Goal: Task Accomplishment & Management: Use online tool/utility

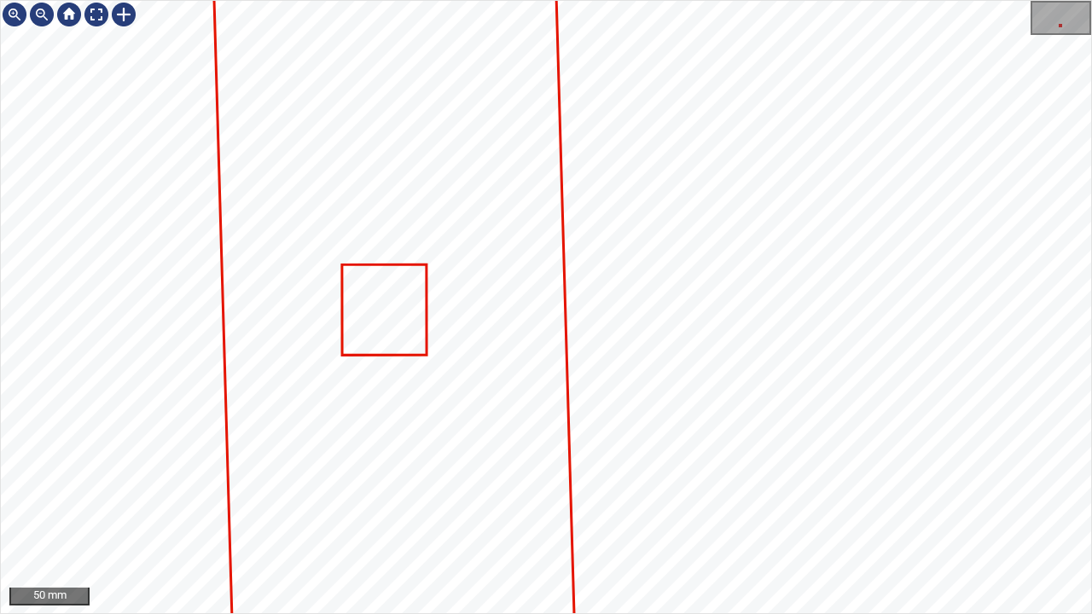
click at [413, 333] on icon at bounding box center [384, 310] width 82 height 88
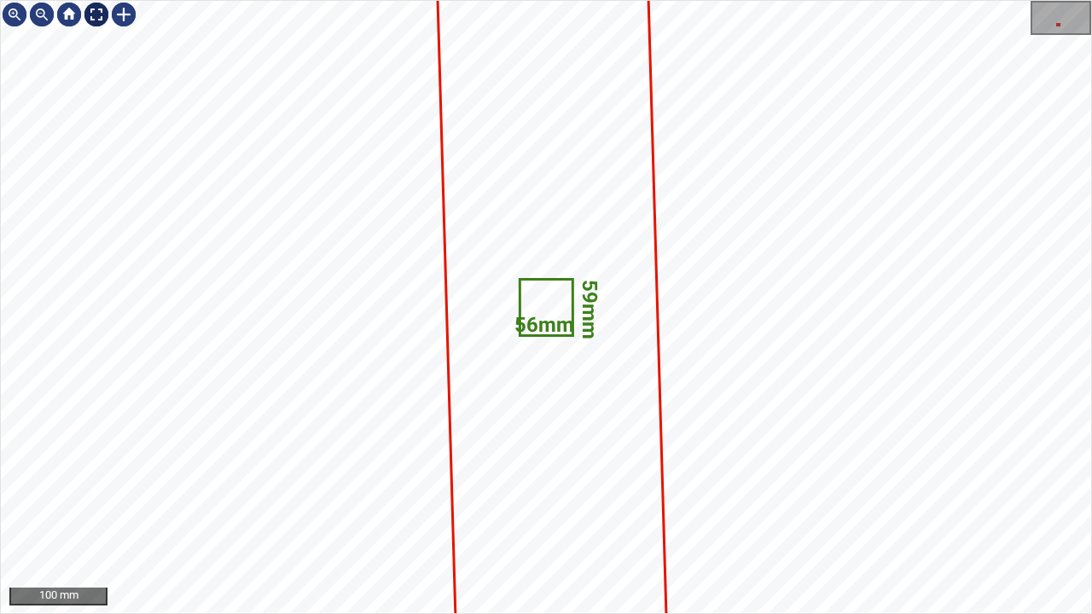
click at [104, 22] on div at bounding box center [96, 14] width 27 height 27
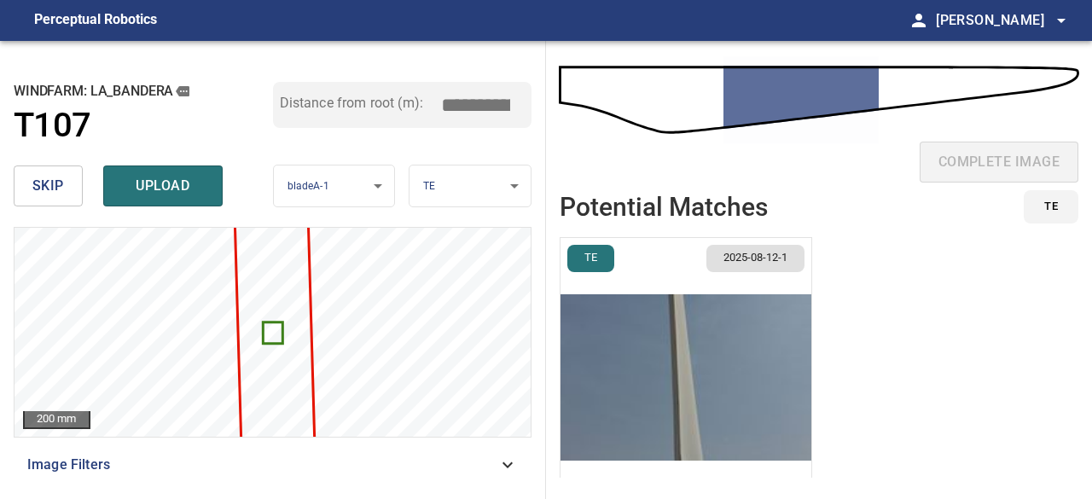
click at [51, 188] on span "skip" at bounding box center [48, 186] width 32 height 24
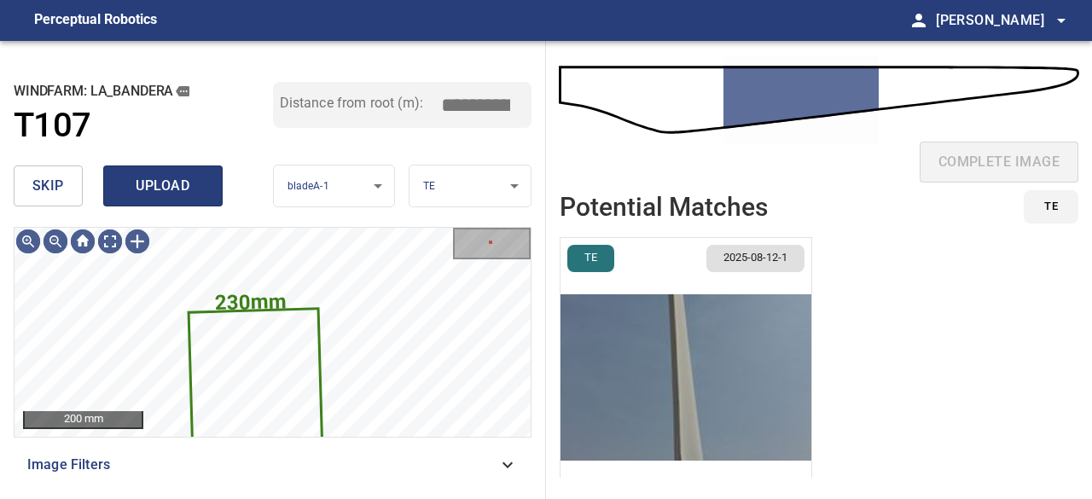
click at [140, 185] on span "upload" at bounding box center [163, 186] width 82 height 24
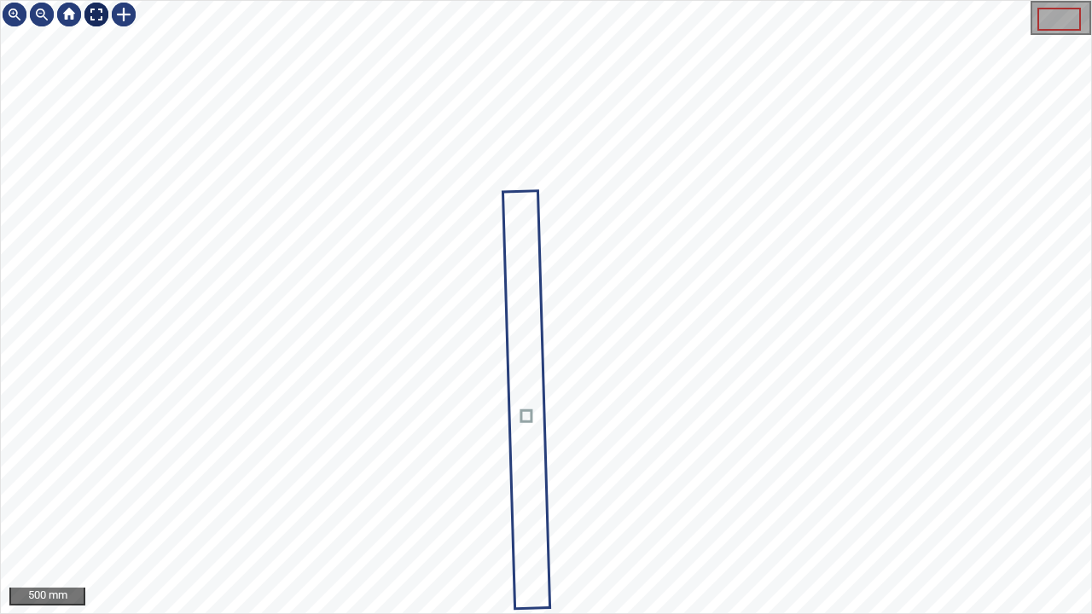
click at [91, 17] on div at bounding box center [96, 14] width 27 height 27
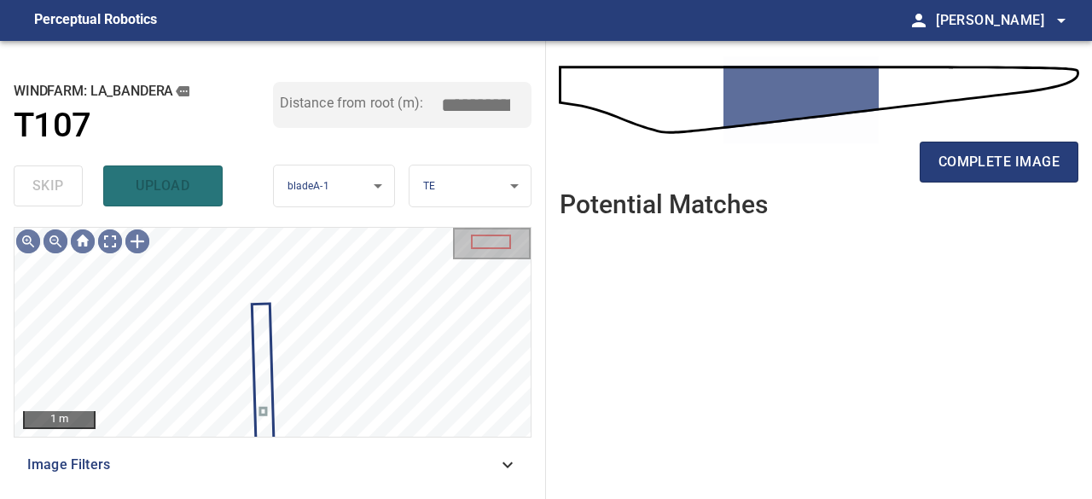
click at [160, 190] on div "skip upload" at bounding box center [143, 186] width 259 height 55
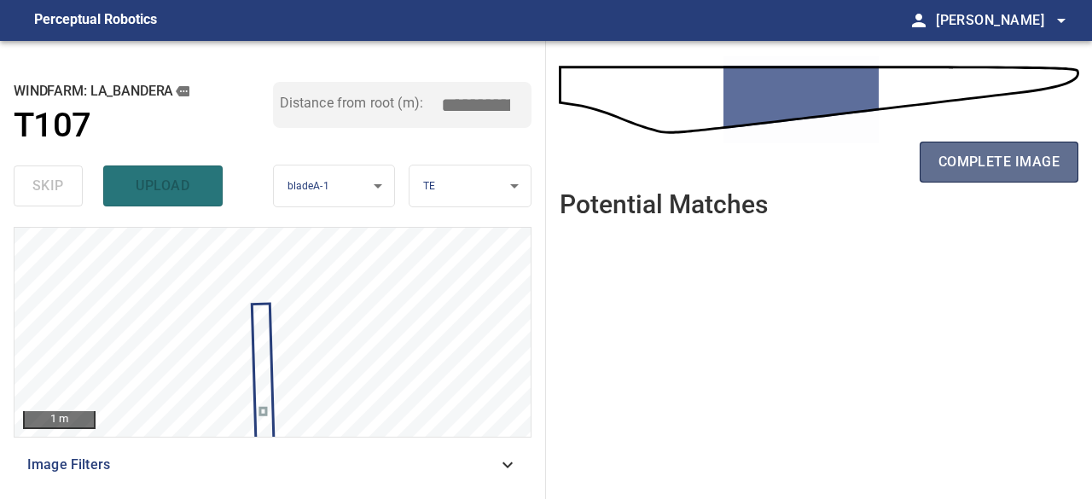
click at [941, 163] on span "complete image" at bounding box center [998, 162] width 121 height 24
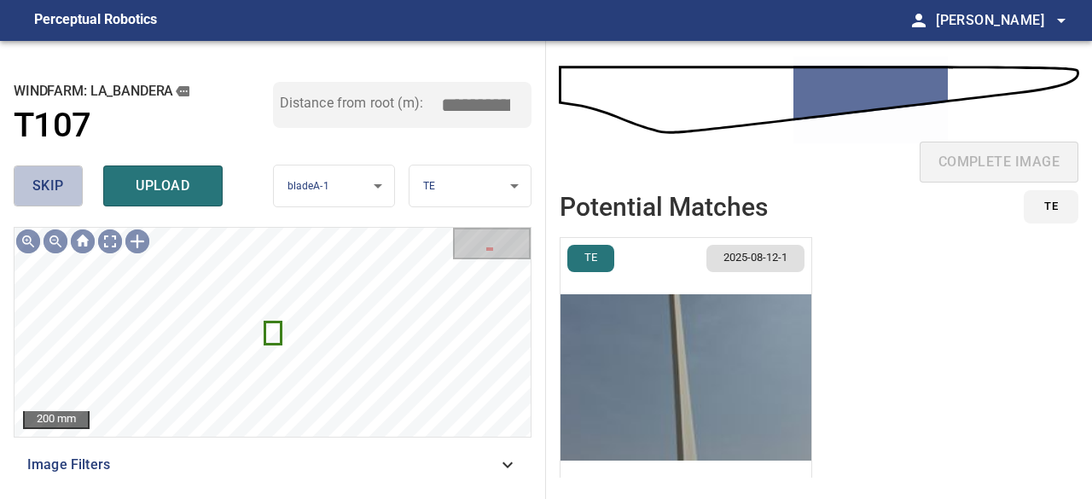
click at [38, 190] on span "skip" at bounding box center [48, 186] width 32 height 24
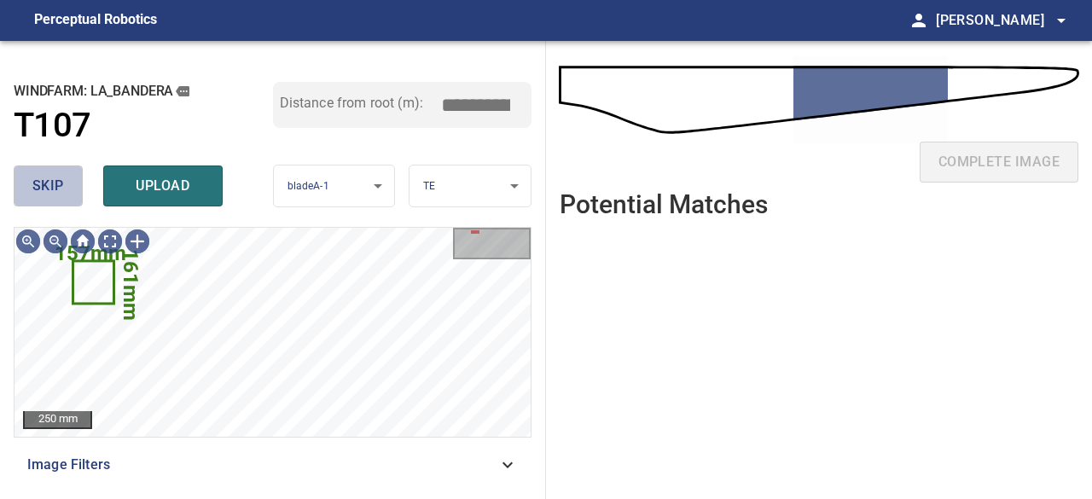
click at [54, 186] on span "skip" at bounding box center [48, 186] width 32 height 24
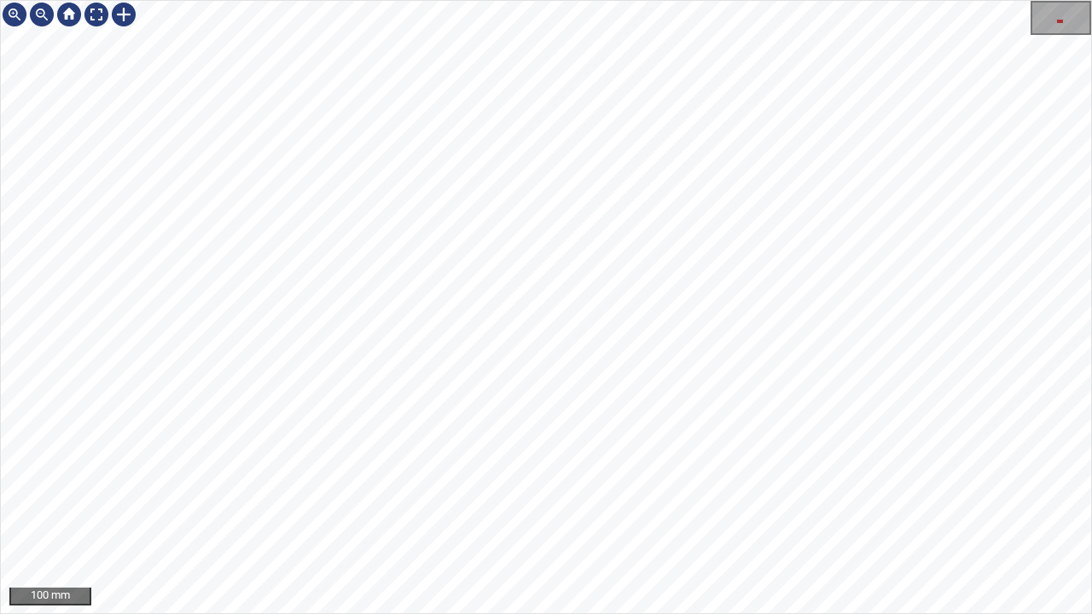
click at [468, 613] on div "100 mm" at bounding box center [546, 307] width 1092 height 614
click at [88, 18] on div at bounding box center [96, 14] width 27 height 27
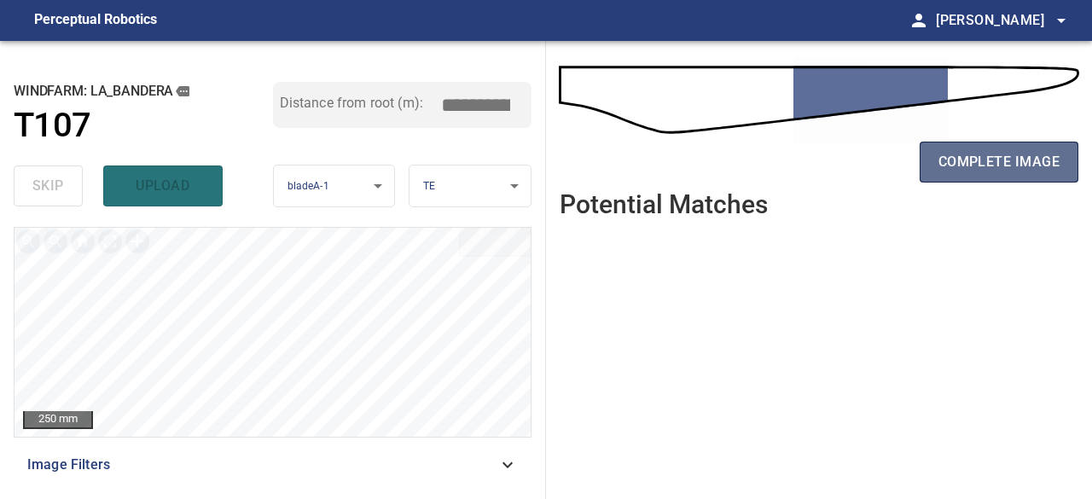
click at [952, 160] on span "complete image" at bounding box center [998, 162] width 121 height 24
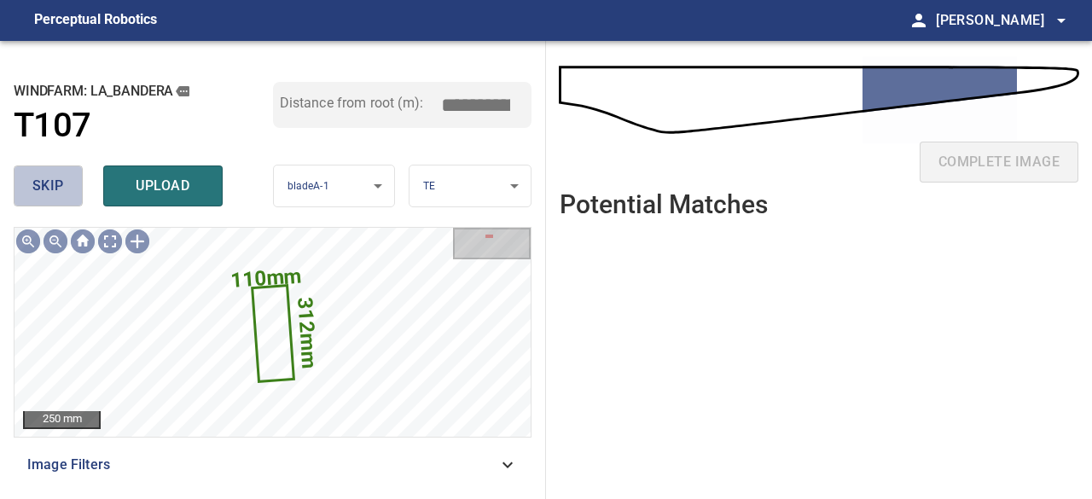
click at [67, 192] on button "skip" at bounding box center [48, 185] width 69 height 41
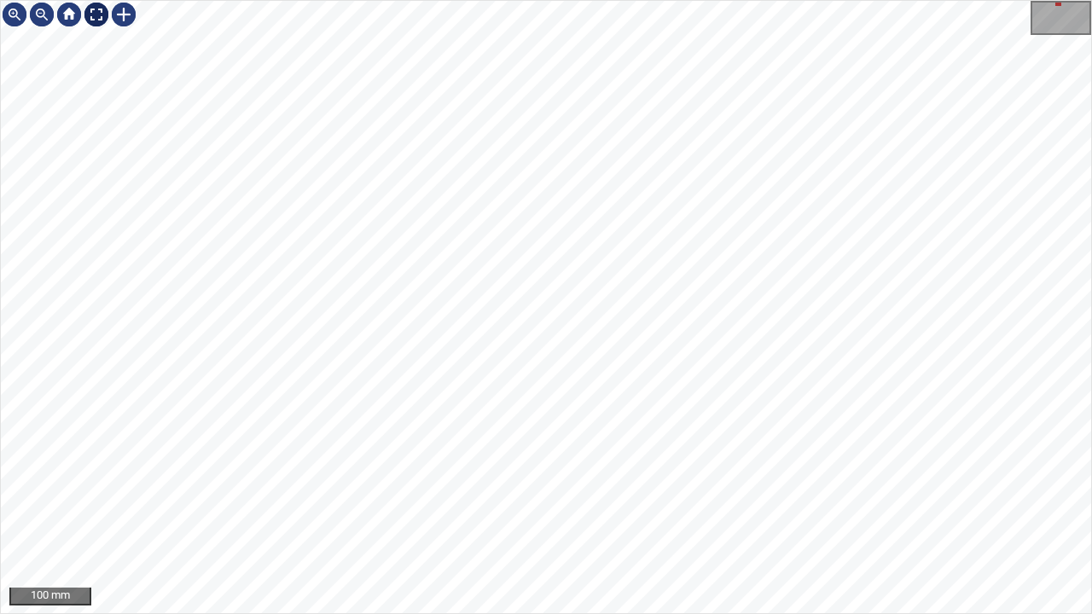
click at [97, 12] on div at bounding box center [96, 14] width 27 height 27
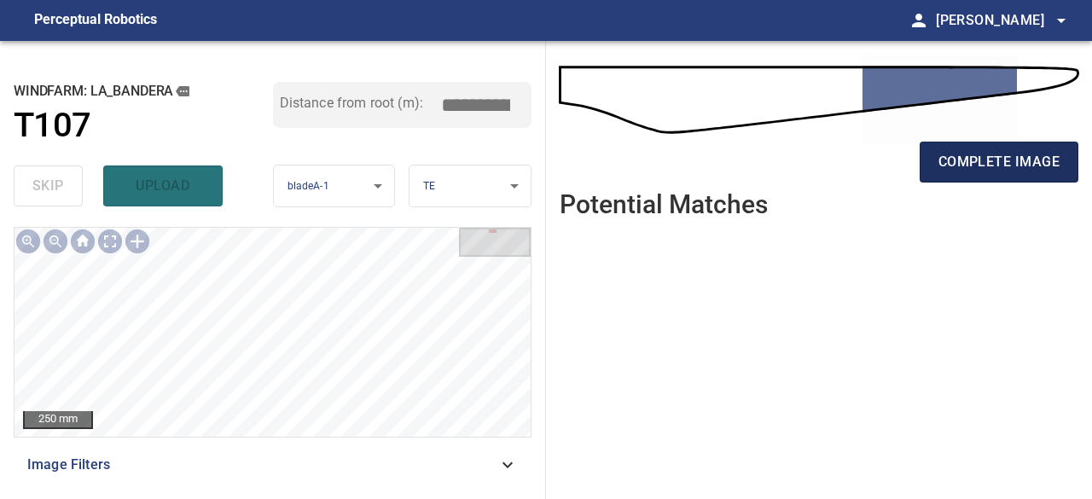
click at [972, 168] on span "complete image" at bounding box center [998, 162] width 121 height 24
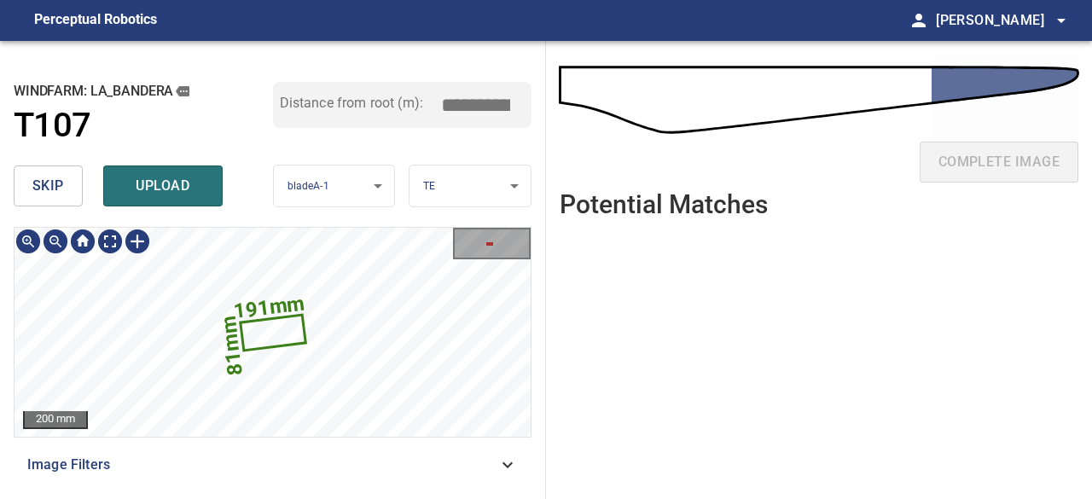
click at [287, 334] on icon at bounding box center [273, 332] width 62 height 32
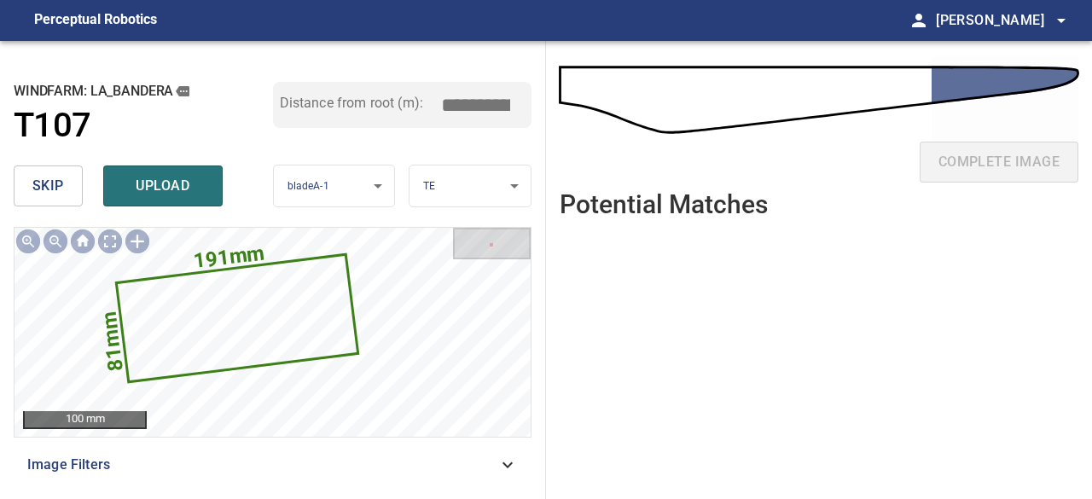
click at [74, 197] on button "skip" at bounding box center [48, 185] width 69 height 41
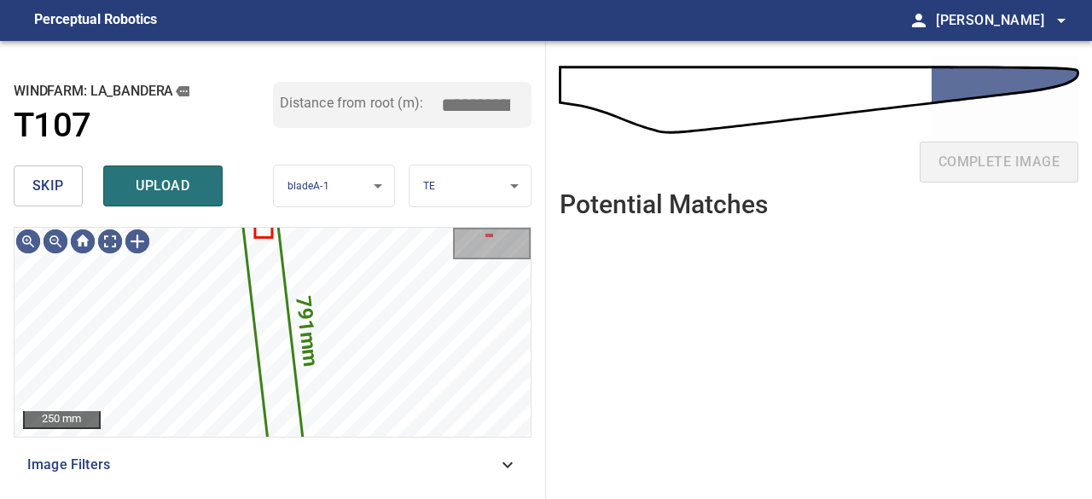
click at [38, 175] on span "skip" at bounding box center [48, 186] width 32 height 24
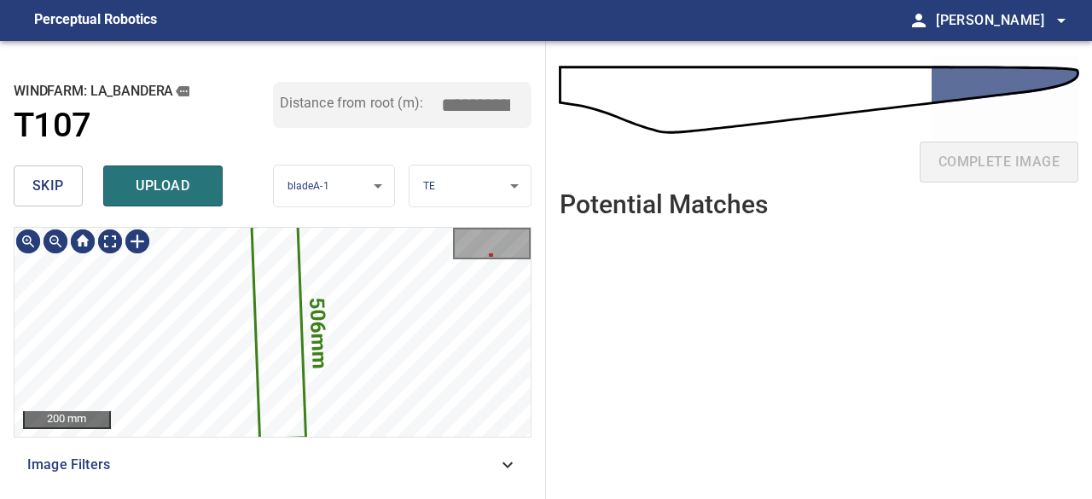
click at [60, 190] on span "skip" at bounding box center [48, 186] width 32 height 24
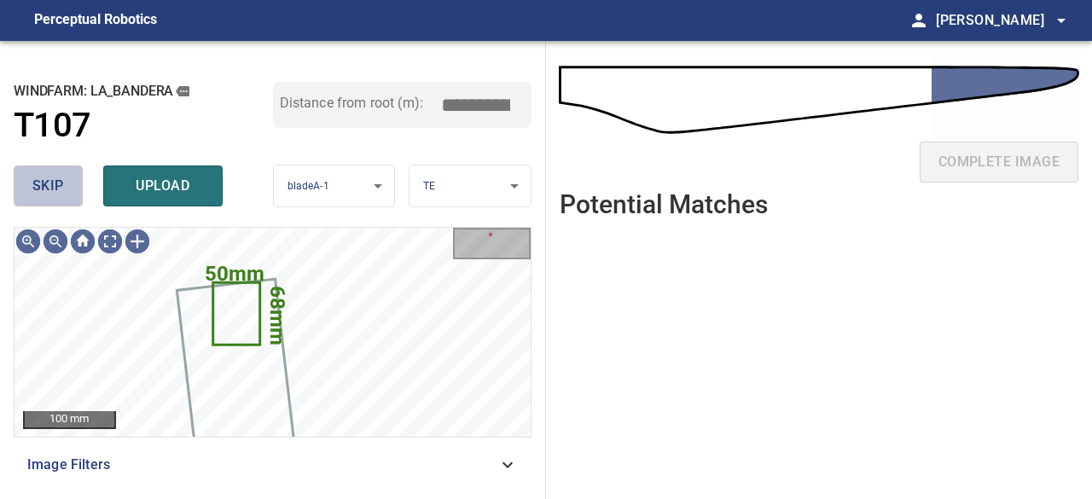
click at [54, 197] on span "skip" at bounding box center [48, 186] width 32 height 24
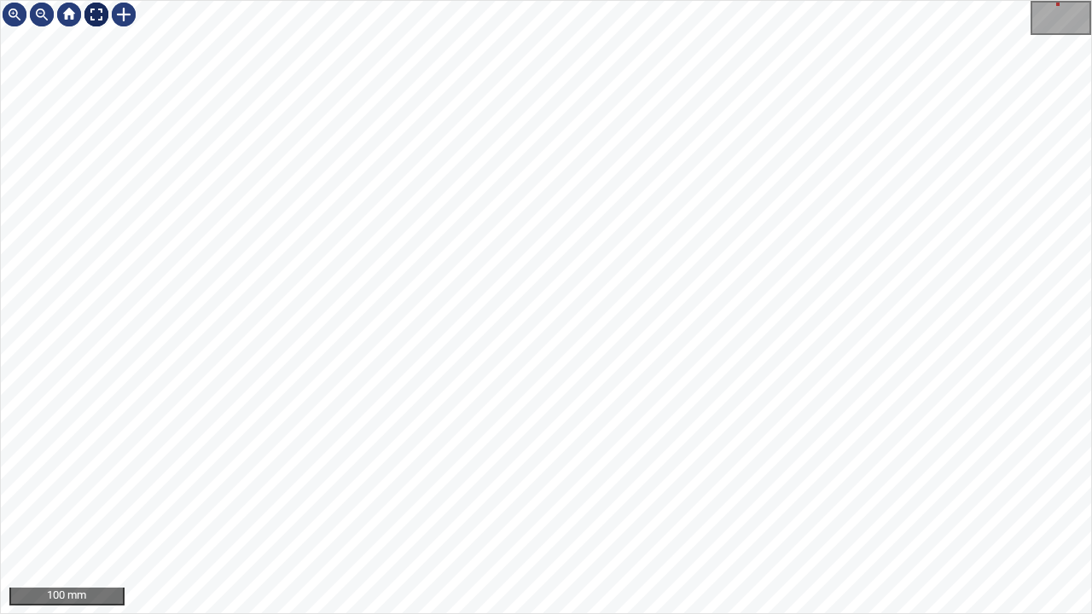
click at [96, 14] on div at bounding box center [96, 14] width 27 height 27
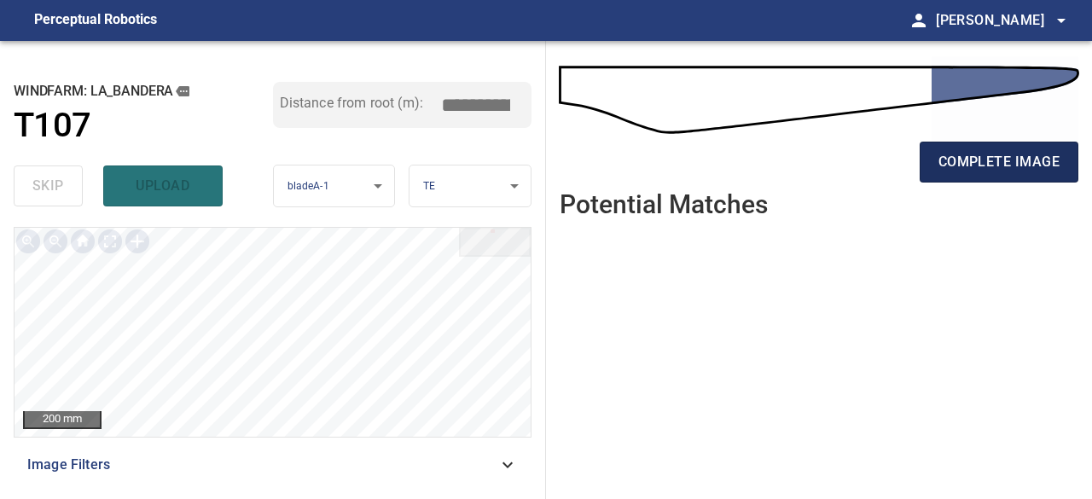
click at [952, 158] on span "complete image" at bounding box center [998, 162] width 121 height 24
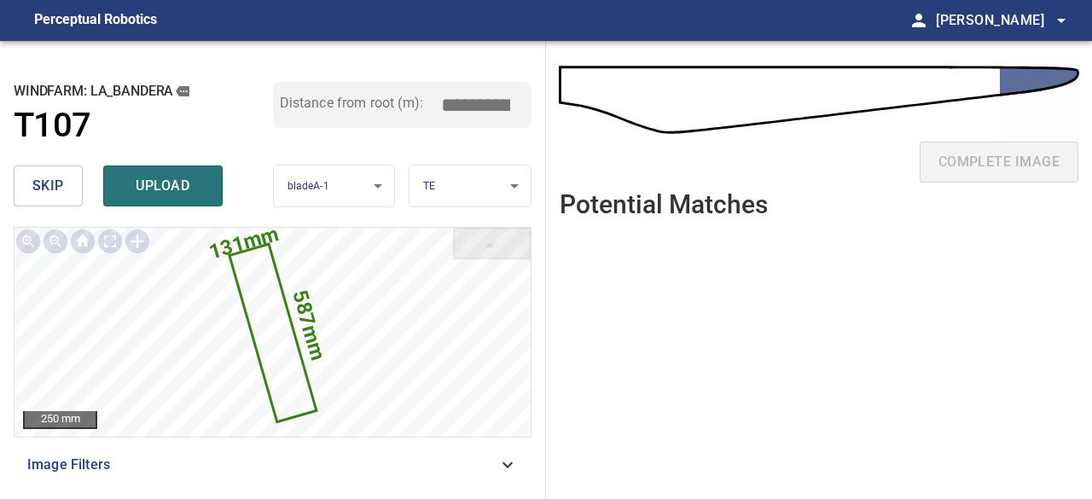
click at [42, 182] on span "skip" at bounding box center [48, 186] width 32 height 24
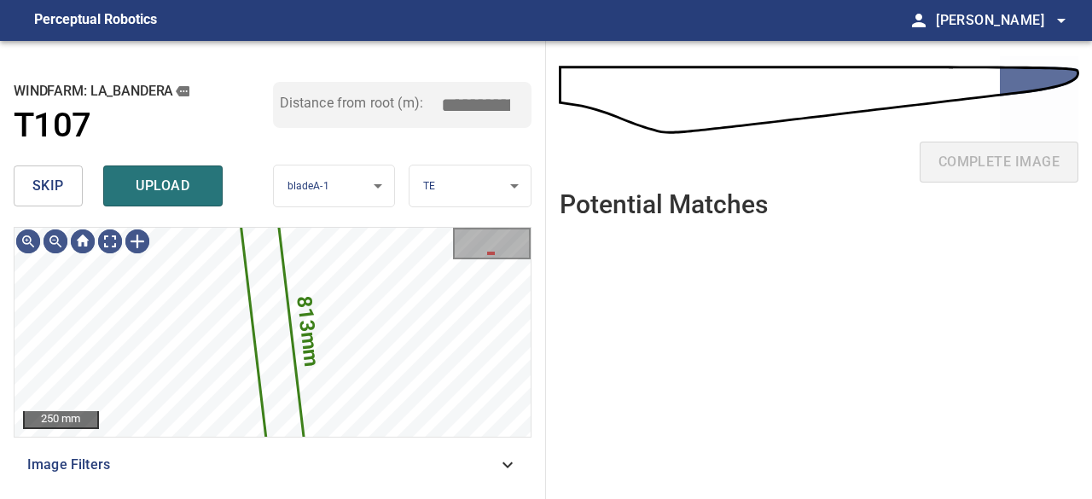
click at [47, 185] on span "skip" at bounding box center [48, 186] width 32 height 24
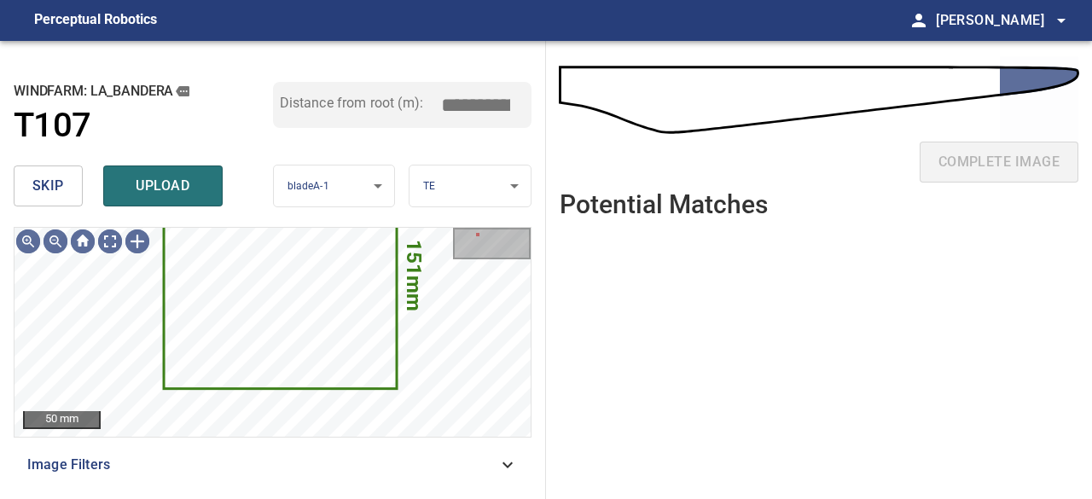
click at [46, 194] on span "skip" at bounding box center [48, 186] width 32 height 24
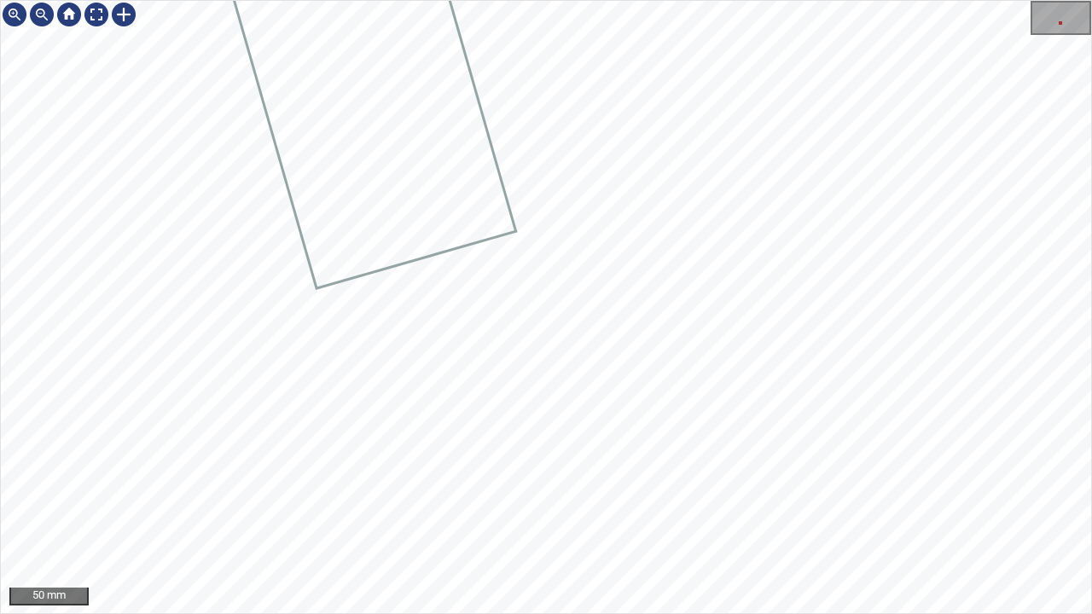
click at [553, 613] on div "50 mm" at bounding box center [546, 307] width 1092 height 614
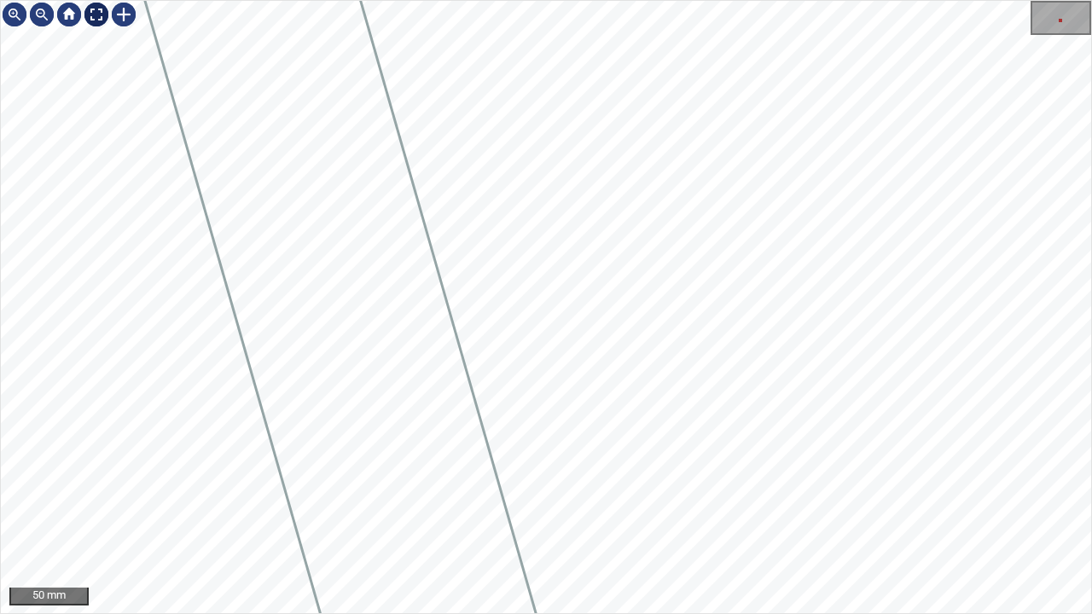
click at [99, 15] on div at bounding box center [96, 14] width 27 height 27
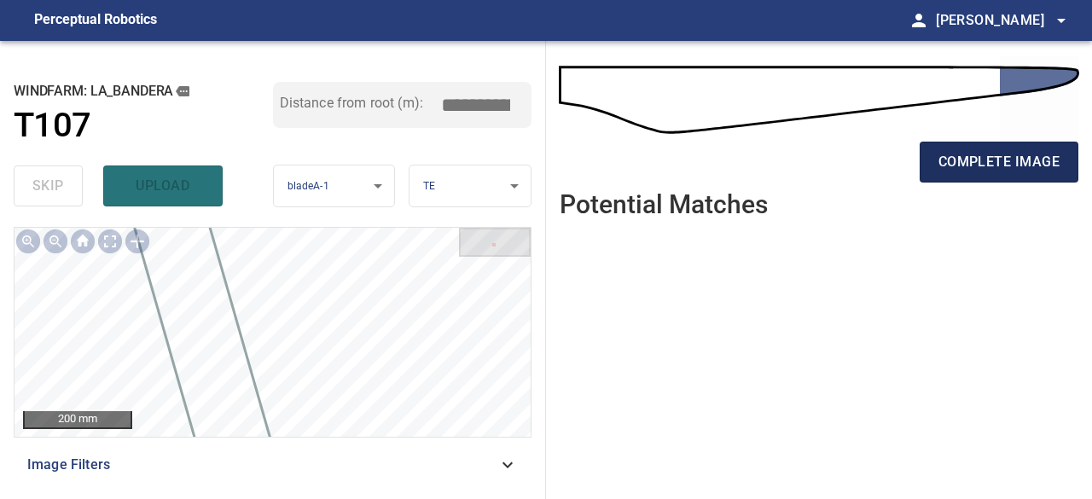
click at [946, 161] on span "complete image" at bounding box center [998, 162] width 121 height 24
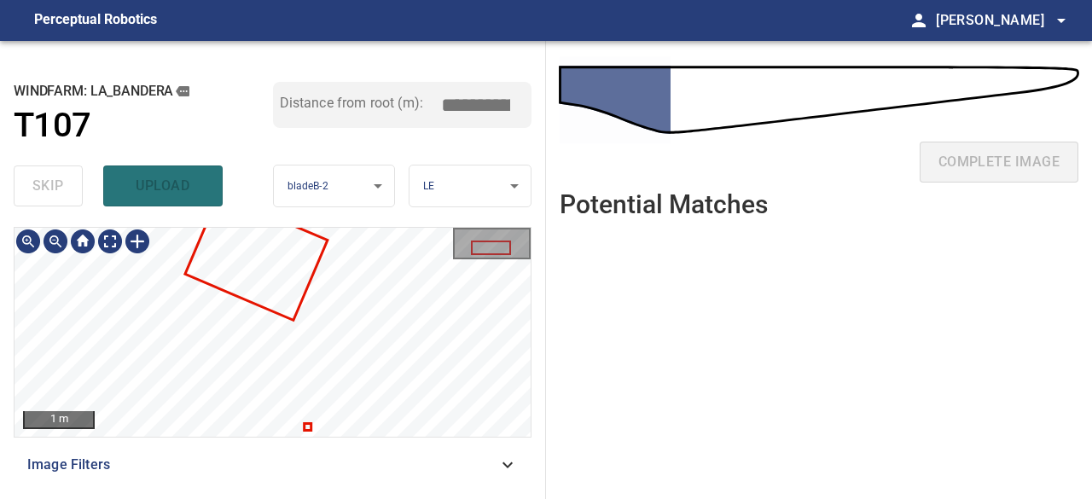
click at [389, 226] on div "**********" at bounding box center [273, 270] width 546 height 458
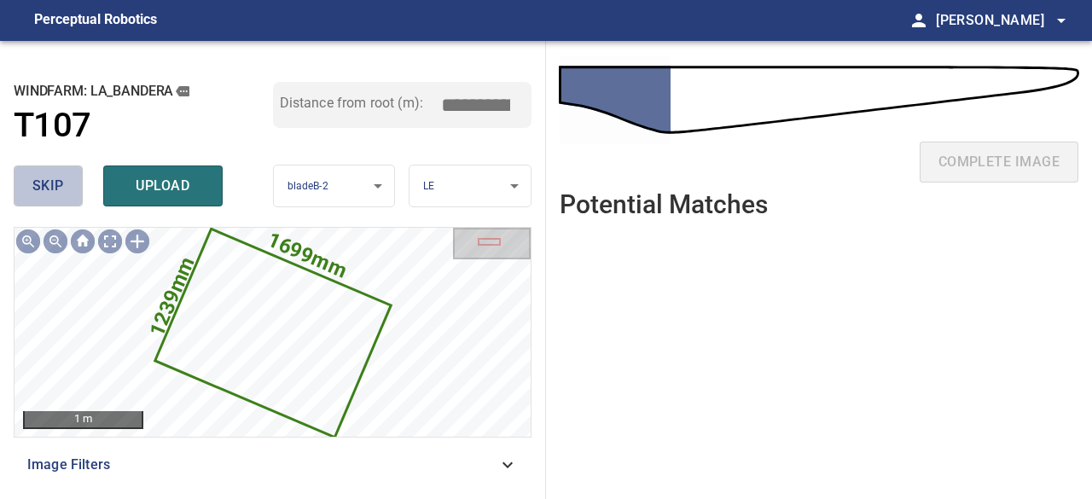
click at [47, 187] on span "skip" at bounding box center [48, 186] width 32 height 24
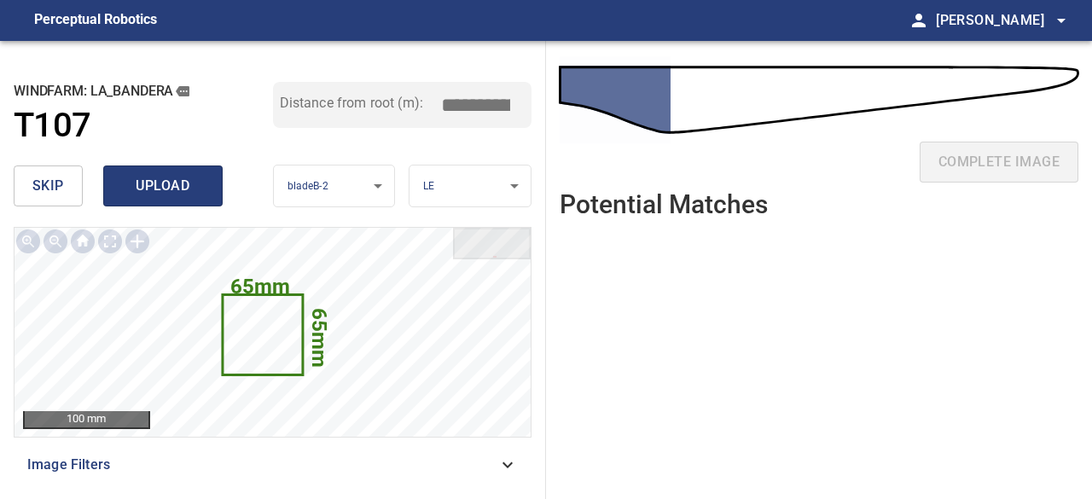
click at [145, 189] on span "upload" at bounding box center [163, 186] width 82 height 24
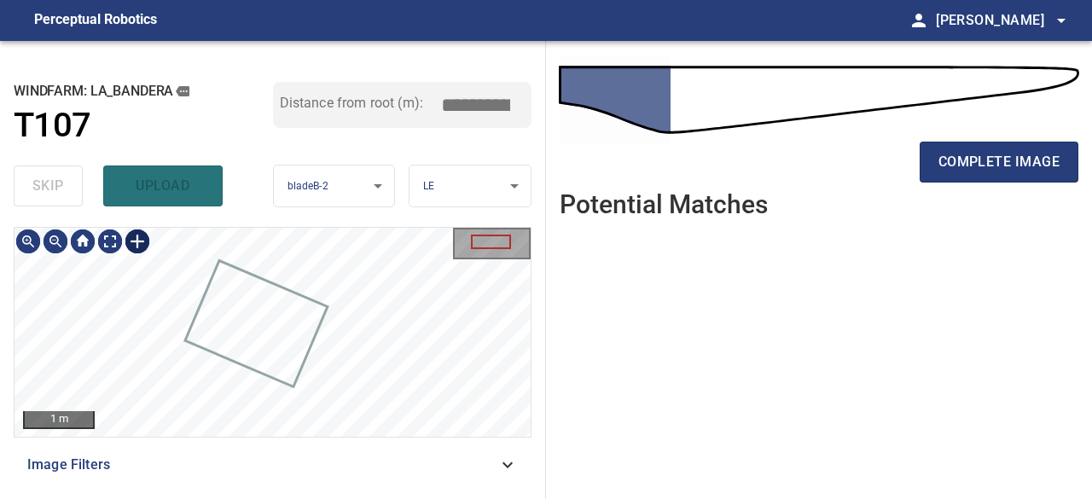
click at [135, 241] on div at bounding box center [137, 241] width 27 height 27
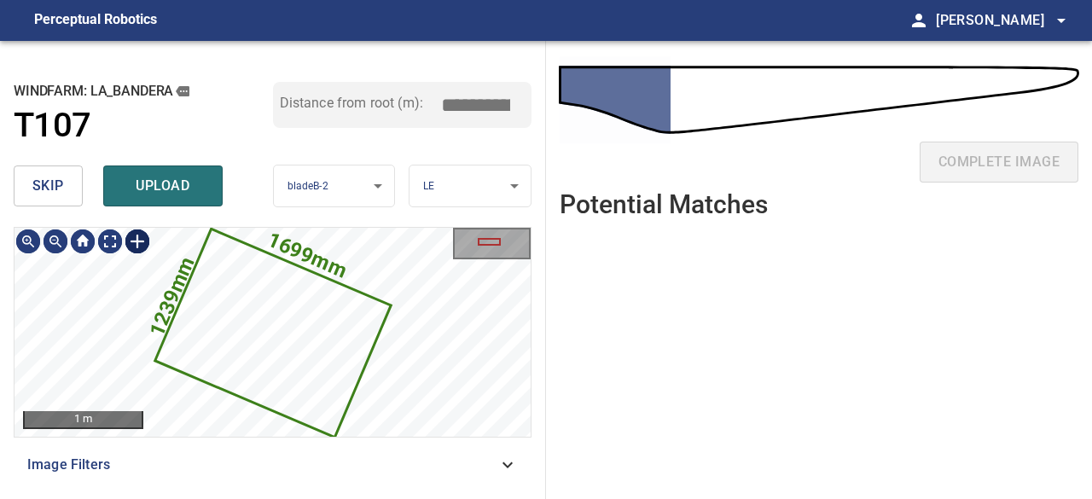
click at [135, 236] on div at bounding box center [137, 241] width 27 height 27
click at [331, 327] on icon at bounding box center [273, 332] width 233 height 205
click at [460, 347] on div "1699mm 1239mm" at bounding box center [272, 332] width 516 height 209
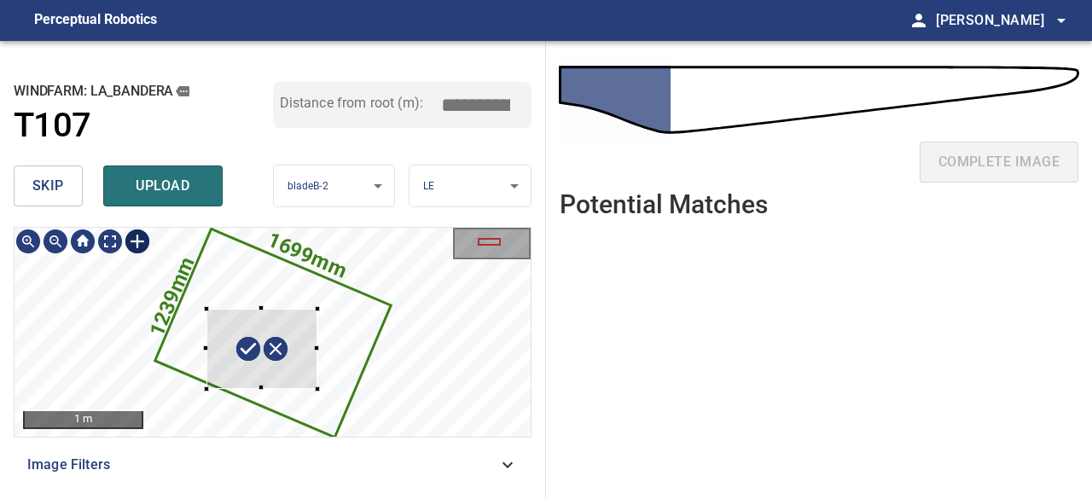
click at [285, 366] on div at bounding box center [262, 349] width 112 height 80
click at [263, 418] on div at bounding box center [262, 418] width 112 height 1
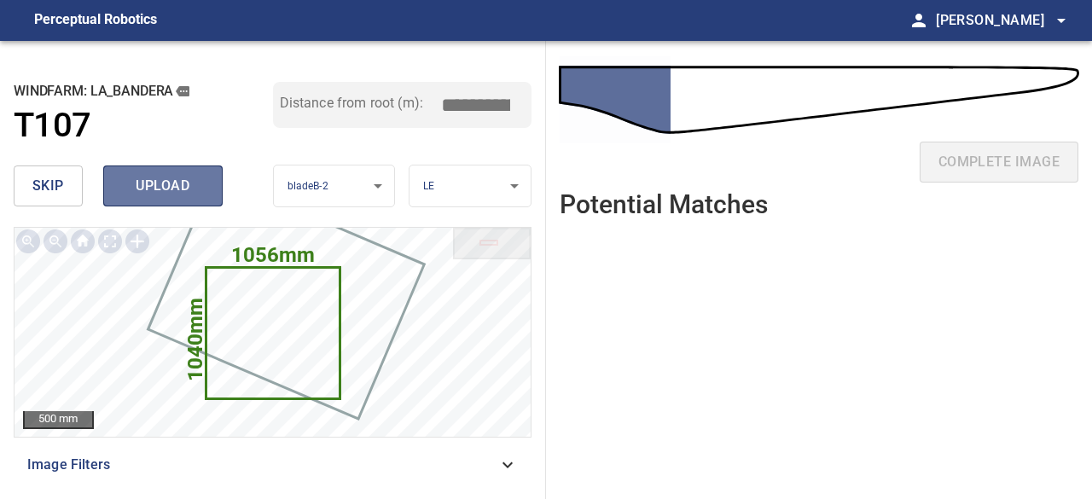
click at [162, 195] on span "upload" at bounding box center [163, 186] width 82 height 24
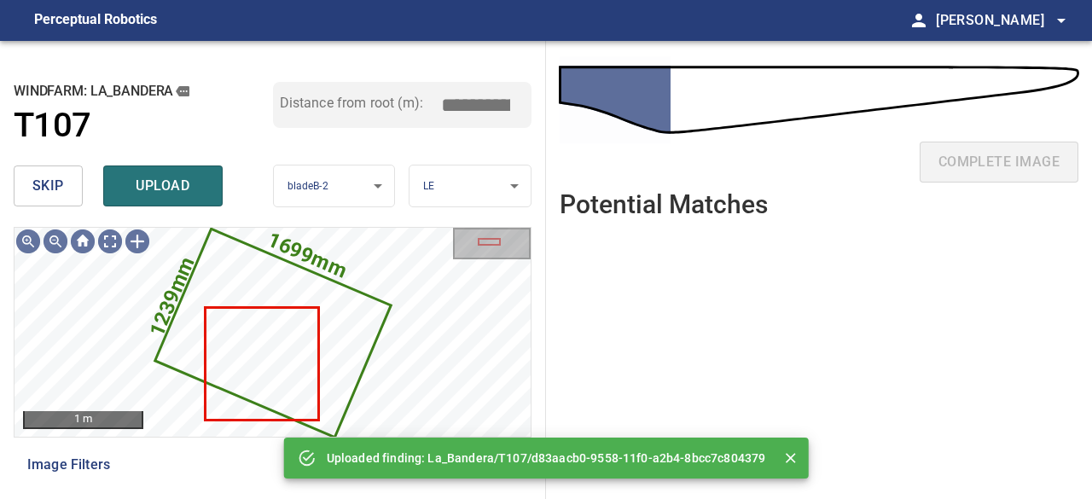
click at [34, 182] on span "skip" at bounding box center [48, 186] width 32 height 24
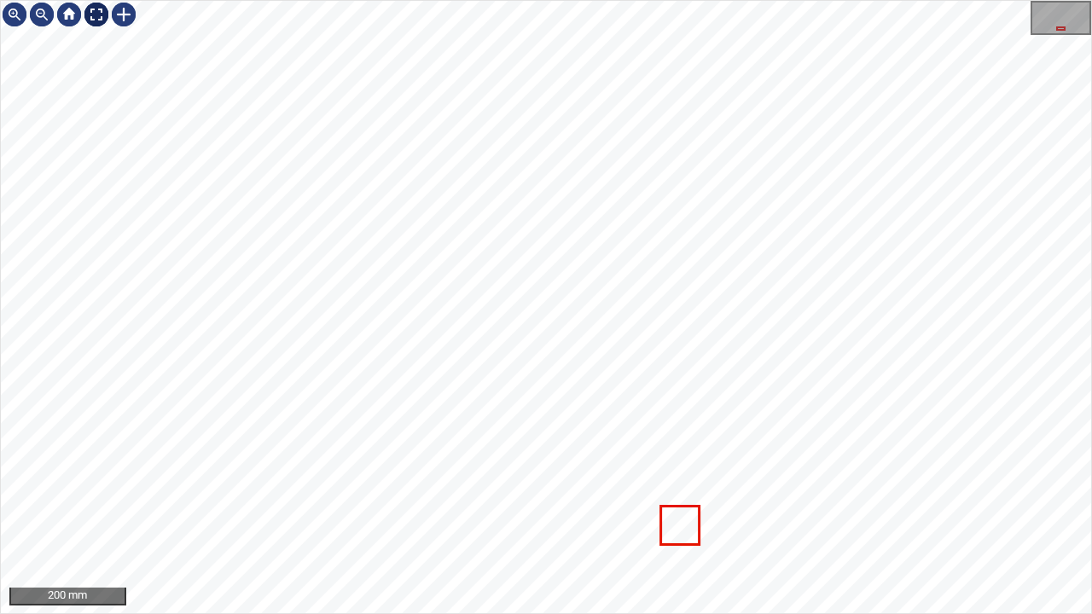
click at [88, 14] on div at bounding box center [96, 14] width 27 height 27
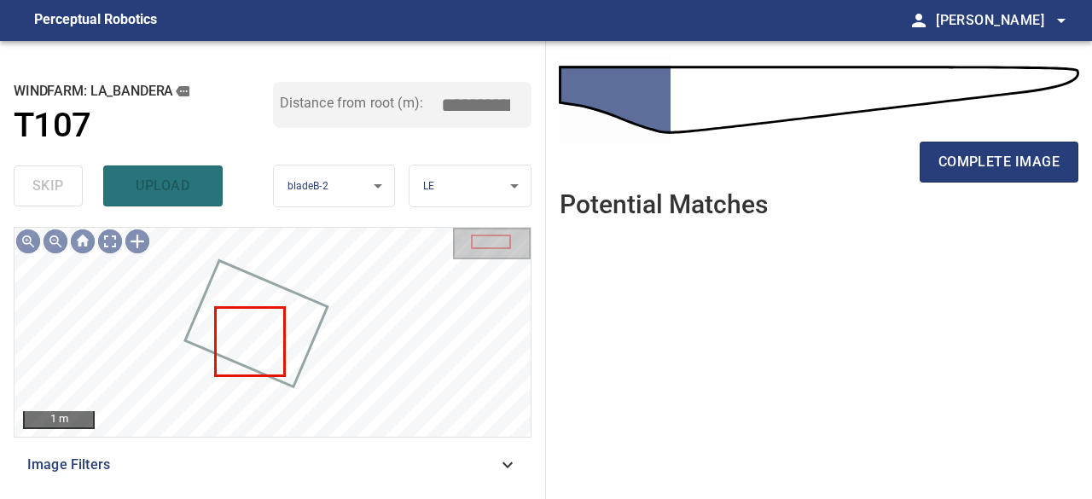
click at [162, 190] on div "skip upload" at bounding box center [143, 186] width 259 height 55
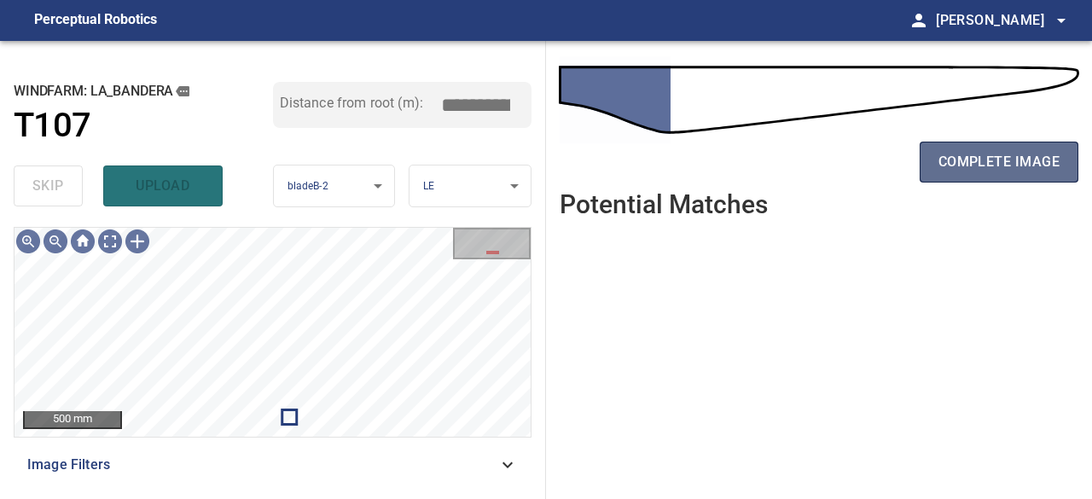
click at [952, 159] on span "complete image" at bounding box center [998, 162] width 121 height 24
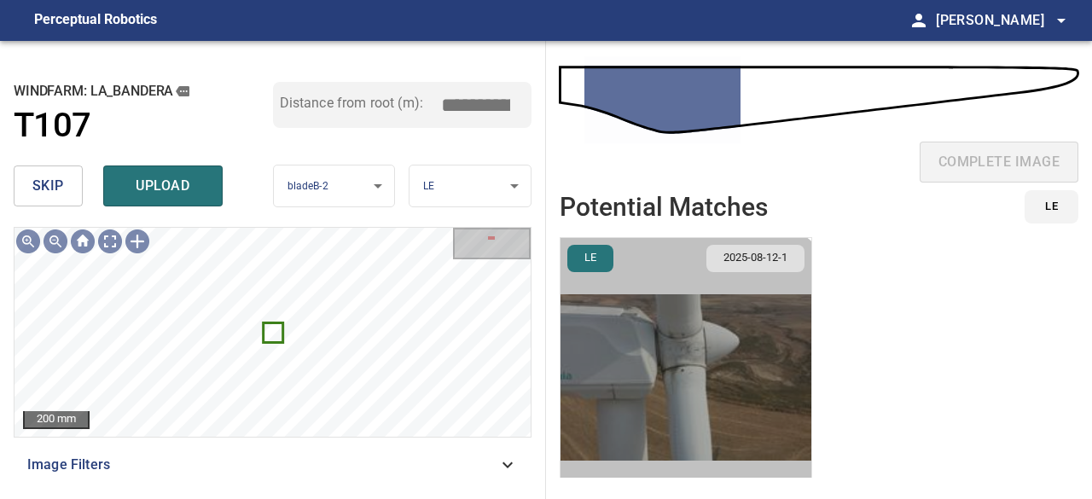
click at [669, 410] on img "button" at bounding box center [685, 377] width 251 height 279
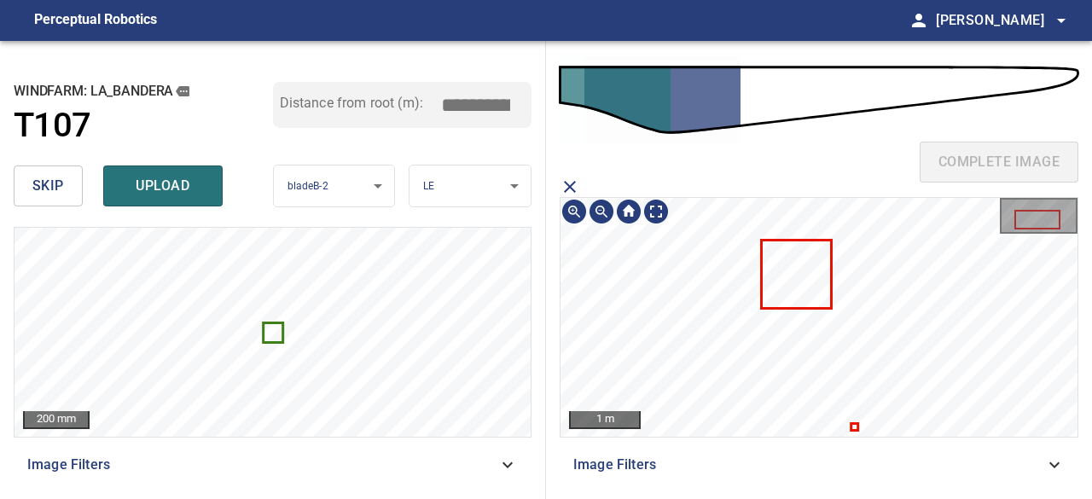
click at [854, 426] on icon at bounding box center [854, 427] width 4 height 4
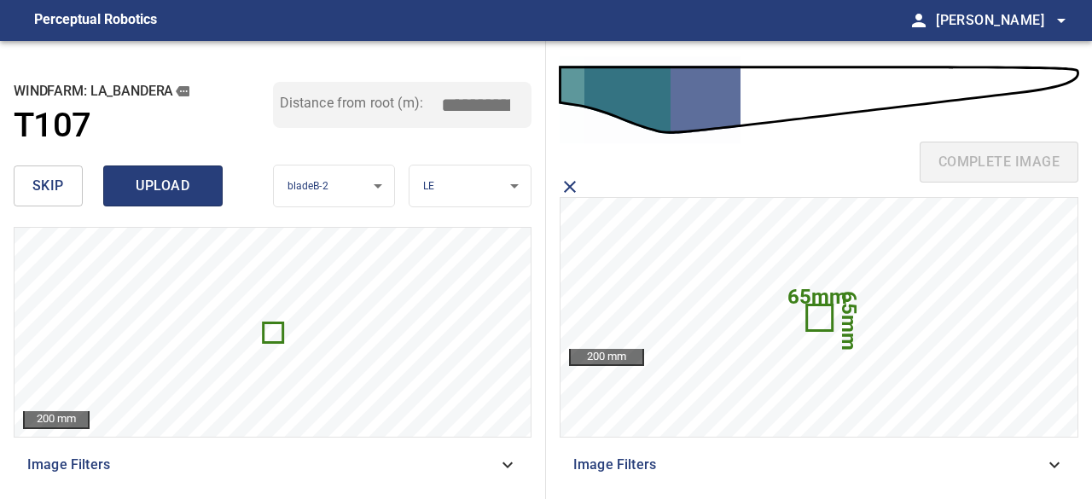
click at [179, 198] on button "upload" at bounding box center [162, 185] width 119 height 41
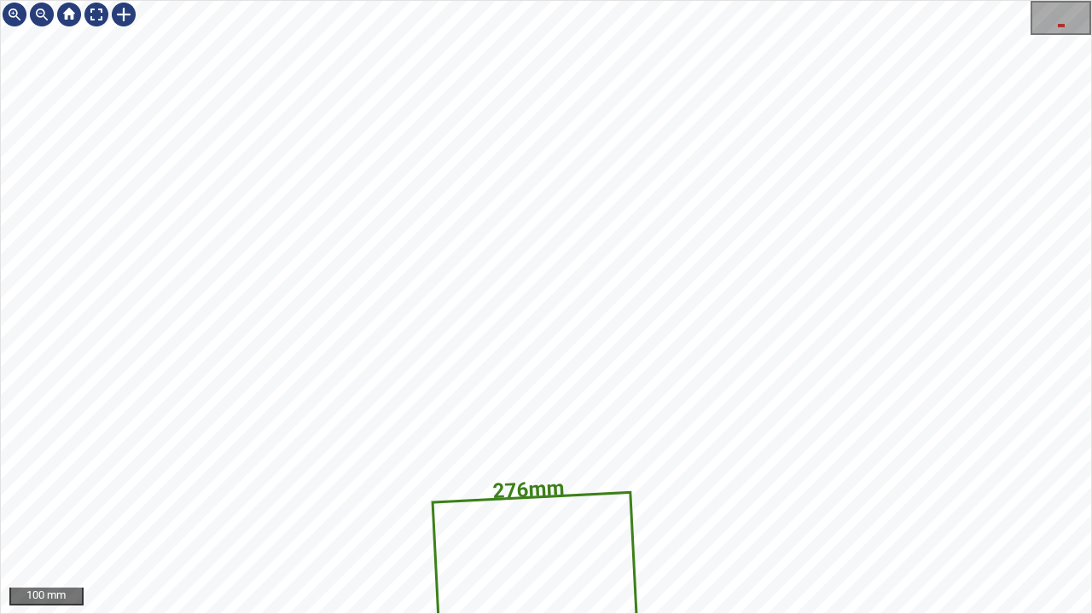
click at [493, 196] on div "822mm 276mm La_Bandera/T107/2 Category unclassified unclassified" at bounding box center [546, 307] width 1090 height 612
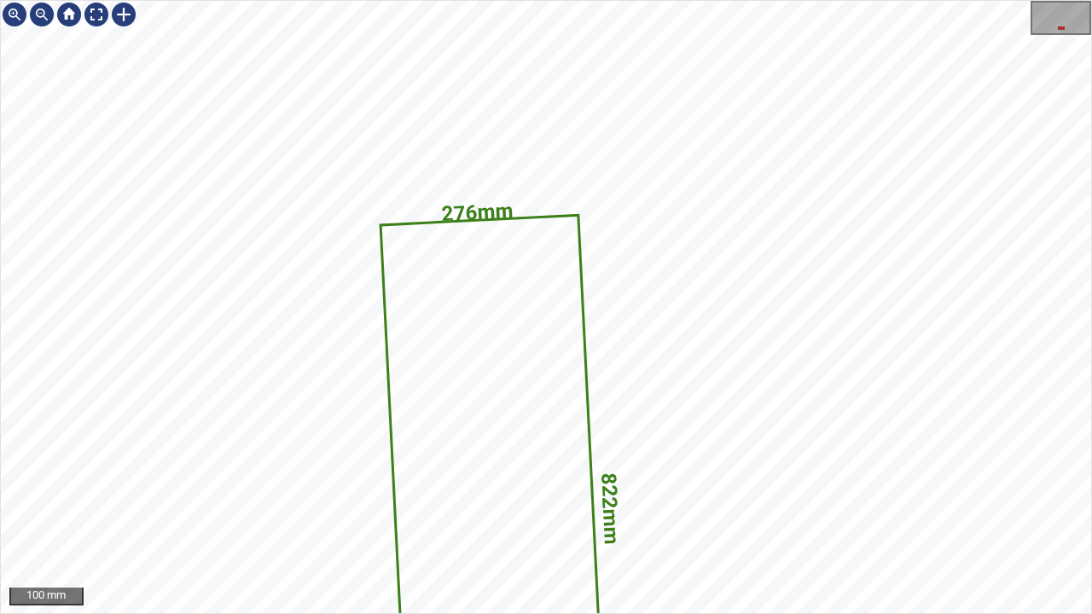
click at [496, 0] on div "822mm 276mm La_Bandera/T107/2 Category unclassified unclassified 100 mm" at bounding box center [546, 307] width 1092 height 614
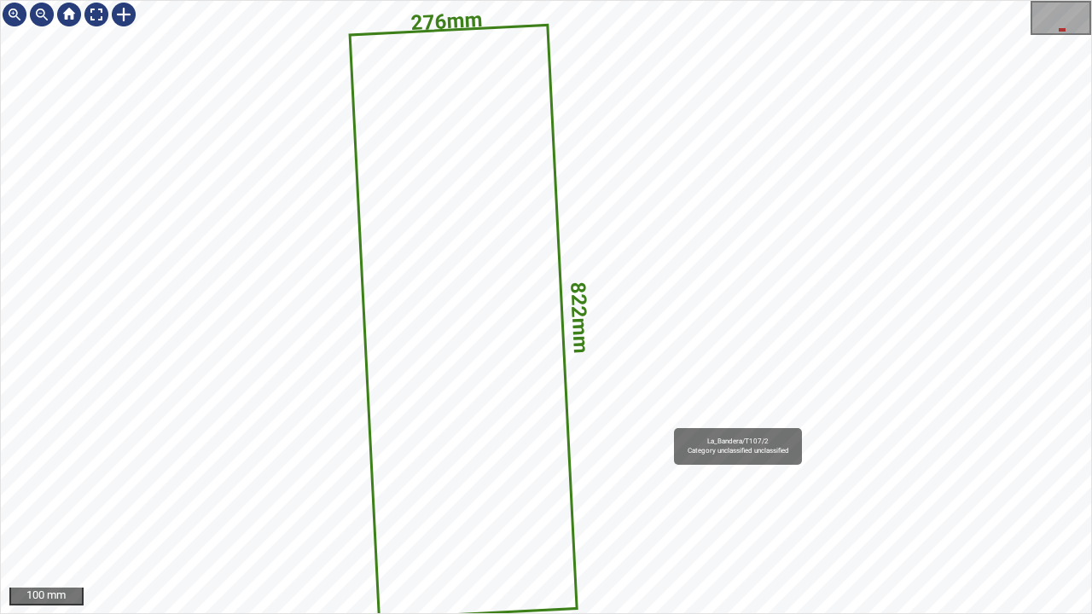
click at [623, 0] on div "822mm 276mm La_Bandera/T107/2 Category unclassified unclassified 100 mm" at bounding box center [546, 307] width 1092 height 614
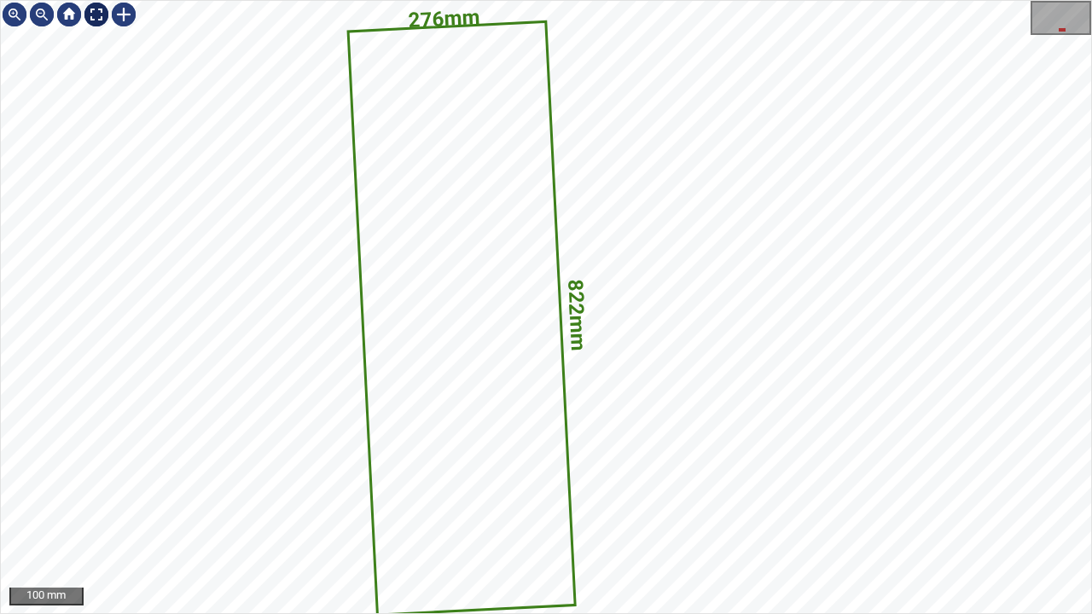
click at [92, 9] on div at bounding box center [96, 14] width 27 height 27
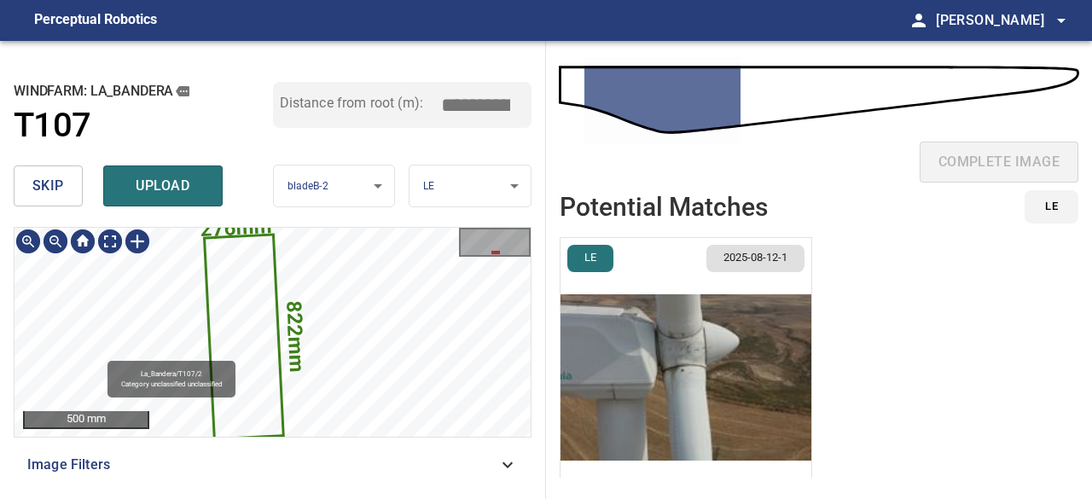
click at [227, 285] on icon at bounding box center [244, 336] width 77 height 202
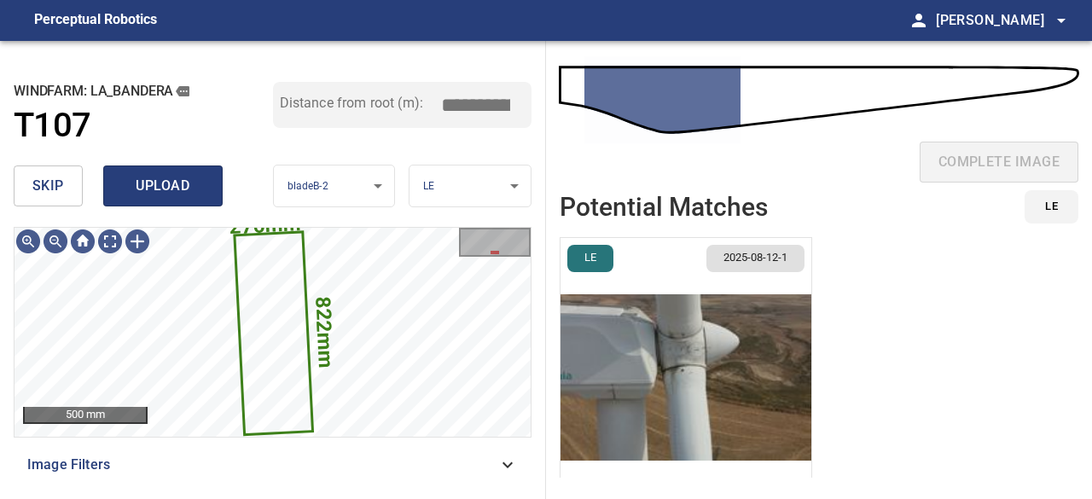
click at [181, 194] on span "upload" at bounding box center [163, 186] width 82 height 24
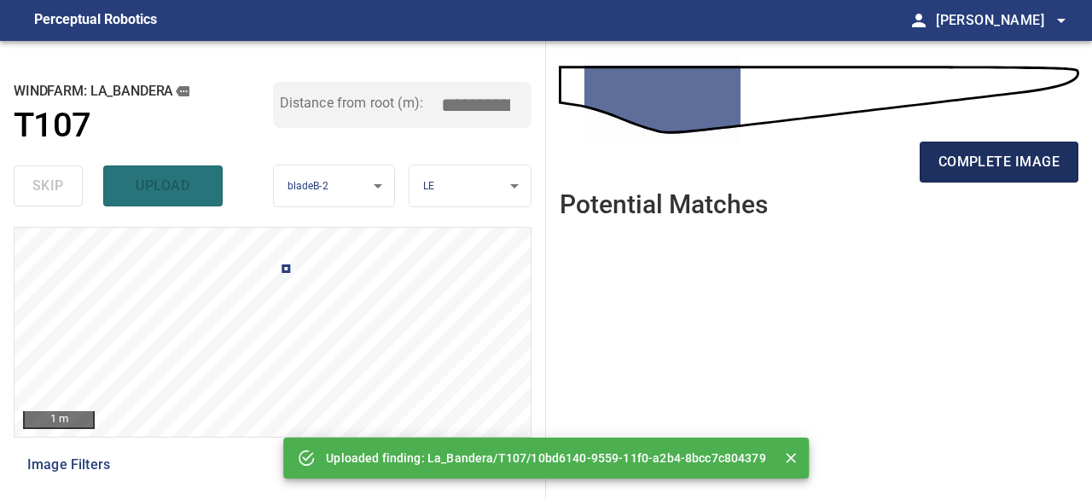
click at [997, 156] on span "complete image" at bounding box center [998, 162] width 121 height 24
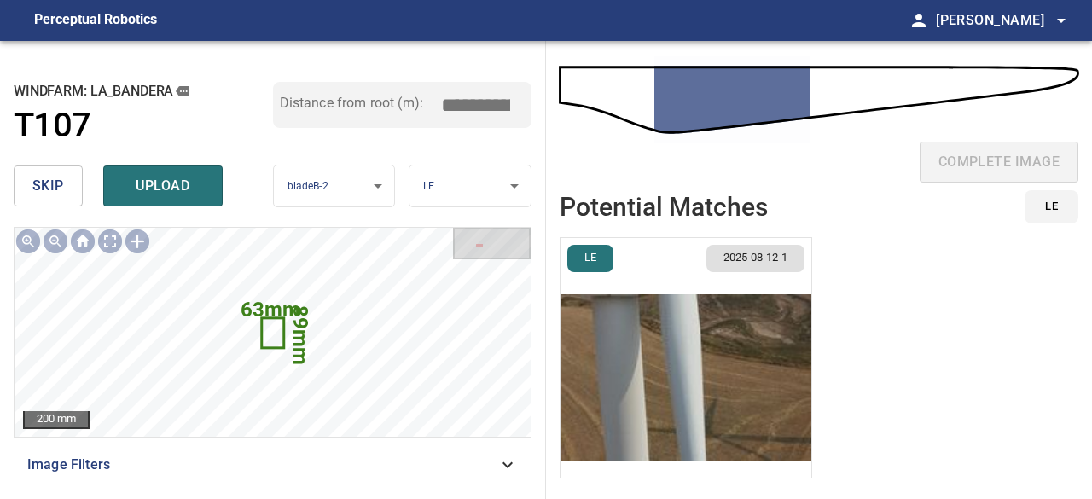
click at [53, 187] on span "skip" at bounding box center [48, 186] width 32 height 24
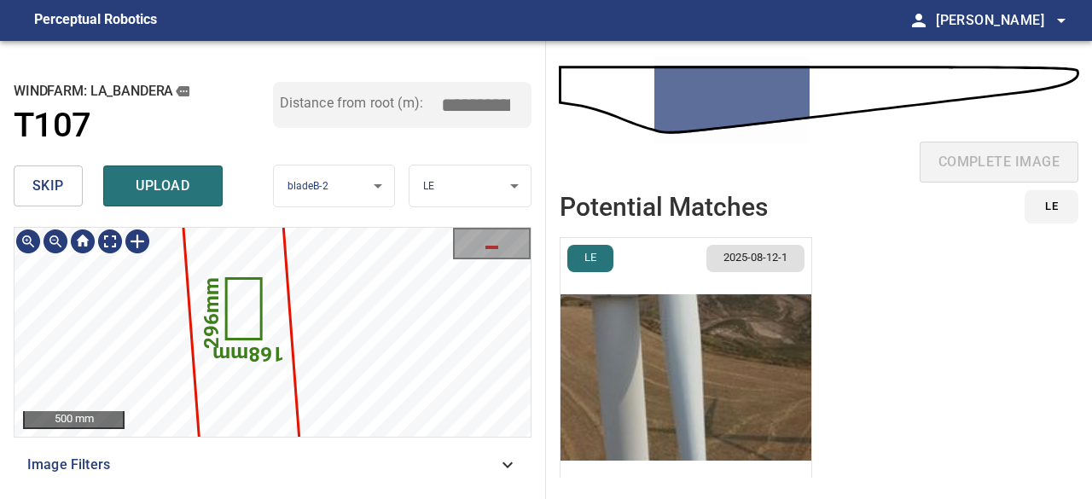
click at [237, 316] on icon at bounding box center [244, 309] width 32 height 58
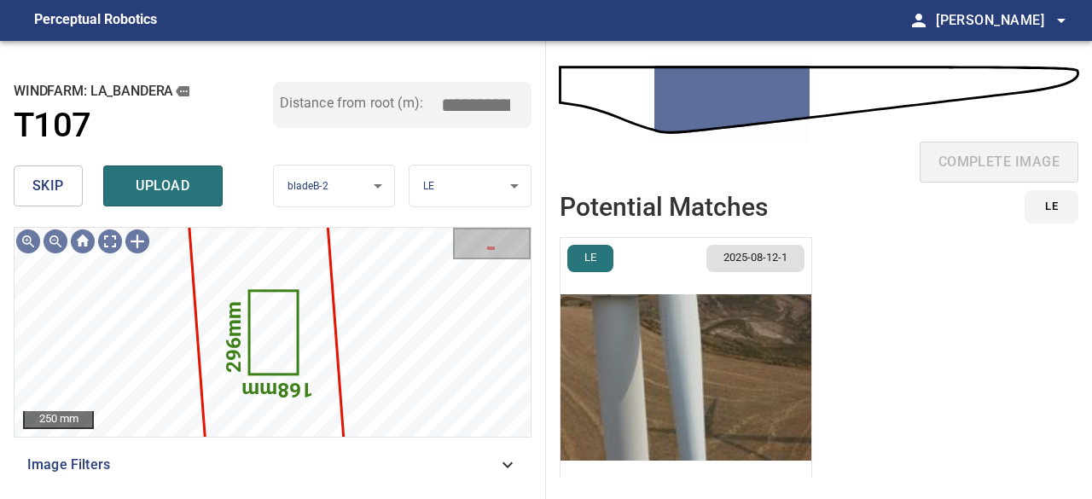
click at [677, 376] on img "button" at bounding box center [685, 377] width 251 height 279
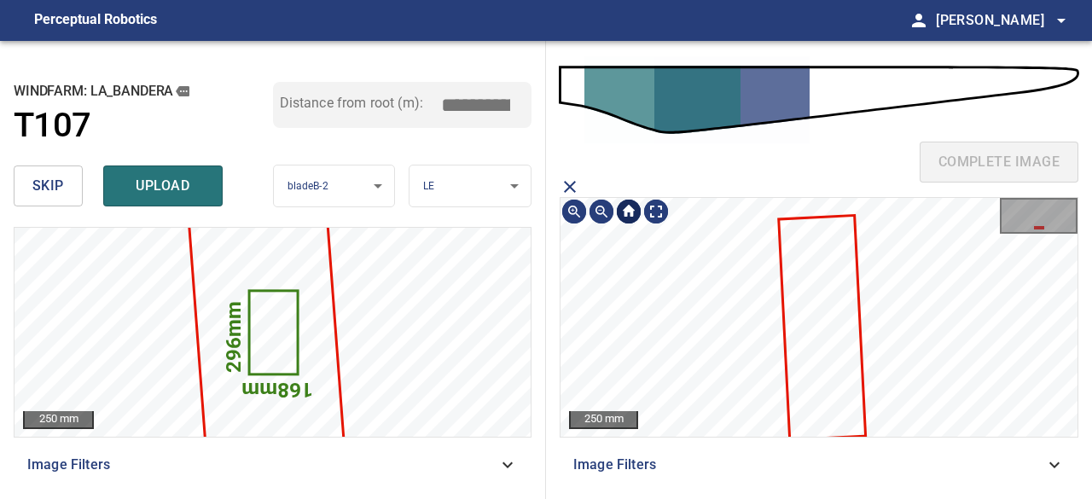
click at [636, 194] on div "complete image 250 mm Image Filters" at bounding box center [819, 270] width 546 height 458
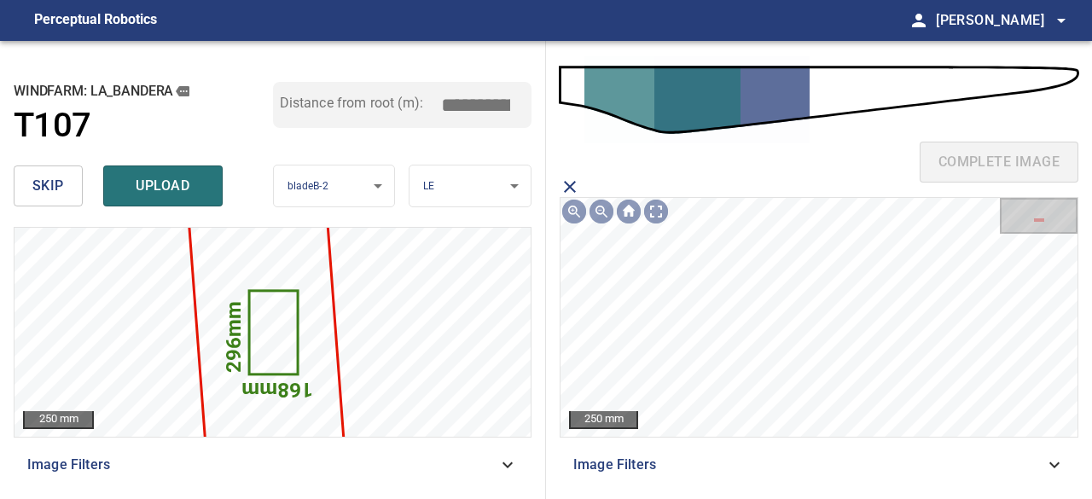
click at [572, 187] on icon "close matching imageResolution:" at bounding box center [569, 187] width 20 height 20
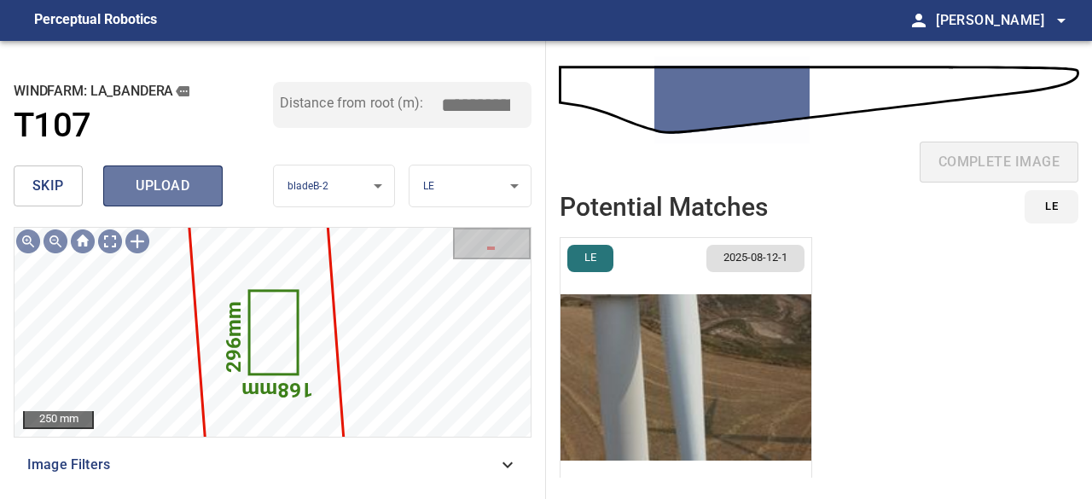
click at [169, 177] on span "upload" at bounding box center [163, 186] width 82 height 24
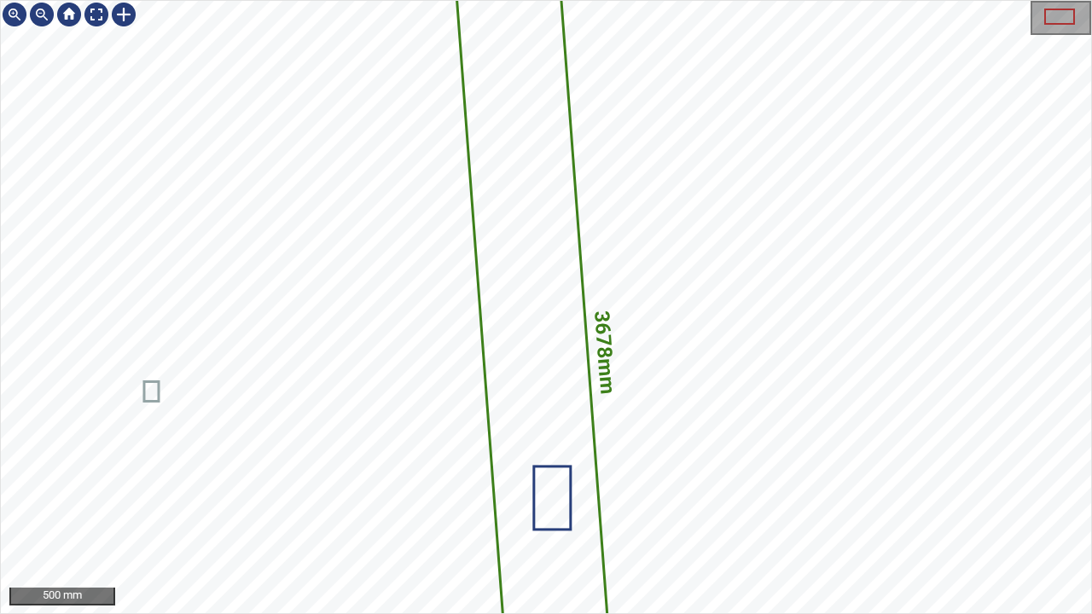
click at [529, 320] on icon at bounding box center [536, 355] width 157 height 750
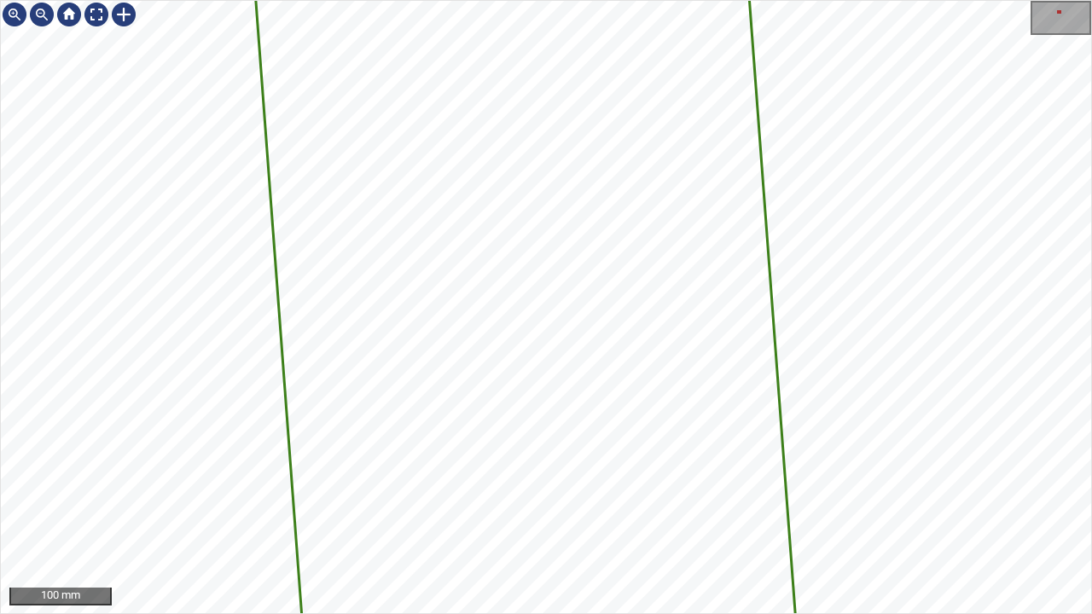
click at [820, 255] on div "3678mm 500mm La_Bandera/T107/3 Category unclassified unclassified" at bounding box center [546, 307] width 1090 height 612
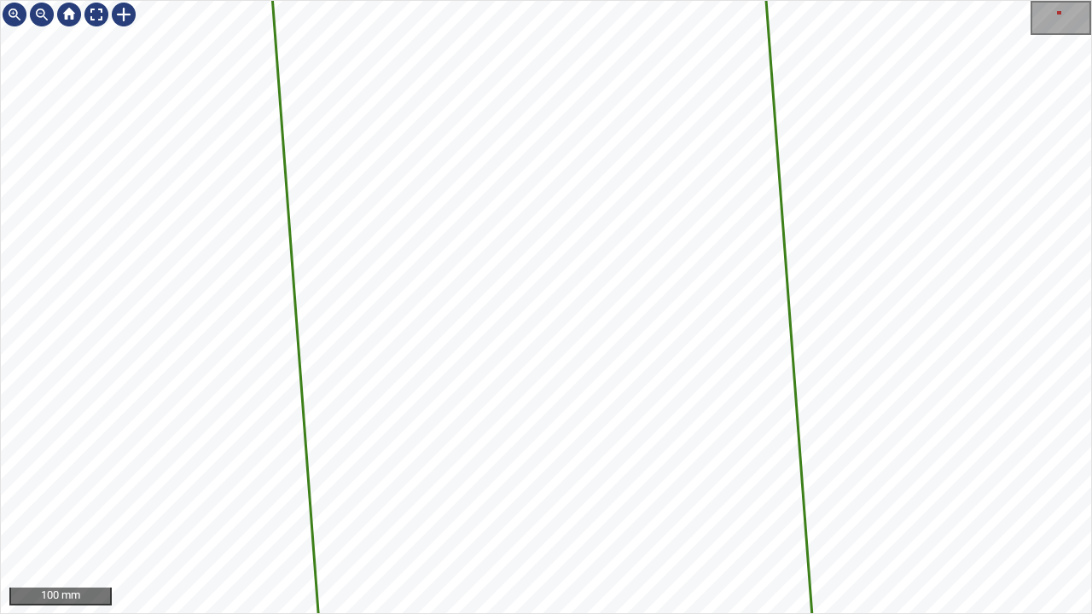
click at [825, 0] on div "3678mm 500mm La_Bandera/T107/3 Category unclassified unclassified 100 mm" at bounding box center [546, 307] width 1092 height 614
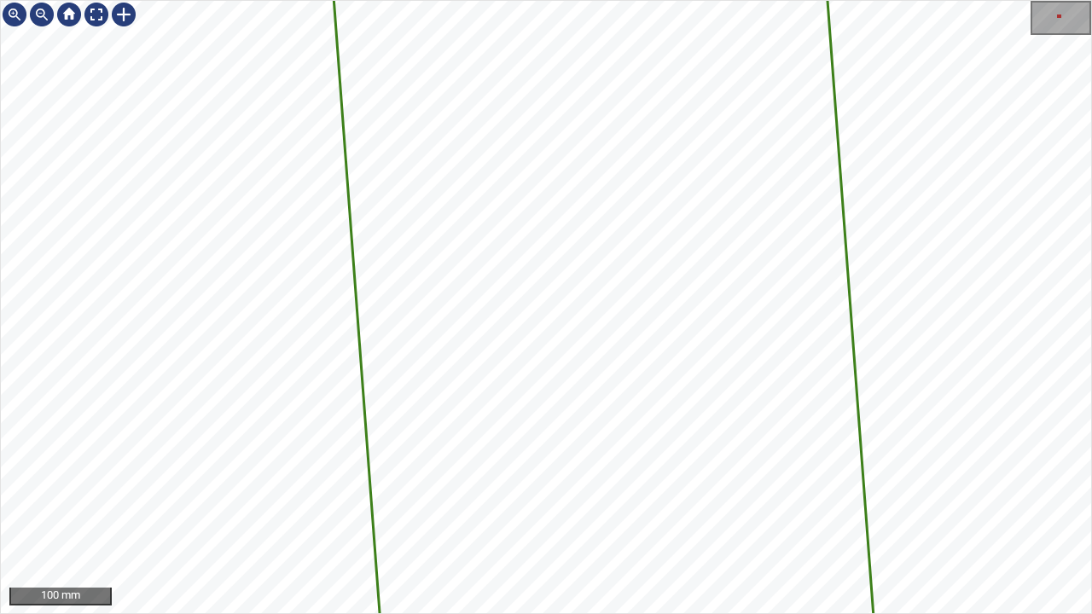
click at [858, 0] on div "3678mm 500mm La_Bandera/T107/3 Category unclassified unclassified 100 mm" at bounding box center [546, 307] width 1092 height 614
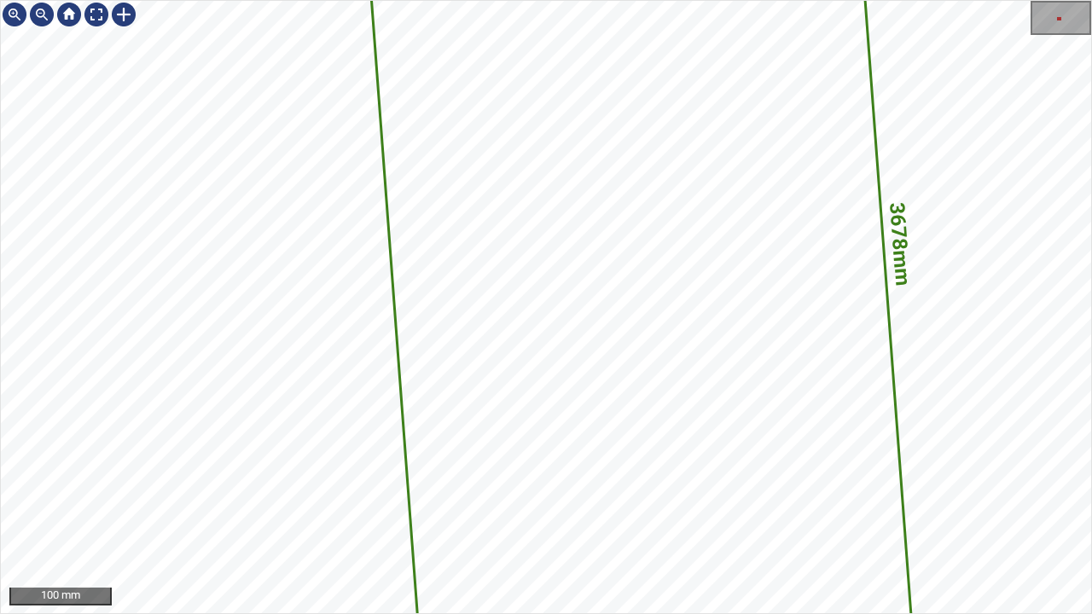
click at [892, 0] on div "3678mm 500mm La_Bandera/T107/3 Category unclassified unclassified 100 mm" at bounding box center [546, 307] width 1092 height 614
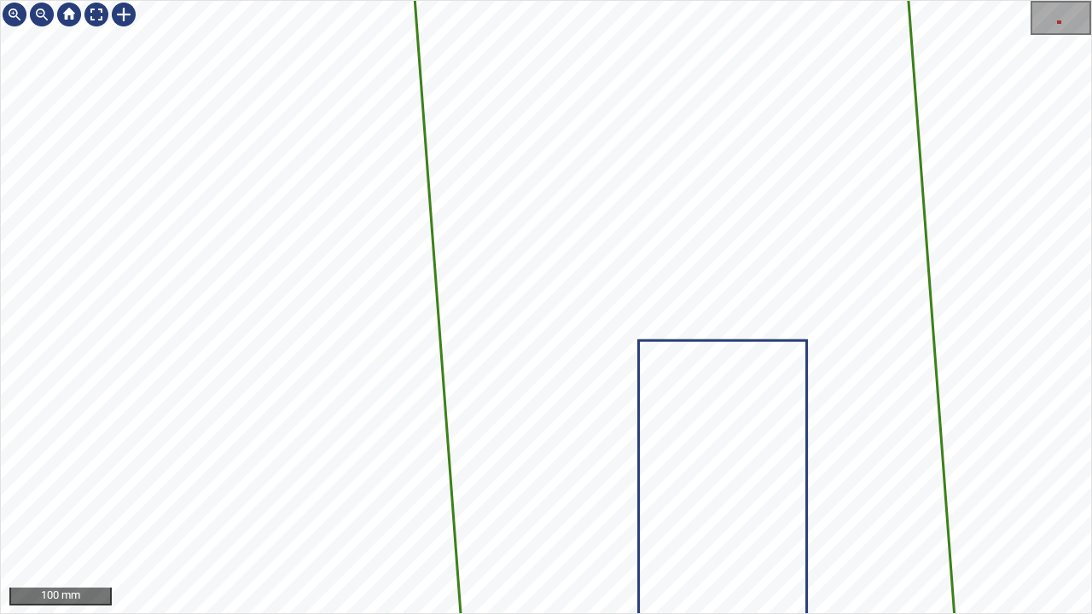
click at [936, 0] on div "3678mm 500mm La_Bandera/T107/3 Category unclassified unclassified 100 mm" at bounding box center [546, 307] width 1092 height 614
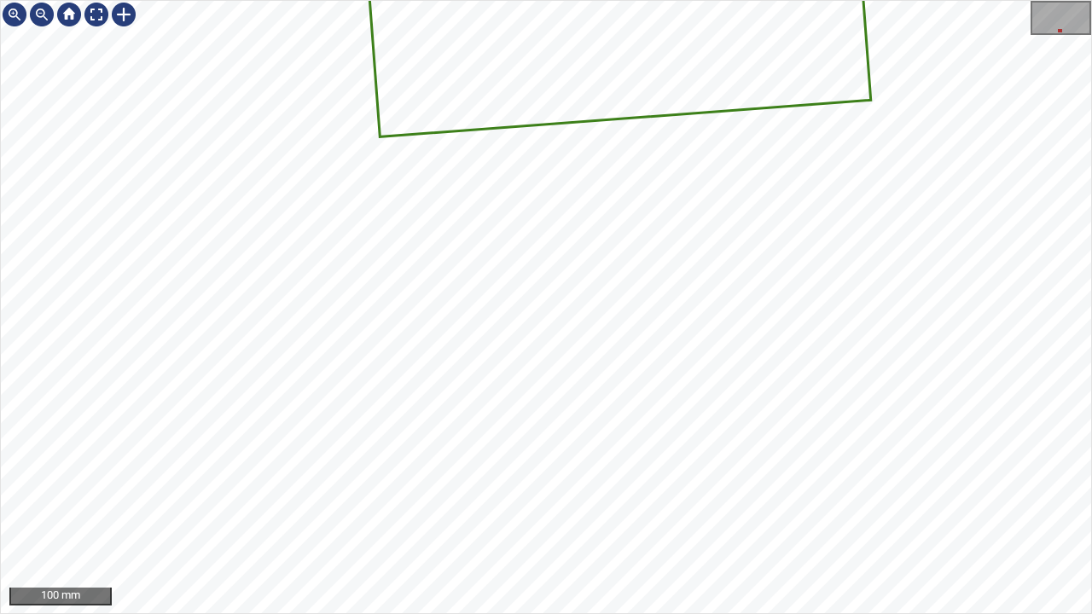
click at [822, 47] on div "3678mm 500mm" at bounding box center [546, 307] width 1090 height 612
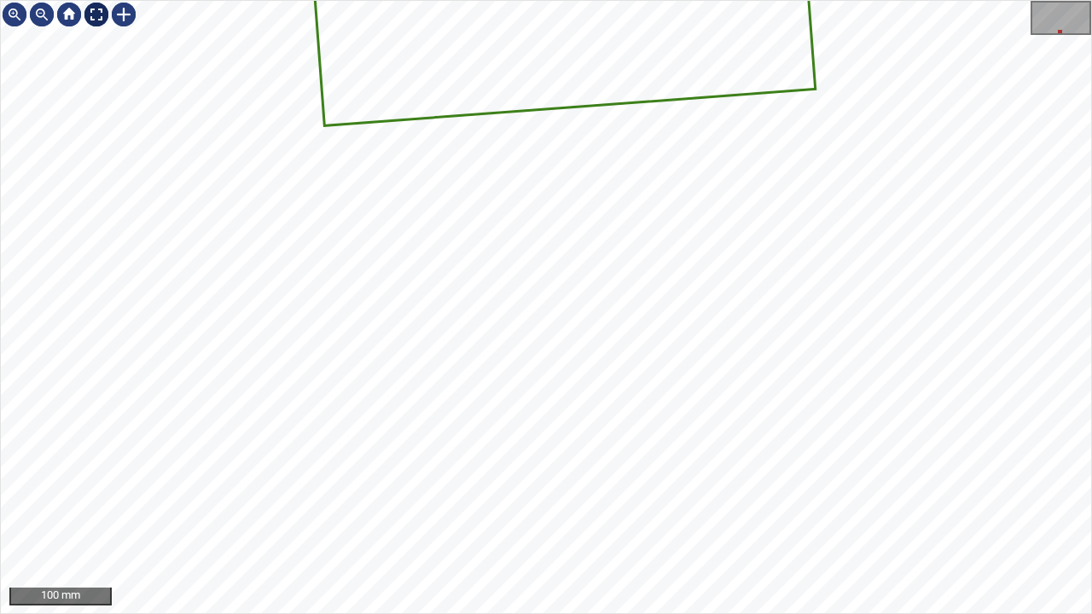
click at [94, 15] on div at bounding box center [96, 14] width 27 height 27
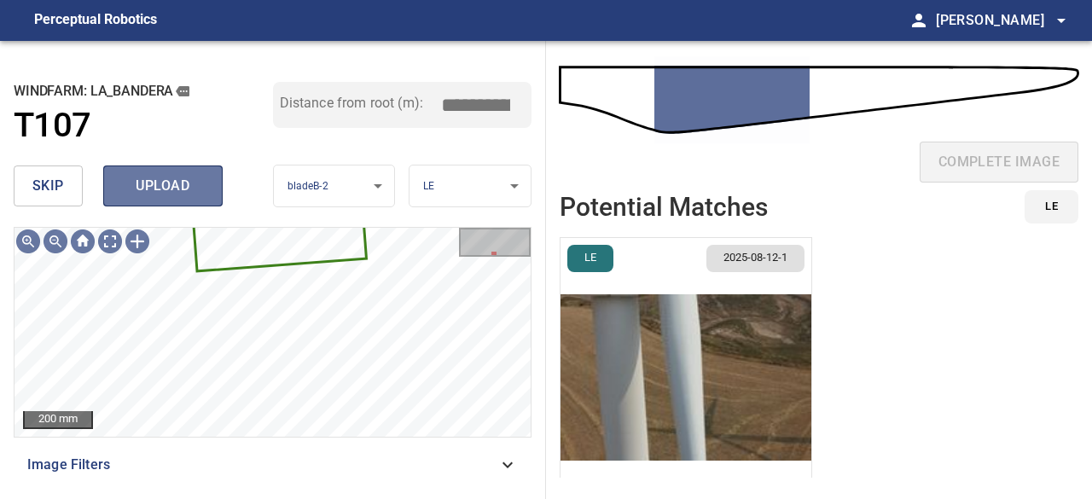
click at [200, 190] on span "upload" at bounding box center [163, 186] width 82 height 24
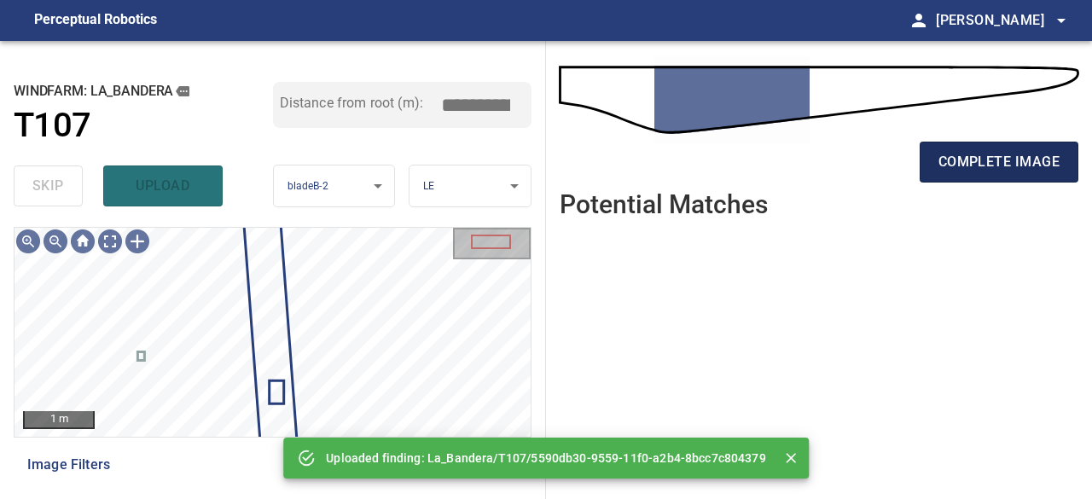
click at [1009, 155] on span "complete image" at bounding box center [998, 162] width 121 height 24
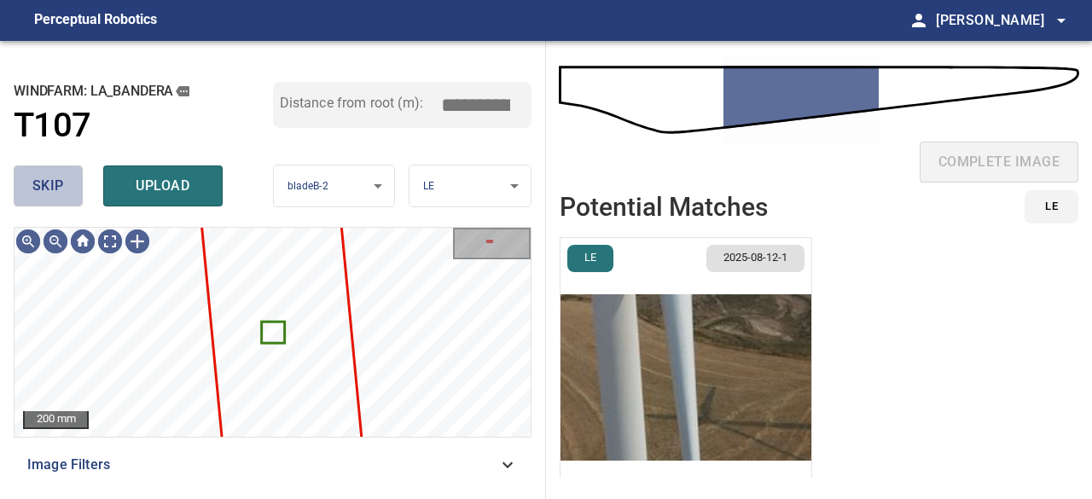
click at [55, 180] on span "skip" at bounding box center [48, 186] width 32 height 24
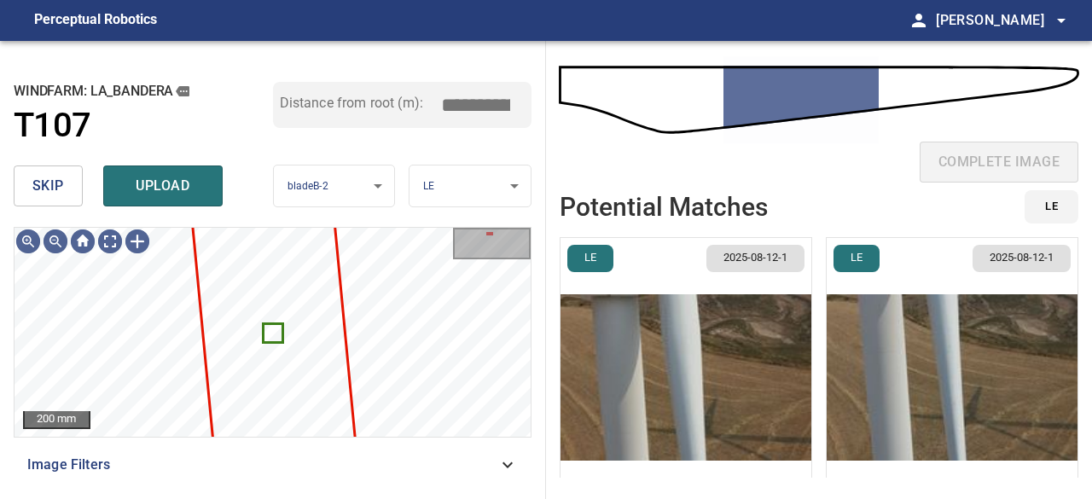
click at [49, 182] on span "skip" at bounding box center [48, 186] width 32 height 24
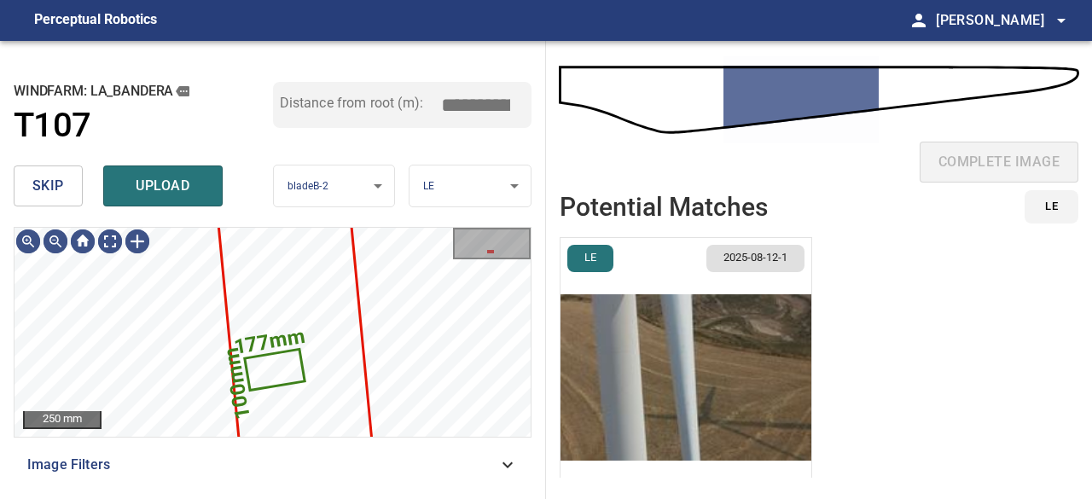
click at [68, 182] on button "skip" at bounding box center [48, 185] width 69 height 41
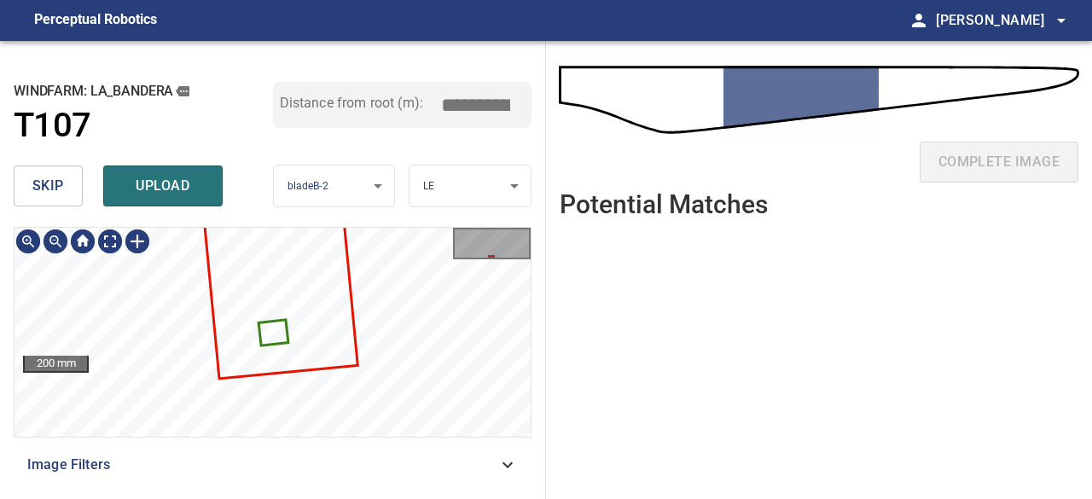
click at [281, 333] on icon at bounding box center [272, 332] width 26 height 23
click at [73, 188] on button "skip" at bounding box center [48, 185] width 69 height 41
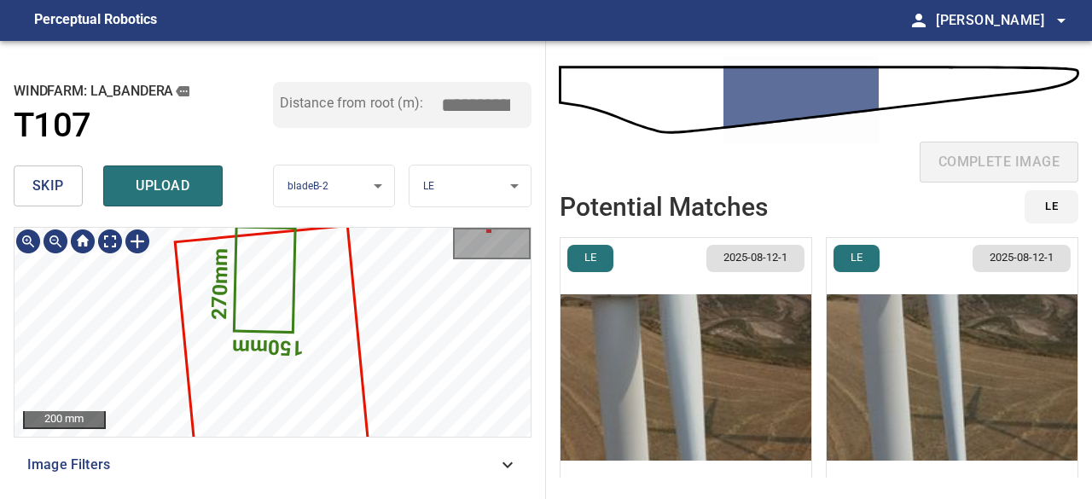
click at [261, 284] on icon at bounding box center [264, 280] width 59 height 102
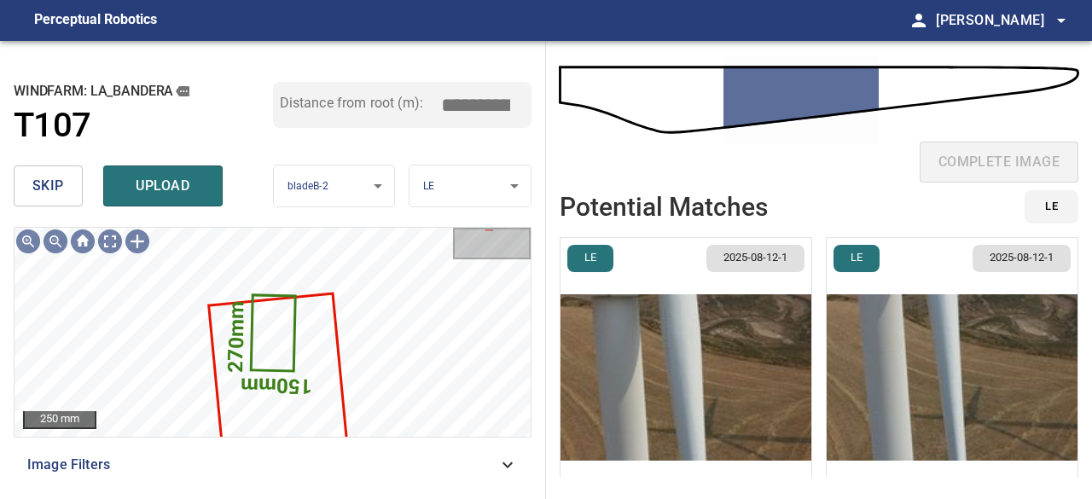
click at [692, 368] on img "button" at bounding box center [685, 377] width 251 height 279
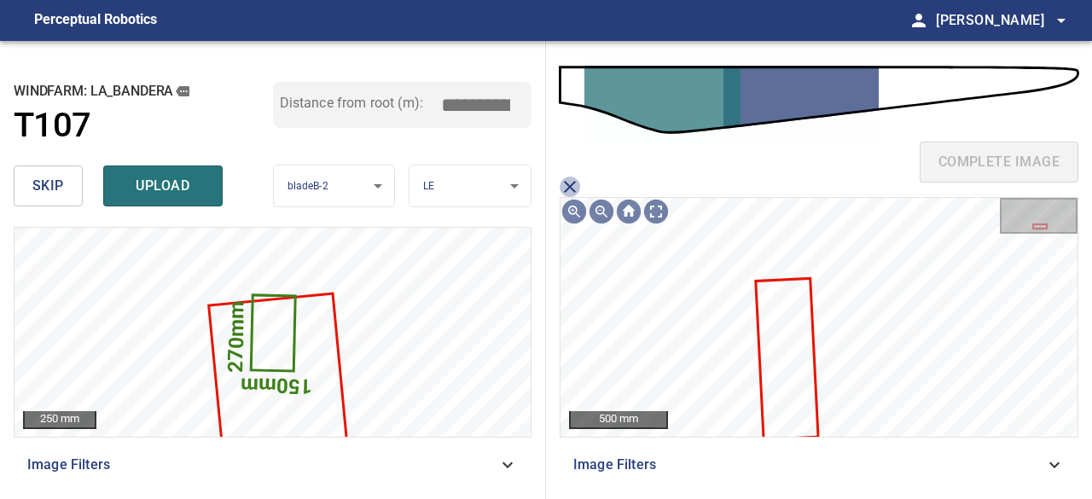
click at [570, 188] on icon "close matching imageResolution:" at bounding box center [570, 187] width 12 height 12
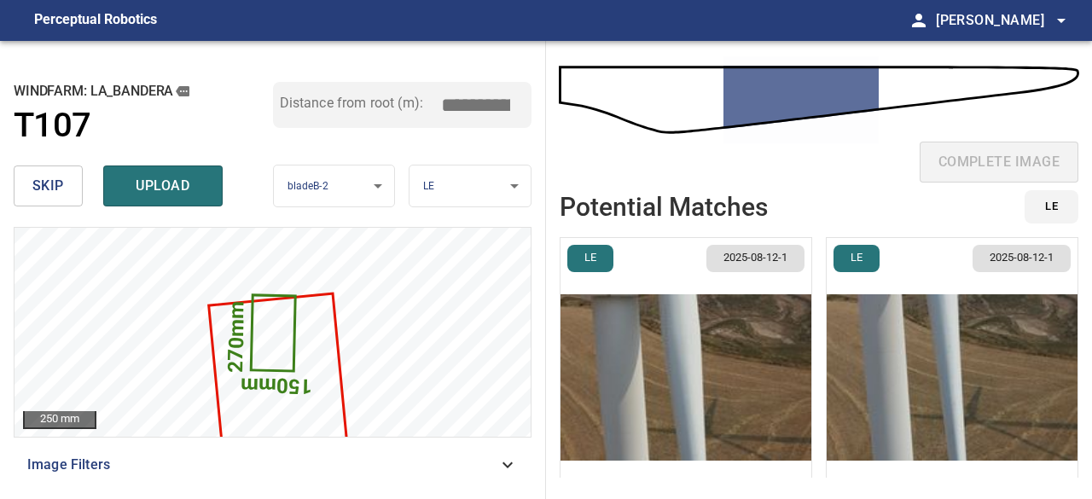
click at [947, 387] on img "button" at bounding box center [951, 377] width 251 height 279
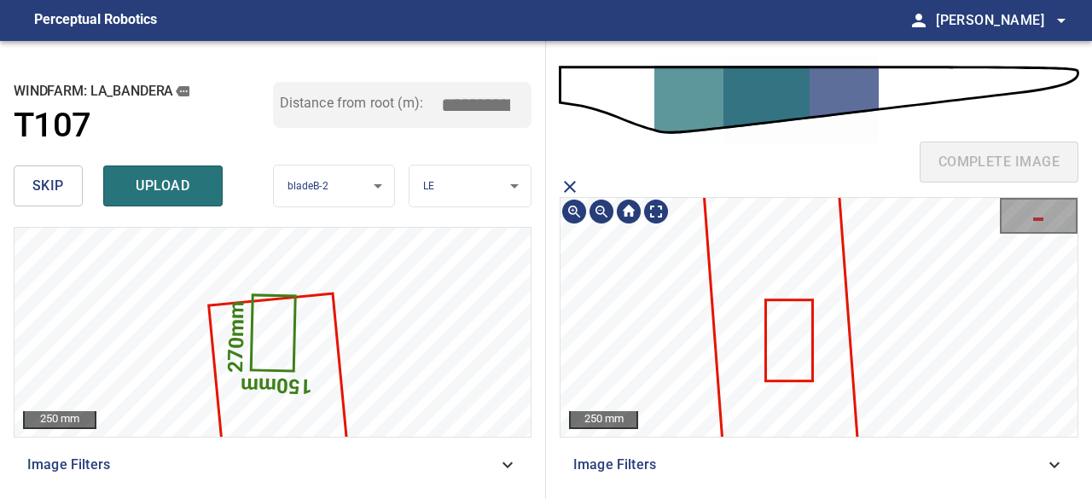
click at [785, 337] on icon at bounding box center [789, 340] width 44 height 78
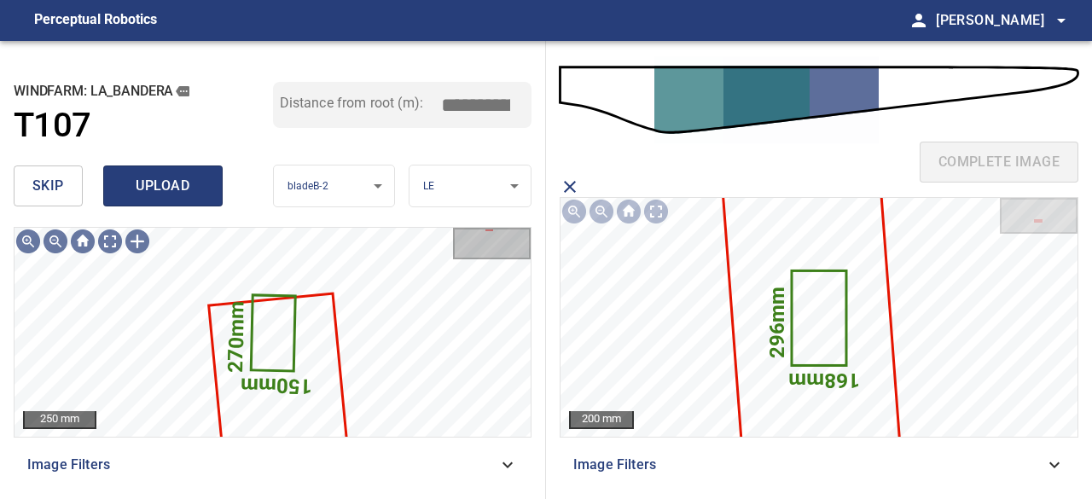
click at [137, 177] on span "upload" at bounding box center [163, 186] width 82 height 24
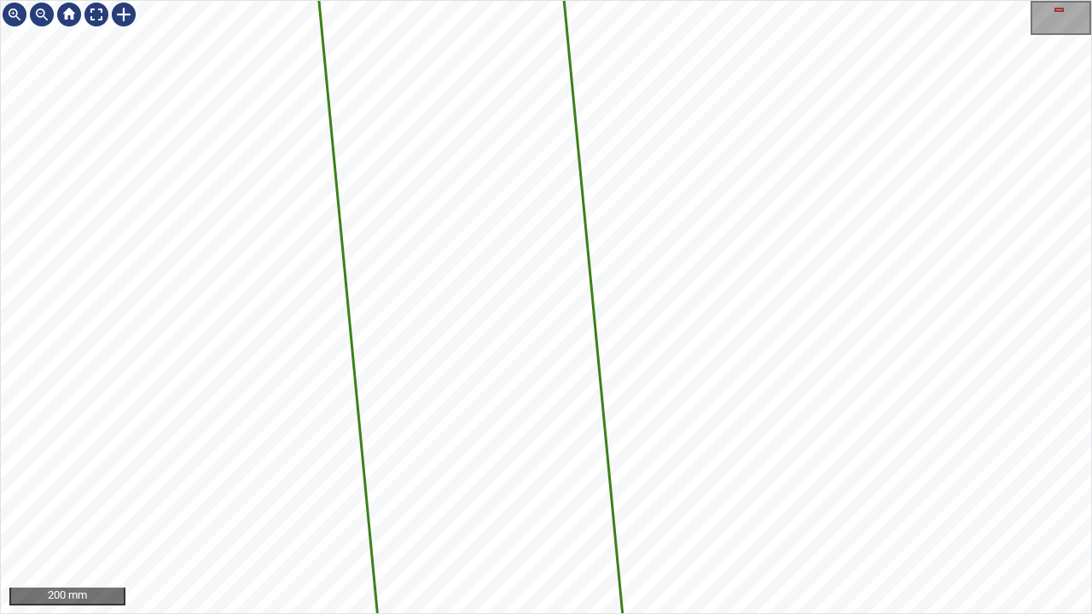
click at [686, 613] on div "4970mm 432mm 200 mm" at bounding box center [546, 307] width 1092 height 614
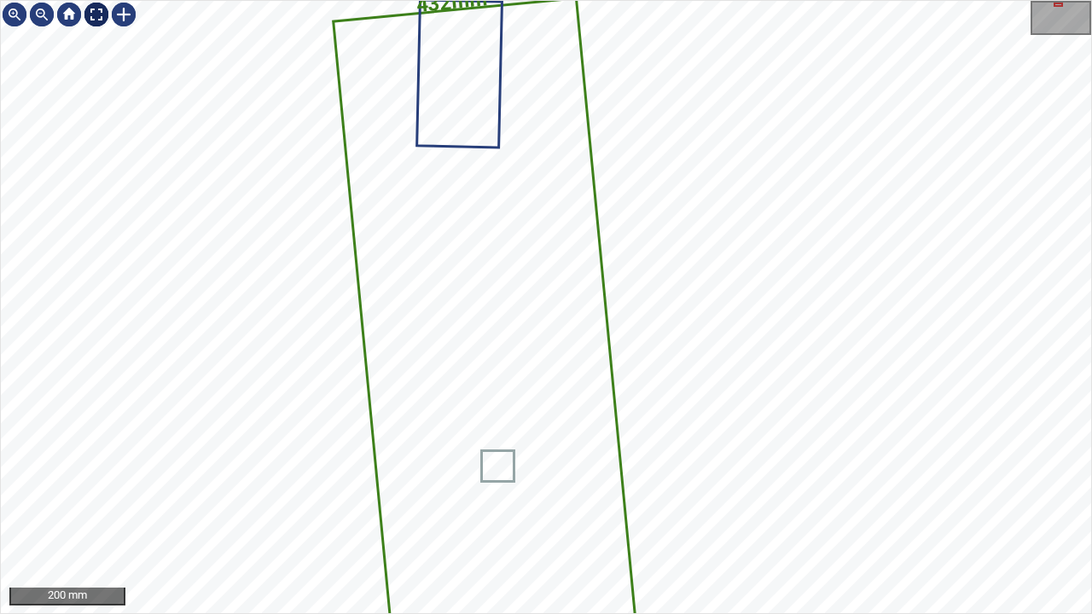
click at [96, 17] on div at bounding box center [96, 14] width 27 height 27
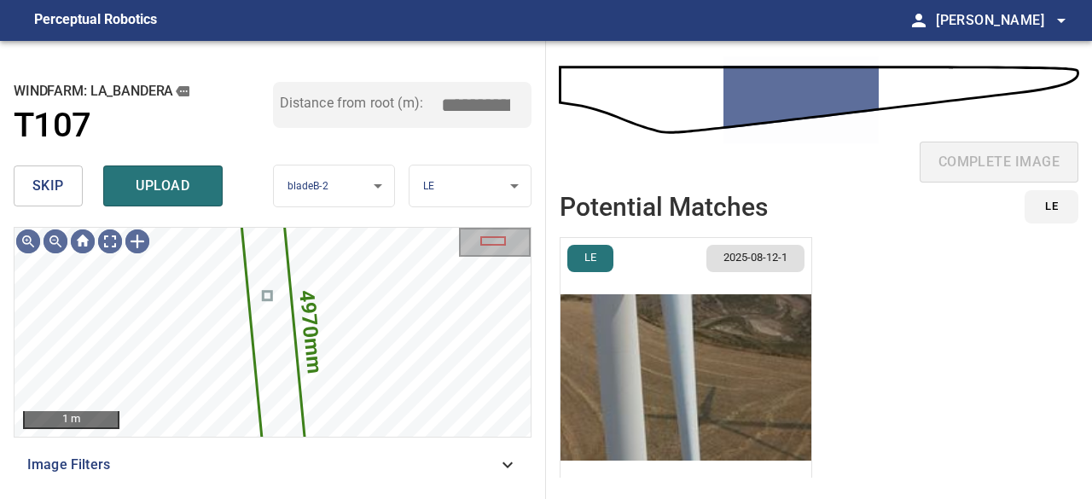
click at [55, 177] on span "skip" at bounding box center [48, 186] width 32 height 24
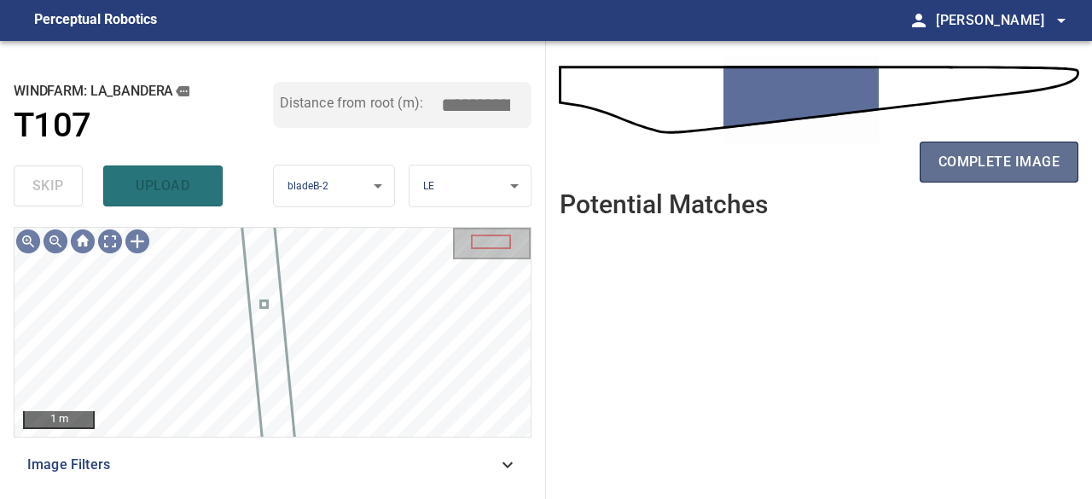
click at [1020, 165] on span "complete image" at bounding box center [998, 162] width 121 height 24
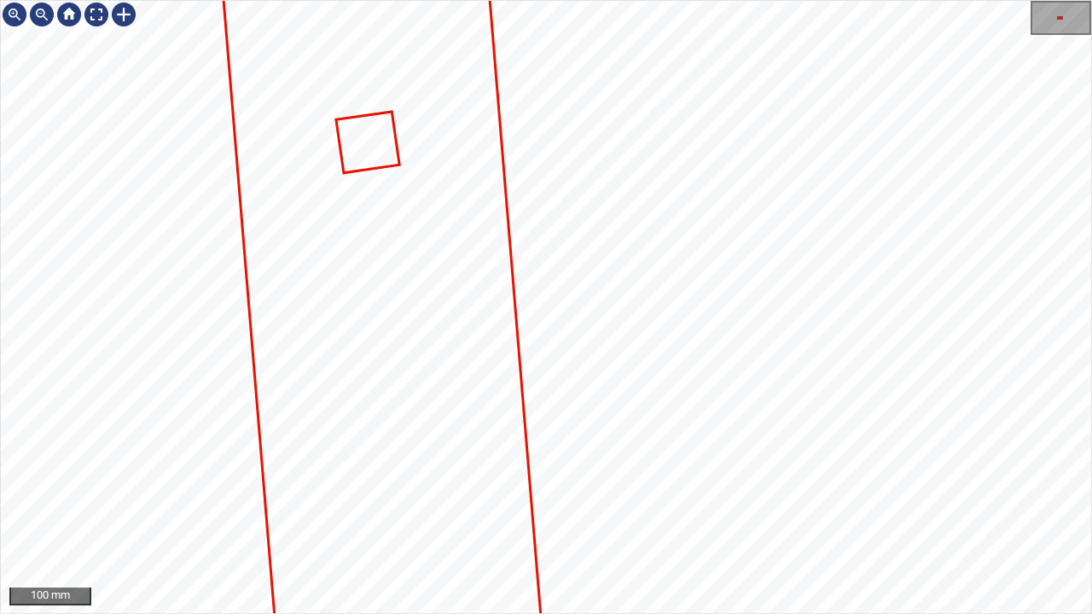
click at [616, 613] on div "100 mm" at bounding box center [546, 307] width 1092 height 614
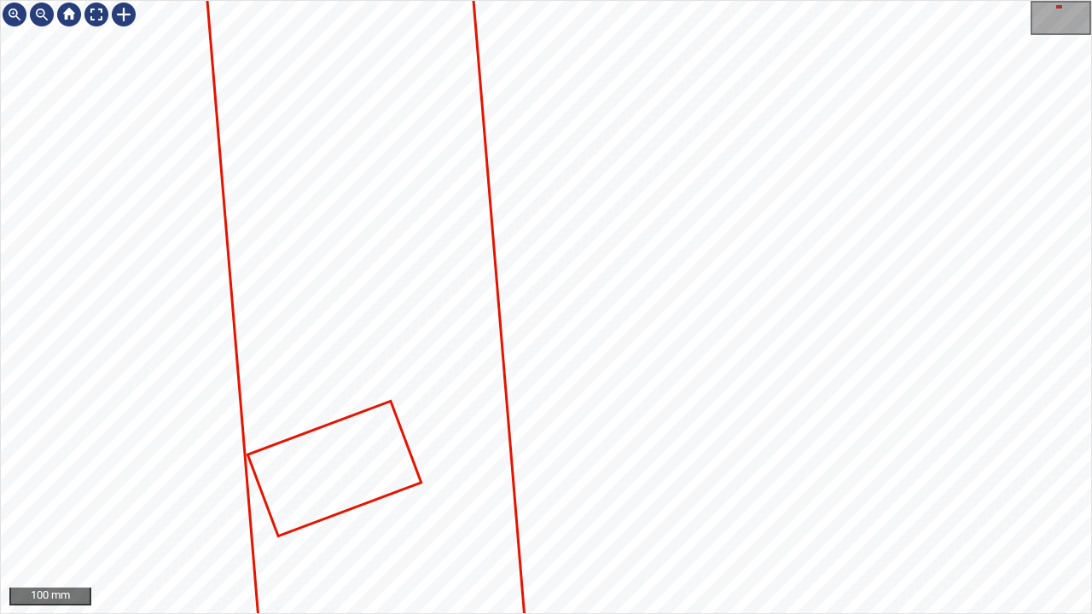
click at [623, 613] on div "100 mm" at bounding box center [546, 307] width 1092 height 614
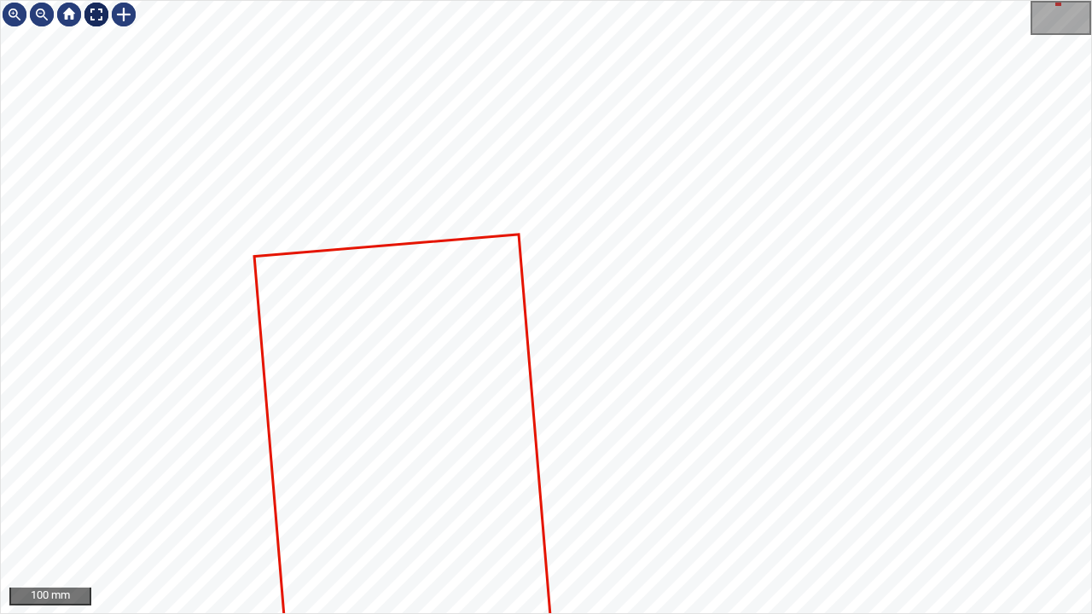
click at [90, 16] on div at bounding box center [96, 14] width 27 height 27
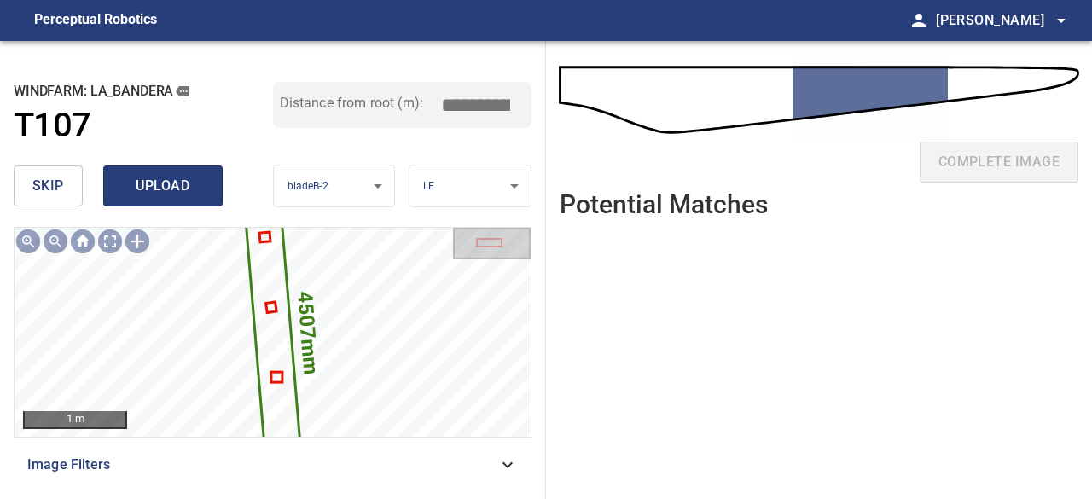
click at [165, 176] on span "upload" at bounding box center [163, 186] width 82 height 24
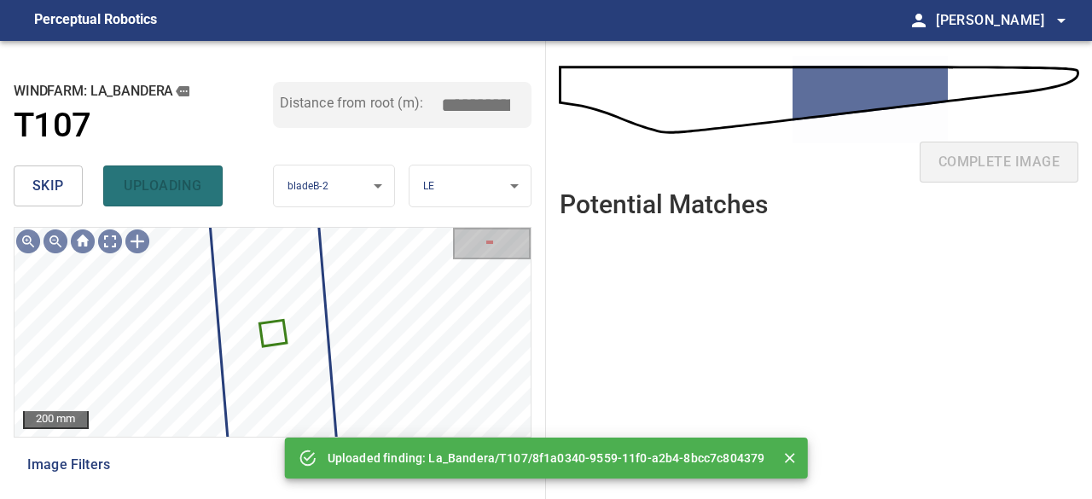
click at [57, 187] on span "skip" at bounding box center [48, 186] width 32 height 24
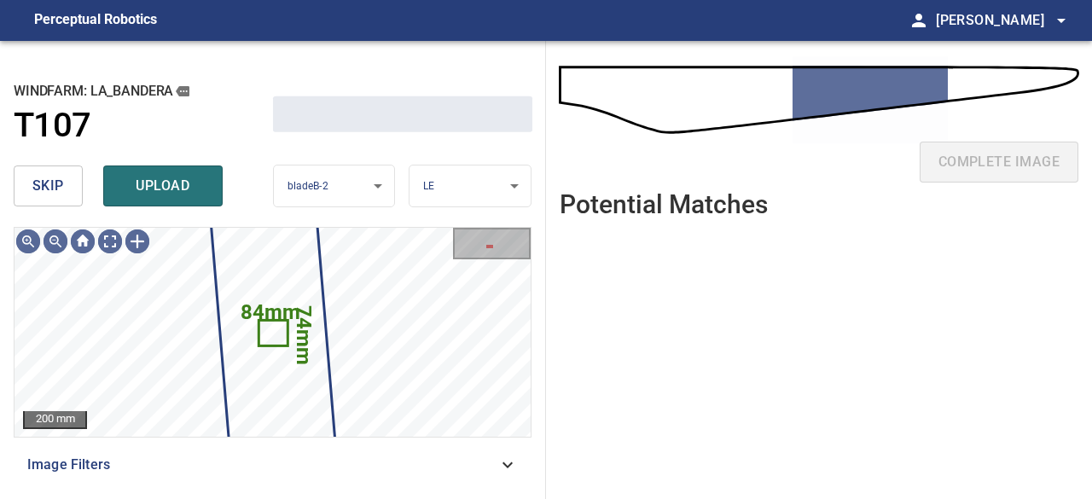
click at [57, 187] on span "skip" at bounding box center [48, 186] width 32 height 24
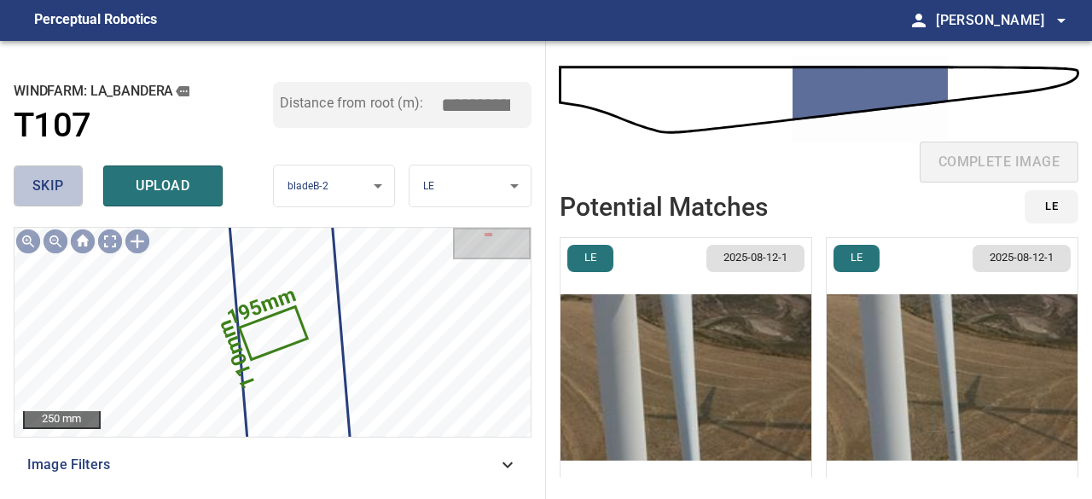
click at [57, 187] on span "skip" at bounding box center [48, 186] width 32 height 24
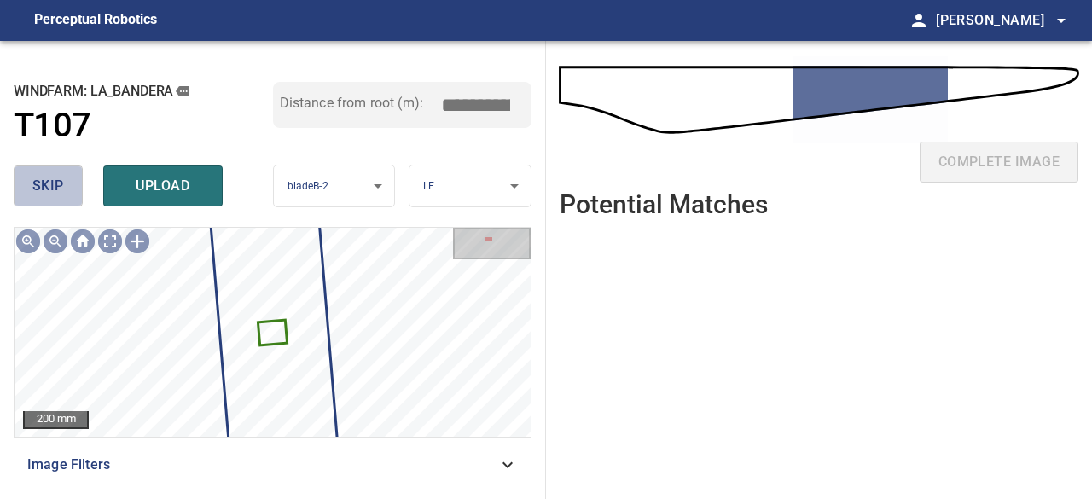
click at [57, 187] on span "skip" at bounding box center [48, 186] width 32 height 24
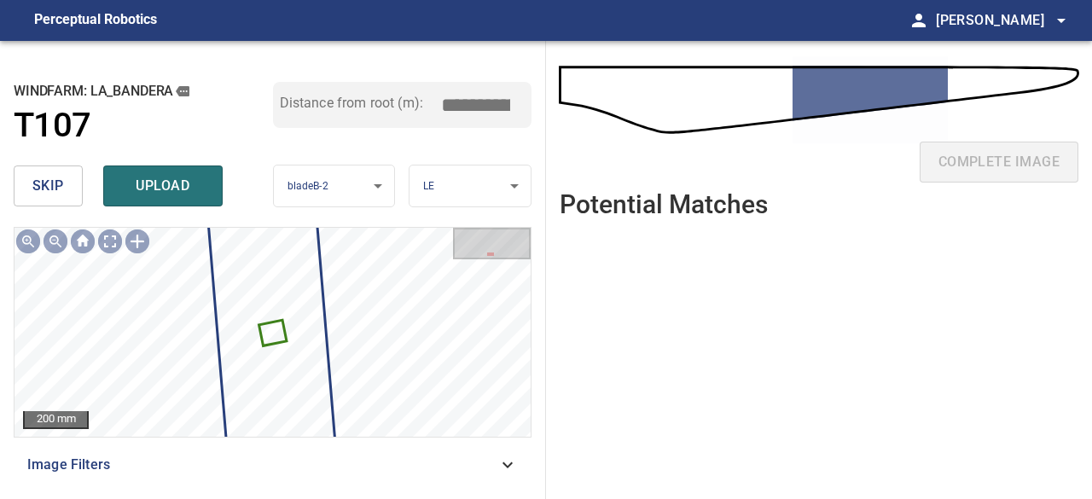
click at [55, 187] on span "skip" at bounding box center [48, 186] width 32 height 24
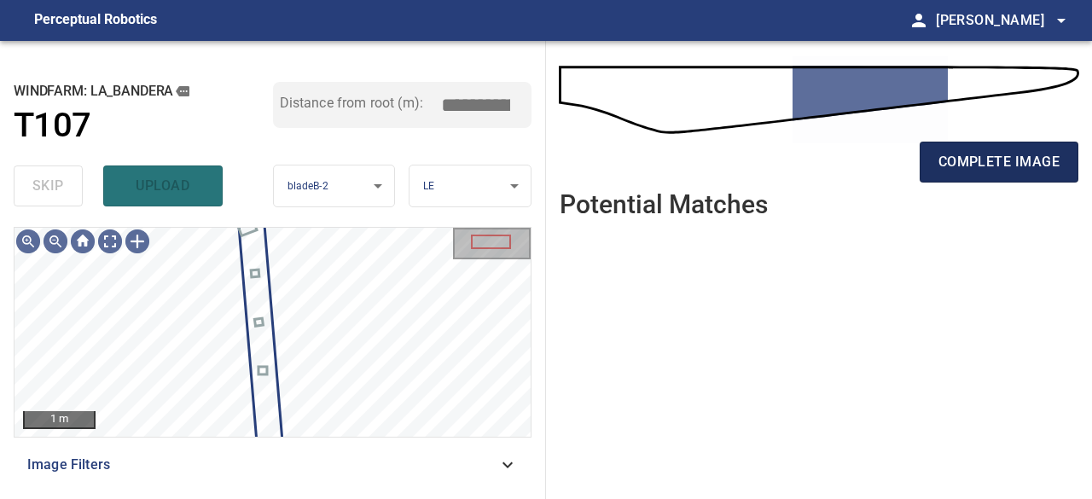
click at [1003, 169] on span "complete image" at bounding box center [998, 162] width 121 height 24
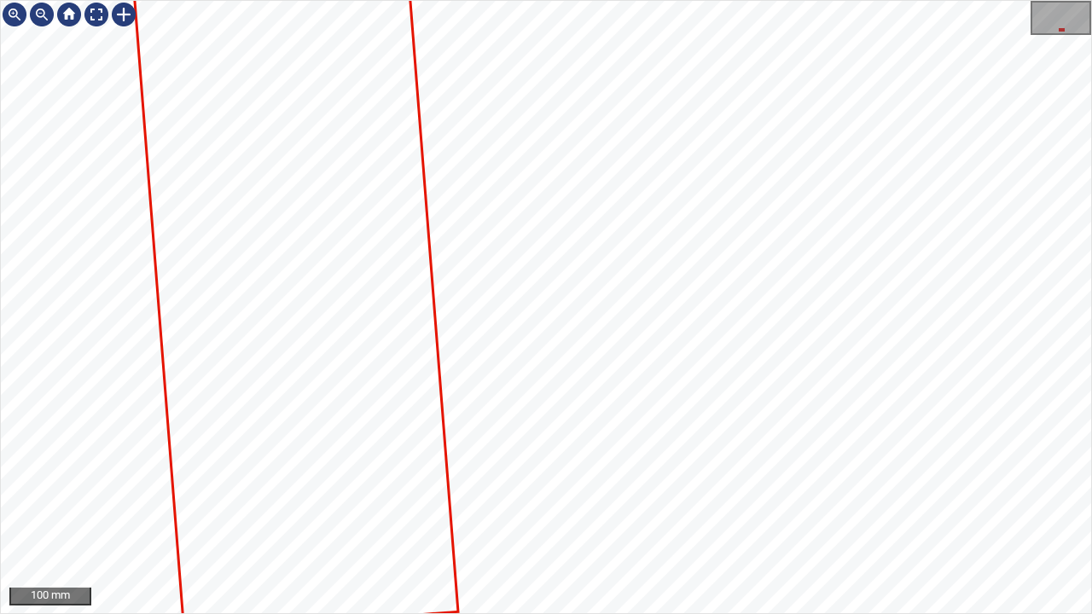
click at [510, 0] on div "100 mm" at bounding box center [546, 307] width 1092 height 614
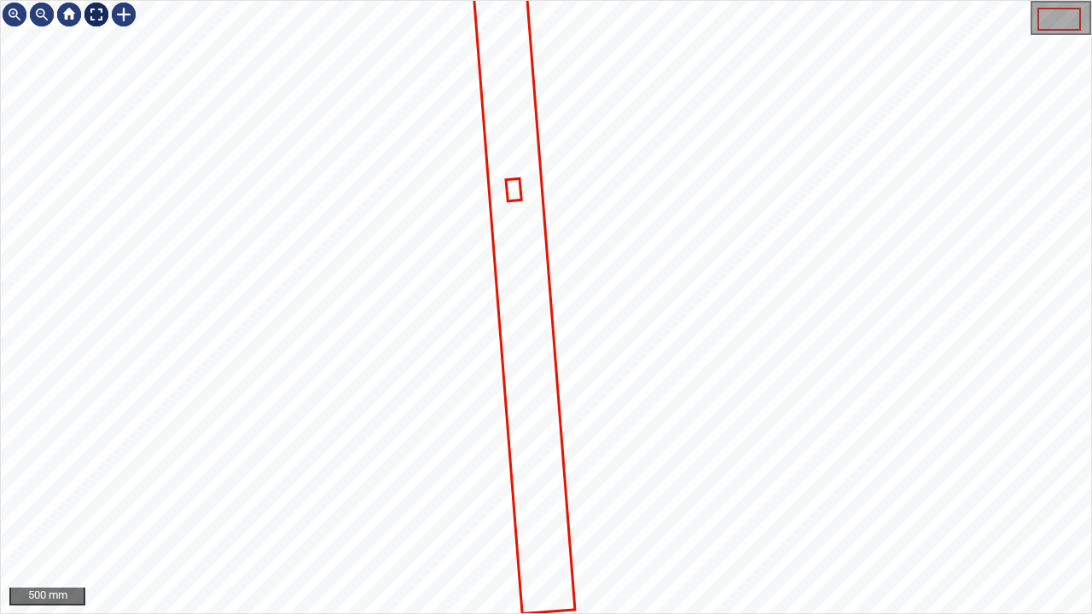
click at [100, 14] on div at bounding box center [96, 14] width 27 height 27
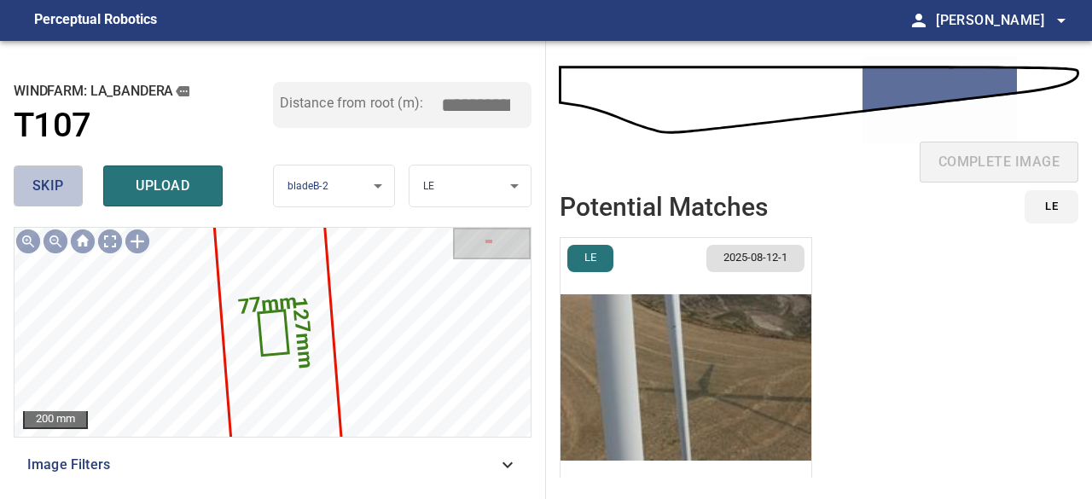
click at [47, 171] on button "skip" at bounding box center [48, 185] width 69 height 41
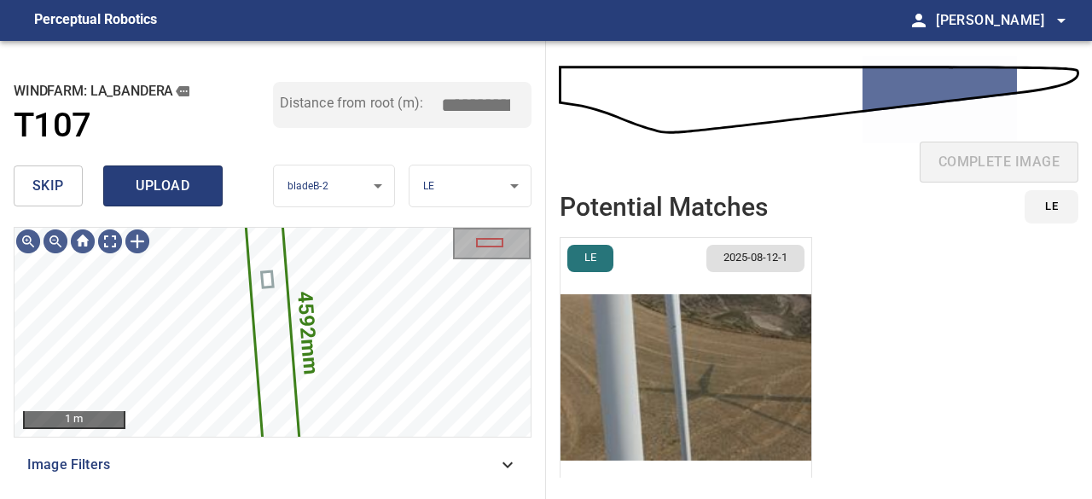
click at [177, 180] on span "upload" at bounding box center [163, 186] width 82 height 24
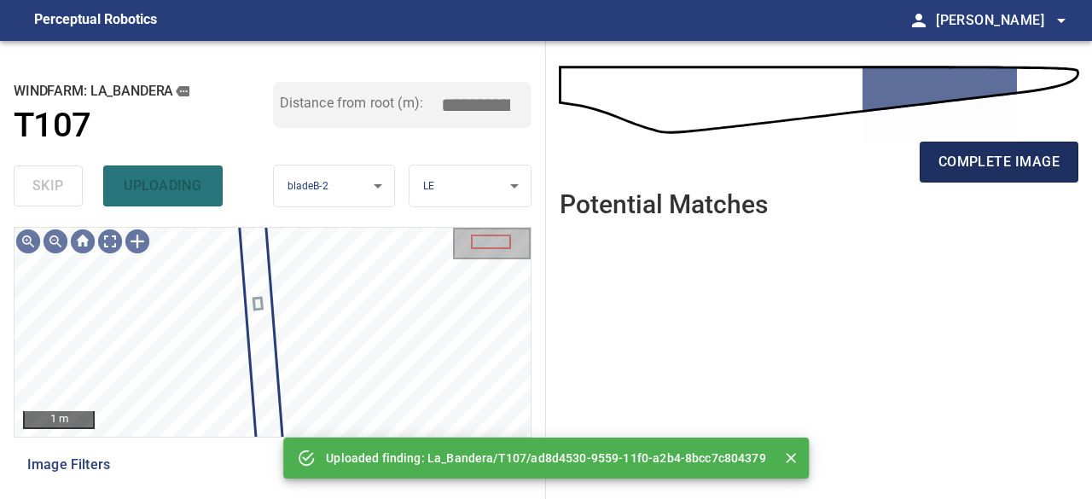
click at [965, 158] on span "complete image" at bounding box center [998, 162] width 121 height 24
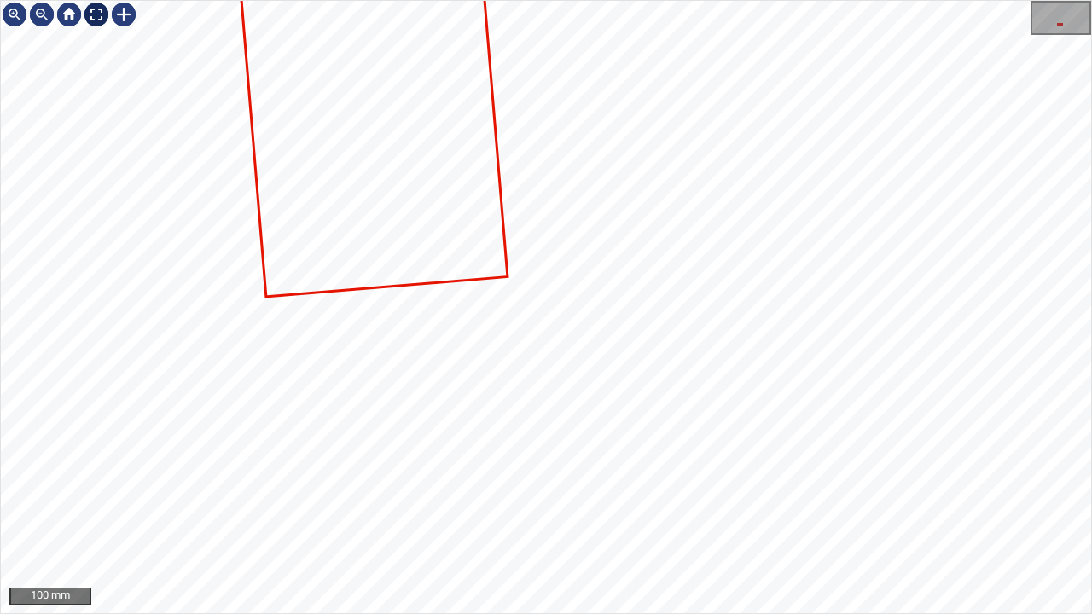
click at [96, 19] on div at bounding box center [96, 14] width 27 height 27
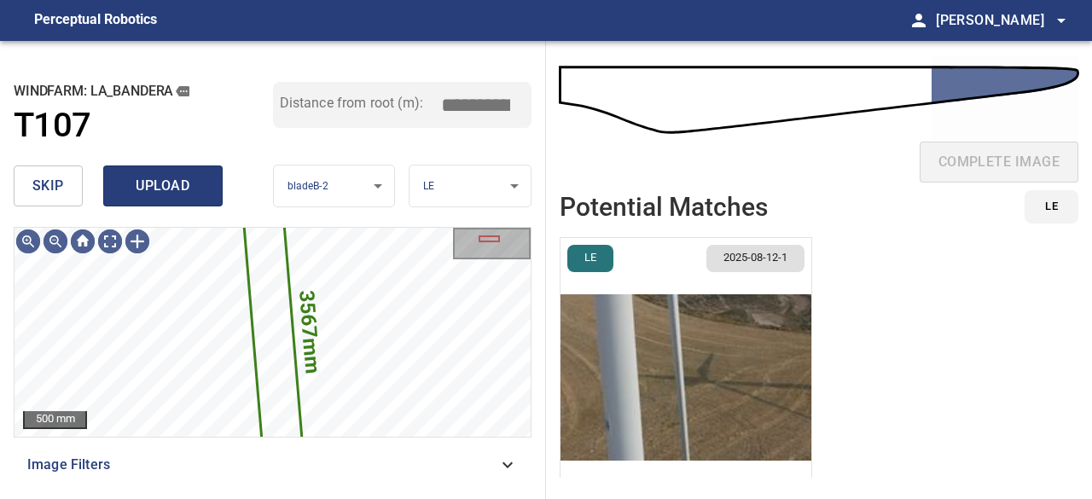
click at [168, 195] on span "upload" at bounding box center [163, 186] width 82 height 24
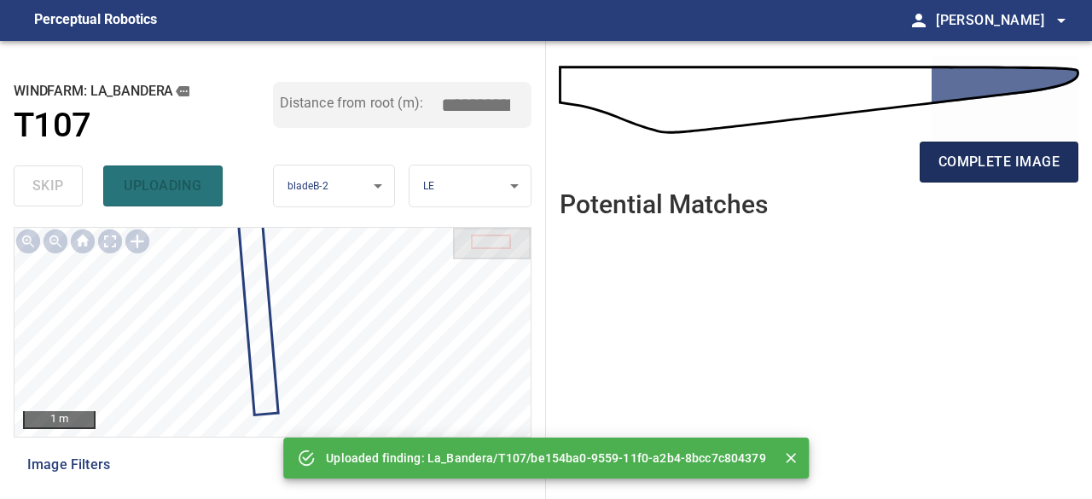
click at [979, 175] on button "complete image" at bounding box center [998, 162] width 159 height 41
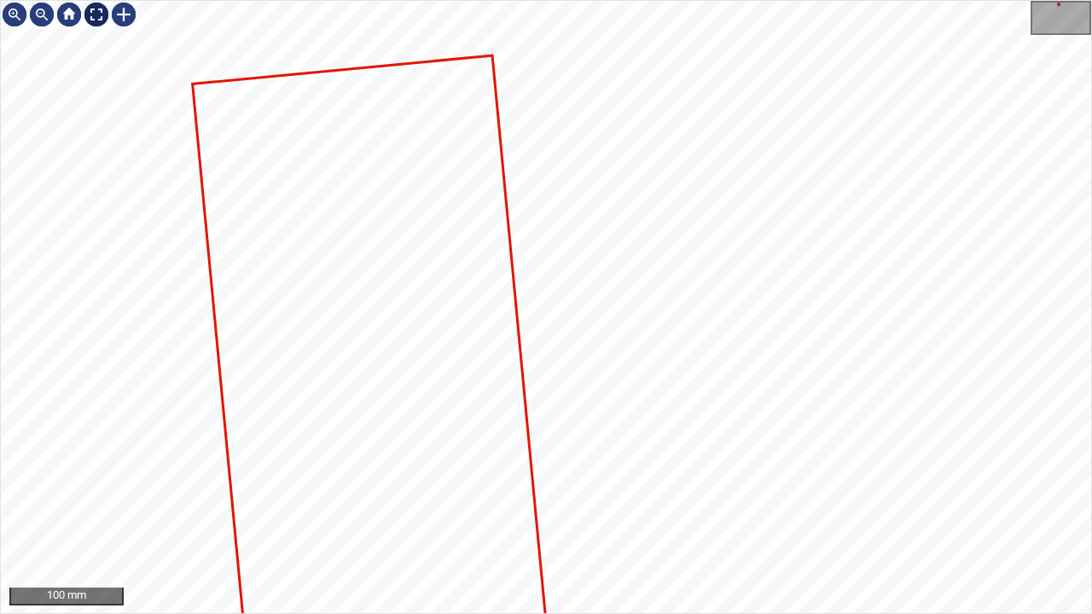
click at [89, 13] on div at bounding box center [96, 14] width 27 height 27
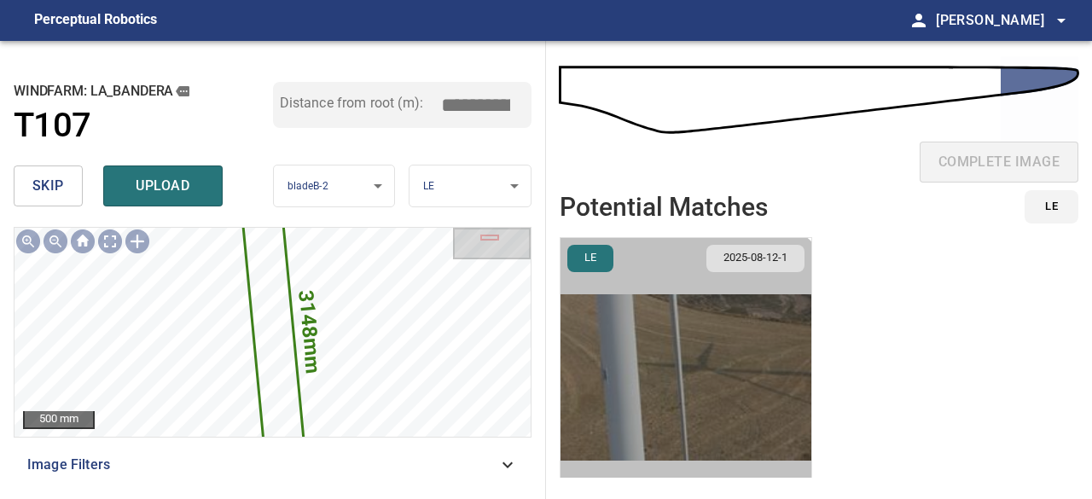
click at [669, 388] on img "button" at bounding box center [685, 377] width 251 height 279
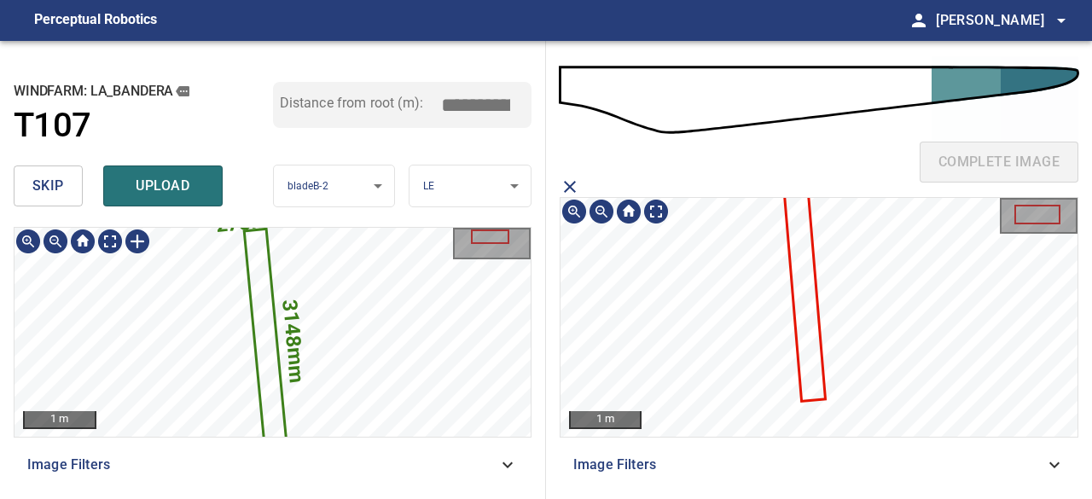
click at [802, 313] on icon at bounding box center [802, 273] width 42 height 252
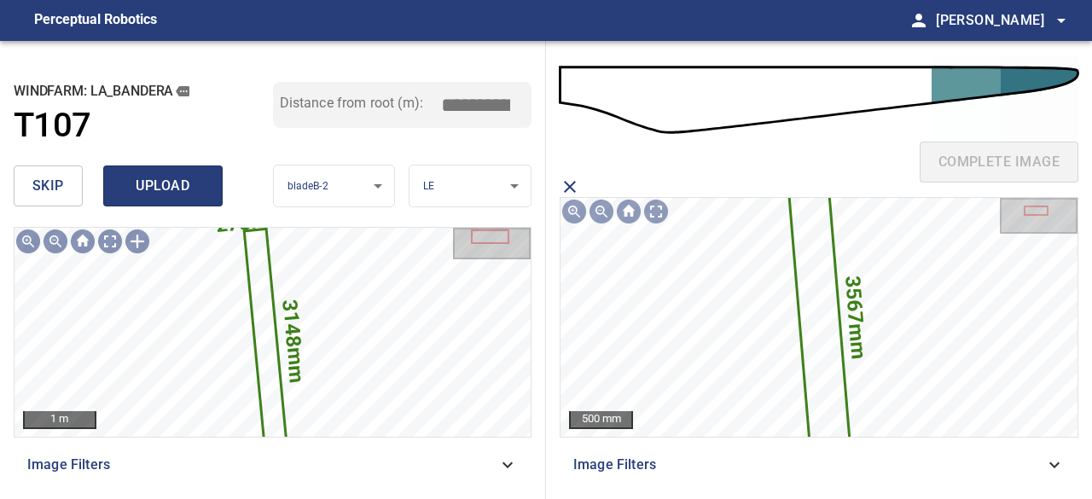
click at [205, 177] on button "upload" at bounding box center [162, 185] width 119 height 41
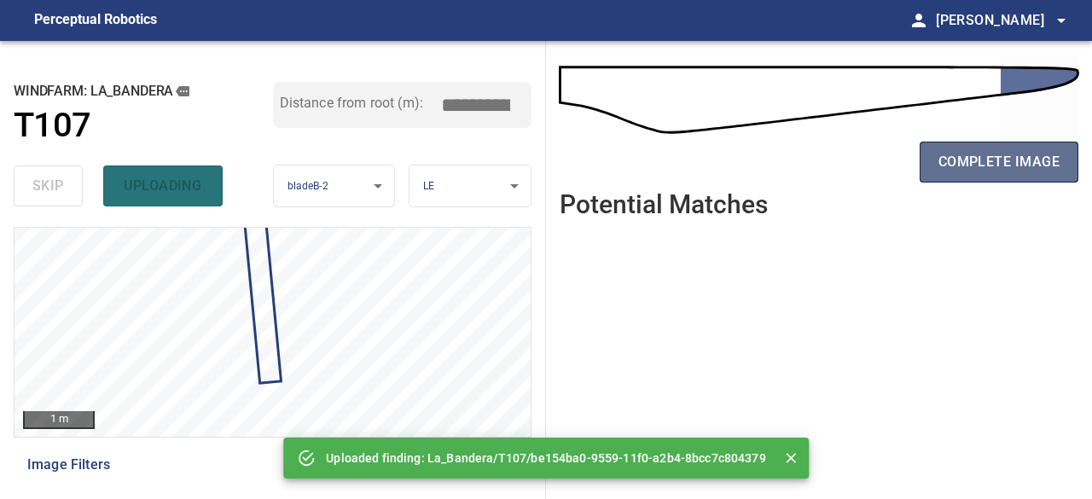
click at [957, 170] on span "complete image" at bounding box center [998, 162] width 121 height 24
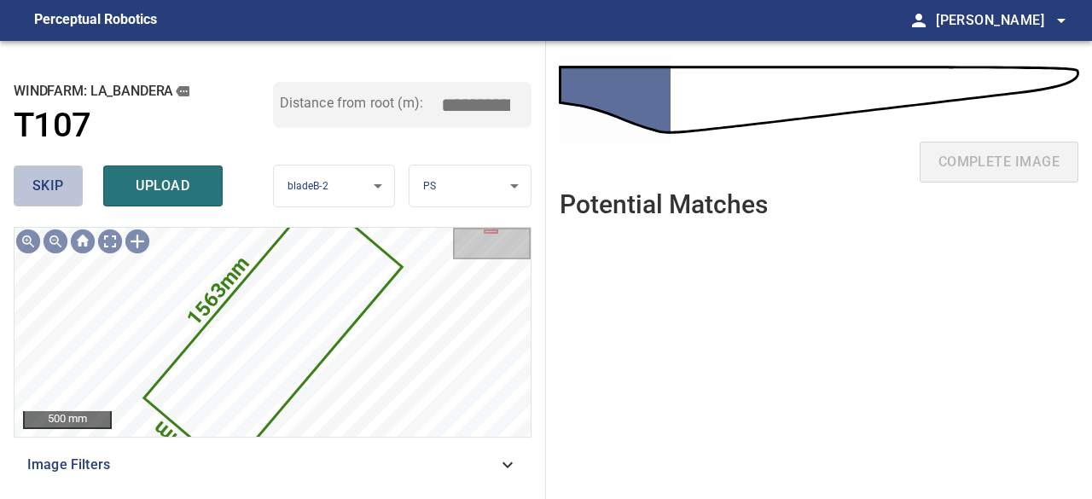
click at [62, 180] on span "skip" at bounding box center [48, 186] width 32 height 24
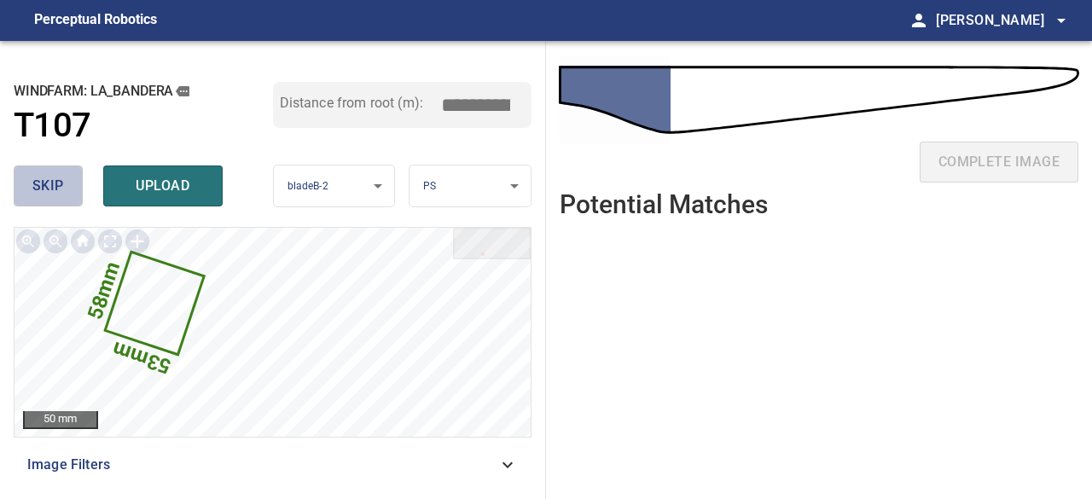
click at [46, 188] on span "skip" at bounding box center [48, 186] width 32 height 24
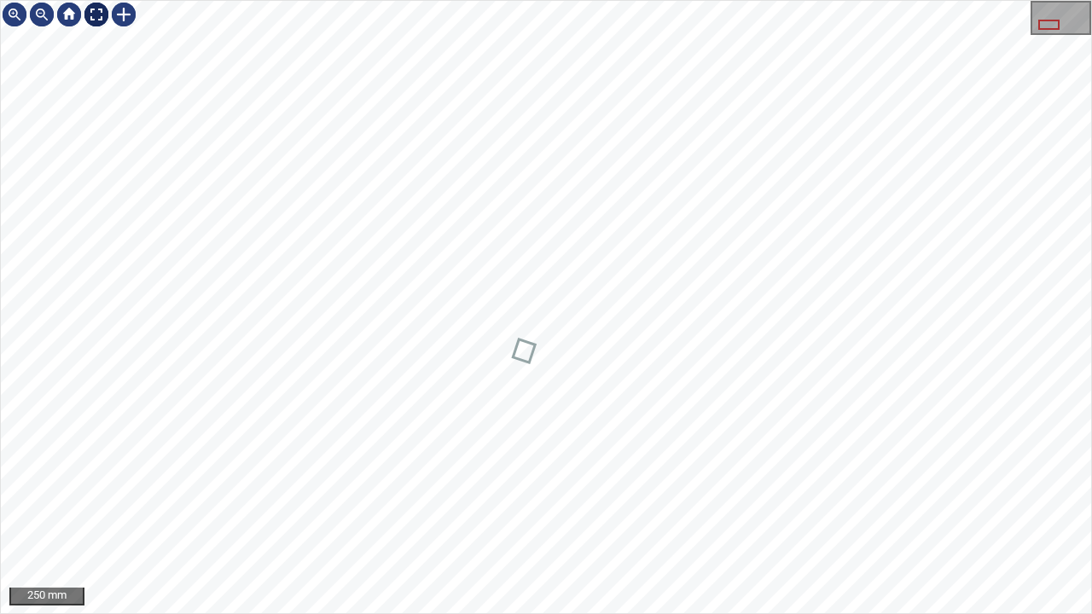
click at [95, 13] on div at bounding box center [96, 14] width 27 height 27
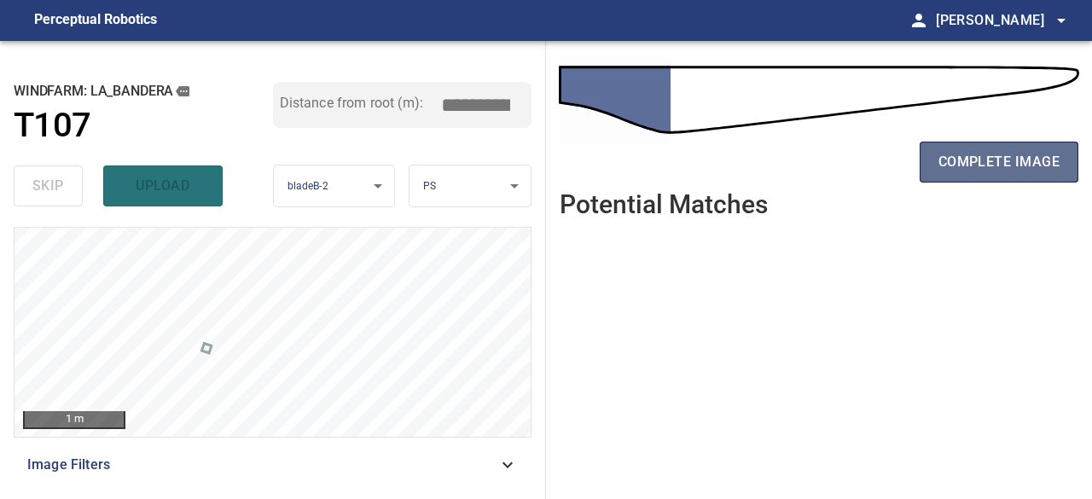
click at [1023, 157] on span "complete image" at bounding box center [998, 162] width 121 height 24
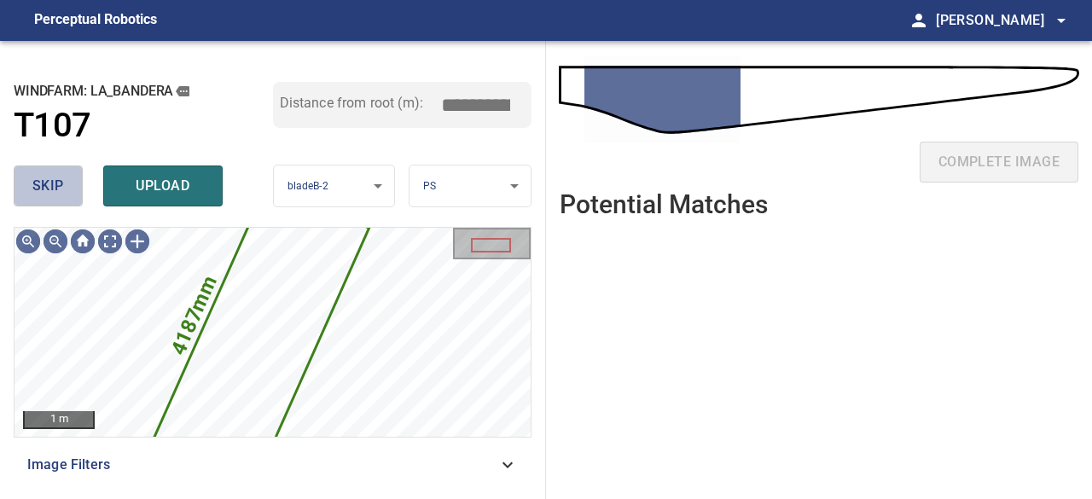
click at [65, 193] on button "skip" at bounding box center [48, 185] width 69 height 41
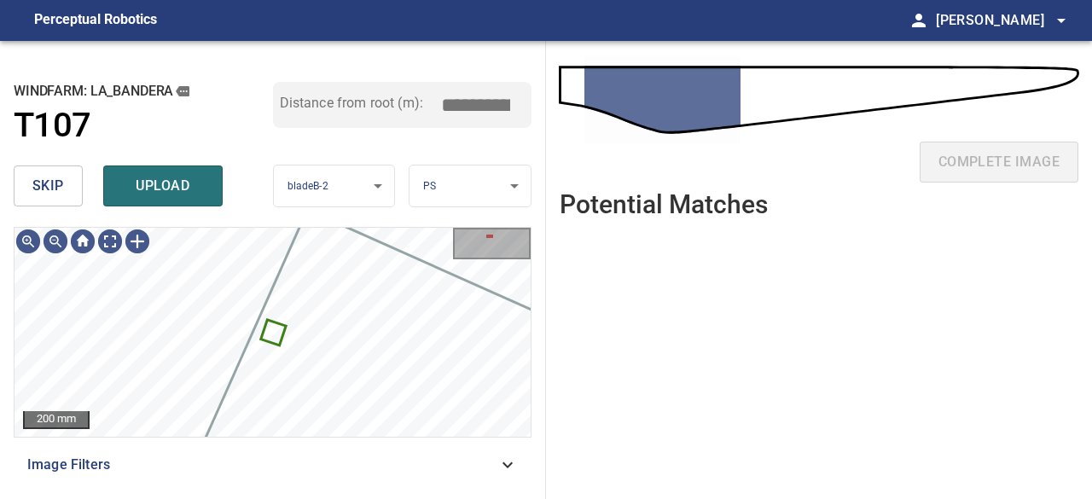
click at [40, 190] on span "skip" at bounding box center [48, 186] width 32 height 24
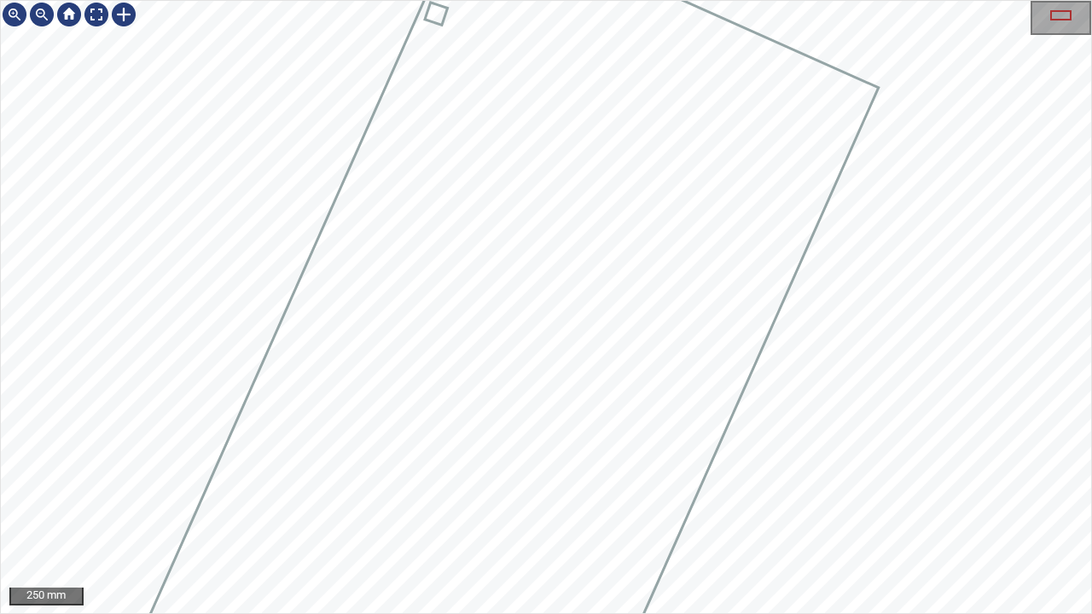
click at [551, 220] on icon at bounding box center [427, 547] width 900 height 1283
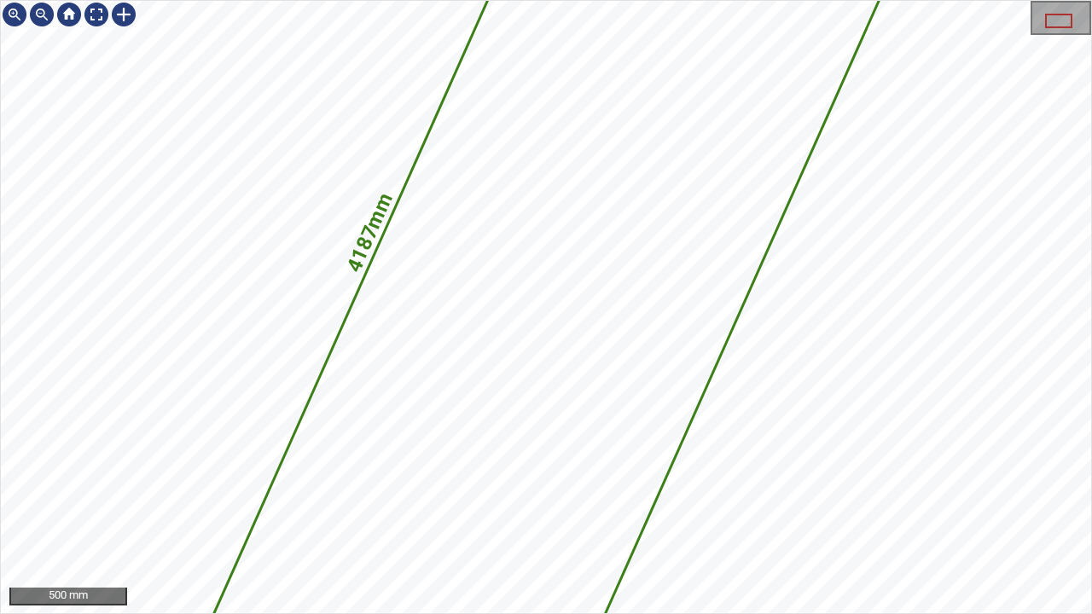
click at [525, 338] on icon at bounding box center [545, 307] width 713 height 1016
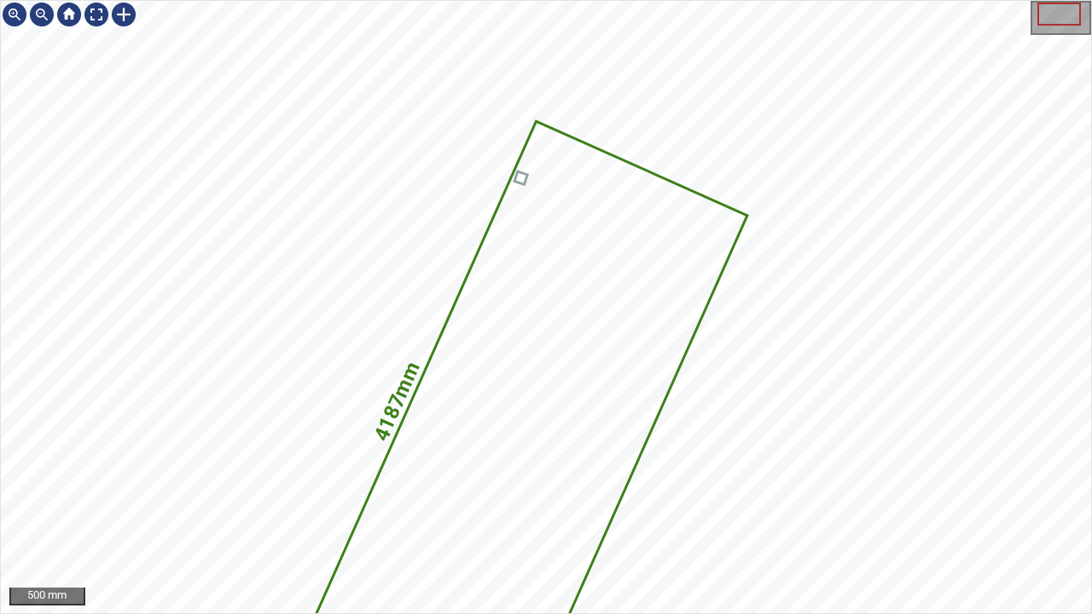
click at [626, 463] on div "4187mm 1554mm" at bounding box center [546, 307] width 1090 height 612
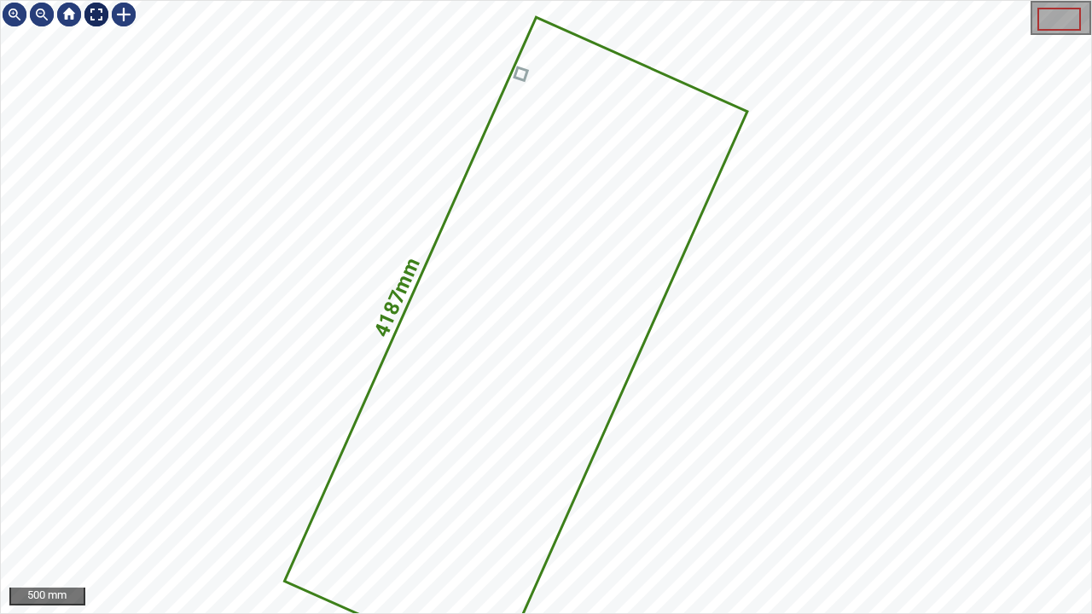
click at [90, 16] on div at bounding box center [96, 14] width 27 height 27
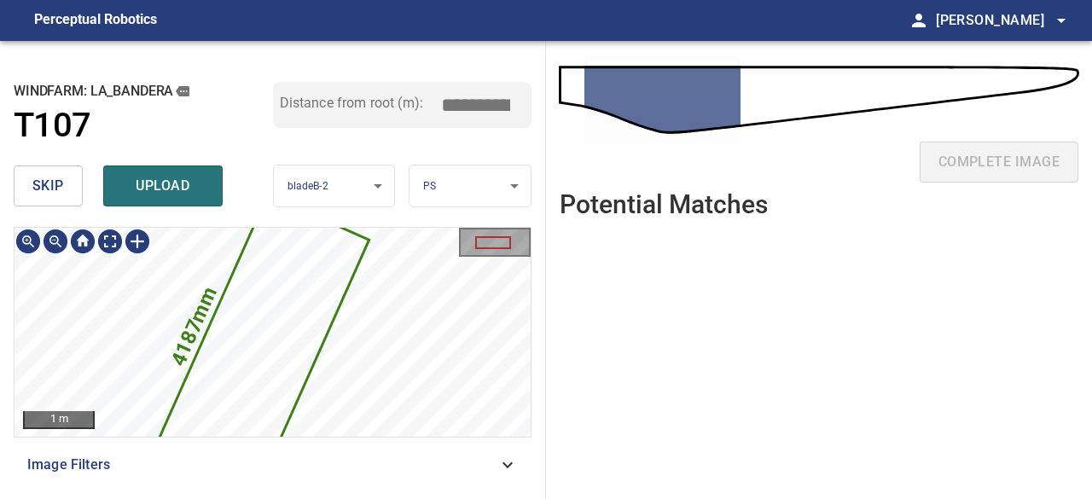
click at [235, 341] on icon at bounding box center [258, 351] width 217 height 310
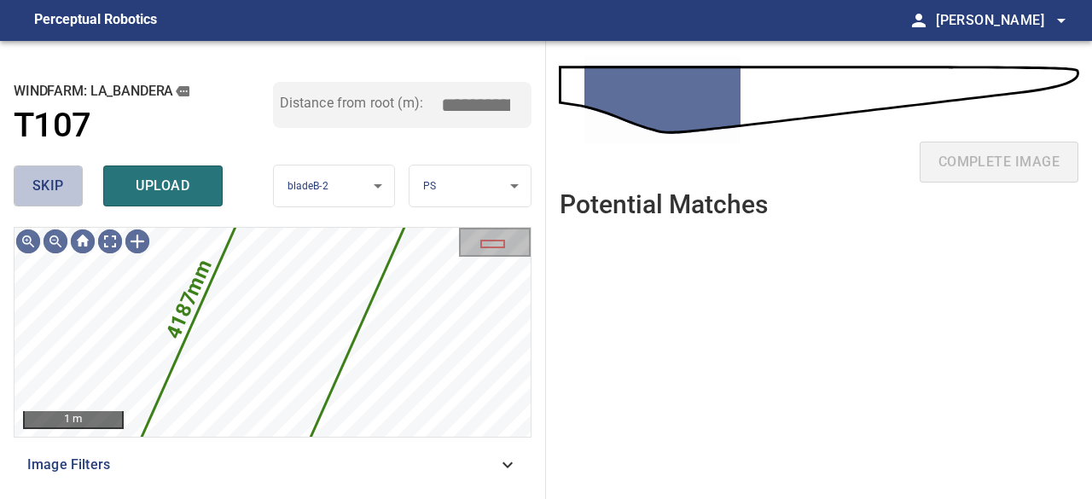
click at [45, 177] on span "skip" at bounding box center [48, 186] width 32 height 24
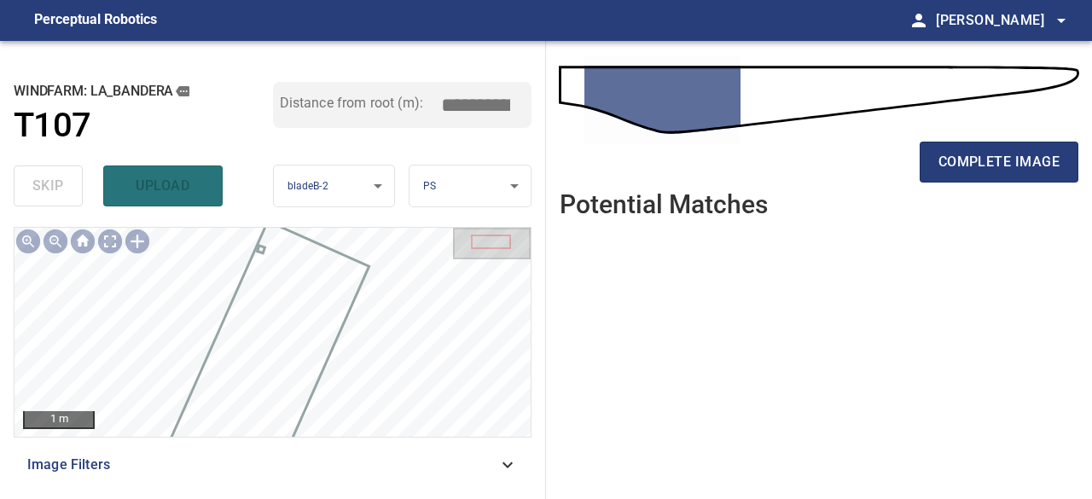
click at [1051, 182] on div "complete image" at bounding box center [818, 169] width 518 height 68
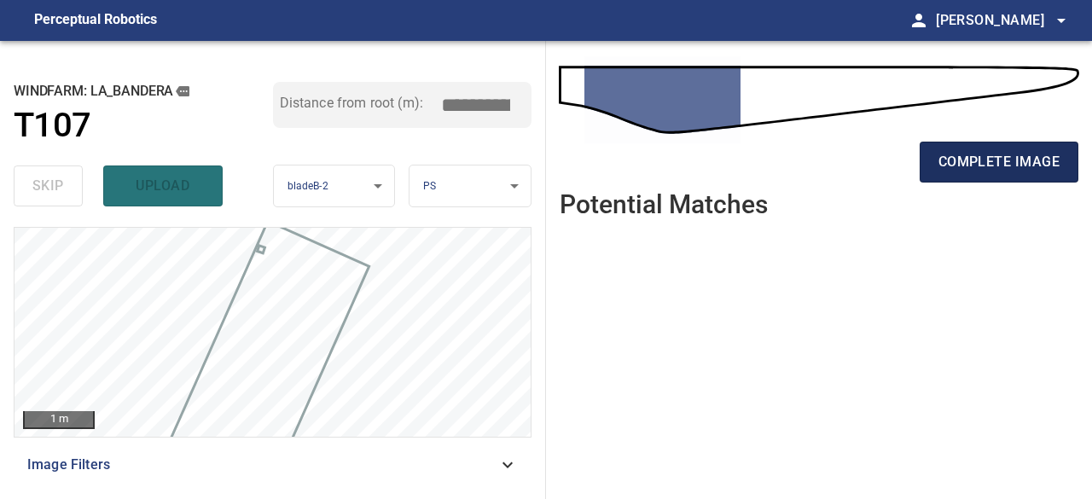
click at [1043, 173] on span "complete image" at bounding box center [998, 162] width 121 height 24
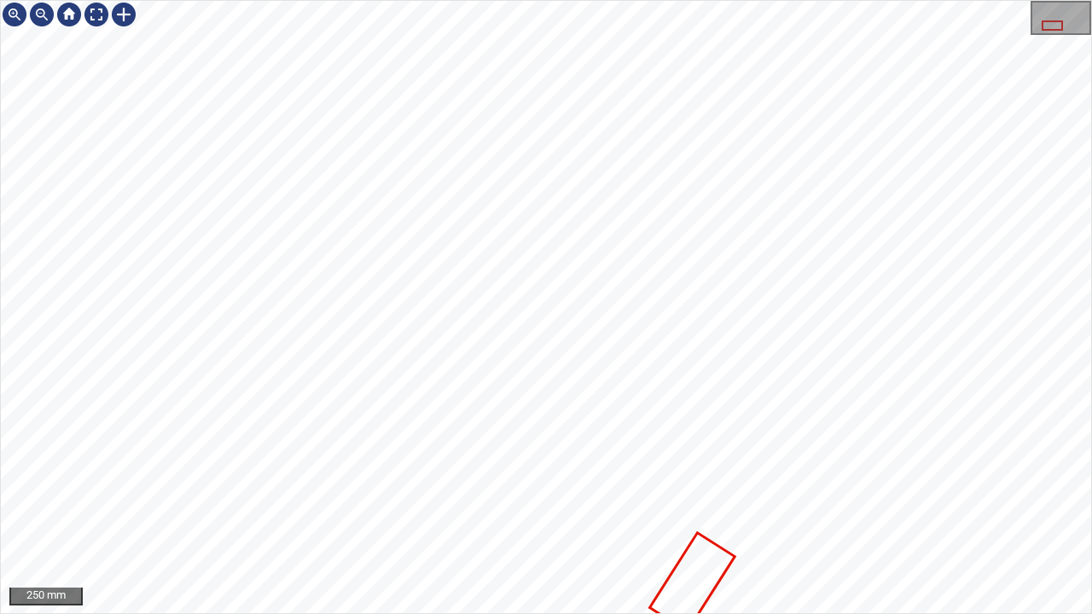
click at [690, 583] on icon at bounding box center [693, 583] width 82 height 96
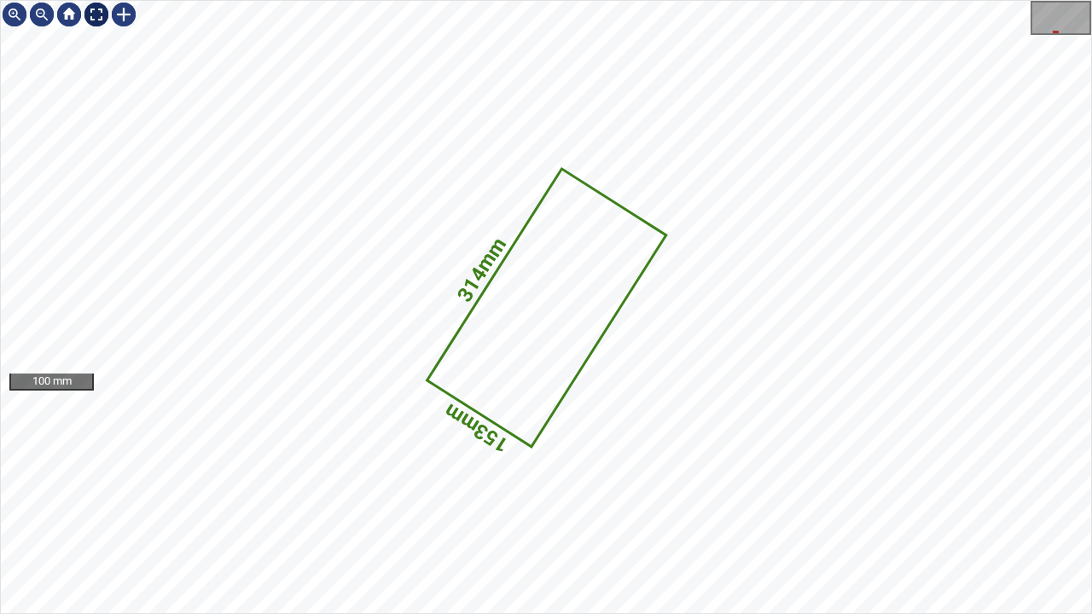
click at [90, 13] on div at bounding box center [96, 14] width 27 height 27
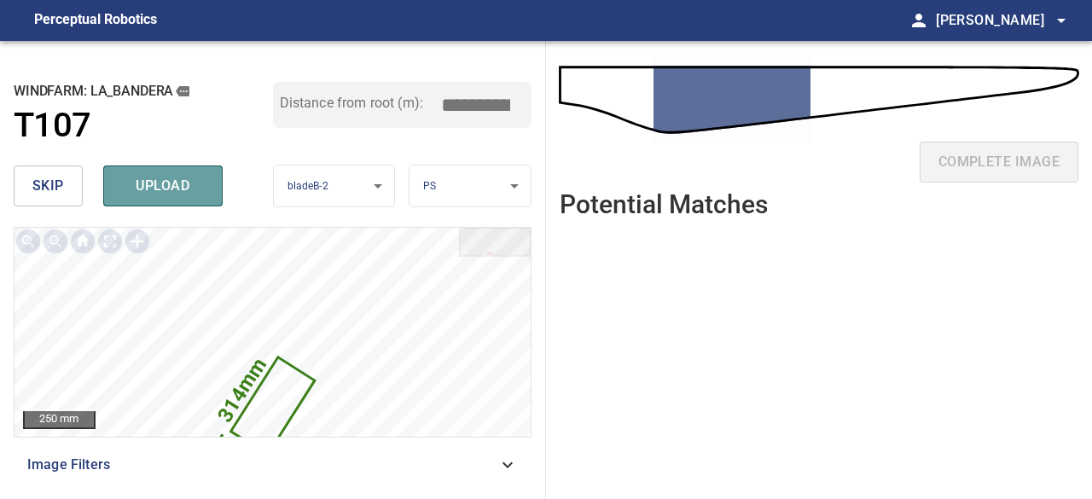
click at [142, 192] on span "upload" at bounding box center [163, 186] width 82 height 24
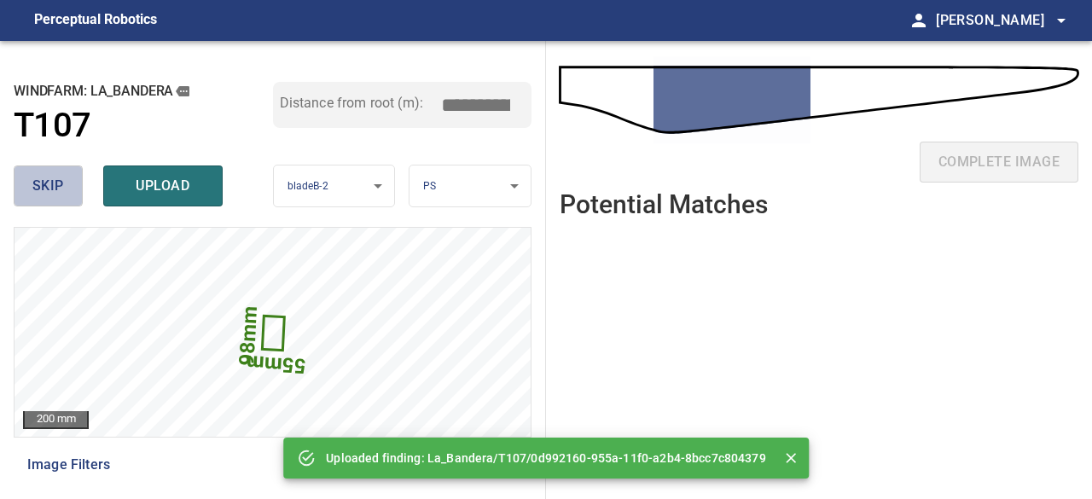
click at [49, 185] on span "skip" at bounding box center [48, 186] width 32 height 24
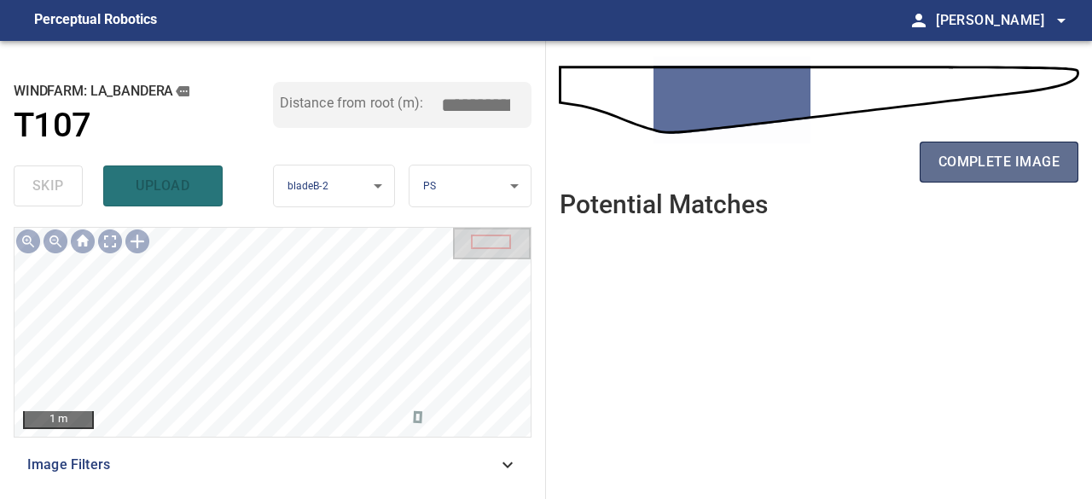
click at [959, 165] on span "complete image" at bounding box center [998, 162] width 121 height 24
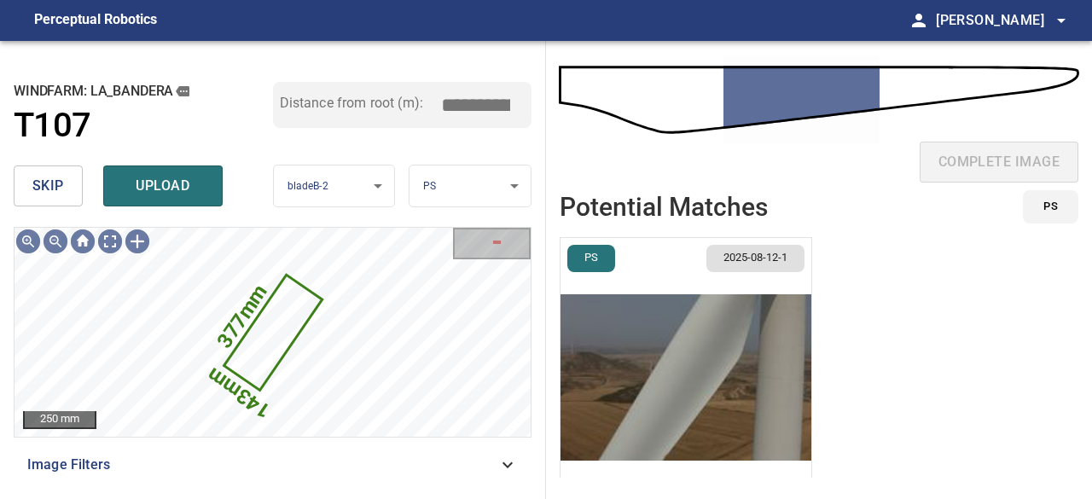
click at [633, 395] on img "button" at bounding box center [685, 377] width 251 height 279
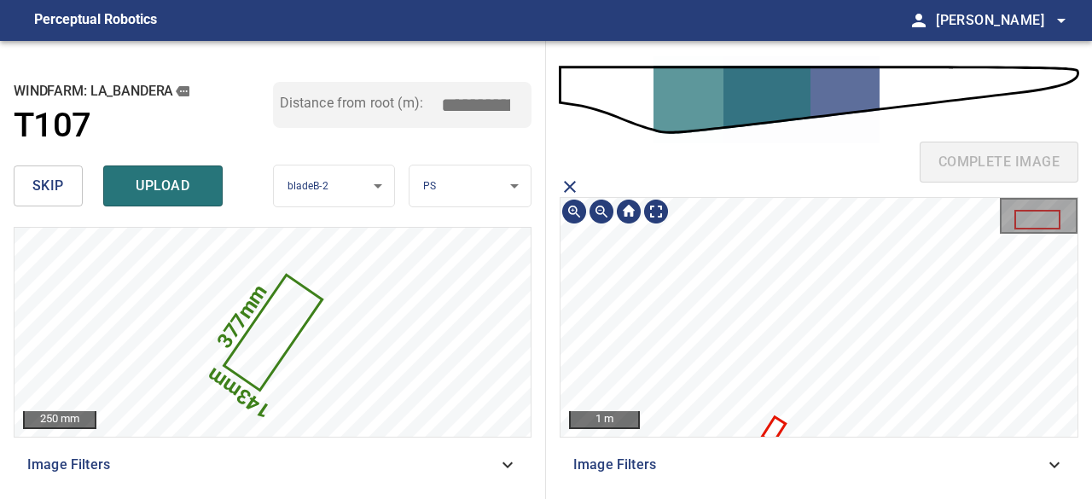
click at [778, 426] on icon at bounding box center [774, 430] width 20 height 23
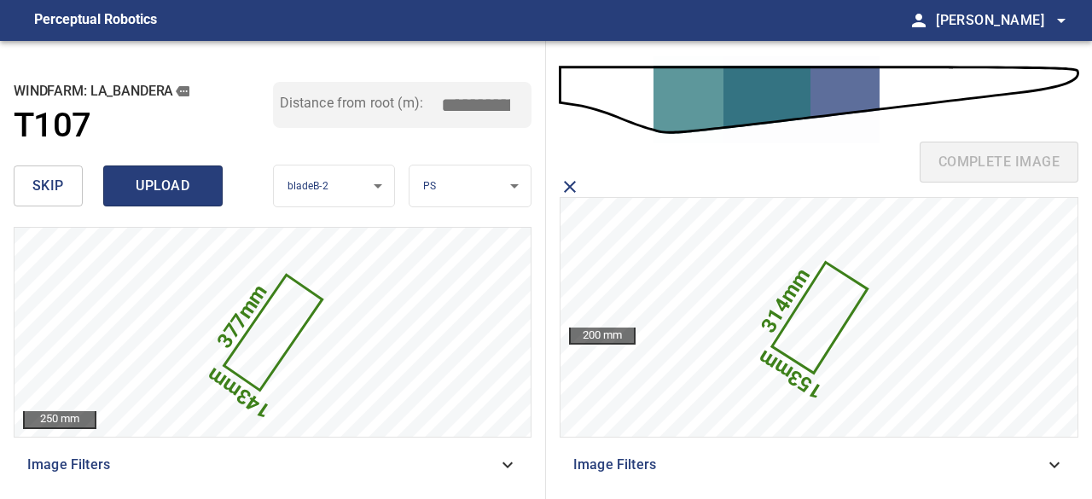
click at [150, 185] on span "upload" at bounding box center [163, 186] width 82 height 24
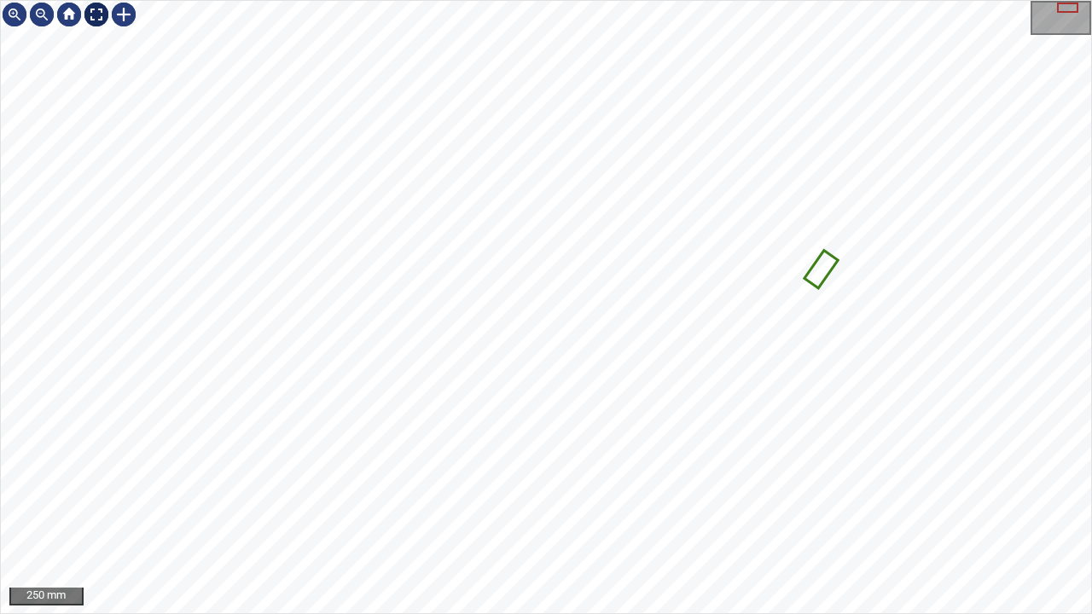
click at [97, 19] on div at bounding box center [96, 14] width 27 height 27
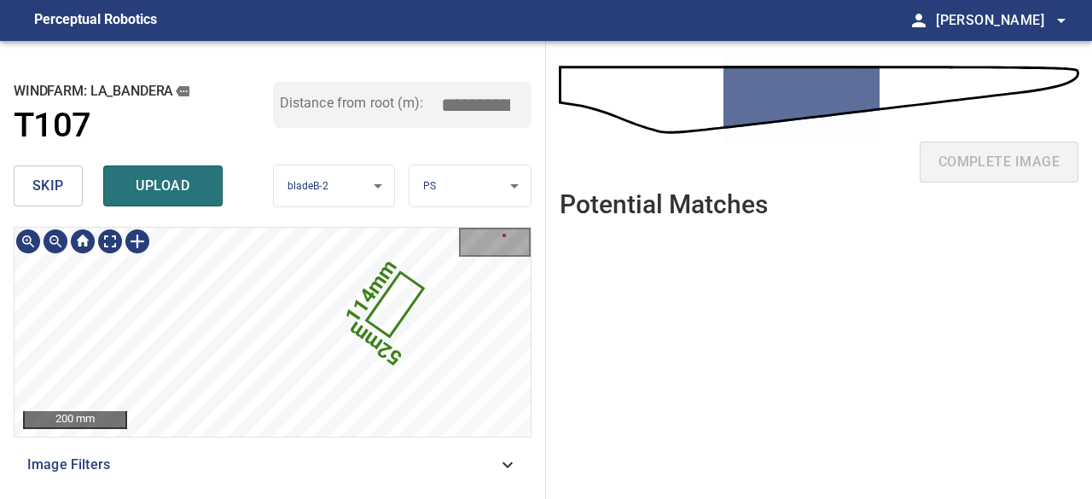
click at [396, 317] on icon at bounding box center [394, 304] width 53 height 61
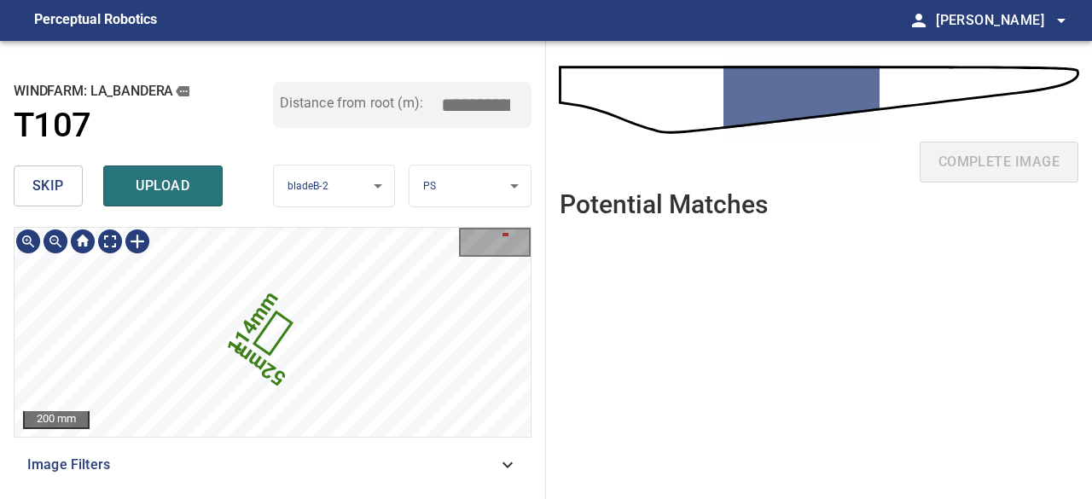
click at [277, 325] on icon at bounding box center [273, 332] width 34 height 39
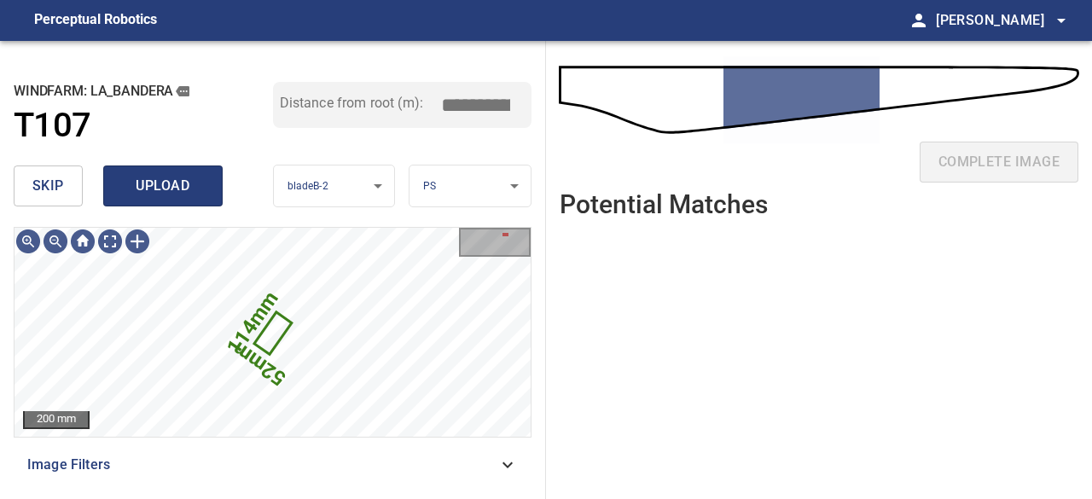
click at [175, 186] on span "upload" at bounding box center [163, 186] width 82 height 24
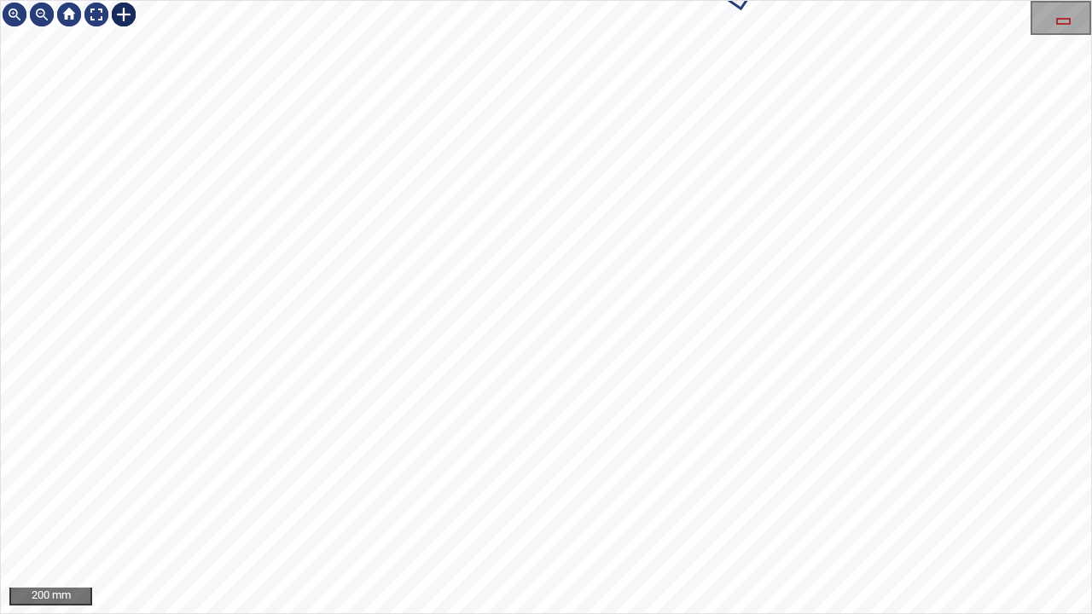
click at [128, 15] on div at bounding box center [123, 14] width 27 height 27
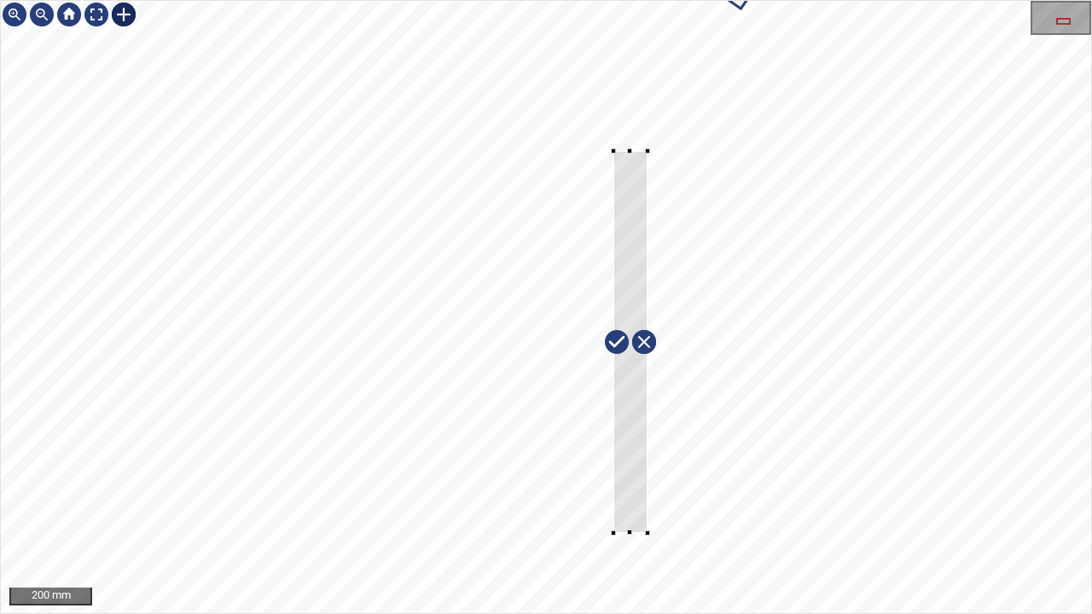
click at [646, 150] on div at bounding box center [546, 307] width 1090 height 612
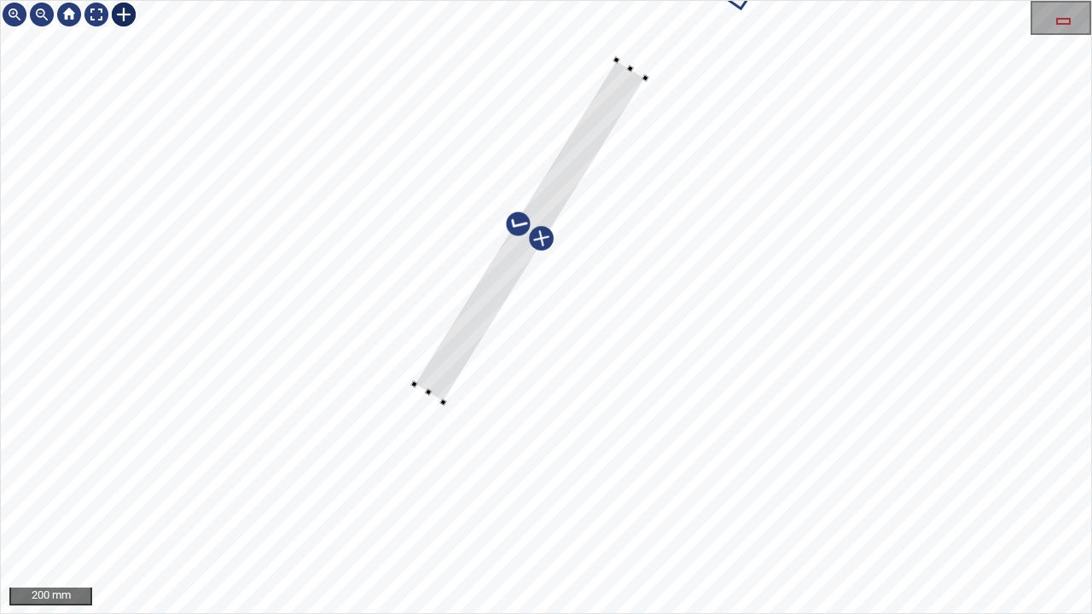
click at [489, 258] on div at bounding box center [546, 307] width 1090 height 612
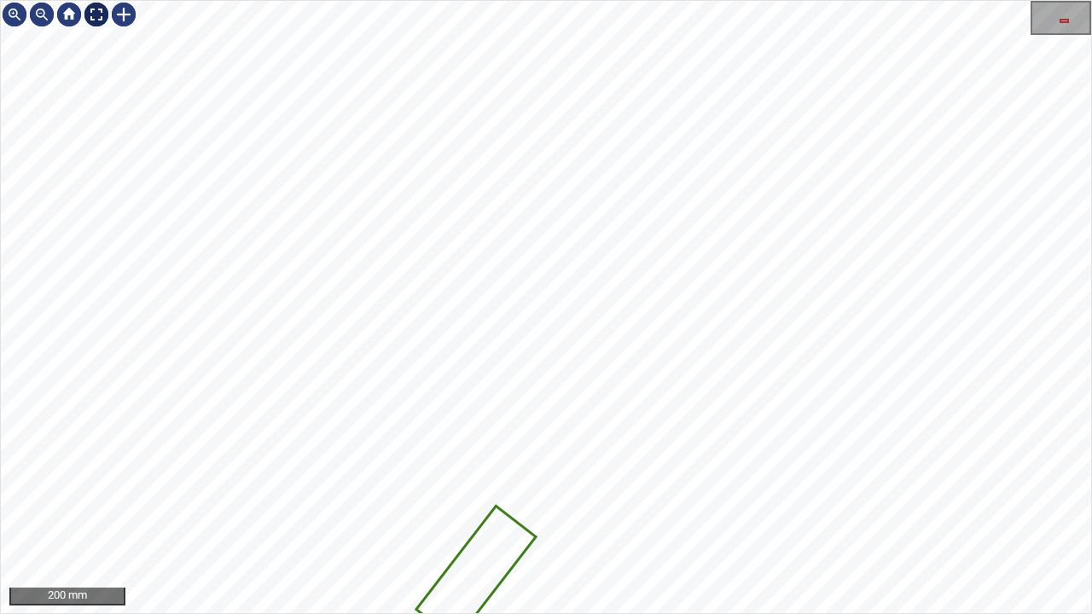
click at [94, 12] on div at bounding box center [96, 14] width 27 height 27
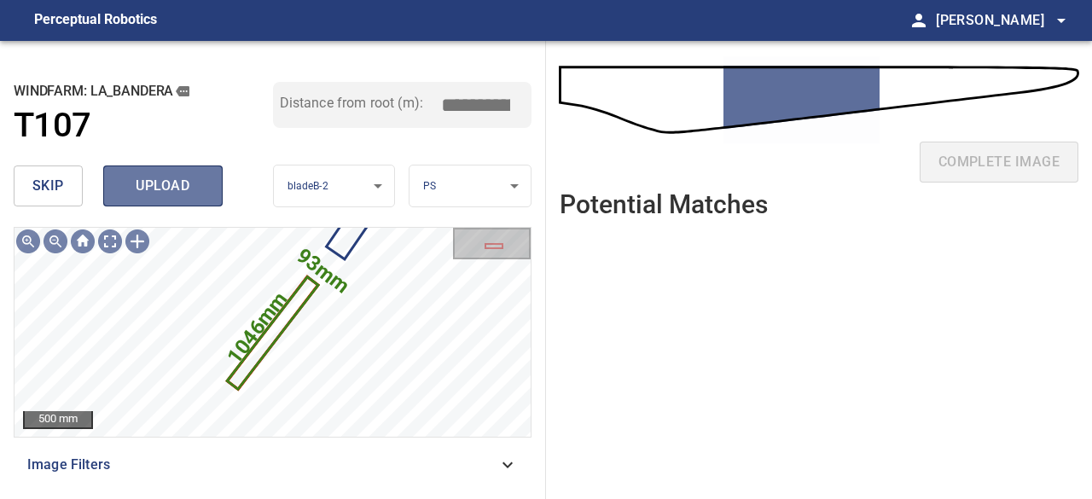
click at [175, 188] on span "upload" at bounding box center [163, 186] width 82 height 24
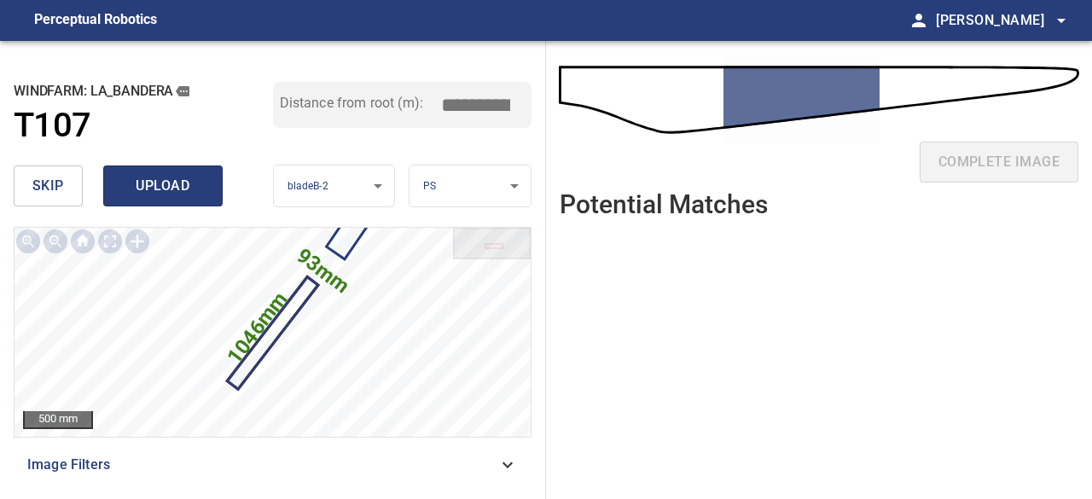
click at [179, 200] on button "upload" at bounding box center [162, 185] width 119 height 41
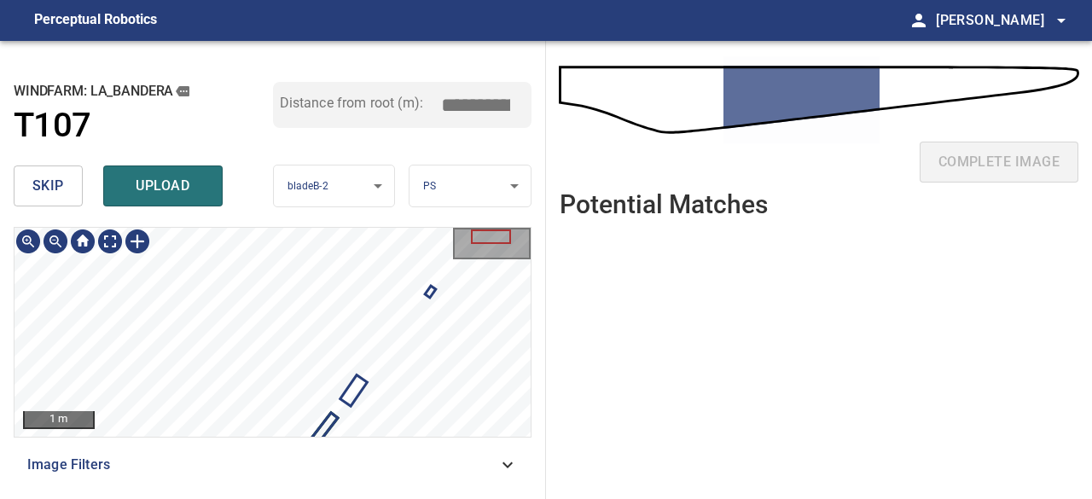
click at [206, 448] on div "1 m Image Filters" at bounding box center [273, 356] width 518 height 258
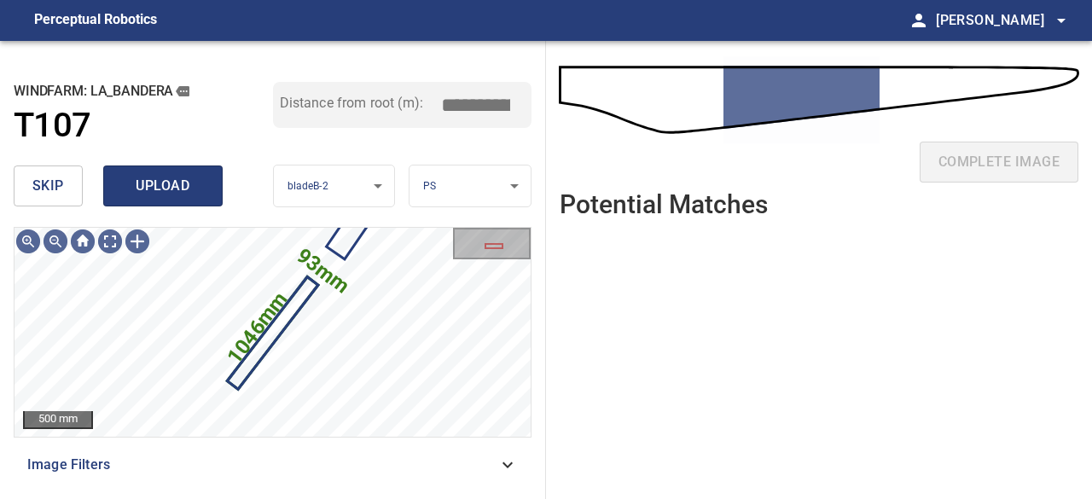
click at [191, 187] on span "upload" at bounding box center [163, 186] width 82 height 24
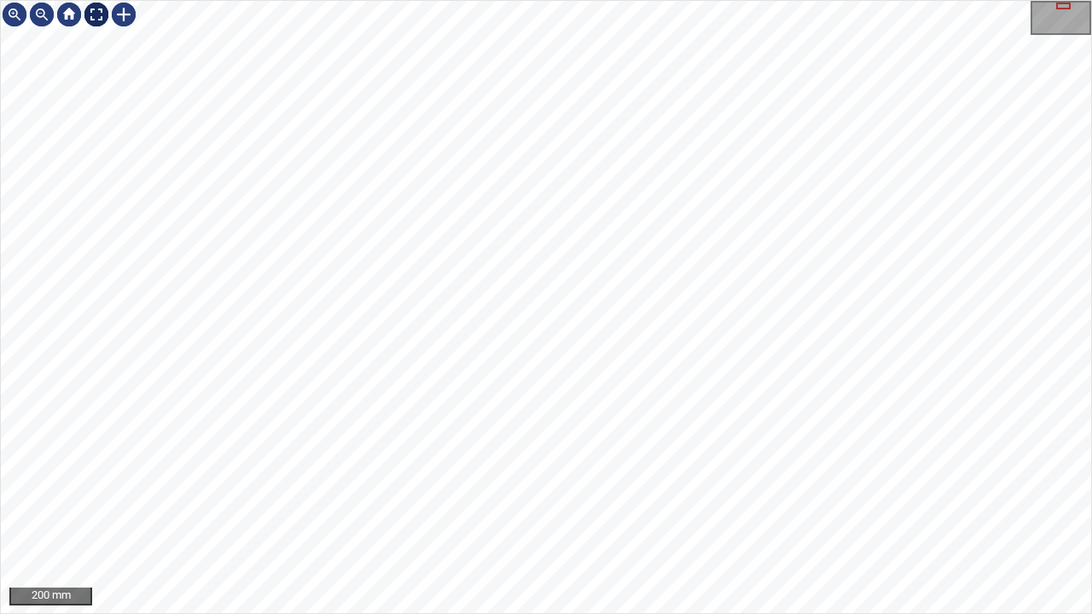
click at [89, 12] on div at bounding box center [96, 14] width 27 height 27
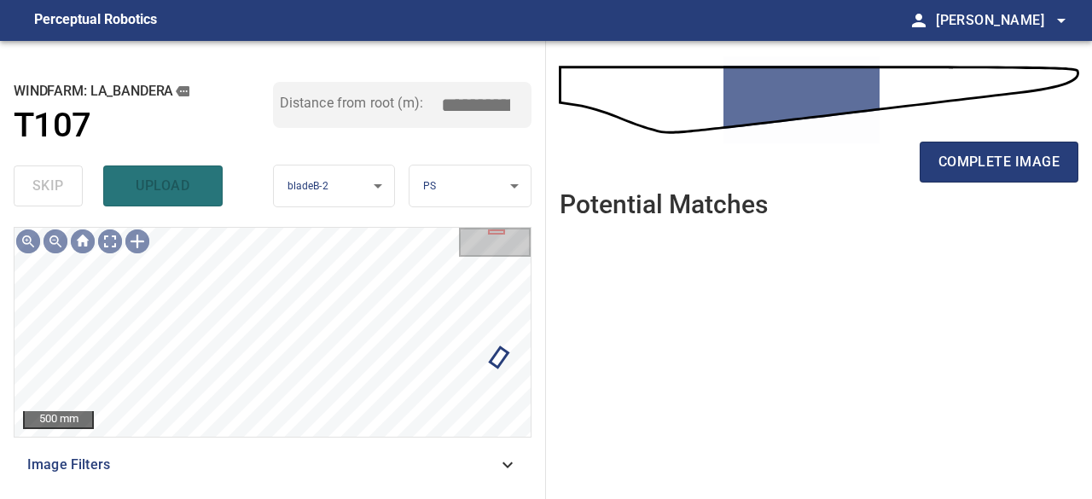
click at [1037, 188] on div "complete image" at bounding box center [818, 169] width 518 height 68
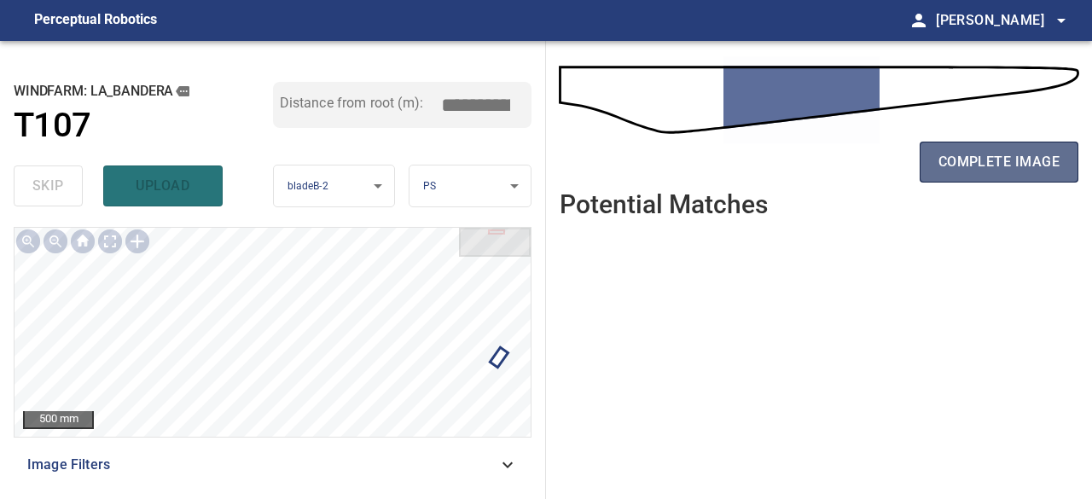
click at [1022, 171] on span "complete image" at bounding box center [998, 162] width 121 height 24
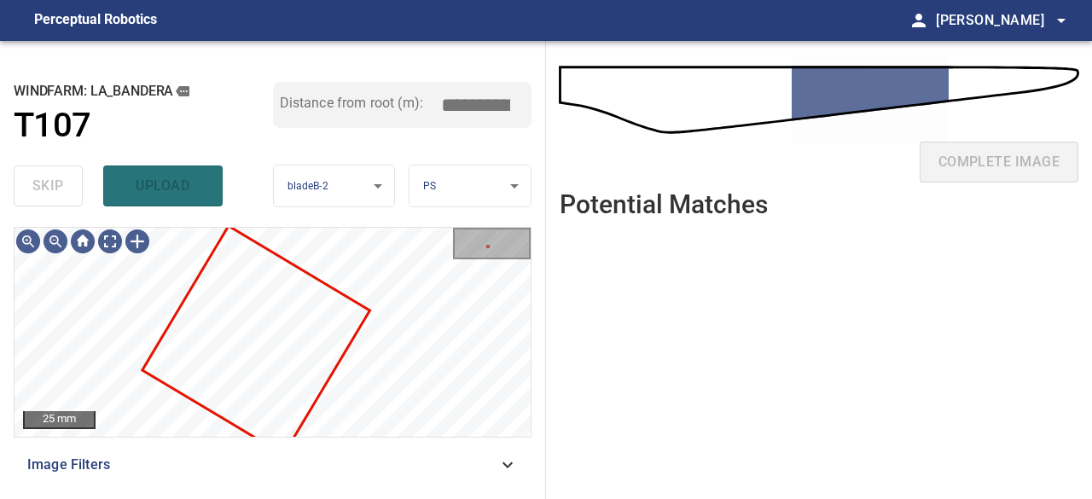
click at [171, 183] on div "skip upload" at bounding box center [143, 186] width 259 height 55
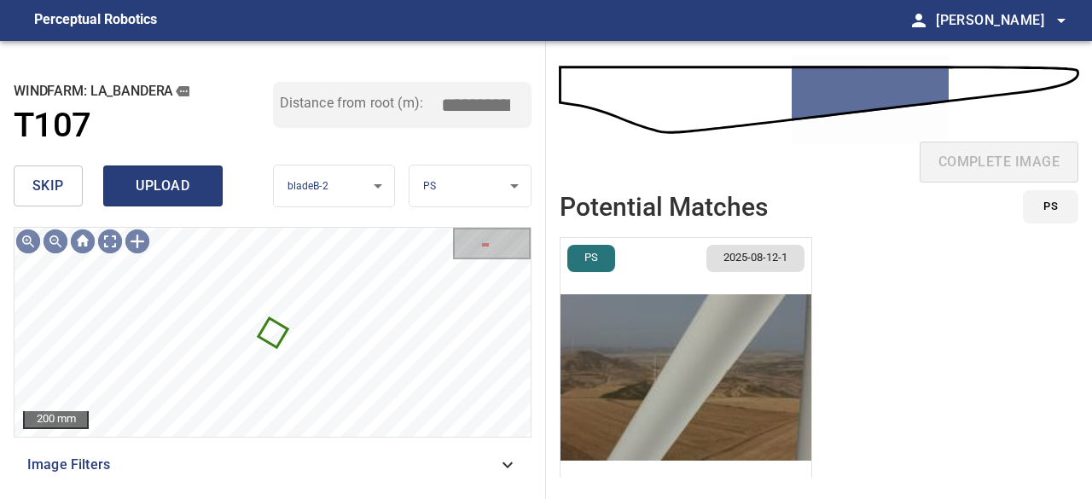
click at [164, 197] on span "upload" at bounding box center [163, 186] width 82 height 24
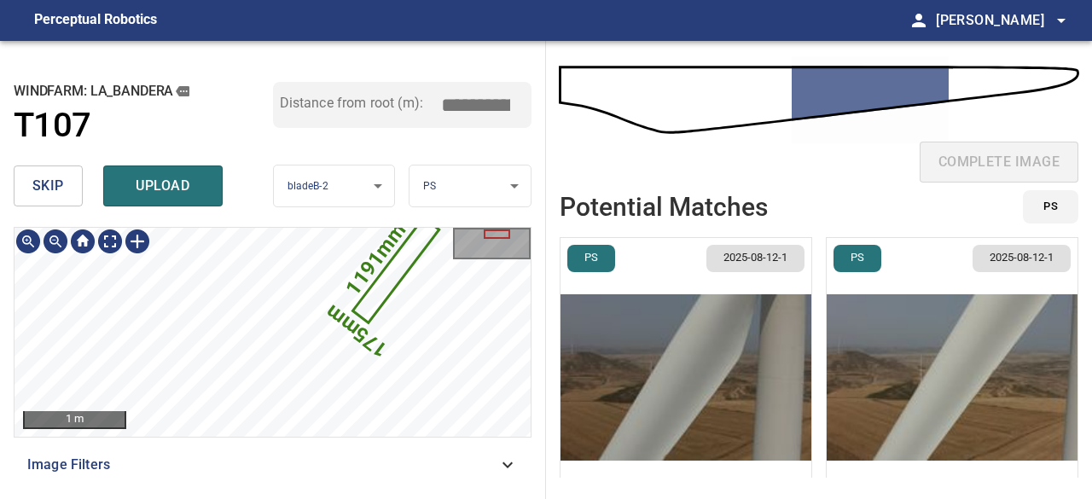
click at [384, 284] on icon at bounding box center [395, 270] width 83 height 101
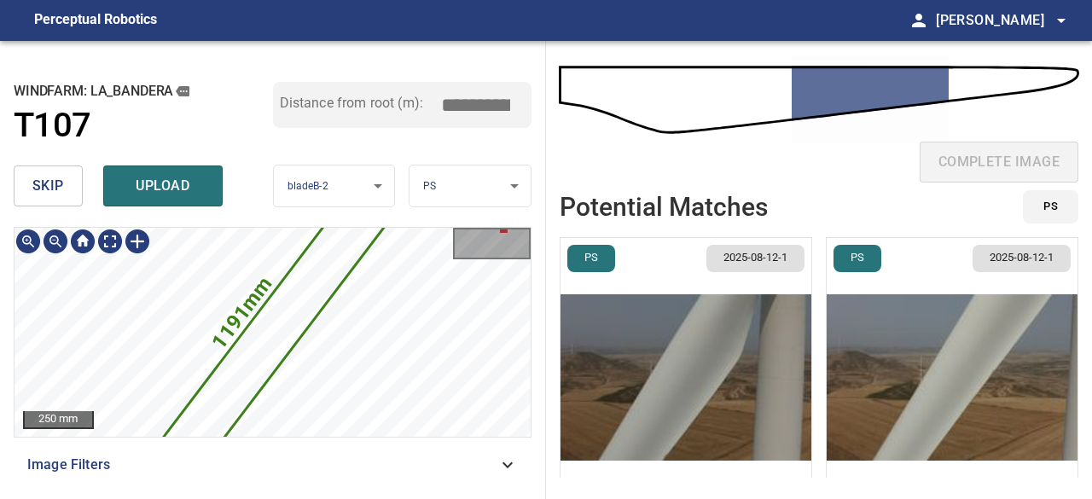
click at [276, 339] on icon at bounding box center [273, 332] width 226 height 277
click at [672, 406] on img "button" at bounding box center [685, 377] width 251 height 279
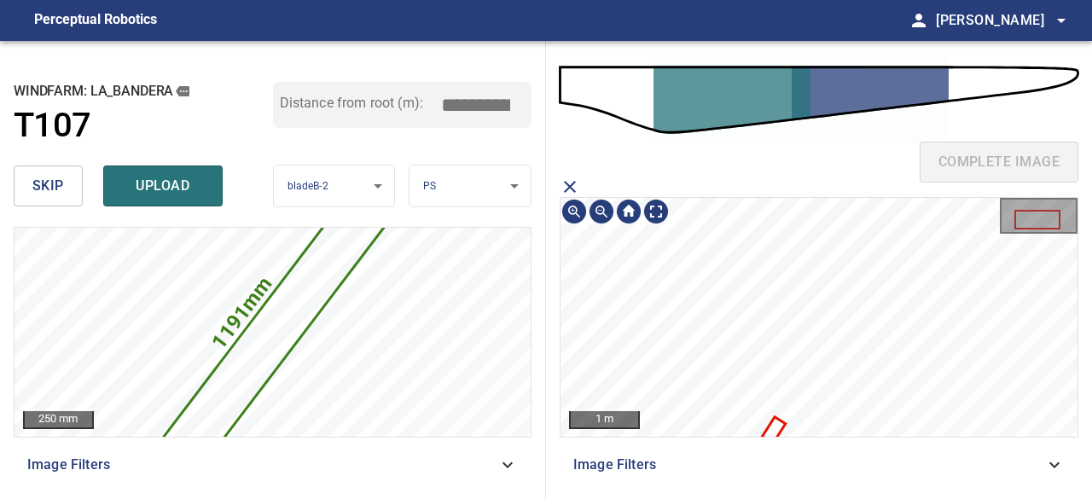
click at [781, 422] on icon at bounding box center [774, 430] width 20 height 23
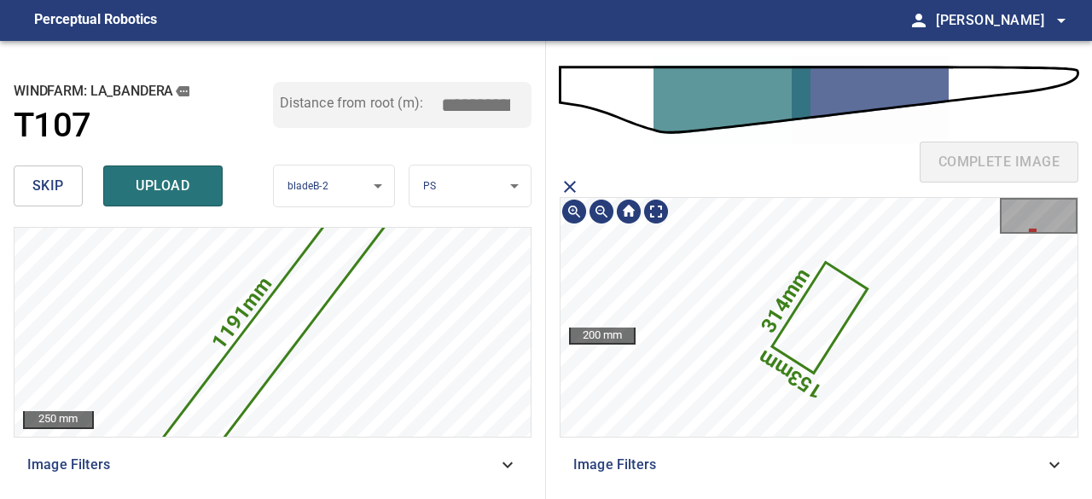
click at [818, 295] on icon at bounding box center [819, 317] width 92 height 107
click at [567, 185] on icon "close matching imageResolution:" at bounding box center [570, 187] width 12 height 12
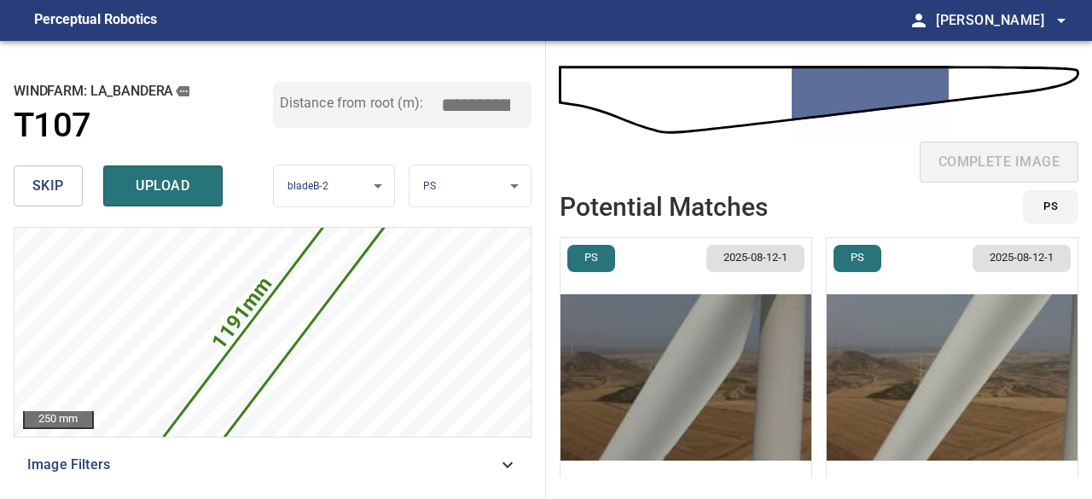
click at [947, 403] on img "button" at bounding box center [951, 377] width 251 height 279
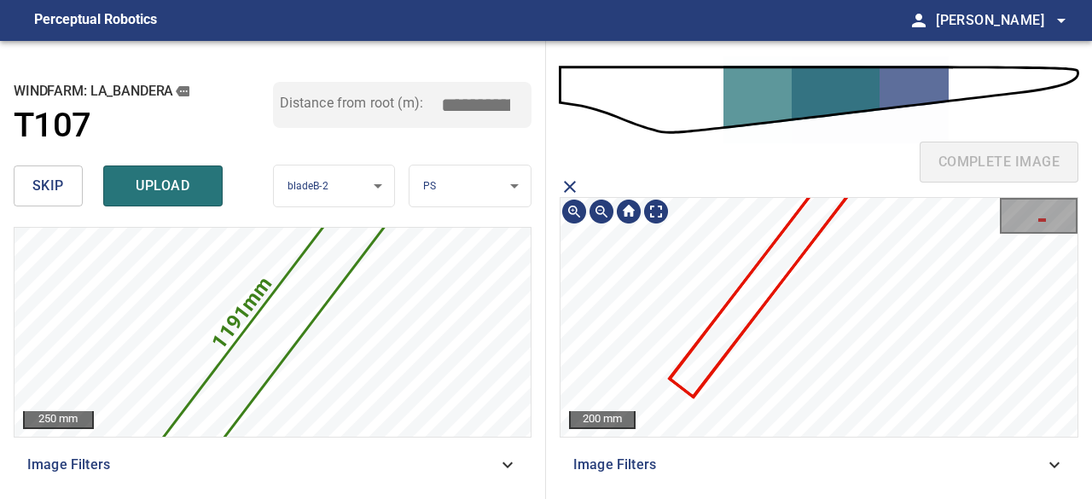
click at [738, 324] on icon at bounding box center [776, 264] width 210 height 261
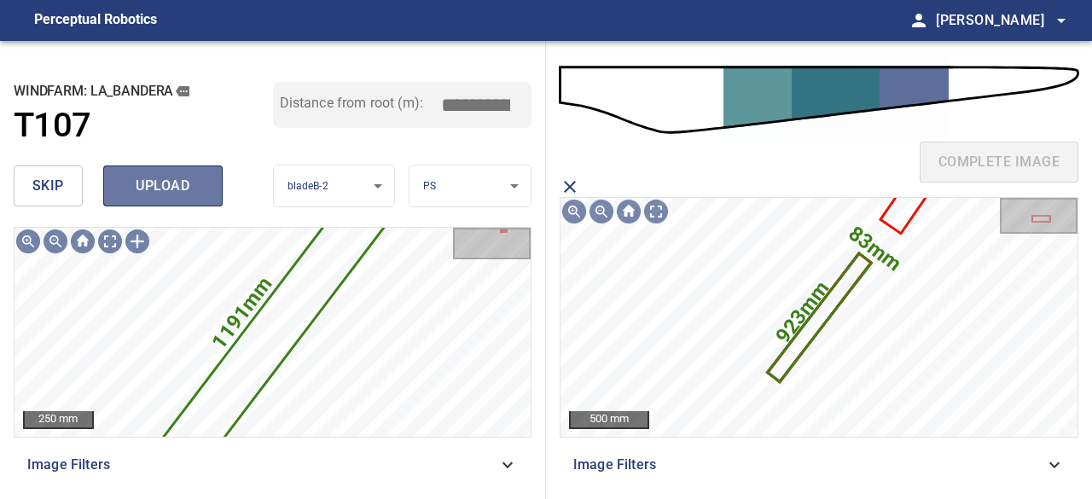
click at [159, 187] on span "upload" at bounding box center [163, 186] width 82 height 24
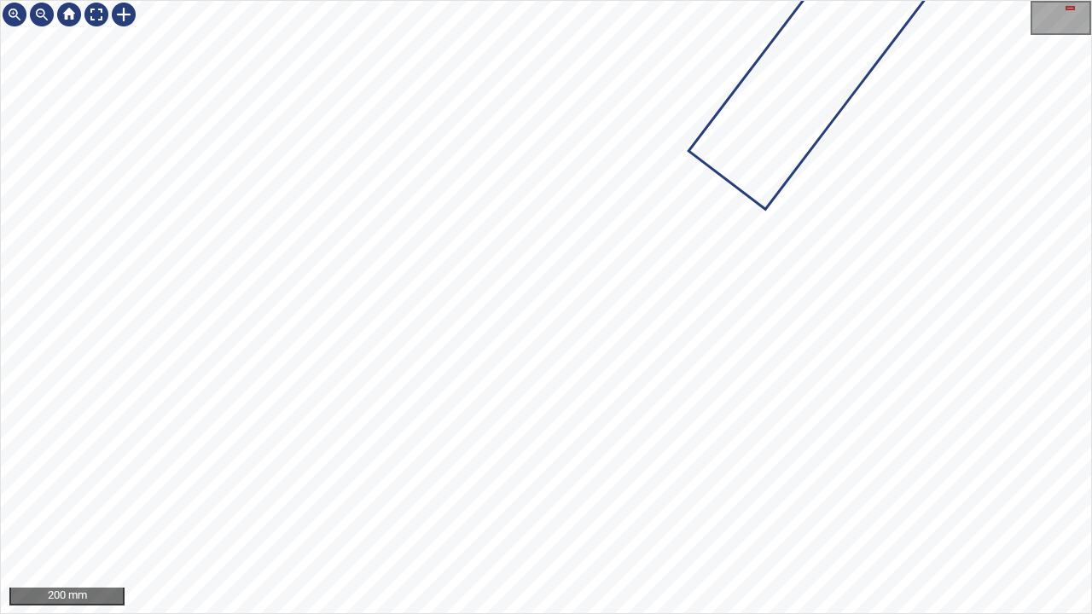
click at [802, 93] on div at bounding box center [546, 307] width 1090 height 612
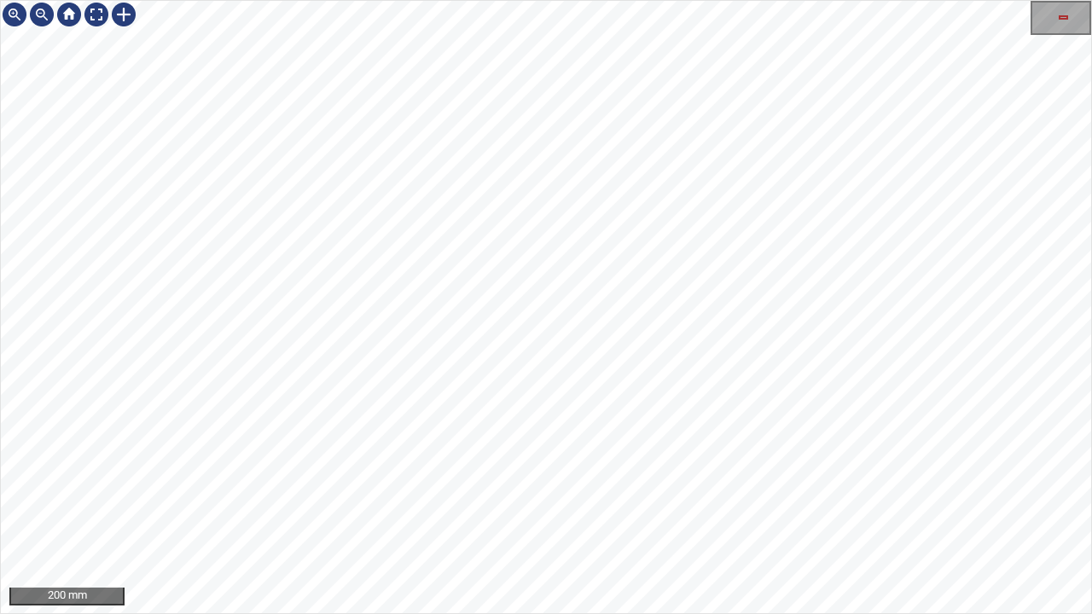
click at [875, 0] on div "200 mm" at bounding box center [546, 307] width 1092 height 614
click at [820, 0] on div "200 mm" at bounding box center [546, 307] width 1092 height 614
click at [776, 0] on div "200 mm" at bounding box center [546, 307] width 1092 height 614
click at [97, 14] on div at bounding box center [96, 14] width 27 height 27
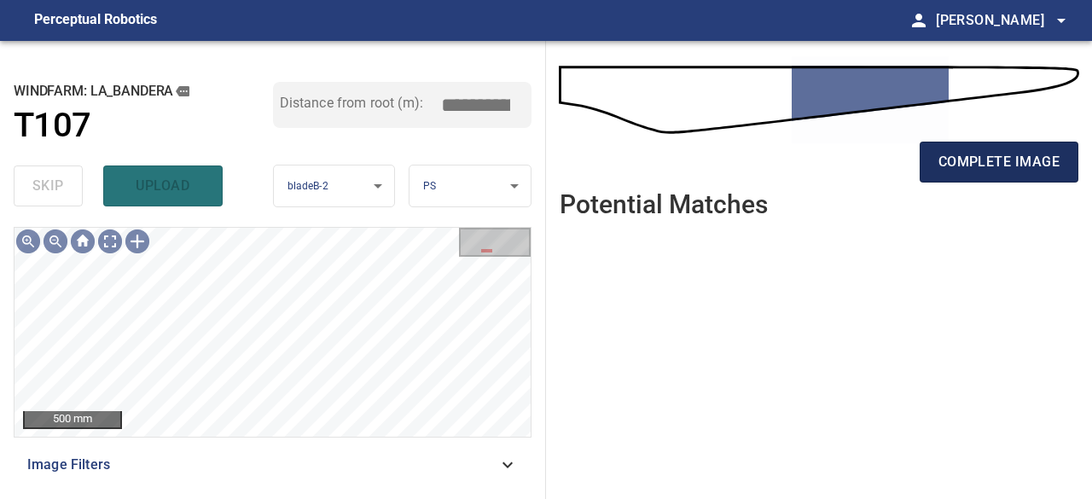
click at [1042, 172] on span "complete image" at bounding box center [998, 162] width 121 height 24
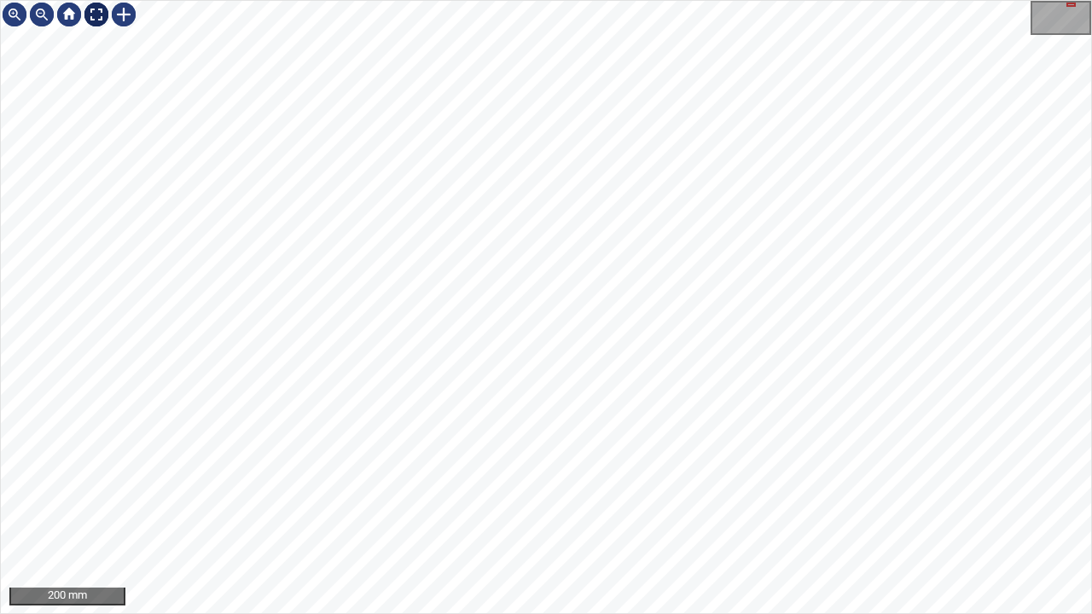
click at [96, 9] on div at bounding box center [96, 14] width 27 height 27
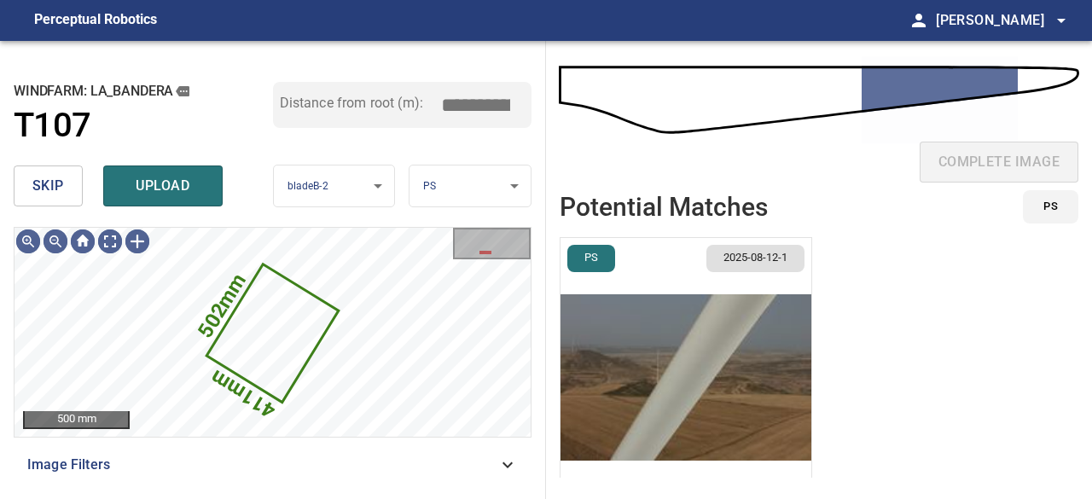
click at [60, 188] on span "skip" at bounding box center [48, 186] width 32 height 24
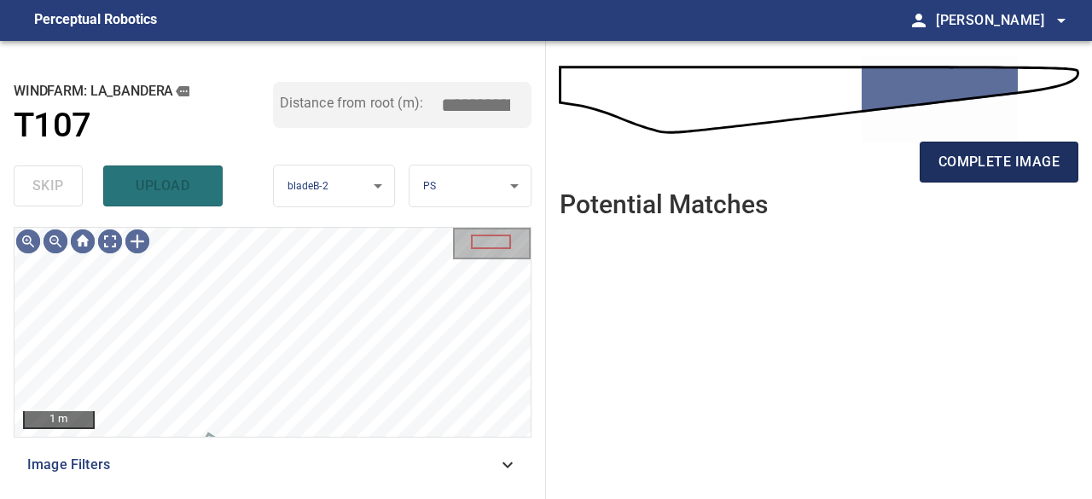
click at [962, 165] on span "complete image" at bounding box center [998, 162] width 121 height 24
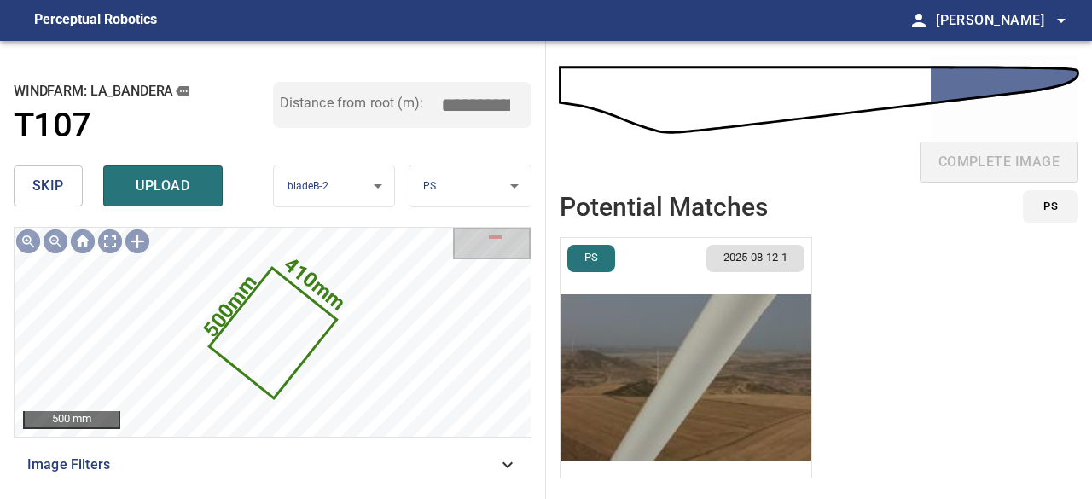
click at [50, 182] on span "skip" at bounding box center [48, 186] width 32 height 24
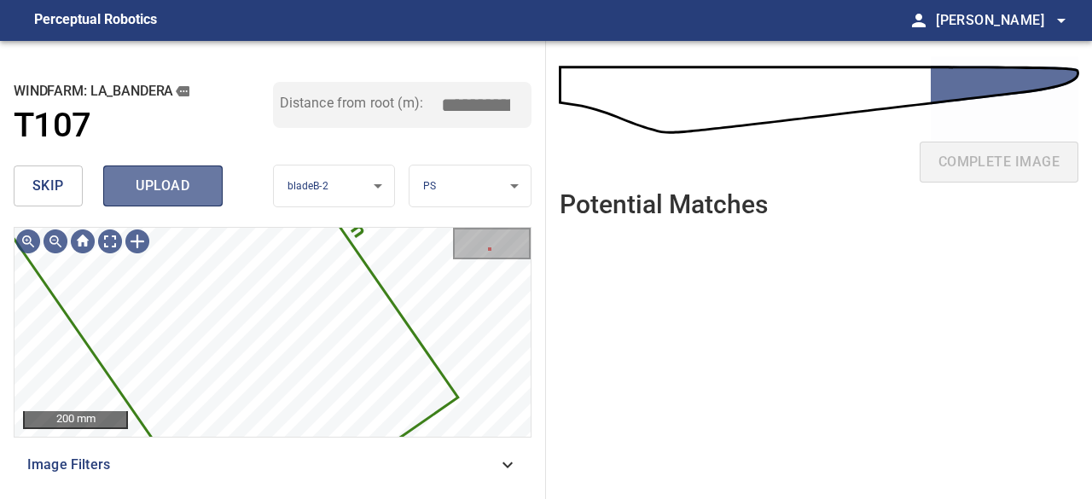
click at [184, 183] on span "upload" at bounding box center [163, 186] width 82 height 24
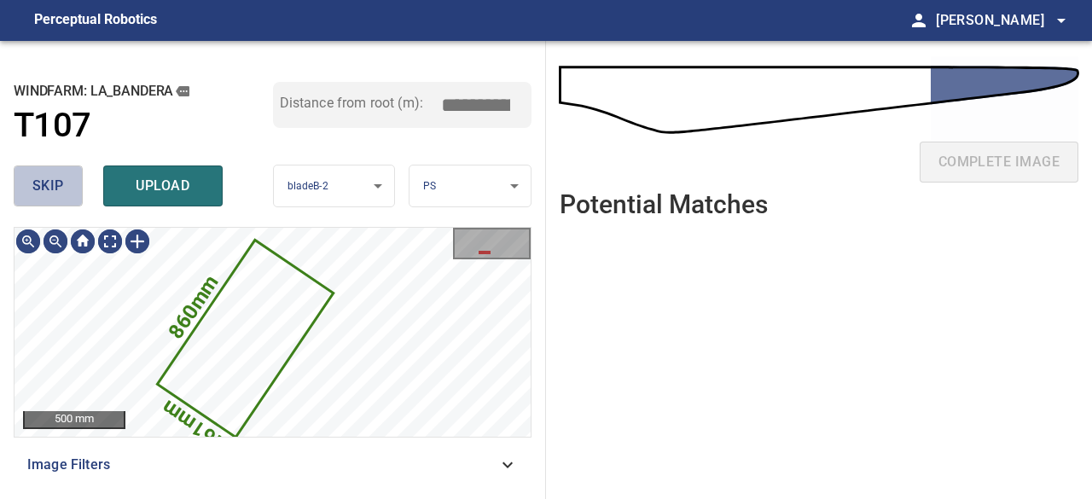
click at [59, 190] on span "skip" at bounding box center [48, 186] width 32 height 24
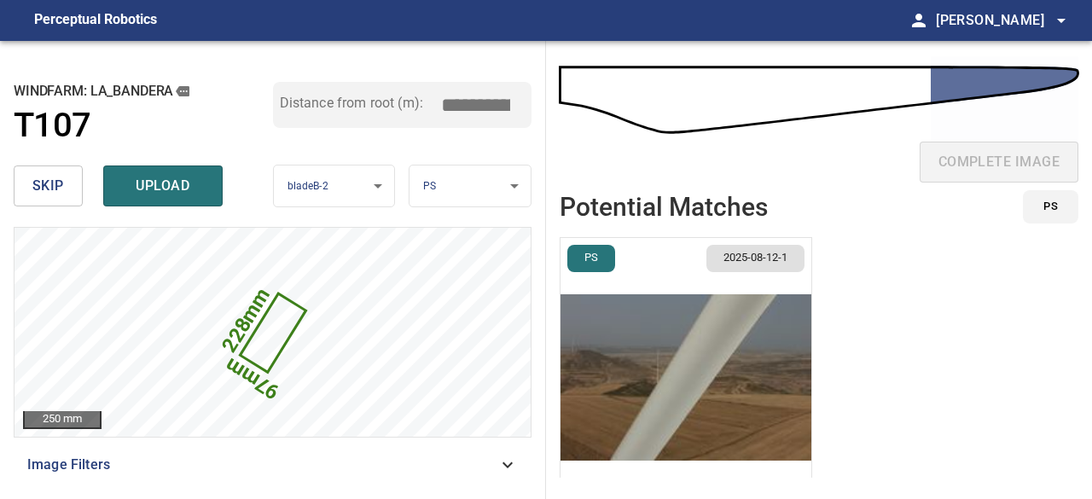
click at [56, 189] on span "skip" at bounding box center [48, 186] width 32 height 24
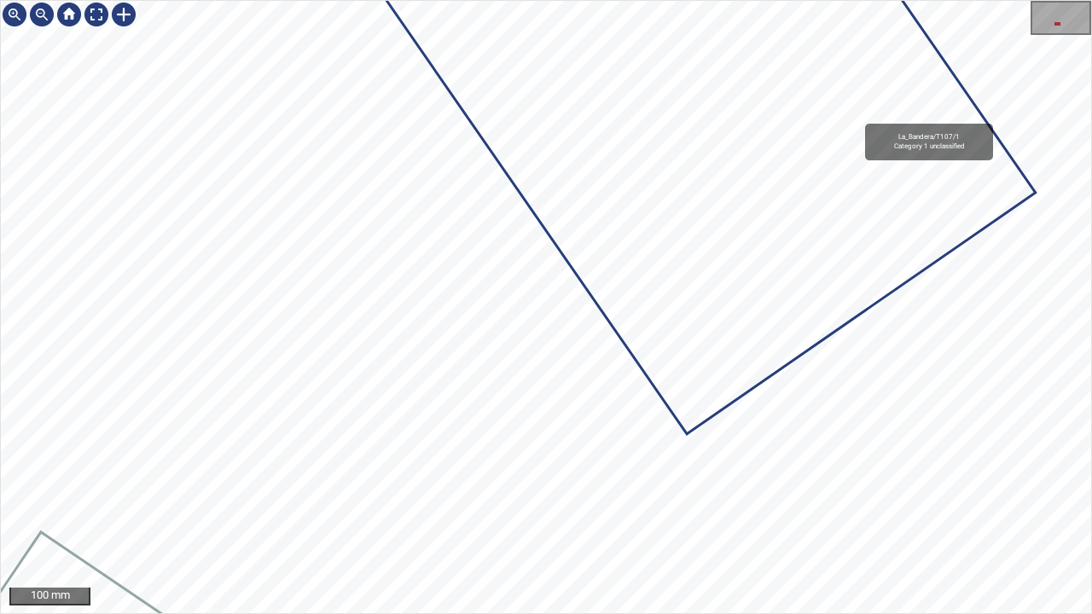
click at [542, 300] on div "La_Bandera/T107/1 Category 1 unclassified" at bounding box center [546, 307] width 1090 height 612
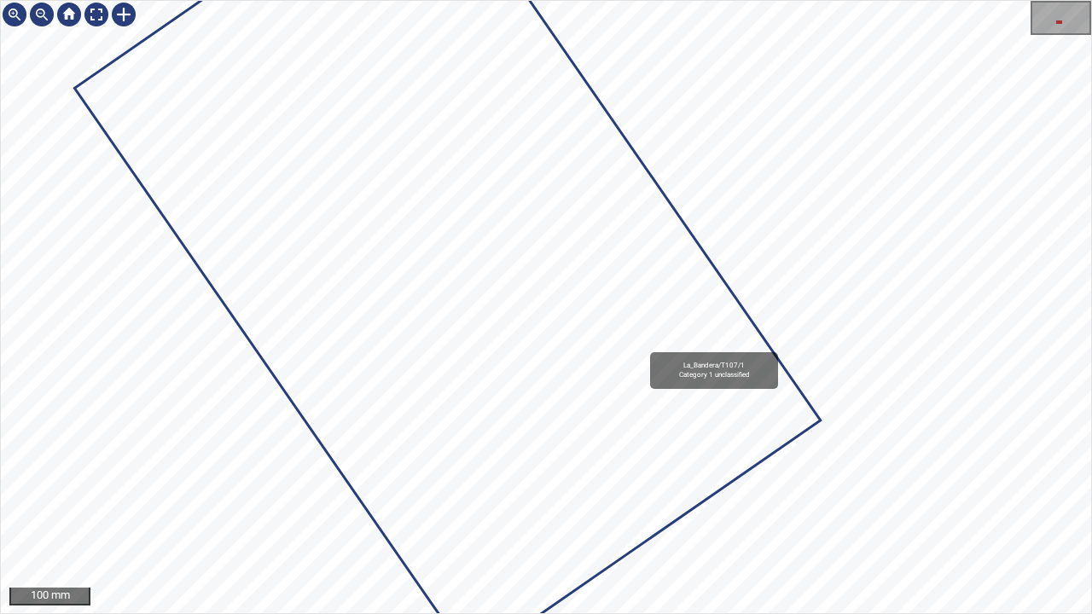
click at [221, 613] on div "La_Bandera/T107/1 Category 1 unclassified 100 mm" at bounding box center [546, 307] width 1092 height 614
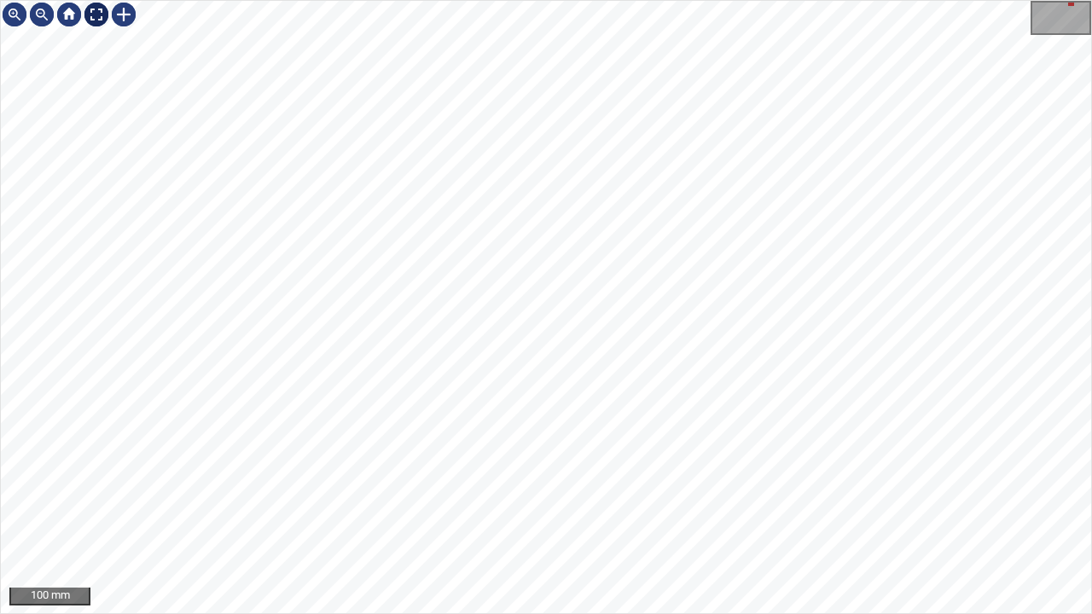
click at [96, 17] on div at bounding box center [96, 14] width 27 height 27
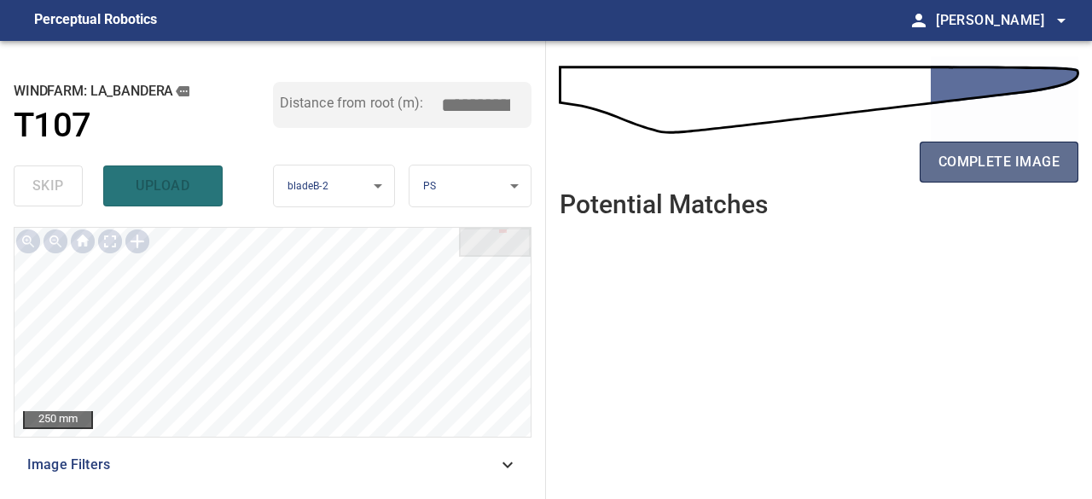
click at [1034, 166] on span "complete image" at bounding box center [998, 162] width 121 height 24
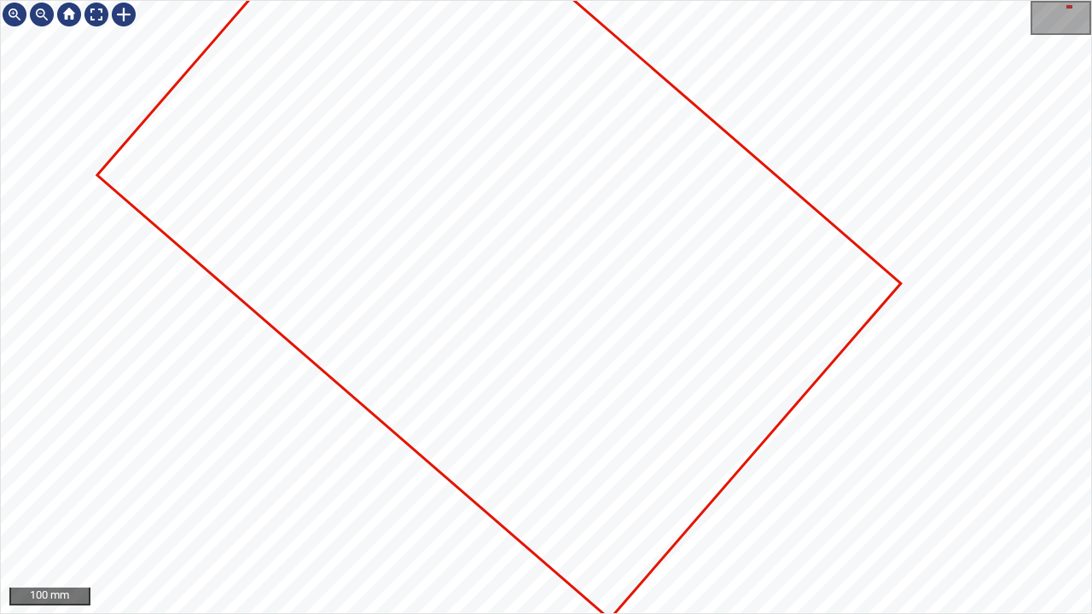
click at [469, 613] on div "100 mm" at bounding box center [546, 307] width 1092 height 614
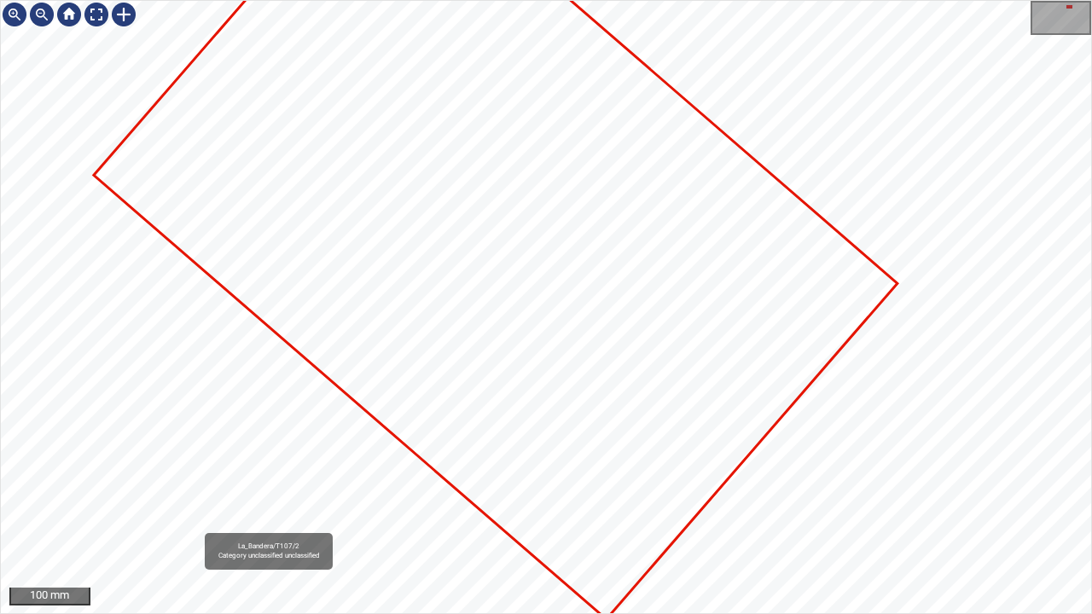
click at [414, 339] on icon at bounding box center [496, 229] width 800 height 776
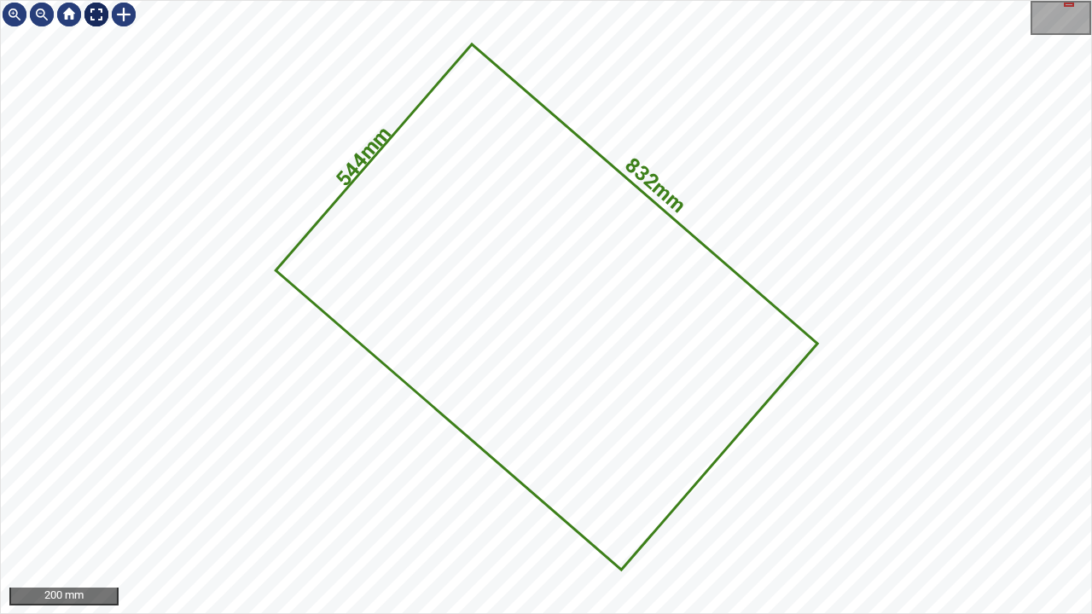
click at [91, 13] on div at bounding box center [96, 14] width 27 height 27
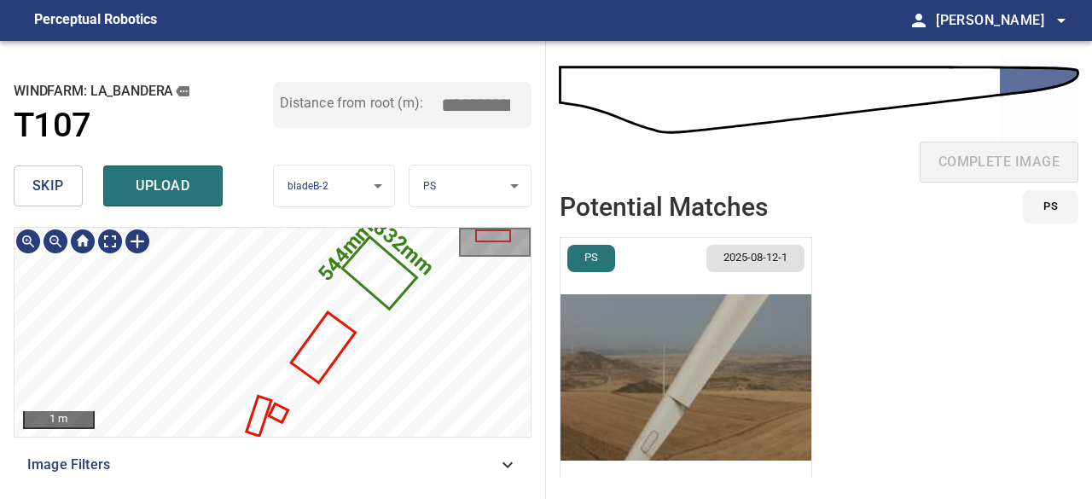
click at [388, 279] on icon at bounding box center [379, 272] width 71 height 68
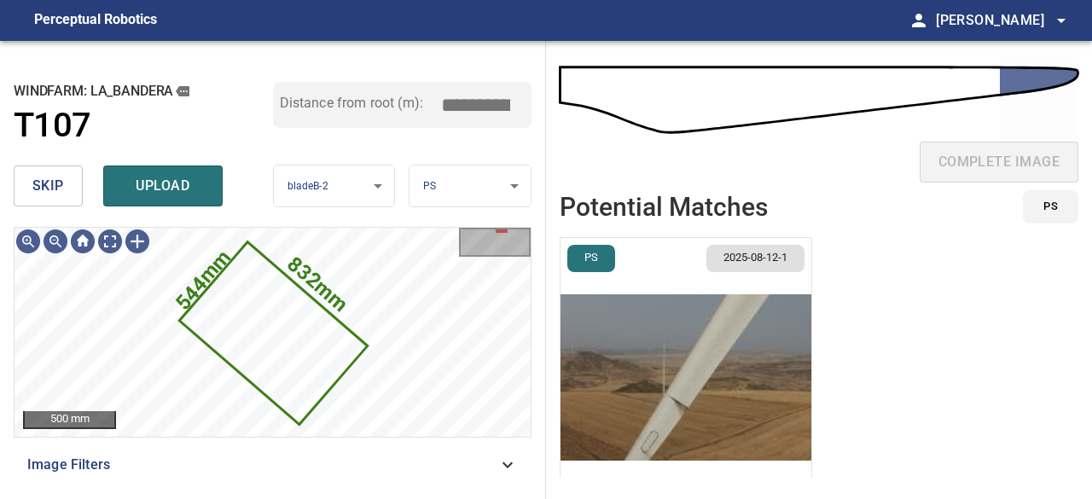
click at [631, 389] on img "button" at bounding box center [685, 377] width 251 height 279
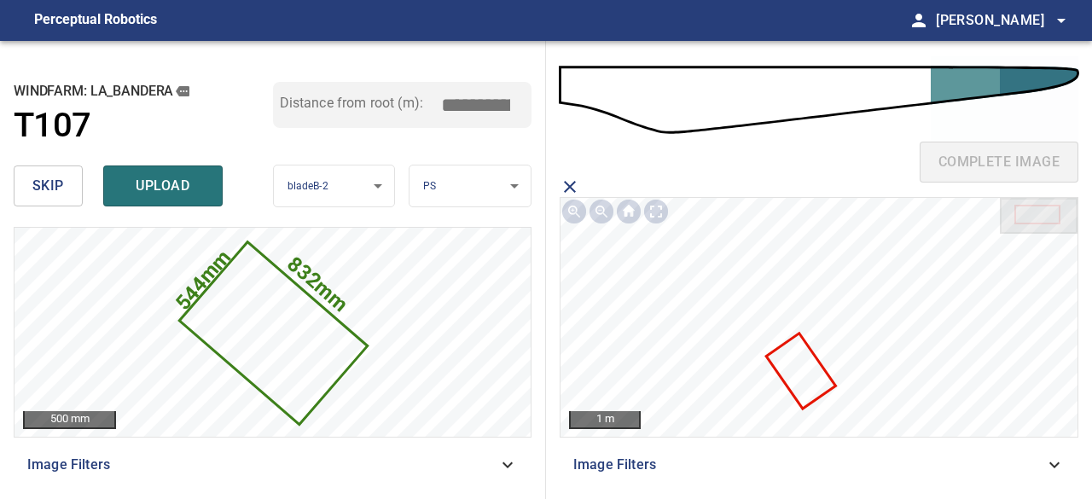
click at [792, 385] on icon at bounding box center [801, 371] width 66 height 72
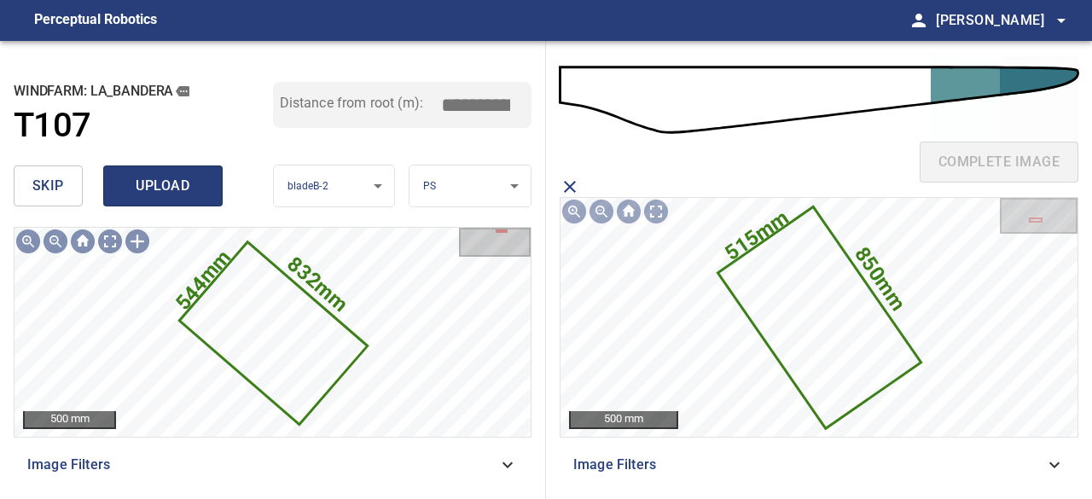
click at [189, 187] on span "upload" at bounding box center [163, 186] width 82 height 24
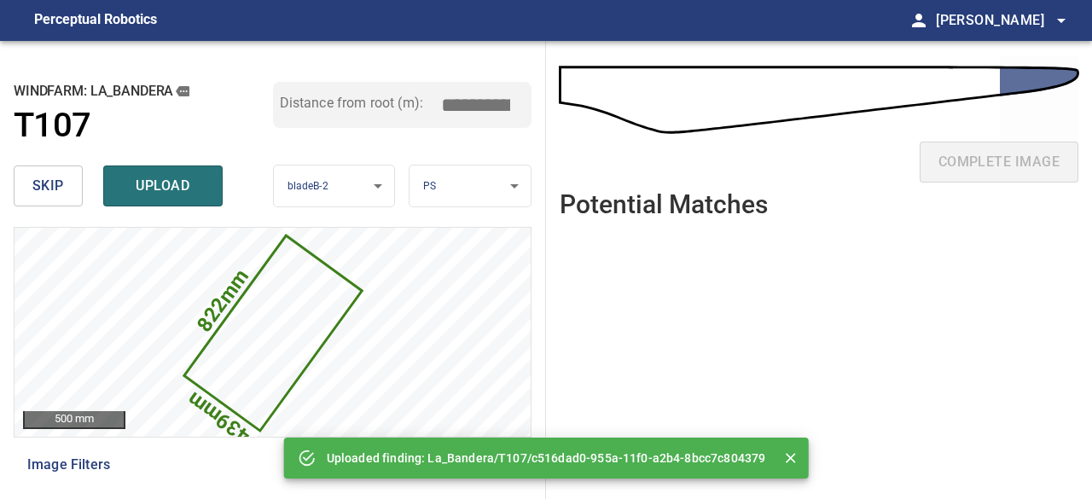
click at [68, 182] on button "skip" at bounding box center [48, 185] width 69 height 41
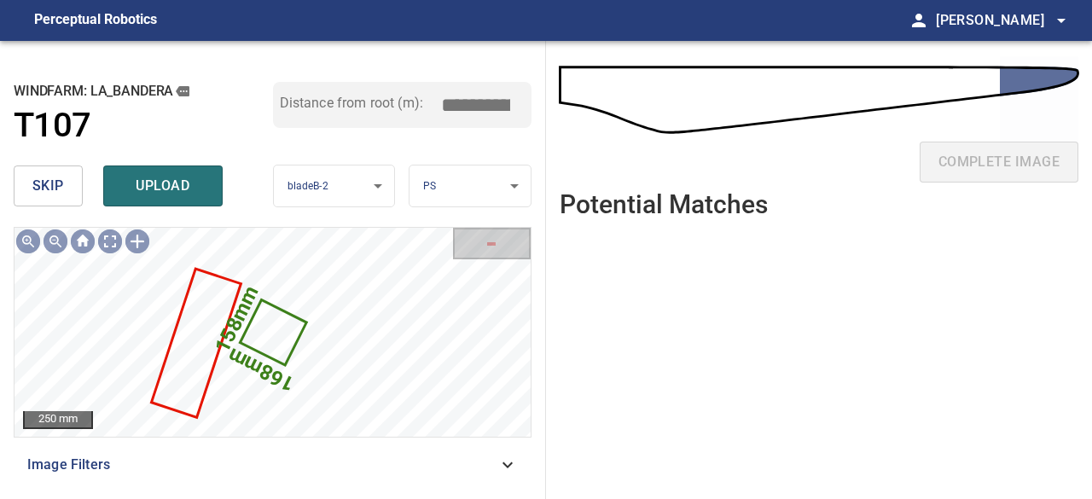
click at [68, 182] on button "skip" at bounding box center [48, 185] width 69 height 41
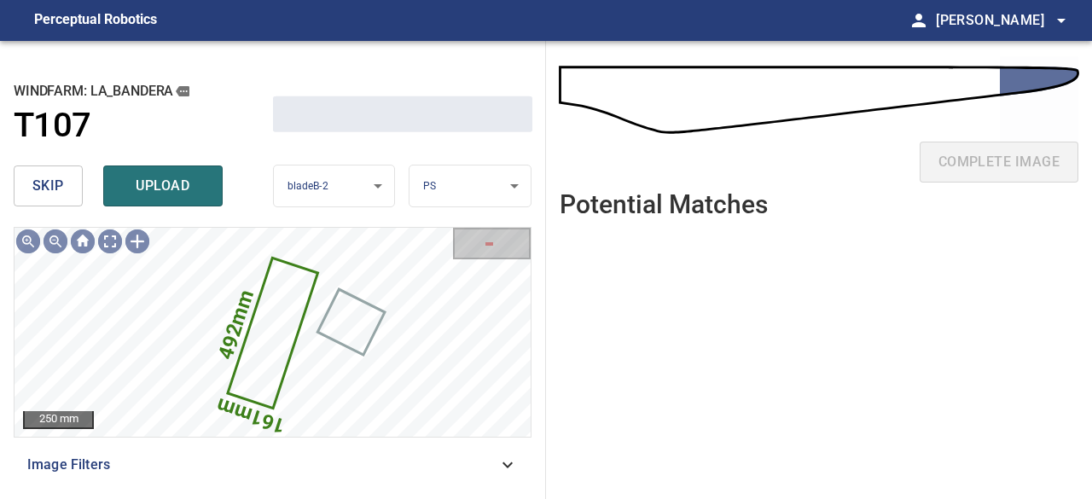
click at [68, 182] on button "skip" at bounding box center [48, 185] width 69 height 41
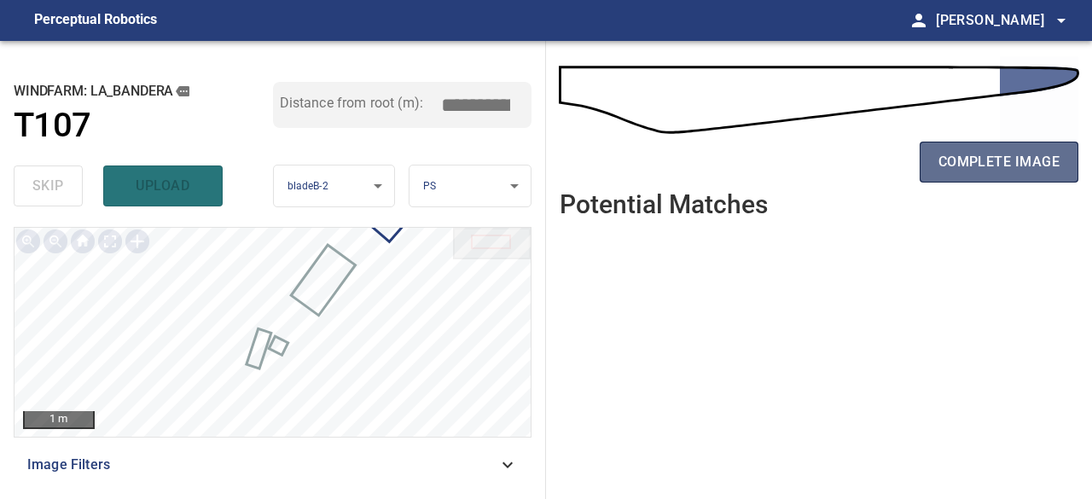
click at [1050, 170] on span "complete image" at bounding box center [998, 162] width 121 height 24
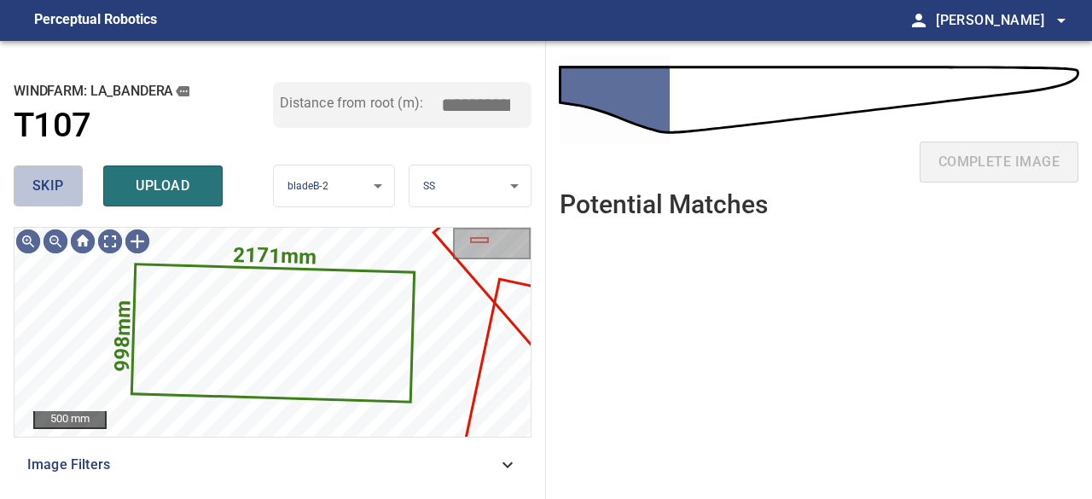
click at [50, 202] on button "skip" at bounding box center [48, 185] width 69 height 41
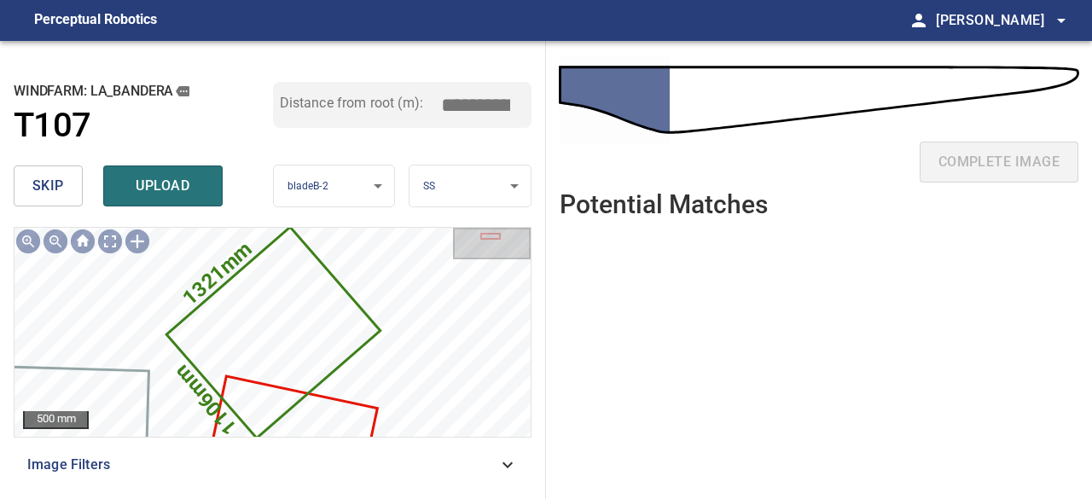
click at [62, 185] on span "skip" at bounding box center [48, 186] width 32 height 24
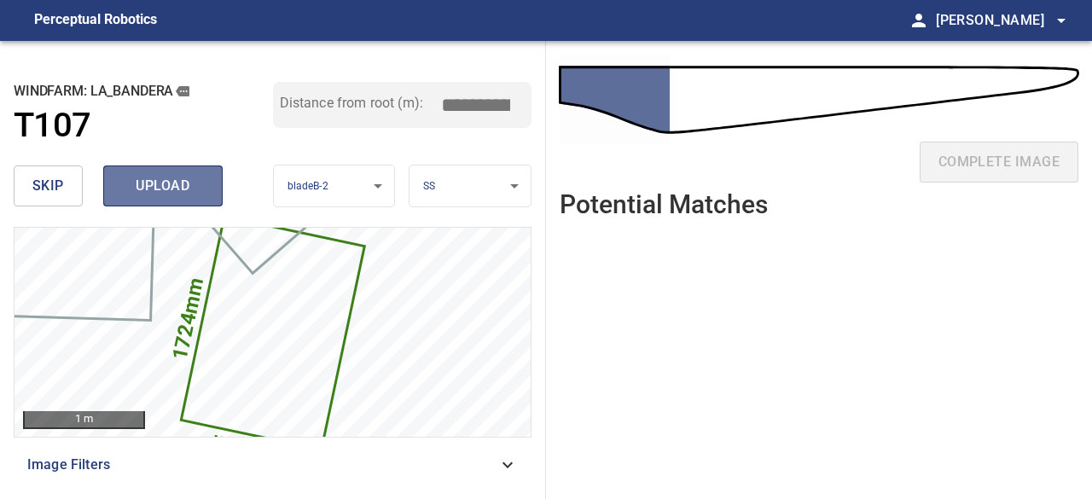
click at [113, 182] on button "upload" at bounding box center [162, 185] width 119 height 41
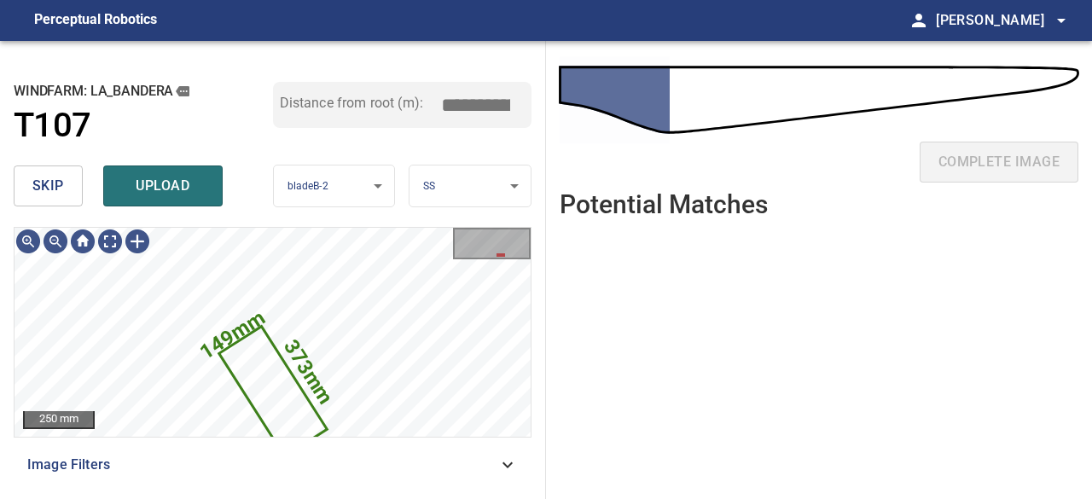
click at [51, 185] on span "skip" at bounding box center [48, 186] width 32 height 24
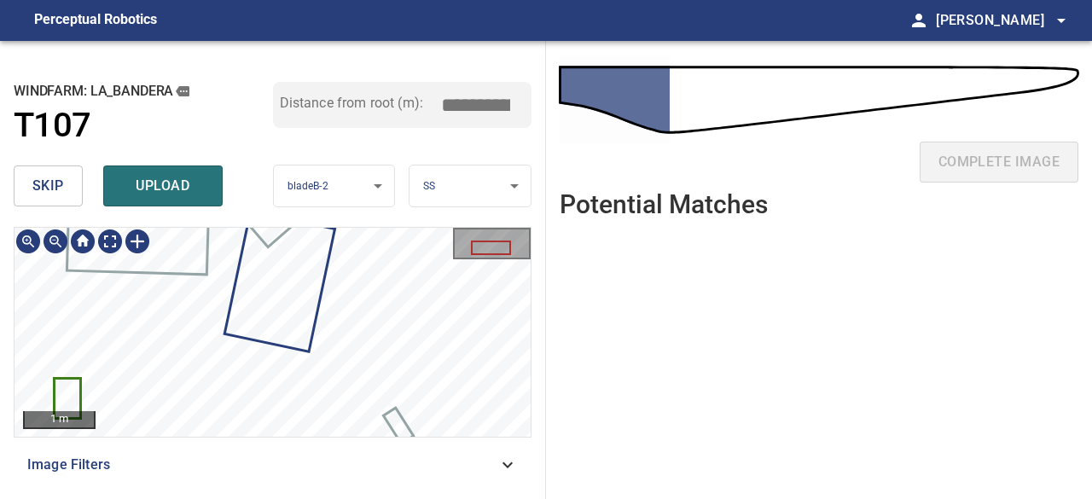
click at [71, 391] on icon at bounding box center [67, 398] width 24 height 38
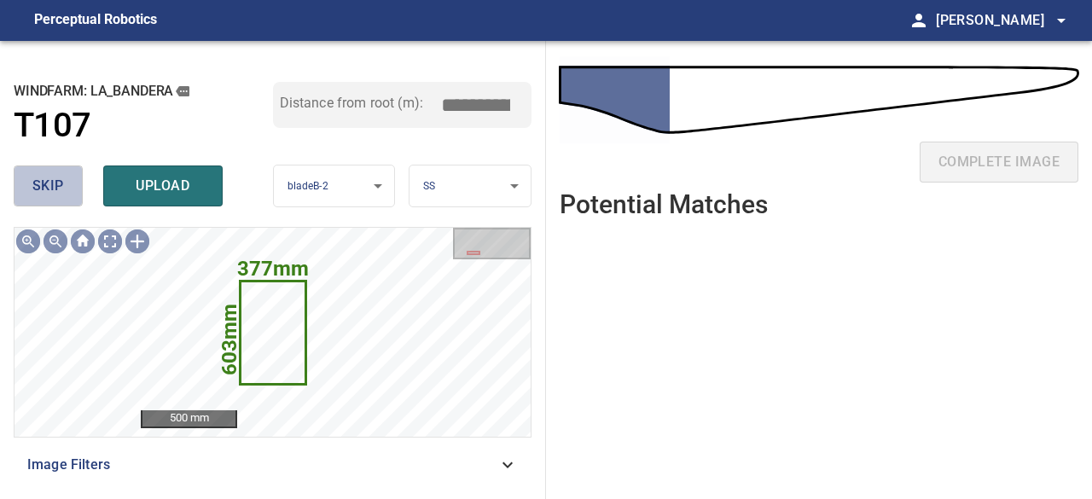
click at [58, 202] on button "skip" at bounding box center [48, 185] width 69 height 41
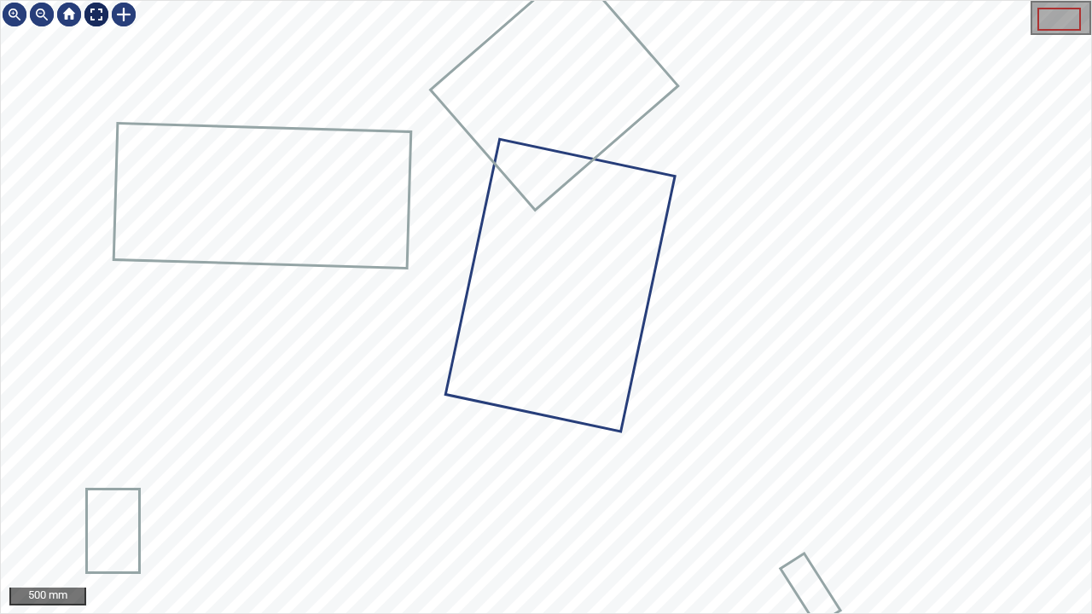
click at [96, 9] on div at bounding box center [96, 14] width 27 height 27
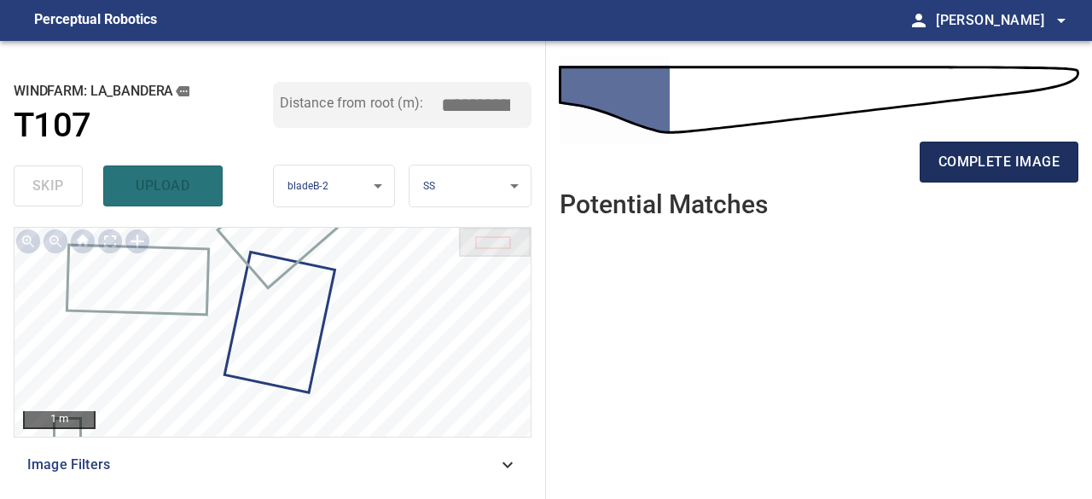
click at [957, 170] on span "complete image" at bounding box center [998, 162] width 121 height 24
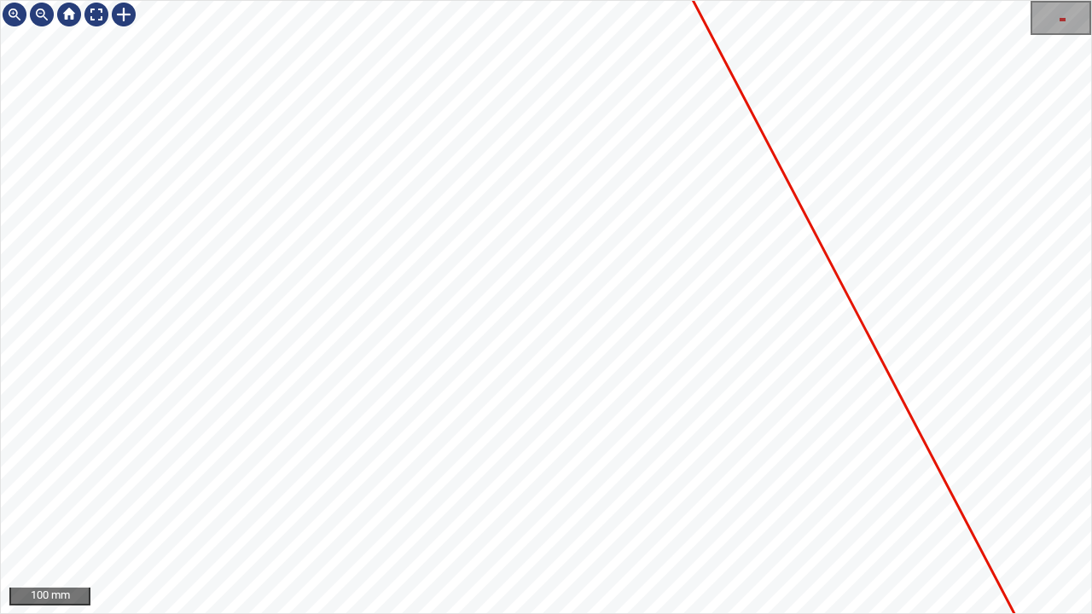
click at [416, 421] on icon at bounding box center [195, 408] width 2914 height 4018
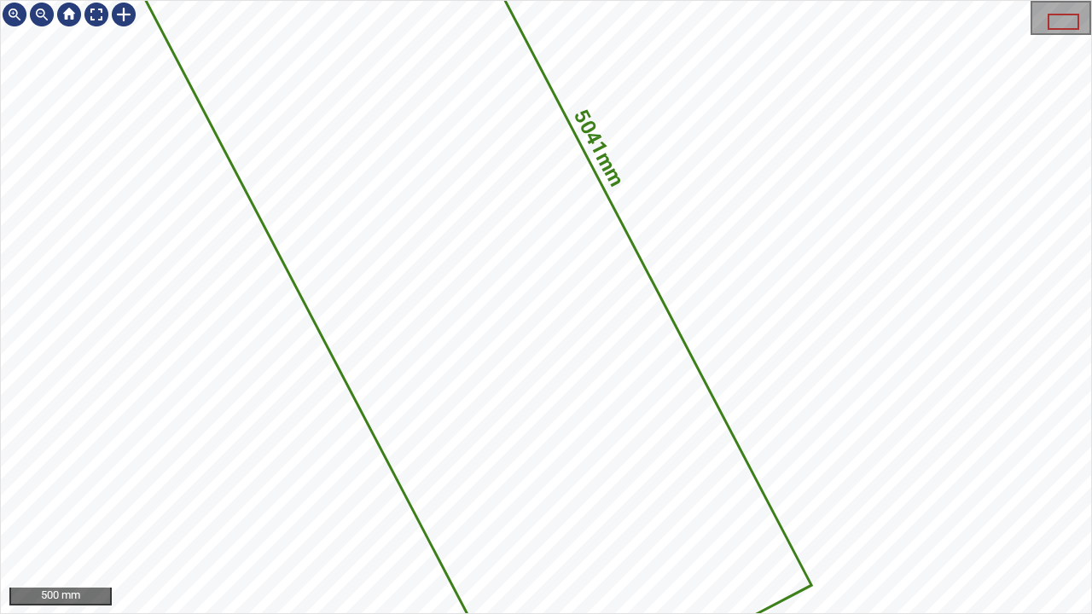
click at [248, 157] on div "5041mm 1635mm" at bounding box center [546, 307] width 1090 height 612
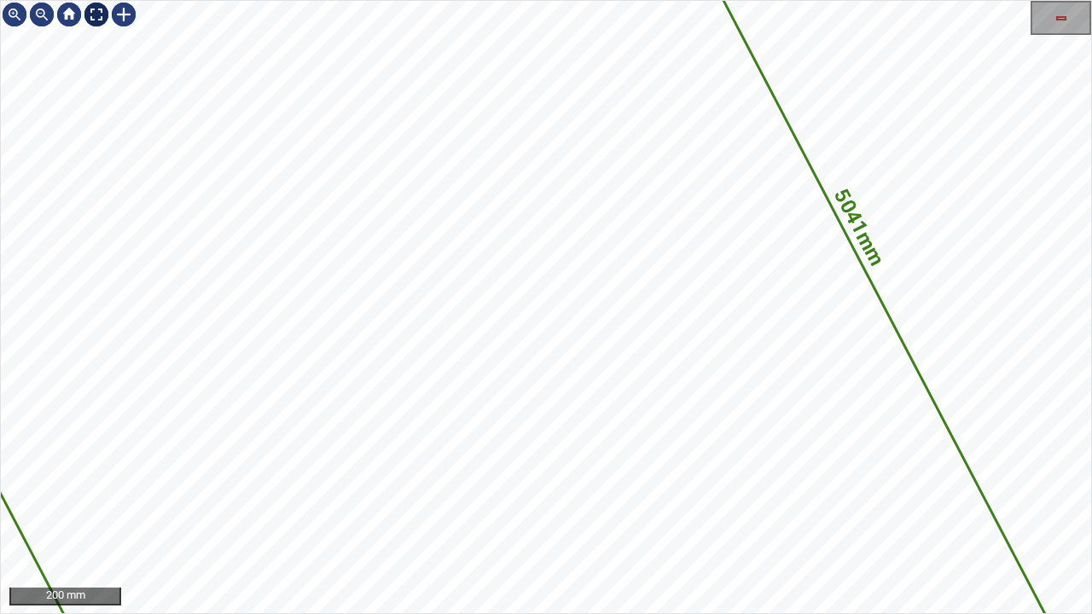
click at [100, 20] on div at bounding box center [96, 14] width 27 height 27
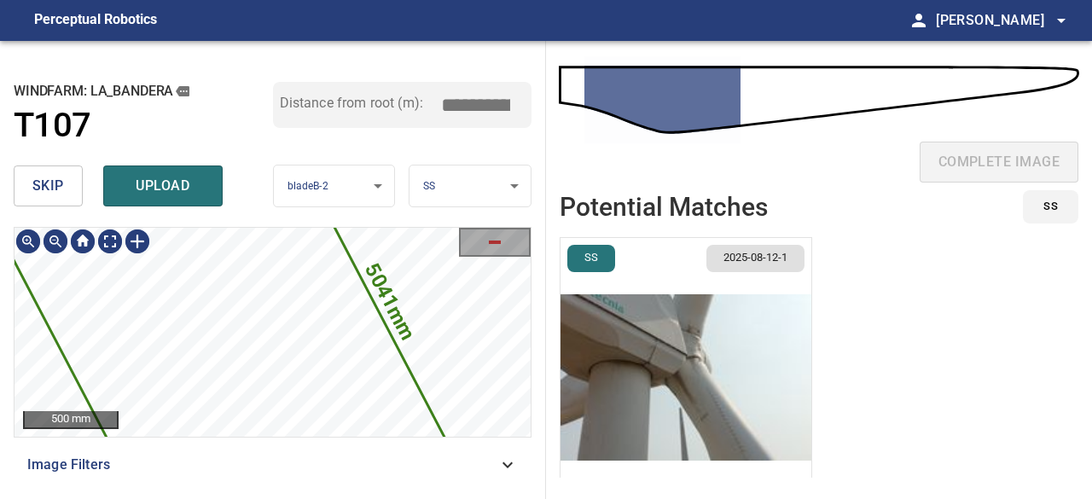
click at [263, 340] on icon at bounding box center [243, 376] width 686 height 947
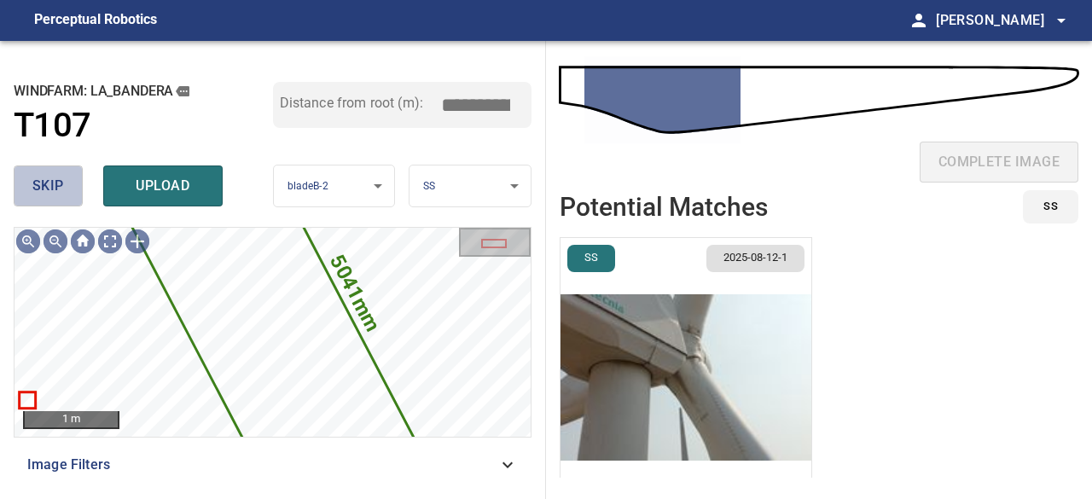
click at [53, 188] on span "skip" at bounding box center [48, 186] width 32 height 24
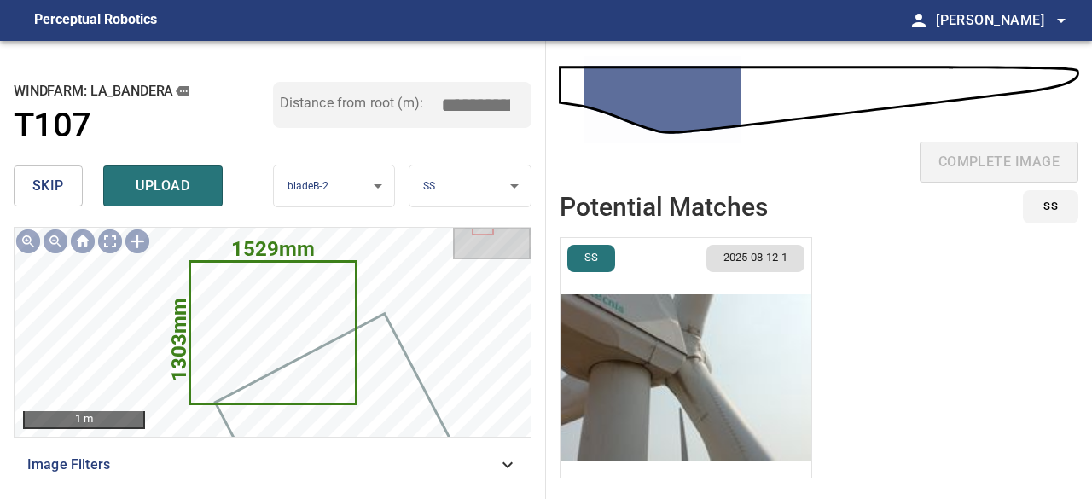
click at [669, 420] on img "button" at bounding box center [685, 377] width 251 height 279
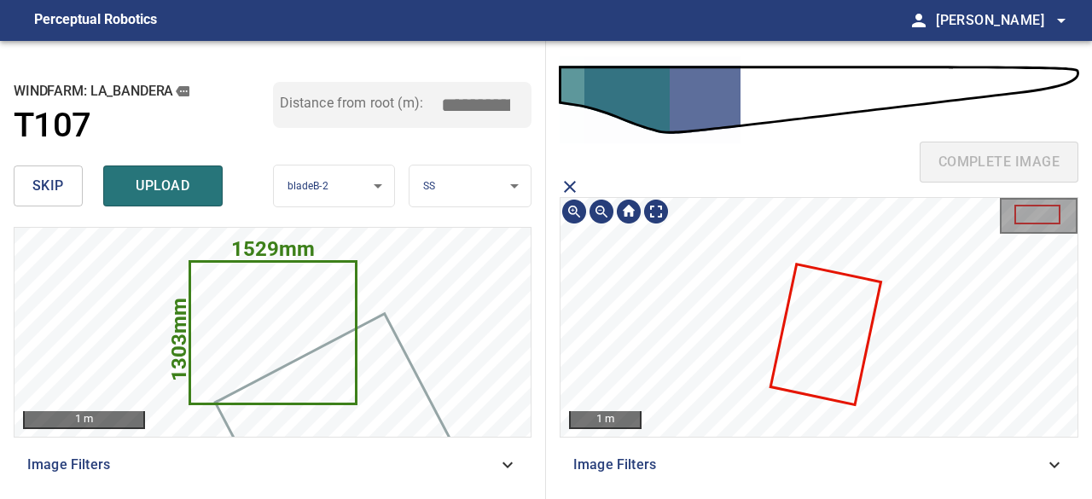
click at [802, 354] on icon at bounding box center [825, 333] width 107 height 137
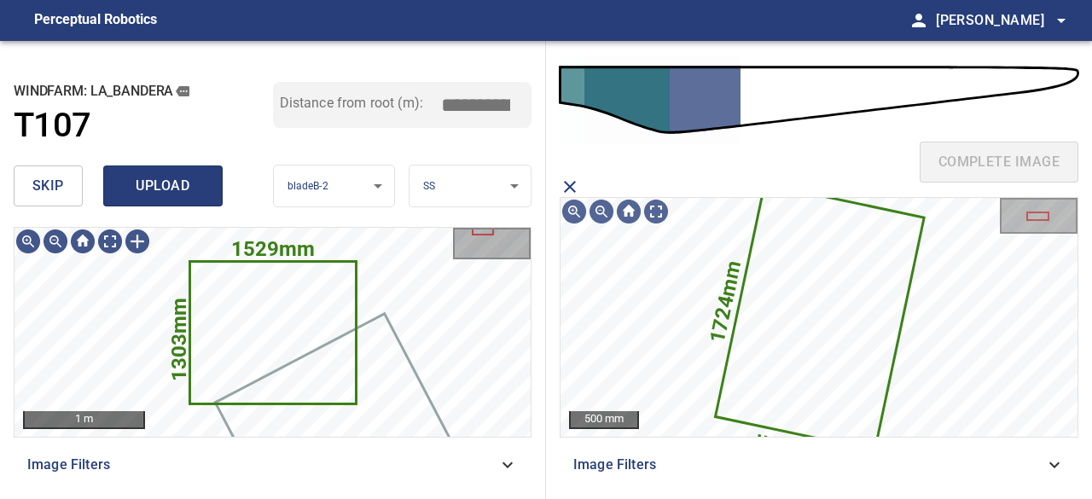
click at [125, 190] on span "upload" at bounding box center [163, 186] width 82 height 24
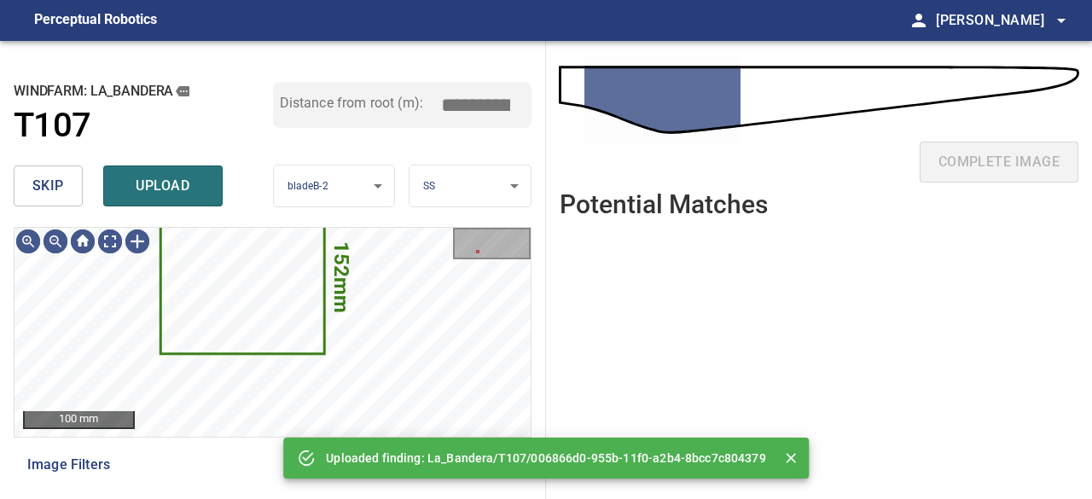
click at [42, 188] on span "skip" at bounding box center [48, 186] width 32 height 24
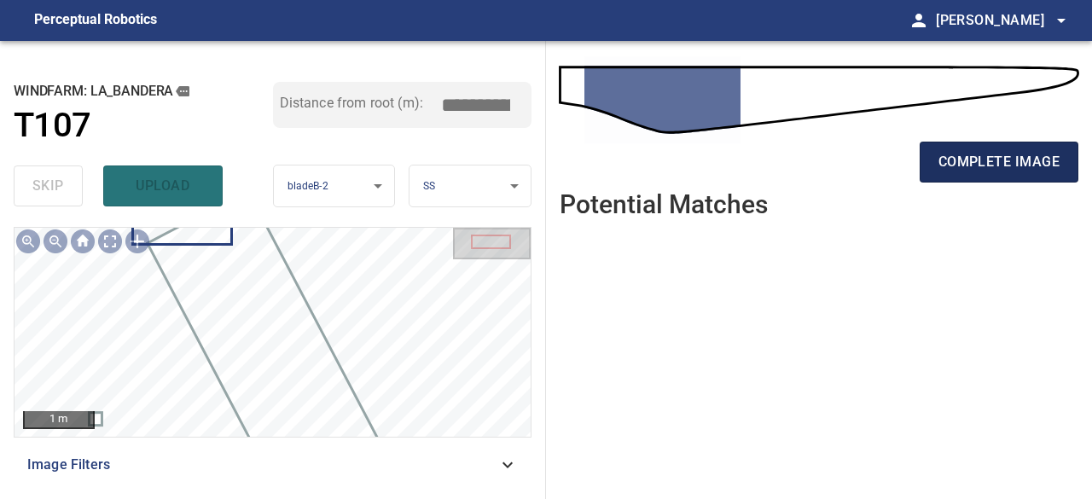
click at [1028, 175] on button "complete image" at bounding box center [998, 162] width 159 height 41
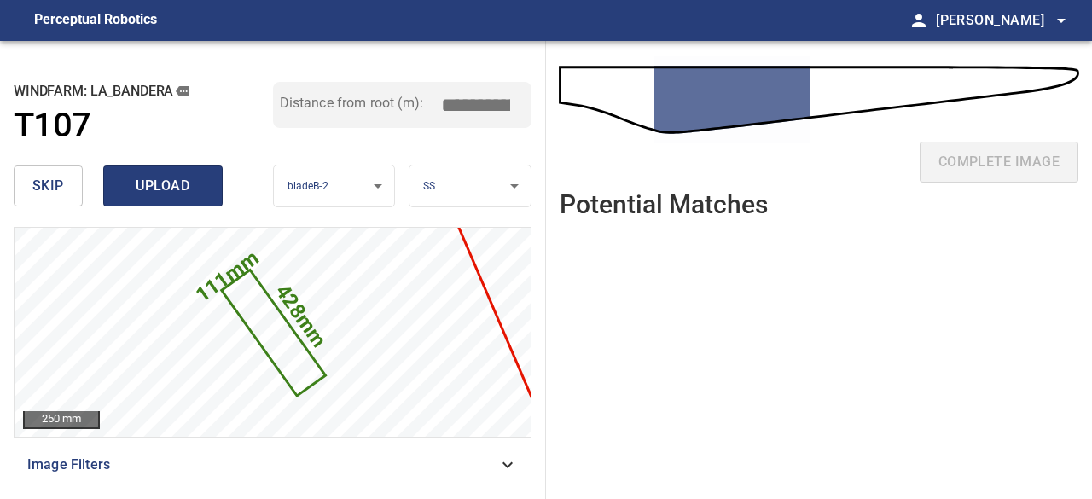
click at [116, 185] on button "upload" at bounding box center [162, 185] width 119 height 41
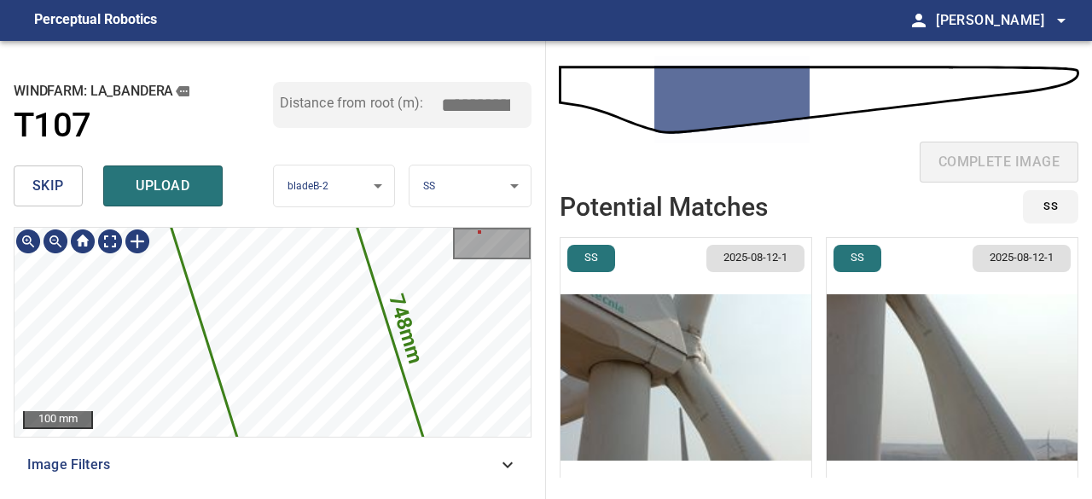
click at [462, 449] on div "748mm 269mm 100 mm Image Filters" at bounding box center [273, 356] width 518 height 258
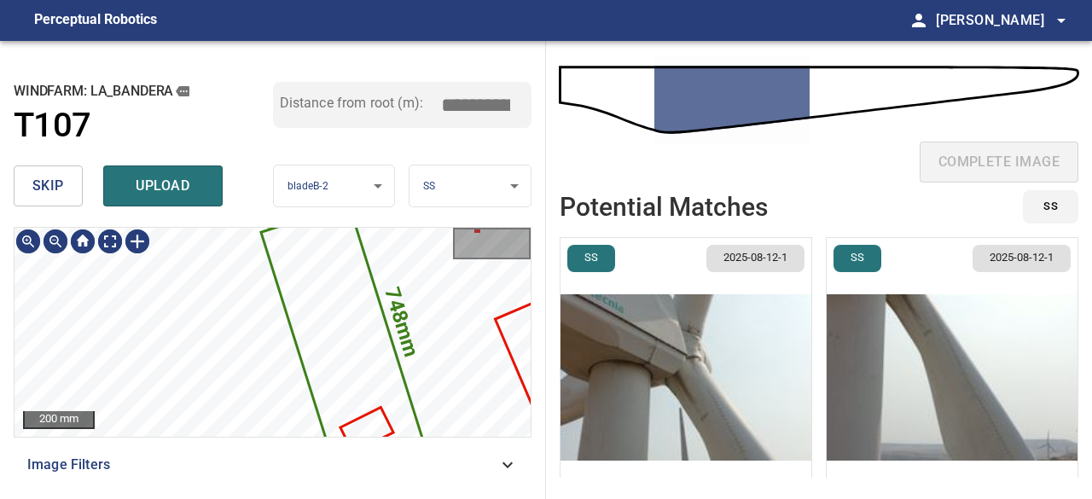
click at [55, 182] on span "skip" at bounding box center [48, 186] width 32 height 24
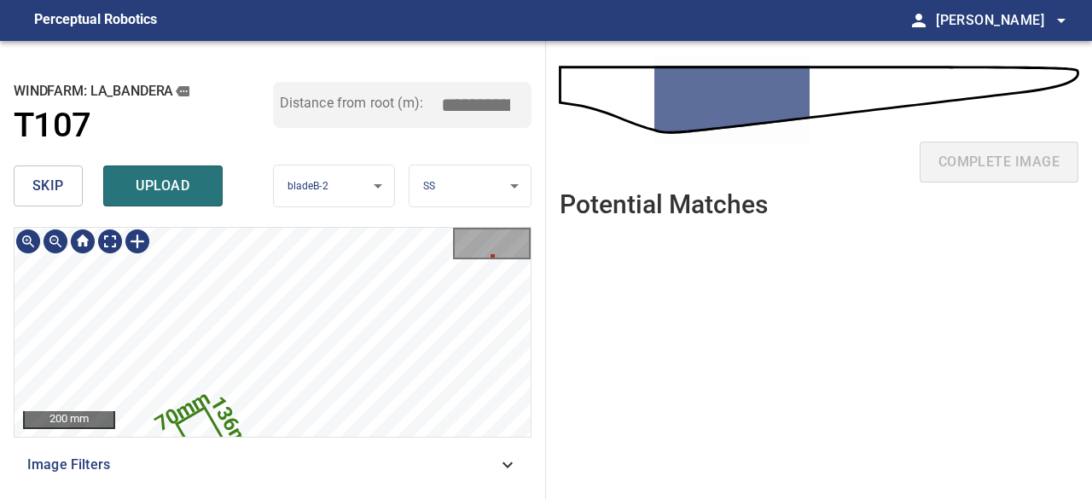
click at [196, 427] on icon at bounding box center [205, 442] width 55 height 66
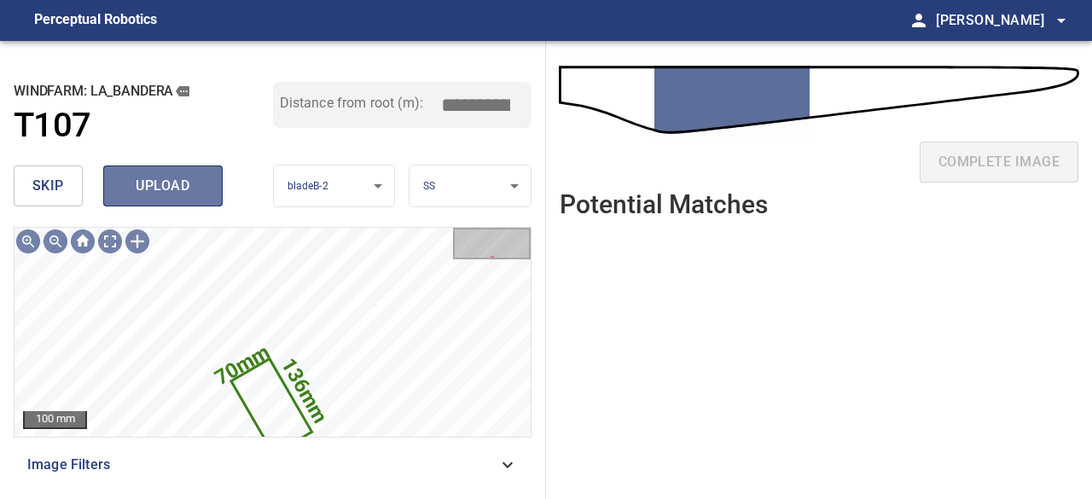
click at [187, 194] on span "upload" at bounding box center [163, 186] width 82 height 24
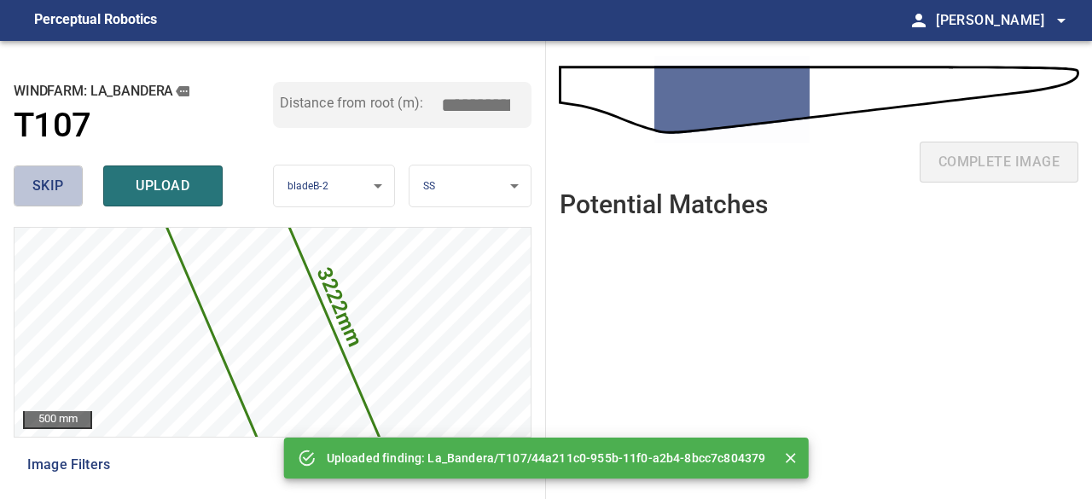
click at [39, 182] on span "skip" at bounding box center [48, 186] width 32 height 24
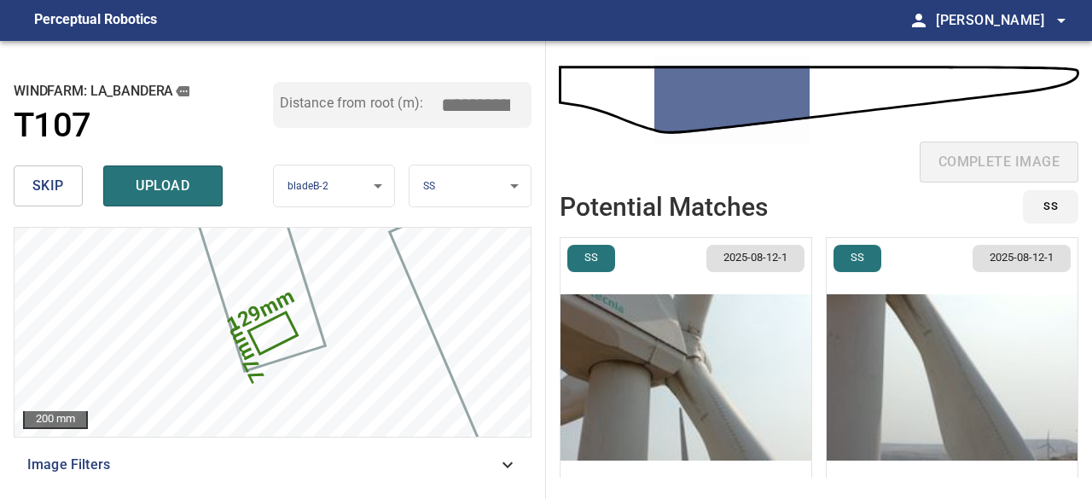
click at [39, 182] on span "skip" at bounding box center [48, 186] width 32 height 24
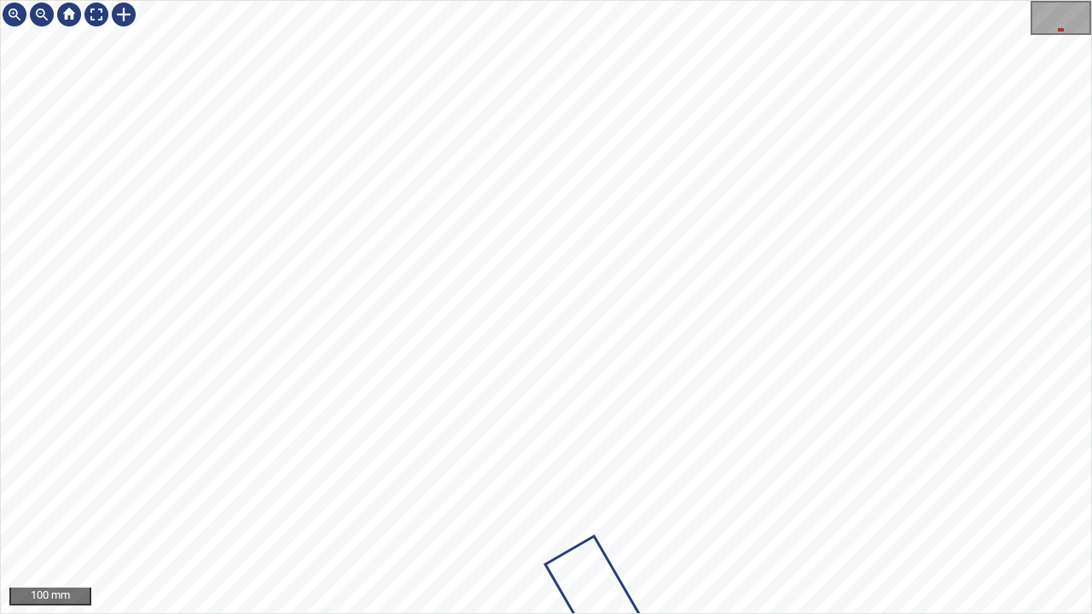
click at [413, 0] on div "100 mm" at bounding box center [546, 307] width 1092 height 614
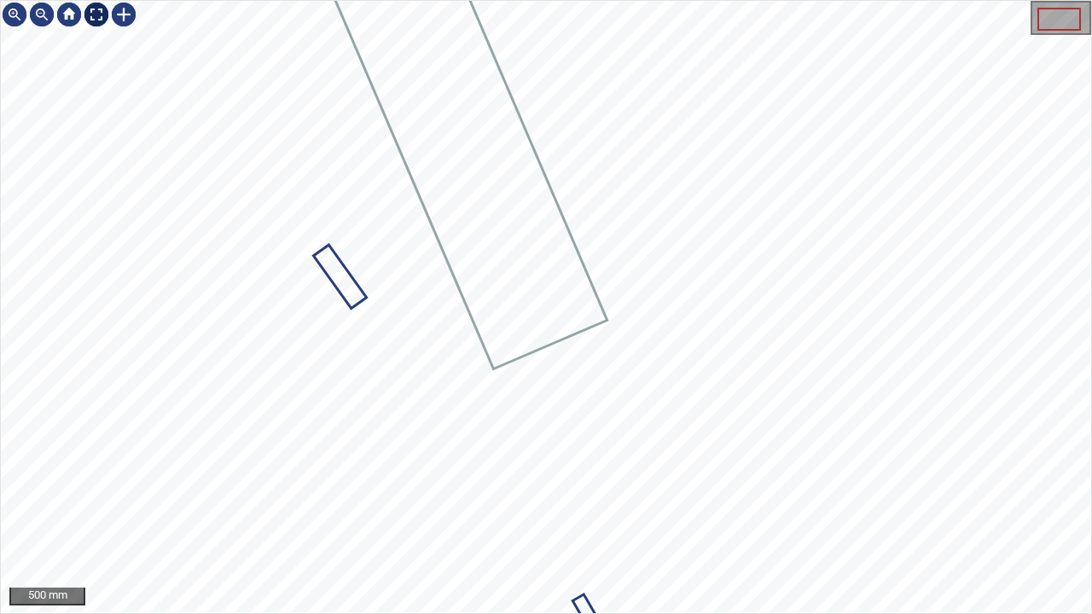
click at [92, 16] on div at bounding box center [96, 14] width 27 height 27
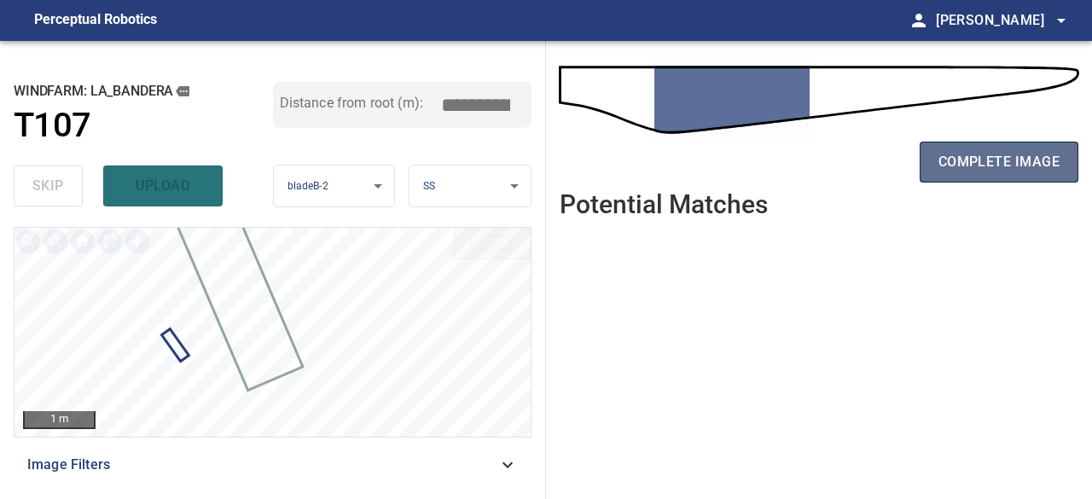
click at [978, 173] on button "complete image" at bounding box center [998, 162] width 159 height 41
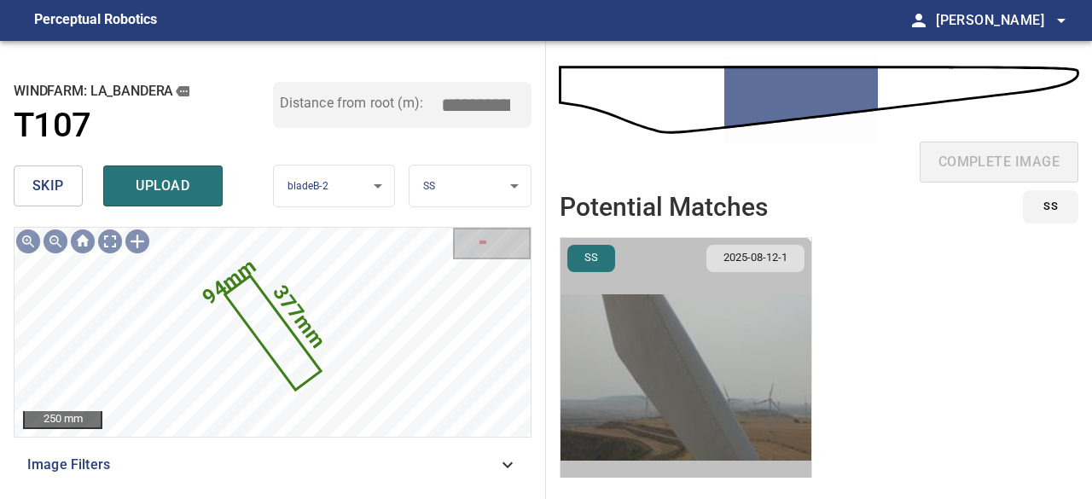
click at [663, 397] on img "button" at bounding box center [685, 377] width 251 height 279
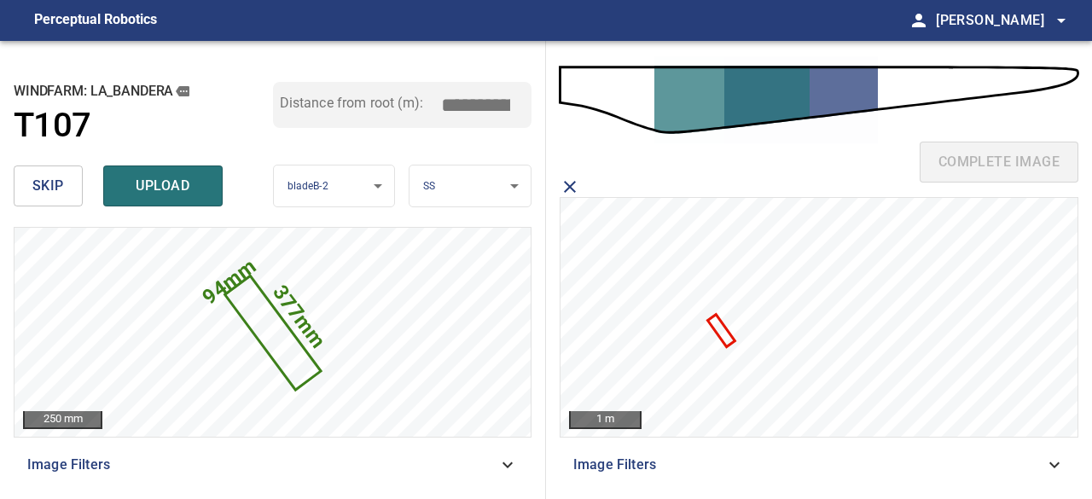
click at [722, 329] on icon at bounding box center [721, 330] width 24 height 29
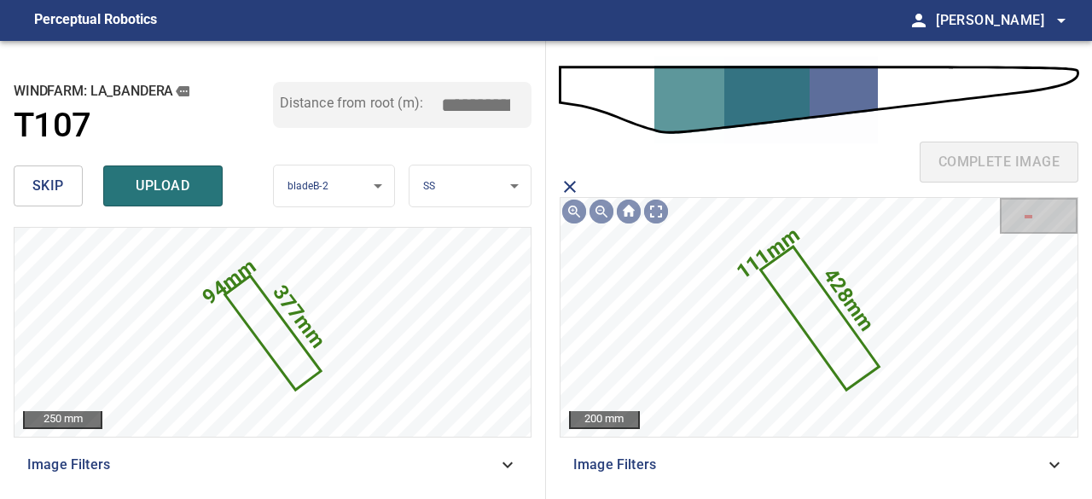
click at [570, 188] on icon "close matching imageResolution:" at bounding box center [570, 187] width 12 height 12
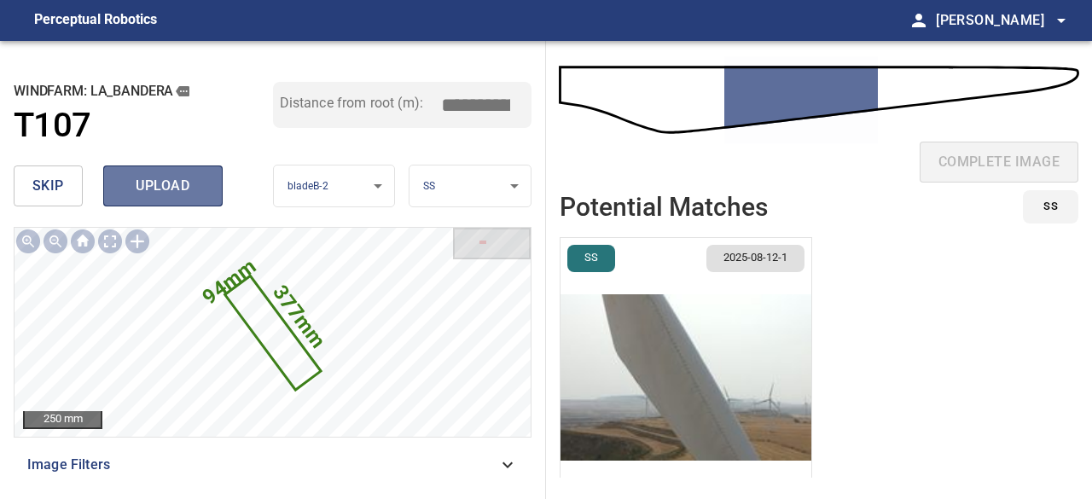
click at [141, 182] on span "upload" at bounding box center [163, 186] width 82 height 24
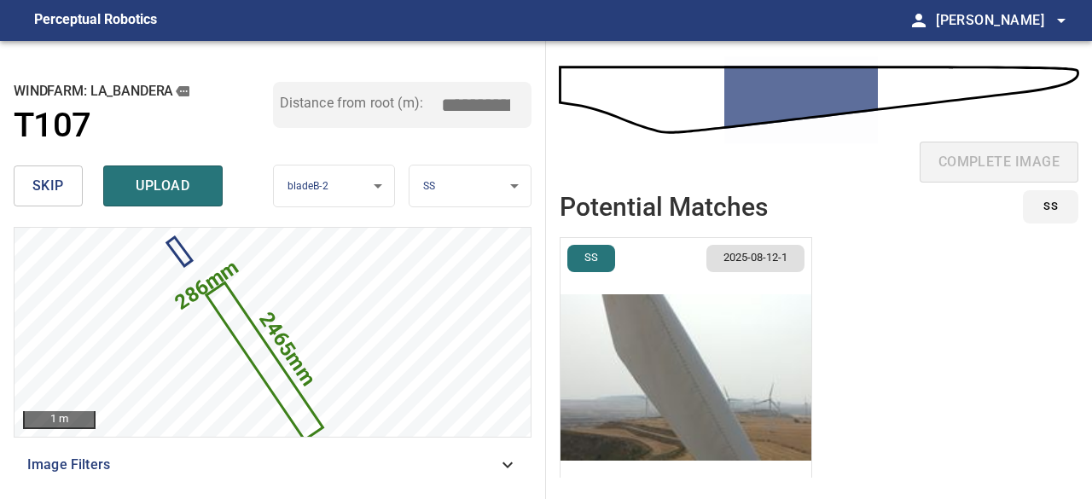
click at [652, 369] on img "button" at bounding box center [685, 377] width 251 height 279
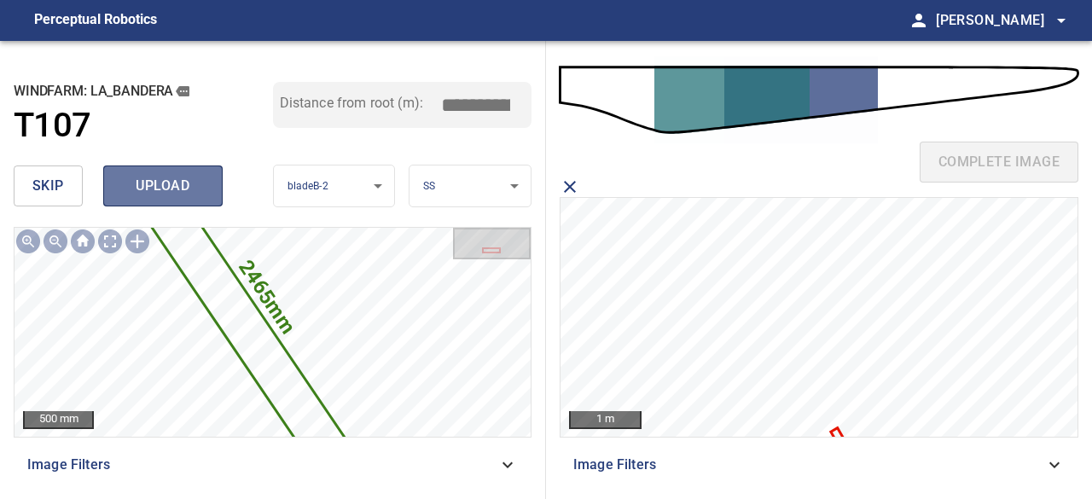
click at [169, 194] on span "upload" at bounding box center [163, 186] width 82 height 24
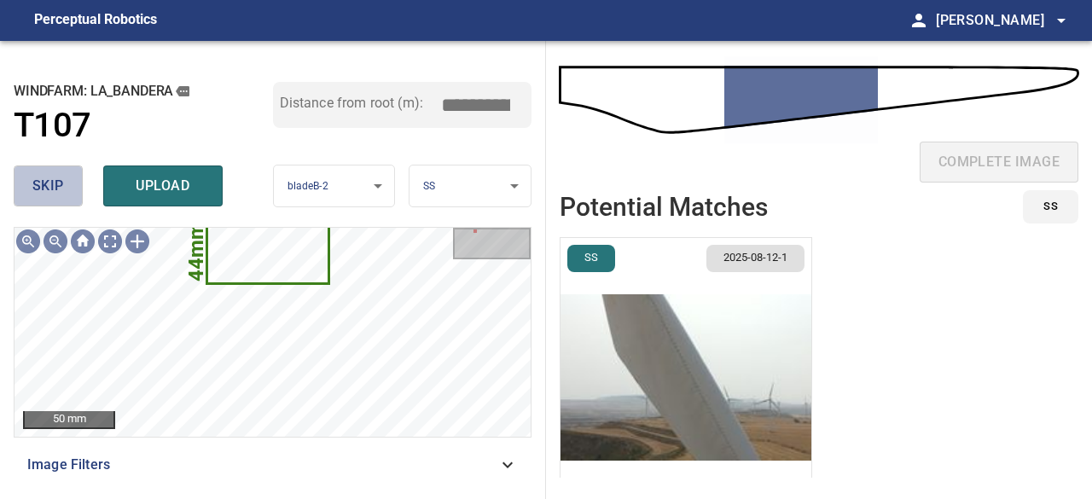
click at [38, 186] on span "skip" at bounding box center [48, 186] width 32 height 24
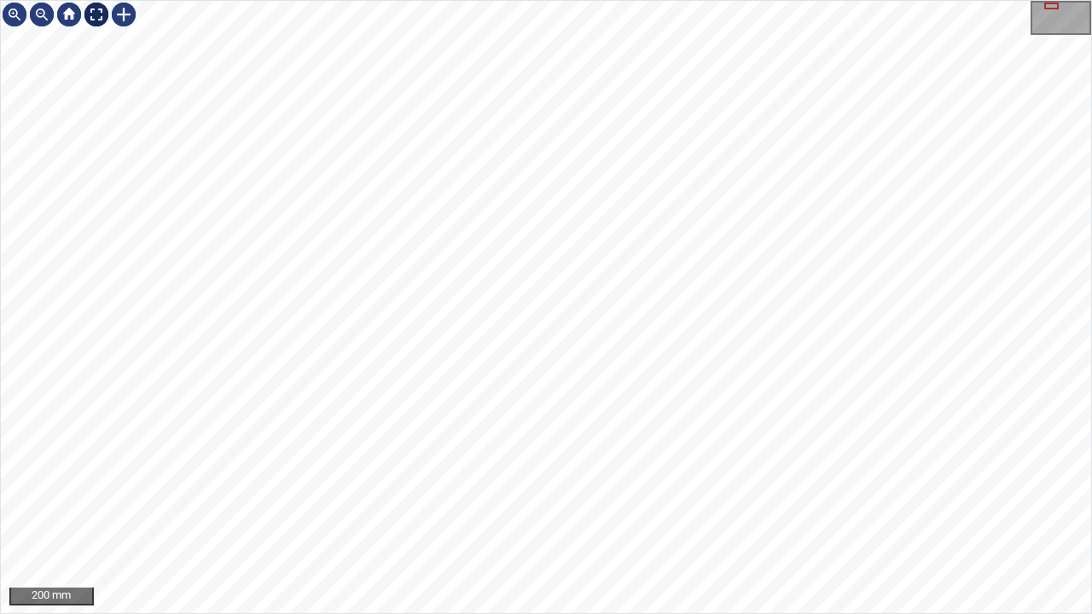
click at [90, 11] on div at bounding box center [96, 14] width 27 height 27
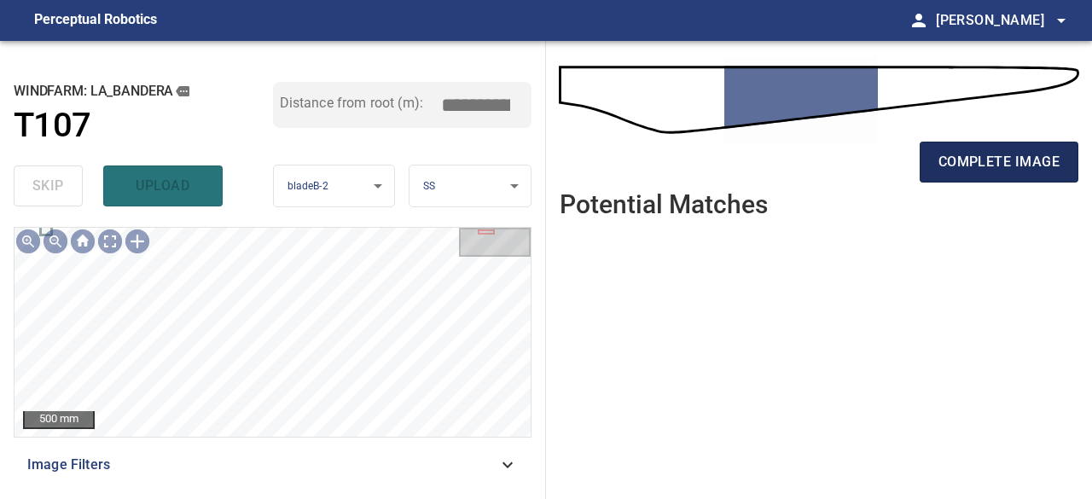
click at [1007, 164] on span "complete image" at bounding box center [998, 162] width 121 height 24
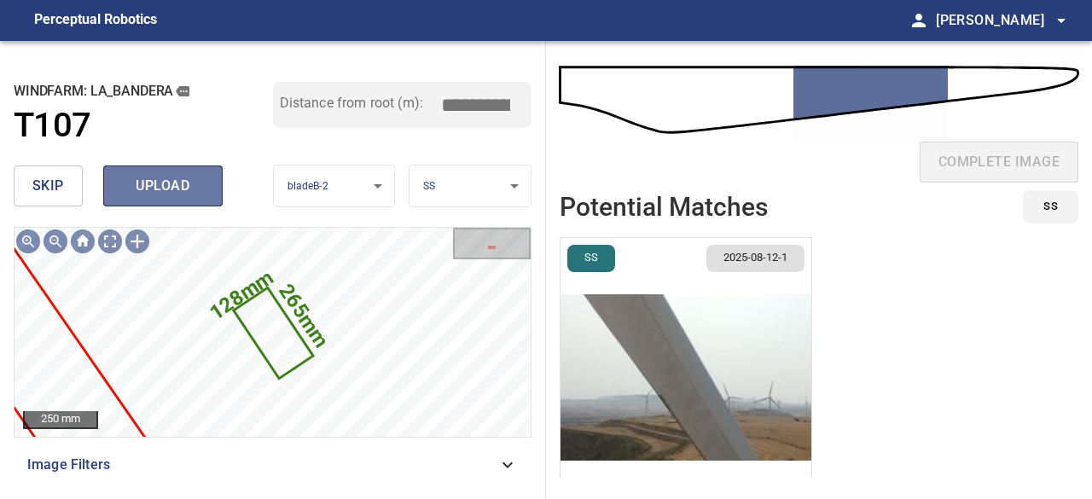
click at [177, 191] on span "upload" at bounding box center [163, 186] width 82 height 24
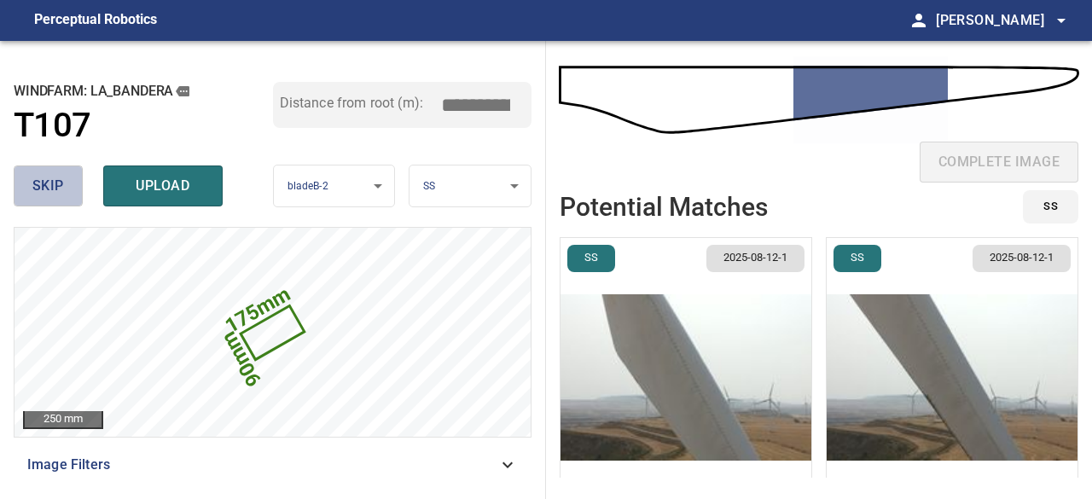
click at [61, 187] on span "skip" at bounding box center [48, 186] width 32 height 24
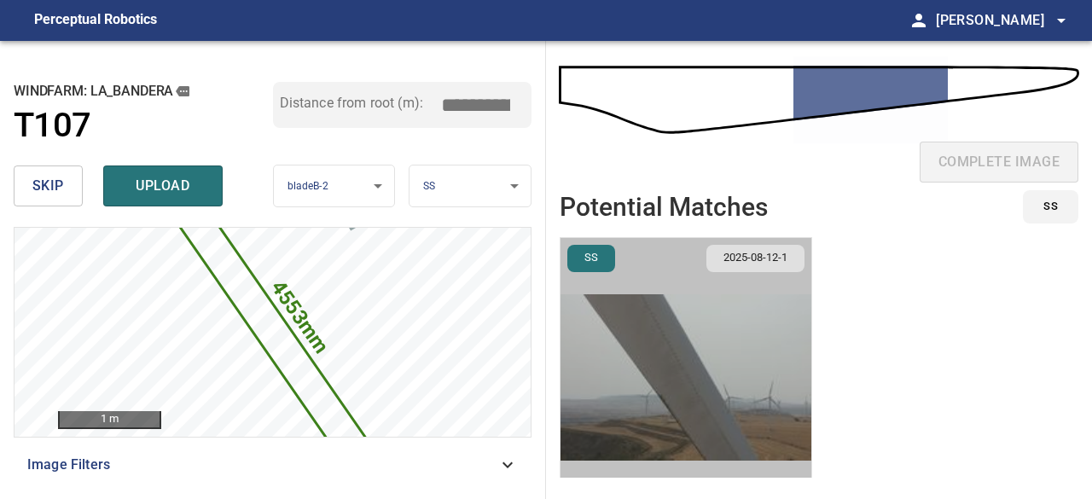
click at [696, 434] on img "button" at bounding box center [685, 377] width 251 height 279
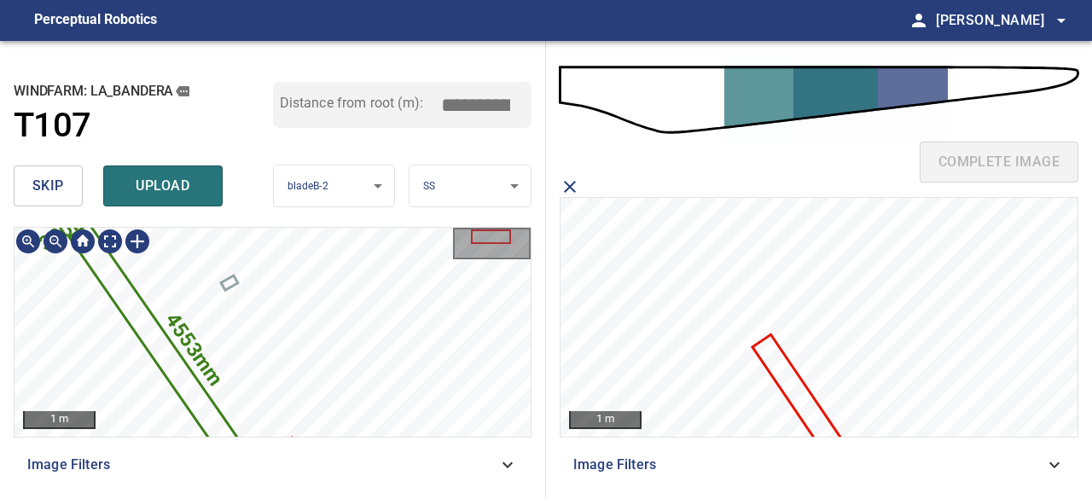
click at [351, 444] on div "4553mm 300mm 1 m Image Filters" at bounding box center [273, 356] width 518 height 258
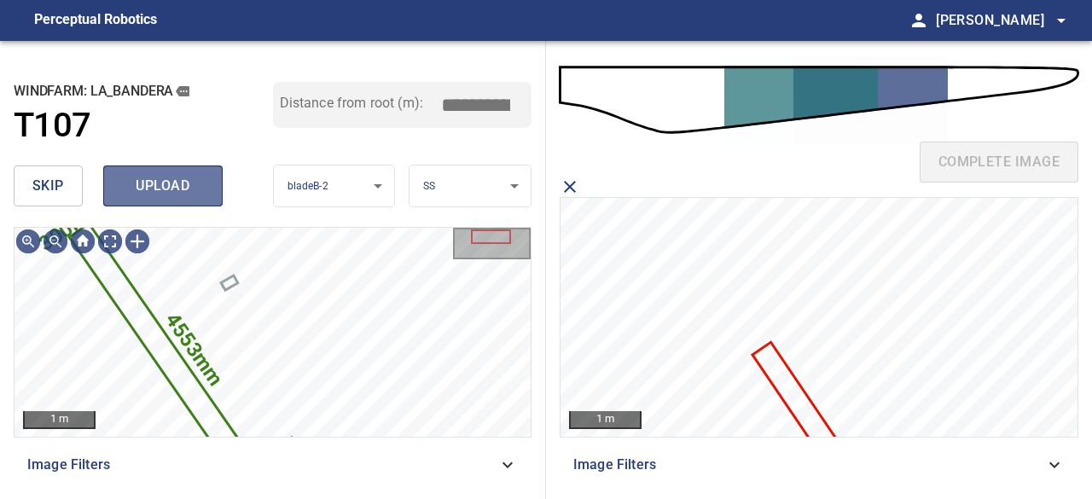
click at [131, 185] on span "upload" at bounding box center [163, 186] width 82 height 24
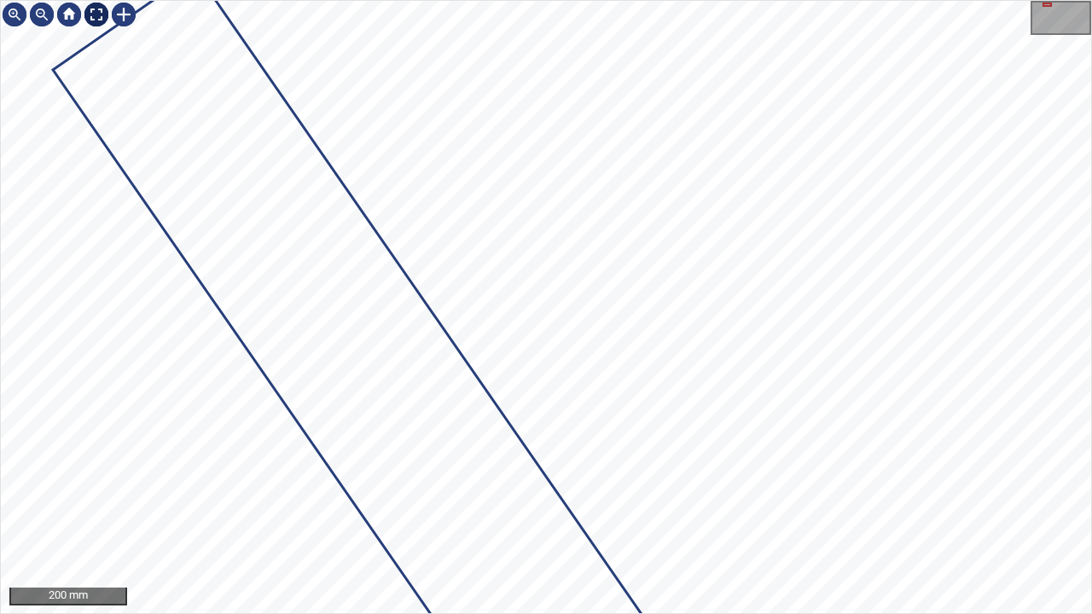
click at [94, 14] on div at bounding box center [96, 14] width 27 height 27
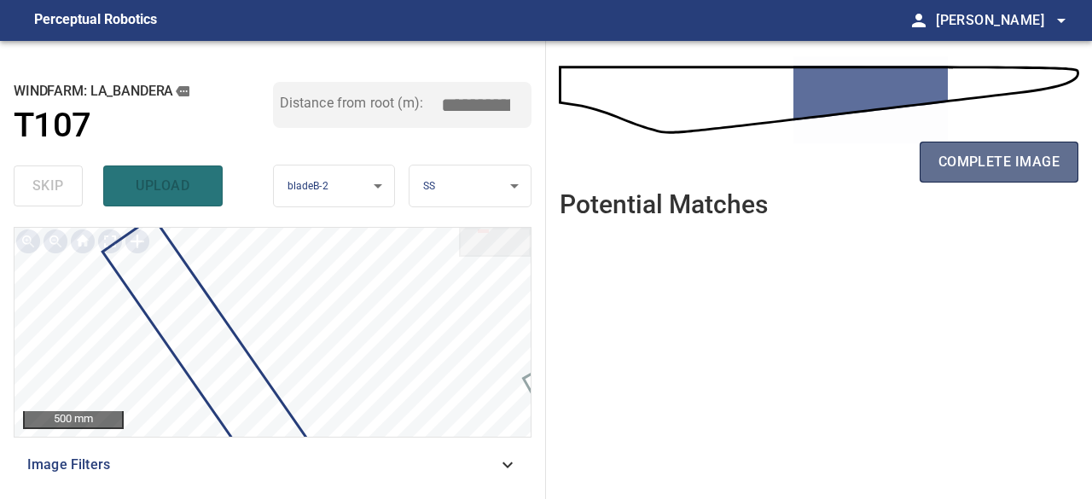
click at [973, 162] on span "complete image" at bounding box center [998, 162] width 121 height 24
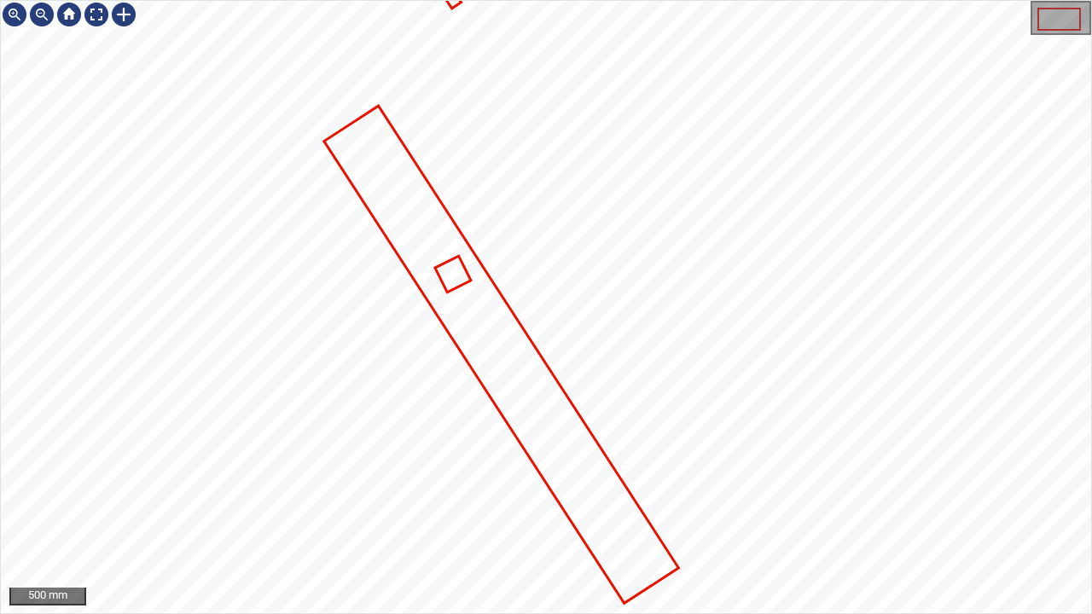
click at [480, 322] on icon at bounding box center [501, 354] width 351 height 494
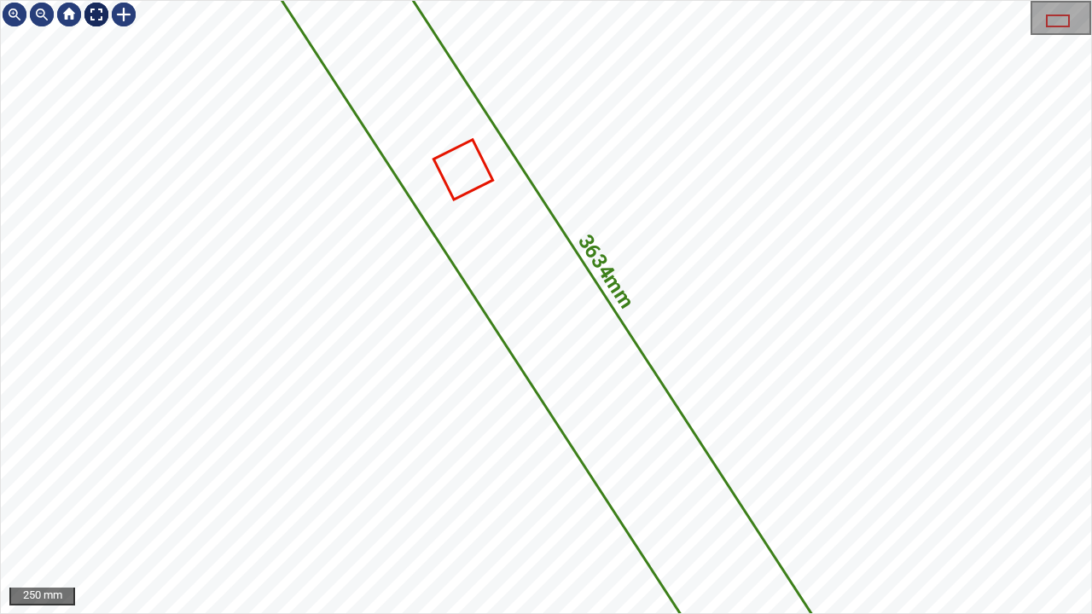
click at [97, 18] on div at bounding box center [96, 14] width 27 height 27
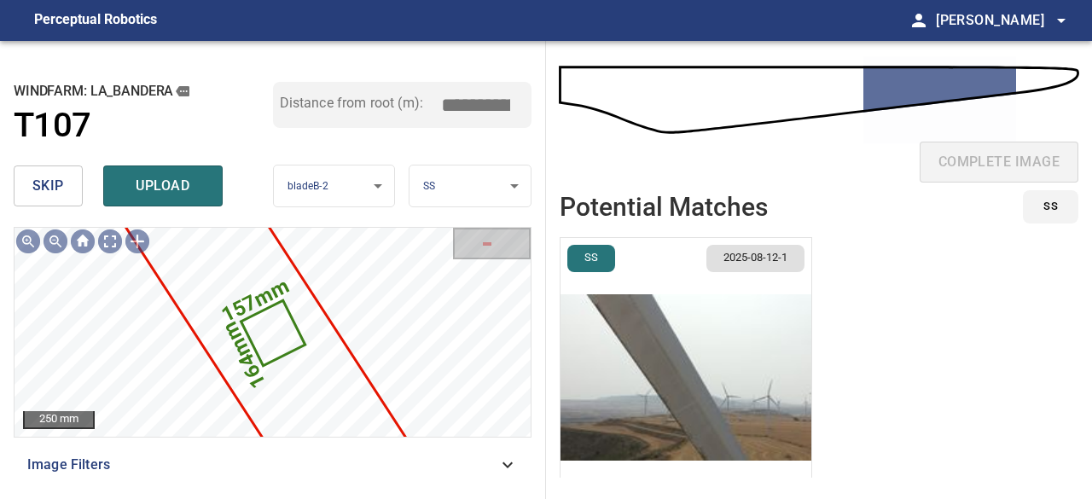
click at [60, 180] on span "skip" at bounding box center [48, 186] width 32 height 24
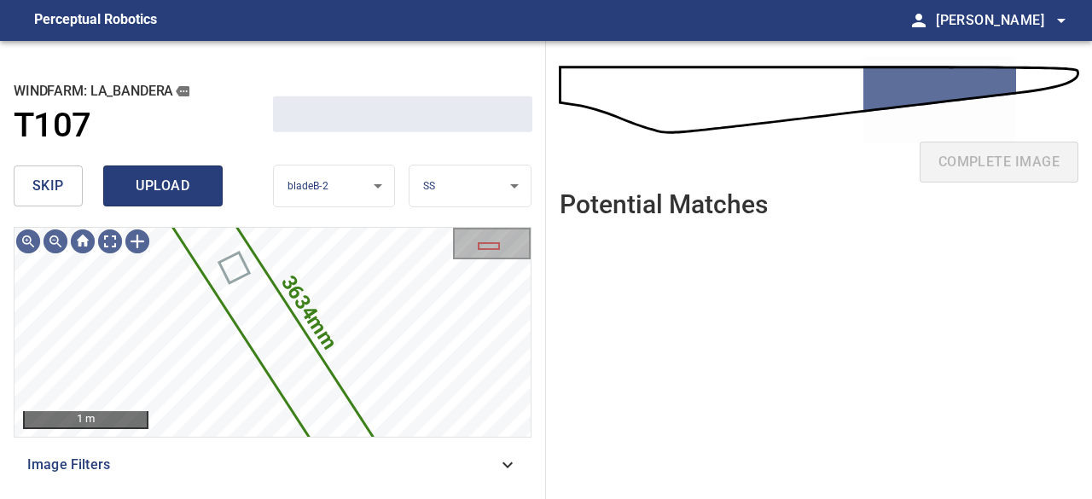
click at [150, 191] on span "upload" at bounding box center [163, 186] width 82 height 24
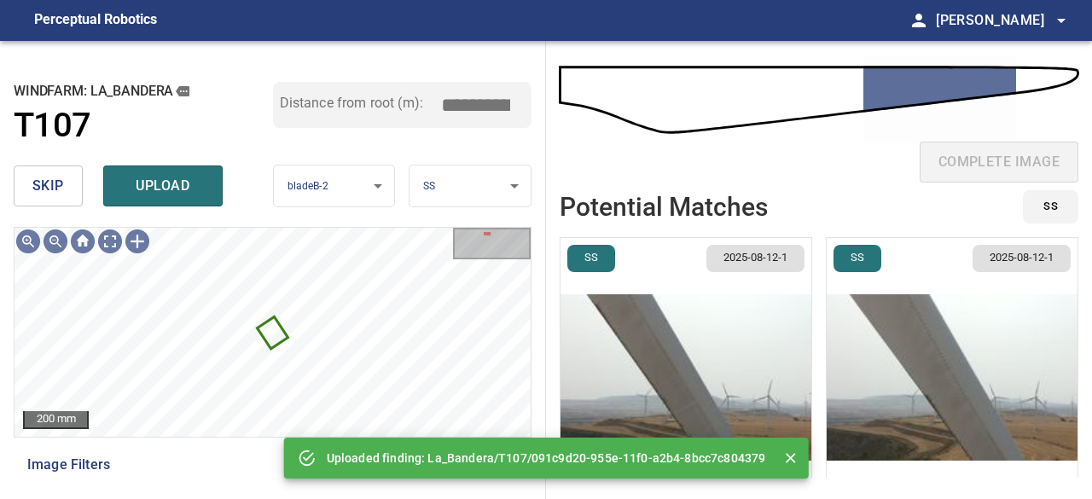
click at [60, 187] on span "skip" at bounding box center [48, 186] width 32 height 24
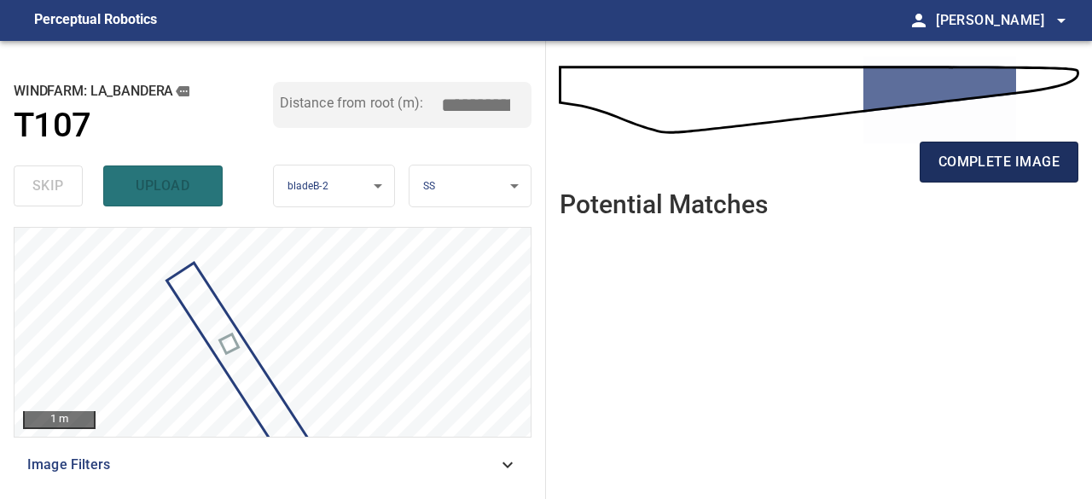
click at [967, 167] on span "complete image" at bounding box center [998, 162] width 121 height 24
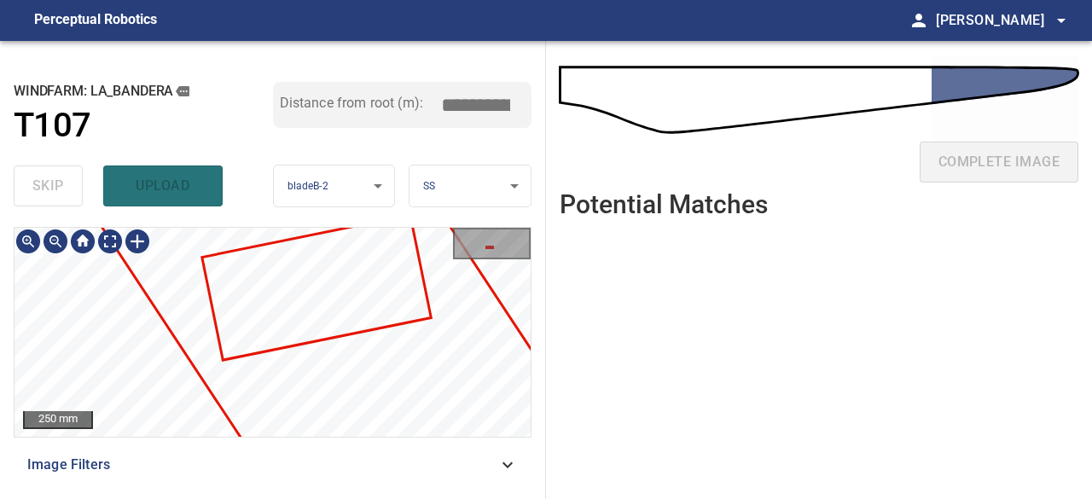
click at [543, 287] on div "**********" at bounding box center [273, 270] width 546 height 458
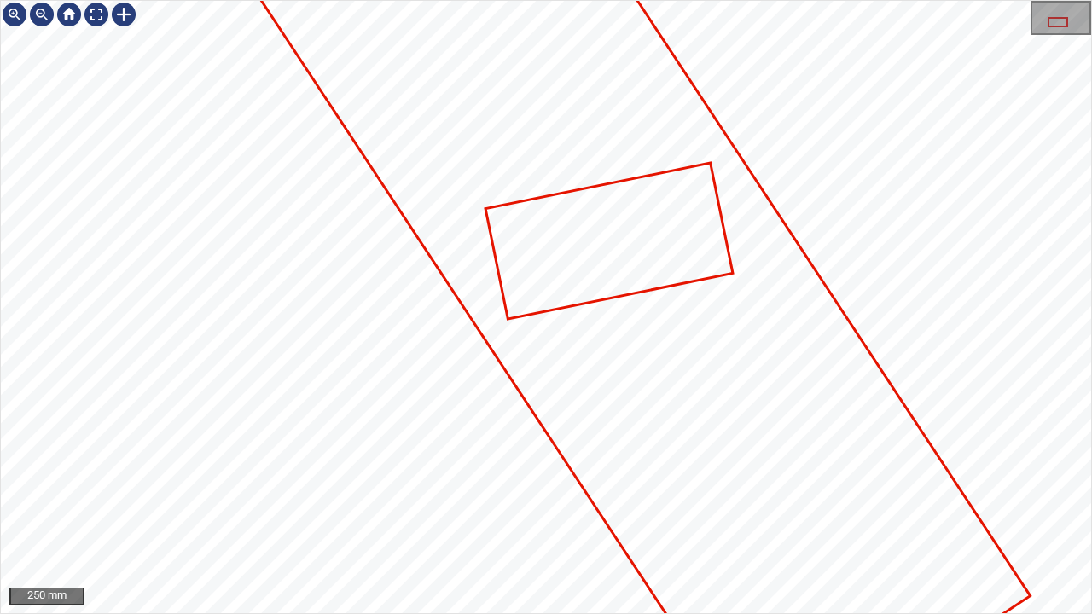
click at [566, 280] on icon at bounding box center [609, 241] width 245 height 153
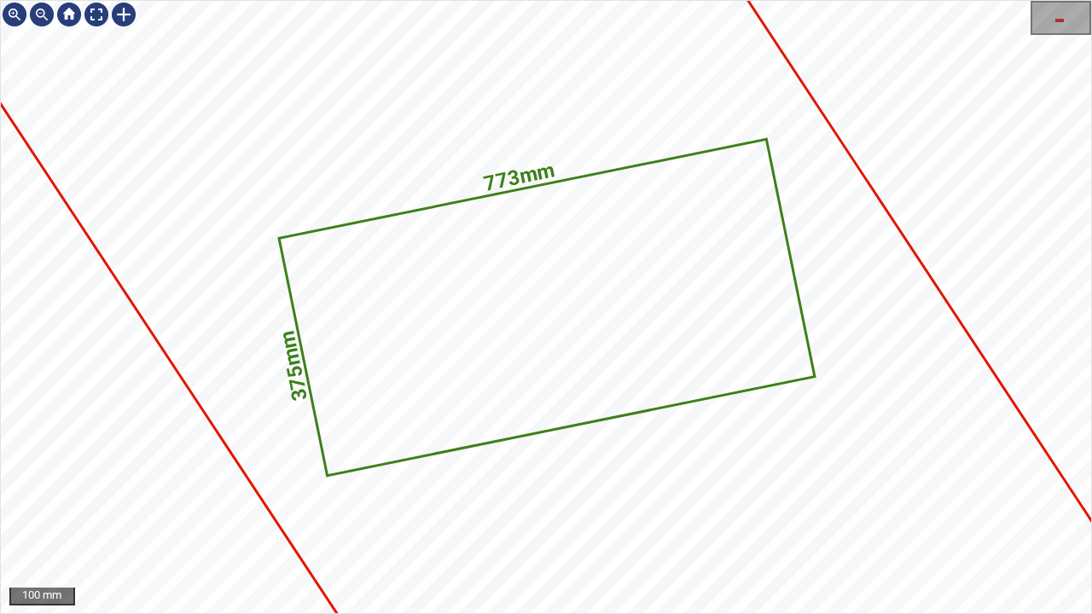
click at [613, 1] on div "773mm 375mm La_Bandera/T107/1 Category unclassified unclassified" at bounding box center [546, 1] width 1090 height 0
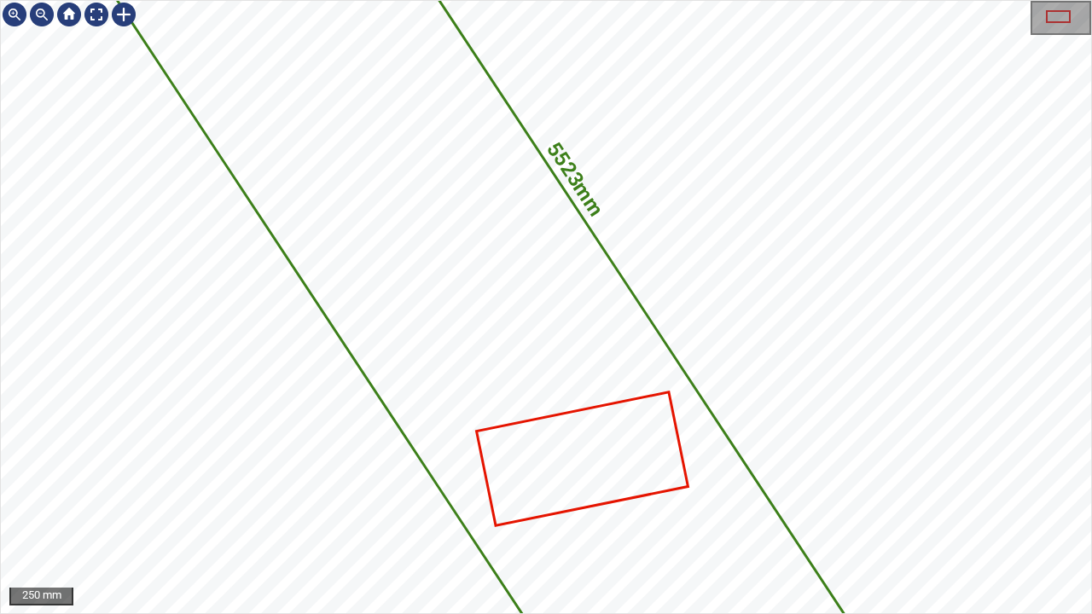
click at [721, 537] on icon at bounding box center [449, 258] width 982 height 1299
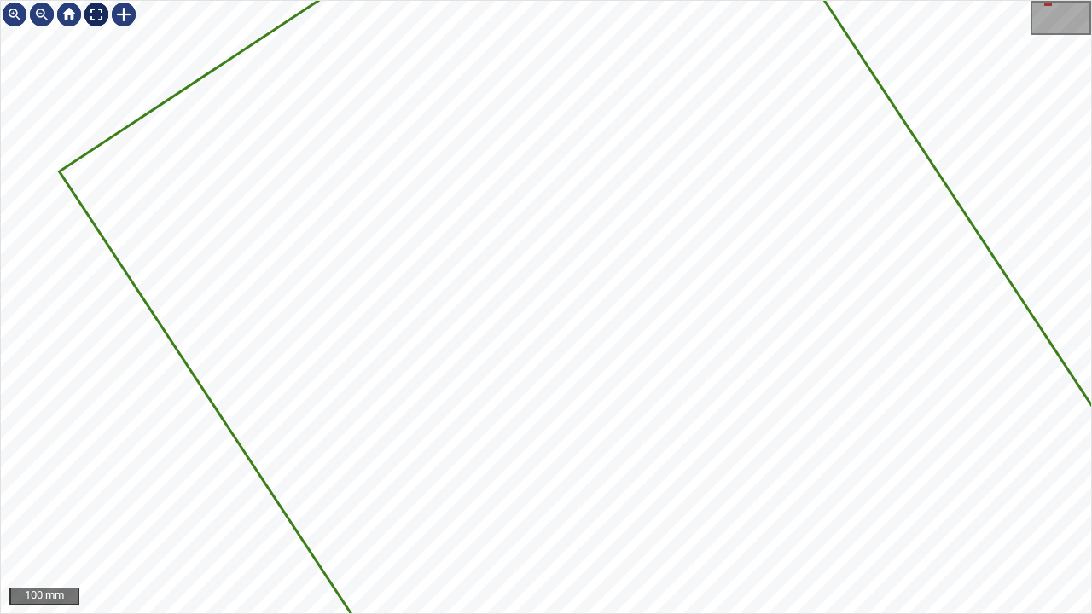
click at [98, 15] on div at bounding box center [96, 14] width 27 height 27
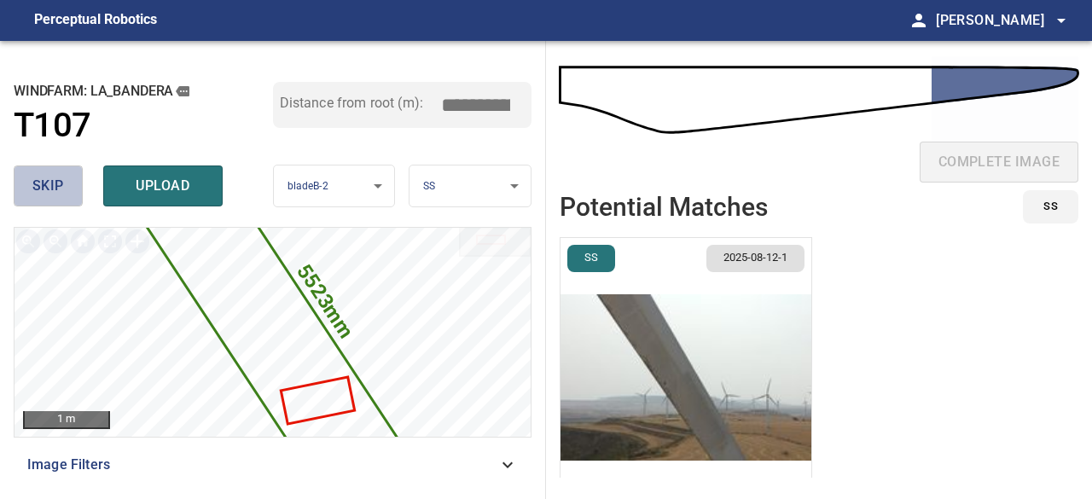
click at [55, 177] on span "skip" at bounding box center [48, 186] width 32 height 24
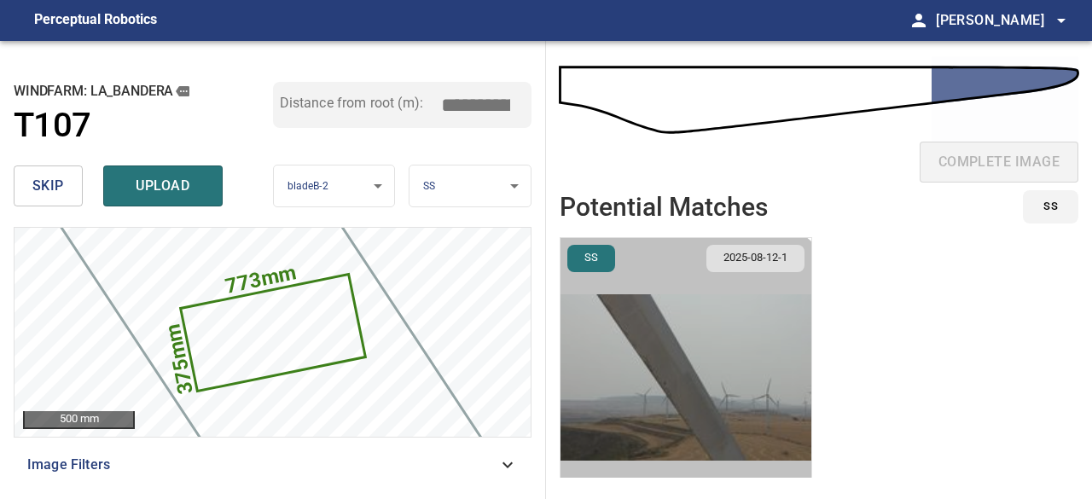
click at [637, 442] on img "button" at bounding box center [685, 377] width 251 height 279
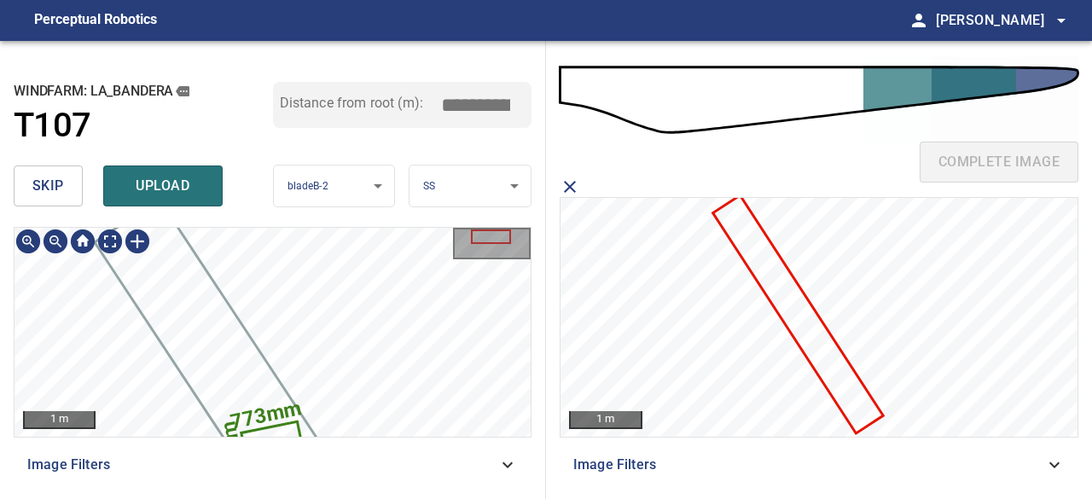
click at [222, 433] on div "773mm 375mm" at bounding box center [272, 332] width 516 height 209
click at [132, 245] on div at bounding box center [137, 241] width 27 height 27
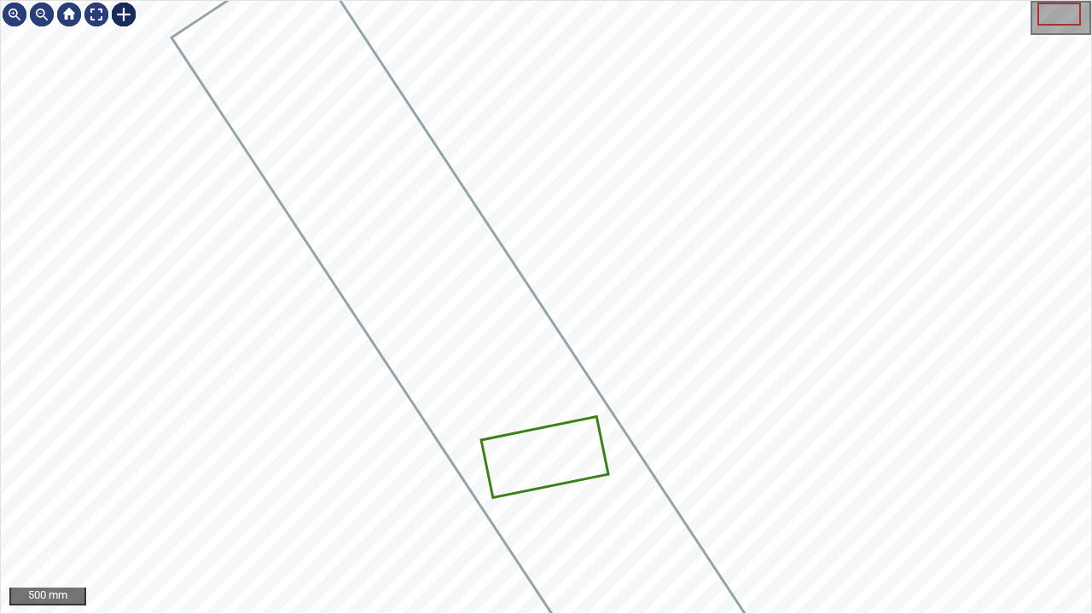
click at [124, 14] on img at bounding box center [123, 14] width 27 height 27
click at [126, 14] on div at bounding box center [123, 14] width 27 height 27
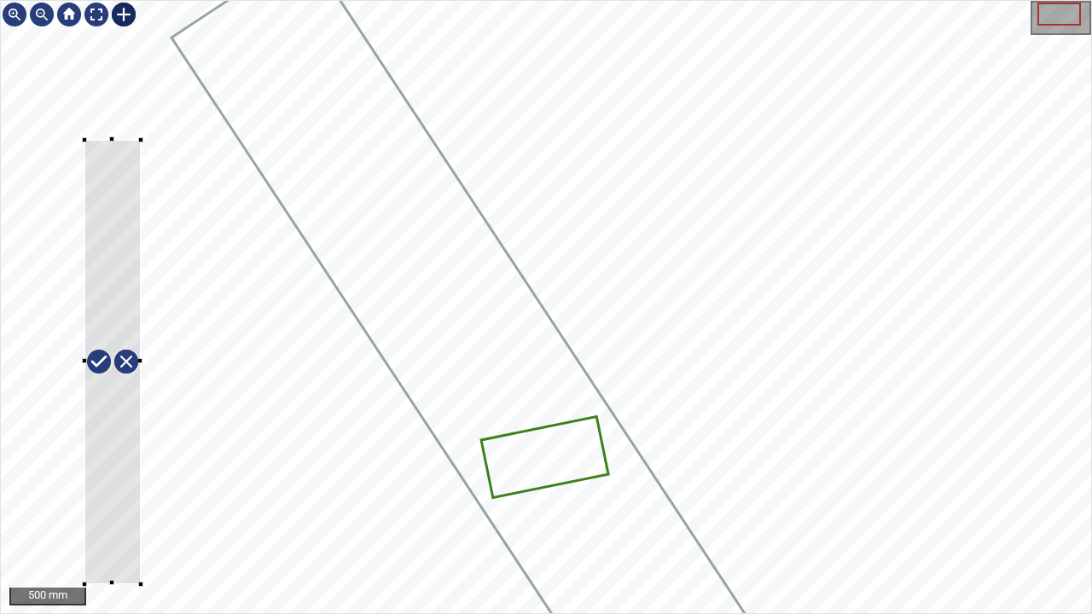
click at [140, 583] on div at bounding box center [546, 307] width 1090 height 612
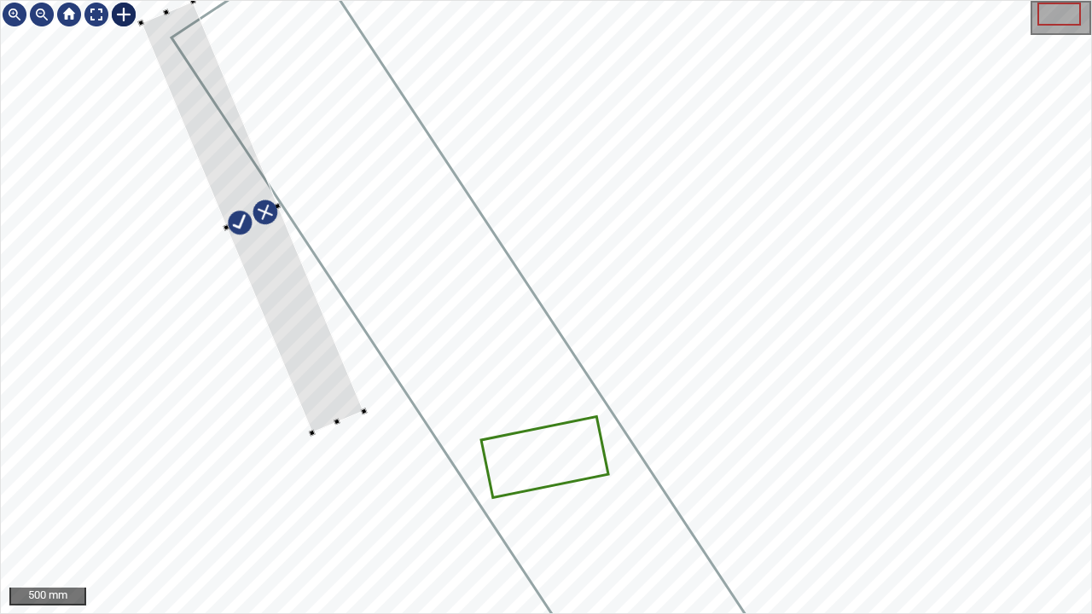
click at [351, 300] on div at bounding box center [546, 307] width 1090 height 612
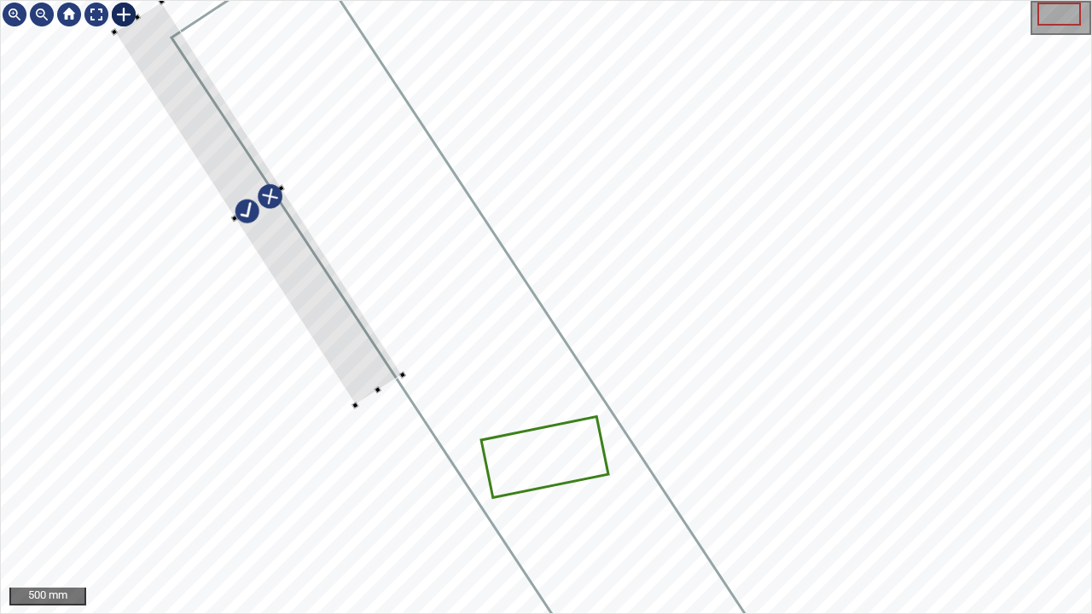
click at [386, 147] on div at bounding box center [546, 307] width 1090 height 612
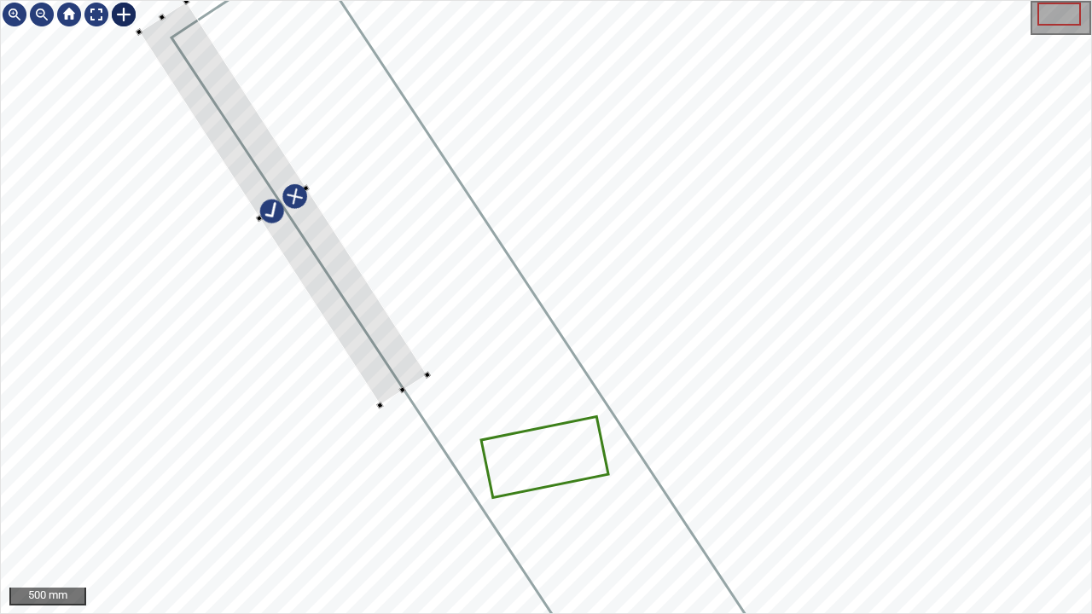
click at [447, 37] on div at bounding box center [546, 307] width 1090 height 612
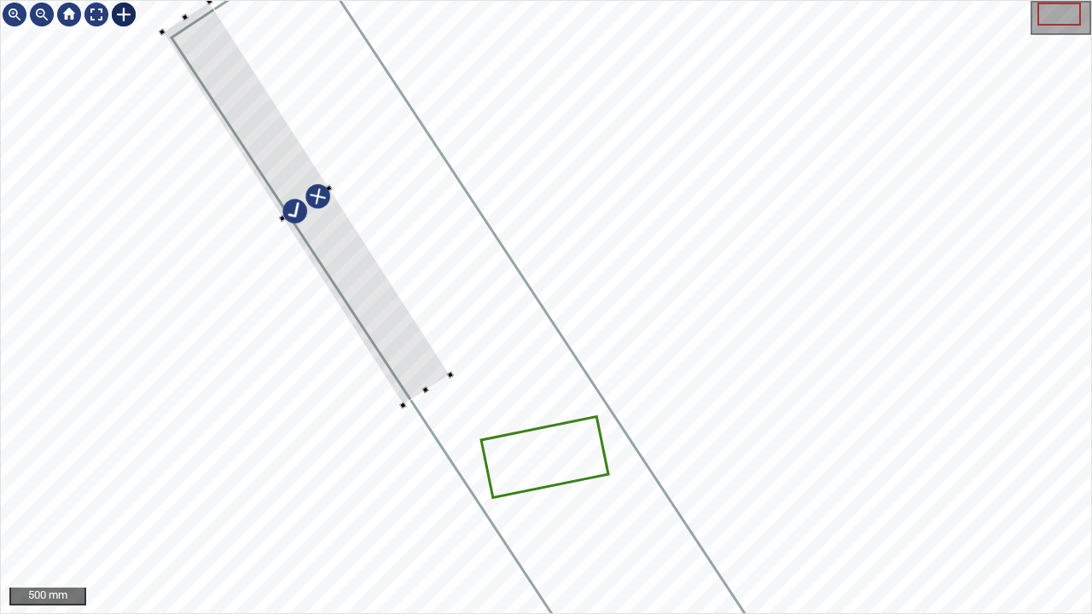
click at [398, 222] on div at bounding box center [546, 307] width 1090 height 612
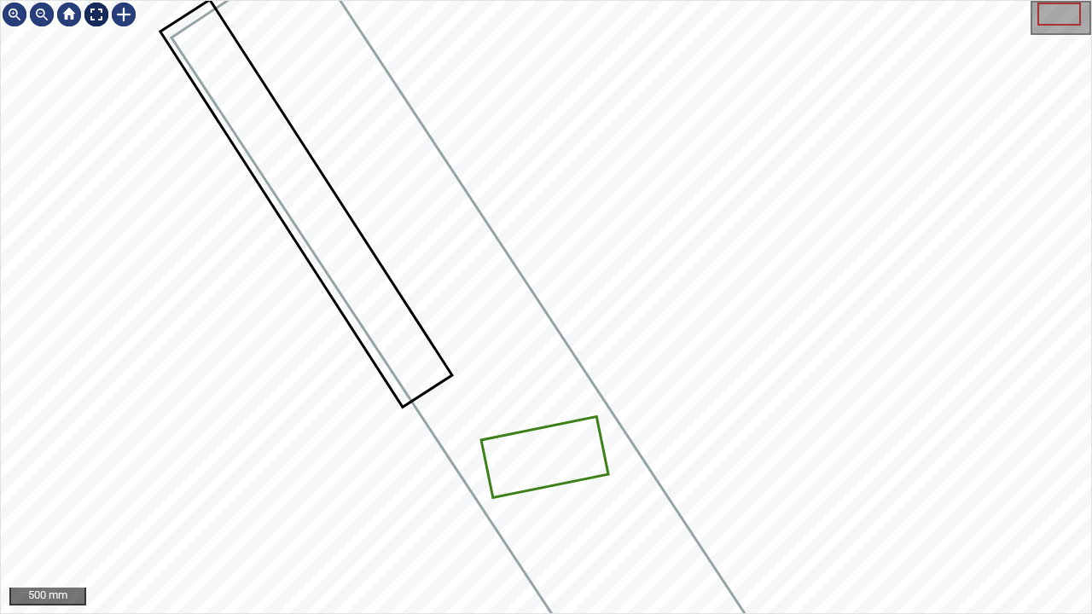
click at [97, 17] on div at bounding box center [96, 14] width 27 height 27
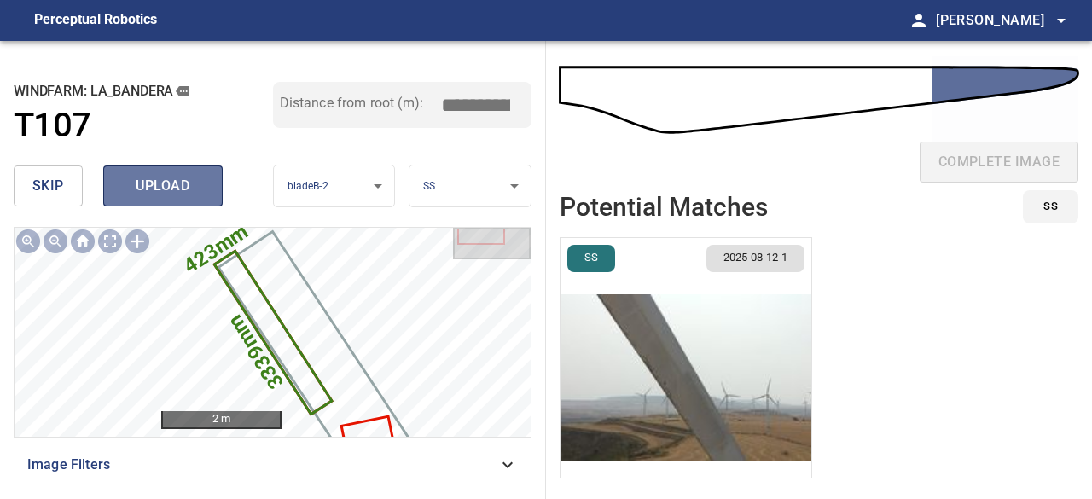
click at [182, 185] on span "upload" at bounding box center [163, 186] width 82 height 24
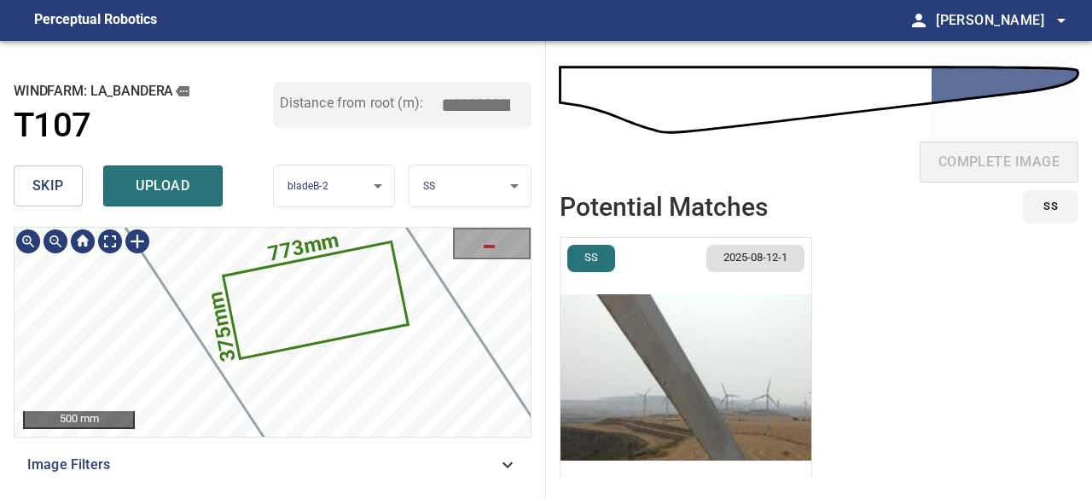
click at [276, 321] on icon at bounding box center [315, 301] width 182 height 114
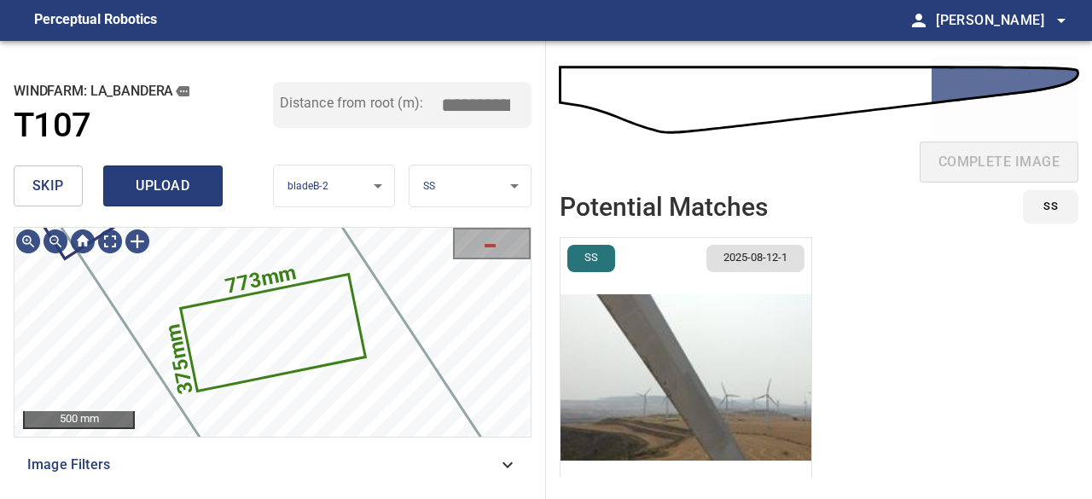
click at [144, 185] on span "upload" at bounding box center [163, 186] width 82 height 24
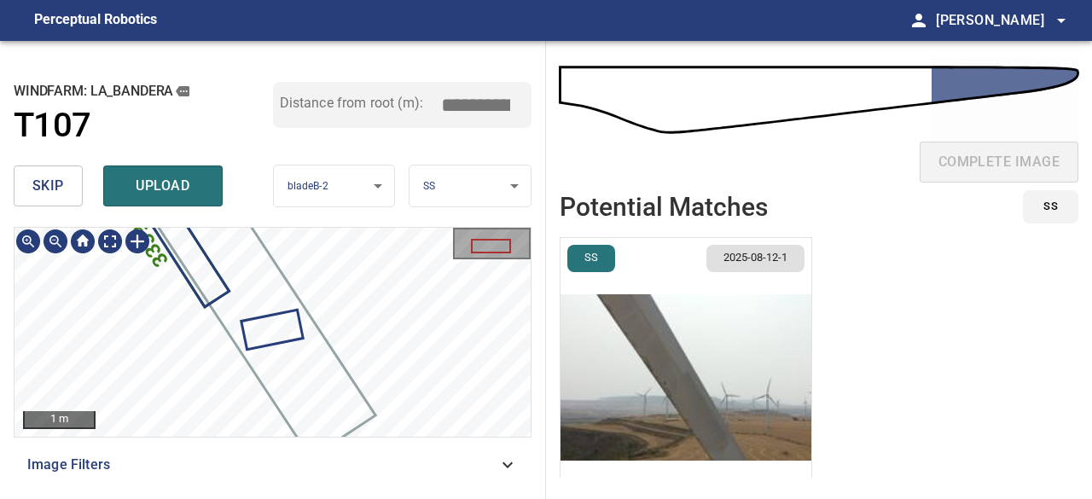
click at [302, 220] on div "**********" at bounding box center [273, 270] width 546 height 458
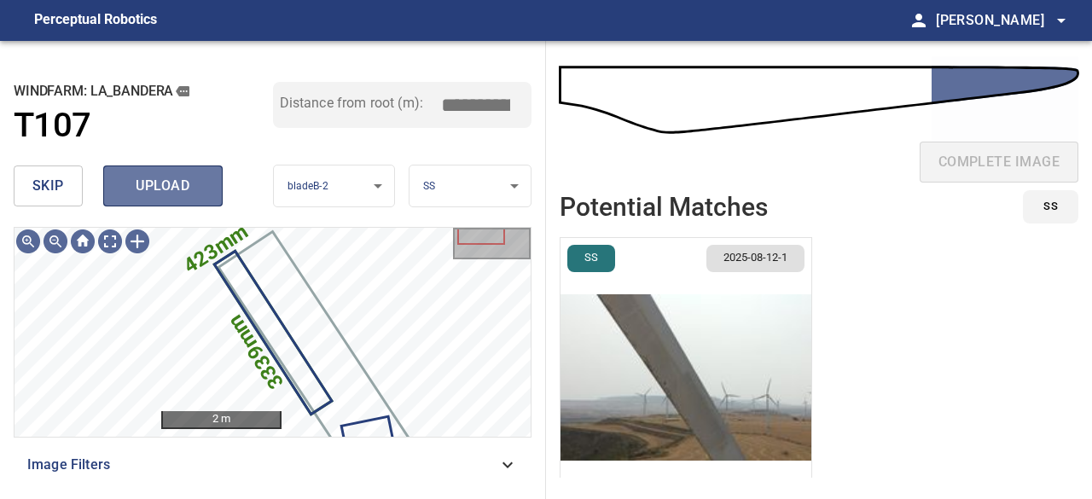
click at [188, 188] on span "upload" at bounding box center [163, 186] width 82 height 24
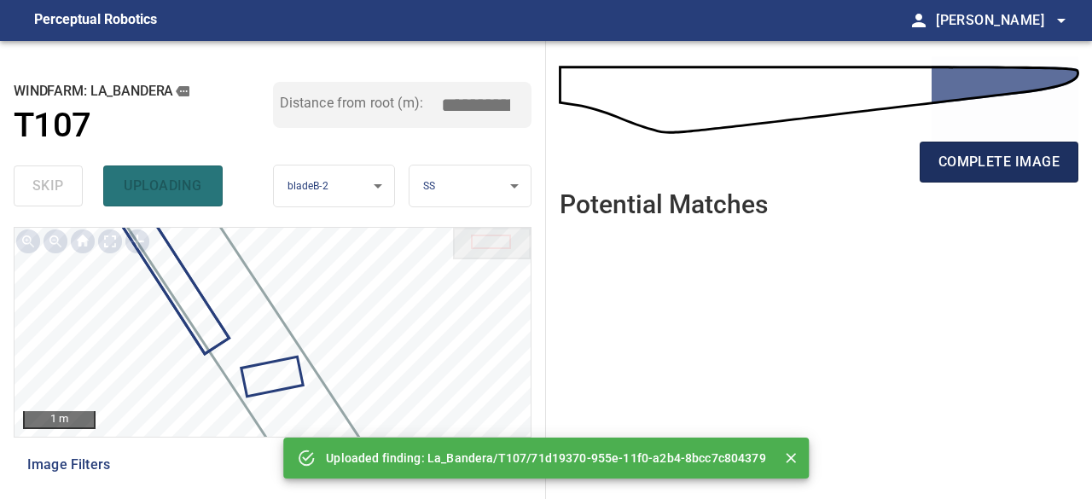
click at [953, 166] on span "complete image" at bounding box center [998, 162] width 121 height 24
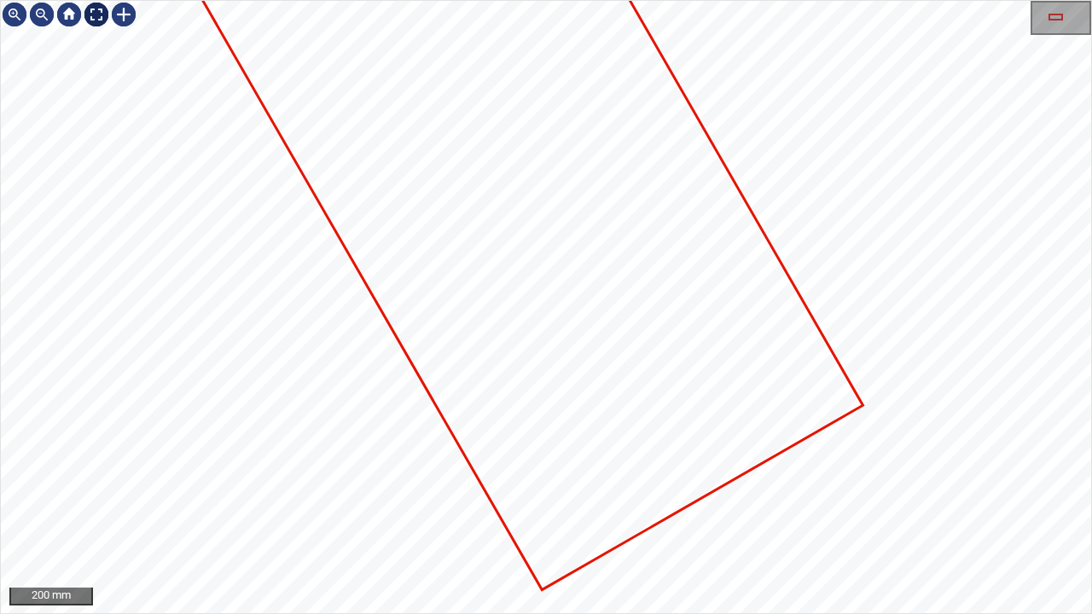
click at [94, 15] on div at bounding box center [96, 14] width 27 height 27
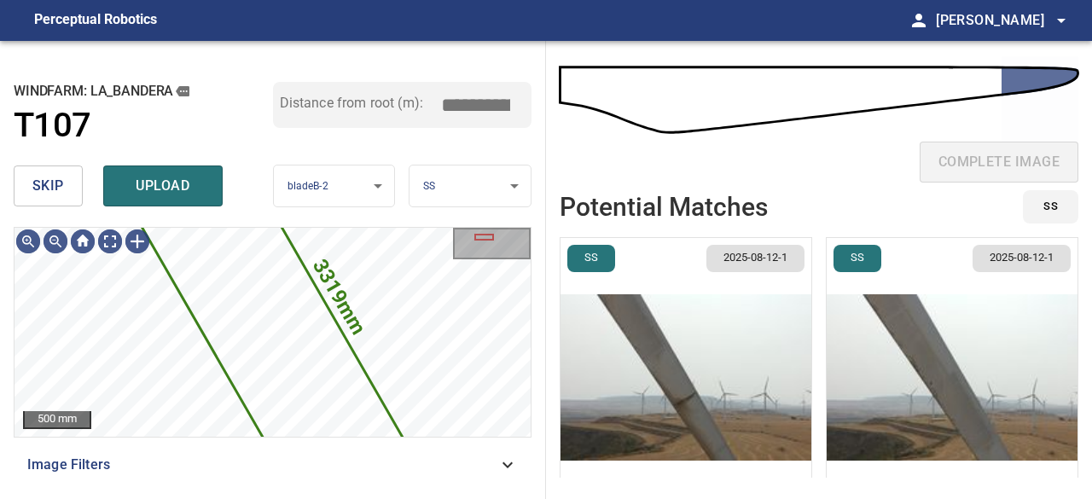
click at [32, 185] on span "skip" at bounding box center [48, 186] width 32 height 24
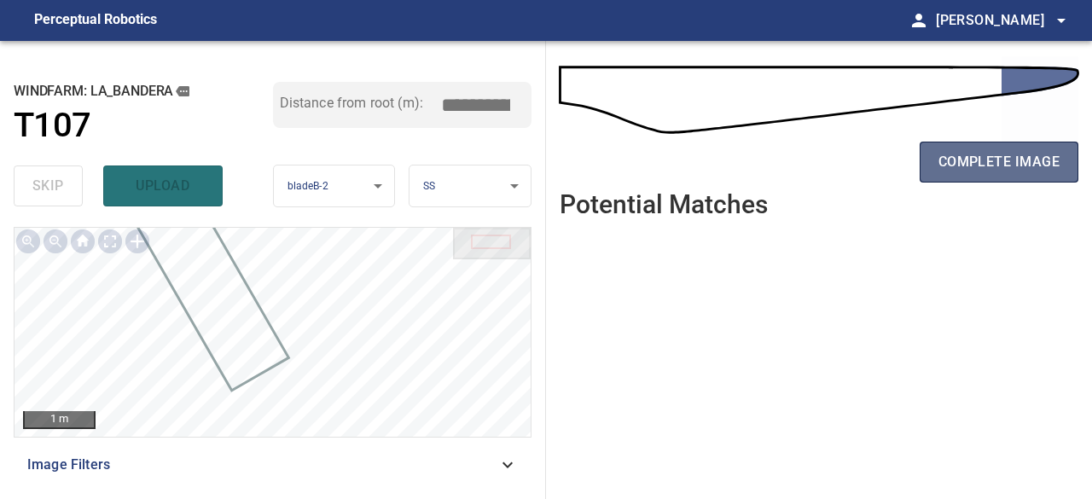
click at [964, 163] on span "complete image" at bounding box center [998, 162] width 121 height 24
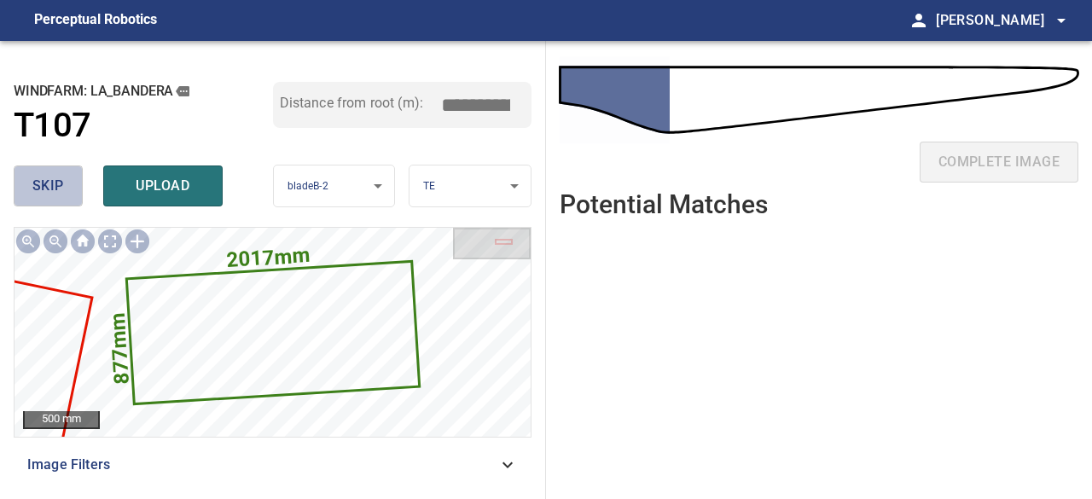
click at [48, 177] on span "skip" at bounding box center [48, 186] width 32 height 24
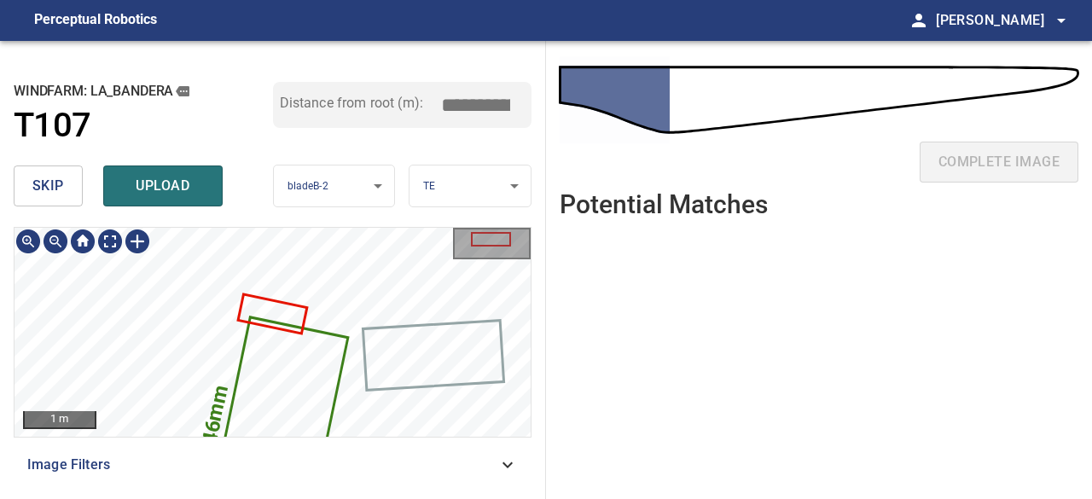
click at [358, 439] on div "3146mm 1412mm 1 m Image Filters" at bounding box center [273, 356] width 518 height 258
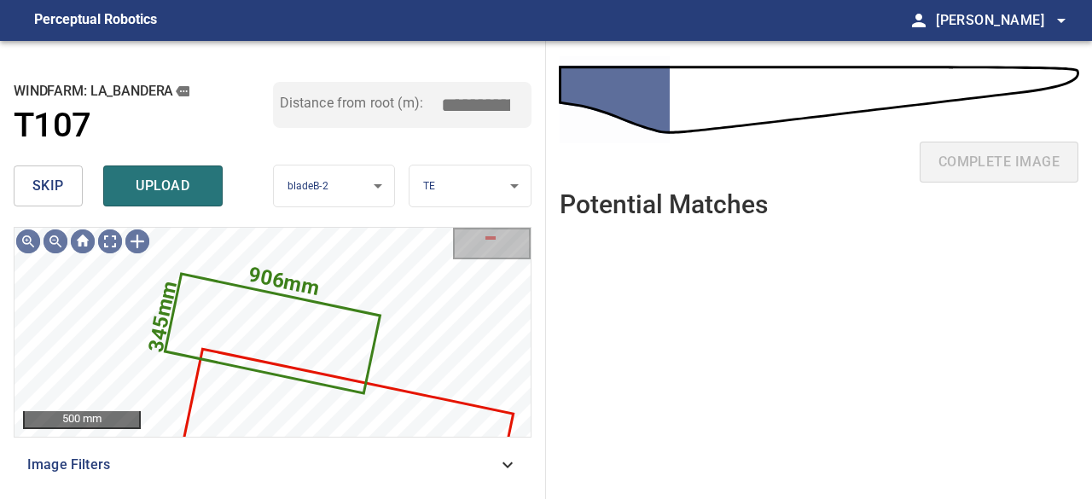
click at [24, 177] on button "skip" at bounding box center [48, 185] width 69 height 41
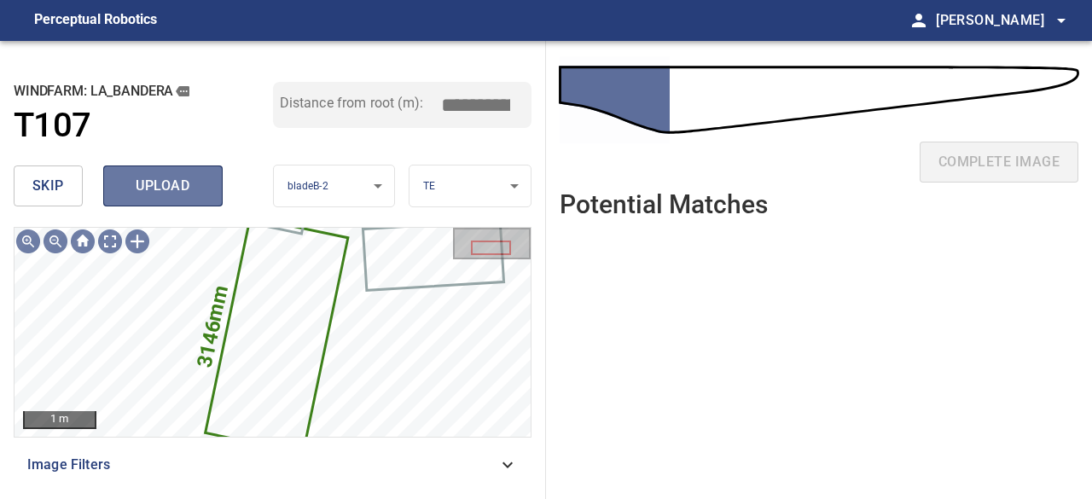
click at [156, 169] on button "upload" at bounding box center [162, 185] width 119 height 41
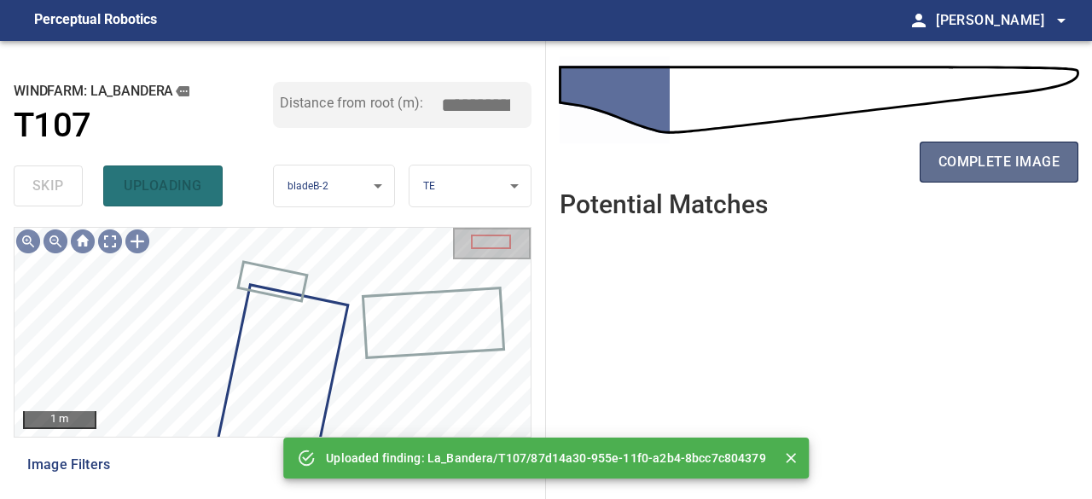
click at [970, 166] on span "complete image" at bounding box center [998, 162] width 121 height 24
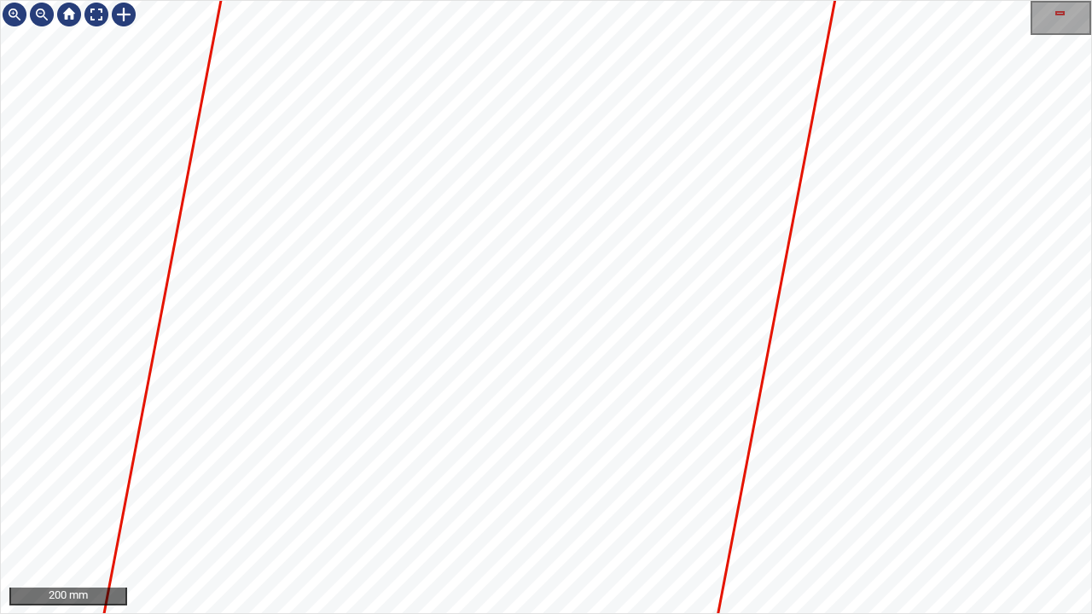
click at [431, 84] on icon at bounding box center [421, 562] width 1113 height 2856
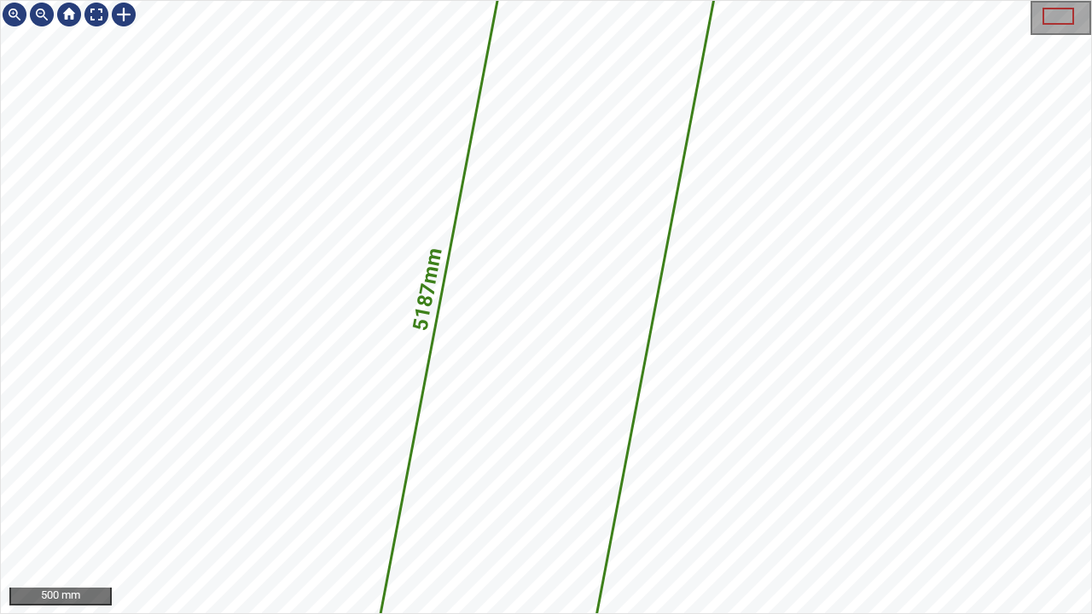
click at [482, 275] on icon at bounding box center [546, 308] width 388 height 996
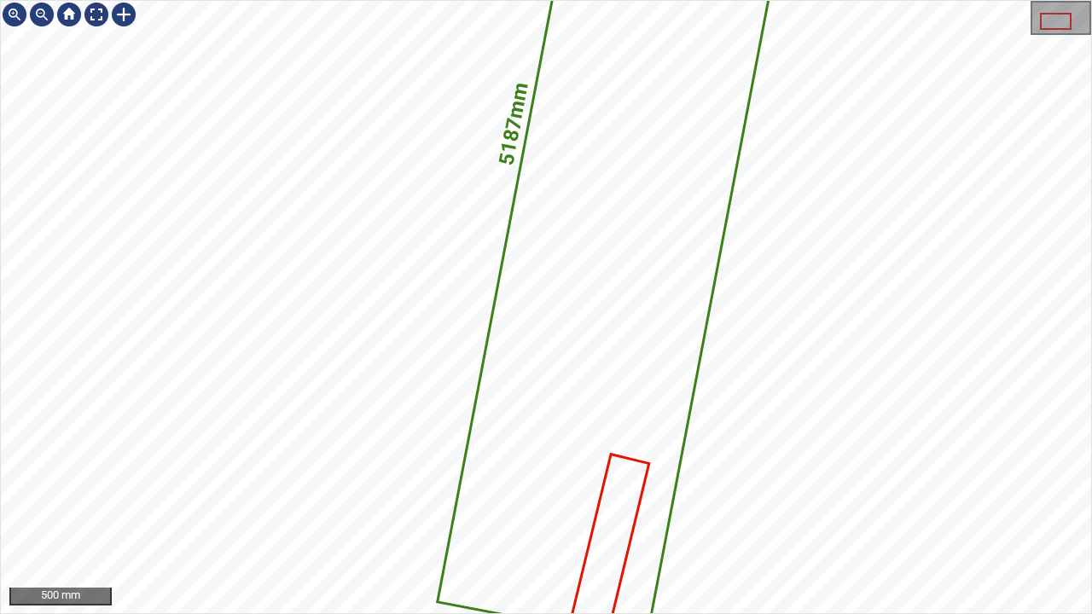
click at [778, 0] on div "5187mm 1116mm 500 mm" at bounding box center [546, 307] width 1092 height 614
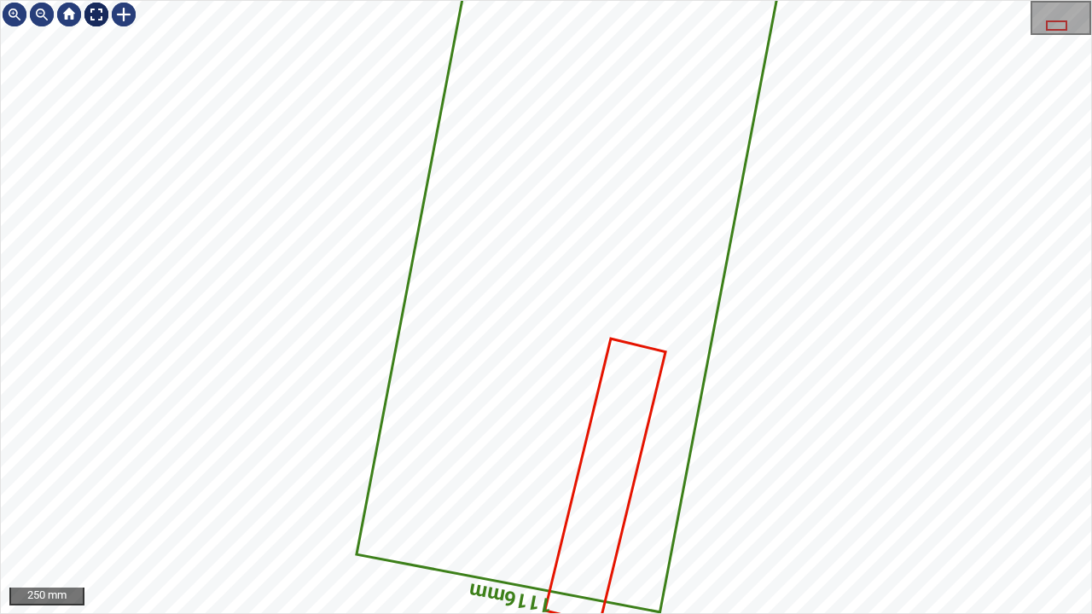
click at [96, 14] on div at bounding box center [96, 14] width 27 height 27
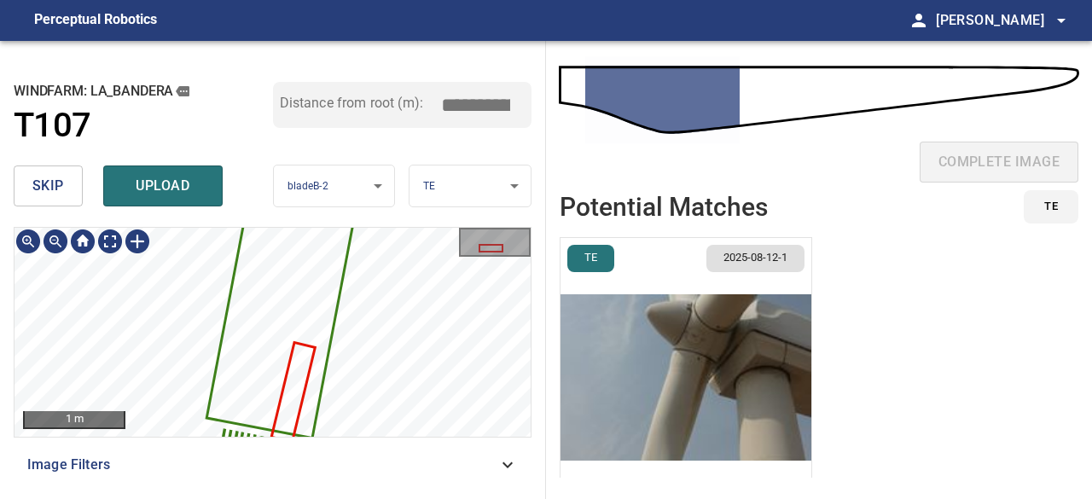
click at [257, 337] on icon at bounding box center [305, 187] width 194 height 499
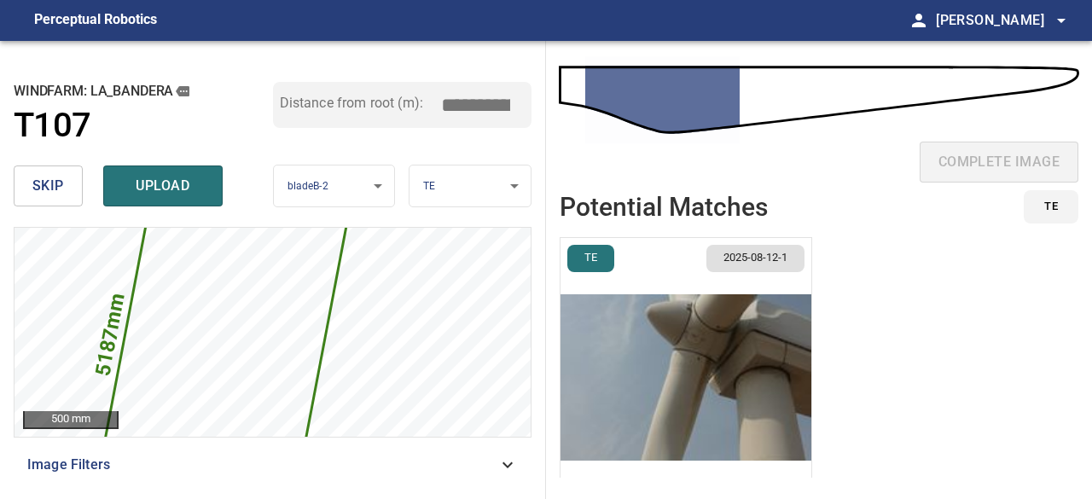
click at [58, 185] on span "skip" at bounding box center [48, 186] width 32 height 24
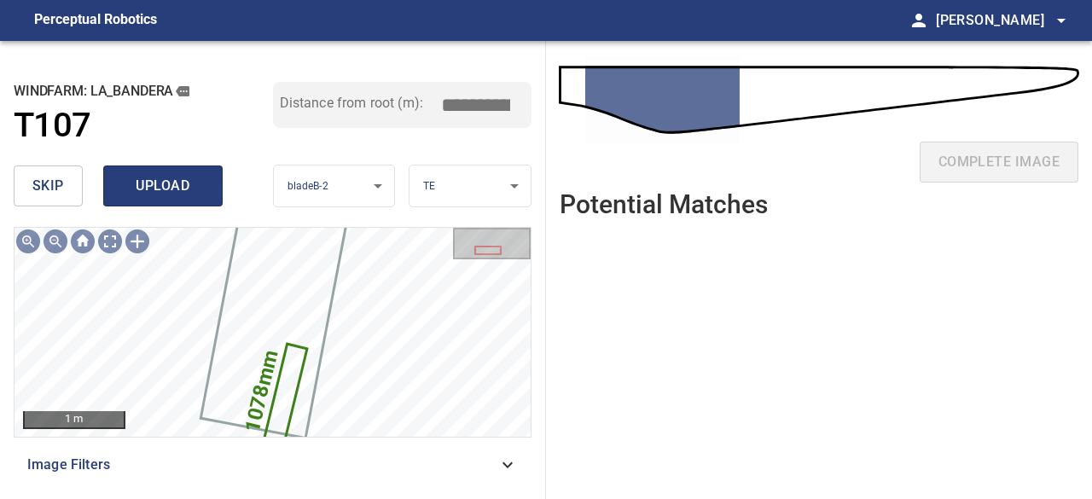
click at [169, 190] on span "upload" at bounding box center [163, 186] width 82 height 24
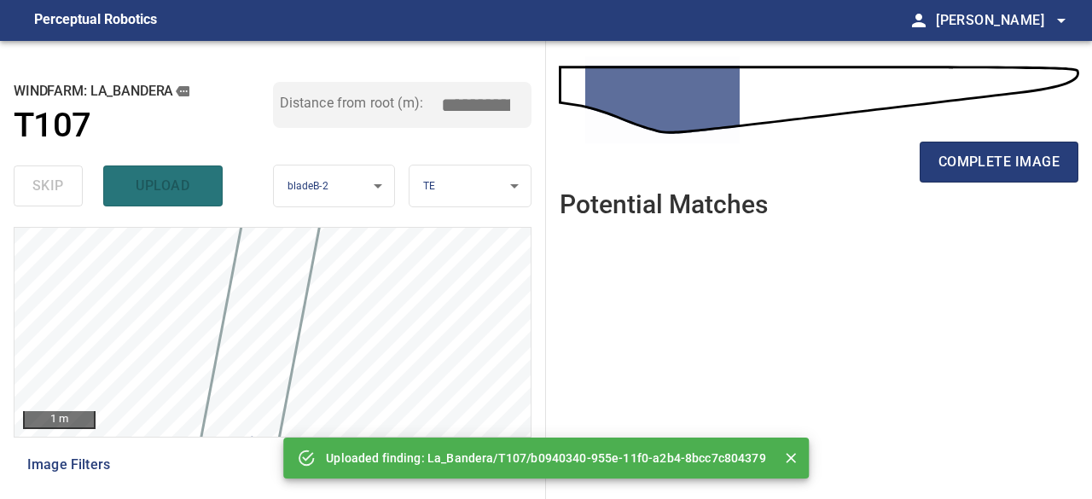
drag, startPoint x: 665, startPoint y: 349, endPoint x: 703, endPoint y: 241, distance: 113.8
click at [703, 241] on ul at bounding box center [818, 352] width 518 height 240
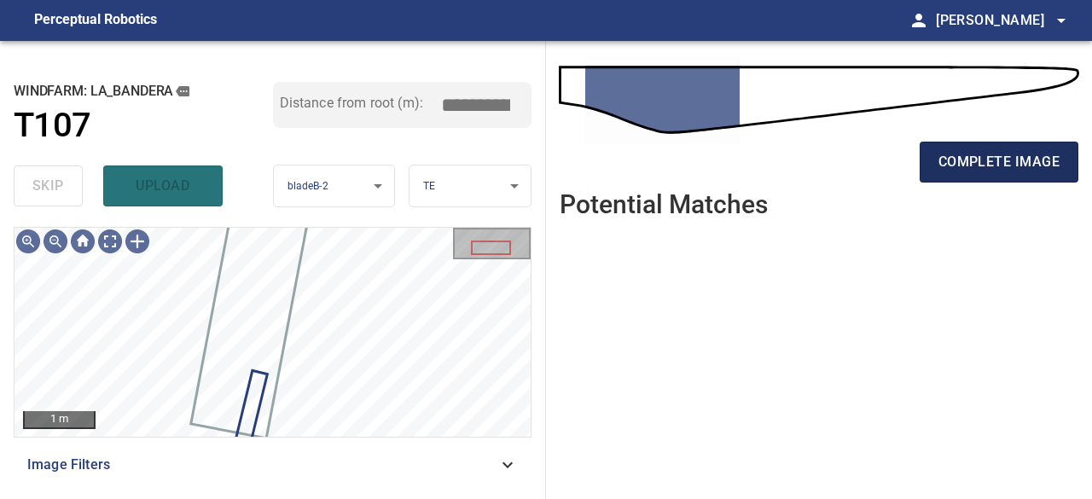
click at [976, 168] on span "complete image" at bounding box center [998, 162] width 121 height 24
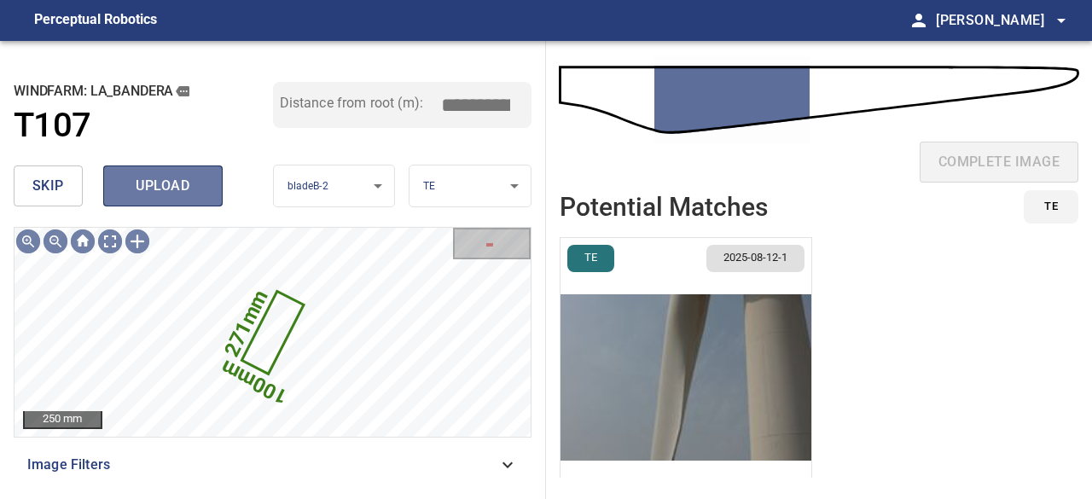
click at [180, 204] on button "upload" at bounding box center [162, 185] width 119 height 41
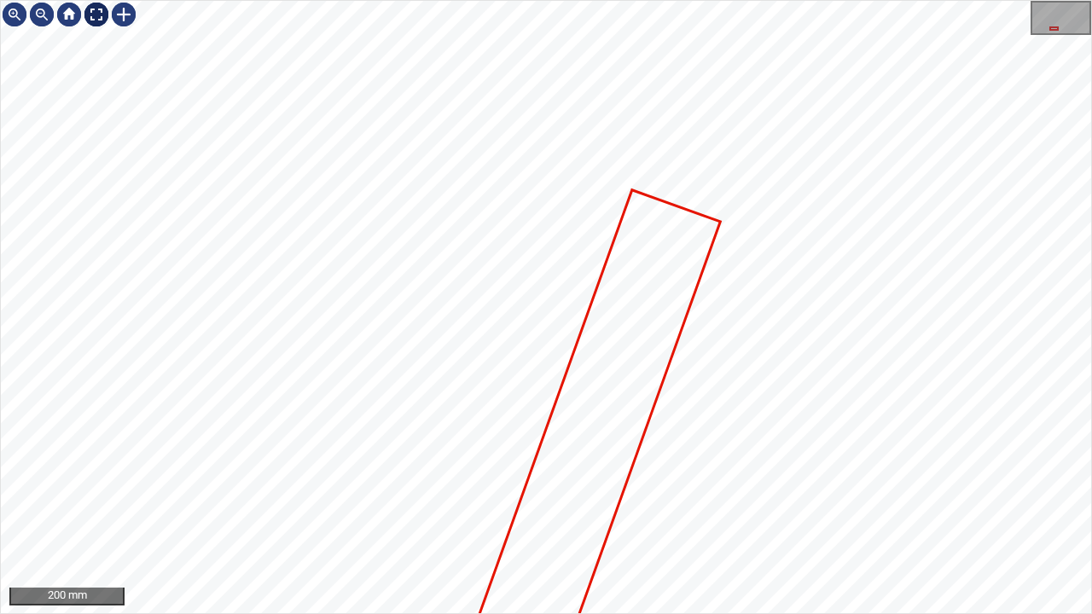
click at [96, 14] on div at bounding box center [96, 14] width 27 height 27
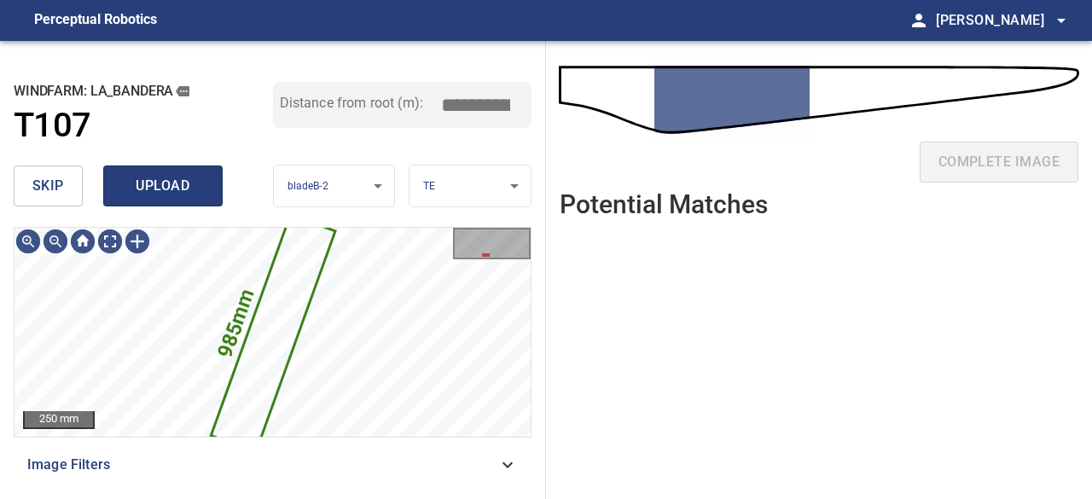
click at [189, 182] on span "upload" at bounding box center [163, 186] width 82 height 24
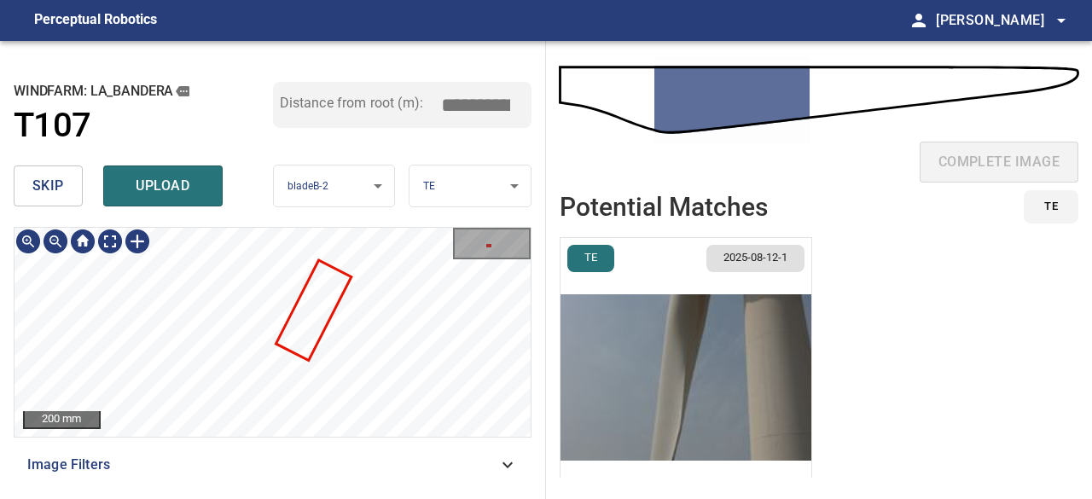
click at [448, 219] on div "**********" at bounding box center [273, 270] width 546 height 458
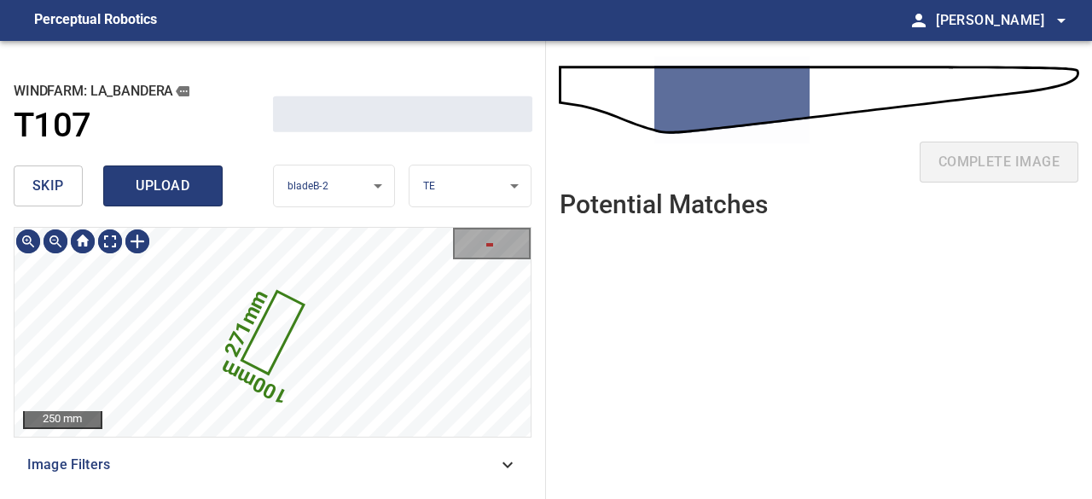
click at [167, 182] on span "upload" at bounding box center [163, 186] width 82 height 24
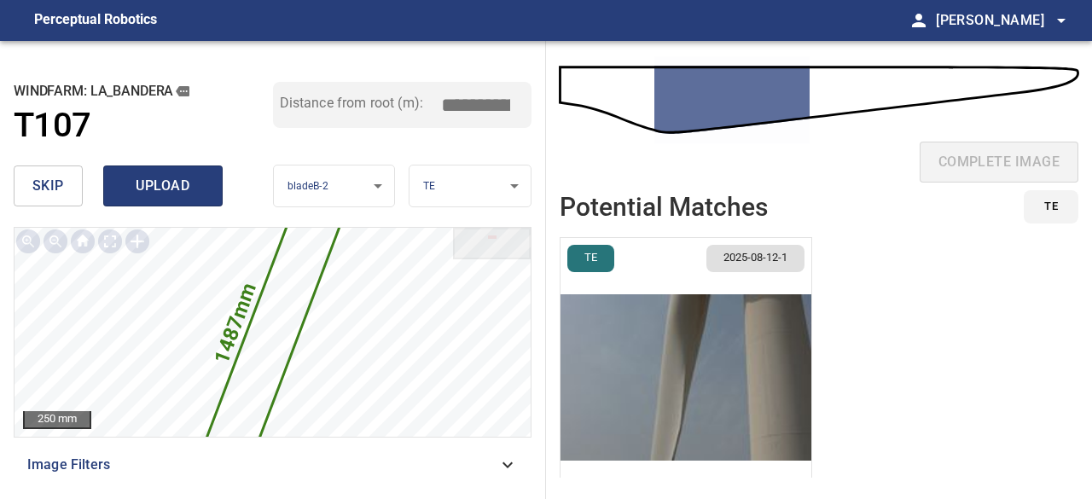
click at [192, 188] on span "upload" at bounding box center [163, 186] width 82 height 24
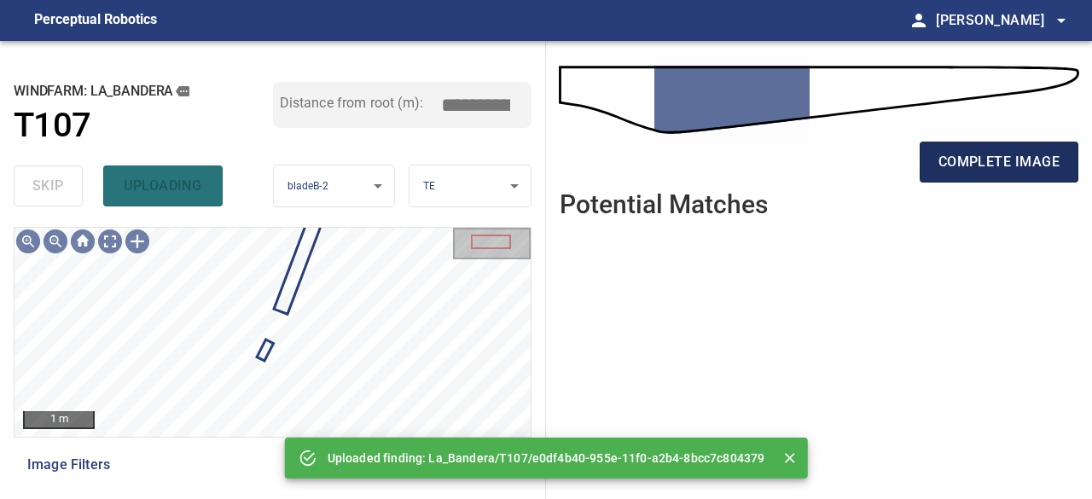
click at [1016, 174] on button "complete image" at bounding box center [998, 162] width 159 height 41
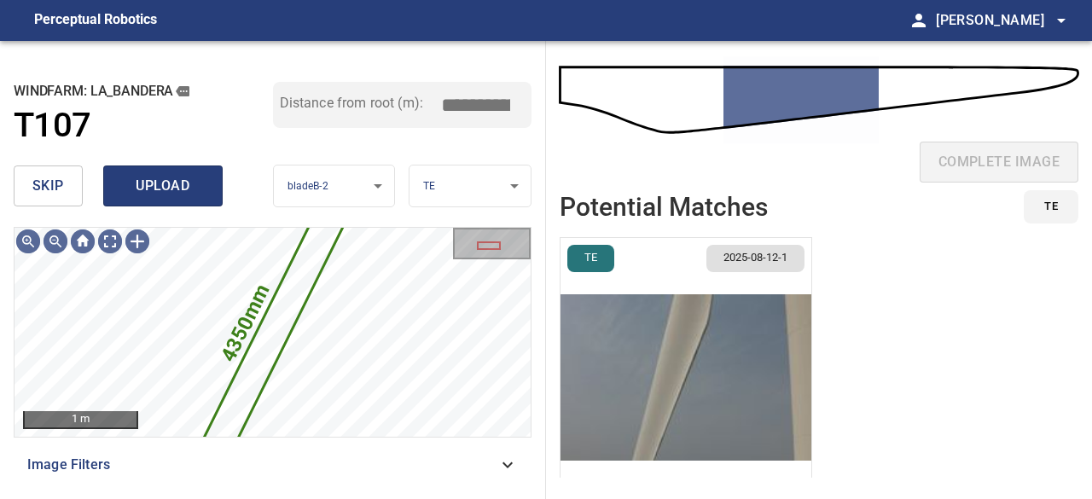
click at [159, 188] on span "upload" at bounding box center [163, 186] width 82 height 24
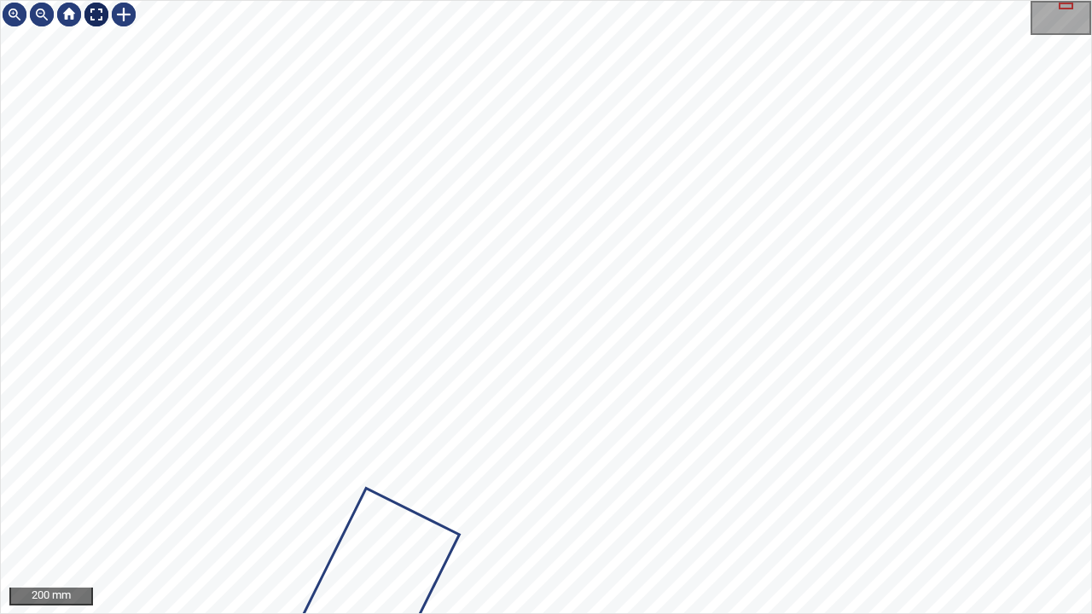
click at [97, 14] on div at bounding box center [96, 14] width 27 height 27
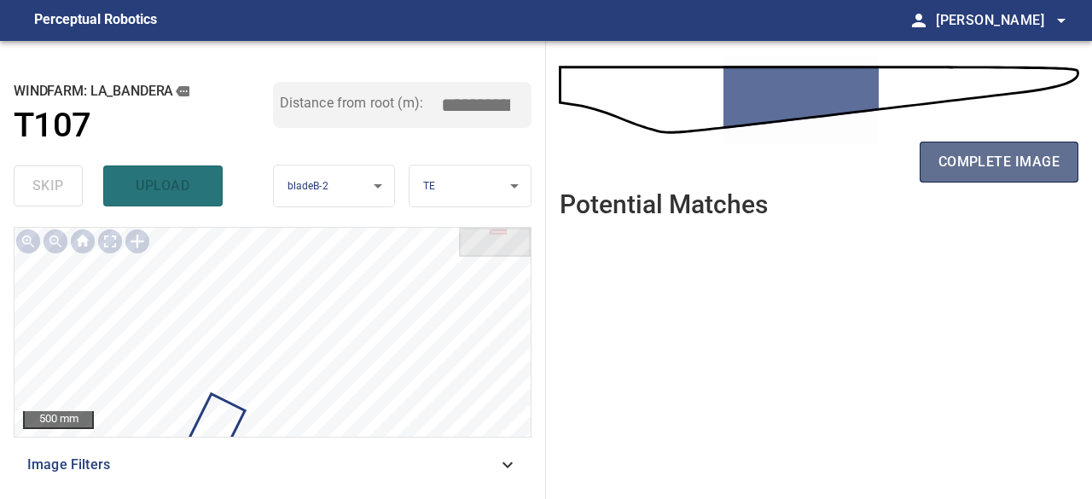
click at [980, 158] on span "complete image" at bounding box center [998, 162] width 121 height 24
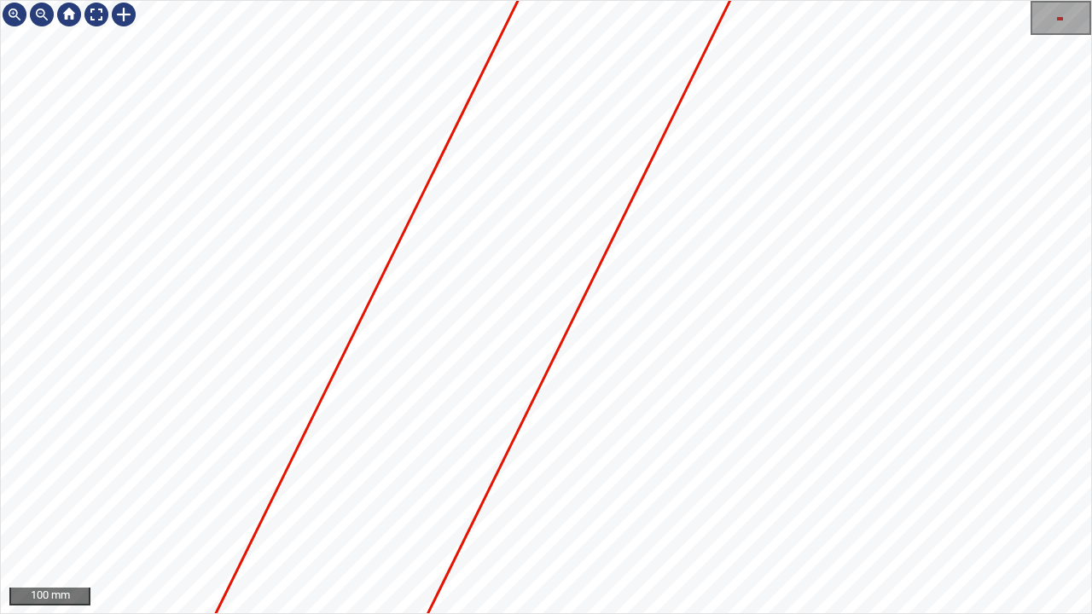
click at [661, 176] on div "La_Bandera/T107/1 Category unclassified unclassified" at bounding box center [546, 307] width 1090 height 612
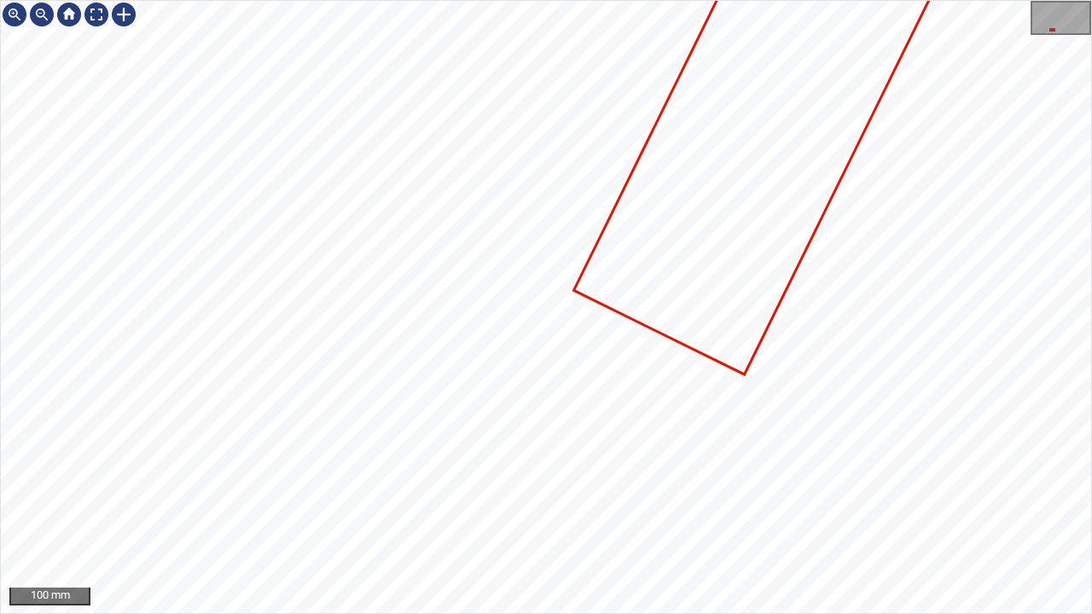
click at [802, 130] on div "La_Bandera/T107/1 Category unclassified unclassified" at bounding box center [546, 307] width 1090 height 612
click at [90, 15] on div at bounding box center [96, 14] width 27 height 27
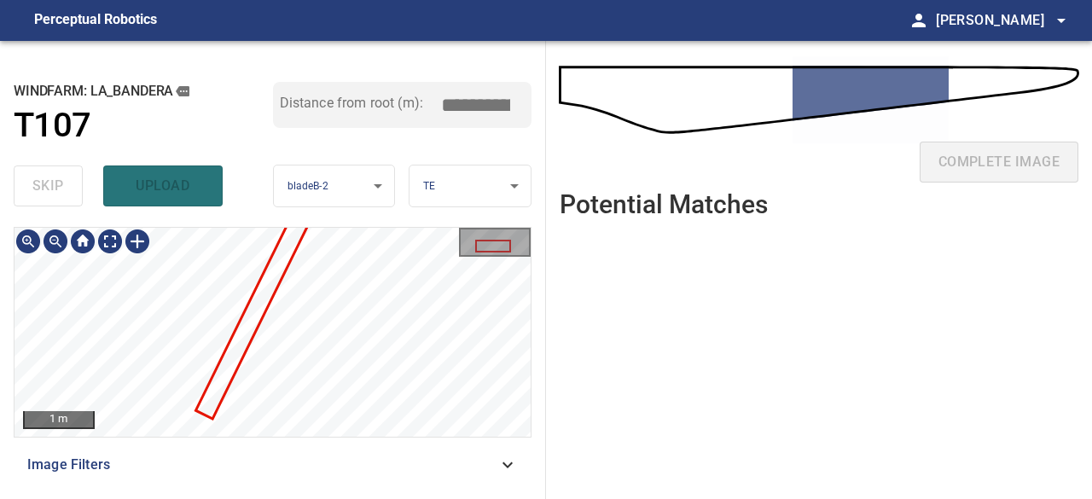
click at [467, 194] on div "**********" at bounding box center [273, 270] width 546 height 458
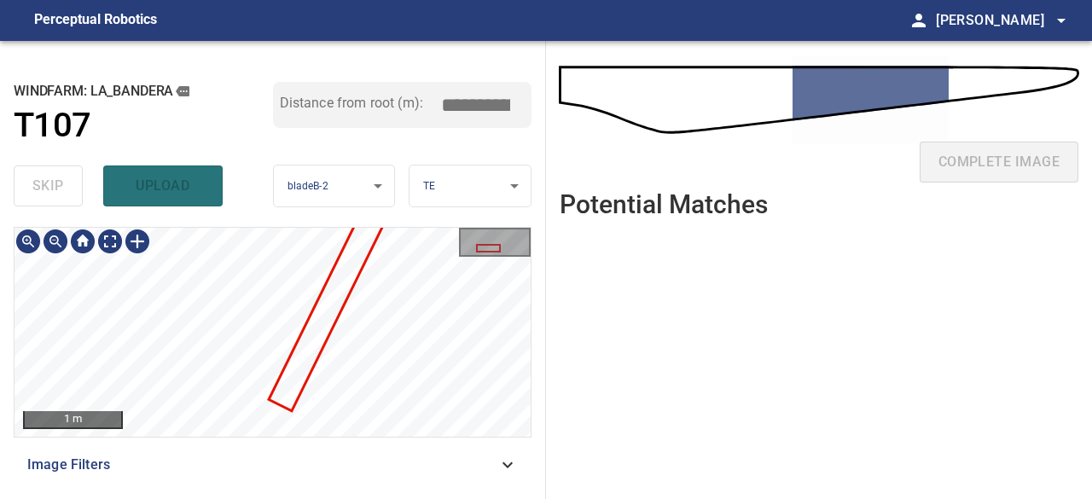
click at [467, 241] on div "1 m" at bounding box center [272, 332] width 516 height 209
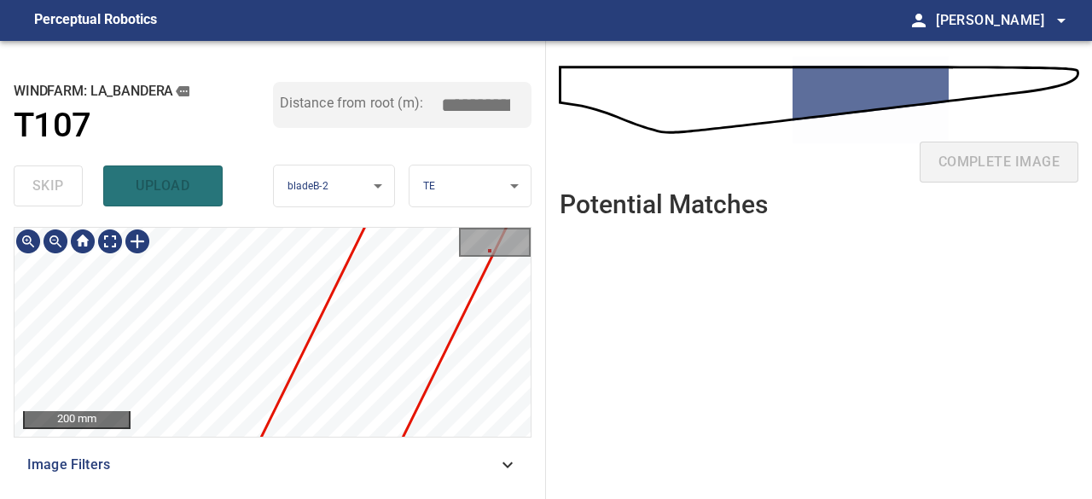
click at [160, 430] on div "200 mm" at bounding box center [273, 332] width 518 height 211
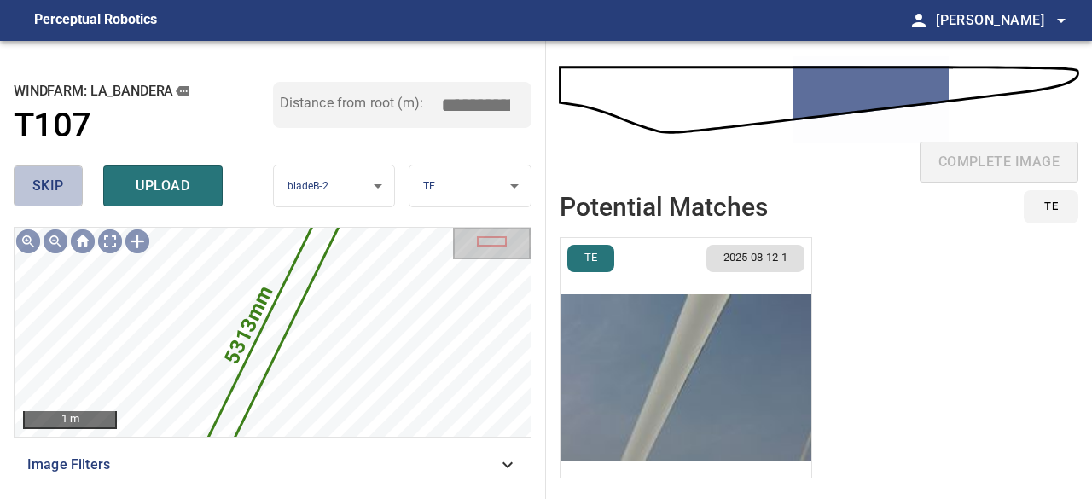
click at [55, 183] on span "skip" at bounding box center [48, 186] width 32 height 24
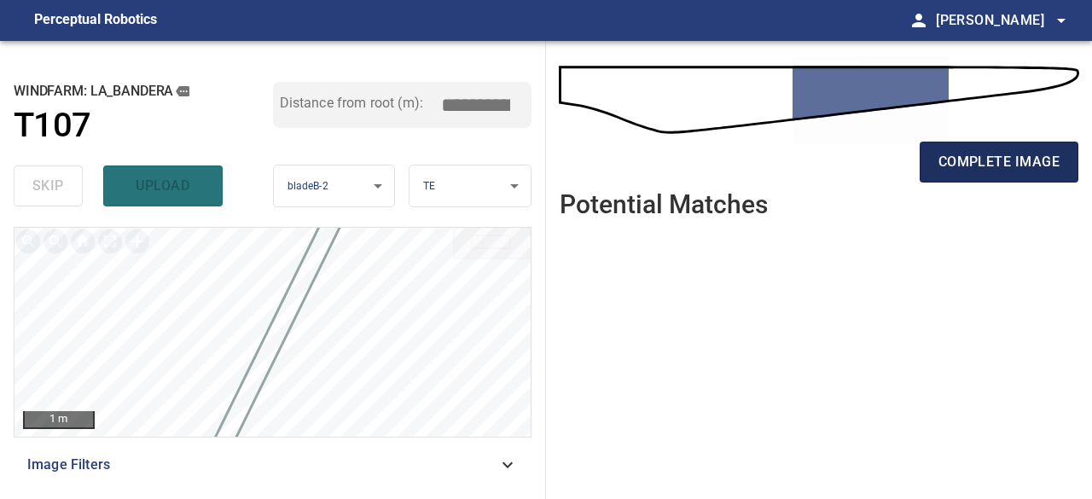
click at [975, 165] on span "complete image" at bounding box center [998, 162] width 121 height 24
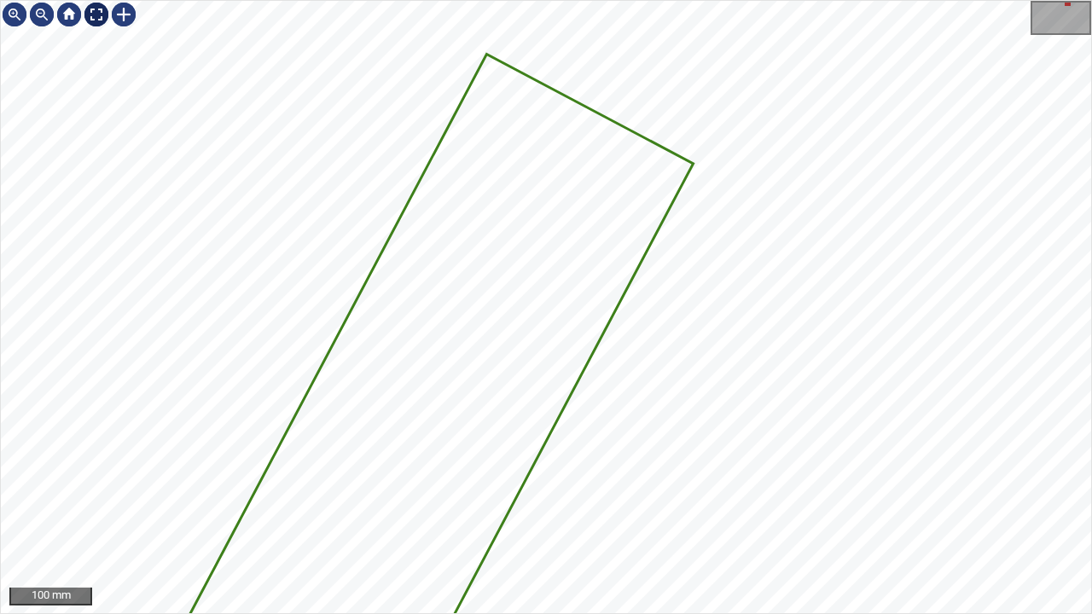
click at [92, 10] on div at bounding box center [96, 14] width 27 height 27
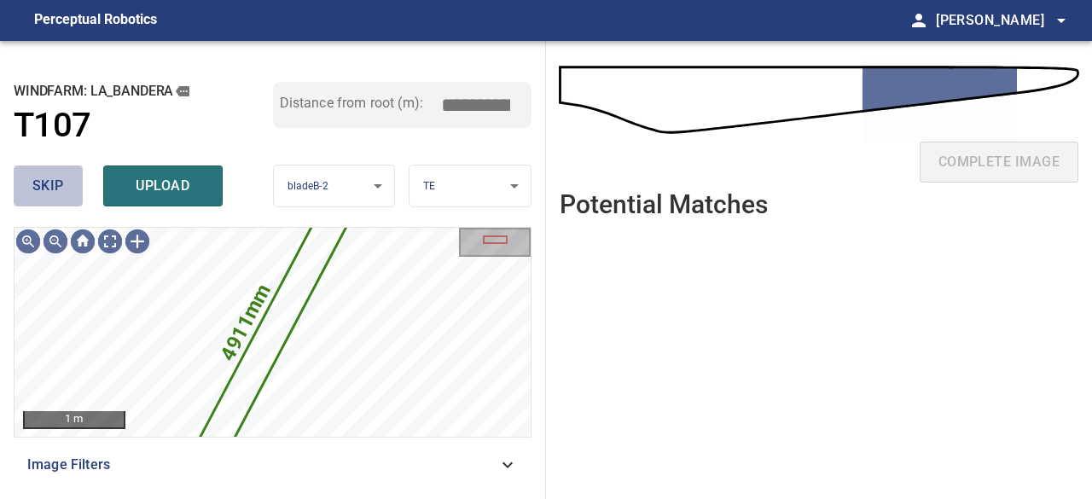
click at [65, 194] on button "skip" at bounding box center [48, 185] width 69 height 41
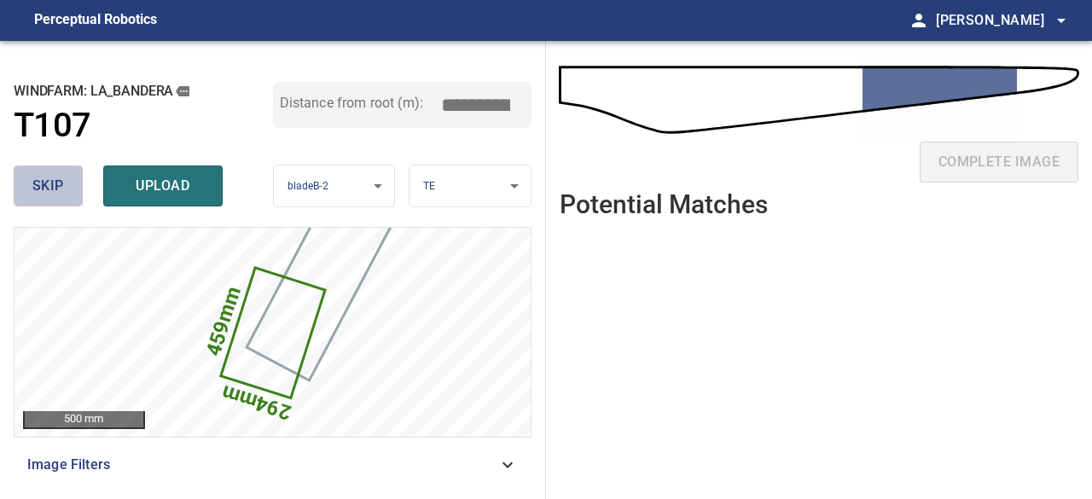
click at [65, 194] on button "skip" at bounding box center [48, 185] width 69 height 41
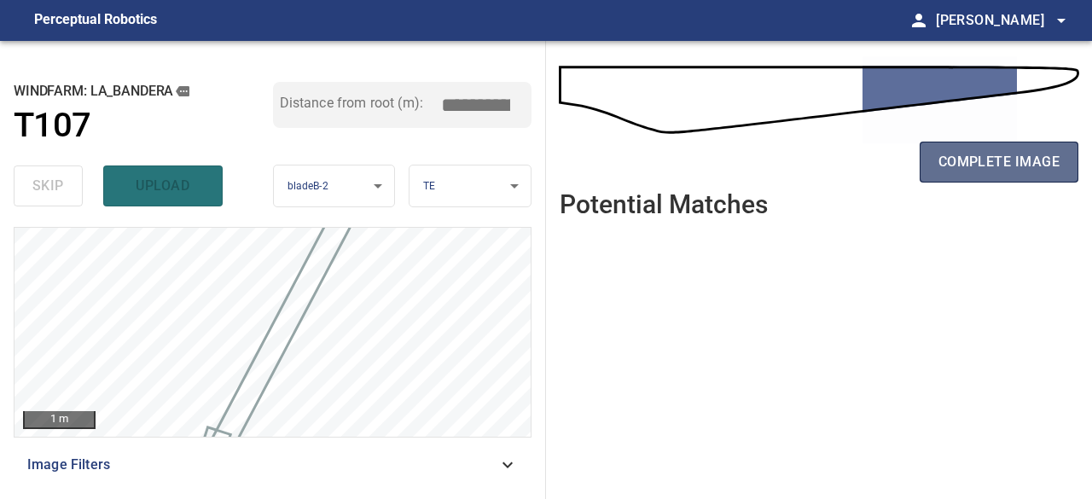
click at [970, 171] on span "complete image" at bounding box center [998, 162] width 121 height 24
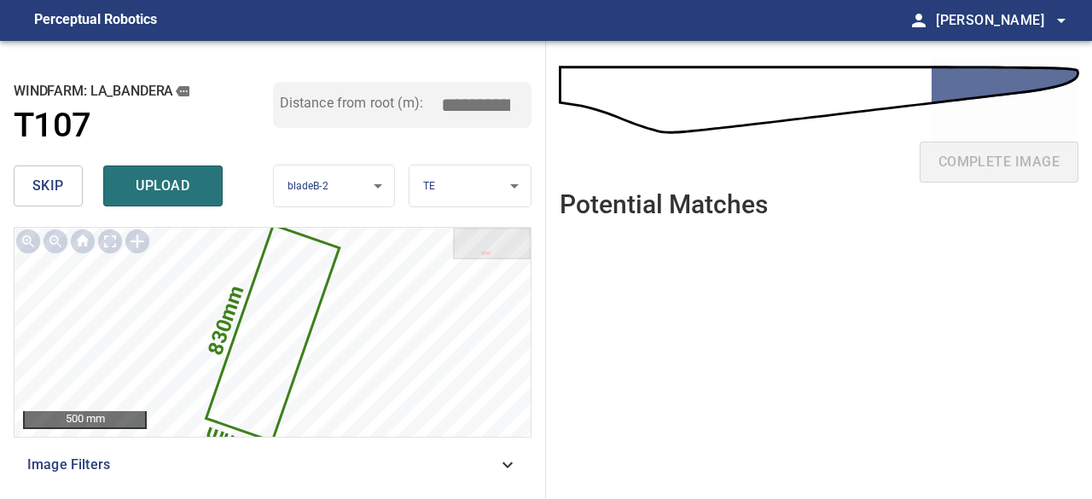
click at [53, 185] on span "skip" at bounding box center [48, 186] width 32 height 24
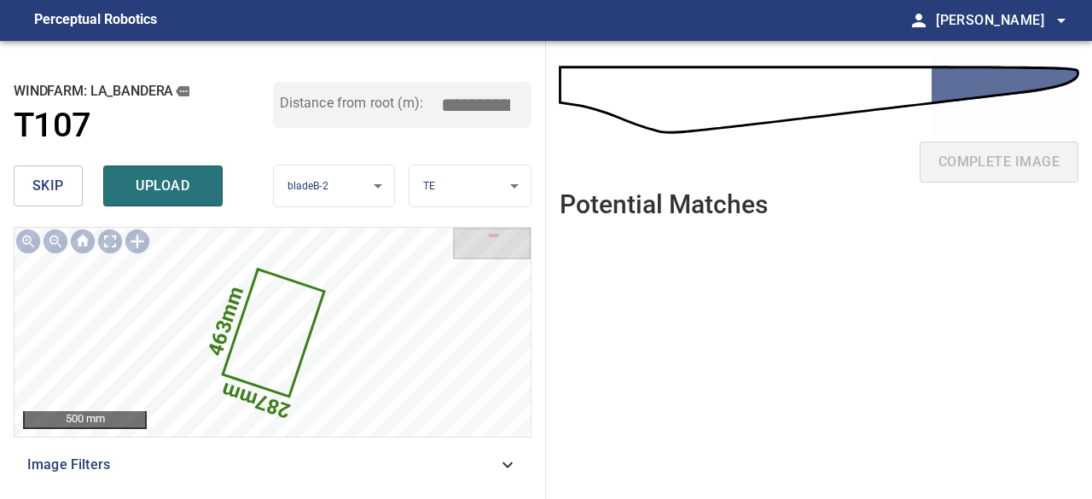
click at [53, 184] on span "skip" at bounding box center [48, 186] width 32 height 24
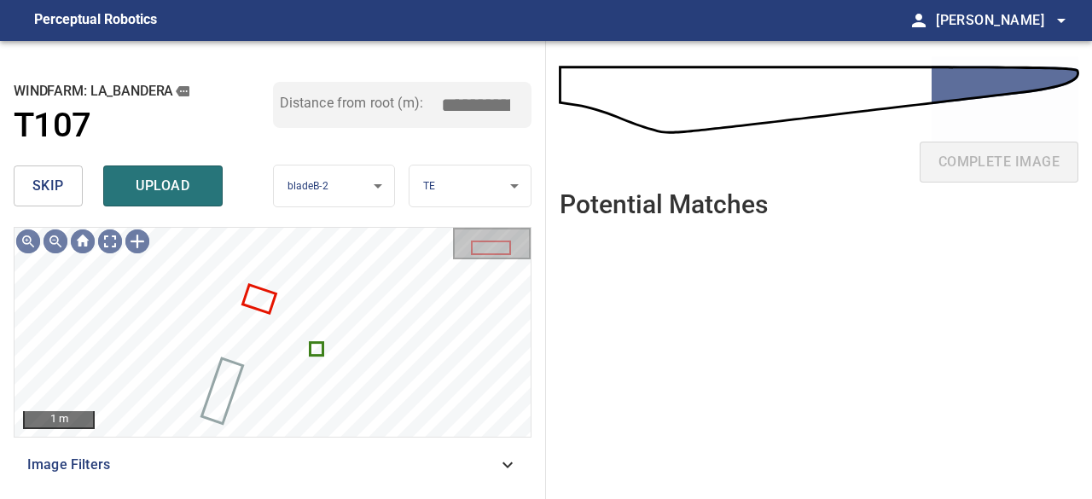
click at [60, 192] on span "skip" at bounding box center [48, 186] width 32 height 24
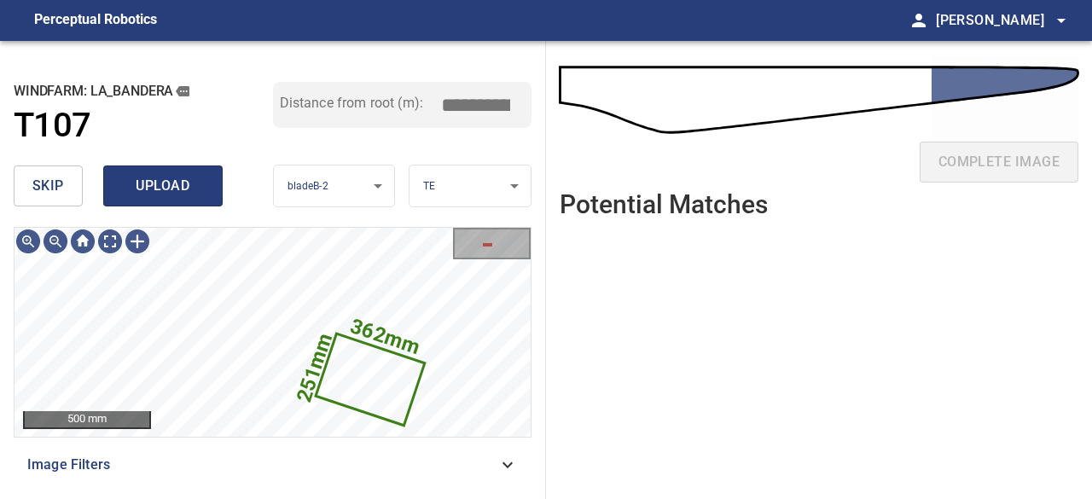
click at [164, 188] on span "upload" at bounding box center [163, 186] width 82 height 24
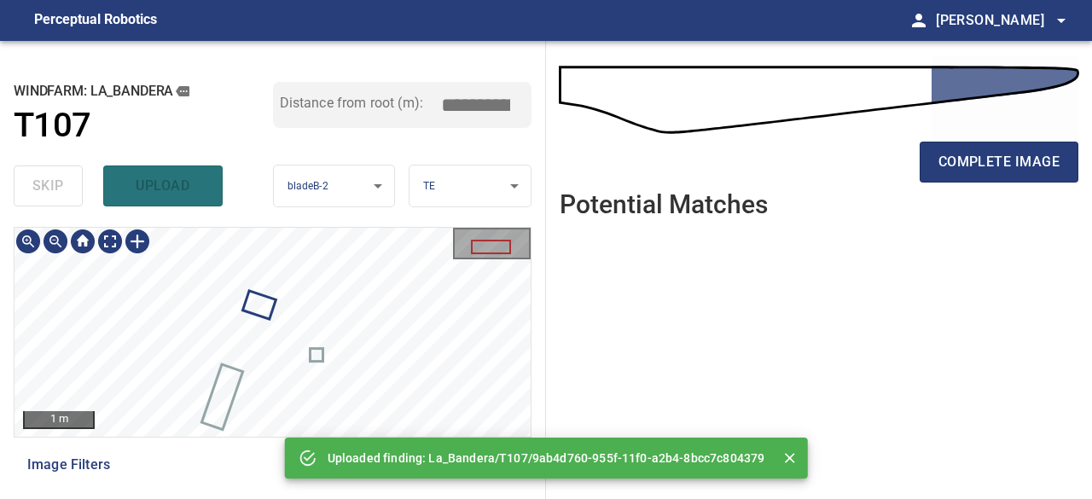
click at [403, 222] on div "**********" at bounding box center [273, 270] width 546 height 458
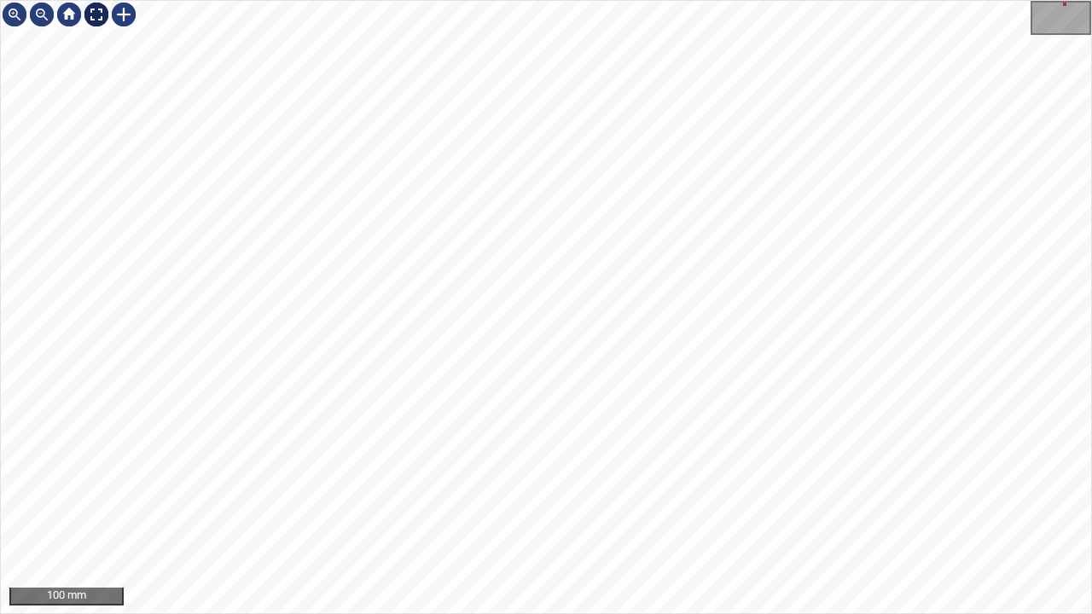
click at [102, 15] on div at bounding box center [96, 14] width 27 height 27
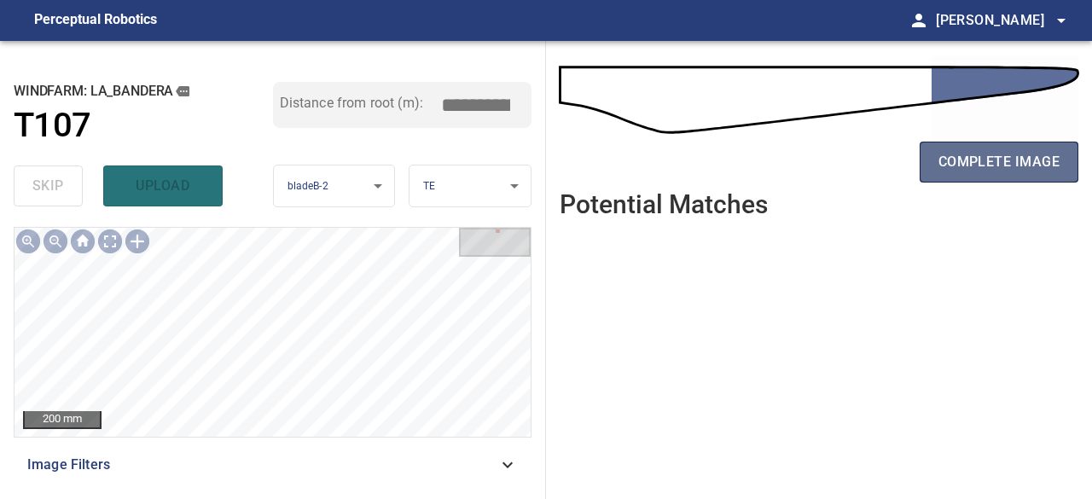
click at [1027, 156] on span "complete image" at bounding box center [998, 162] width 121 height 24
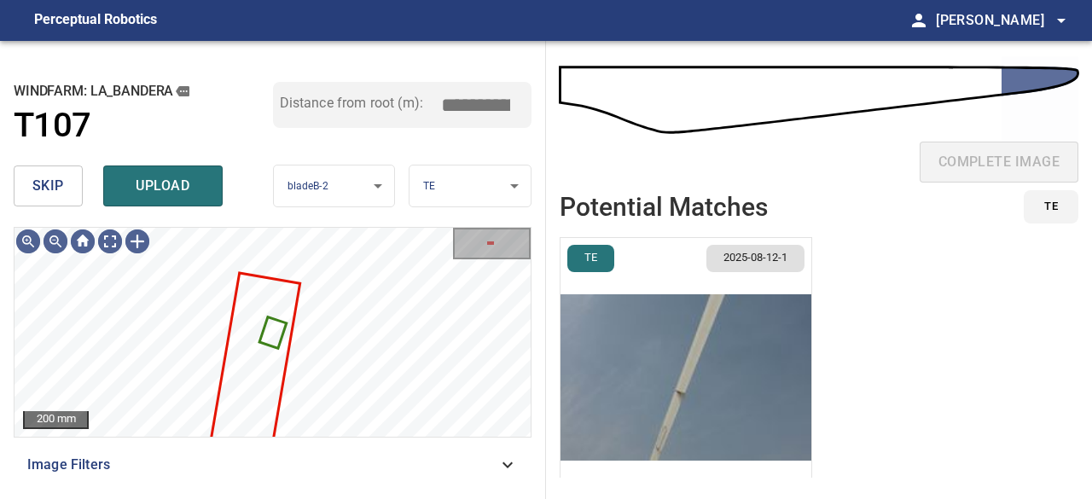
click at [59, 188] on span "skip" at bounding box center [48, 186] width 32 height 24
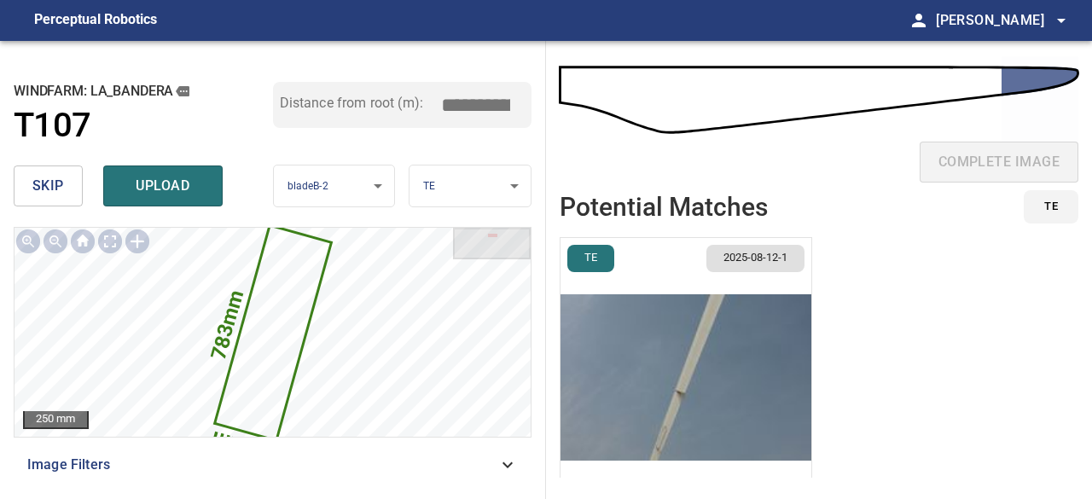
click at [59, 188] on span "skip" at bounding box center [48, 186] width 32 height 24
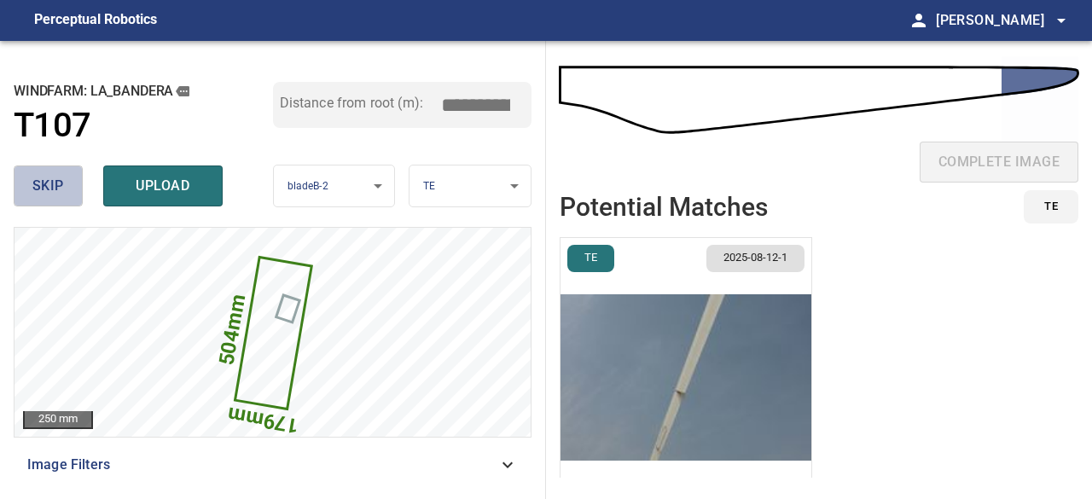
click at [59, 188] on span "skip" at bounding box center [48, 186] width 32 height 24
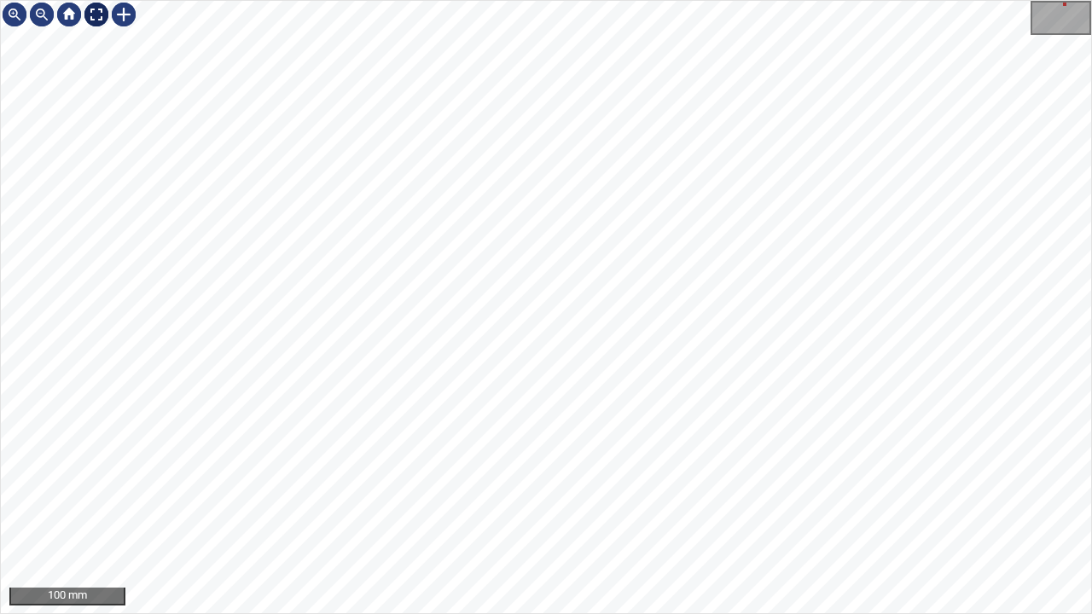
click at [96, 15] on div at bounding box center [96, 14] width 27 height 27
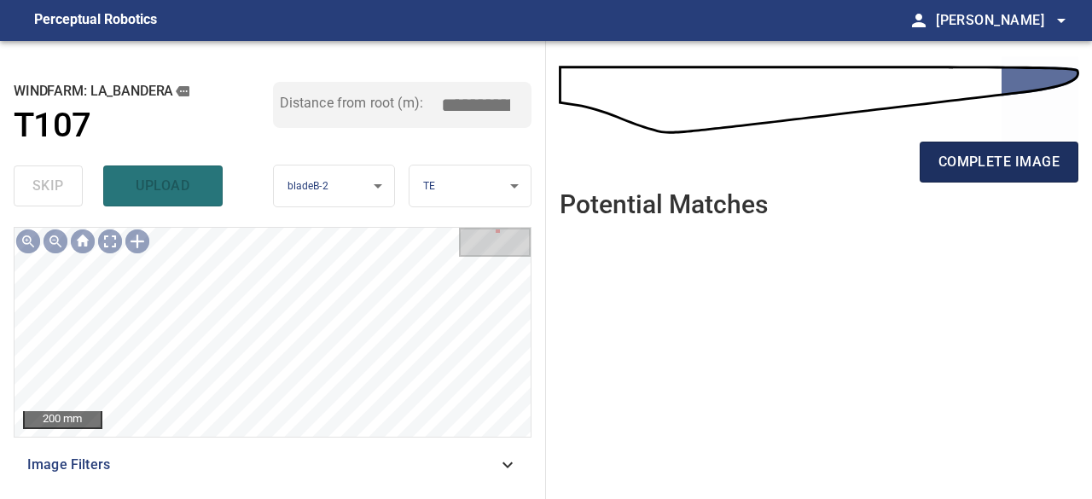
click at [957, 165] on span "complete image" at bounding box center [998, 162] width 121 height 24
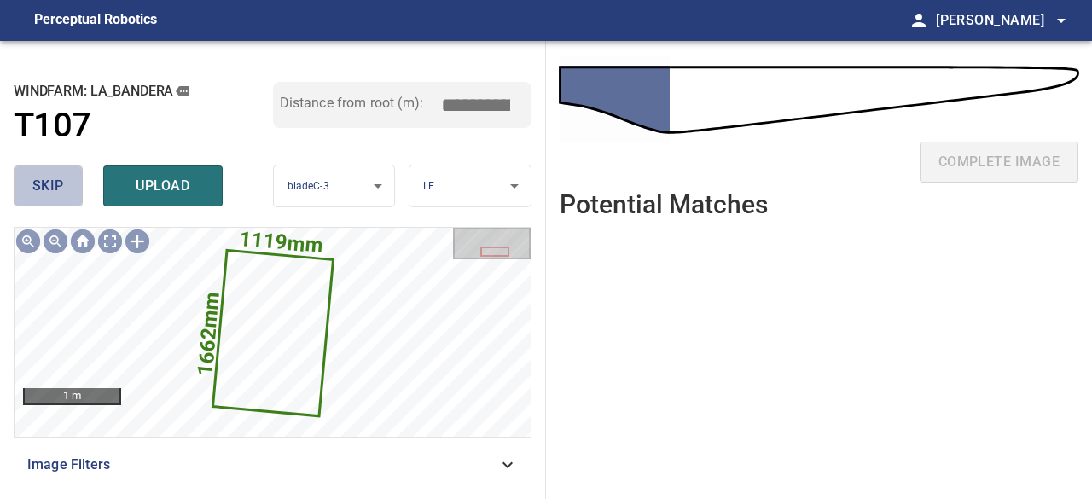
click at [42, 185] on span "skip" at bounding box center [48, 186] width 32 height 24
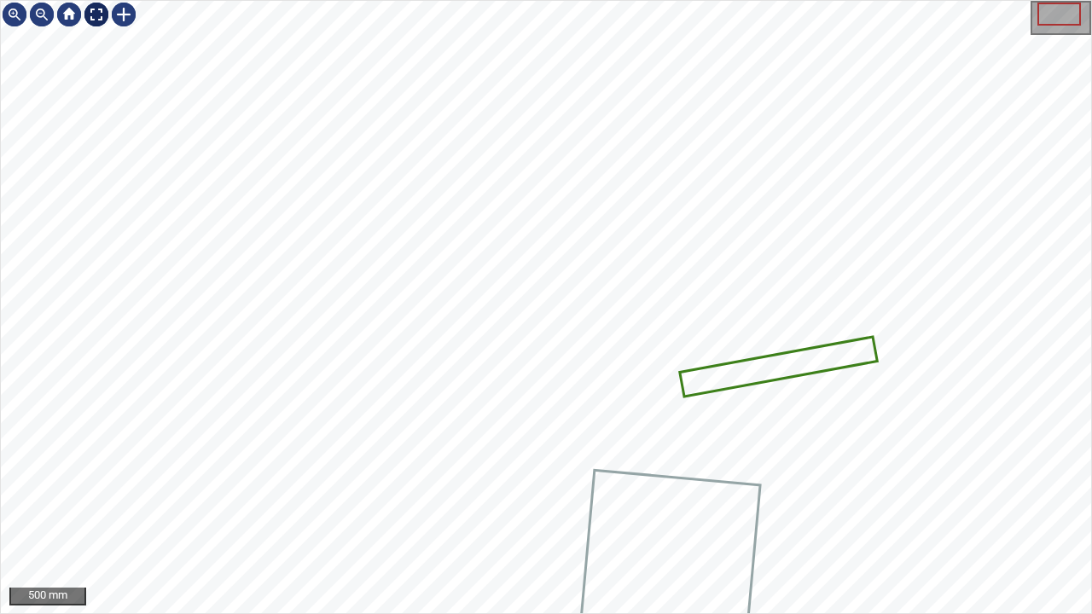
click at [101, 12] on div at bounding box center [96, 14] width 27 height 27
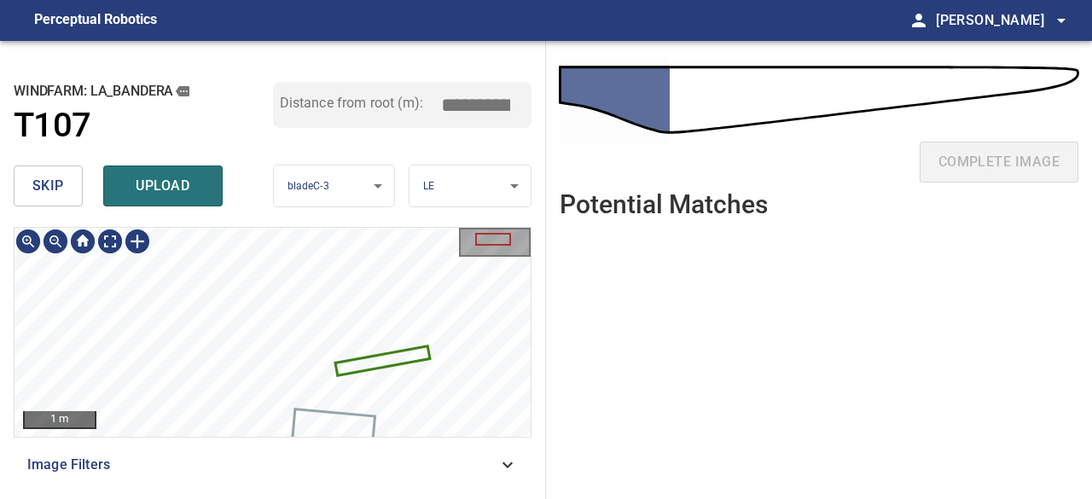
click at [375, 362] on icon at bounding box center [383, 360] width 92 height 26
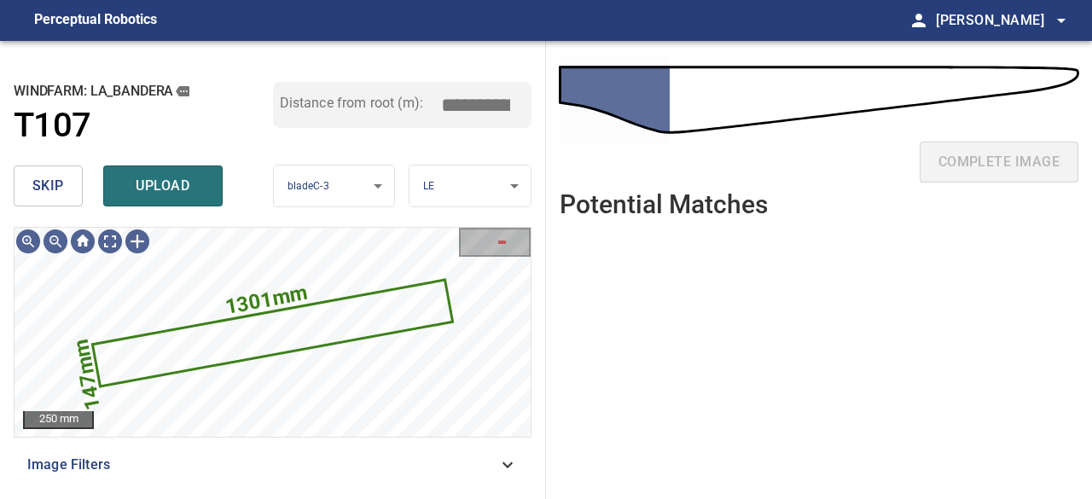
click at [53, 188] on span "skip" at bounding box center [48, 186] width 32 height 24
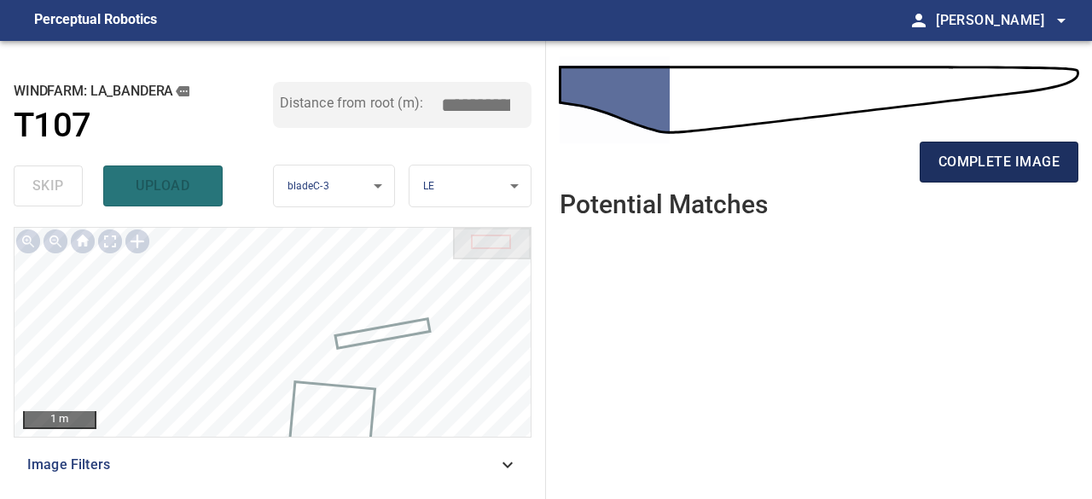
click at [1047, 163] on span "complete image" at bounding box center [998, 162] width 121 height 24
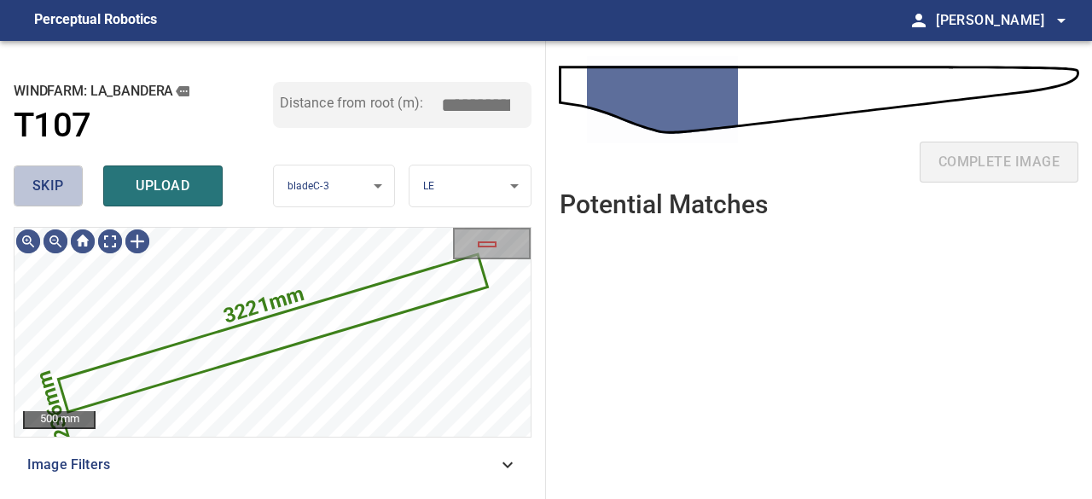
click at [32, 193] on span "skip" at bounding box center [48, 186] width 32 height 24
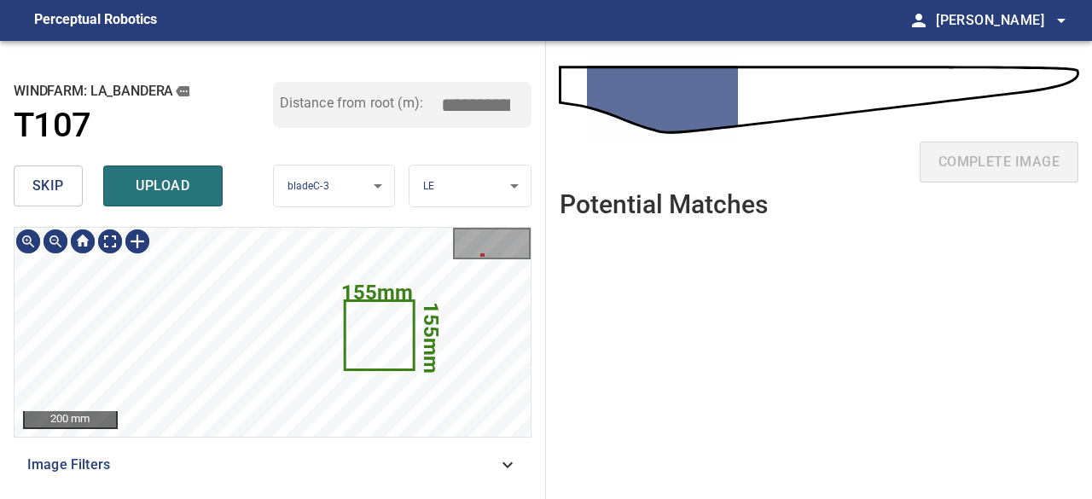
click at [44, 194] on span "skip" at bounding box center [48, 186] width 32 height 24
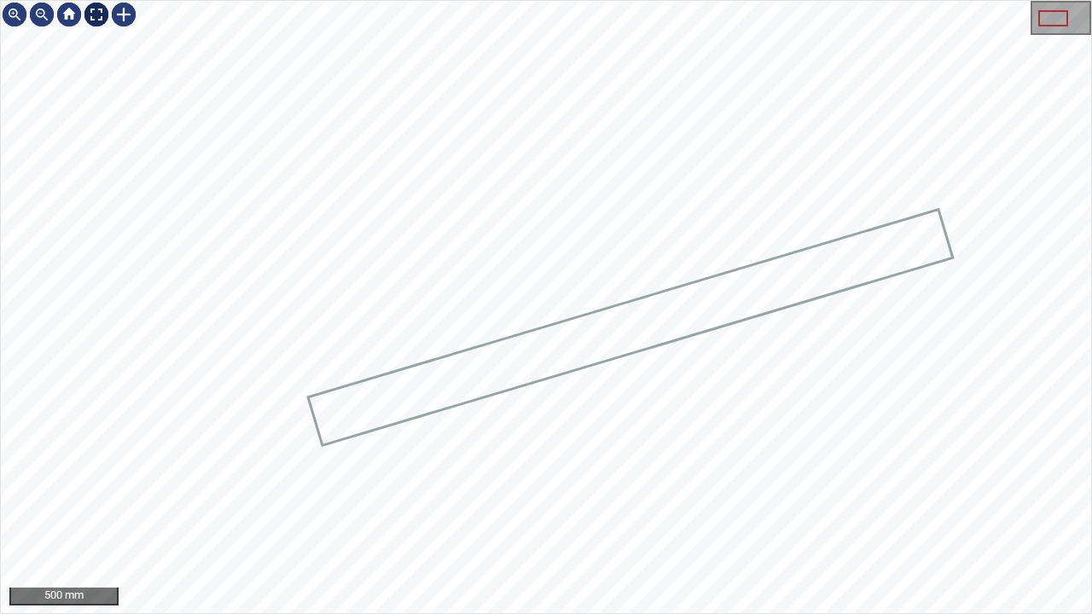
click at [96, 8] on div at bounding box center [96, 14] width 27 height 27
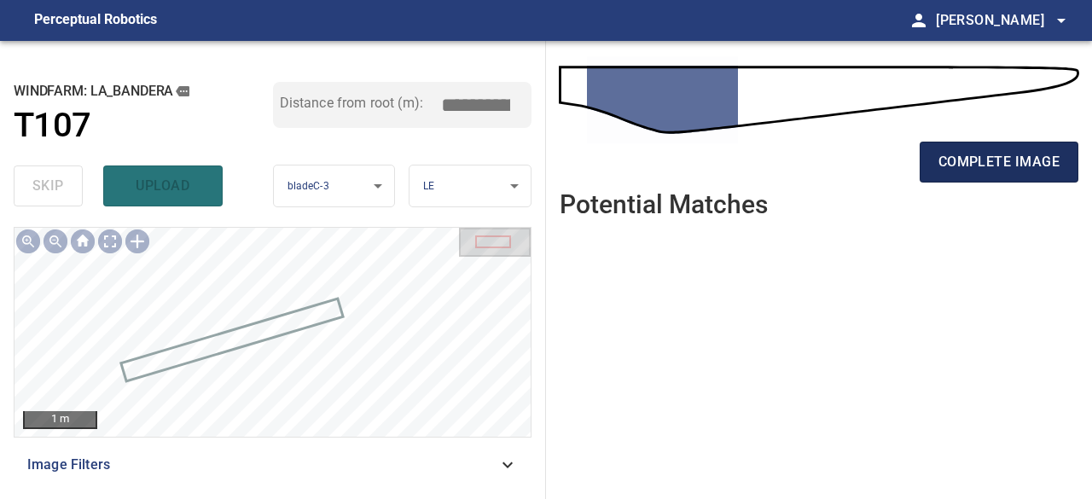
click at [955, 159] on span "complete image" at bounding box center [998, 162] width 121 height 24
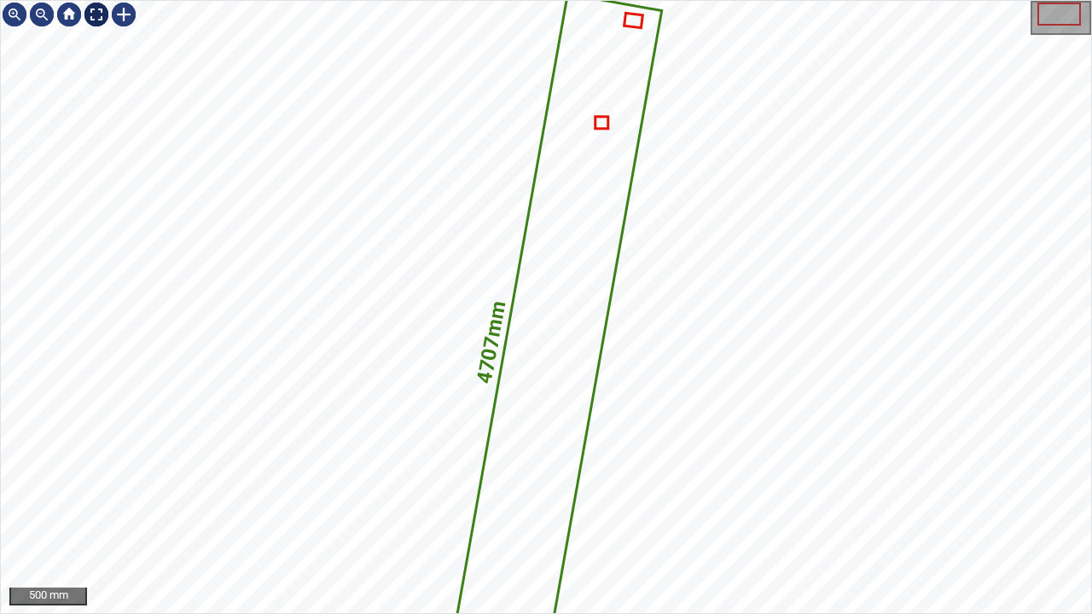
click at [99, 12] on div at bounding box center [96, 14] width 27 height 27
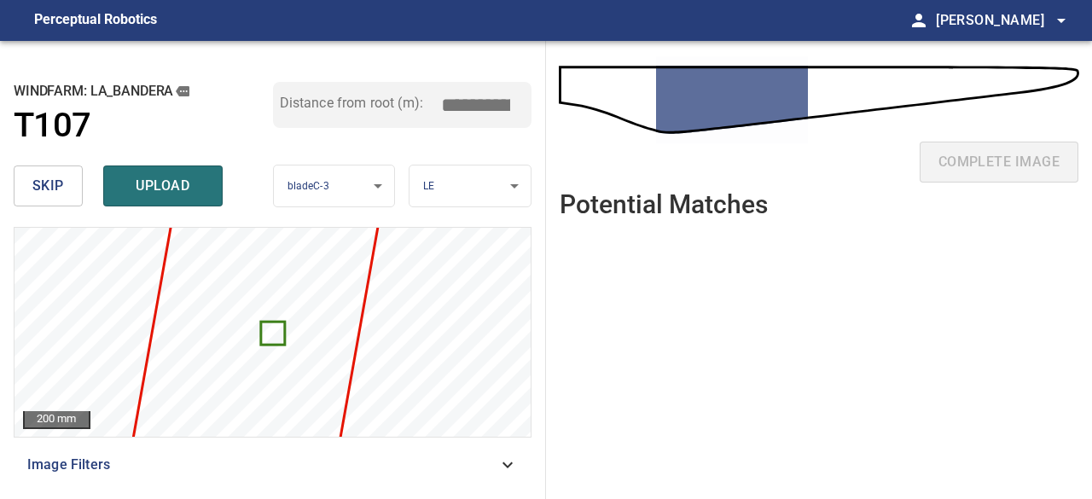
click at [67, 190] on button "skip" at bounding box center [48, 185] width 69 height 41
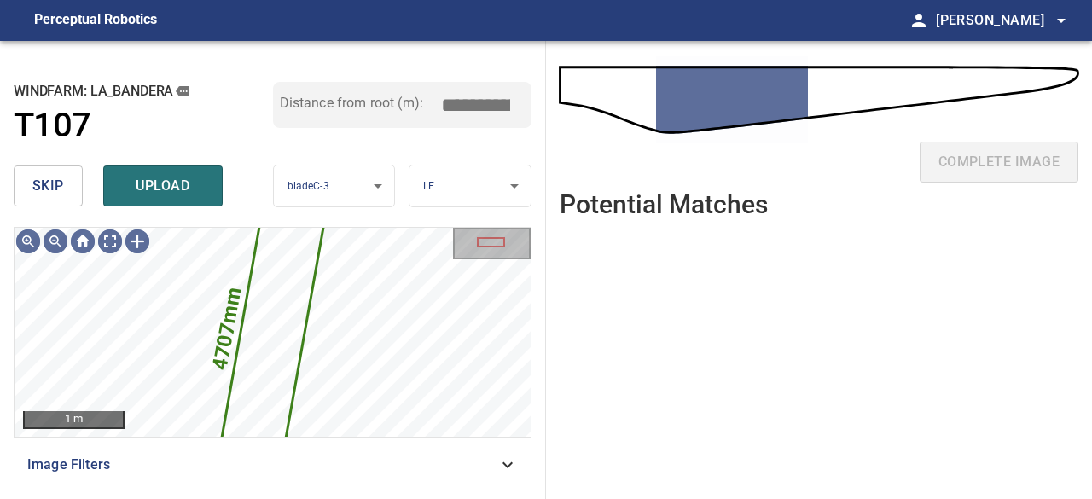
click at [56, 190] on span "skip" at bounding box center [48, 186] width 32 height 24
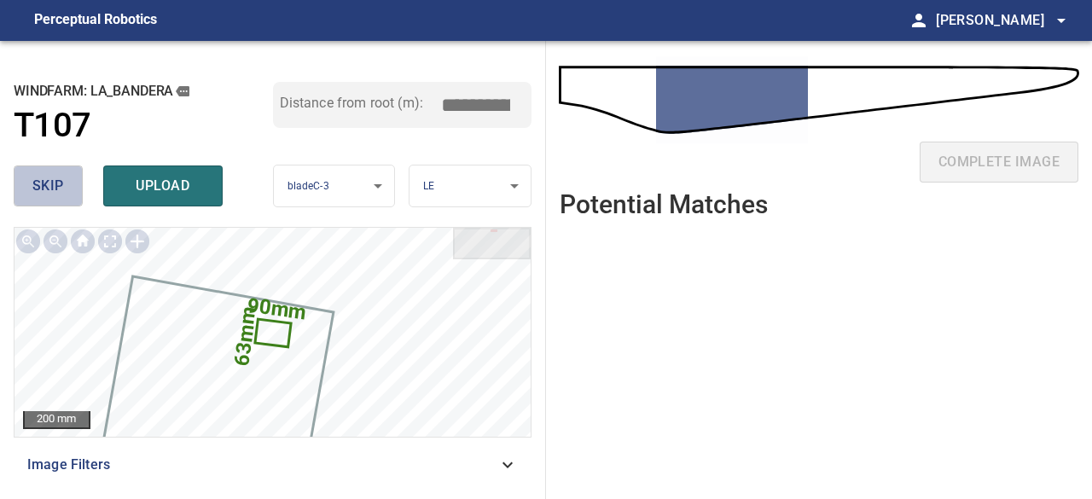
click at [56, 190] on span "skip" at bounding box center [48, 186] width 32 height 24
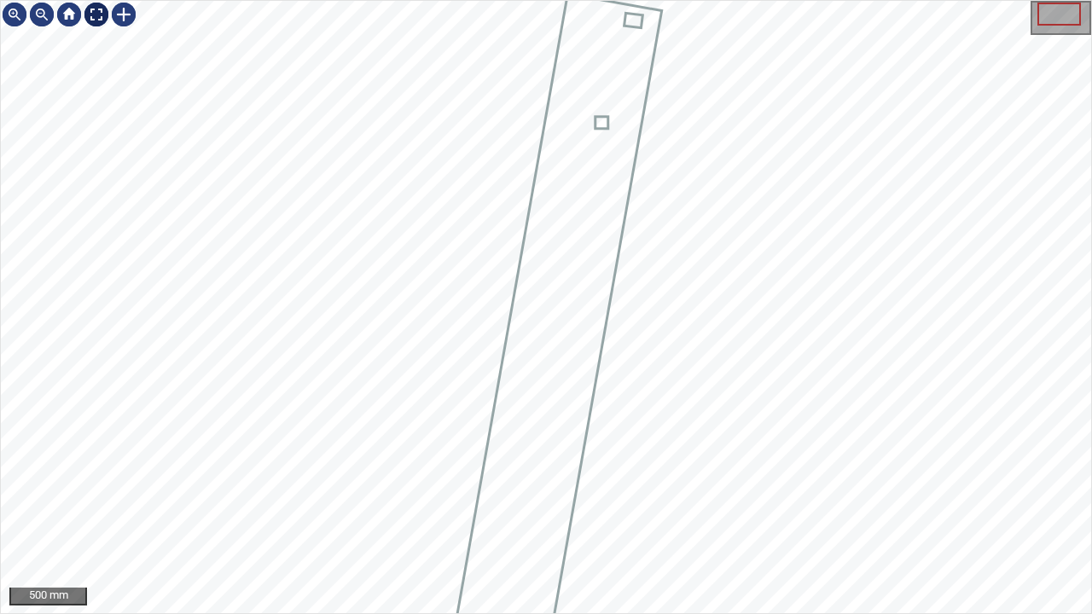
click at [94, 14] on div at bounding box center [96, 14] width 27 height 27
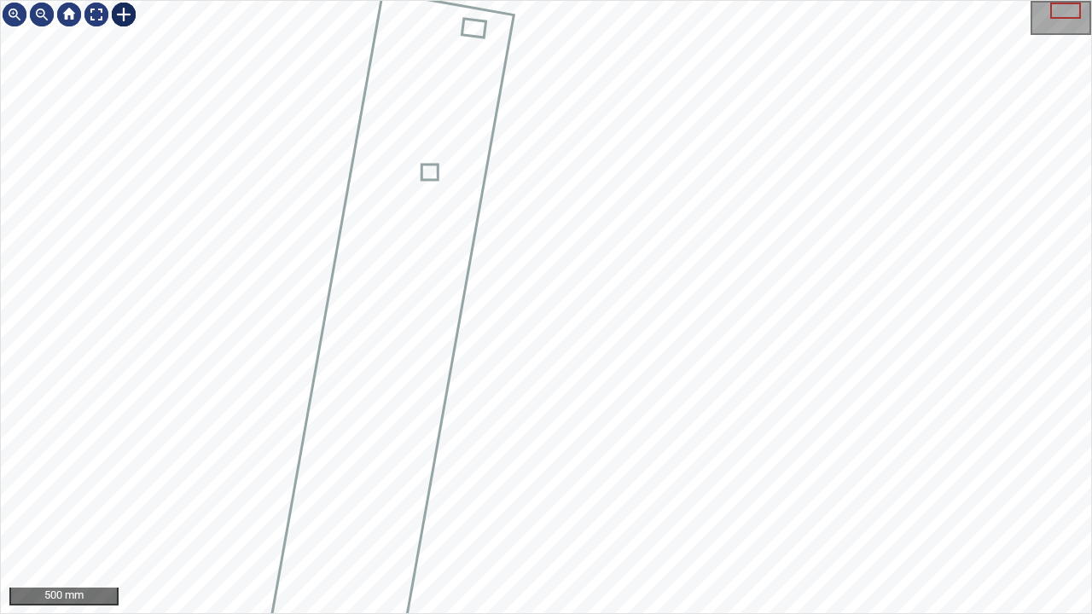
click at [128, 13] on div at bounding box center [123, 14] width 27 height 27
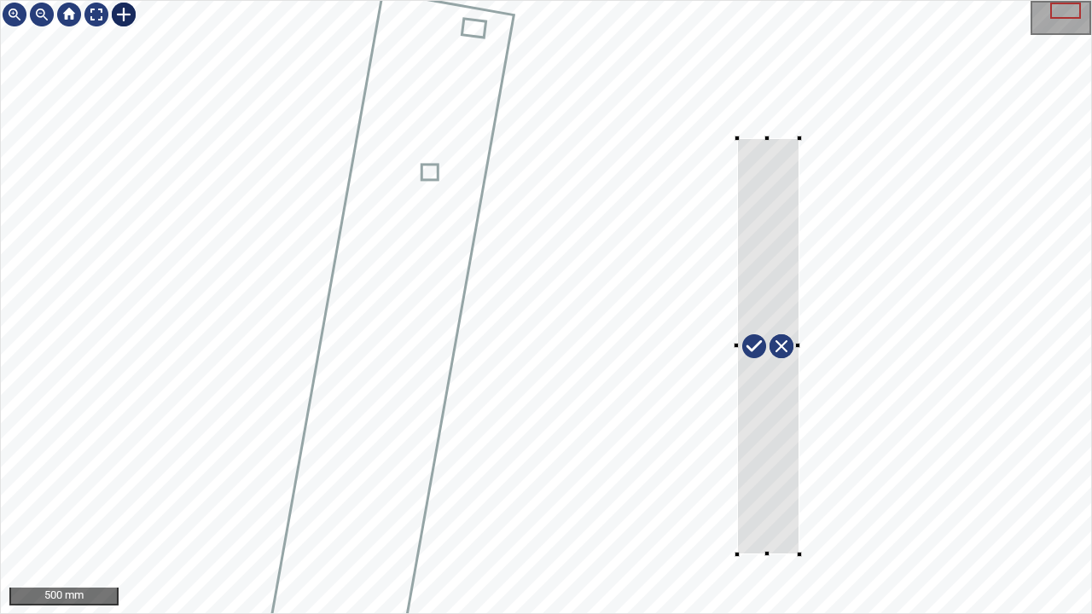
click at [798, 498] on div at bounding box center [546, 307] width 1090 height 612
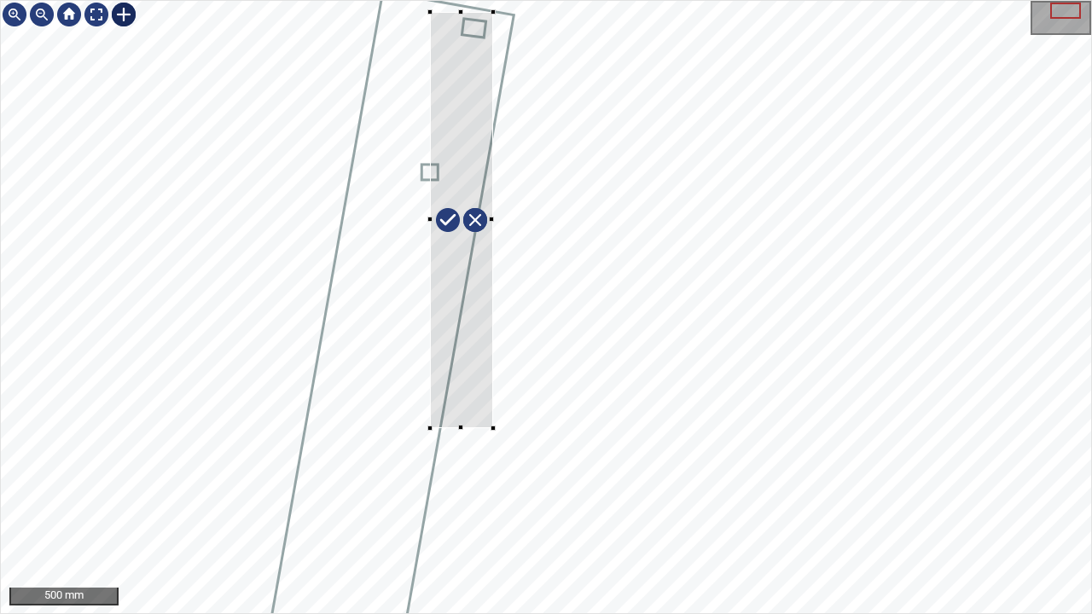
click at [421, 293] on div at bounding box center [546, 307] width 1090 height 612
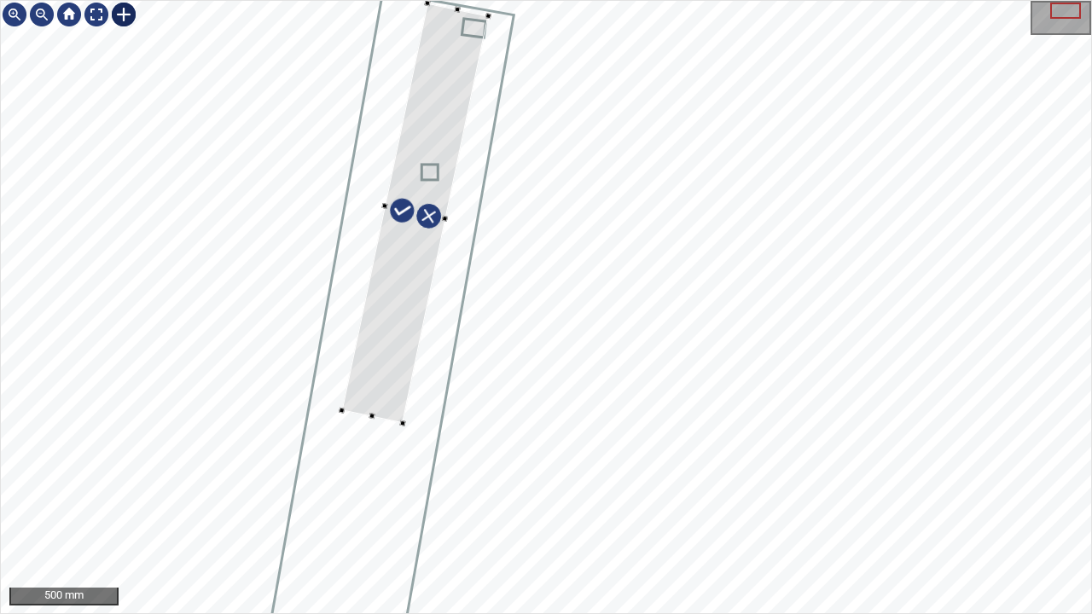
click at [382, 297] on div at bounding box center [414, 213] width 147 height 420
click at [385, 333] on div at bounding box center [419, 210] width 162 height 419
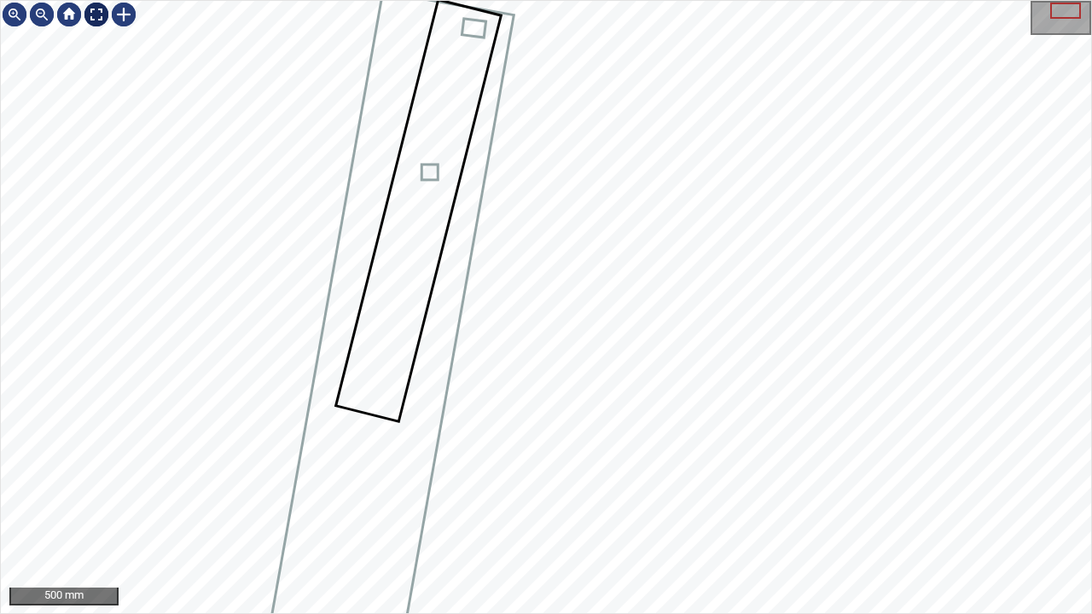
click at [94, 13] on div at bounding box center [96, 14] width 27 height 27
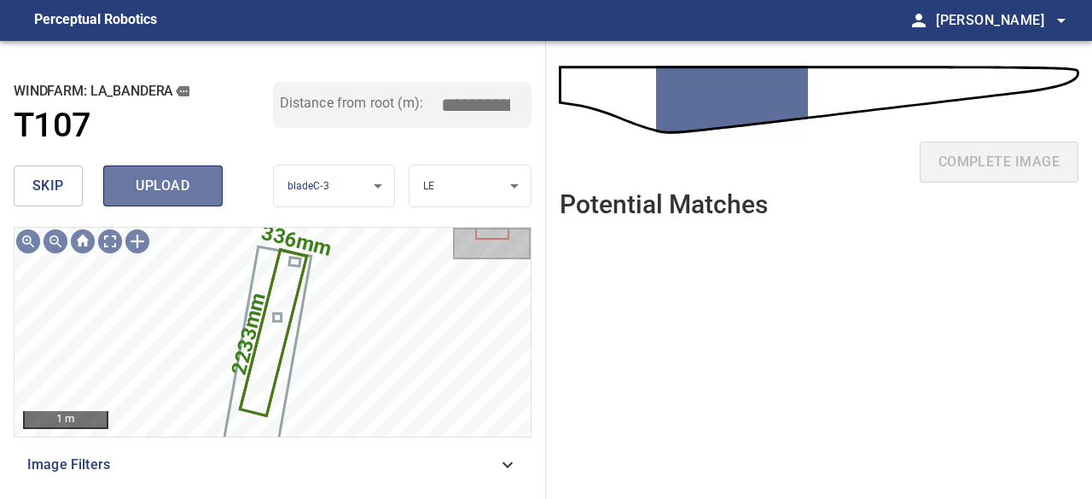
click at [141, 181] on span "upload" at bounding box center [163, 186] width 82 height 24
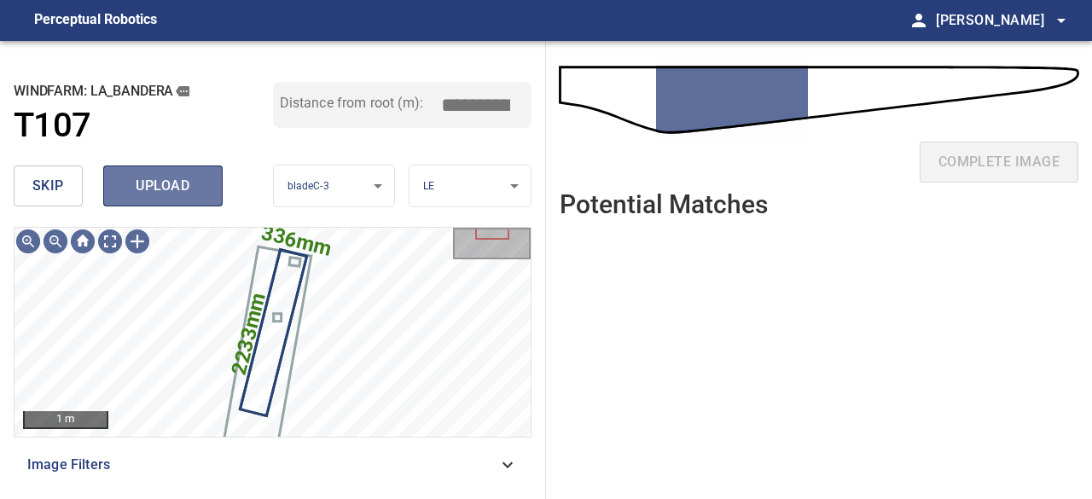
click at [159, 178] on span "upload" at bounding box center [163, 186] width 82 height 24
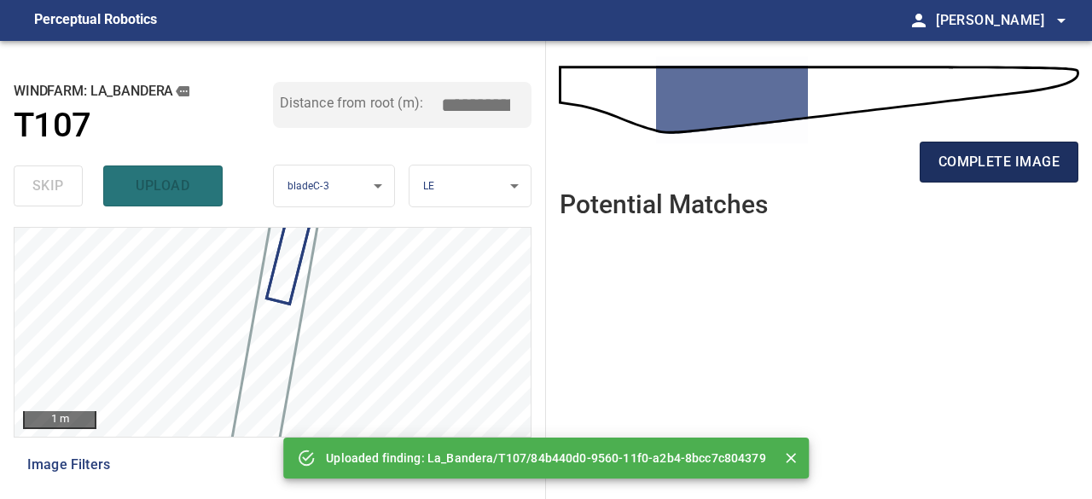
click at [1025, 163] on span "complete image" at bounding box center [998, 162] width 121 height 24
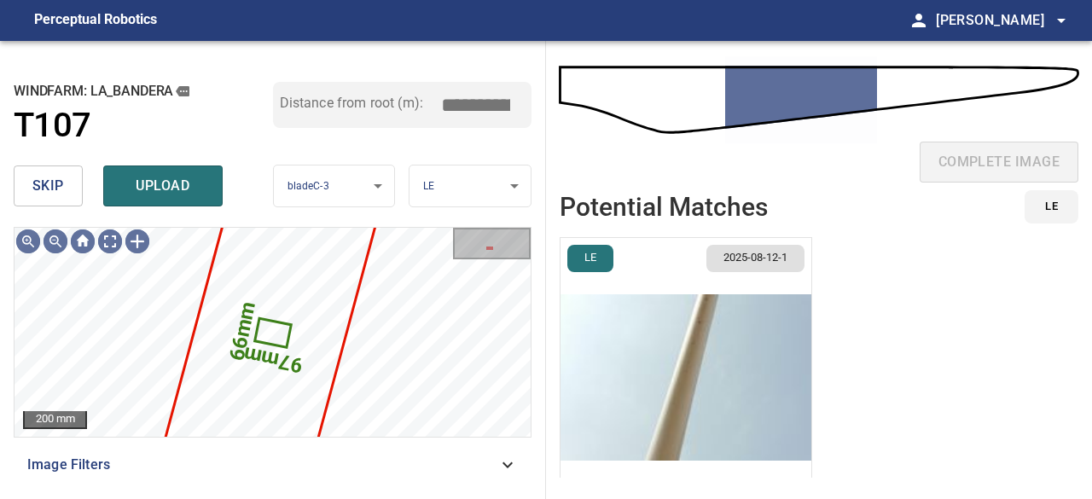
click at [49, 188] on span "skip" at bounding box center [48, 186] width 32 height 24
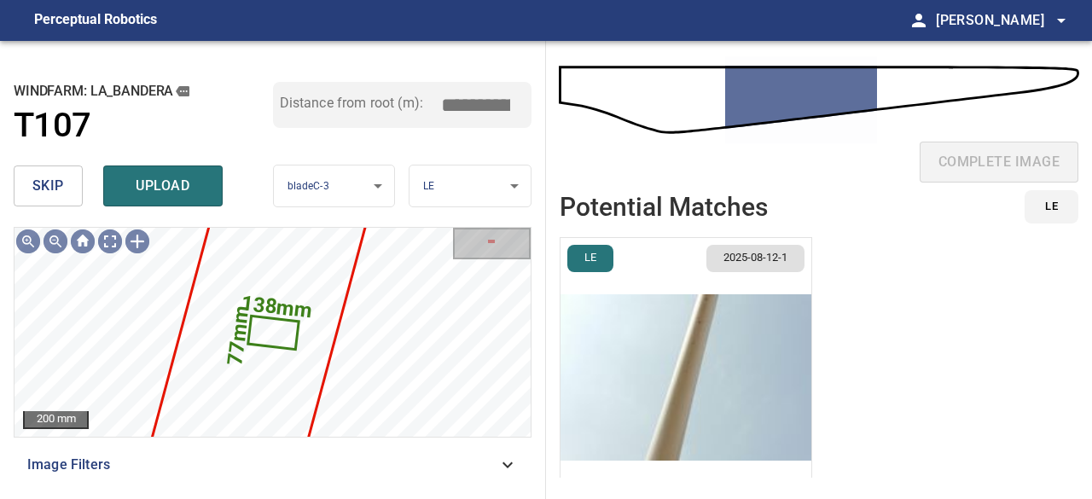
click at [32, 180] on span "skip" at bounding box center [48, 186] width 32 height 24
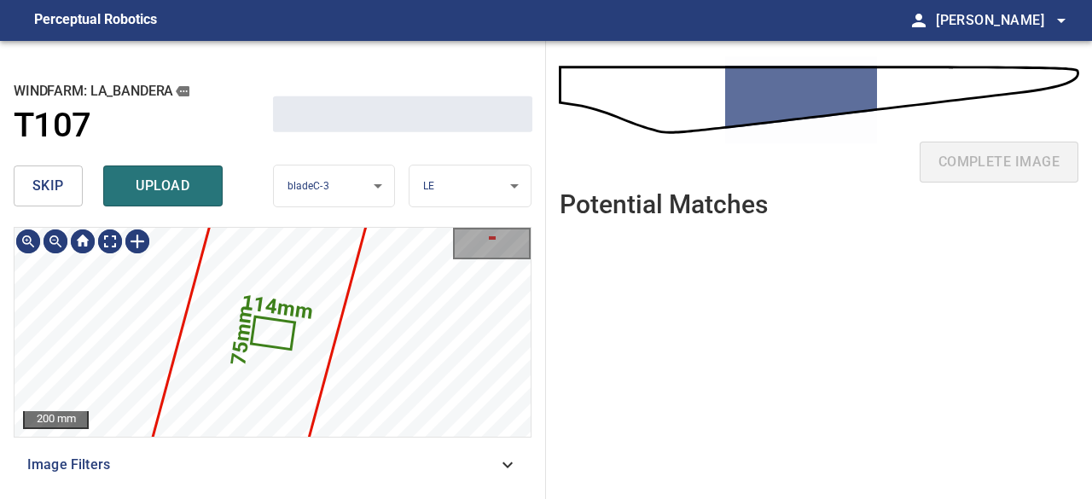
click at [44, 178] on span "skip" at bounding box center [48, 186] width 32 height 24
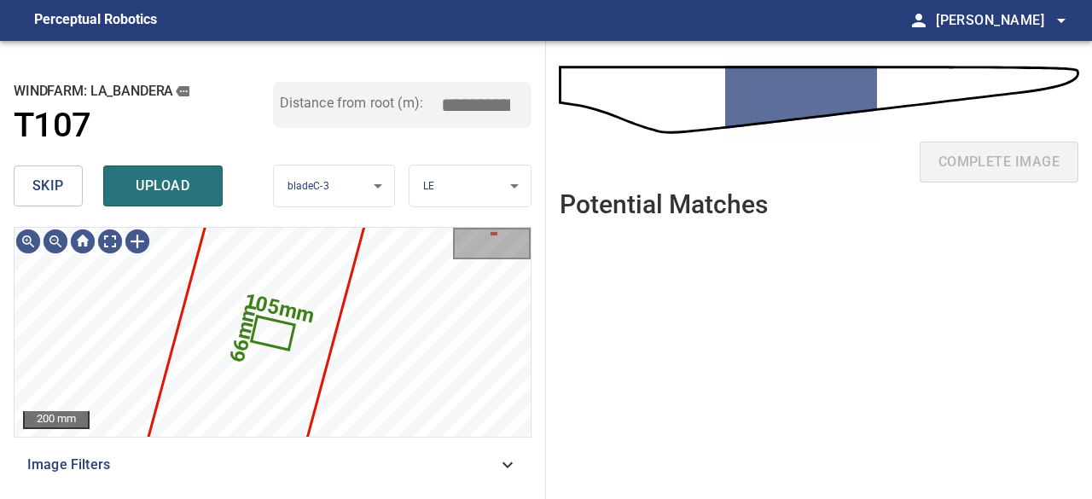
click at [49, 177] on span "skip" at bounding box center [48, 186] width 32 height 24
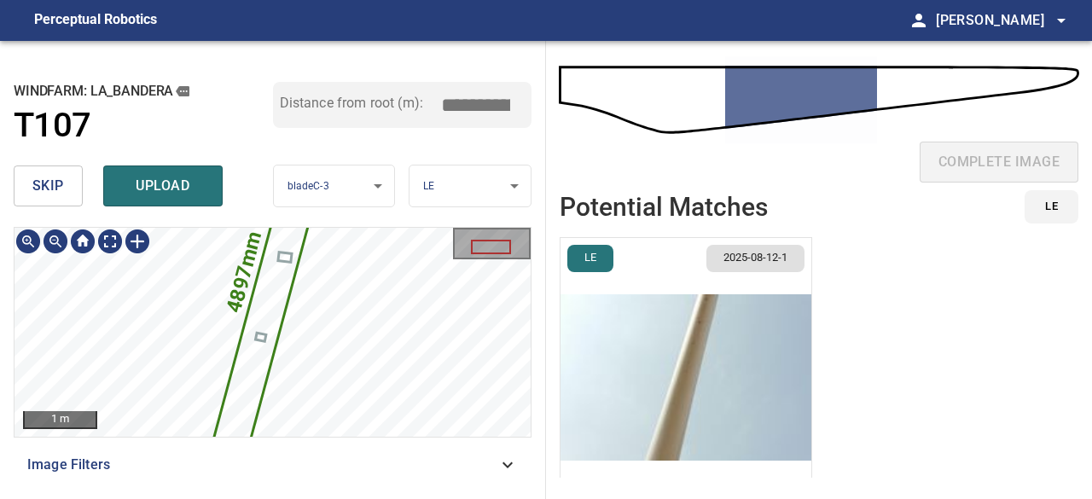
click at [397, 202] on div "**********" at bounding box center [273, 270] width 546 height 458
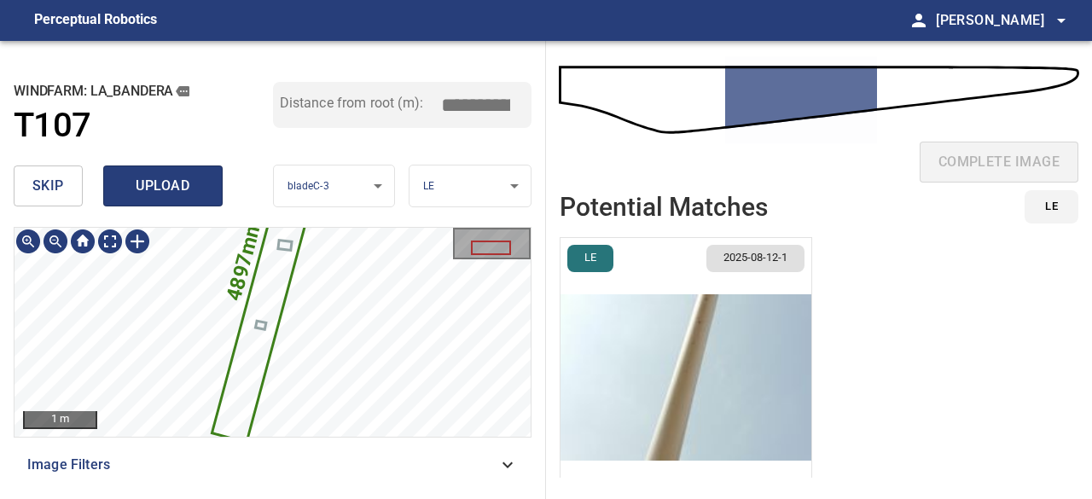
click at [173, 179] on span "upload" at bounding box center [163, 186] width 82 height 24
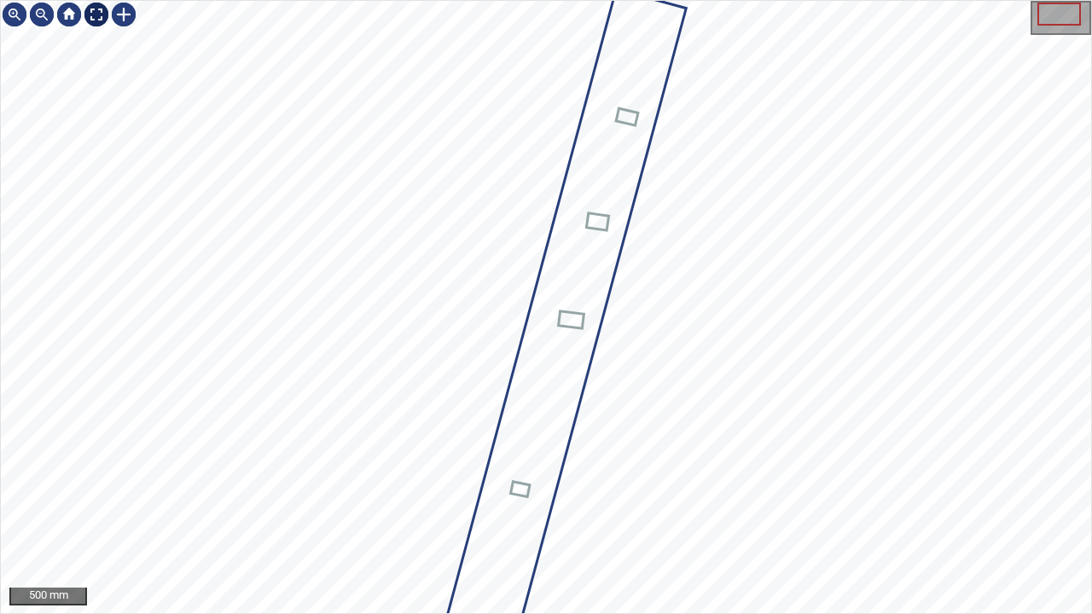
click at [94, 15] on div at bounding box center [96, 14] width 27 height 27
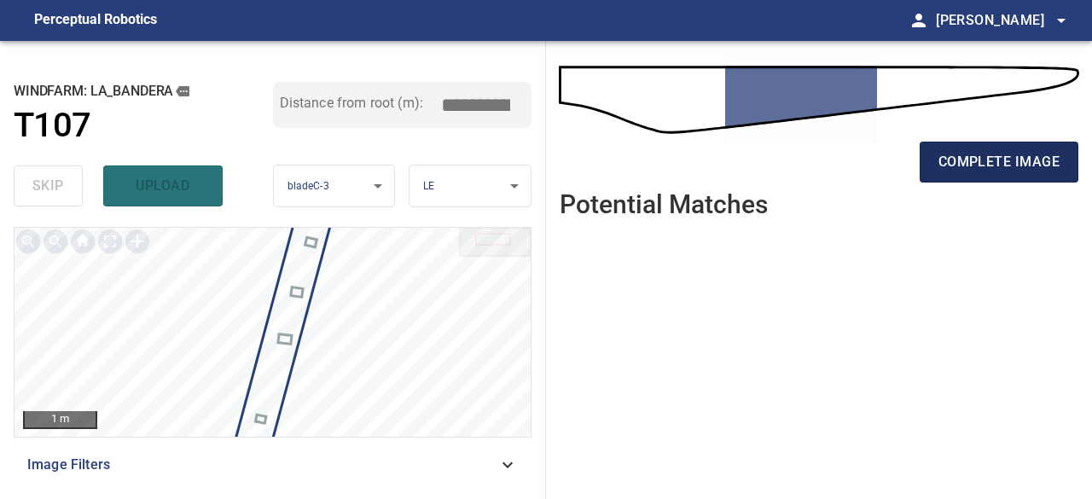
click at [950, 154] on span "complete image" at bounding box center [998, 162] width 121 height 24
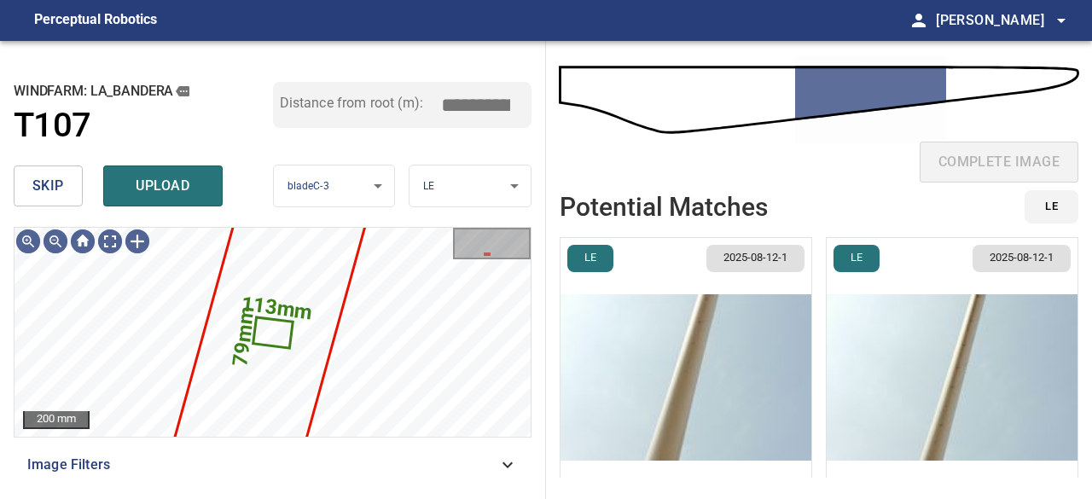
click at [60, 194] on span "skip" at bounding box center [48, 186] width 32 height 24
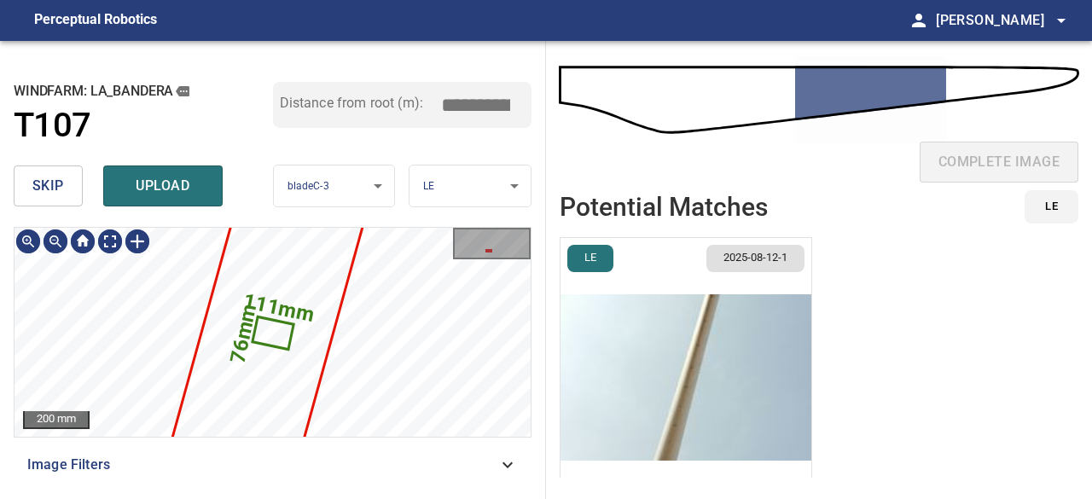
click at [56, 185] on span "skip" at bounding box center [48, 186] width 32 height 24
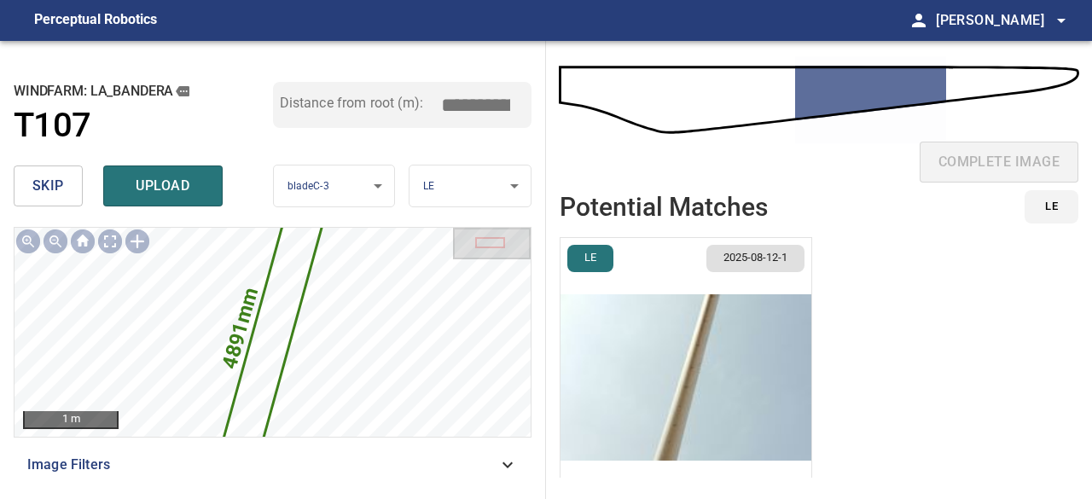
click at [677, 412] on img "button" at bounding box center [685, 377] width 251 height 279
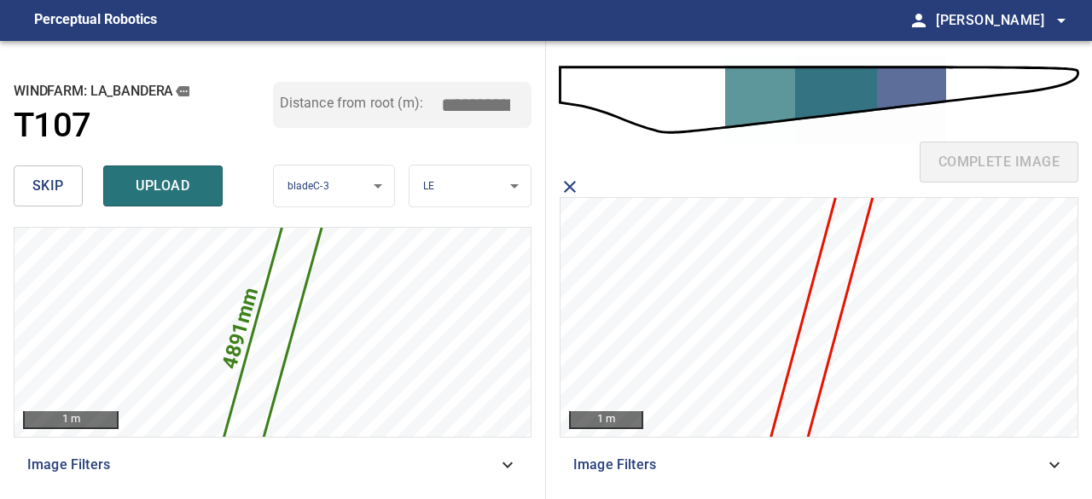
click at [817, 339] on icon at bounding box center [822, 316] width 125 height 352
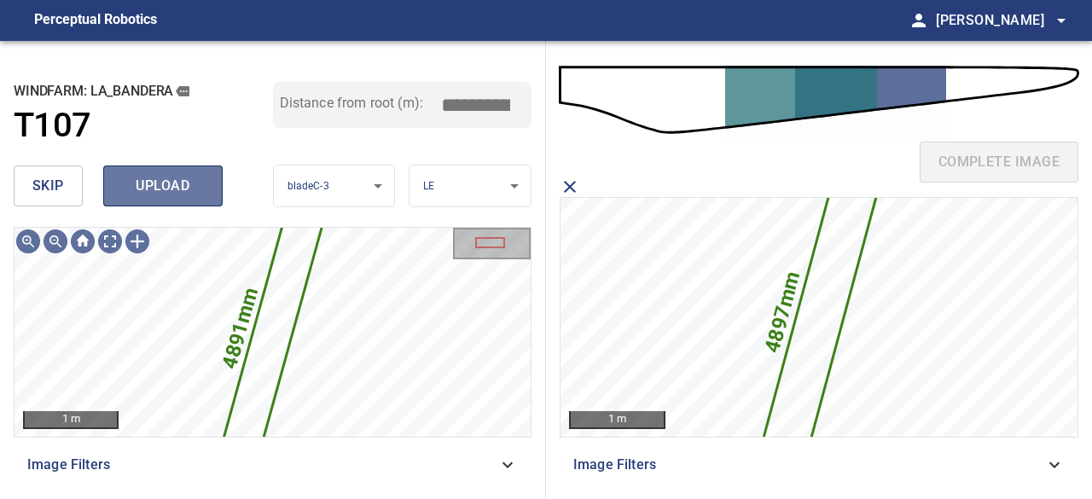
click at [157, 193] on span "upload" at bounding box center [163, 186] width 82 height 24
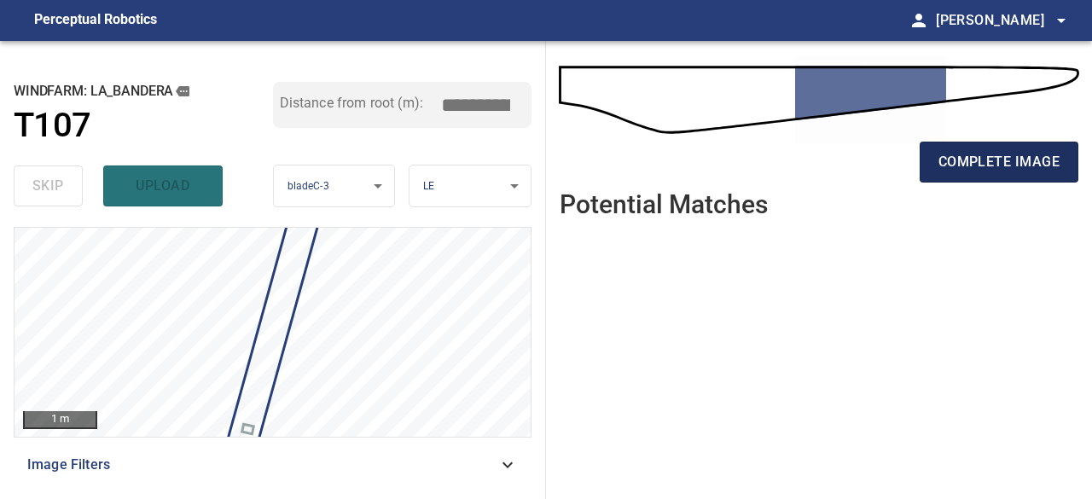
click at [941, 150] on span "complete image" at bounding box center [998, 162] width 121 height 24
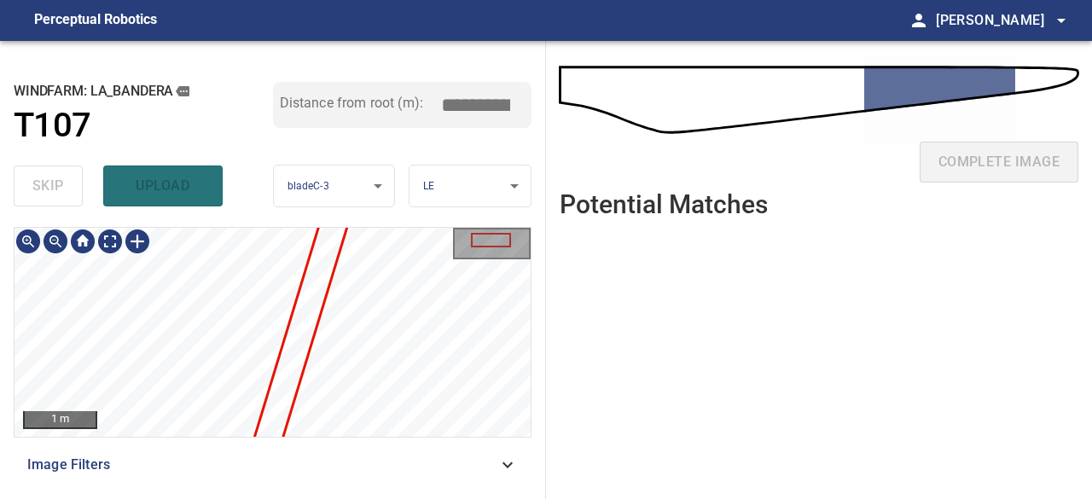
click at [294, 385] on div at bounding box center [272, 332] width 516 height 209
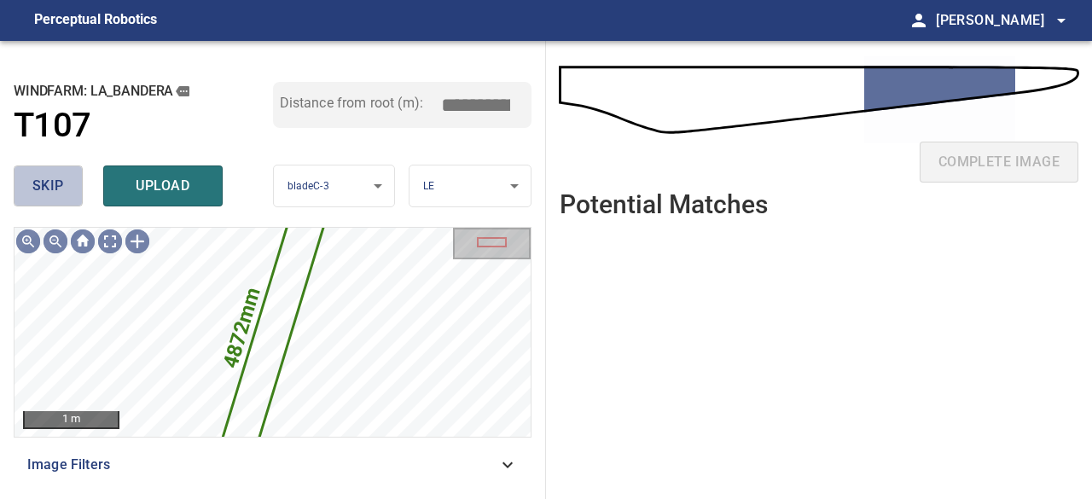
click at [38, 178] on span "skip" at bounding box center [48, 186] width 32 height 24
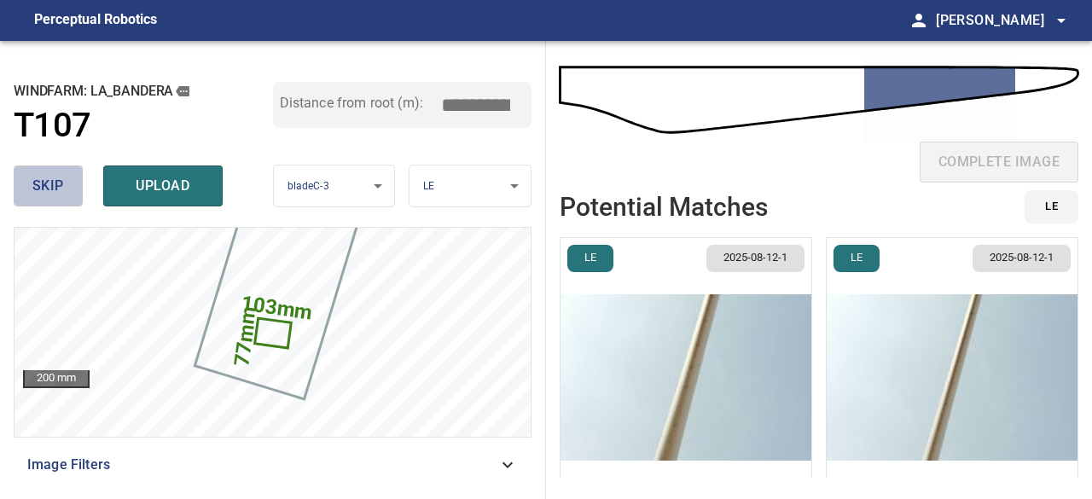
click at [46, 185] on span "skip" at bounding box center [48, 186] width 32 height 24
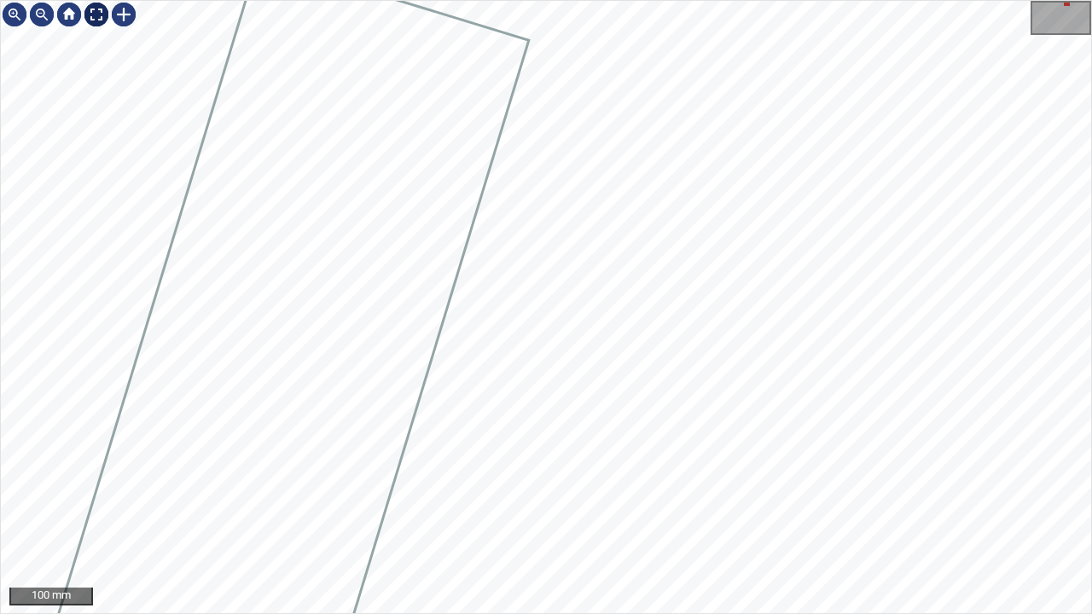
click at [92, 14] on div at bounding box center [96, 14] width 27 height 27
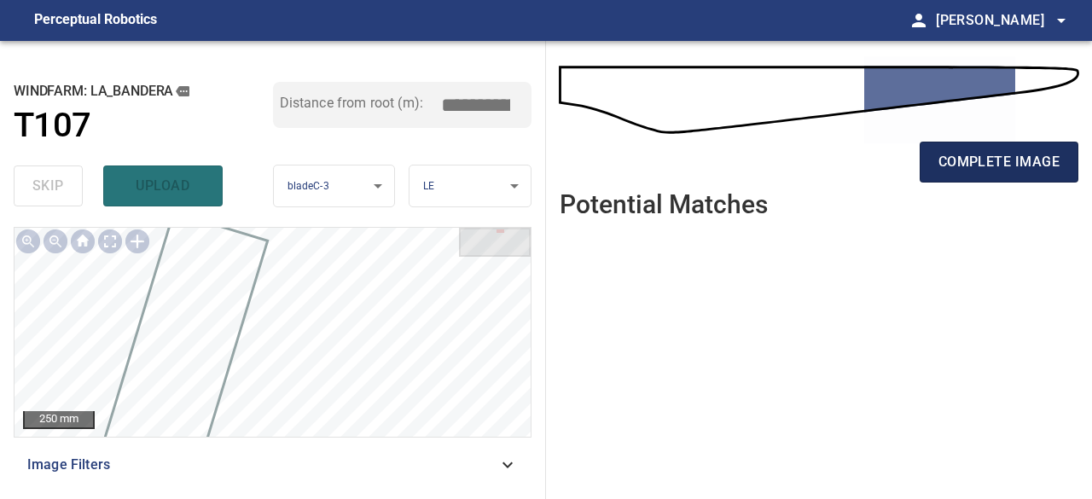
click at [950, 155] on span "complete image" at bounding box center [998, 162] width 121 height 24
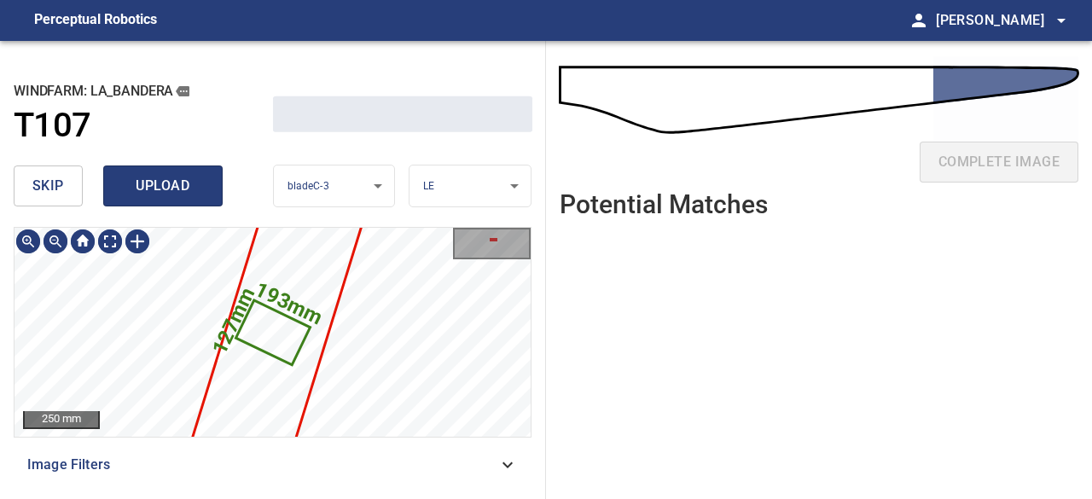
click at [171, 193] on span "upload" at bounding box center [163, 186] width 82 height 24
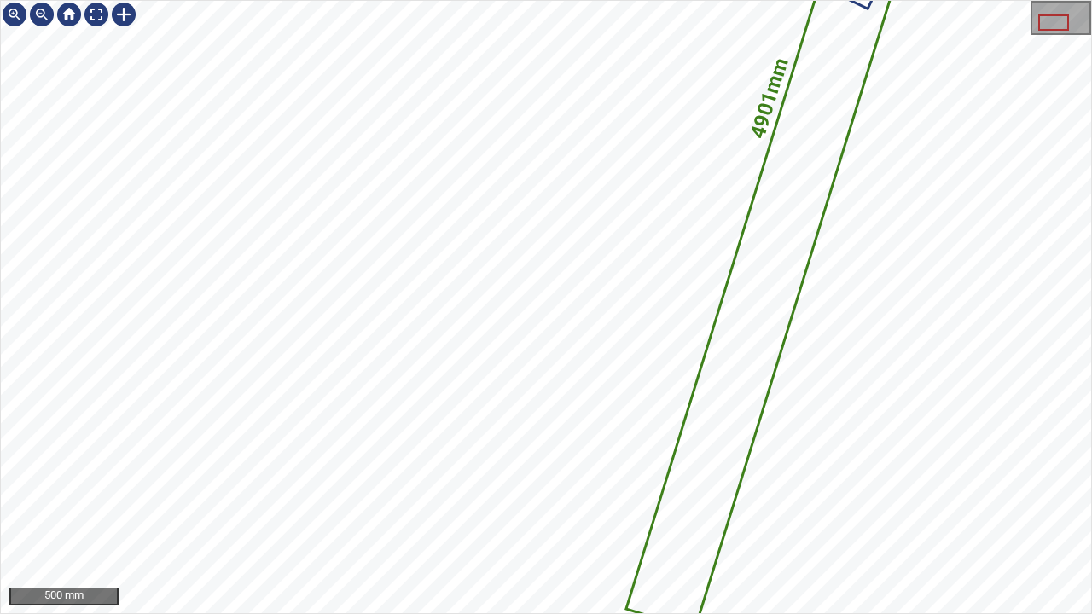
click at [889, 0] on div "4901mm 319mm 500 mm" at bounding box center [546, 307] width 1092 height 614
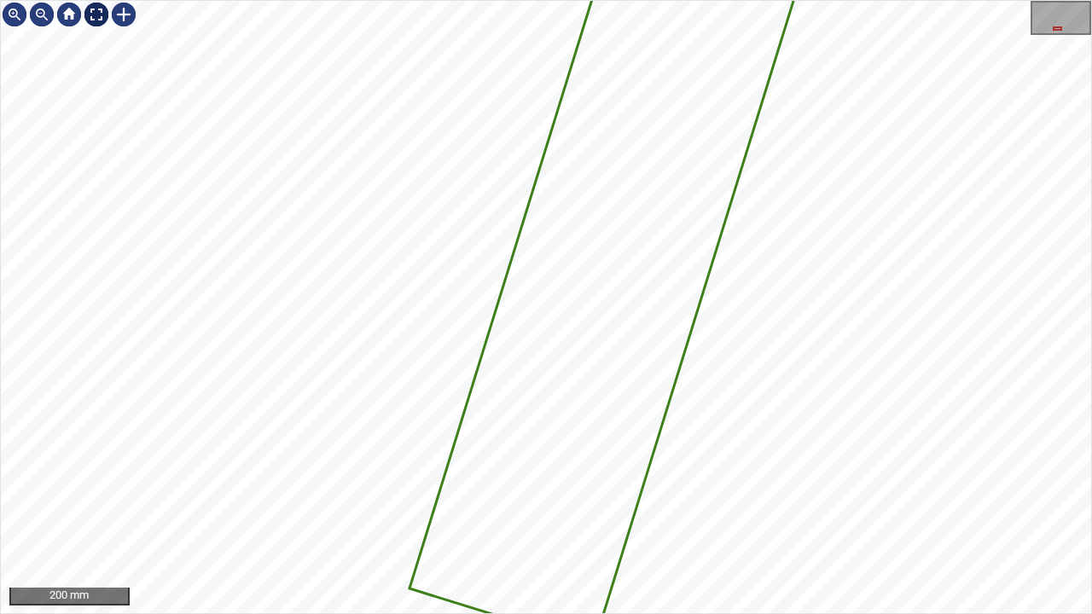
click at [96, 8] on div at bounding box center [96, 14] width 27 height 27
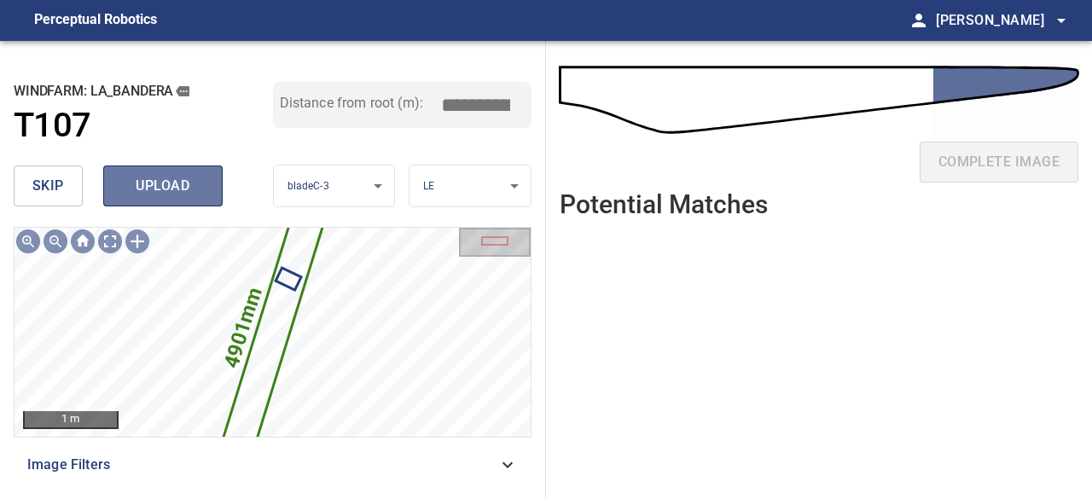
click at [153, 181] on span "upload" at bounding box center [163, 186] width 82 height 24
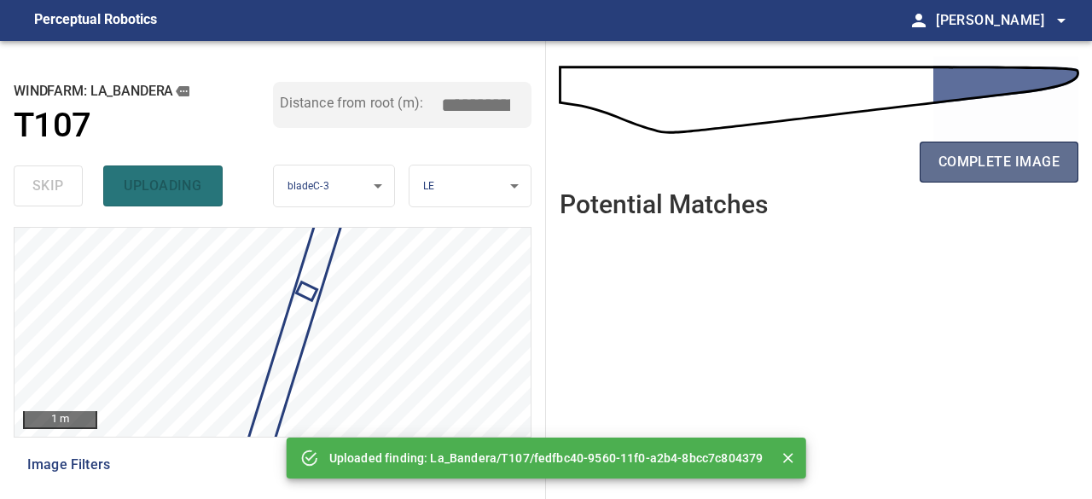
click at [957, 158] on span "complete image" at bounding box center [998, 162] width 121 height 24
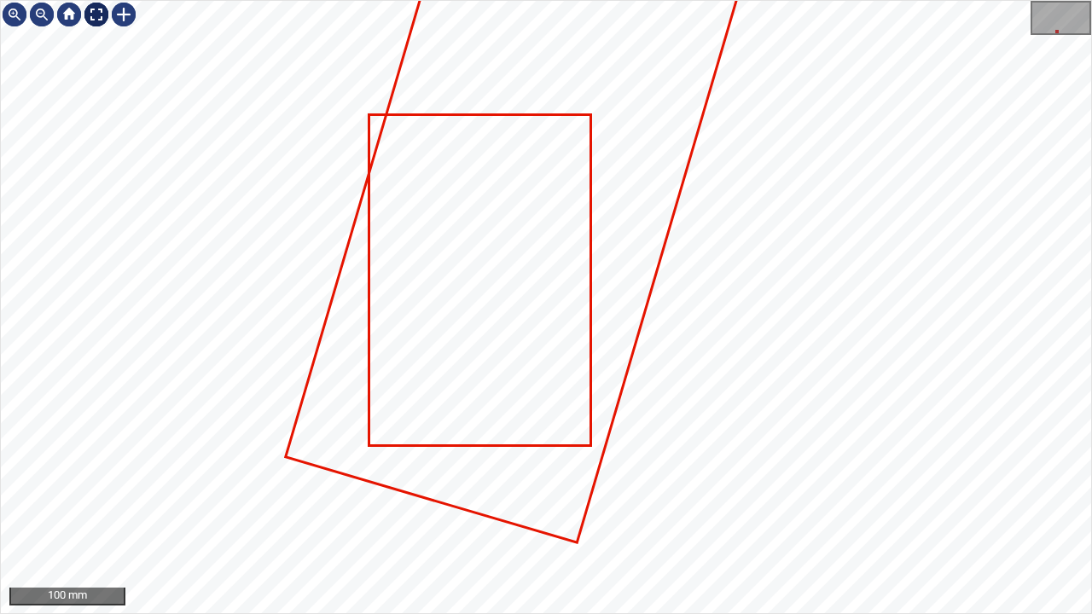
click at [96, 15] on div at bounding box center [96, 14] width 27 height 27
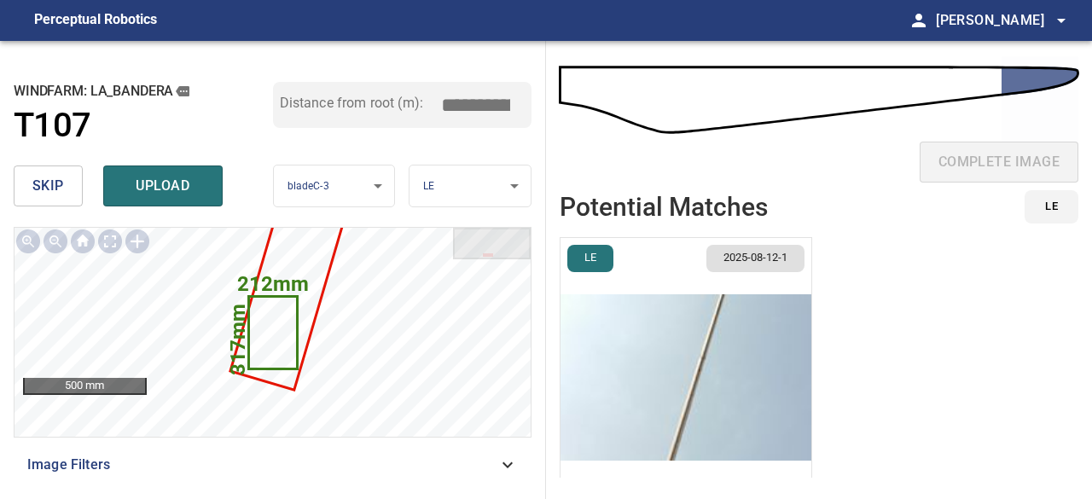
click at [703, 365] on img "button" at bounding box center [685, 377] width 251 height 279
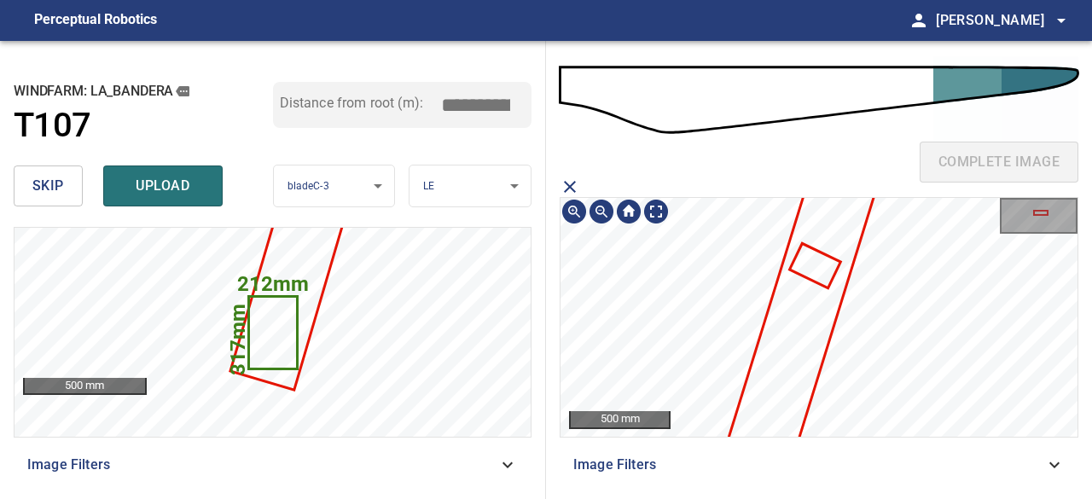
click at [812, 262] on icon at bounding box center [814, 265] width 47 height 41
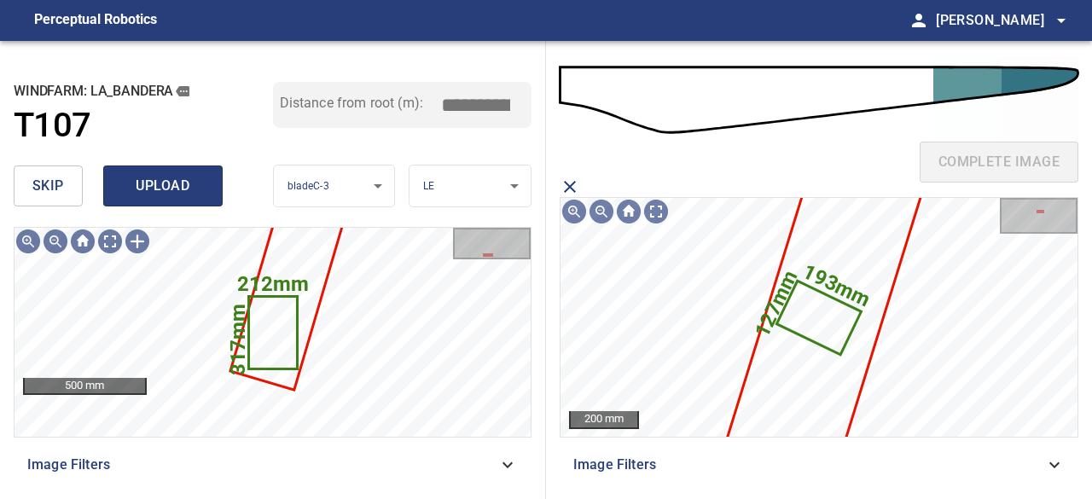
click at [108, 182] on button "upload" at bounding box center [162, 185] width 119 height 41
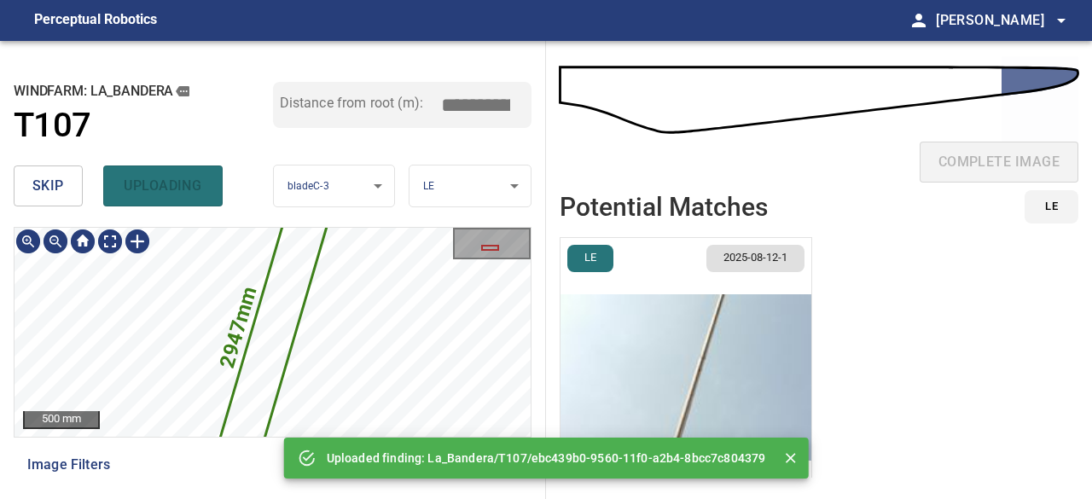
click at [264, 341] on icon at bounding box center [273, 333] width 159 height 424
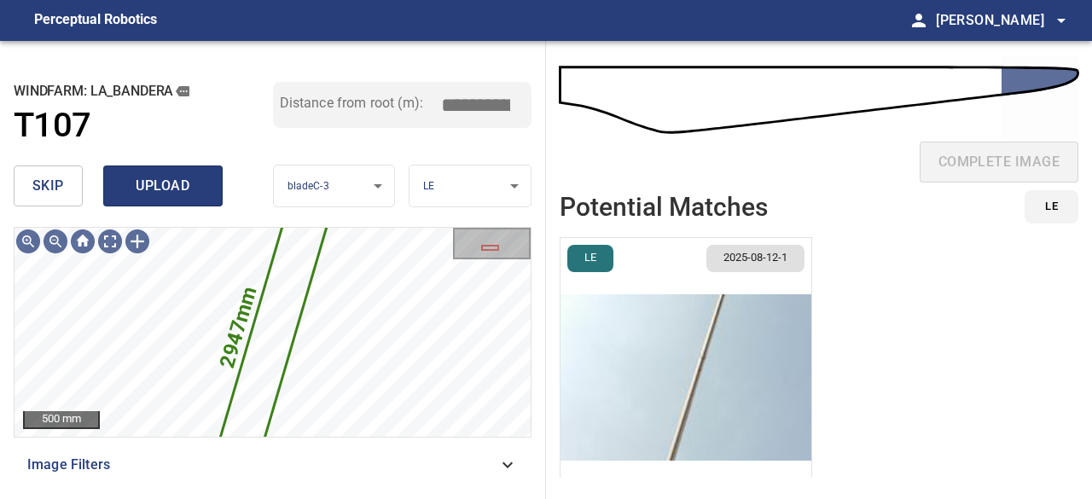
click at [171, 188] on span "upload" at bounding box center [163, 186] width 82 height 24
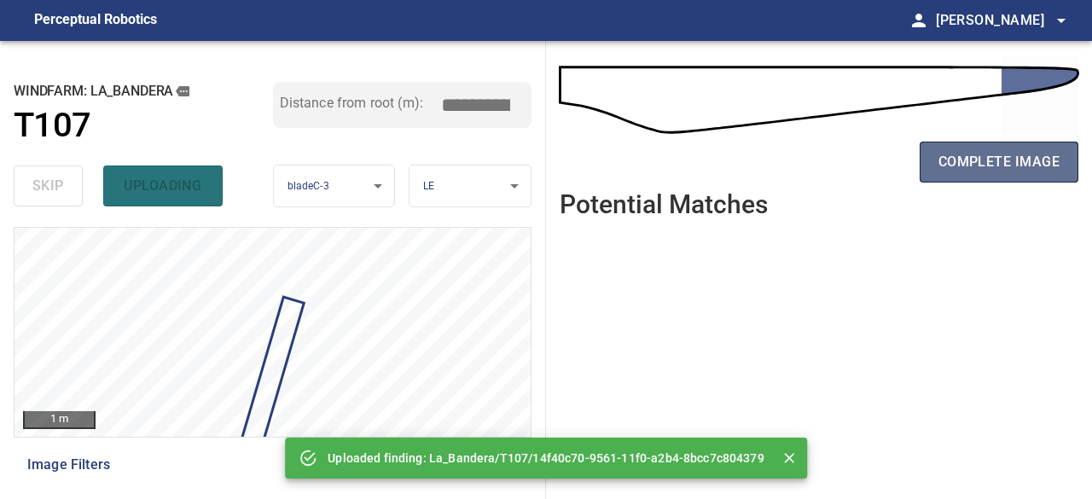
click at [935, 150] on button "complete image" at bounding box center [998, 162] width 159 height 41
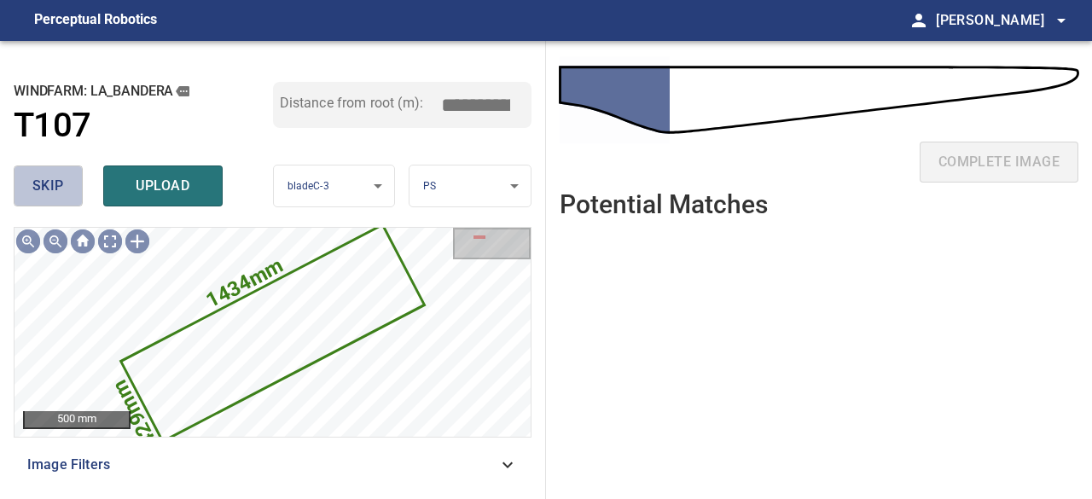
click at [54, 182] on span "skip" at bounding box center [48, 186] width 32 height 24
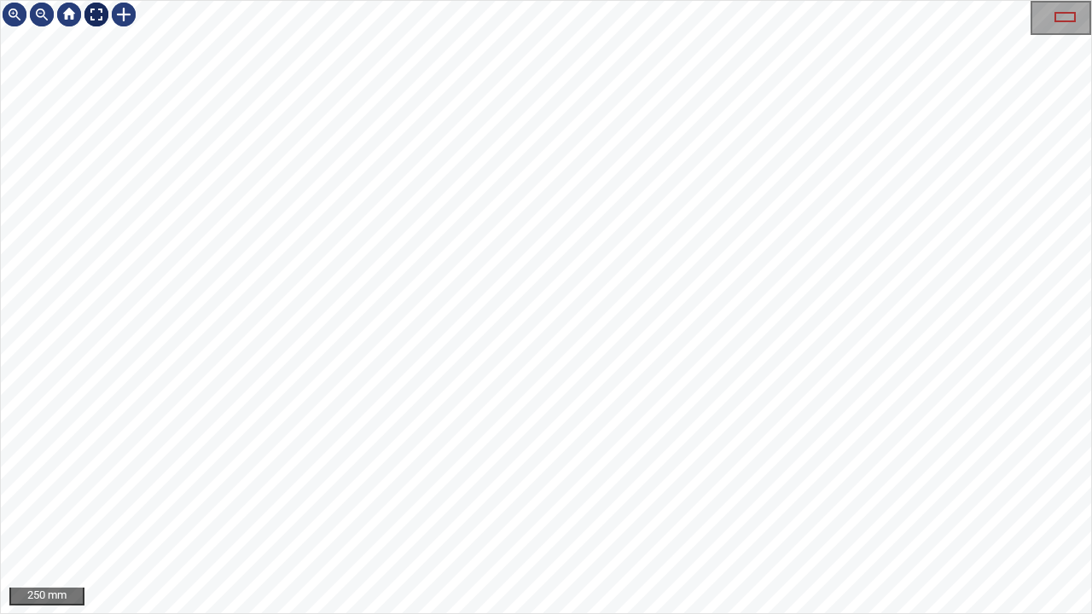
click at [102, 14] on div at bounding box center [96, 14] width 27 height 27
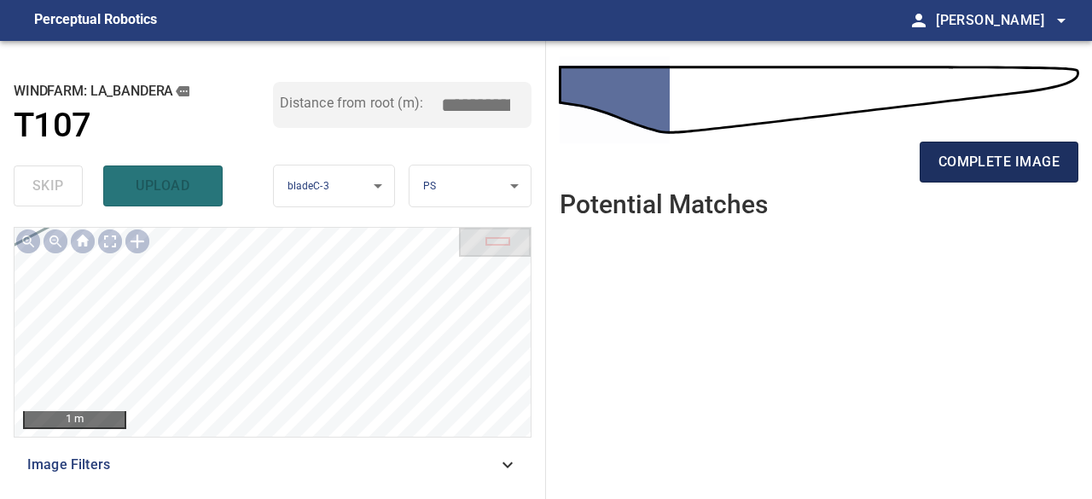
click at [1029, 165] on span "complete image" at bounding box center [998, 162] width 121 height 24
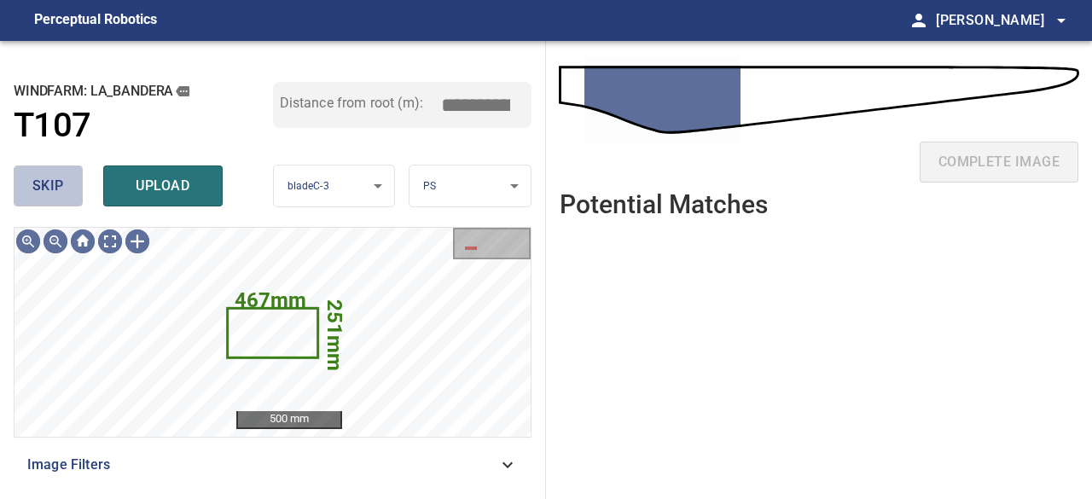
click at [48, 189] on span "skip" at bounding box center [48, 186] width 32 height 24
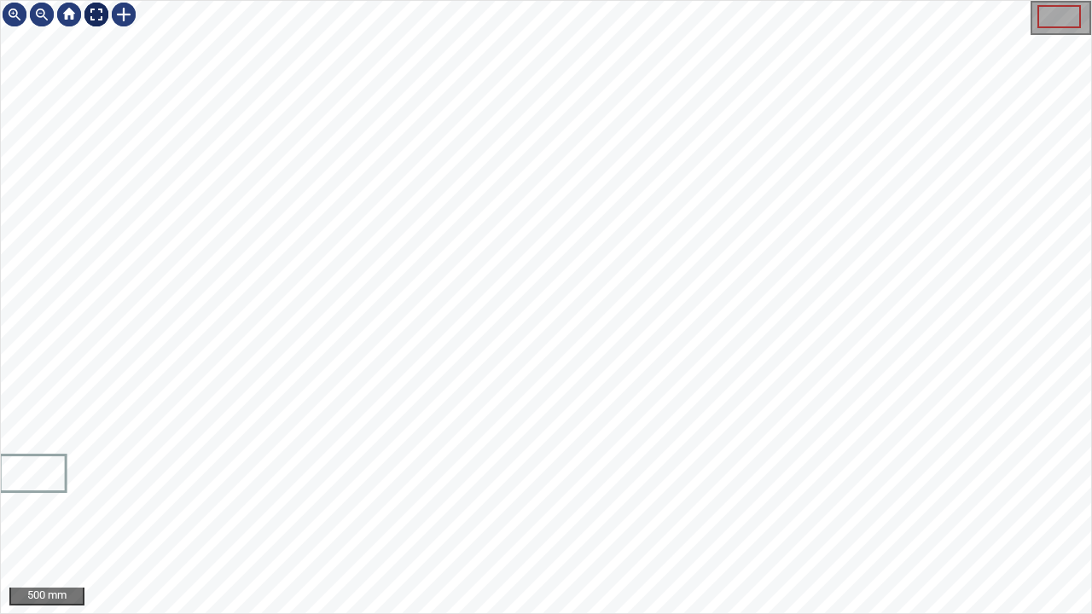
click at [94, 13] on div at bounding box center [96, 14] width 27 height 27
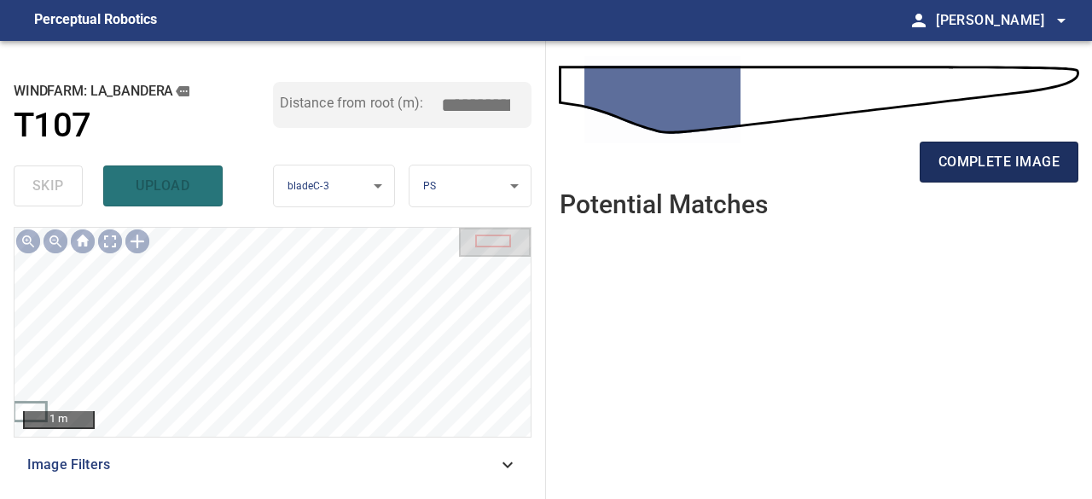
click at [945, 168] on span "complete image" at bounding box center [998, 162] width 121 height 24
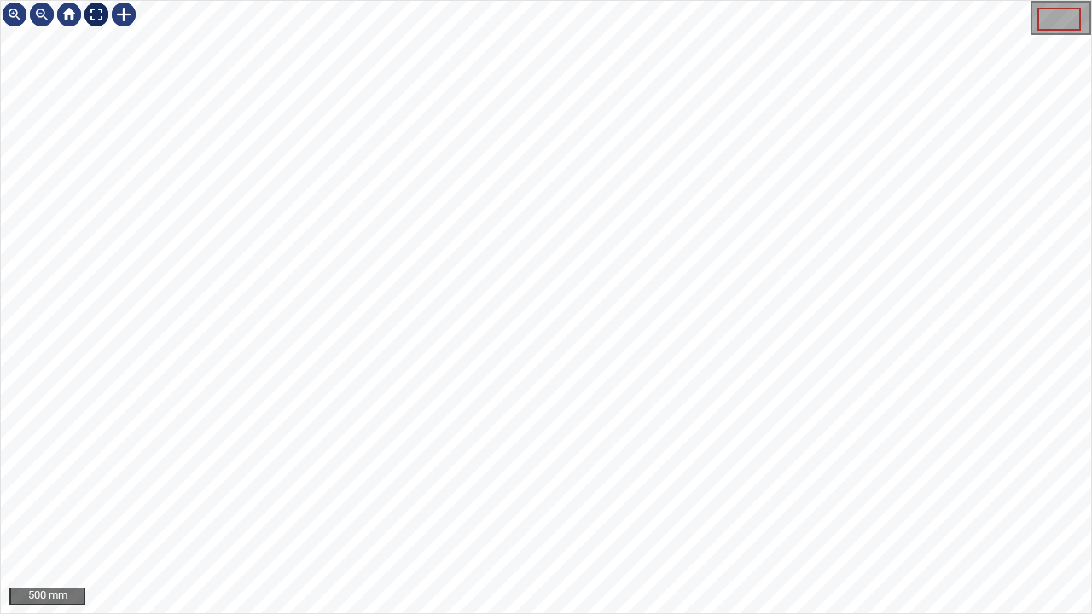
click at [96, 17] on div at bounding box center [96, 14] width 27 height 27
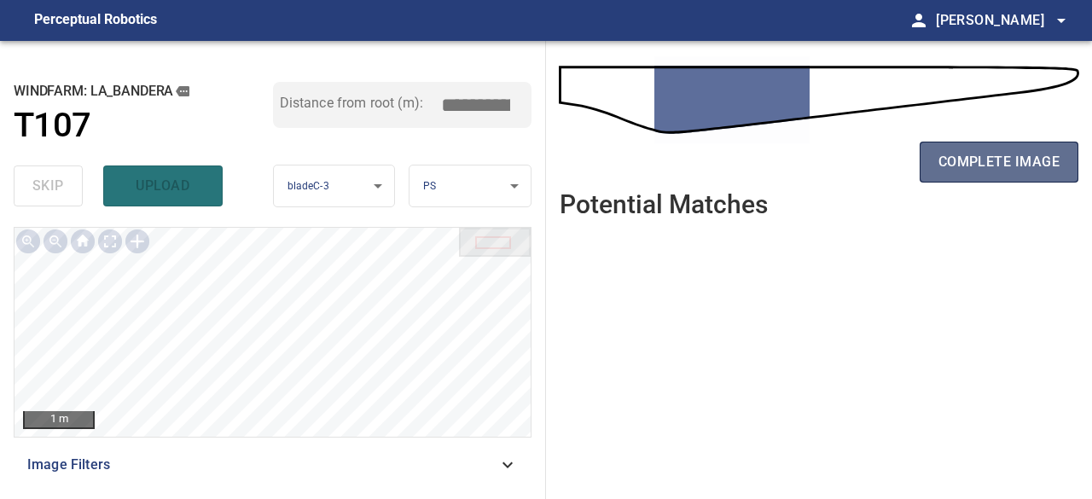
click at [963, 159] on span "complete image" at bounding box center [998, 162] width 121 height 24
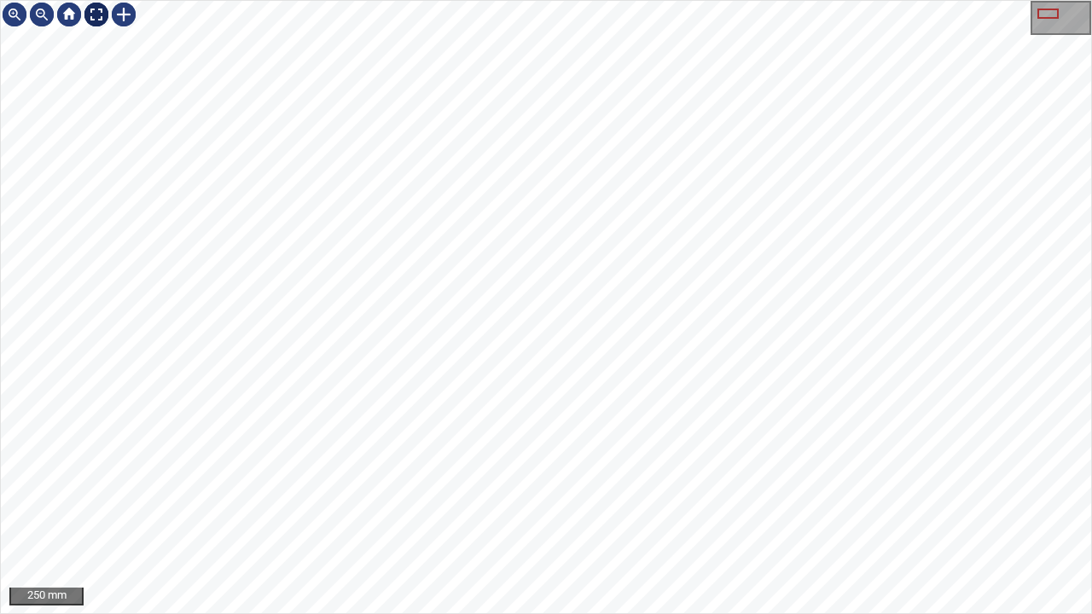
click at [97, 19] on div at bounding box center [96, 14] width 27 height 27
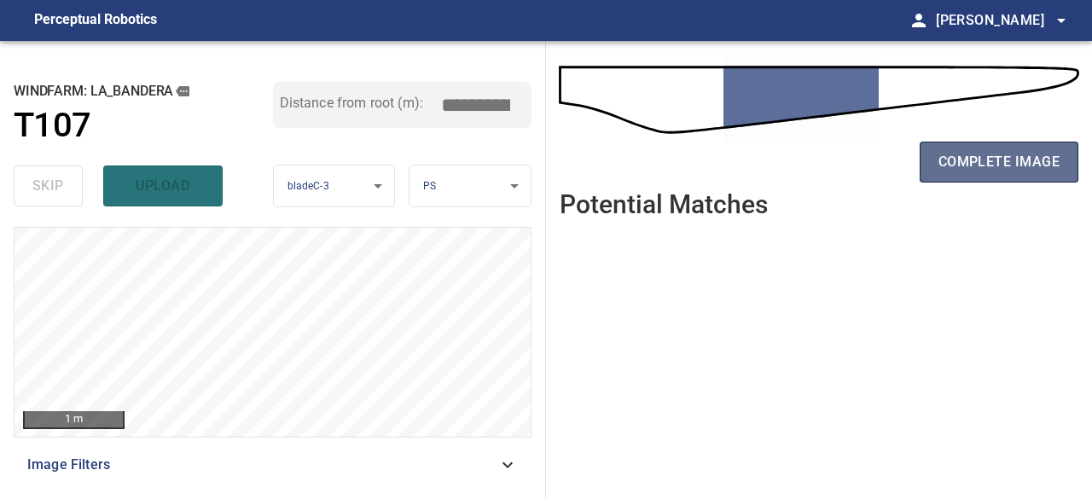
click at [967, 172] on span "complete image" at bounding box center [998, 162] width 121 height 24
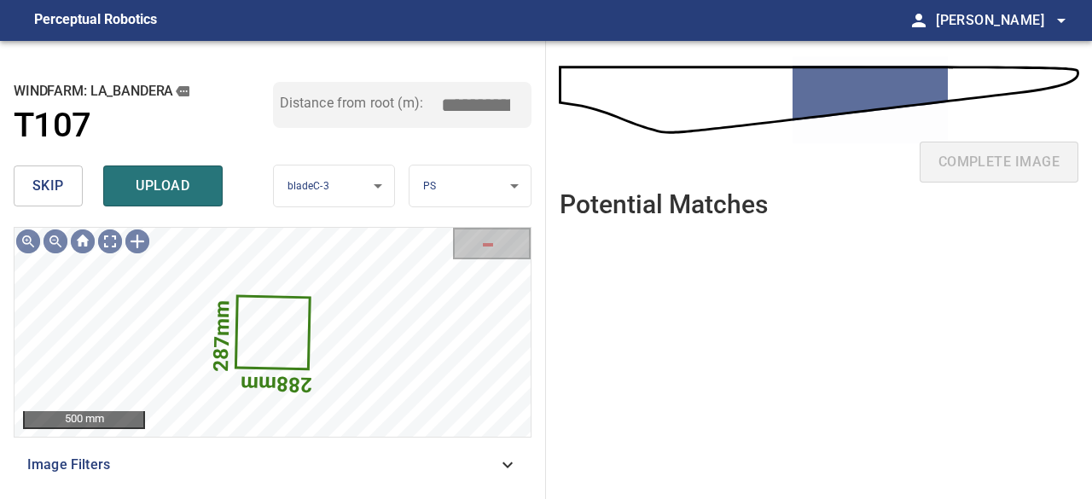
click at [47, 190] on span "skip" at bounding box center [48, 186] width 32 height 24
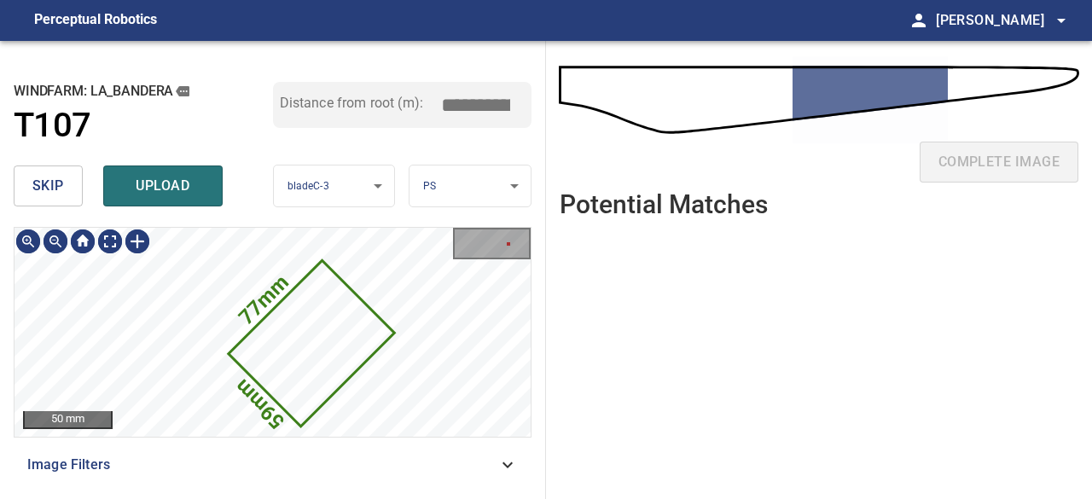
click at [58, 190] on span "skip" at bounding box center [48, 186] width 32 height 24
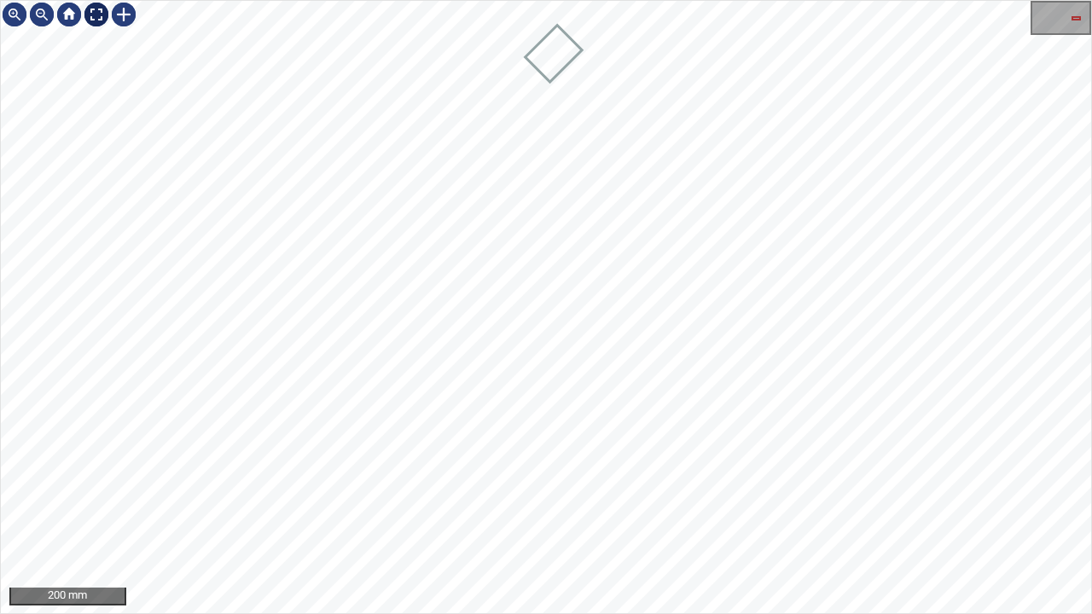
click at [92, 14] on div at bounding box center [96, 14] width 27 height 27
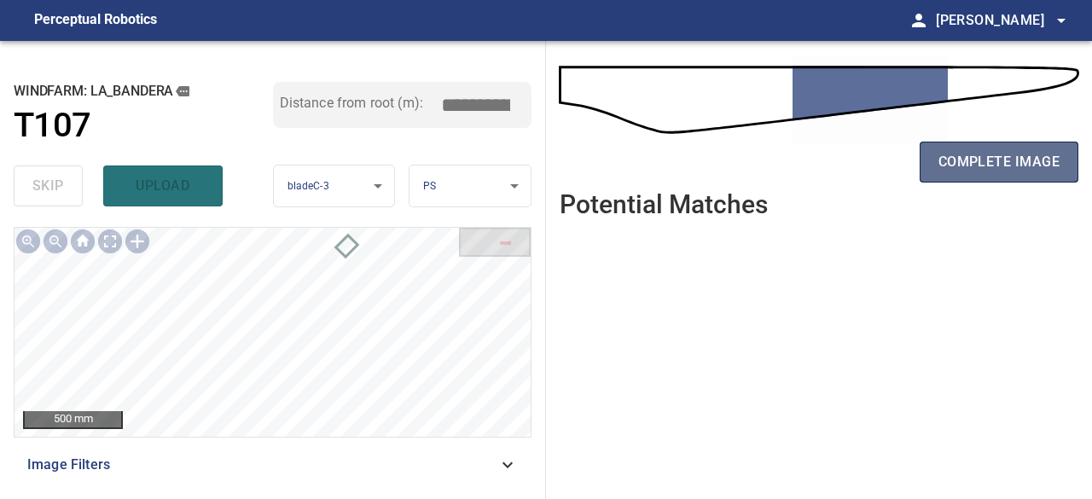
click at [969, 152] on span "complete image" at bounding box center [998, 162] width 121 height 24
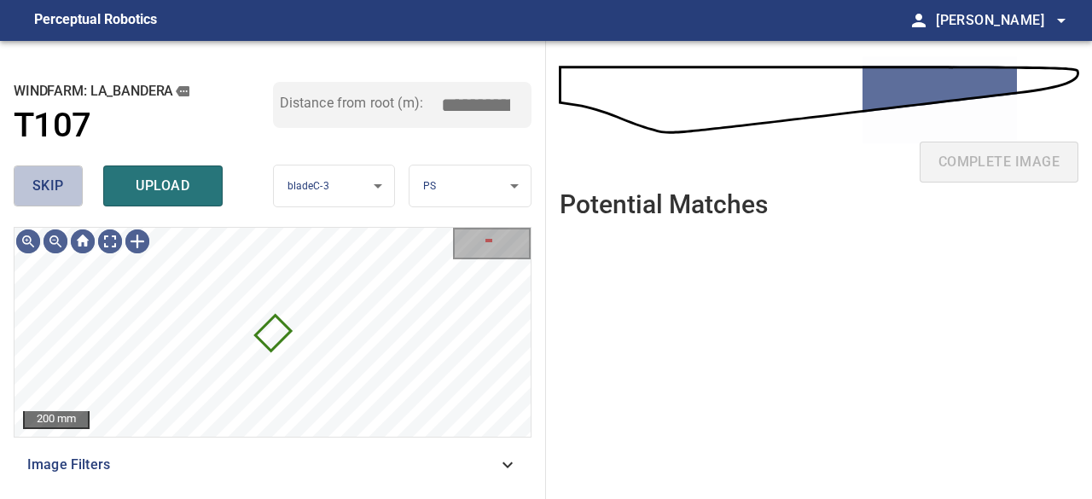
click at [38, 177] on span "skip" at bounding box center [48, 186] width 32 height 24
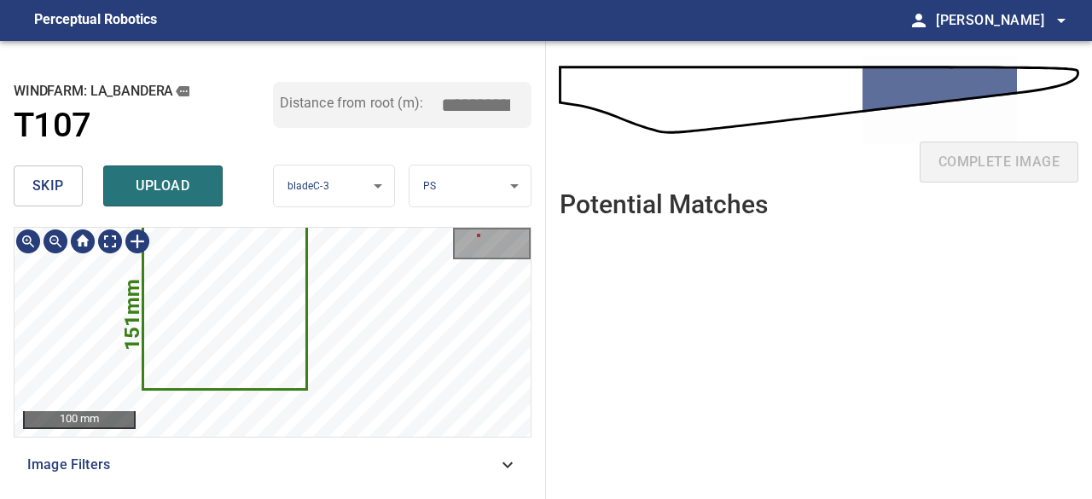
click at [197, 333] on icon at bounding box center [224, 308] width 161 height 161
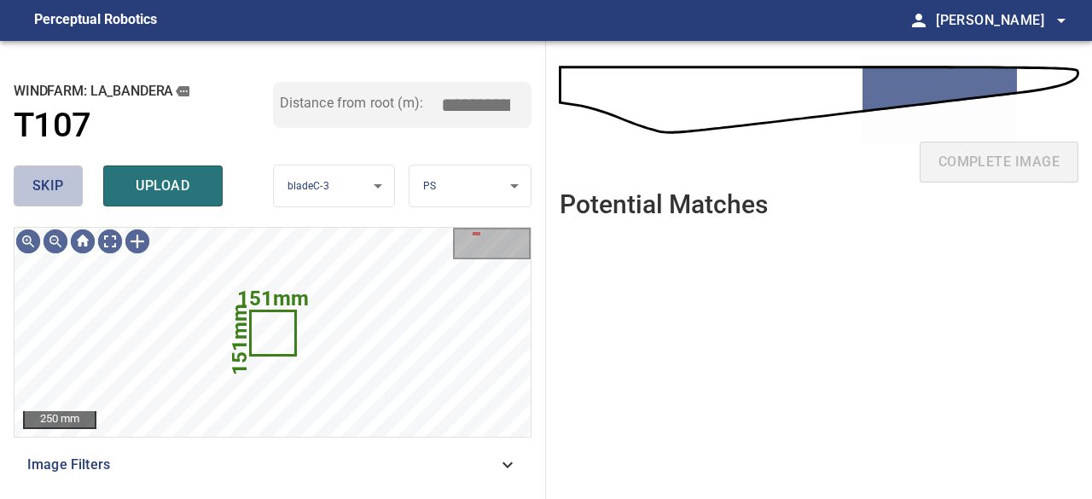
click at [55, 182] on span "skip" at bounding box center [48, 186] width 32 height 24
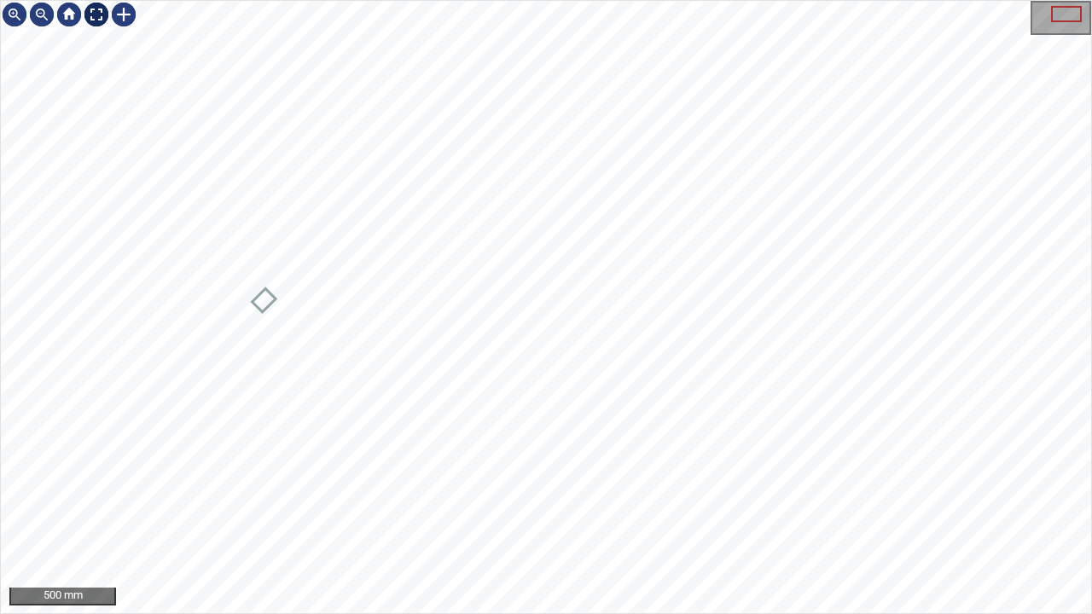
click at [93, 9] on div at bounding box center [96, 14] width 27 height 27
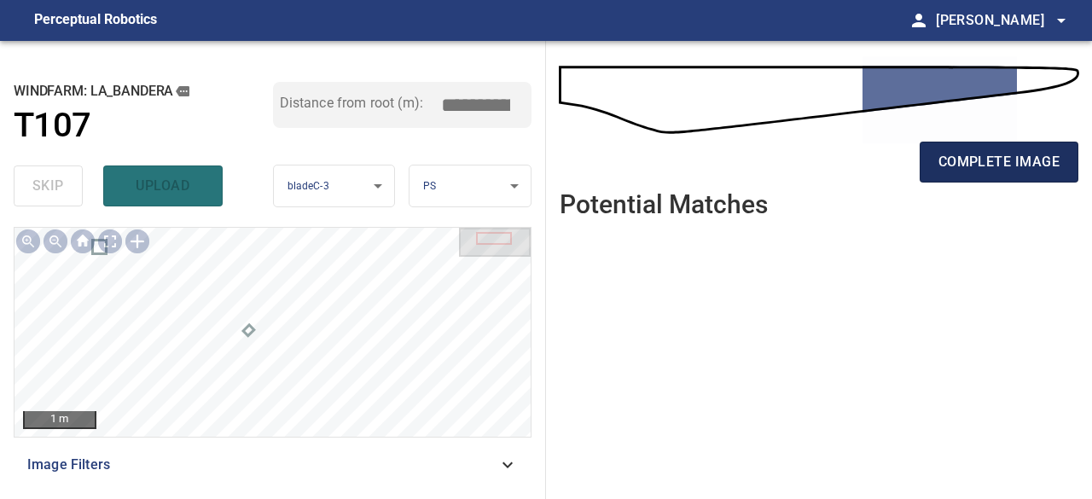
click at [1031, 165] on span "complete image" at bounding box center [998, 162] width 121 height 24
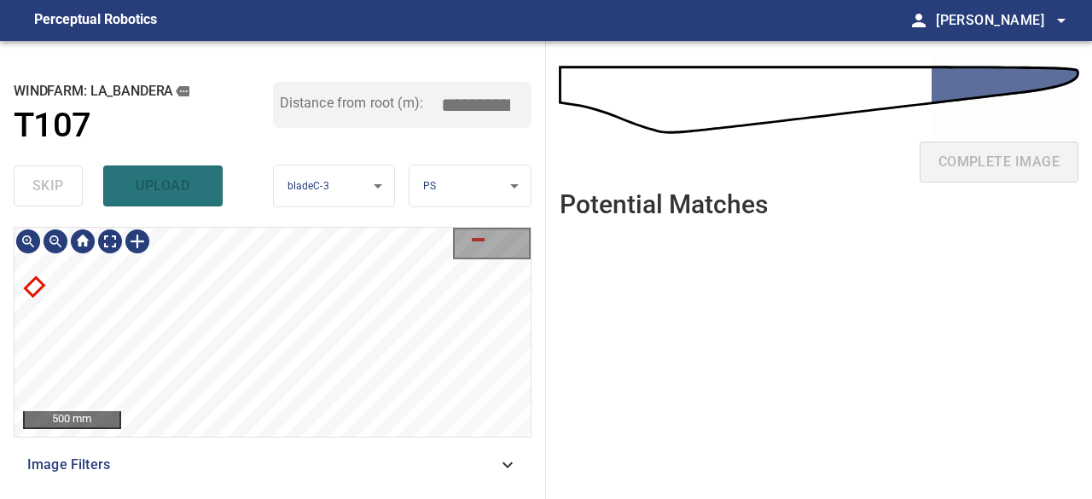
click at [31, 282] on div at bounding box center [272, 332] width 516 height 209
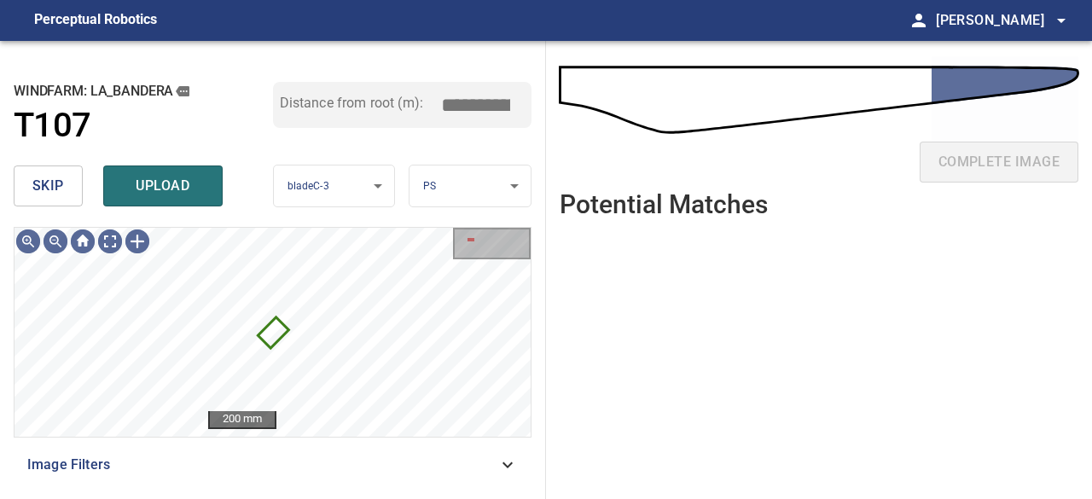
click at [64, 180] on button "skip" at bounding box center [48, 185] width 69 height 41
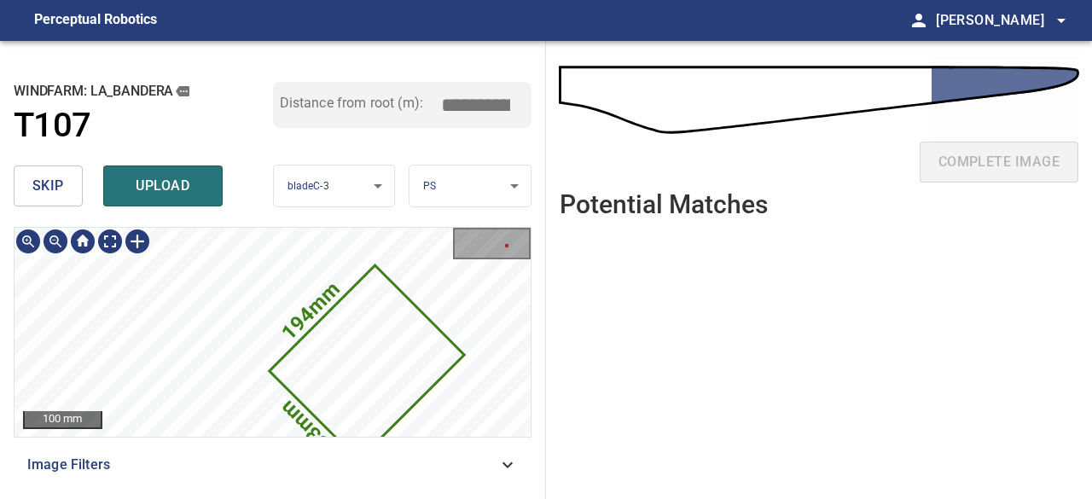
click at [391, 349] on icon at bounding box center [366, 363] width 191 height 191
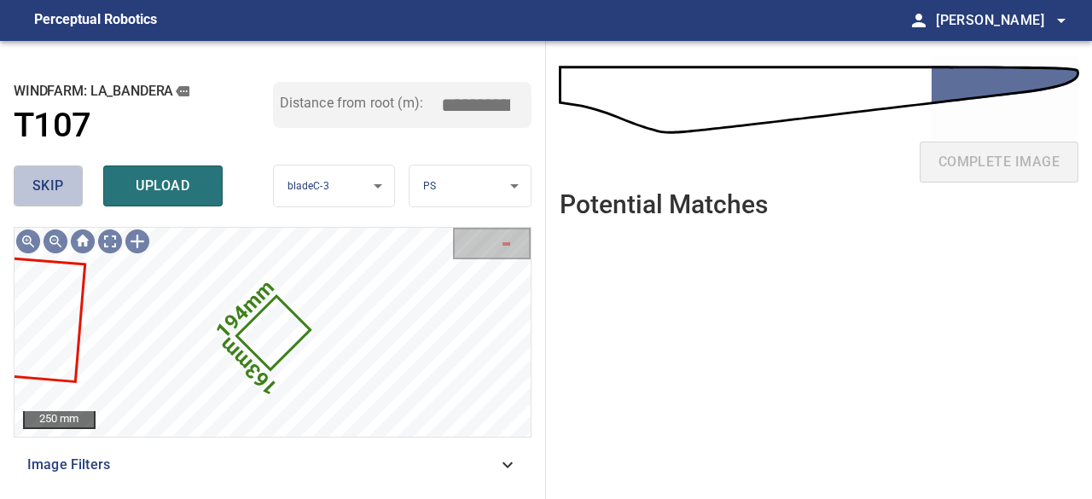
click at [56, 185] on span "skip" at bounding box center [48, 186] width 32 height 24
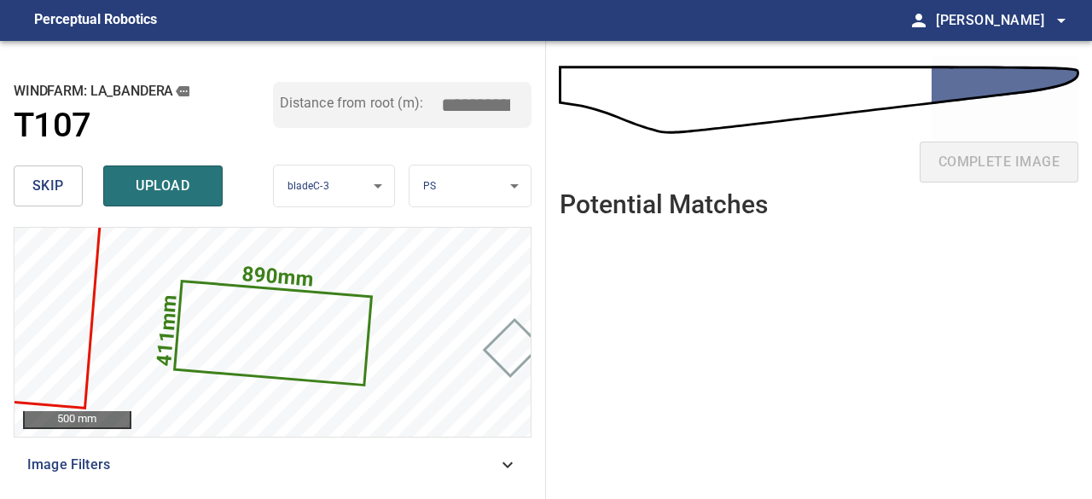
click at [56, 185] on span "skip" at bounding box center [48, 186] width 32 height 24
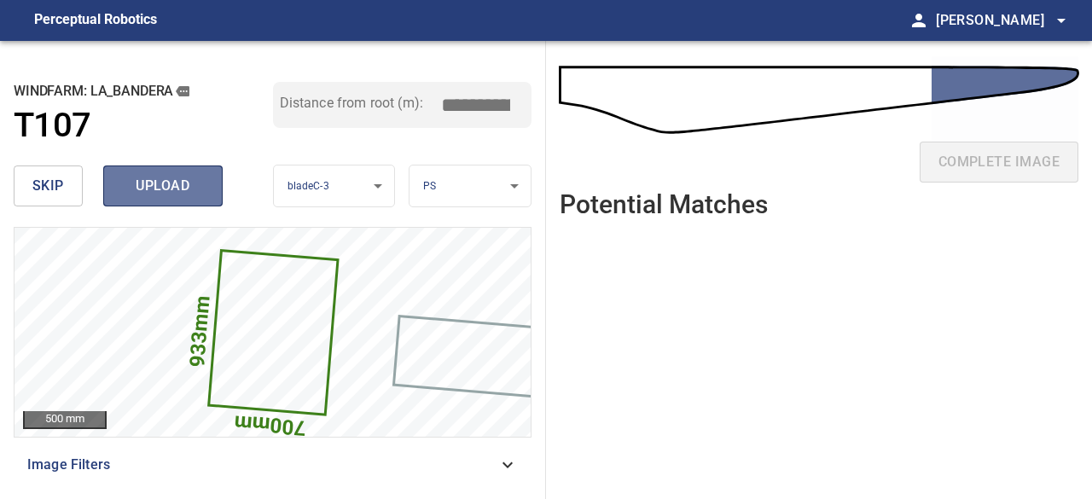
click at [161, 188] on span "upload" at bounding box center [163, 186] width 82 height 24
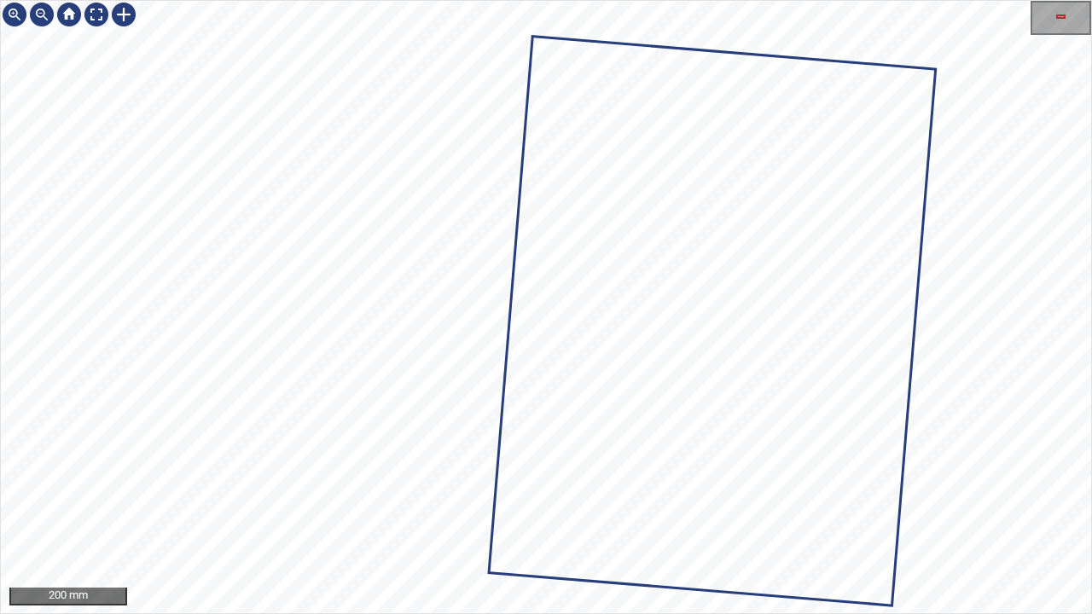
click at [616, 382] on icon at bounding box center [710, 321] width 443 height 566
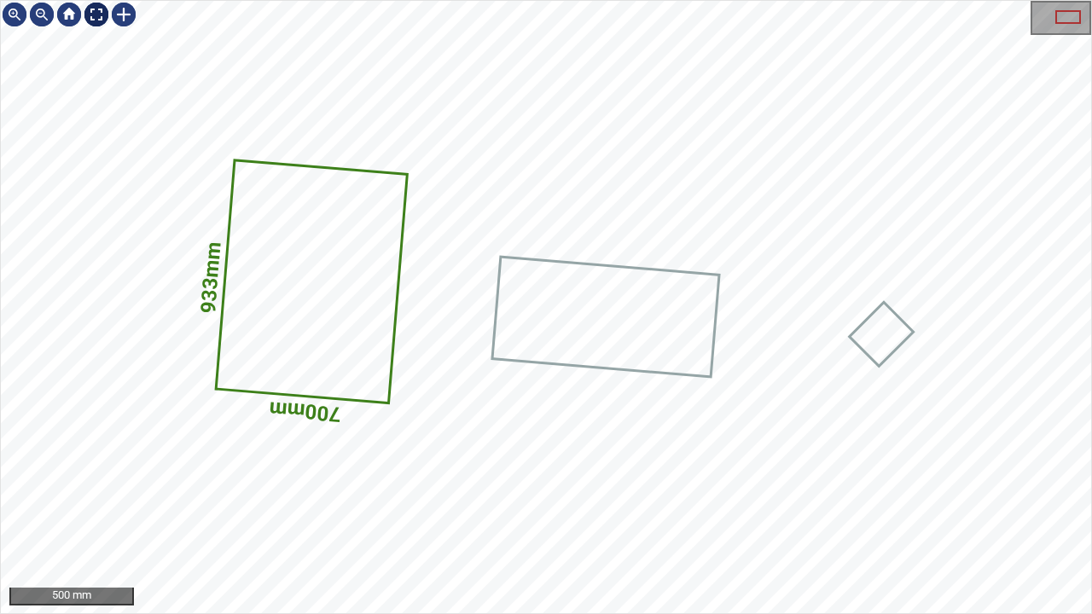
click at [94, 15] on div at bounding box center [96, 14] width 27 height 27
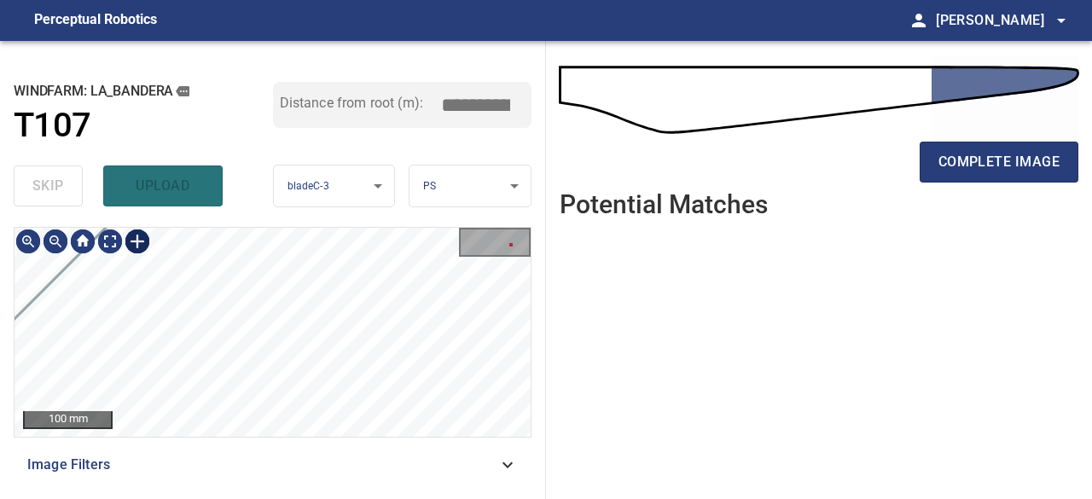
click at [135, 244] on div at bounding box center [137, 241] width 27 height 27
click at [364, 364] on div "933mm 700mm" at bounding box center [272, 332] width 516 height 209
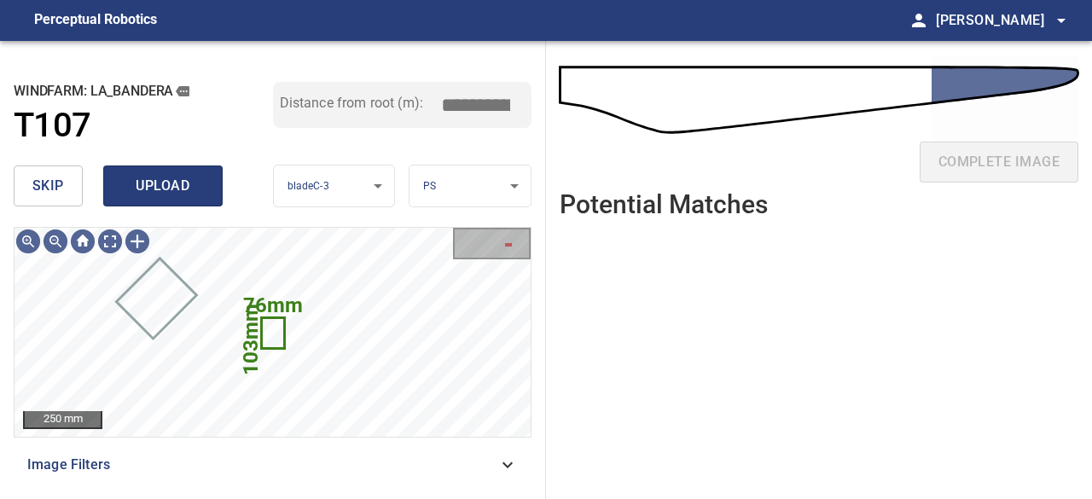
click at [167, 187] on span "upload" at bounding box center [163, 186] width 82 height 24
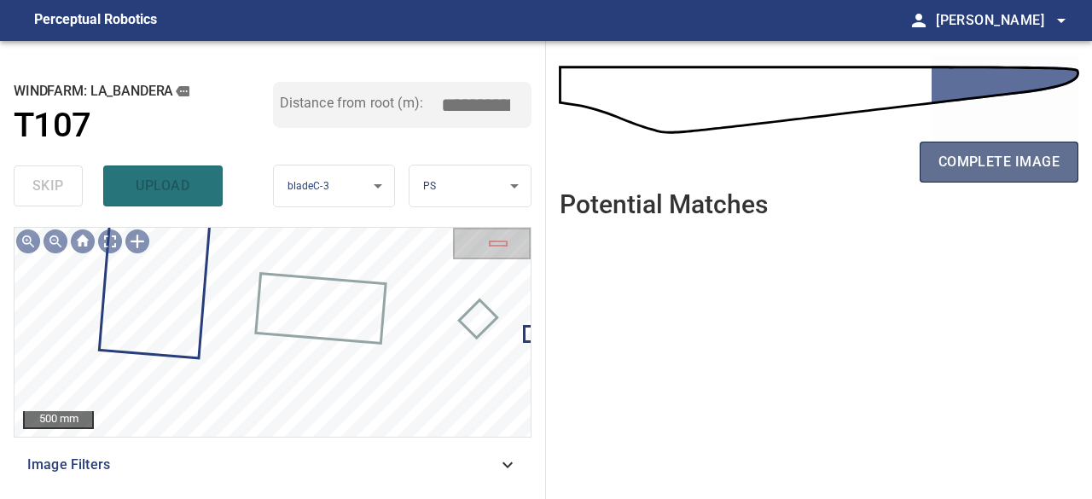
click at [999, 155] on span "complete image" at bounding box center [998, 162] width 121 height 24
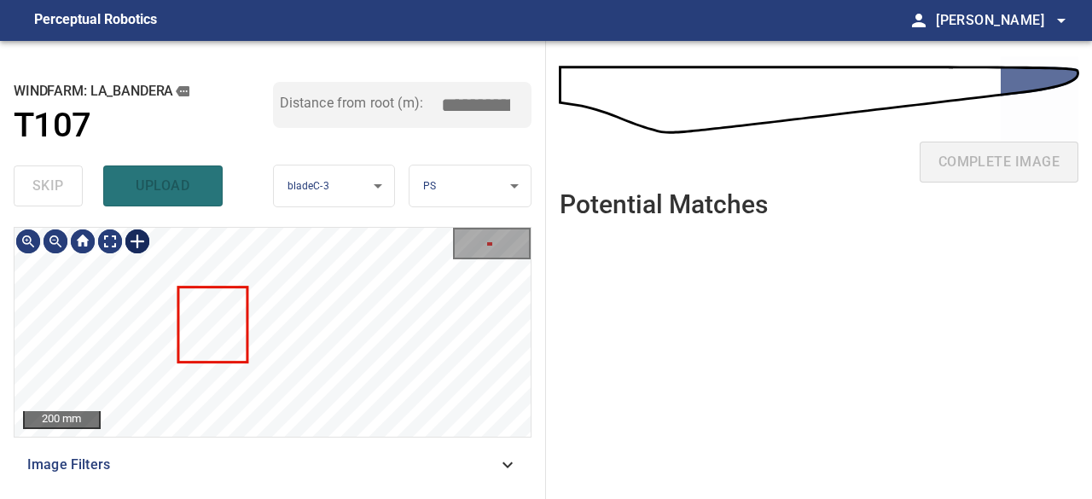
click at [130, 232] on div at bounding box center [137, 241] width 27 height 27
click at [390, 405] on div at bounding box center [272, 332] width 516 height 209
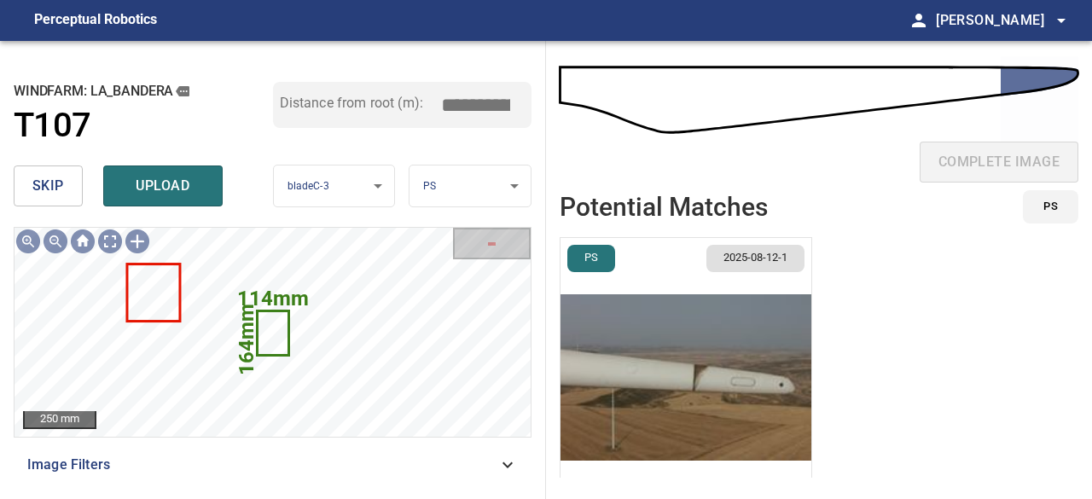
click at [766, 397] on img "button" at bounding box center [685, 377] width 251 height 279
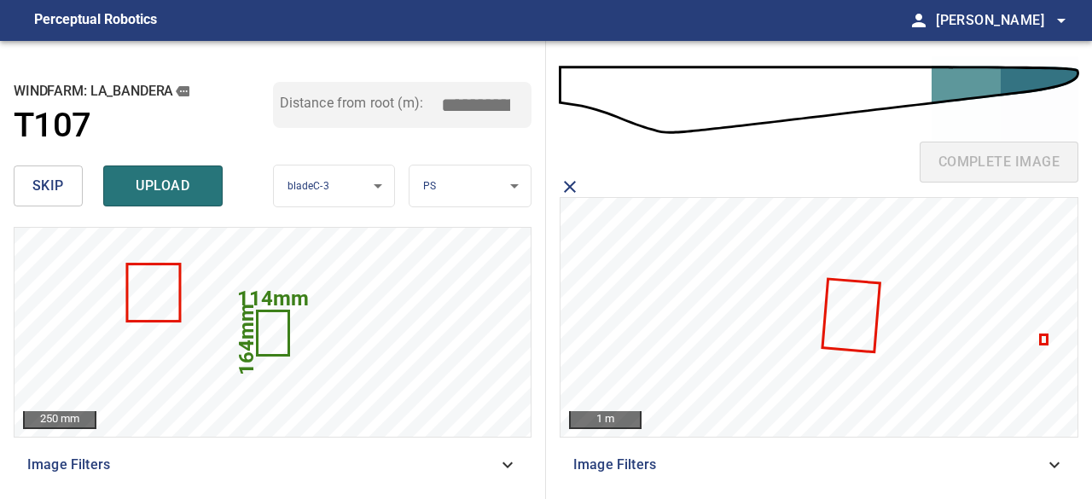
click at [1045, 336] on icon at bounding box center [1043, 339] width 5 height 7
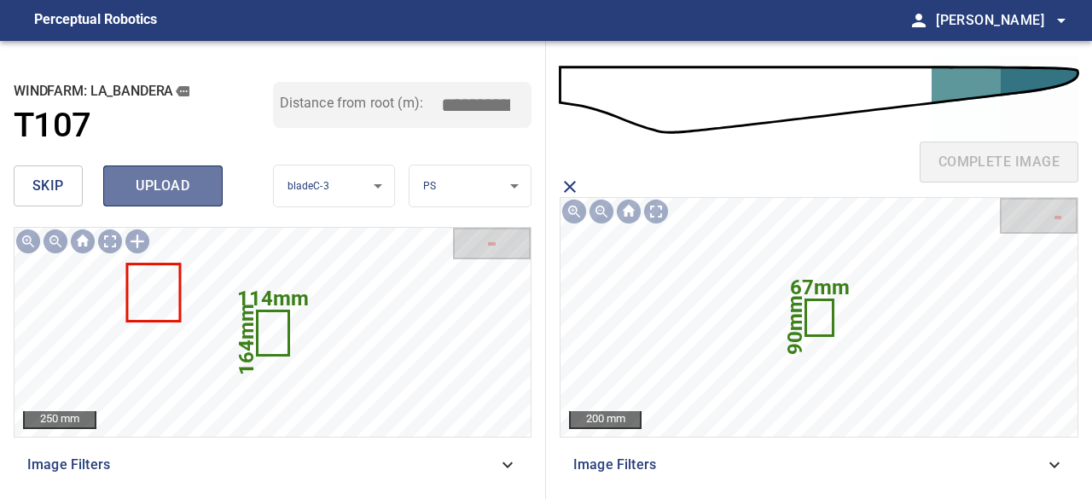
click at [142, 178] on span "upload" at bounding box center [163, 186] width 82 height 24
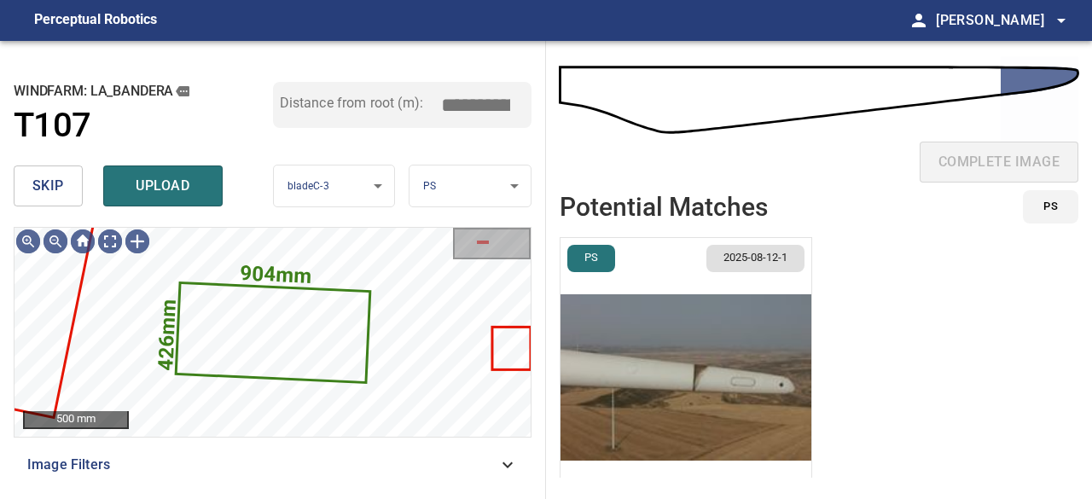
click at [58, 182] on span "skip" at bounding box center [48, 186] width 32 height 24
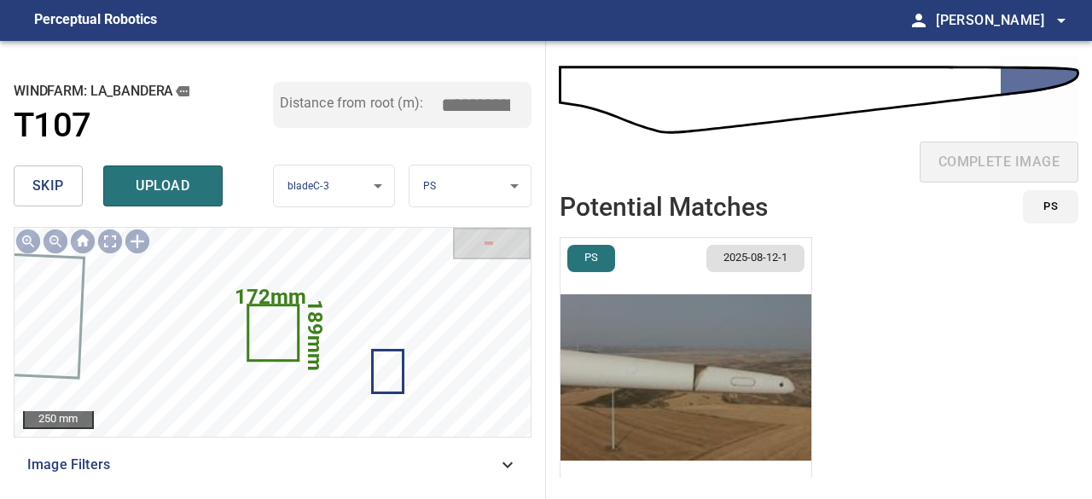
click at [58, 182] on span "skip" at bounding box center [48, 186] width 32 height 24
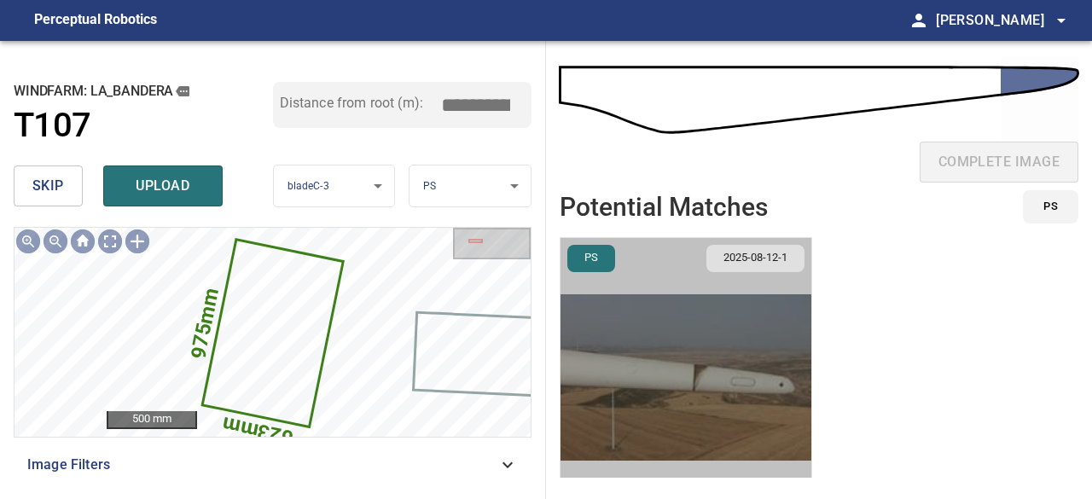
click at [692, 385] on img "button" at bounding box center [685, 377] width 251 height 279
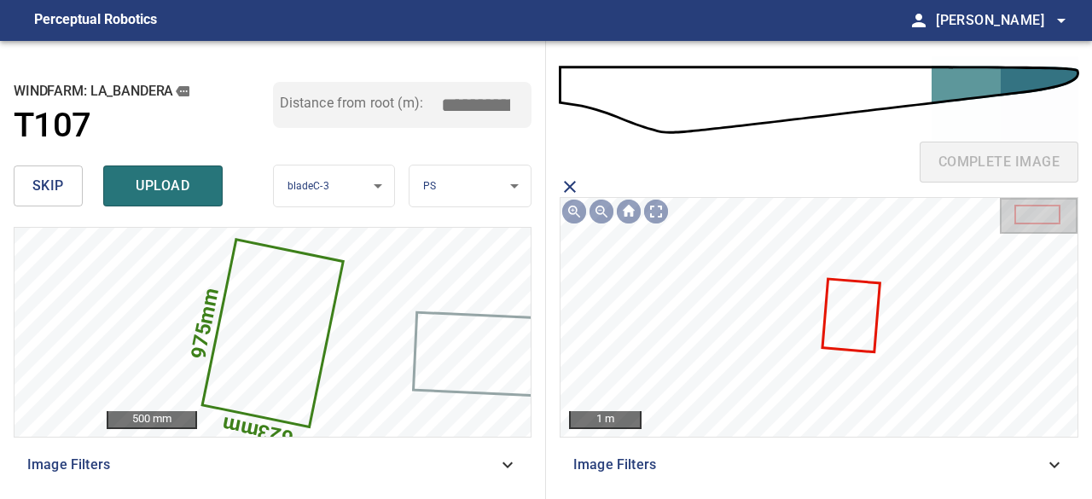
click at [862, 326] on icon at bounding box center [851, 316] width 55 height 70
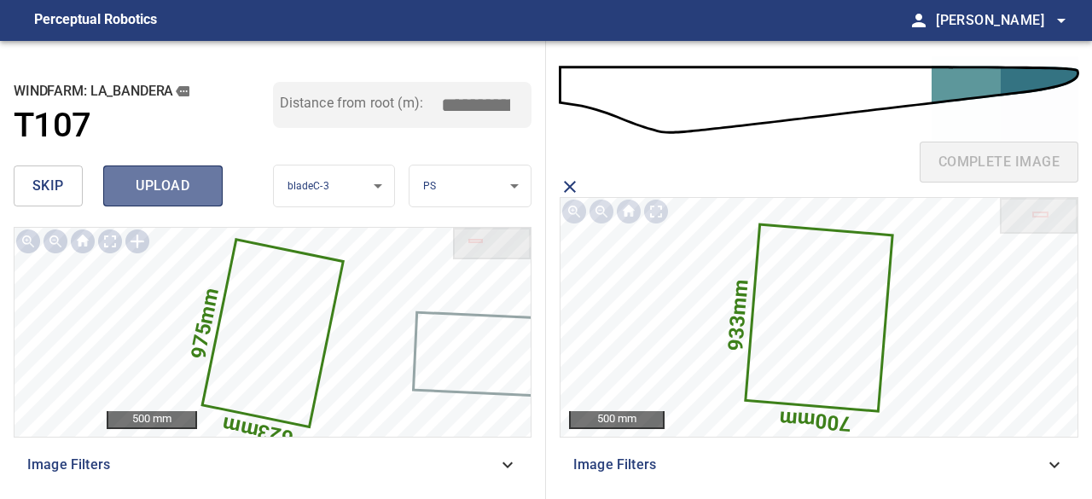
click at [136, 190] on span "upload" at bounding box center [163, 186] width 82 height 24
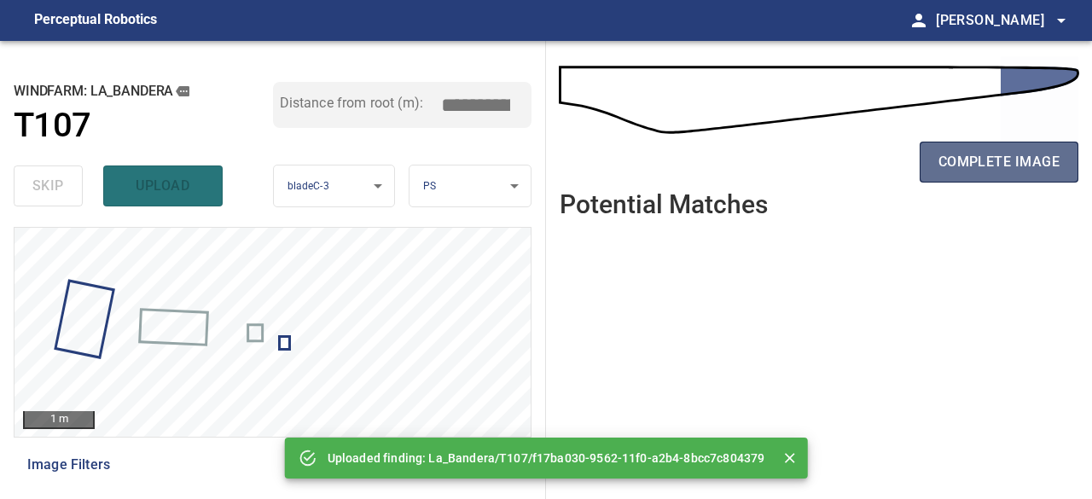
click at [983, 159] on span "complete image" at bounding box center [998, 162] width 121 height 24
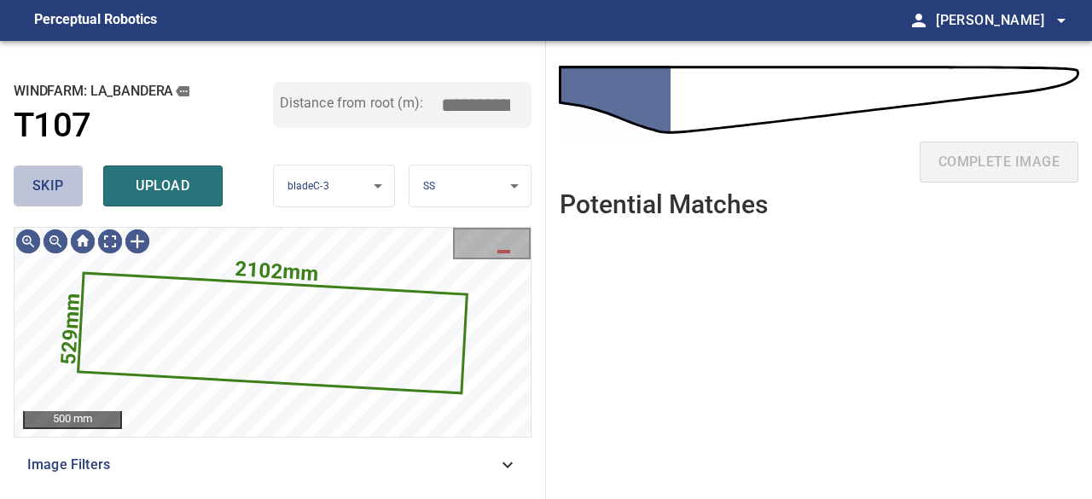
click at [58, 187] on span "skip" at bounding box center [48, 186] width 32 height 24
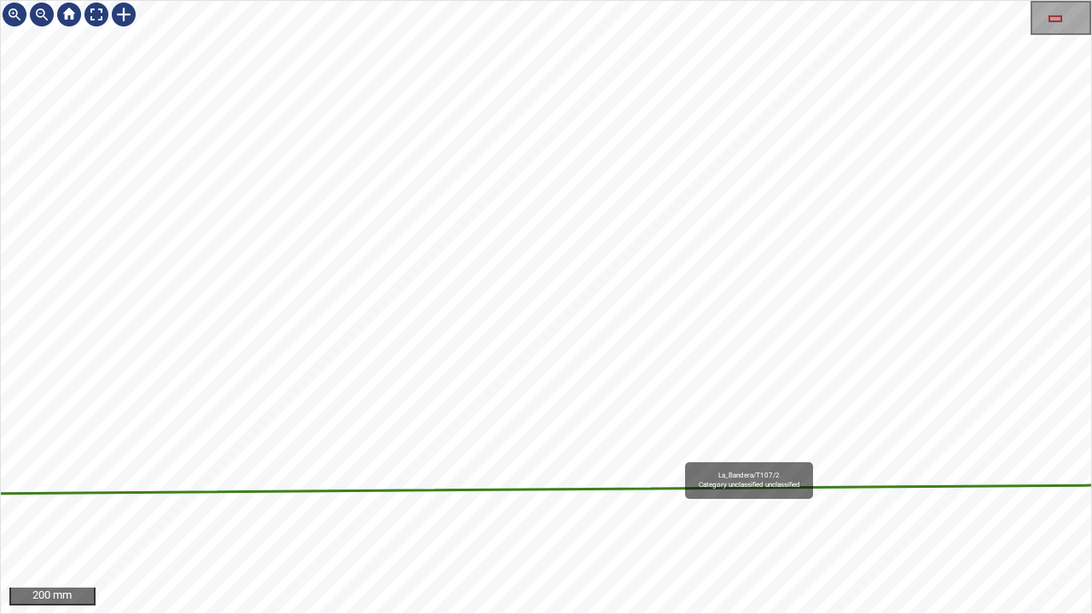
click at [672, 461] on icon at bounding box center [244, 200] width 1895 height 594
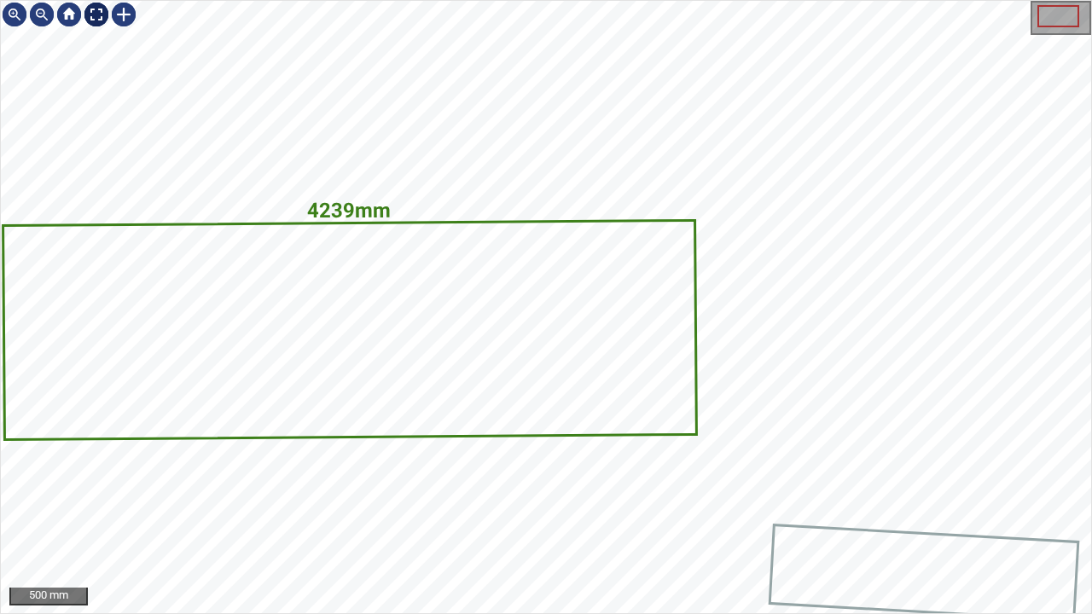
click at [98, 20] on div at bounding box center [96, 14] width 27 height 27
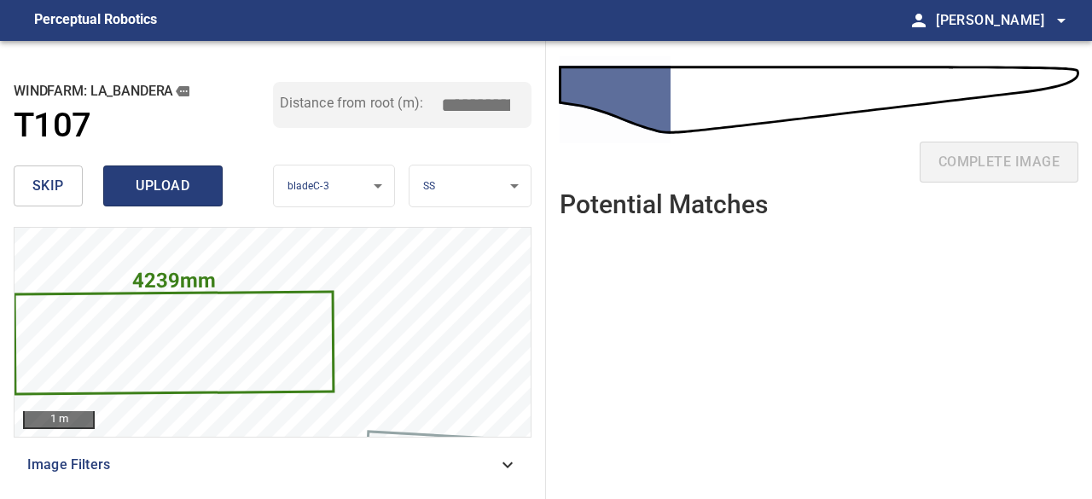
click at [157, 187] on span "upload" at bounding box center [163, 186] width 82 height 24
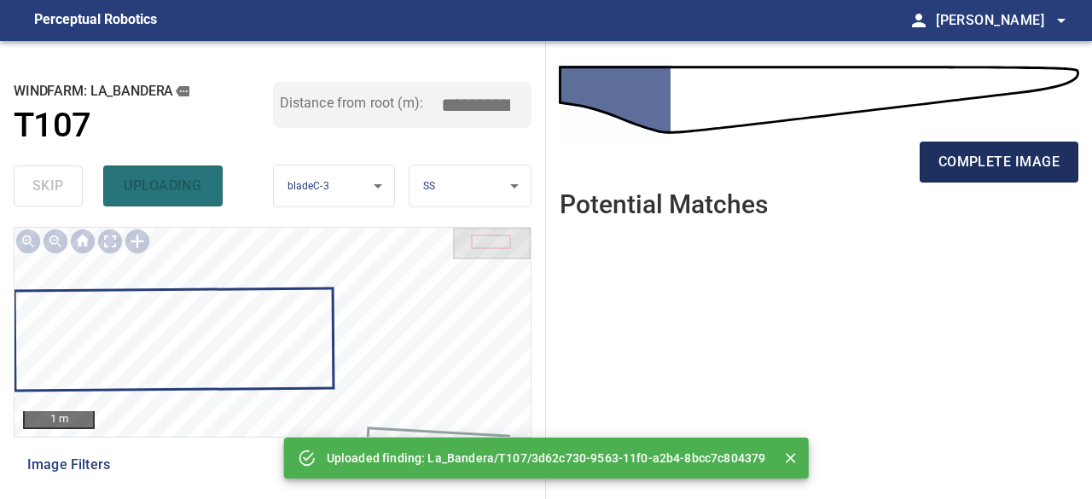
click at [1010, 159] on span "complete image" at bounding box center [998, 162] width 121 height 24
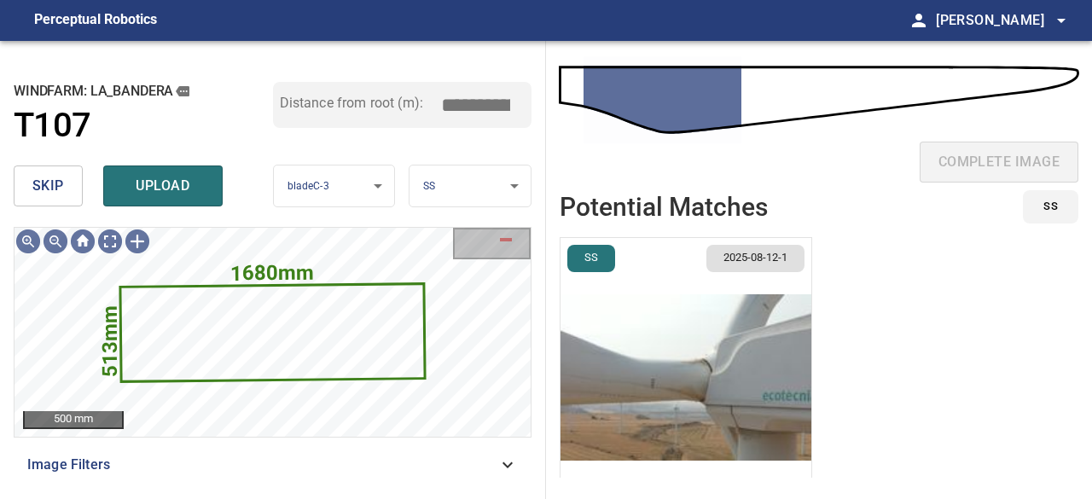
click at [698, 385] on img "button" at bounding box center [685, 377] width 251 height 279
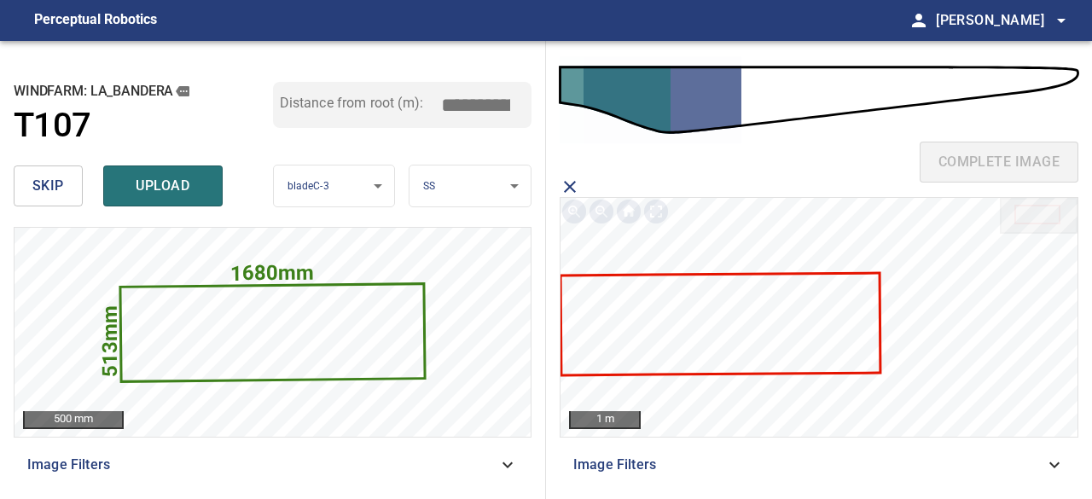
click at [739, 332] on icon at bounding box center [720, 324] width 317 height 100
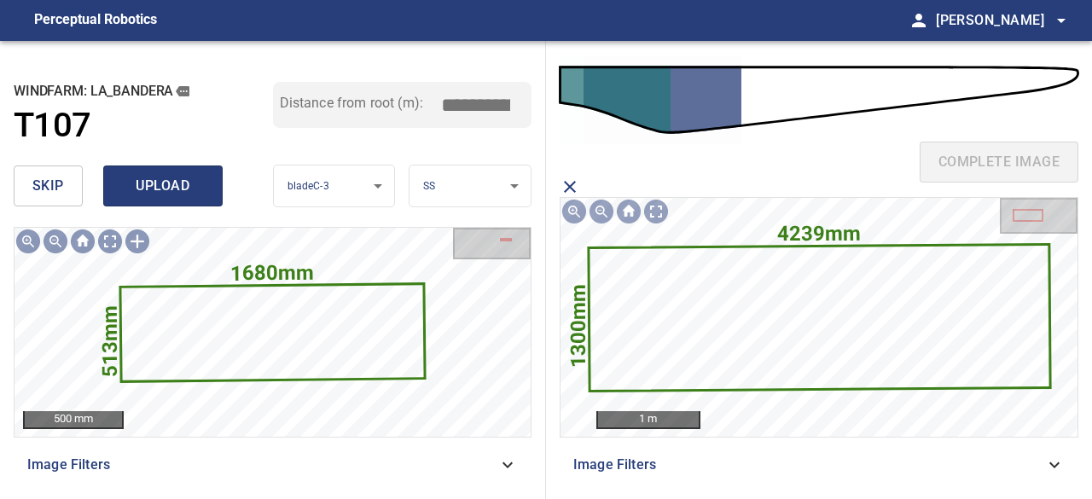
click at [141, 192] on span "upload" at bounding box center [163, 186] width 82 height 24
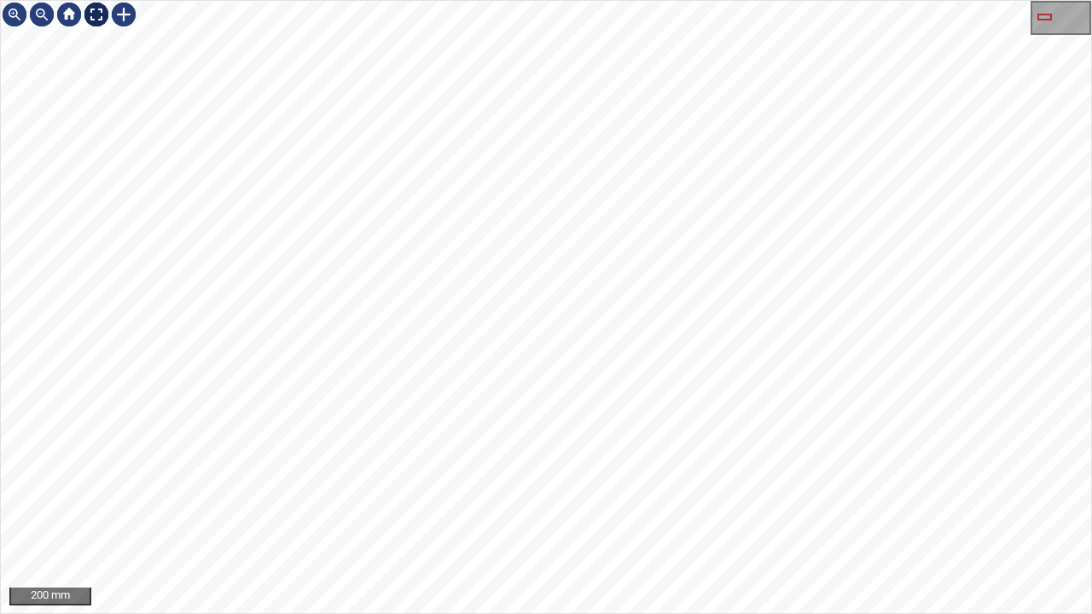
click at [96, 12] on div at bounding box center [96, 14] width 27 height 27
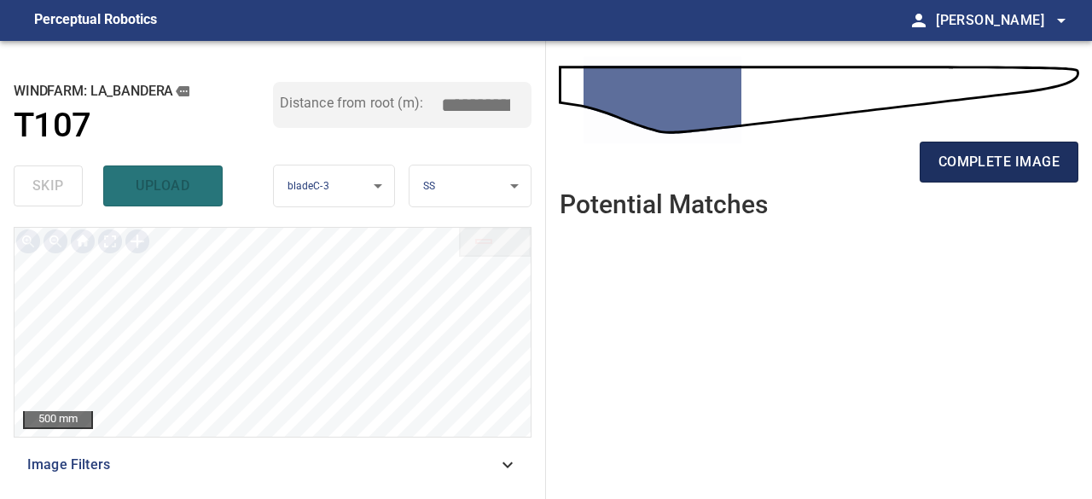
click at [1048, 170] on span "complete image" at bounding box center [998, 162] width 121 height 24
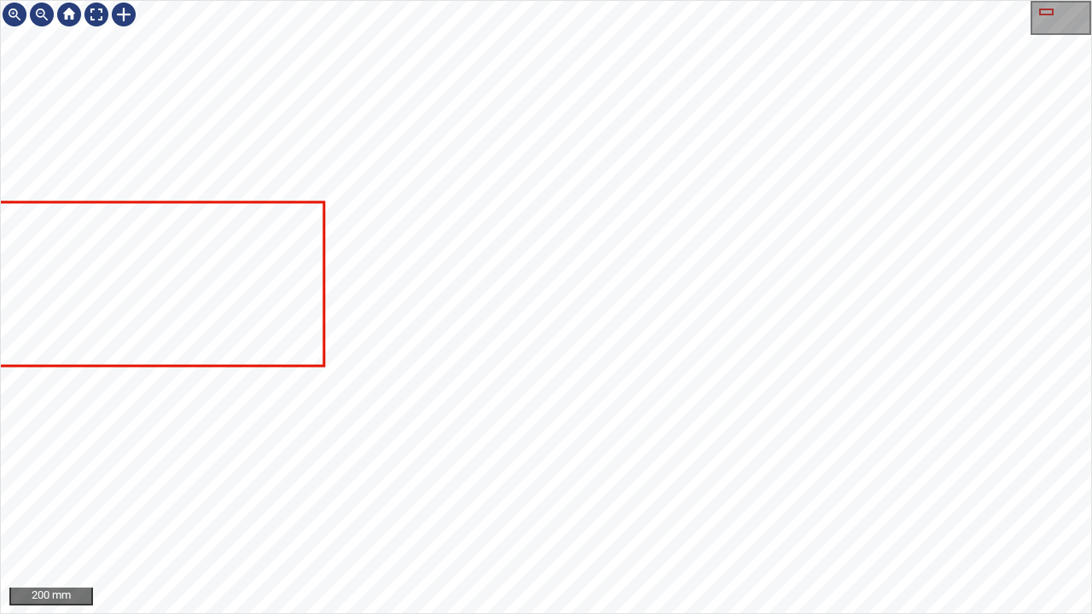
click at [101, 278] on icon at bounding box center [128, 283] width 391 height 161
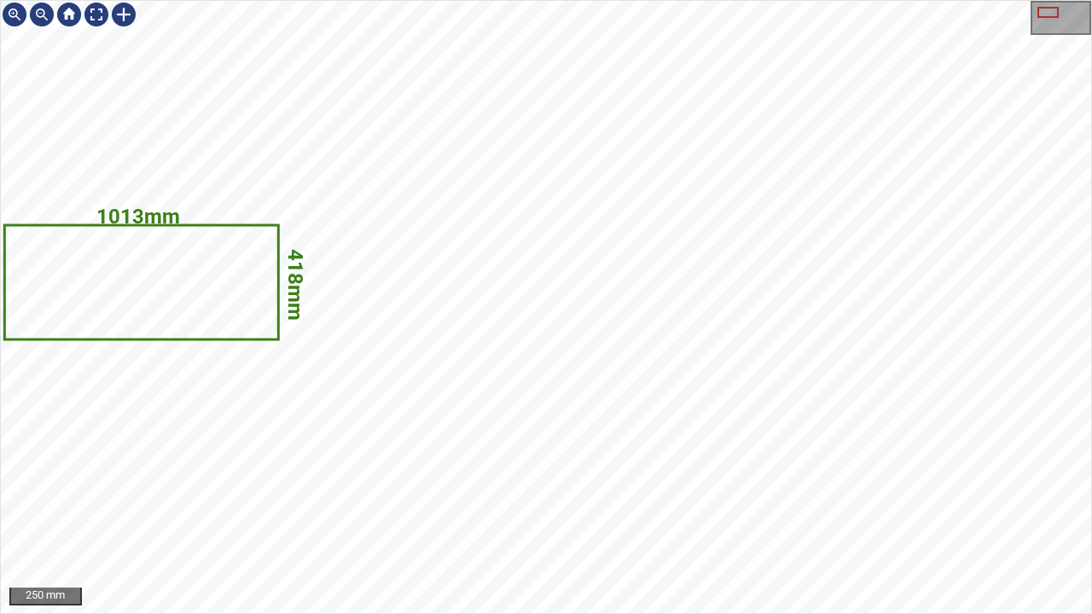
click at [169, 276] on icon at bounding box center [140, 282] width 271 height 112
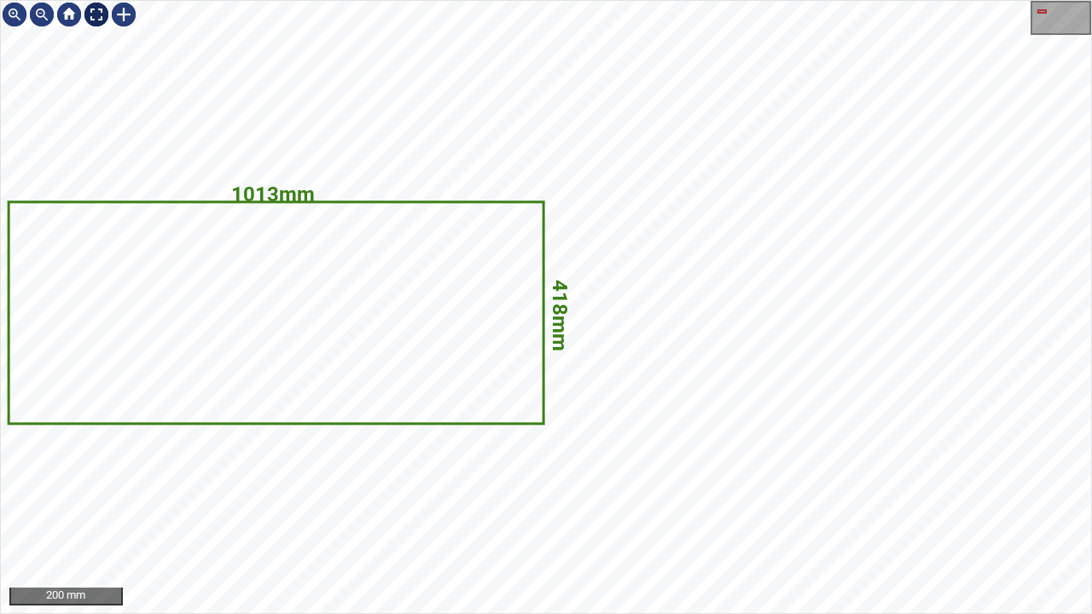
click at [97, 15] on div at bounding box center [96, 14] width 27 height 27
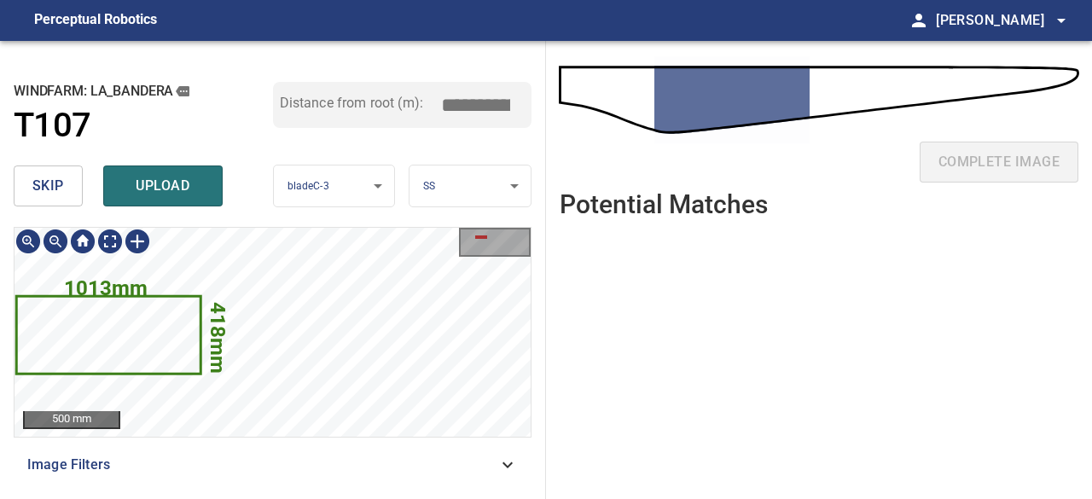
click at [172, 328] on icon at bounding box center [109, 335] width 182 height 75
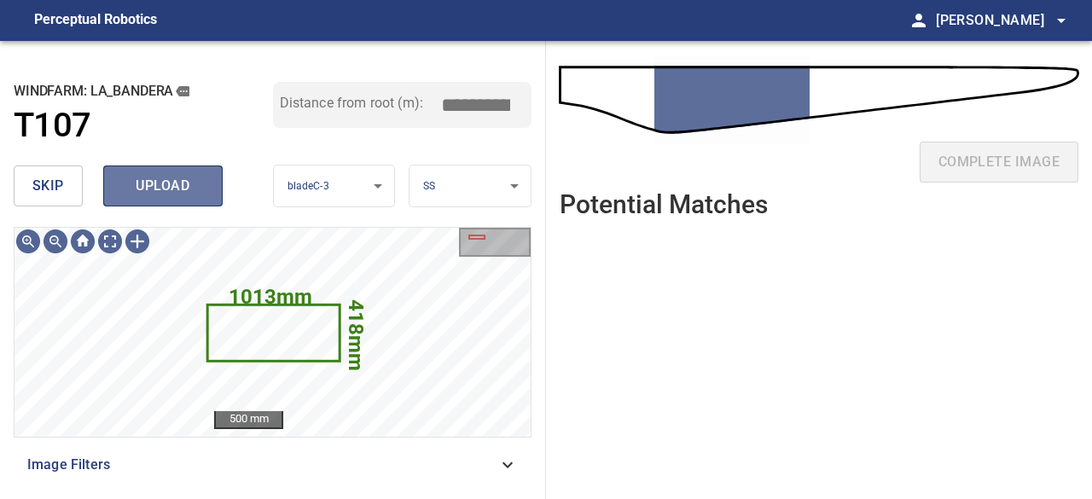
click at [175, 183] on span "upload" at bounding box center [163, 186] width 82 height 24
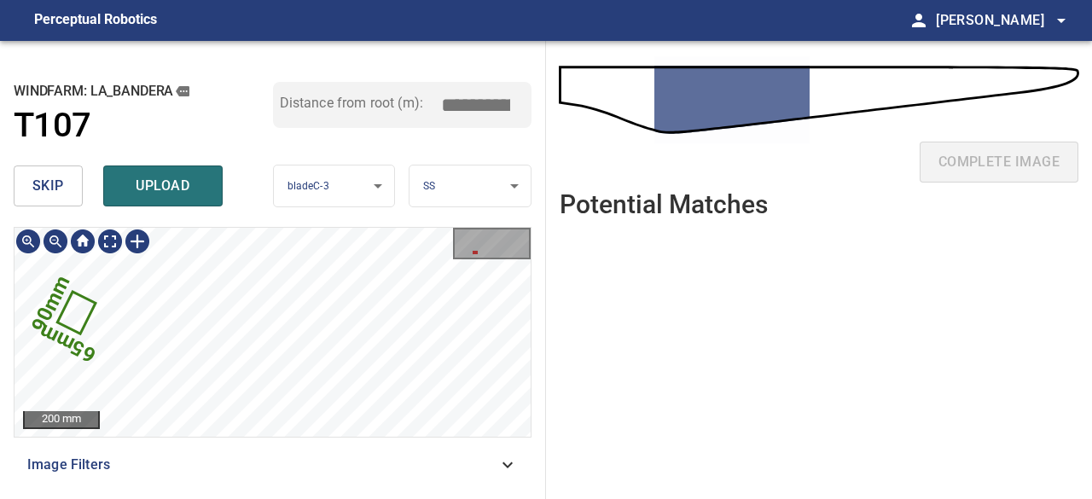
click at [75, 313] on icon at bounding box center [76, 312] width 35 height 38
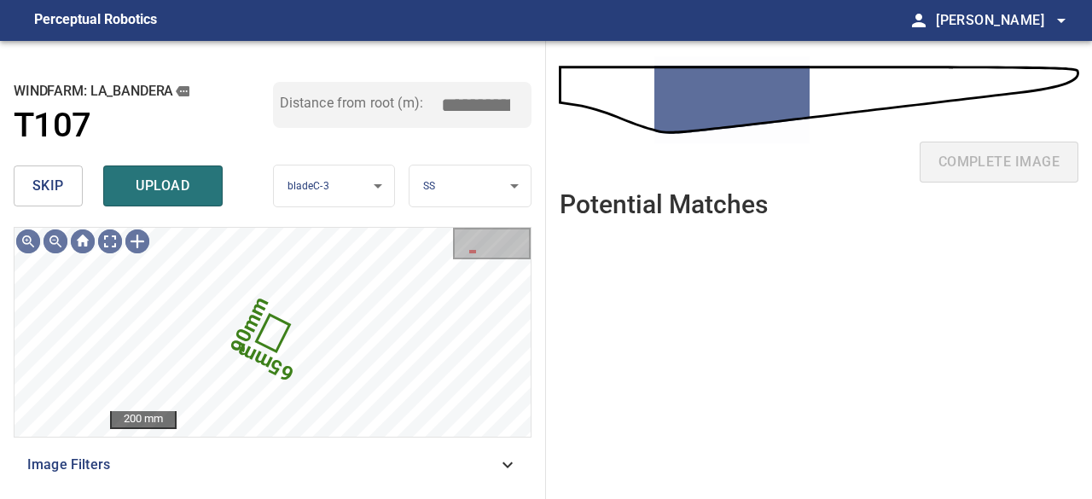
click at [46, 176] on span "skip" at bounding box center [48, 186] width 32 height 24
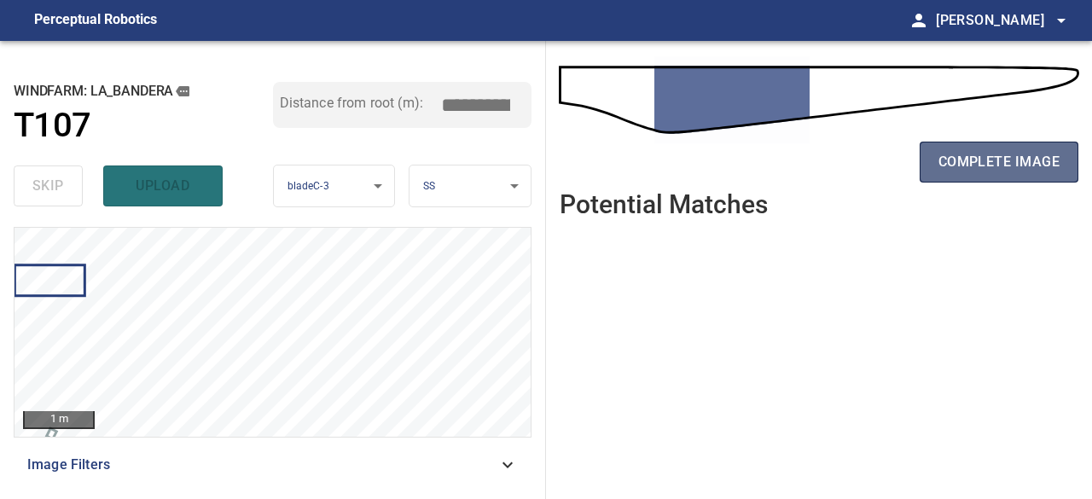
click at [941, 169] on span "complete image" at bounding box center [998, 162] width 121 height 24
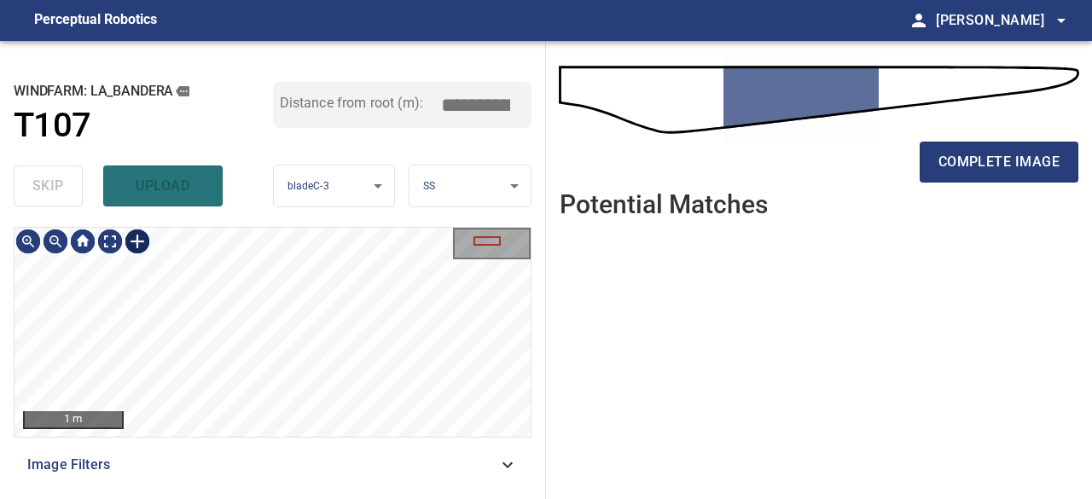
click at [137, 241] on div at bounding box center [137, 241] width 27 height 27
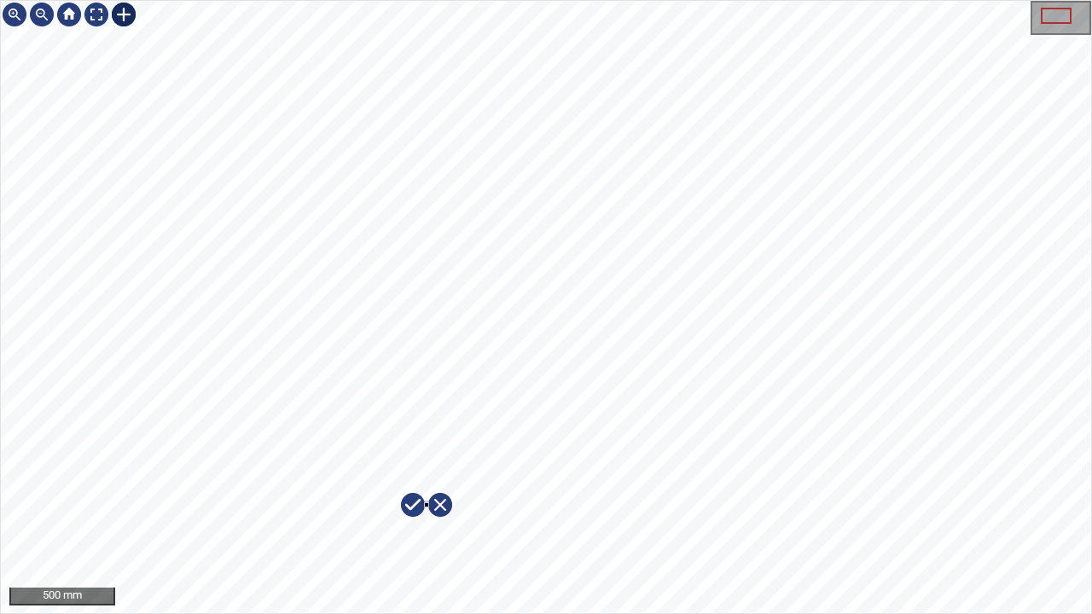
click at [426, 498] on div at bounding box center [546, 307] width 1090 height 612
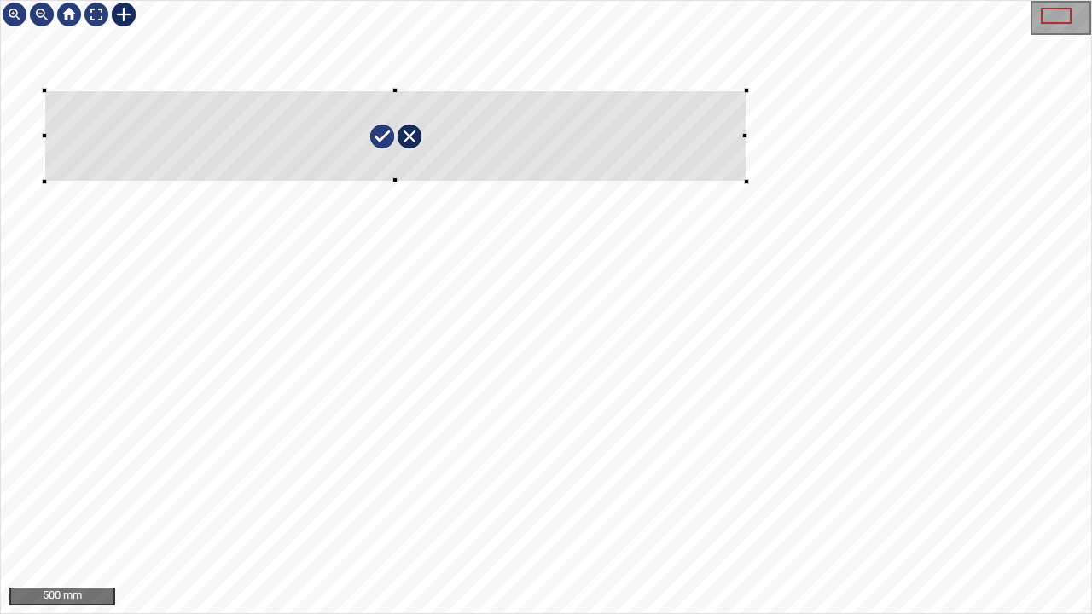
click at [44, 181] on div at bounding box center [546, 307] width 1090 height 612
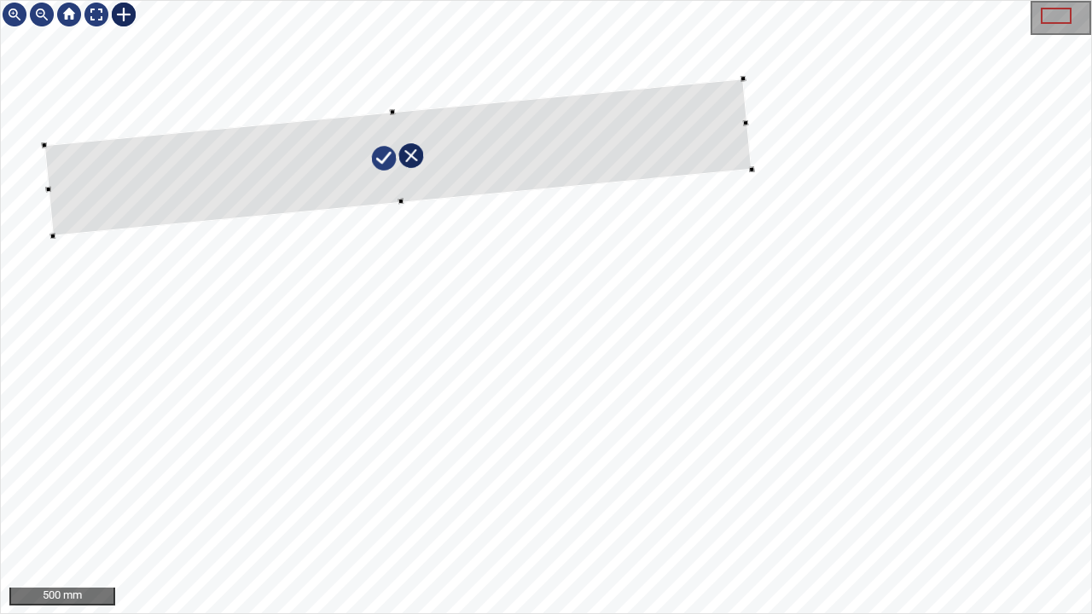
click at [399, 182] on div at bounding box center [397, 156] width 707 height 157
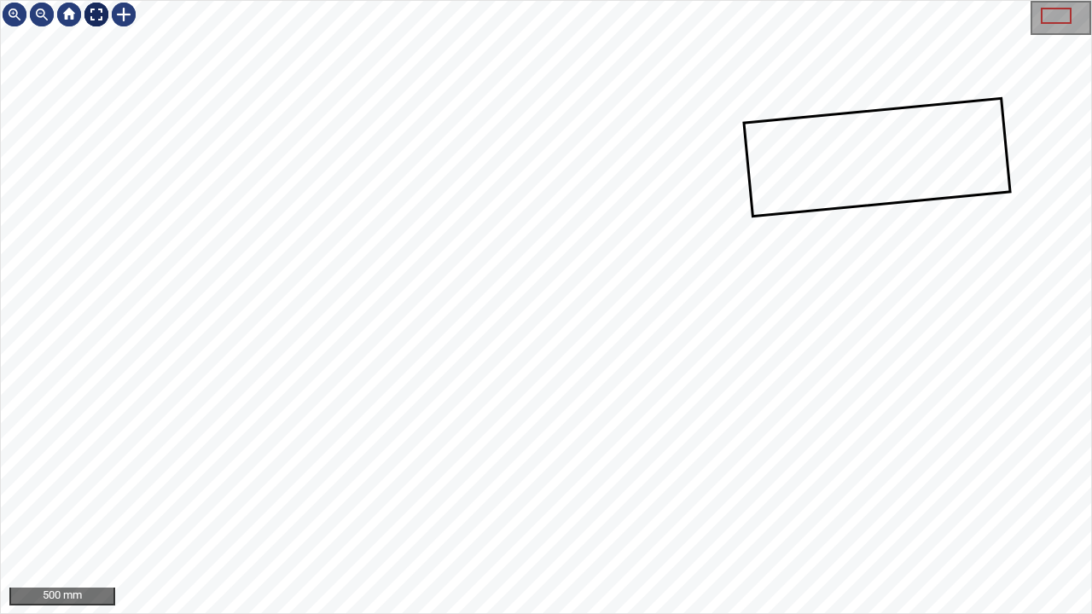
click at [89, 13] on div at bounding box center [96, 14] width 27 height 27
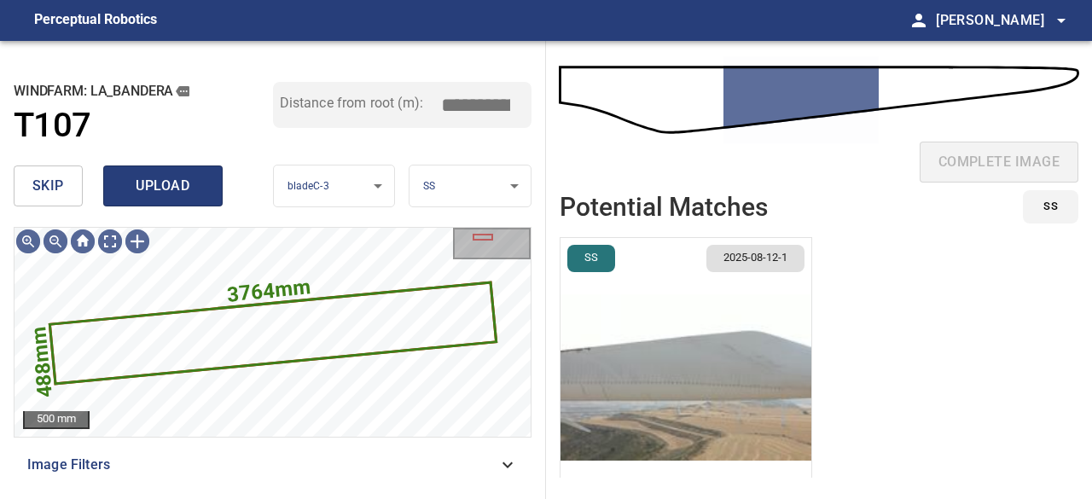
click at [177, 194] on span "upload" at bounding box center [163, 186] width 82 height 24
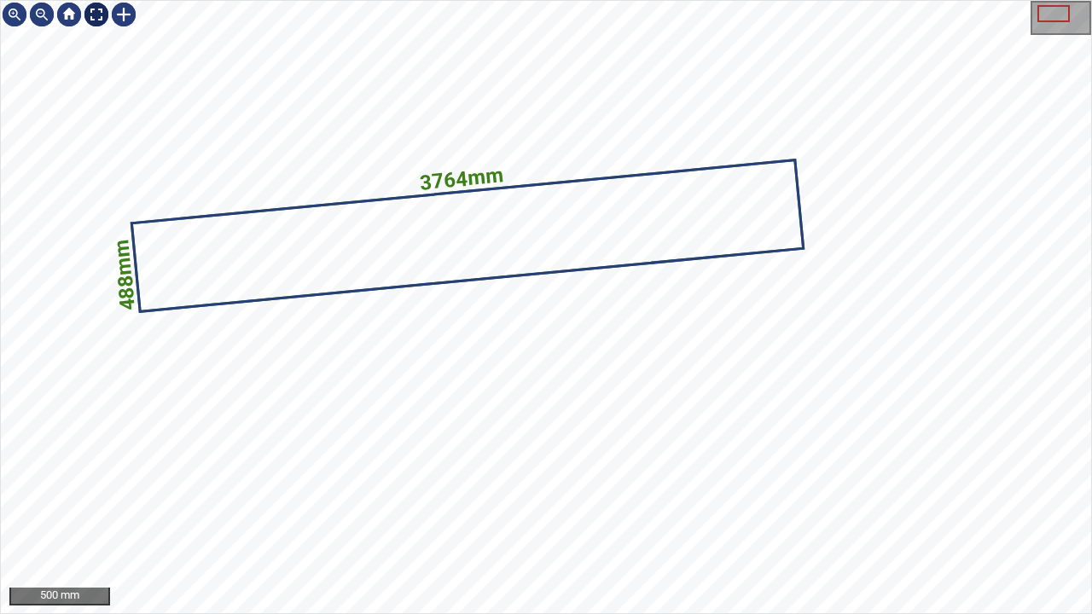
click at [90, 15] on div at bounding box center [96, 14] width 27 height 27
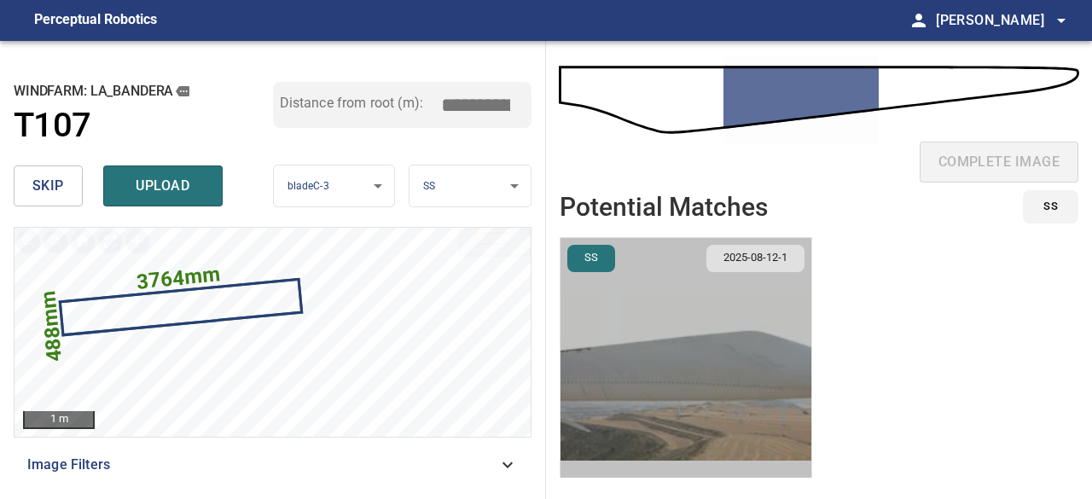
click at [652, 371] on img "button" at bounding box center [685, 377] width 251 height 279
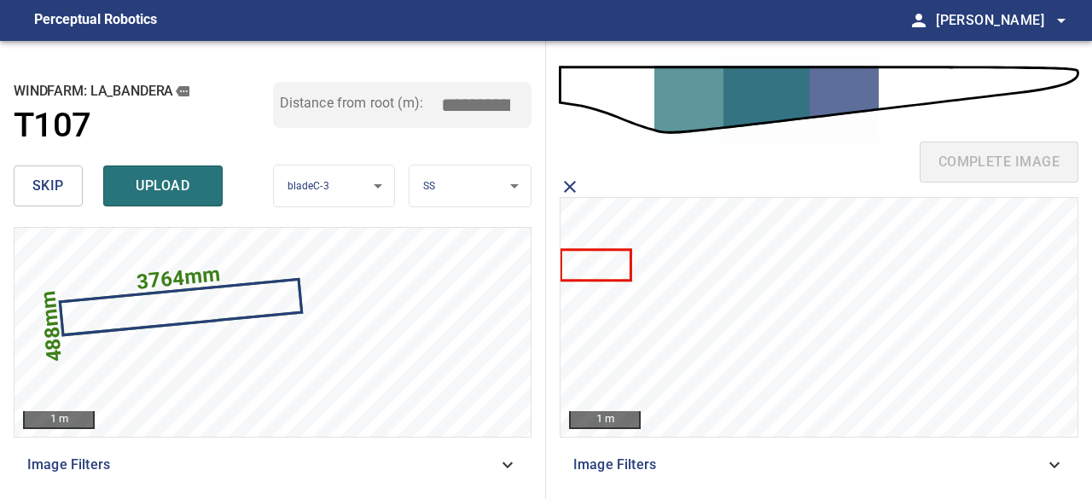
click at [606, 267] on icon at bounding box center [594, 266] width 67 height 28
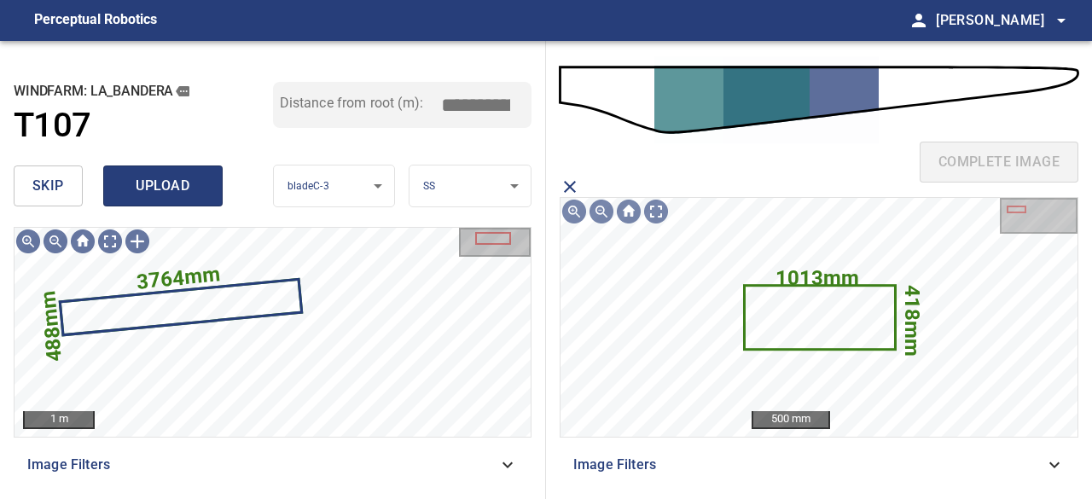
click at [172, 178] on span "upload" at bounding box center [163, 186] width 82 height 24
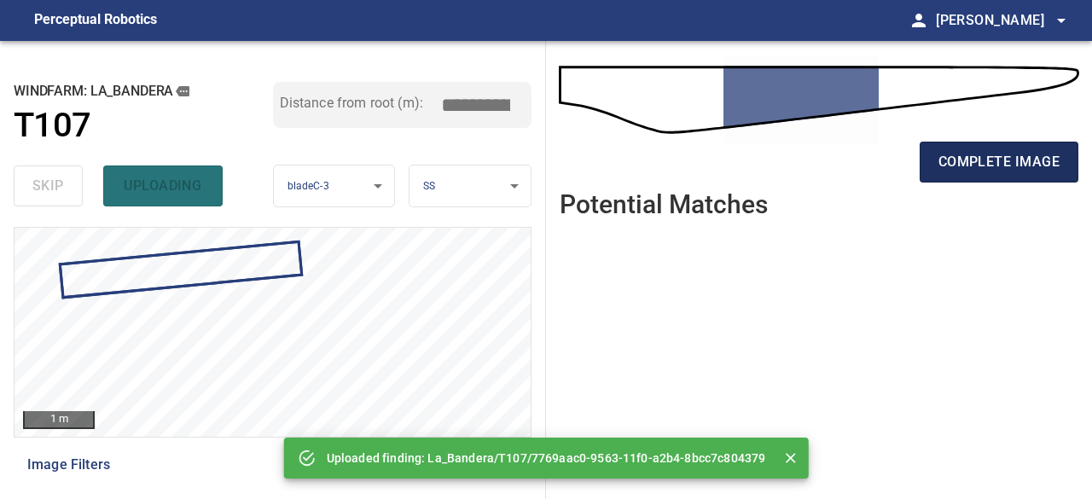
click at [926, 170] on button "complete image" at bounding box center [998, 162] width 159 height 41
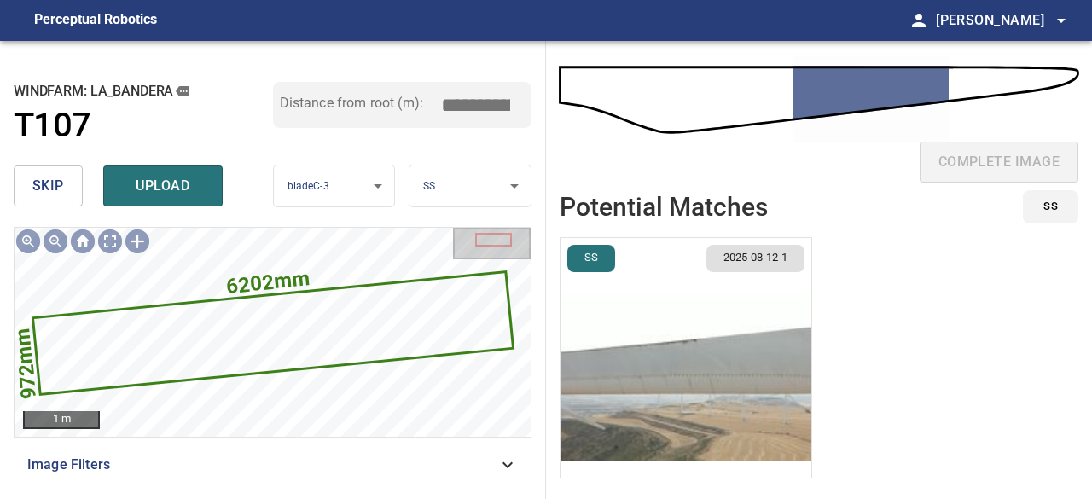
click at [70, 191] on button "skip" at bounding box center [48, 185] width 69 height 41
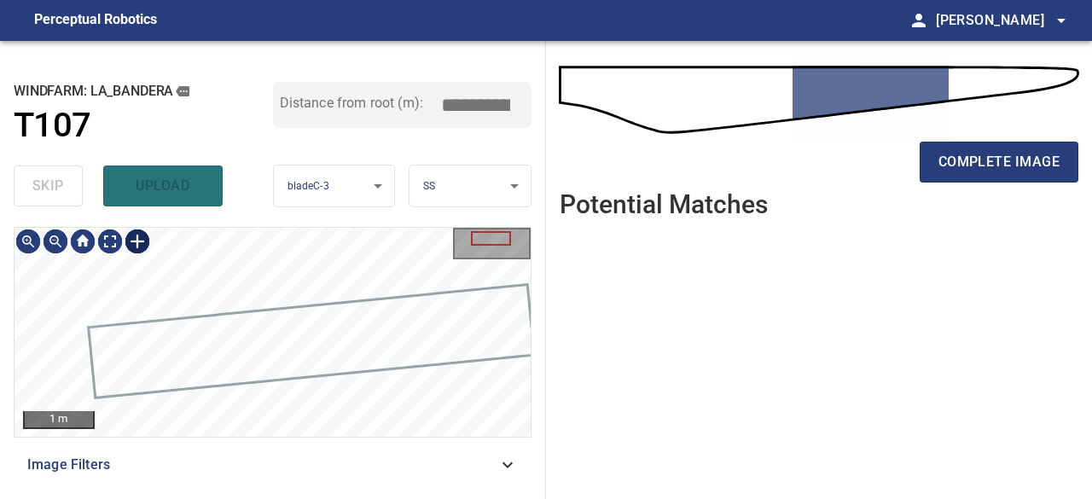
click at [133, 241] on div at bounding box center [137, 241] width 27 height 27
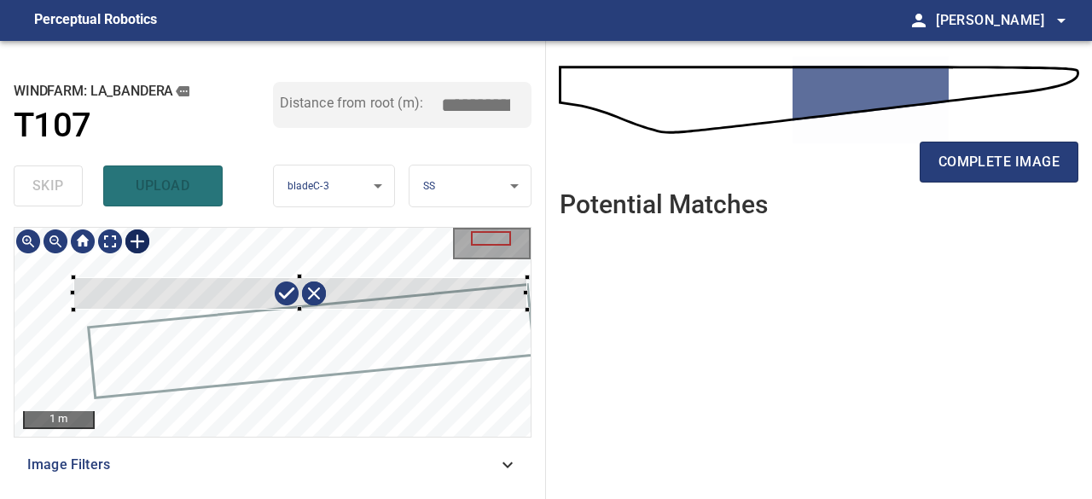
click at [536, 308] on div "**********" at bounding box center [273, 270] width 546 height 458
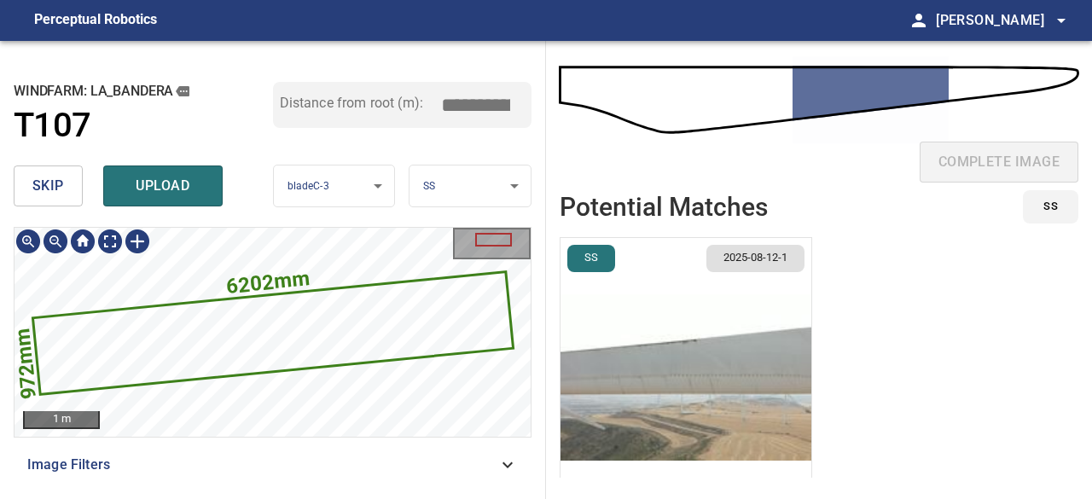
click at [461, 323] on icon at bounding box center [273, 332] width 478 height 119
click at [55, 195] on span "skip" at bounding box center [48, 186] width 32 height 24
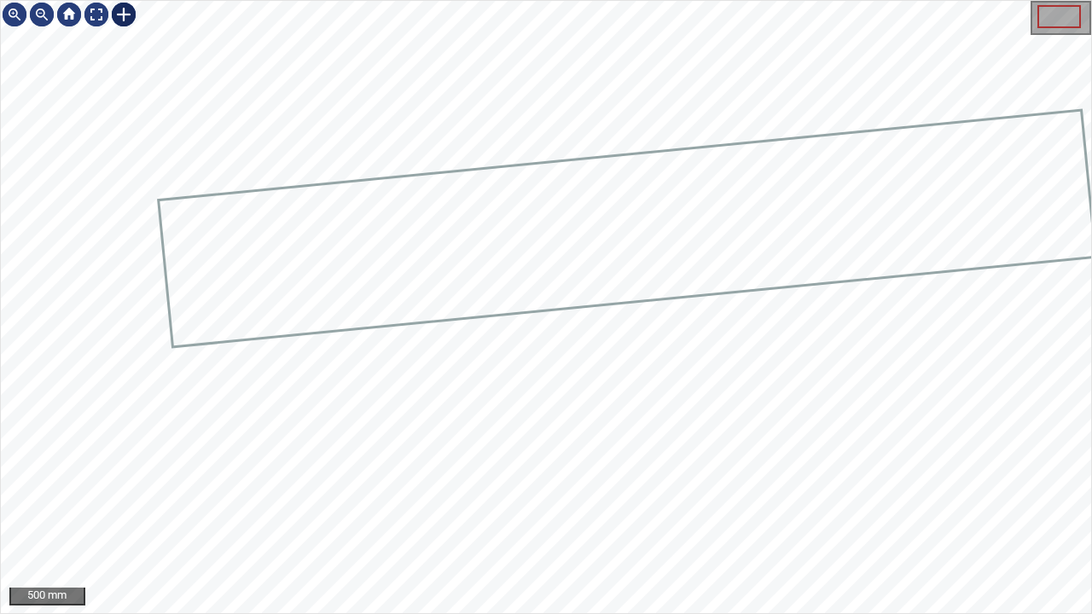
click at [122, 15] on div at bounding box center [123, 14] width 27 height 27
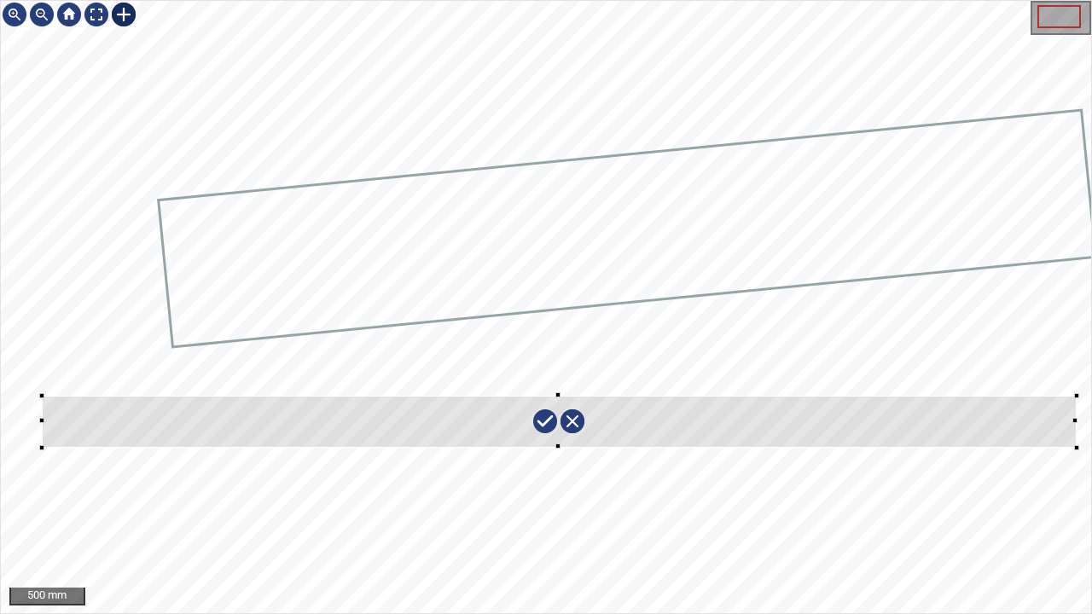
click at [1073, 449] on div at bounding box center [546, 307] width 1090 height 612
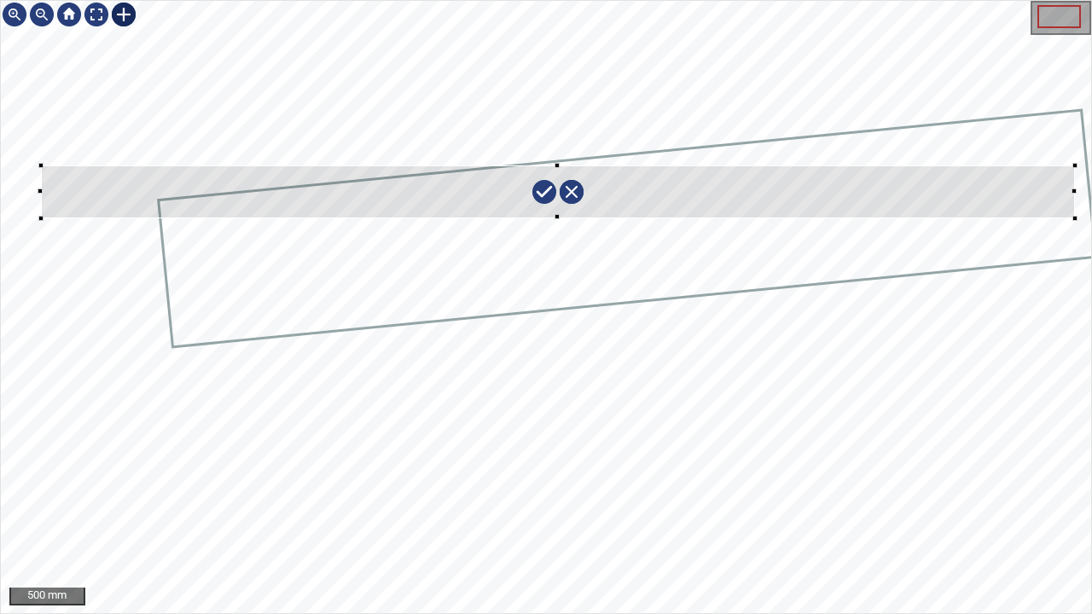
click at [740, 164] on div at bounding box center [546, 307] width 1090 height 612
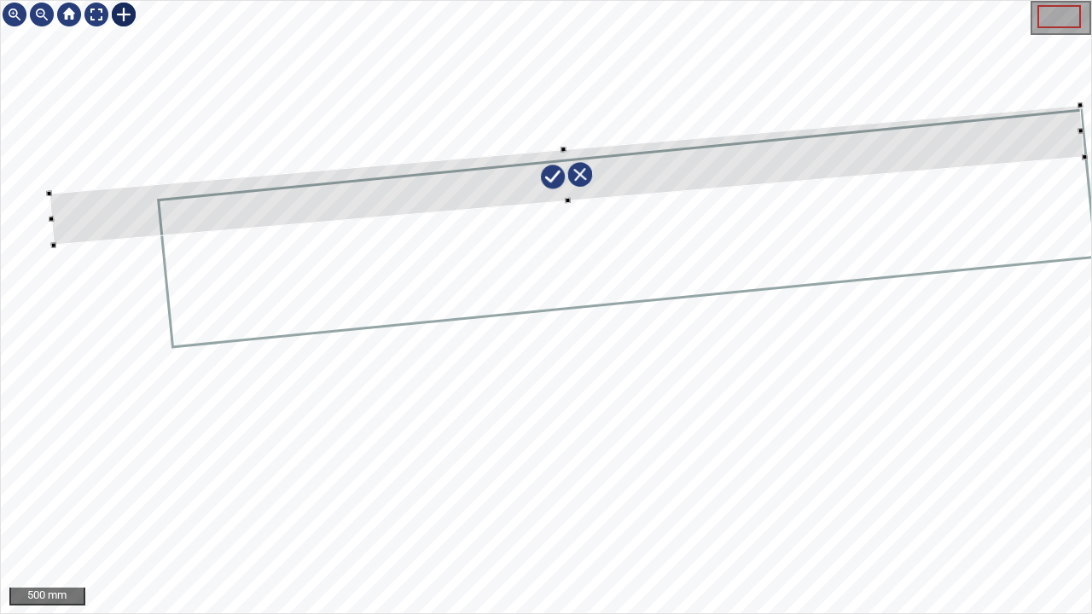
click at [506, 182] on div at bounding box center [566, 175] width 1034 height 141
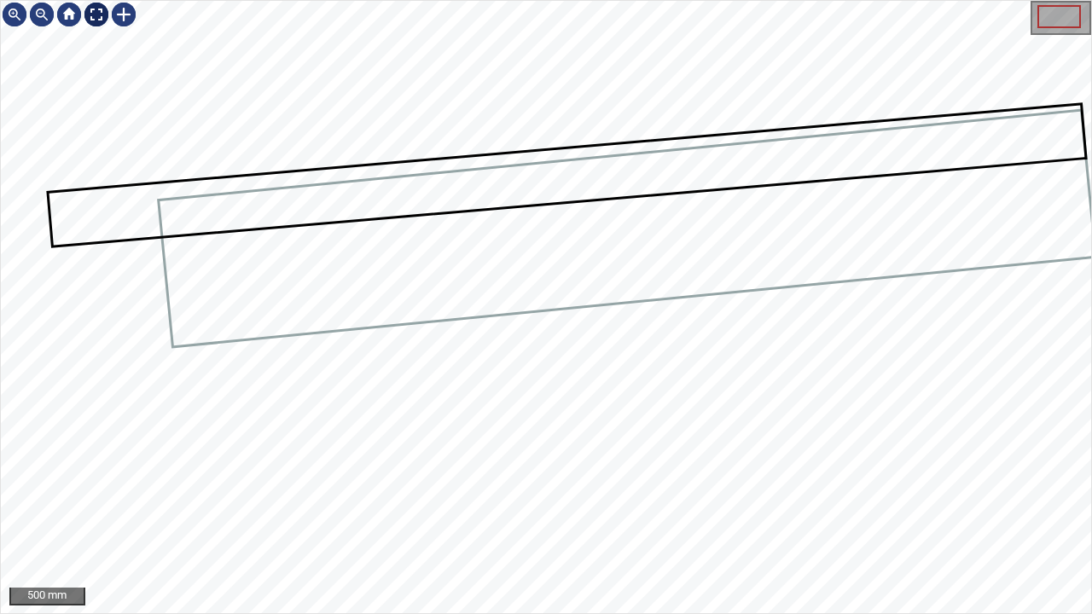
click at [90, 16] on div at bounding box center [96, 14] width 27 height 27
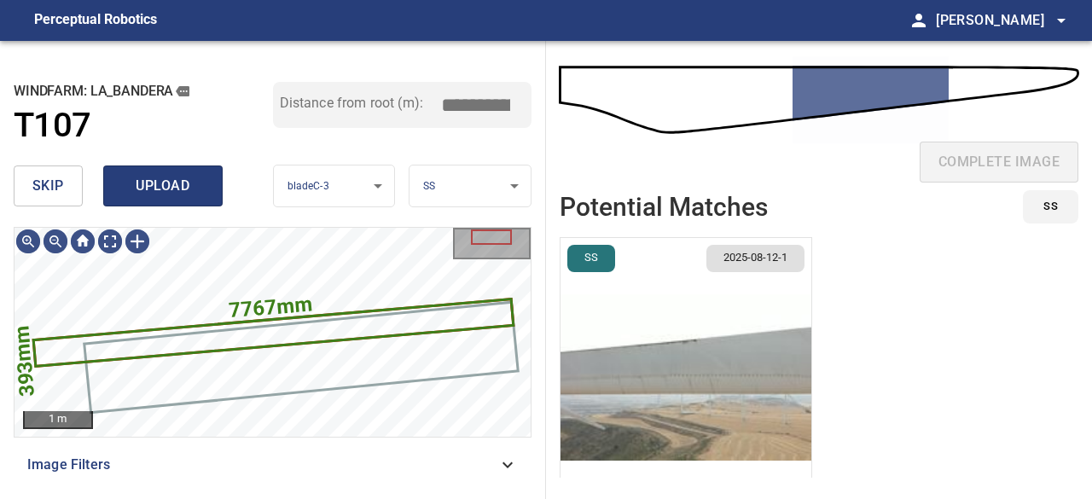
click at [172, 185] on span "upload" at bounding box center [163, 186] width 82 height 24
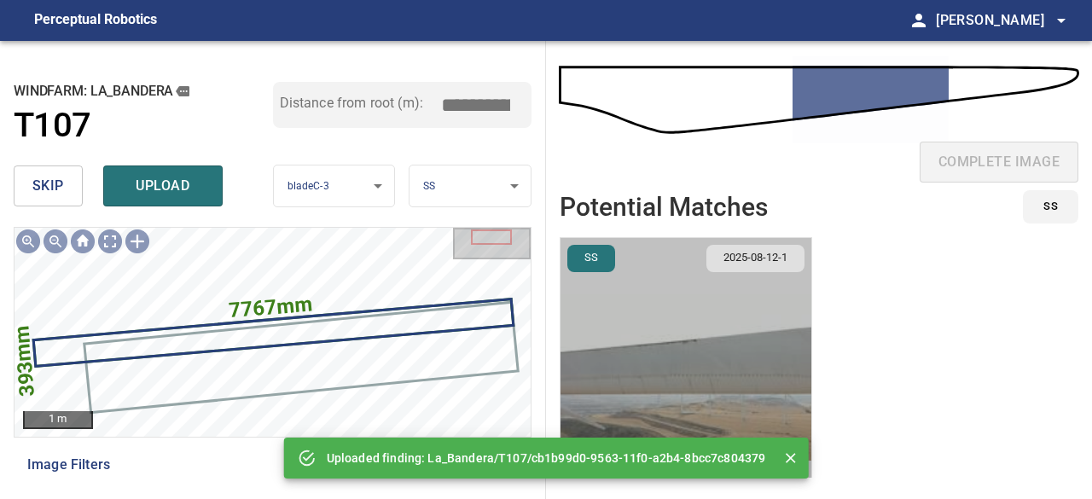
click at [676, 366] on img "button" at bounding box center [685, 377] width 251 height 279
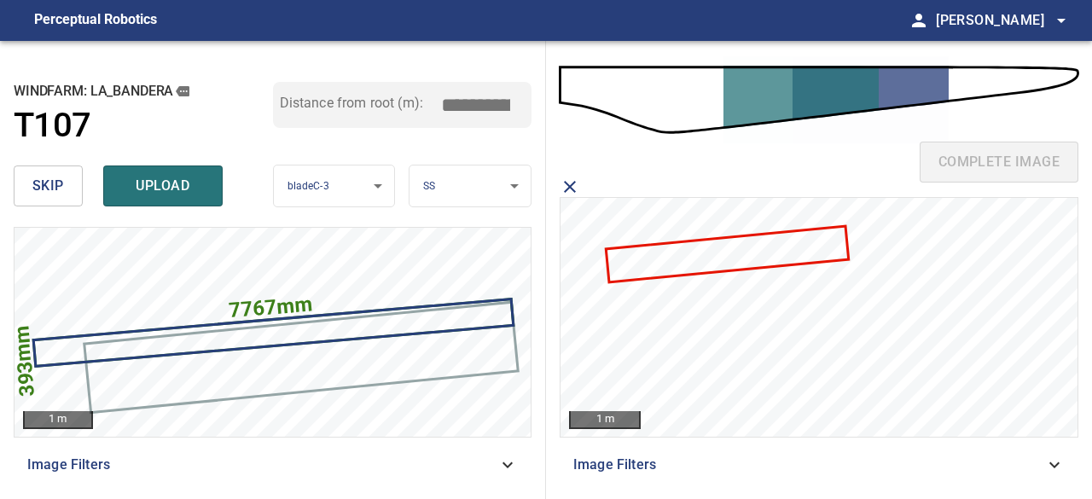
click at [706, 257] on icon at bounding box center [727, 254] width 240 height 53
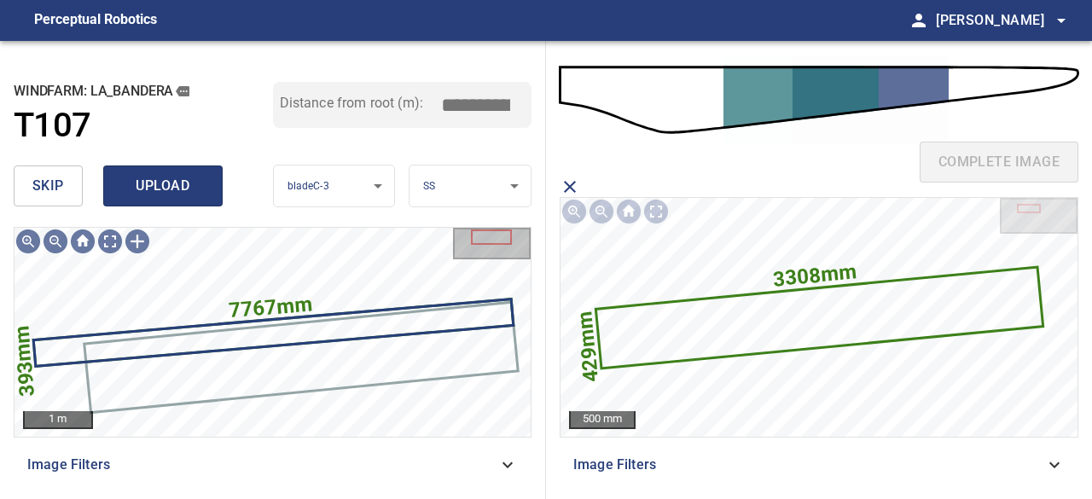
click at [143, 182] on span "upload" at bounding box center [163, 186] width 82 height 24
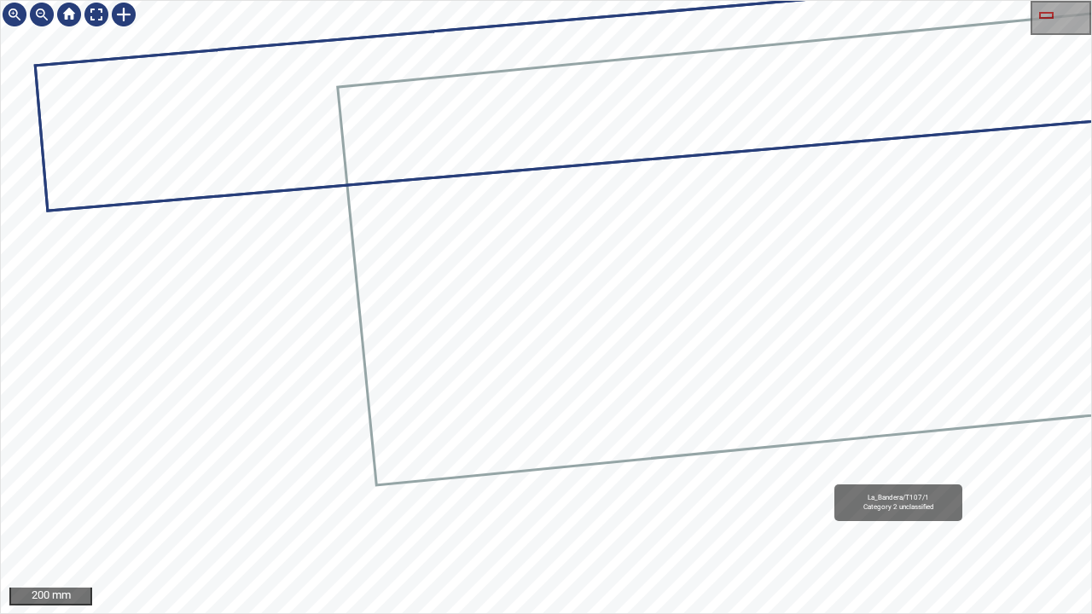
click at [479, 498] on div "La_Bandera/T107/1 Category 2 unclassified" at bounding box center [546, 307] width 1090 height 612
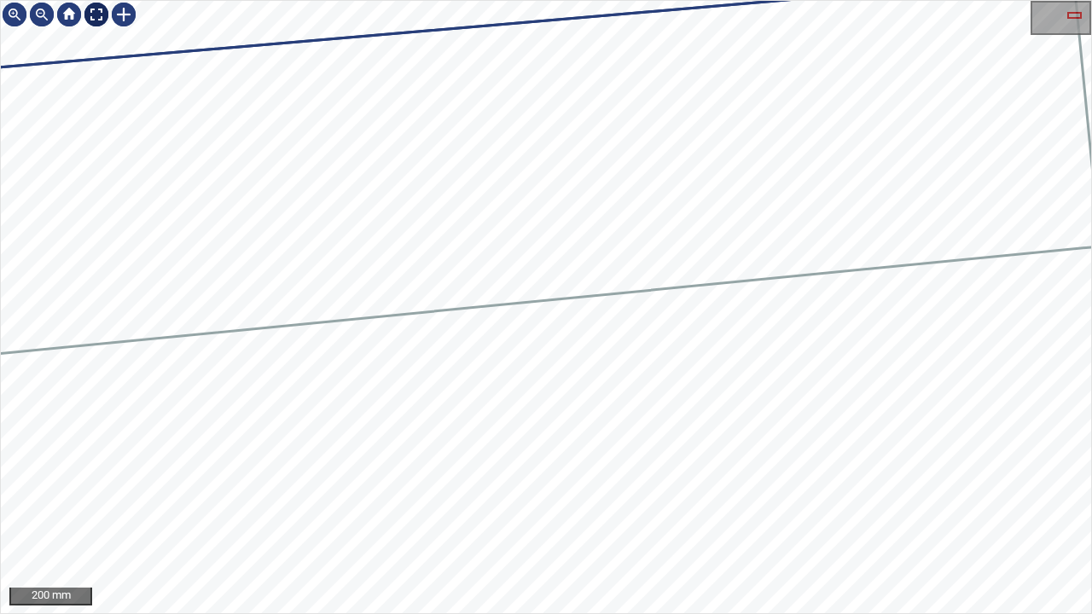
click at [108, 15] on div at bounding box center [96, 14] width 27 height 27
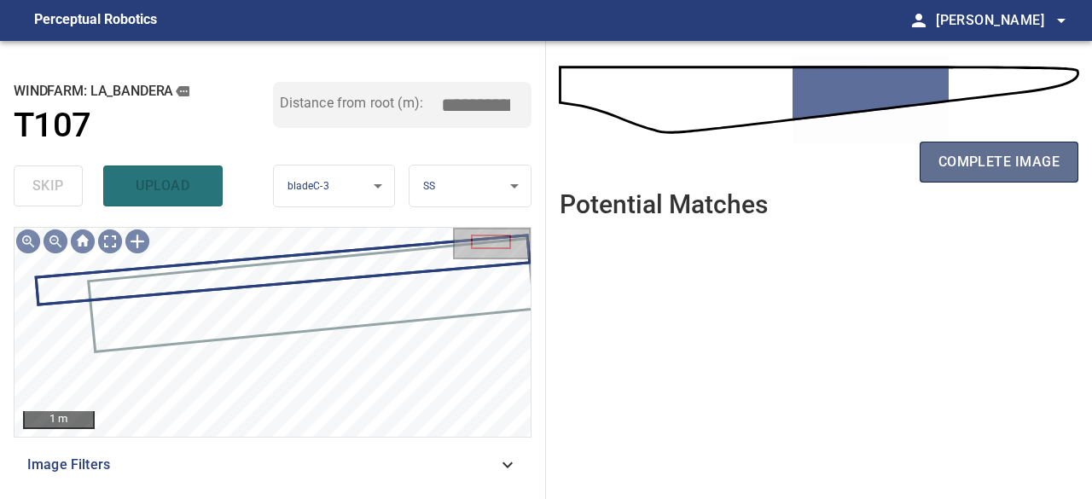
click at [999, 175] on button "complete image" at bounding box center [998, 162] width 159 height 41
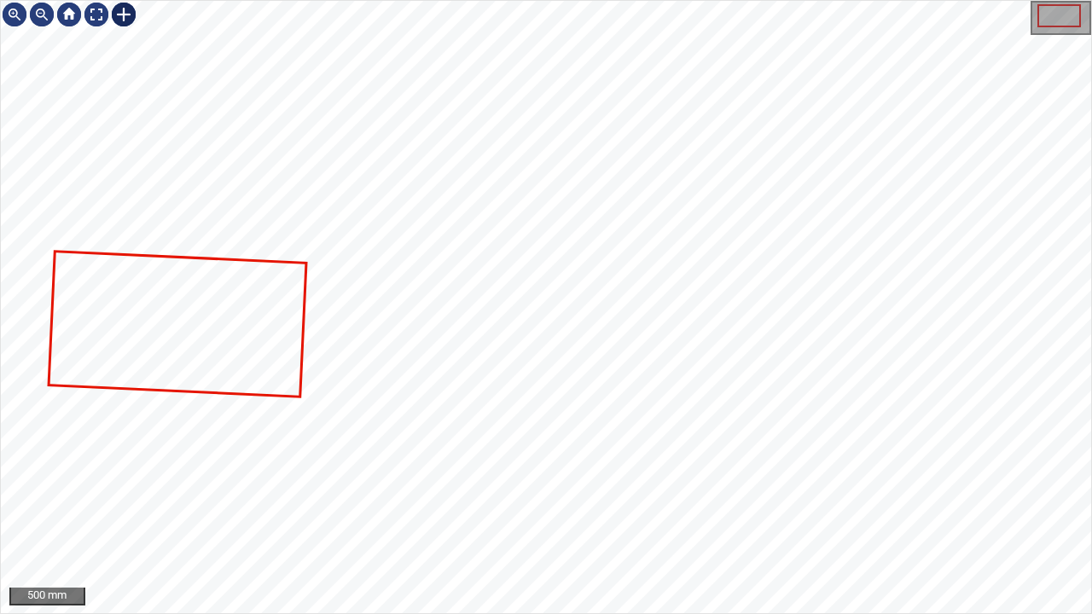
click at [126, 13] on div at bounding box center [123, 14] width 27 height 27
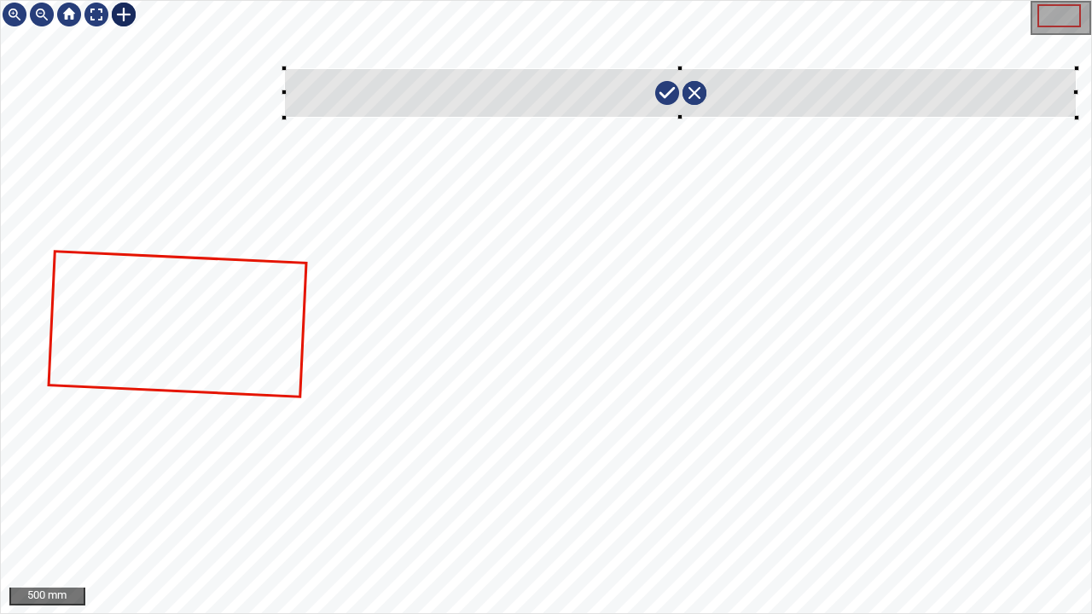
click at [1076, 118] on div at bounding box center [546, 307] width 1090 height 612
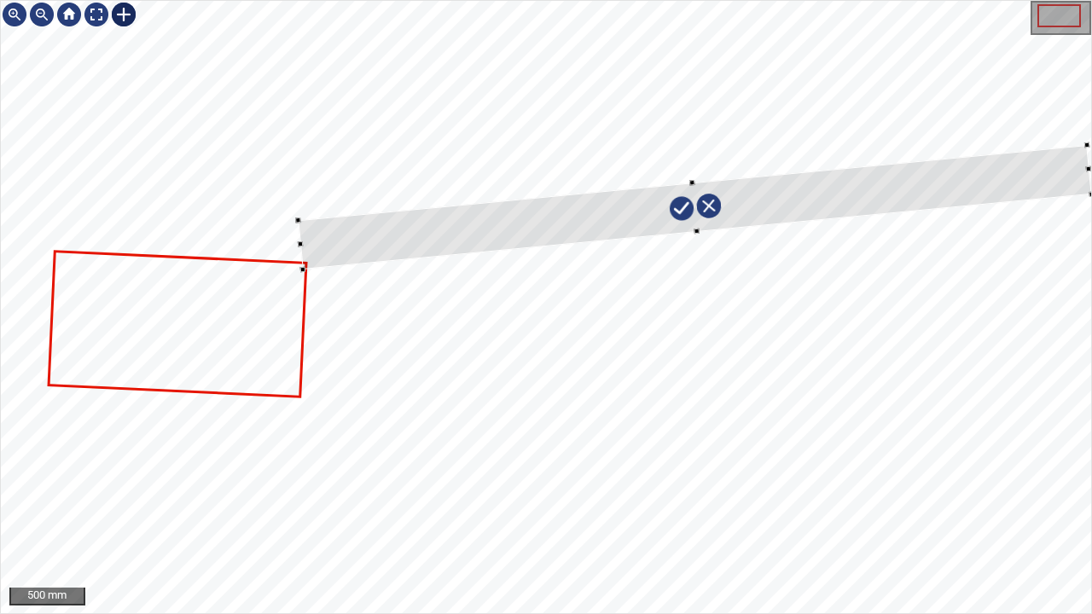
click at [941, 183] on div at bounding box center [695, 207] width 794 height 125
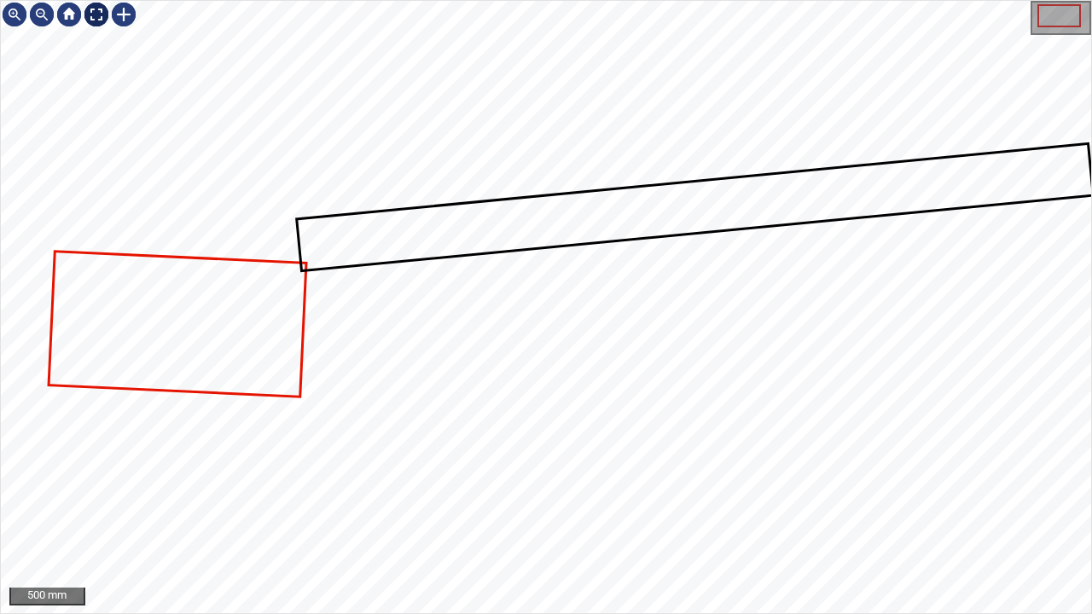
click at [96, 6] on div at bounding box center [96, 14] width 27 height 27
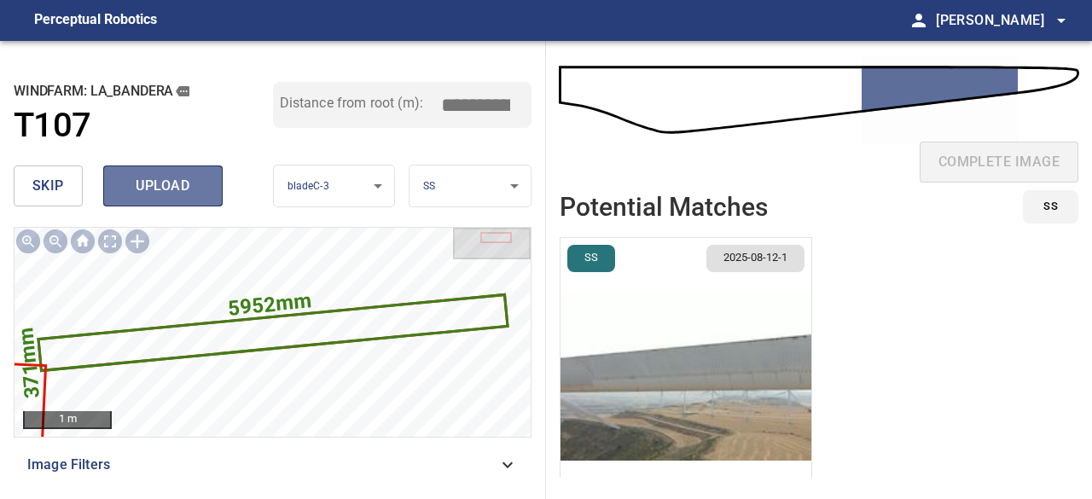
click at [194, 190] on span "upload" at bounding box center [163, 186] width 82 height 24
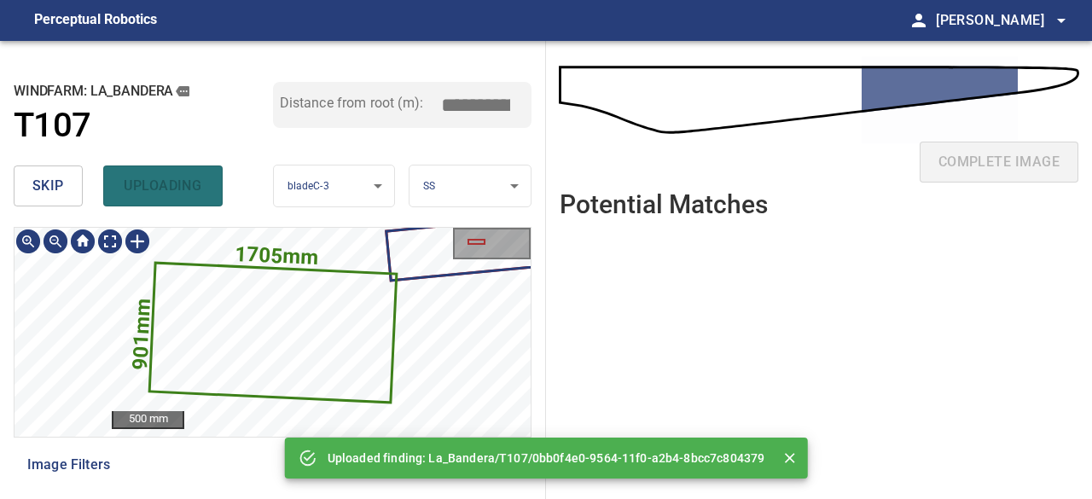
click at [220, 332] on icon at bounding box center [273, 332] width 245 height 137
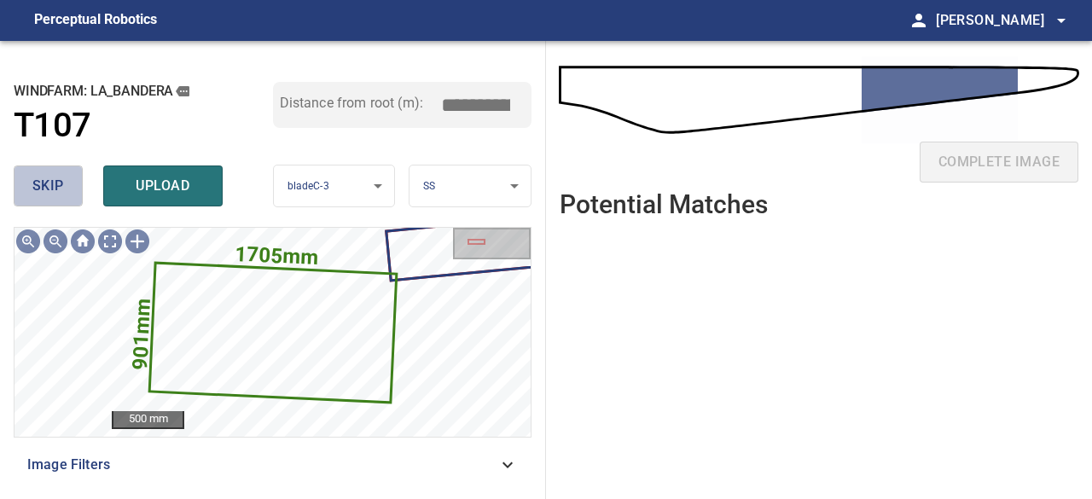
click at [70, 193] on button "skip" at bounding box center [48, 185] width 69 height 41
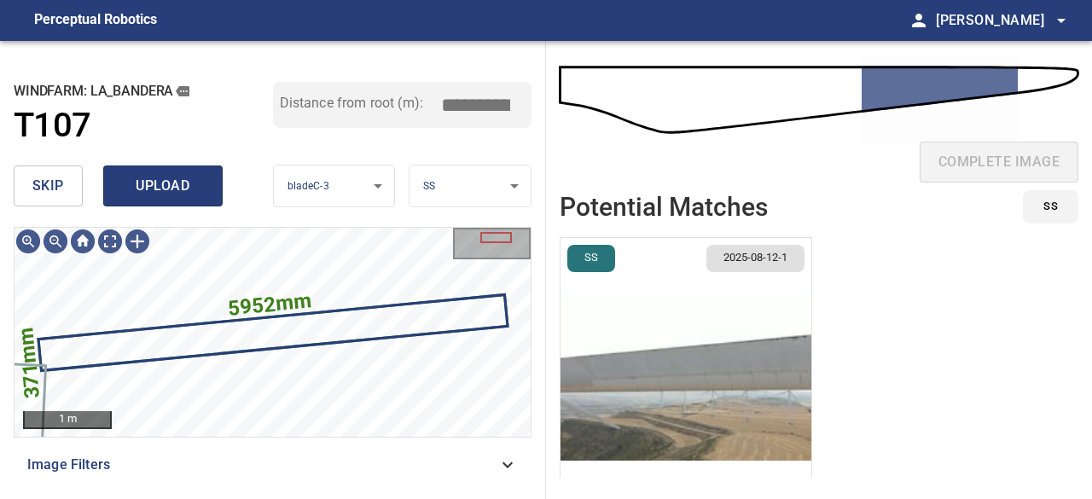
click at [177, 192] on span "upload" at bounding box center [163, 186] width 82 height 24
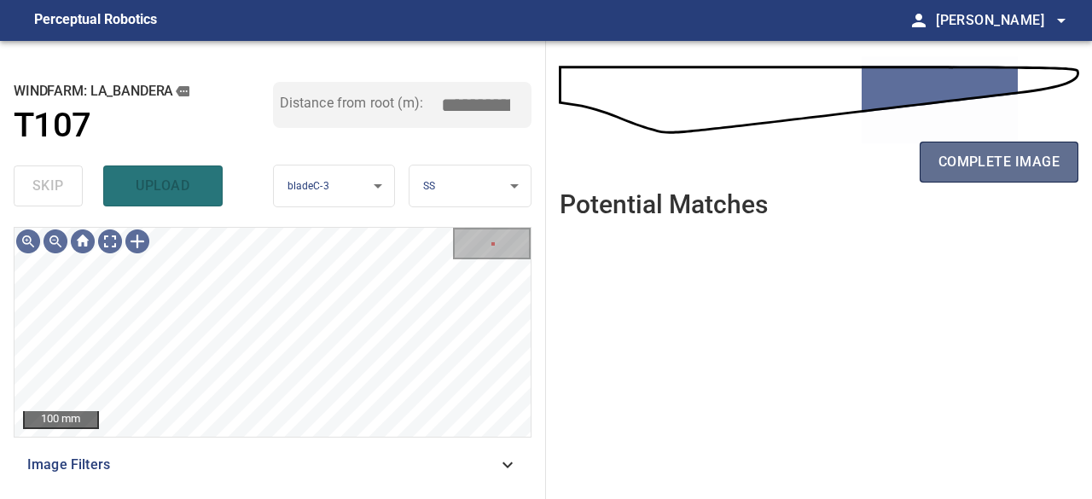
click at [946, 165] on span "complete image" at bounding box center [998, 162] width 121 height 24
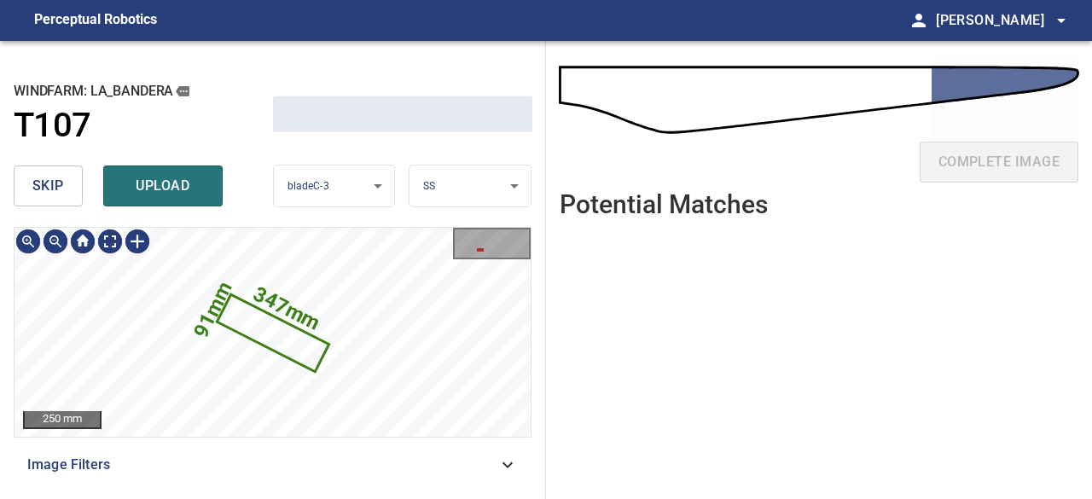
click at [48, 178] on span "skip" at bounding box center [48, 186] width 32 height 24
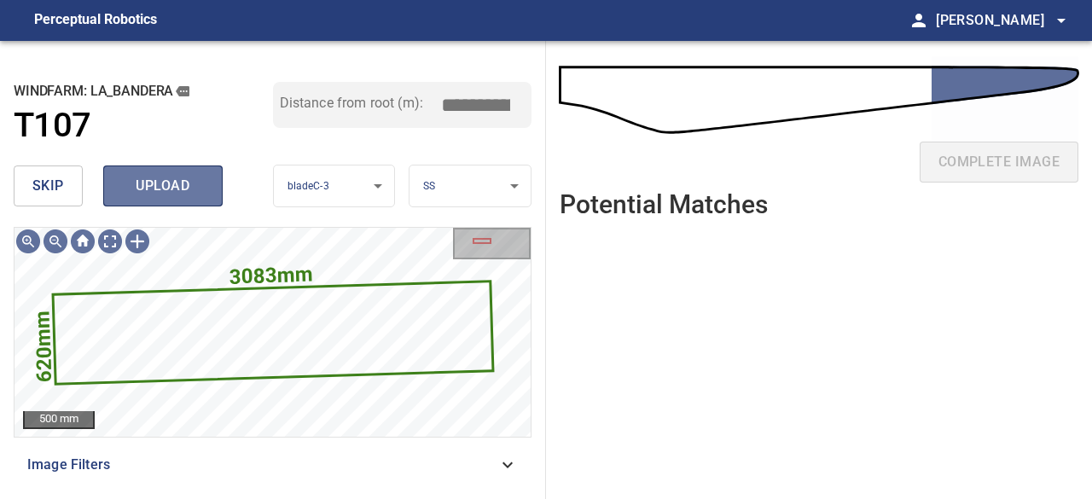
click at [181, 200] on button "upload" at bounding box center [162, 185] width 119 height 41
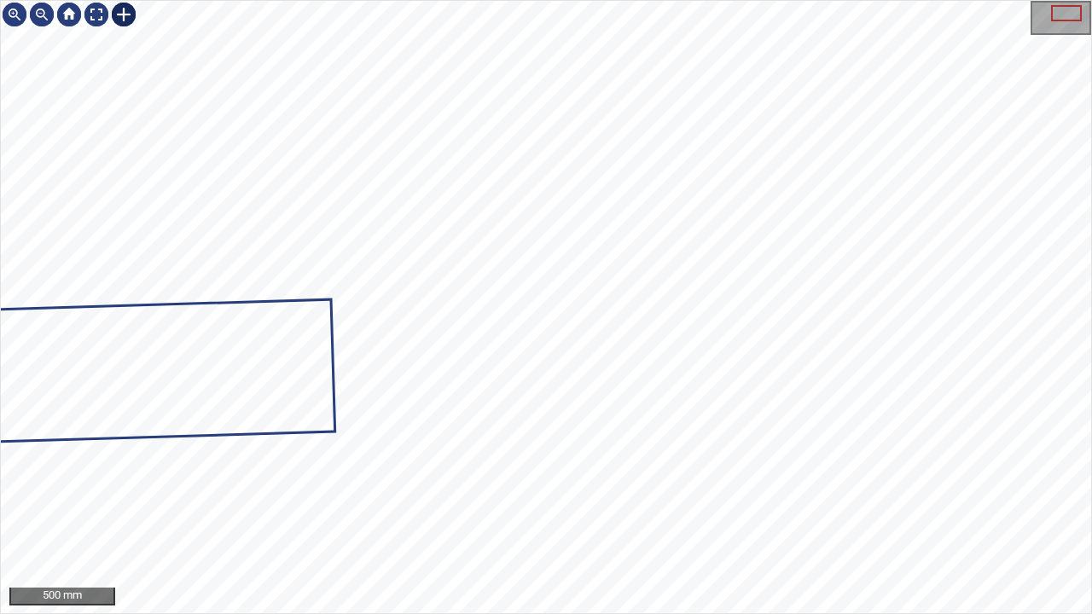
click at [128, 19] on div at bounding box center [123, 14] width 27 height 27
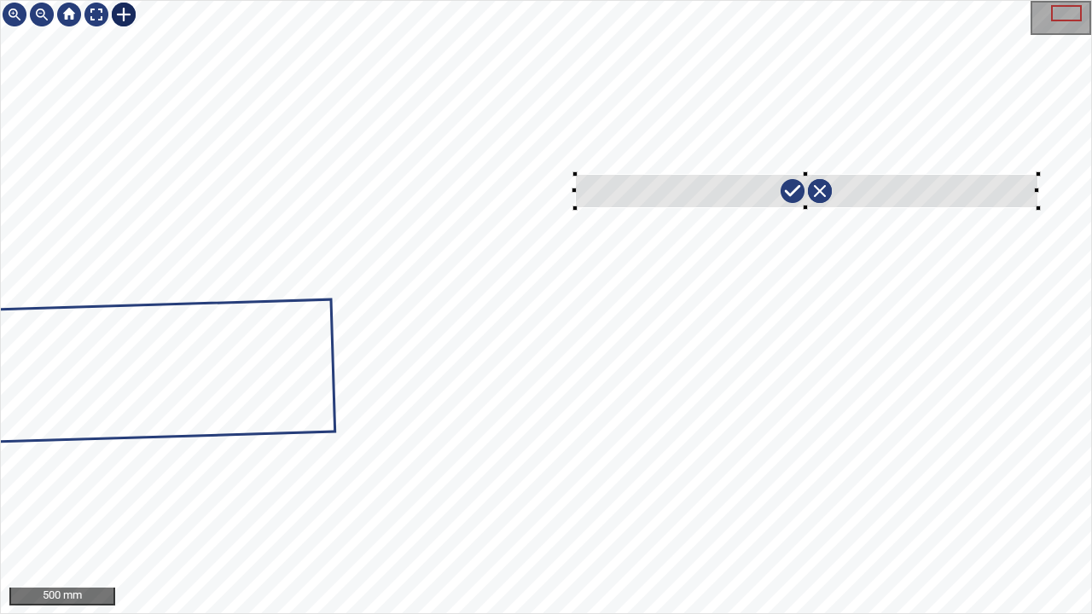
click at [1037, 208] on div at bounding box center [546, 307] width 1090 height 612
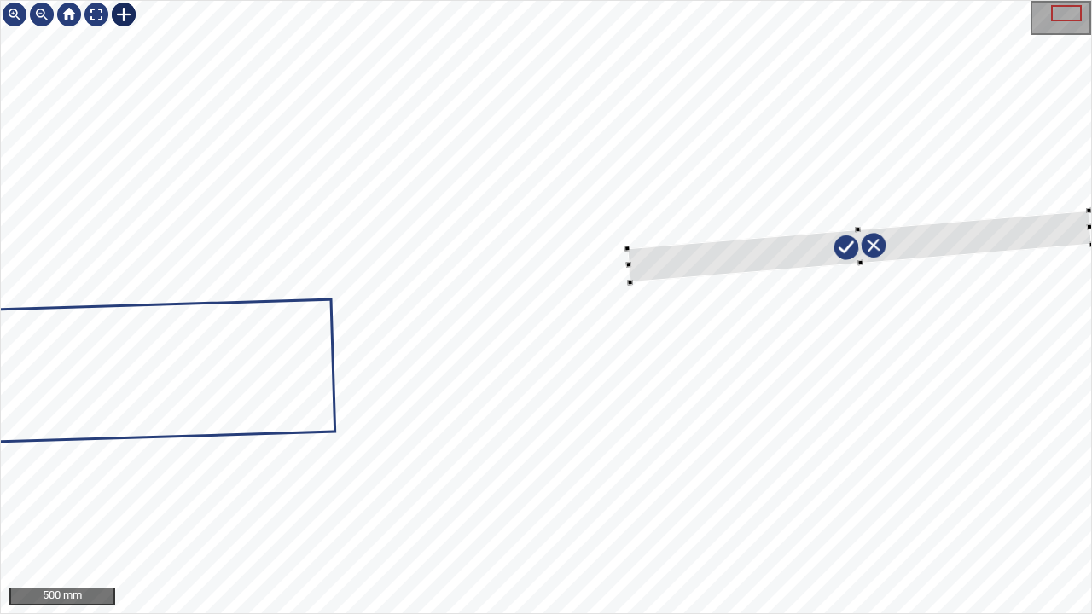
click at [801, 252] on div at bounding box center [859, 247] width 465 height 72
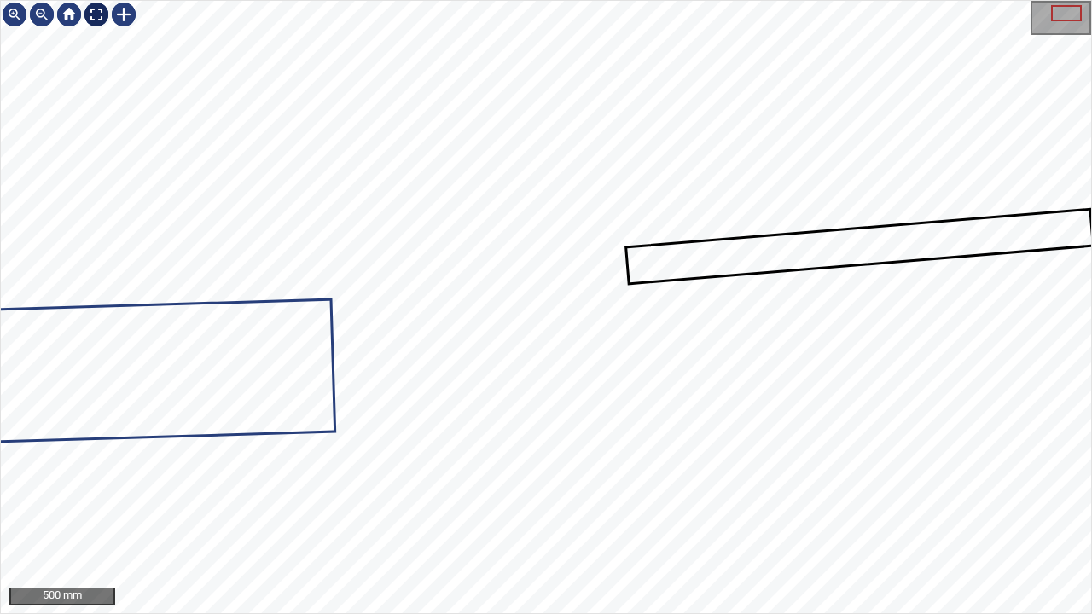
click at [99, 14] on div at bounding box center [96, 14] width 27 height 27
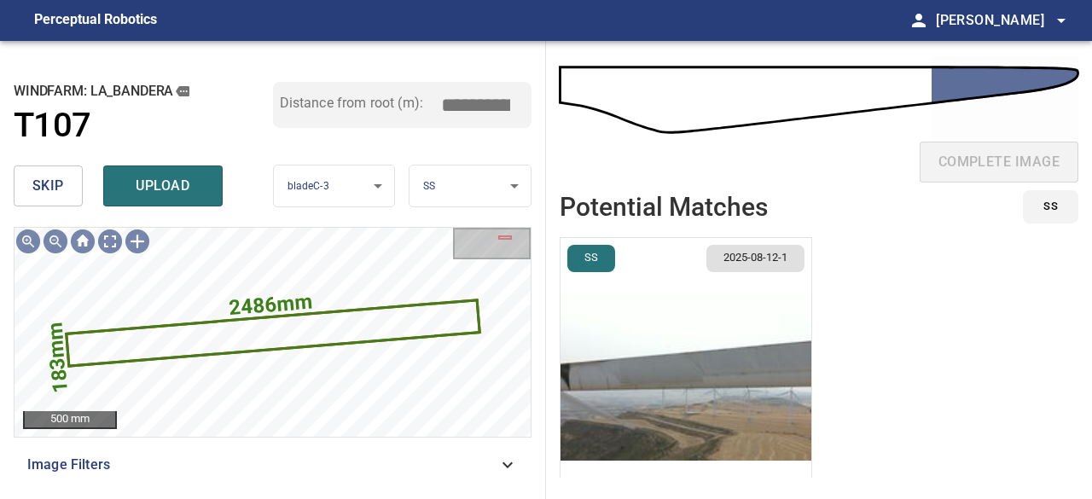
click at [775, 356] on img "button" at bounding box center [685, 377] width 251 height 279
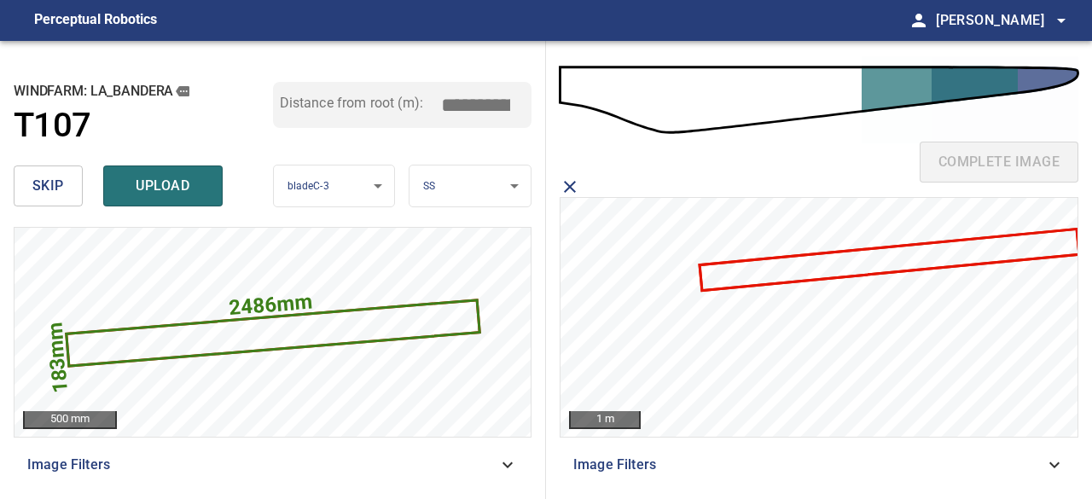
click at [785, 266] on icon at bounding box center [889, 259] width 377 height 59
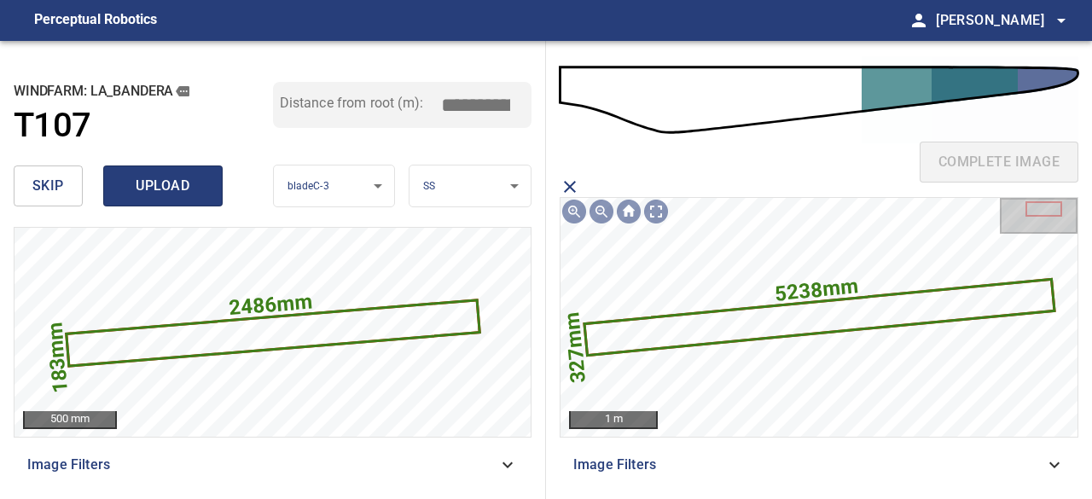
click at [150, 178] on span "upload" at bounding box center [163, 186] width 82 height 24
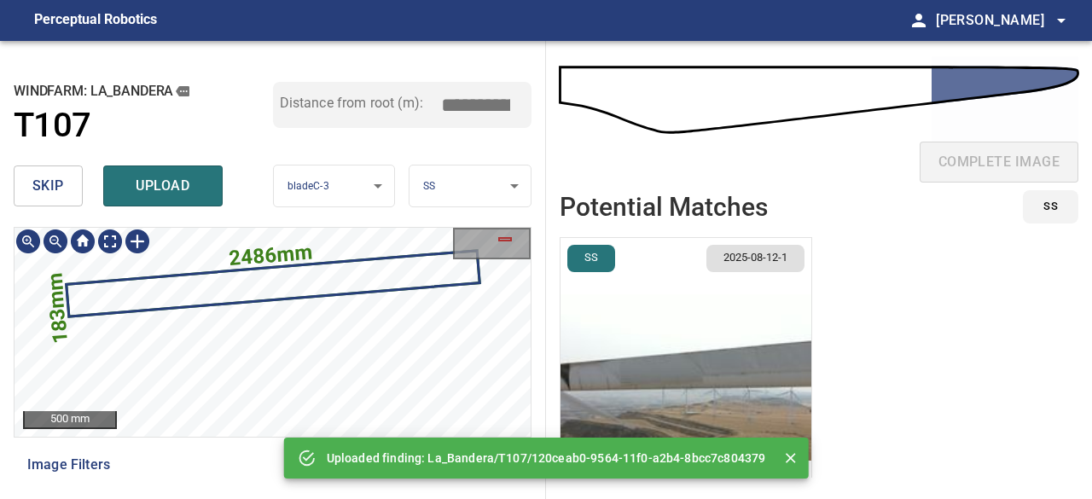
click at [356, 211] on div "**********" at bounding box center [273, 270] width 546 height 458
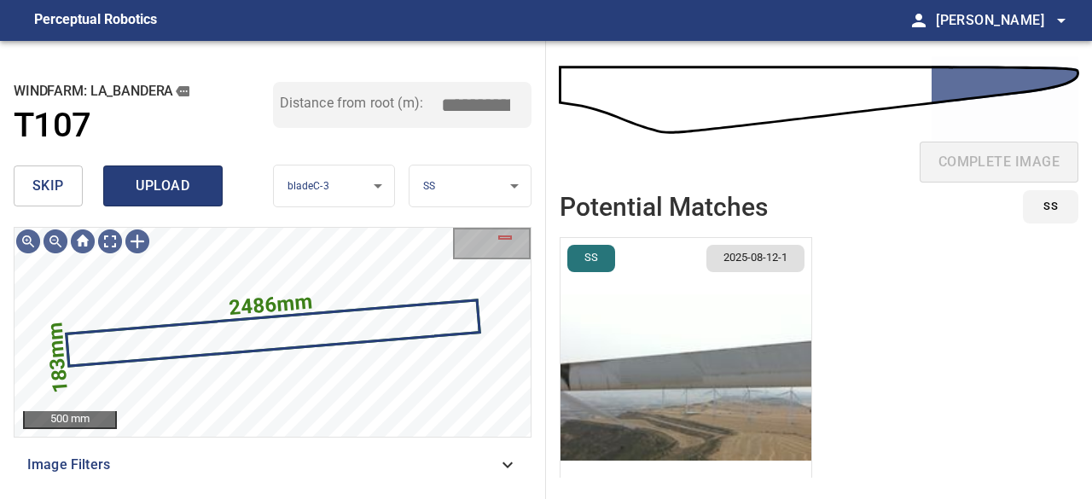
click at [177, 190] on span "upload" at bounding box center [163, 186] width 82 height 24
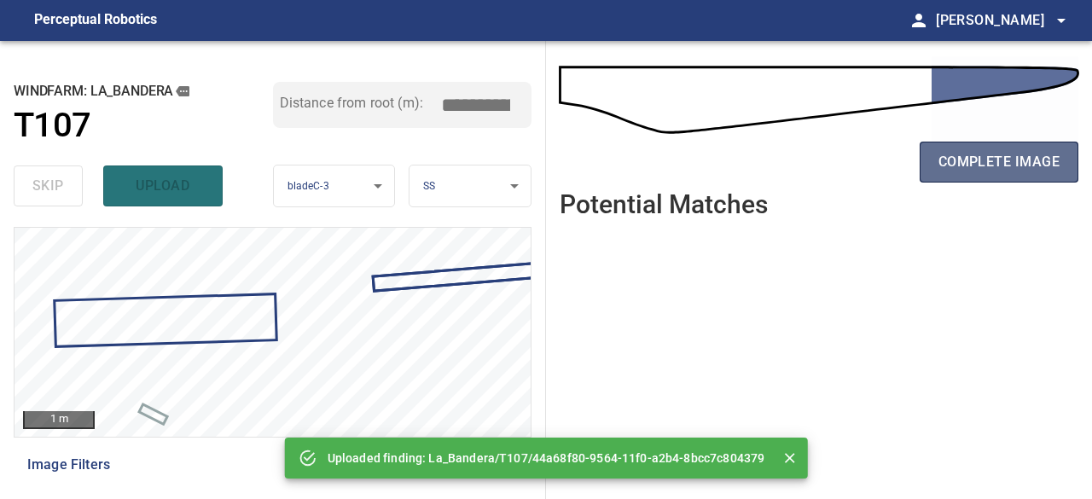
click at [1011, 166] on span "complete image" at bounding box center [998, 162] width 121 height 24
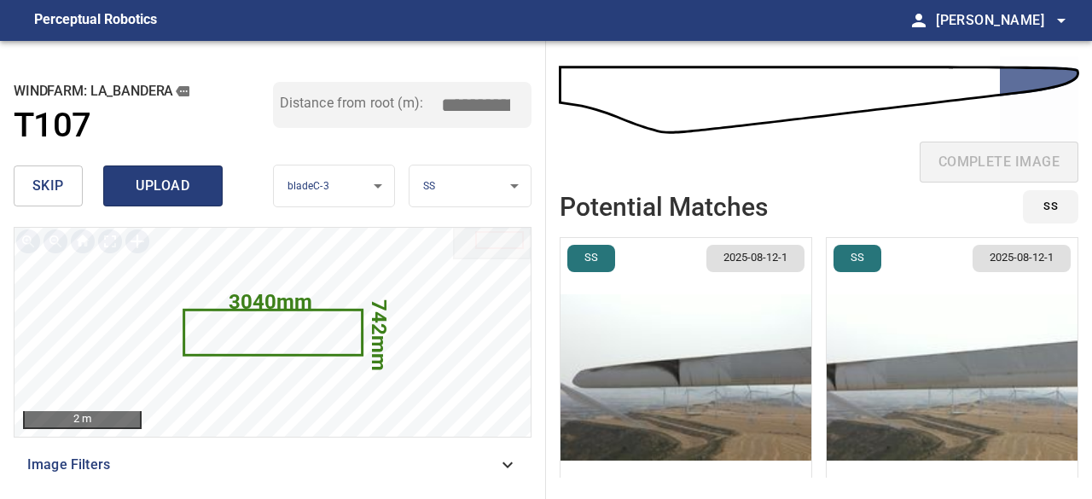
click at [165, 191] on span "upload" at bounding box center [163, 186] width 82 height 24
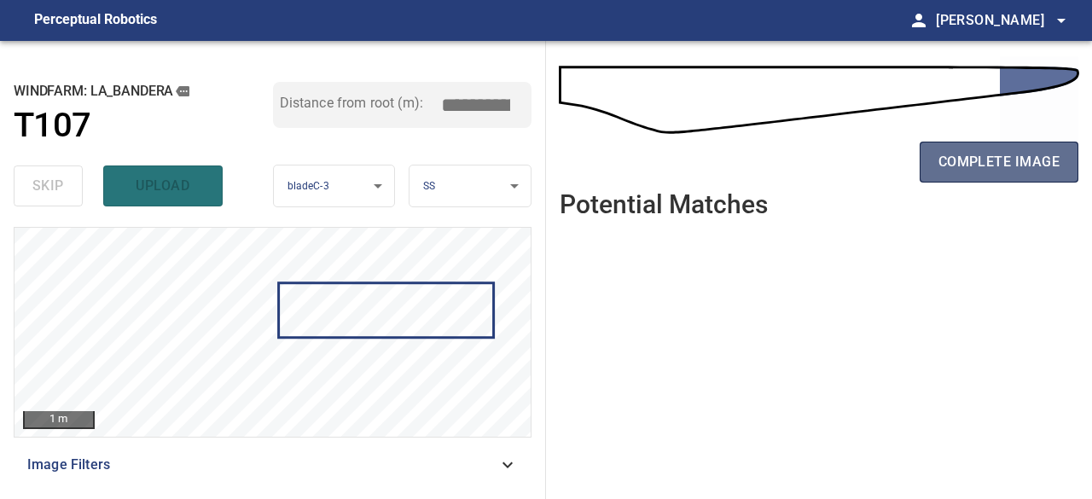
click at [955, 168] on span "complete image" at bounding box center [998, 162] width 121 height 24
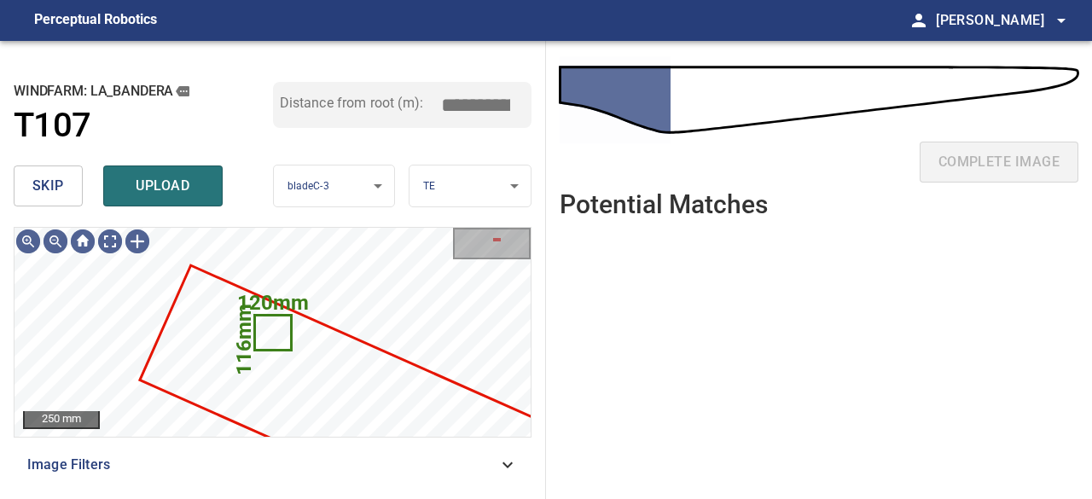
click at [60, 186] on span "skip" at bounding box center [48, 186] width 32 height 24
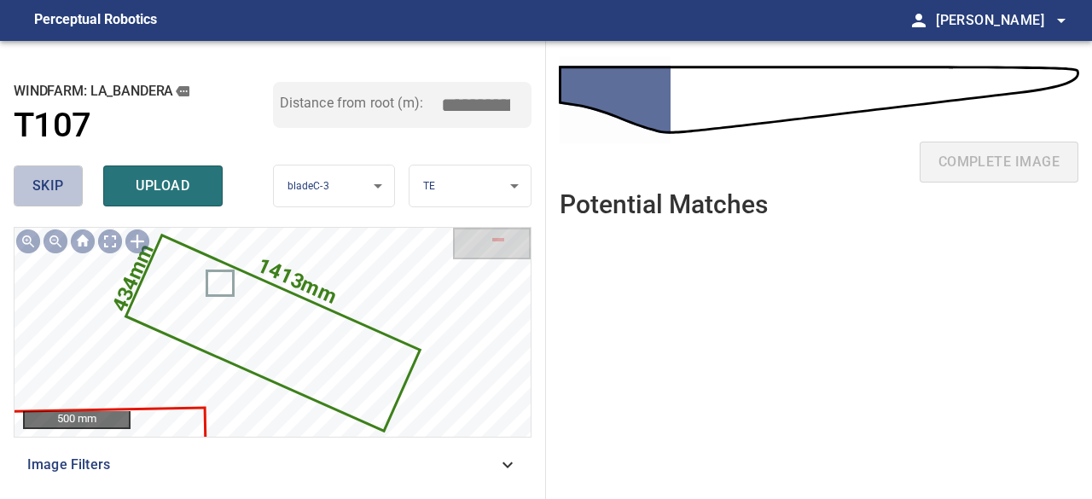
click at [43, 177] on span "skip" at bounding box center [48, 186] width 32 height 24
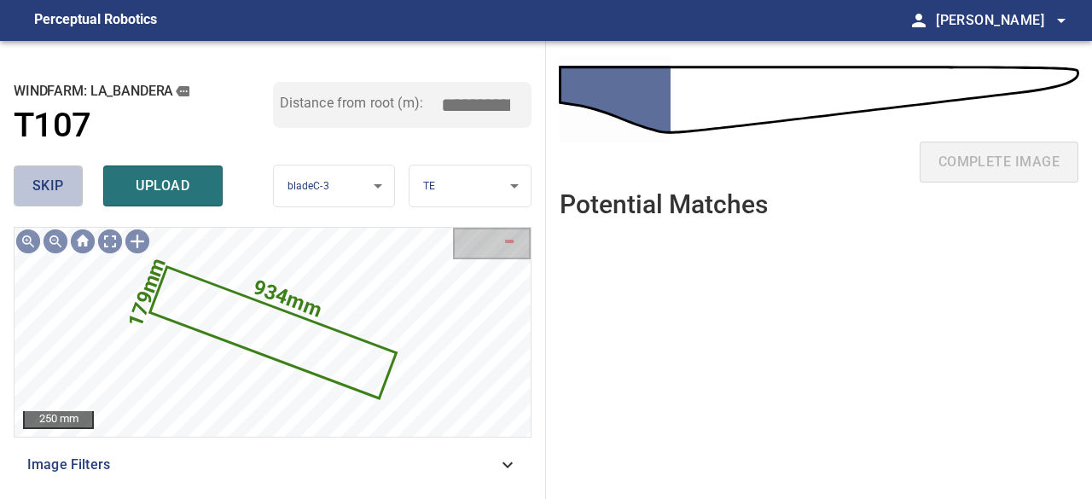
click at [52, 187] on span "skip" at bounding box center [48, 186] width 32 height 24
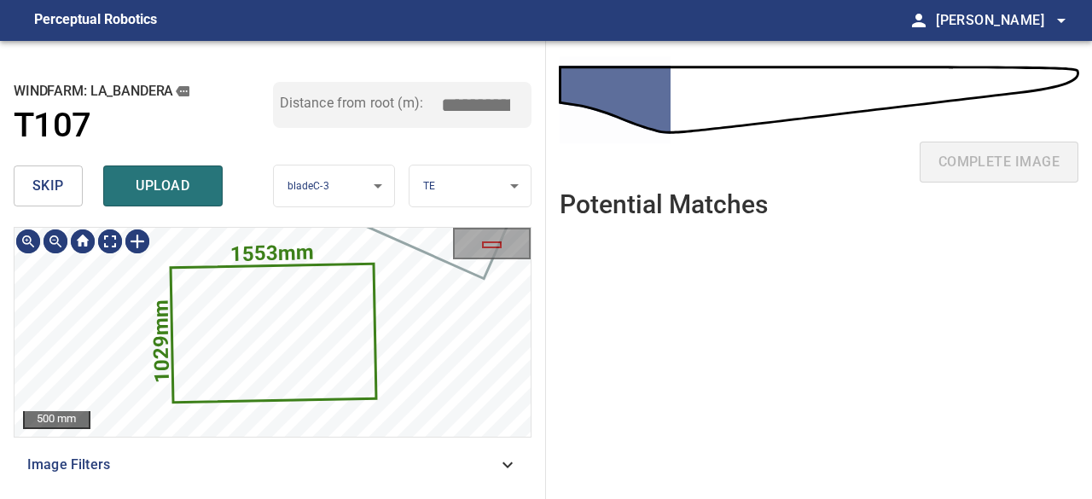
click at [263, 359] on icon at bounding box center [272, 332] width 203 height 136
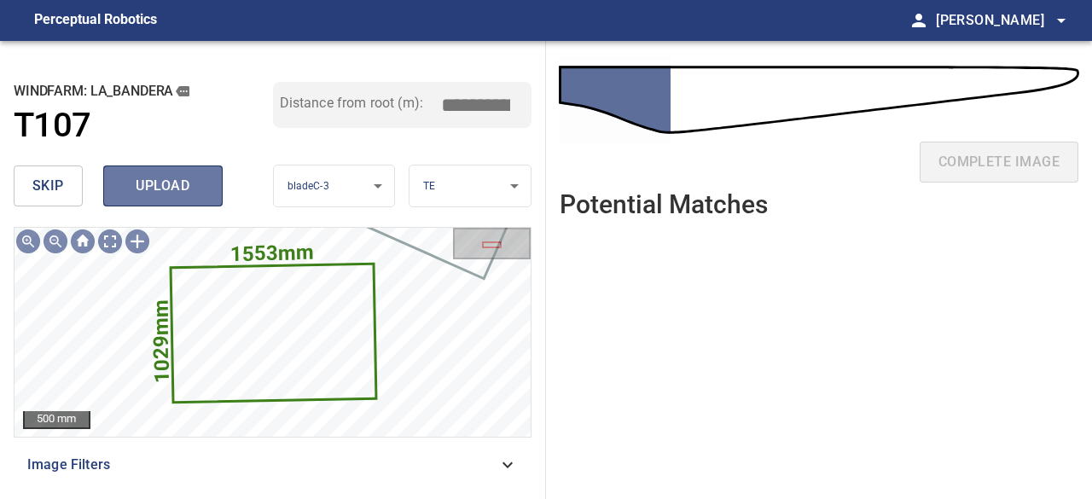
click at [159, 199] on button "upload" at bounding box center [162, 185] width 119 height 41
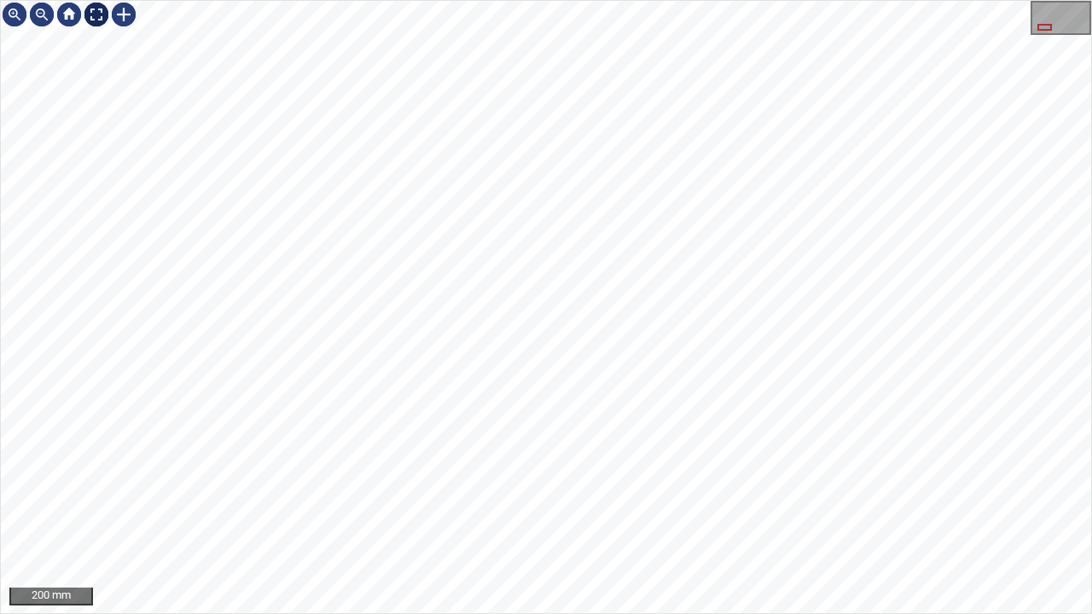
click at [97, 19] on div at bounding box center [96, 14] width 27 height 27
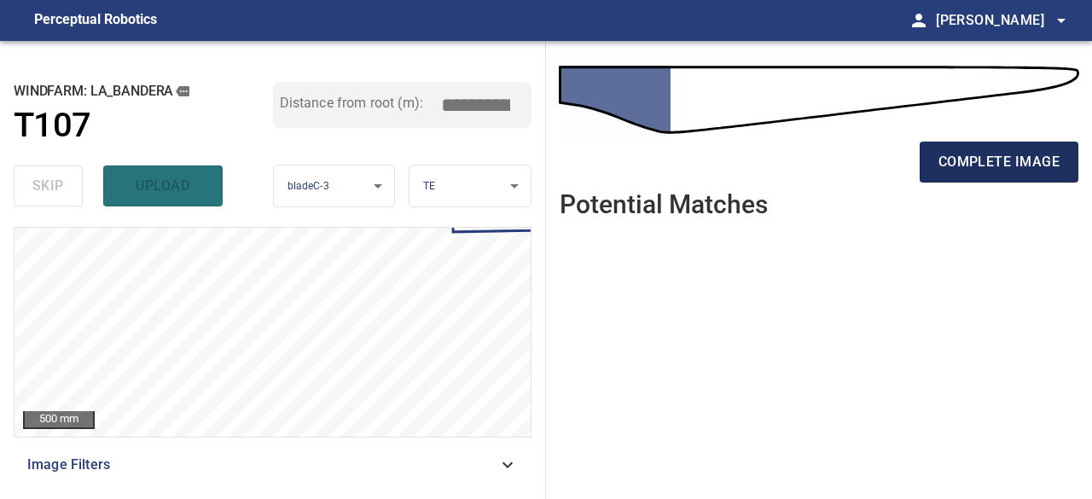
click at [939, 153] on span "complete image" at bounding box center [998, 162] width 121 height 24
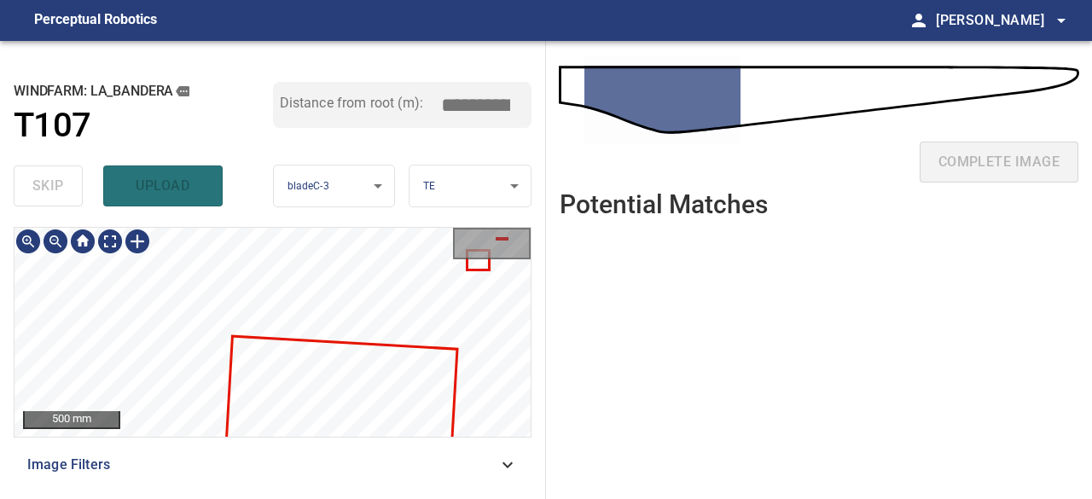
click at [481, 264] on div at bounding box center [492, 247] width 78 height 38
click at [475, 261] on div at bounding box center [492, 247] width 78 height 38
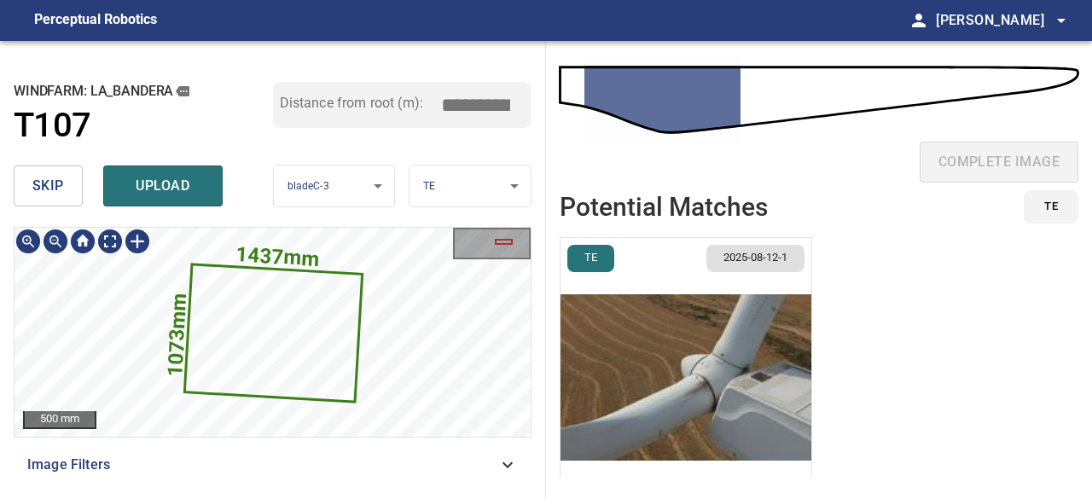
click at [252, 305] on icon at bounding box center [273, 332] width 175 height 135
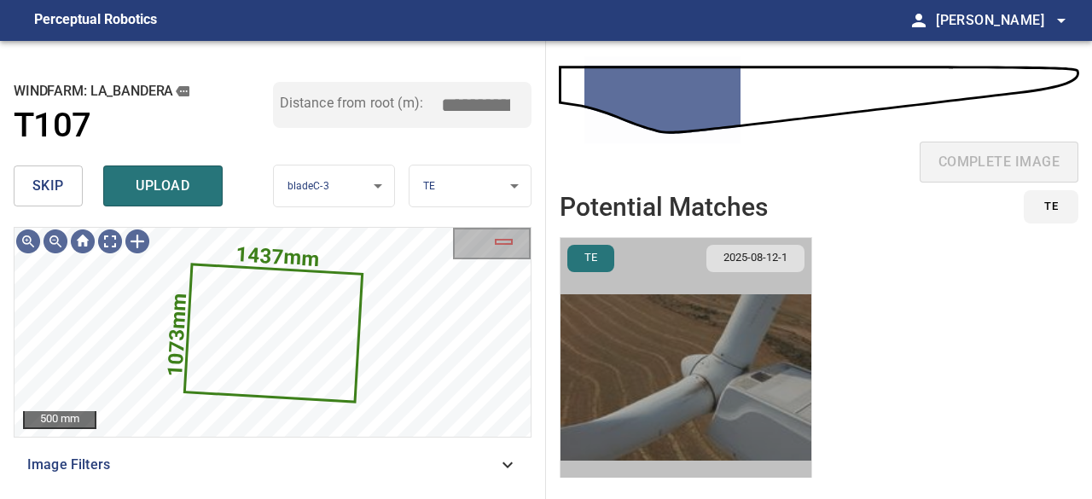
click at [697, 386] on img "button" at bounding box center [685, 377] width 251 height 279
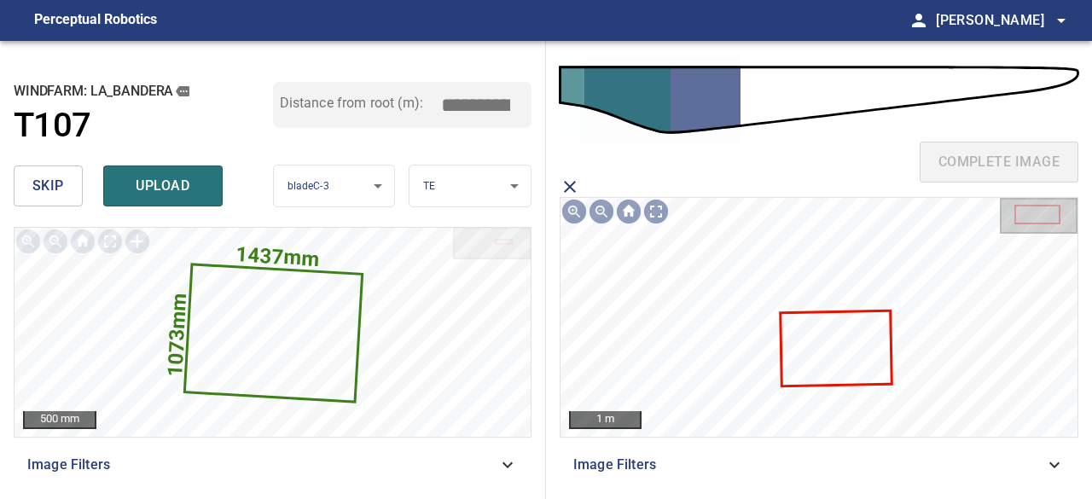
click at [815, 349] on icon at bounding box center [835, 348] width 108 height 73
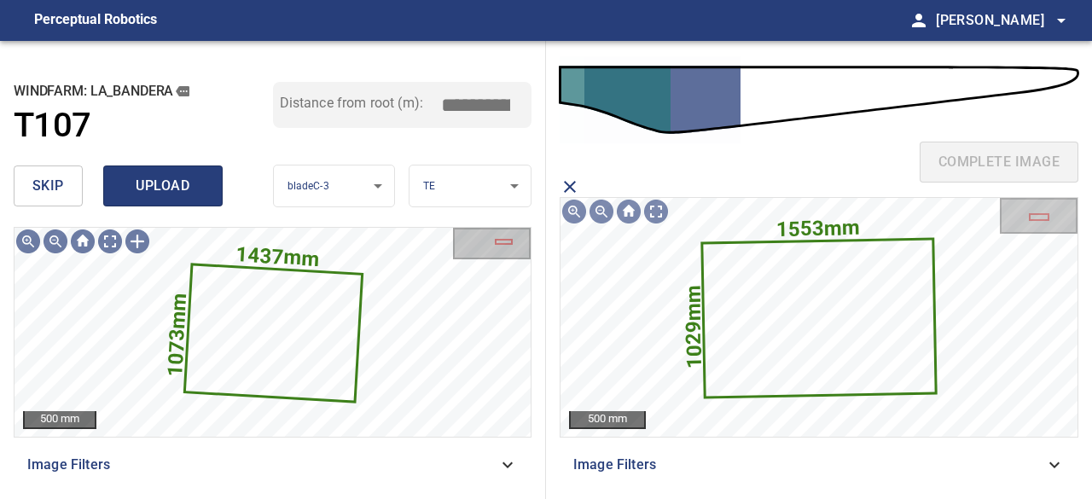
click at [130, 190] on span "upload" at bounding box center [163, 186] width 82 height 24
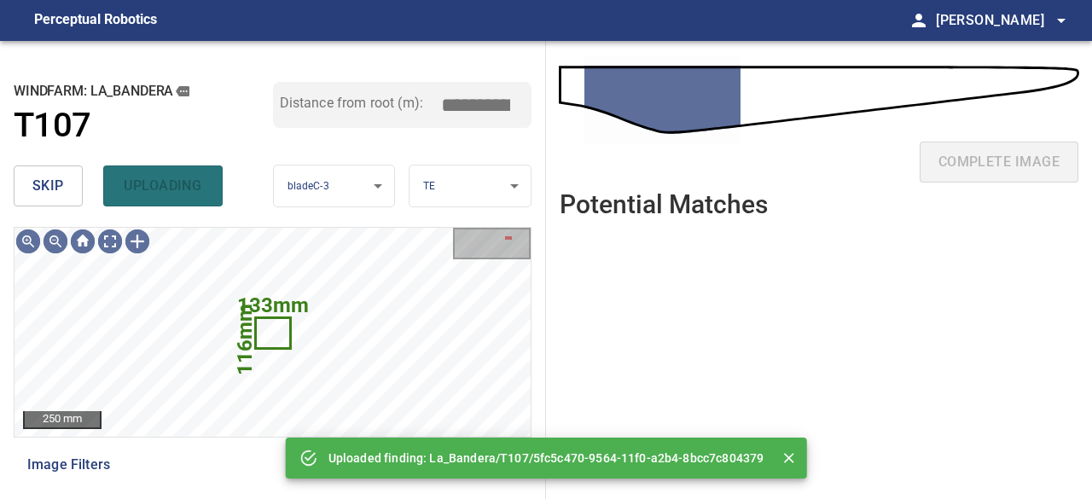
click at [64, 200] on button "skip" at bounding box center [48, 185] width 69 height 41
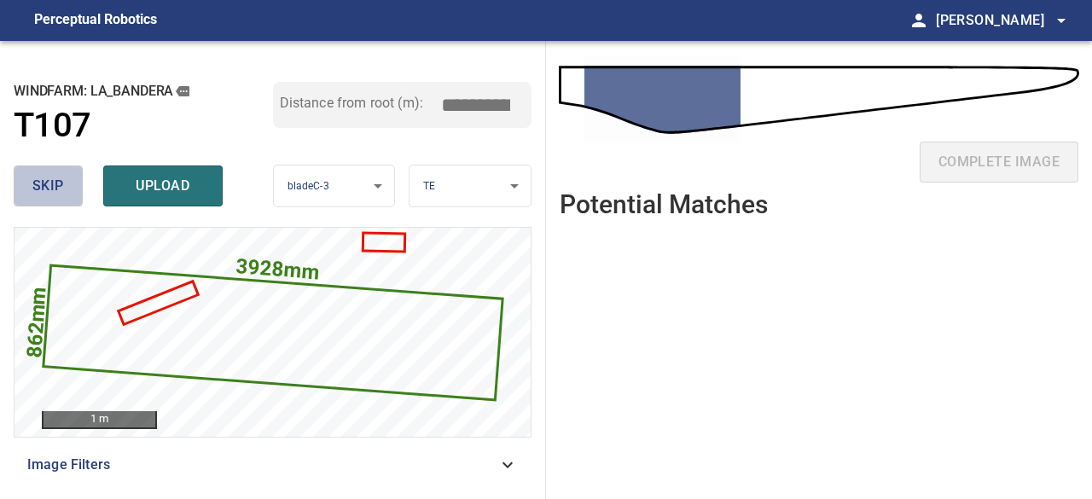
click at [64, 200] on button "skip" at bounding box center [48, 185] width 69 height 41
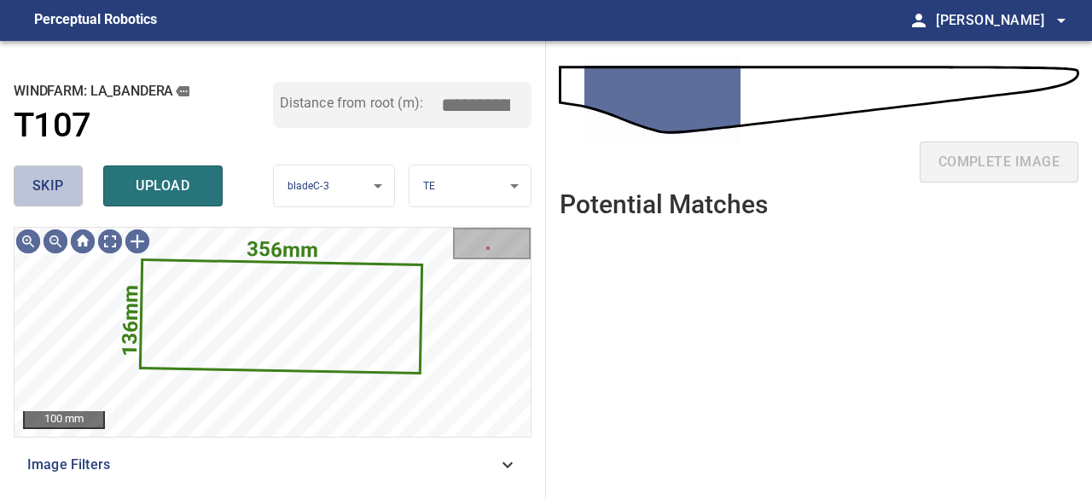
click at [46, 188] on span "skip" at bounding box center [48, 186] width 32 height 24
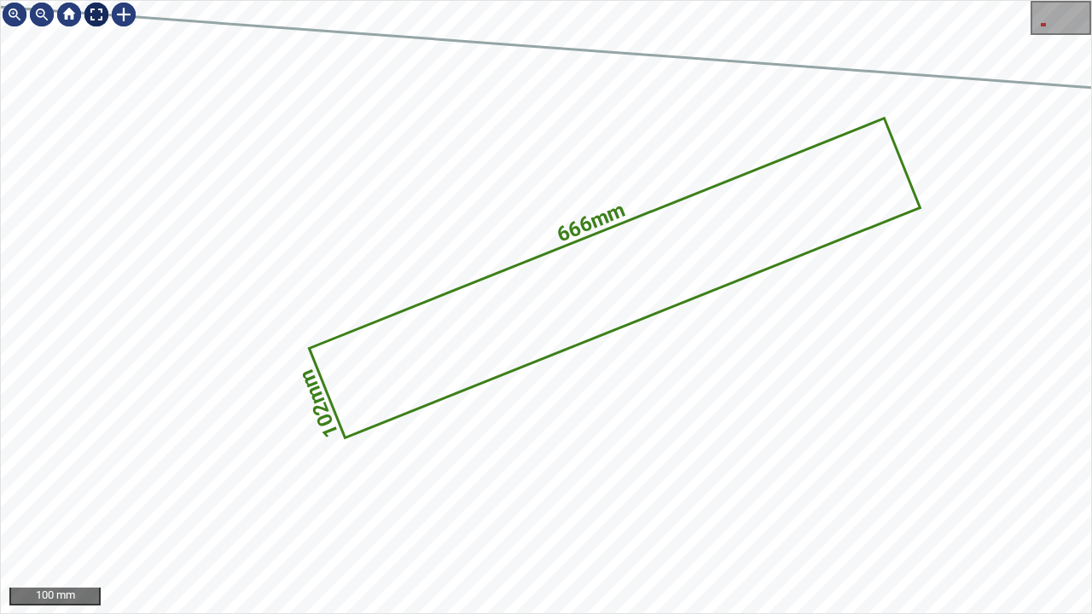
click at [96, 19] on div at bounding box center [96, 14] width 27 height 27
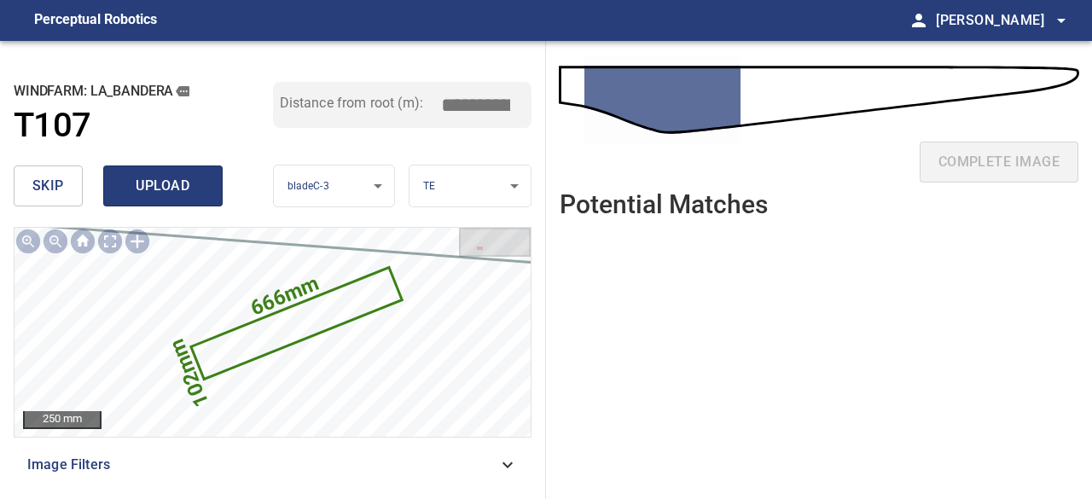
click at [164, 181] on span "upload" at bounding box center [163, 186] width 82 height 24
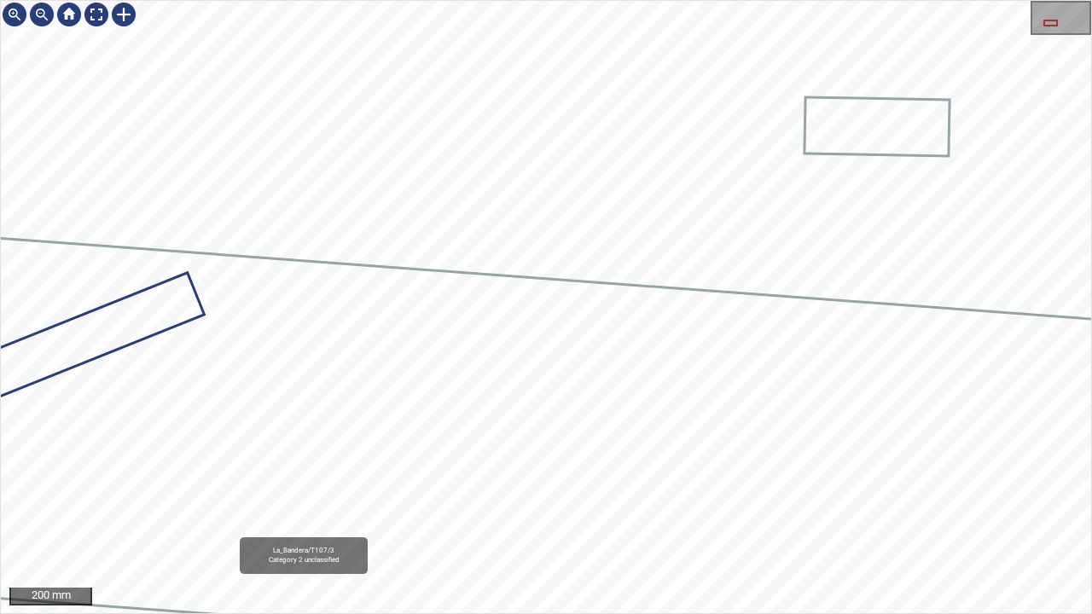
click at [246, 469] on icon at bounding box center [477, 453] width 1645 height 475
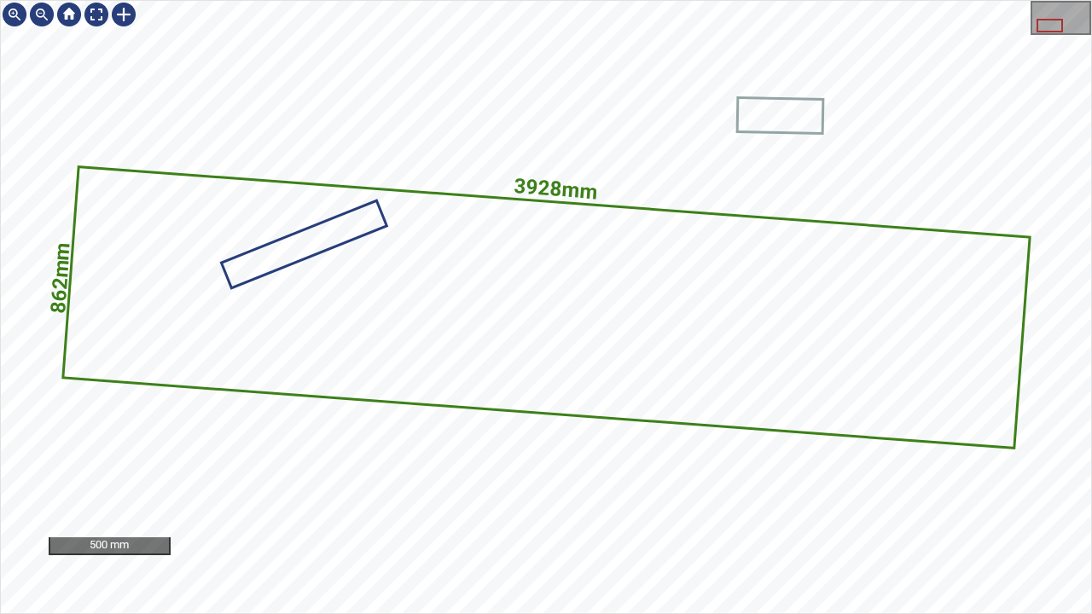
click at [366, 384] on div "3928mm 862mm" at bounding box center [546, 307] width 1090 height 612
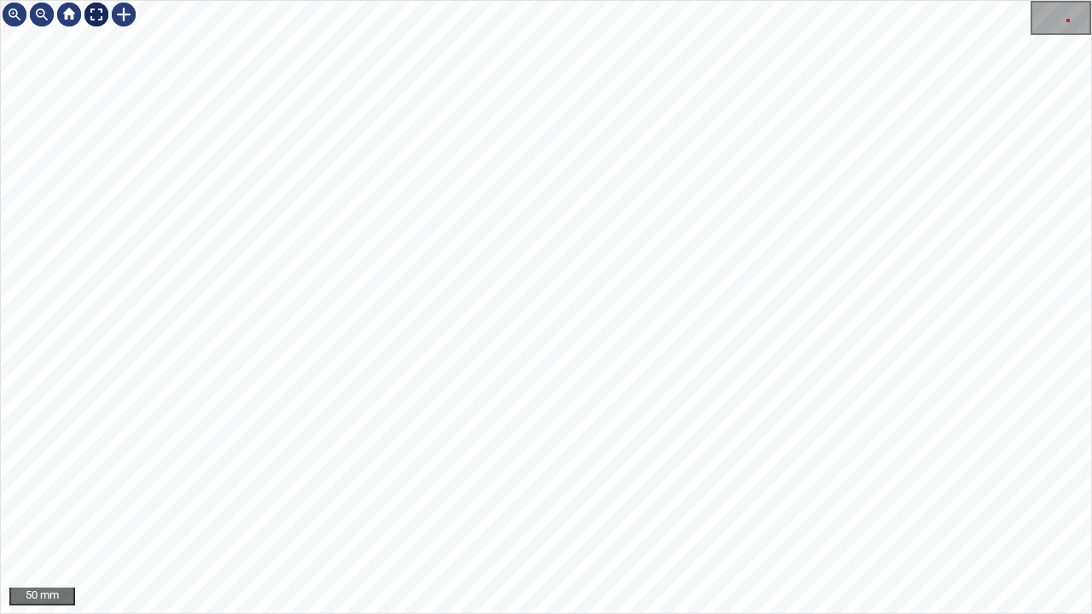
click at [98, 13] on div at bounding box center [96, 14] width 27 height 27
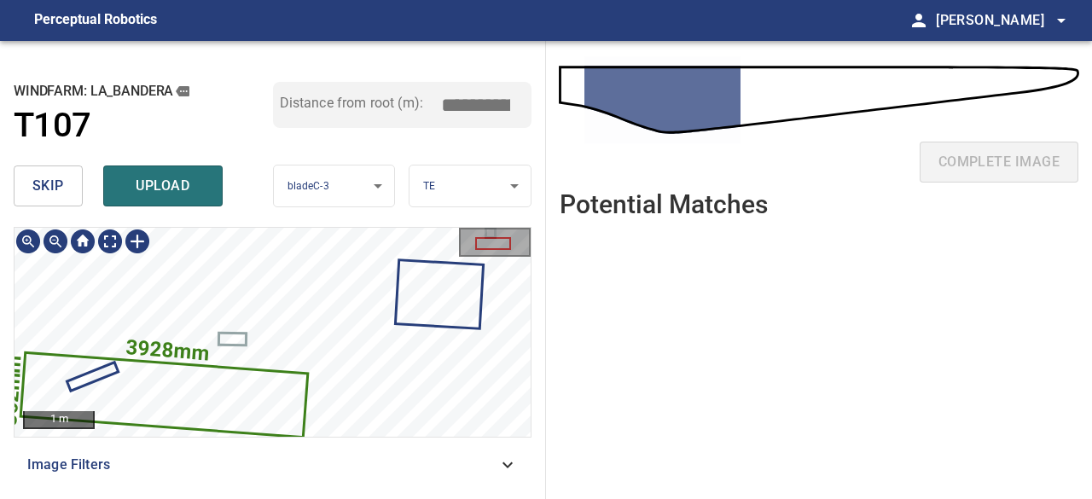
click at [223, 385] on icon at bounding box center [163, 395] width 284 height 82
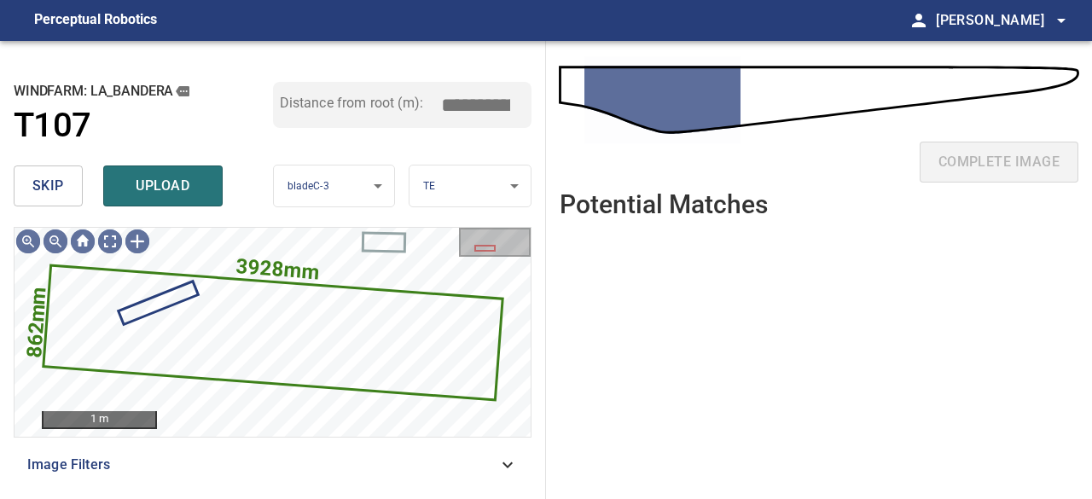
click at [55, 188] on span "skip" at bounding box center [48, 186] width 32 height 24
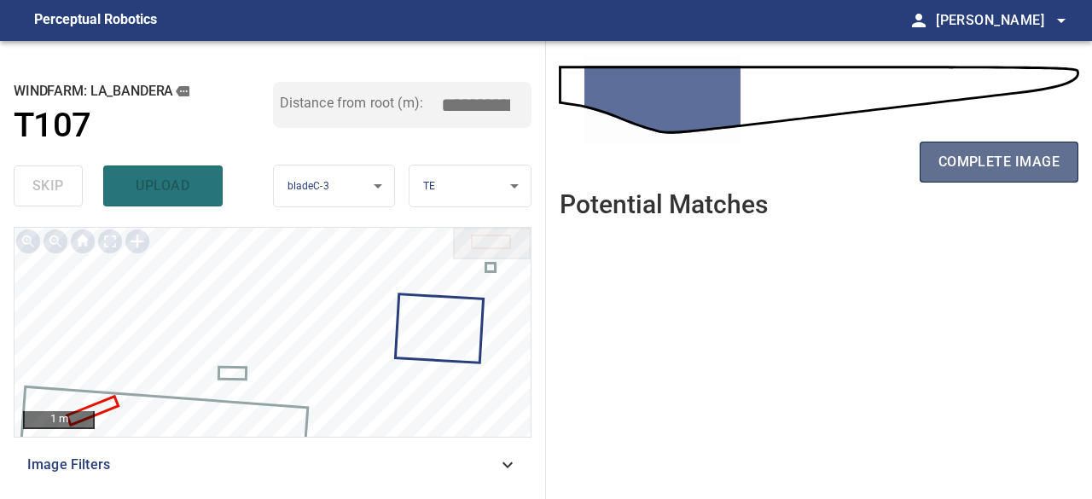
click at [1034, 178] on button "complete image" at bounding box center [998, 162] width 159 height 41
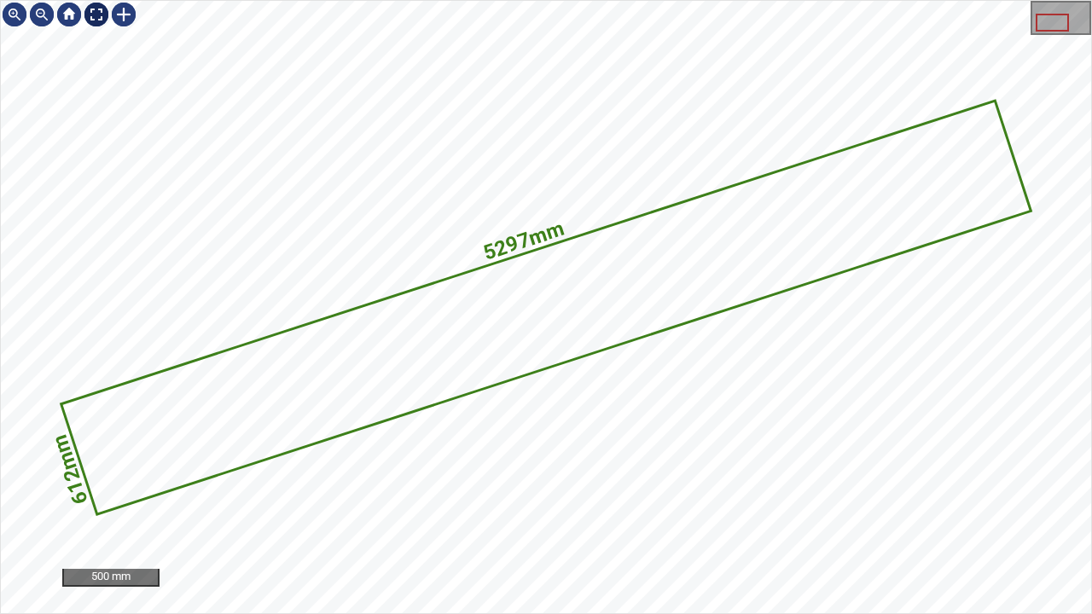
click at [102, 14] on div at bounding box center [96, 14] width 27 height 27
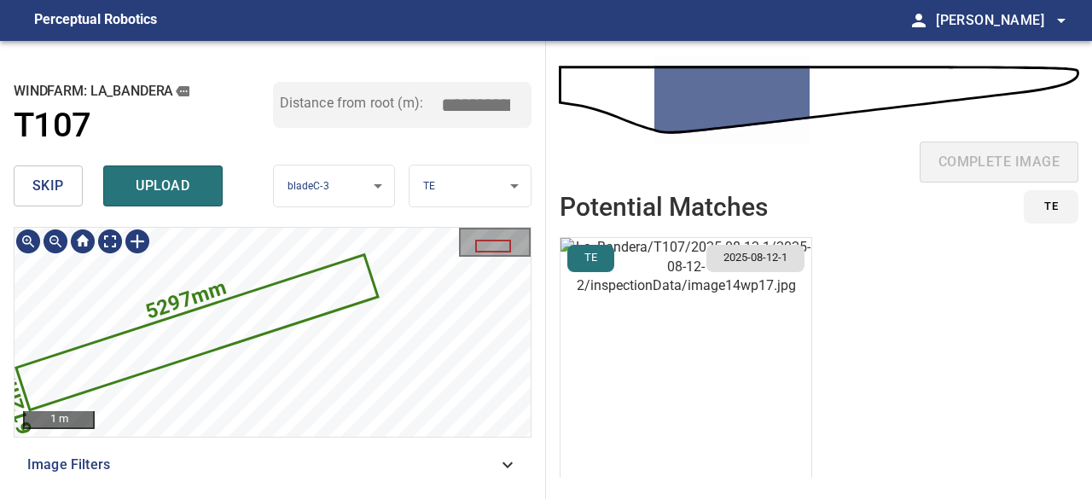
click at [319, 221] on div "**********" at bounding box center [273, 270] width 546 height 458
click at [189, 345] on icon at bounding box center [197, 331] width 359 height 153
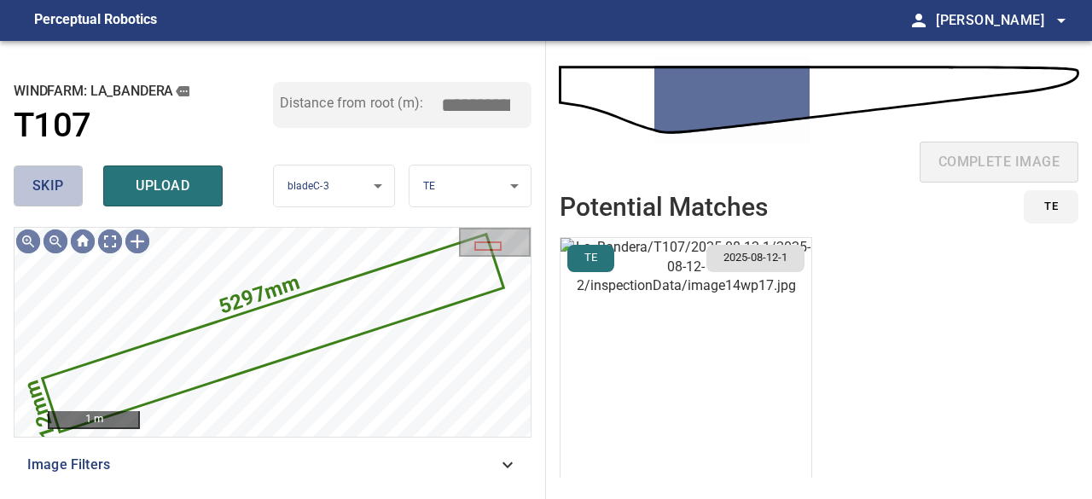
click at [51, 180] on span "skip" at bounding box center [48, 186] width 32 height 24
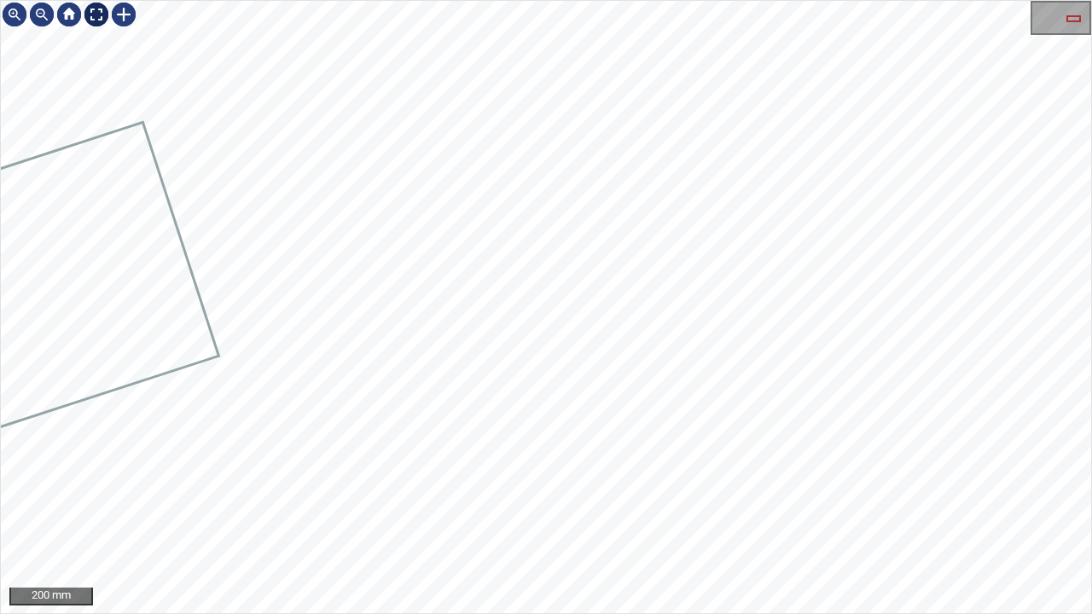
click at [89, 8] on div at bounding box center [96, 14] width 27 height 27
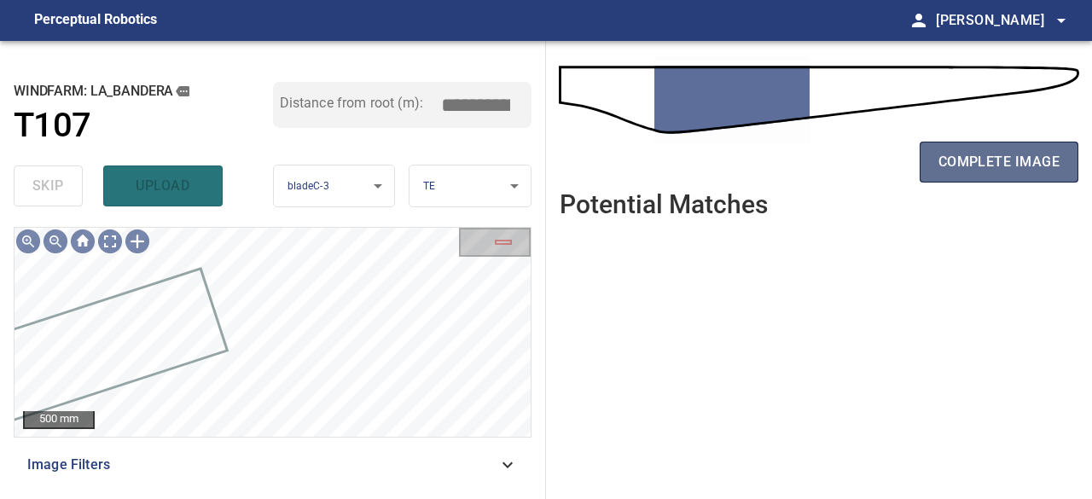
click at [961, 167] on span "complete image" at bounding box center [998, 162] width 121 height 24
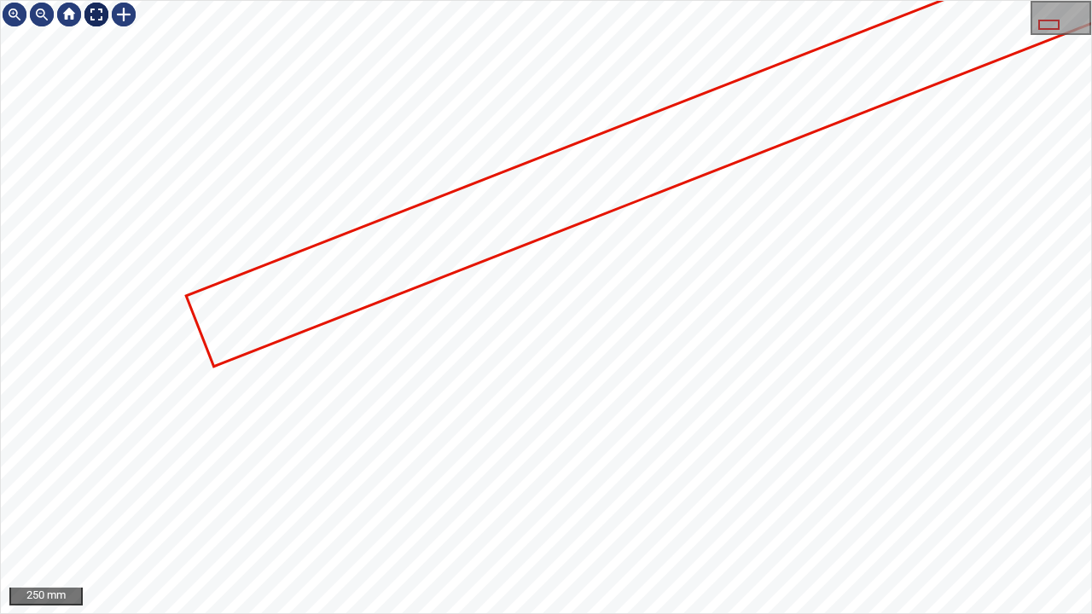
click at [96, 12] on div at bounding box center [96, 14] width 27 height 27
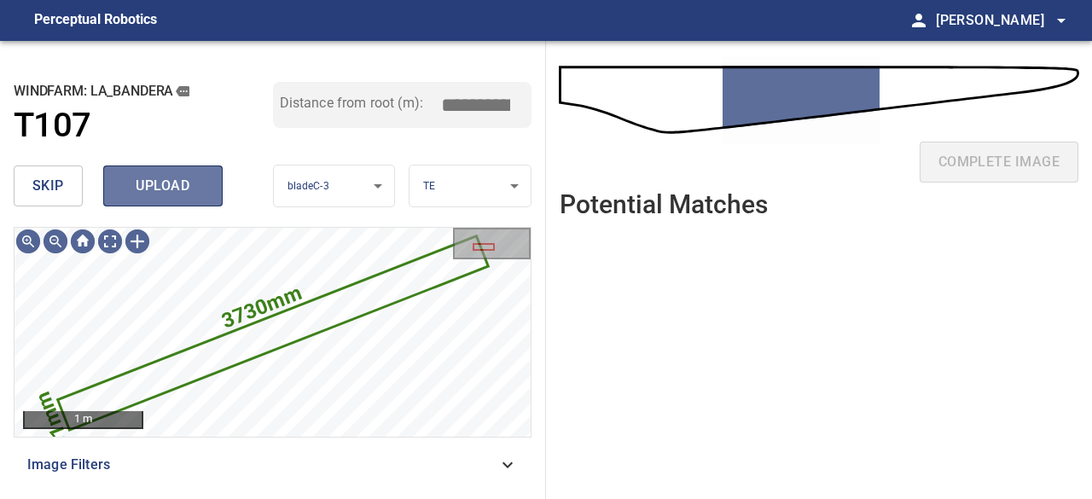
click at [157, 177] on span "upload" at bounding box center [163, 186] width 82 height 24
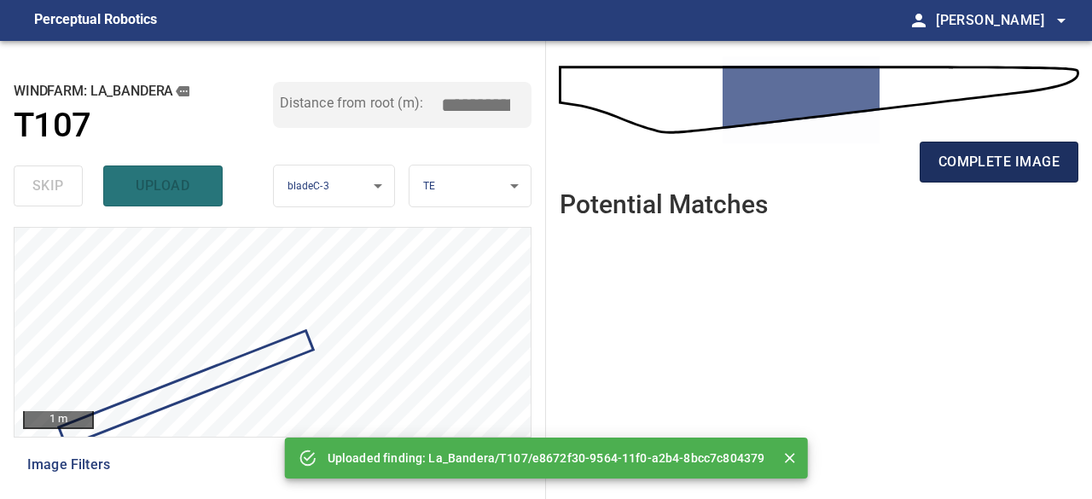
click at [979, 166] on span "complete image" at bounding box center [998, 162] width 121 height 24
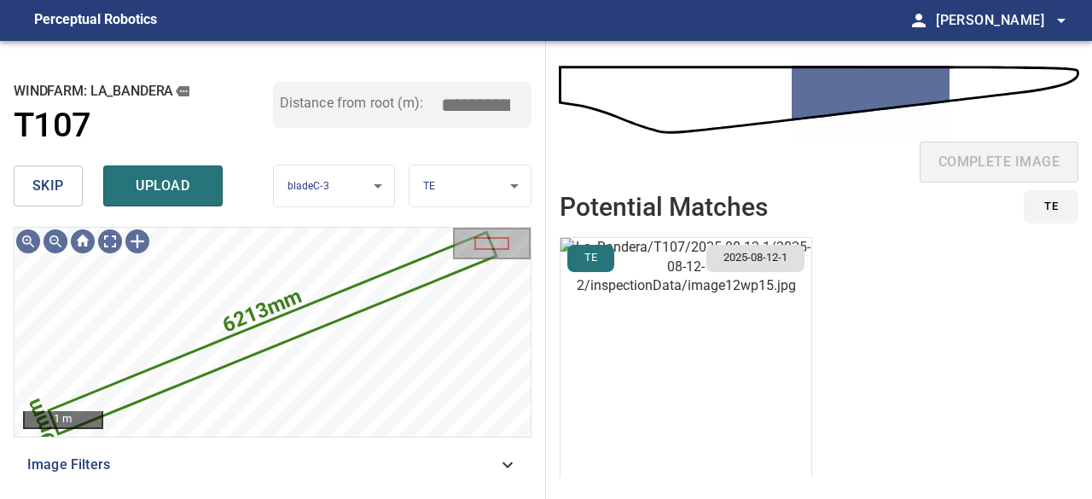
click at [609, 410] on img "button" at bounding box center [685, 377] width 251 height 279
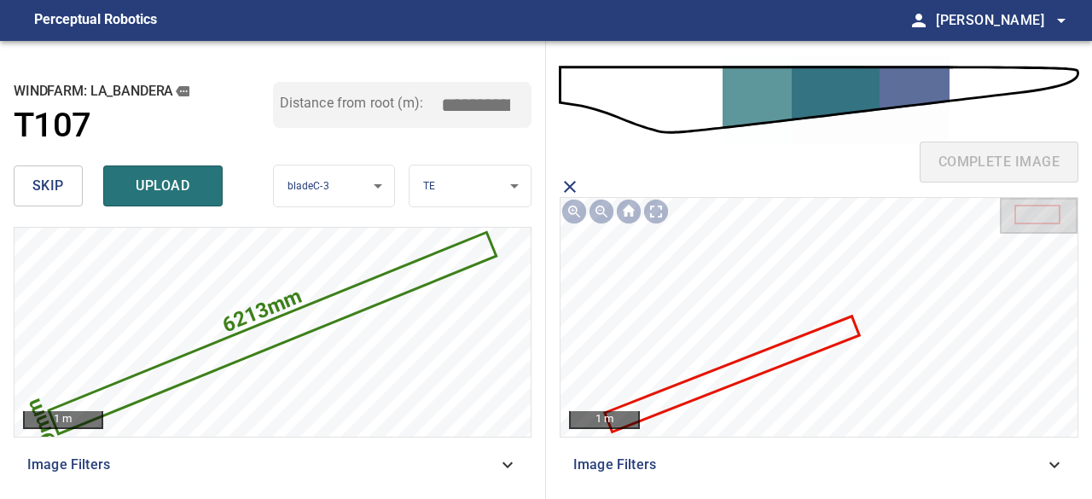
click at [650, 397] on icon at bounding box center [731, 373] width 252 height 113
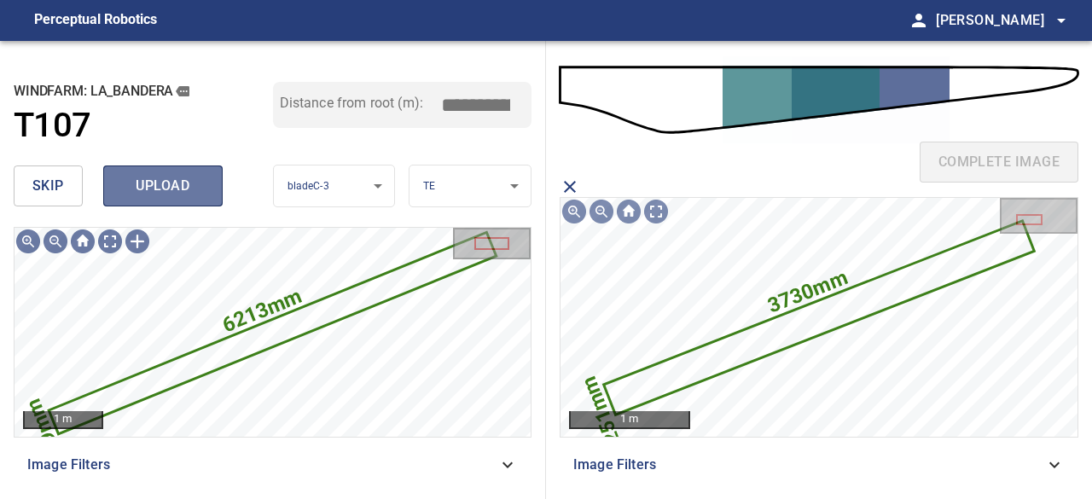
click at [194, 198] on button "upload" at bounding box center [162, 185] width 119 height 41
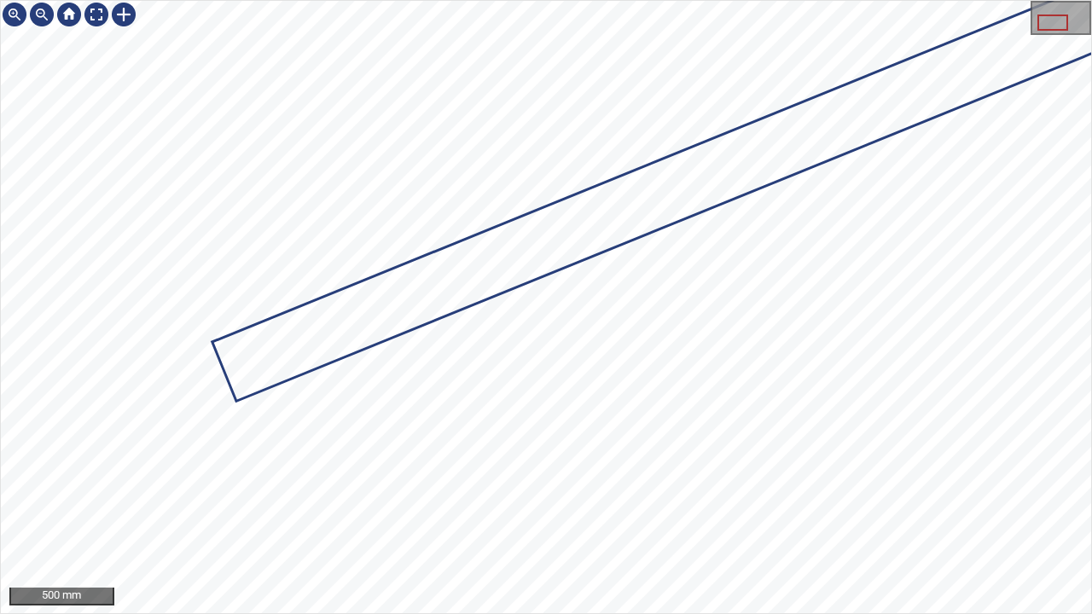
click at [381, 300] on icon at bounding box center [796, 138] width 1164 height 521
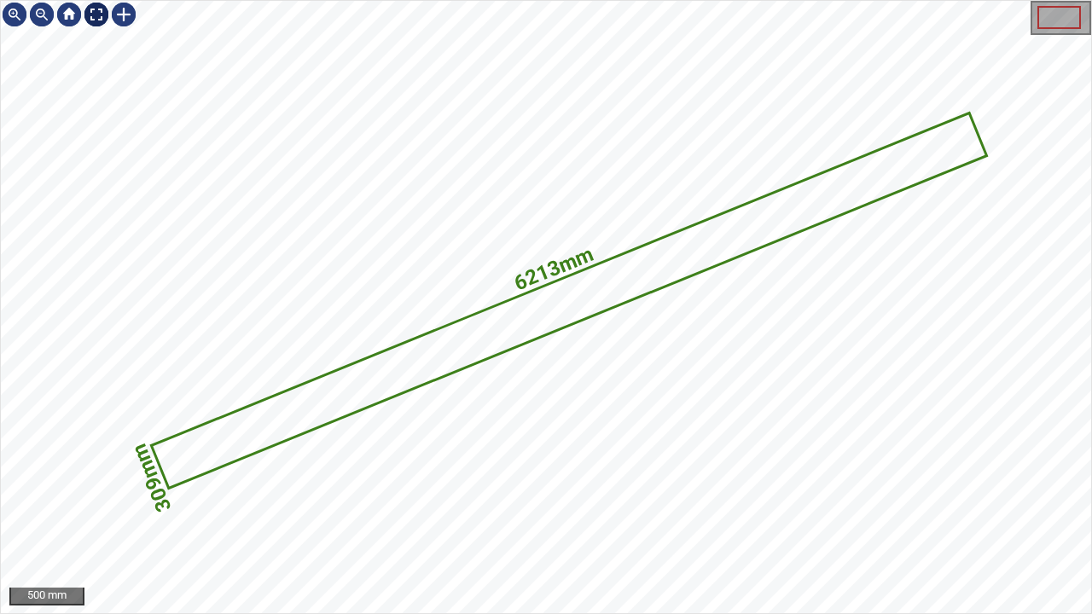
click at [96, 15] on div at bounding box center [96, 14] width 27 height 27
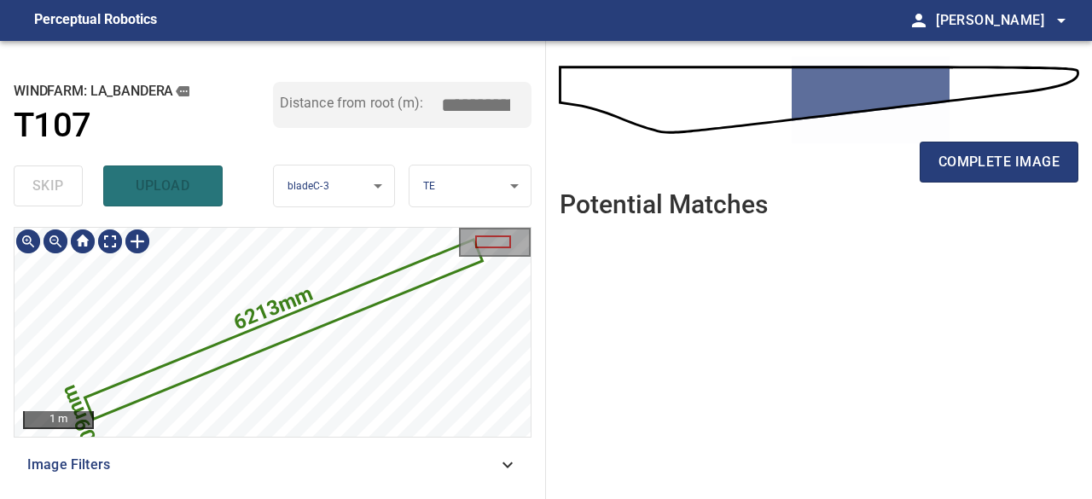
click at [334, 301] on icon at bounding box center [284, 329] width 394 height 177
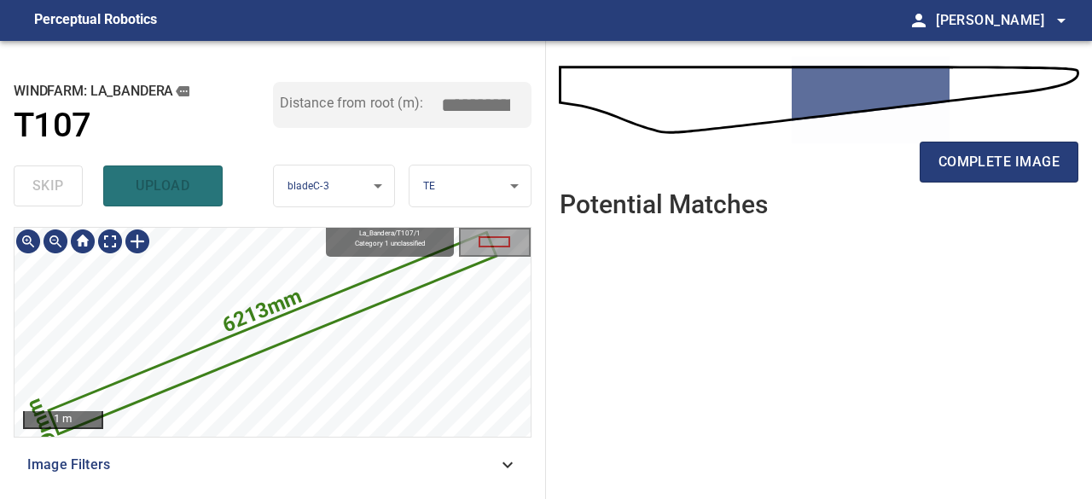
click at [334, 314] on icon at bounding box center [272, 333] width 444 height 199
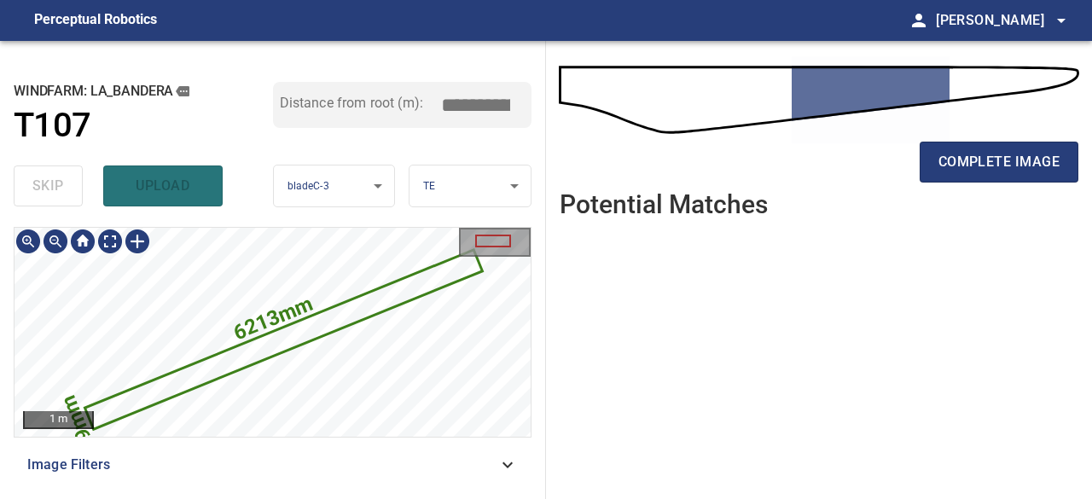
click at [360, 310] on icon at bounding box center [284, 340] width 394 height 177
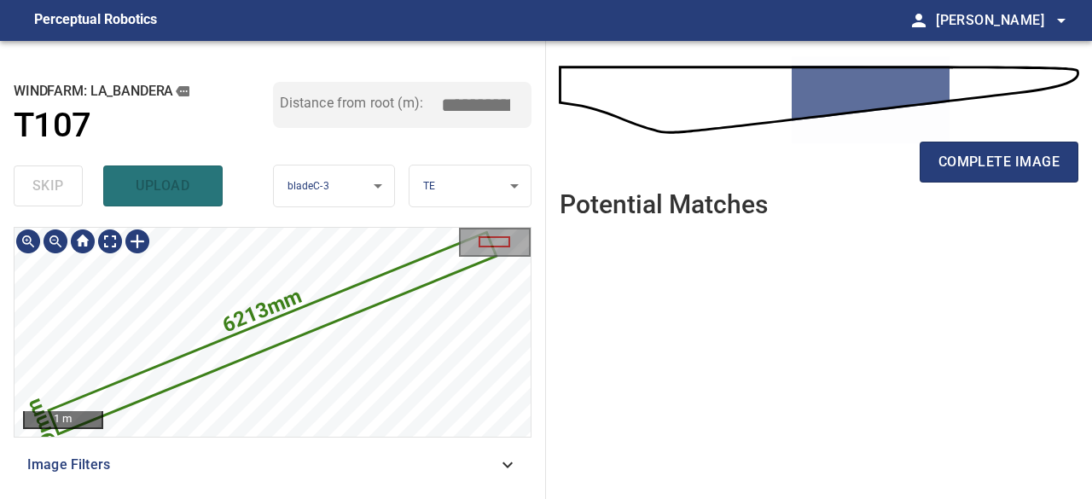
click at [223, 350] on icon at bounding box center [272, 333] width 444 height 199
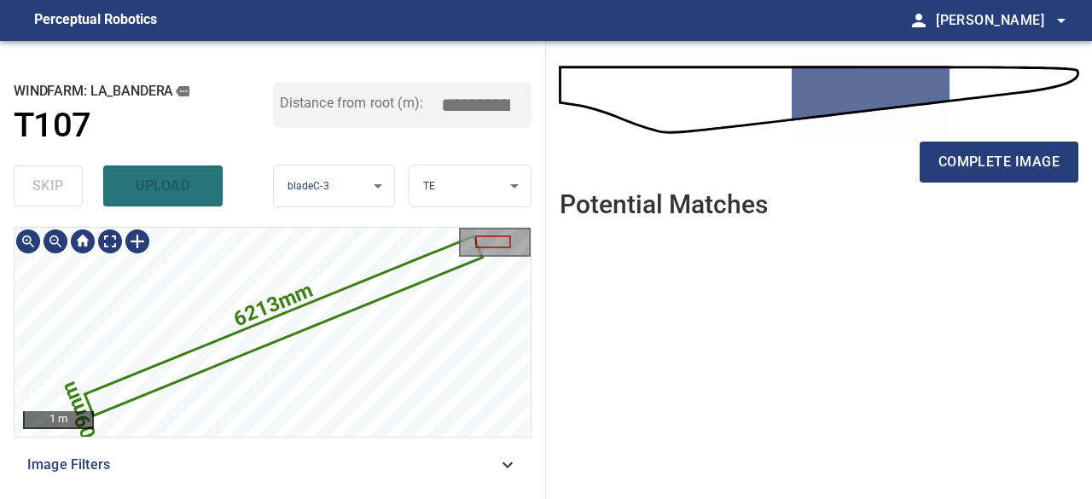
click at [346, 304] on icon at bounding box center [284, 325] width 394 height 177
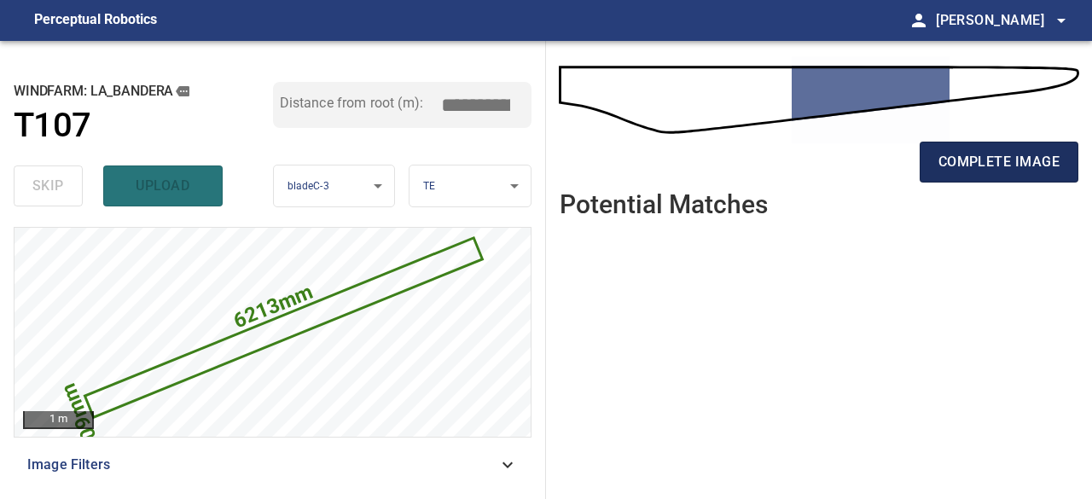
click at [961, 173] on button "complete image" at bounding box center [998, 162] width 159 height 41
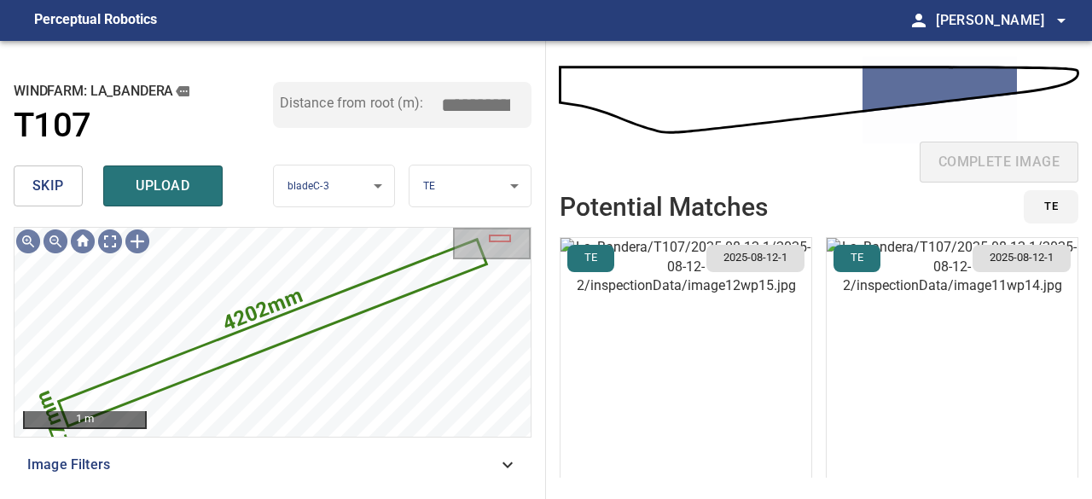
click at [623, 403] on img "button" at bounding box center [685, 377] width 251 height 279
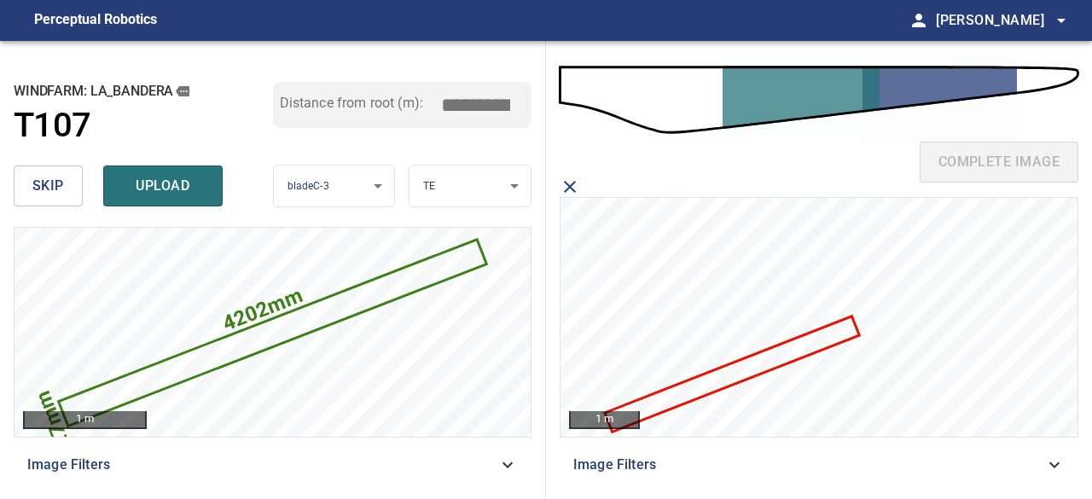
click at [704, 388] on icon at bounding box center [731, 373] width 252 height 113
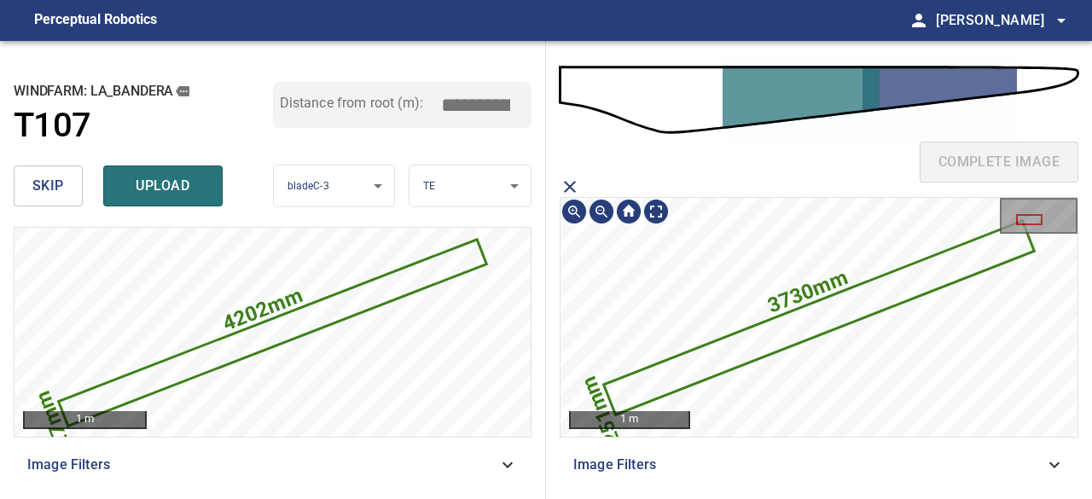
click at [705, 365] on icon at bounding box center [818, 318] width 427 height 191
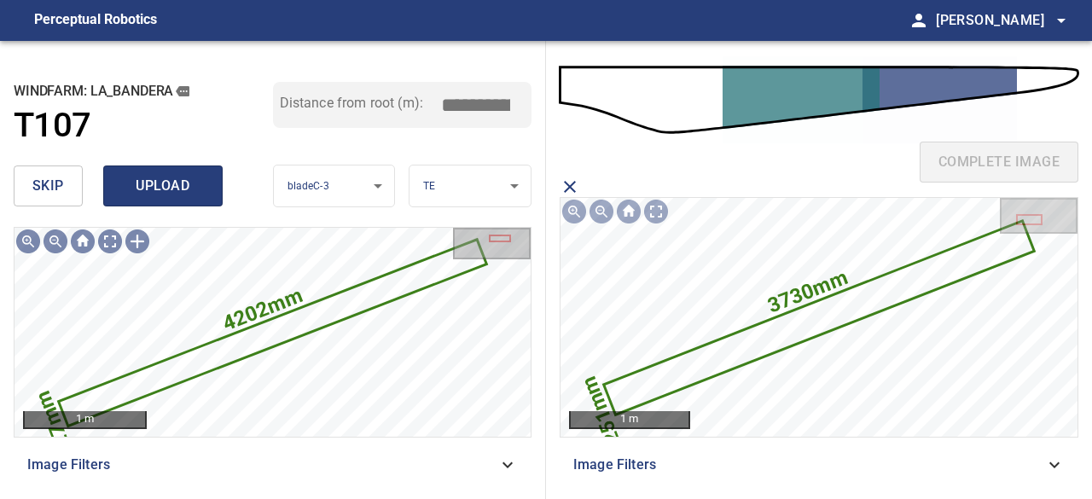
click at [198, 191] on span "upload" at bounding box center [163, 186] width 82 height 24
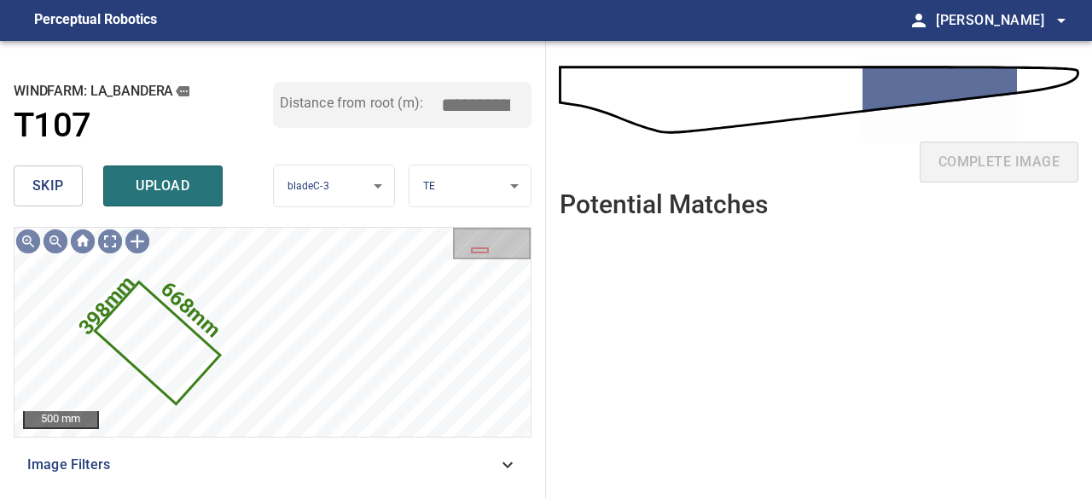
click at [34, 175] on span "skip" at bounding box center [48, 186] width 32 height 24
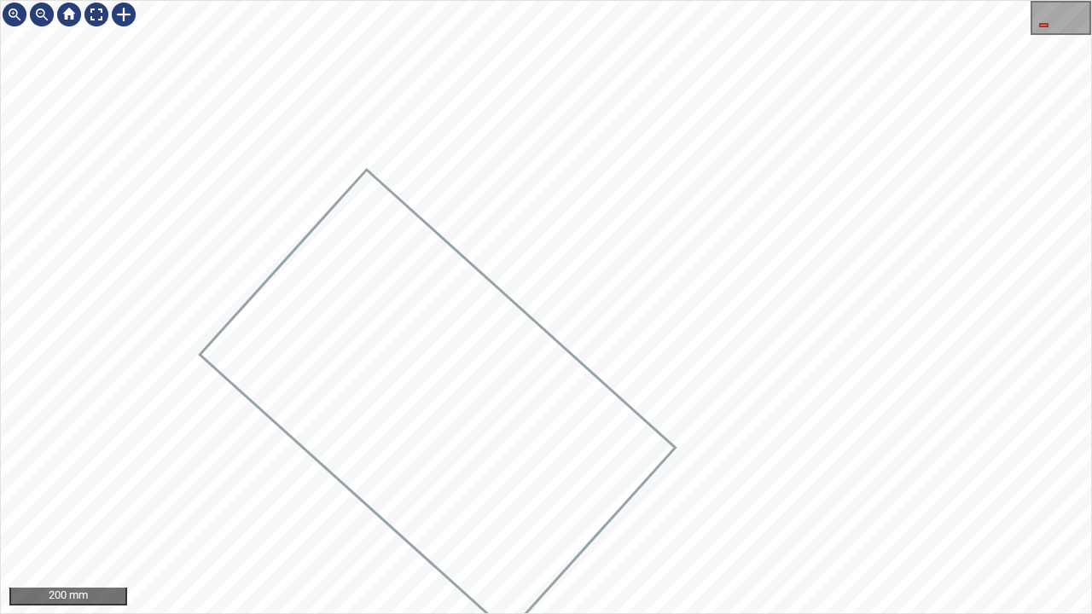
click at [503, 498] on div at bounding box center [546, 307] width 1090 height 612
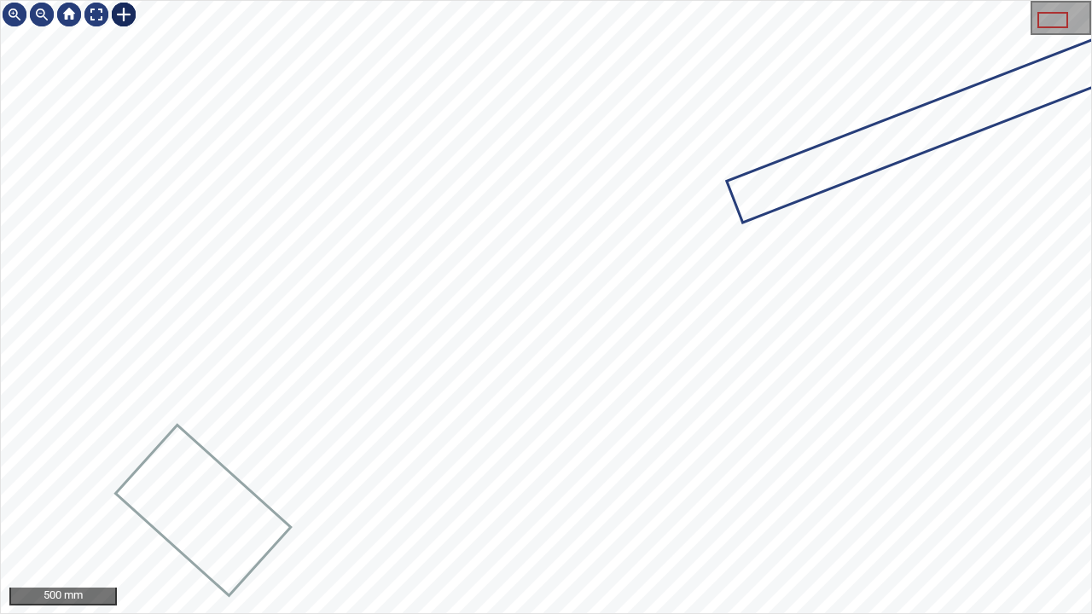
click at [121, 11] on div at bounding box center [123, 14] width 27 height 27
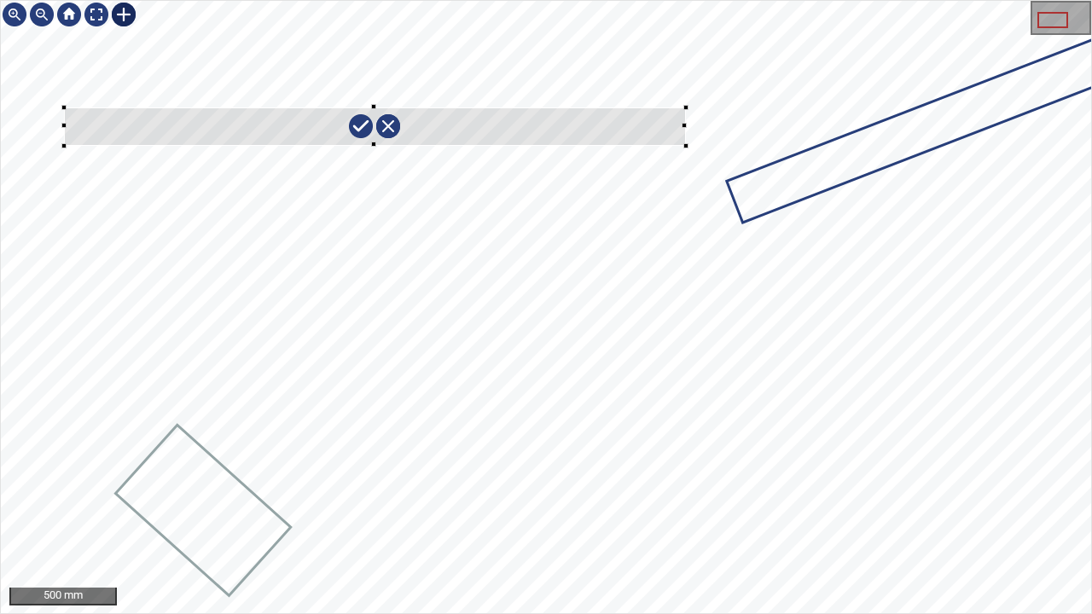
click at [685, 145] on div at bounding box center [546, 307] width 1090 height 612
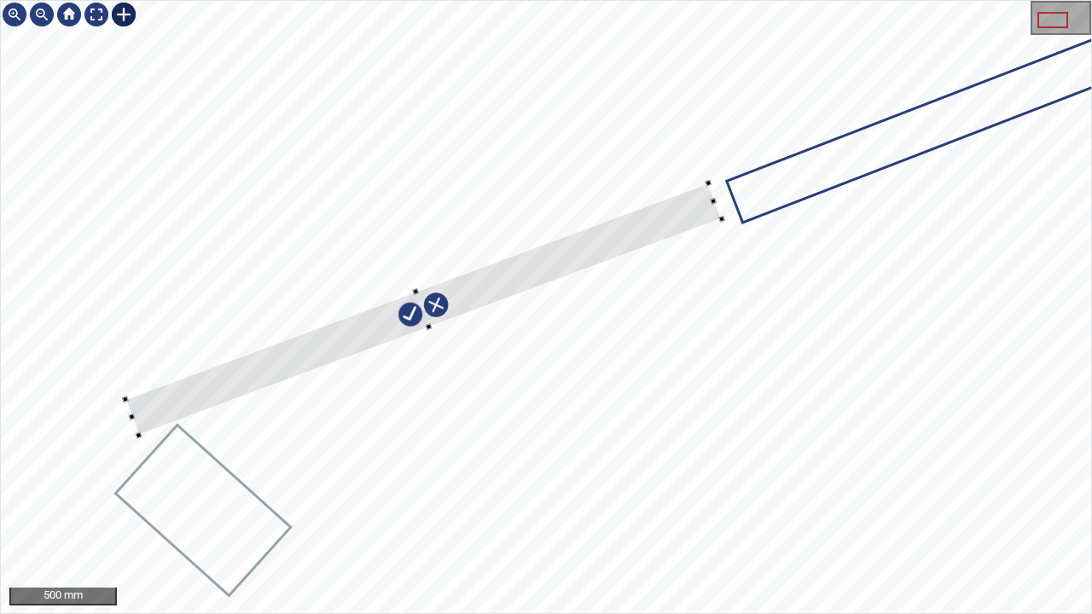
click at [524, 261] on div at bounding box center [423, 309] width 596 height 252
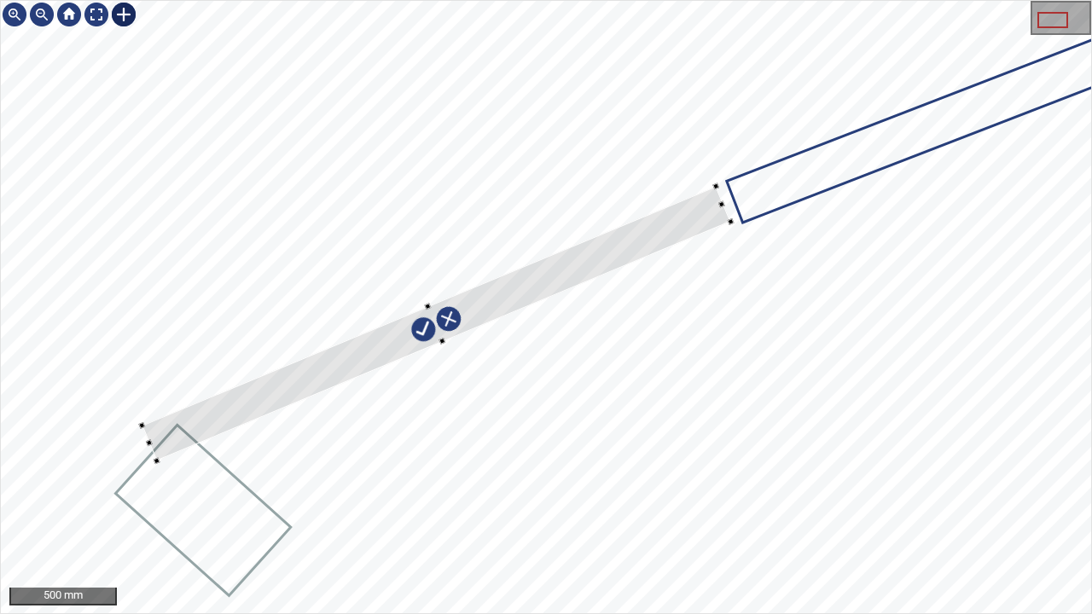
click at [623, 230] on div at bounding box center [436, 324] width 588 height 275
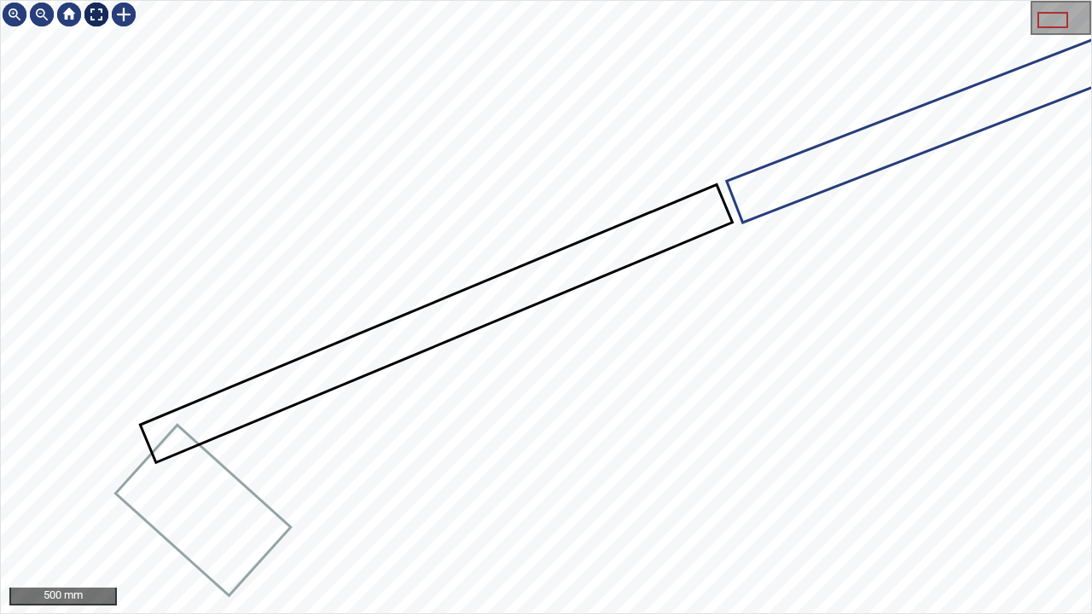
click at [101, 17] on div at bounding box center [96, 14] width 27 height 27
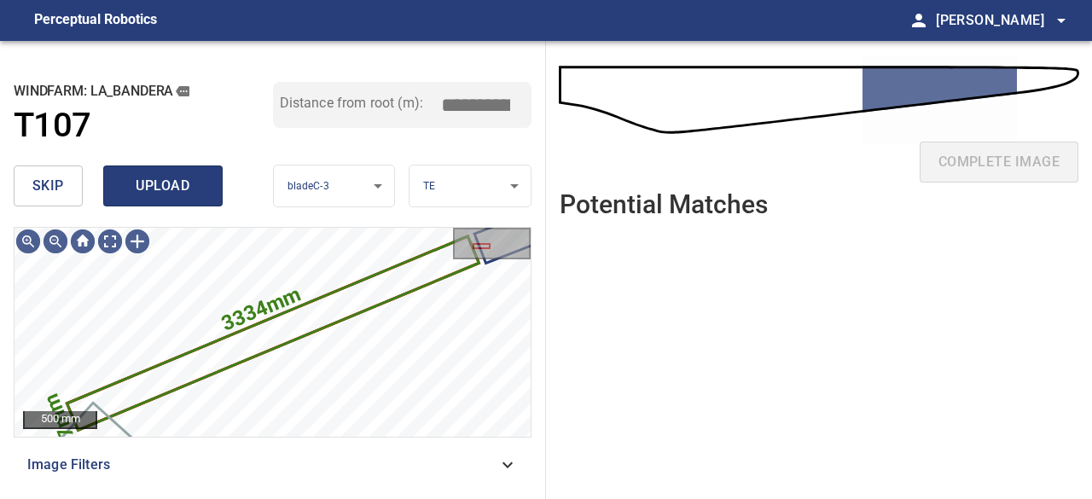
click at [178, 187] on span "upload" at bounding box center [163, 186] width 82 height 24
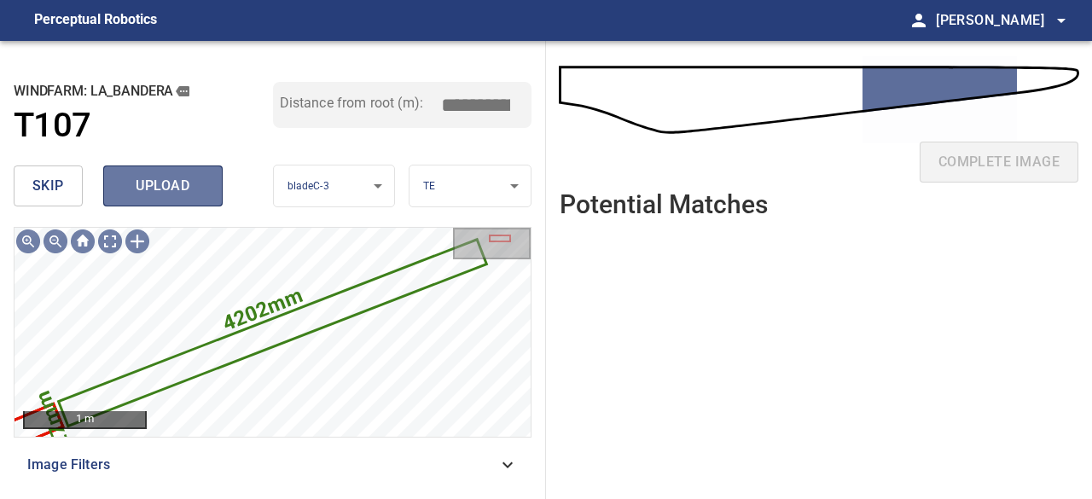
click at [177, 194] on span "upload" at bounding box center [163, 186] width 82 height 24
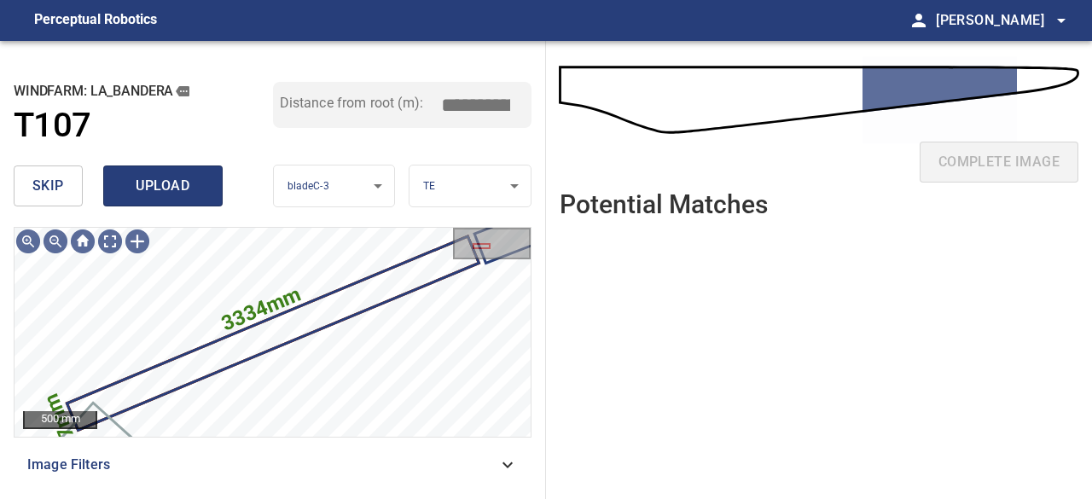
click at [177, 199] on button "upload" at bounding box center [162, 185] width 119 height 41
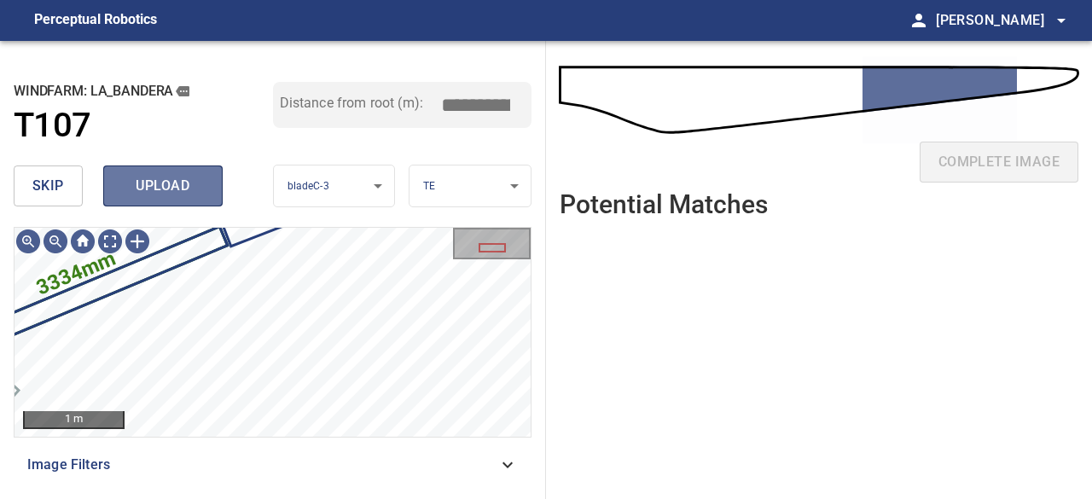
click at [199, 195] on span "upload" at bounding box center [163, 186] width 82 height 24
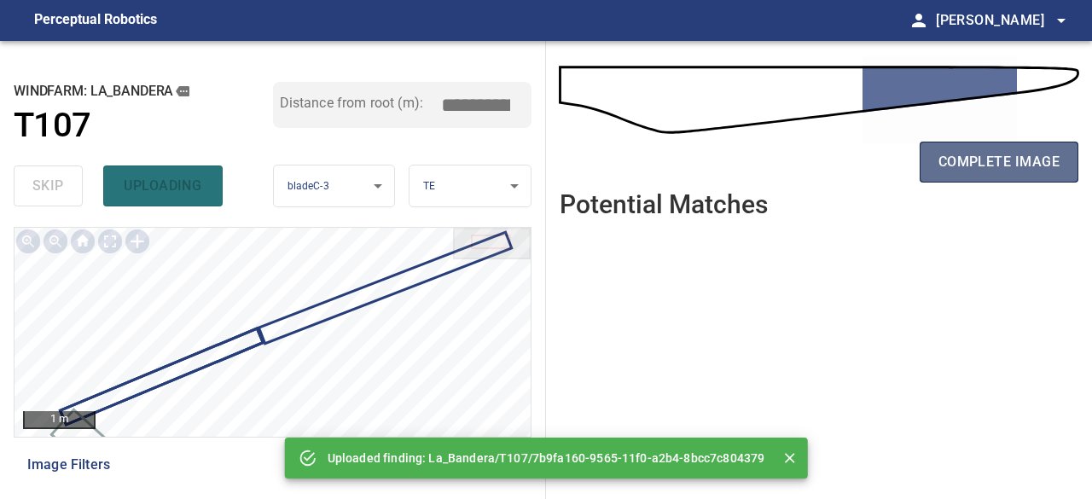
click at [976, 161] on span "complete image" at bounding box center [998, 162] width 121 height 24
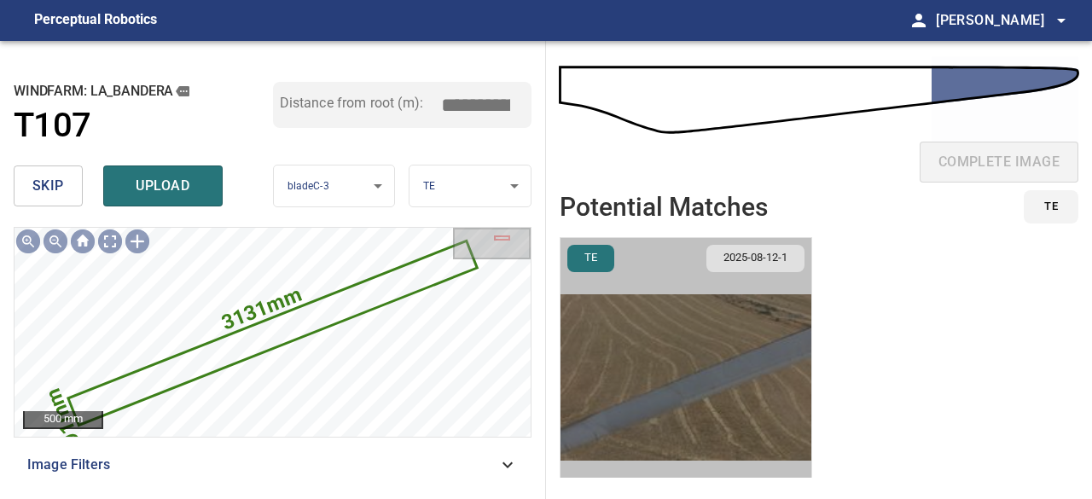
click at [703, 357] on img "button" at bounding box center [685, 377] width 251 height 279
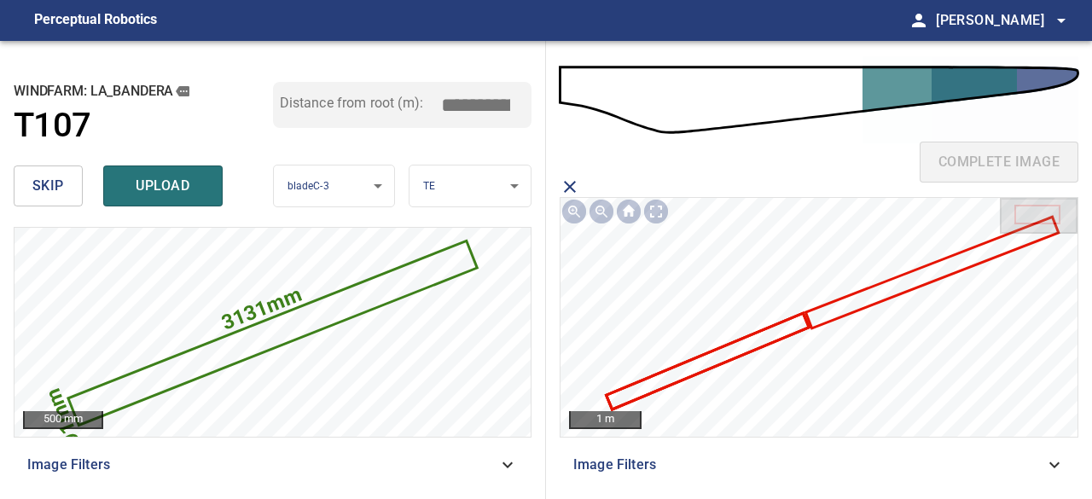
click at [760, 339] on icon at bounding box center [708, 361] width 200 height 93
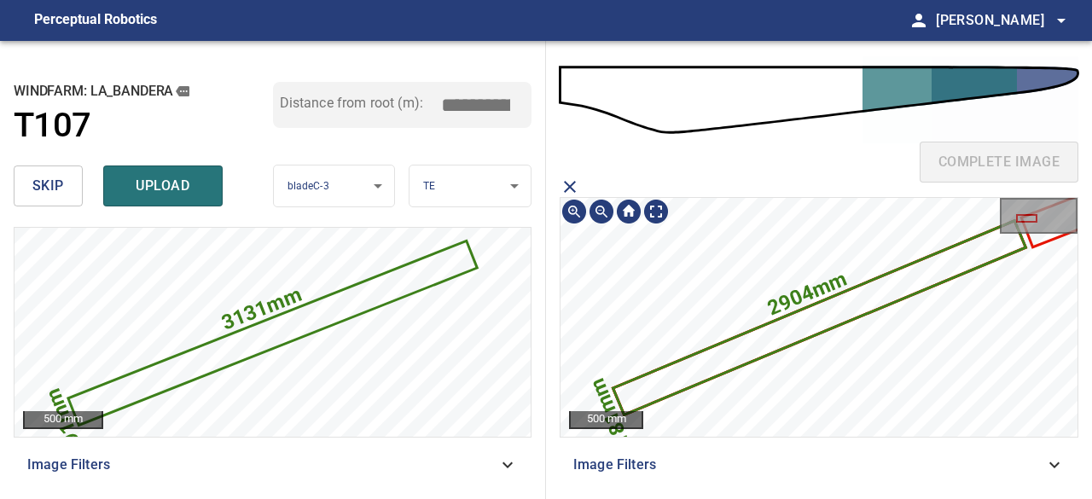
click at [1037, 236] on div at bounding box center [1038, 219] width 78 height 42
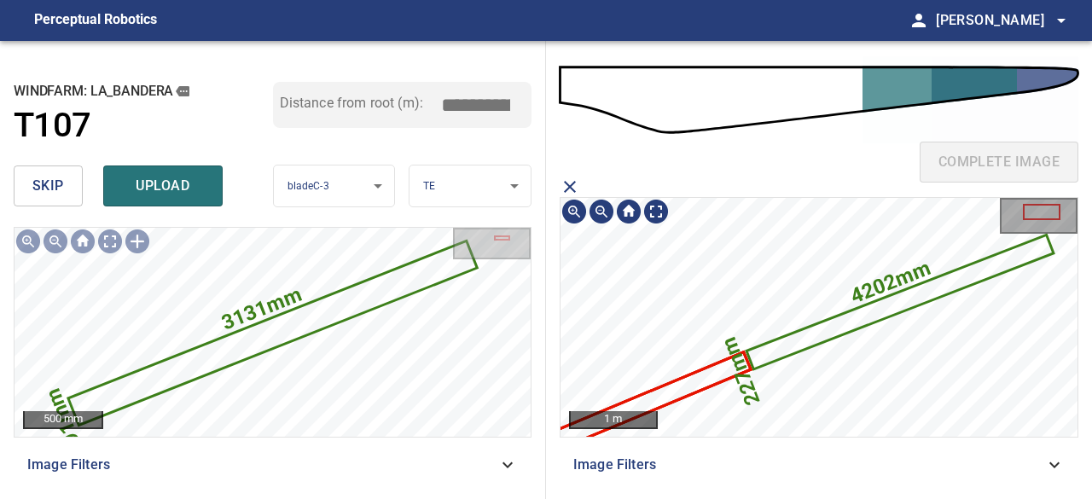
click at [662, 395] on icon at bounding box center [627, 410] width 243 height 113
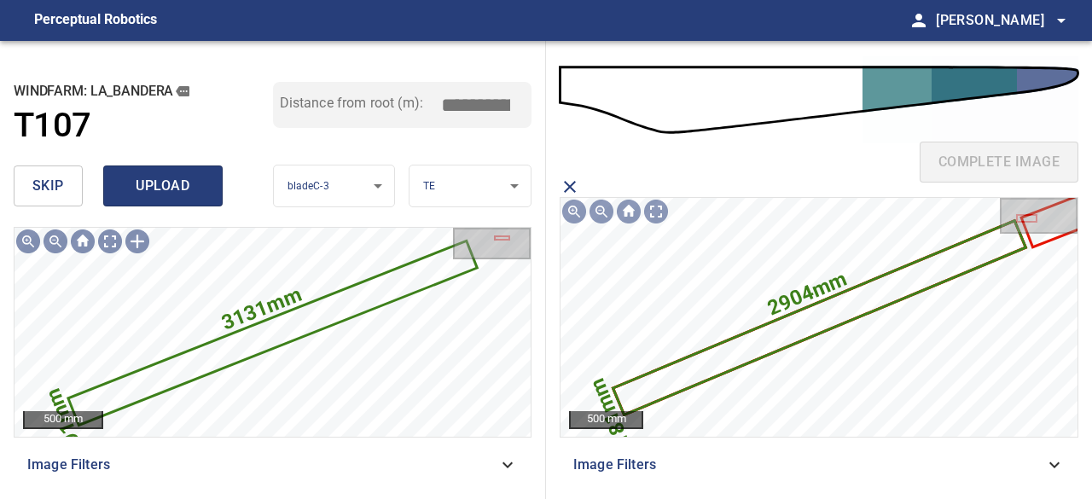
click at [132, 170] on button "upload" at bounding box center [162, 185] width 119 height 41
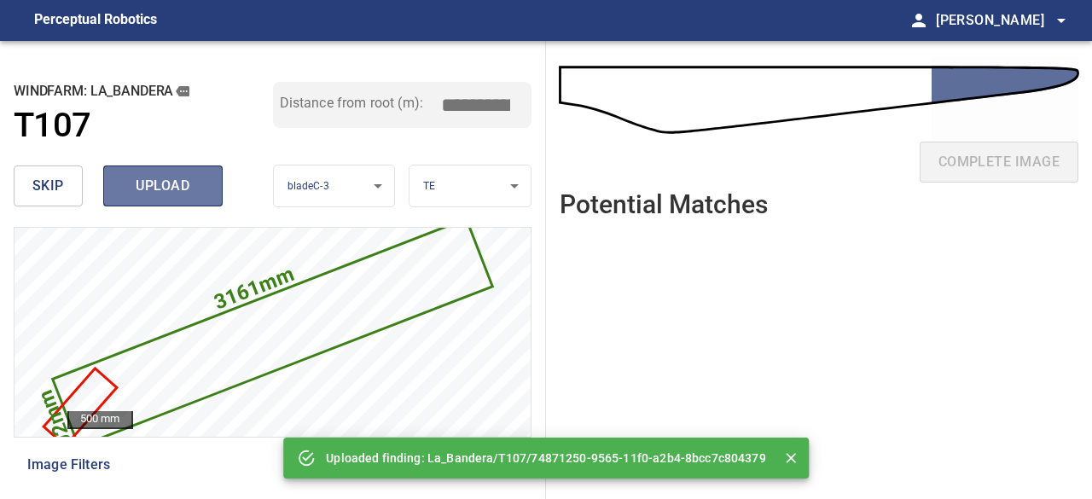
click at [143, 181] on span "upload" at bounding box center [163, 186] width 82 height 24
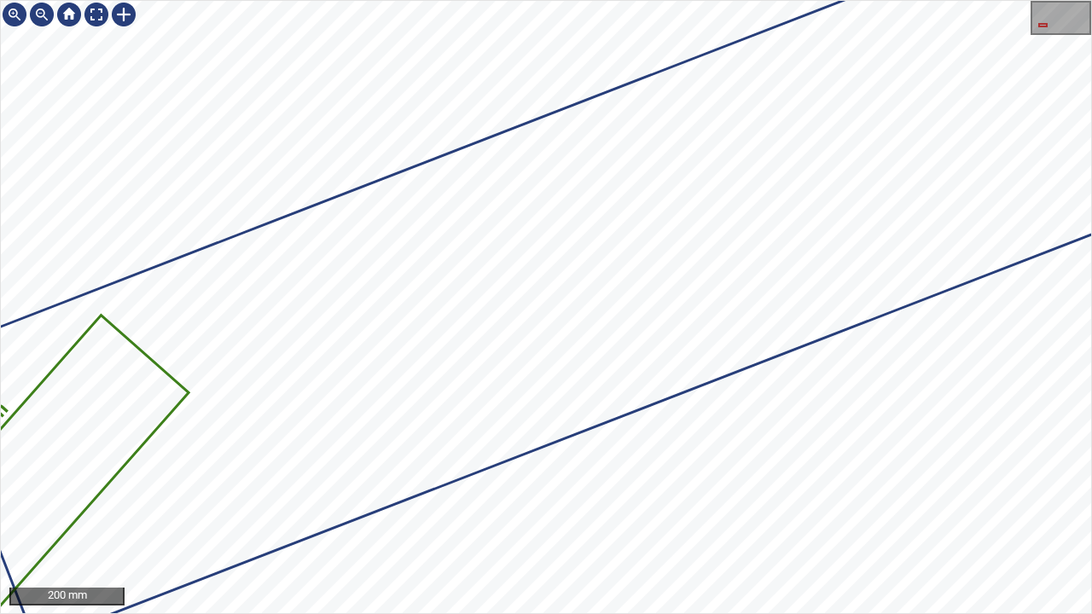
click at [501, 264] on icon at bounding box center [876, 151] width 1900 height 977
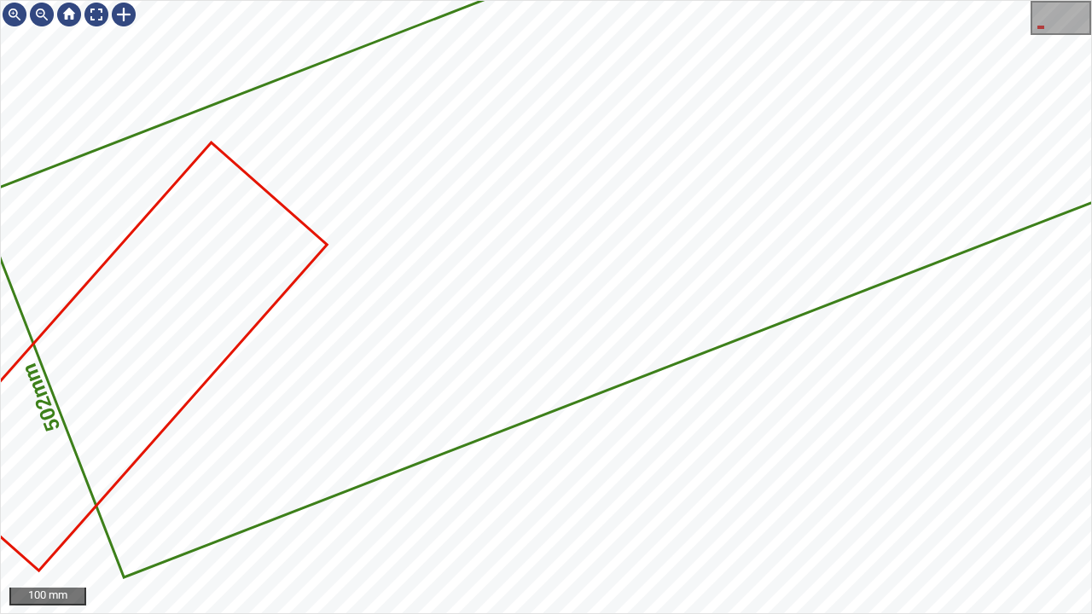
click at [340, 0] on div "3161mm 502mm 100 mm" at bounding box center [546, 307] width 1092 height 614
click at [94, 17] on div at bounding box center [96, 14] width 27 height 27
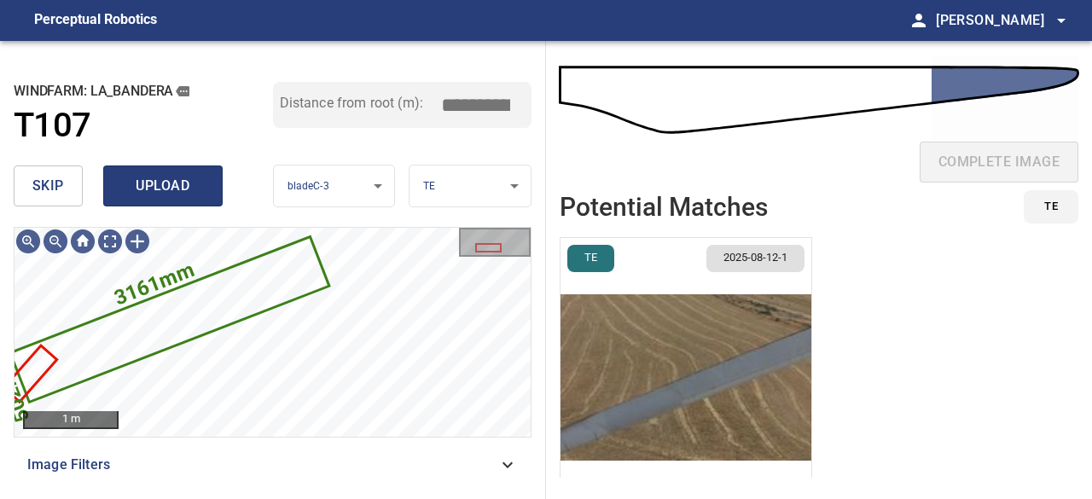
click at [197, 188] on span "upload" at bounding box center [163, 186] width 82 height 24
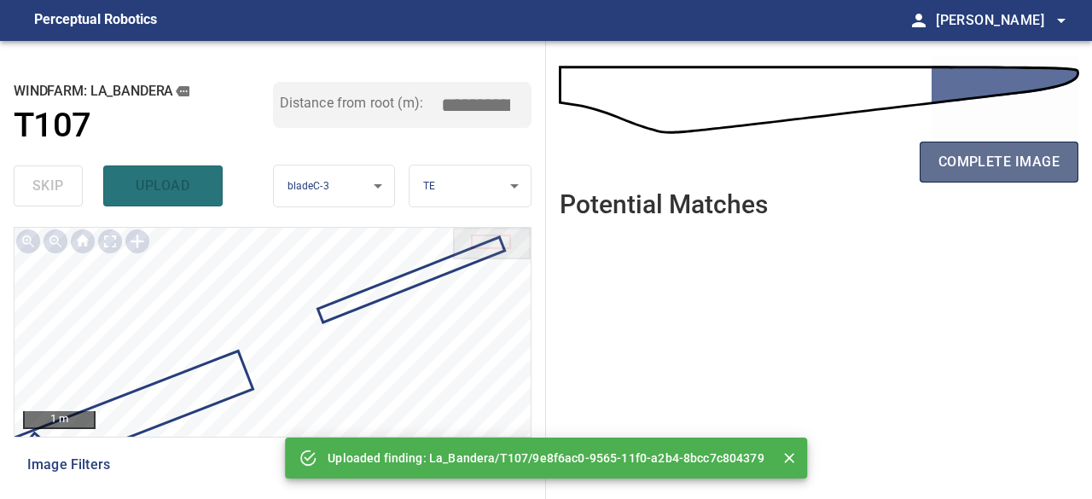
click at [1002, 153] on span "complete image" at bounding box center [998, 162] width 121 height 24
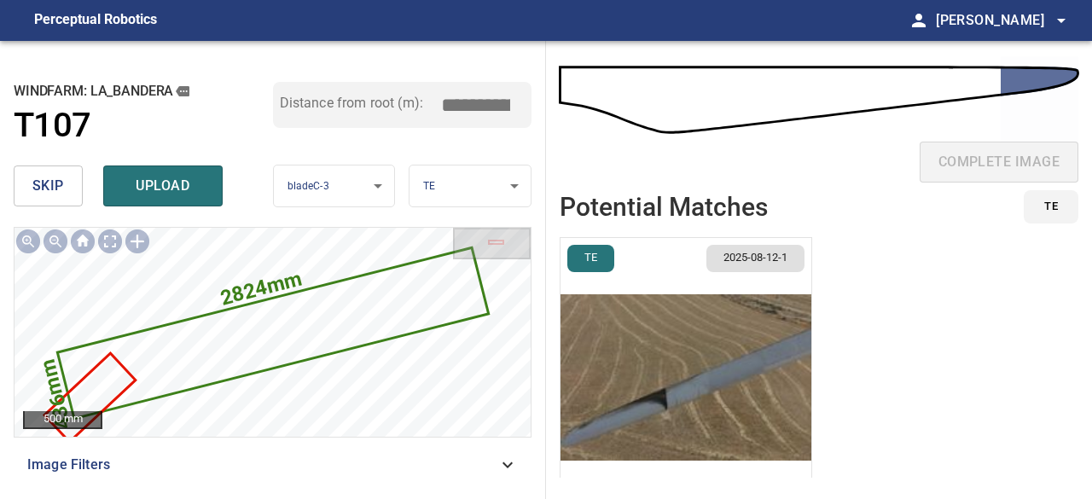
click at [634, 407] on img "button" at bounding box center [685, 377] width 251 height 279
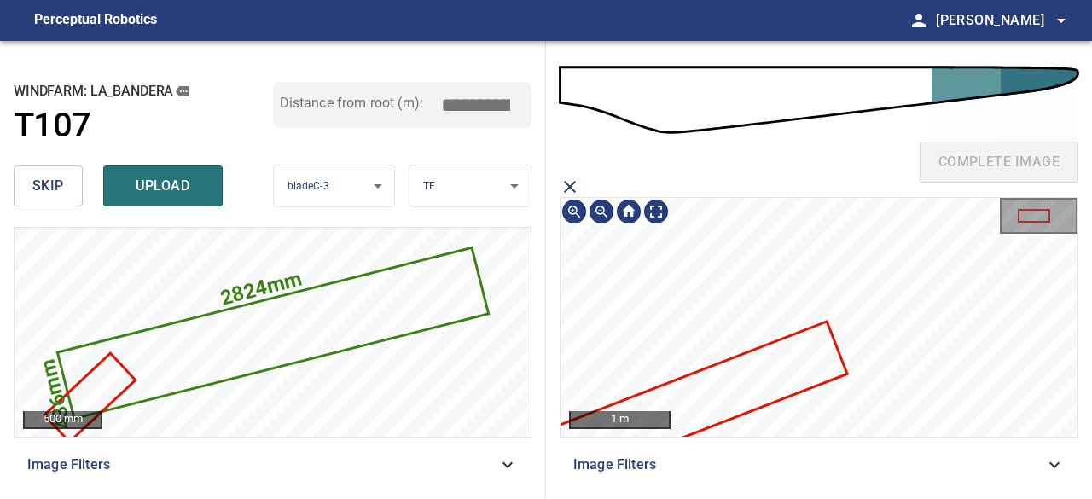
click at [677, 385] on icon at bounding box center [678, 408] width 333 height 171
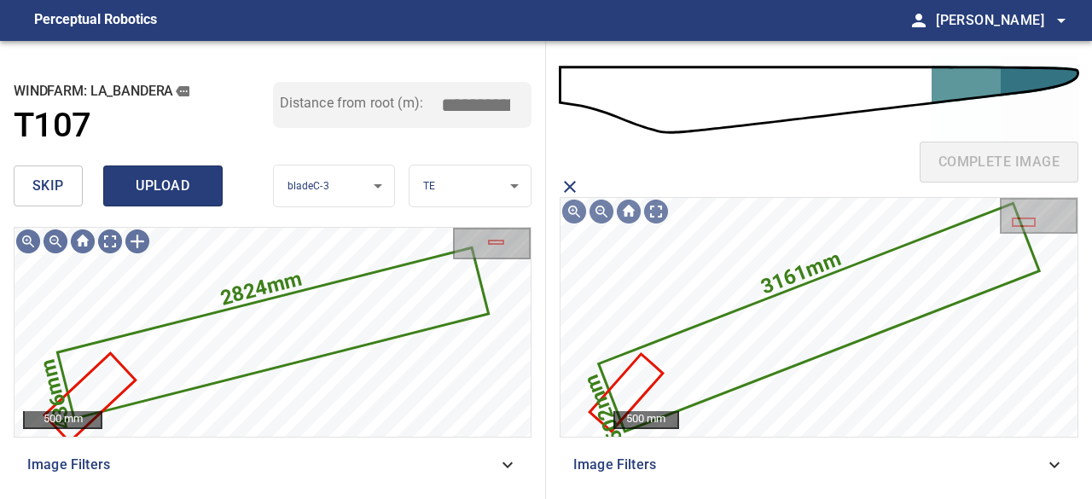
click at [164, 177] on span "upload" at bounding box center [163, 186] width 82 height 24
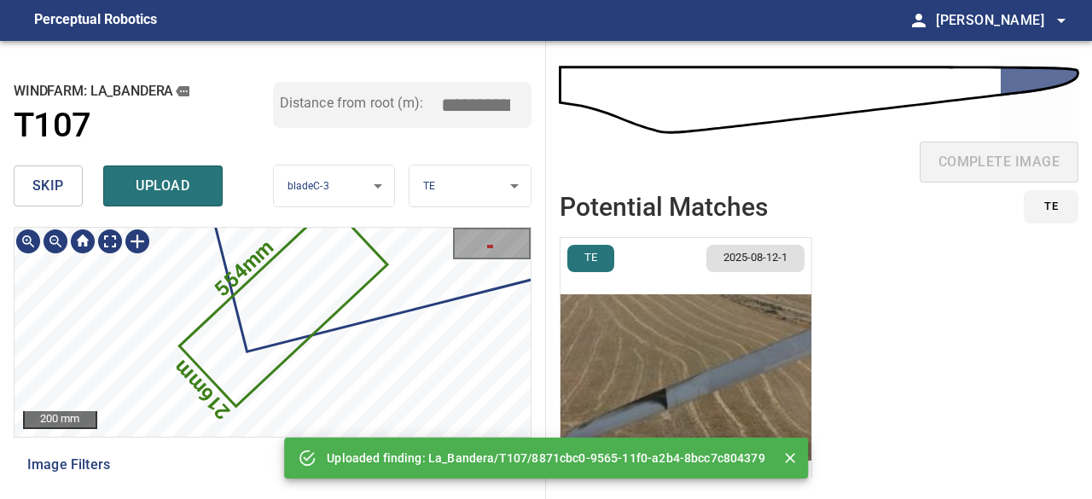
click at [246, 378] on icon at bounding box center [283, 305] width 204 height 198
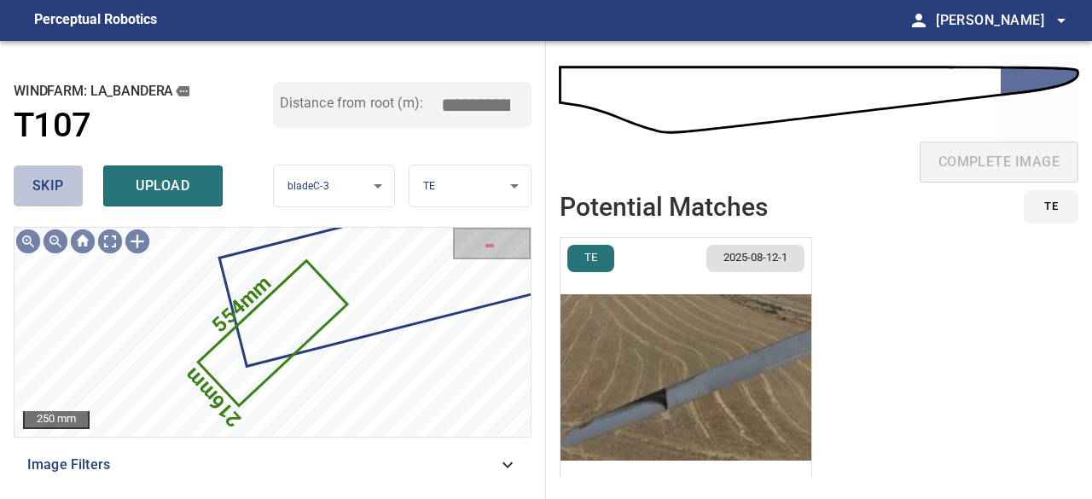
click at [58, 188] on span "skip" at bounding box center [48, 186] width 32 height 24
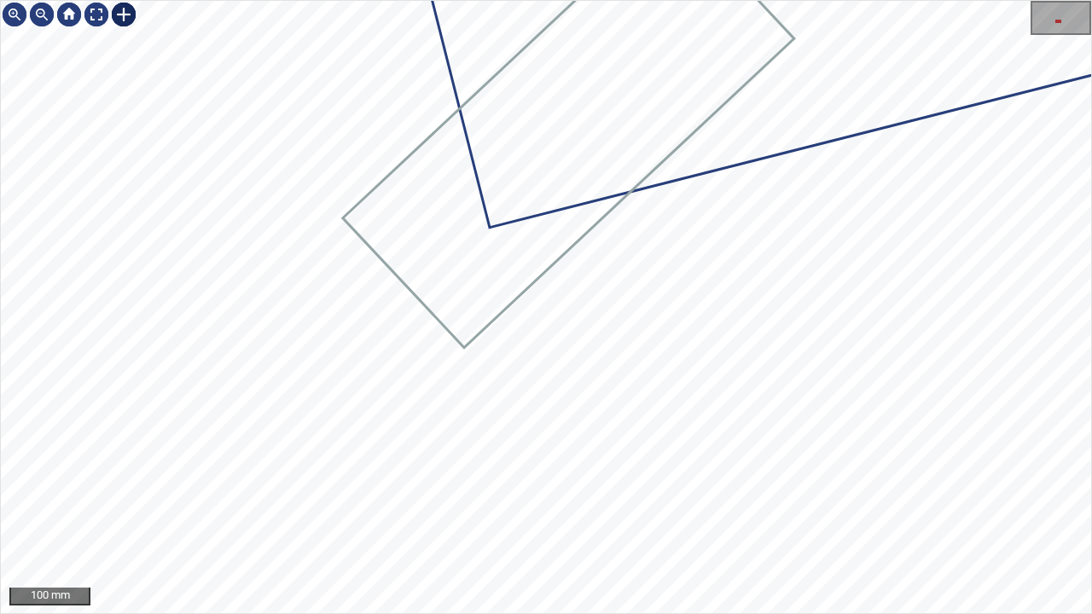
click at [125, 14] on div at bounding box center [123, 14] width 27 height 27
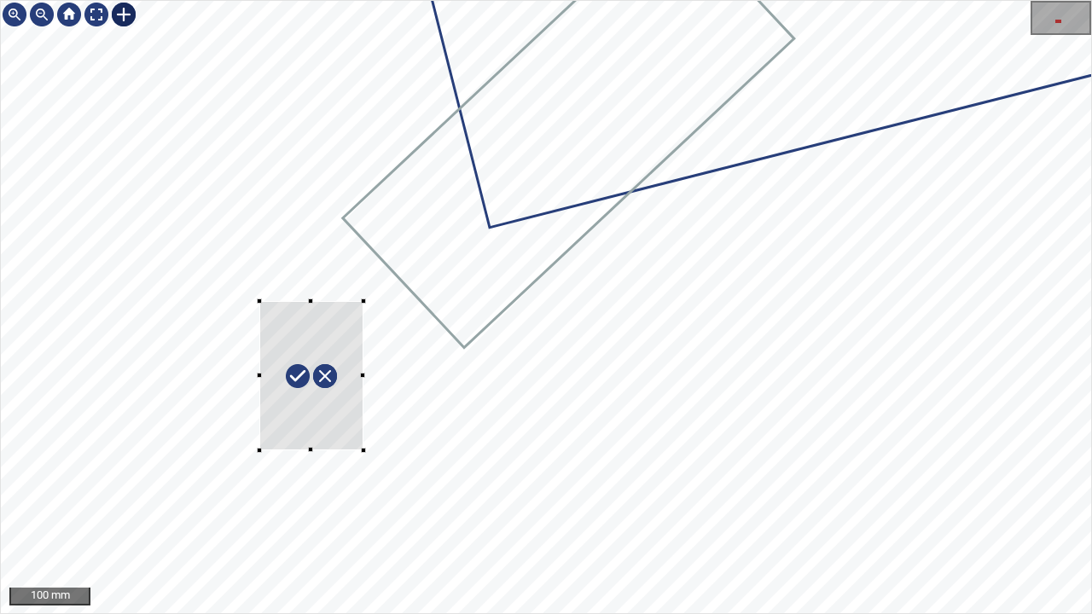
click at [362, 450] on div at bounding box center [546, 307] width 1090 height 612
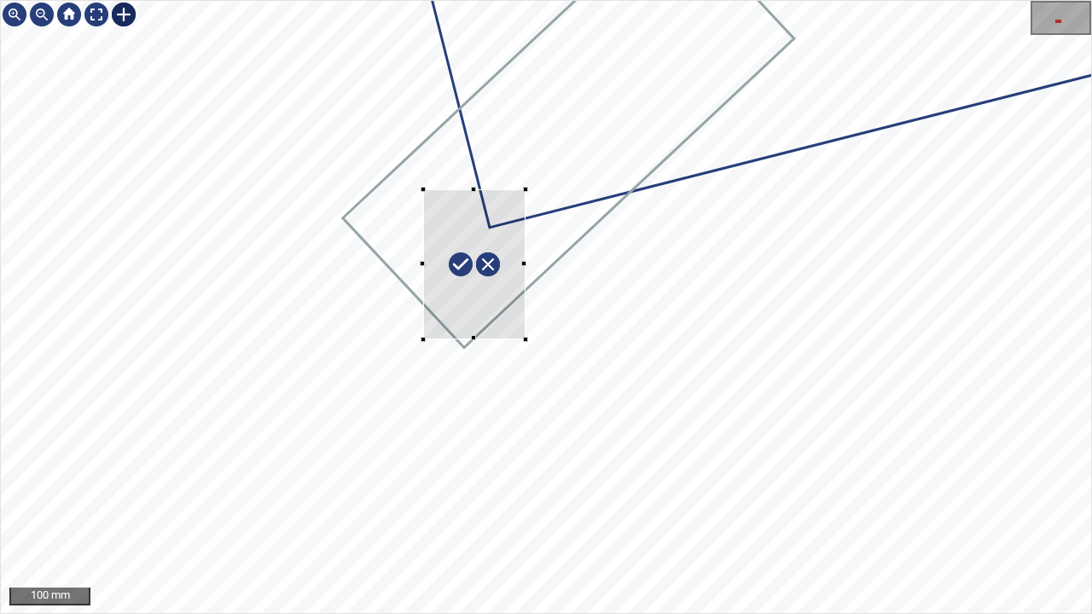
click at [488, 302] on div at bounding box center [474, 263] width 102 height 149
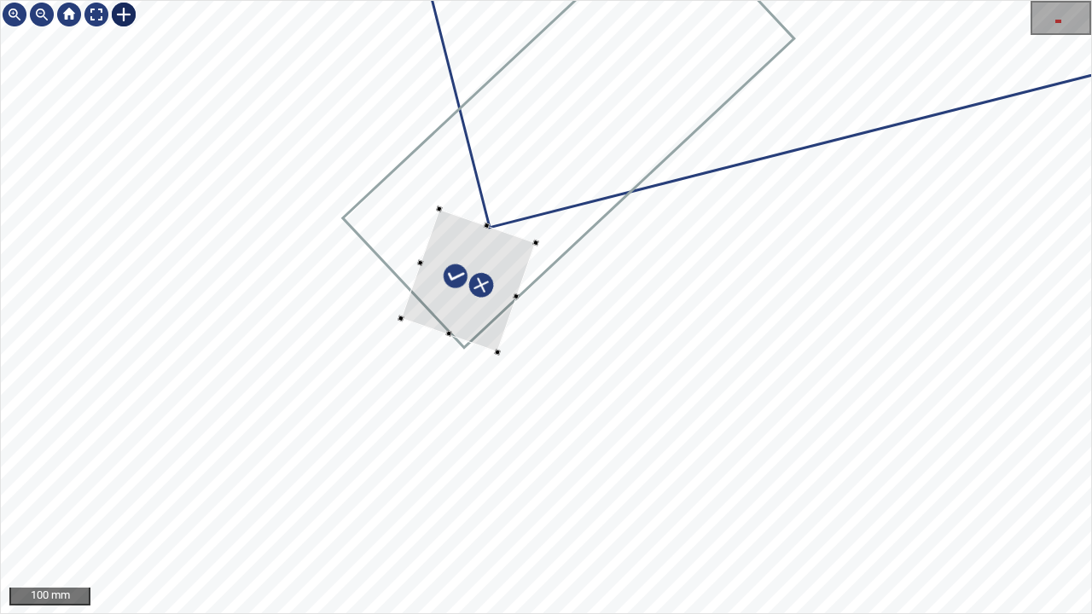
click at [475, 224] on div at bounding box center [468, 280] width 135 height 143
click at [490, 290] on div at bounding box center [458, 277] width 114 height 136
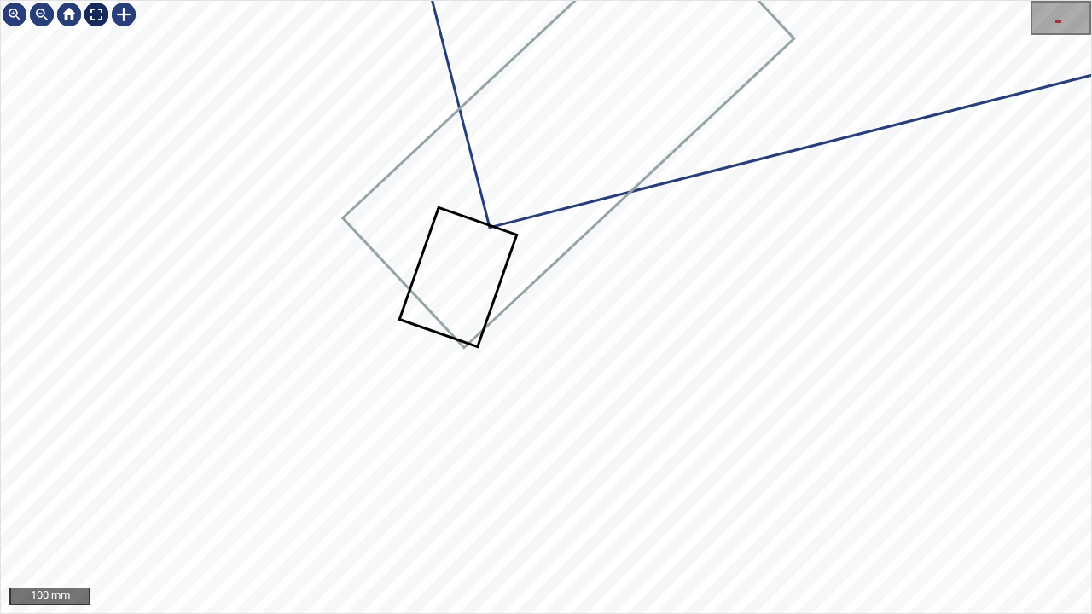
click at [91, 15] on div at bounding box center [96, 14] width 27 height 27
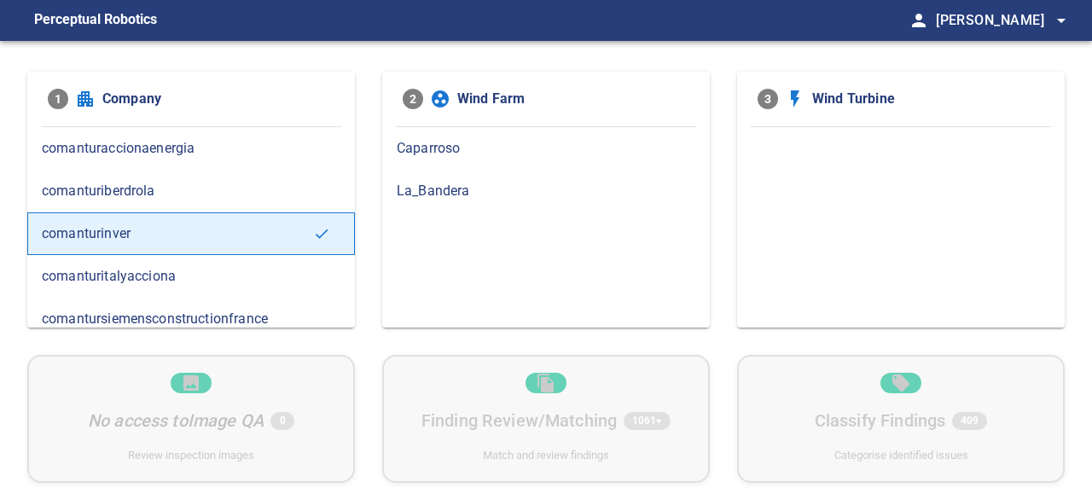
click at [445, 188] on span "La_Bandera" at bounding box center [546, 191] width 298 height 20
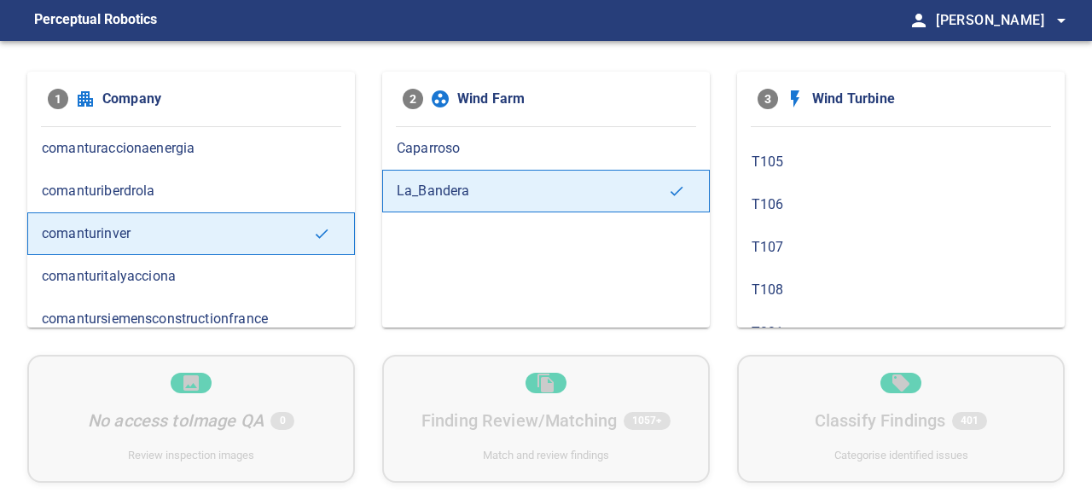
scroll to position [256, 0]
click at [820, 230] on span "T107" at bounding box center [900, 233] width 298 height 20
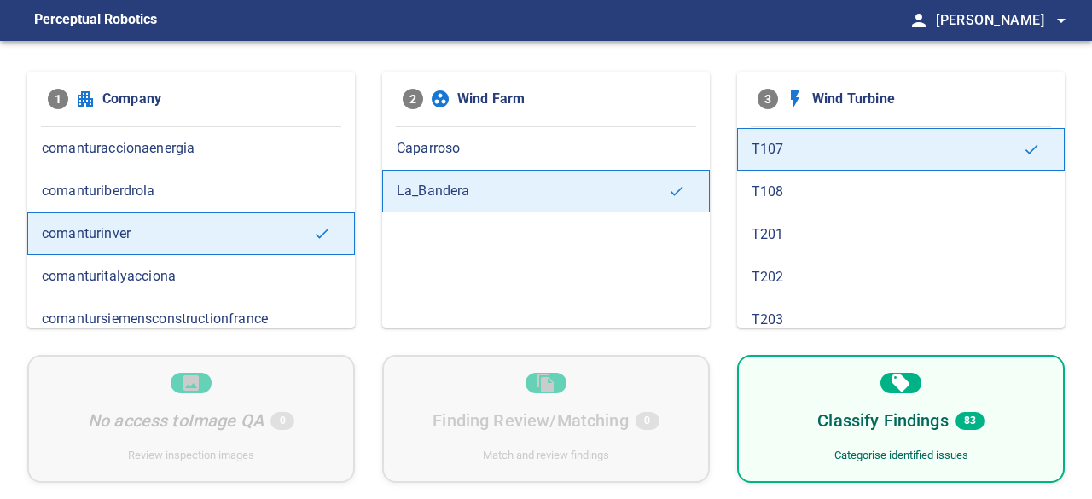
scroll to position [341, 0]
click at [822, 192] on span "T108" at bounding box center [900, 191] width 298 height 20
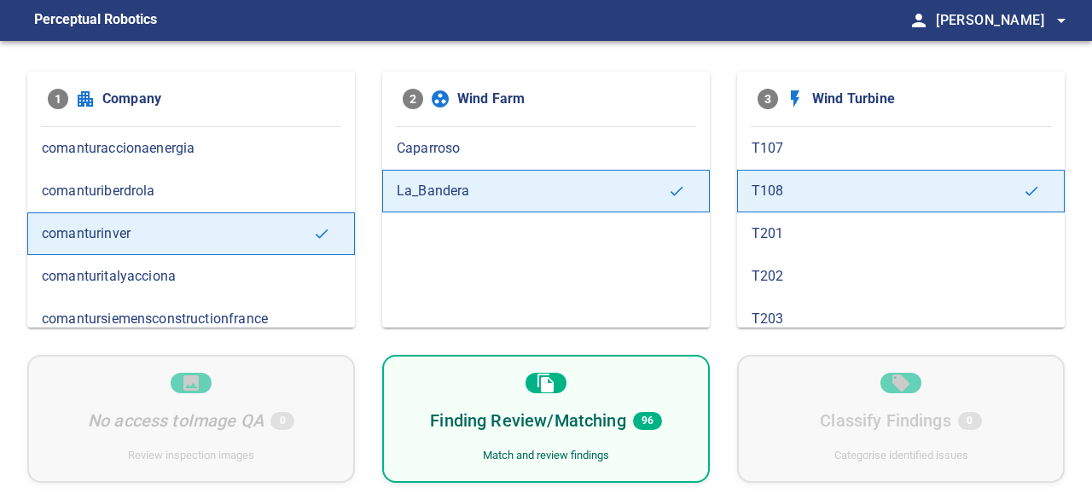
click at [822, 239] on div "T201" at bounding box center [900, 233] width 327 height 43
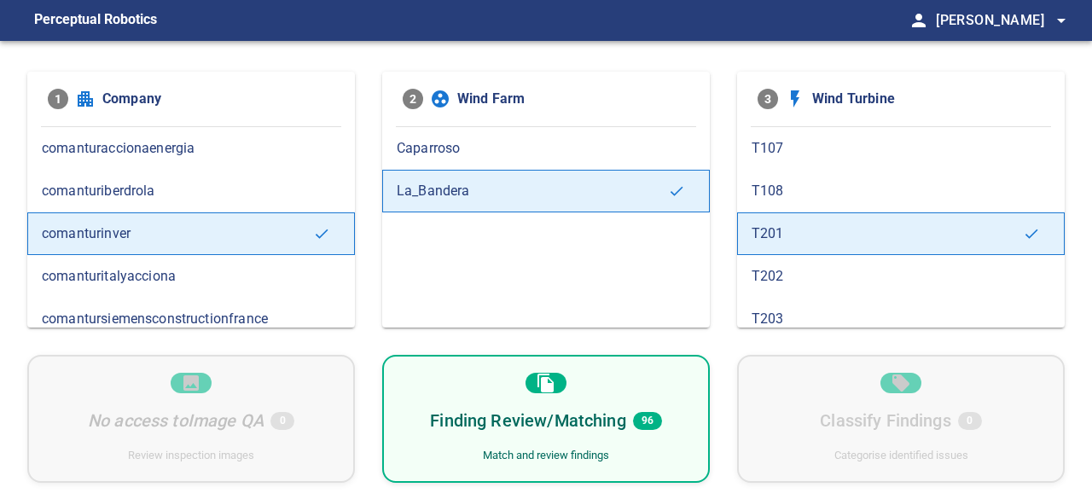
scroll to position [426, 0]
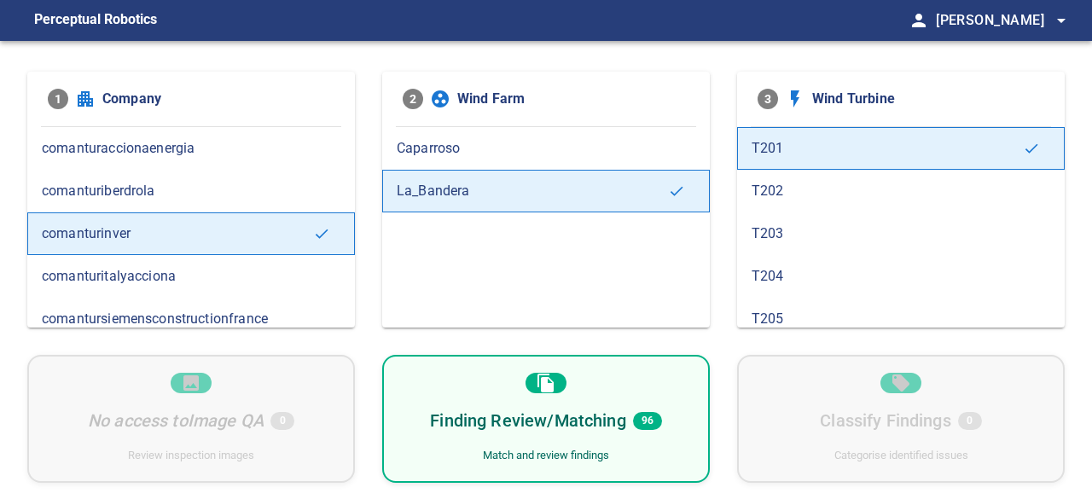
click at [822, 239] on div "T203" at bounding box center [900, 233] width 327 height 43
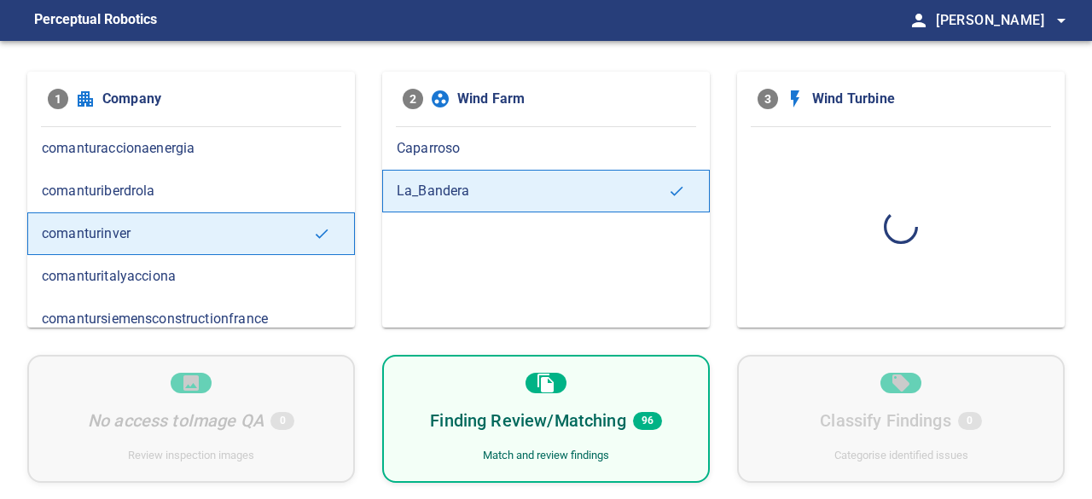
scroll to position [0, 0]
click at [822, 239] on span "T101" at bounding box center [900, 233] width 298 height 20
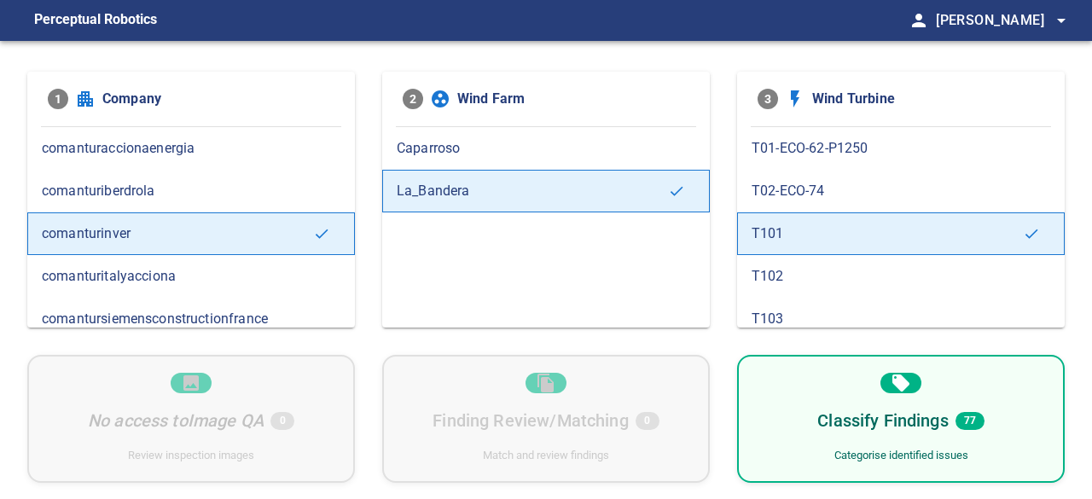
click at [808, 287] on div "T102" at bounding box center [900, 276] width 327 height 43
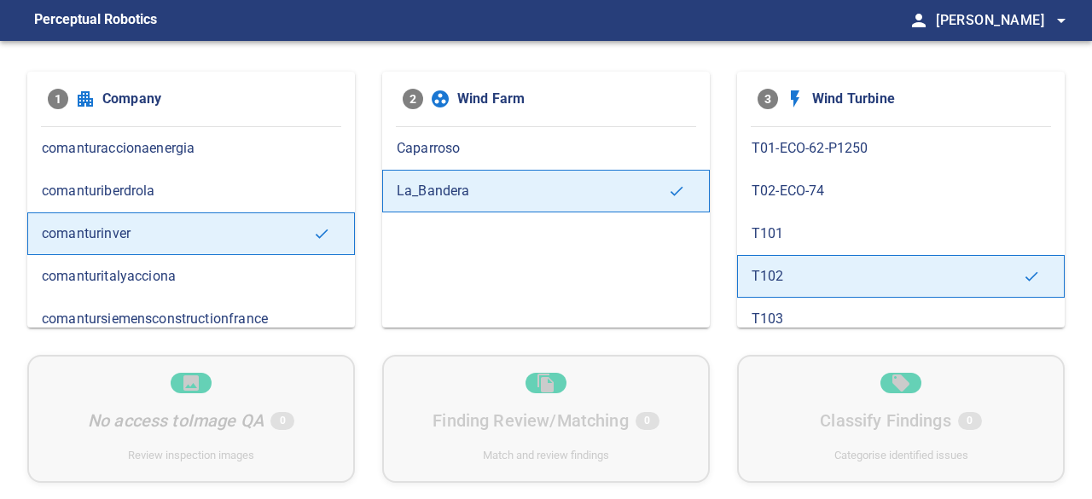
scroll to position [85, 0]
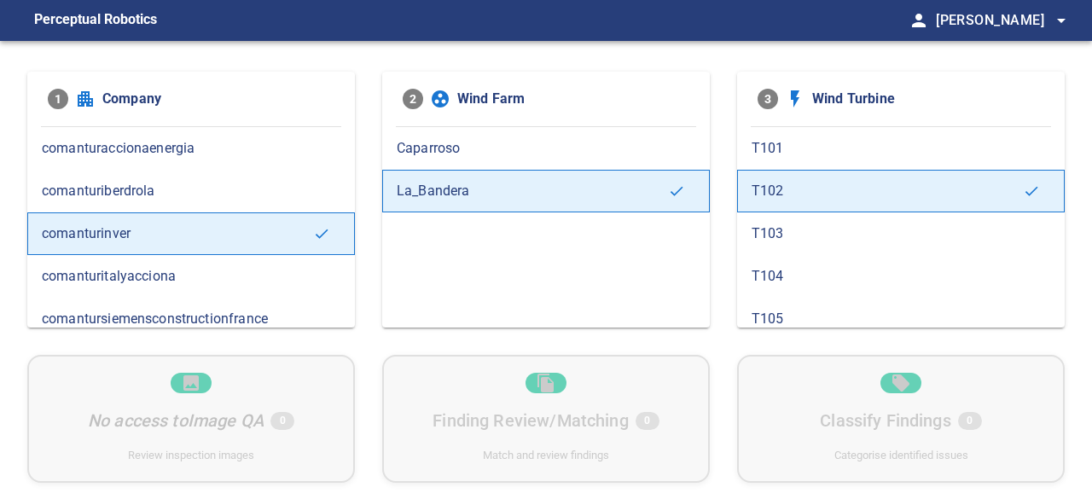
click at [808, 228] on span "T103" at bounding box center [900, 233] width 298 height 20
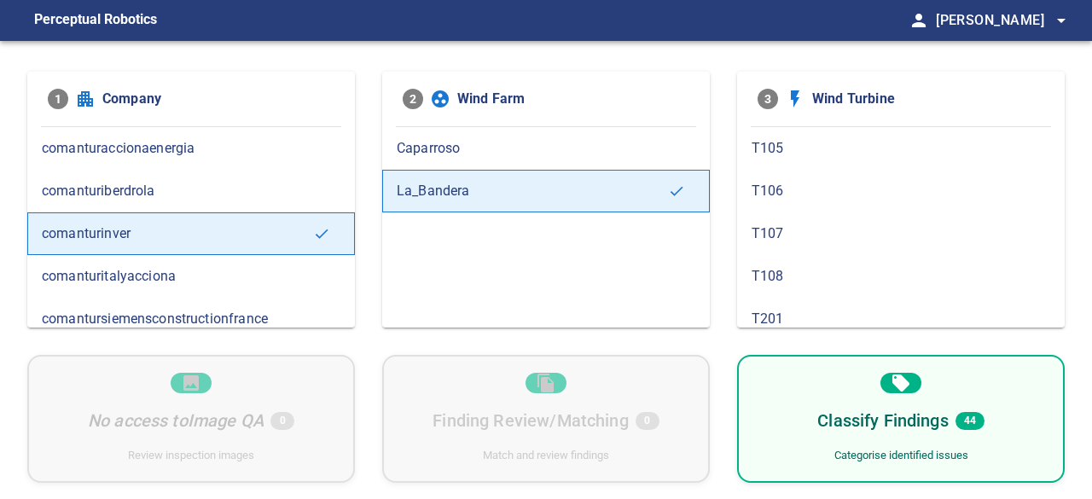
scroll to position [171, 0]
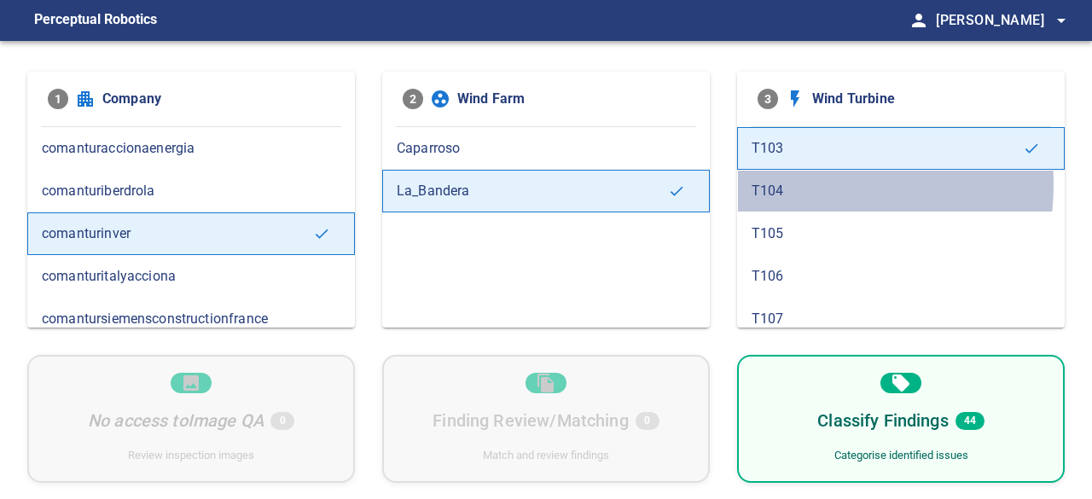
click at [803, 181] on span "T104" at bounding box center [900, 191] width 298 height 20
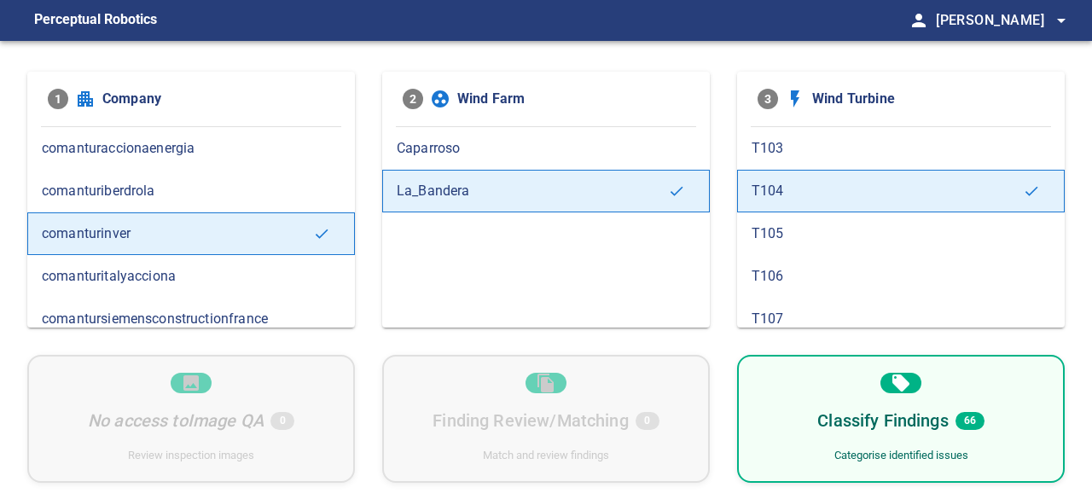
click at [802, 236] on span "T105" at bounding box center [900, 233] width 298 height 20
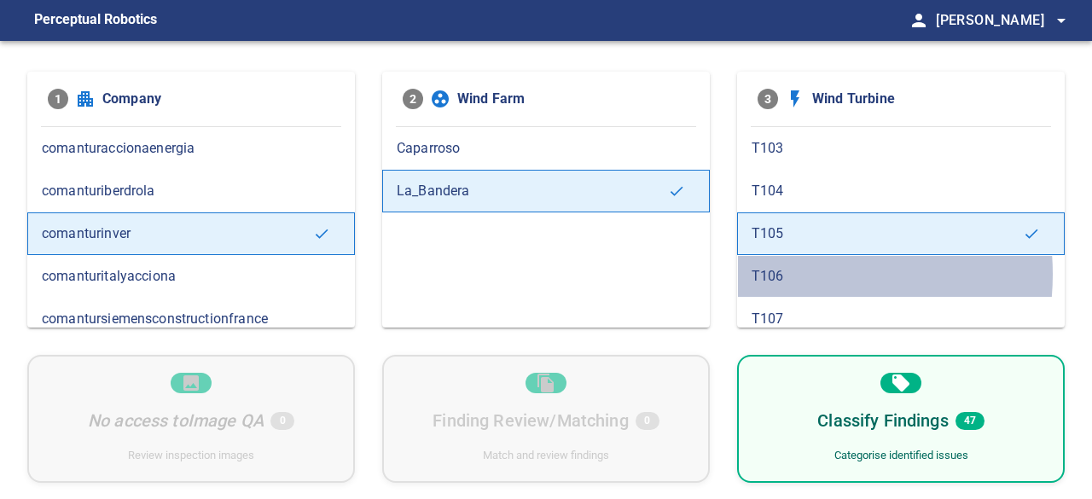
click at [798, 270] on span "T106" at bounding box center [900, 276] width 298 height 20
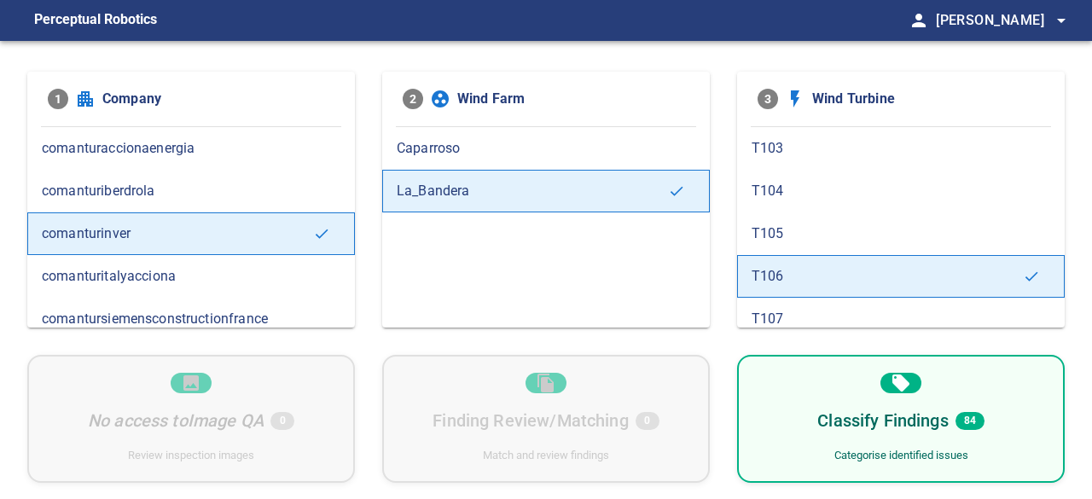
scroll to position [256, 0]
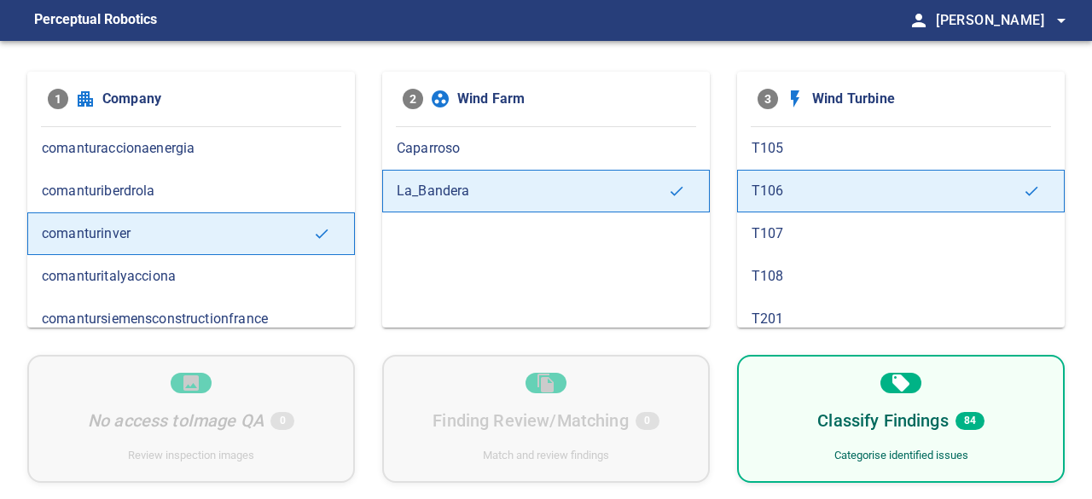
click at [802, 229] on span "T107" at bounding box center [900, 233] width 298 height 20
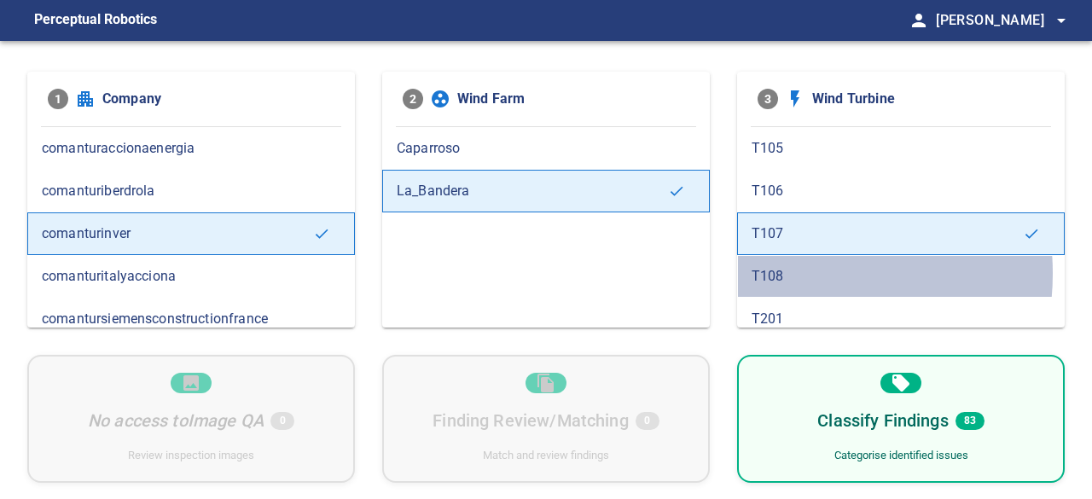
click at [796, 268] on span "T108" at bounding box center [900, 276] width 298 height 20
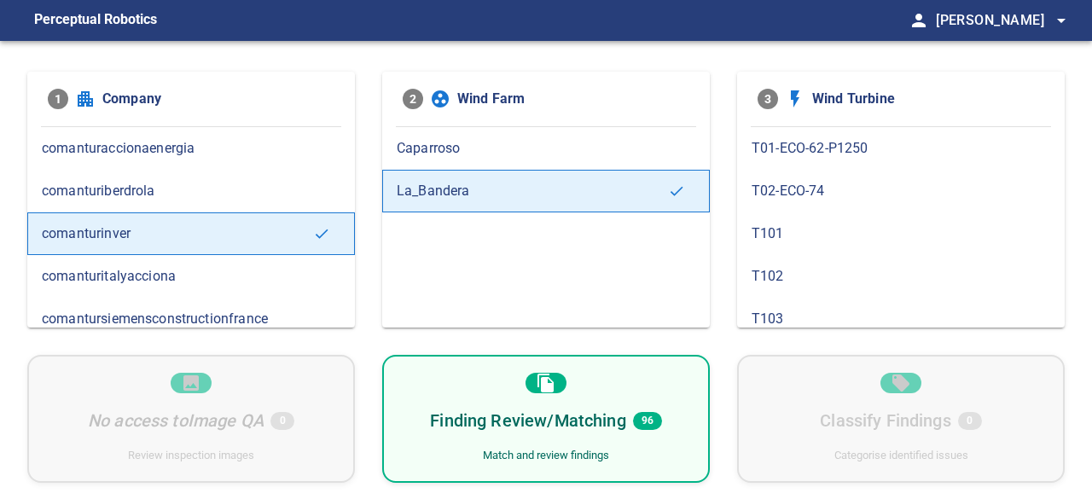
click at [530, 427] on h6 "Finding Review/Matching" at bounding box center [527, 420] width 195 height 27
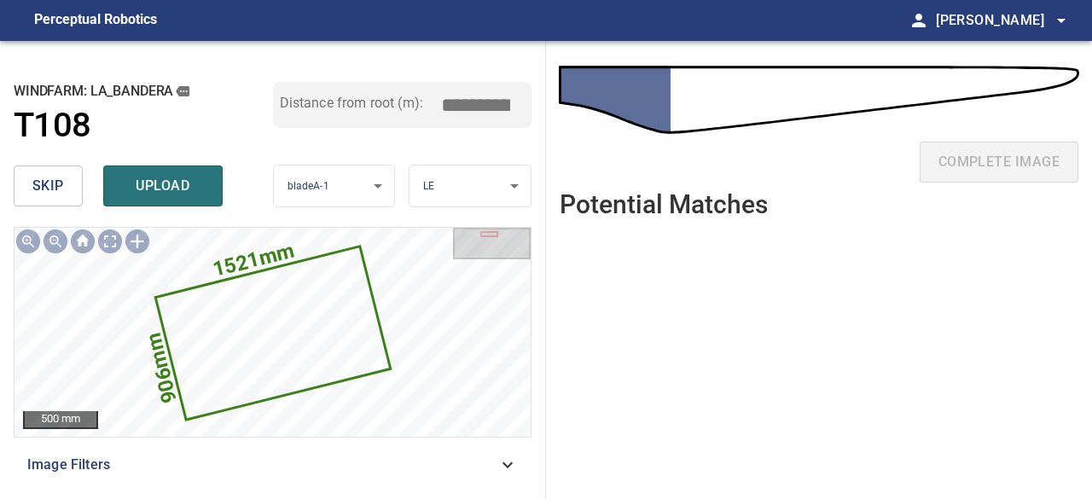
click at [70, 186] on button "skip" at bounding box center [48, 185] width 69 height 41
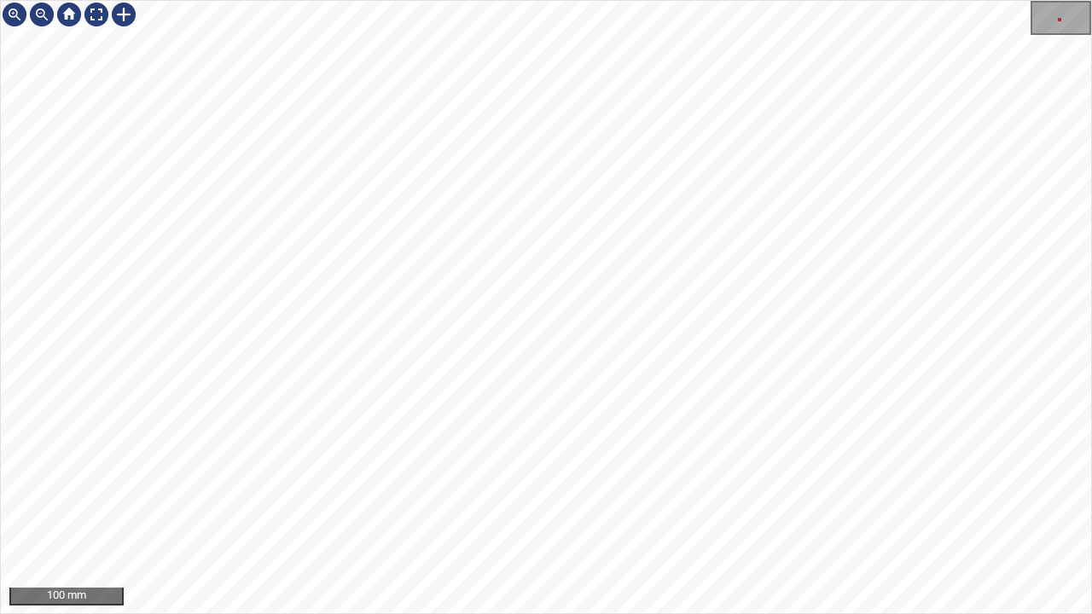
click at [476, 498] on div "100 mm" at bounding box center [546, 307] width 1092 height 614
click at [90, 9] on div at bounding box center [96, 14] width 27 height 27
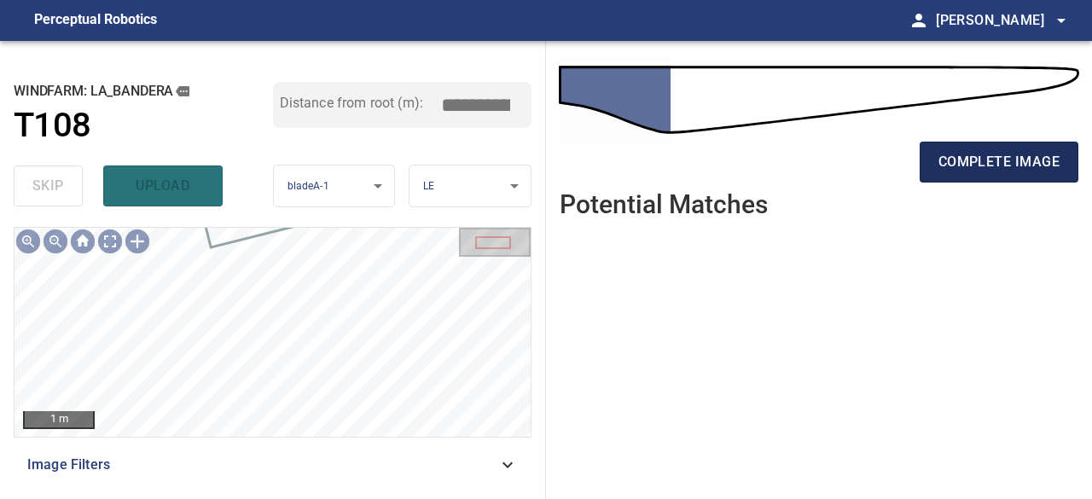
click at [964, 164] on span "complete image" at bounding box center [998, 162] width 121 height 24
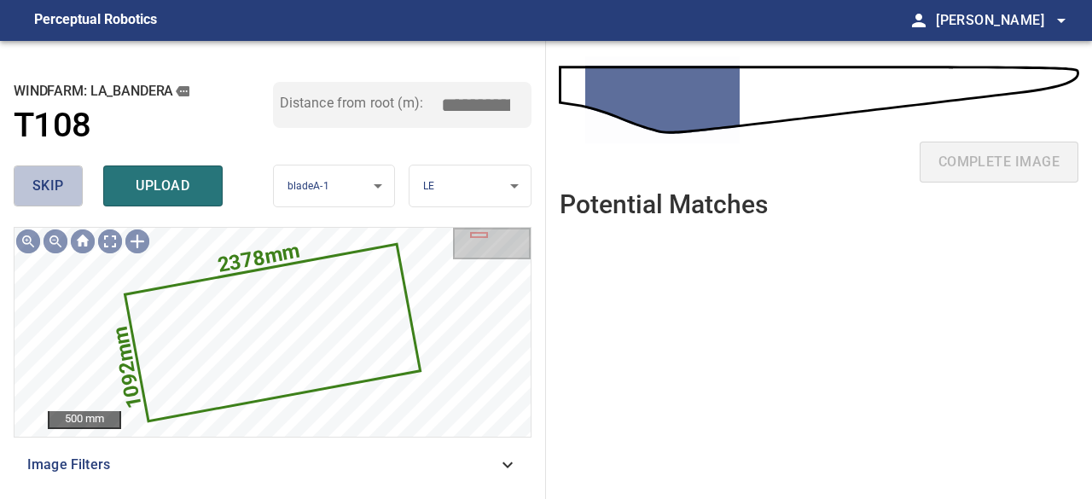
click at [60, 185] on span "skip" at bounding box center [48, 186] width 32 height 24
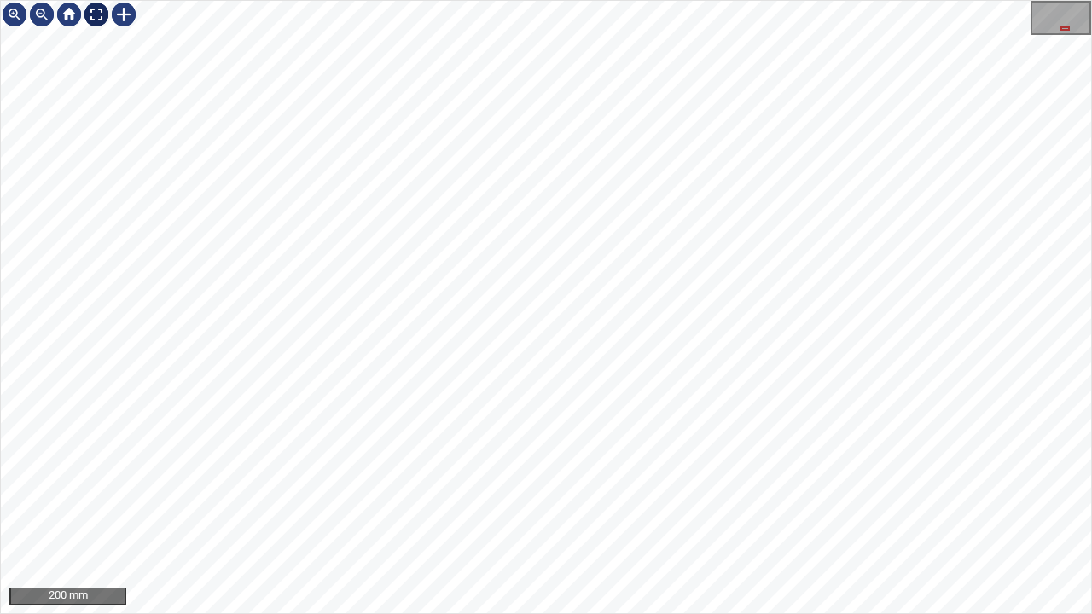
click at [103, 14] on div at bounding box center [96, 14] width 27 height 27
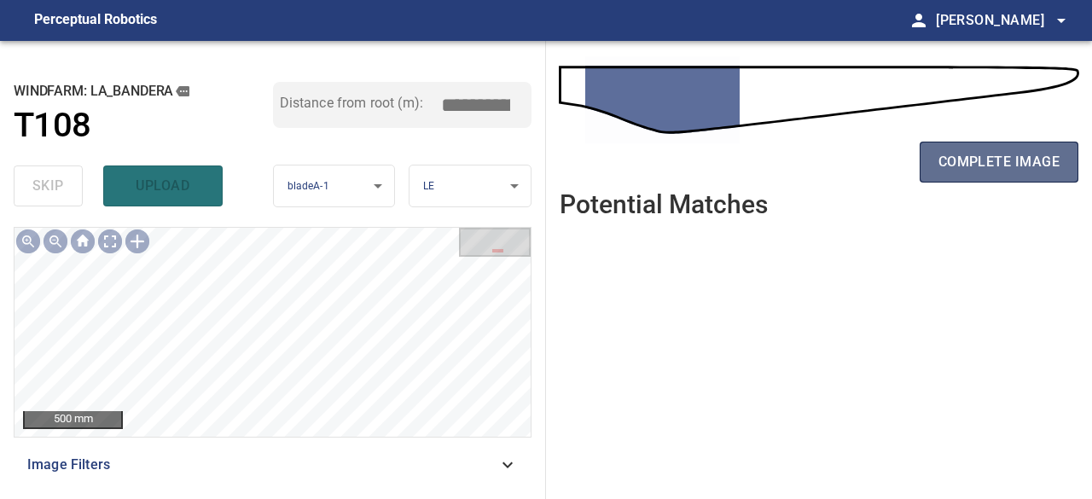
click at [1007, 159] on span "complete image" at bounding box center [998, 162] width 121 height 24
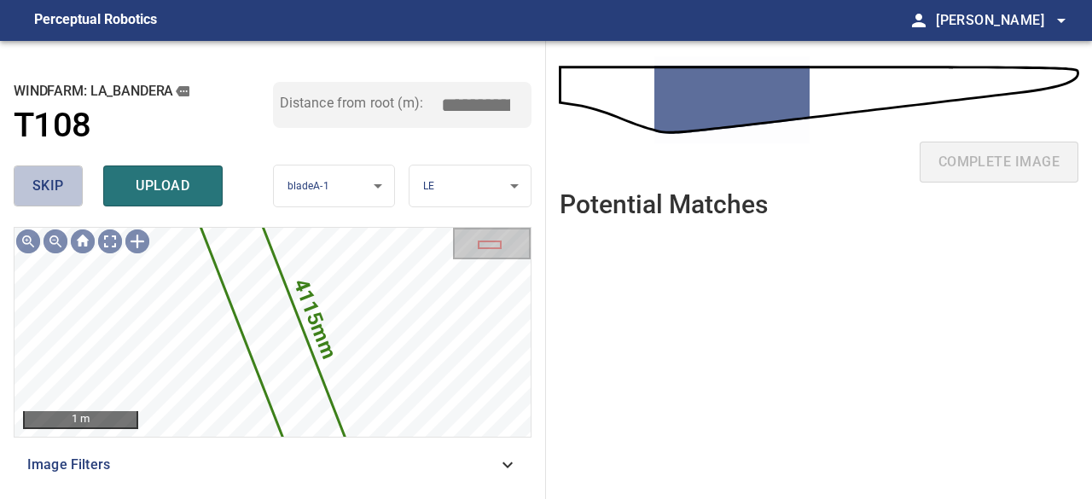
click at [77, 189] on button "skip" at bounding box center [48, 185] width 69 height 41
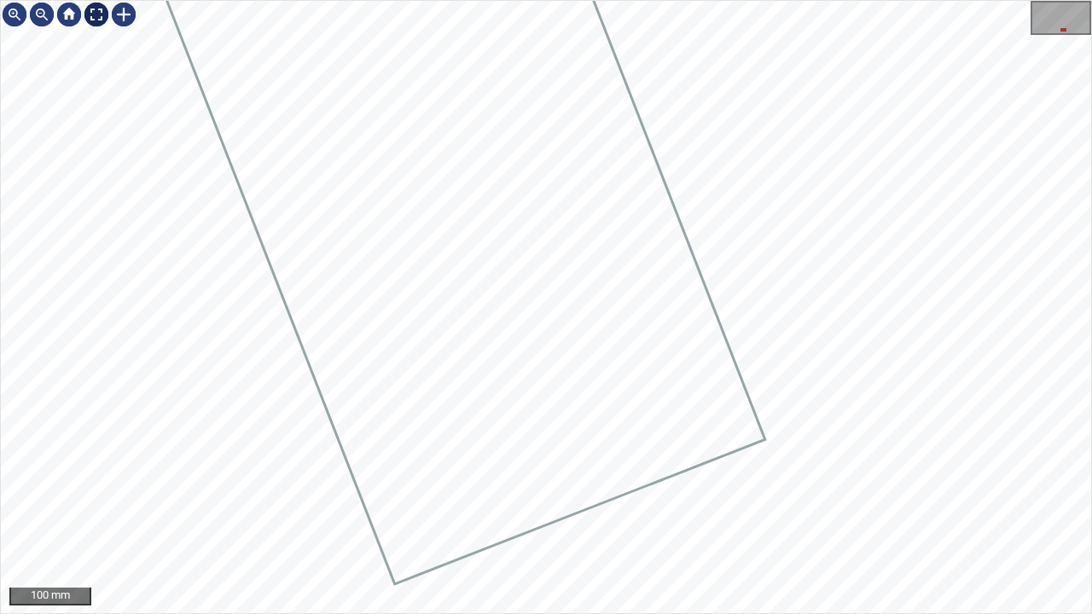
click at [91, 9] on div at bounding box center [96, 14] width 27 height 27
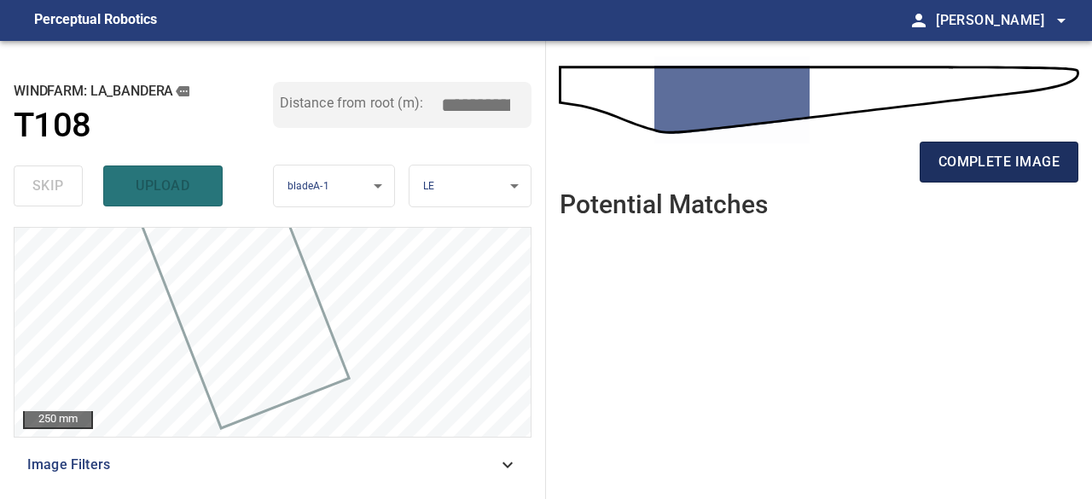
click at [1025, 159] on span "complete image" at bounding box center [998, 162] width 121 height 24
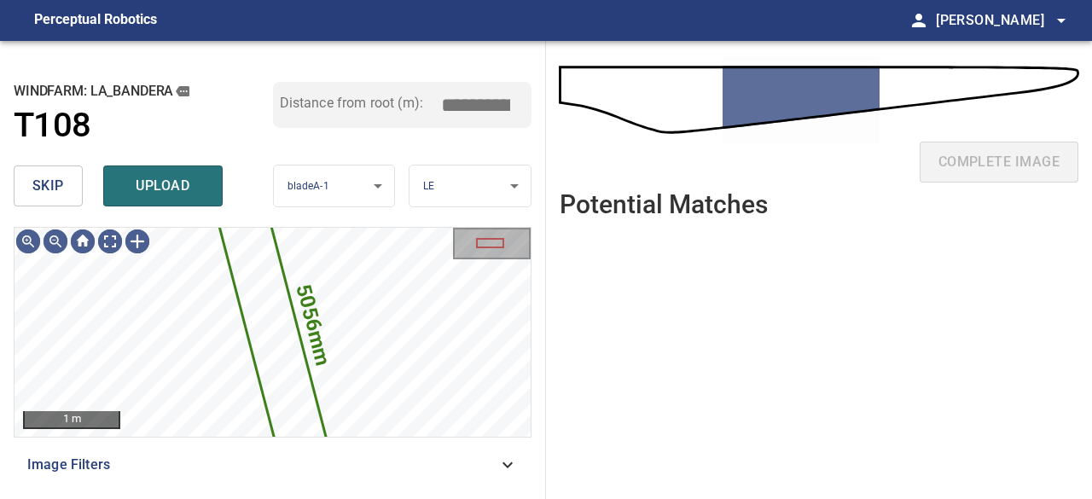
click at [40, 194] on span "skip" at bounding box center [48, 186] width 32 height 24
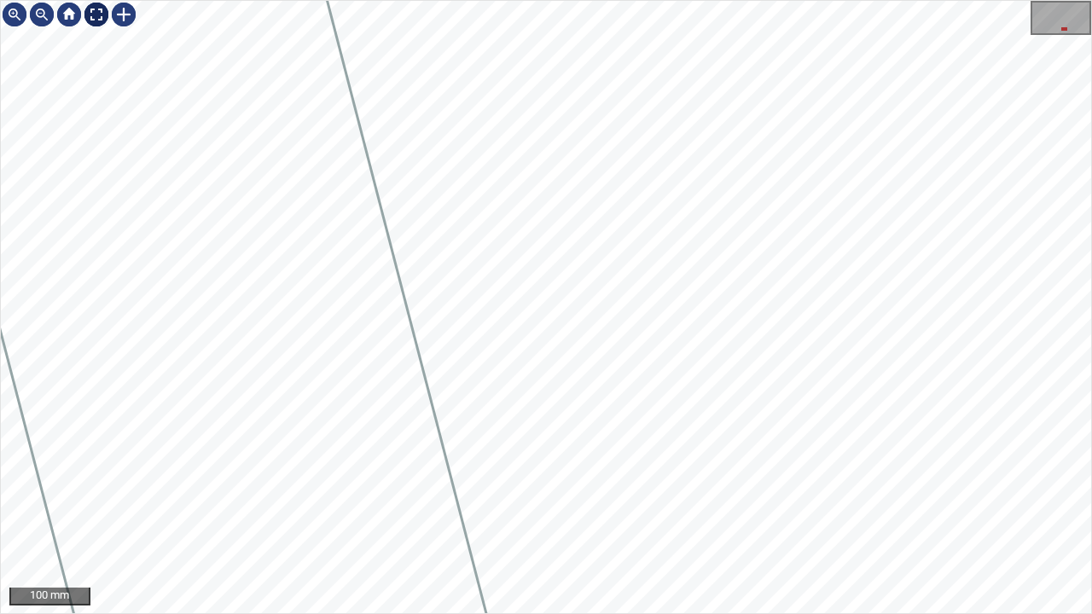
click at [92, 18] on div at bounding box center [96, 14] width 27 height 27
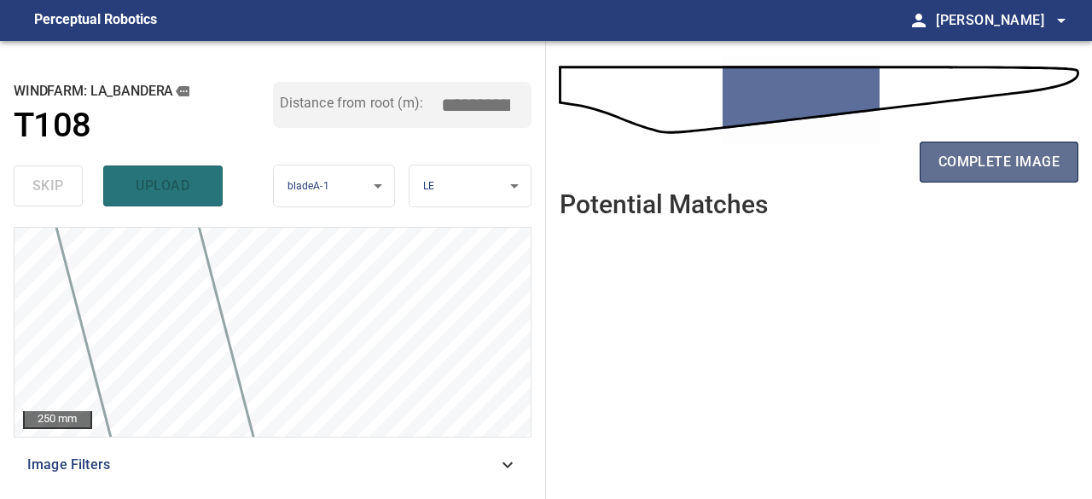
click at [977, 168] on span "complete image" at bounding box center [998, 162] width 121 height 24
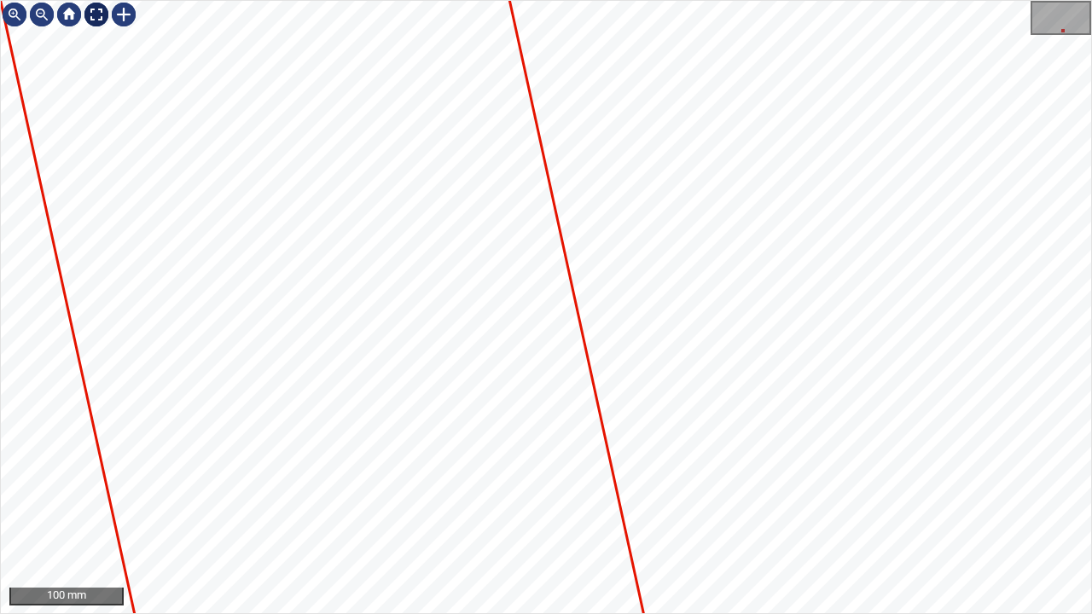
click at [93, 12] on div at bounding box center [96, 14] width 27 height 27
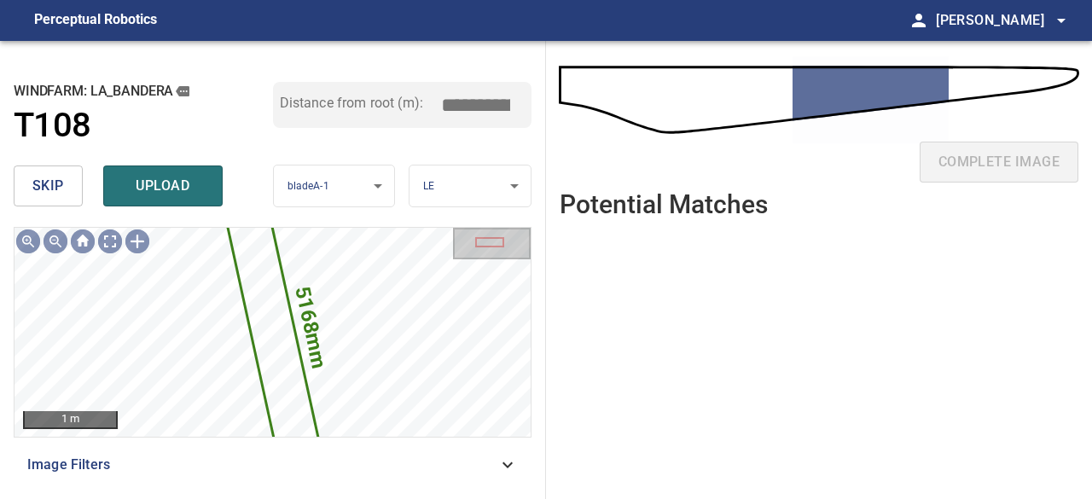
click at [70, 188] on button "skip" at bounding box center [48, 185] width 69 height 41
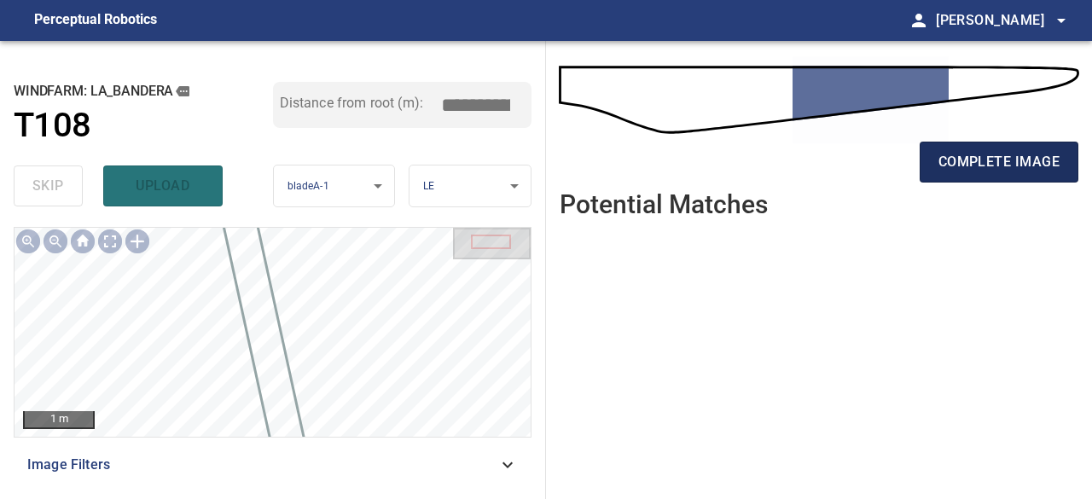
click at [958, 174] on button "complete image" at bounding box center [998, 162] width 159 height 41
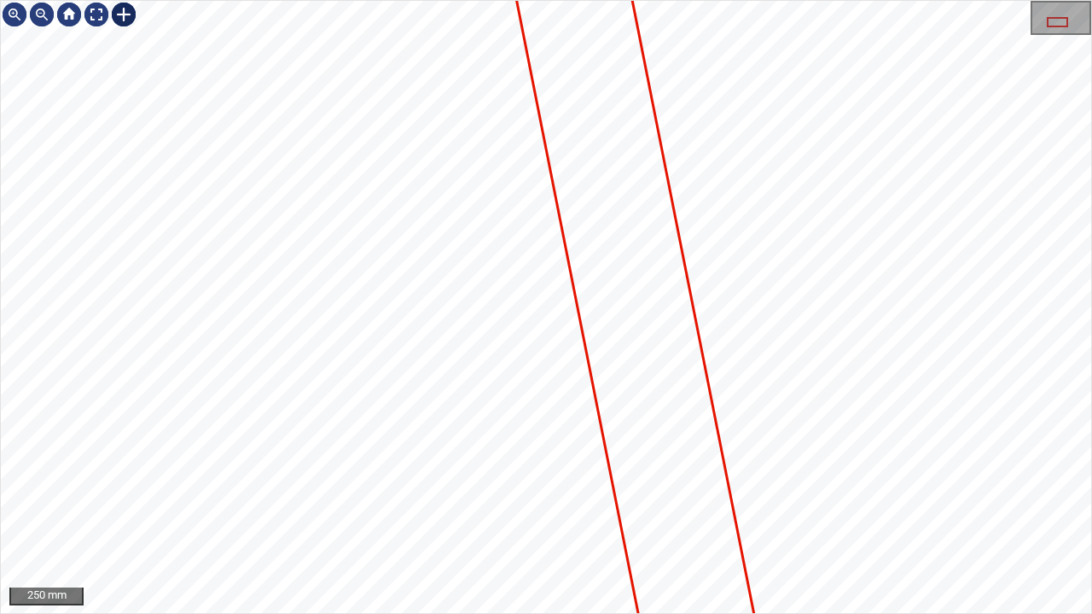
click at [121, 12] on div at bounding box center [123, 14] width 27 height 27
click at [814, 466] on div at bounding box center [546, 307] width 1090 height 612
click at [686, 479] on div at bounding box center [676, 464] width 57 height 72
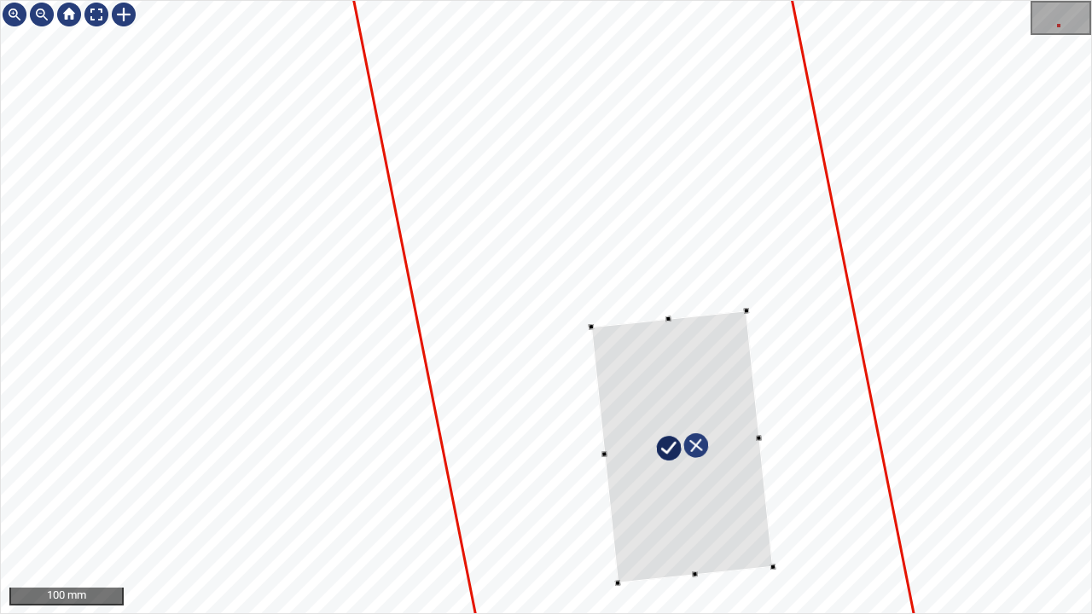
click at [753, 437] on div at bounding box center [682, 446] width 182 height 272
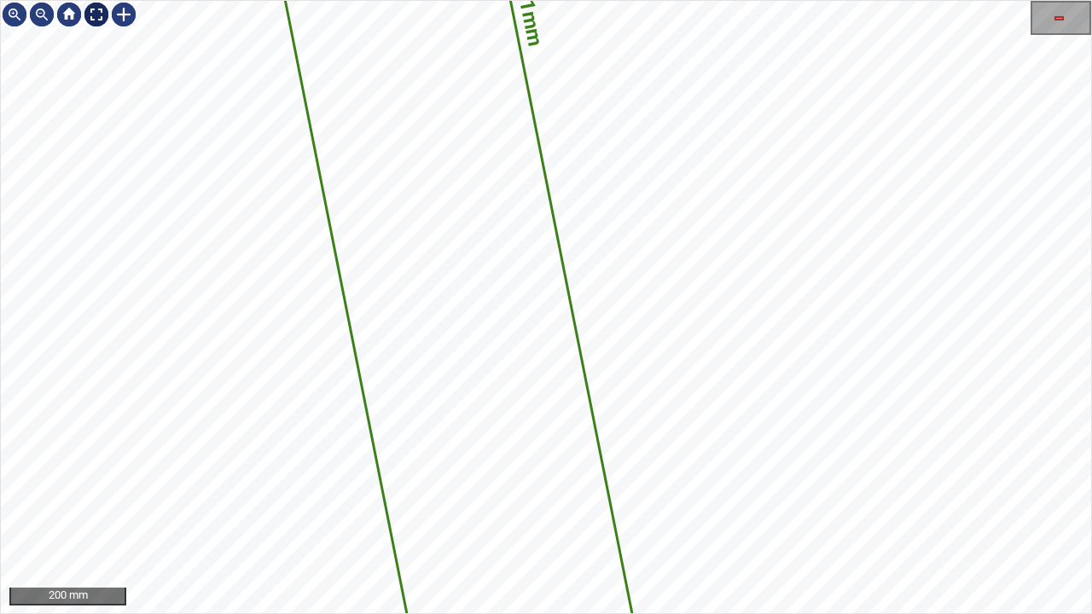
click at [91, 7] on div at bounding box center [96, 14] width 27 height 27
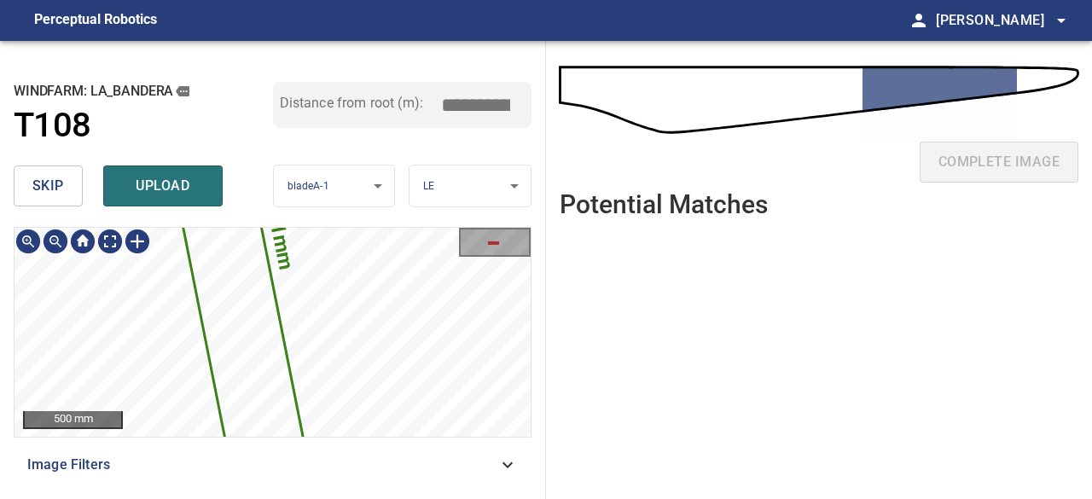
click at [246, 313] on icon at bounding box center [224, 237] width 249 height 901
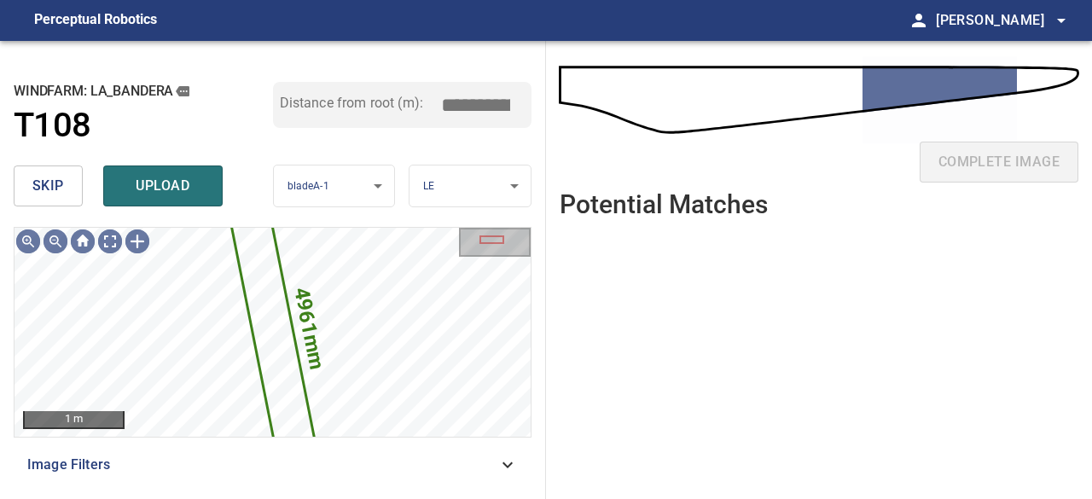
click at [57, 178] on span "skip" at bounding box center [48, 186] width 32 height 24
click at [271, 313] on icon at bounding box center [273, 332] width 126 height 457
click at [71, 183] on button "skip" at bounding box center [48, 185] width 69 height 41
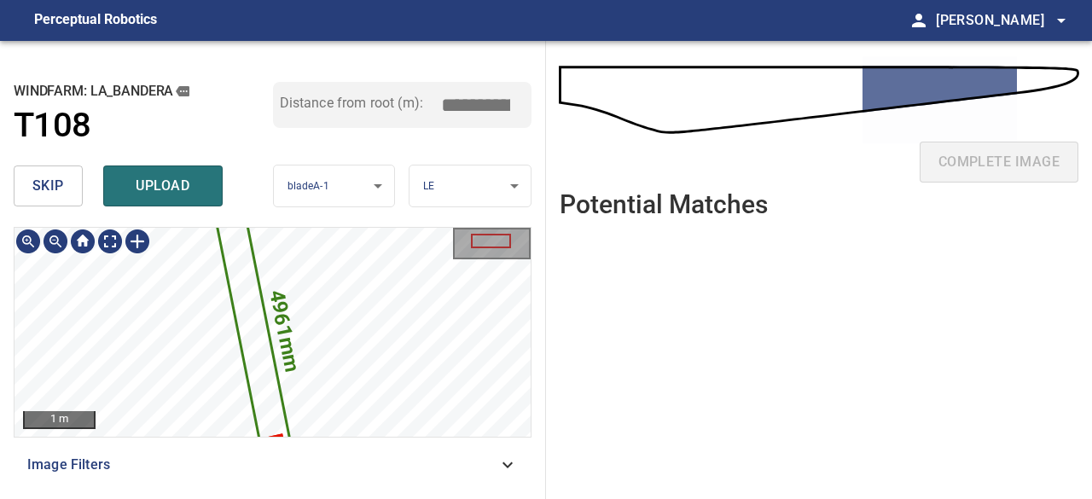
click at [256, 332] on icon at bounding box center [254, 334] width 90 height 325
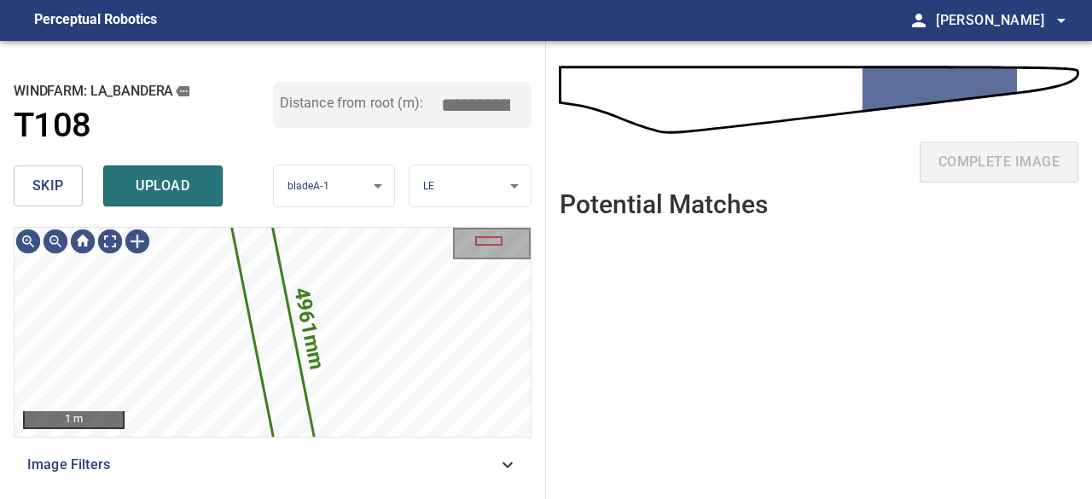
click at [69, 192] on button "skip" at bounding box center [48, 185] width 69 height 41
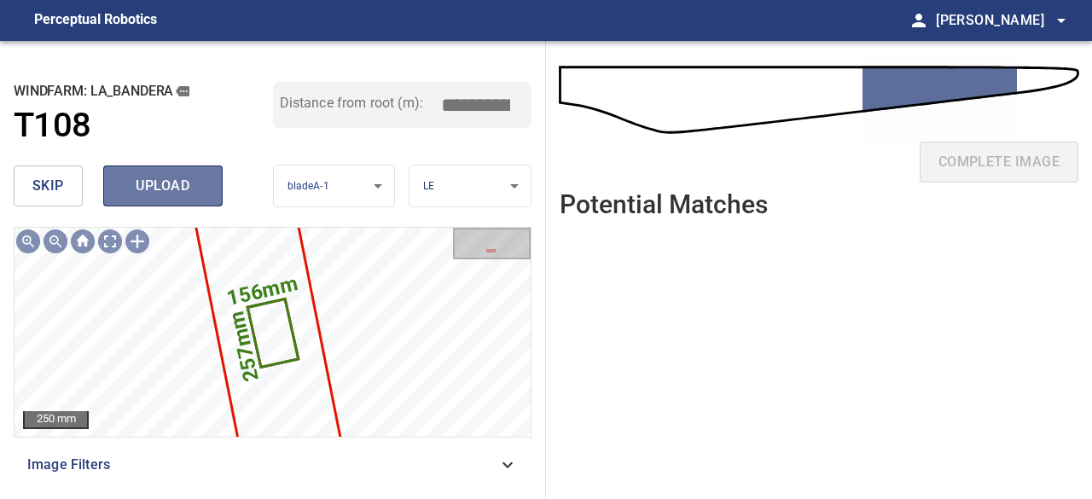
click at [168, 193] on span "upload" at bounding box center [163, 186] width 82 height 24
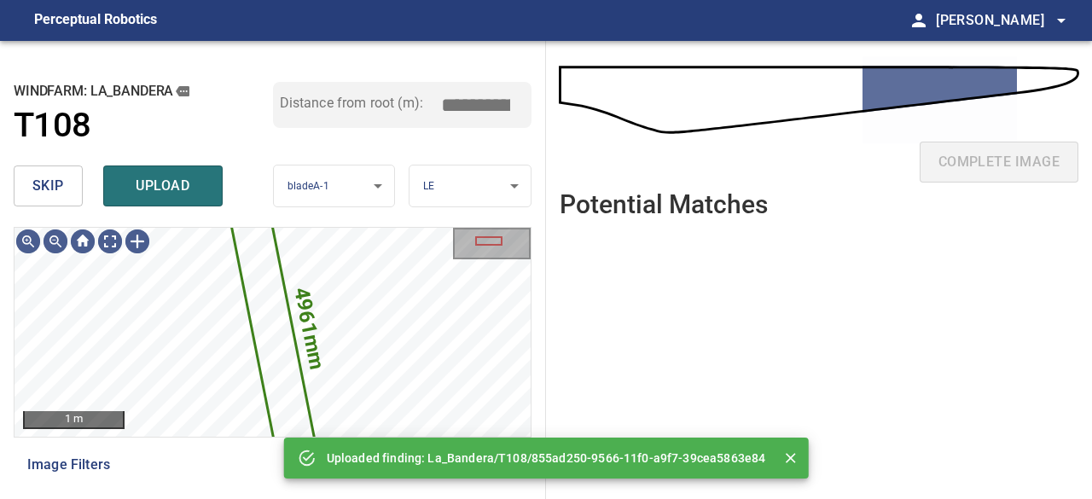
click at [46, 187] on span "skip" at bounding box center [48, 186] width 32 height 24
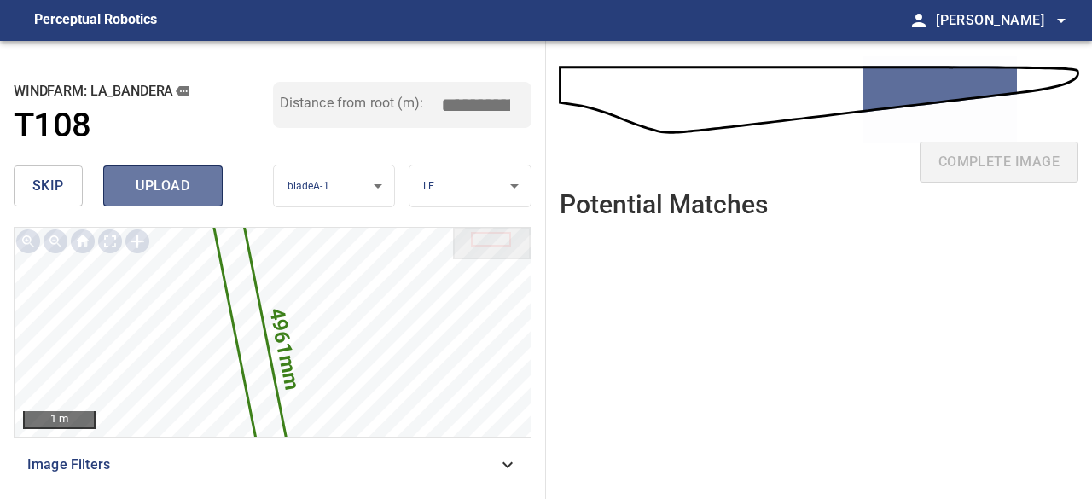
click at [157, 184] on span "upload" at bounding box center [163, 186] width 82 height 24
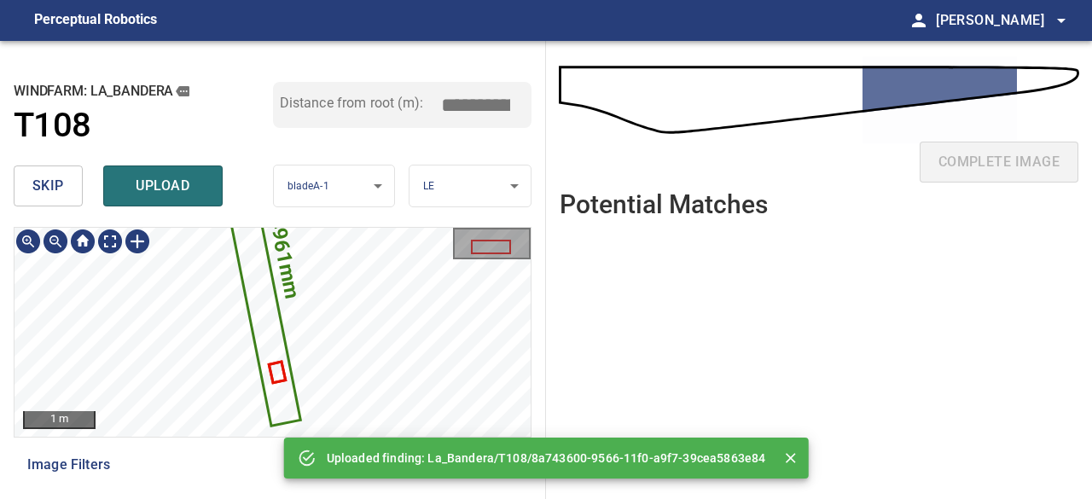
click at [330, 206] on div "**********" at bounding box center [273, 270] width 546 height 458
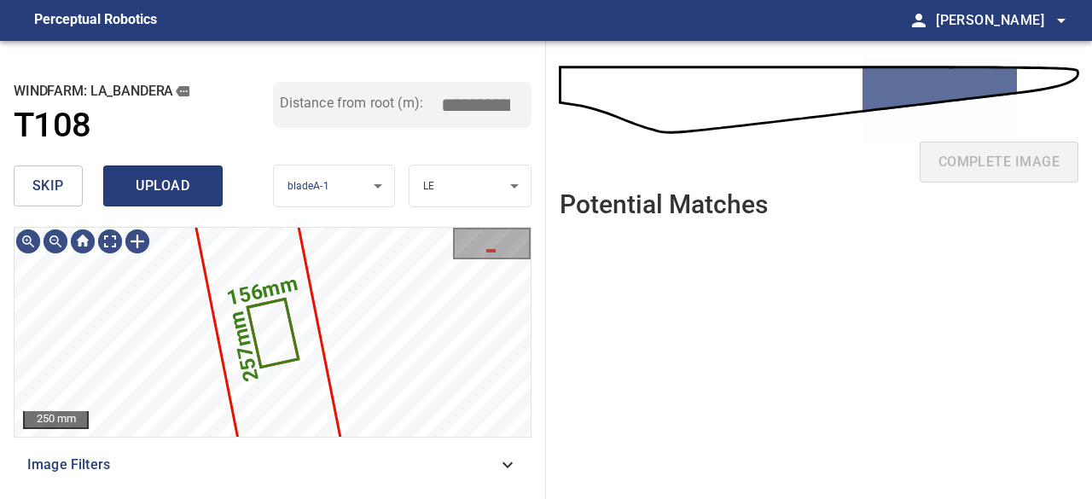
click at [174, 195] on span "upload" at bounding box center [163, 186] width 82 height 24
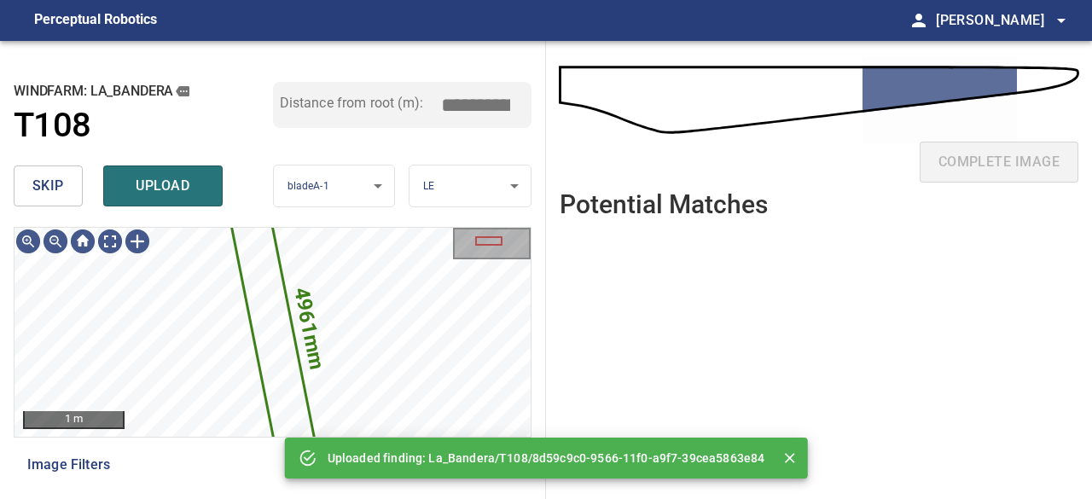
click at [186, 207] on div "skip upload" at bounding box center [143, 186] width 259 height 55
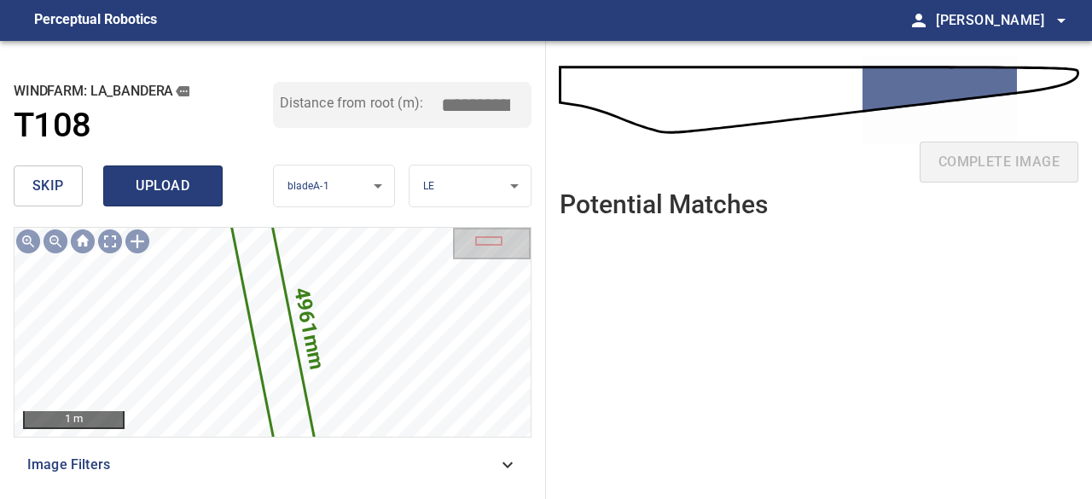
click at [186, 194] on span "upload" at bounding box center [163, 186] width 82 height 24
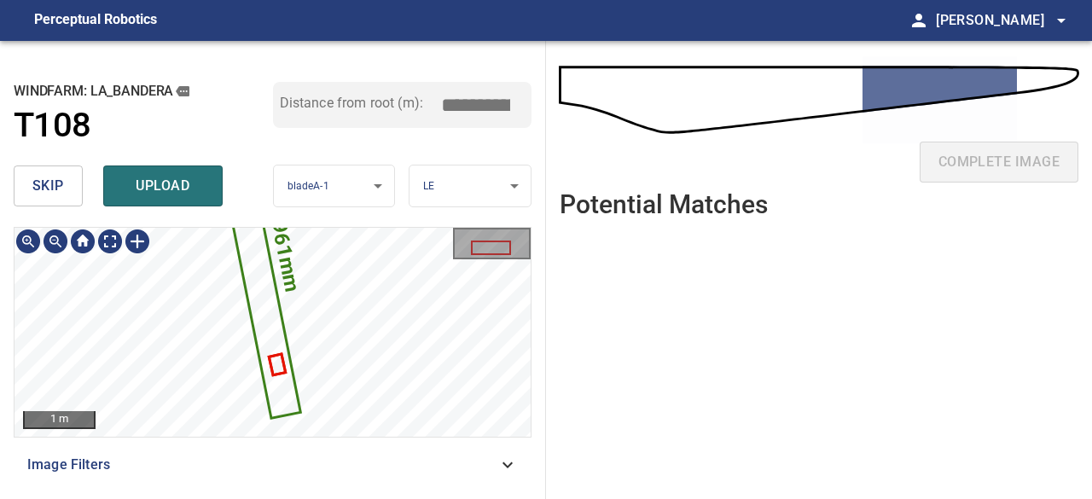
click at [349, 215] on div "**********" at bounding box center [273, 270] width 546 height 458
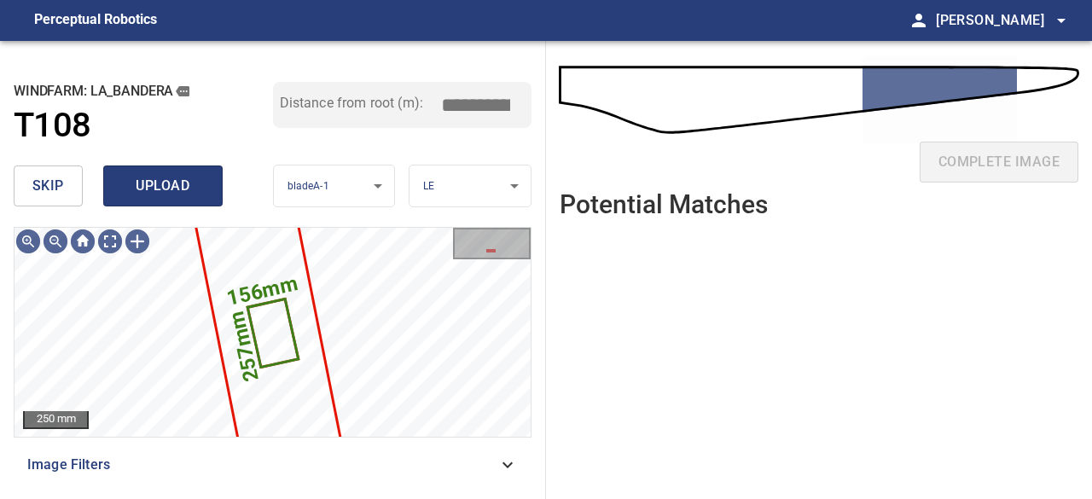
click at [164, 186] on span "upload" at bounding box center [163, 186] width 82 height 24
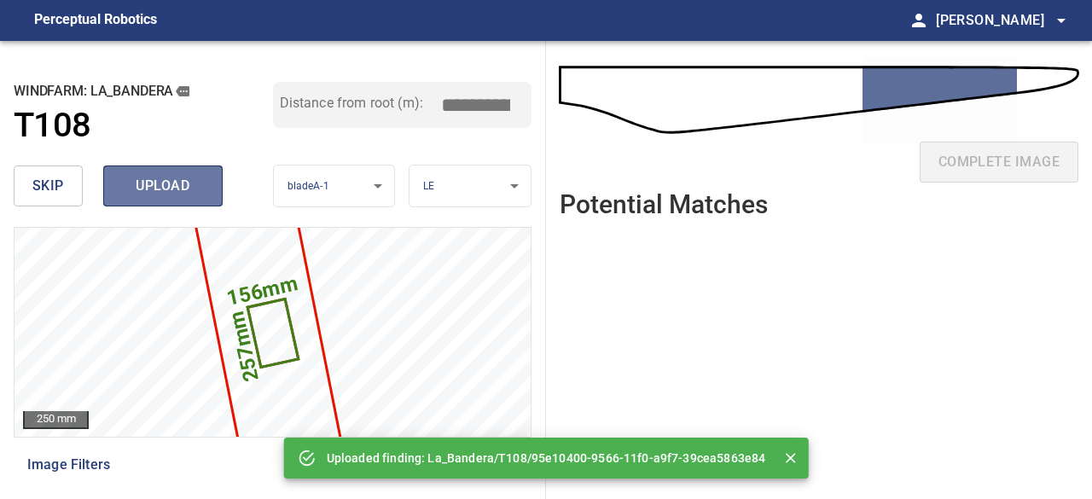
click at [168, 183] on span "upload" at bounding box center [163, 186] width 82 height 24
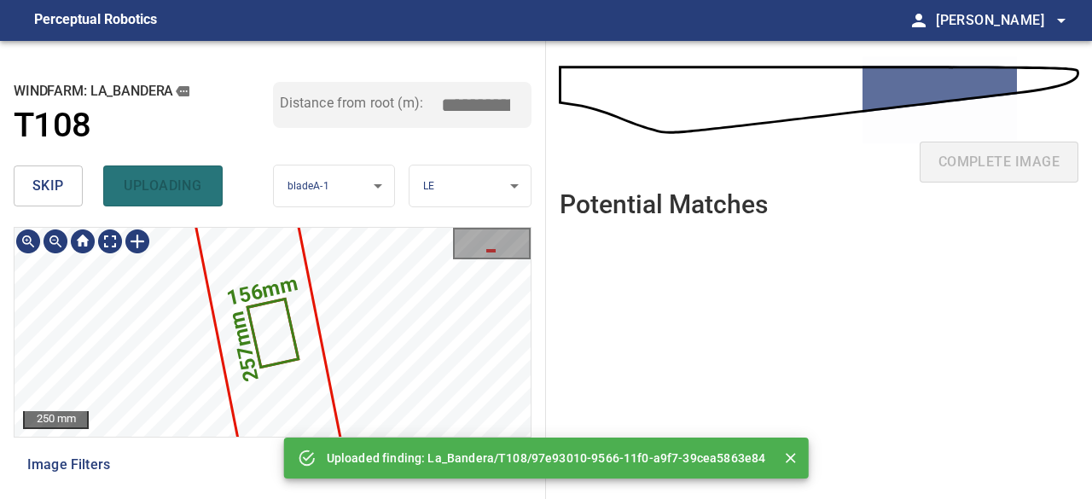
click at [290, 332] on icon at bounding box center [273, 333] width 48 height 66
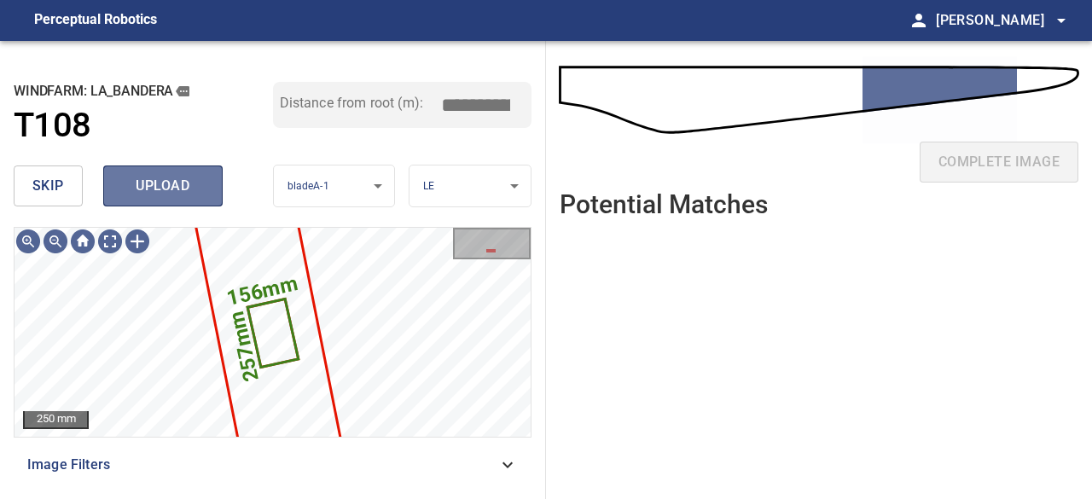
click at [180, 187] on span "upload" at bounding box center [163, 186] width 82 height 24
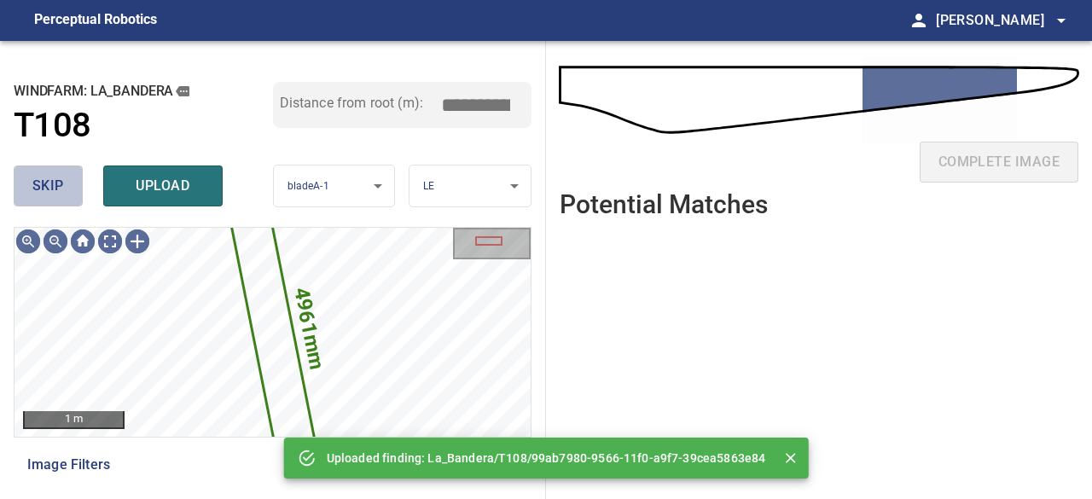
click at [63, 194] on span "skip" at bounding box center [48, 186] width 32 height 24
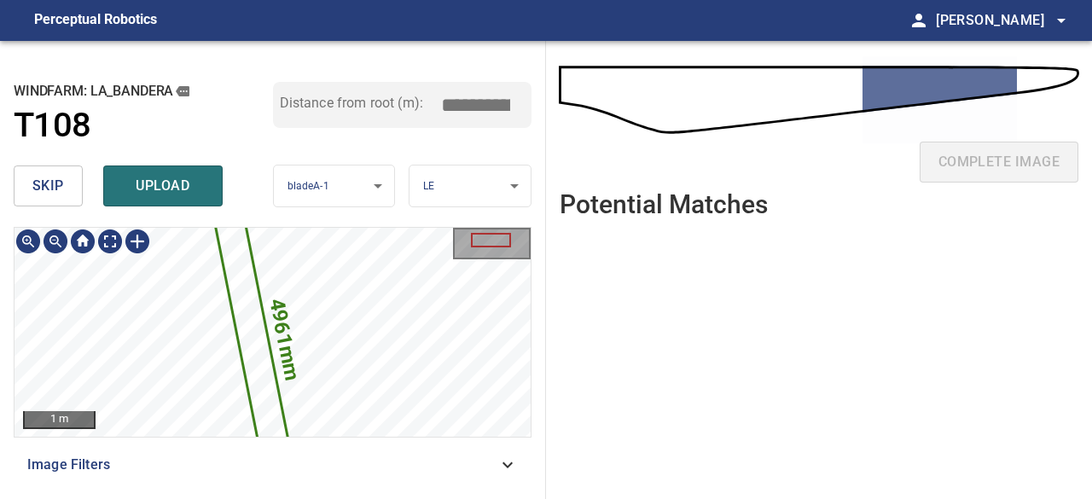
click at [275, 391] on icon at bounding box center [254, 343] width 90 height 325
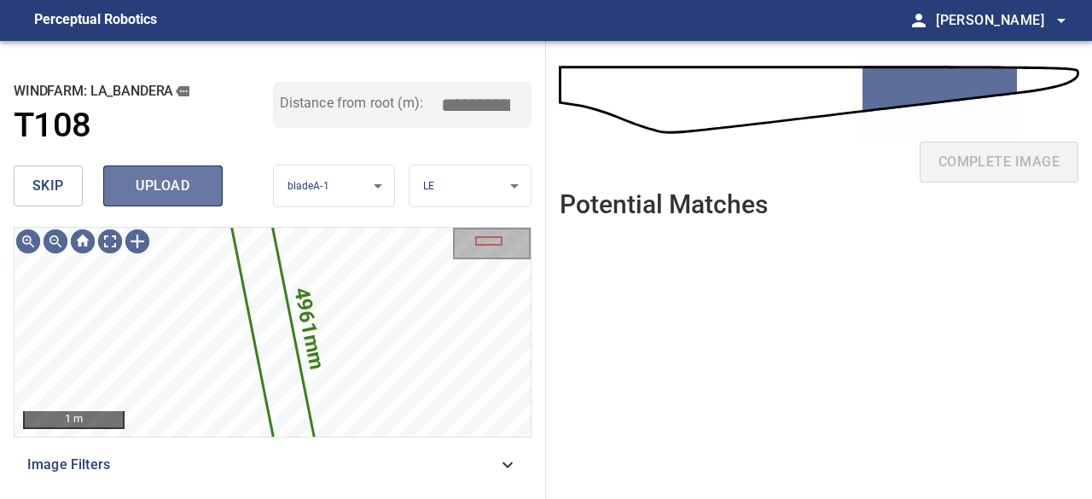
click at [160, 177] on span "upload" at bounding box center [163, 186] width 82 height 24
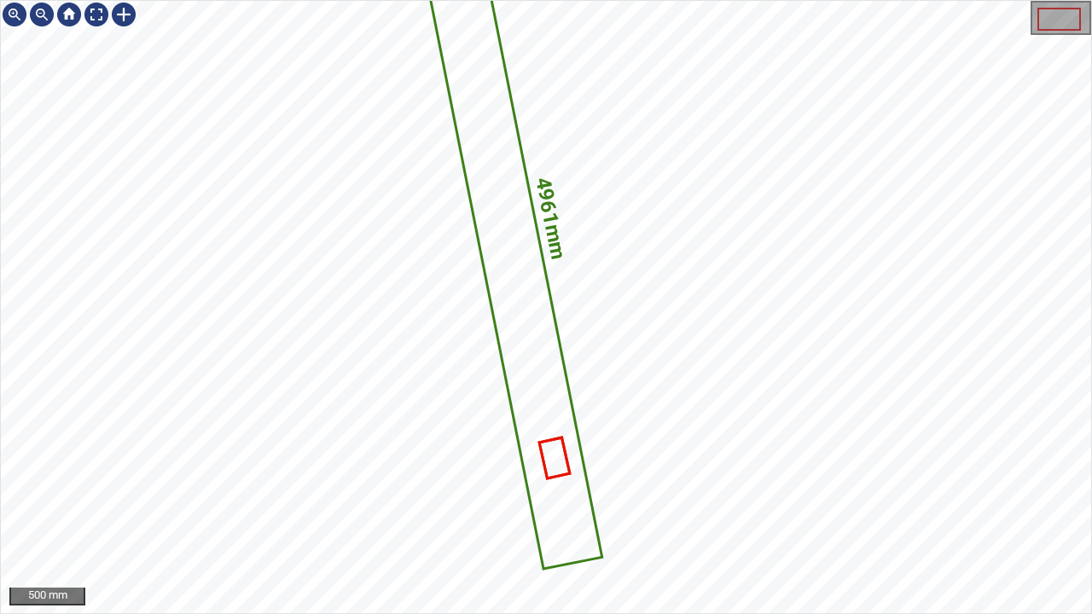
click at [556, 459] on icon at bounding box center [554, 458] width 27 height 38
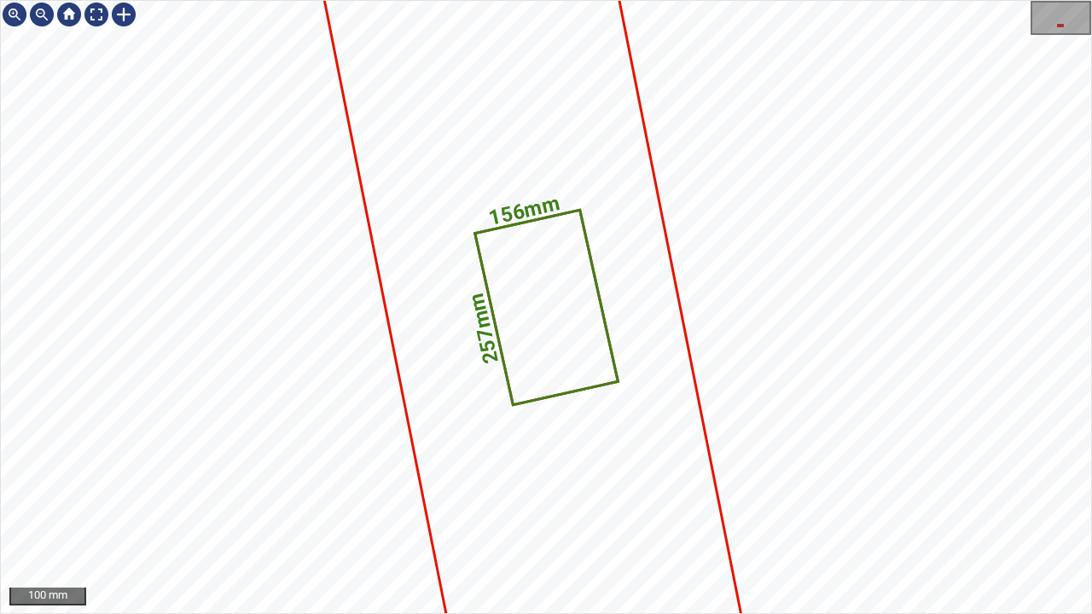
click at [549, 346] on icon at bounding box center [547, 306] width 140 height 191
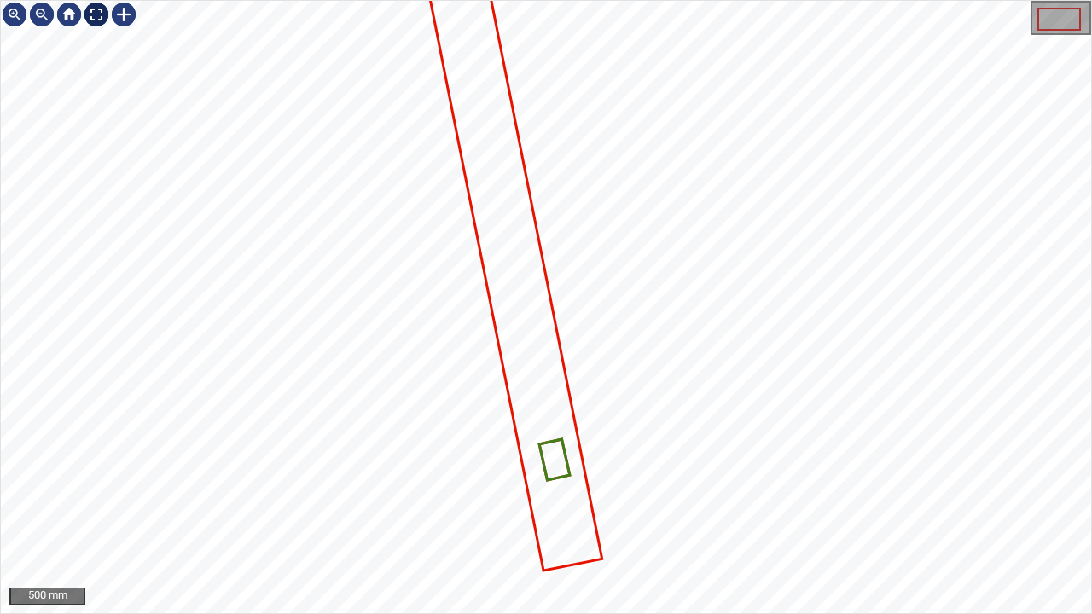
click at [101, 15] on div at bounding box center [96, 14] width 27 height 27
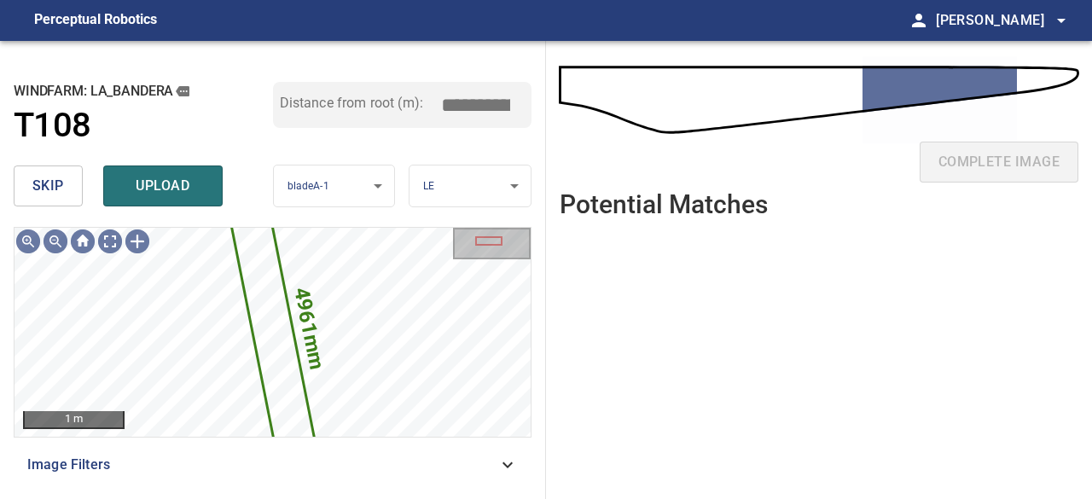
click at [76, 183] on button "skip" at bounding box center [48, 185] width 69 height 41
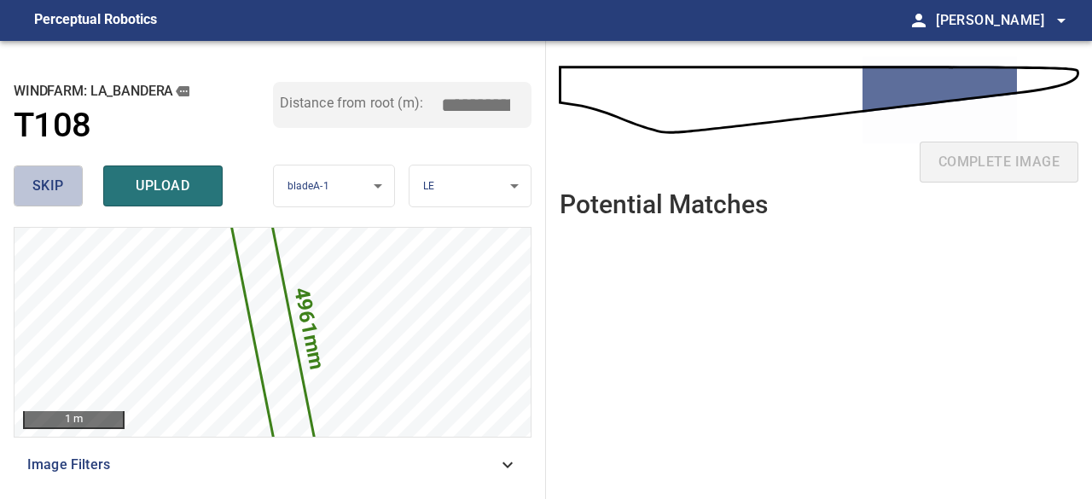
click at [48, 187] on span "skip" at bounding box center [48, 186] width 32 height 24
click at [44, 187] on span "skip" at bounding box center [48, 186] width 32 height 24
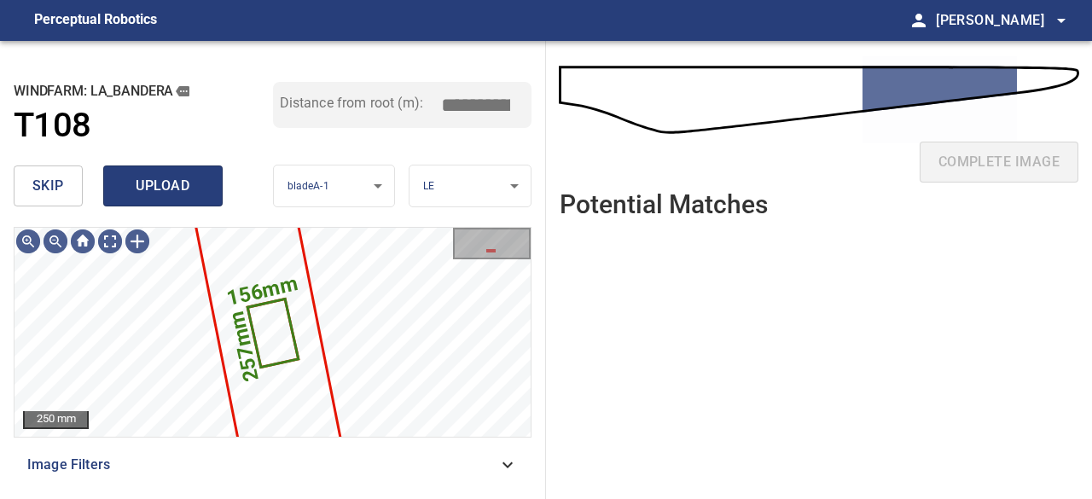
click at [155, 180] on span "upload" at bounding box center [163, 186] width 82 height 24
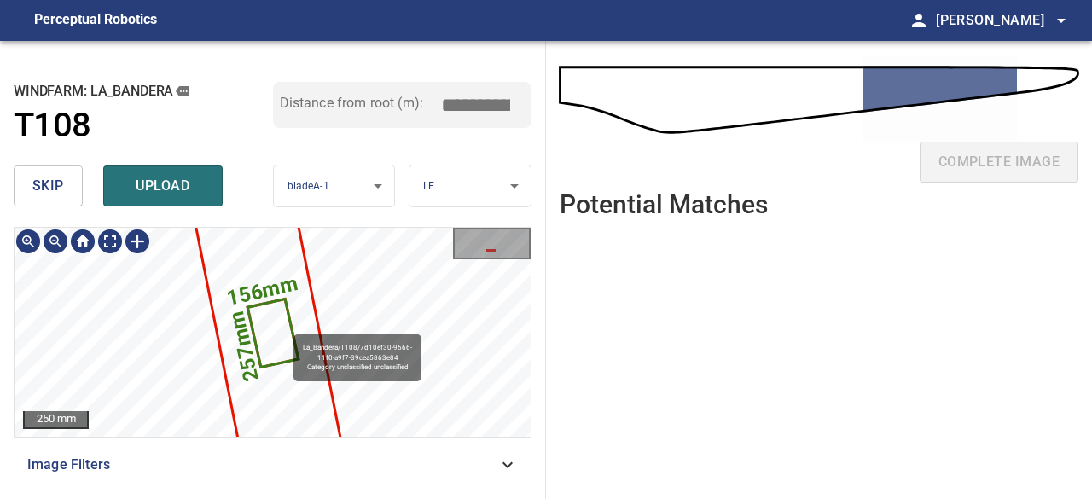
click at [280, 330] on icon at bounding box center [273, 333] width 48 height 66
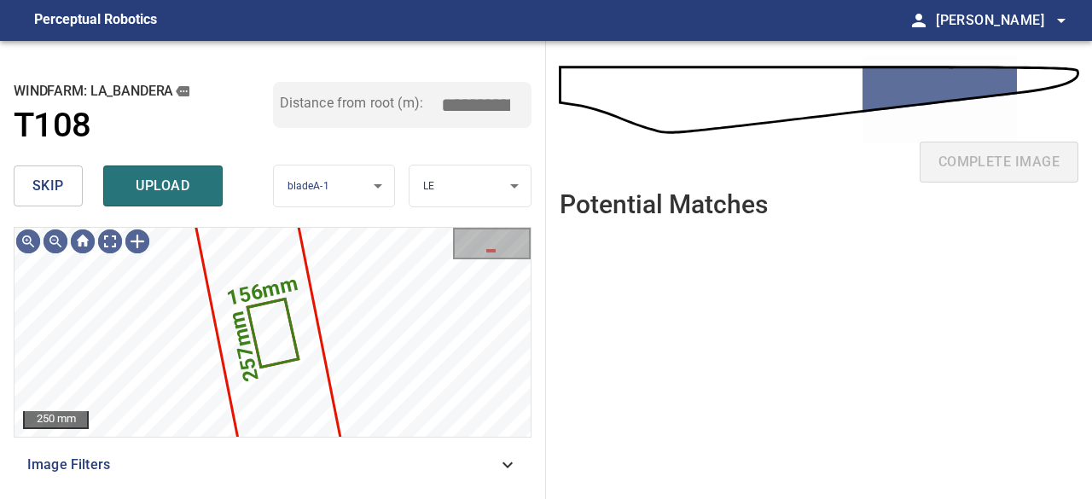
click at [65, 185] on button "skip" at bounding box center [48, 185] width 69 height 41
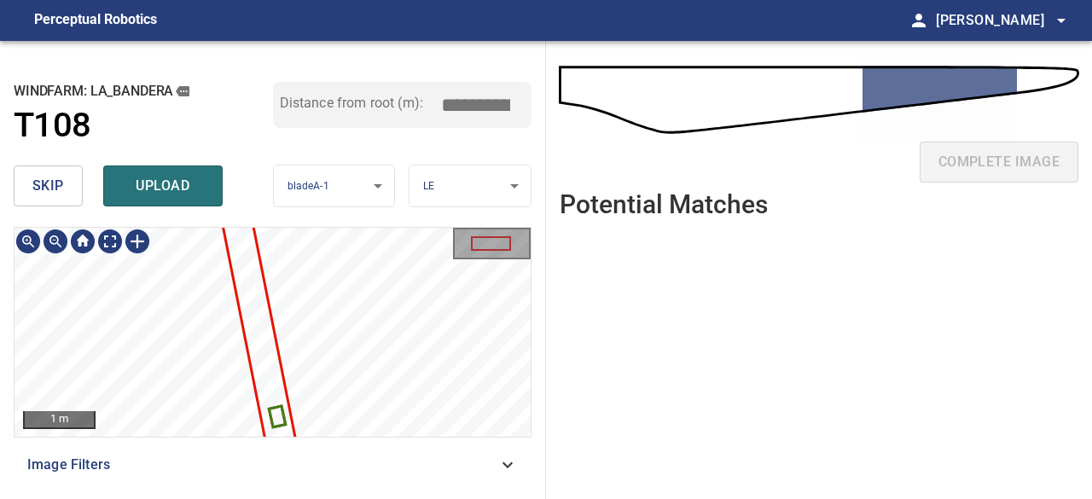
click at [418, 446] on div "1 m Image Filters" at bounding box center [273, 356] width 518 height 258
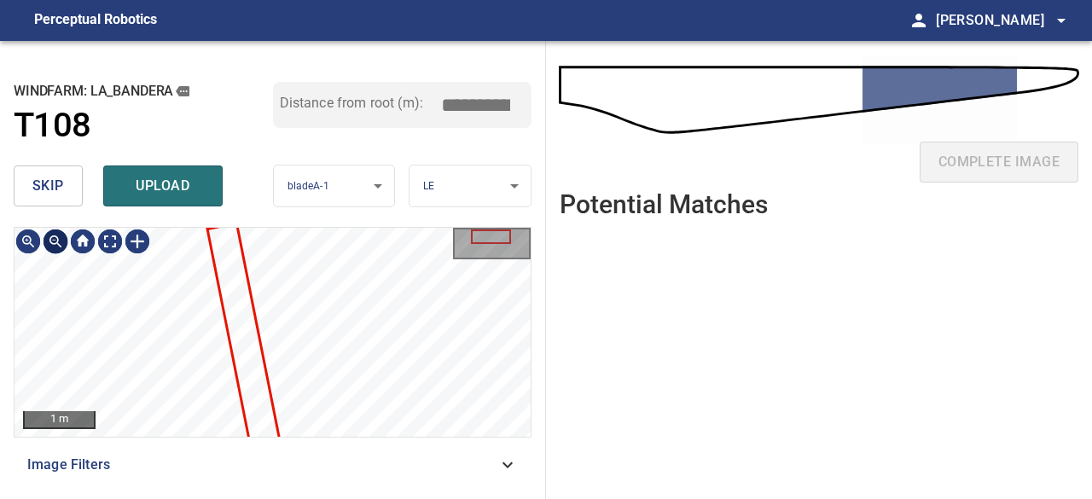
click at [53, 241] on div at bounding box center [55, 241] width 27 height 27
click at [31, 244] on div at bounding box center [27, 241] width 27 height 27
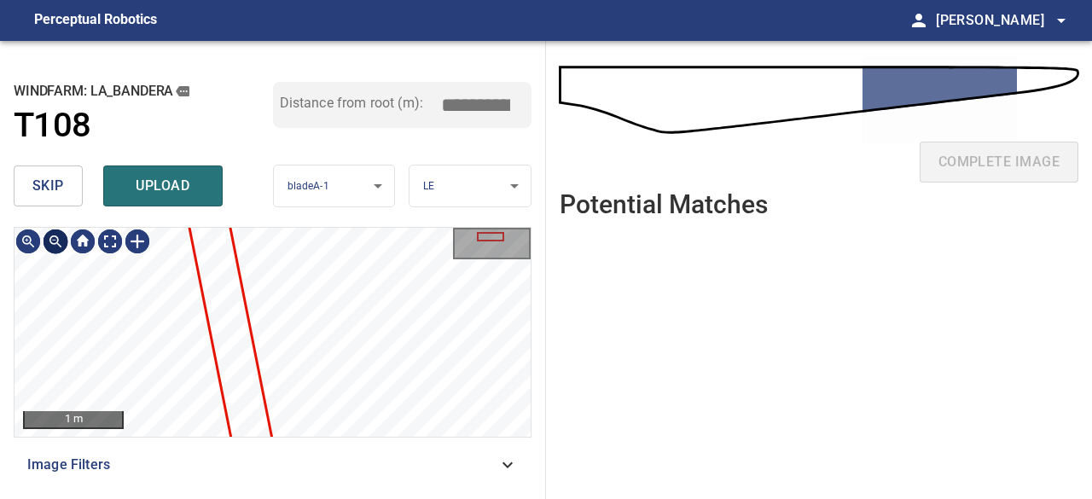
click at [50, 243] on div at bounding box center [55, 241] width 27 height 27
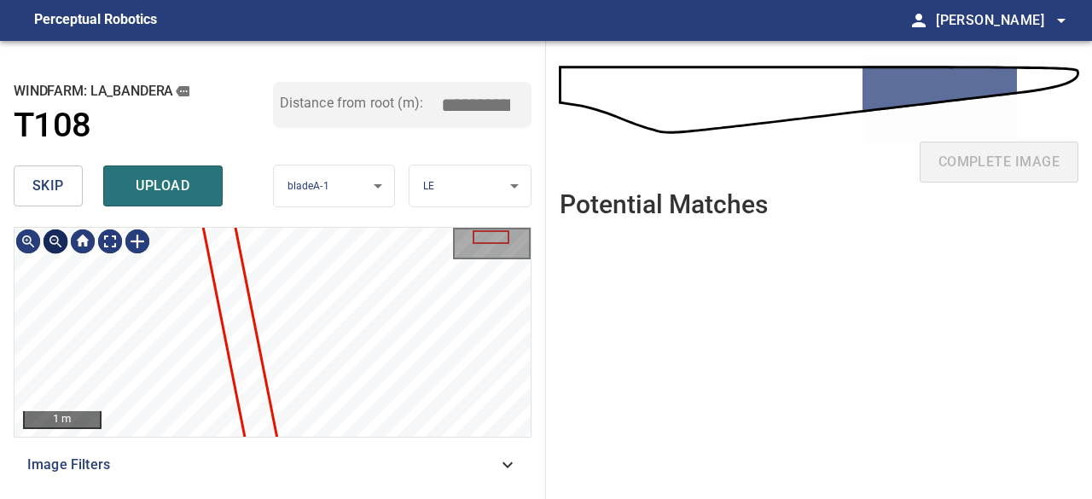
click at [50, 243] on div at bounding box center [55, 241] width 27 height 27
click at [73, 241] on div at bounding box center [82, 241] width 27 height 27
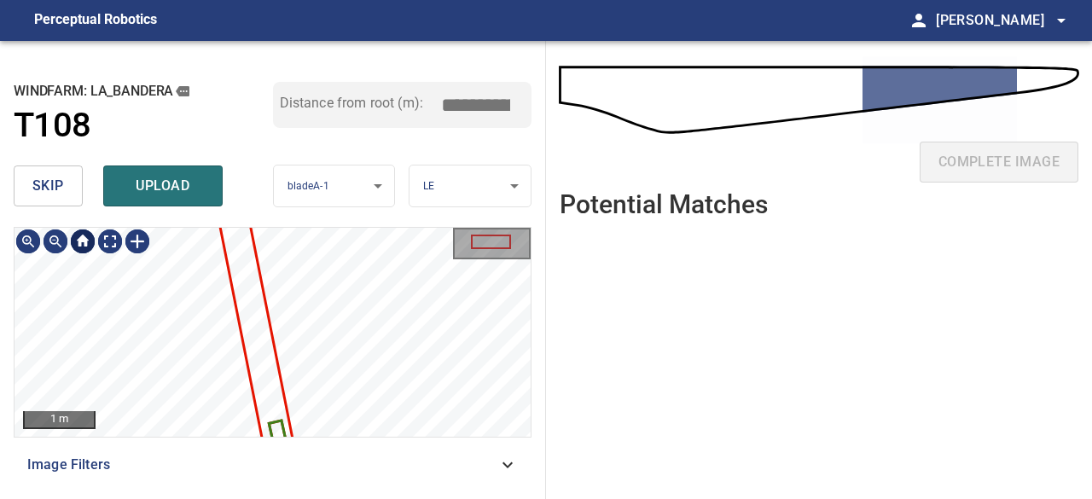
click at [80, 239] on div at bounding box center [82, 241] width 27 height 27
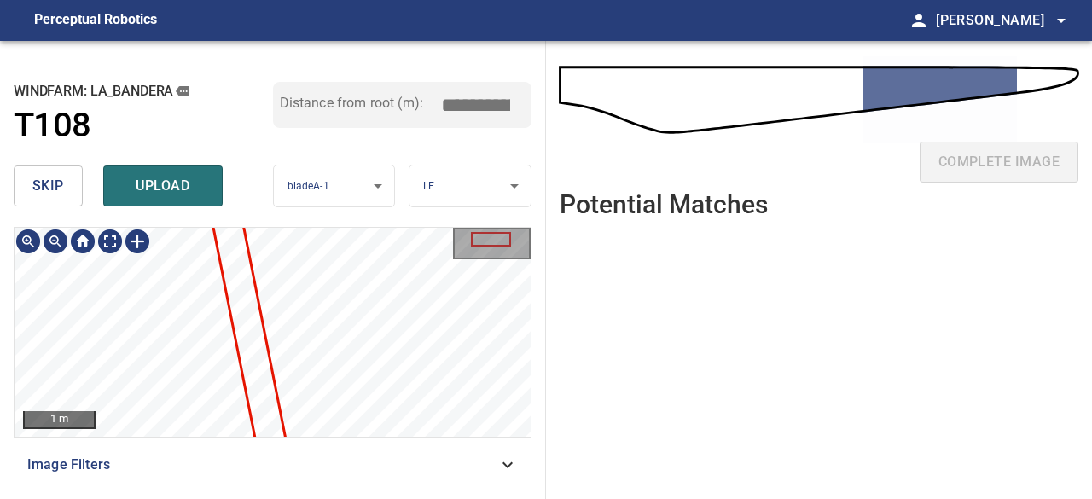
click at [249, 406] on div at bounding box center [272, 332] width 516 height 209
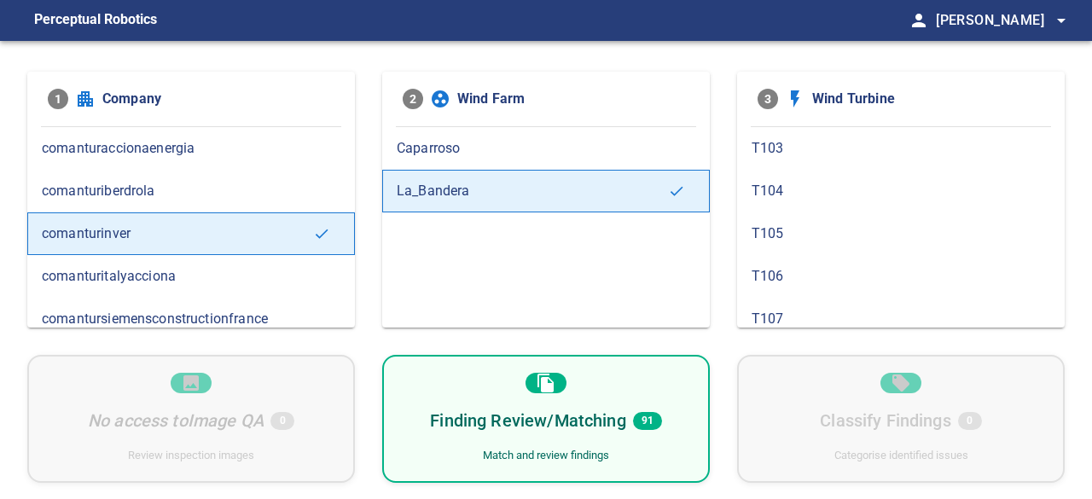
scroll to position [256, 0]
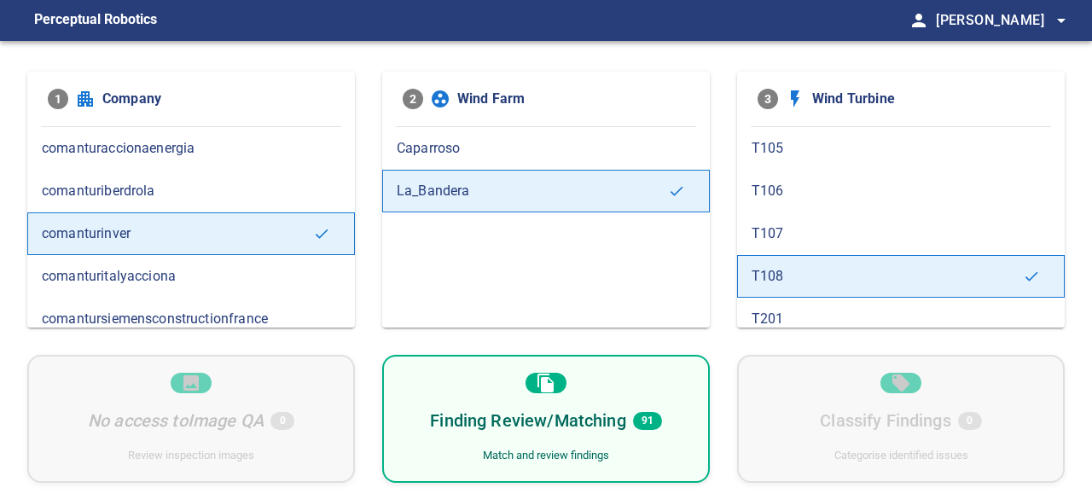
click at [802, 270] on span "T108" at bounding box center [886, 276] width 271 height 20
click at [532, 409] on h6 "Finding Review/Matching" at bounding box center [527, 420] width 195 height 27
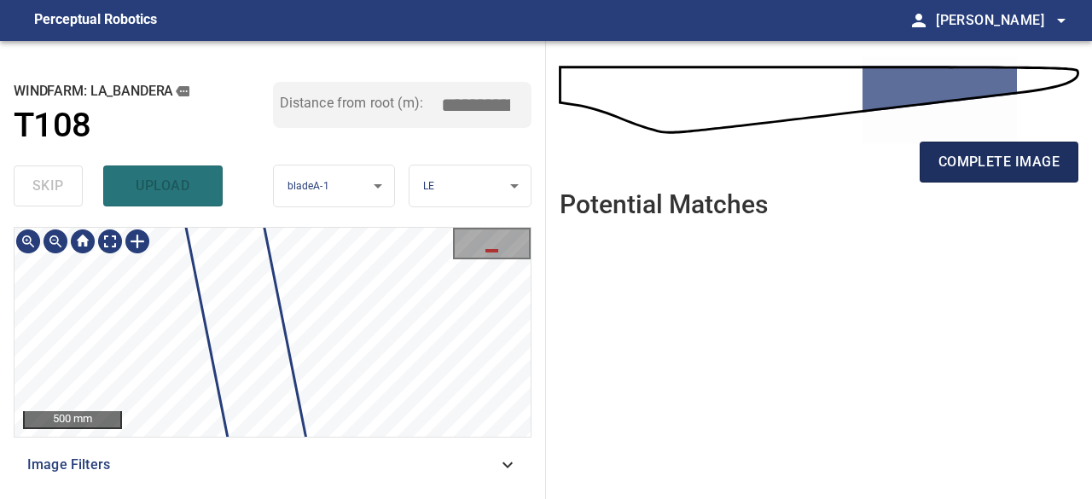
click at [966, 166] on span "complete image" at bounding box center [998, 162] width 121 height 24
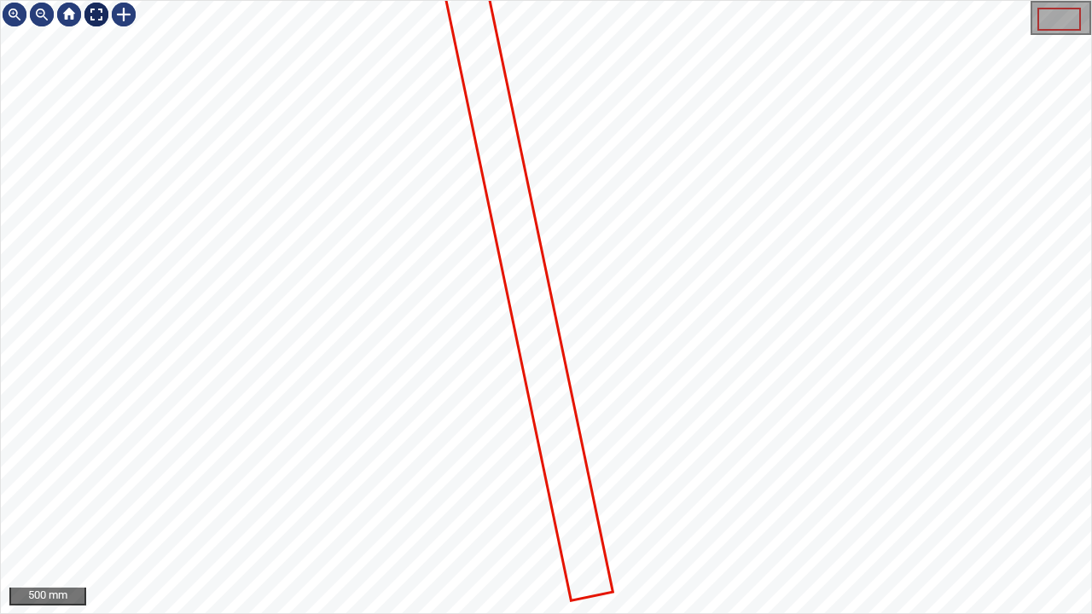
click at [92, 13] on div at bounding box center [96, 14] width 27 height 27
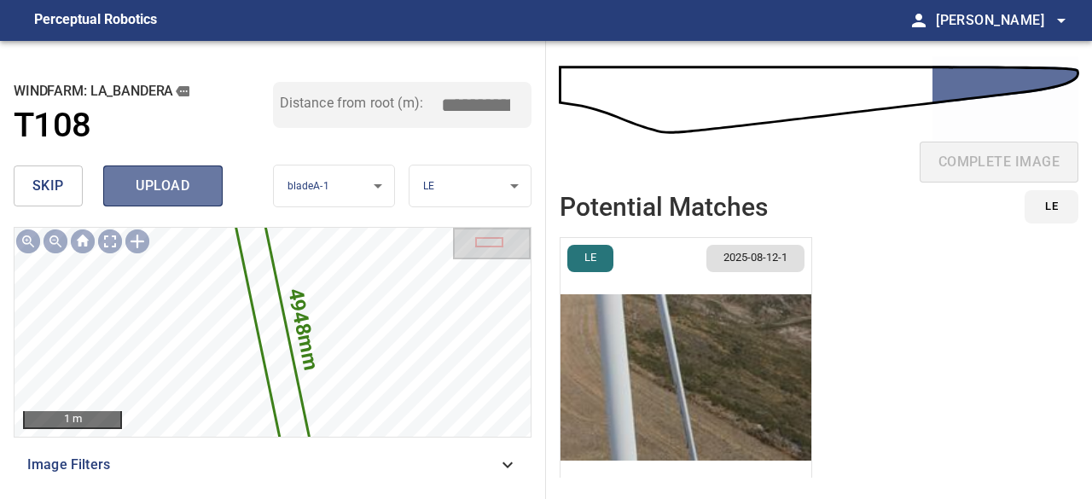
click at [131, 197] on span "upload" at bounding box center [163, 186] width 82 height 24
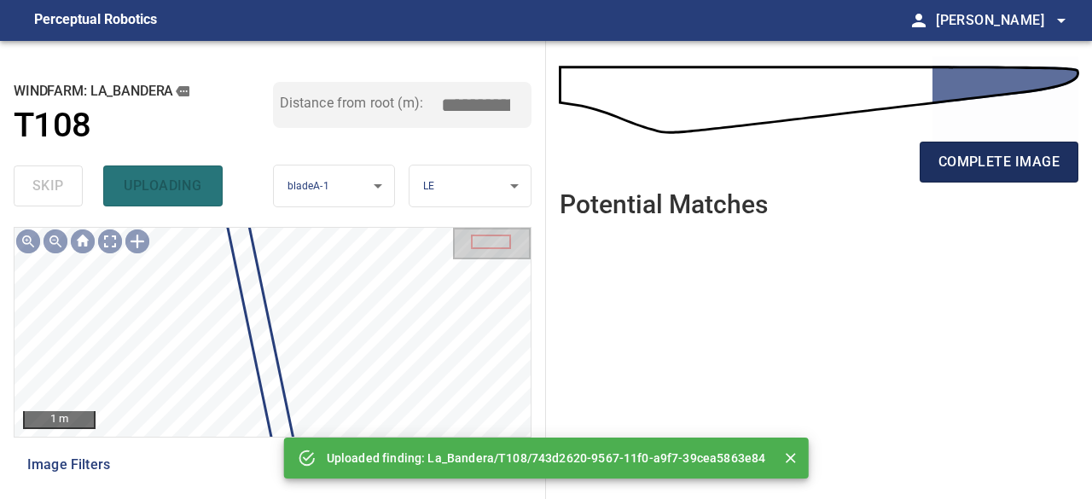
click at [1015, 156] on span "complete image" at bounding box center [998, 162] width 121 height 24
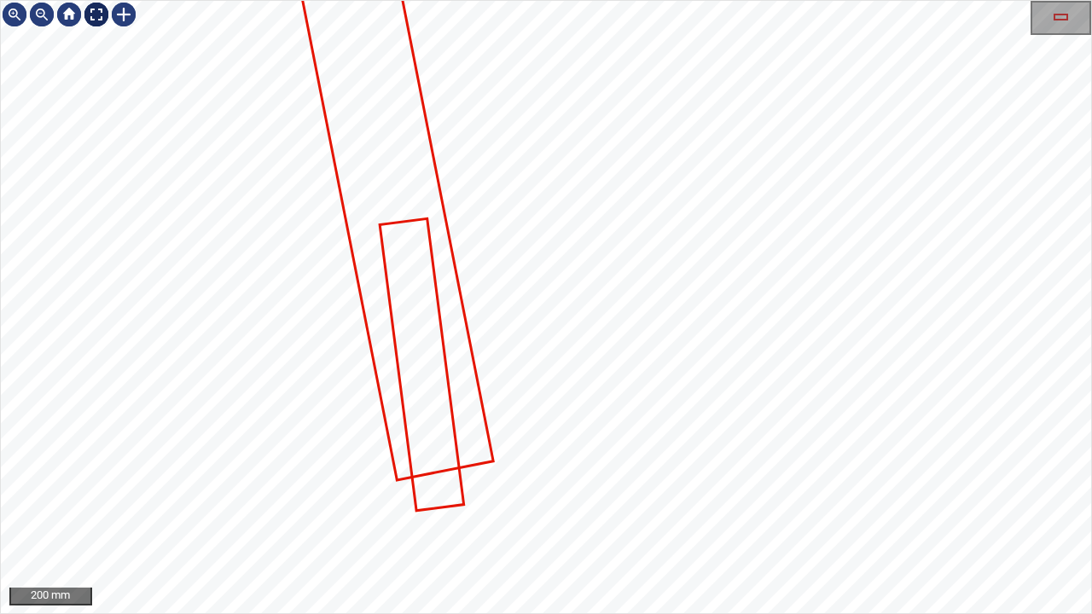
click at [94, 19] on div at bounding box center [96, 14] width 27 height 27
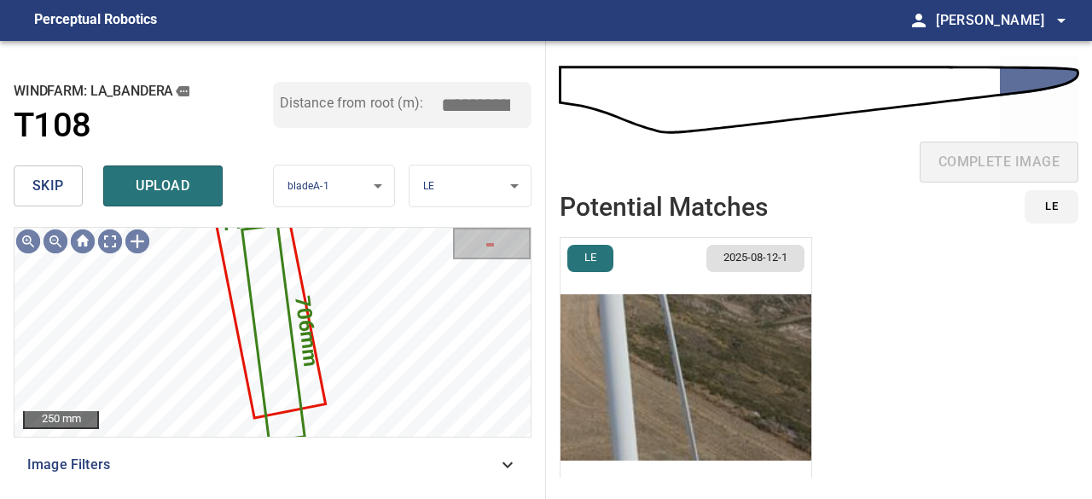
click at [67, 192] on button "skip" at bounding box center [48, 185] width 69 height 41
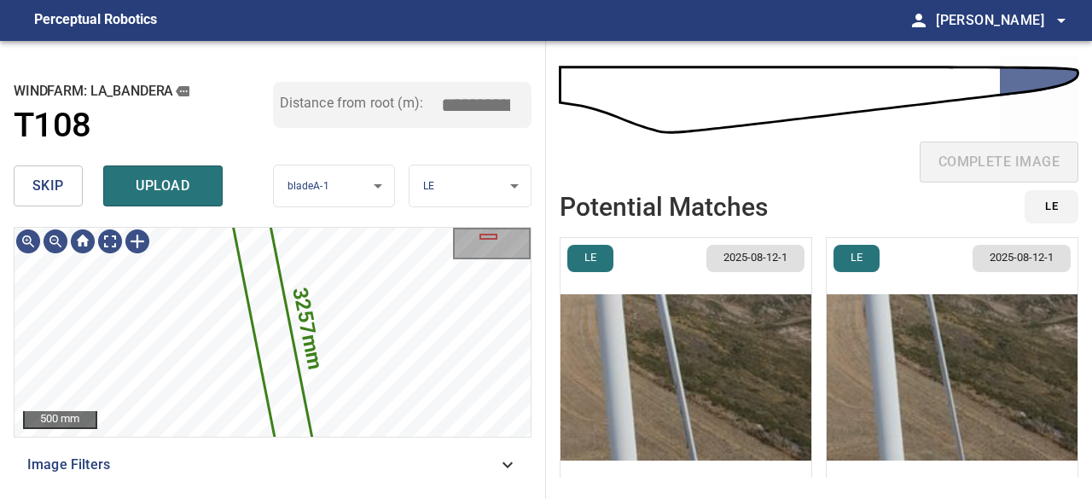
click at [691, 379] on img "button" at bounding box center [685, 377] width 251 height 279
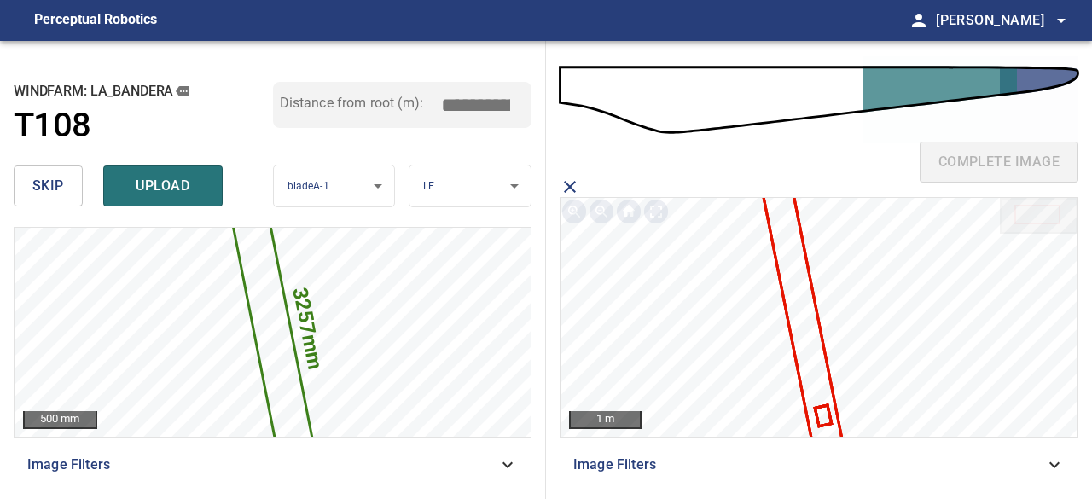
click at [811, 337] on icon at bounding box center [800, 304] width 90 height 325
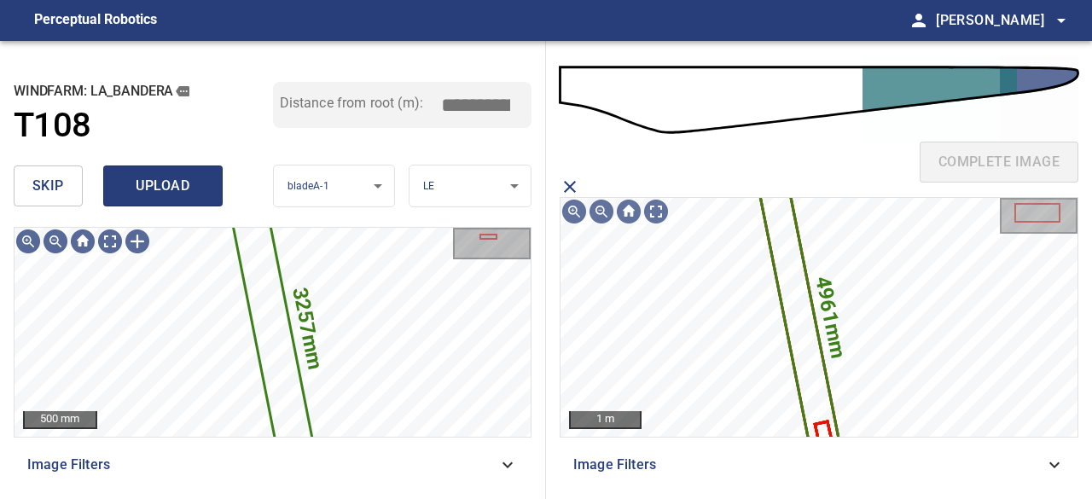
click at [185, 187] on span "upload" at bounding box center [163, 186] width 82 height 24
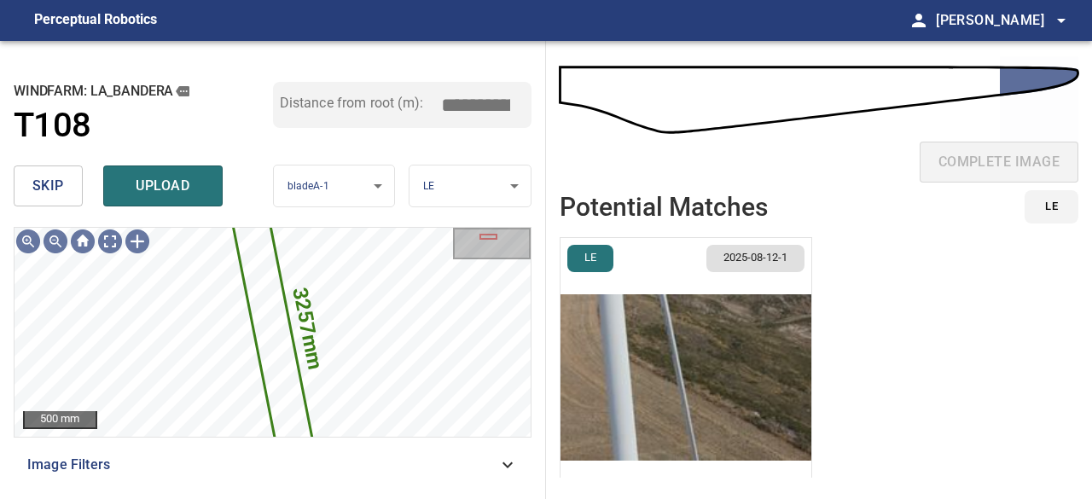
scroll to position [39, 0]
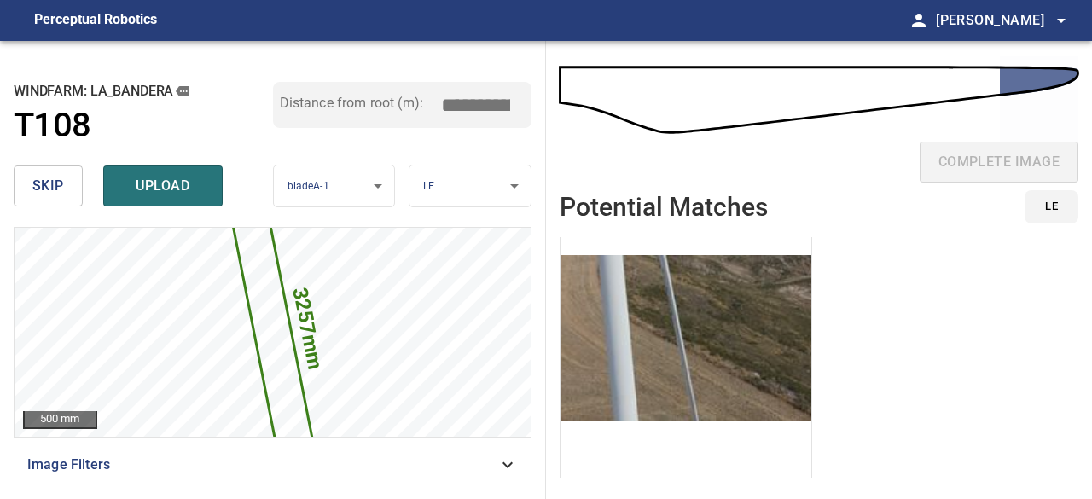
click at [660, 327] on img "button" at bounding box center [685, 338] width 251 height 279
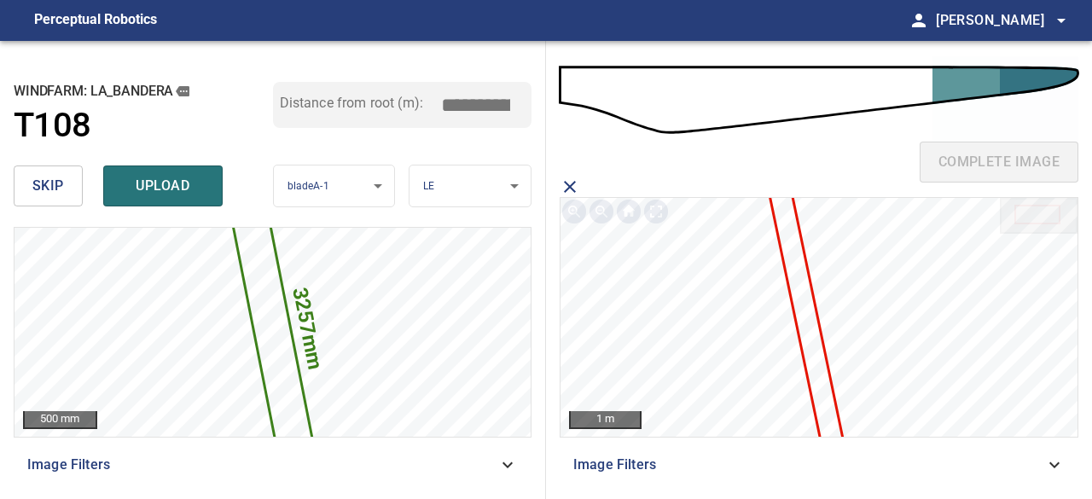
click at [813, 330] on icon at bounding box center [806, 315] width 88 height 334
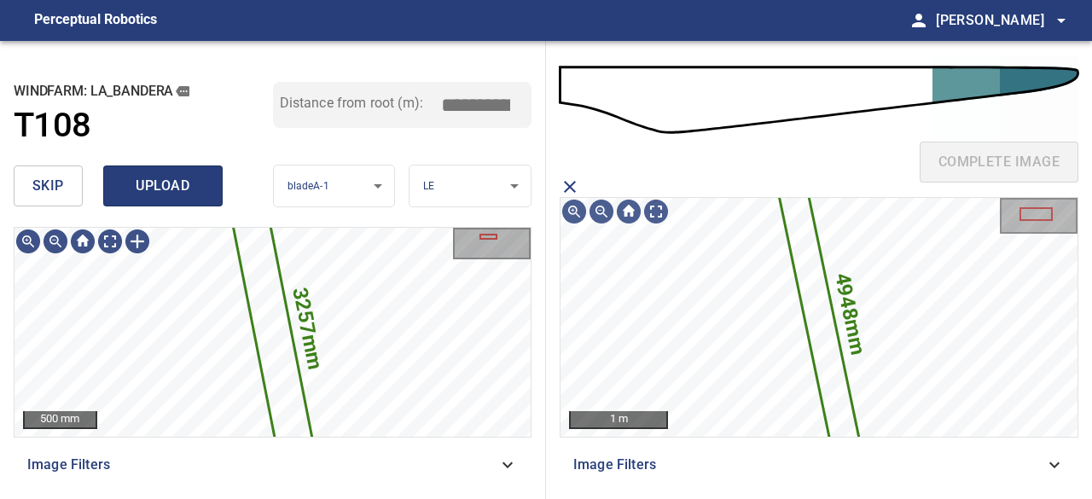
click at [169, 186] on span "upload" at bounding box center [163, 186] width 82 height 24
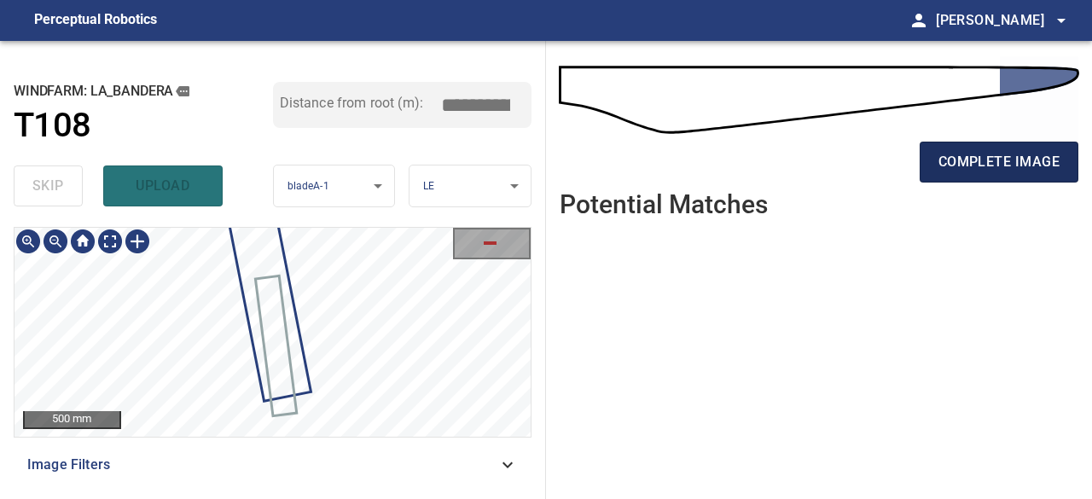
click at [963, 162] on span "complete image" at bounding box center [998, 162] width 121 height 24
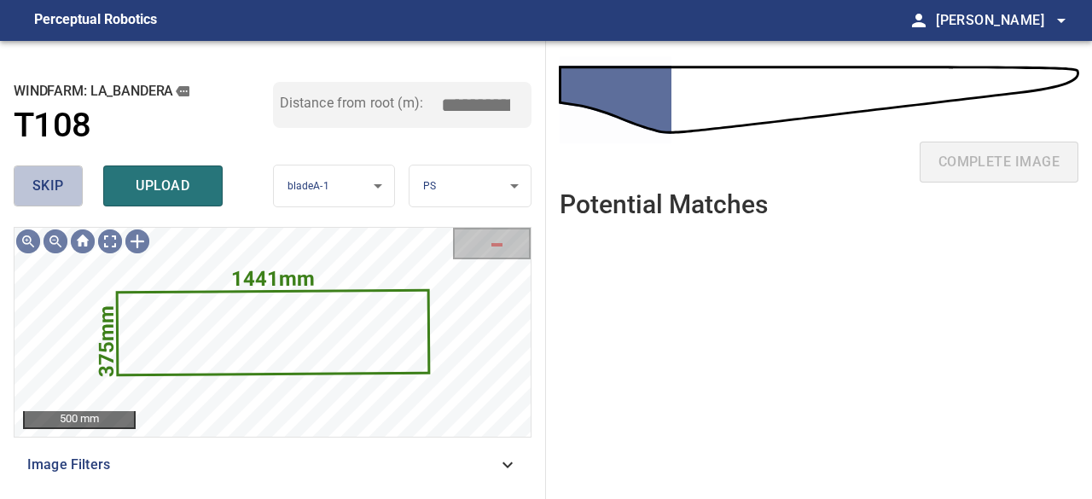
click at [50, 183] on span "skip" at bounding box center [48, 186] width 32 height 24
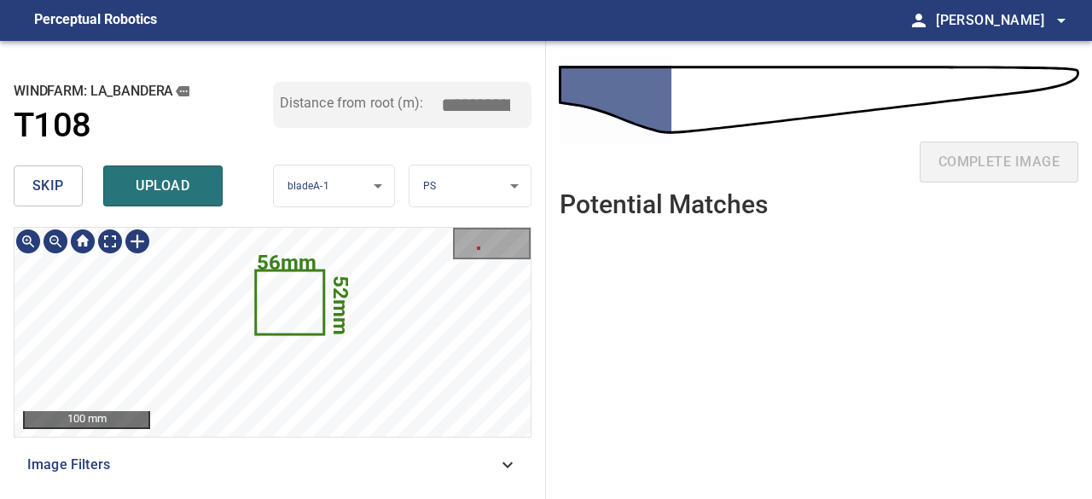
click at [288, 316] on icon at bounding box center [290, 302] width 66 height 61
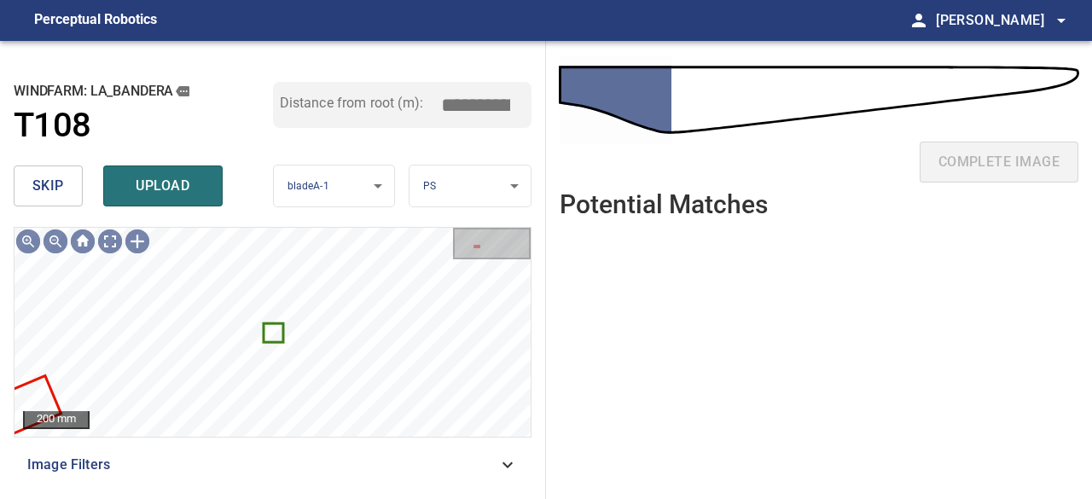
click at [58, 195] on span "skip" at bounding box center [48, 186] width 32 height 24
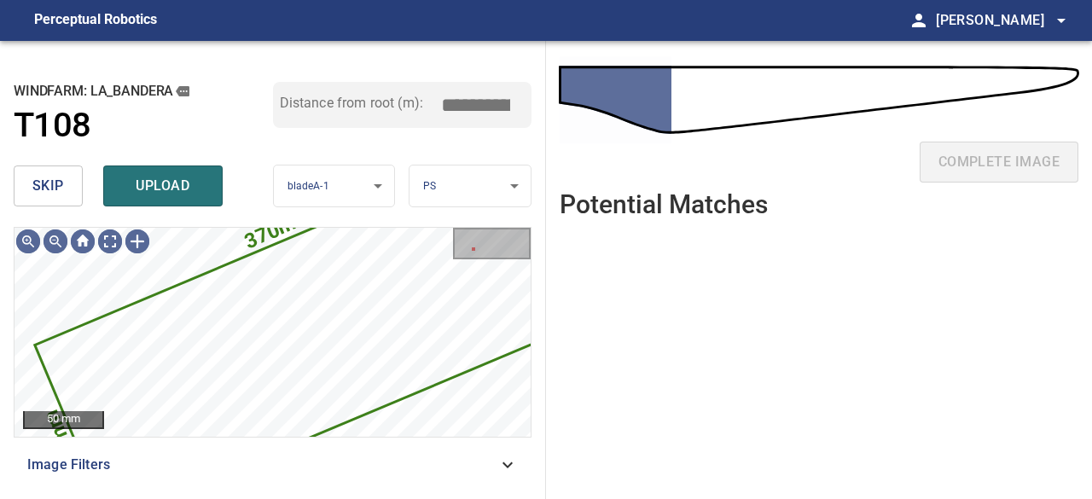
click at [66, 206] on button "skip" at bounding box center [48, 185] width 69 height 41
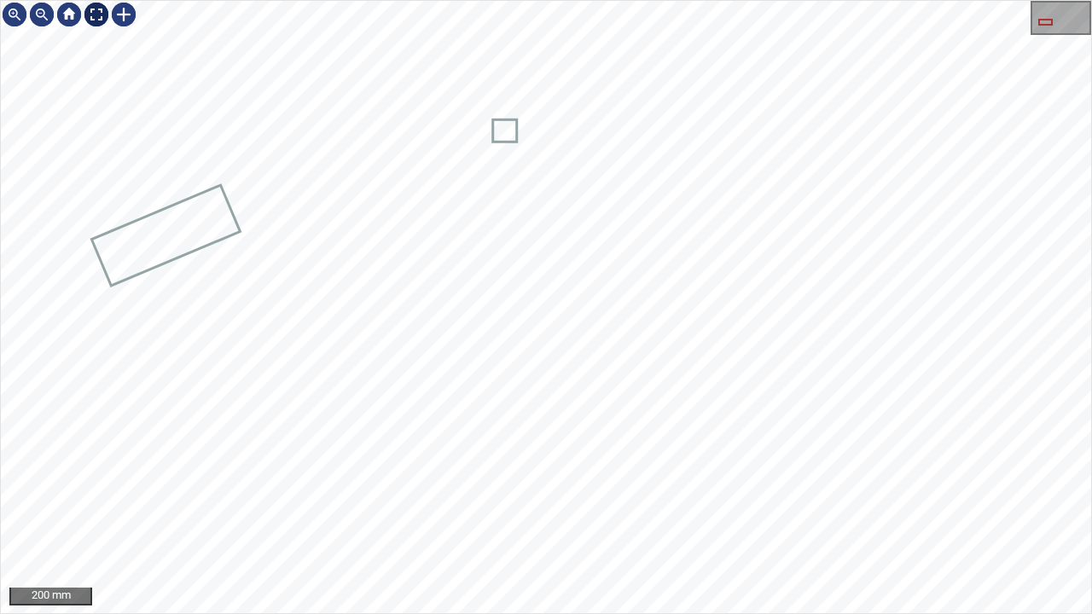
click at [99, 20] on div at bounding box center [96, 14] width 27 height 27
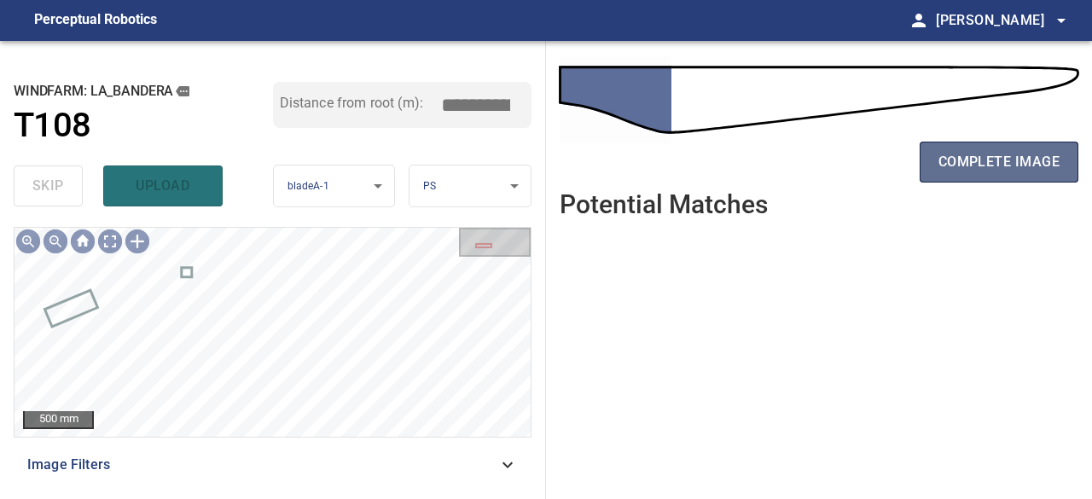
click at [965, 159] on span "complete image" at bounding box center [998, 162] width 121 height 24
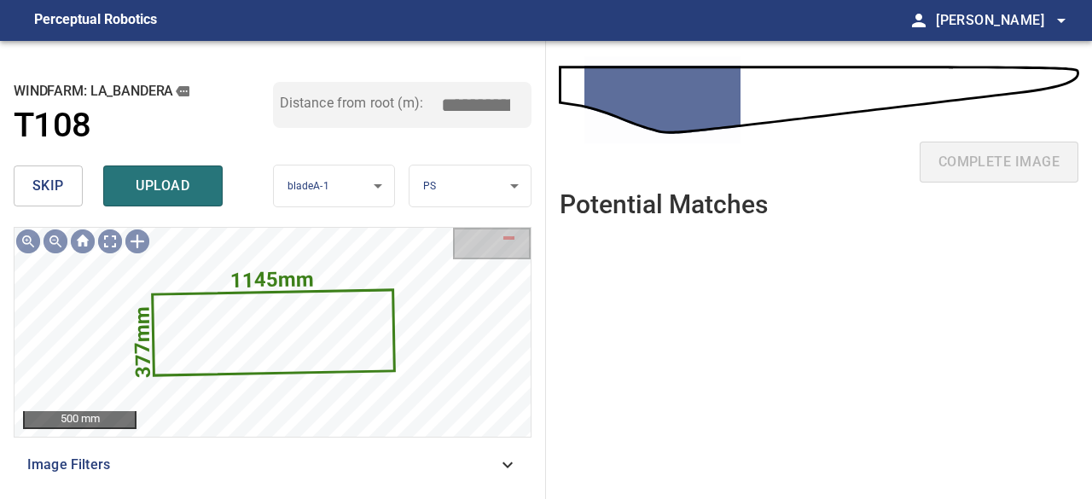
click at [43, 172] on button "skip" at bounding box center [48, 185] width 69 height 41
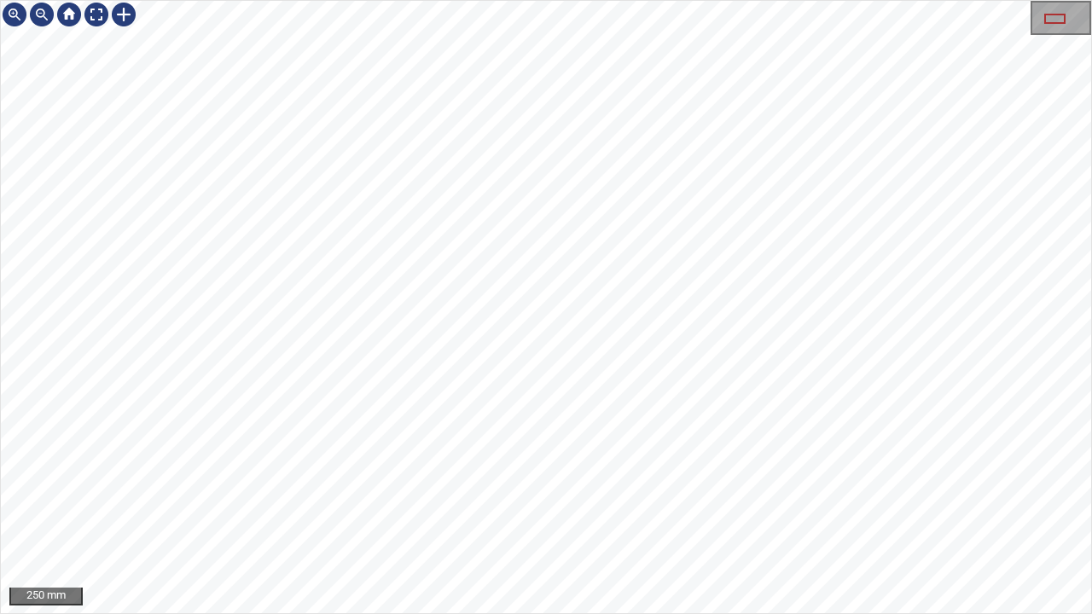
click at [1091, 12] on div "250 mm" at bounding box center [546, 307] width 1092 height 614
click at [825, 0] on div "250 mm" at bounding box center [546, 307] width 1092 height 614
click at [102, 17] on div at bounding box center [96, 14] width 27 height 27
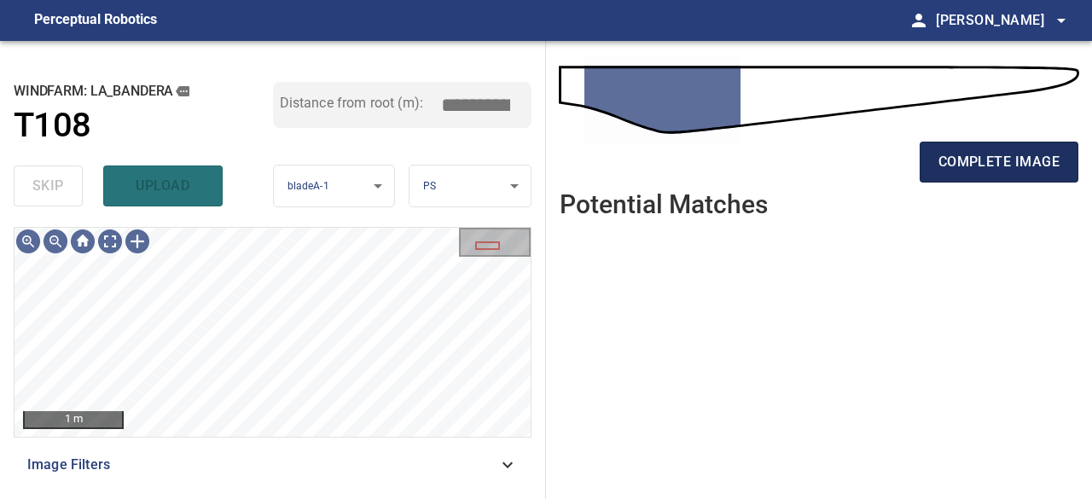
click at [1001, 164] on span "complete image" at bounding box center [998, 162] width 121 height 24
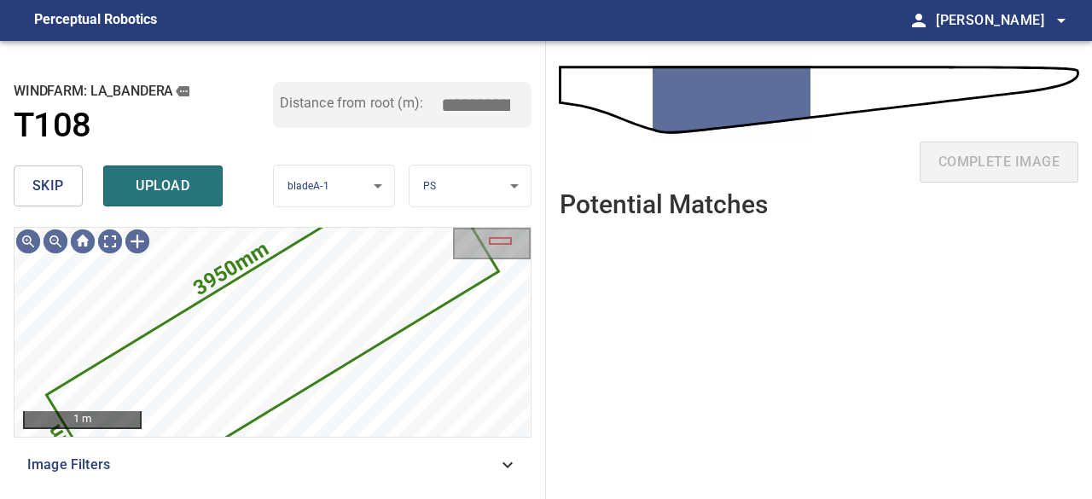
click at [63, 193] on span "skip" at bounding box center [48, 186] width 32 height 24
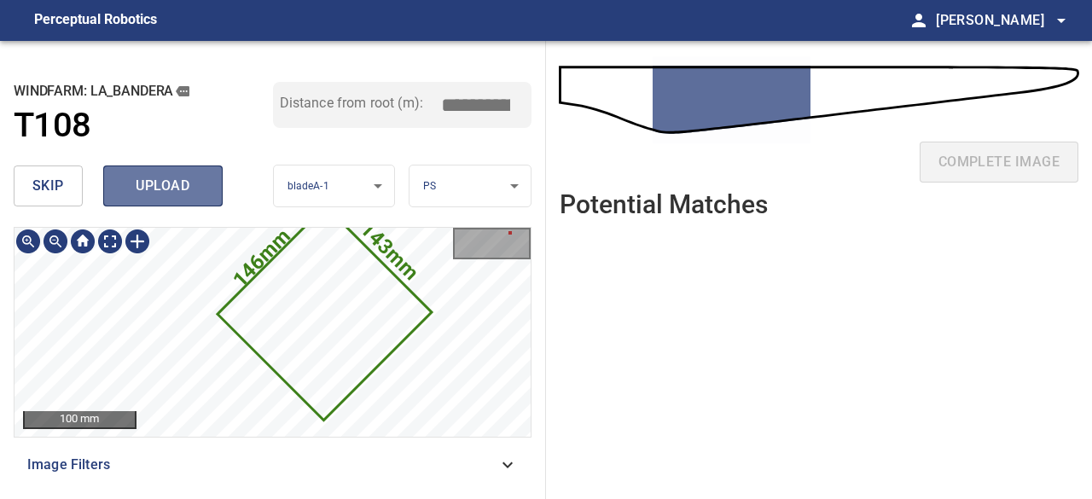
click at [179, 182] on span "upload" at bounding box center [163, 186] width 82 height 24
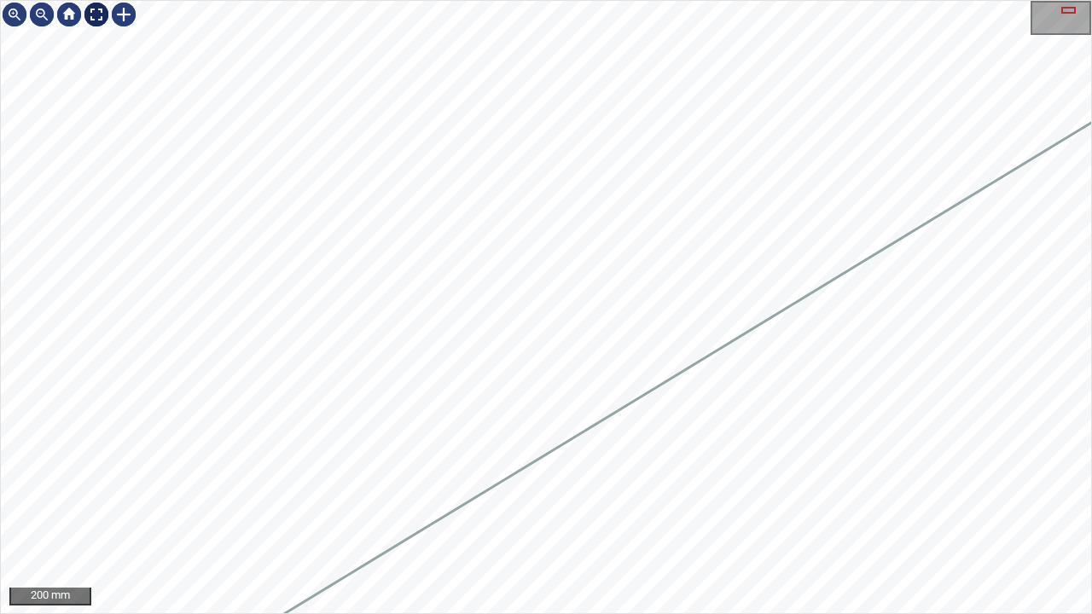
click at [103, 9] on div at bounding box center [96, 14] width 27 height 27
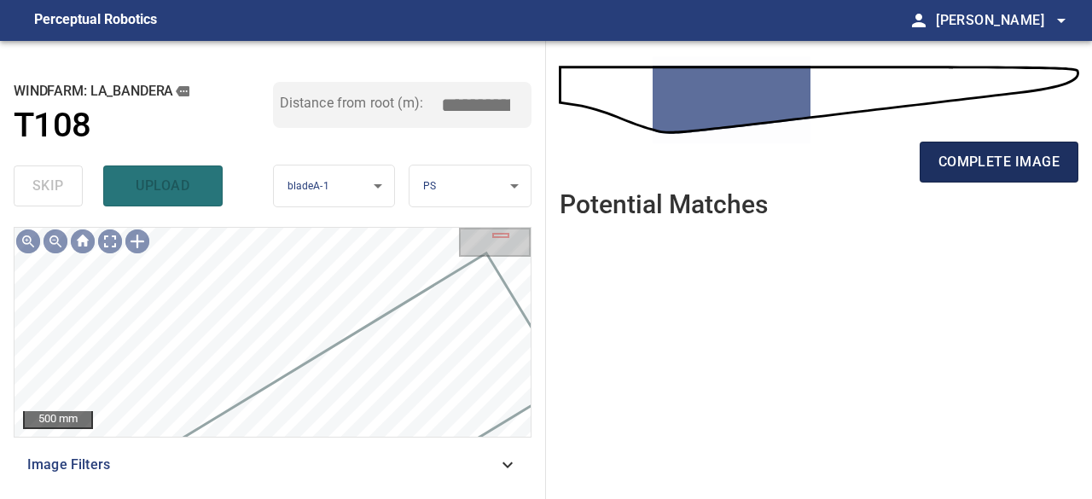
click at [937, 166] on button "complete image" at bounding box center [998, 162] width 159 height 41
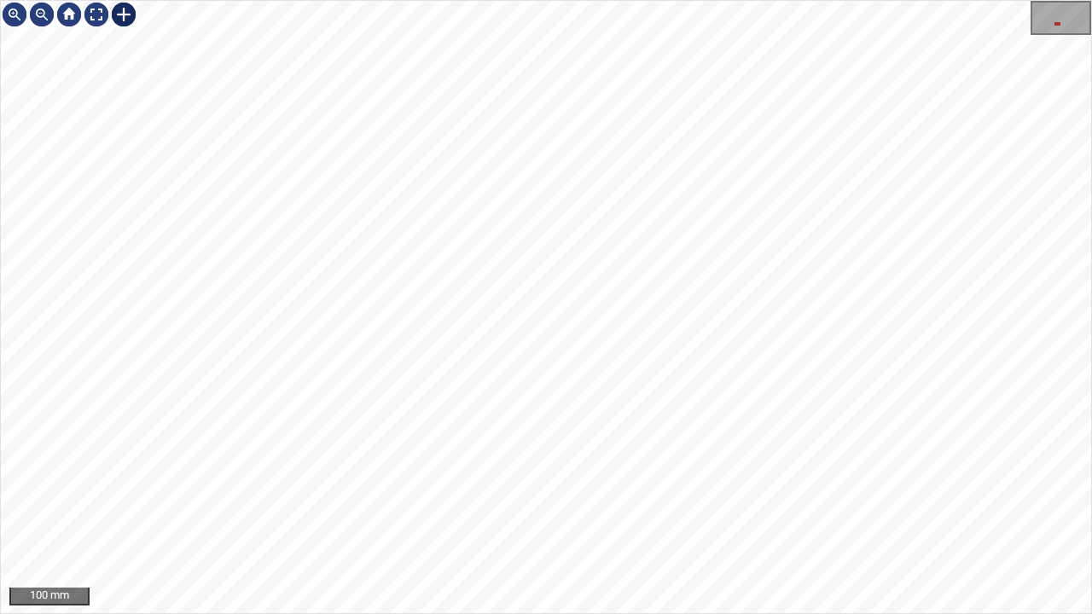
click at [129, 13] on div at bounding box center [123, 14] width 27 height 27
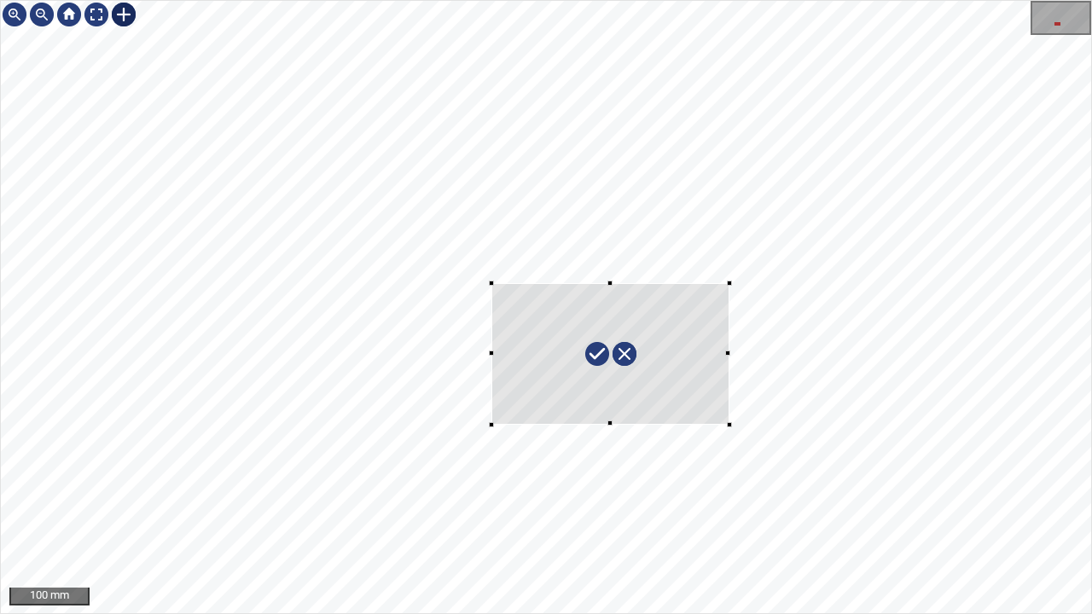
click at [729, 424] on div at bounding box center [546, 307] width 1090 height 612
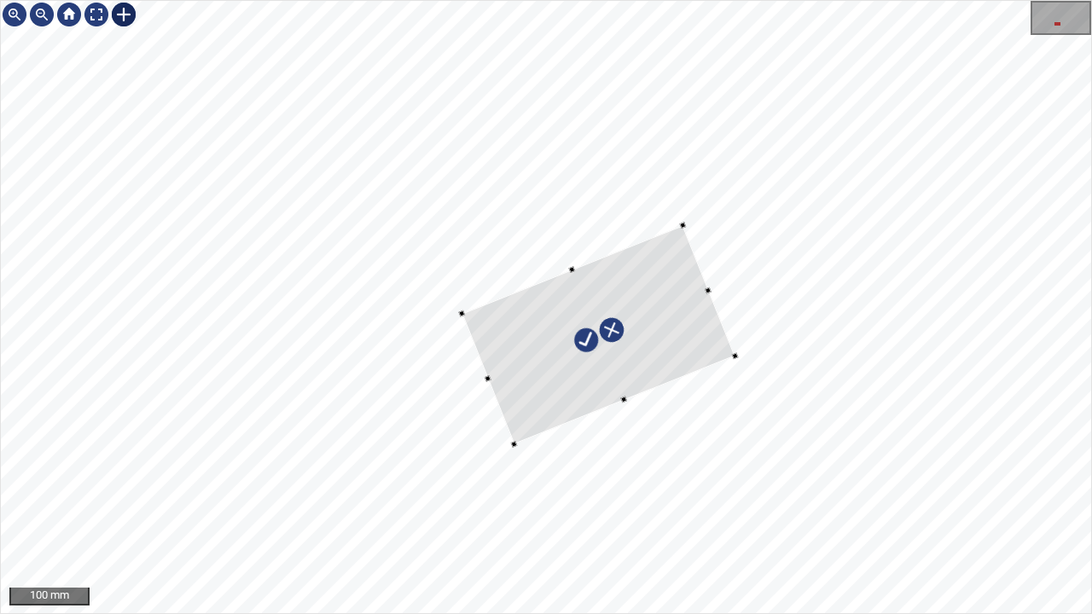
click at [630, 372] on div at bounding box center [598, 334] width 274 height 219
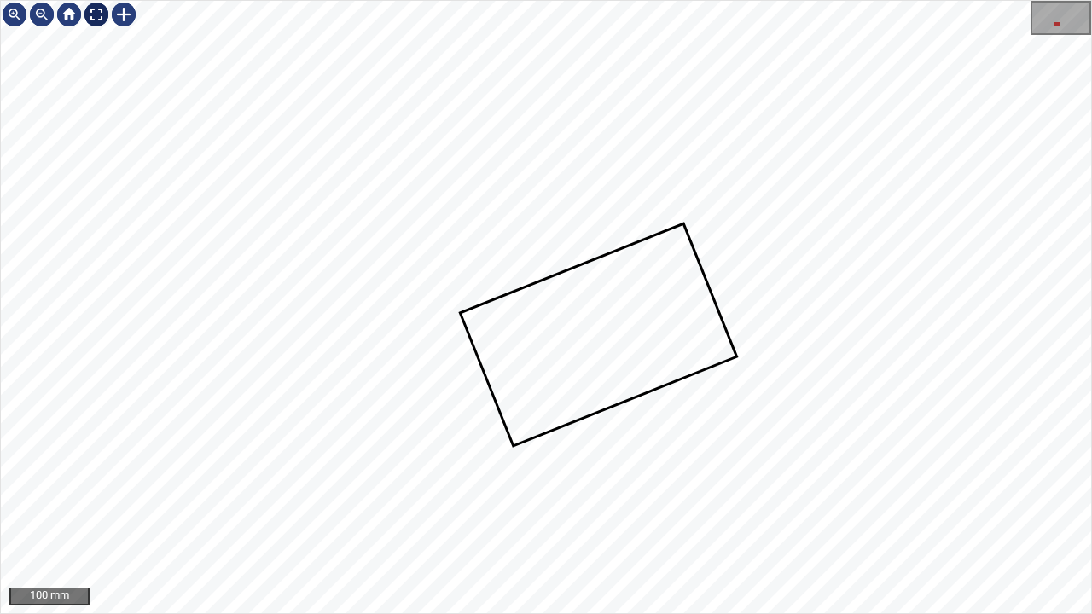
click at [97, 14] on div at bounding box center [96, 14] width 27 height 27
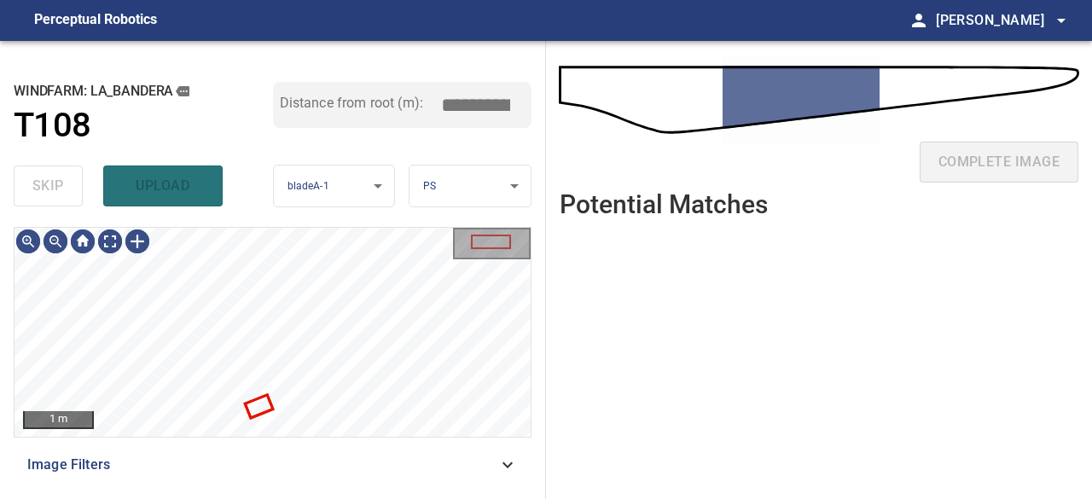
click at [174, 187] on div "skip upload" at bounding box center [143, 186] width 259 height 55
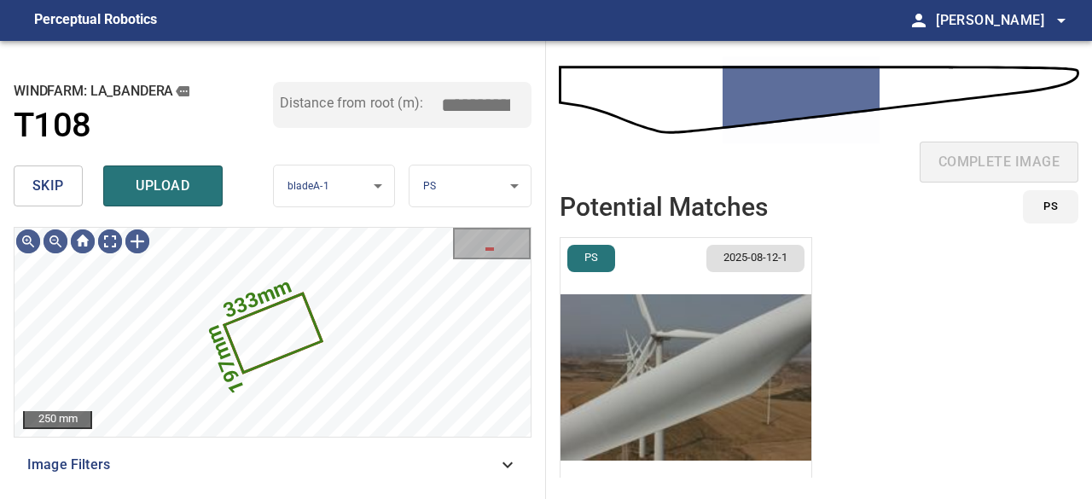
click at [143, 161] on div "skip upload" at bounding box center [143, 186] width 259 height 55
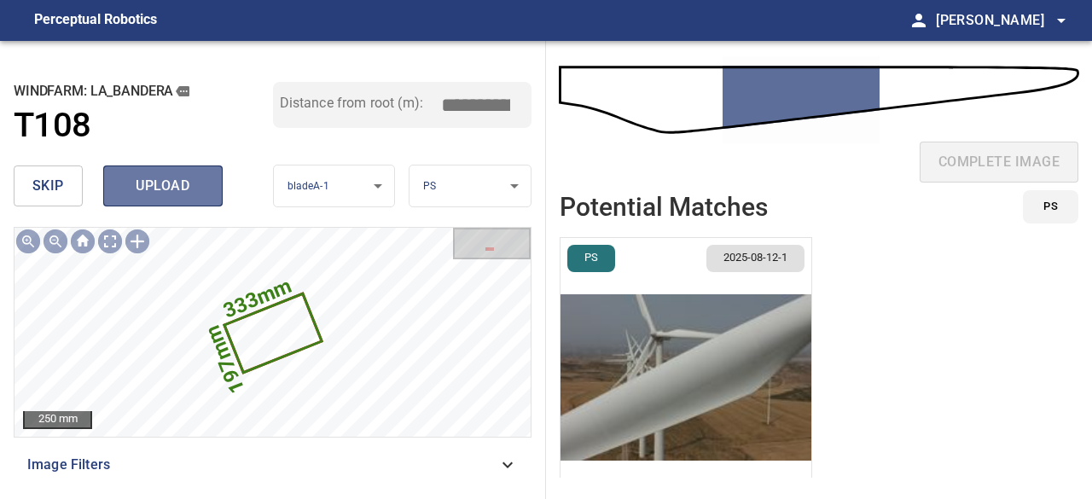
click at [153, 177] on span "upload" at bounding box center [163, 186] width 82 height 24
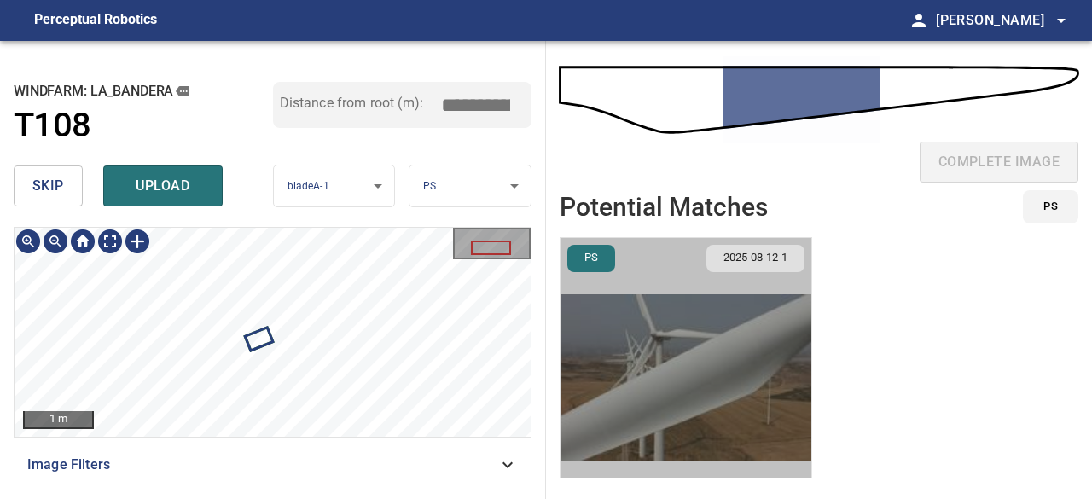
click at [750, 388] on img "button" at bounding box center [685, 377] width 251 height 279
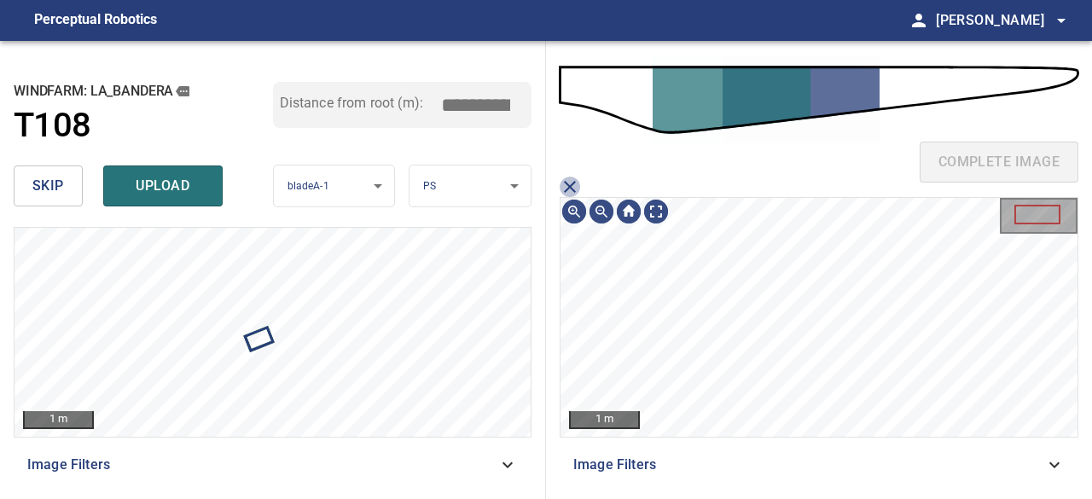
click at [573, 181] on icon "close matching imageResolution:" at bounding box center [569, 187] width 20 height 20
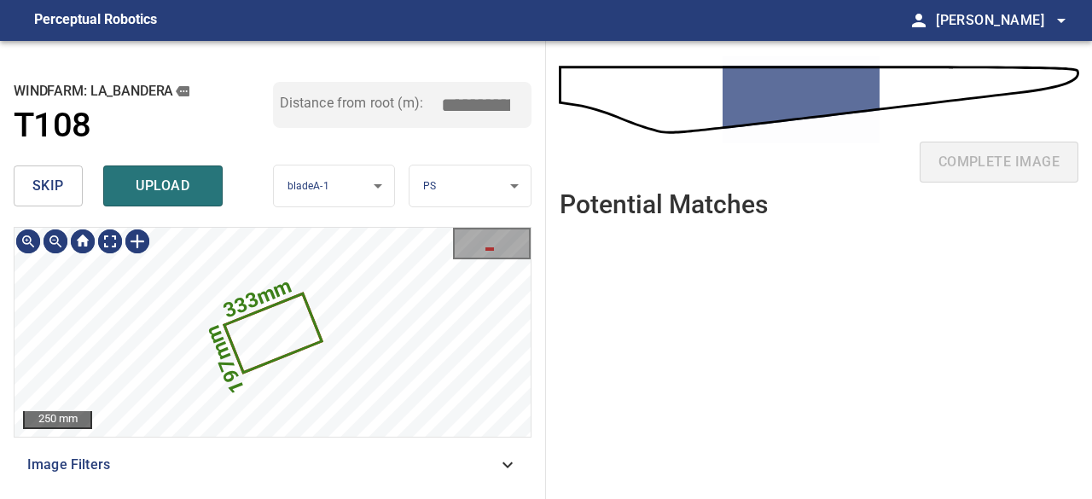
scroll to position [0, 0]
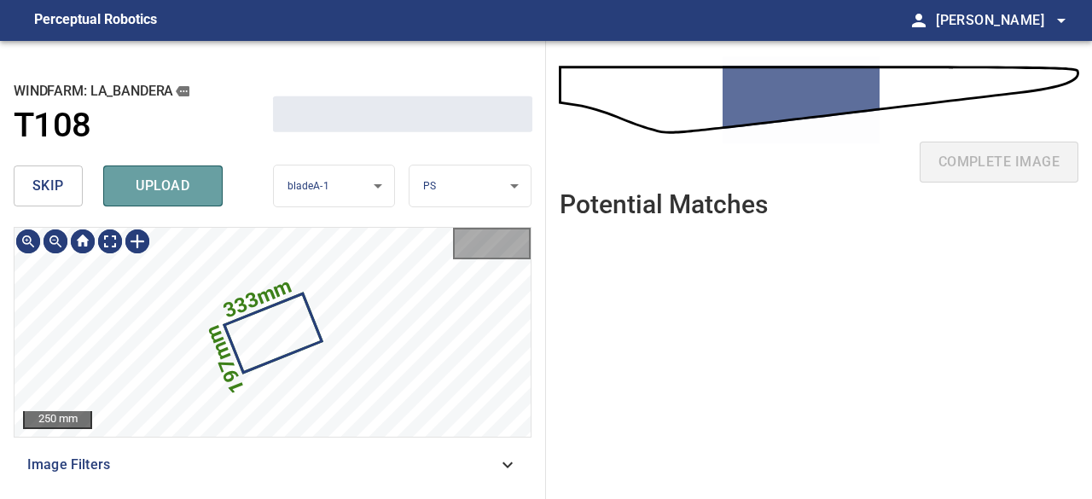
click at [167, 187] on span "upload" at bounding box center [163, 186] width 82 height 24
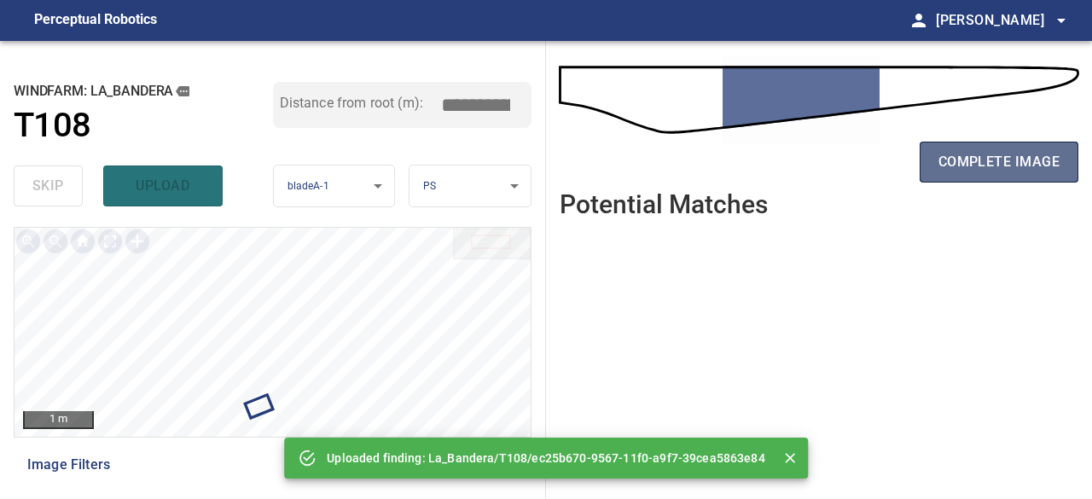
click at [975, 167] on span "complete image" at bounding box center [998, 162] width 121 height 24
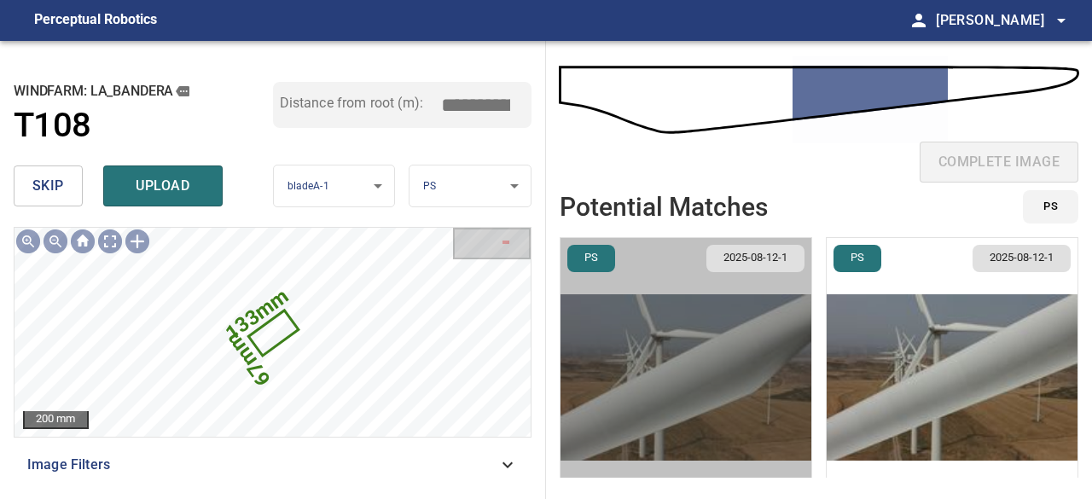
click at [762, 375] on img "button" at bounding box center [685, 377] width 251 height 279
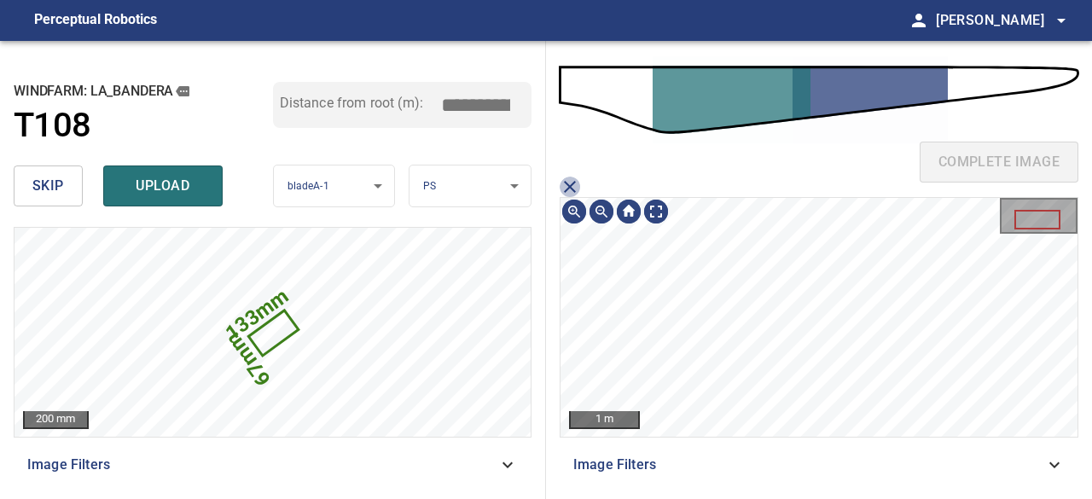
click at [573, 185] on icon "close matching imageResolution:" at bounding box center [569, 187] width 20 height 20
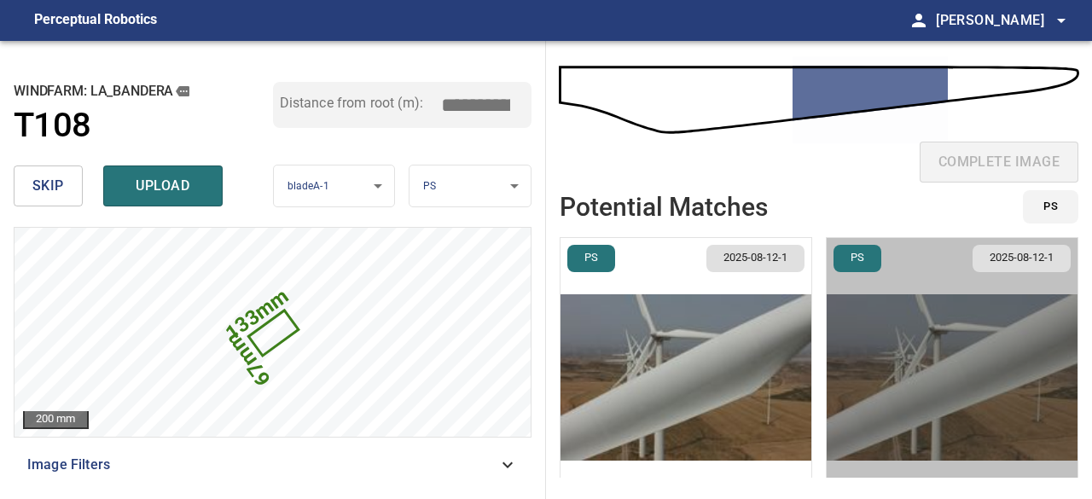
click at [889, 368] on img "button" at bounding box center [951, 377] width 251 height 279
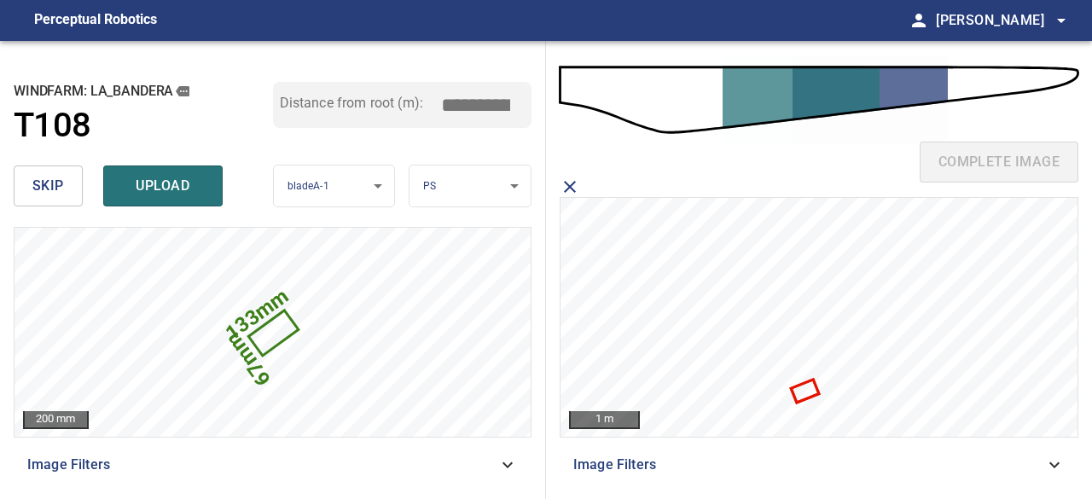
click at [807, 391] on icon at bounding box center [804, 391] width 24 height 20
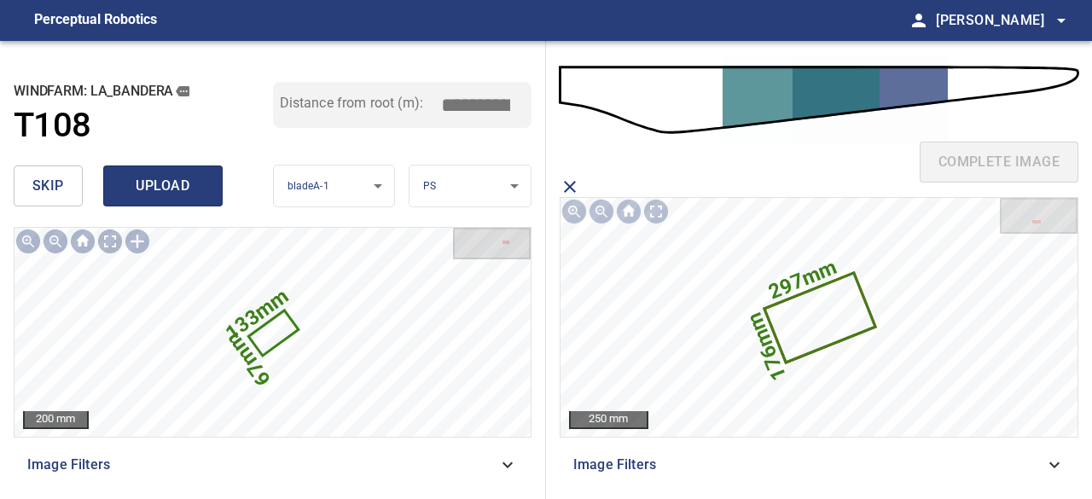
click at [134, 177] on span "upload" at bounding box center [163, 186] width 82 height 24
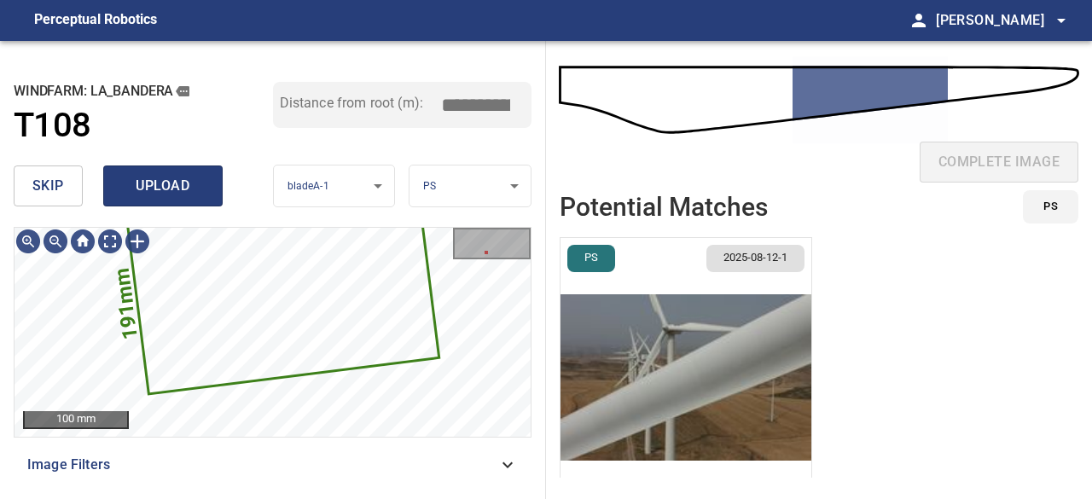
click at [163, 186] on span "upload" at bounding box center [163, 186] width 82 height 24
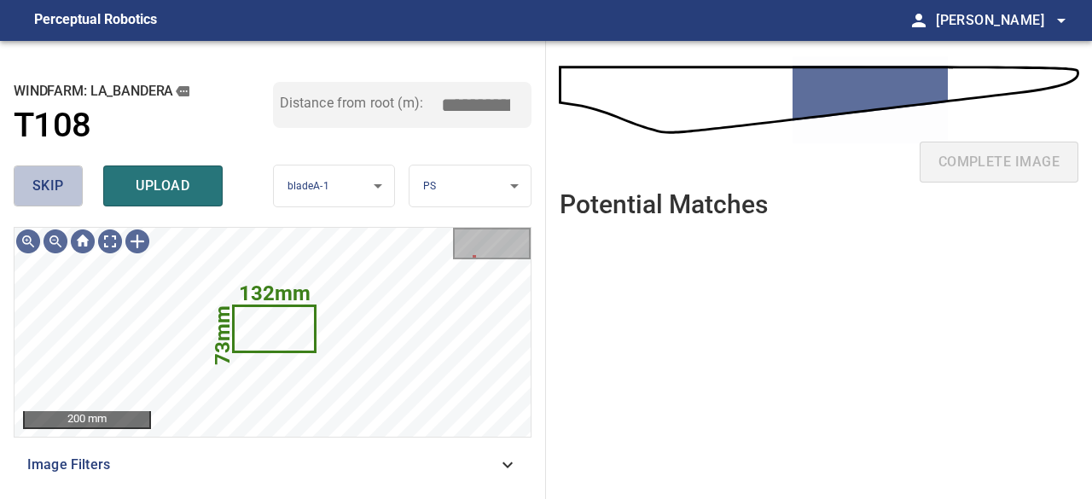
click at [46, 188] on span "skip" at bounding box center [48, 186] width 32 height 24
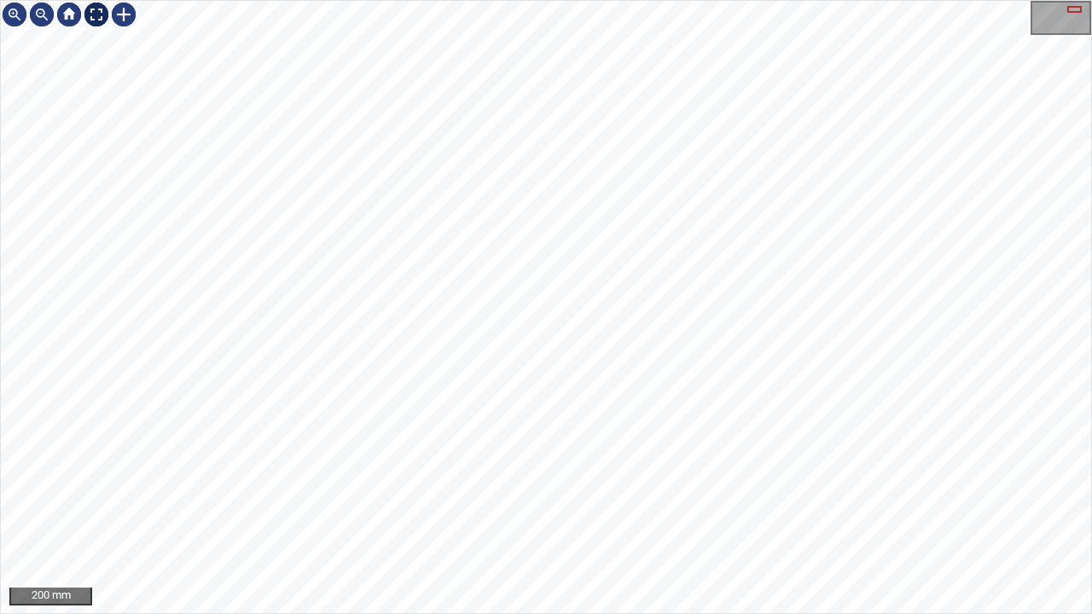
click at [90, 10] on div at bounding box center [96, 14] width 27 height 27
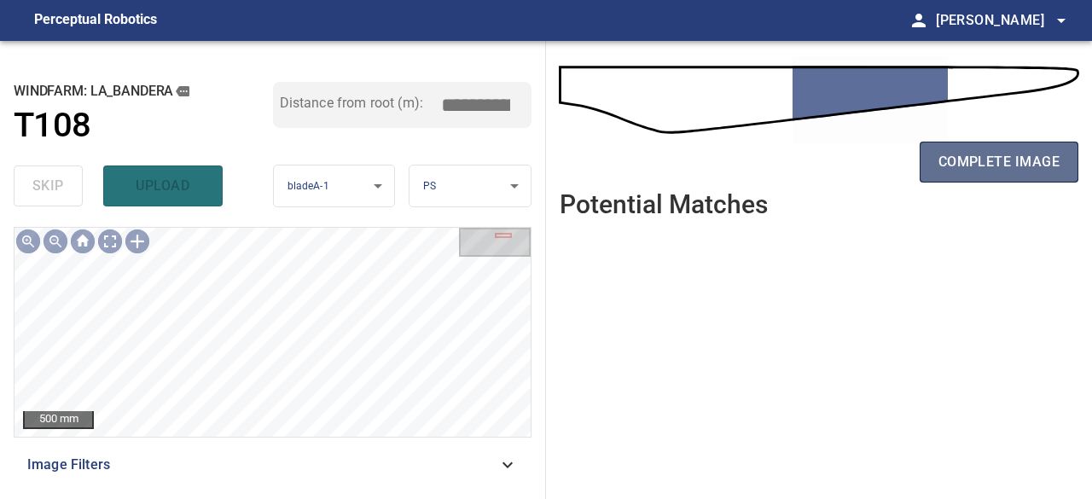
click at [1010, 150] on span "complete image" at bounding box center [998, 162] width 121 height 24
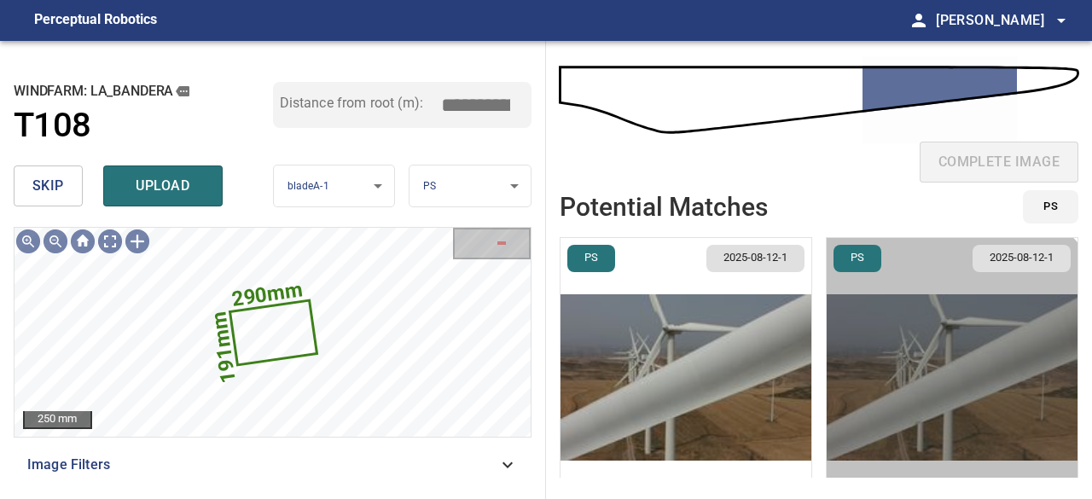
click at [883, 415] on img "button" at bounding box center [951, 377] width 251 height 279
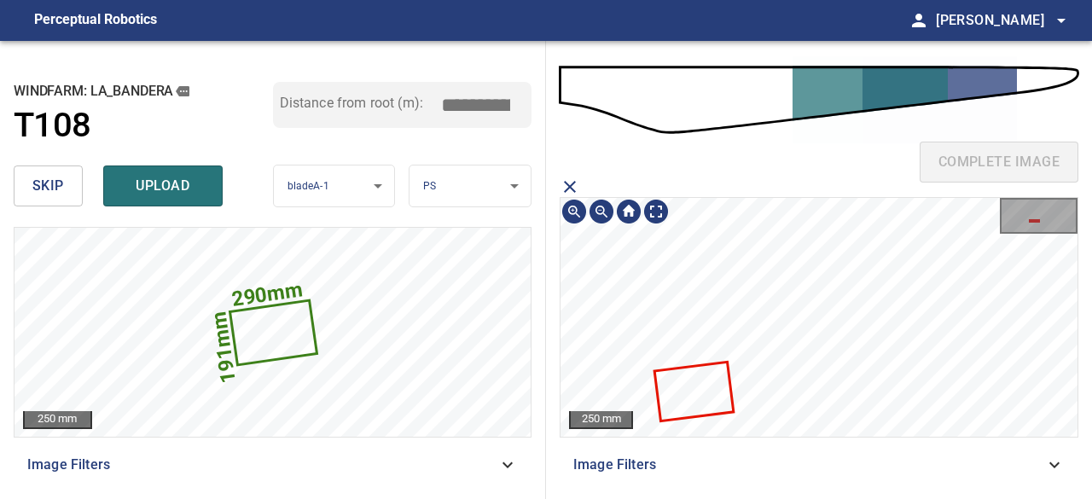
click at [715, 399] on icon at bounding box center [694, 391] width 76 height 56
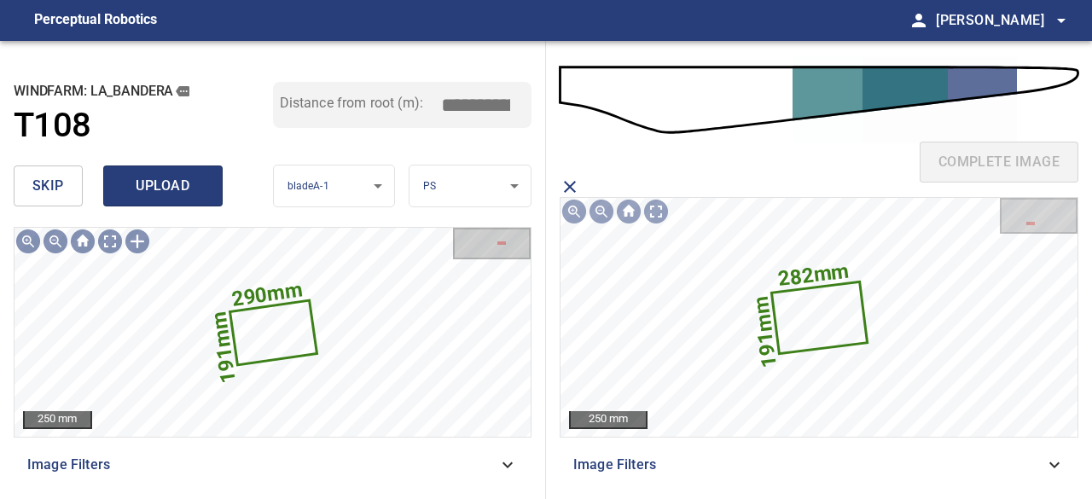
click at [181, 187] on span "upload" at bounding box center [163, 186] width 82 height 24
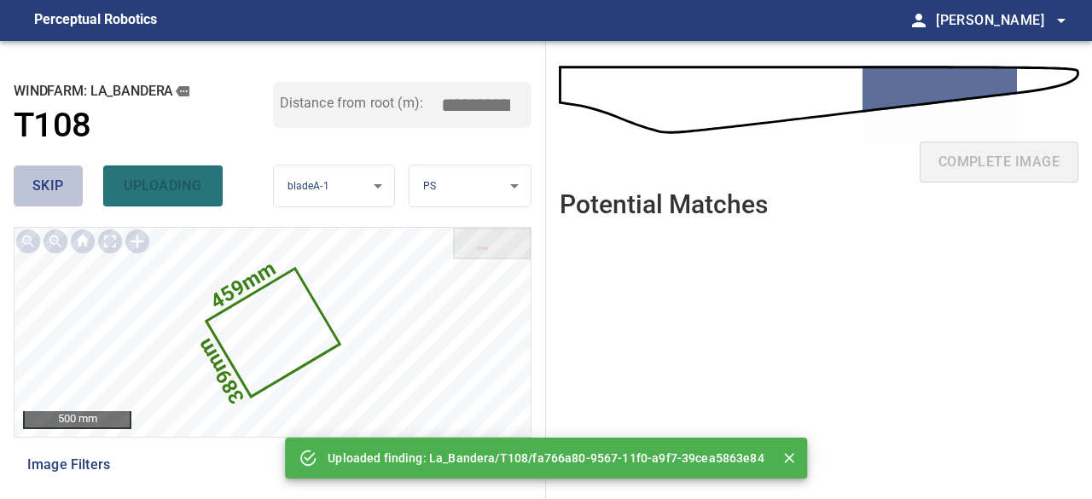
click at [70, 180] on button "skip" at bounding box center [48, 185] width 69 height 41
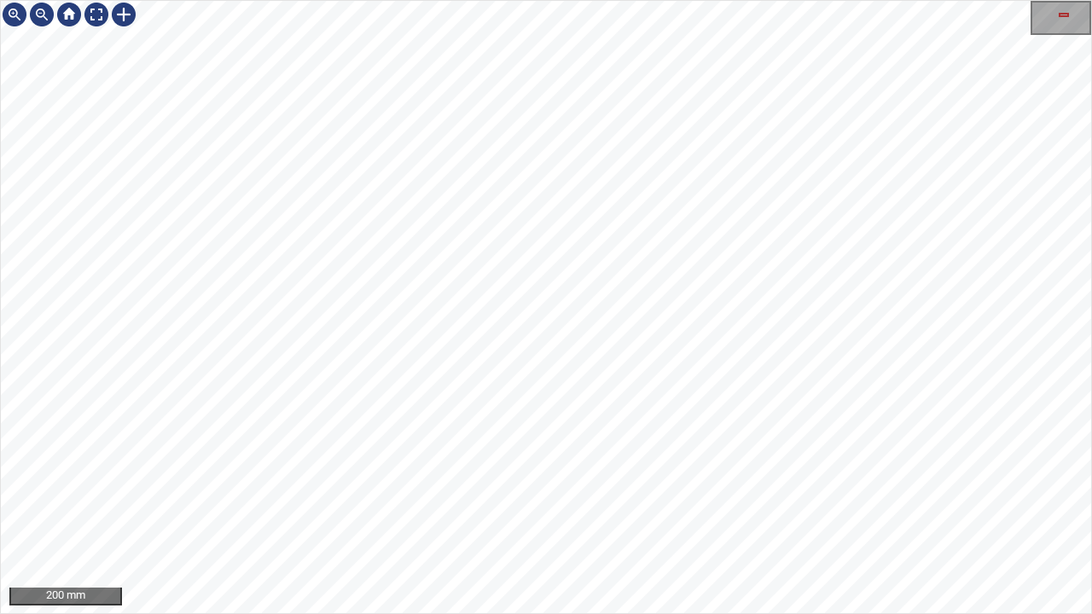
click at [96, 21] on div at bounding box center [96, 14] width 27 height 27
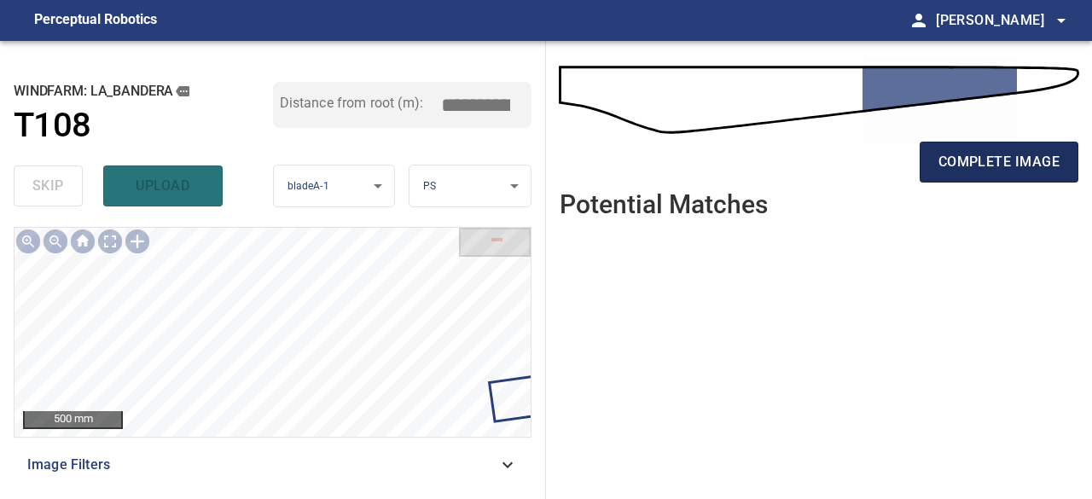
click at [964, 174] on button "complete image" at bounding box center [998, 162] width 159 height 41
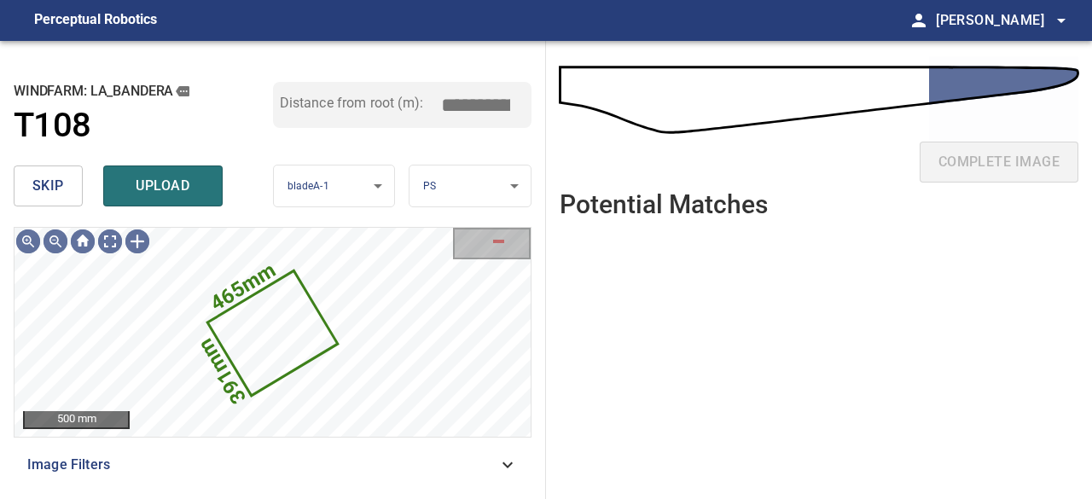
click at [55, 185] on span "skip" at bounding box center [48, 186] width 32 height 24
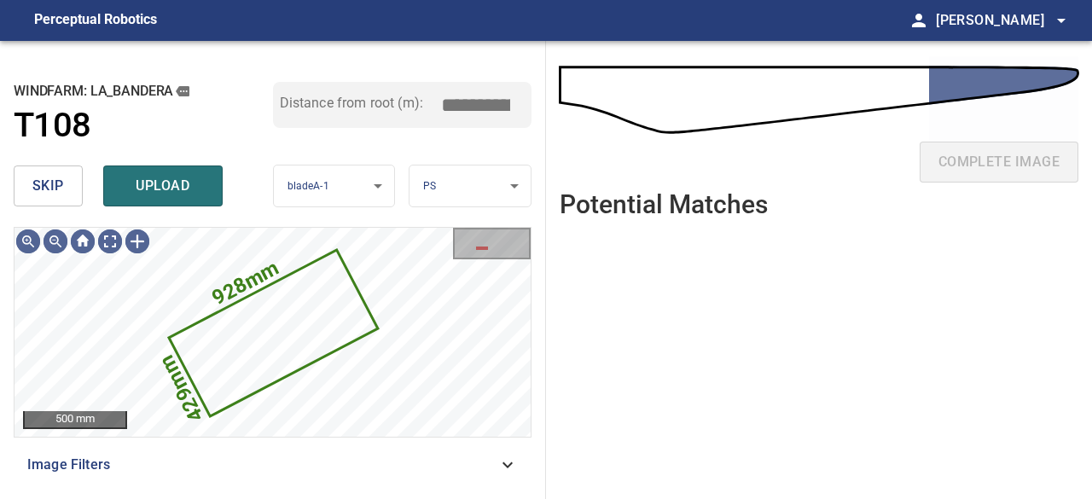
click at [55, 185] on span "skip" at bounding box center [48, 186] width 32 height 24
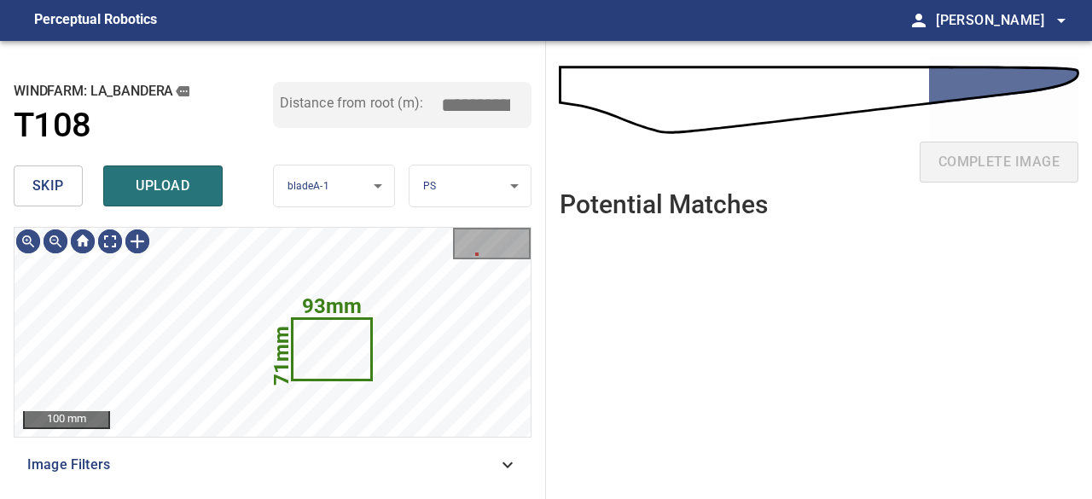
click at [69, 188] on button "skip" at bounding box center [48, 185] width 69 height 41
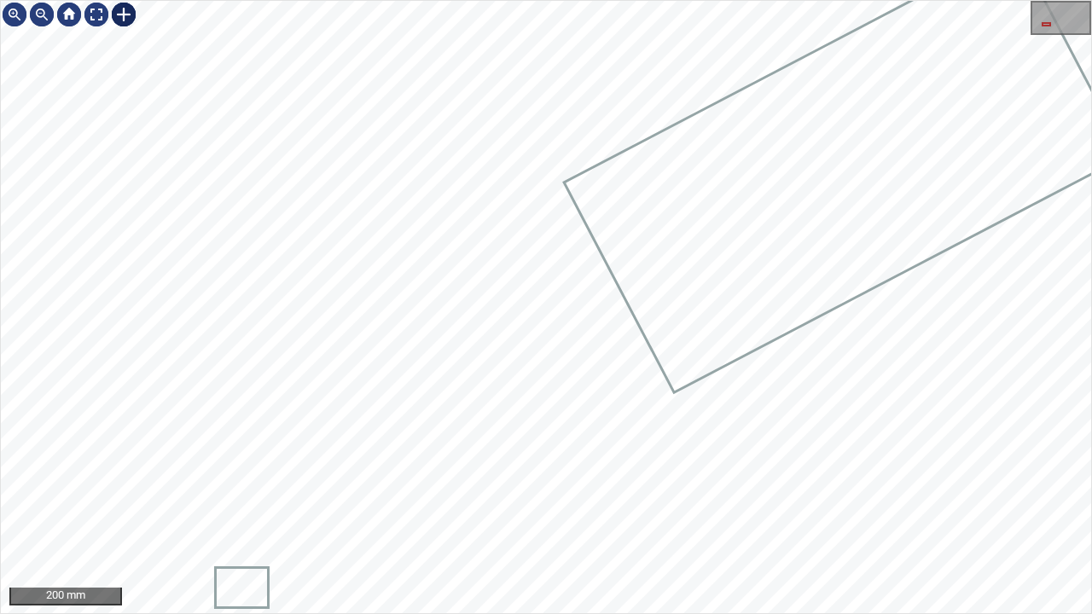
click at [122, 10] on div at bounding box center [123, 14] width 27 height 27
click at [751, 449] on div at bounding box center [546, 307] width 1090 height 612
click at [679, 438] on div at bounding box center [708, 421] width 92 height 67
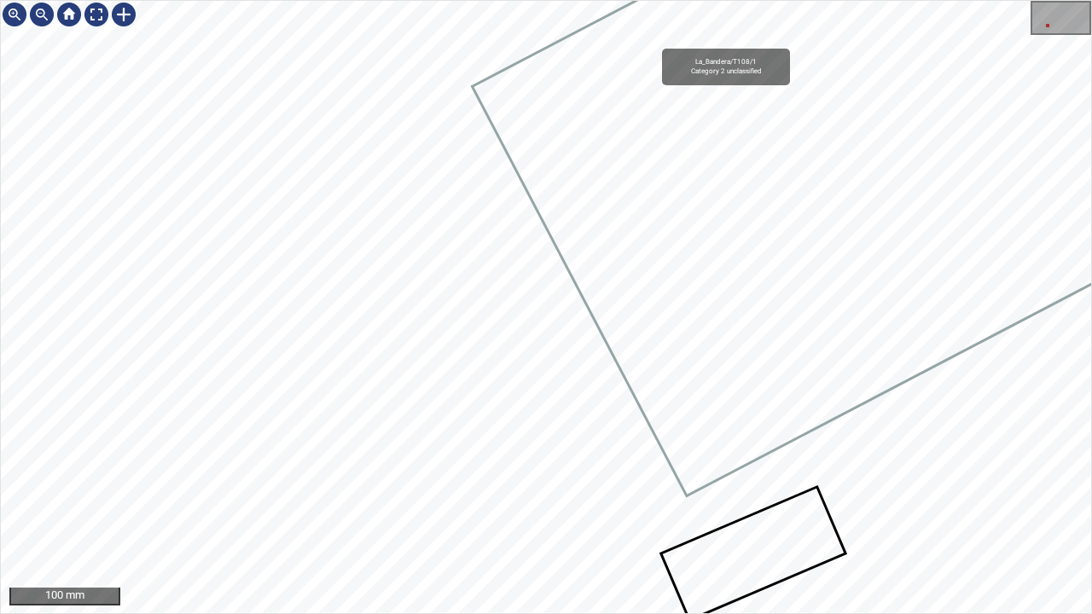
click at [604, 297] on icon at bounding box center [1019, 60] width 1093 height 868
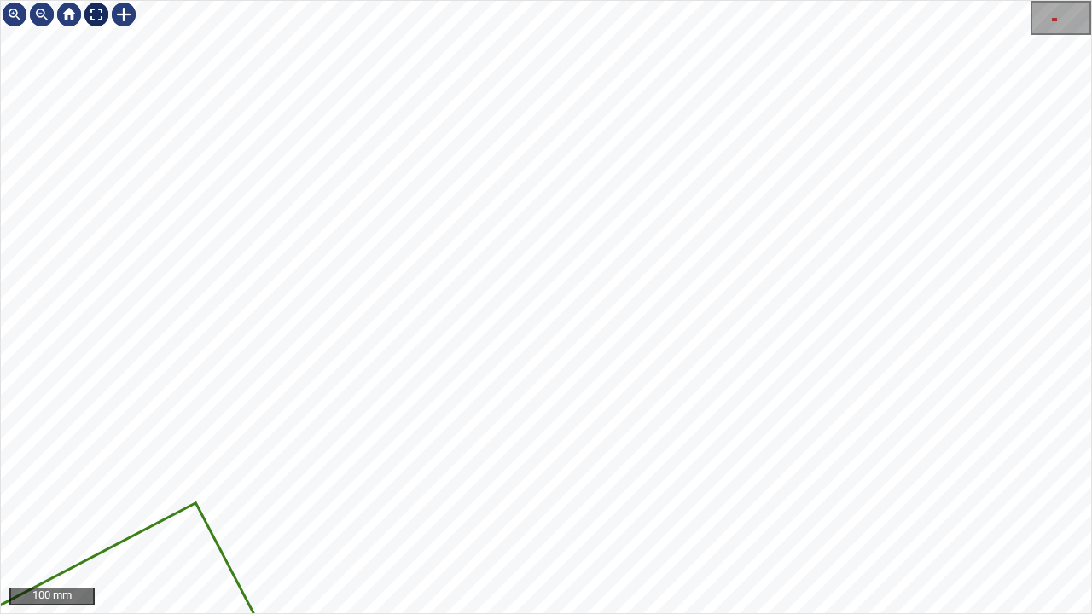
click at [96, 14] on div at bounding box center [96, 14] width 27 height 27
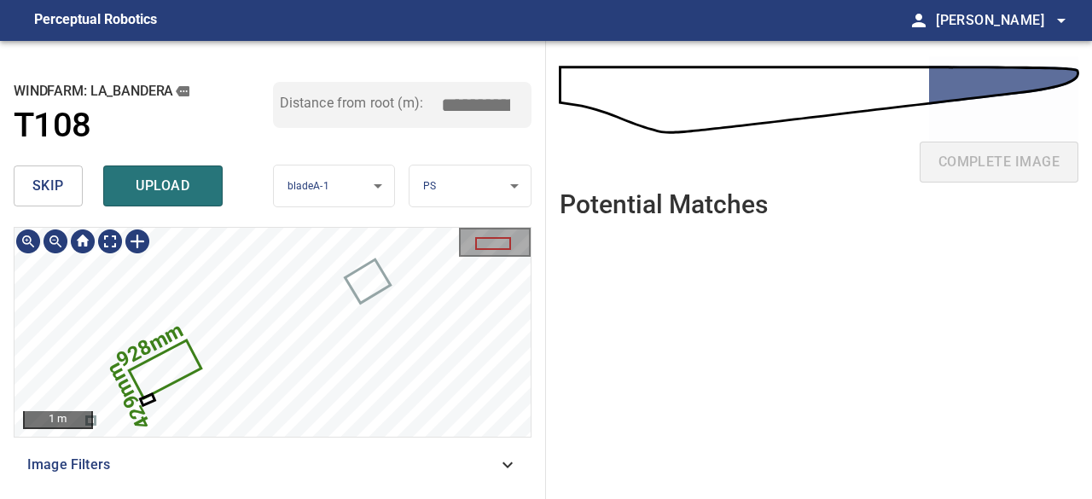
click at [177, 369] on icon at bounding box center [164, 369] width 69 height 55
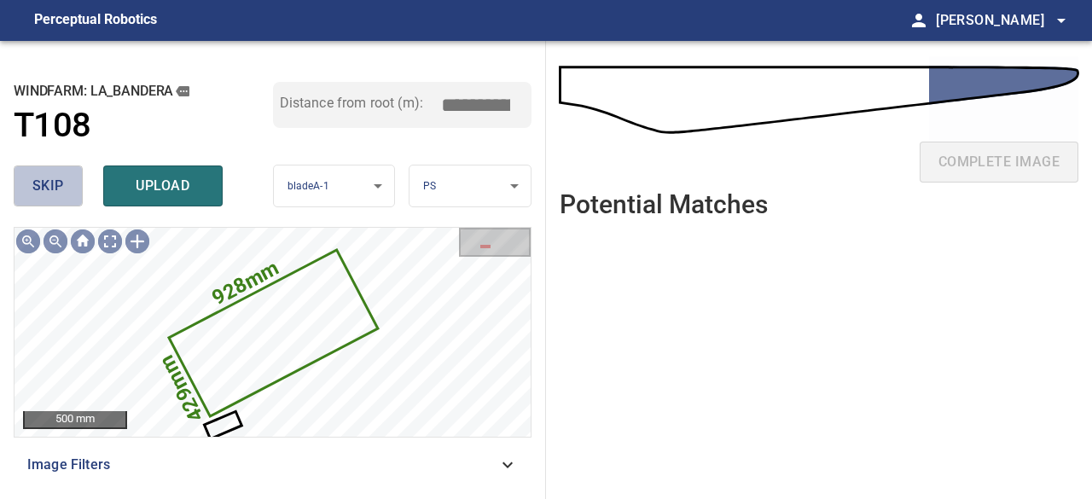
click at [61, 188] on span "skip" at bounding box center [48, 186] width 32 height 24
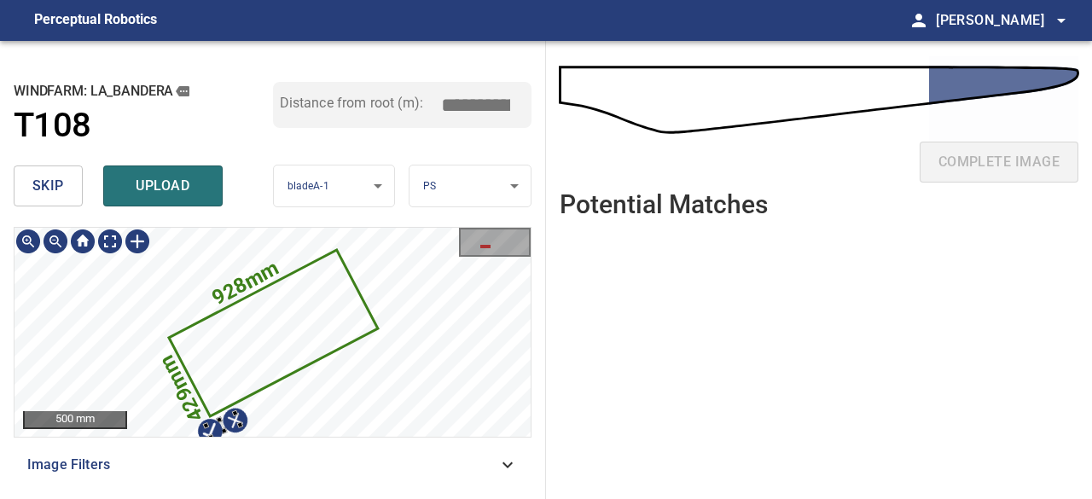
click at [207, 424] on div at bounding box center [205, 425] width 7 height 7
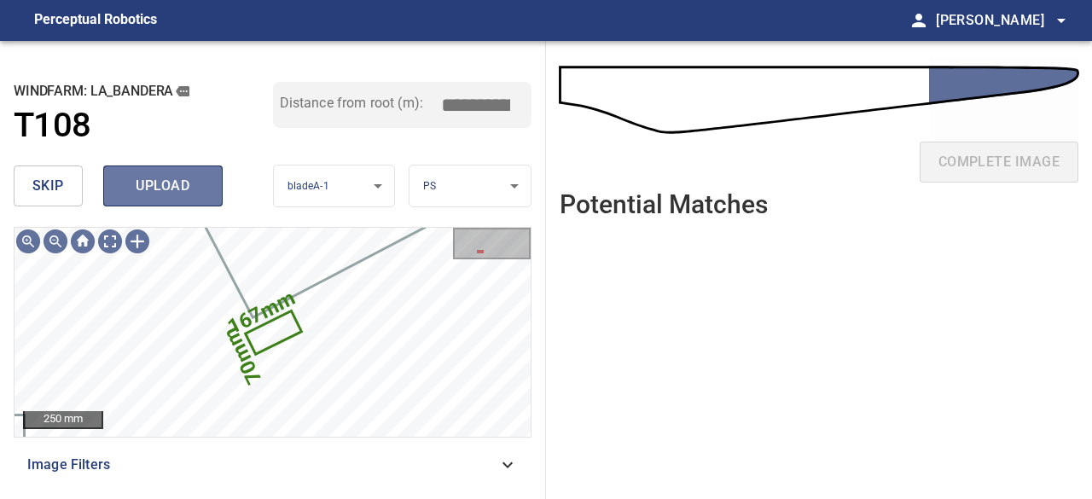
click at [167, 194] on span "upload" at bounding box center [163, 186] width 82 height 24
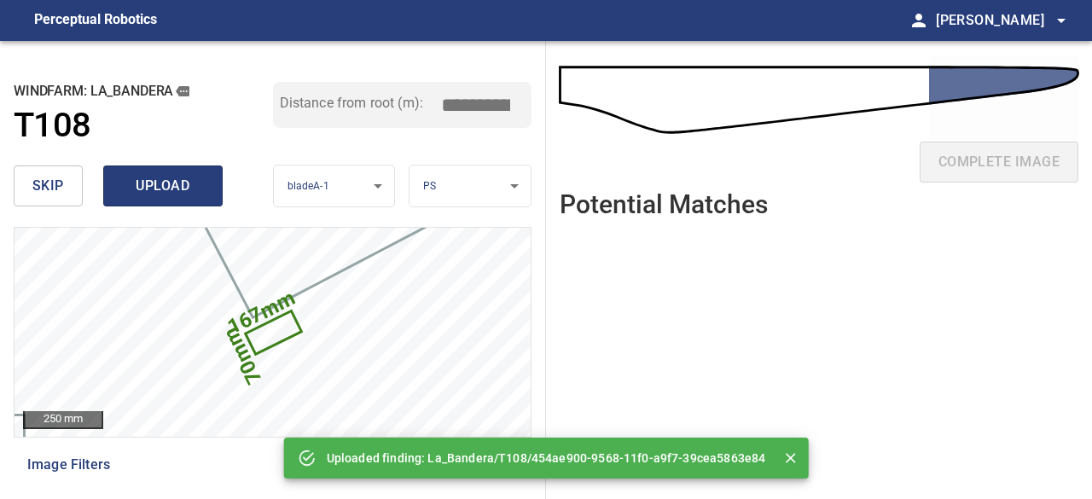
click at [167, 194] on span "upload" at bounding box center [163, 186] width 82 height 24
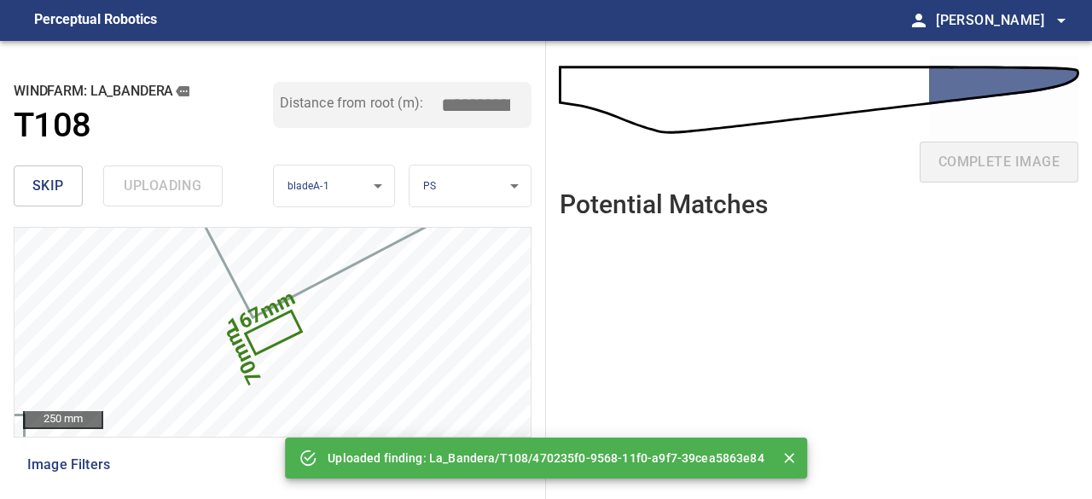
click at [167, 194] on div "skip uploading" at bounding box center [143, 186] width 259 height 55
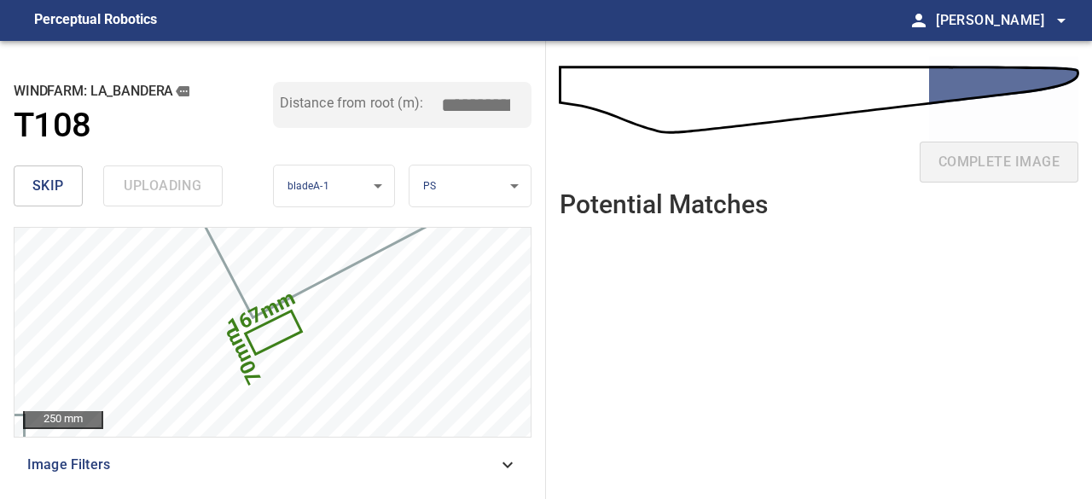
click at [167, 194] on div "skip uploading" at bounding box center [143, 186] width 259 height 55
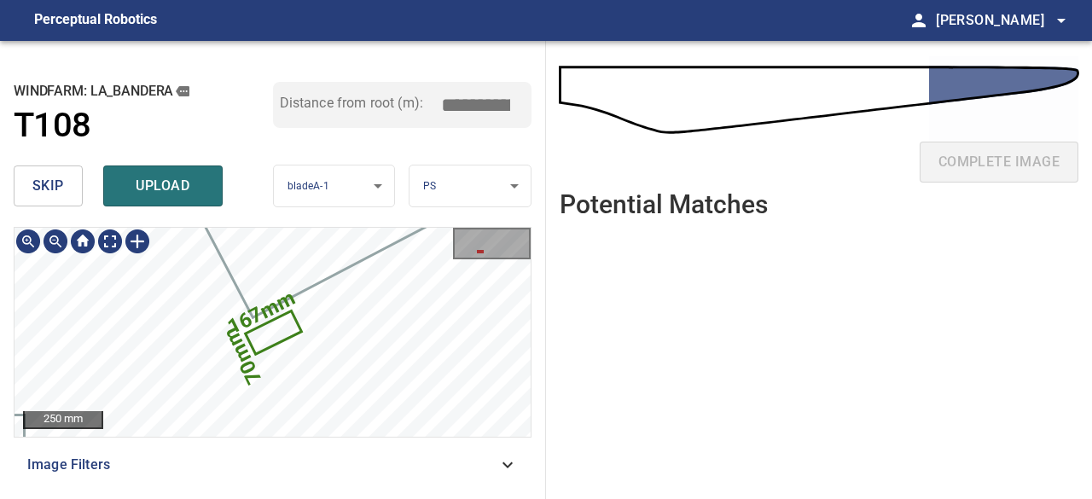
click at [266, 342] on icon at bounding box center [272, 332] width 52 height 39
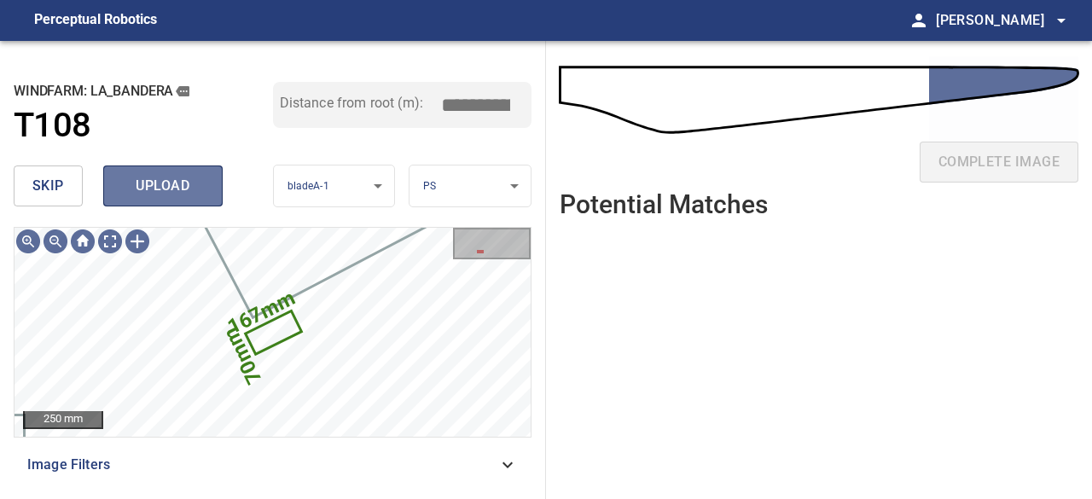
click at [172, 182] on span "upload" at bounding box center [163, 186] width 82 height 24
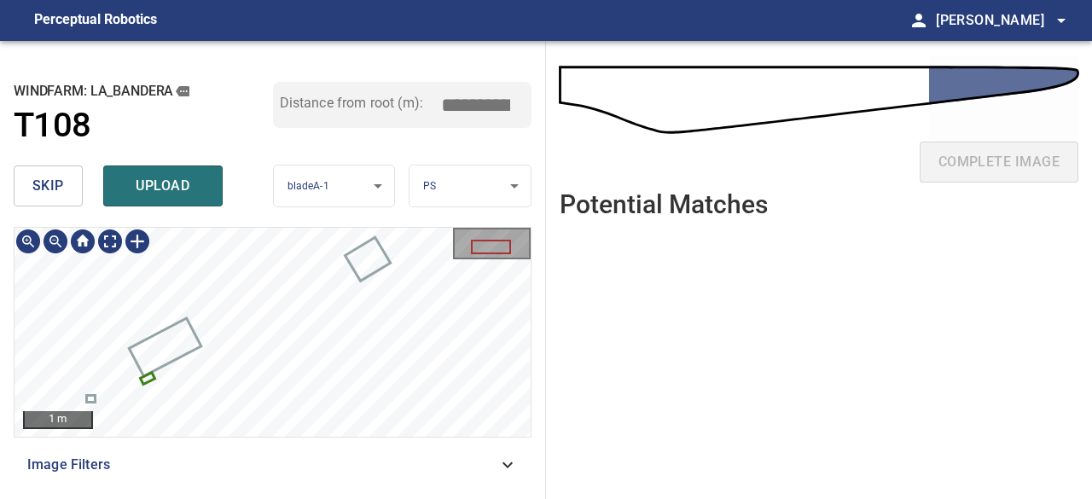
click at [143, 379] on icon at bounding box center [147, 378] width 11 height 9
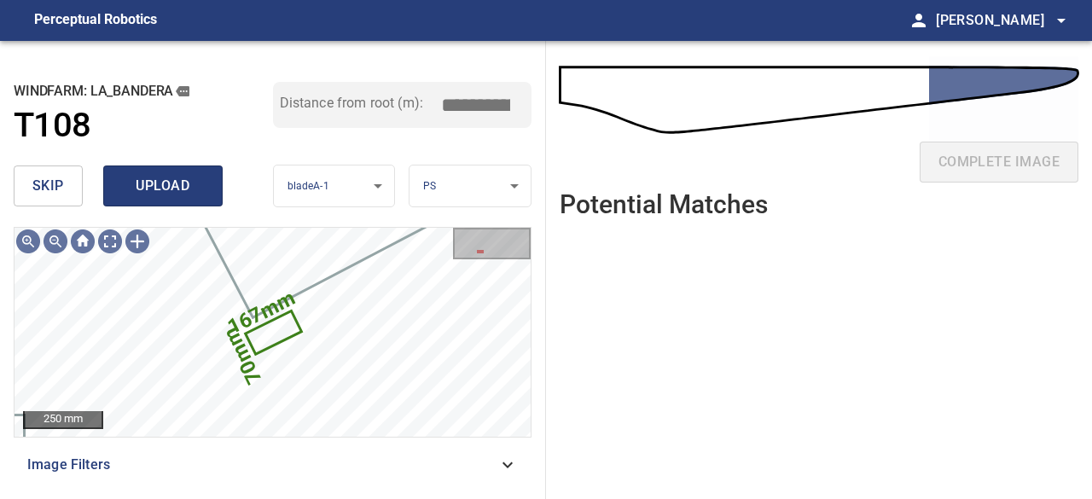
click at [162, 194] on span "upload" at bounding box center [163, 186] width 82 height 24
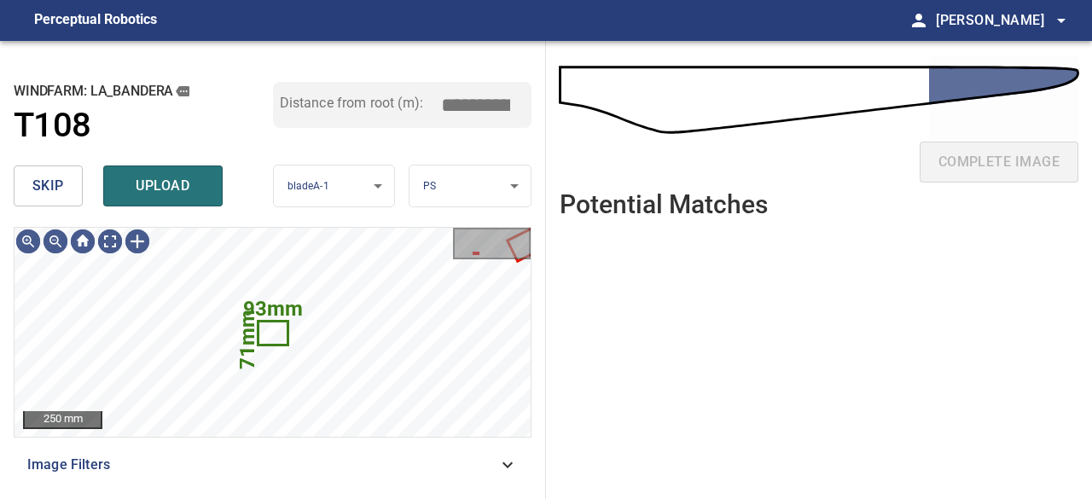
click at [53, 185] on span "skip" at bounding box center [48, 186] width 32 height 24
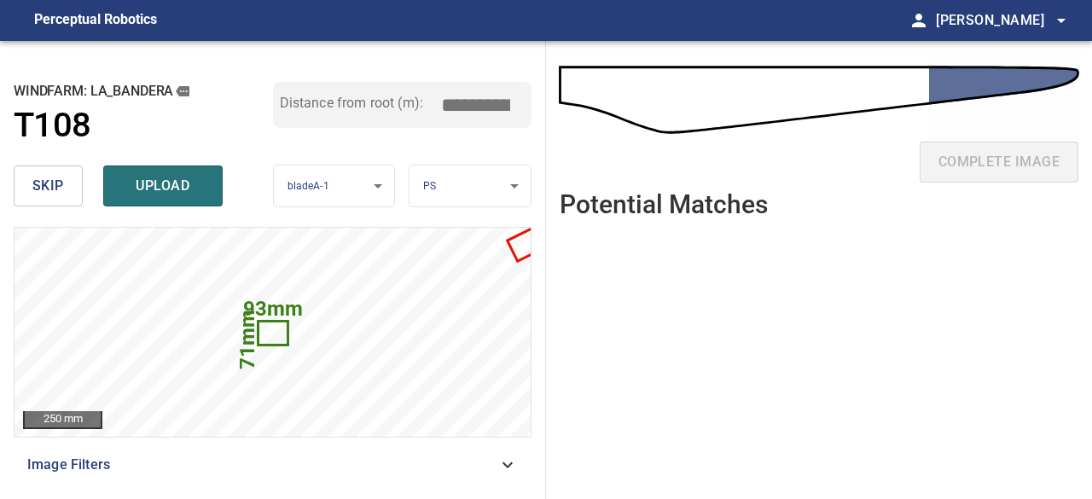
click at [44, 186] on span "skip" at bounding box center [48, 186] width 32 height 24
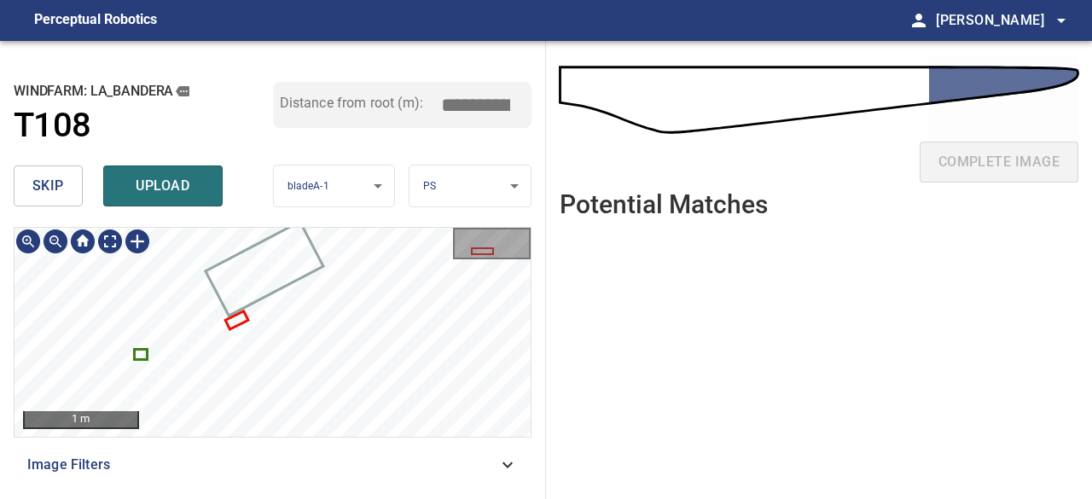
click at [139, 353] on icon at bounding box center [141, 354] width 10 height 8
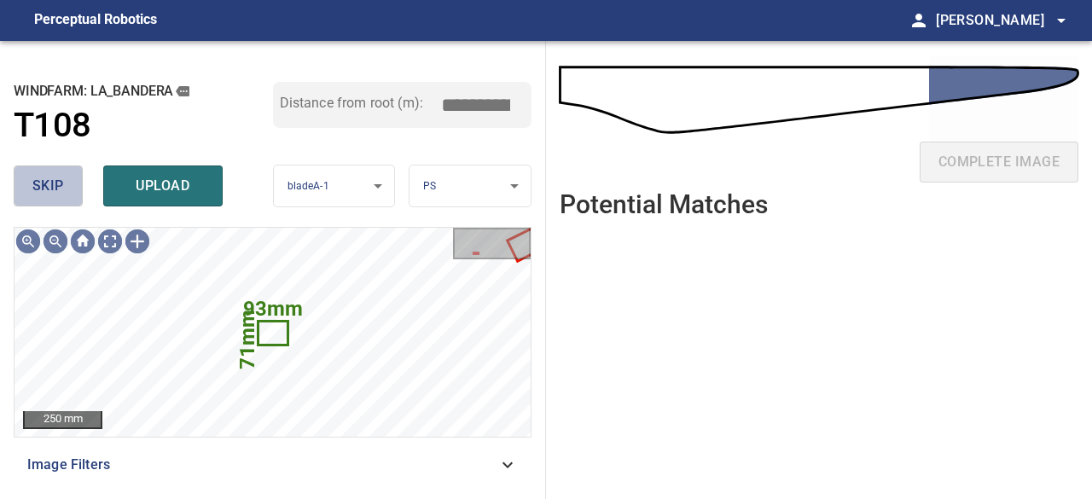
click at [55, 179] on span "skip" at bounding box center [48, 186] width 32 height 24
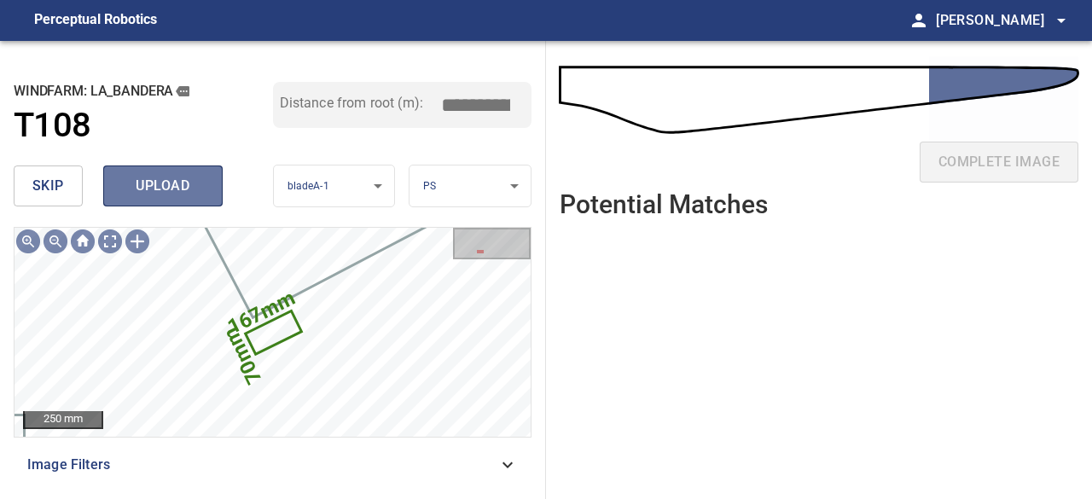
click at [178, 188] on span "upload" at bounding box center [163, 186] width 82 height 24
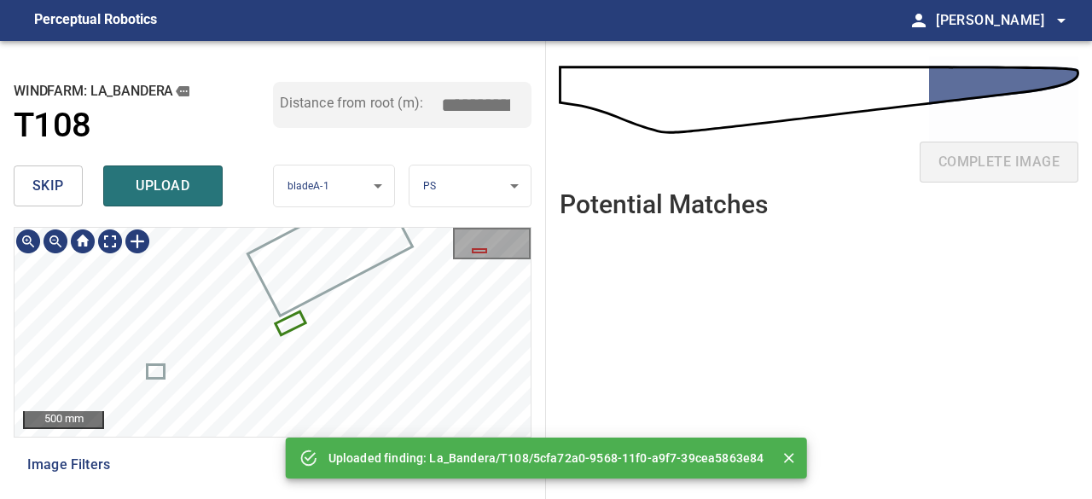
click at [281, 325] on icon at bounding box center [290, 323] width 26 height 20
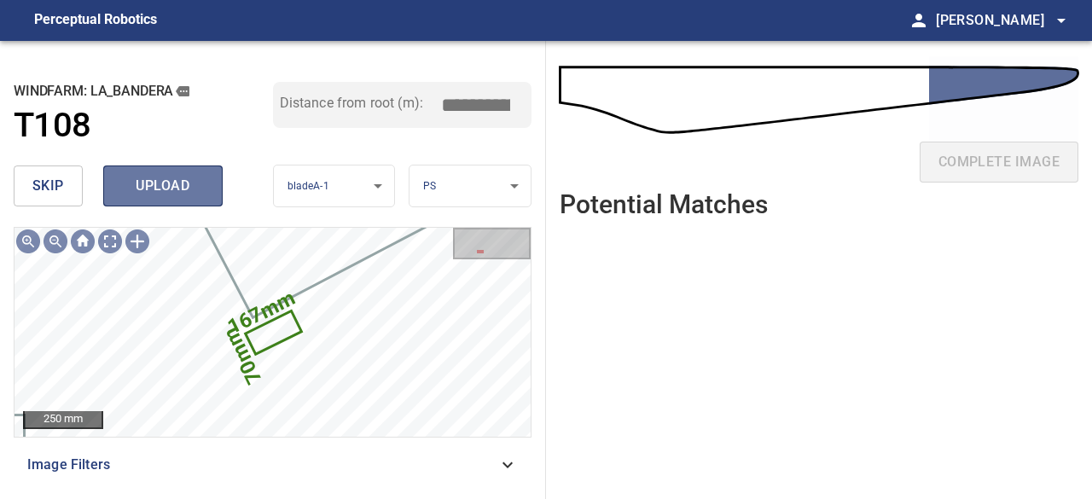
click at [159, 176] on span "upload" at bounding box center [163, 186] width 82 height 24
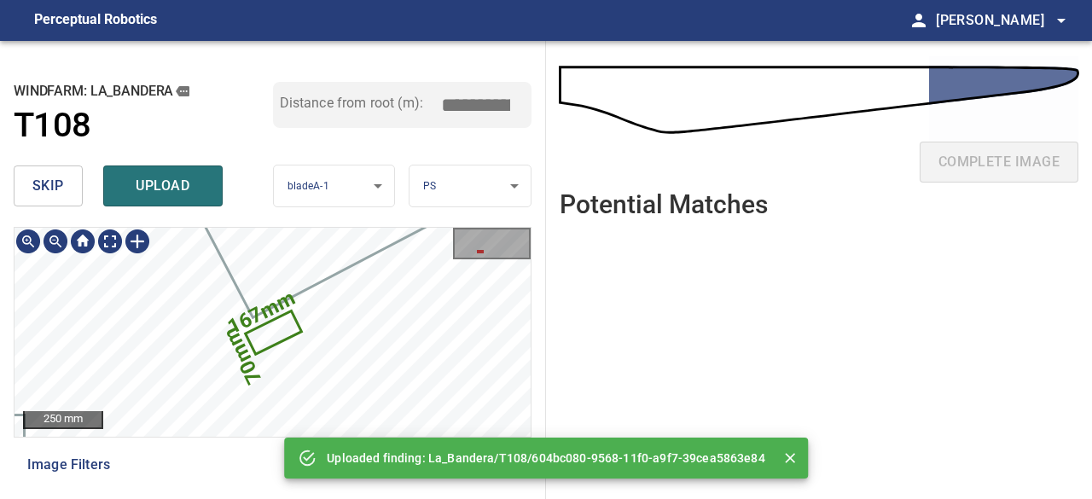
click at [283, 327] on icon at bounding box center [272, 332] width 52 height 39
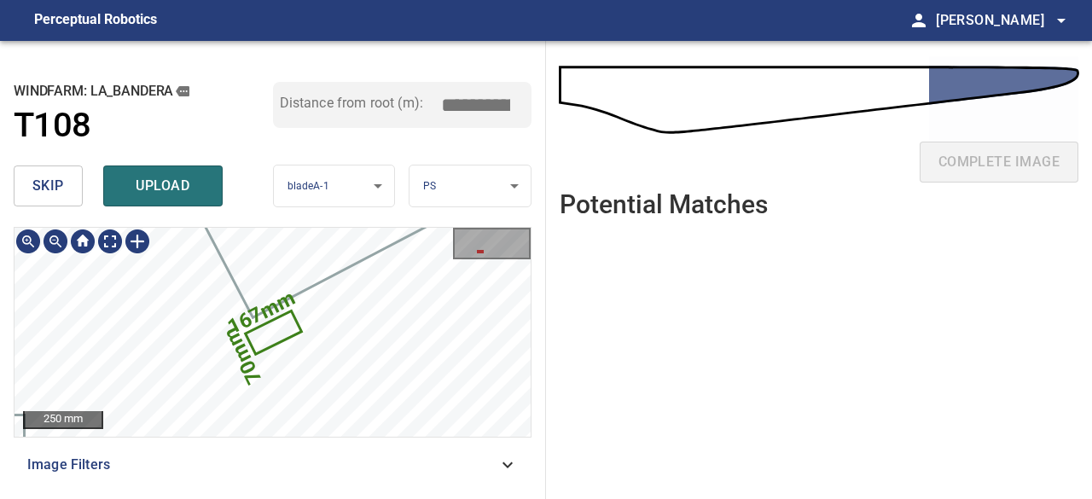
click at [281, 327] on icon at bounding box center [272, 332] width 52 height 39
click at [281, 330] on icon at bounding box center [272, 332] width 52 height 39
click at [275, 325] on icon at bounding box center [272, 332] width 52 height 39
click at [278, 228] on div "167mm 70mm" at bounding box center [272, 228] width 516 height 0
click at [298, 327] on icon at bounding box center [281, 329] width 52 height 39
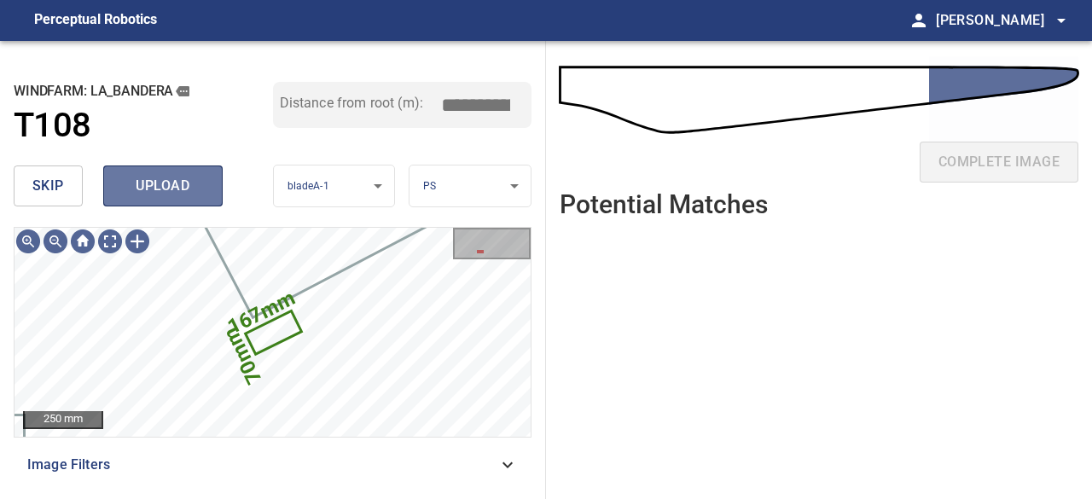
click at [182, 180] on span "upload" at bounding box center [163, 186] width 82 height 24
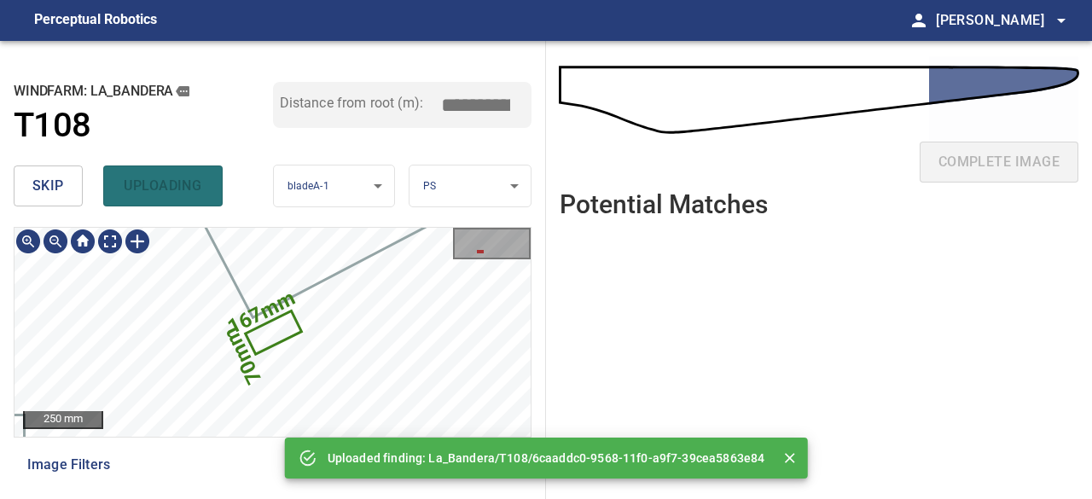
click at [576, 298] on ul at bounding box center [818, 352] width 518 height 240
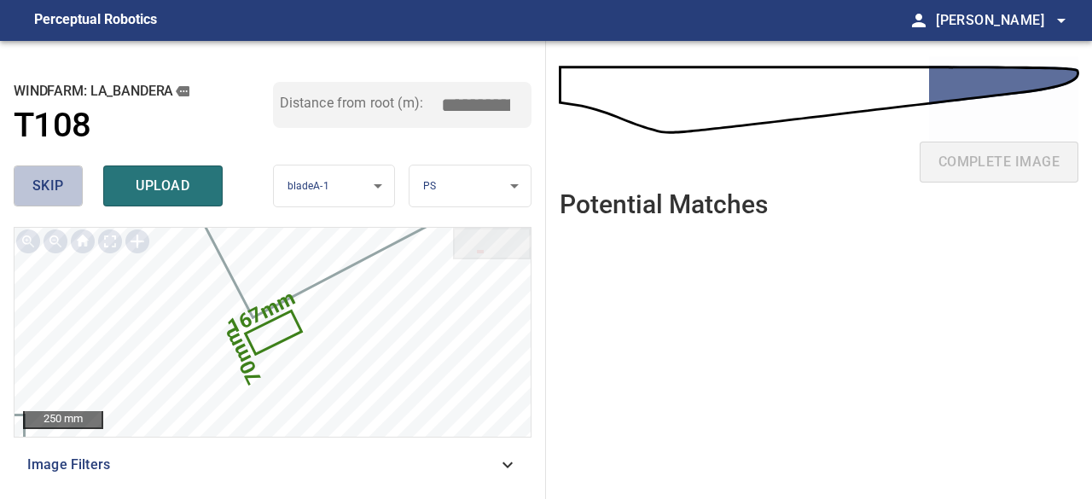
click at [43, 189] on span "skip" at bounding box center [48, 186] width 32 height 24
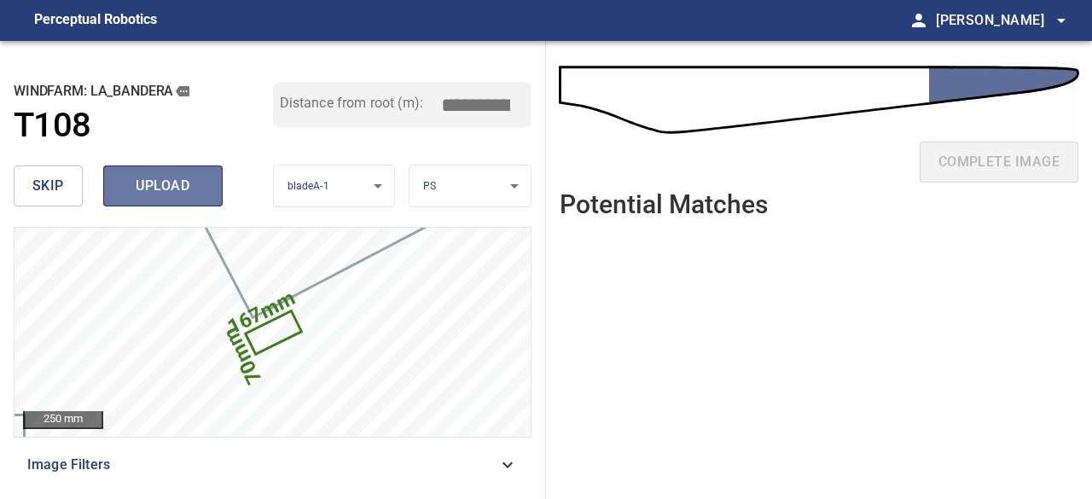
click at [125, 200] on button "upload" at bounding box center [162, 185] width 119 height 41
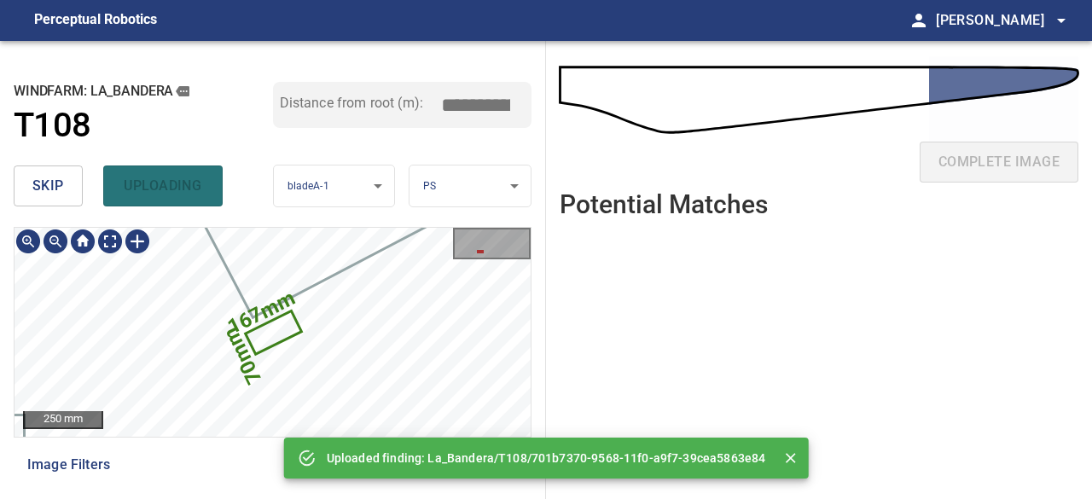
click at [264, 337] on icon at bounding box center [272, 332] width 52 height 39
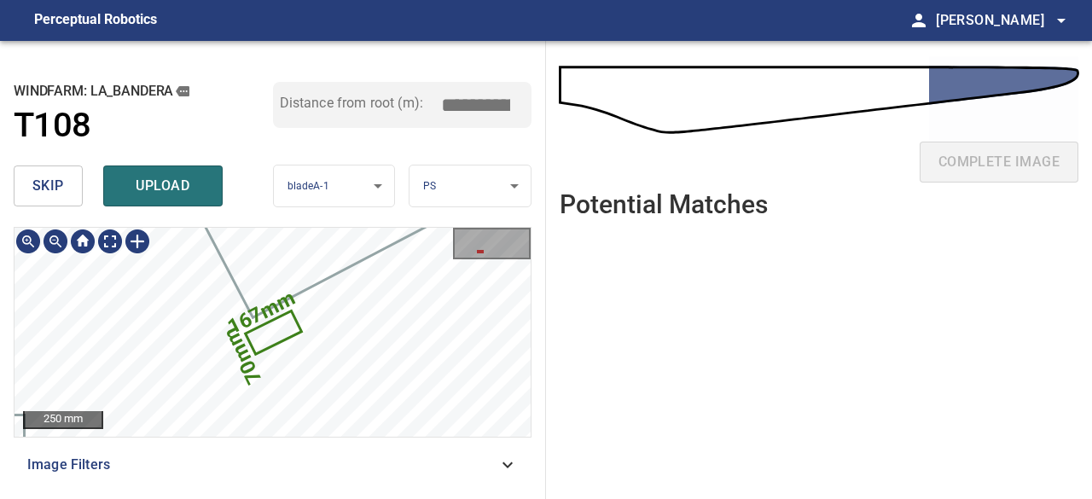
click at [264, 337] on icon at bounding box center [272, 332] width 52 height 39
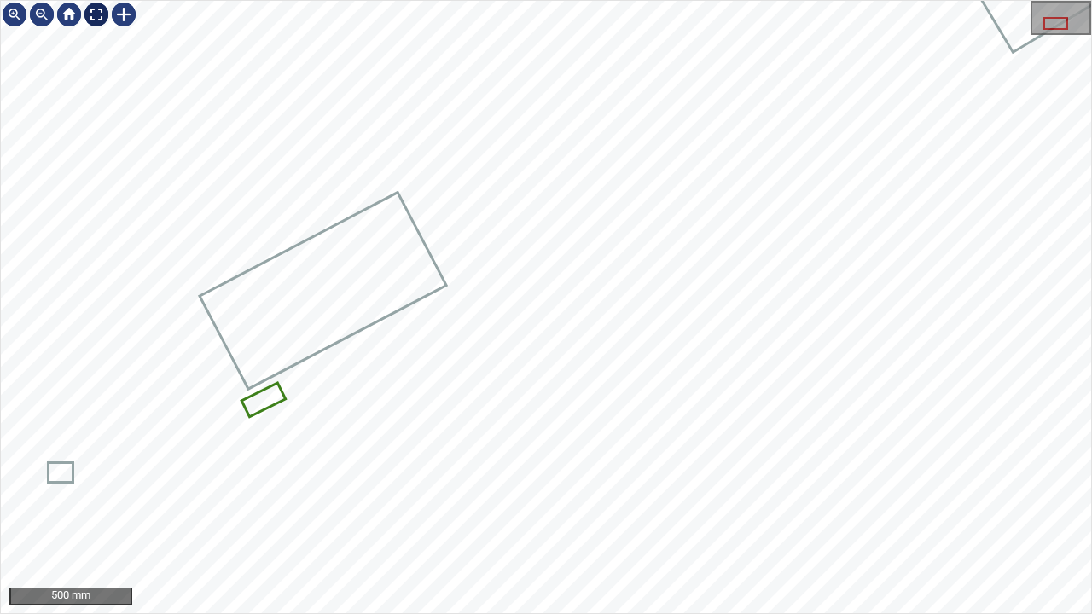
click at [97, 18] on div at bounding box center [96, 14] width 27 height 27
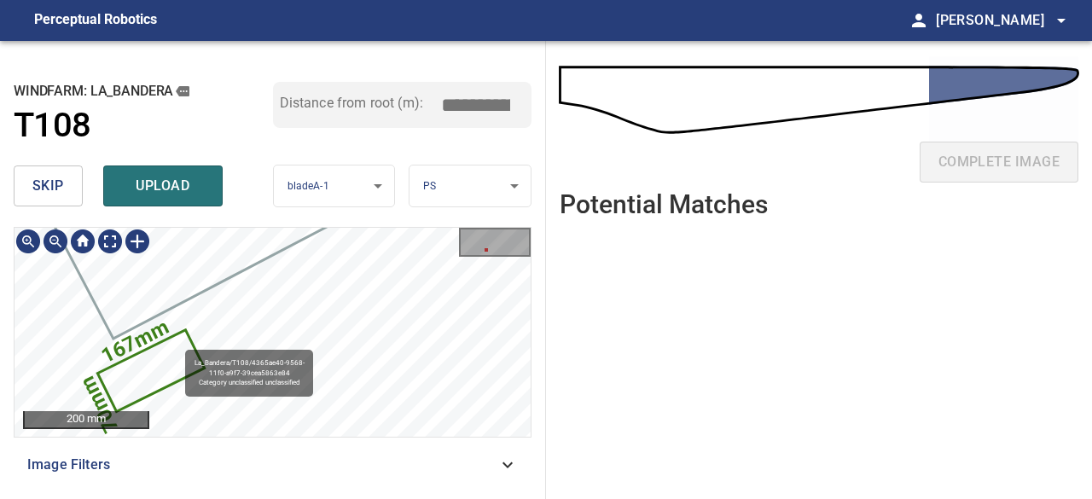
click at [173, 365] on icon at bounding box center [151, 371] width 103 height 78
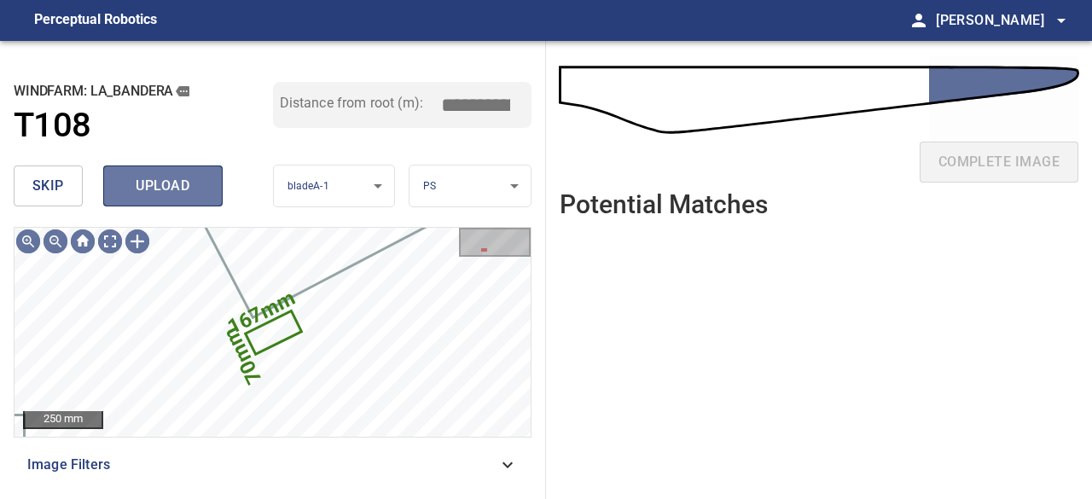
click at [144, 185] on span "upload" at bounding box center [163, 186] width 82 height 24
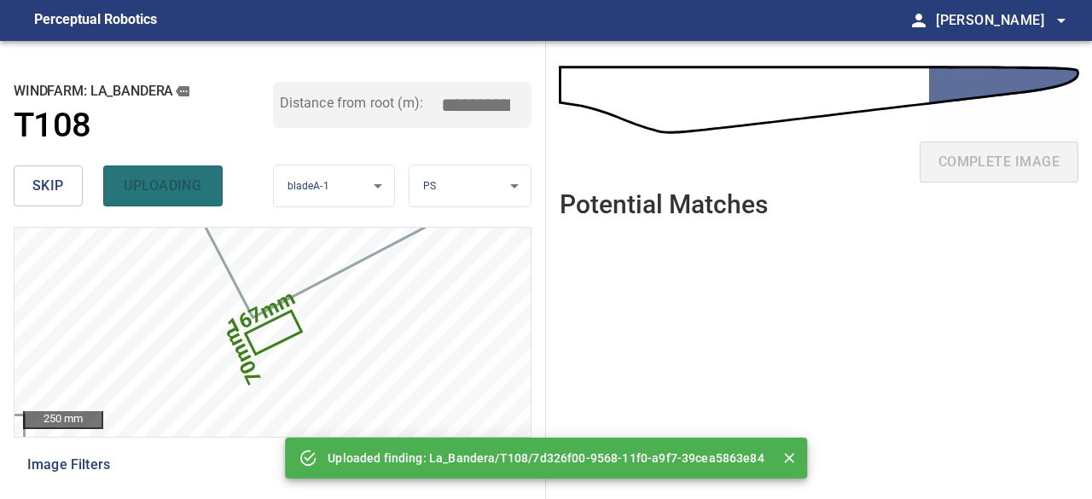
click at [702, 289] on ul at bounding box center [818, 352] width 518 height 240
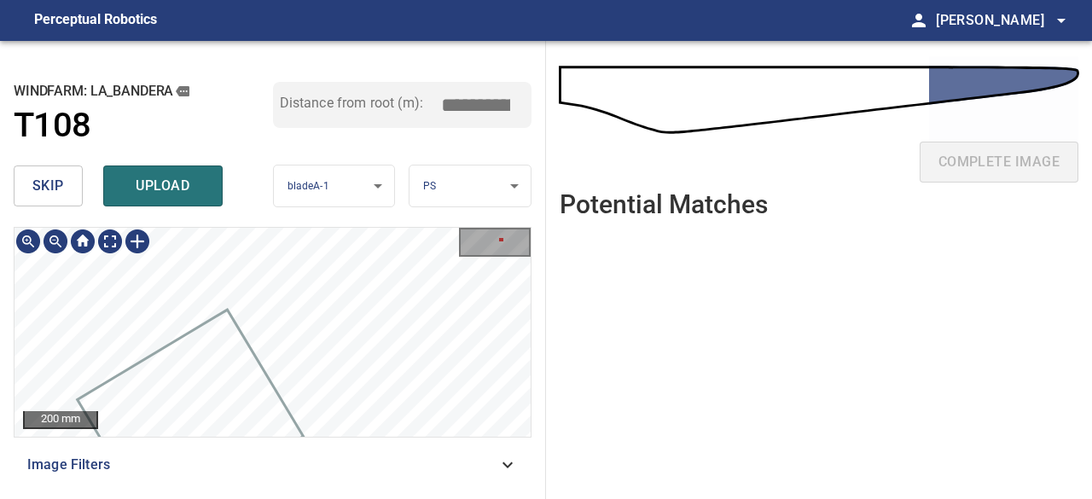
click at [0, 408] on div "**********" at bounding box center [273, 270] width 546 height 458
click at [157, 221] on div "**********" at bounding box center [273, 270] width 546 height 458
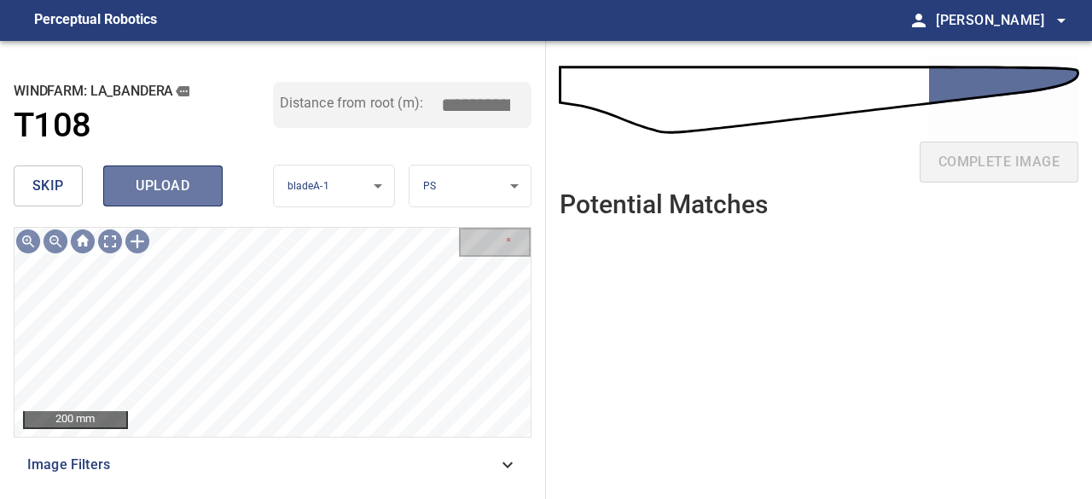
click at [139, 194] on span "upload" at bounding box center [163, 186] width 82 height 24
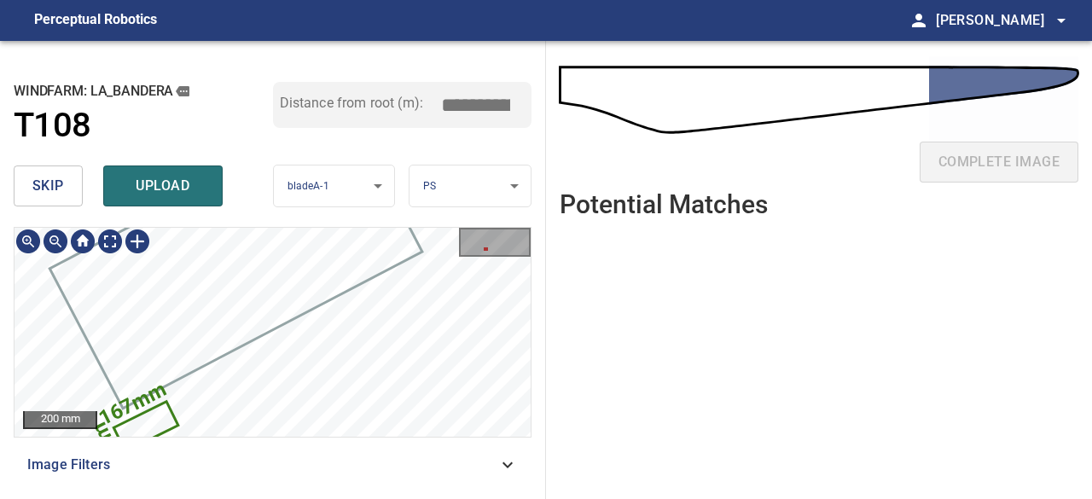
click at [152, 427] on icon at bounding box center [145, 426] width 61 height 46
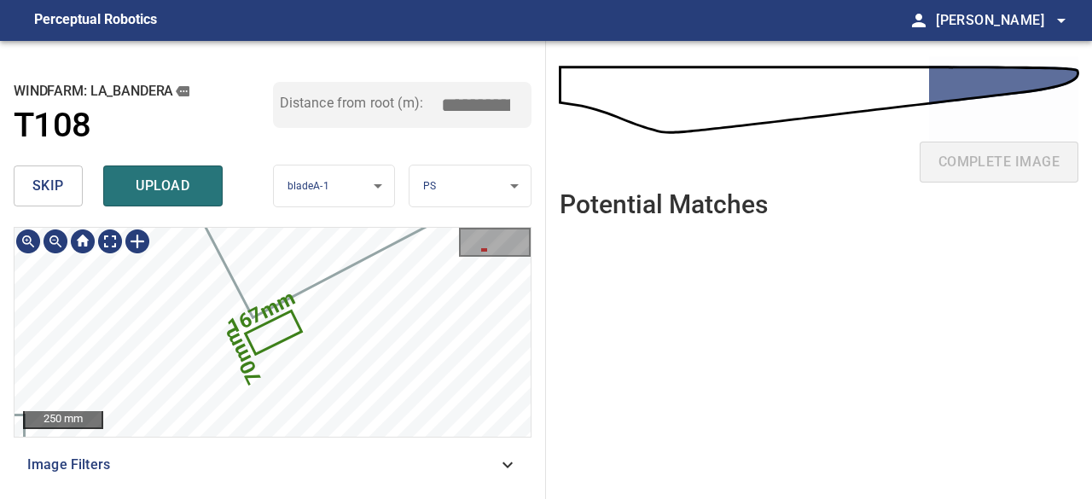
click at [257, 345] on icon at bounding box center [272, 332] width 52 height 39
click at [265, 335] on icon at bounding box center [272, 332] width 52 height 39
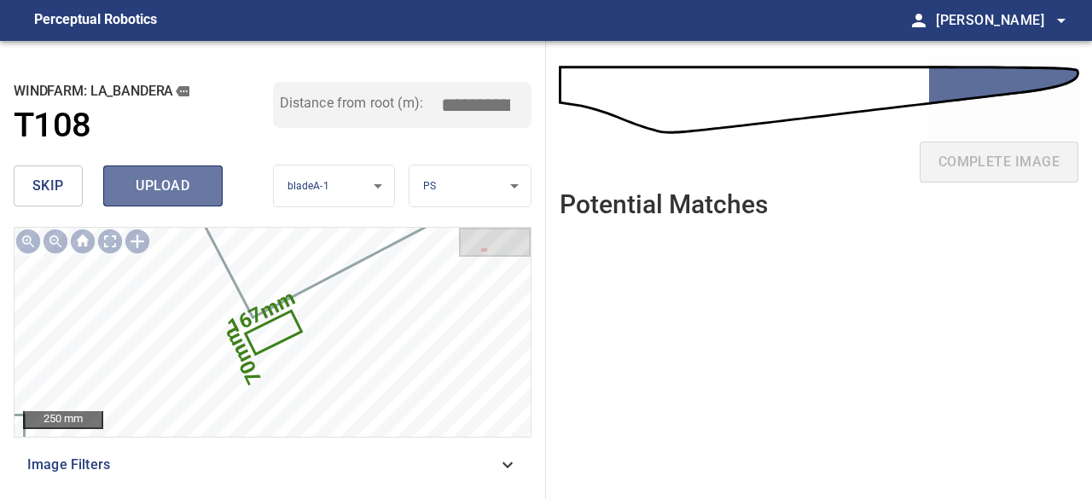
click at [148, 187] on span "upload" at bounding box center [163, 186] width 82 height 24
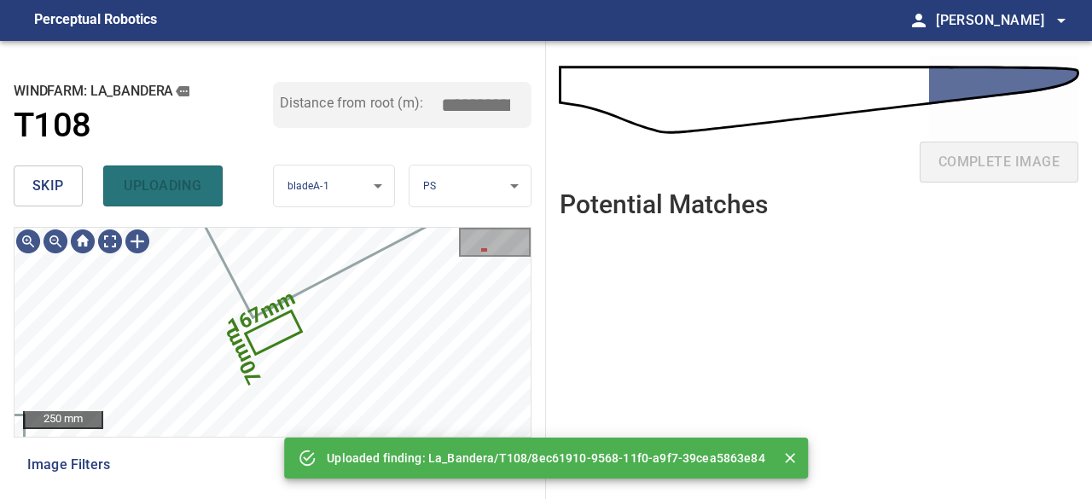
click at [734, 378] on ul at bounding box center [818, 352] width 518 height 240
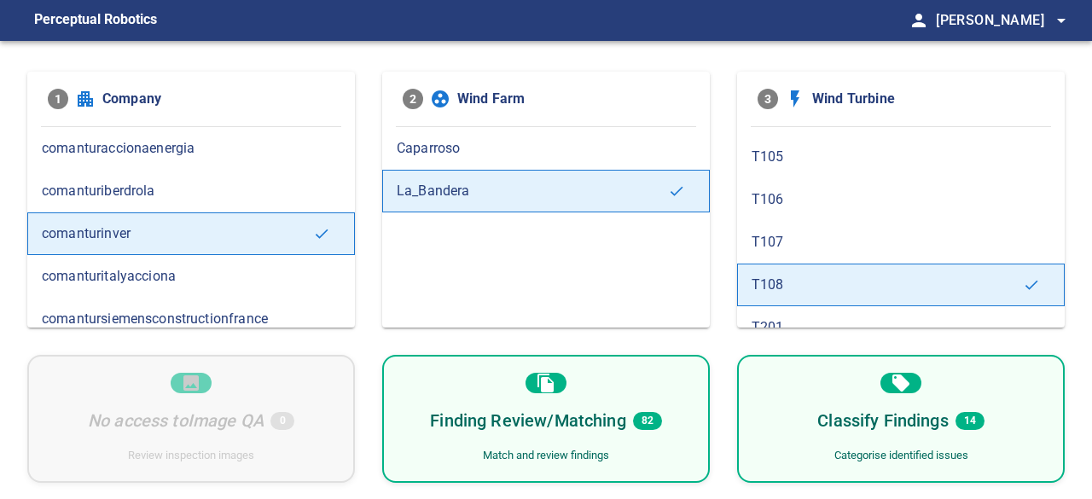
scroll to position [256, 0]
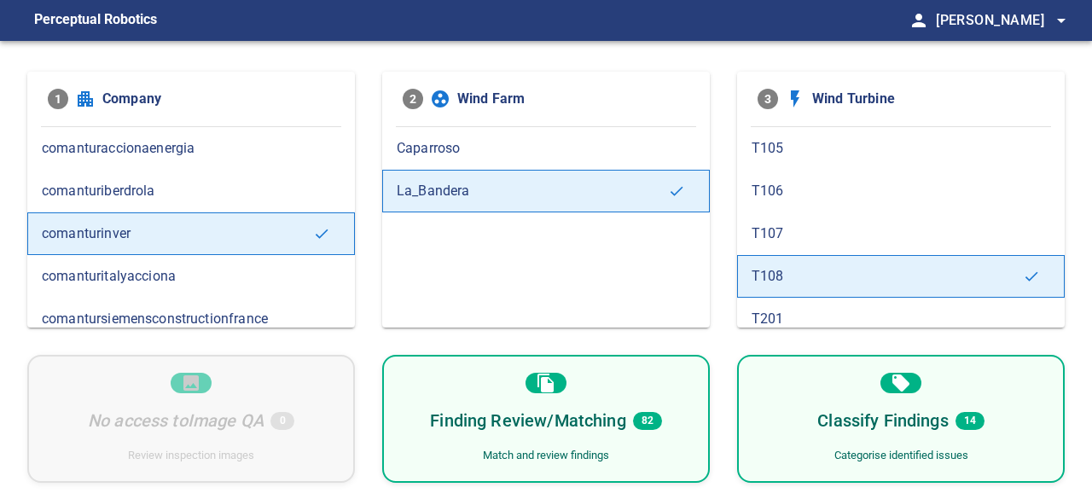
click at [564, 424] on h6 "Finding Review/Matching" at bounding box center [527, 420] width 195 height 27
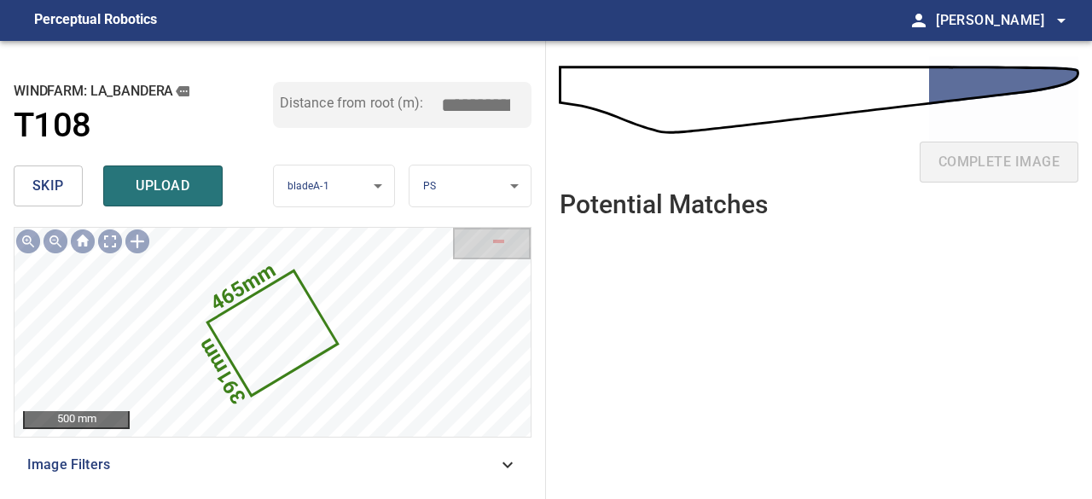
click at [63, 180] on span "skip" at bounding box center [48, 186] width 32 height 24
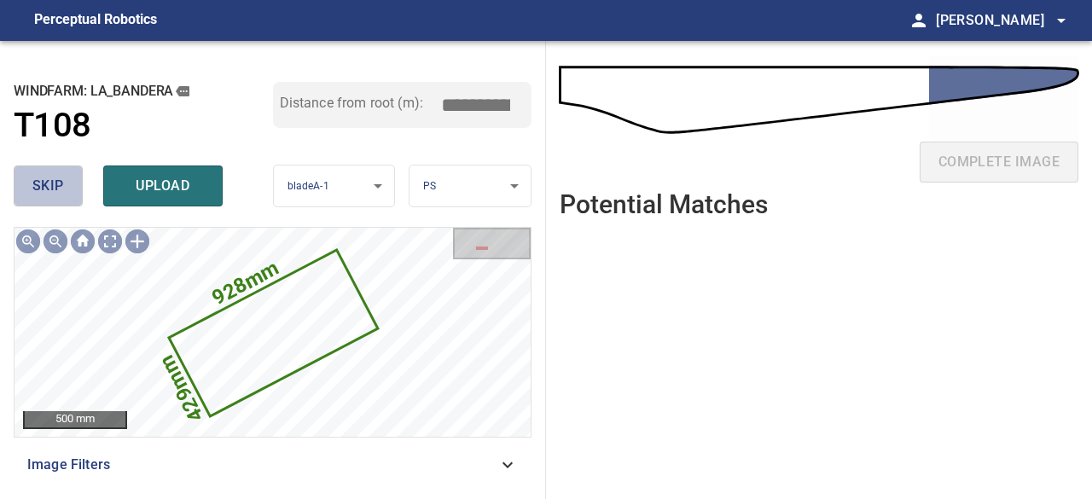
click at [63, 180] on button "skip" at bounding box center [48, 185] width 69 height 41
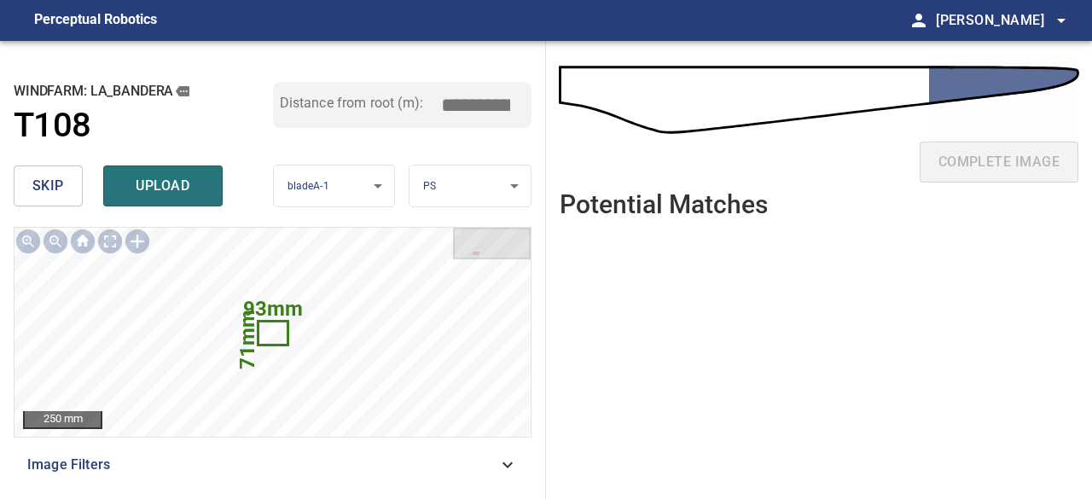
click at [49, 197] on span "skip" at bounding box center [48, 186] width 32 height 24
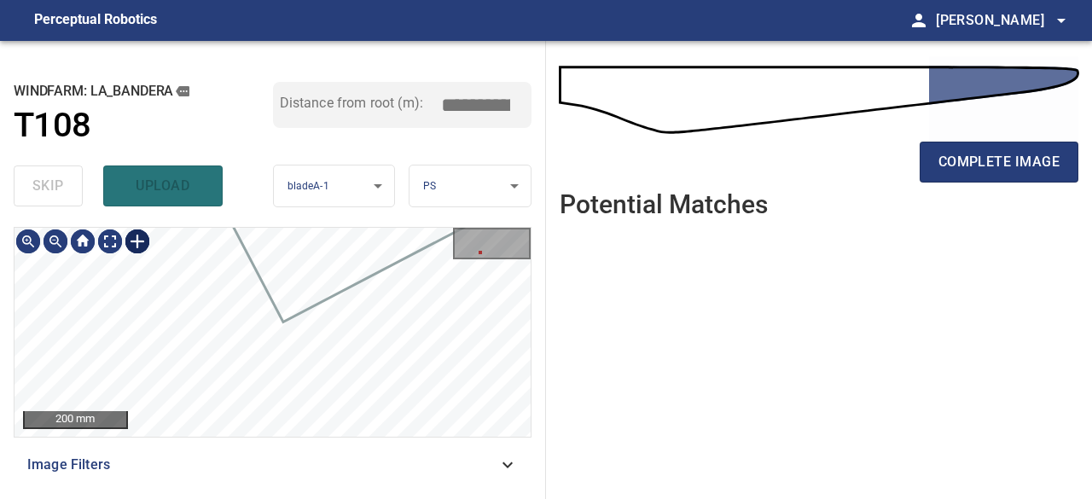
click at [131, 242] on div at bounding box center [137, 241] width 27 height 27
click at [356, 385] on div at bounding box center [272, 332] width 516 height 209
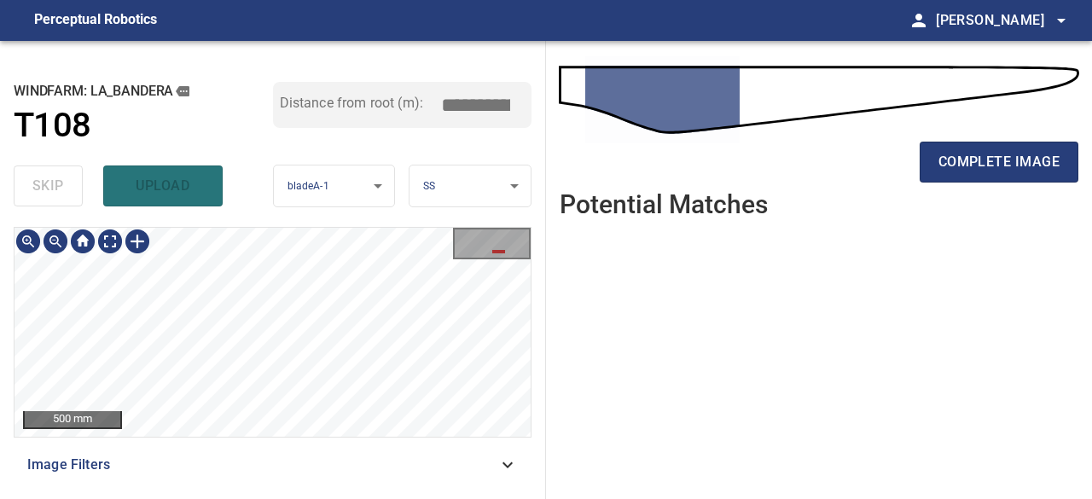
click at [184, 439] on div "500 mm Image Filters" at bounding box center [273, 356] width 518 height 258
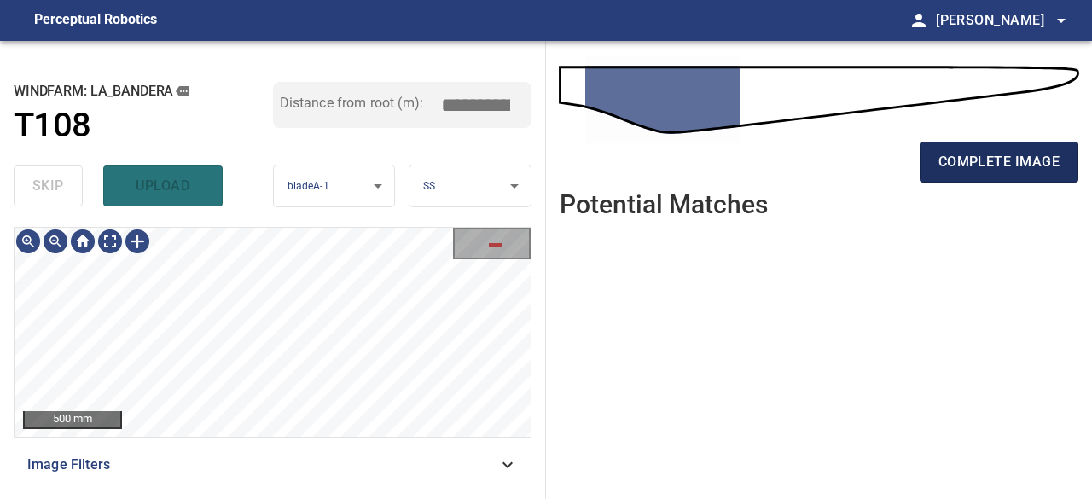
click at [1001, 165] on span "complete image" at bounding box center [998, 162] width 121 height 24
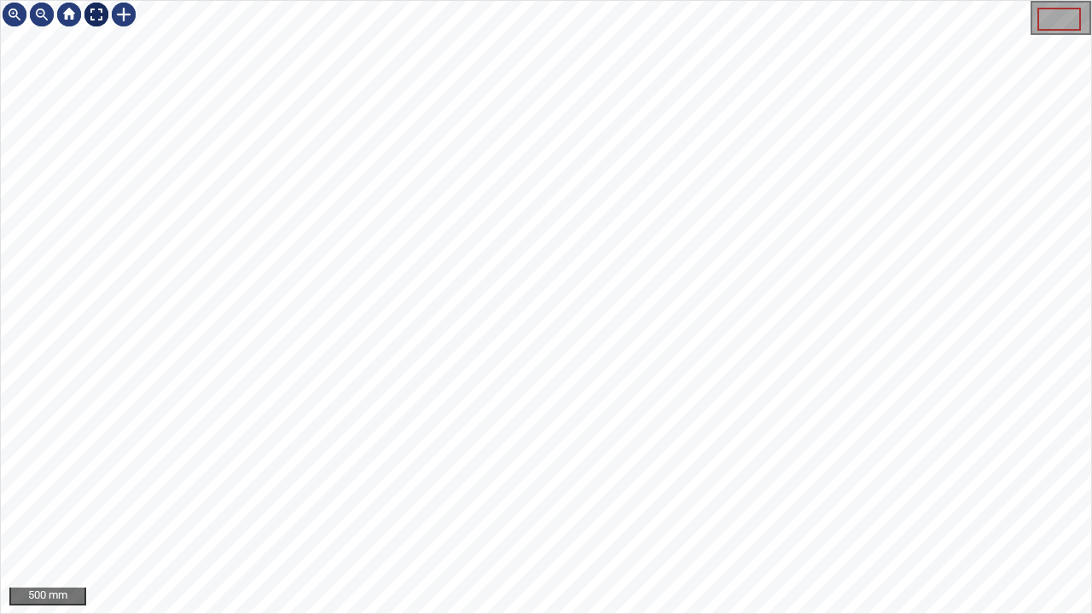
click at [103, 16] on div at bounding box center [96, 14] width 27 height 27
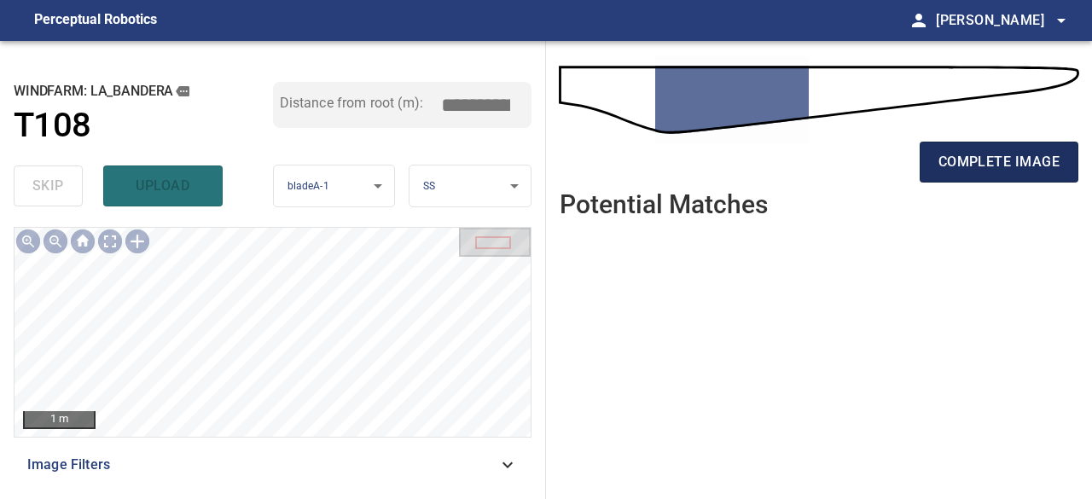
click at [1005, 171] on span "complete image" at bounding box center [998, 162] width 121 height 24
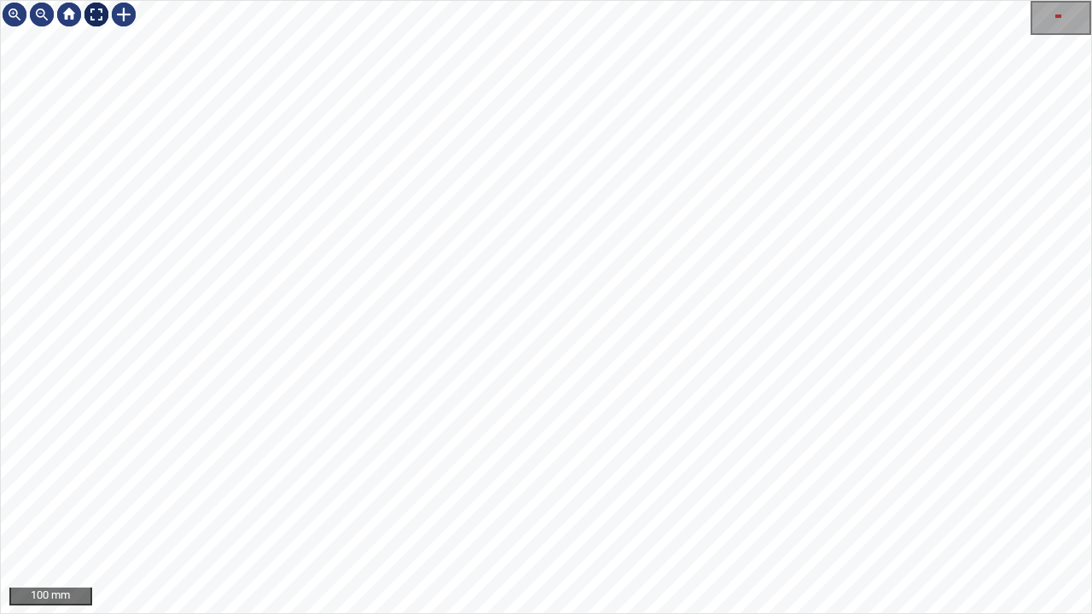
click at [99, 11] on div at bounding box center [96, 14] width 27 height 27
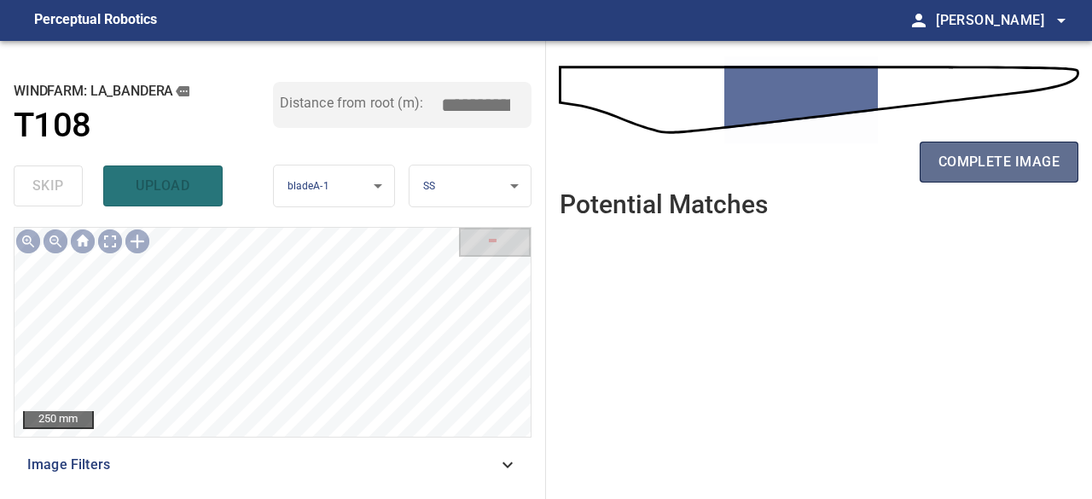
click at [1028, 159] on span "complete image" at bounding box center [998, 162] width 121 height 24
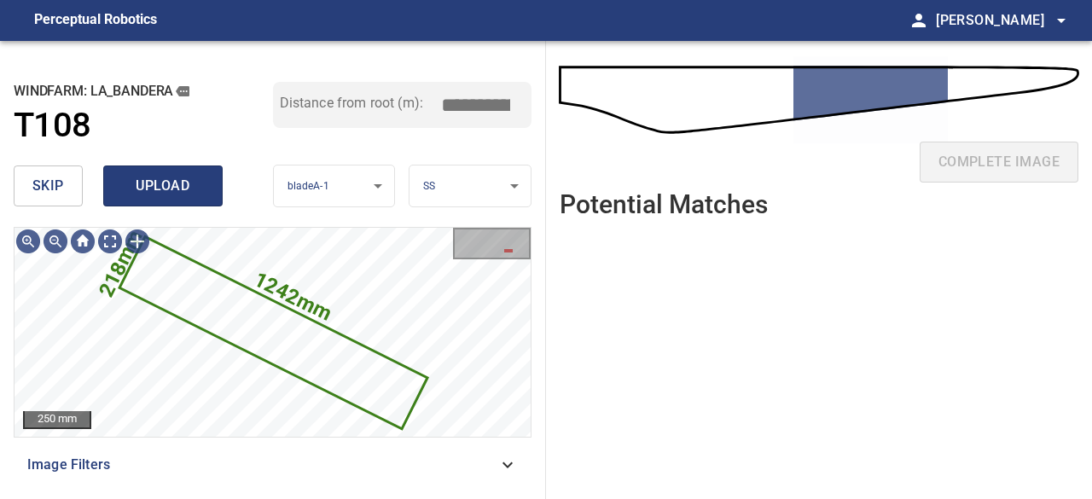
click at [160, 182] on span "upload" at bounding box center [163, 186] width 82 height 24
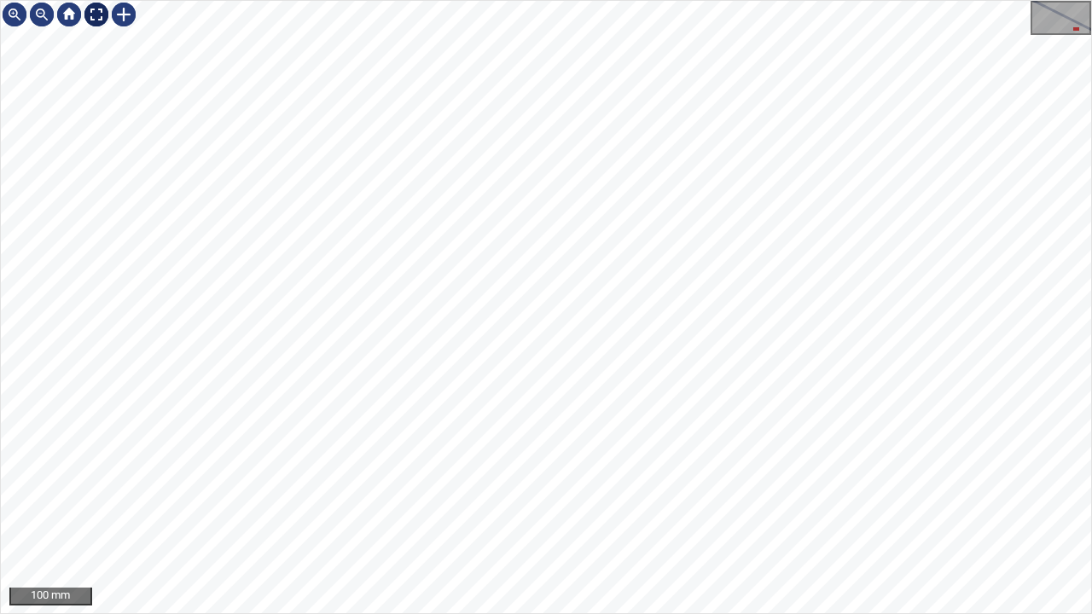
click at [97, 13] on div at bounding box center [96, 14] width 27 height 27
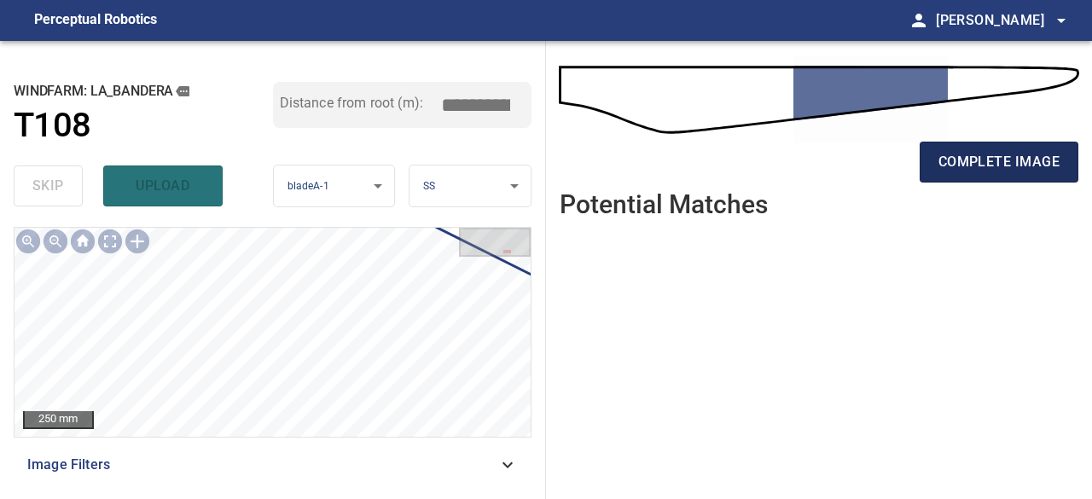
click at [968, 166] on span "complete image" at bounding box center [998, 162] width 121 height 24
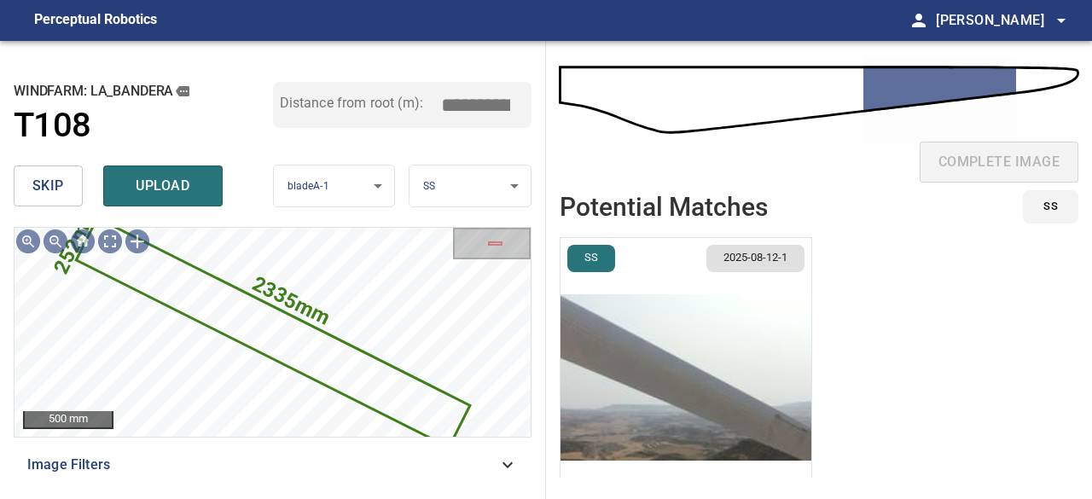
click at [750, 414] on img "button" at bounding box center [685, 377] width 251 height 279
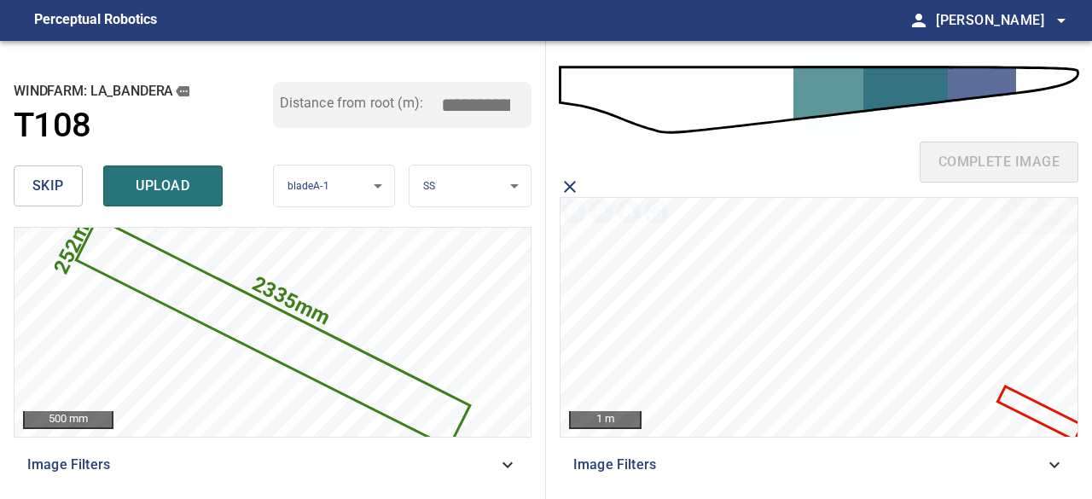
click at [1020, 403] on icon at bounding box center [1039, 413] width 81 height 50
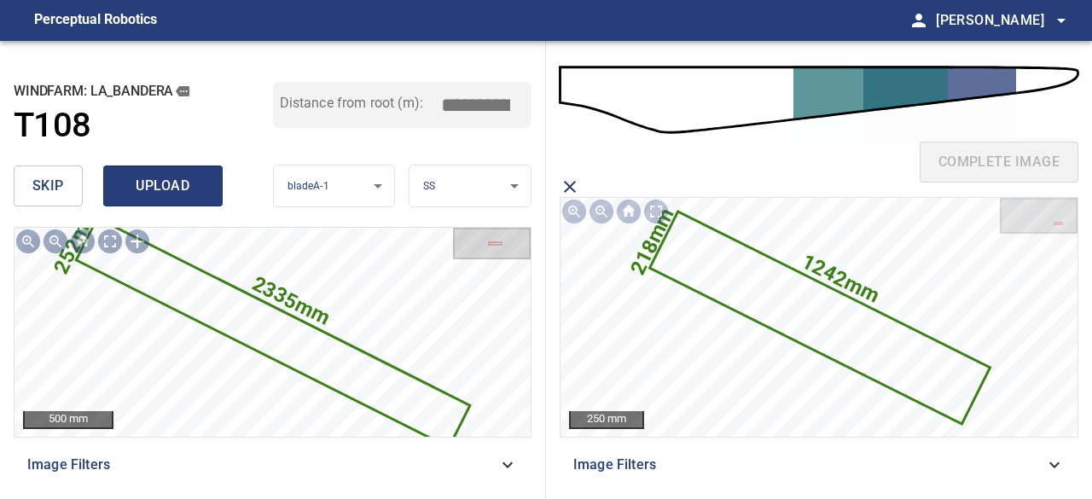
click at [159, 172] on button "upload" at bounding box center [162, 185] width 119 height 41
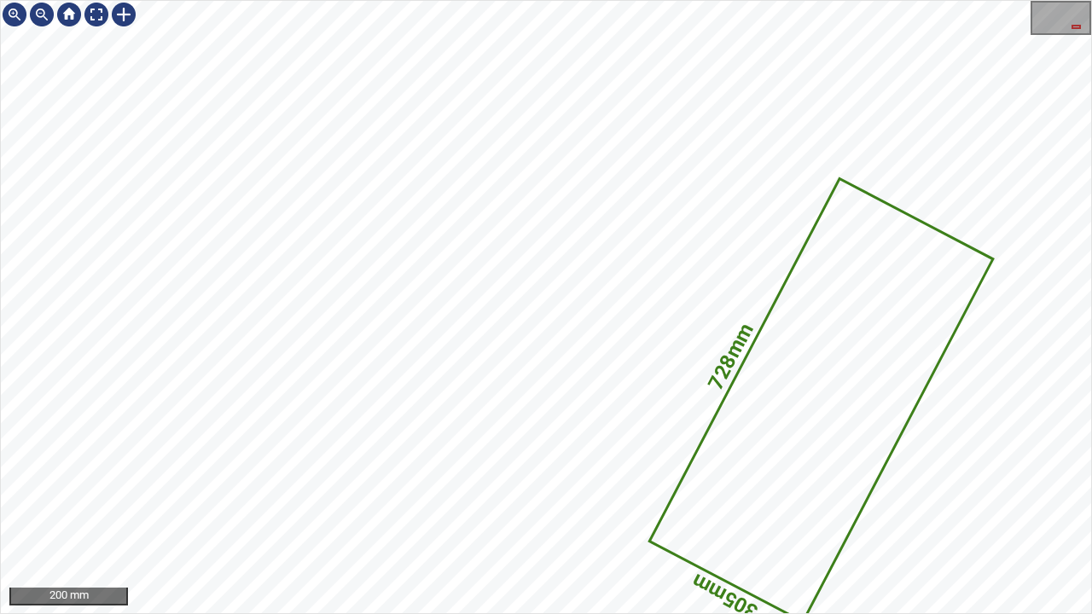
click at [590, 331] on div "728mm 305mm La_Bandera/T108/1 Category unclassified unclassified" at bounding box center [546, 307] width 1090 height 612
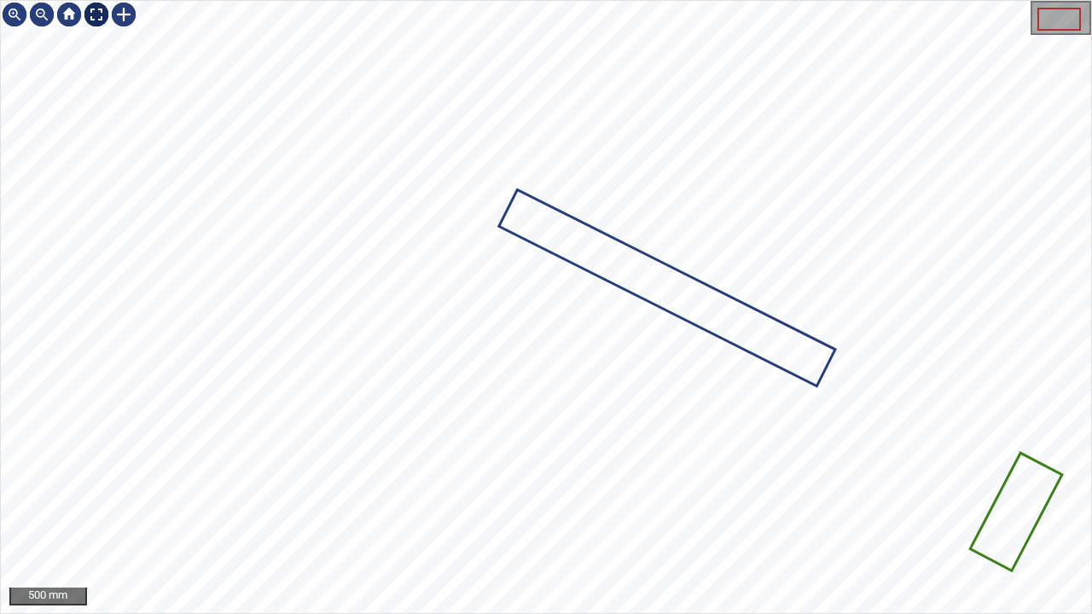
click at [87, 11] on div at bounding box center [96, 14] width 27 height 27
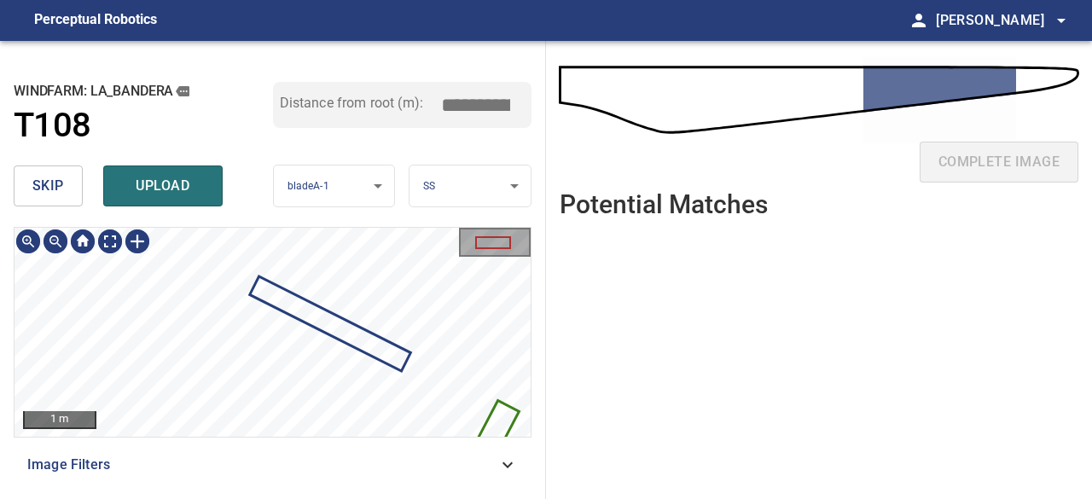
click at [500, 413] on icon at bounding box center [495, 430] width 42 height 55
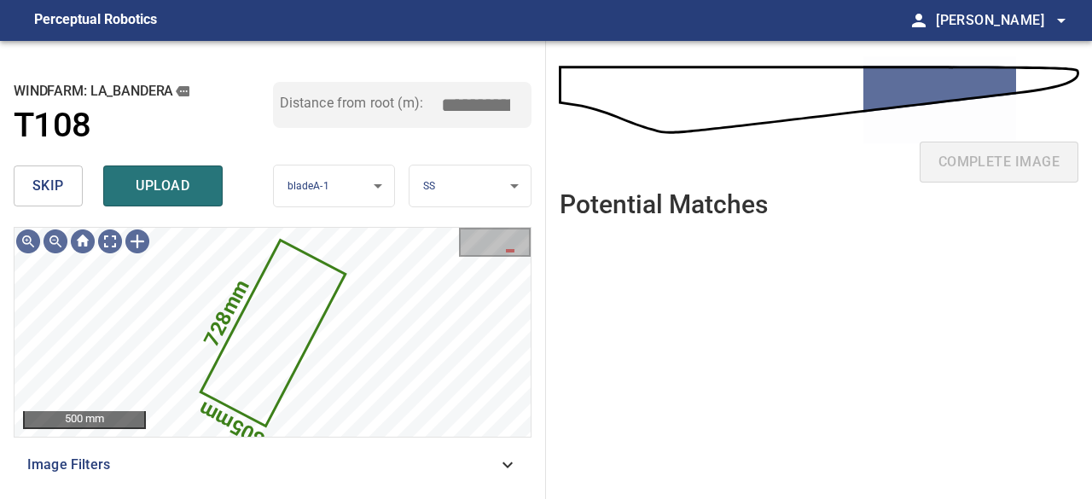
drag, startPoint x: 184, startPoint y: 187, endPoint x: 235, endPoint y: 182, distance: 50.6
click at [184, 187] on span "upload" at bounding box center [163, 186] width 82 height 24
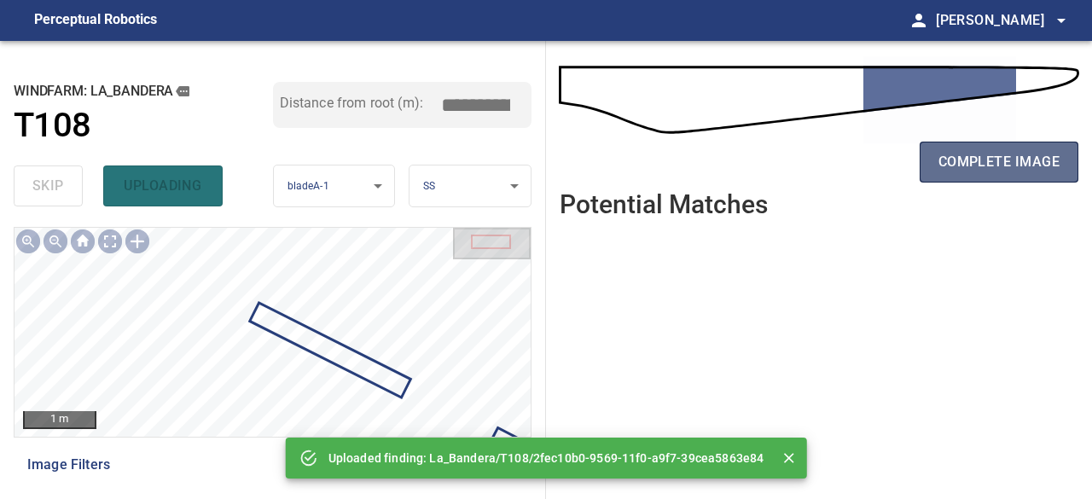
click at [955, 160] on span "complete image" at bounding box center [998, 162] width 121 height 24
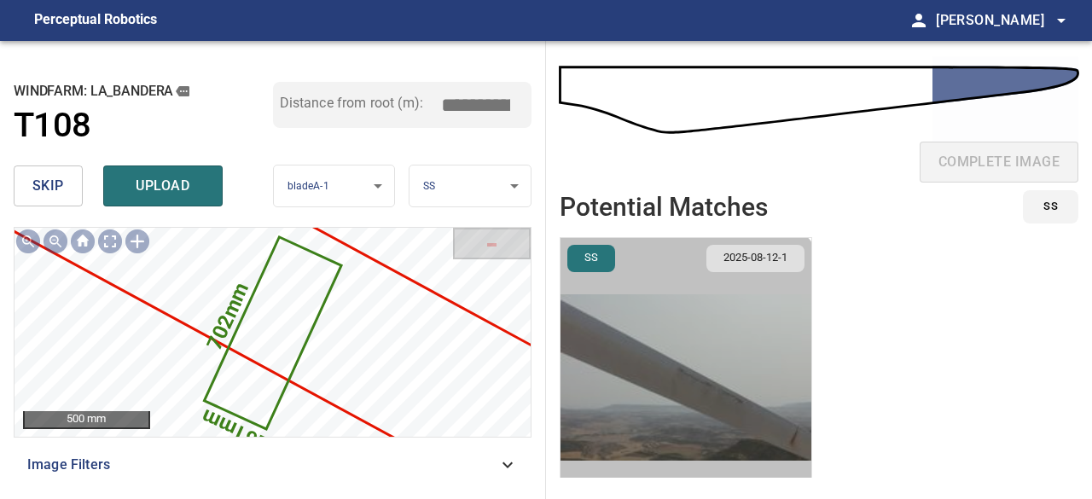
click at [647, 376] on img "button" at bounding box center [685, 377] width 251 height 279
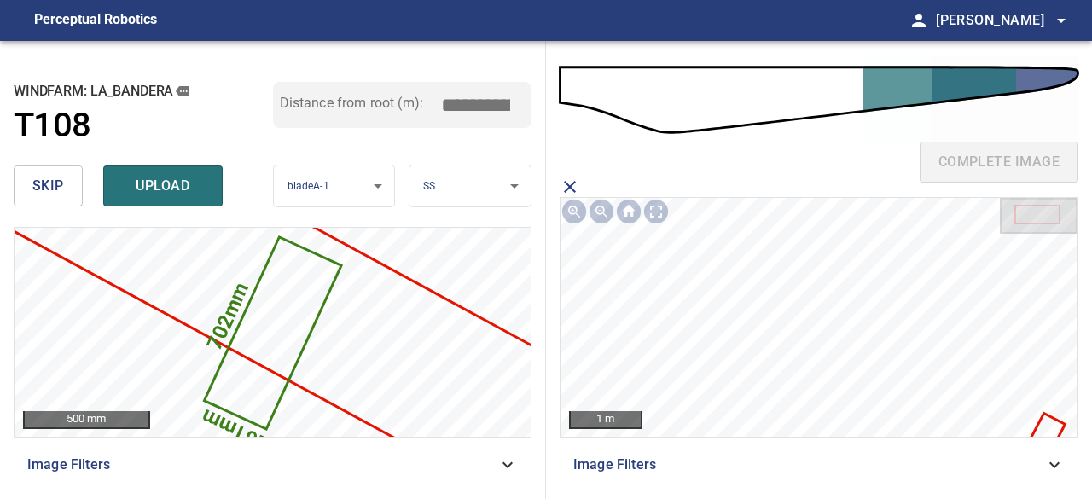
click at [1045, 420] on icon at bounding box center [1042, 441] width 42 height 55
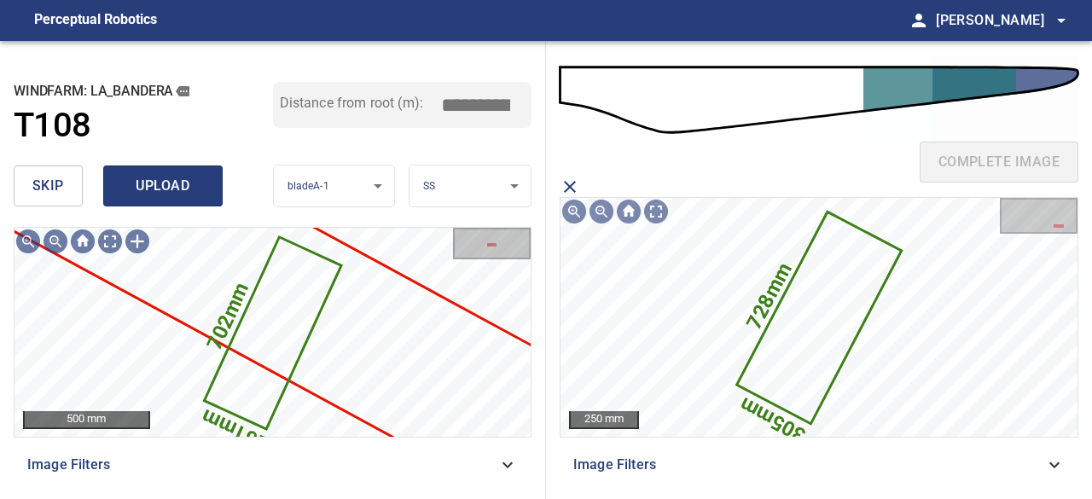
click at [188, 185] on span "upload" at bounding box center [163, 186] width 82 height 24
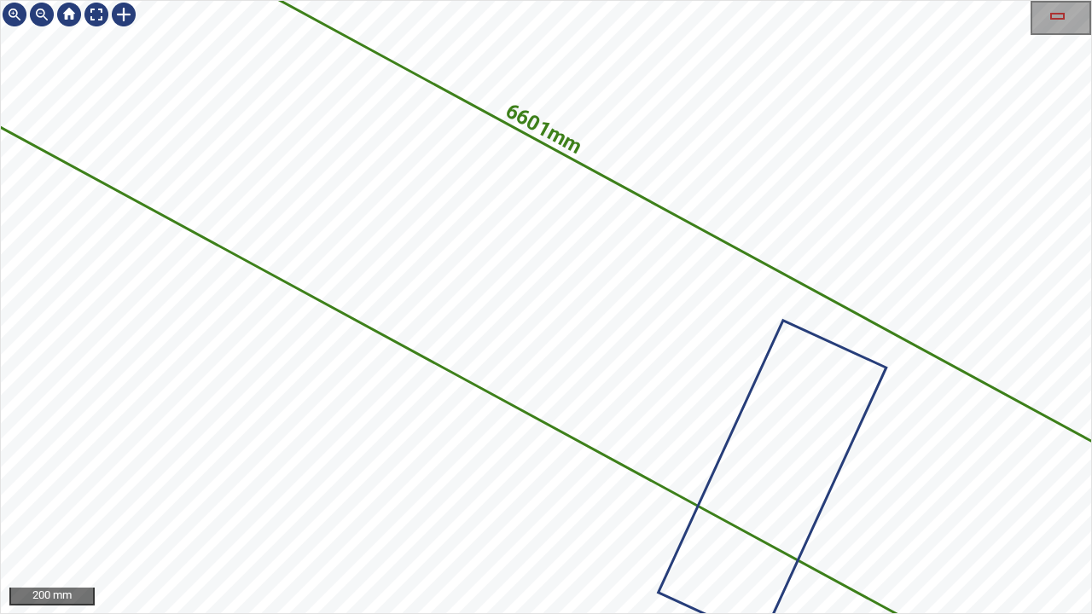
click at [362, 245] on icon at bounding box center [478, 247] width 2534 height 1526
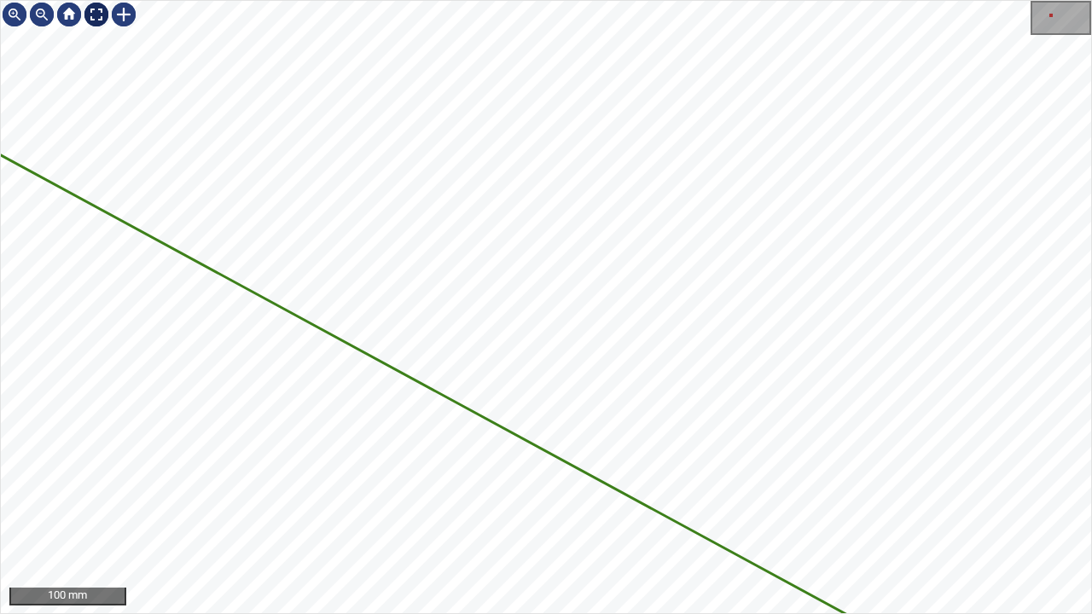
click at [101, 20] on div at bounding box center [96, 14] width 27 height 27
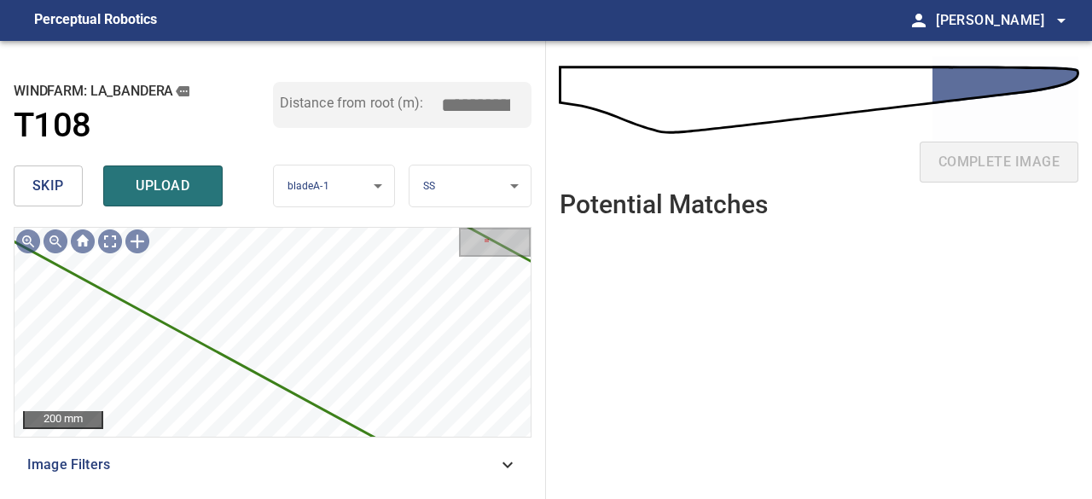
click at [357, 466] on div "6601mm 580mm La_Bandera/T108/2 Category unclassified unclassified 200 mm Image …" at bounding box center [273, 356] width 518 height 258
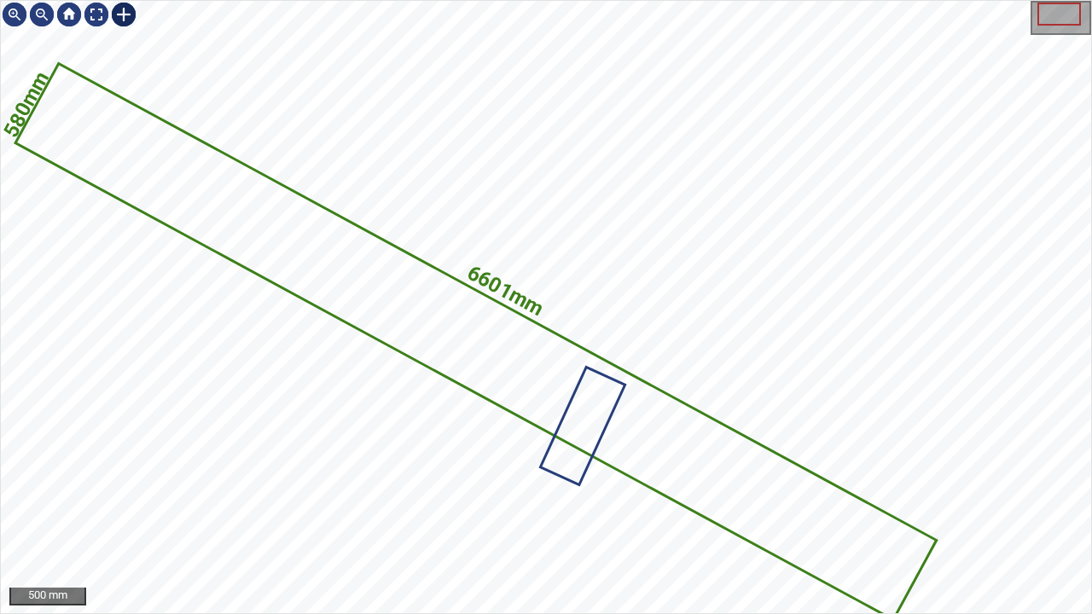
click at [117, 16] on div at bounding box center [123, 14] width 27 height 27
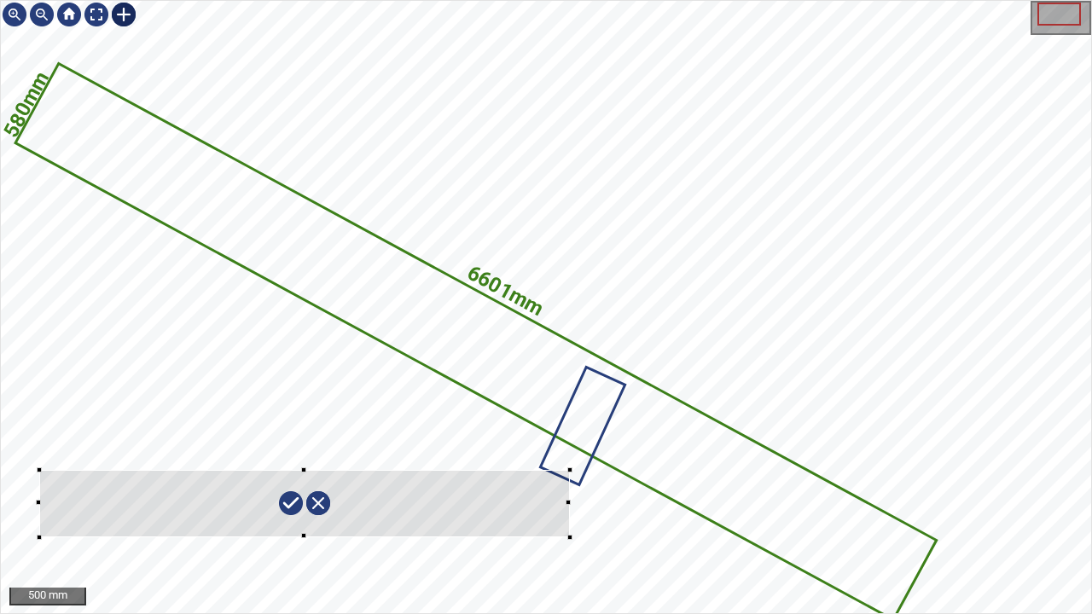
click at [569, 498] on div "6601mm 580mm" at bounding box center [546, 307] width 1090 height 612
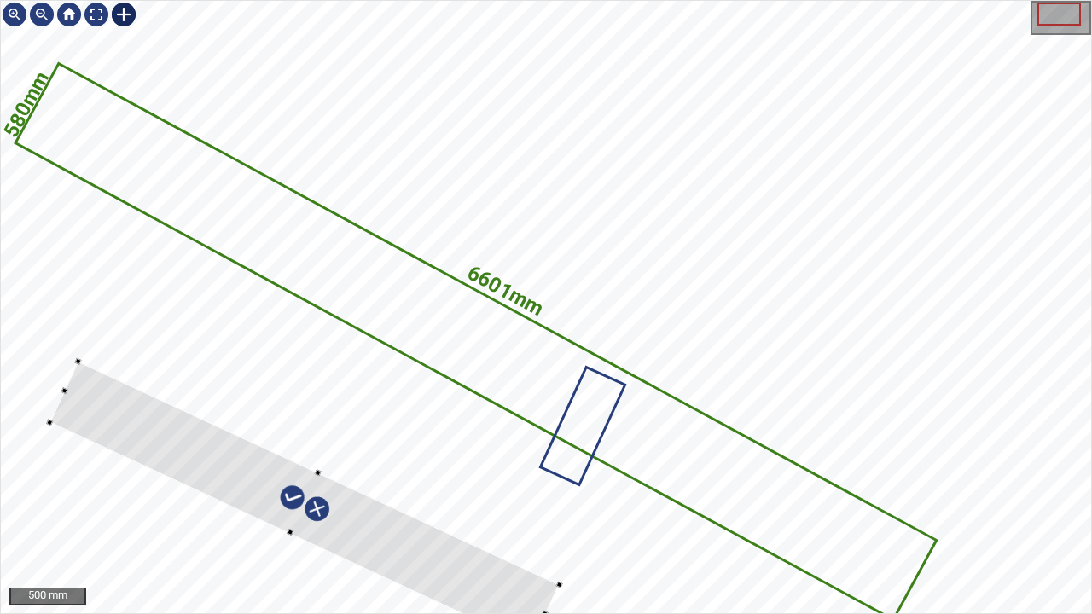
click at [382, 498] on div "6601mm 580mm 500 mm" at bounding box center [546, 307] width 1092 height 614
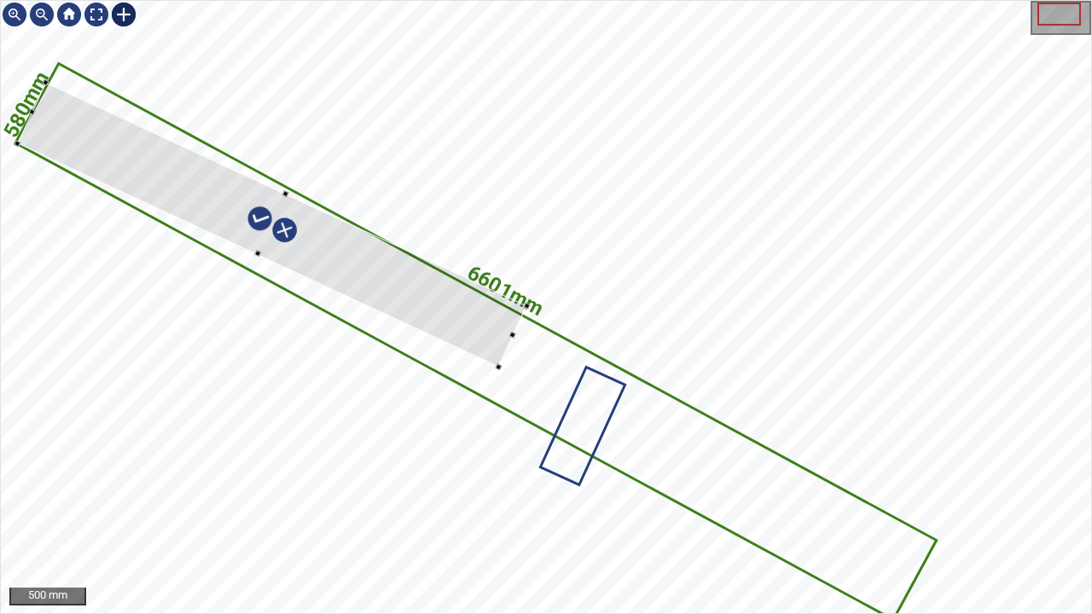
click at [366, 220] on div "6601mm 580mm" at bounding box center [546, 307] width 1090 height 612
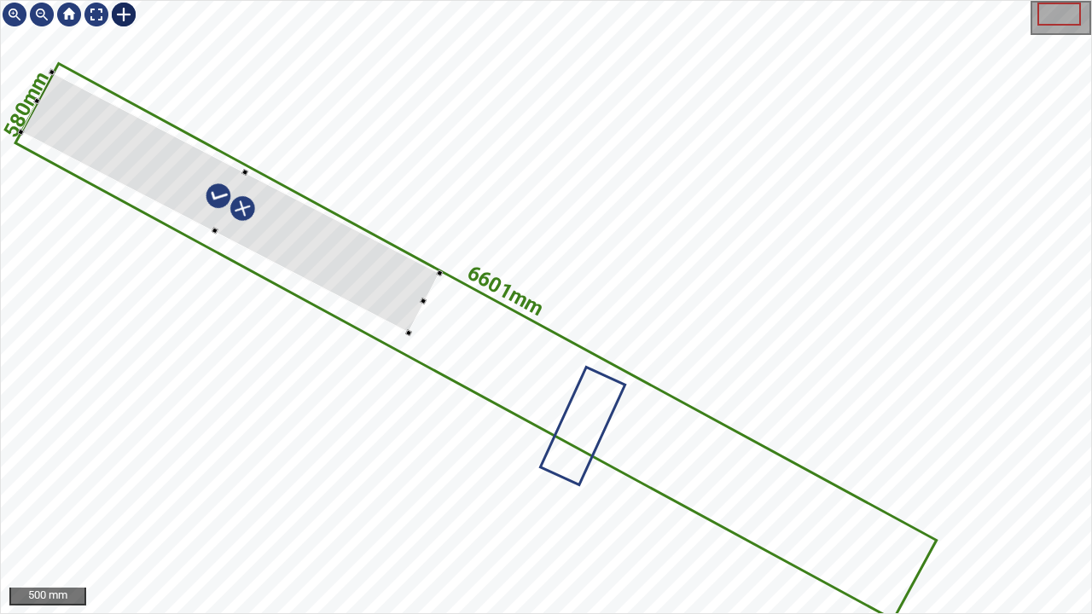
click at [414, 293] on div at bounding box center [229, 202] width 419 height 260
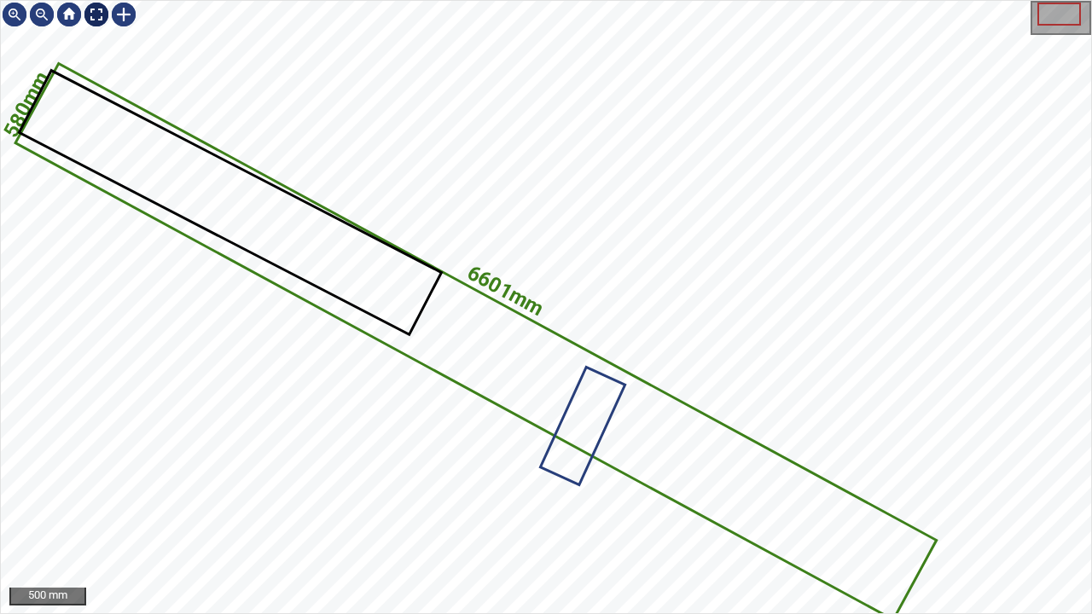
click at [86, 15] on div at bounding box center [96, 14] width 27 height 27
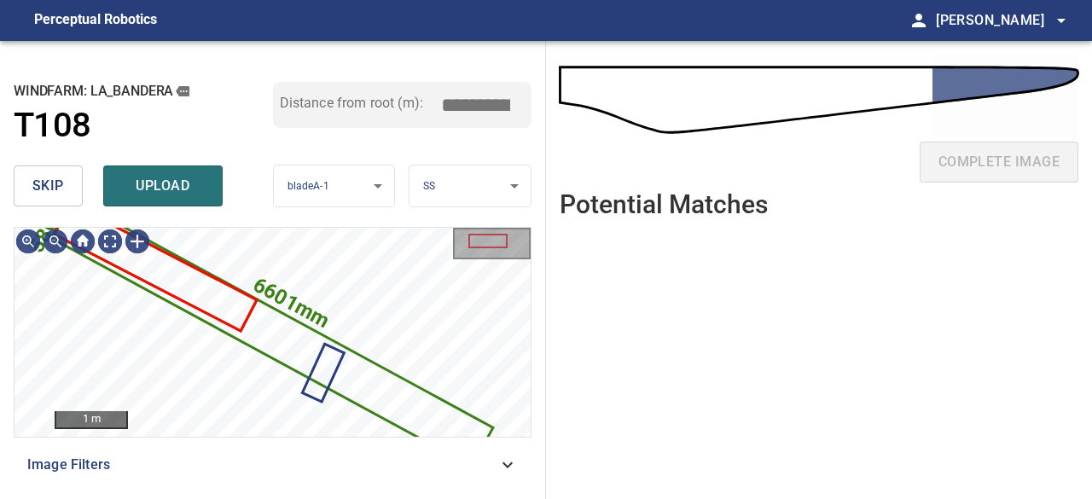
click at [49, 190] on span "skip" at bounding box center [48, 186] width 32 height 24
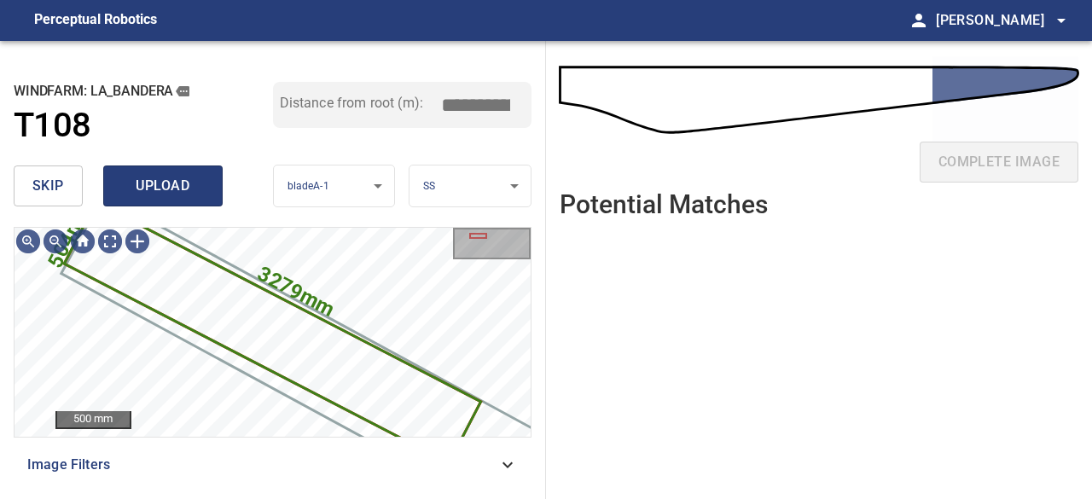
click at [169, 182] on span "upload" at bounding box center [163, 186] width 82 height 24
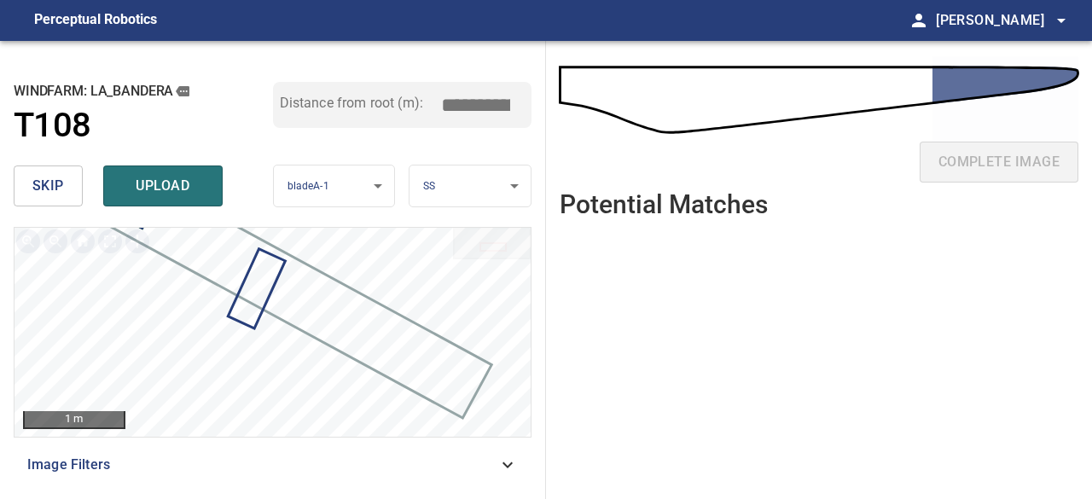
click at [622, 391] on ul at bounding box center [818, 352] width 518 height 240
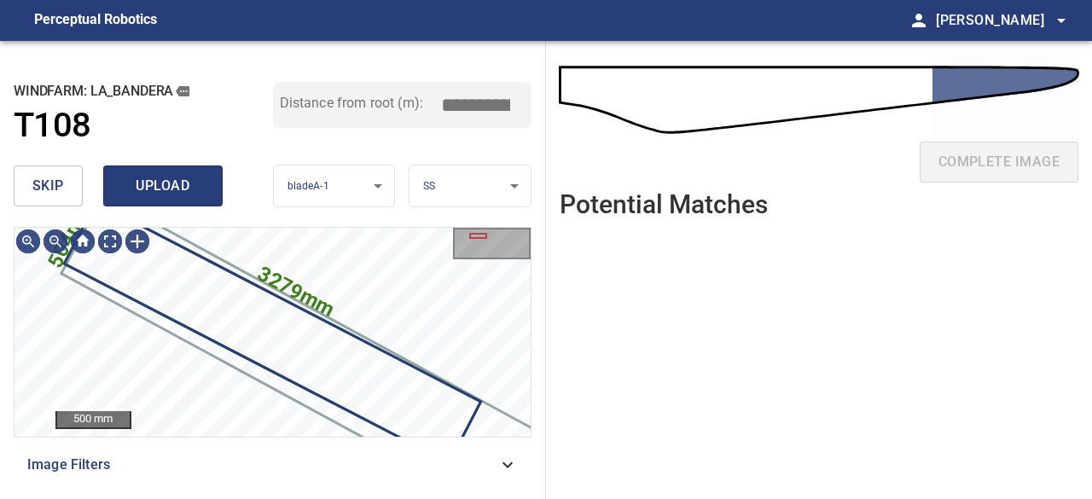
click at [159, 179] on span "upload" at bounding box center [163, 186] width 82 height 24
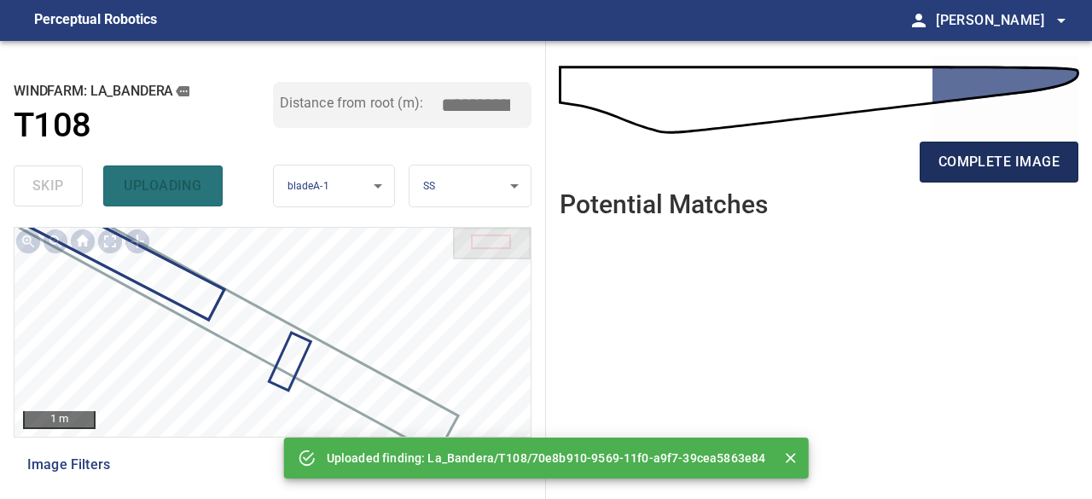
click at [951, 163] on span "complete image" at bounding box center [998, 162] width 121 height 24
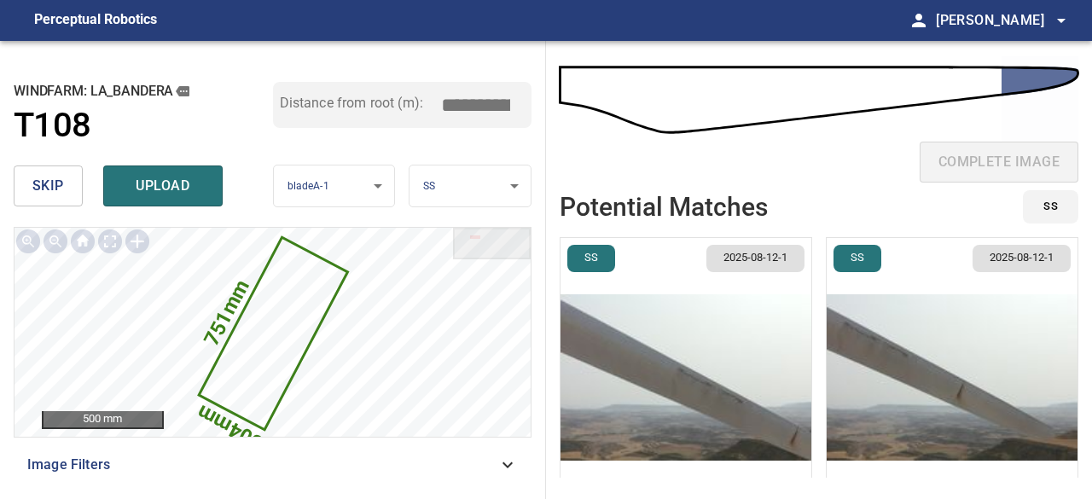
click at [956, 392] on img "button" at bounding box center [951, 377] width 251 height 279
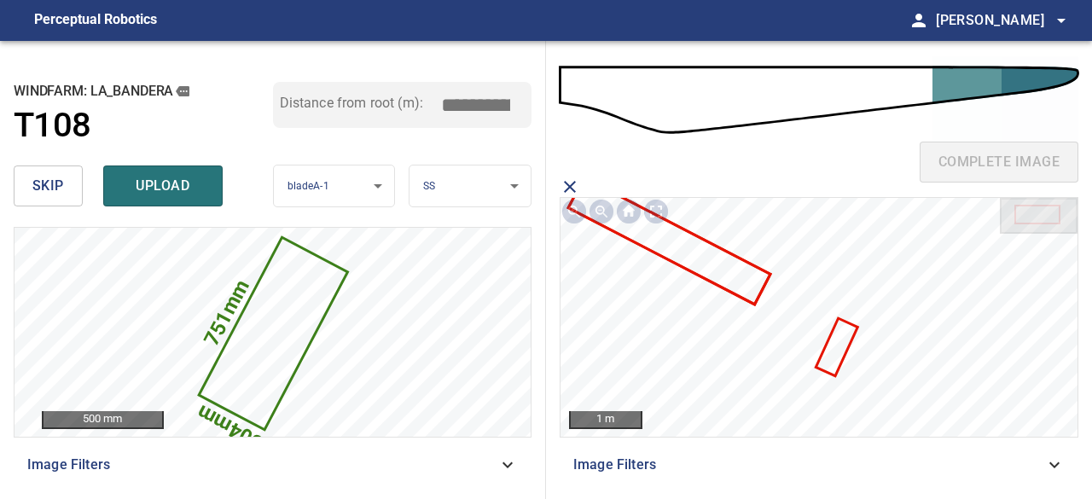
click at [843, 348] on icon at bounding box center [836, 347] width 38 height 55
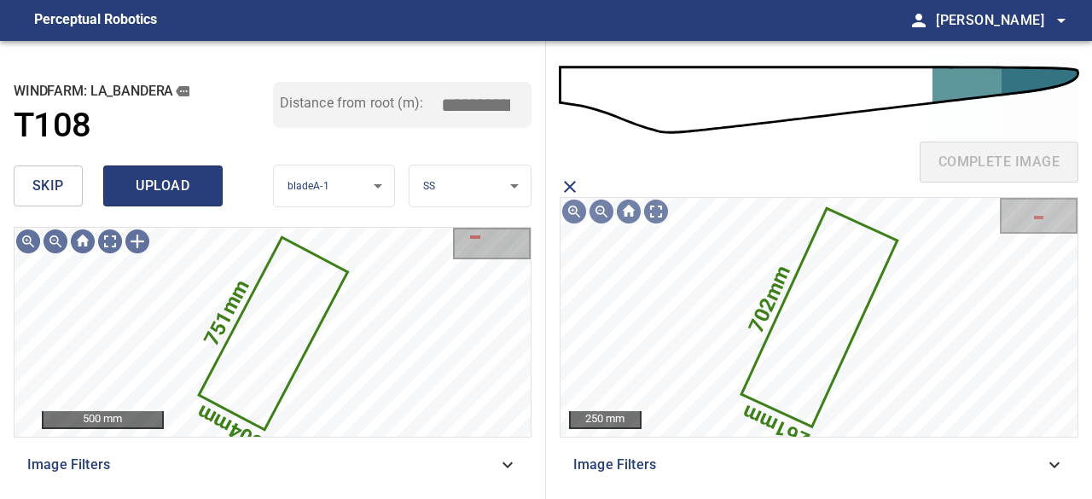
click at [182, 185] on span "upload" at bounding box center [163, 186] width 82 height 24
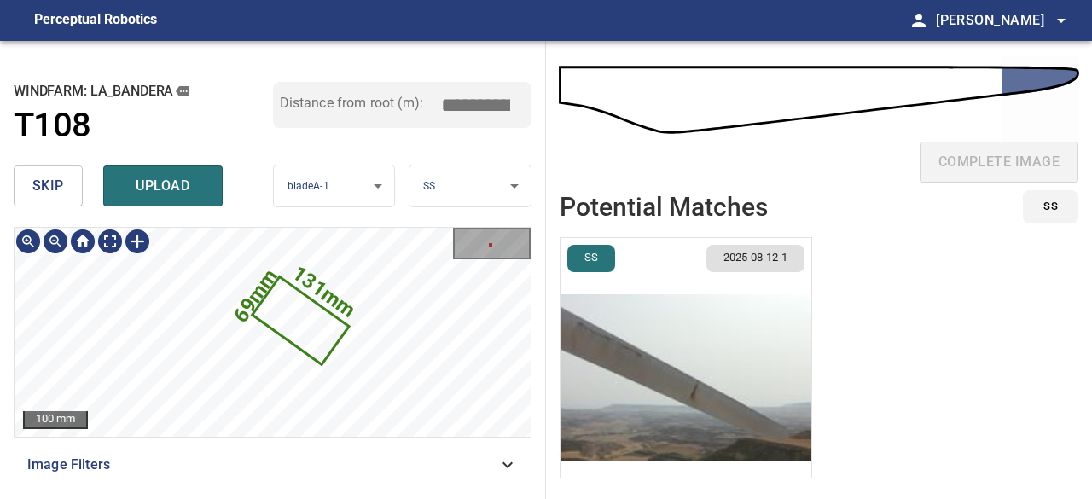
click at [292, 313] on icon at bounding box center [300, 321] width 93 height 84
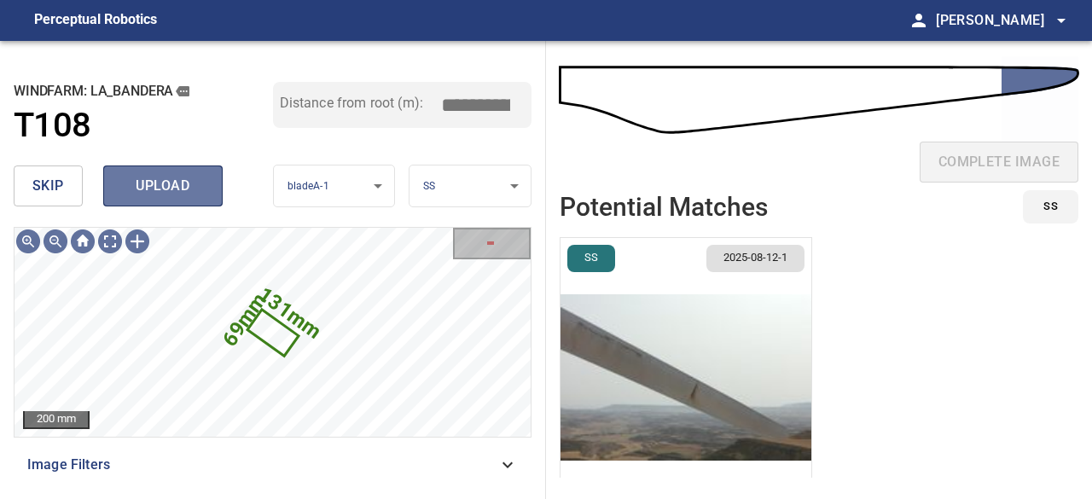
click at [171, 193] on span "upload" at bounding box center [163, 186] width 82 height 24
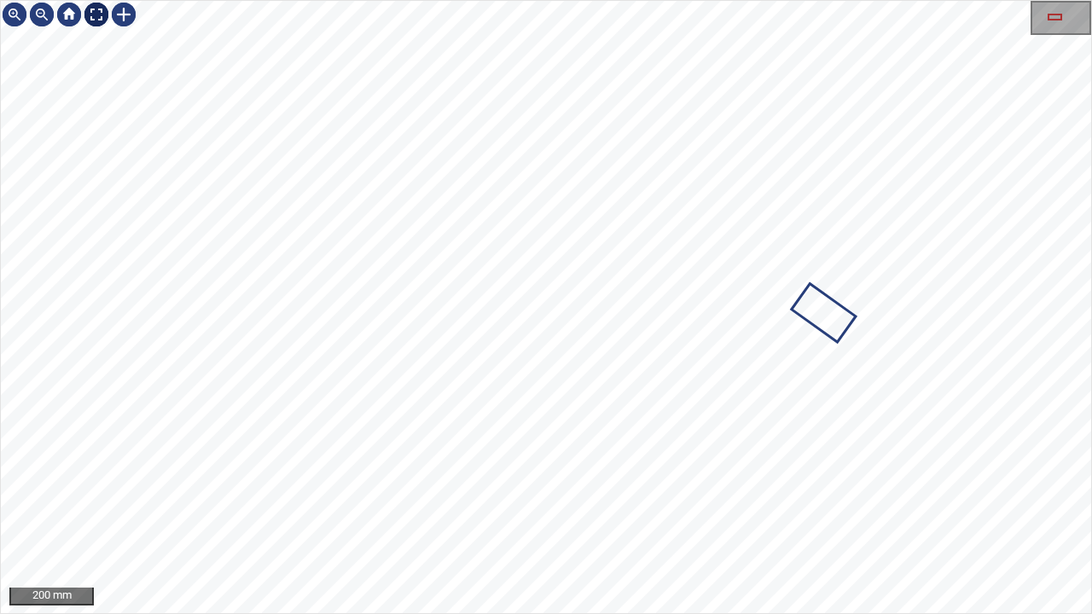
click at [90, 9] on div at bounding box center [96, 14] width 27 height 27
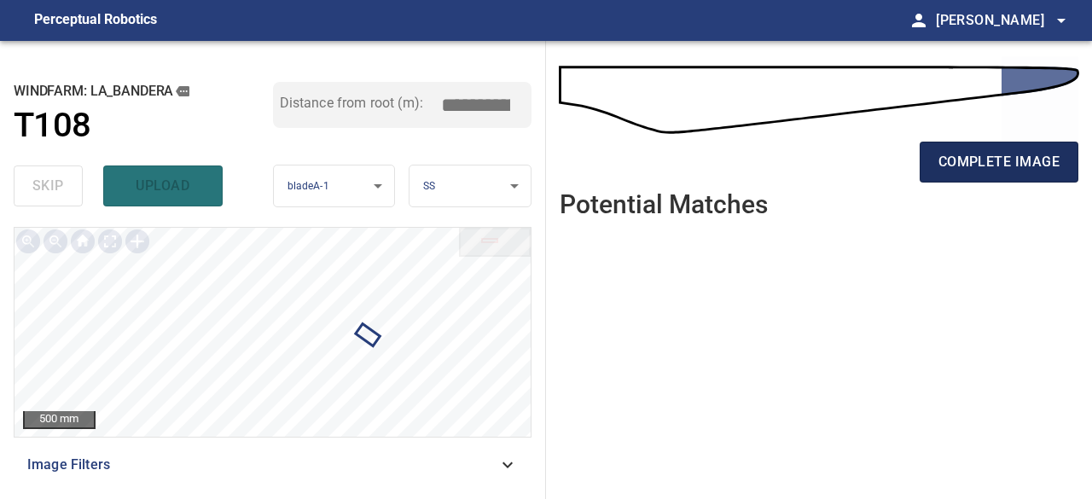
click at [979, 180] on button "complete image" at bounding box center [998, 162] width 159 height 41
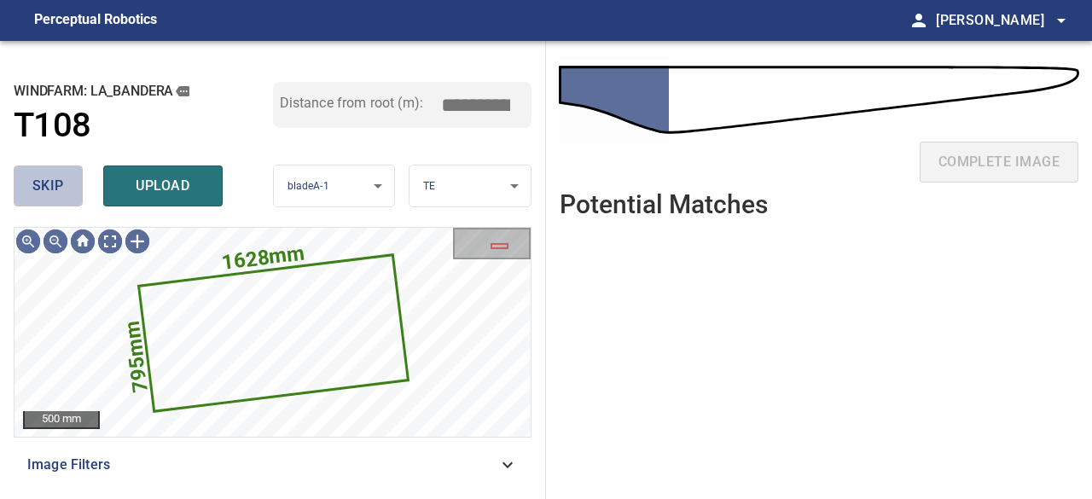
click at [53, 188] on span "skip" at bounding box center [48, 186] width 32 height 24
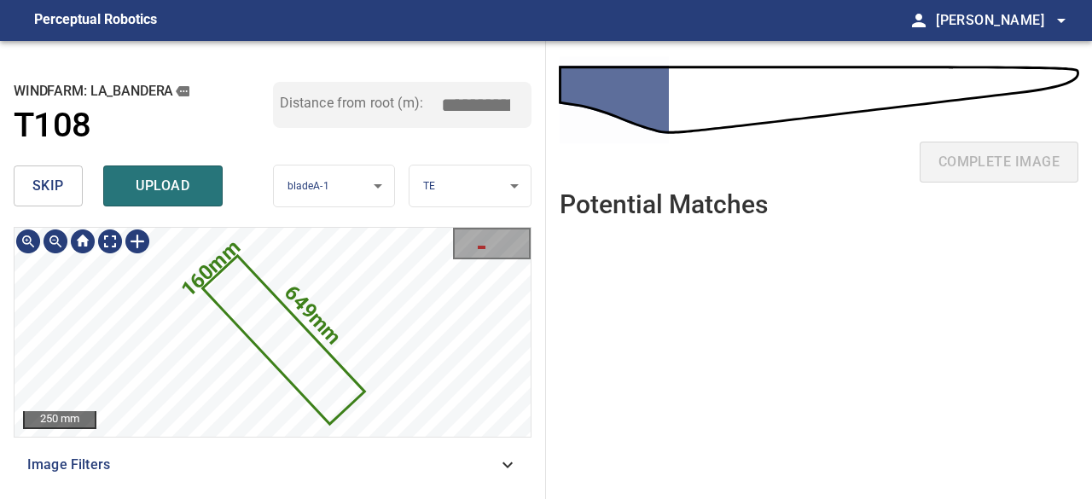
click at [287, 348] on icon at bounding box center [284, 339] width 158 height 165
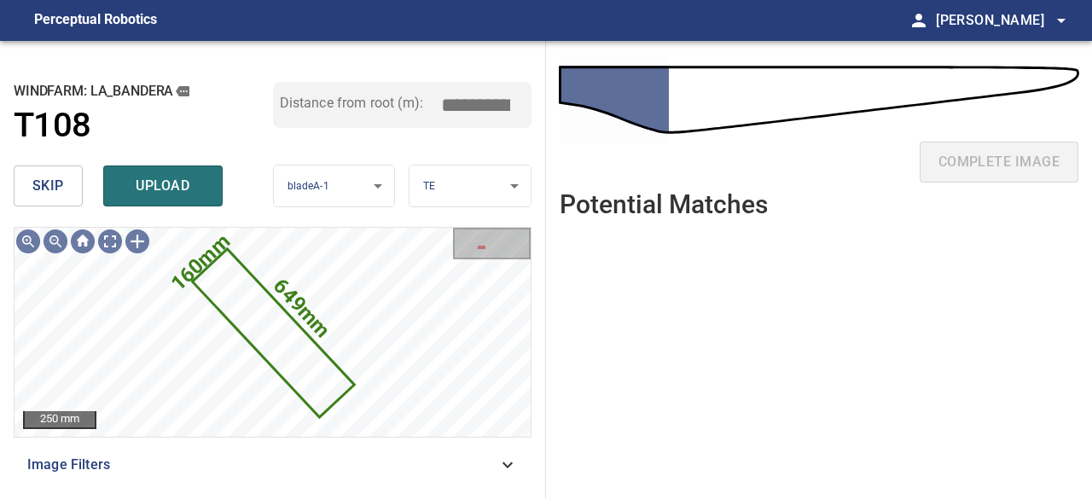
click at [63, 176] on span "skip" at bounding box center [48, 186] width 32 height 24
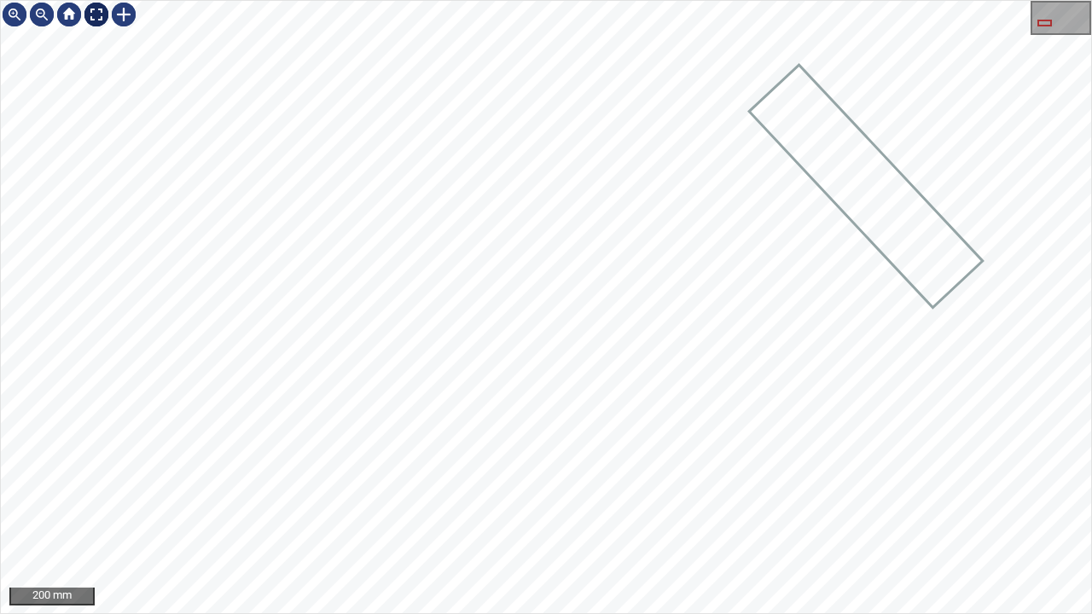
click at [96, 15] on div at bounding box center [96, 14] width 27 height 27
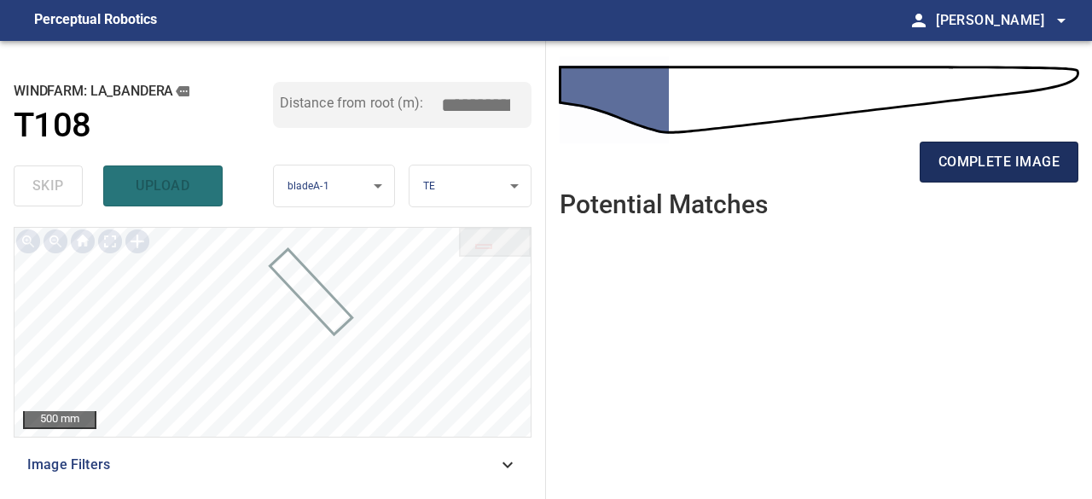
click at [953, 166] on span "complete image" at bounding box center [998, 162] width 121 height 24
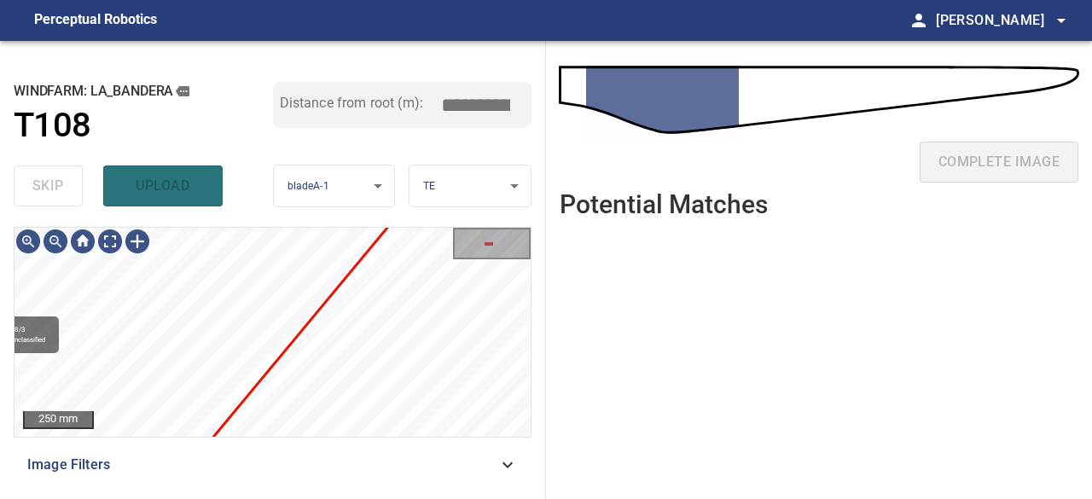
click at [347, 219] on div "**********" at bounding box center [273, 270] width 546 height 458
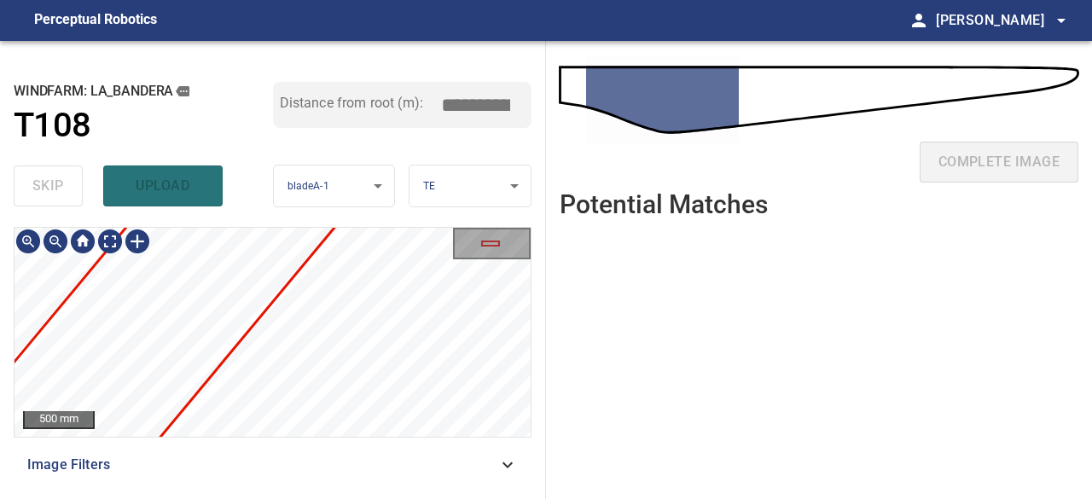
click at [345, 223] on div "**********" at bounding box center [273, 270] width 546 height 458
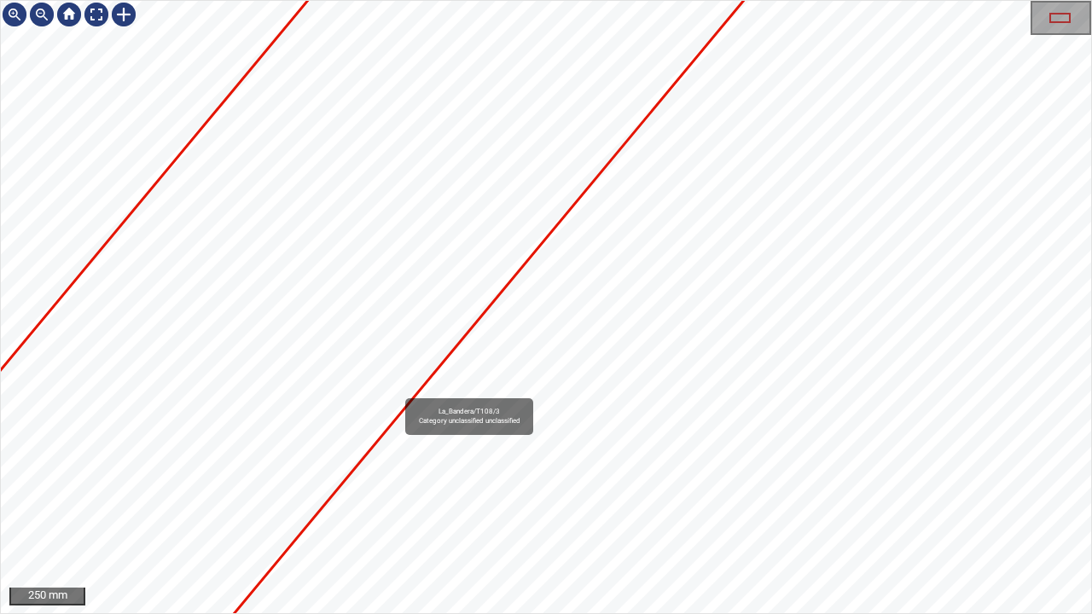
click at [698, 339] on div "La_Bandera/T108/3 Category unclassified unclassified" at bounding box center [546, 307] width 1090 height 612
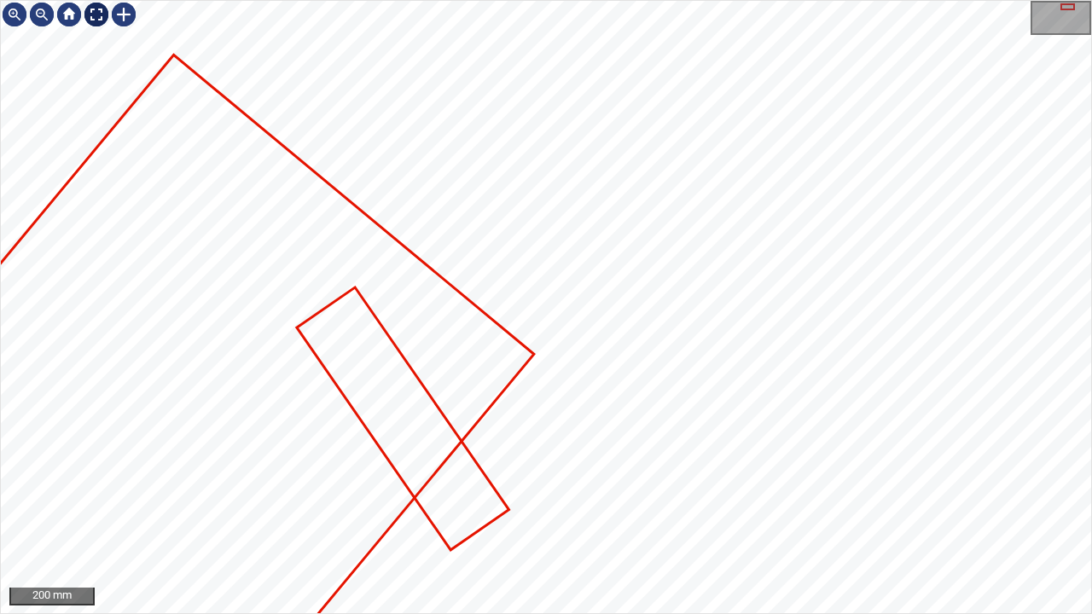
click at [101, 14] on div at bounding box center [96, 14] width 27 height 27
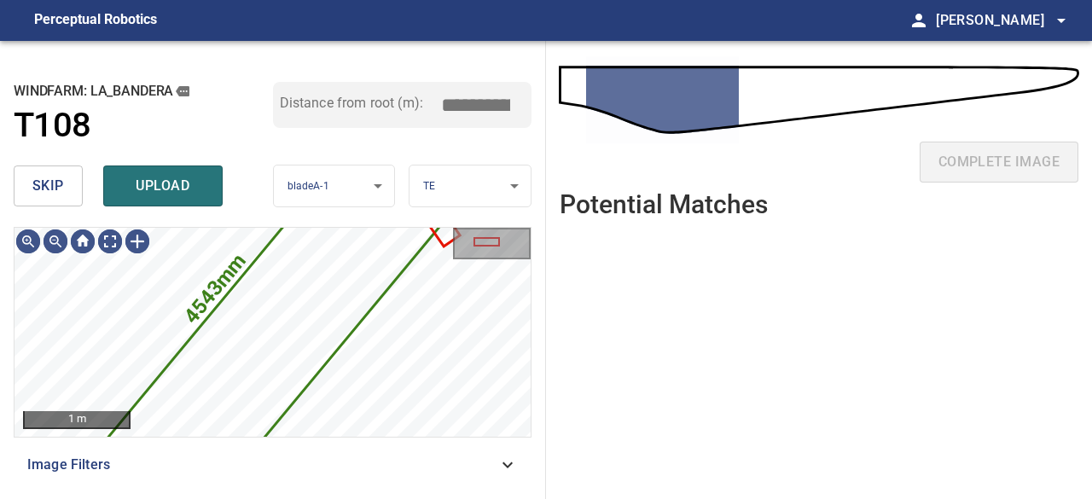
click at [24, 193] on button "skip" at bounding box center [48, 185] width 69 height 41
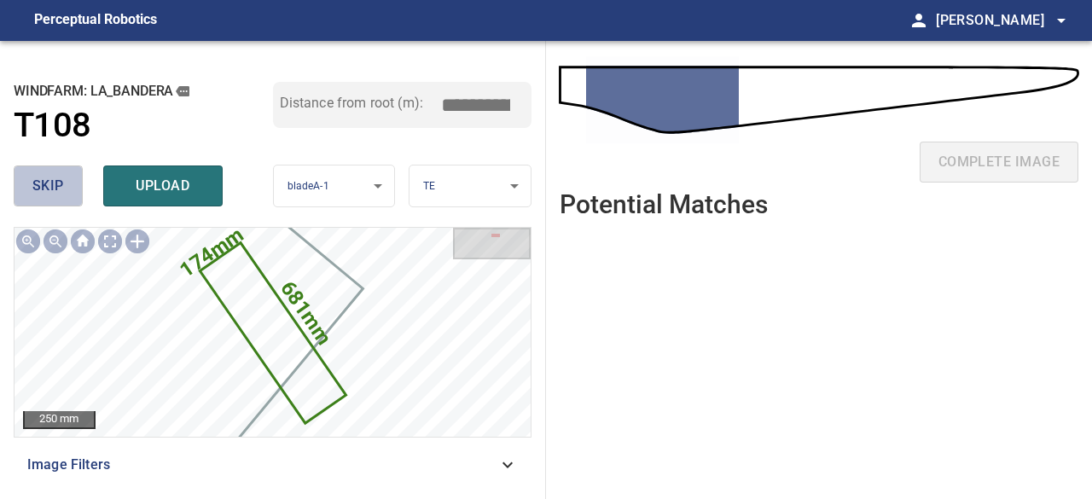
click at [24, 193] on button "skip" at bounding box center [48, 185] width 69 height 41
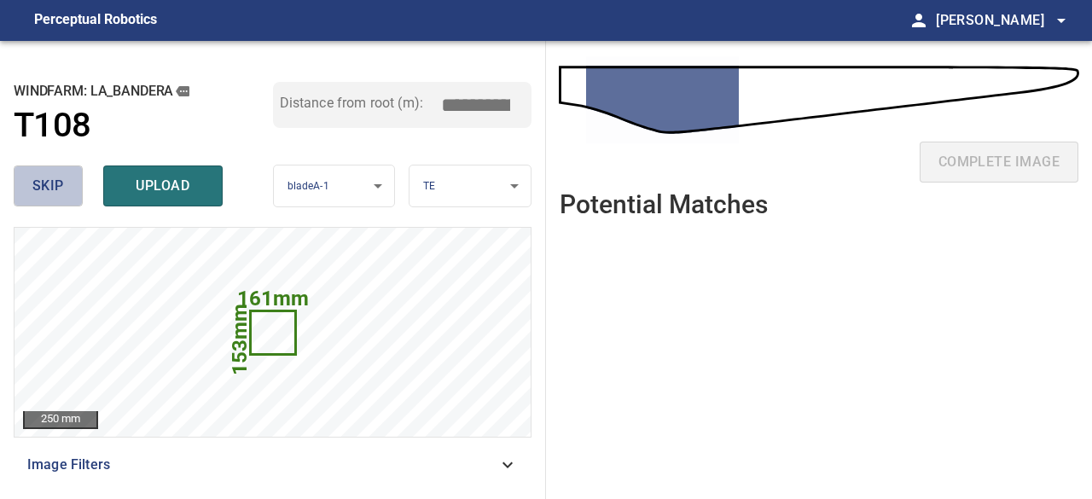
click at [24, 193] on button "skip" at bounding box center [48, 185] width 69 height 41
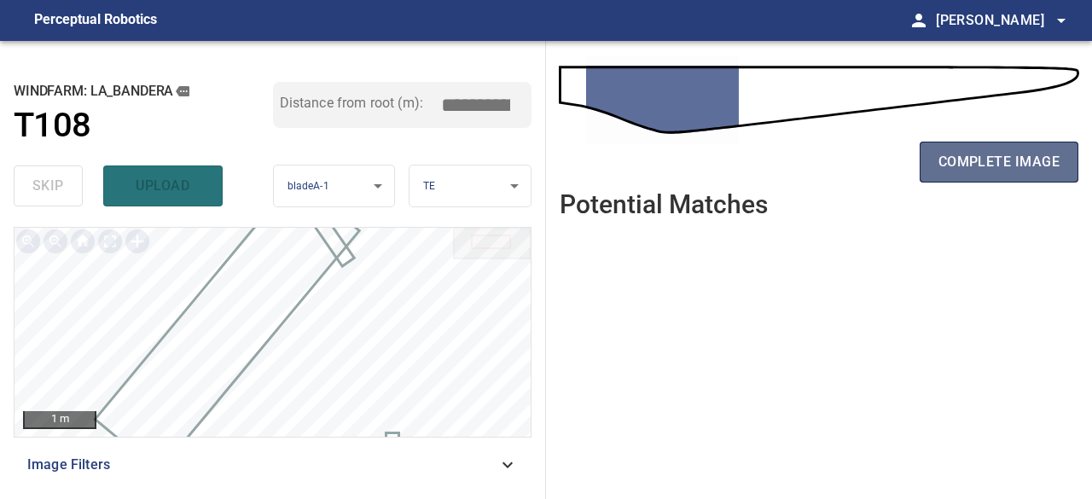
click at [982, 169] on span "complete image" at bounding box center [998, 162] width 121 height 24
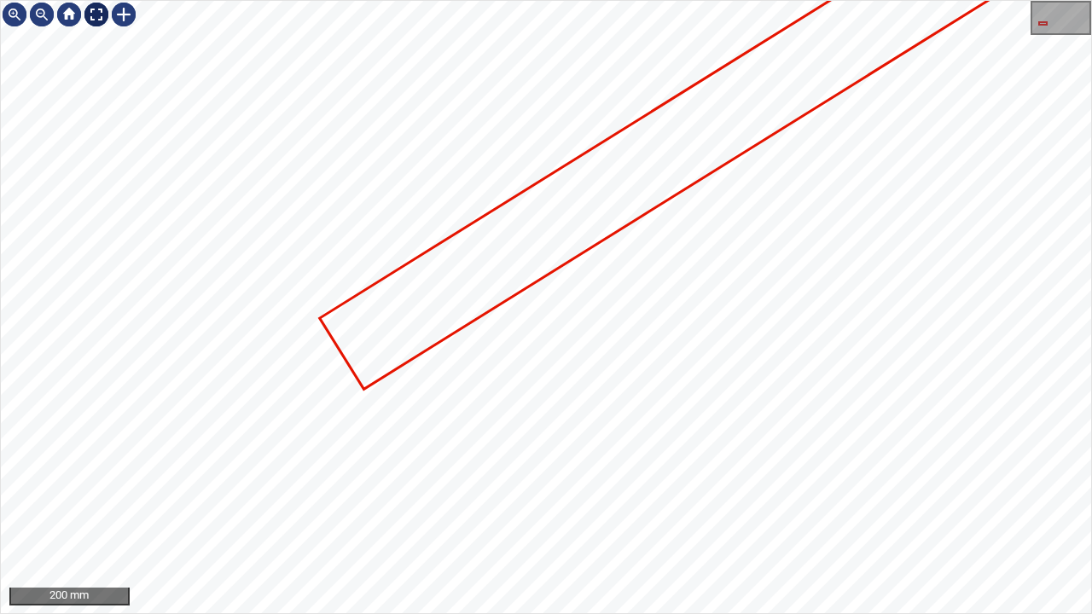
click at [92, 15] on div at bounding box center [96, 14] width 27 height 27
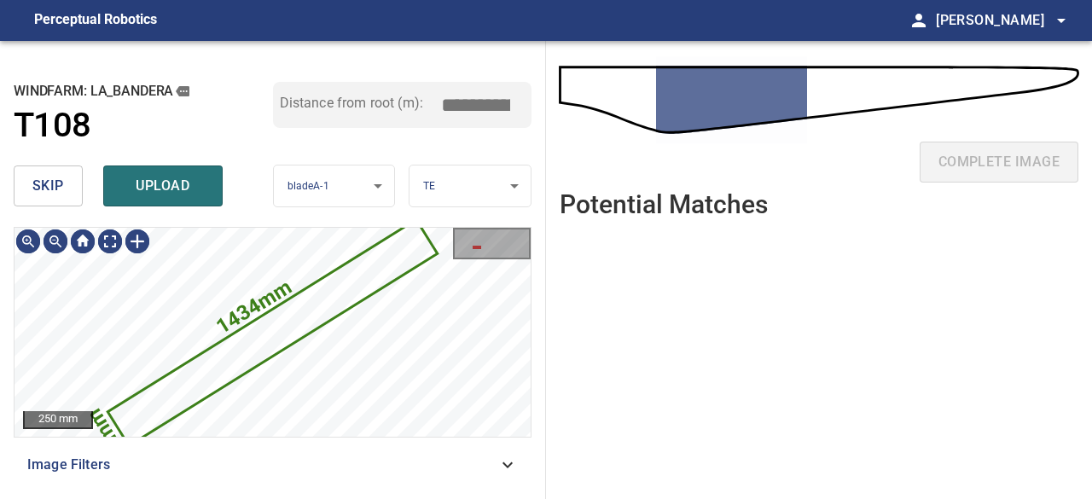
click at [61, 176] on span "skip" at bounding box center [48, 186] width 32 height 24
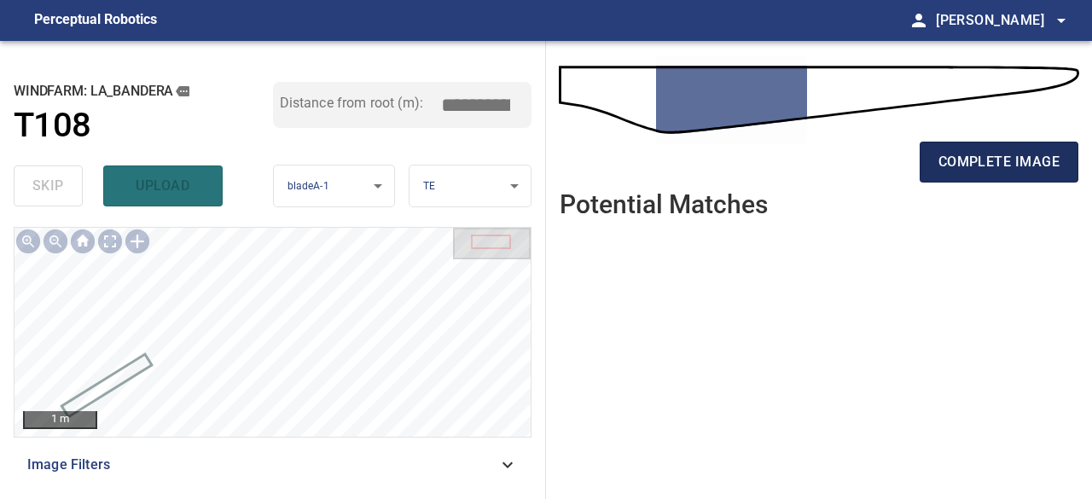
click at [965, 159] on span "complete image" at bounding box center [998, 162] width 121 height 24
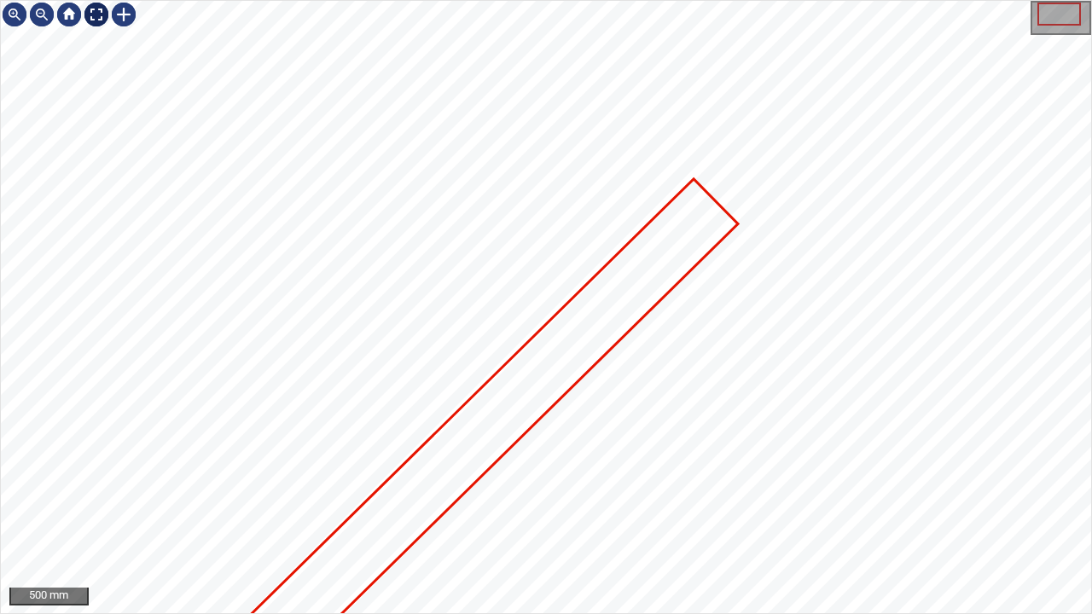
click at [99, 11] on div at bounding box center [96, 14] width 27 height 27
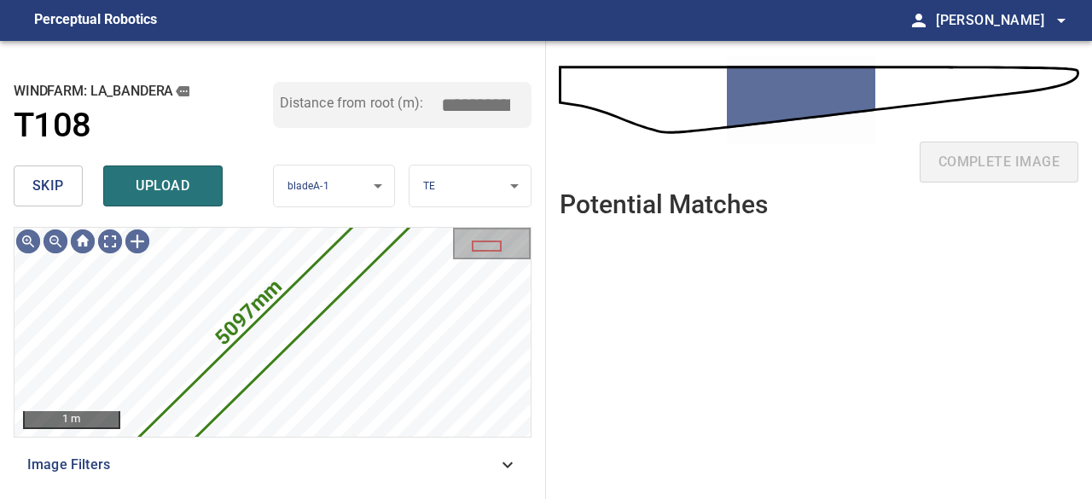
click at [49, 181] on span "skip" at bounding box center [48, 186] width 32 height 24
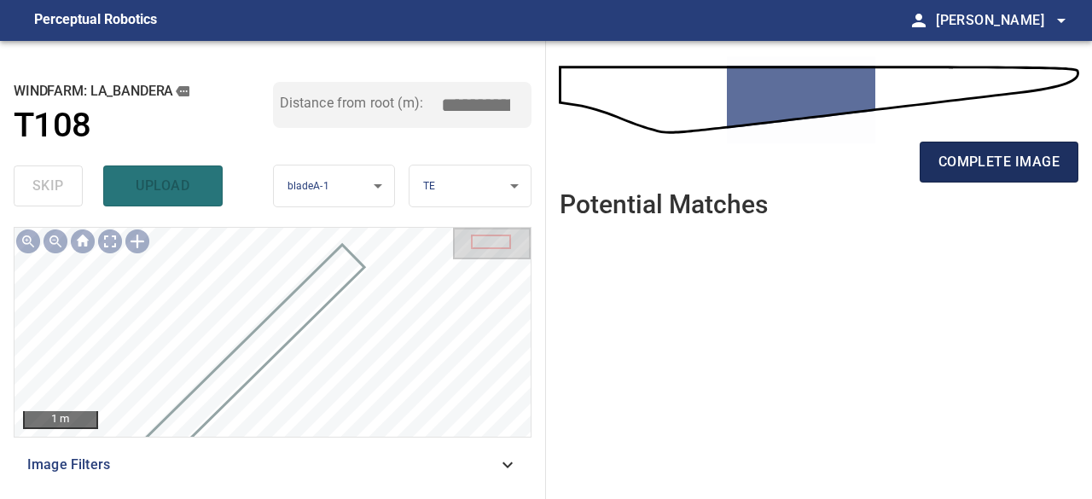
click at [953, 167] on span "complete image" at bounding box center [998, 162] width 121 height 24
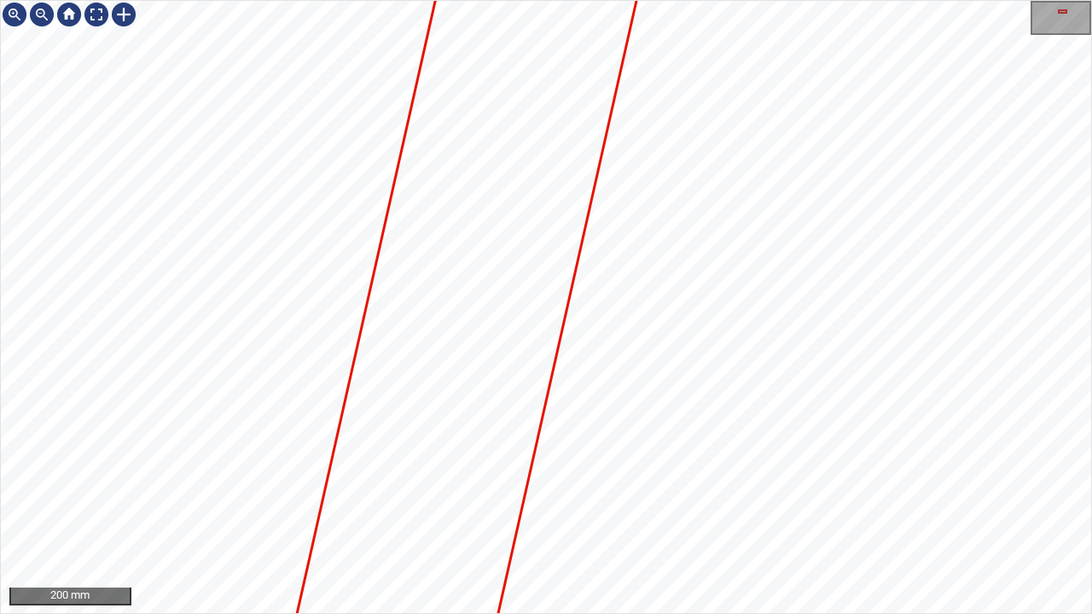
click at [605, 498] on div "200 mm" at bounding box center [546, 307] width 1092 height 614
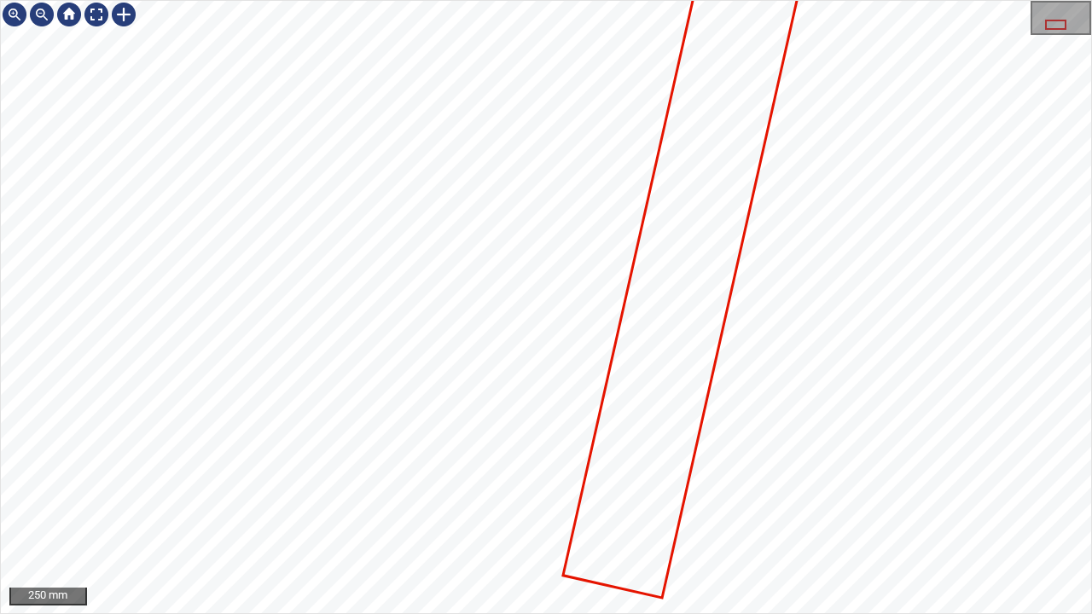
click at [762, 151] on div at bounding box center [546, 307] width 1090 height 612
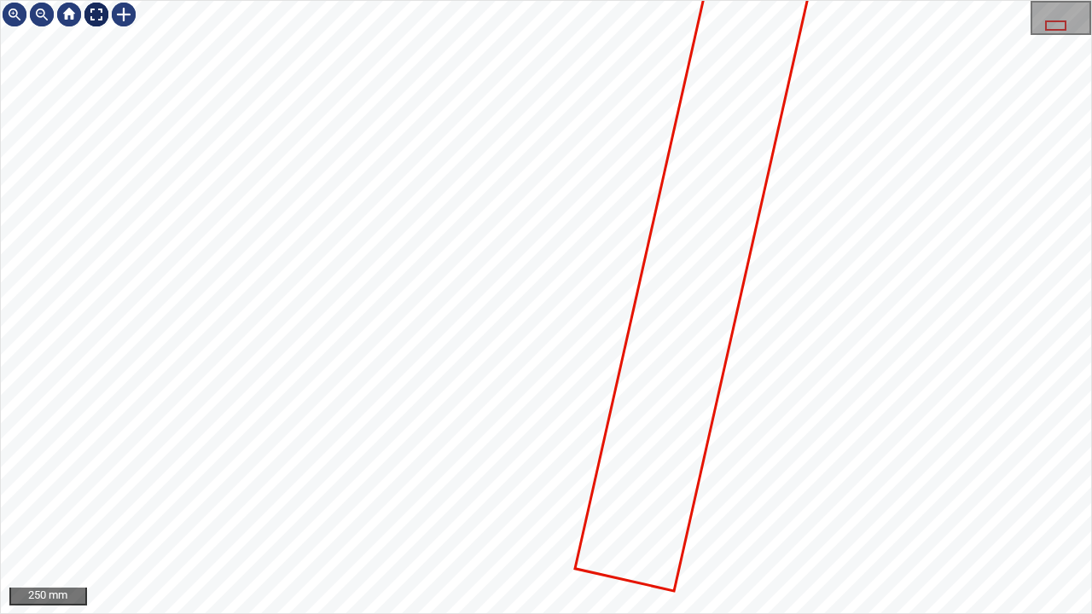
click at [89, 19] on div at bounding box center [96, 14] width 27 height 27
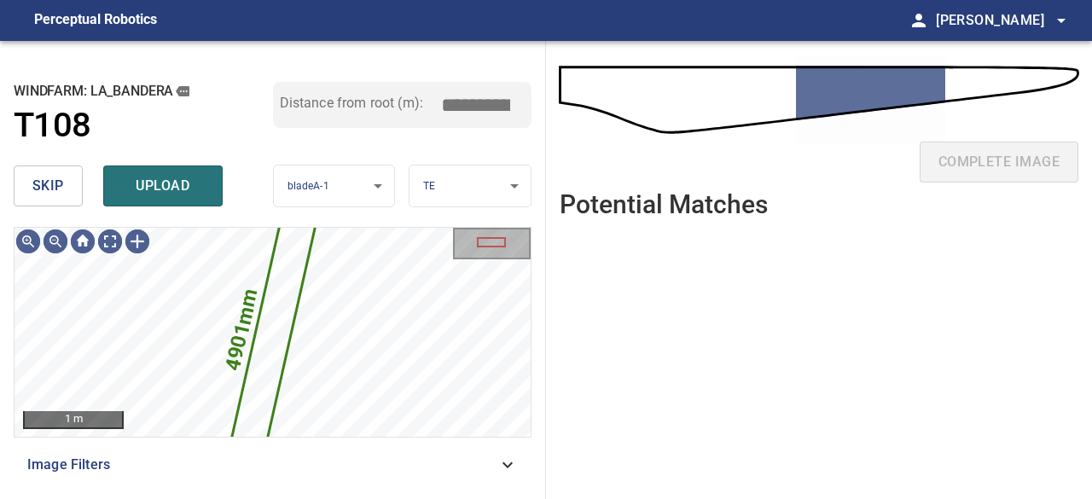
click at [62, 195] on span "skip" at bounding box center [48, 186] width 32 height 24
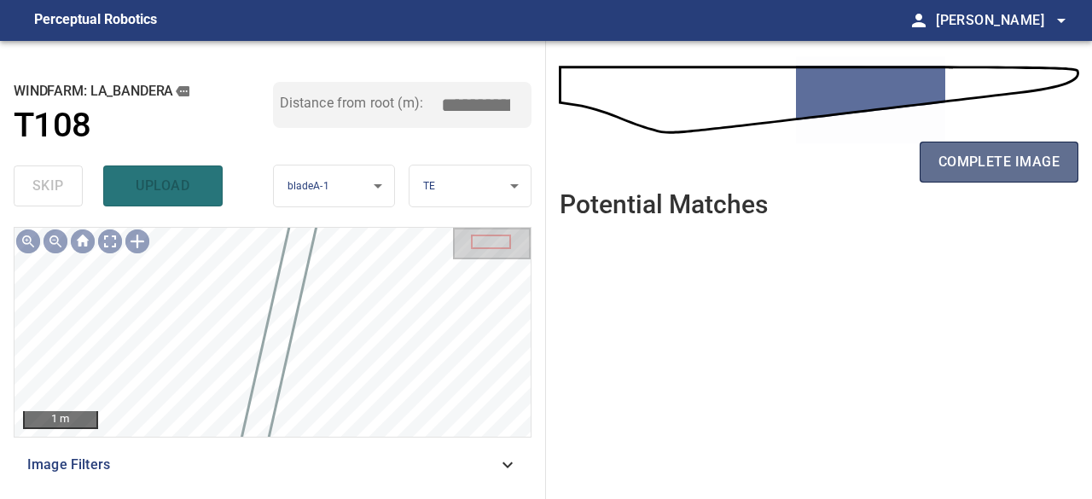
click at [999, 164] on span "complete image" at bounding box center [998, 162] width 121 height 24
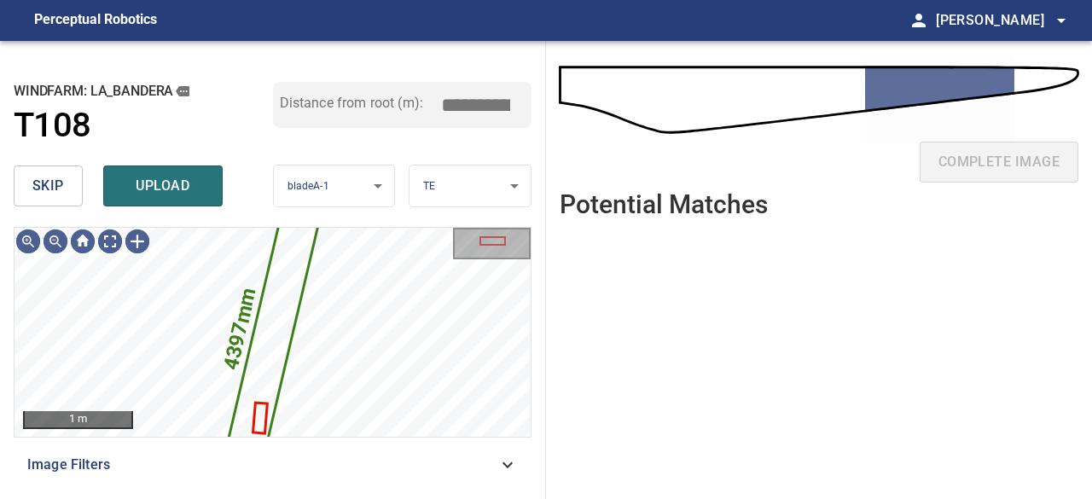
click at [60, 188] on span "skip" at bounding box center [48, 186] width 32 height 24
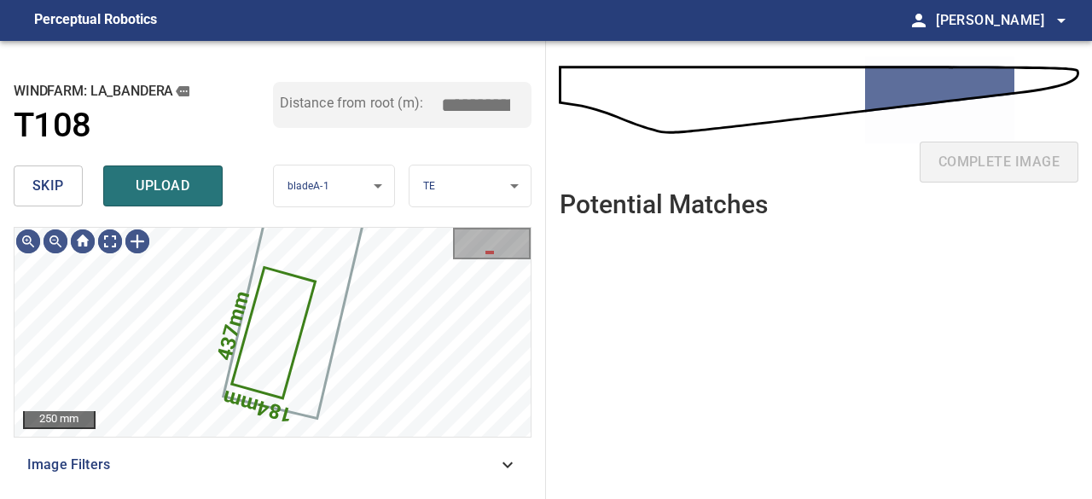
click at [65, 180] on button "skip" at bounding box center [48, 185] width 69 height 41
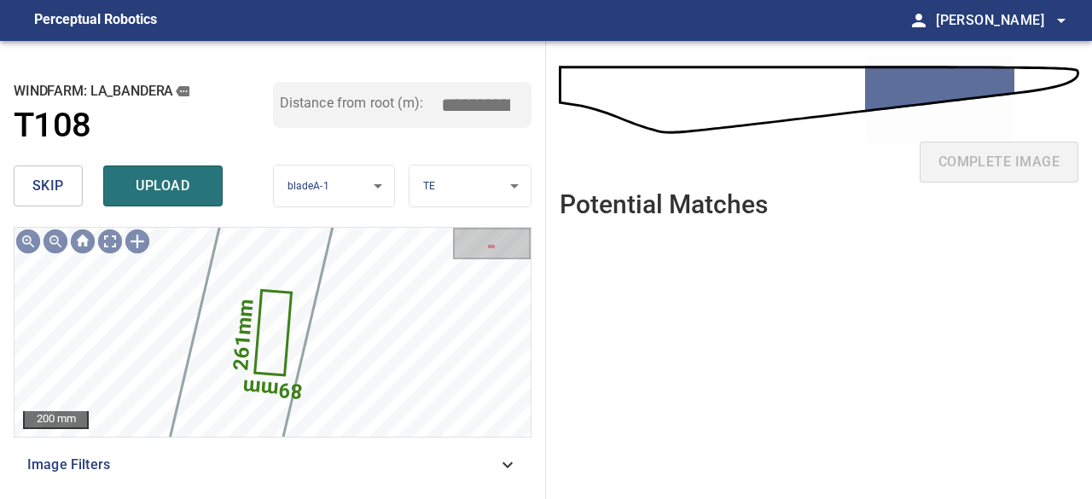
click at [65, 178] on button "skip" at bounding box center [48, 185] width 69 height 41
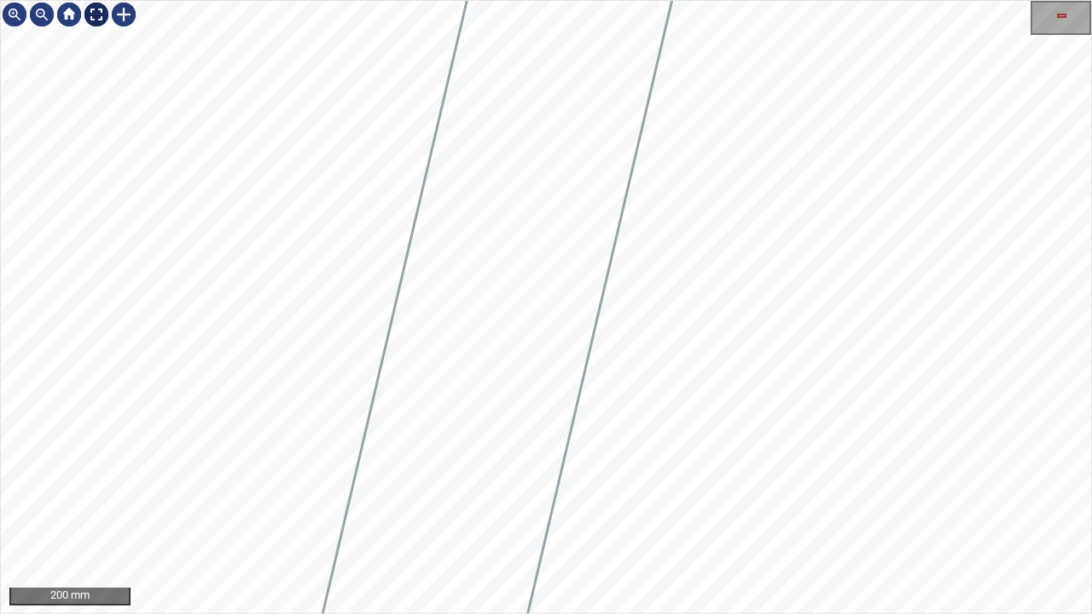
click at [87, 14] on div at bounding box center [96, 14] width 27 height 27
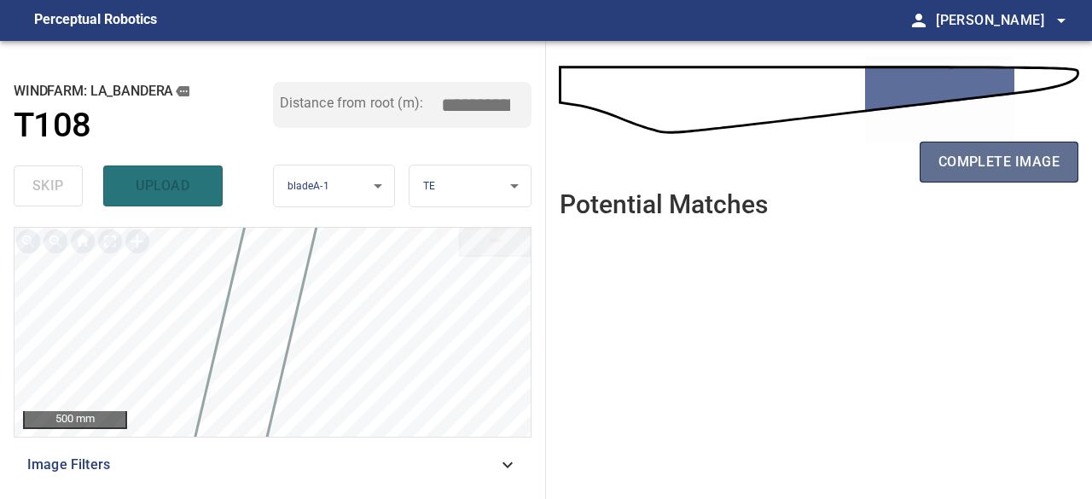
click at [1011, 159] on span "complete image" at bounding box center [998, 162] width 121 height 24
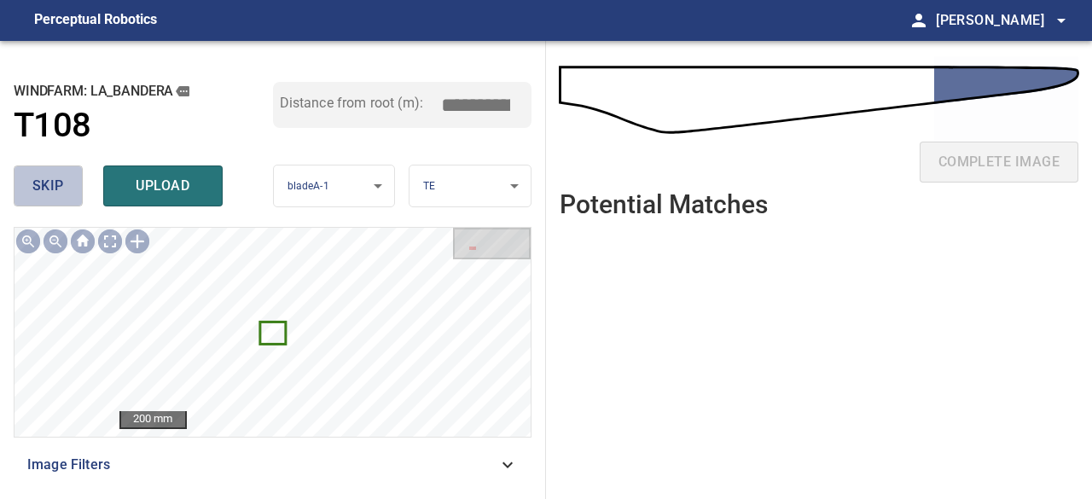
click at [57, 190] on span "skip" at bounding box center [48, 186] width 32 height 24
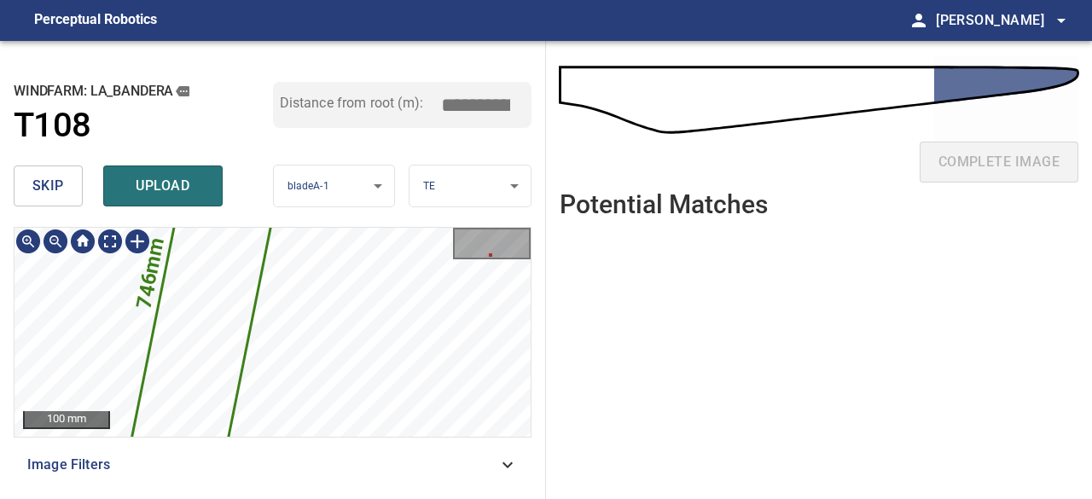
click at [235, 345] on icon at bounding box center [212, 280] width 214 height 636
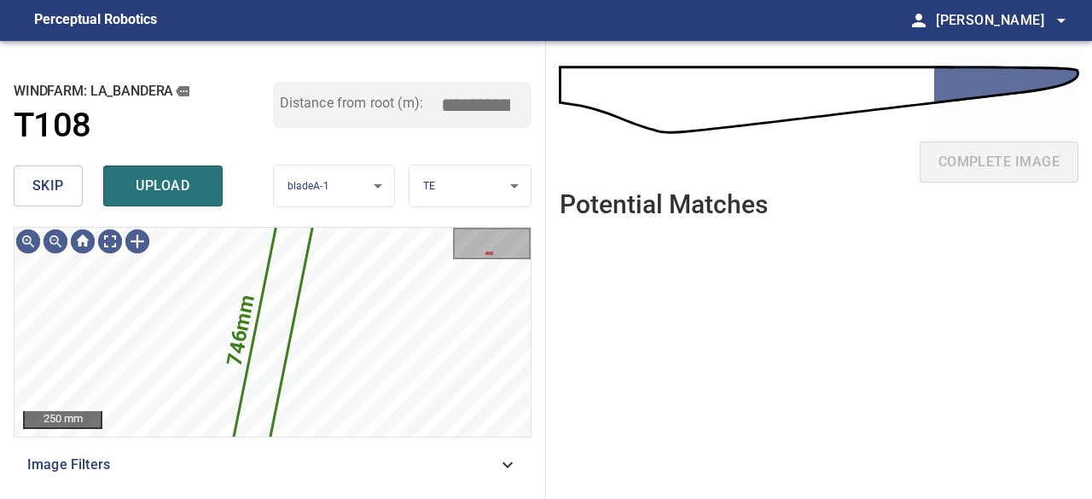
click at [33, 182] on span "skip" at bounding box center [48, 186] width 32 height 24
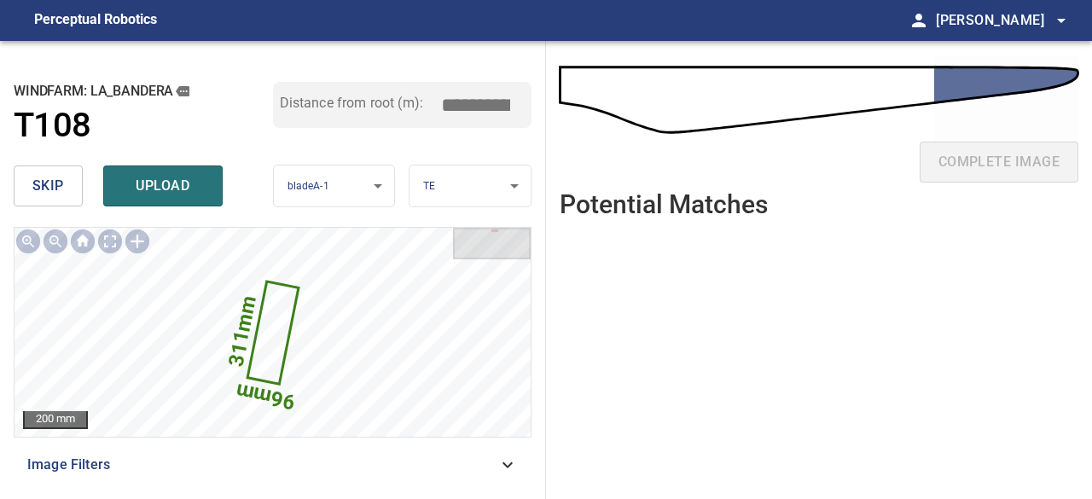
click at [34, 182] on span "skip" at bounding box center [48, 186] width 32 height 24
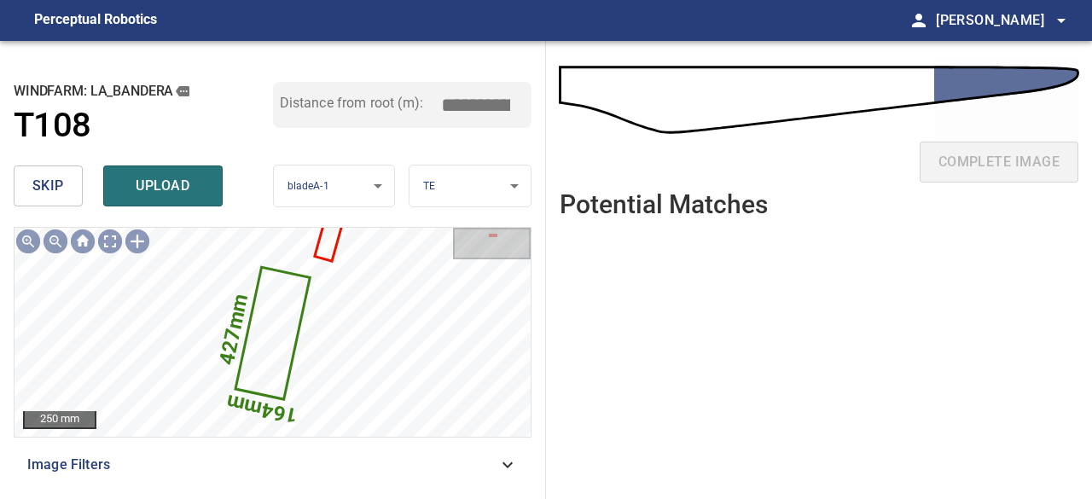
click at [34, 182] on span "skip" at bounding box center [48, 186] width 32 height 24
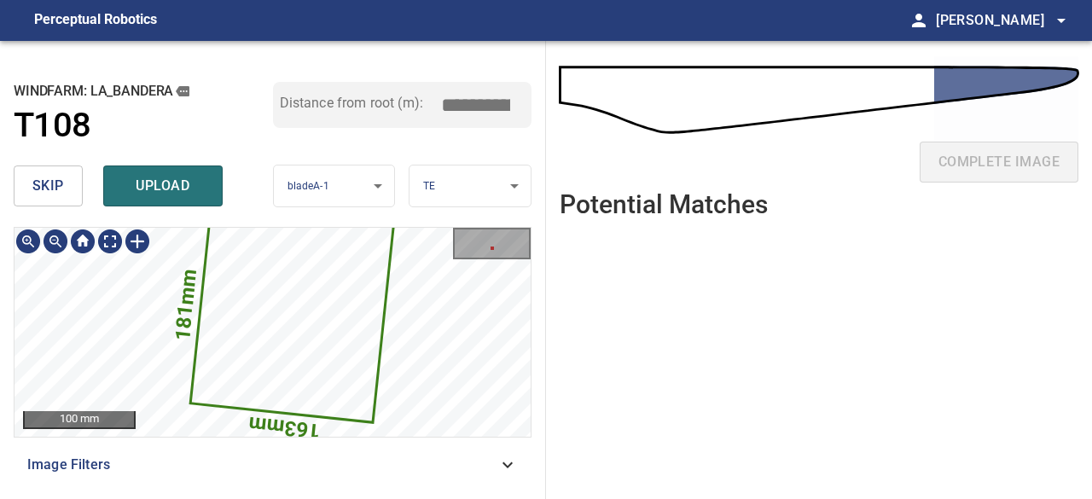
click at [266, 342] on icon at bounding box center [292, 312] width 200 height 218
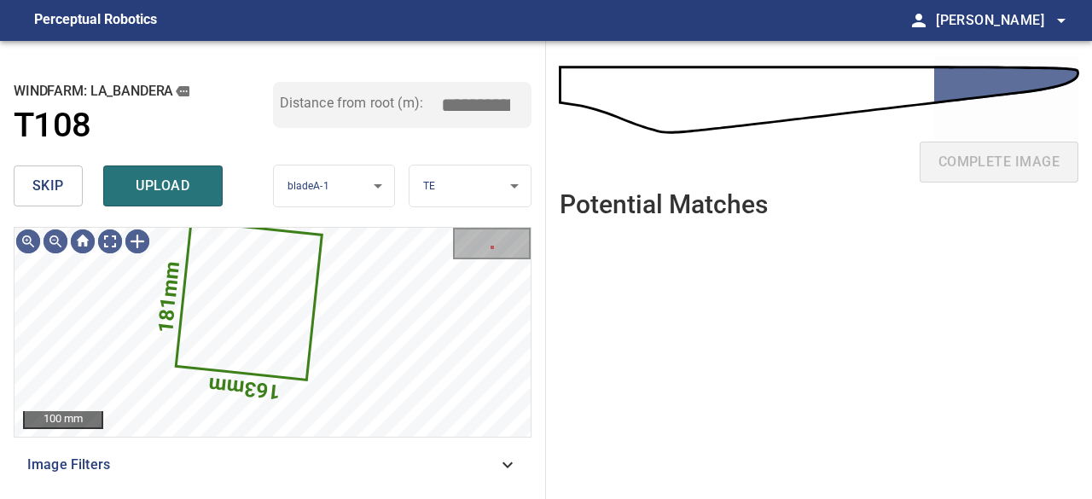
click at [43, 184] on span "skip" at bounding box center [48, 186] width 32 height 24
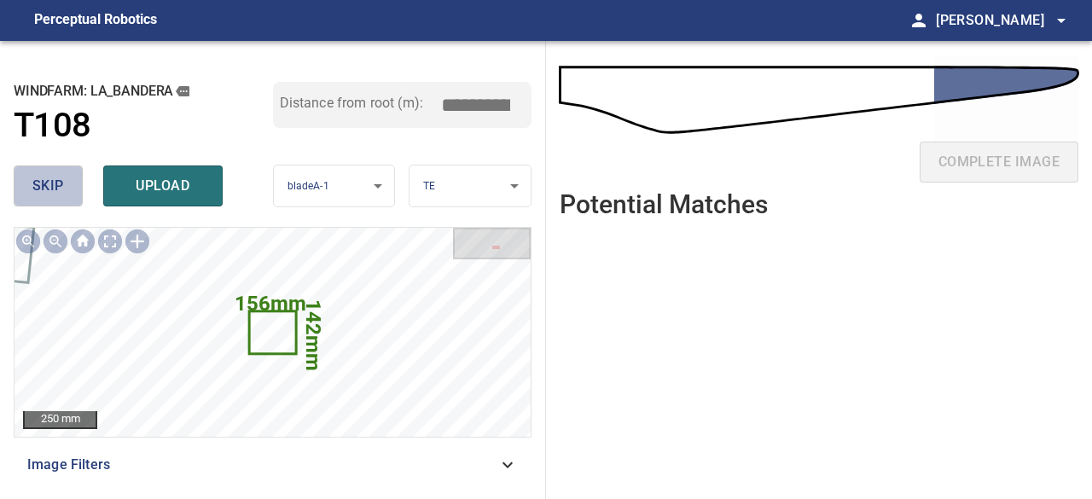
click at [43, 185] on span "skip" at bounding box center [48, 186] width 32 height 24
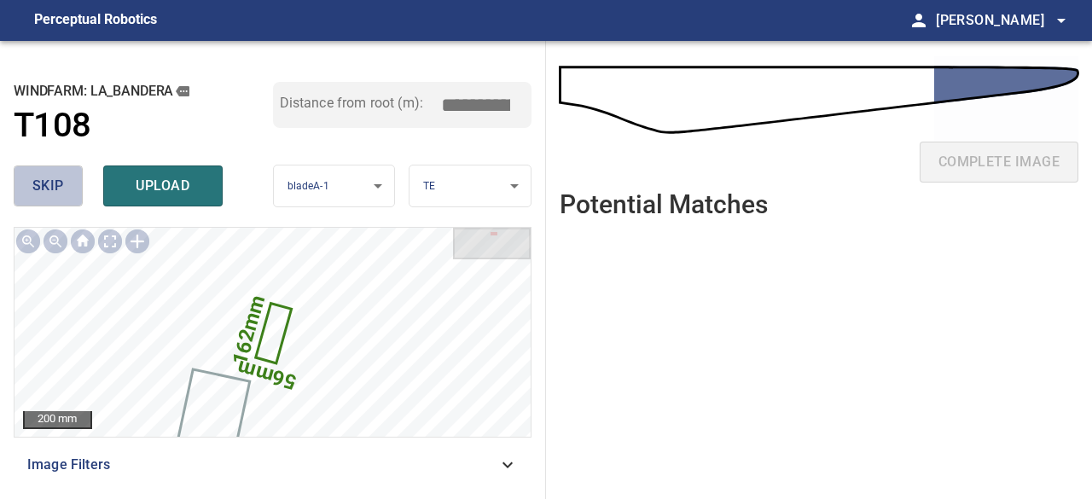
click at [43, 185] on span "skip" at bounding box center [48, 186] width 32 height 24
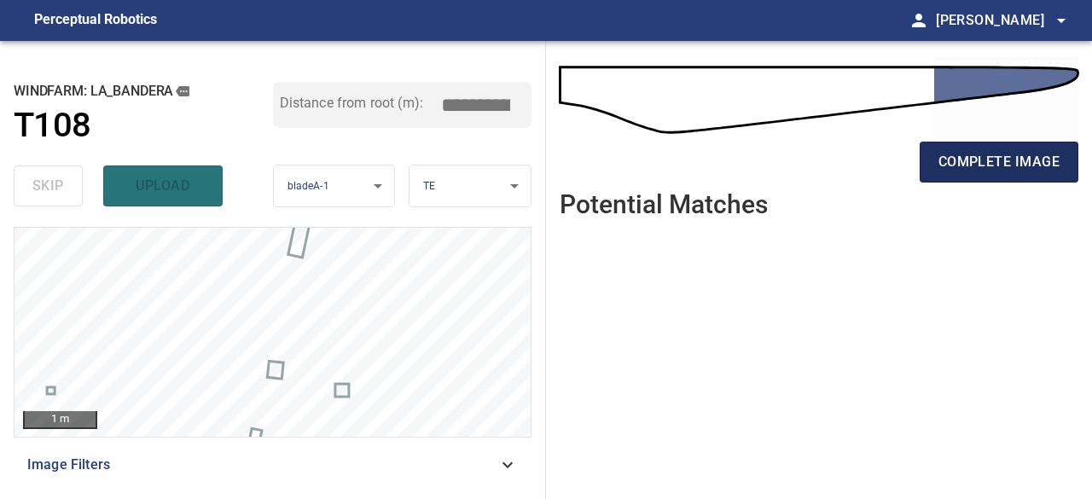
click at [999, 171] on span "complete image" at bounding box center [998, 162] width 121 height 24
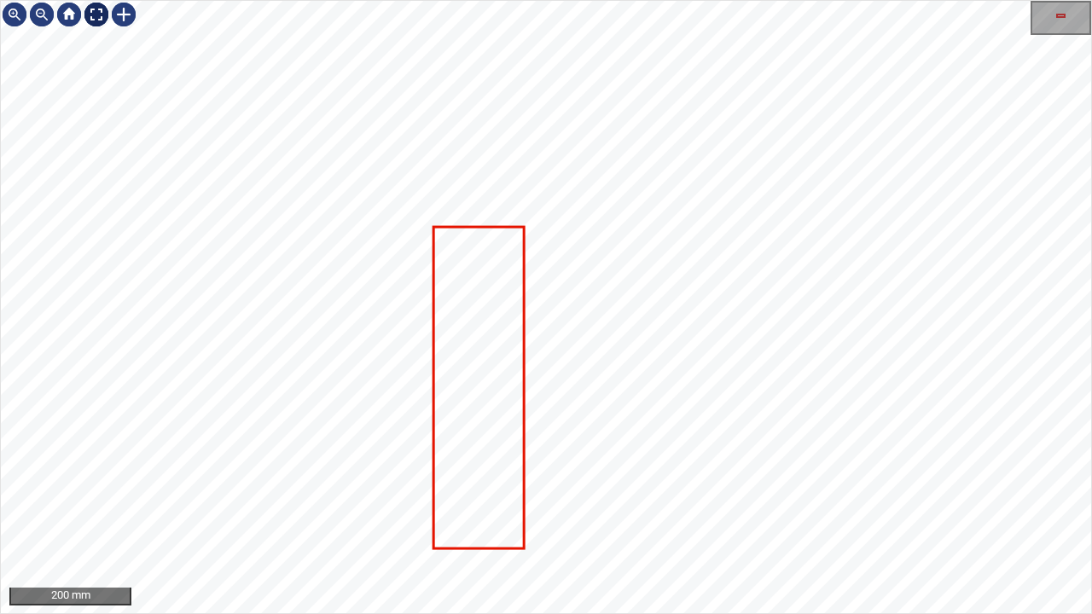
click at [92, 11] on div at bounding box center [96, 14] width 27 height 27
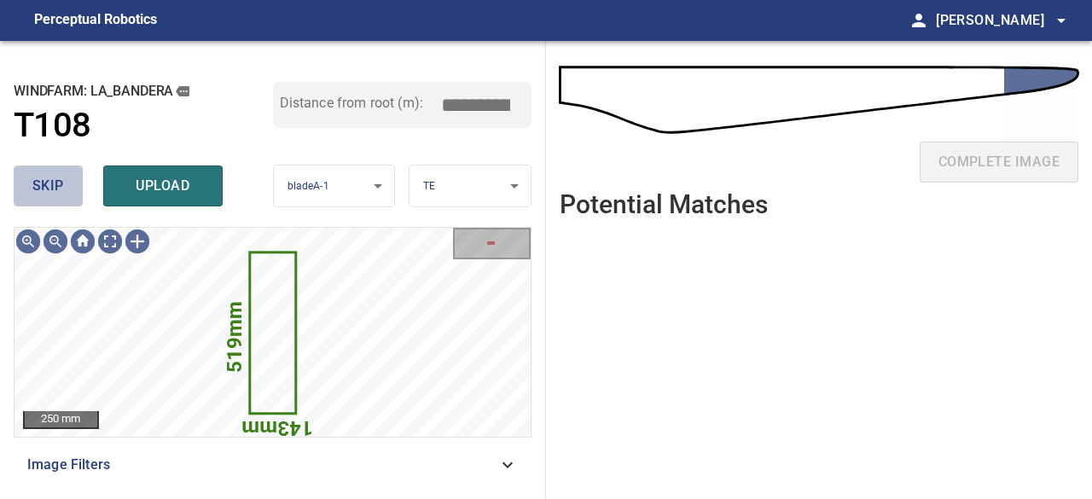
click at [65, 177] on button "skip" at bounding box center [48, 185] width 69 height 41
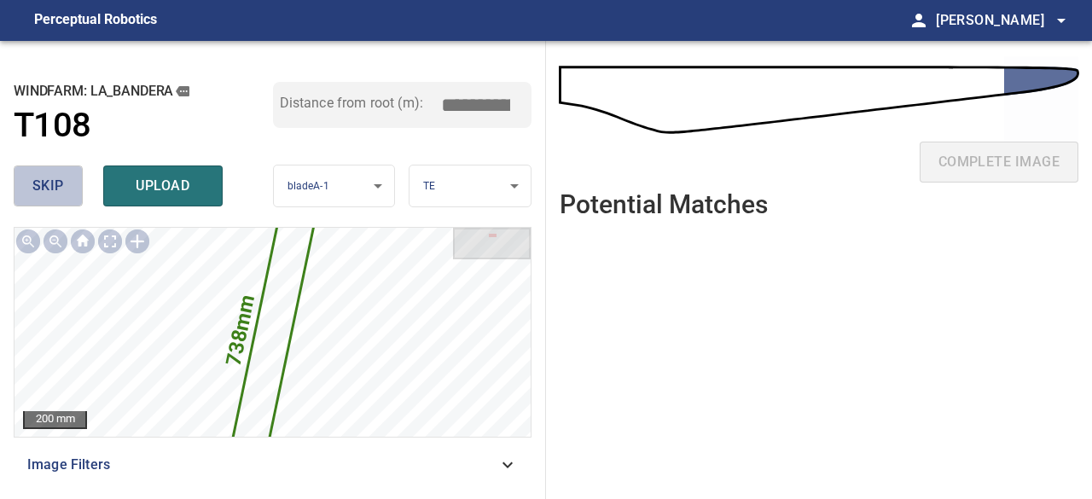
click at [64, 177] on button "skip" at bounding box center [48, 185] width 69 height 41
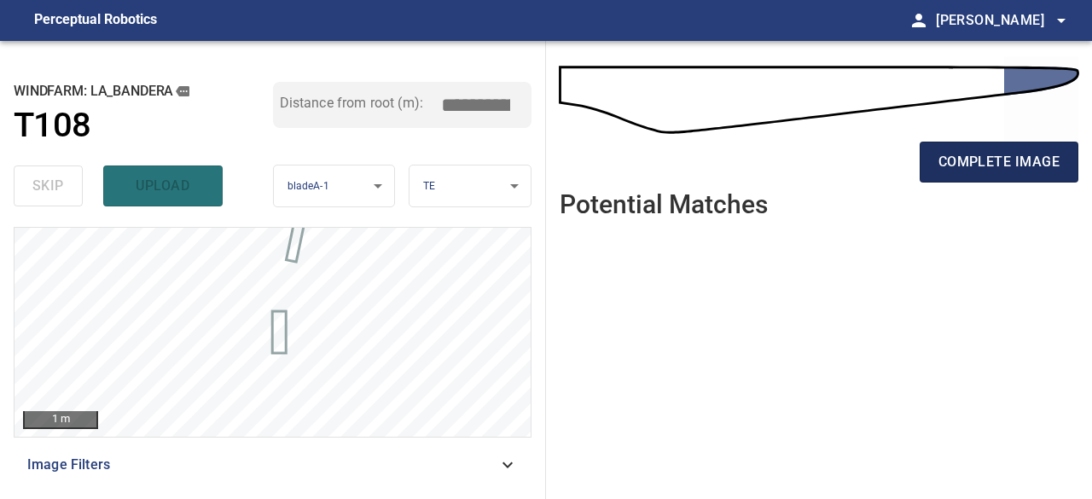
click at [976, 160] on span "complete image" at bounding box center [998, 162] width 121 height 24
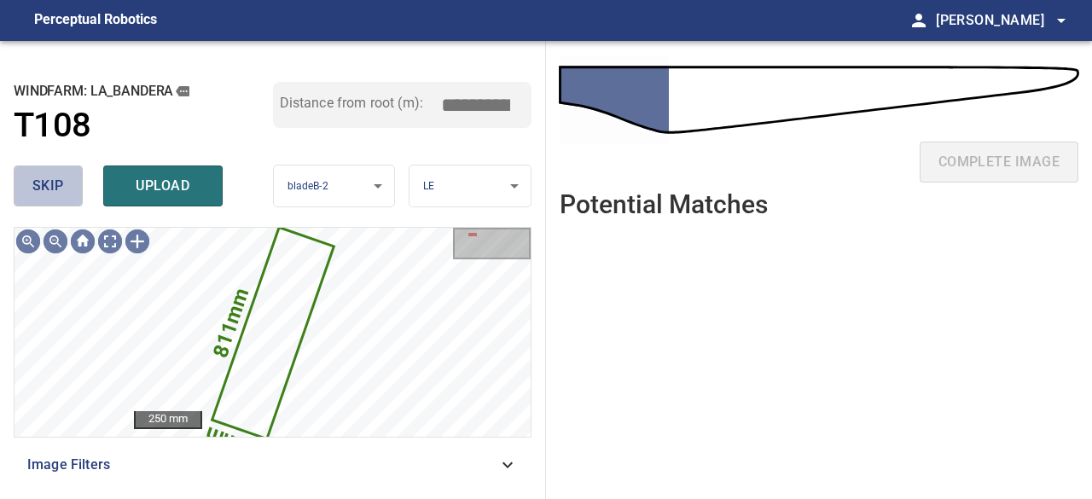
click at [44, 177] on span "skip" at bounding box center [48, 186] width 32 height 24
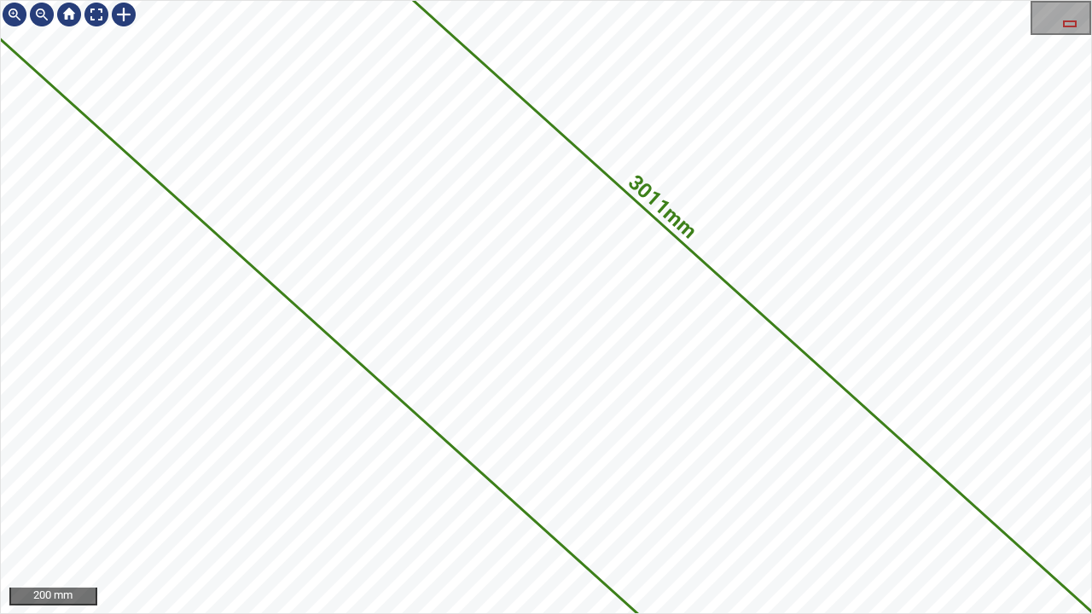
click at [377, 488] on div "3011mm 713mm La_Bandera/T108/1 Category unclassified unclassified" at bounding box center [546, 307] width 1090 height 612
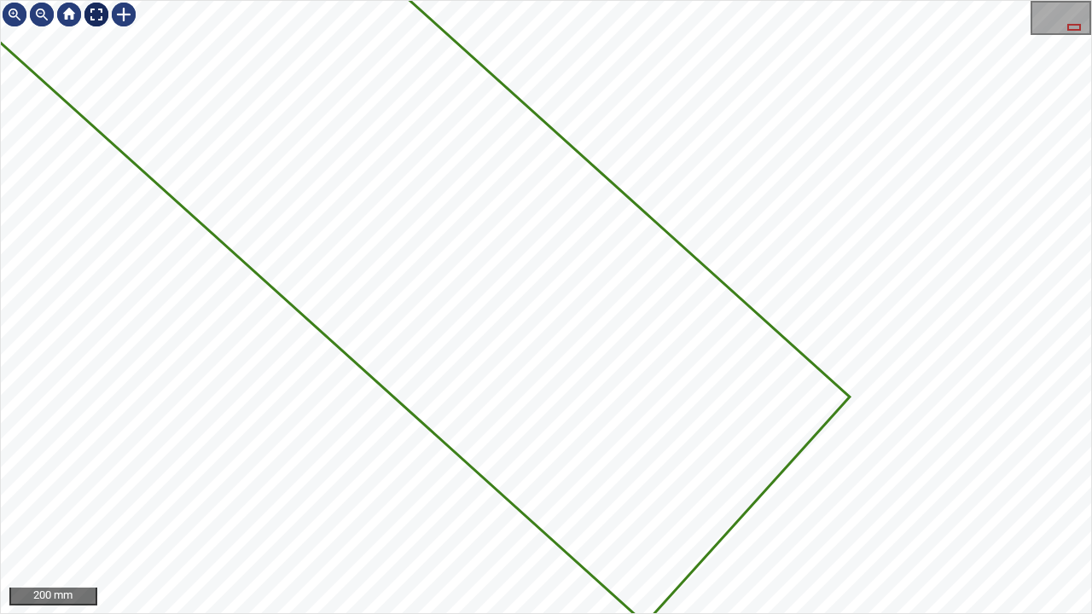
click at [96, 15] on div at bounding box center [96, 14] width 27 height 27
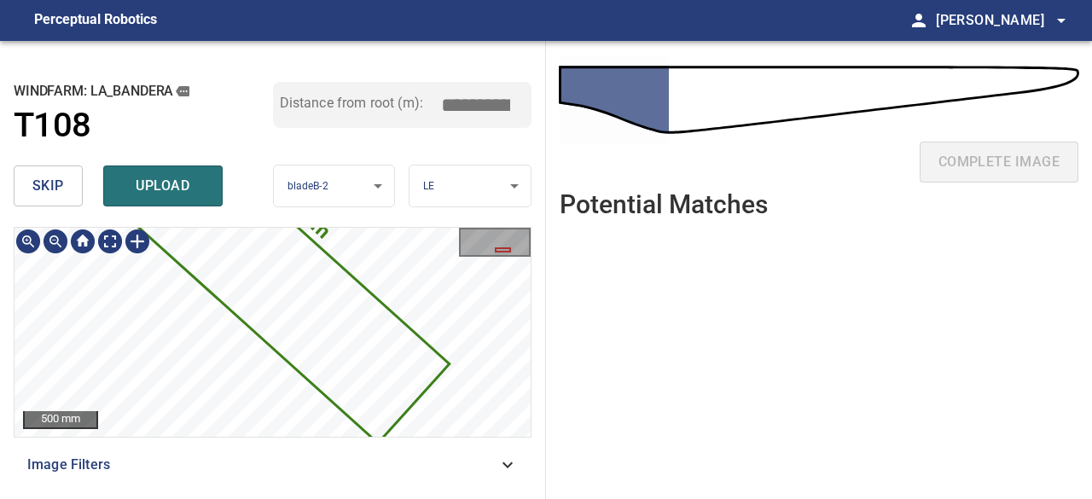
click at [233, 265] on icon at bounding box center [249, 255] width 395 height 371
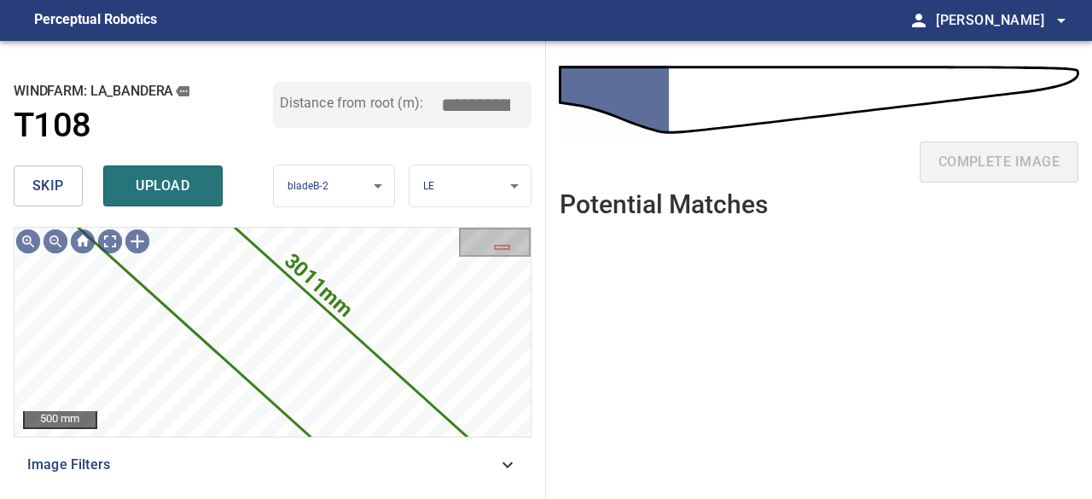
click at [53, 185] on span "skip" at bounding box center [48, 186] width 32 height 24
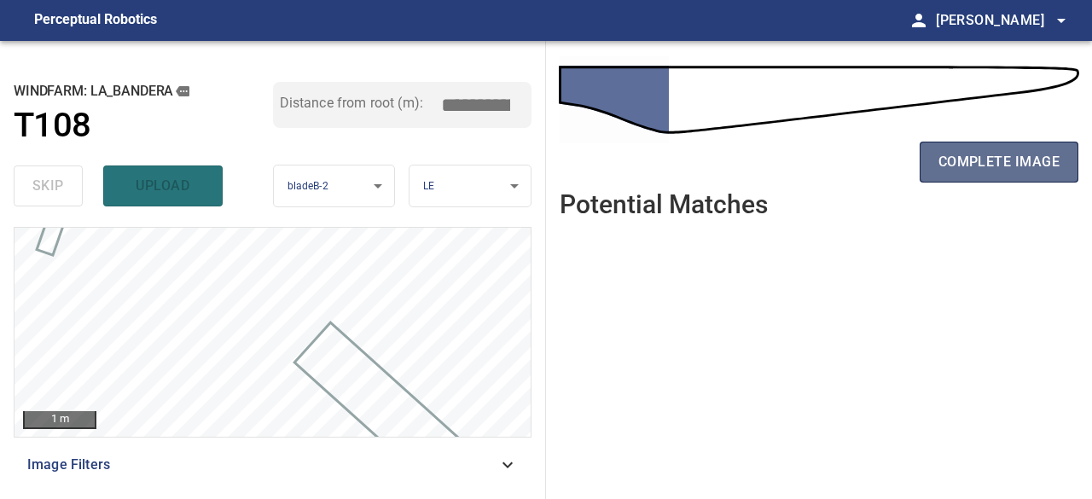
click at [995, 170] on span "complete image" at bounding box center [998, 162] width 121 height 24
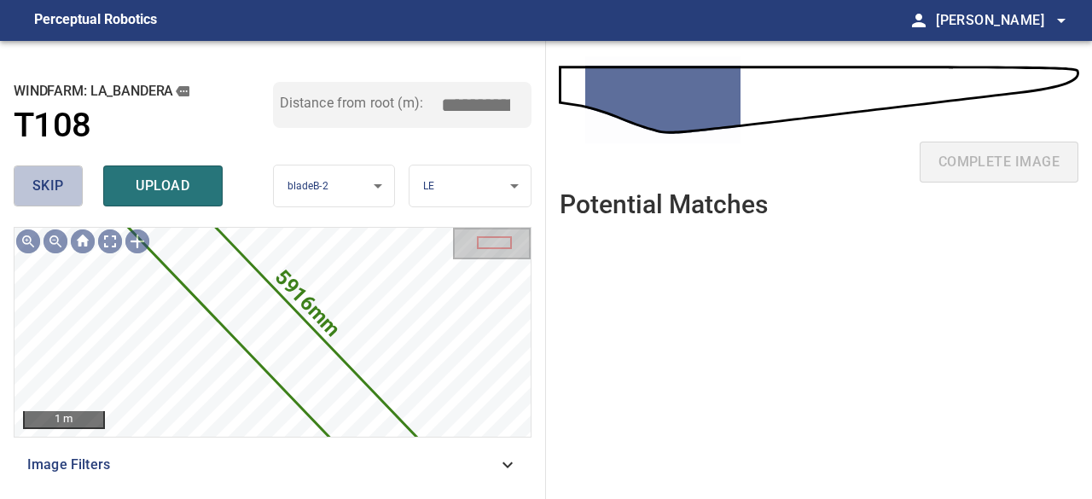
click at [46, 183] on span "skip" at bounding box center [48, 186] width 32 height 24
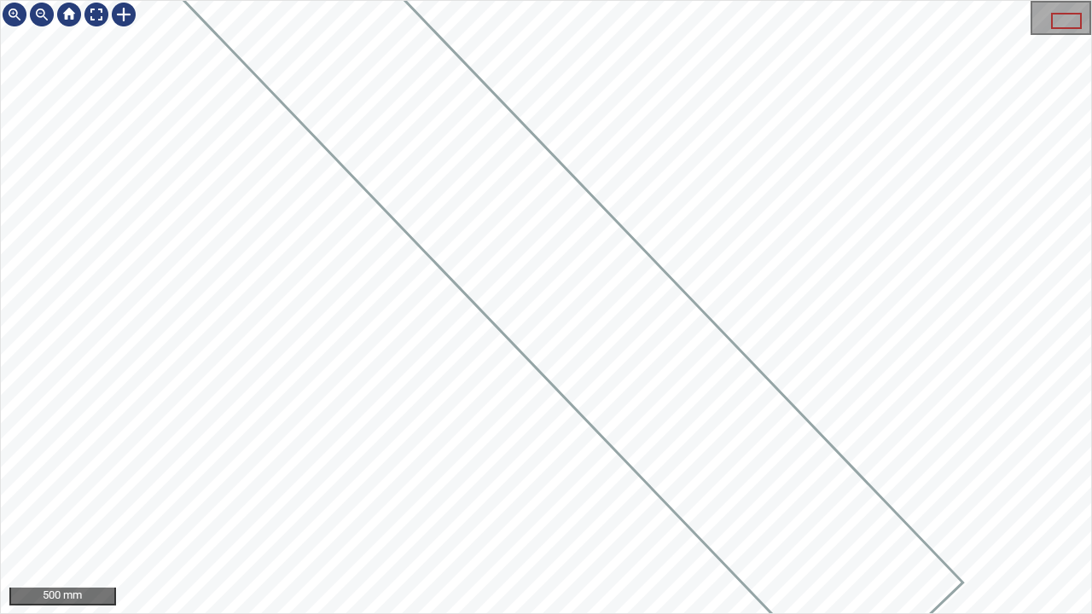
click at [413, 19] on div at bounding box center [546, 307] width 1090 height 612
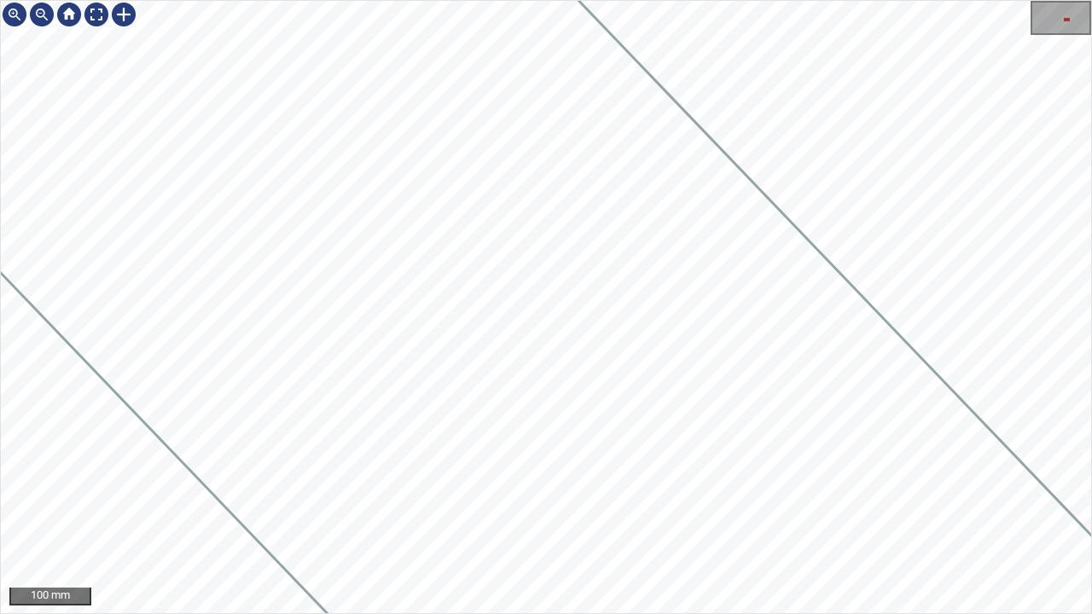
click at [344, 498] on div "100 mm" at bounding box center [546, 307] width 1092 height 614
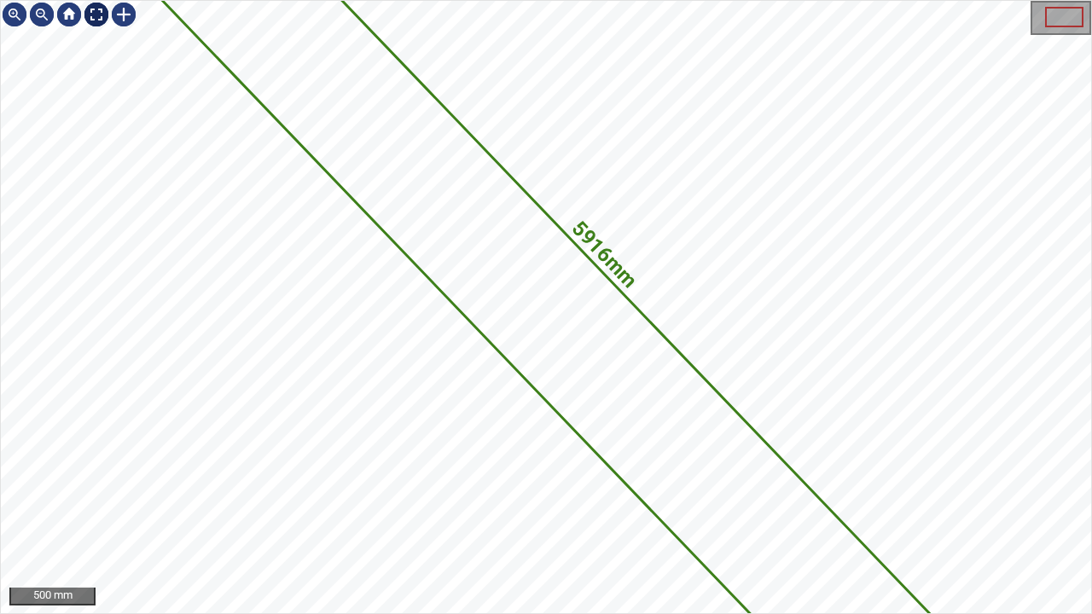
click at [101, 7] on div at bounding box center [96, 14] width 27 height 27
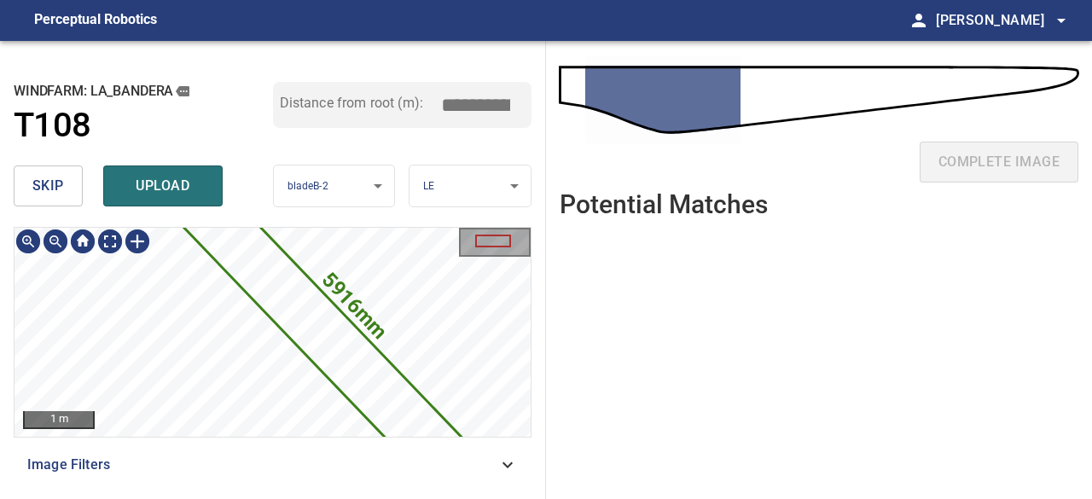
click at [290, 304] on icon at bounding box center [322, 332] width 325 height 335
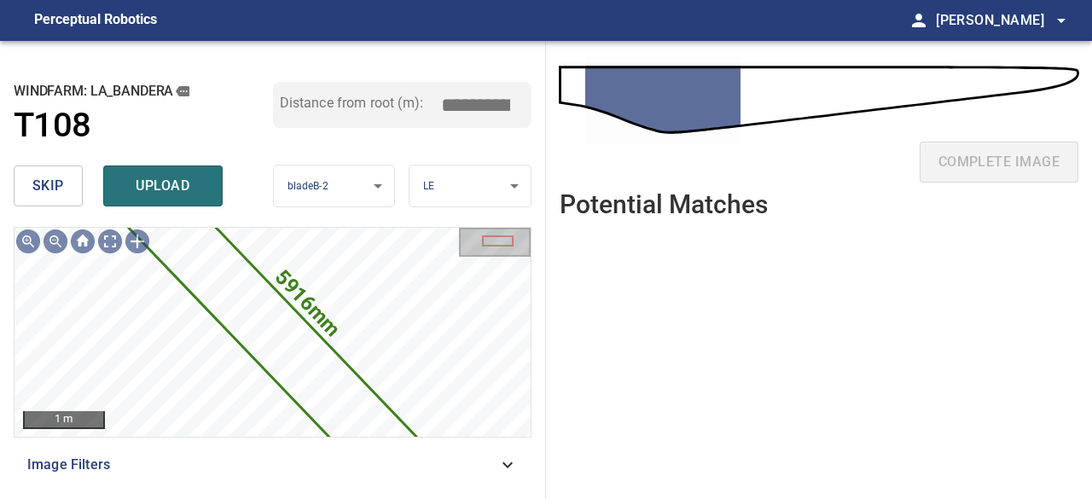
click at [58, 186] on span "skip" at bounding box center [48, 186] width 32 height 24
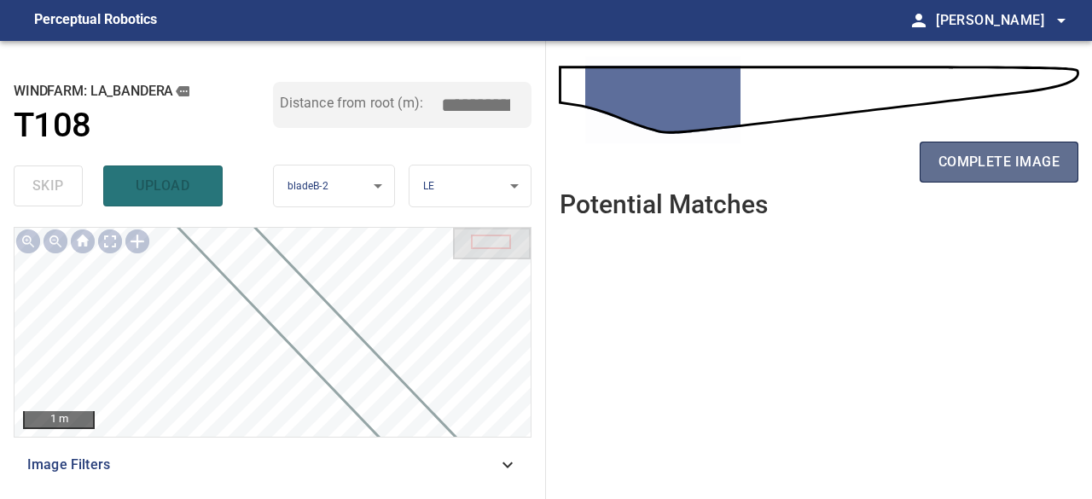
click at [936, 173] on button "complete image" at bounding box center [998, 162] width 159 height 41
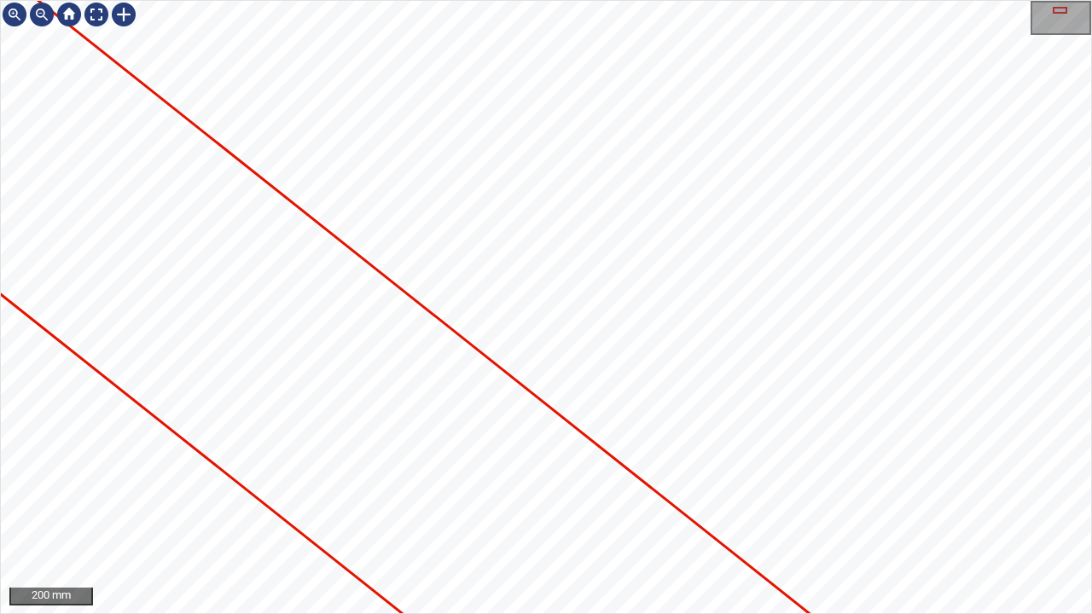
click at [304, 498] on div "200 mm" at bounding box center [546, 307] width 1092 height 614
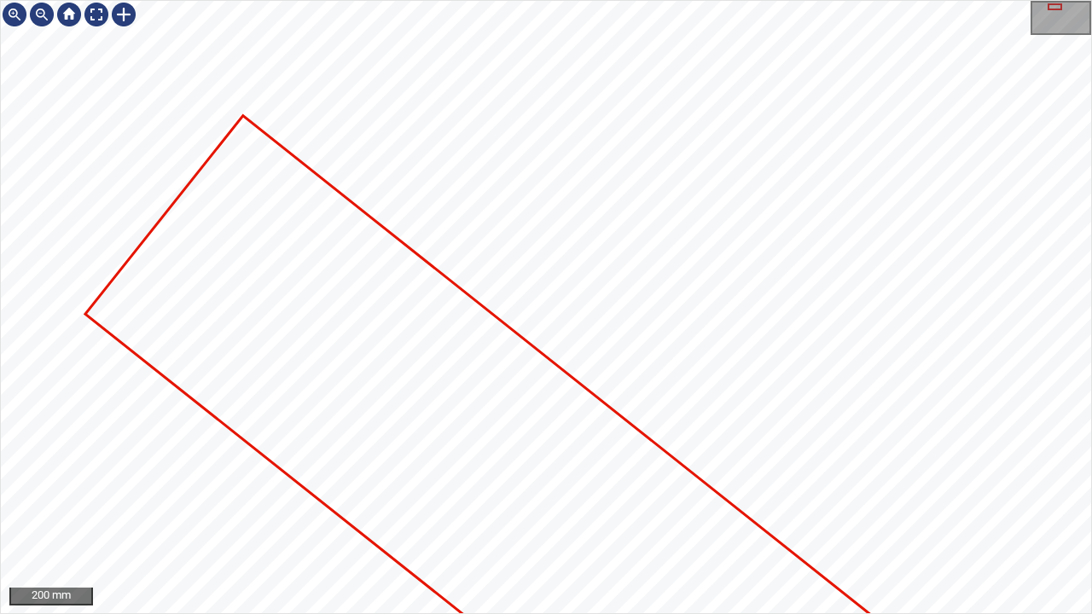
click at [462, 498] on div "200 mm" at bounding box center [546, 307] width 1092 height 614
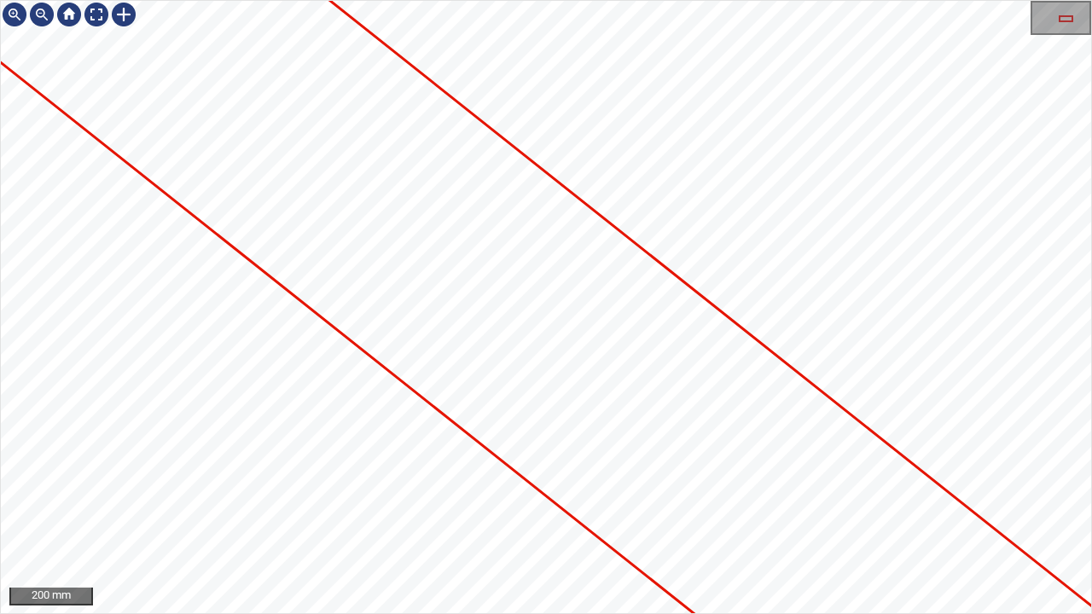
click at [0, 169] on div "200 mm" at bounding box center [546, 307] width 1092 height 614
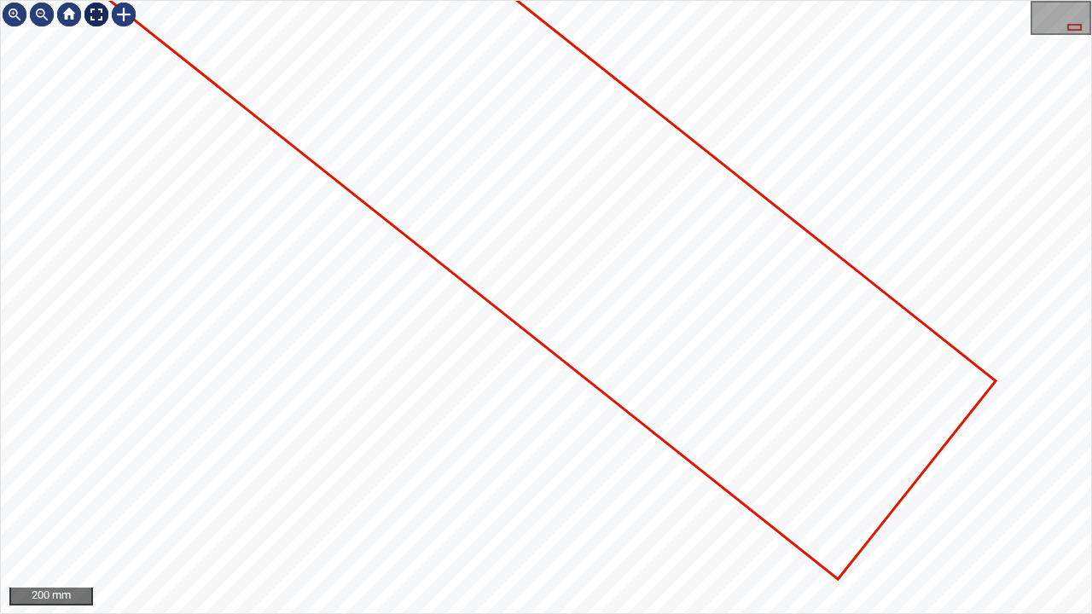
click at [97, 19] on div at bounding box center [96, 14] width 27 height 27
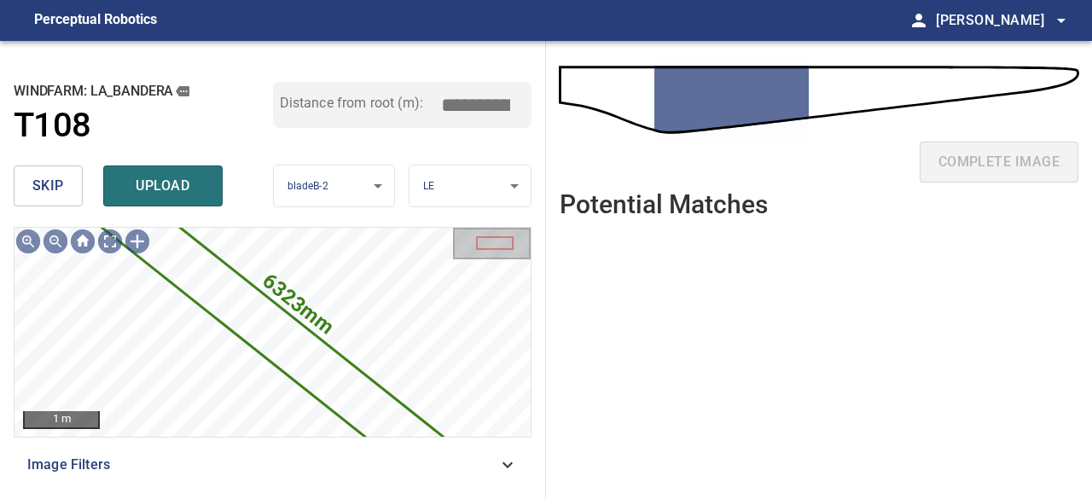
click at [38, 182] on span "skip" at bounding box center [48, 186] width 32 height 24
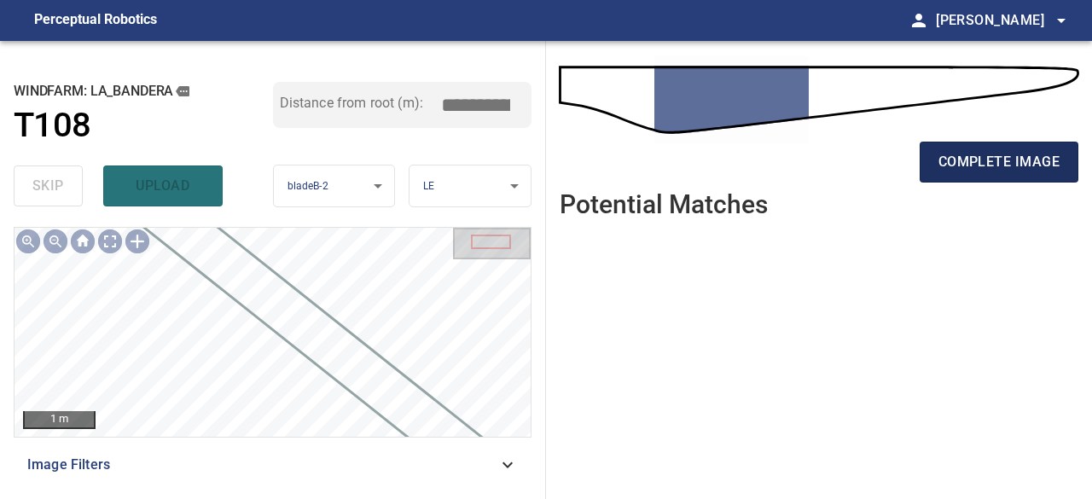
click at [1013, 168] on span "complete image" at bounding box center [998, 162] width 121 height 24
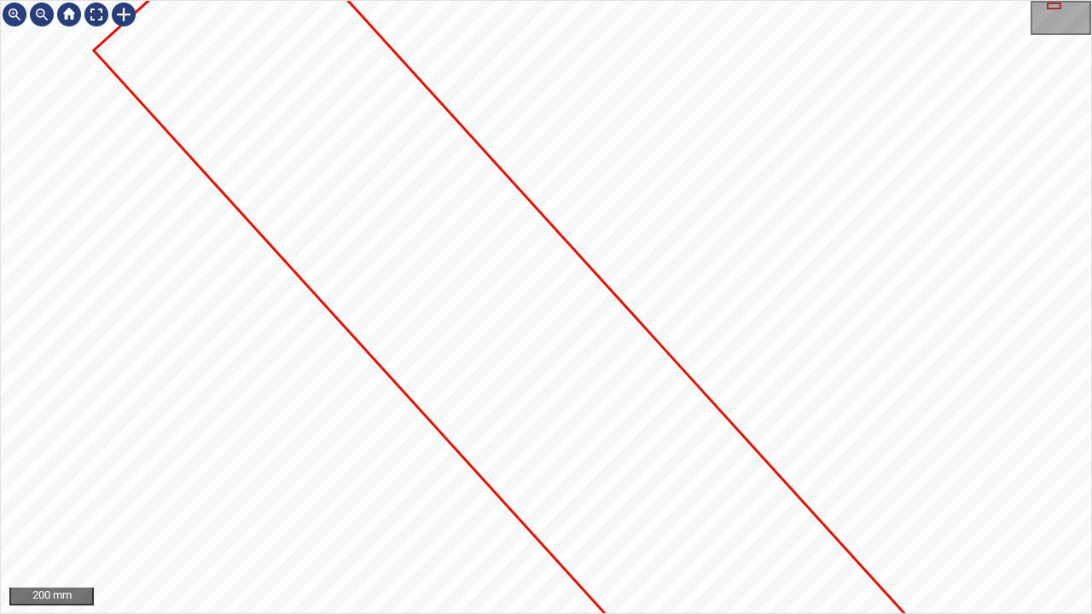
click at [420, 498] on div "200 mm" at bounding box center [546, 307] width 1092 height 614
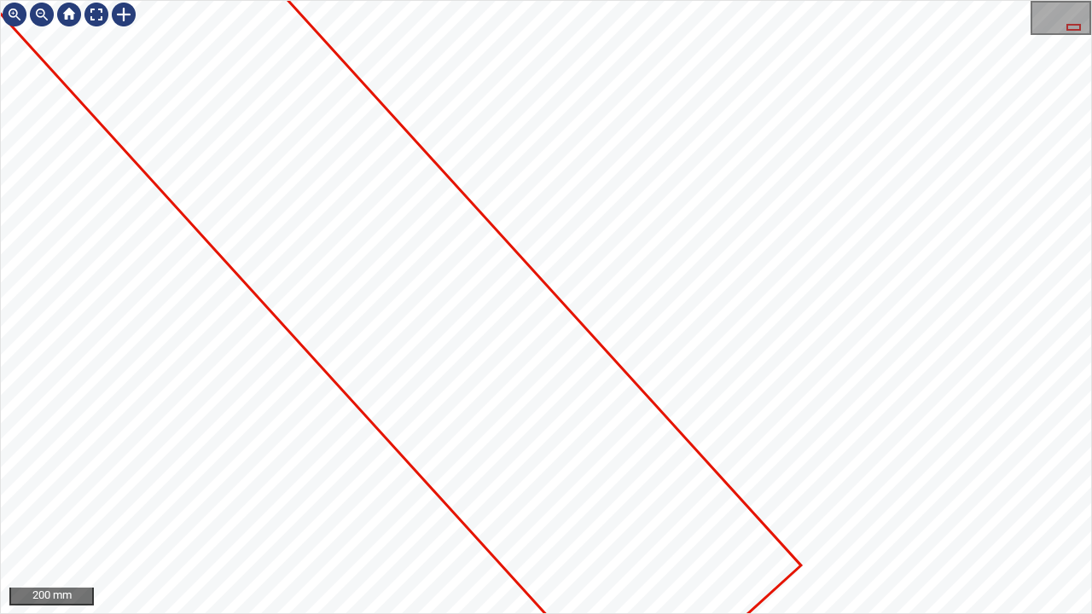
click at [87, 83] on div at bounding box center [546, 307] width 1090 height 612
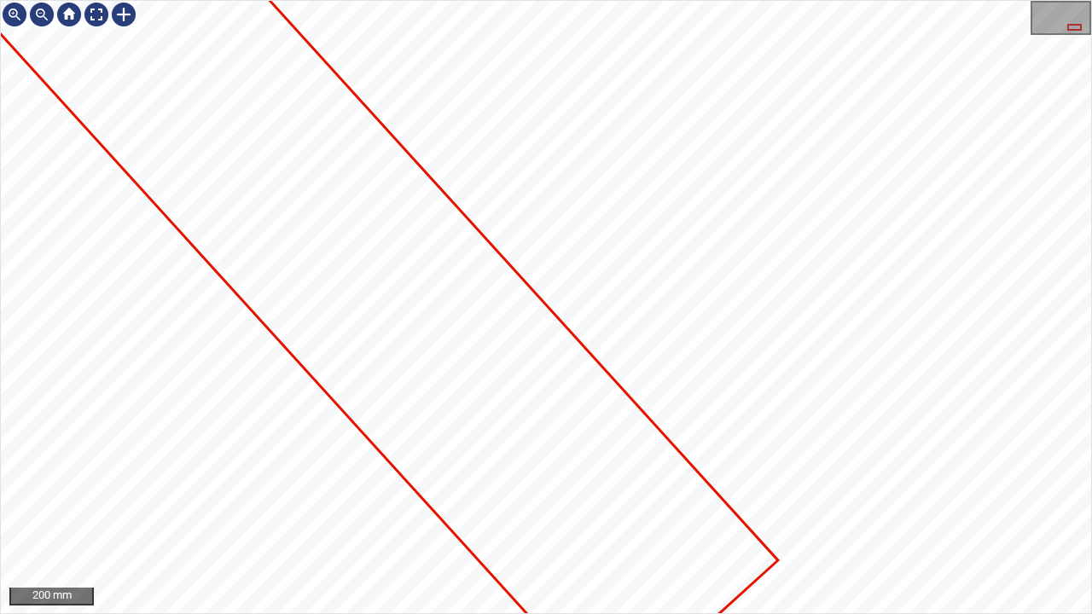
click at [206, 248] on div at bounding box center [546, 307] width 1090 height 612
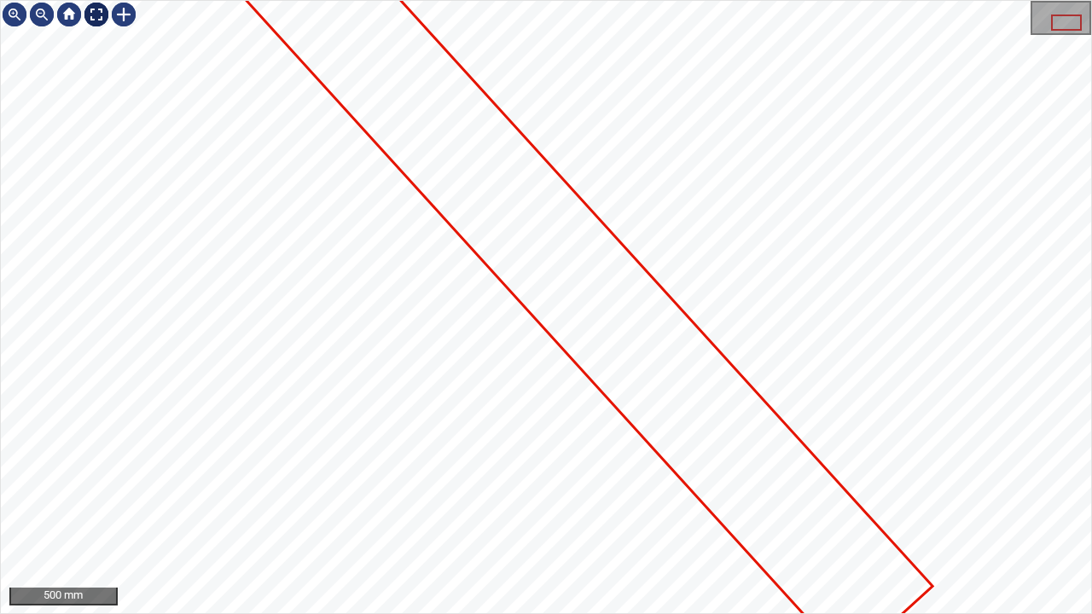
click at [94, 17] on div at bounding box center [96, 14] width 27 height 27
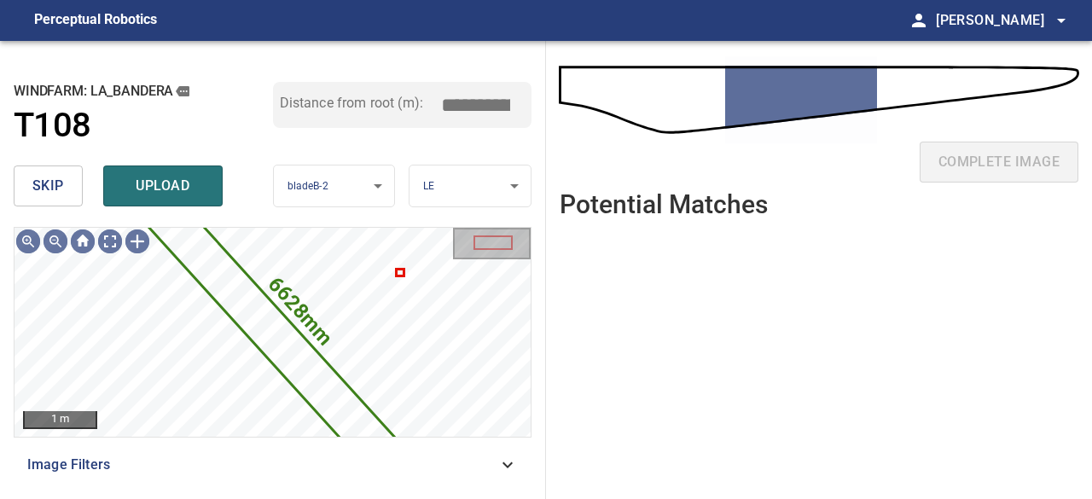
click at [56, 192] on span "skip" at bounding box center [48, 186] width 32 height 24
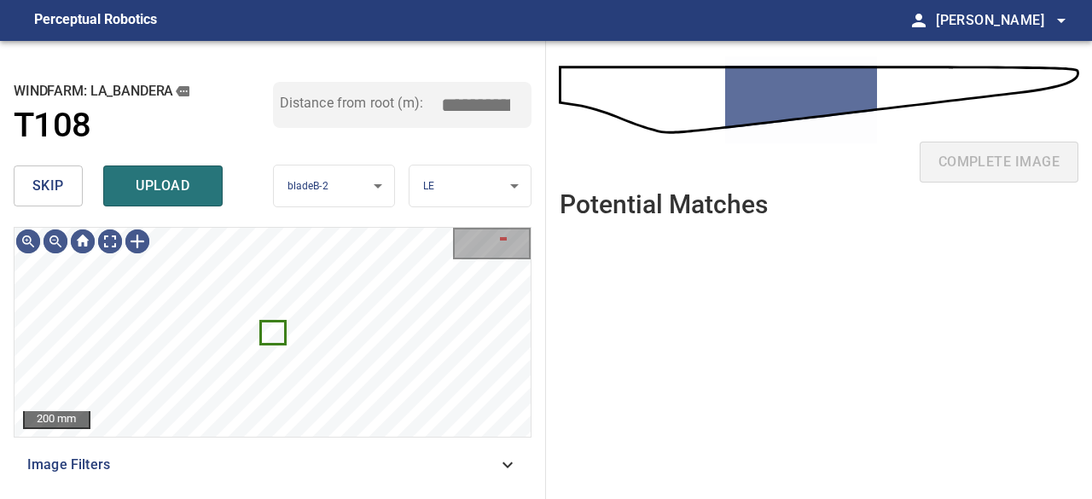
click at [56, 192] on span "skip" at bounding box center [48, 186] width 32 height 24
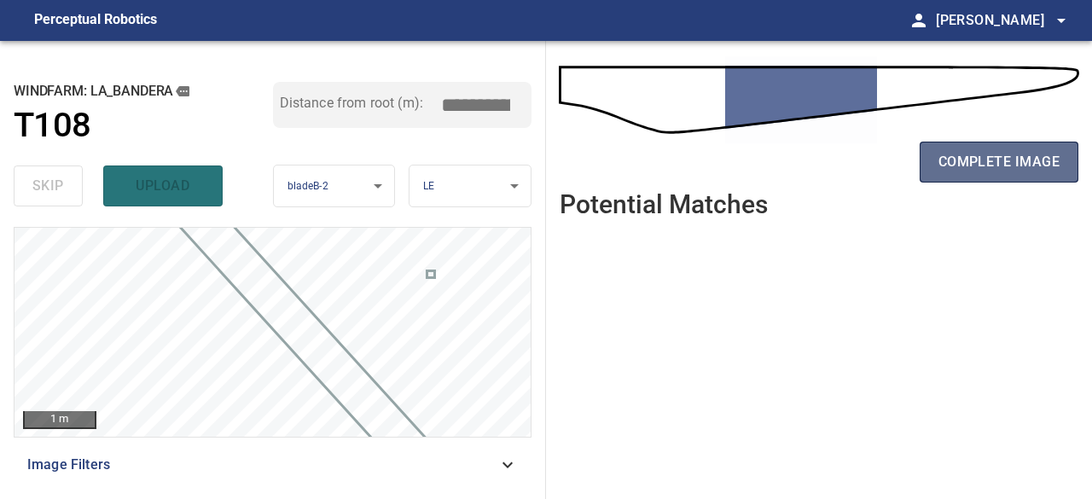
click at [1018, 171] on span "complete image" at bounding box center [998, 162] width 121 height 24
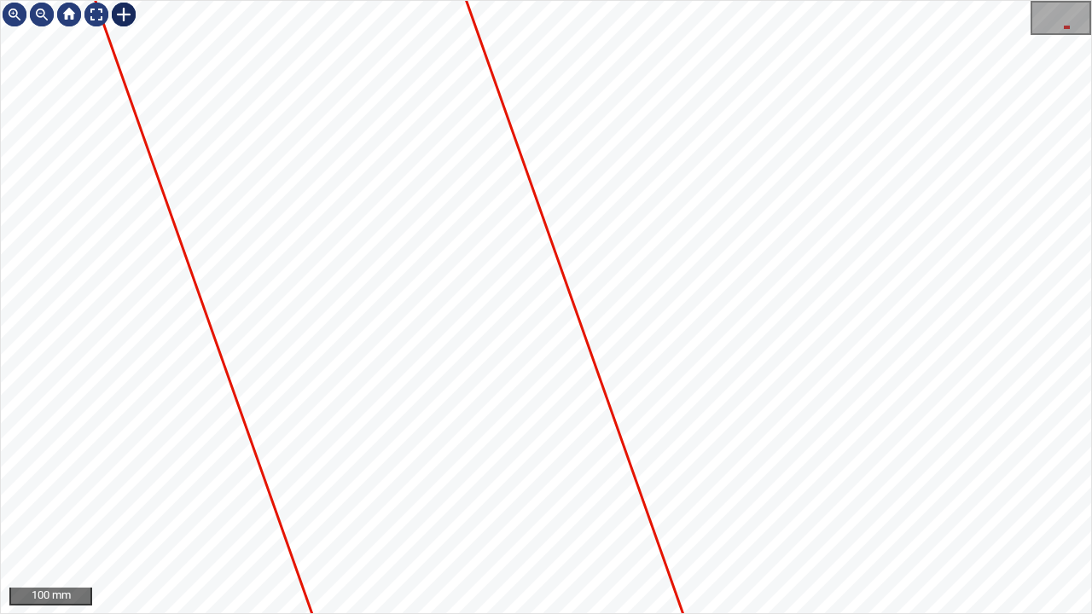
click at [119, 12] on div at bounding box center [123, 14] width 27 height 27
click at [711, 312] on div "La_Bandera/T108/1 Category unclassified unclassified" at bounding box center [546, 307] width 1090 height 612
click at [734, 403] on div "La_Bandera/T108/1 Category unclassified unclassified" at bounding box center [546, 307] width 1090 height 612
click at [456, 491] on div at bounding box center [449, 457] width 66 height 127
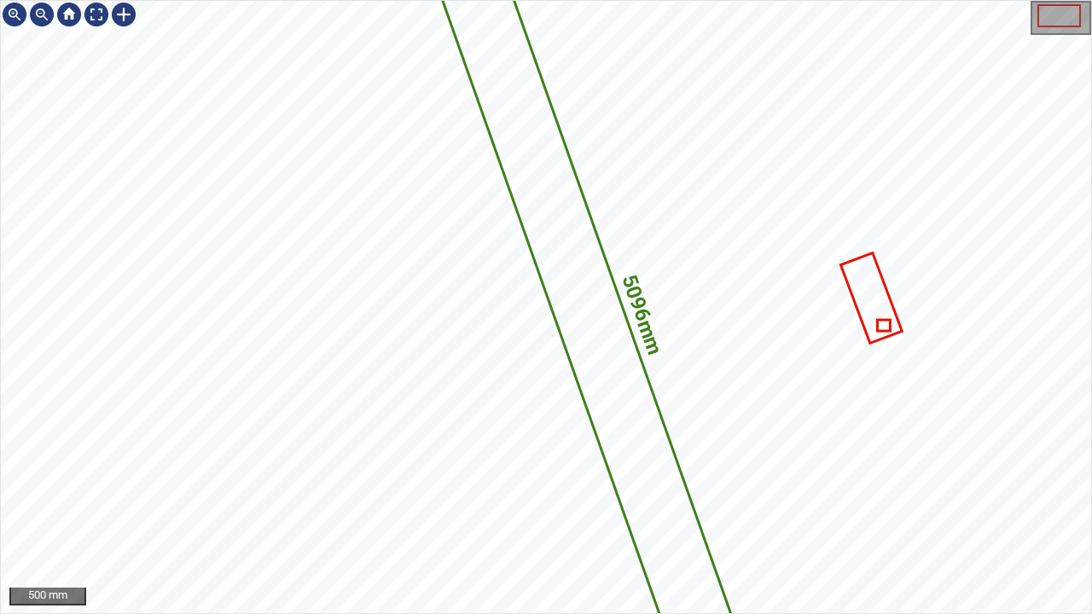
click at [691, 498] on icon at bounding box center [595, 329] width 316 height 745
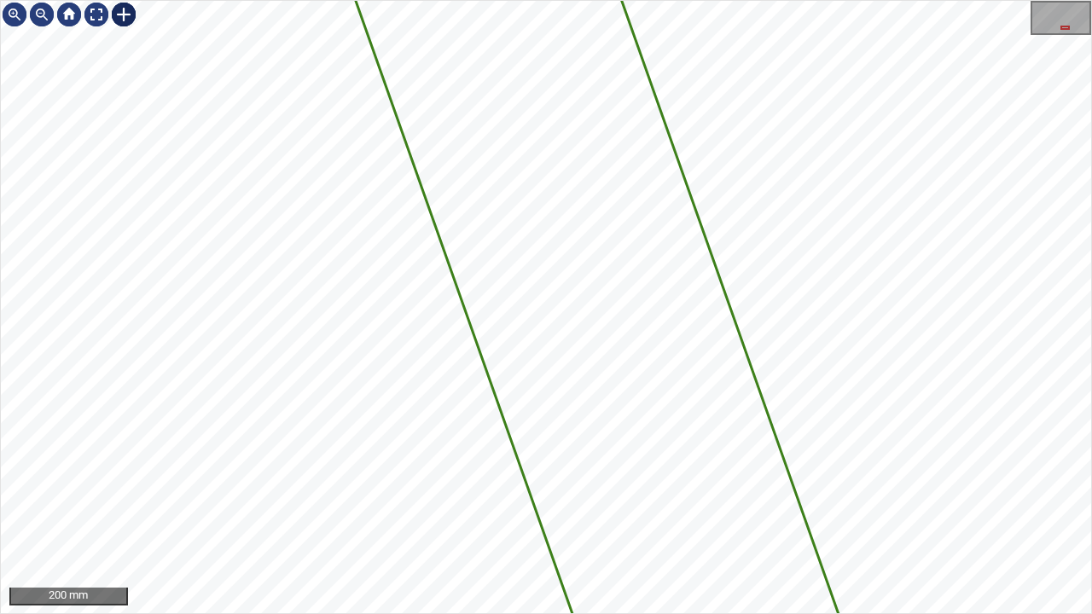
click at [121, 14] on div at bounding box center [123, 14] width 27 height 27
click at [914, 327] on div "5096mm 429mm" at bounding box center [546, 307] width 1090 height 612
click at [580, 382] on div "5096mm 429mm" at bounding box center [546, 307] width 1090 height 612
click at [88, 10] on div at bounding box center [96, 14] width 27 height 27
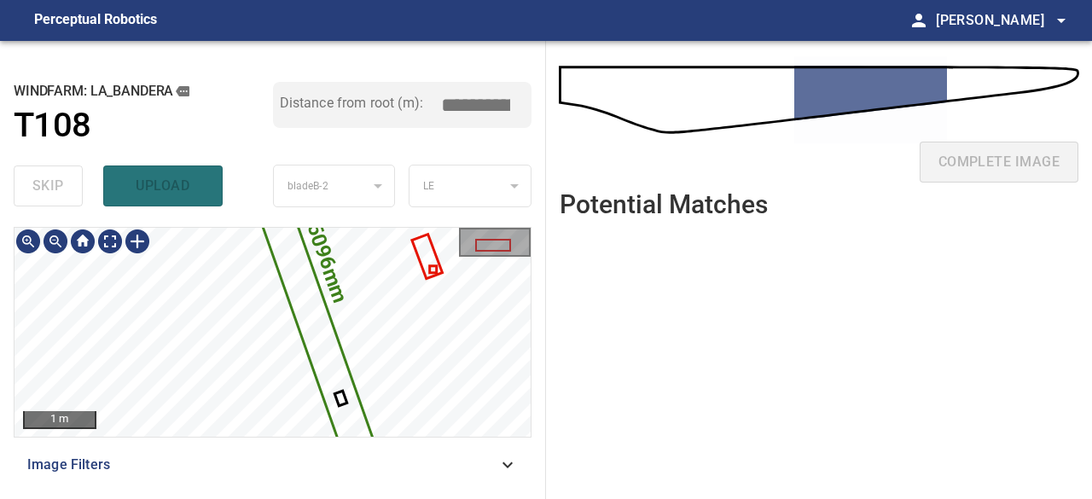
click at [318, 177] on div "**********" at bounding box center [273, 270] width 546 height 458
click at [345, 397] on icon at bounding box center [296, 265] width 150 height 353
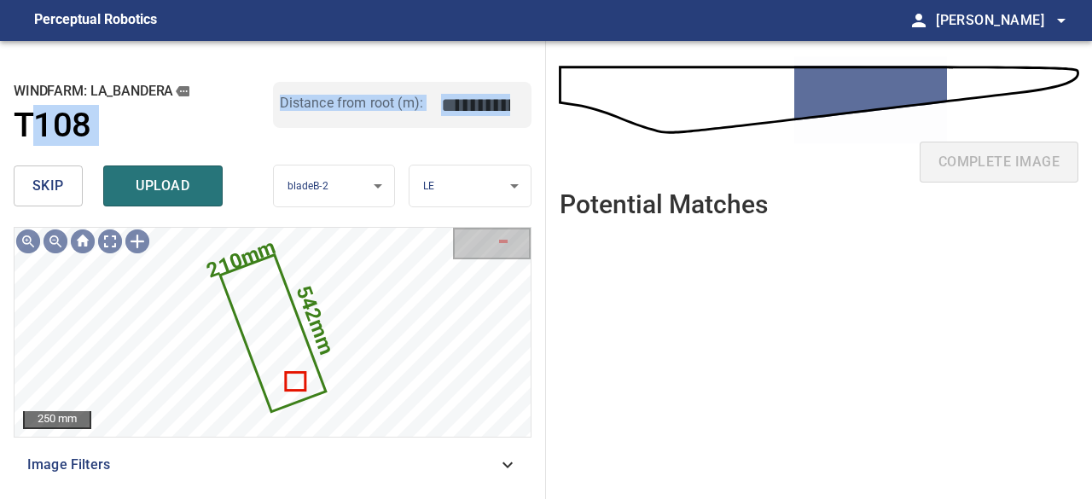
drag, startPoint x: 42, startPoint y: 153, endPoint x: 46, endPoint y: 178, distance: 25.9
click at [48, 176] on div "**********" at bounding box center [273, 270] width 546 height 458
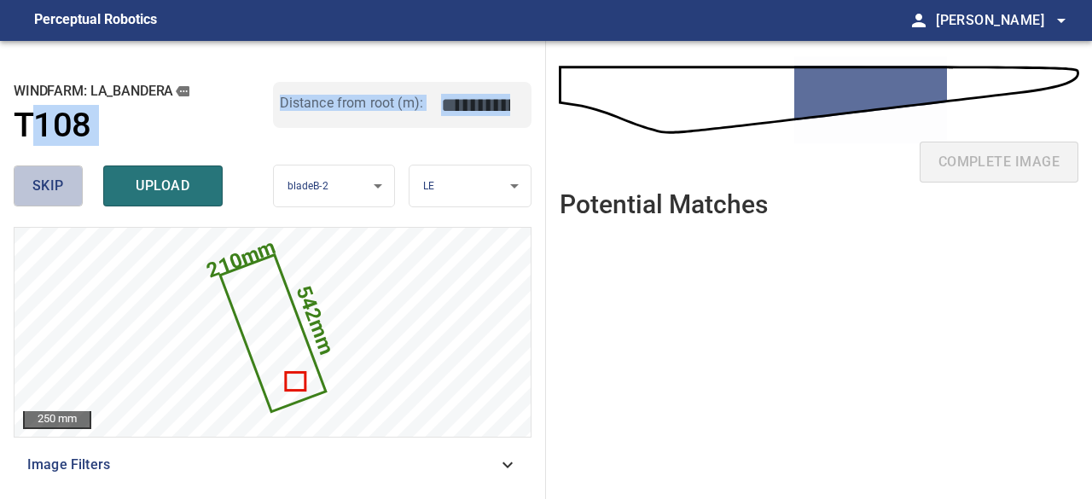
click at [46, 183] on span "skip" at bounding box center [48, 186] width 32 height 24
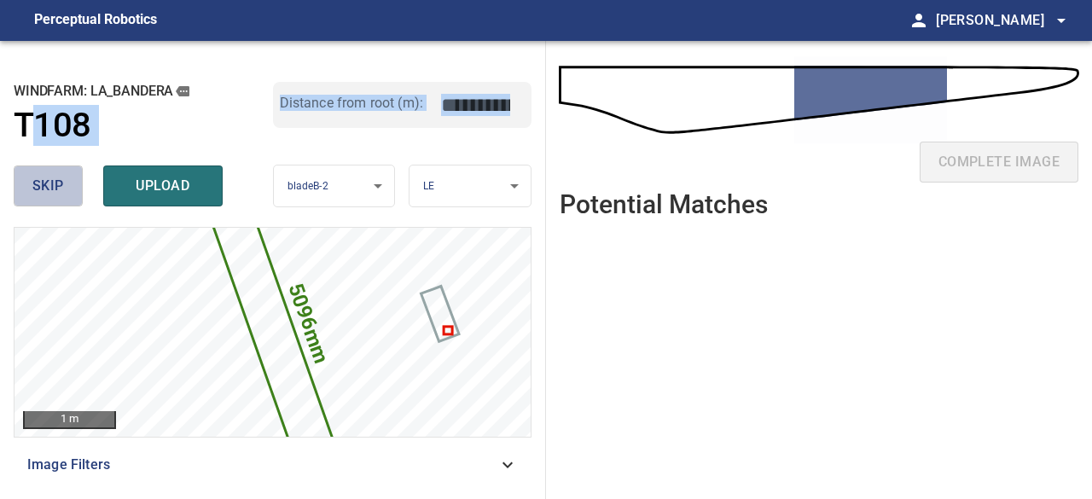
click at [47, 184] on span "skip" at bounding box center [48, 186] width 32 height 24
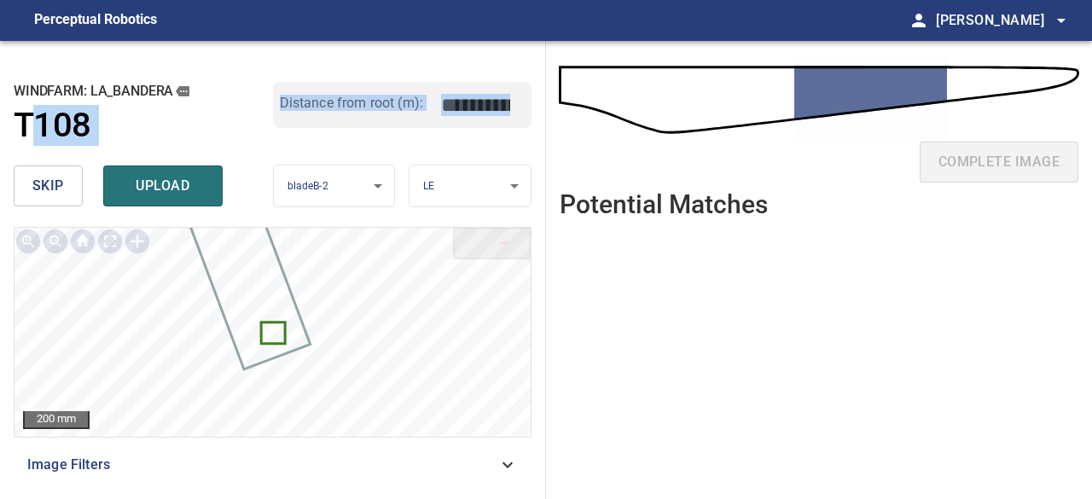
click at [48, 185] on span "skip" at bounding box center [48, 186] width 32 height 24
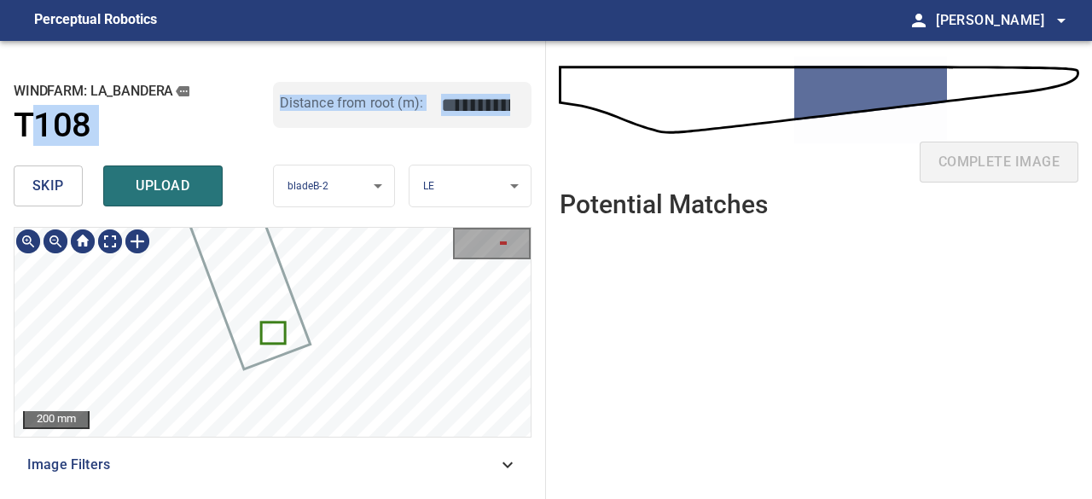
click at [265, 332] on icon at bounding box center [272, 332] width 21 height 19
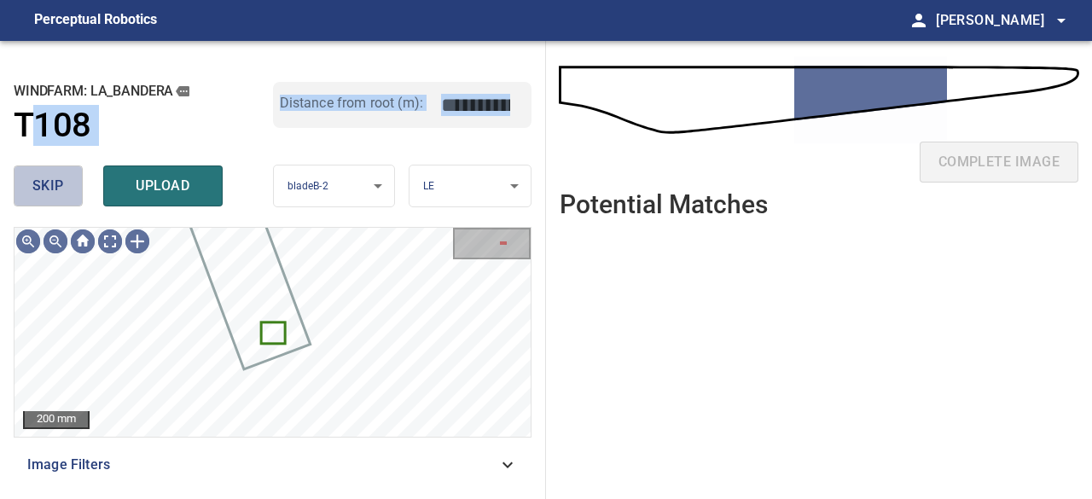
click at [47, 188] on span "skip" at bounding box center [48, 186] width 32 height 24
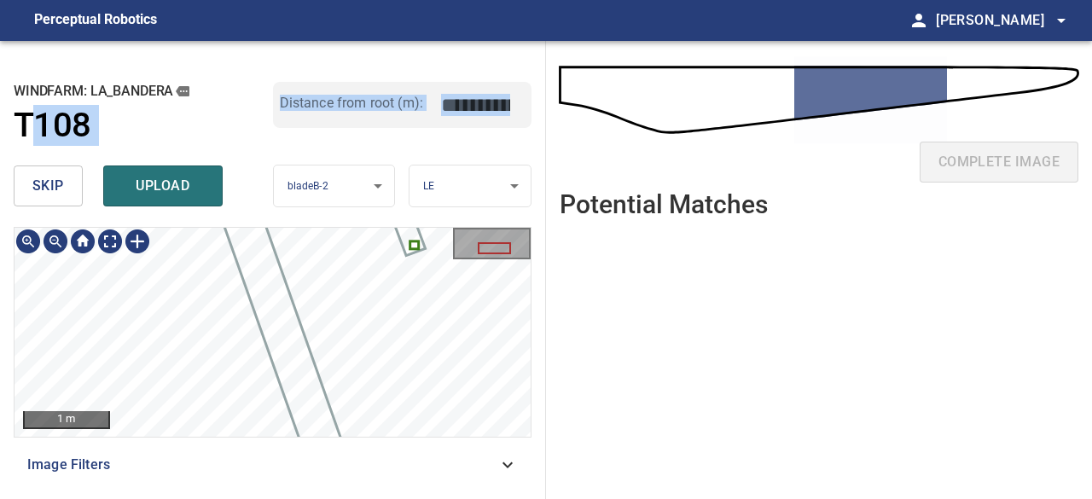
click at [298, 180] on div "**********" at bounding box center [273, 270] width 546 height 458
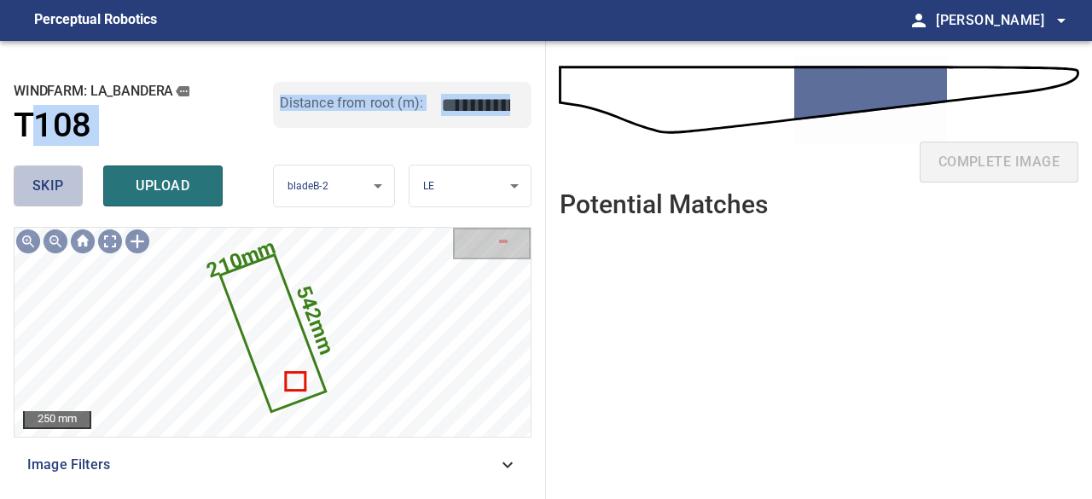
click at [57, 192] on span "skip" at bounding box center [48, 186] width 32 height 24
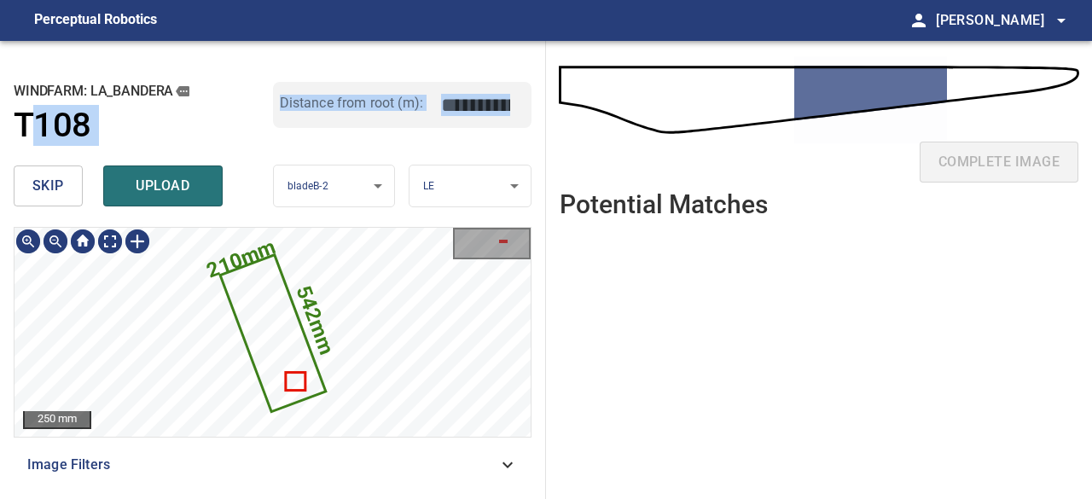
click at [285, 379] on icon at bounding box center [273, 332] width 102 height 153
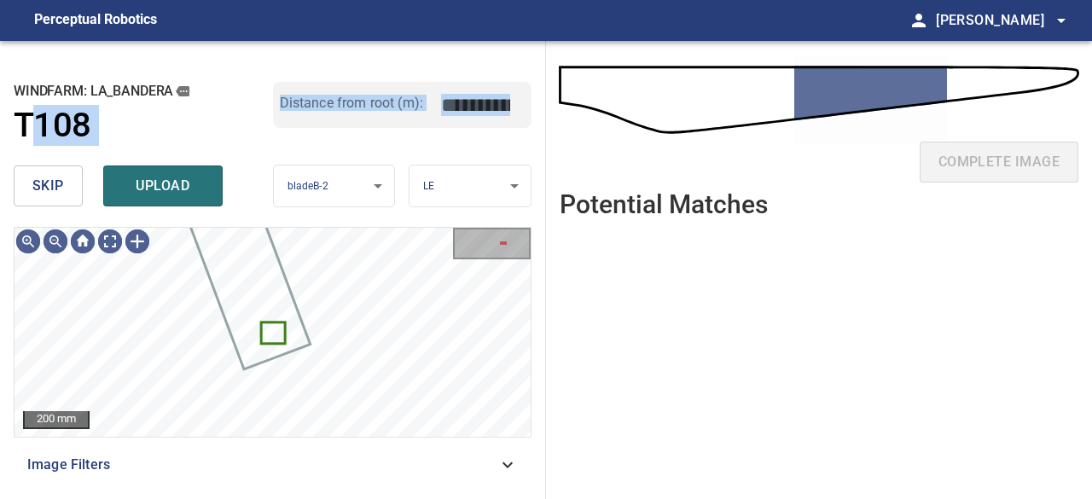
click at [44, 190] on span "skip" at bounding box center [48, 186] width 32 height 24
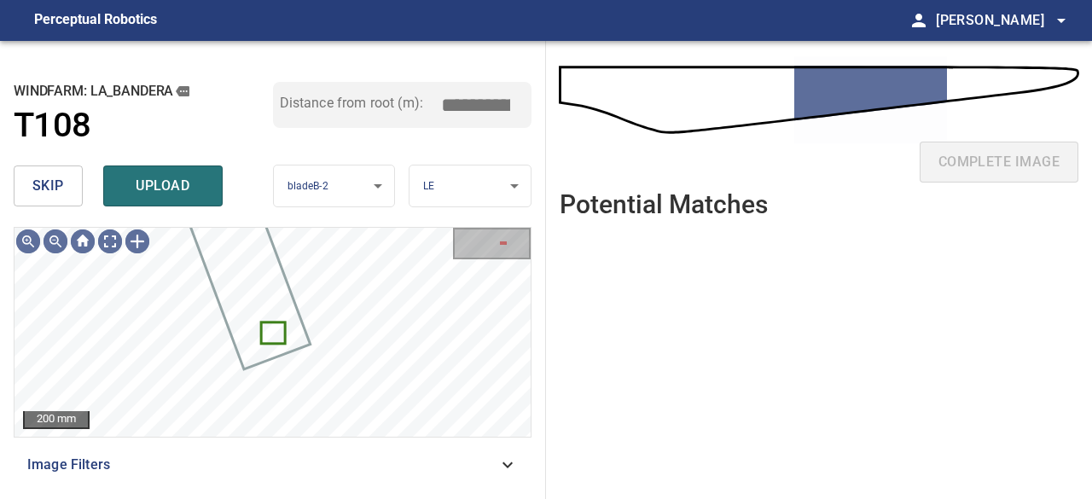
click at [658, 415] on ul at bounding box center [818, 352] width 518 height 240
click at [275, 334] on icon at bounding box center [272, 332] width 21 height 19
click at [60, 186] on span "skip" at bounding box center [48, 186] width 32 height 24
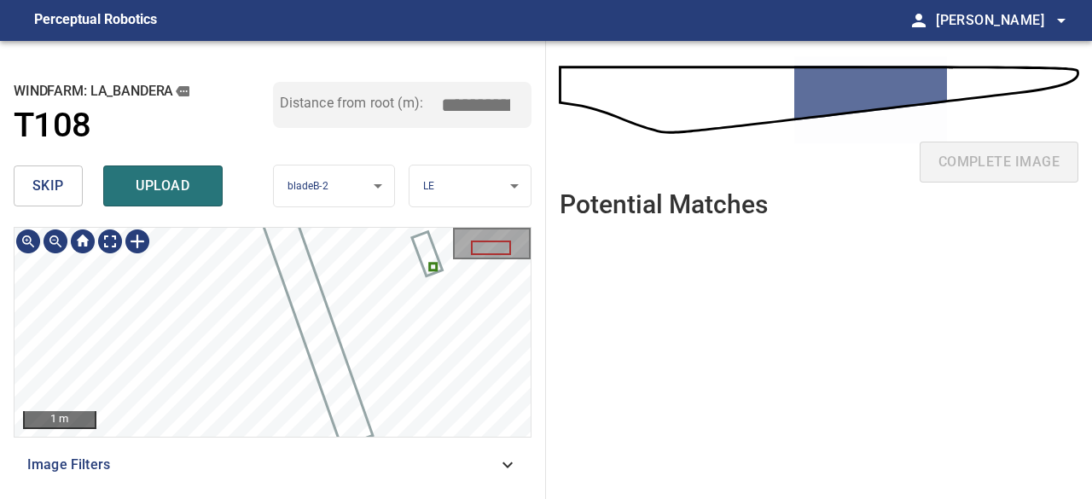
click at [336, 208] on div "**********" at bounding box center [273, 270] width 546 height 458
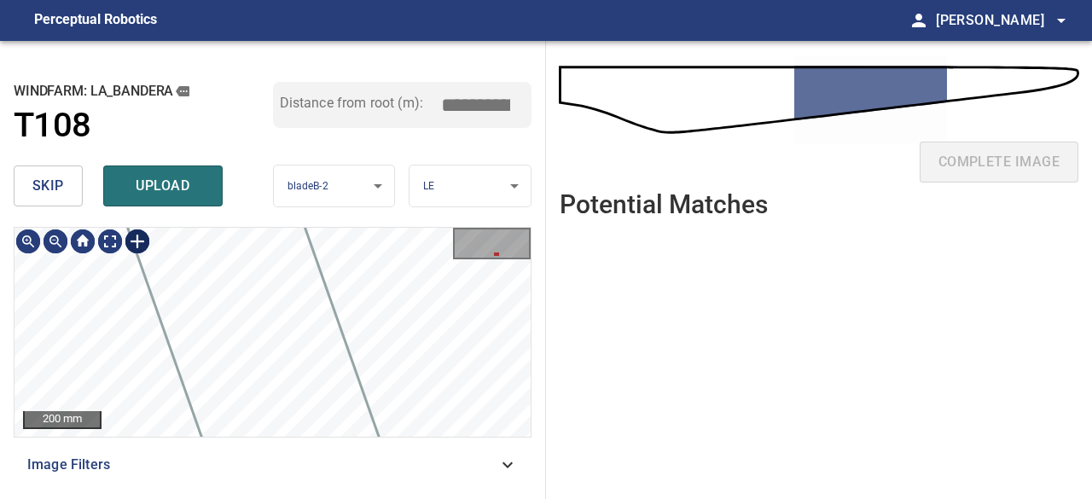
click at [136, 240] on div at bounding box center [137, 241] width 27 height 27
click at [444, 395] on div "59mm 66mm" at bounding box center [272, 332] width 516 height 209
click at [264, 350] on div at bounding box center [254, 338] width 73 height 96
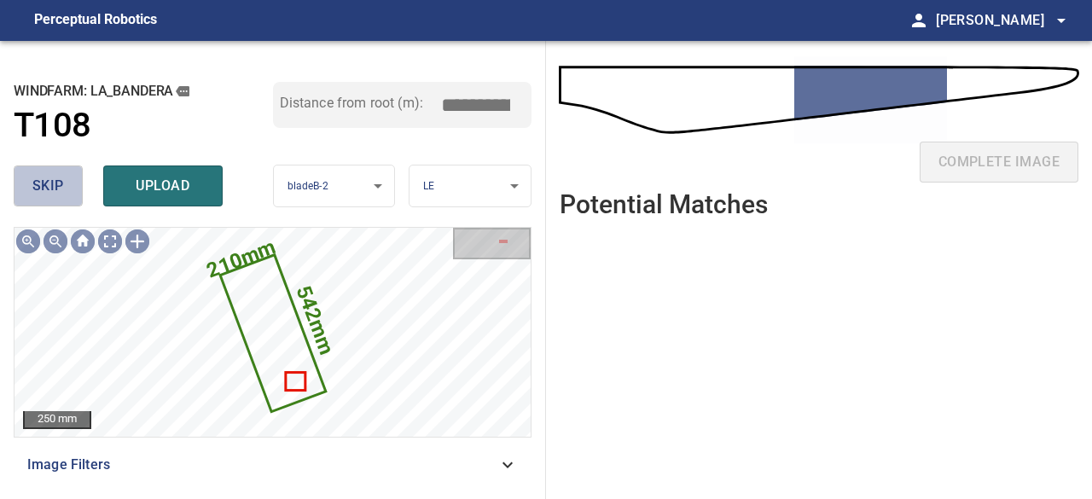
click at [43, 184] on span "skip" at bounding box center [48, 186] width 32 height 24
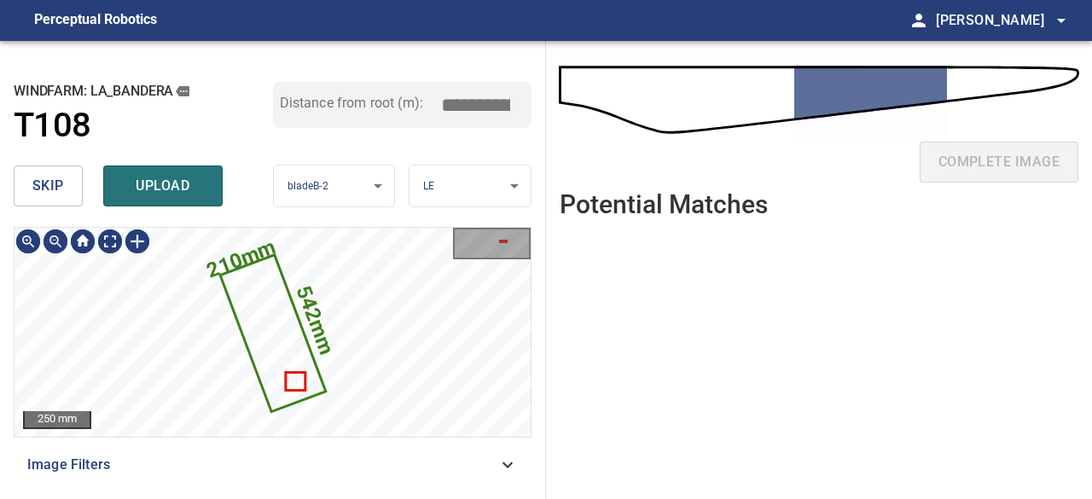
click at [269, 327] on icon at bounding box center [273, 332] width 102 height 153
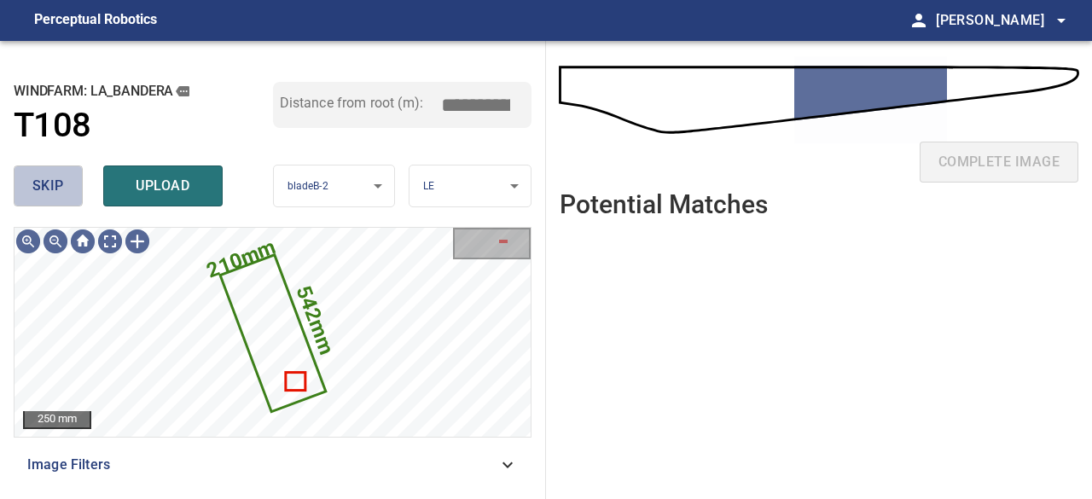
click at [58, 183] on span "skip" at bounding box center [48, 186] width 32 height 24
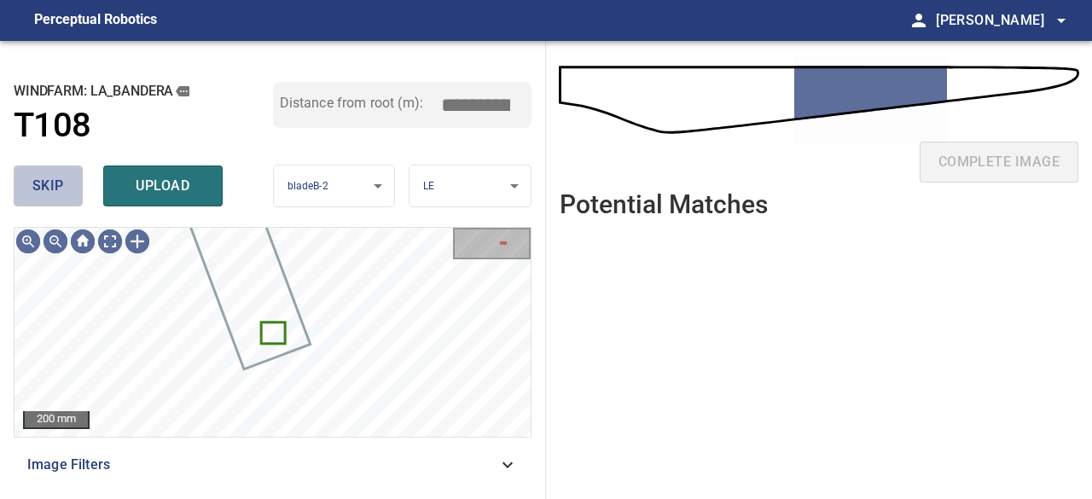
click at [43, 189] on span "skip" at bounding box center [48, 186] width 32 height 24
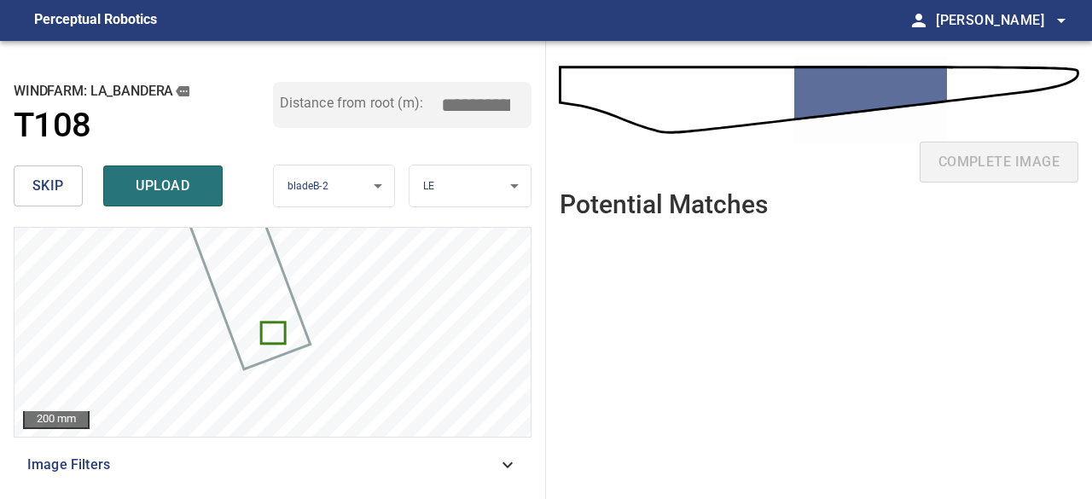
click at [43, 189] on span "skip" at bounding box center [48, 186] width 32 height 24
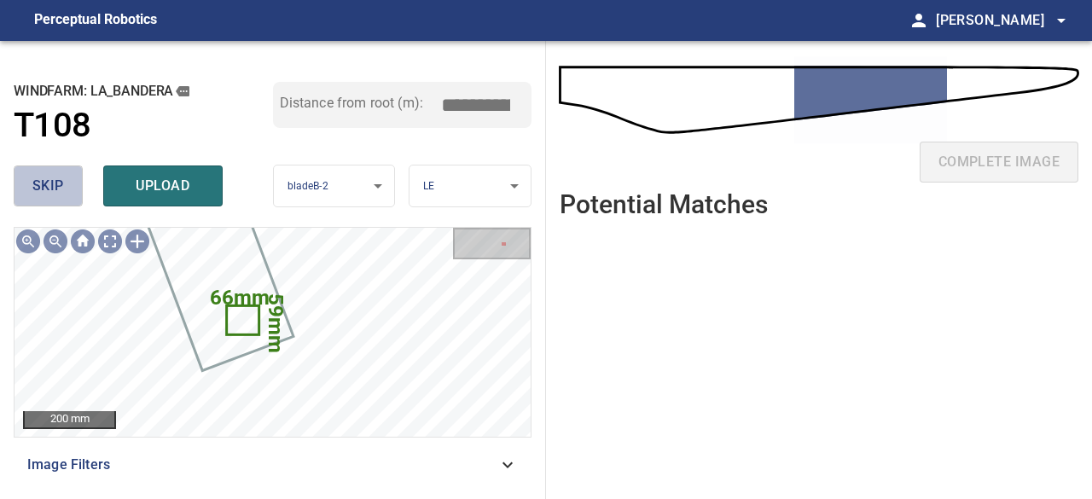
click at [61, 187] on span "skip" at bounding box center [48, 186] width 32 height 24
click at [57, 185] on span "skip" at bounding box center [48, 186] width 32 height 24
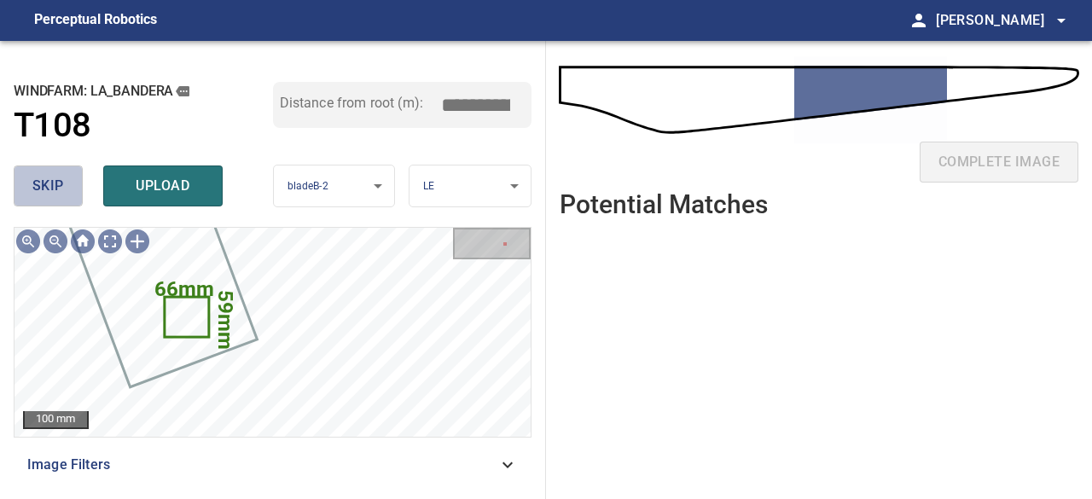
click at [38, 181] on span "skip" at bounding box center [48, 186] width 32 height 24
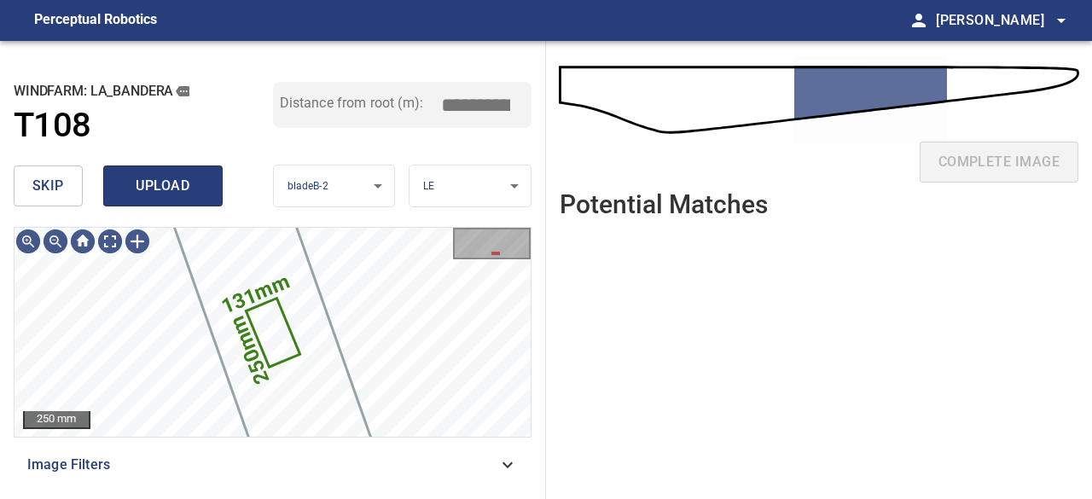
click at [157, 188] on span "upload" at bounding box center [163, 186] width 82 height 24
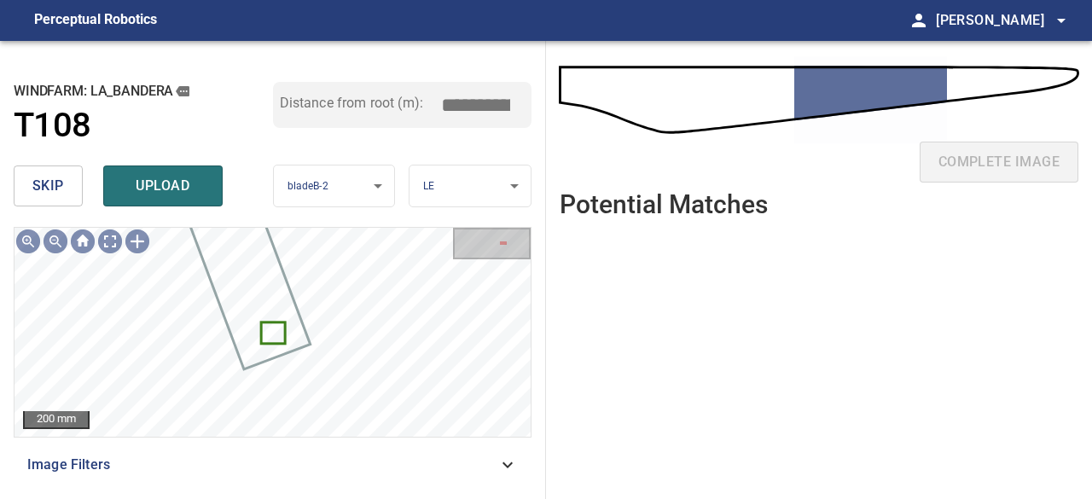
click at [49, 183] on span "skip" at bounding box center [48, 186] width 32 height 24
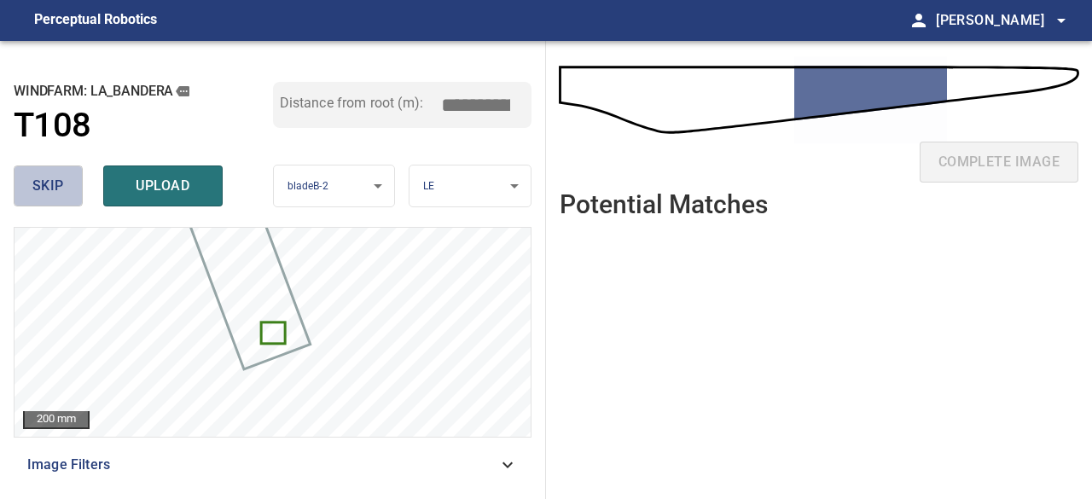
click at [49, 183] on span "skip" at bounding box center [48, 186] width 32 height 24
click at [51, 185] on span "skip" at bounding box center [48, 186] width 32 height 24
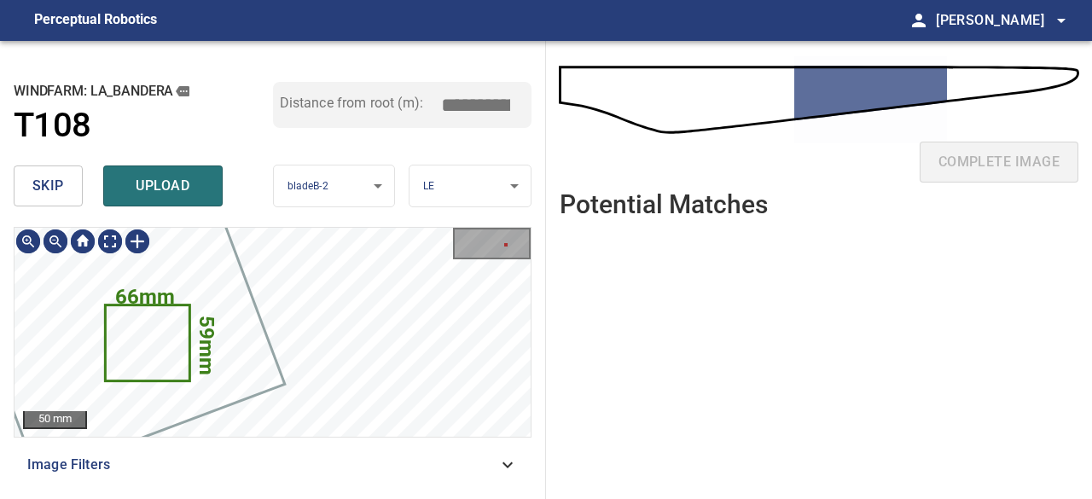
click at [41, 195] on span "skip" at bounding box center [48, 186] width 32 height 24
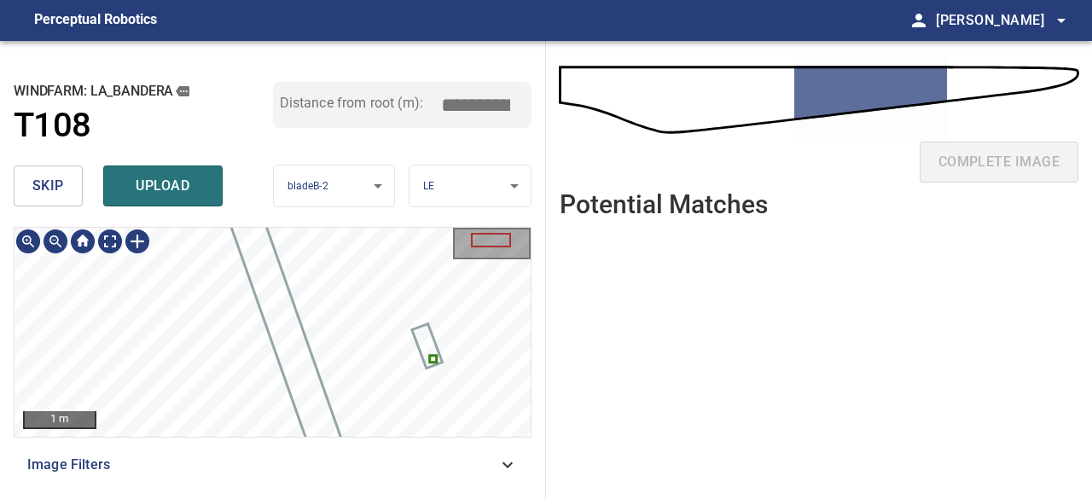
click at [597, 352] on ul at bounding box center [818, 352] width 518 height 240
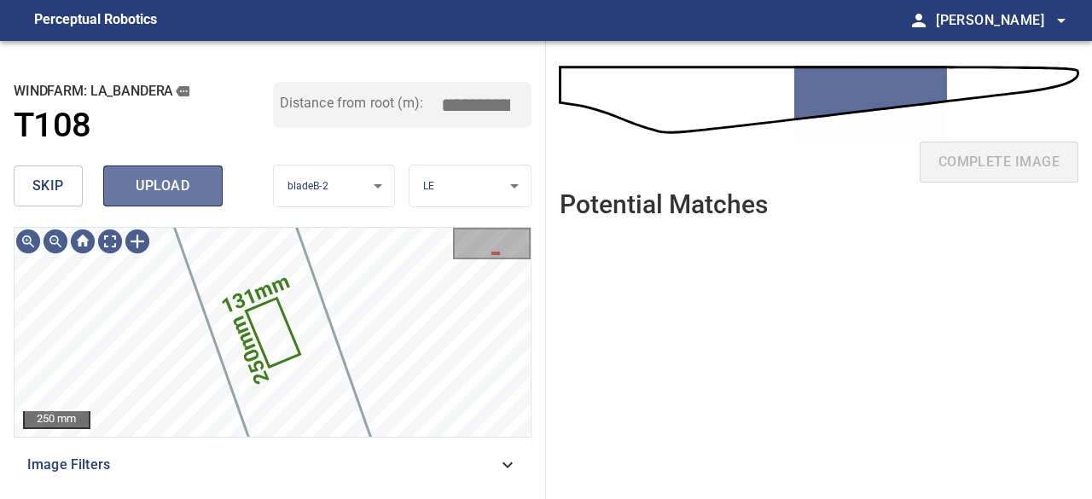
click at [155, 177] on span "upload" at bounding box center [163, 186] width 82 height 24
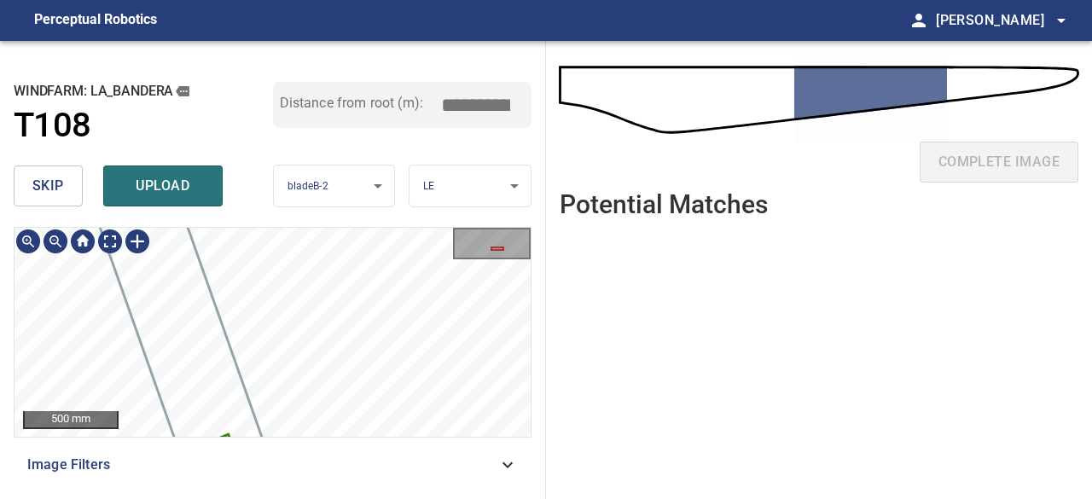
click at [288, 478] on div "500 mm Image Filters" at bounding box center [273, 356] width 518 height 258
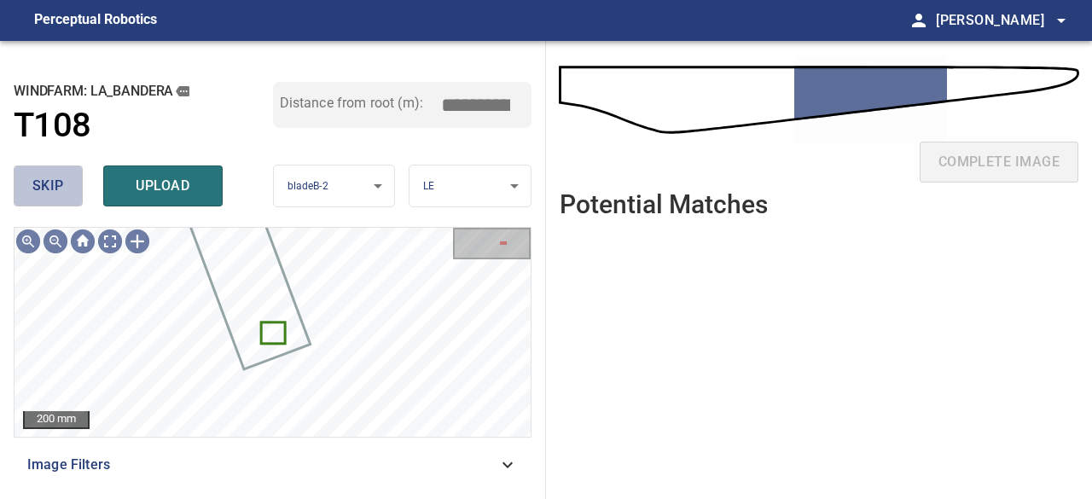
click at [67, 188] on button "skip" at bounding box center [48, 185] width 69 height 41
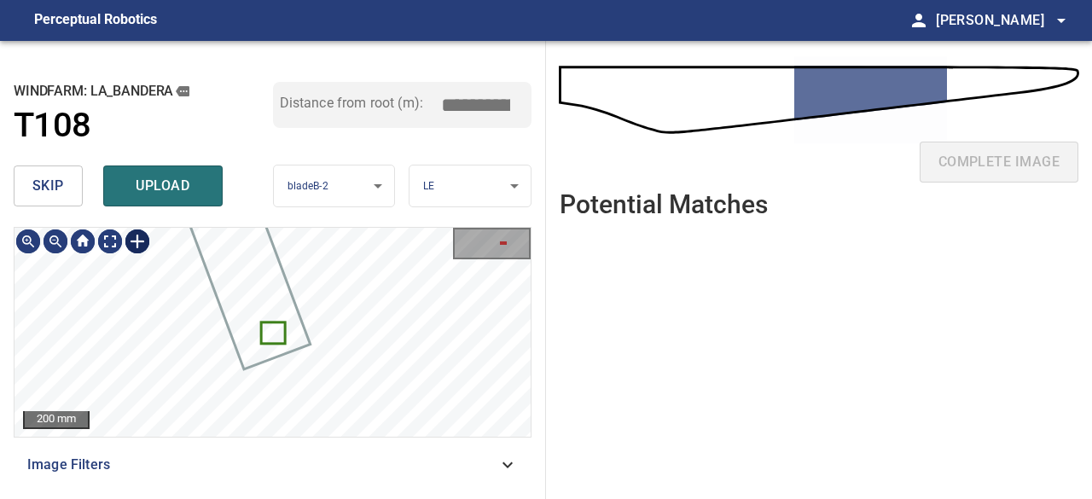
click at [135, 241] on div at bounding box center [137, 241] width 27 height 27
click at [298, 361] on div "La_Bandera/T108/3 Category 2 unclassified" at bounding box center [272, 332] width 516 height 209
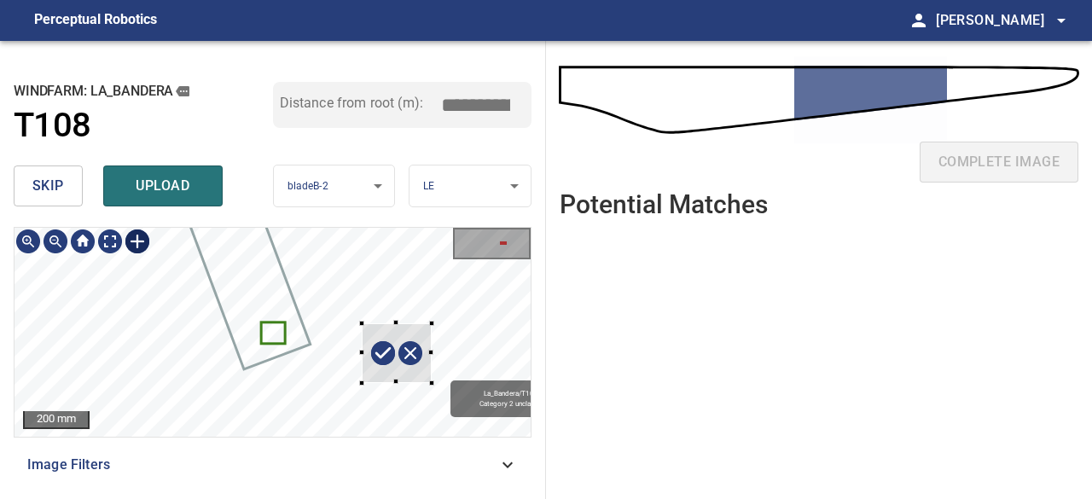
click at [362, 382] on div "La_Bandera/T108/3 Category 2 unclassified" at bounding box center [272, 332] width 516 height 209
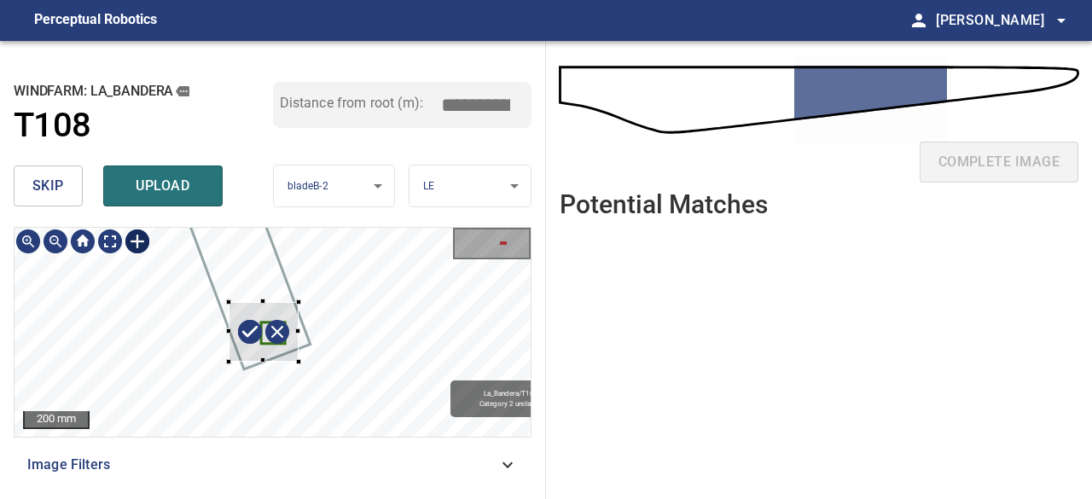
click at [252, 350] on div at bounding box center [264, 332] width 70 height 60
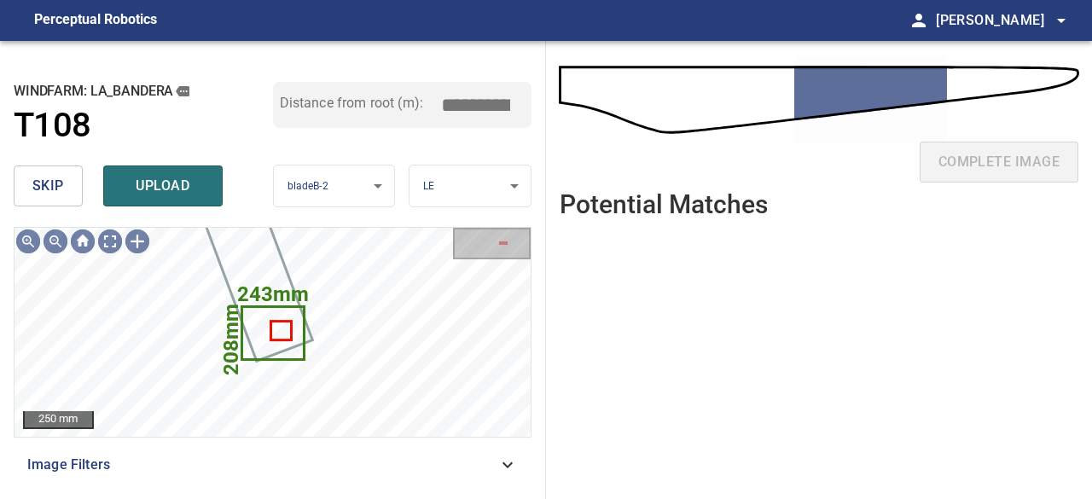
click at [43, 192] on span "skip" at bounding box center [48, 186] width 32 height 24
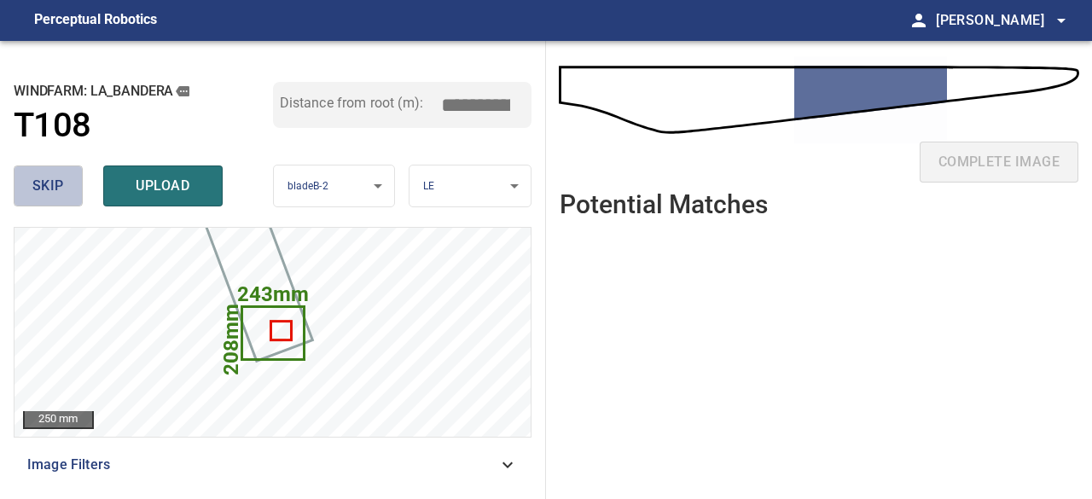
click at [42, 192] on span "skip" at bounding box center [48, 186] width 32 height 24
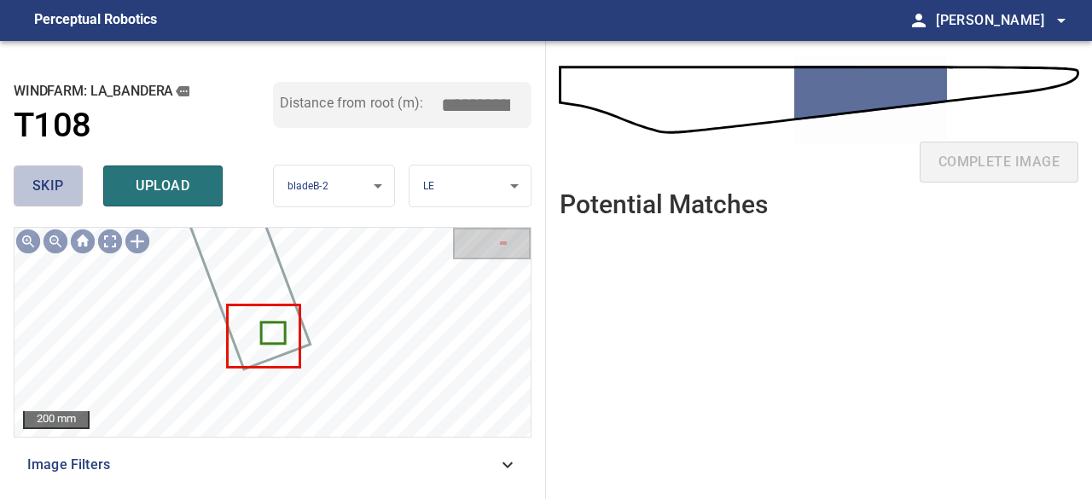
click at [48, 188] on span "skip" at bounding box center [48, 186] width 32 height 24
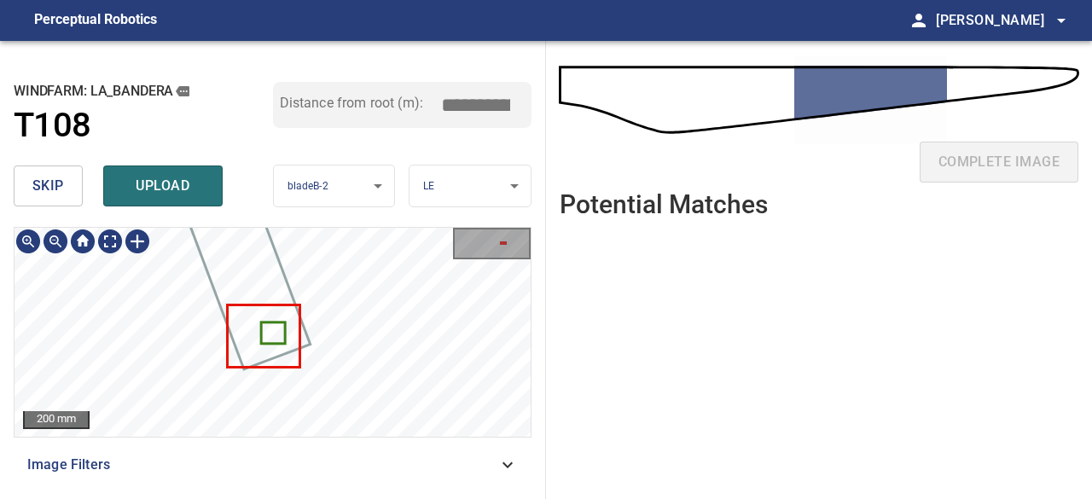
click at [272, 338] on icon at bounding box center [272, 332] width 21 height 19
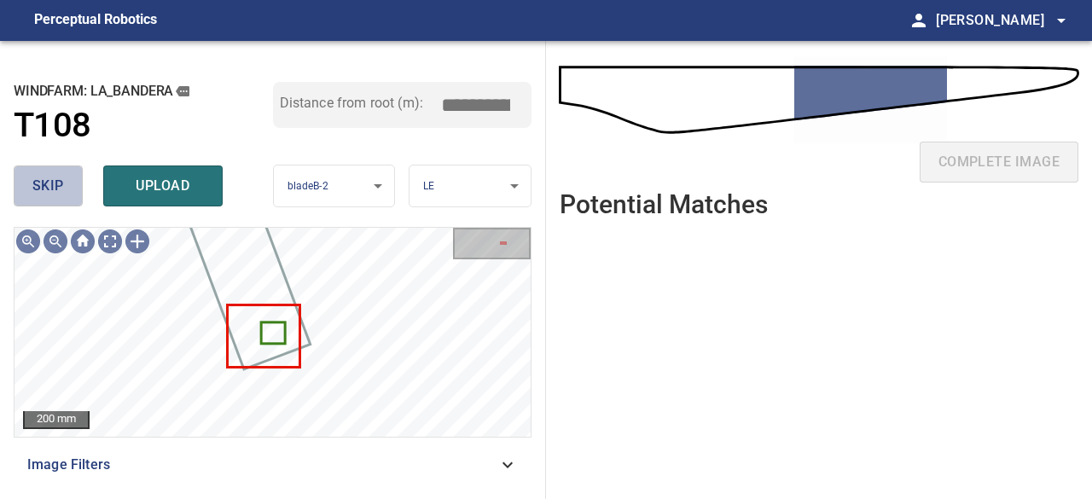
click at [56, 194] on span "skip" at bounding box center [48, 186] width 32 height 24
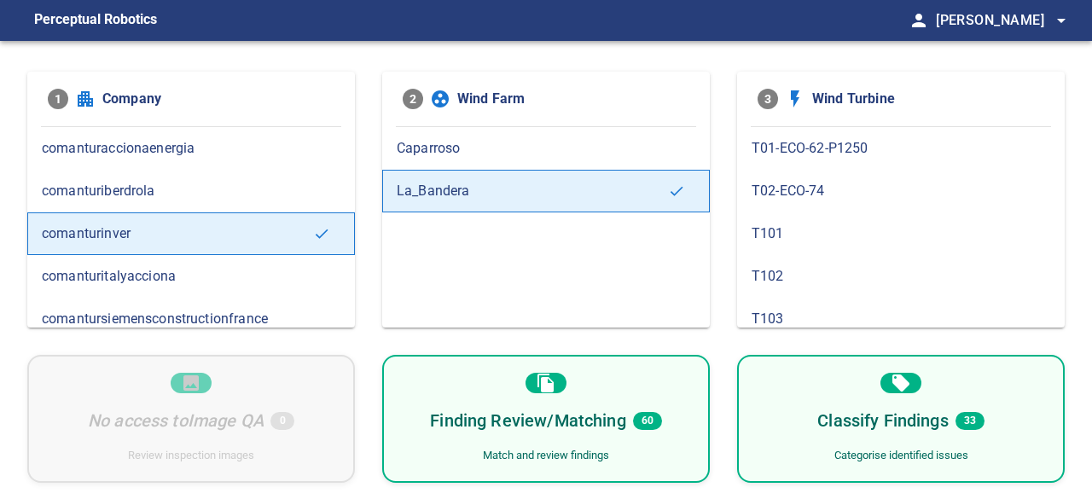
click at [581, 390] on div "Finding Review/Matching 60 Match and review findings" at bounding box center [545, 419] width 327 height 128
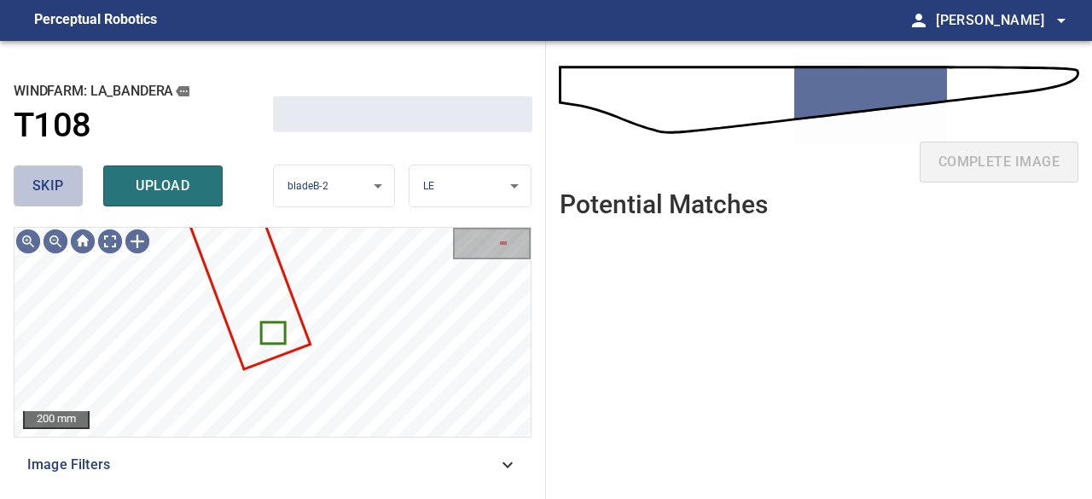
click at [55, 187] on span "skip" at bounding box center [48, 186] width 32 height 24
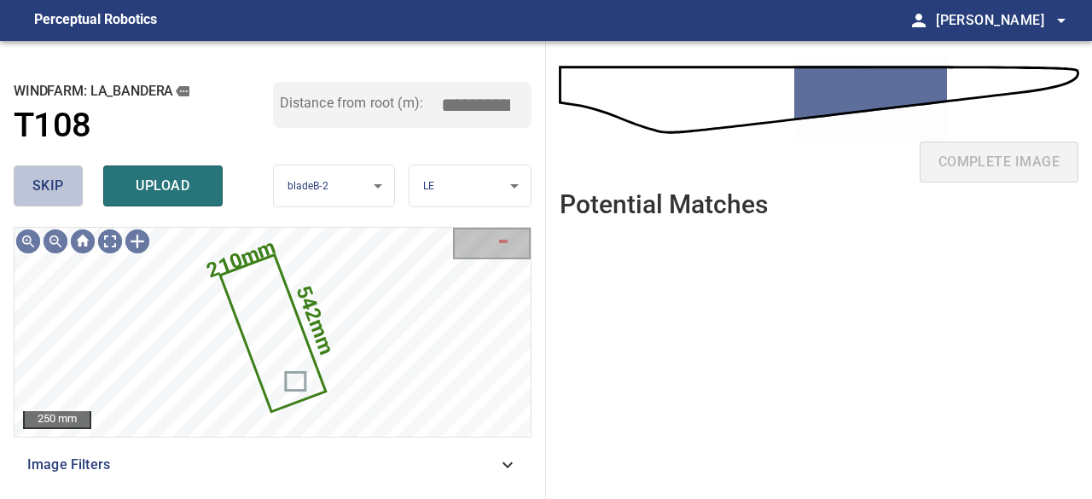
click at [38, 182] on span "skip" at bounding box center [48, 186] width 32 height 24
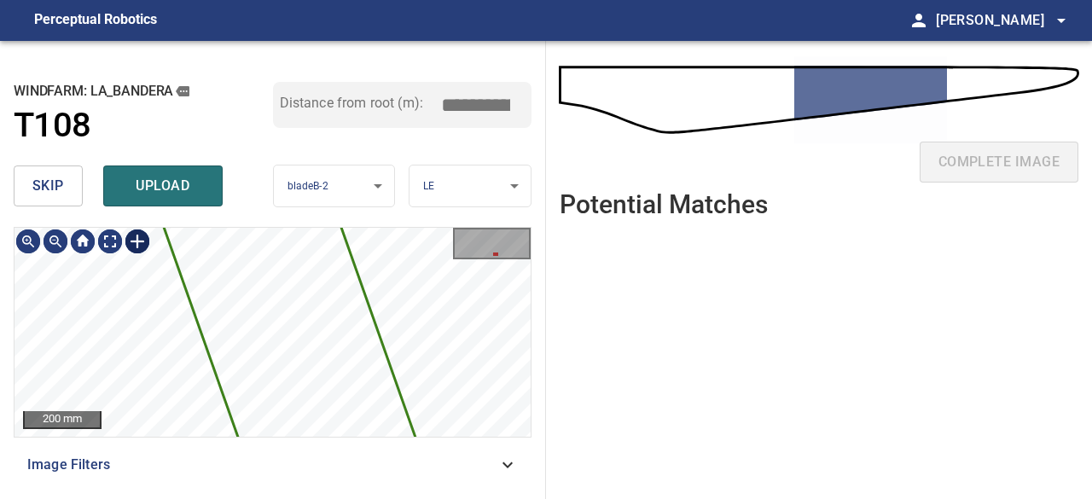
click at [140, 239] on div at bounding box center [137, 241] width 27 height 27
click at [466, 380] on div "5096mm 429mm" at bounding box center [272, 332] width 516 height 209
click at [252, 340] on div "5096mm 429mm" at bounding box center [272, 332] width 516 height 209
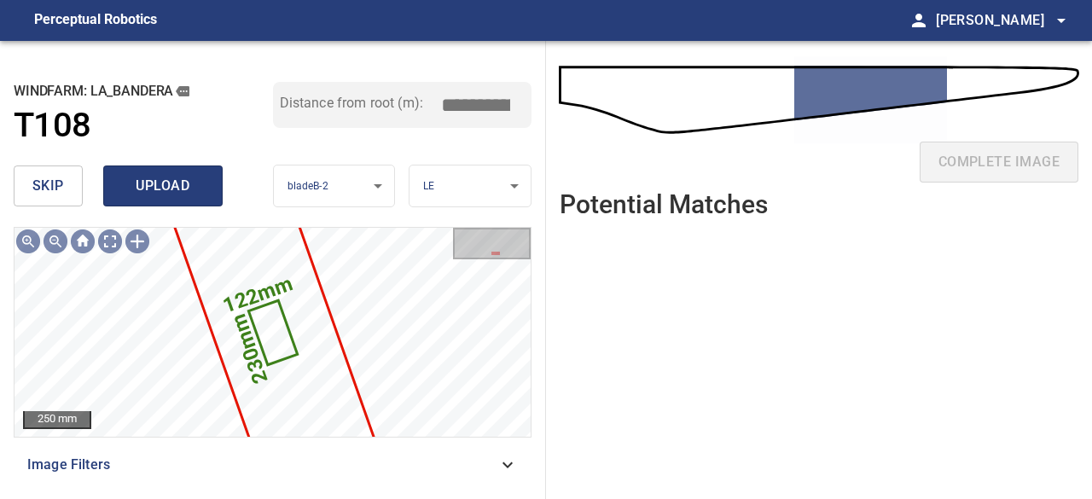
click at [122, 182] on span "upload" at bounding box center [163, 186] width 82 height 24
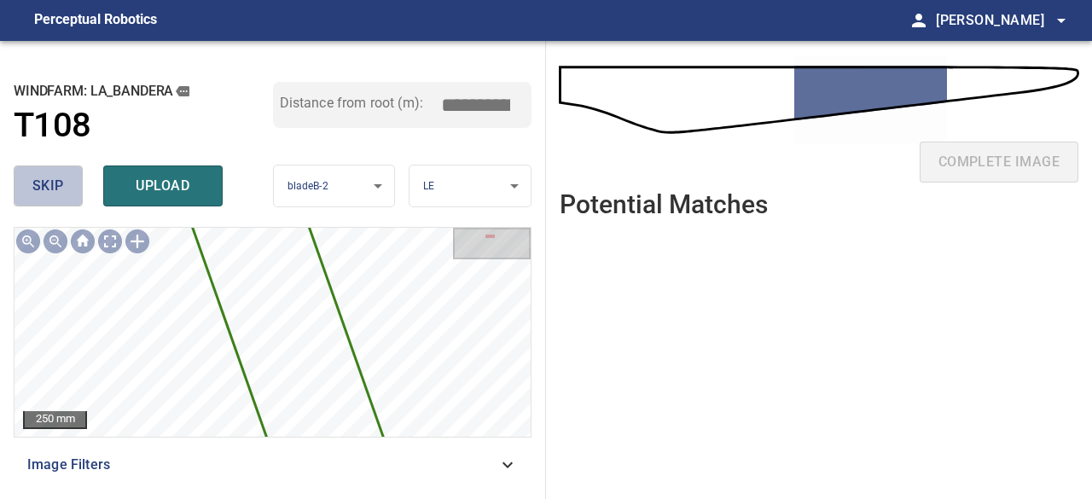
click at [36, 187] on span "skip" at bounding box center [48, 186] width 32 height 24
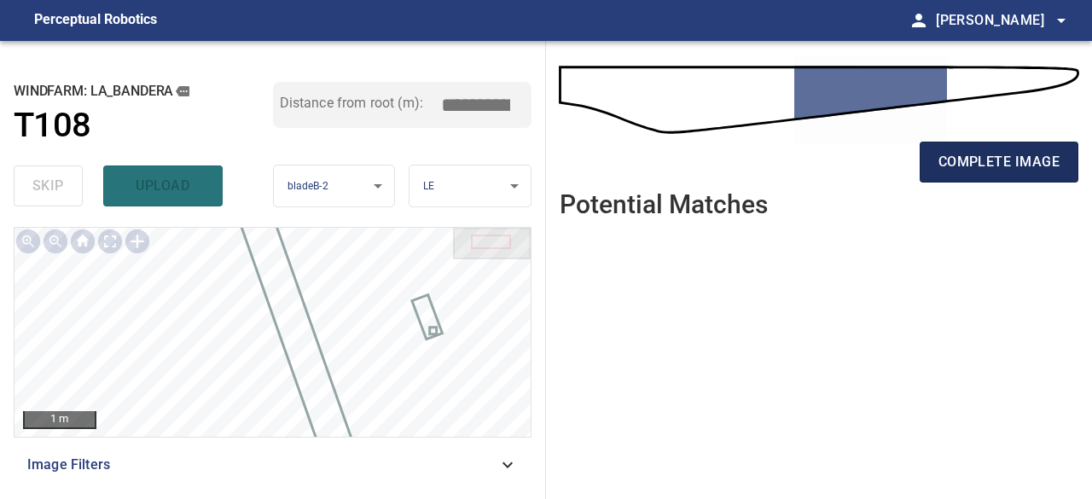
click at [1006, 168] on span "complete image" at bounding box center [998, 162] width 121 height 24
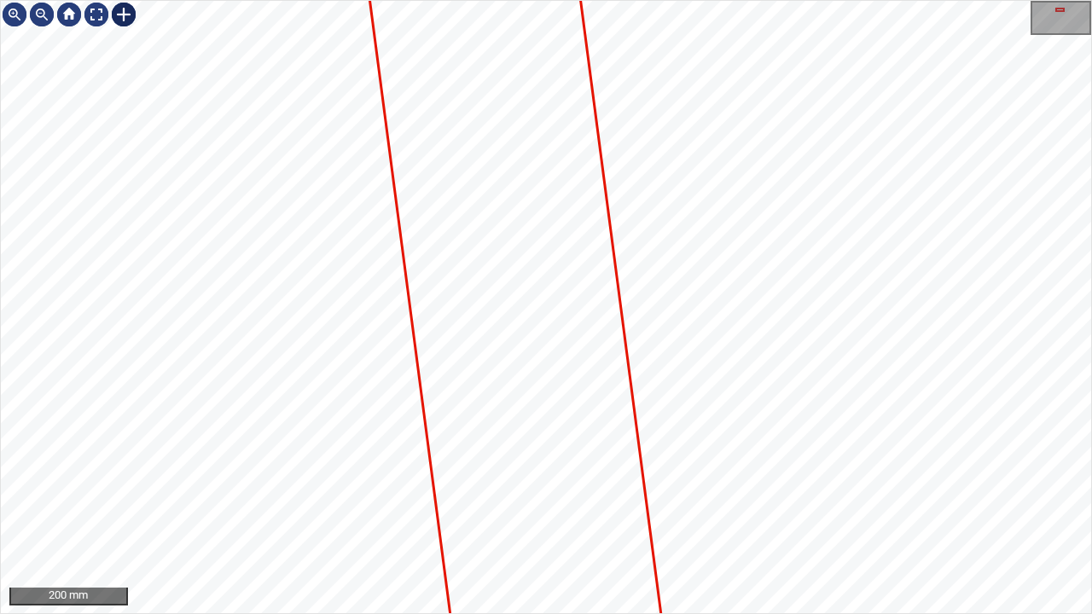
click at [120, 16] on div at bounding box center [123, 14] width 27 height 27
click at [889, 313] on div at bounding box center [546, 307] width 1090 height 612
click at [861, 314] on div at bounding box center [546, 307] width 1090 height 612
click at [484, 309] on div at bounding box center [546, 307] width 1090 height 612
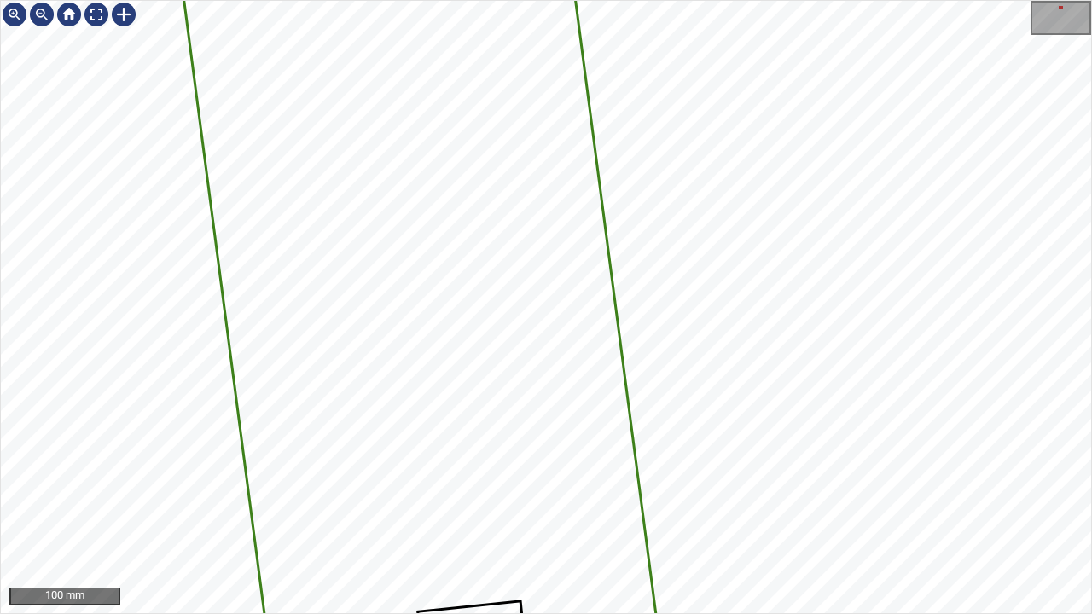
click at [719, 498] on div "4862mm 358mm 100 mm" at bounding box center [546, 307] width 1092 height 614
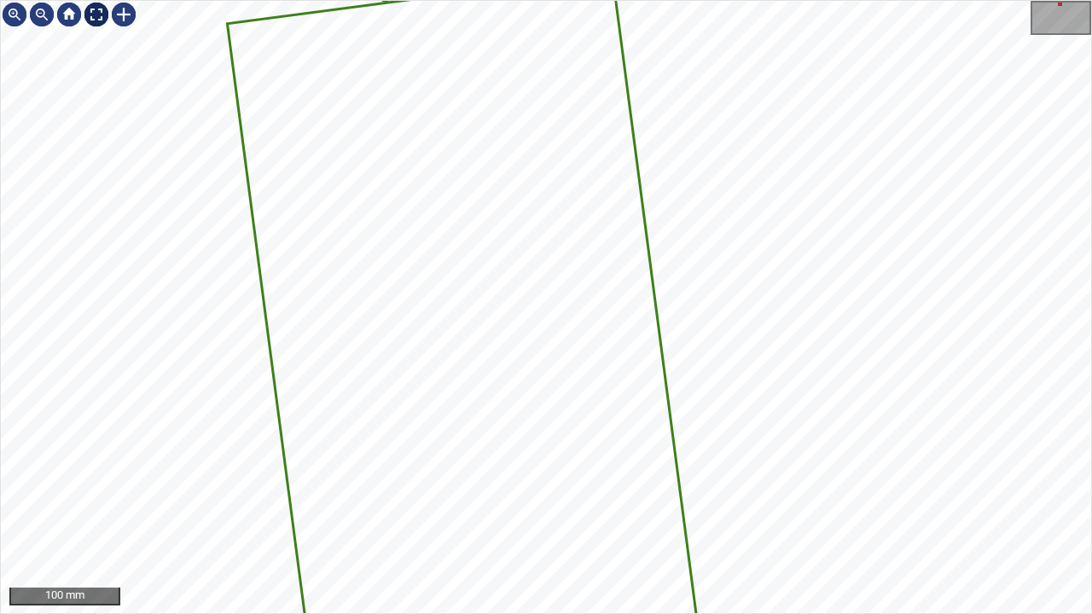
click at [93, 14] on div at bounding box center [96, 14] width 27 height 27
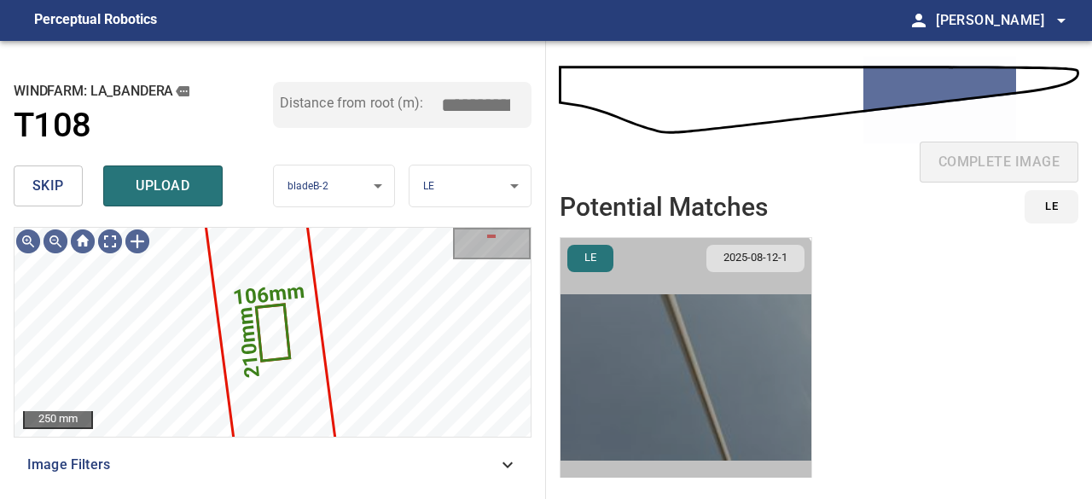
click at [622, 375] on img "button" at bounding box center [685, 377] width 251 height 279
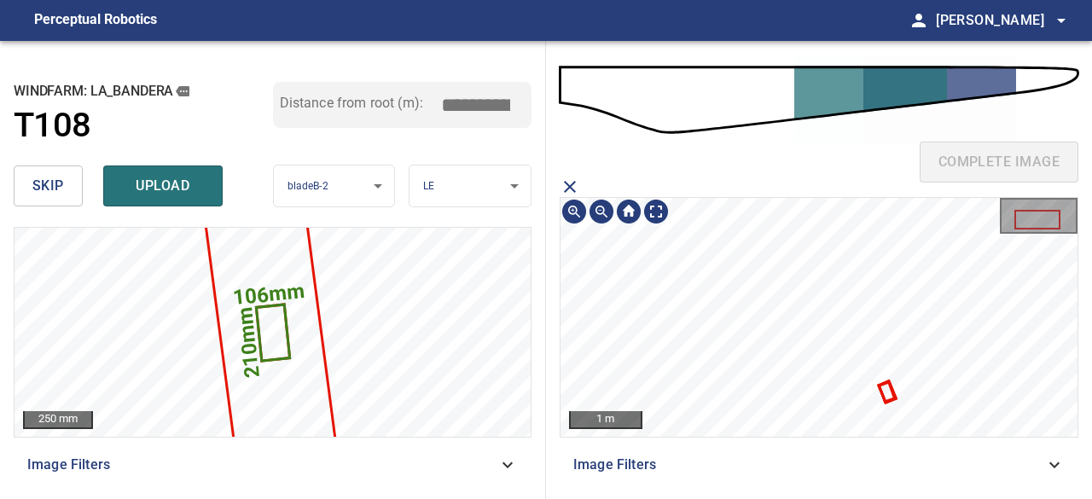
click at [890, 393] on icon at bounding box center [886, 392] width 12 height 16
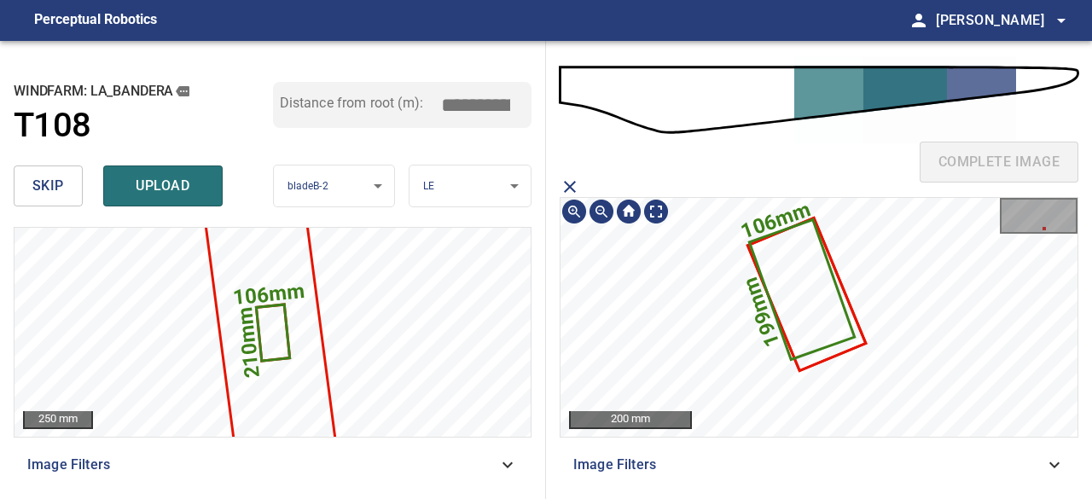
click at [826, 335] on icon at bounding box center [800, 290] width 101 height 136
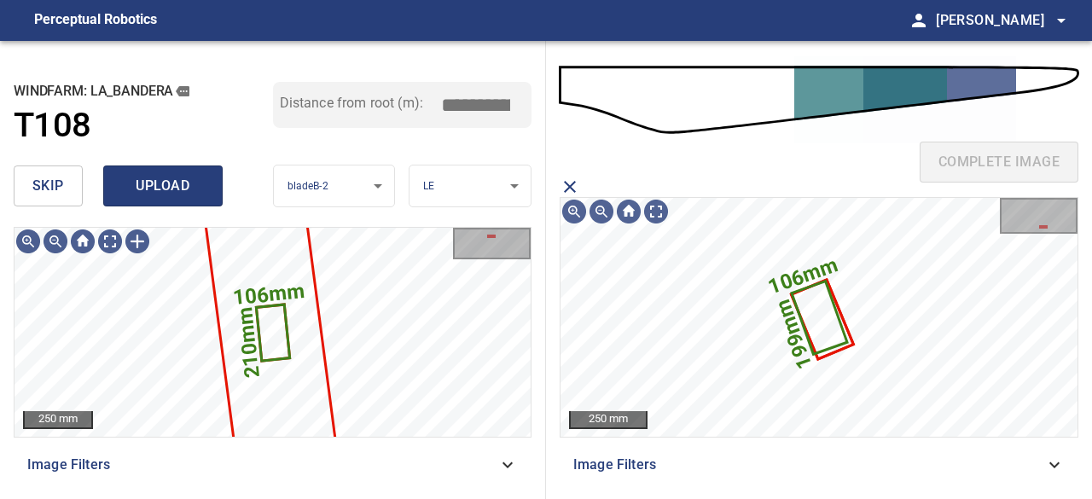
click at [166, 178] on span "upload" at bounding box center [163, 186] width 82 height 24
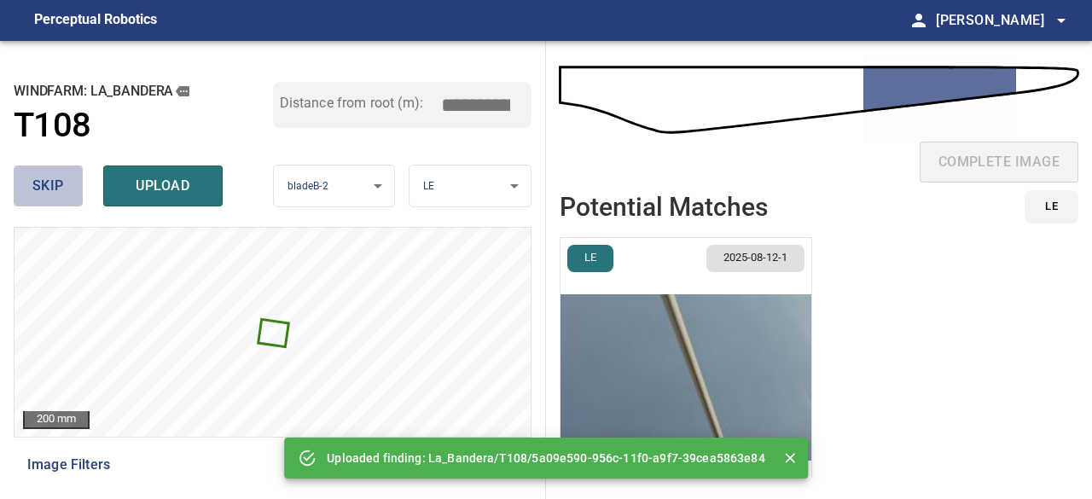
click at [63, 179] on span "skip" at bounding box center [48, 186] width 32 height 24
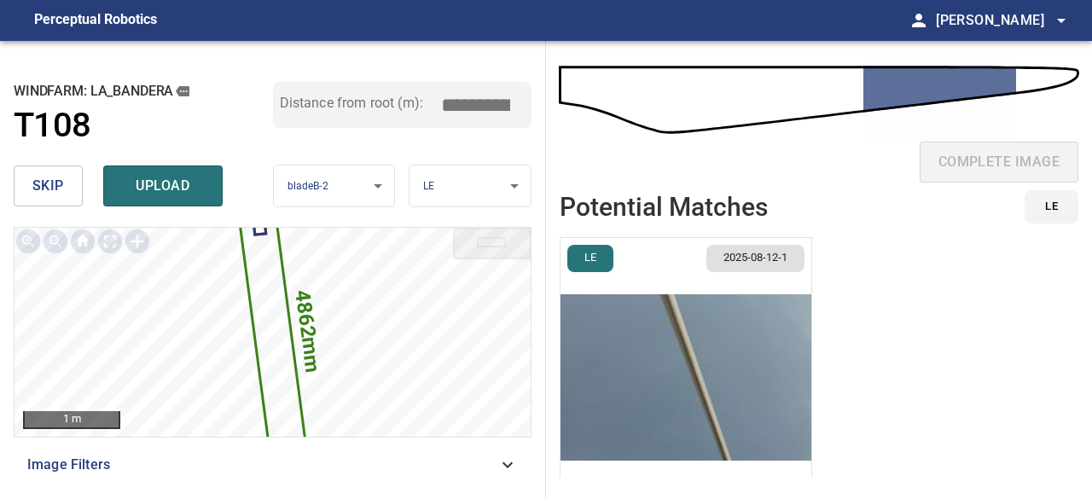
click at [63, 179] on span "skip" at bounding box center [48, 186] width 32 height 24
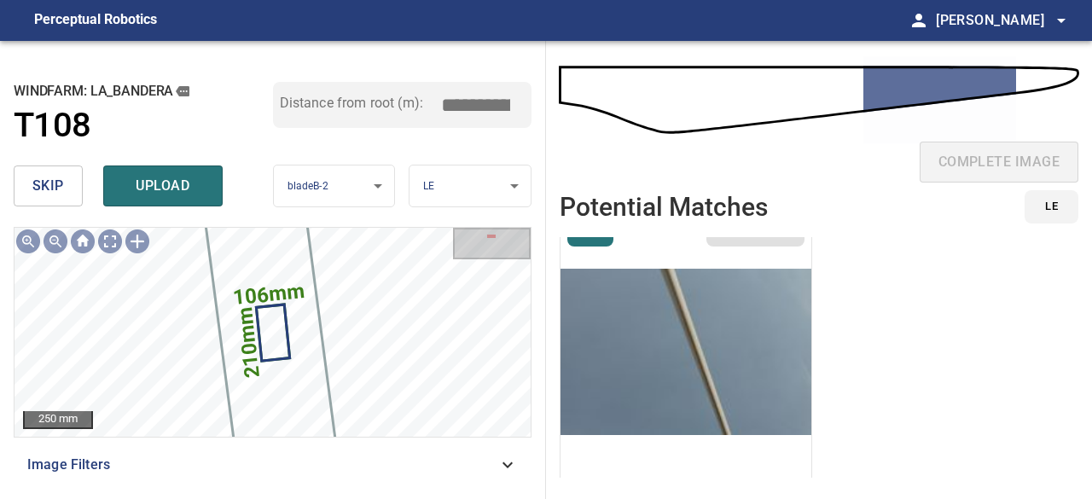
scroll to position [39, 0]
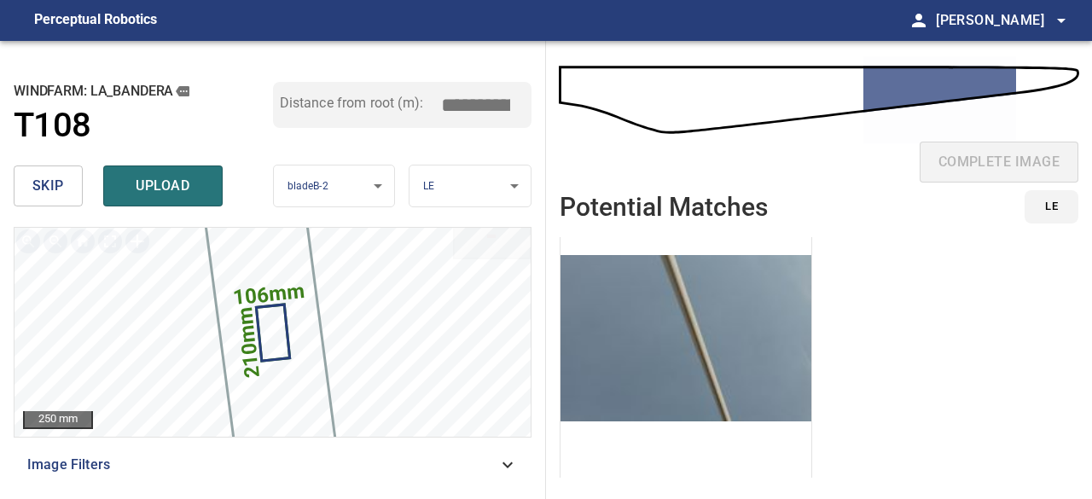
click at [754, 382] on img "button" at bounding box center [685, 338] width 251 height 279
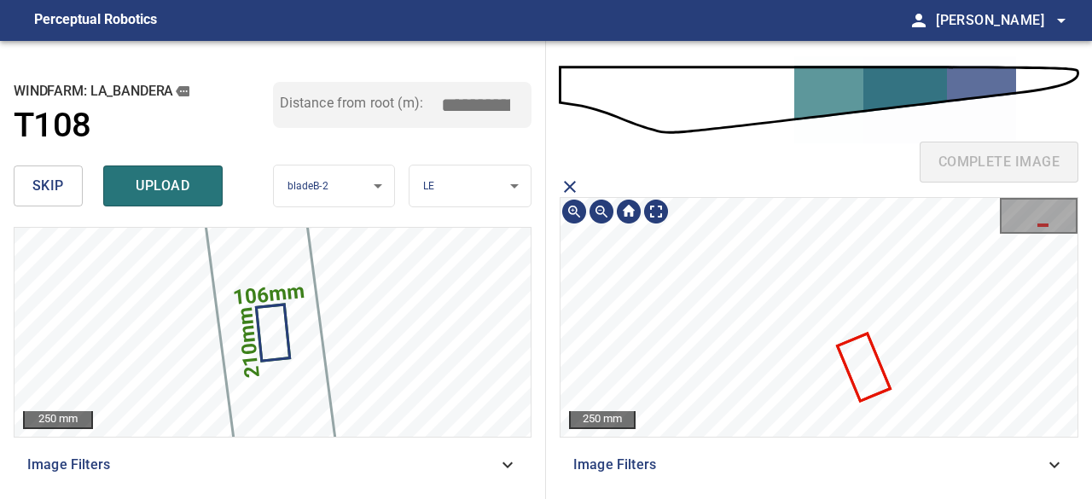
click at [869, 371] on icon at bounding box center [862, 367] width 49 height 64
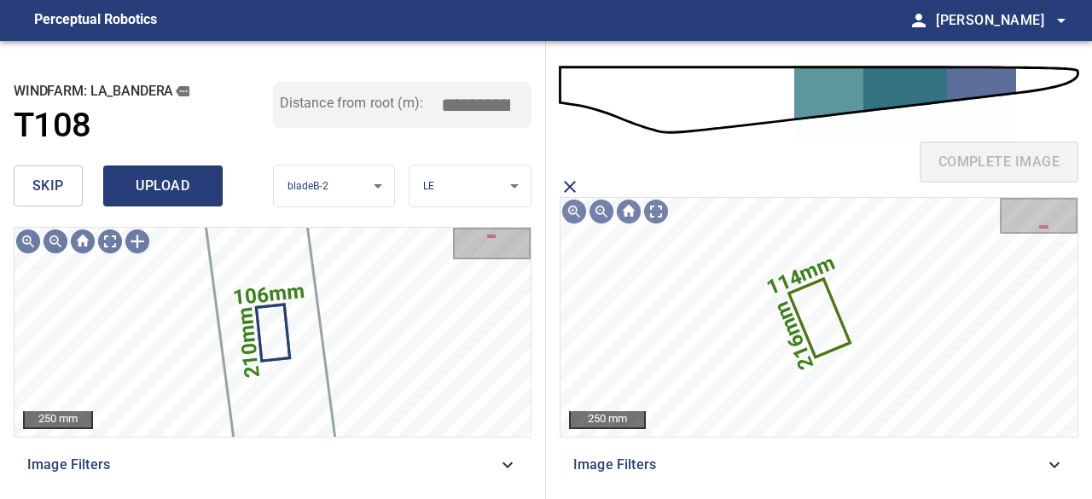
click at [143, 179] on span "upload" at bounding box center [163, 186] width 82 height 24
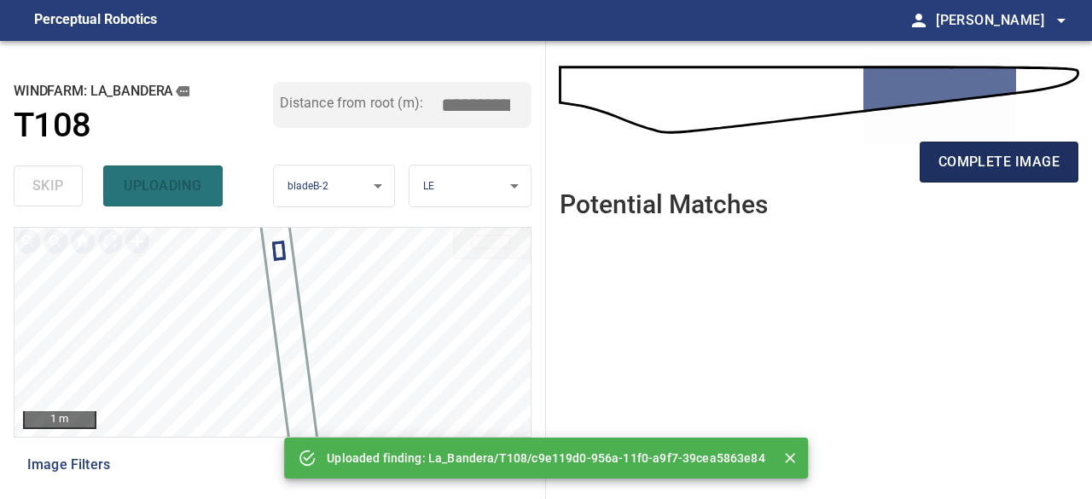
click at [961, 159] on span "complete image" at bounding box center [998, 162] width 121 height 24
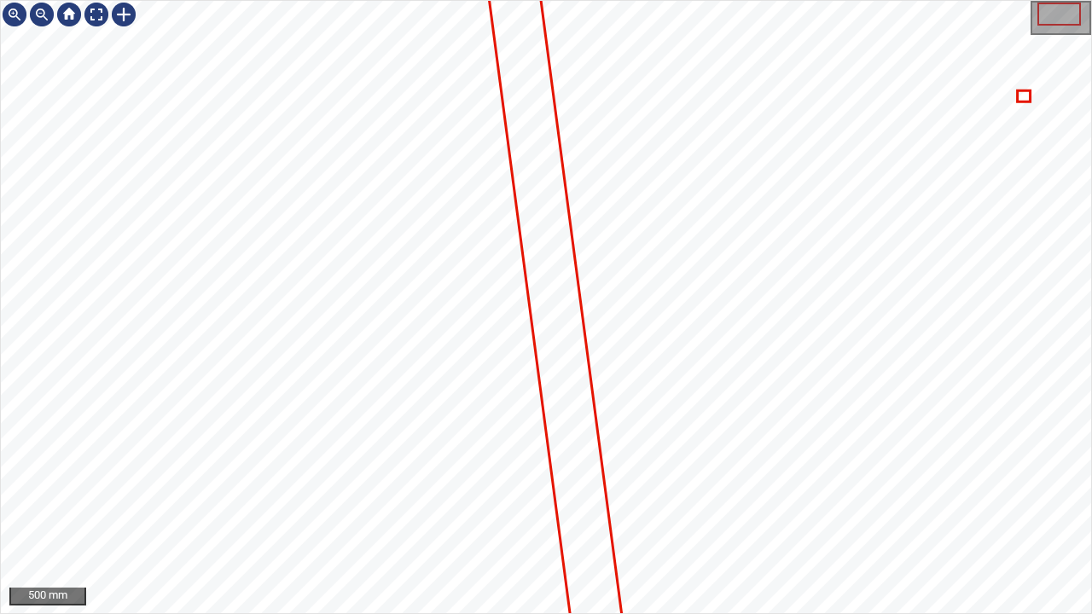
click at [617, 498] on div "500 mm" at bounding box center [546, 307] width 1092 height 614
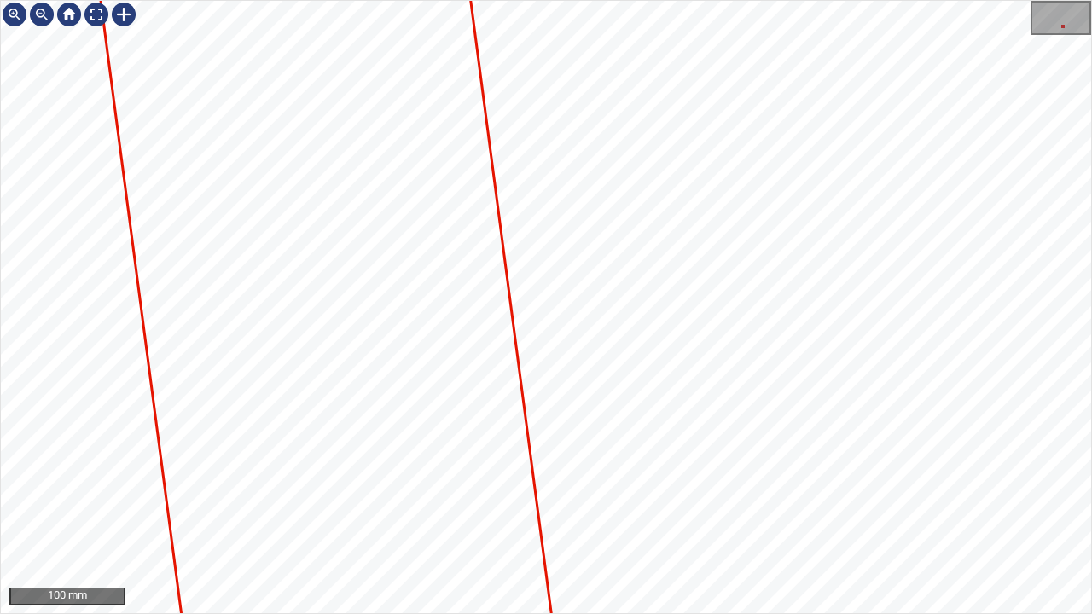
click at [515, 0] on div "100 mm" at bounding box center [546, 307] width 1092 height 614
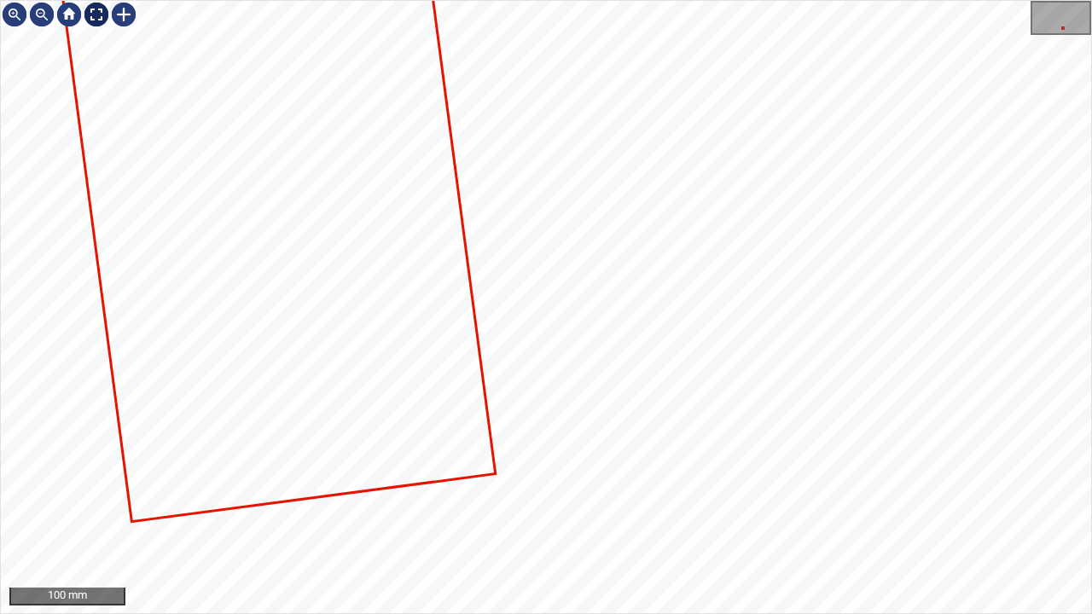
click at [88, 12] on div at bounding box center [96, 14] width 27 height 27
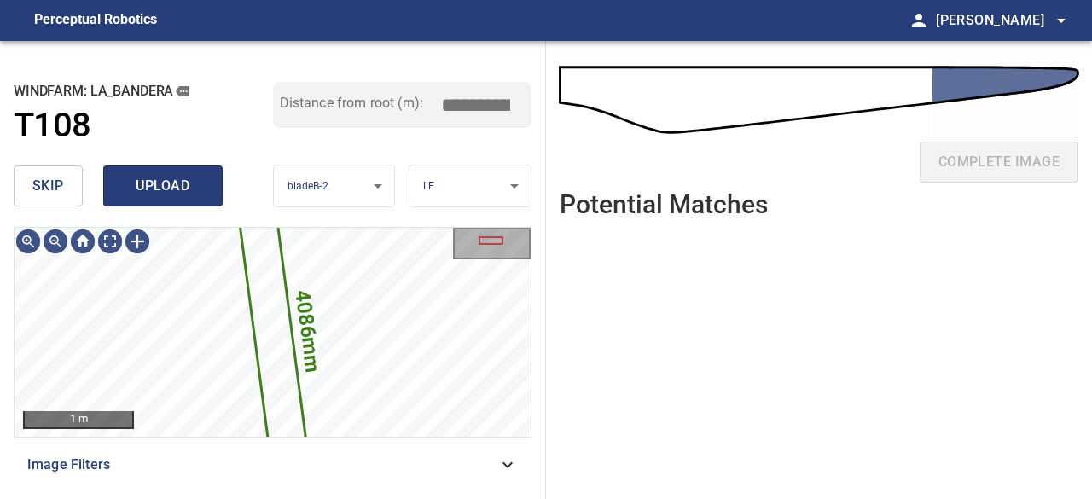
click at [165, 182] on span "upload" at bounding box center [163, 186] width 82 height 24
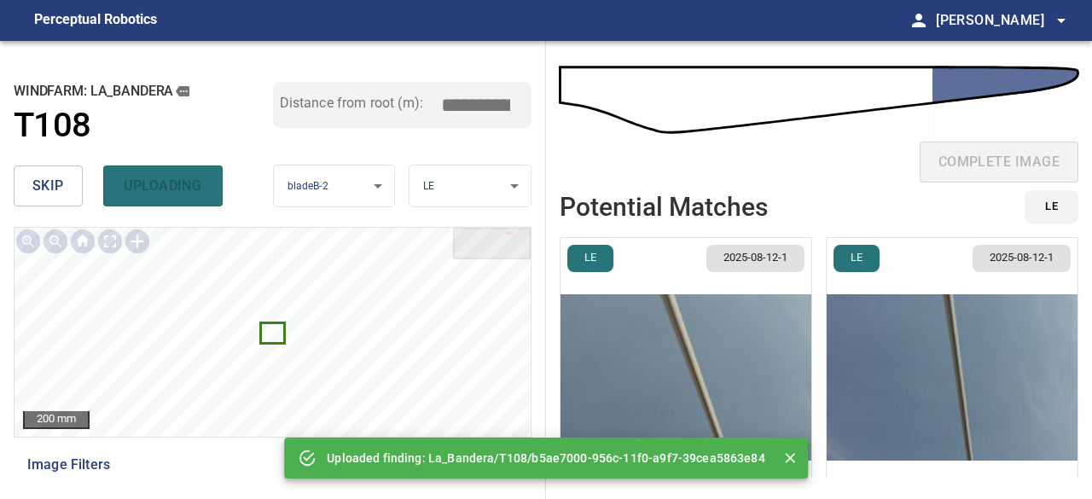
click at [63, 180] on button "skip" at bounding box center [48, 185] width 69 height 41
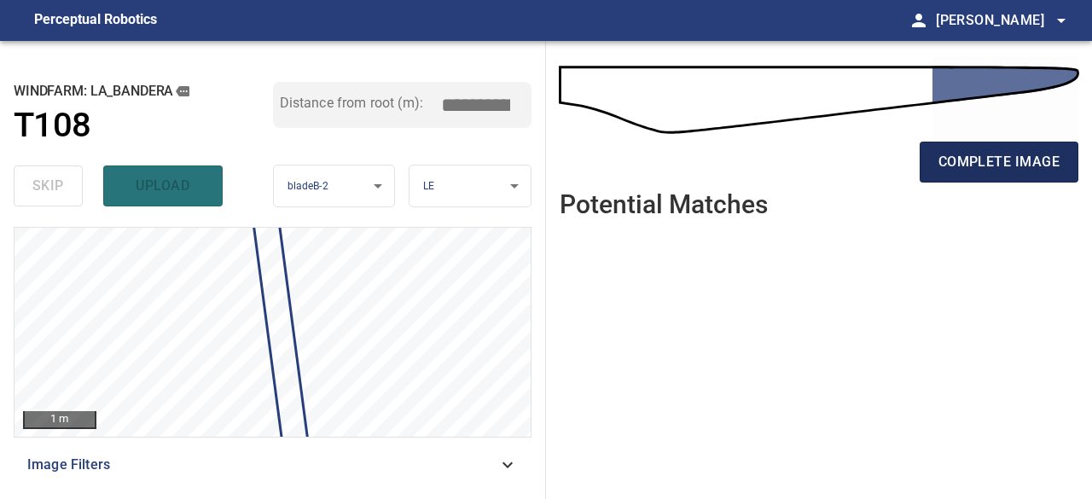
click at [947, 151] on span "complete image" at bounding box center [998, 162] width 121 height 24
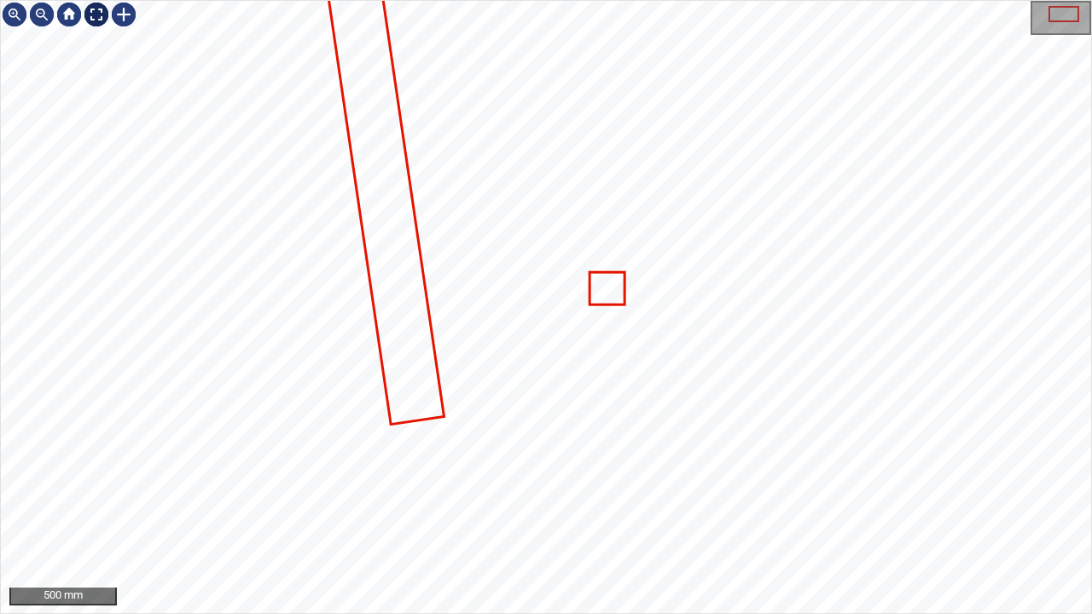
click at [94, 17] on div at bounding box center [96, 14] width 27 height 27
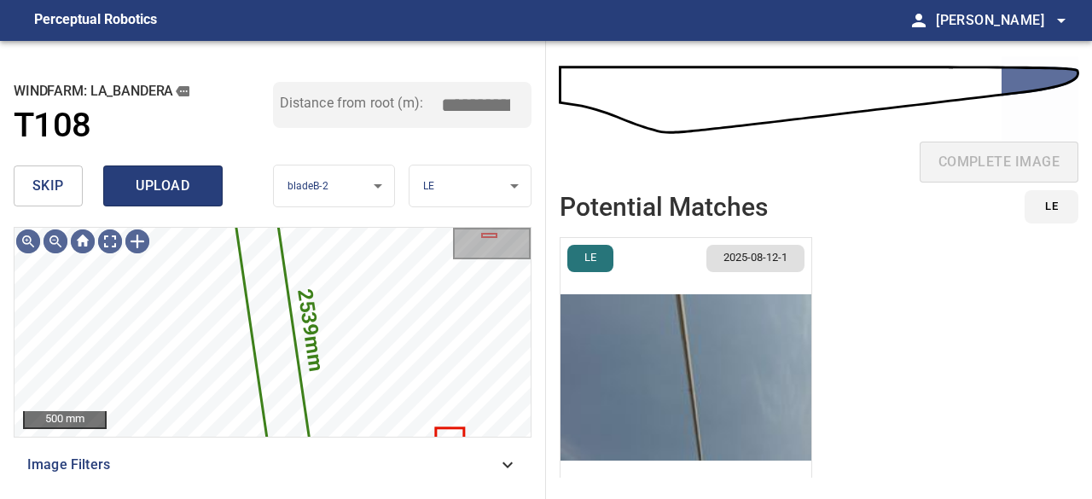
click at [194, 181] on span "upload" at bounding box center [163, 186] width 82 height 24
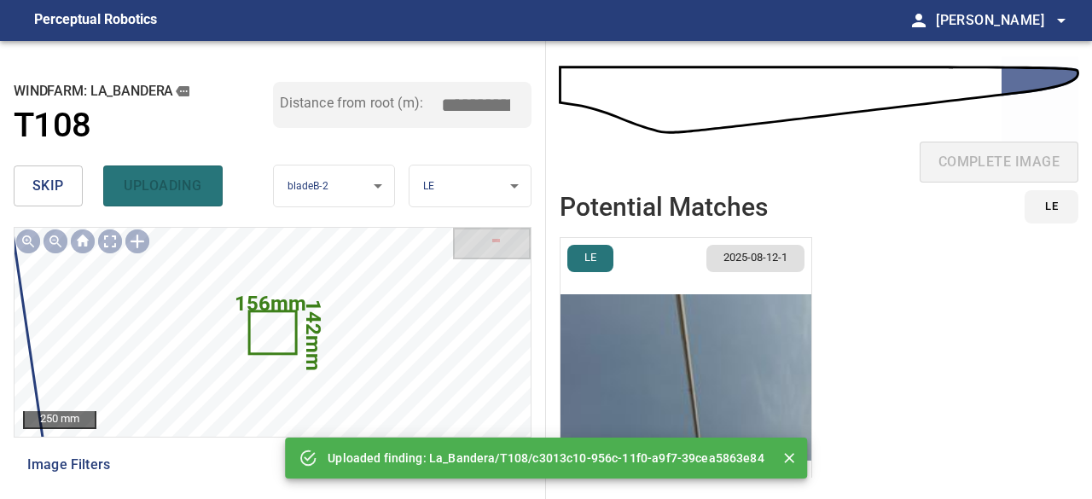
click at [61, 188] on span "skip" at bounding box center [48, 186] width 32 height 24
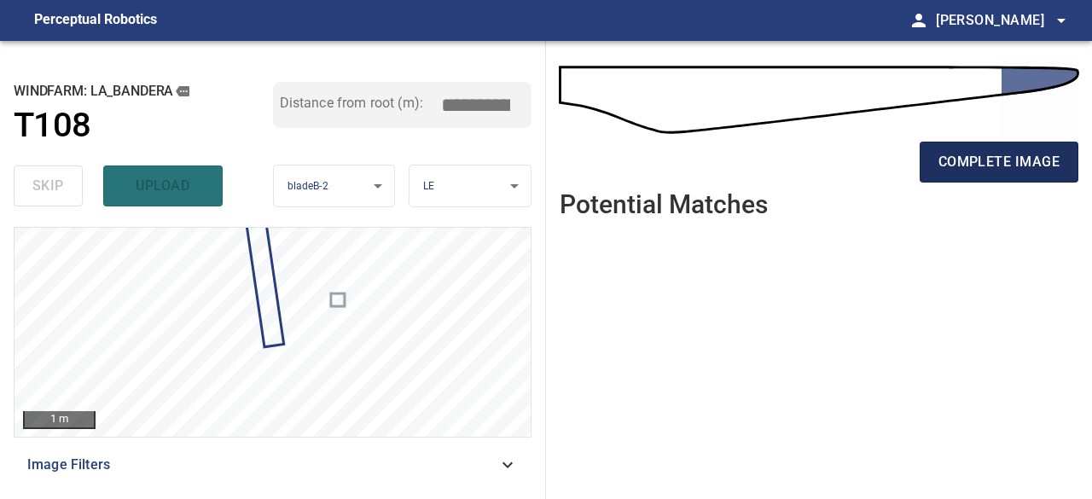
click at [985, 173] on button "complete image" at bounding box center [998, 162] width 159 height 41
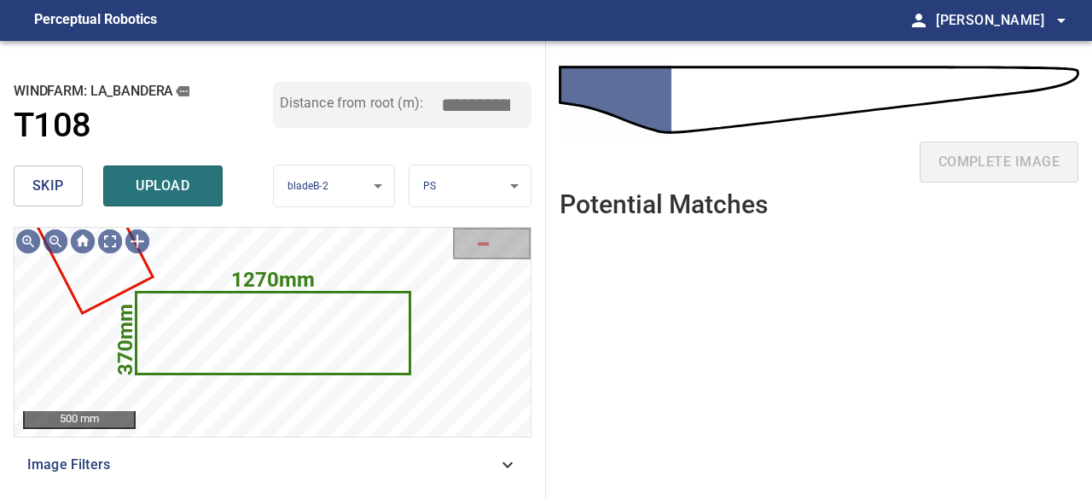
click at [55, 187] on span "skip" at bounding box center [48, 186] width 32 height 24
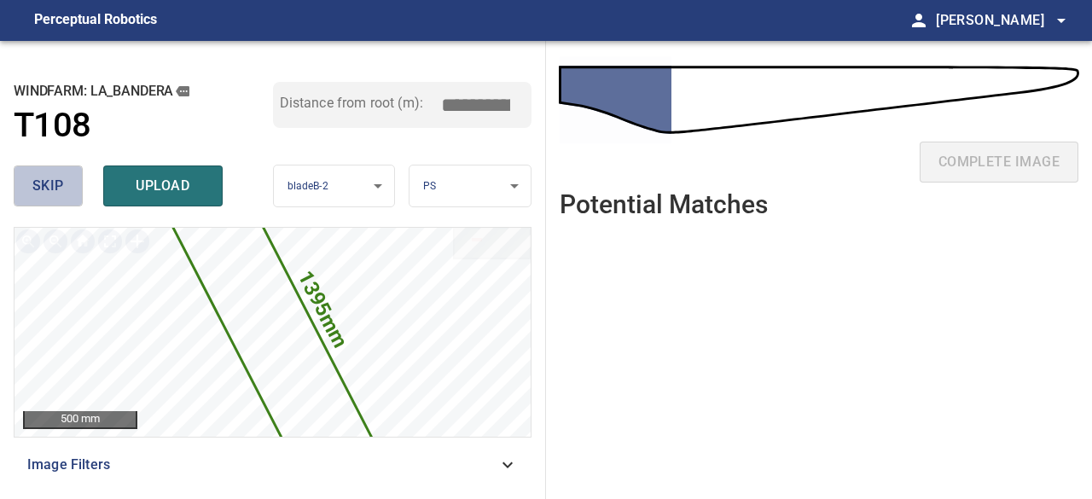
click at [59, 194] on span "skip" at bounding box center [48, 186] width 32 height 24
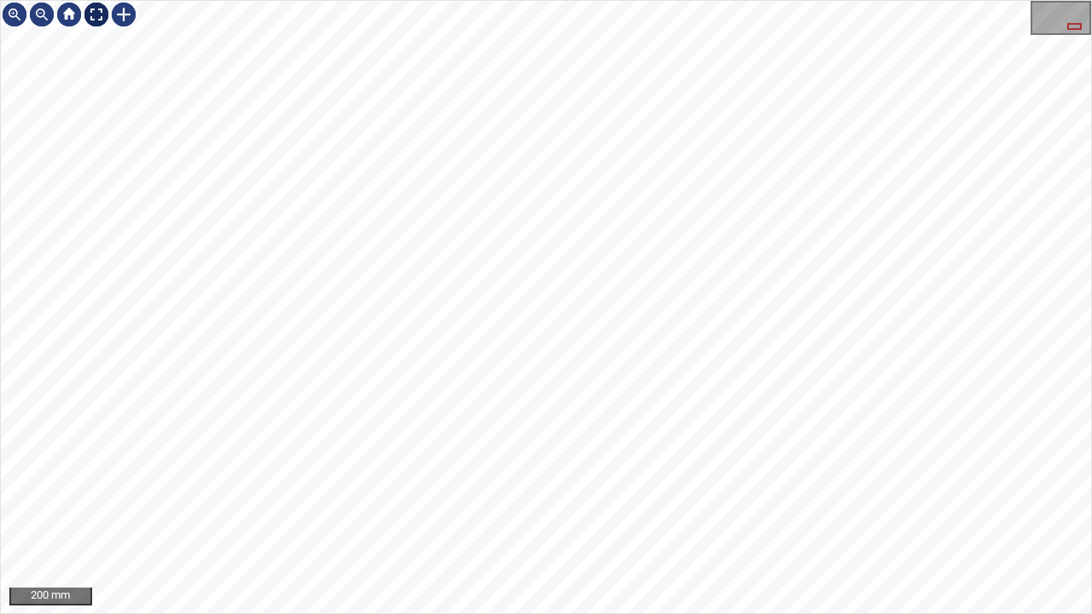
click at [97, 14] on div at bounding box center [96, 14] width 27 height 27
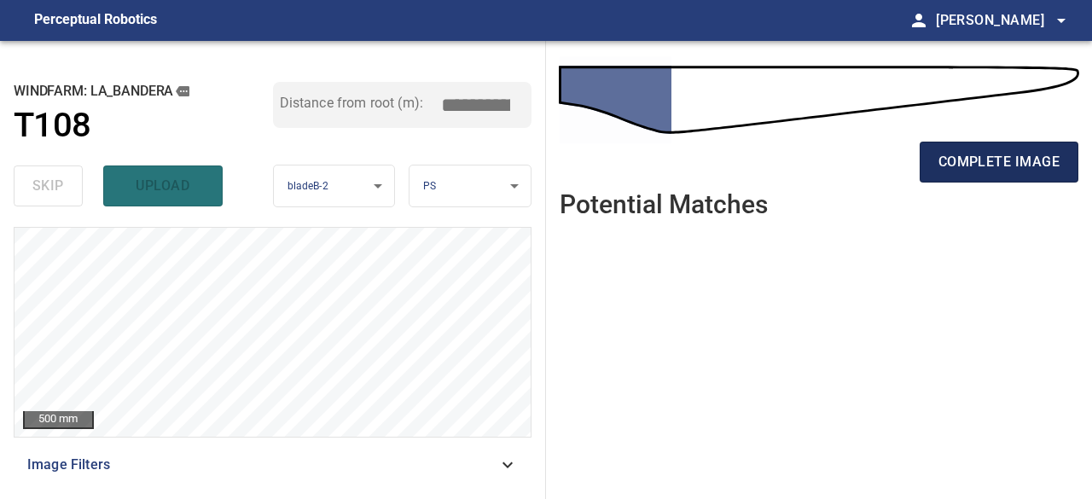
click at [948, 162] on span "complete image" at bounding box center [998, 162] width 121 height 24
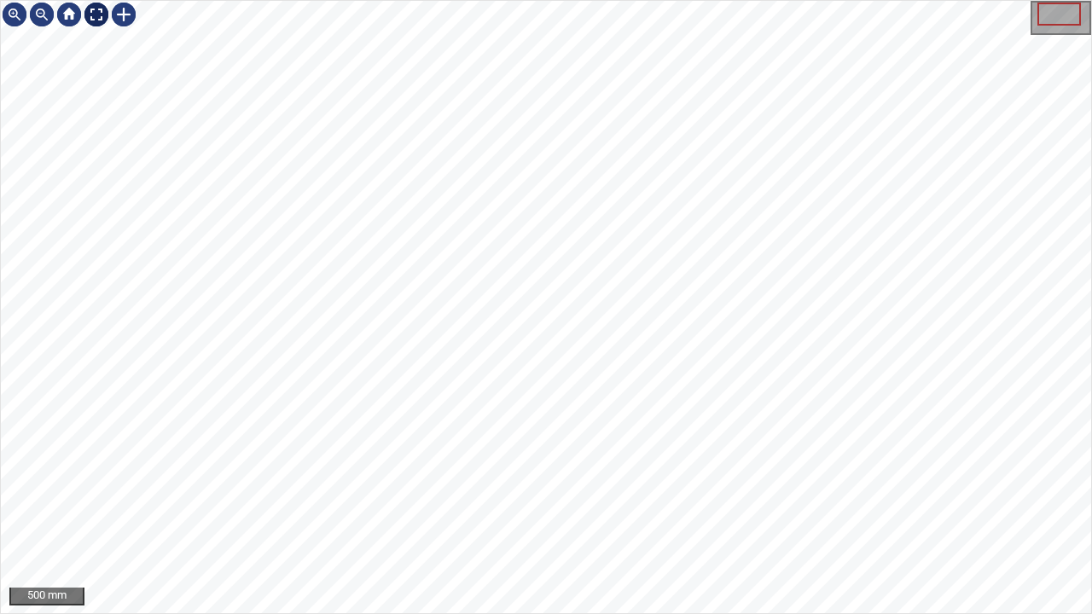
click at [103, 14] on div at bounding box center [96, 14] width 27 height 27
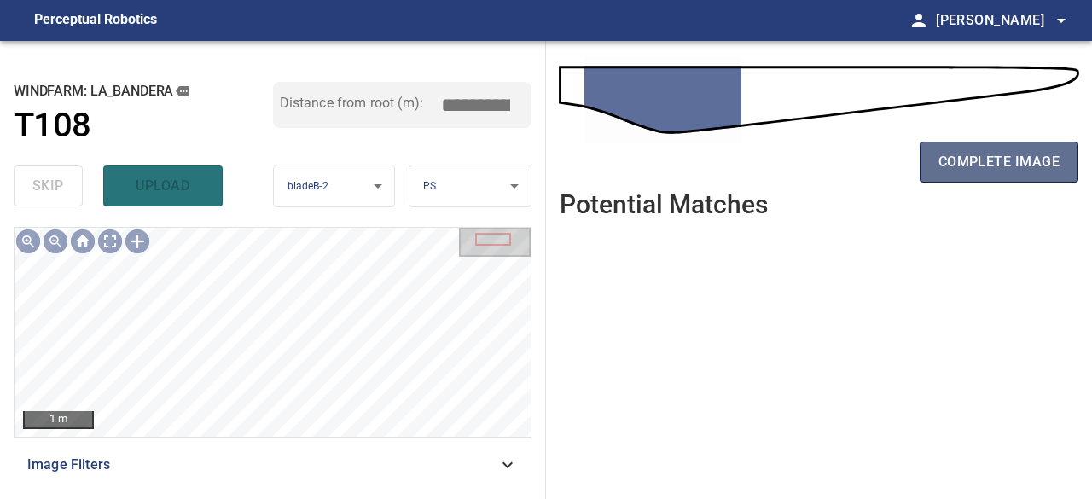
click at [966, 151] on span "complete image" at bounding box center [998, 162] width 121 height 24
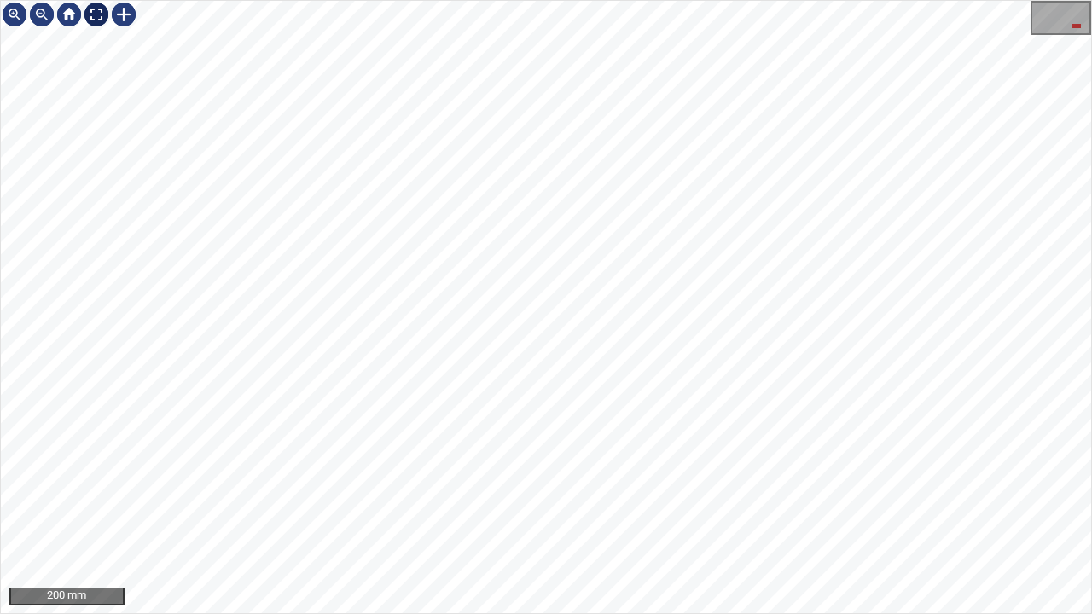
click at [99, 14] on div at bounding box center [96, 14] width 27 height 27
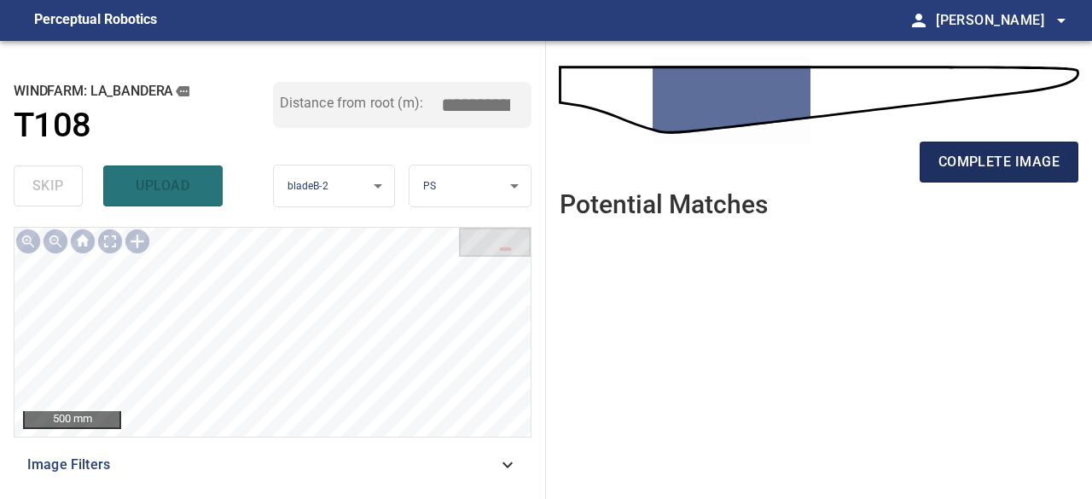
click at [1031, 157] on span "complete image" at bounding box center [998, 162] width 121 height 24
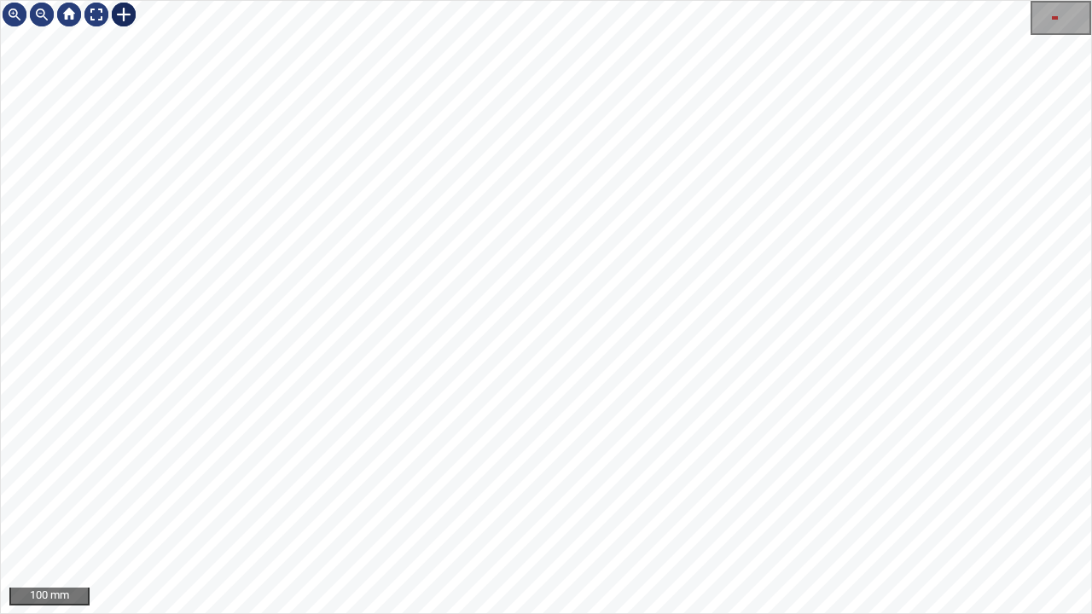
click at [123, 8] on div at bounding box center [123, 14] width 27 height 27
click at [202, 285] on div at bounding box center [546, 307] width 1090 height 612
click at [122, 12] on div at bounding box center [123, 14] width 27 height 27
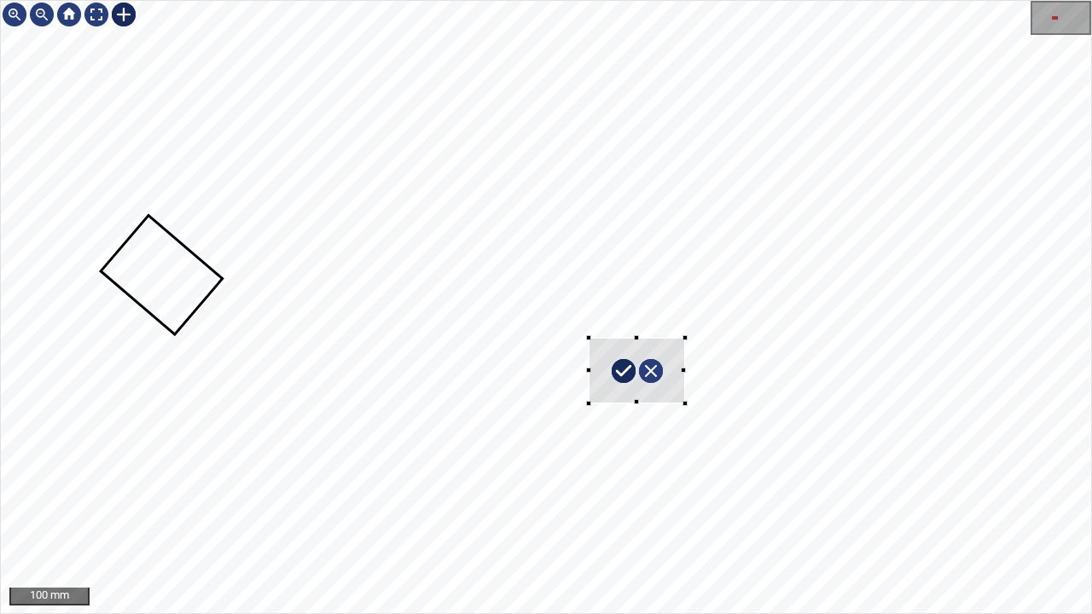
click at [684, 403] on div at bounding box center [546, 307] width 1090 height 612
click at [614, 391] on div at bounding box center [612, 367] width 116 height 110
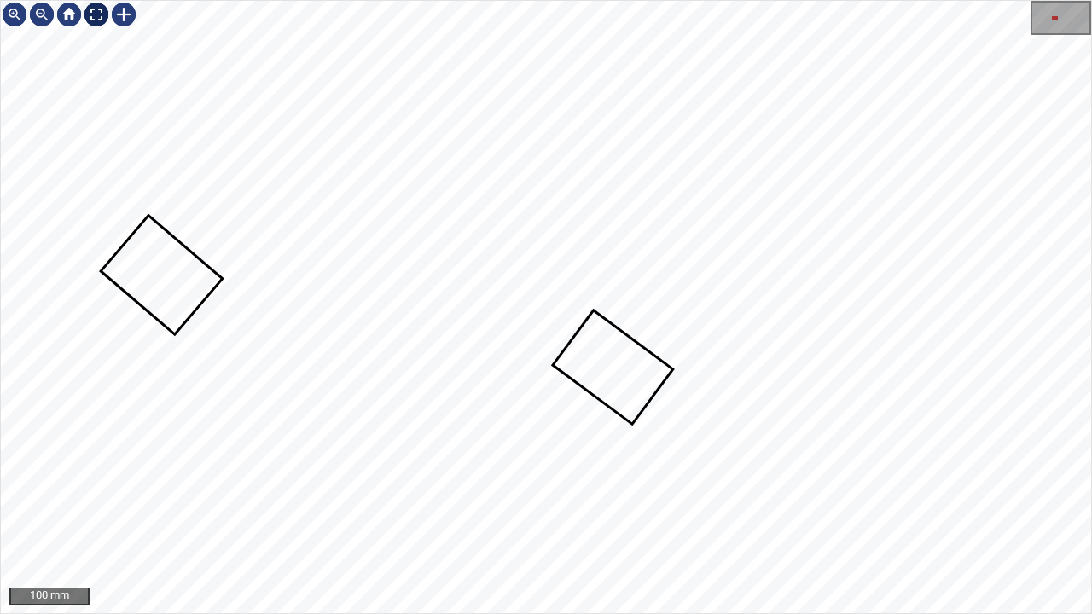
click at [89, 13] on div at bounding box center [96, 14] width 27 height 27
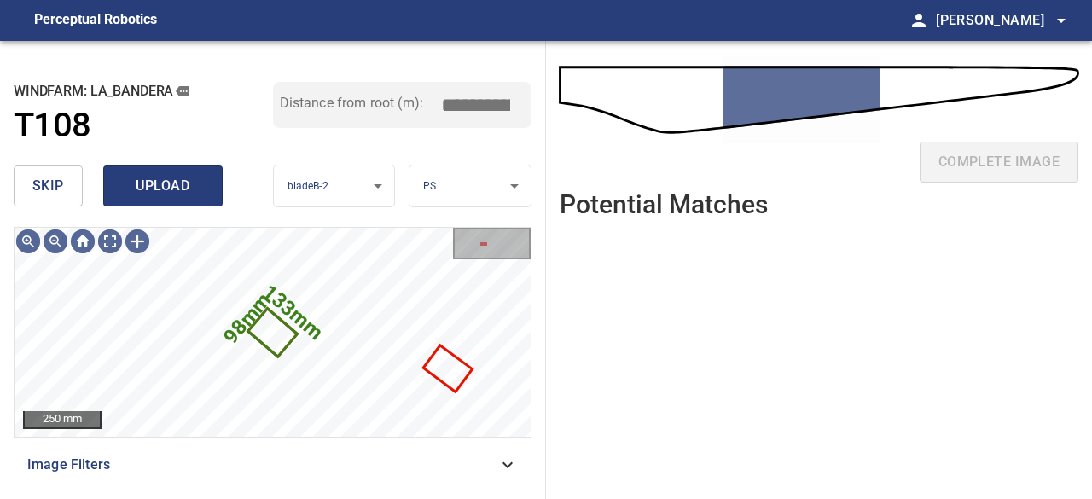
click at [158, 177] on span "upload" at bounding box center [163, 186] width 82 height 24
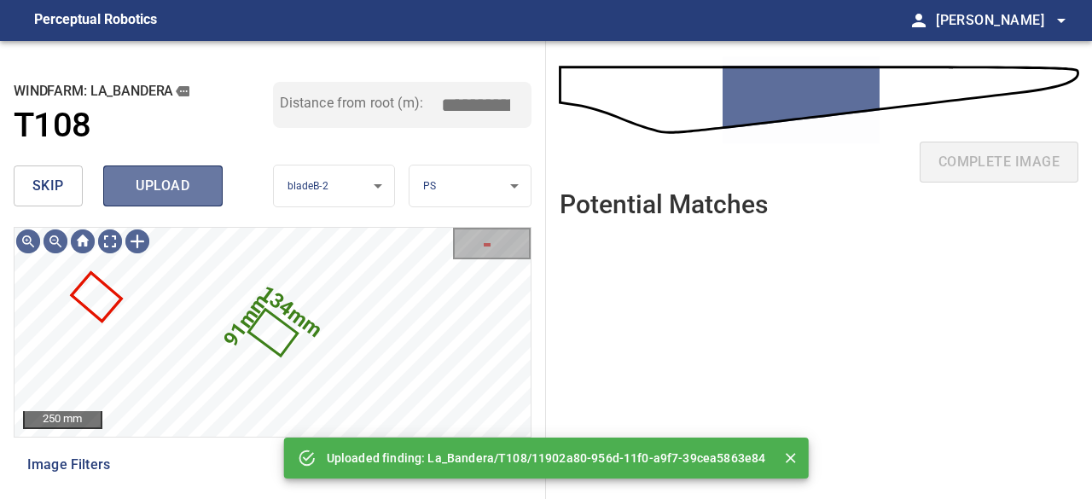
click at [182, 182] on span "upload" at bounding box center [163, 186] width 82 height 24
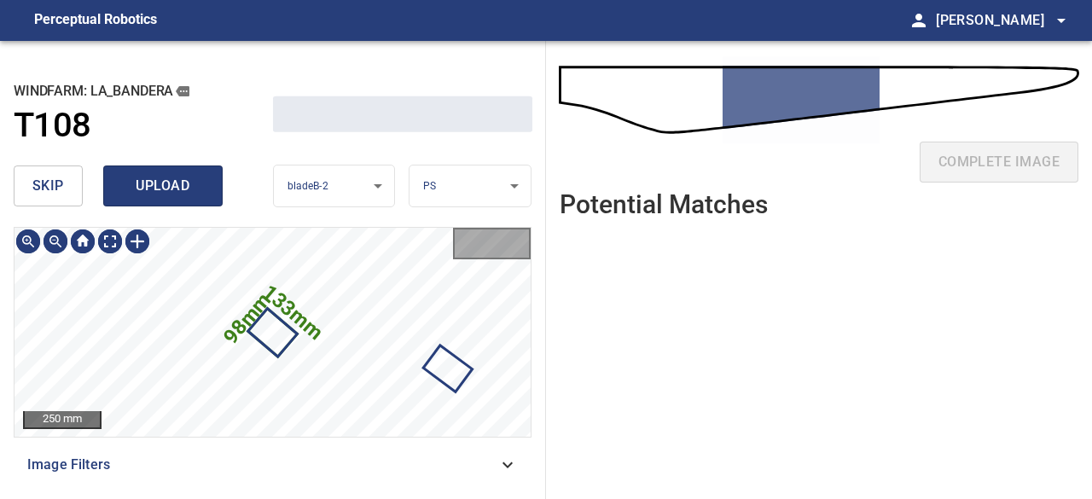
click at [168, 191] on span "upload" at bounding box center [163, 186] width 82 height 24
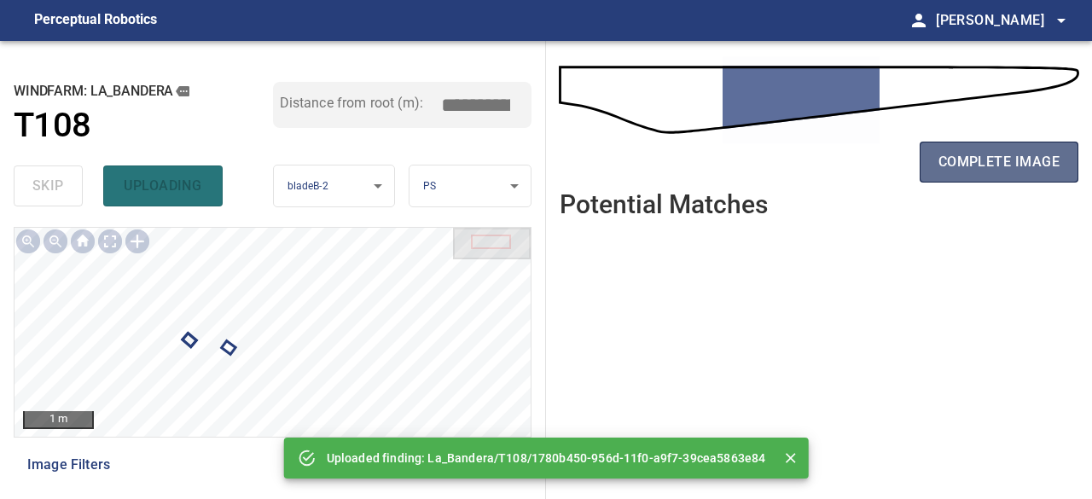
click at [979, 165] on span "complete image" at bounding box center [998, 162] width 121 height 24
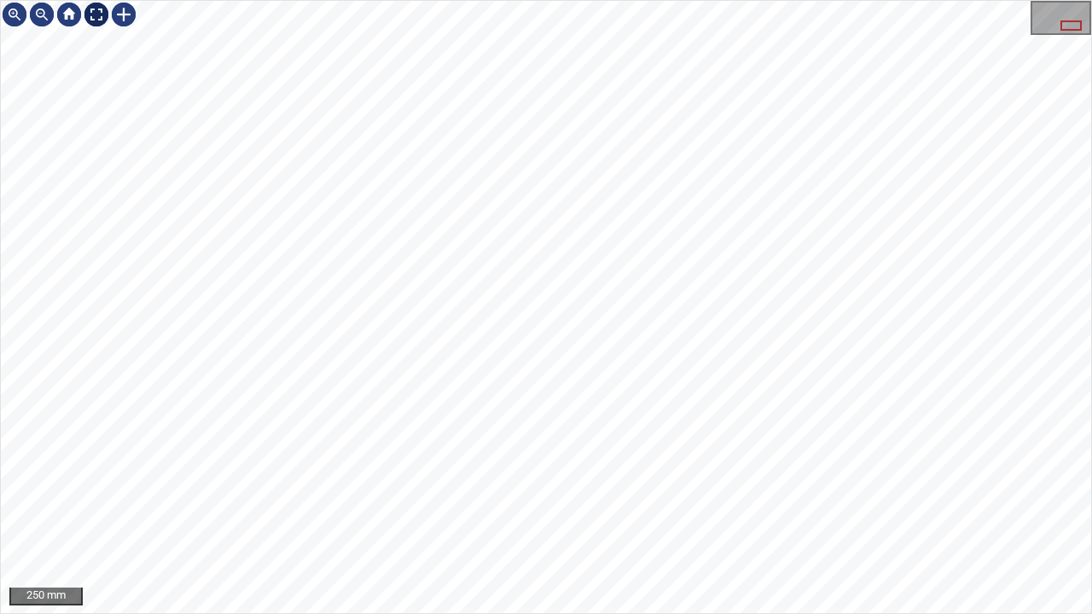
click at [103, 12] on div at bounding box center [96, 14] width 27 height 27
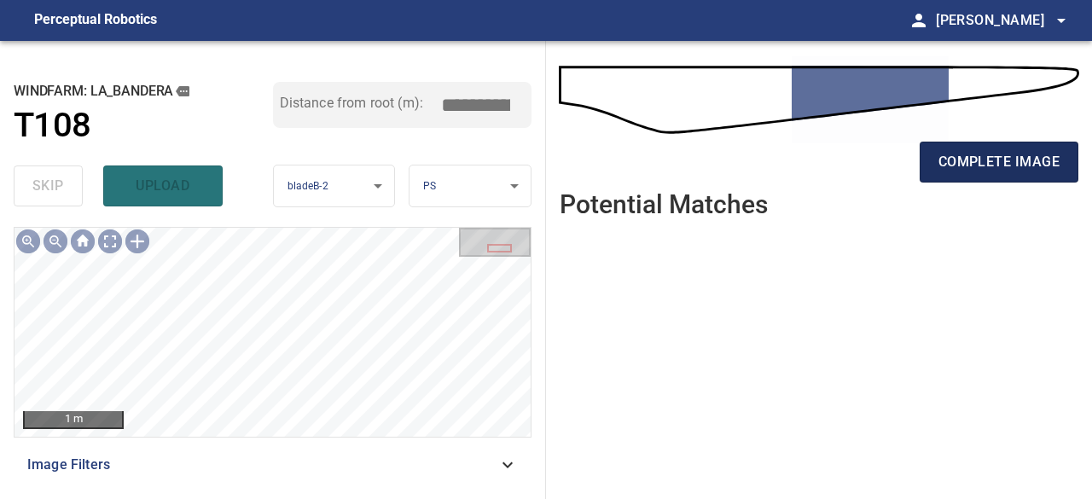
click at [994, 173] on button "complete image" at bounding box center [998, 162] width 159 height 41
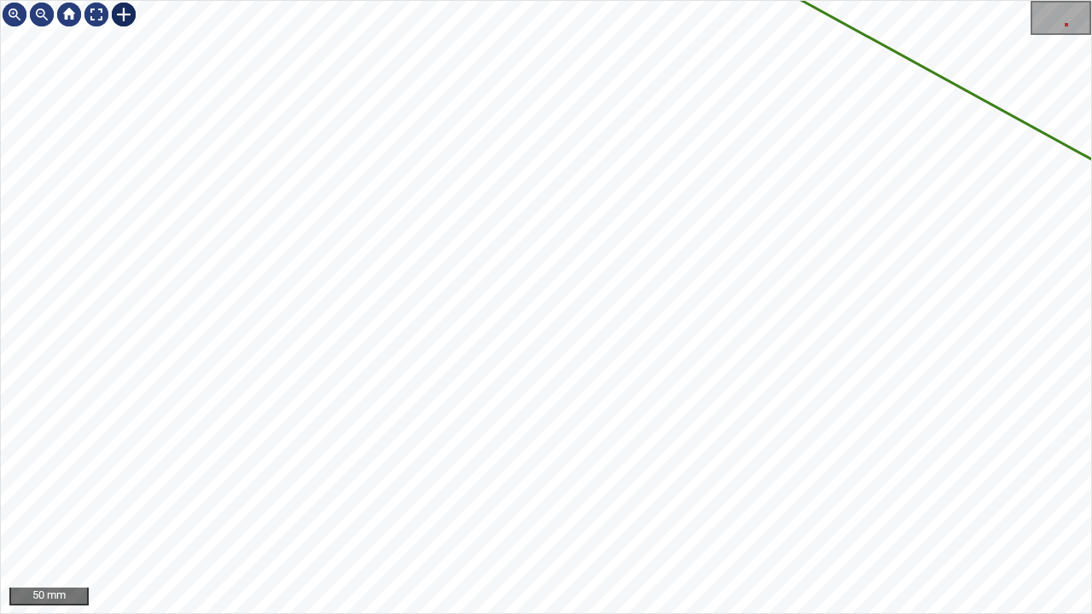
click at [123, 16] on div at bounding box center [123, 14] width 27 height 27
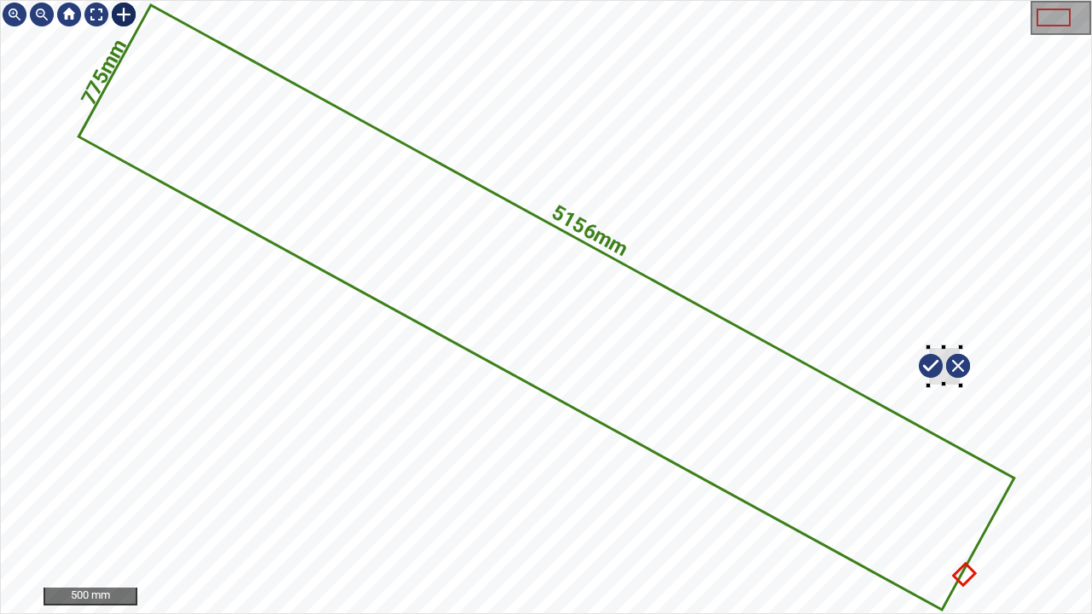
click at [960, 385] on div "5156mm 775mm" at bounding box center [546, 307] width 1090 height 612
click at [925, 418] on div "5156mm 775mm" at bounding box center [546, 307] width 1090 height 612
click at [910, 449] on div "5156mm 775mm" at bounding box center [546, 307] width 1090 height 612
click at [940, 385] on div "5156mm 775mm" at bounding box center [546, 307] width 1090 height 612
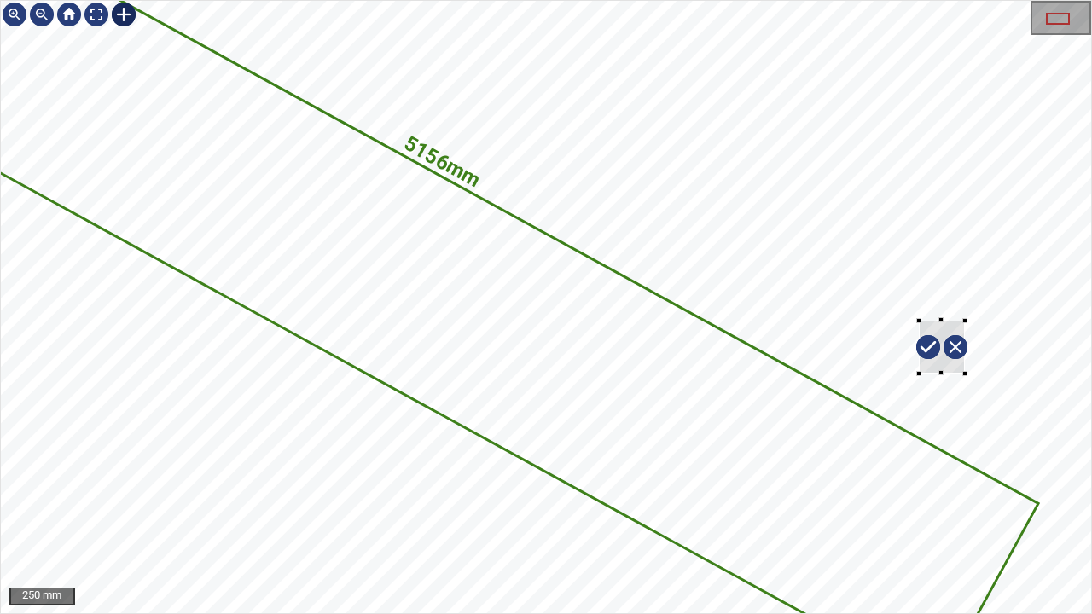
click at [914, 432] on div "5156mm 775mm" at bounding box center [546, 307] width 1090 height 612
click at [953, 399] on div "5156mm 775mm" at bounding box center [546, 307] width 1090 height 612
click at [898, 445] on div "5156mm 775mm" at bounding box center [546, 307] width 1090 height 612
click at [863, 471] on div at bounding box center [872, 488] width 56 height 56
click at [883, 498] on div at bounding box center [882, 500] width 7 height 7
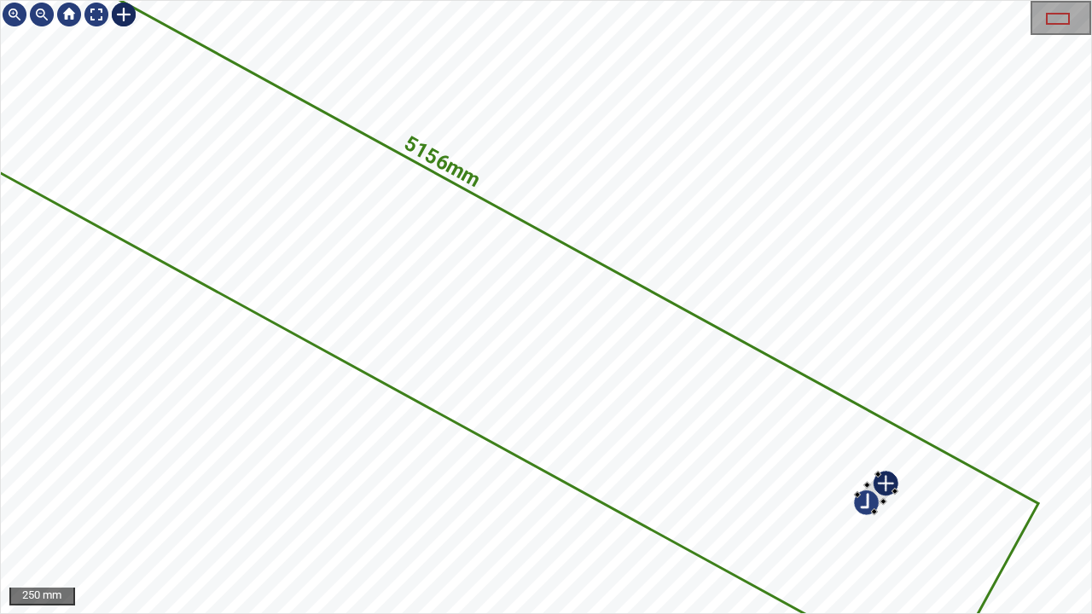
click at [868, 485] on div at bounding box center [876, 493] width 38 height 38
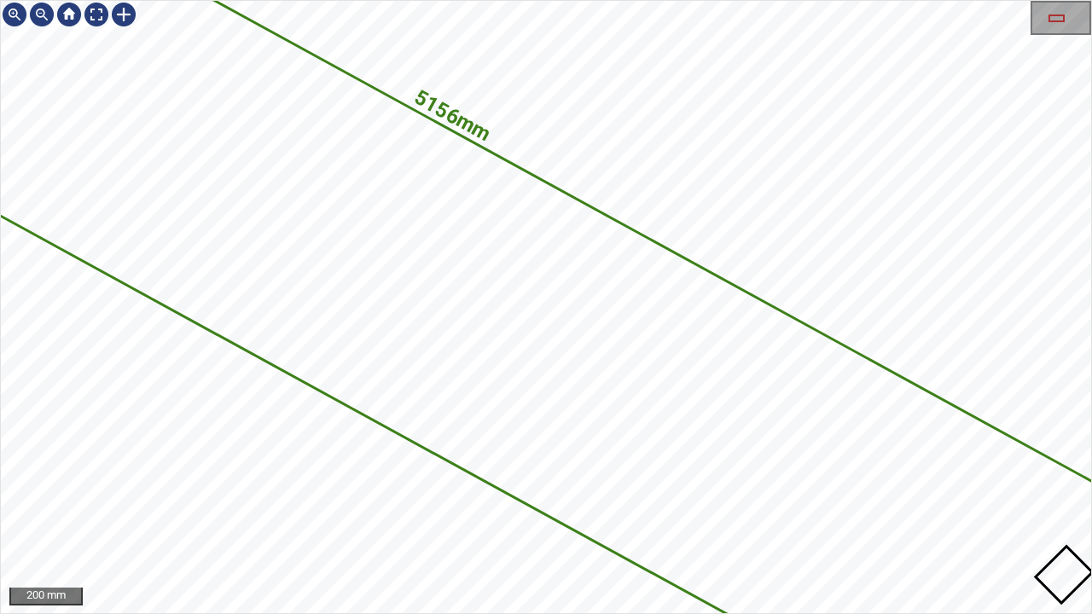
click at [478, 498] on div "5156mm 775mm La_Bandera/T108/2 Category unclassified unclassified" at bounding box center [546, 307] width 1090 height 612
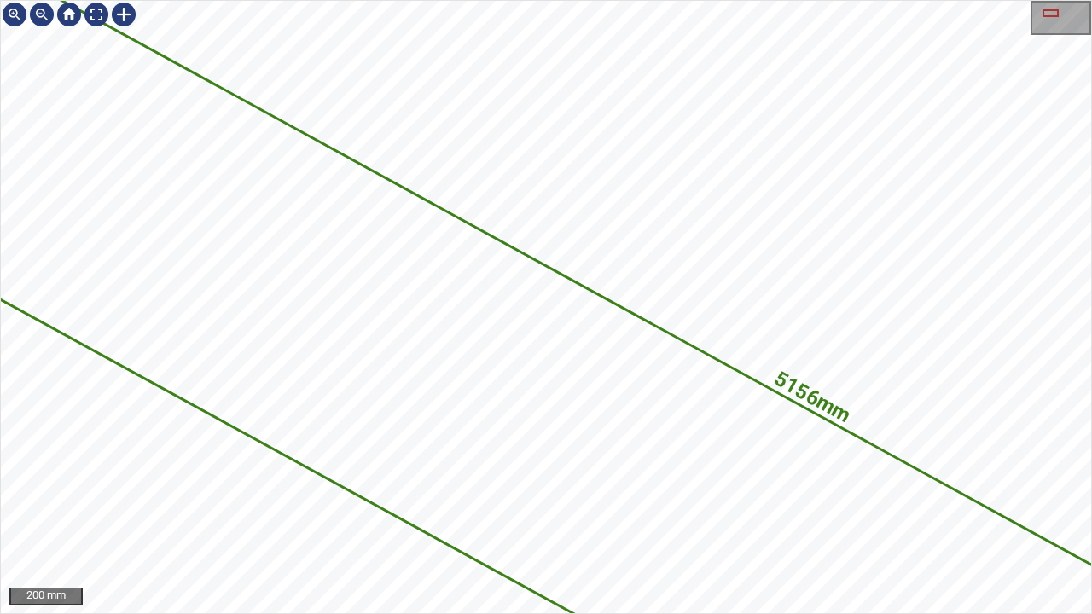
click at [482, 498] on div "5156mm 775mm La_Bandera/T108/2 Category unclassified unclassified 200 mm" at bounding box center [546, 307] width 1092 height 614
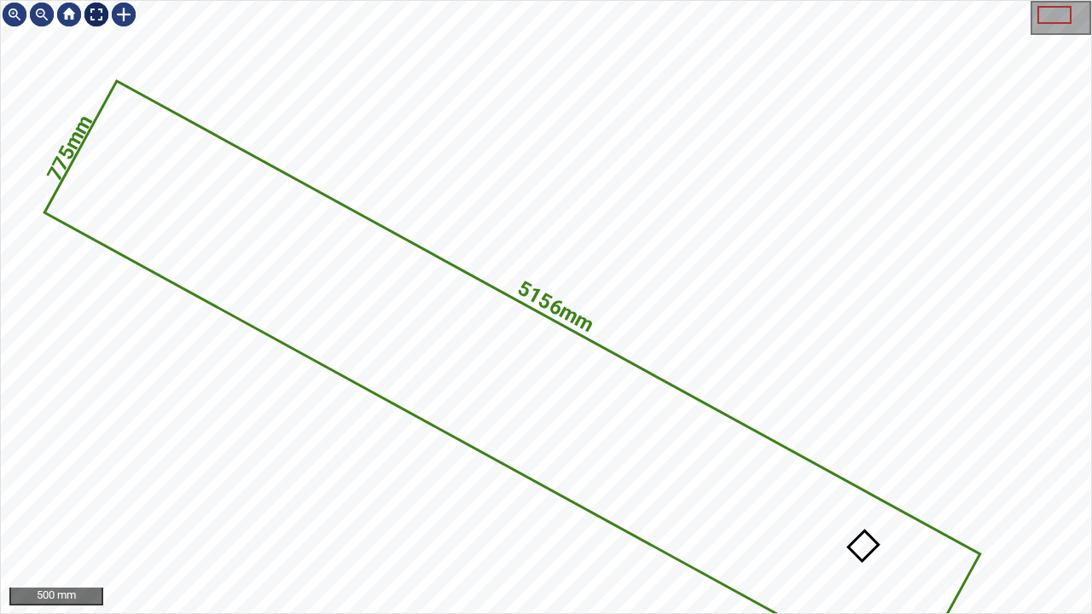
click at [94, 10] on div at bounding box center [96, 14] width 27 height 27
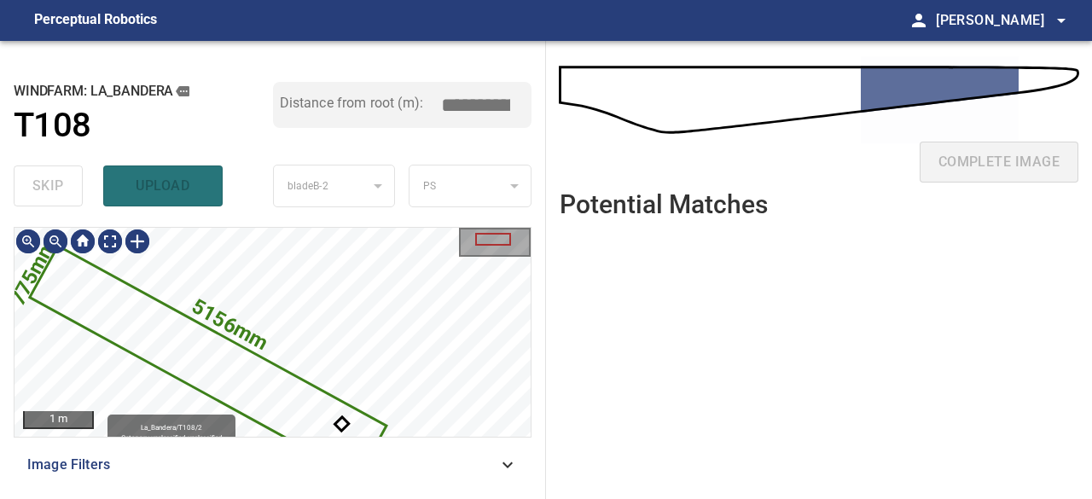
click at [136, 321] on icon at bounding box center [208, 361] width 353 height 228
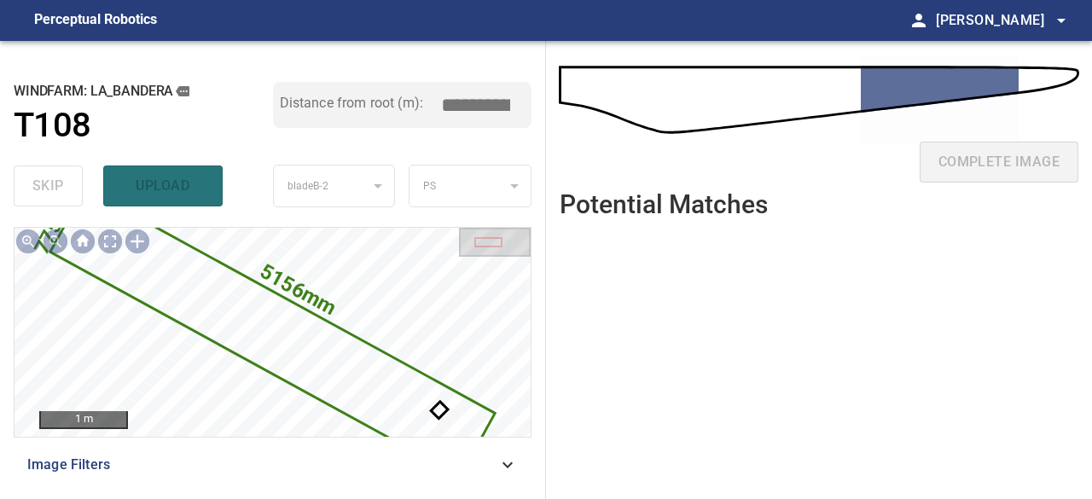
click at [56, 183] on div "skip upload" at bounding box center [143, 186] width 259 height 55
click at [148, 281] on icon at bounding box center [273, 332] width 442 height 285
click at [55, 194] on div "skip upload" at bounding box center [143, 186] width 259 height 55
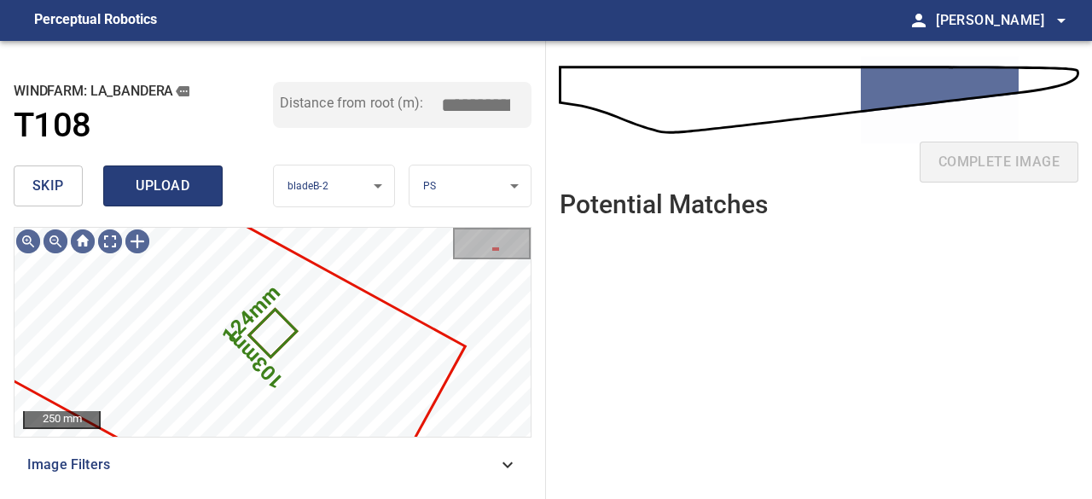
click at [152, 189] on span "upload" at bounding box center [163, 186] width 82 height 24
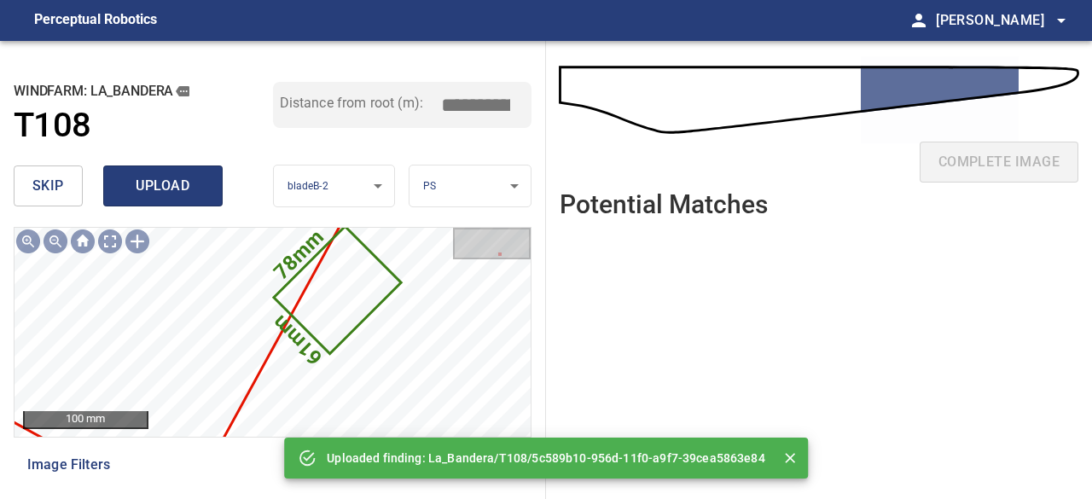
click at [169, 178] on span "upload" at bounding box center [163, 186] width 82 height 24
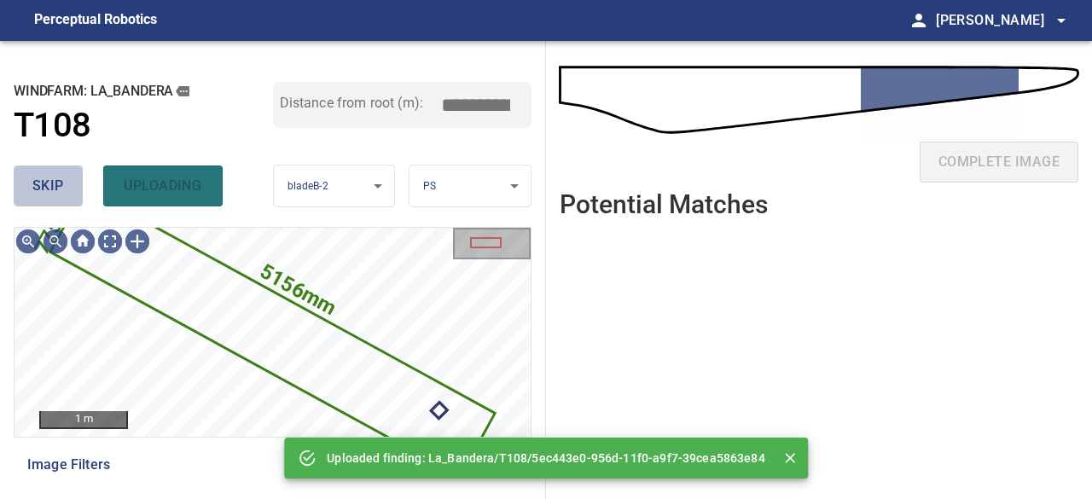
click at [68, 188] on button "skip" at bounding box center [48, 185] width 69 height 41
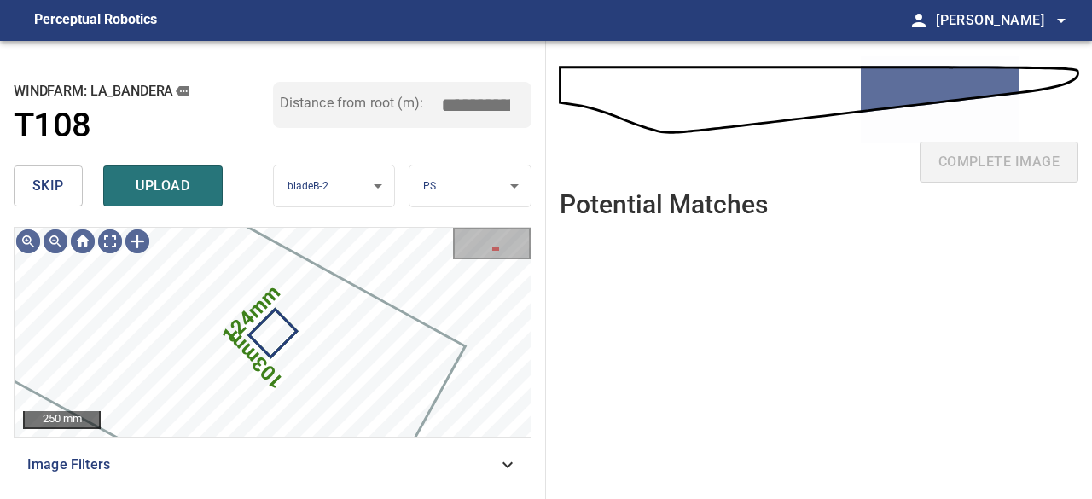
click at [146, 186] on span "upload" at bounding box center [163, 186] width 82 height 24
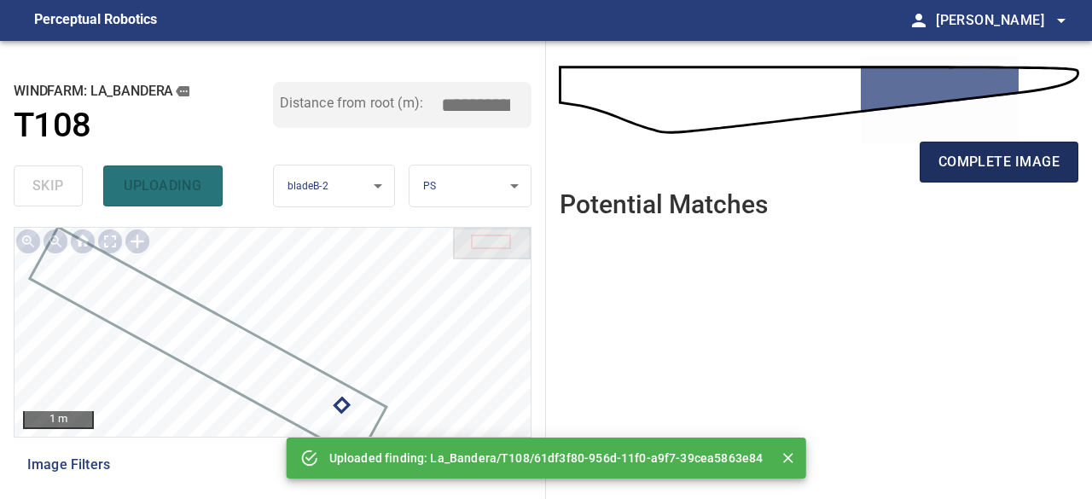
click at [953, 165] on span "complete image" at bounding box center [998, 162] width 121 height 24
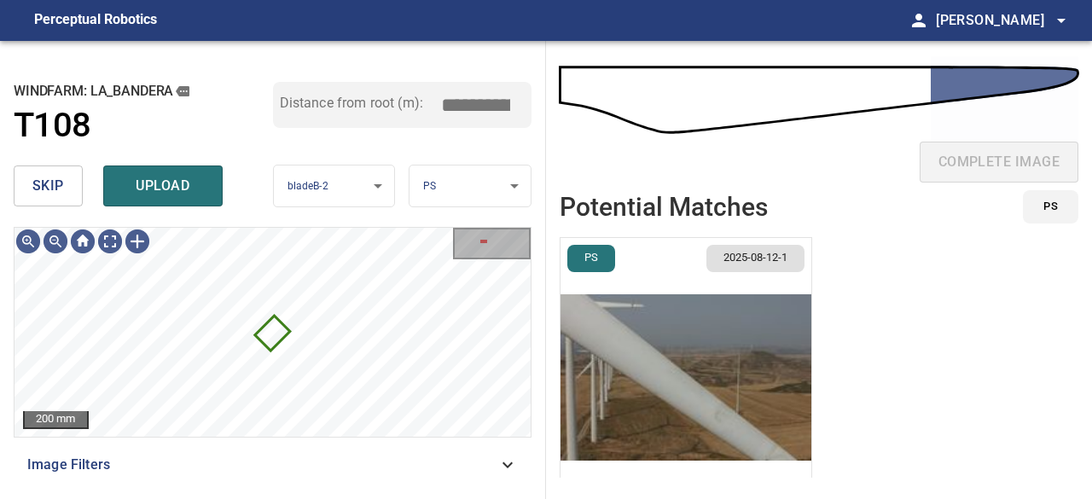
click at [679, 429] on img "button" at bounding box center [685, 377] width 251 height 279
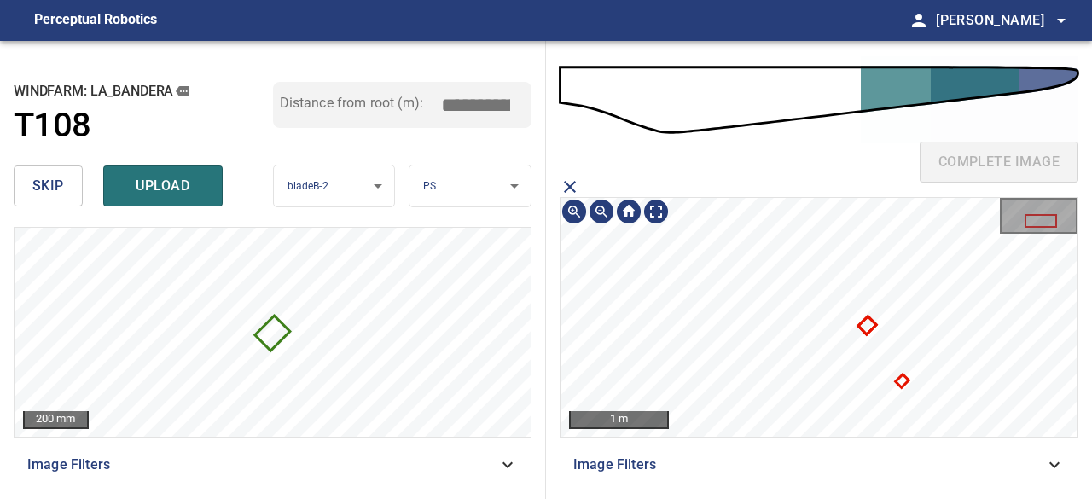
click at [904, 379] on icon at bounding box center [902, 381] width 10 height 10
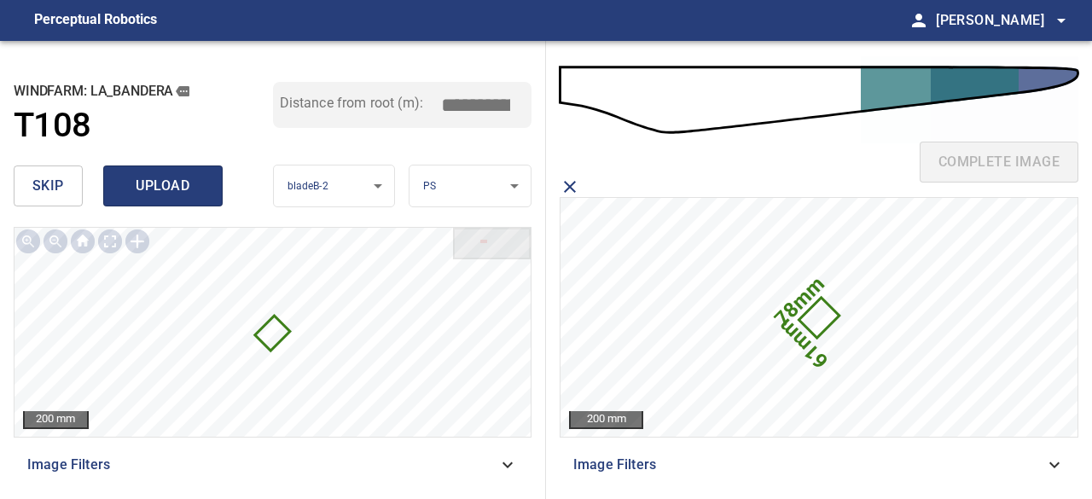
click at [143, 175] on span "upload" at bounding box center [163, 186] width 82 height 24
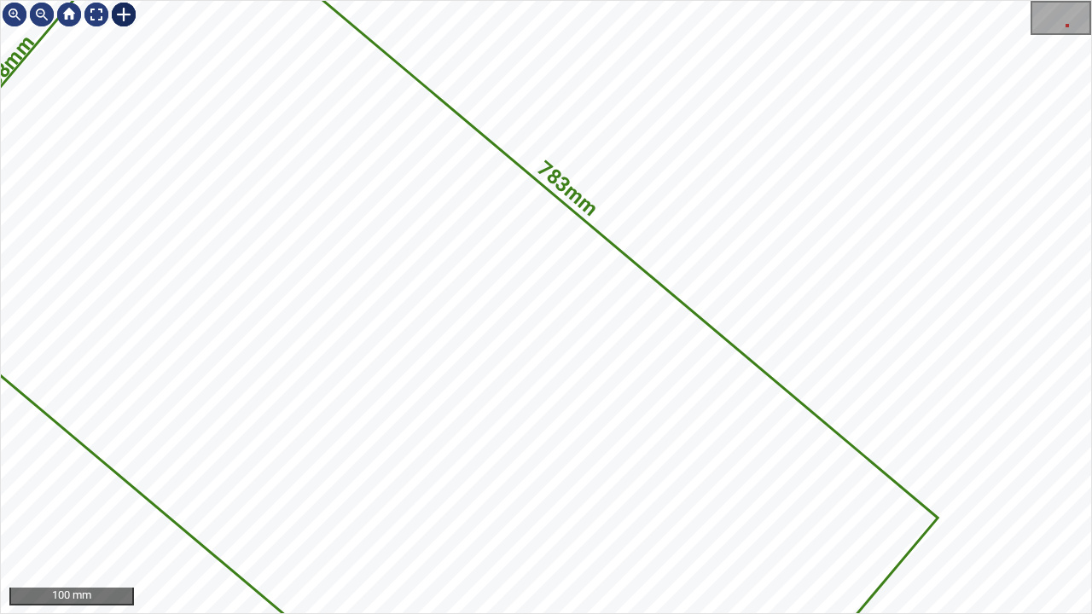
click at [115, 12] on div at bounding box center [123, 14] width 27 height 27
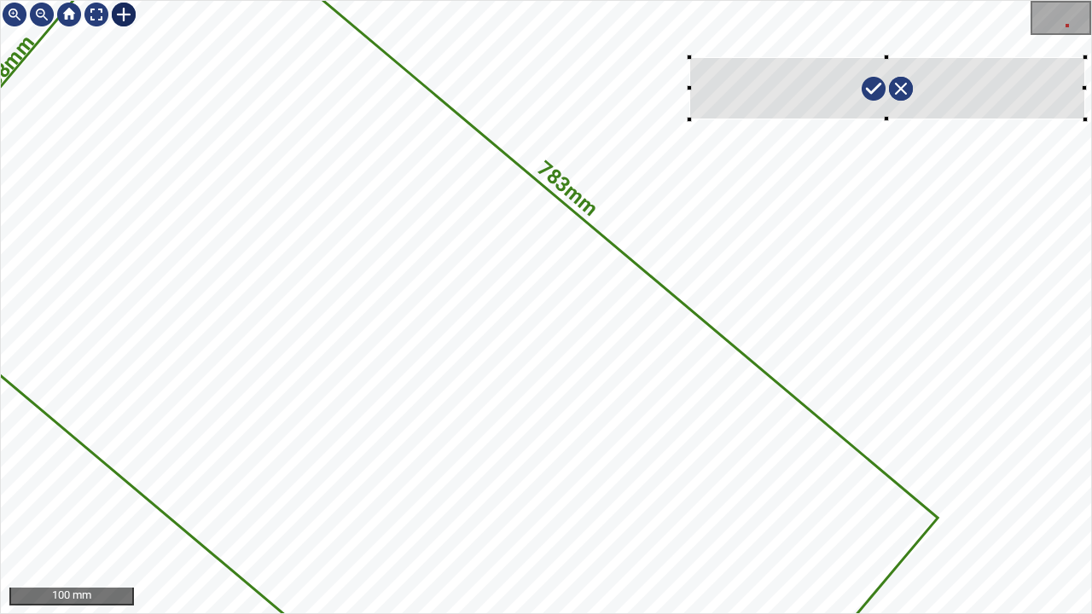
click at [1085, 119] on div "783mm 388mm" at bounding box center [546, 307] width 1090 height 612
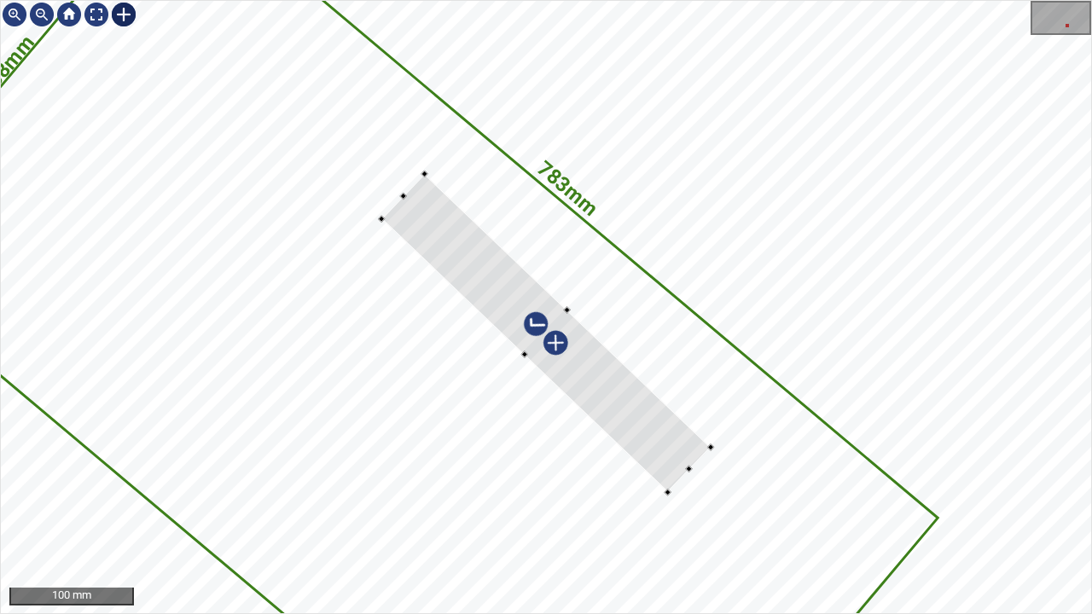
click at [541, 419] on div "783mm 388mm" at bounding box center [546, 307] width 1090 height 612
click at [567, 489] on icon at bounding box center [397, 387] width 1075 height 1015
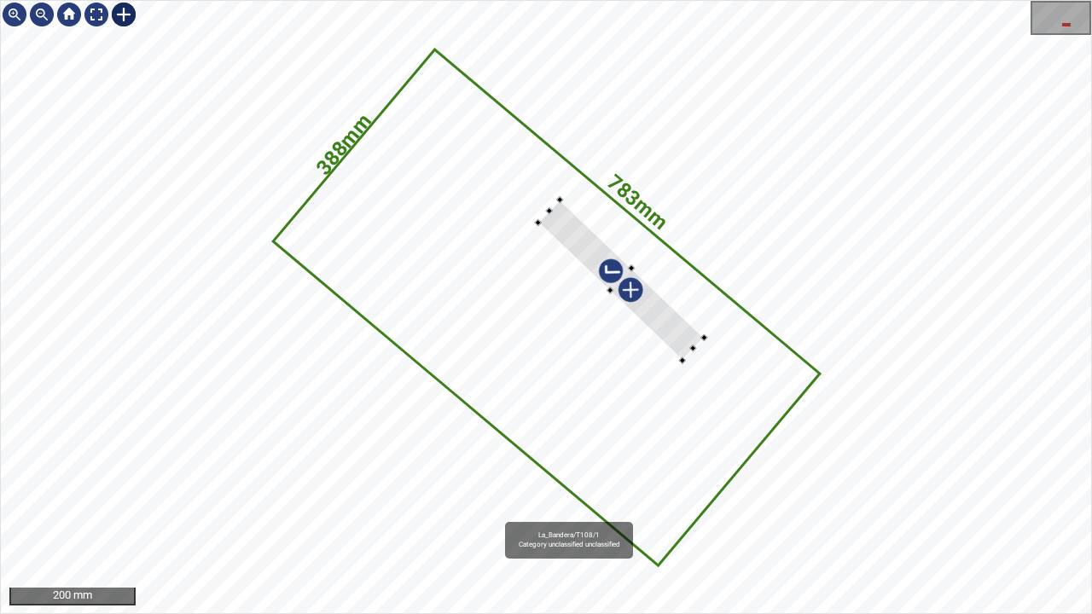
click at [636, 380] on icon at bounding box center [546, 307] width 542 height 513
click at [665, 328] on div at bounding box center [621, 280] width 166 height 161
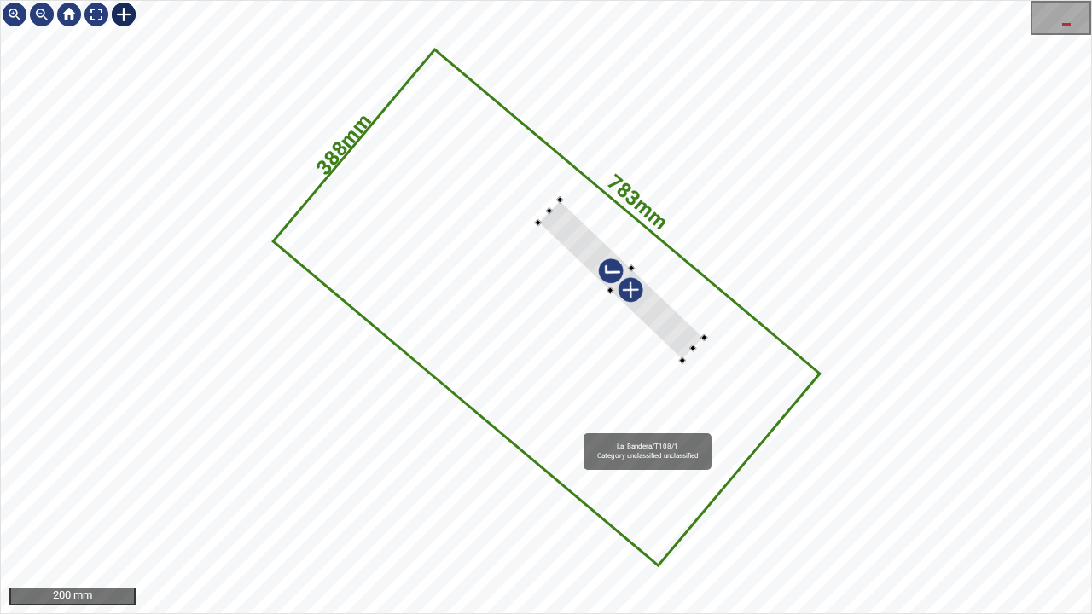
click at [709, 299] on icon at bounding box center [546, 307] width 542 height 513
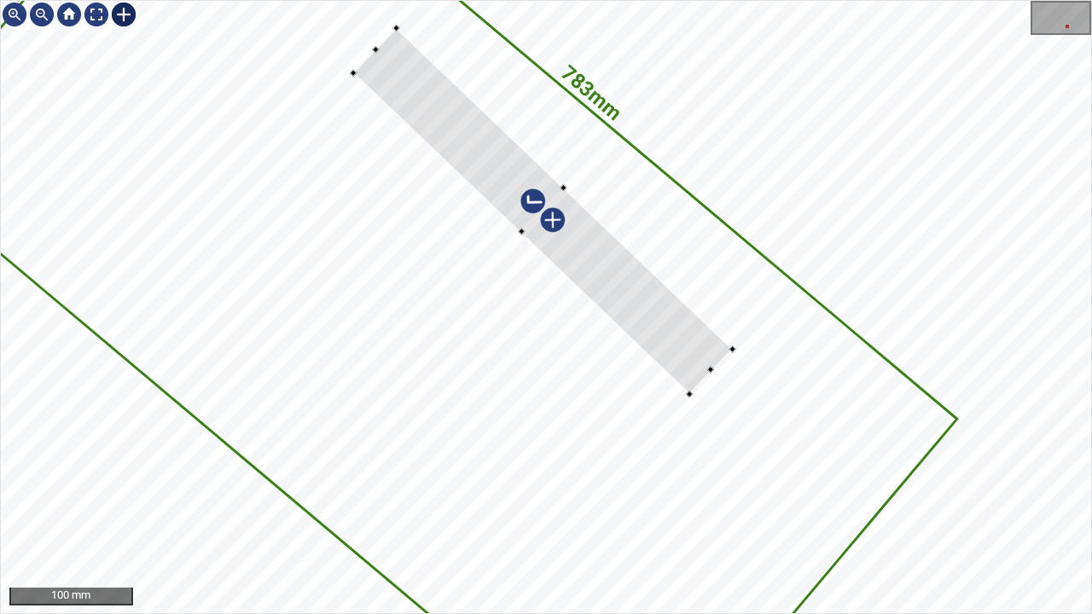
click at [360, 58] on div "783mm 388mm" at bounding box center [546, 307] width 1090 height 612
click at [268, 170] on icon at bounding box center [422, 290] width 1063 height 1004
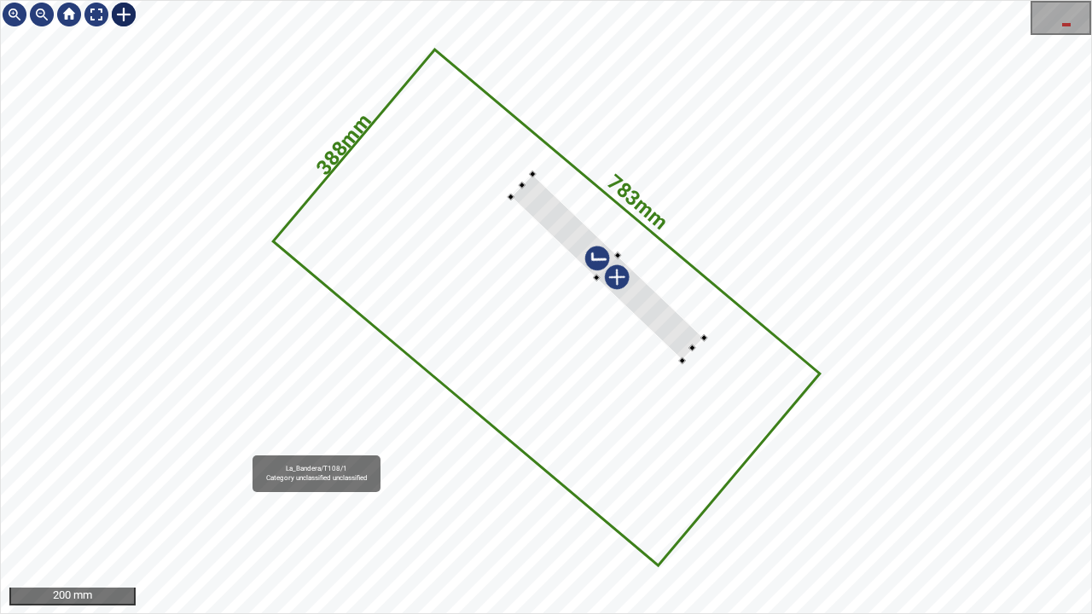
click at [383, 316] on icon at bounding box center [546, 307] width 542 height 513
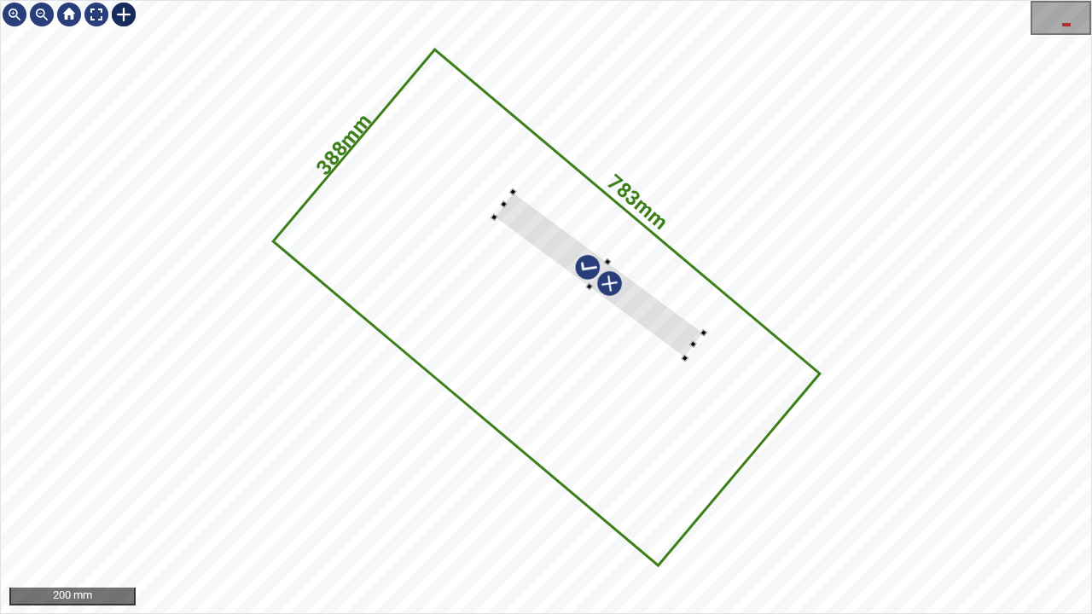
click at [542, 242] on div at bounding box center [598, 275] width 209 height 166
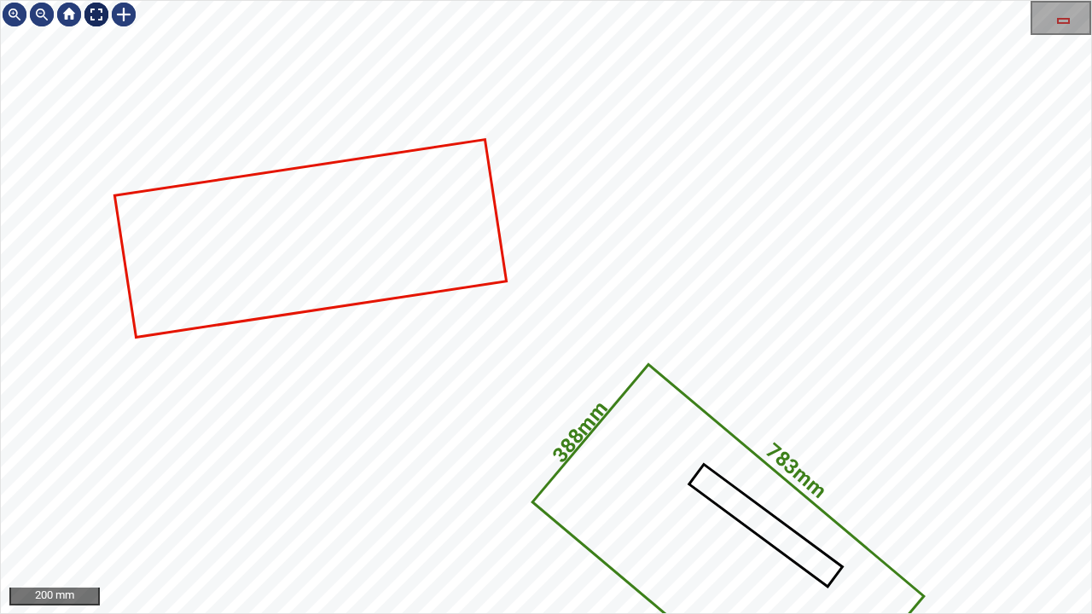
click at [85, 14] on div at bounding box center [96, 14] width 27 height 27
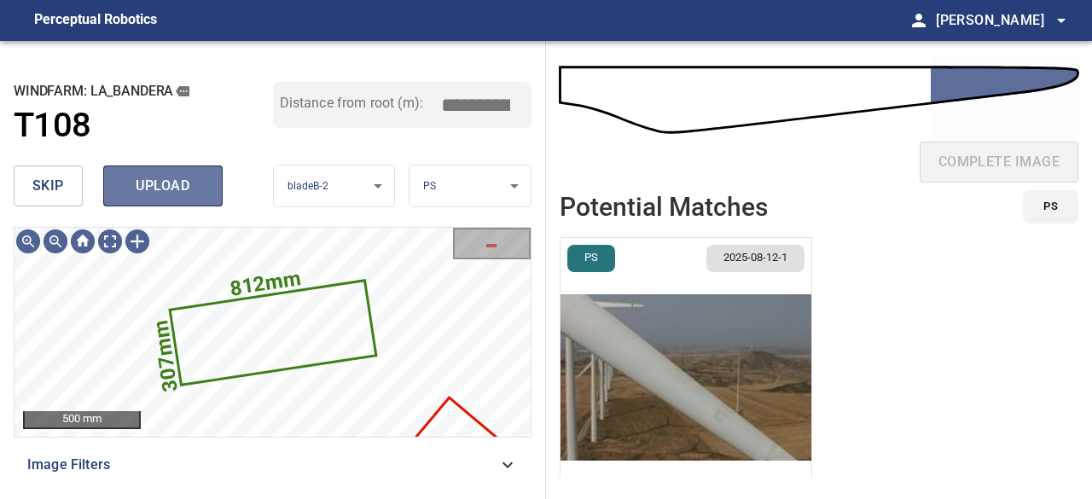
click at [193, 181] on span "upload" at bounding box center [163, 186] width 82 height 24
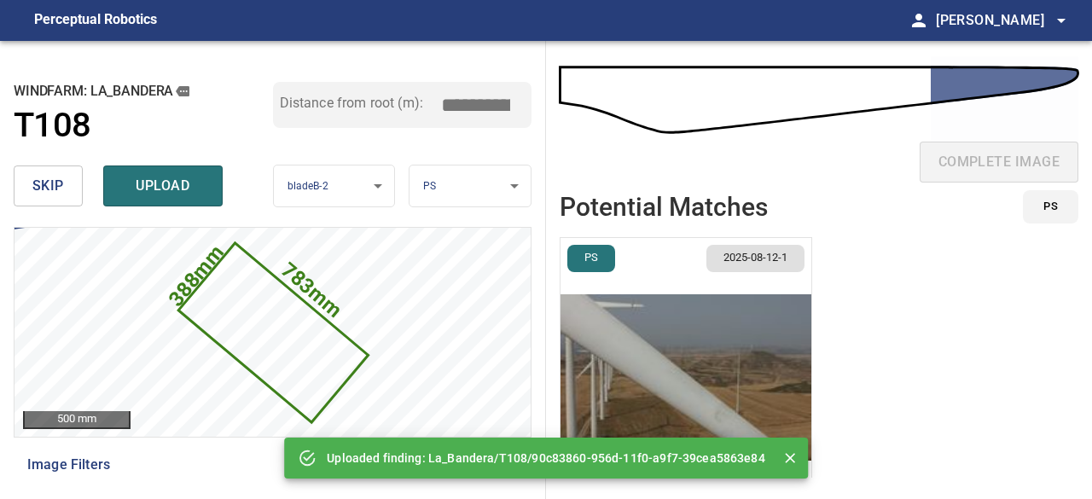
click at [61, 190] on span "skip" at bounding box center [48, 186] width 32 height 24
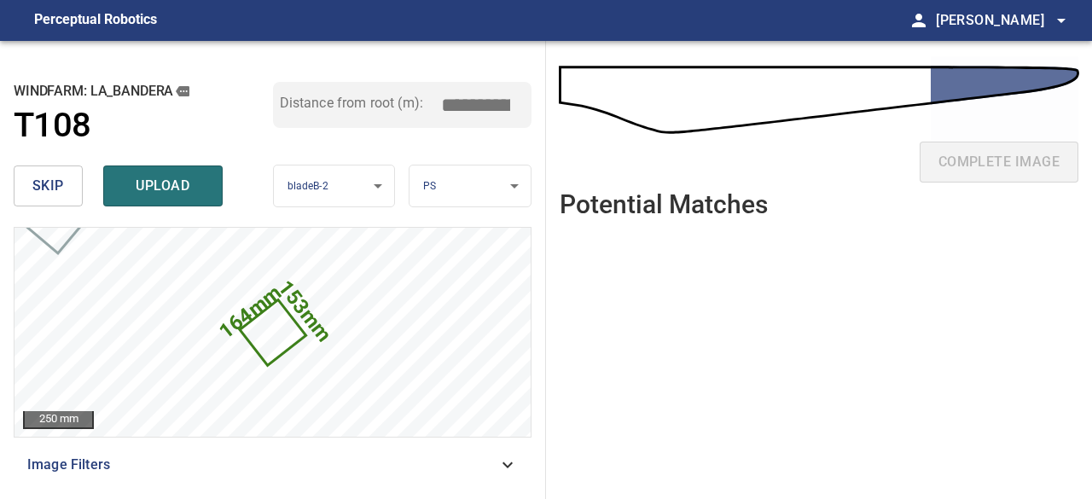
click at [61, 190] on span "skip" at bounding box center [48, 186] width 32 height 24
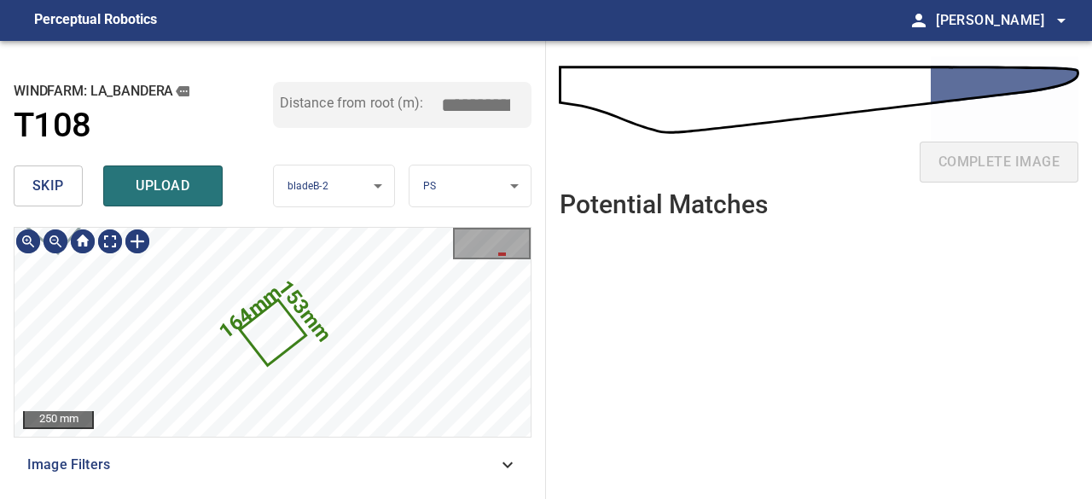
click at [254, 343] on icon at bounding box center [272, 332] width 62 height 61
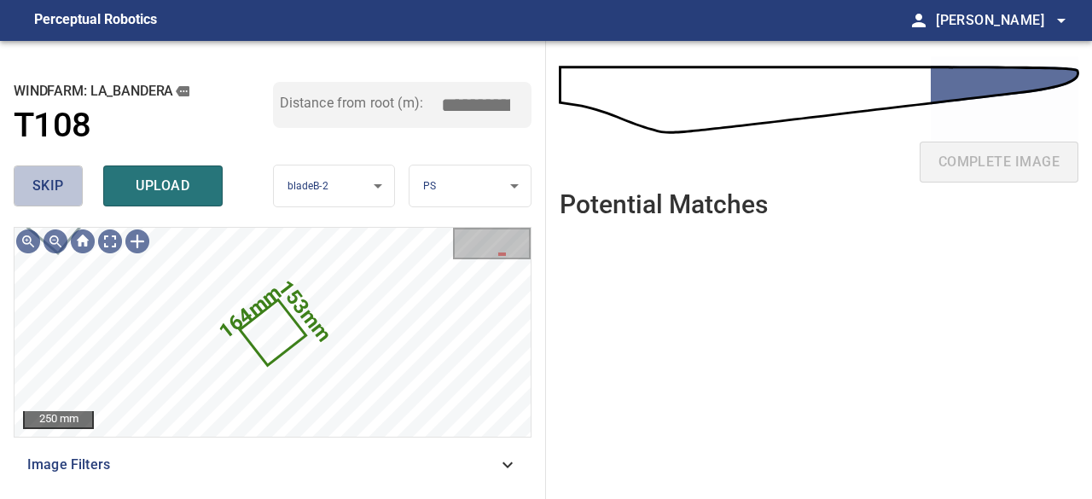
click at [51, 184] on span "skip" at bounding box center [48, 186] width 32 height 24
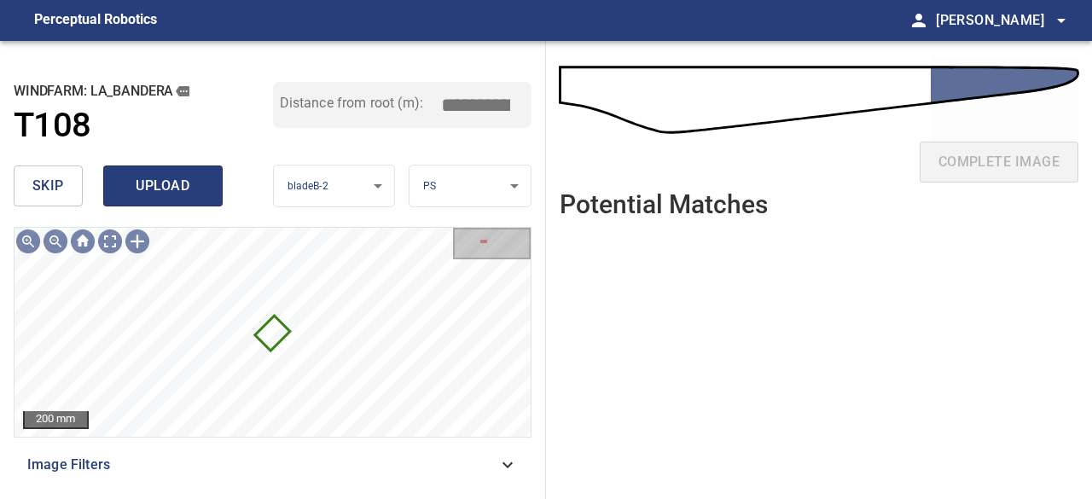
click at [173, 194] on span "upload" at bounding box center [163, 186] width 82 height 24
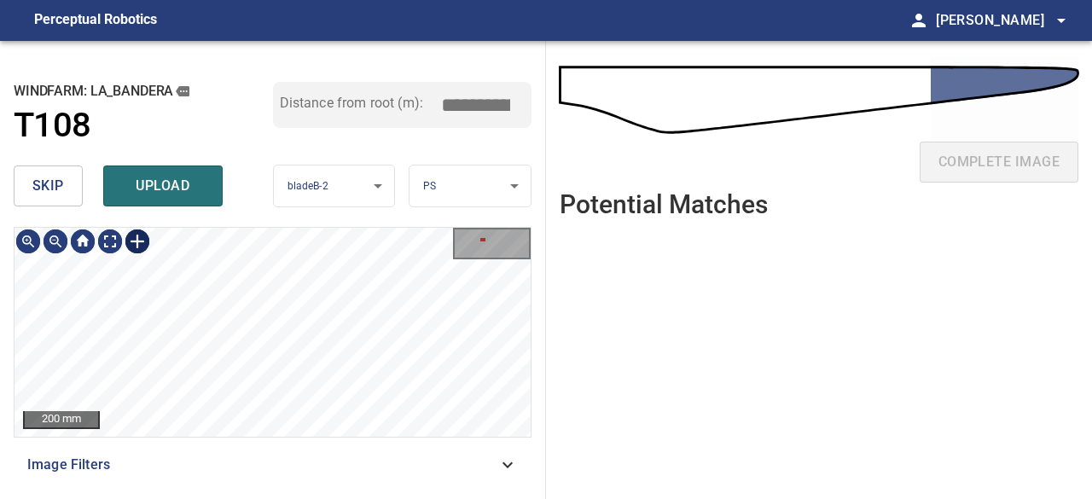
click at [138, 244] on div at bounding box center [137, 241] width 27 height 27
click at [200, 297] on div "74mm 60mm" at bounding box center [272, 332] width 516 height 209
click at [180, 313] on div "74mm 60mm" at bounding box center [272, 332] width 516 height 209
click at [178, 311] on div "74mm 60mm" at bounding box center [272, 332] width 516 height 209
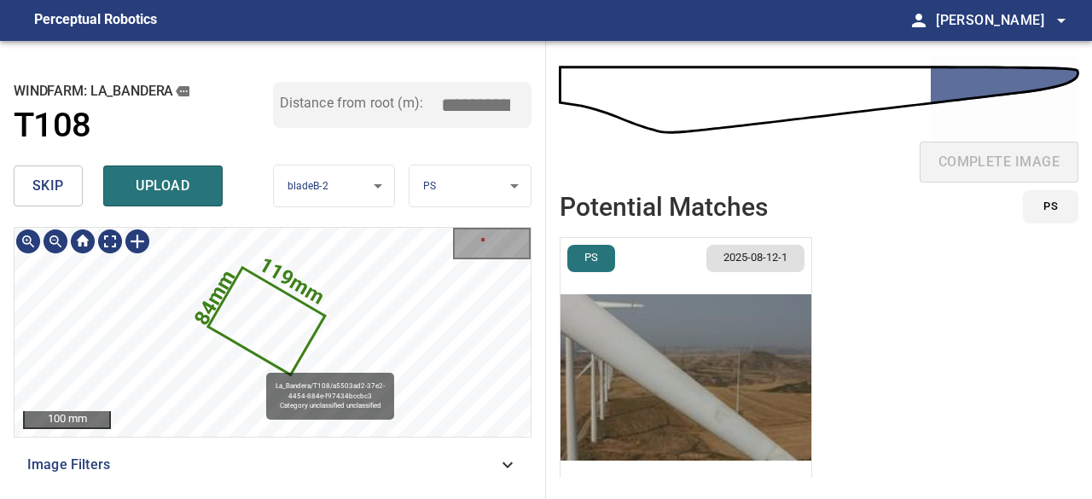
click at [280, 346] on icon at bounding box center [266, 320] width 113 height 103
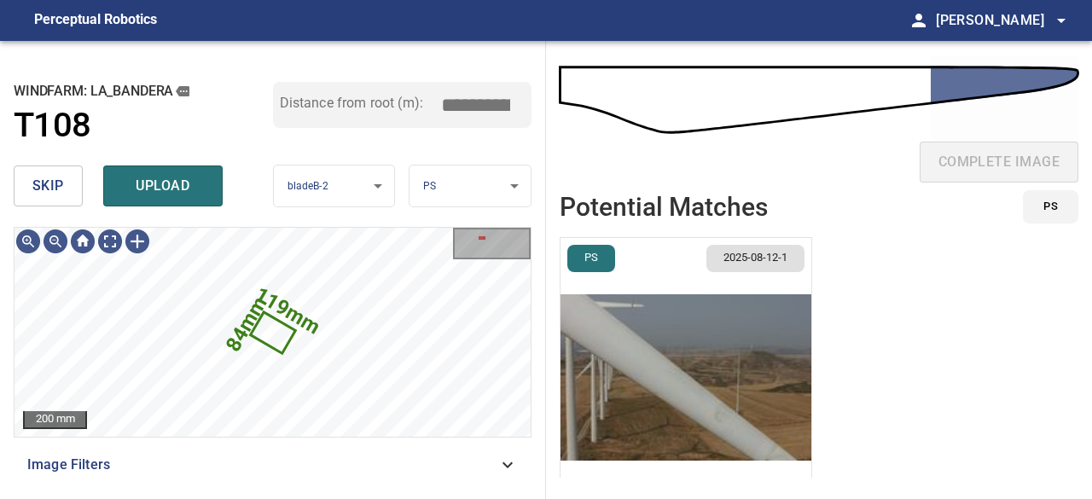
click at [62, 192] on span "skip" at bounding box center [48, 186] width 32 height 24
click at [278, 330] on icon at bounding box center [272, 333] width 41 height 38
click at [34, 183] on span "skip" at bounding box center [48, 186] width 32 height 24
click at [712, 413] on img "button" at bounding box center [685, 377] width 251 height 279
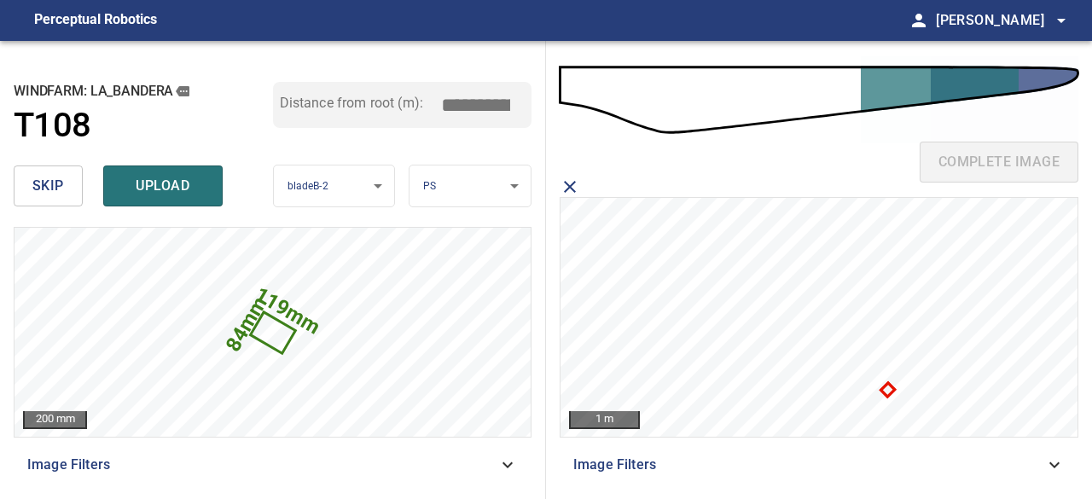
click at [888, 389] on icon at bounding box center [888, 390] width 10 height 10
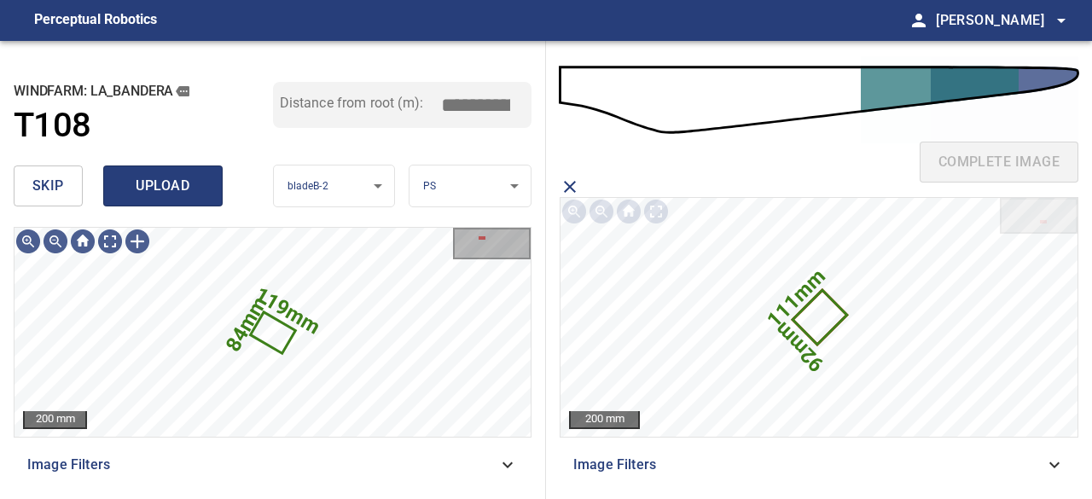
click at [171, 182] on span "upload" at bounding box center [163, 186] width 82 height 24
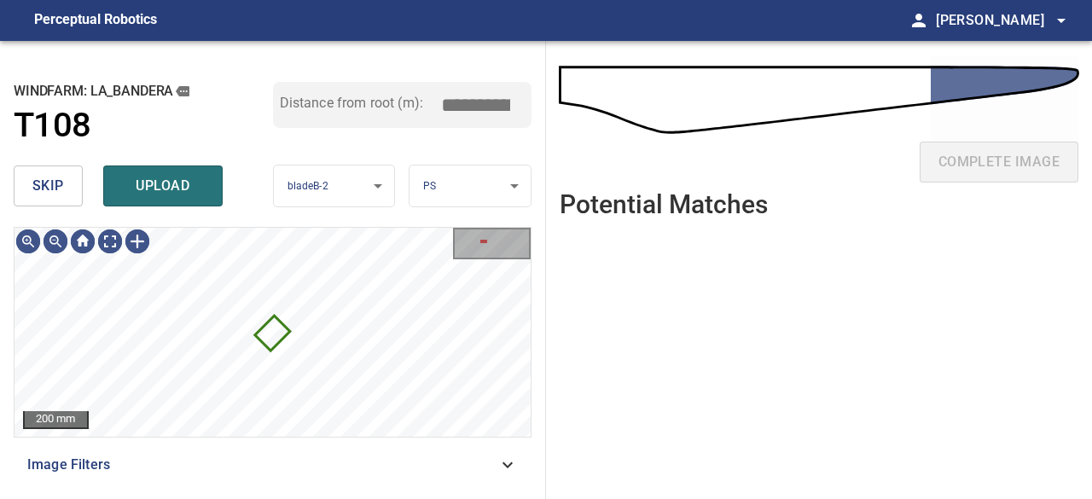
click at [40, 176] on span "skip" at bounding box center [48, 186] width 32 height 24
click at [272, 335] on icon at bounding box center [273, 333] width 32 height 32
click at [273, 335] on icon at bounding box center [272, 334] width 16 height 16
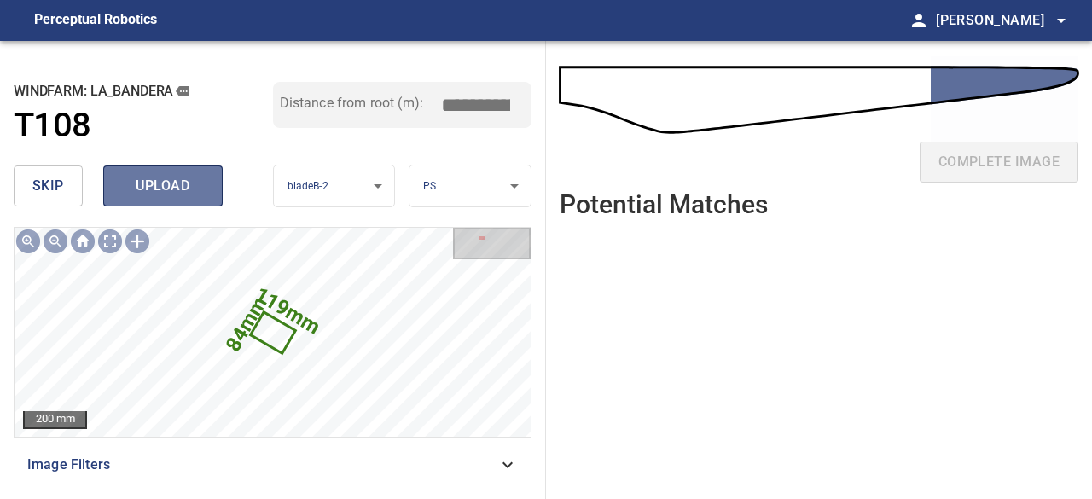
click at [138, 188] on span "upload" at bounding box center [163, 186] width 82 height 24
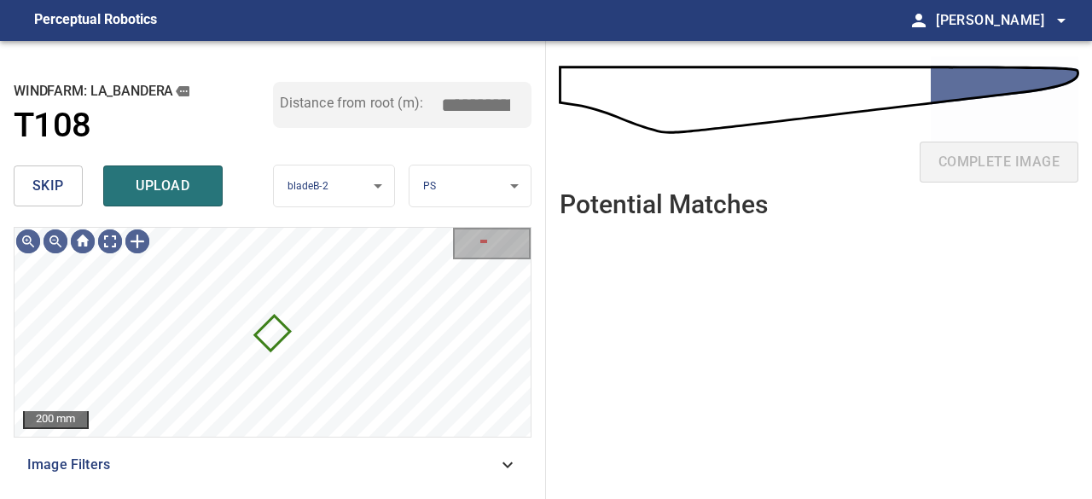
click at [47, 184] on span "skip" at bounding box center [48, 186] width 32 height 24
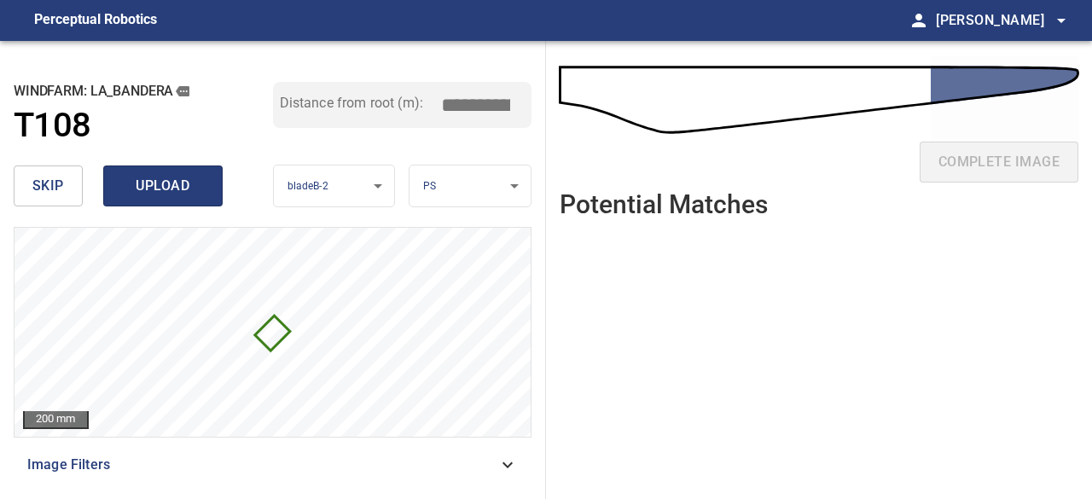
click at [157, 197] on span "upload" at bounding box center [163, 186] width 82 height 24
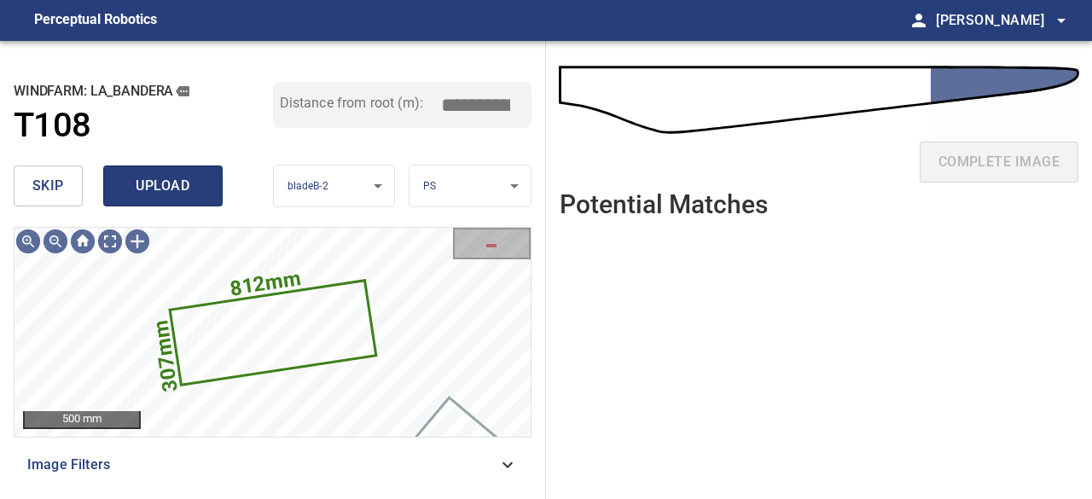
click at [172, 190] on span "upload" at bounding box center [163, 186] width 82 height 24
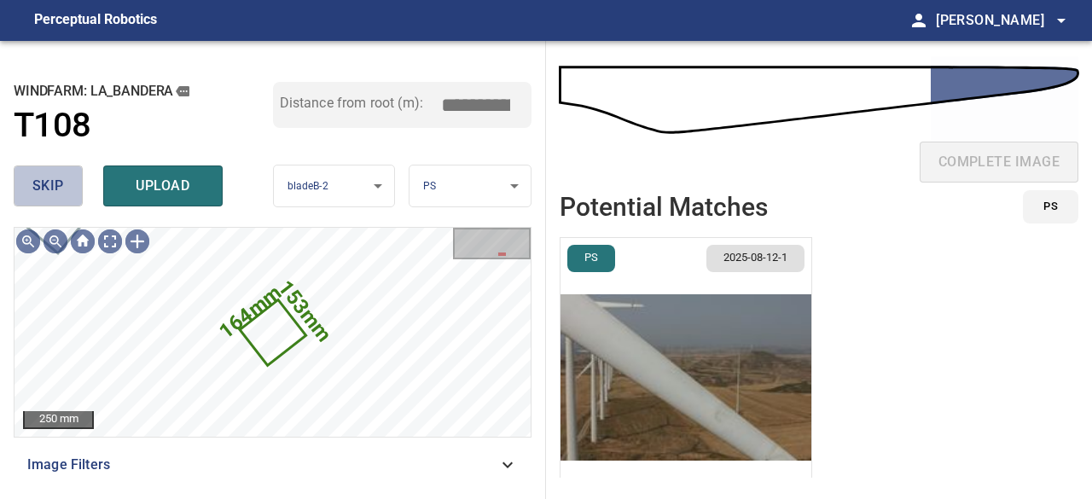
click at [57, 181] on span "skip" at bounding box center [48, 186] width 32 height 24
click at [54, 183] on span "skip" at bounding box center [48, 186] width 32 height 24
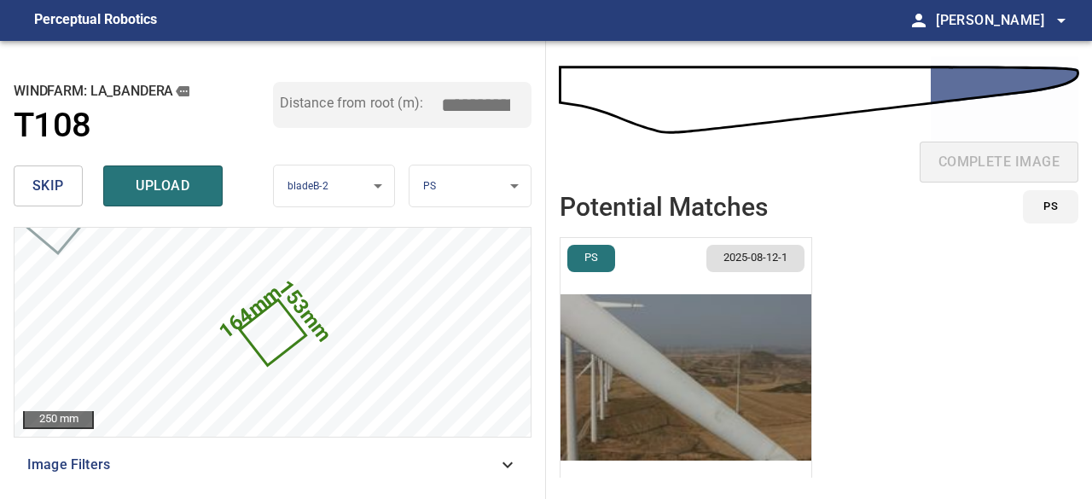
click at [51, 183] on span "skip" at bounding box center [48, 186] width 32 height 24
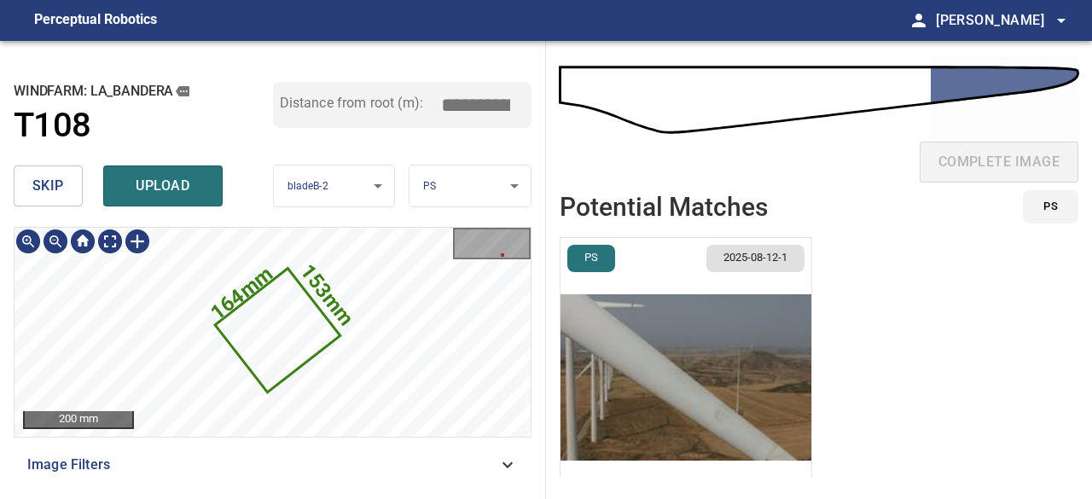
click at [268, 335] on icon at bounding box center [277, 330] width 121 height 120
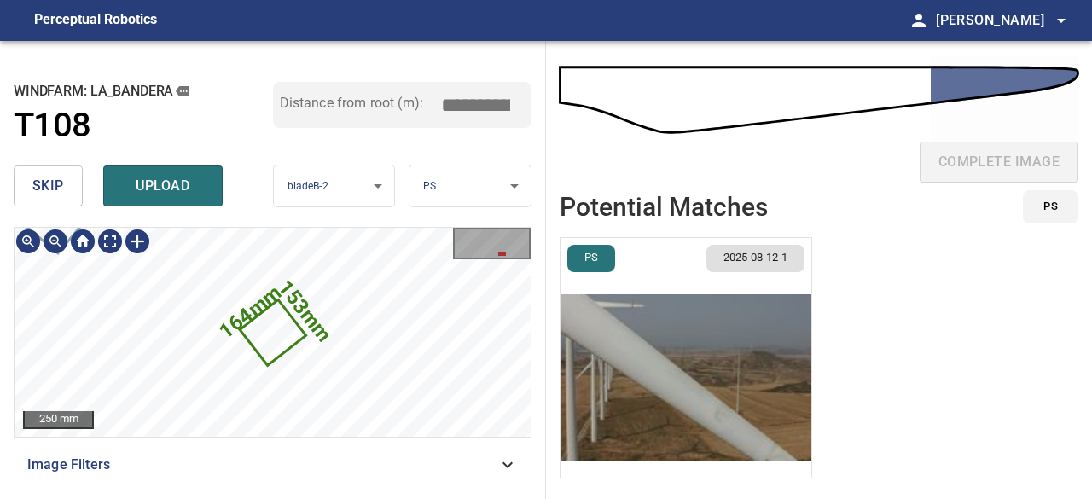
click at [278, 312] on icon at bounding box center [272, 332] width 62 height 61
click at [58, 183] on span "skip" at bounding box center [48, 186] width 32 height 24
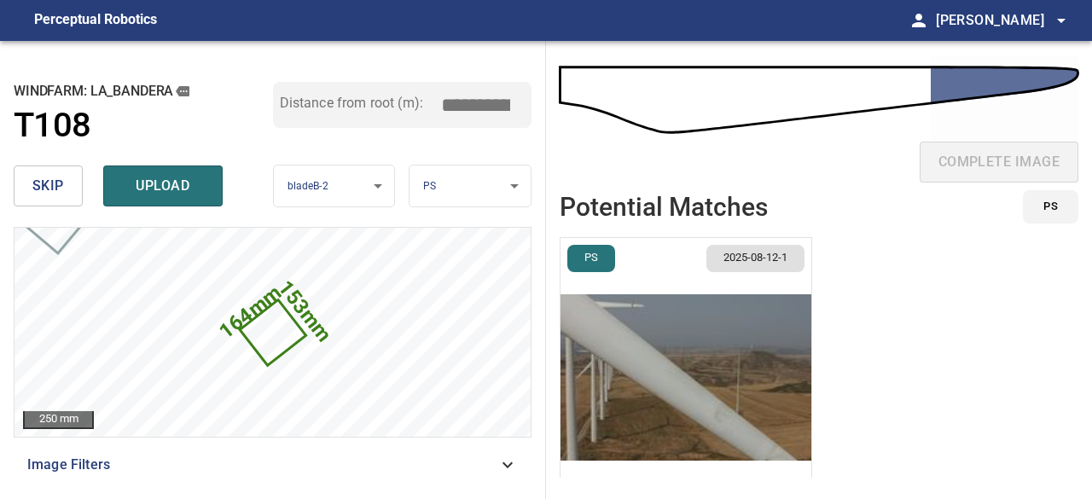
click at [58, 183] on span "skip" at bounding box center [48, 186] width 32 height 24
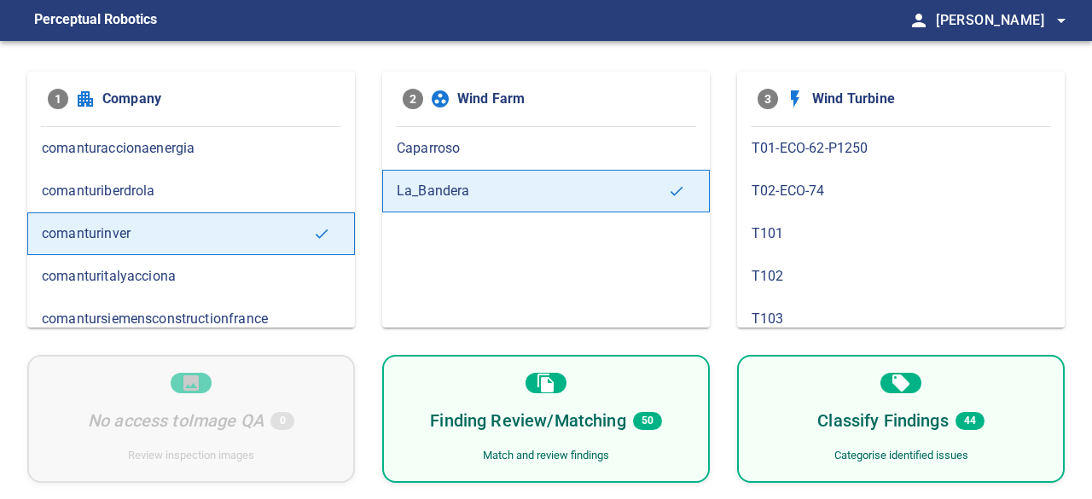
click at [472, 396] on div "Finding Review/Matching 50 Match and review findings" at bounding box center [545, 419] width 327 height 128
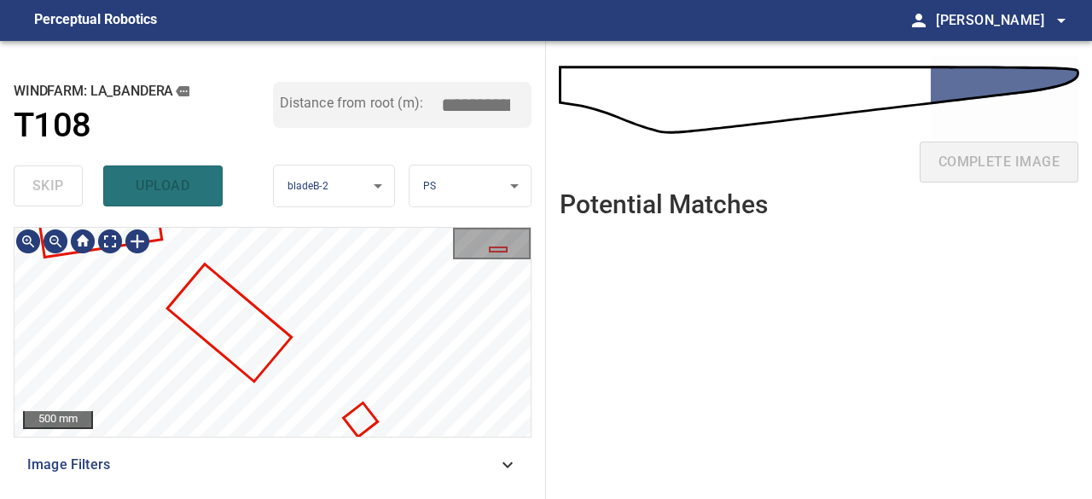
click at [314, 194] on div "**********" at bounding box center [273, 270] width 546 height 458
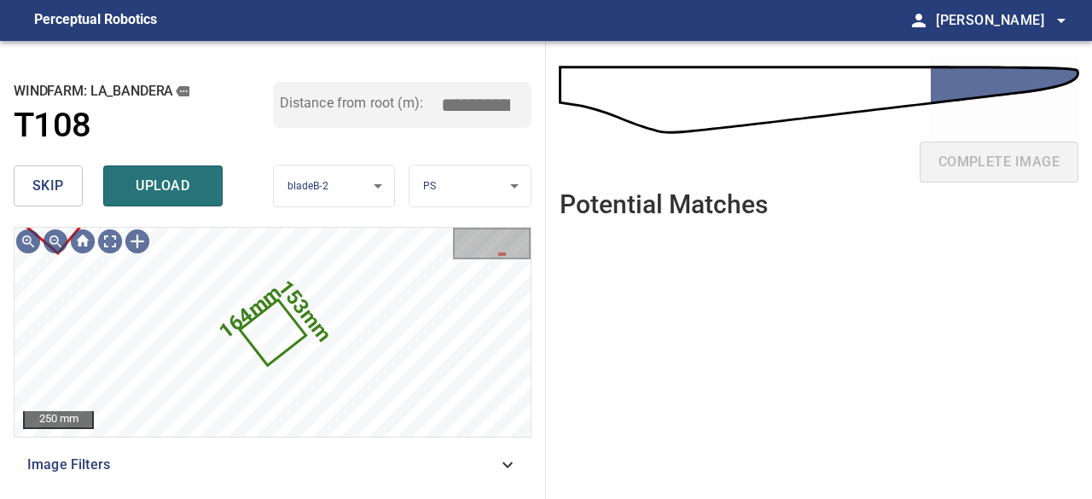
click at [53, 178] on span "skip" at bounding box center [48, 186] width 32 height 24
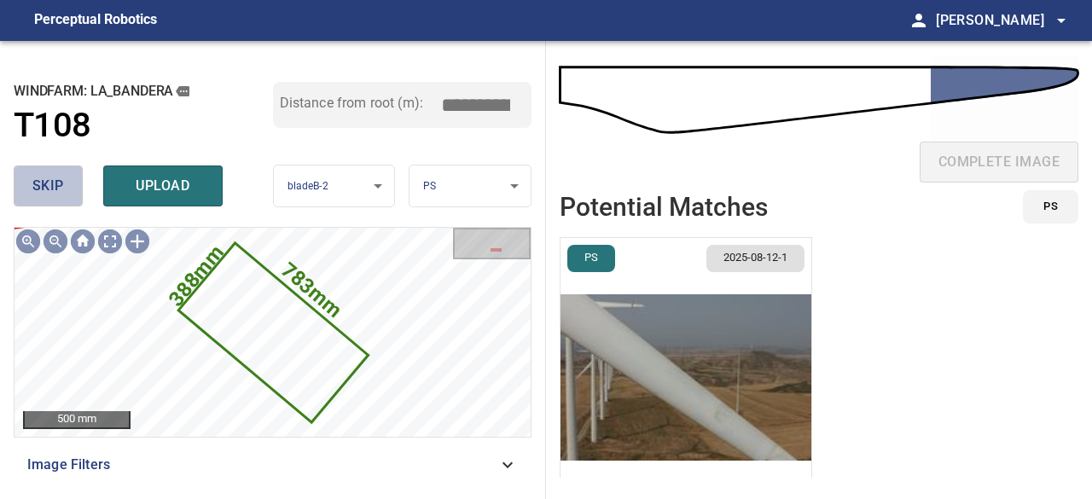
click at [51, 178] on span "skip" at bounding box center [48, 186] width 32 height 24
click at [56, 188] on span "skip" at bounding box center [48, 186] width 32 height 24
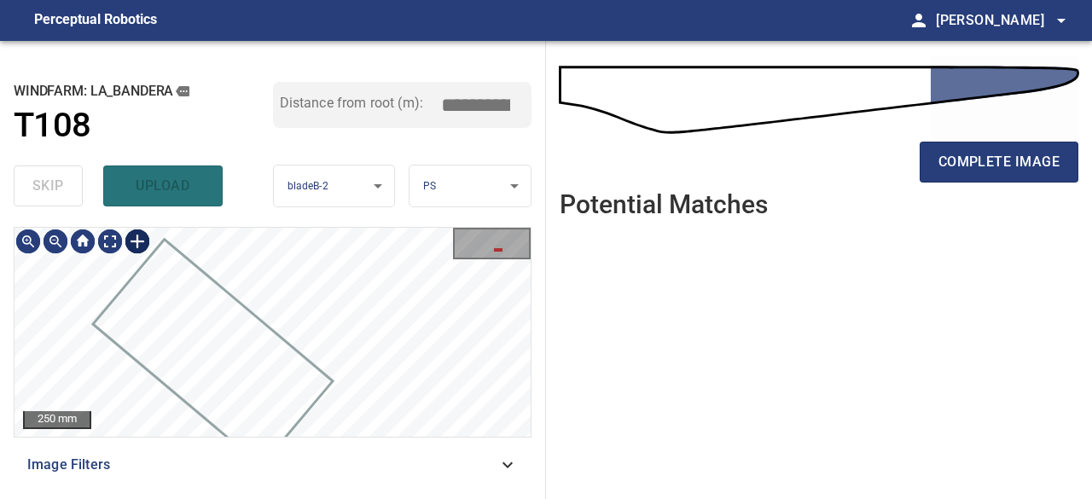
click at [137, 236] on div at bounding box center [137, 241] width 27 height 27
click at [492, 285] on div at bounding box center [272, 332] width 516 height 209
click at [269, 367] on div at bounding box center [225, 332] width 133 height 113
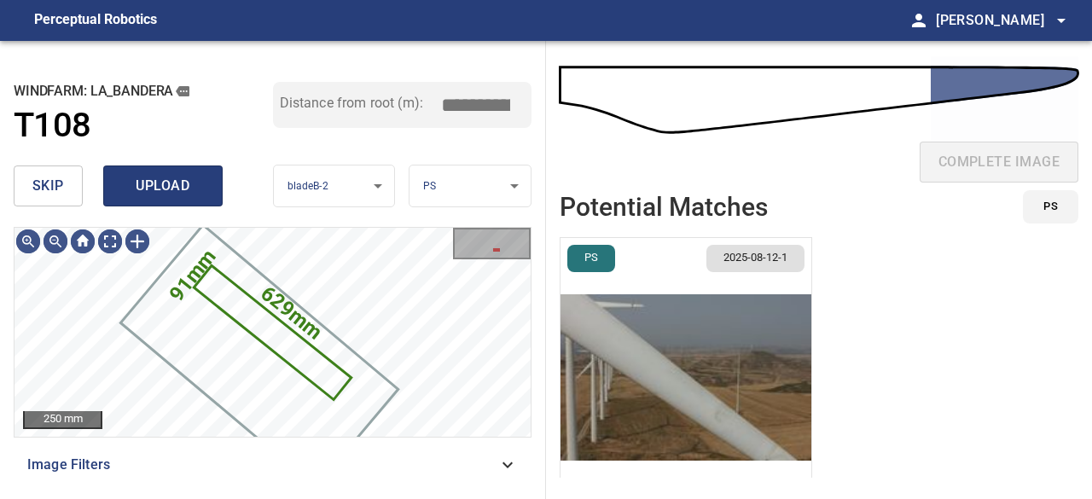
click at [165, 201] on button "upload" at bounding box center [162, 185] width 119 height 41
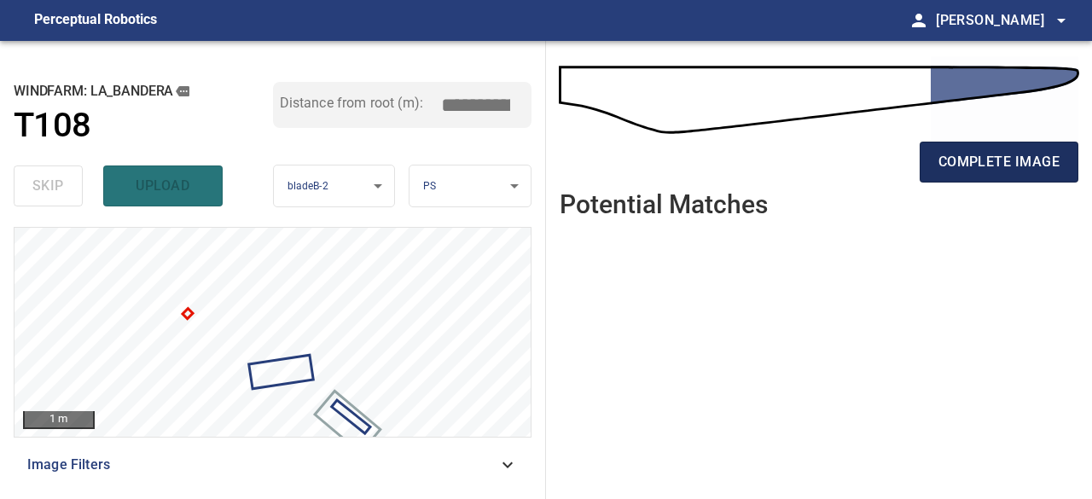
click at [953, 163] on span "complete image" at bounding box center [998, 162] width 121 height 24
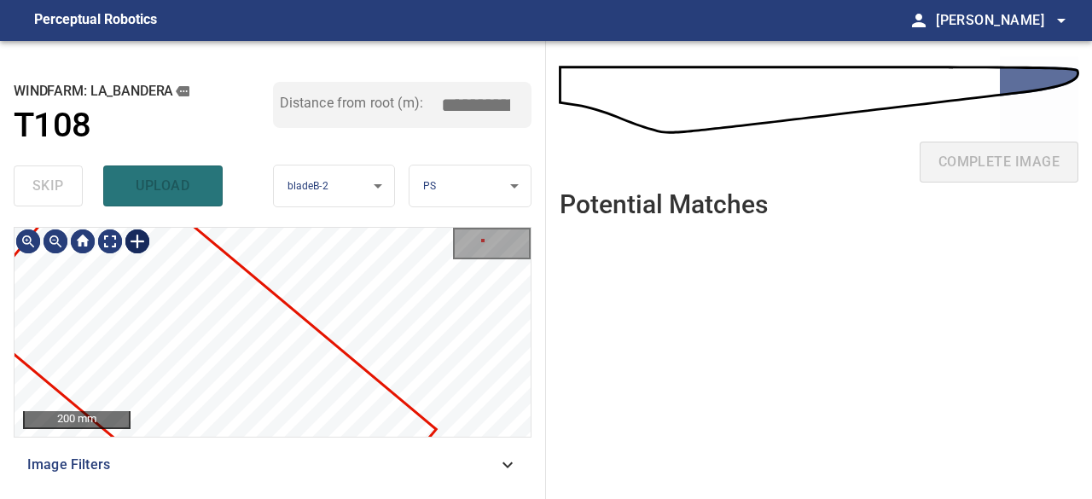
click at [133, 236] on div at bounding box center [137, 241] width 27 height 27
click at [518, 292] on div at bounding box center [272, 332] width 516 height 209
click at [283, 389] on div at bounding box center [245, 347] width 172 height 139
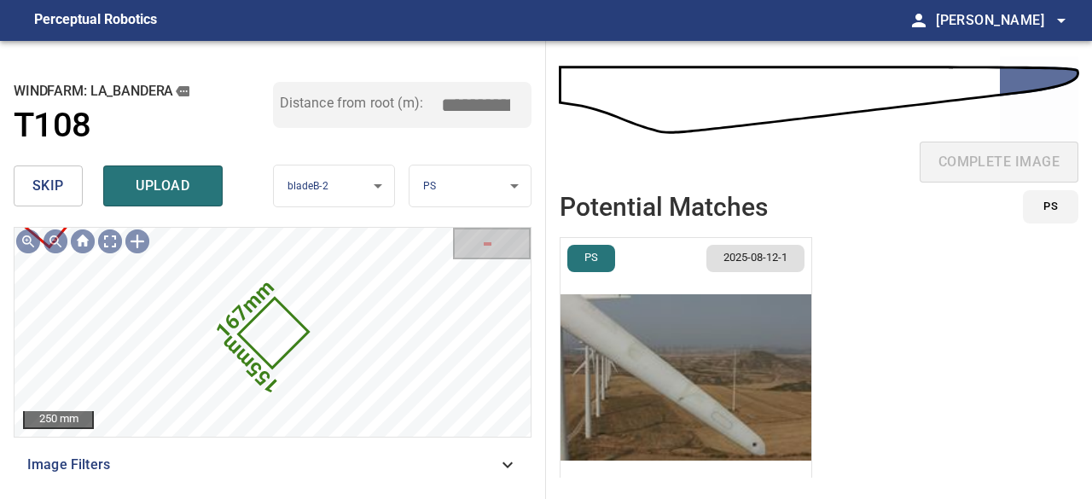
click at [62, 197] on span "skip" at bounding box center [48, 186] width 32 height 24
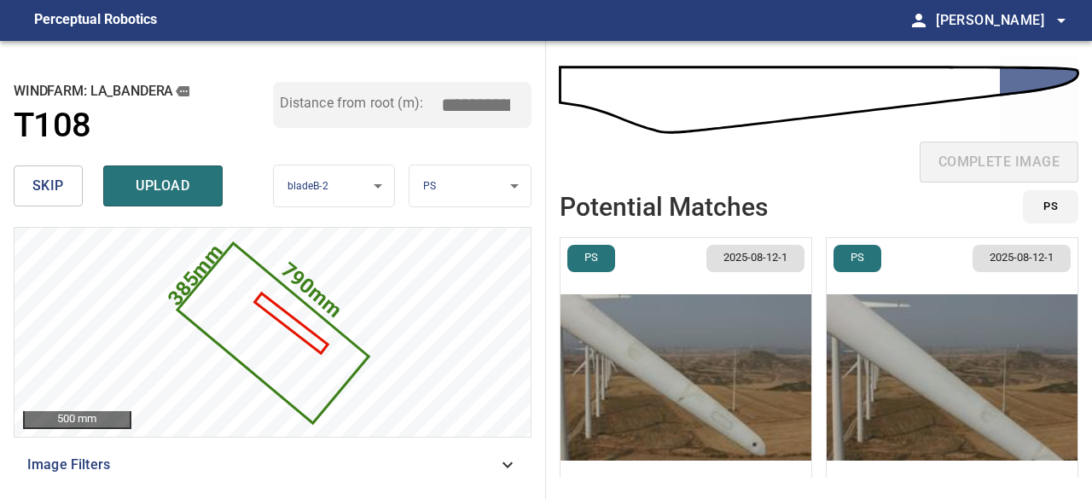
click at [61, 194] on span "skip" at bounding box center [48, 186] width 32 height 24
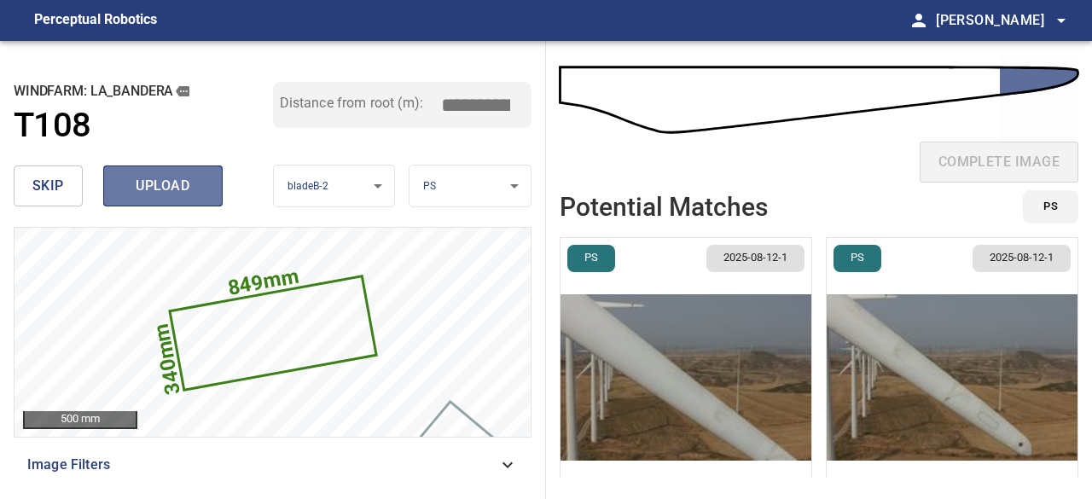
click at [136, 189] on span "upload" at bounding box center [163, 186] width 82 height 24
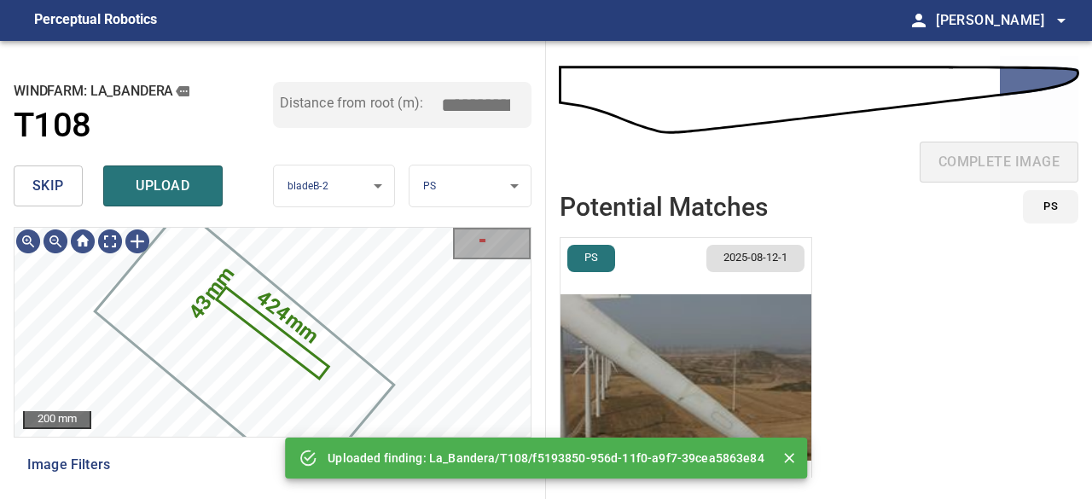
click at [633, 397] on img "button" at bounding box center [685, 377] width 251 height 279
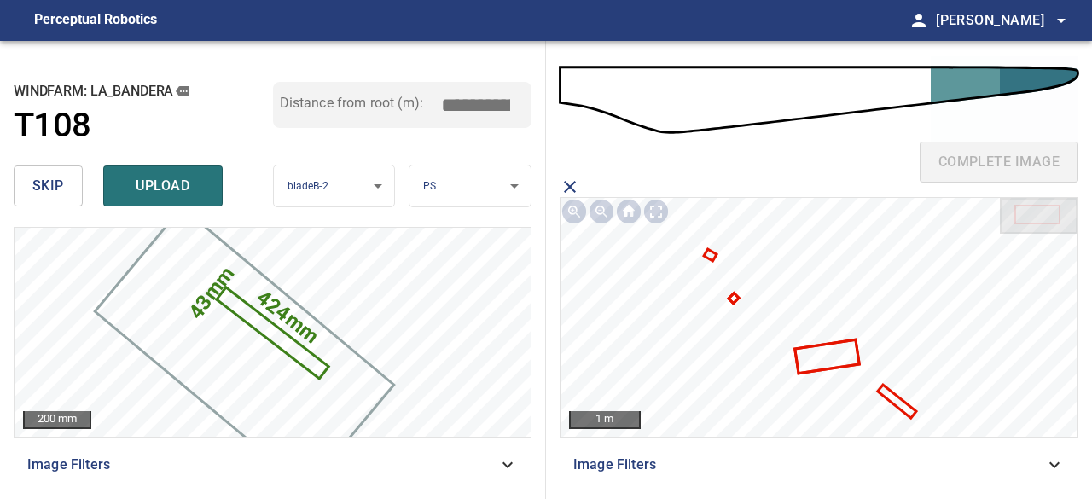
click at [901, 401] on icon at bounding box center [896, 400] width 35 height 29
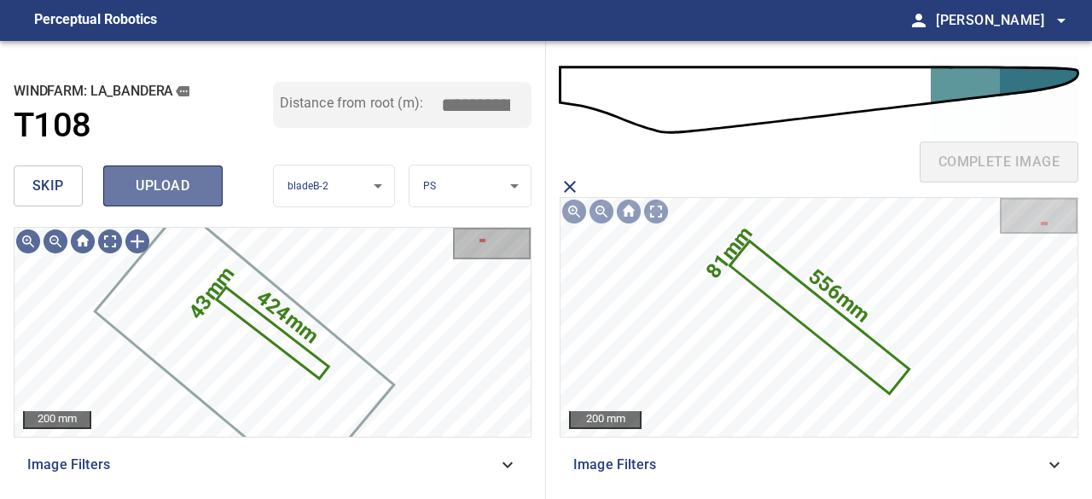
click at [186, 183] on span "upload" at bounding box center [163, 186] width 82 height 24
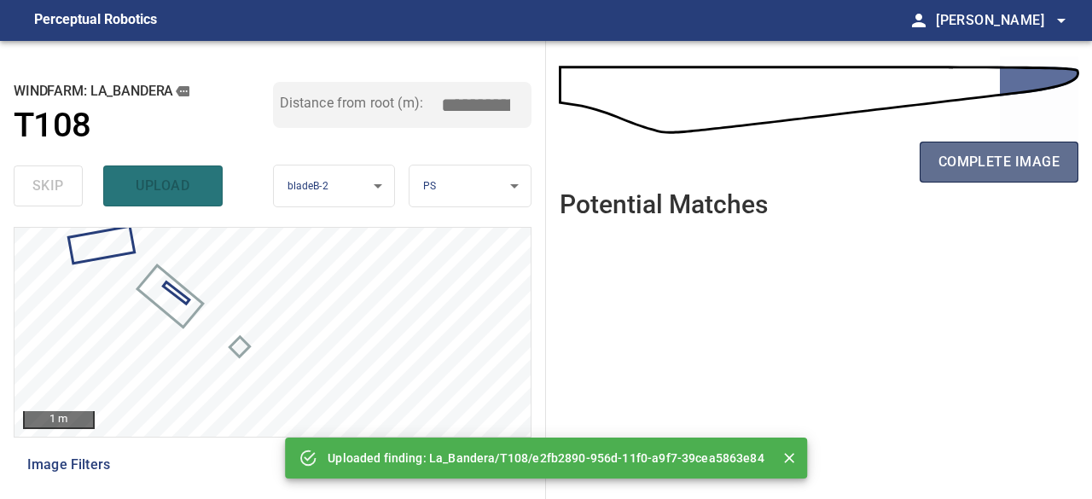
click at [941, 169] on span "complete image" at bounding box center [998, 162] width 121 height 24
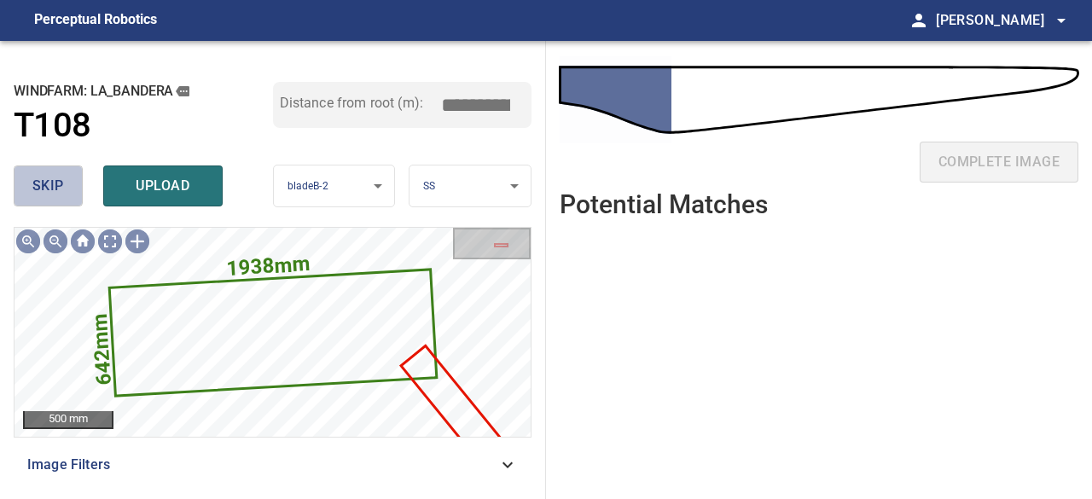
click at [66, 187] on button "skip" at bounding box center [48, 185] width 69 height 41
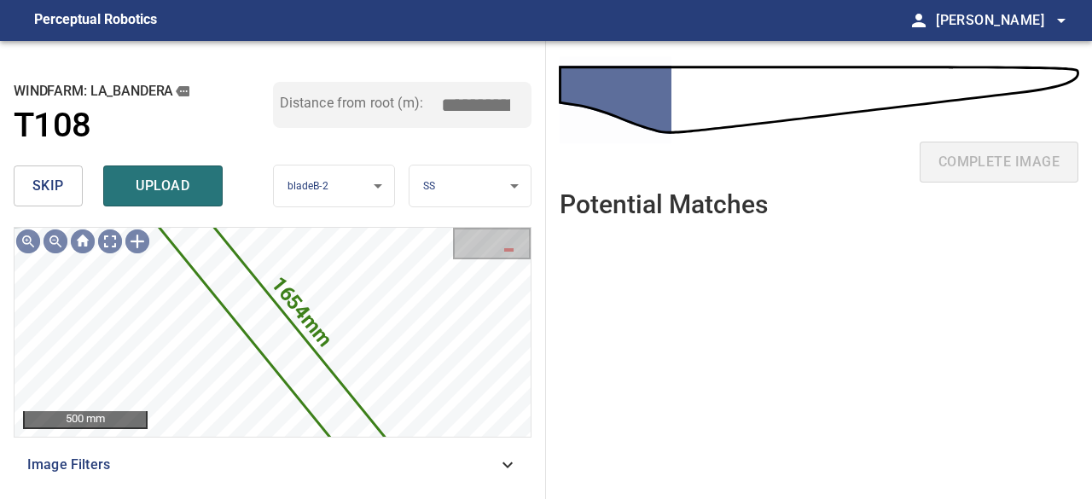
click at [27, 186] on button "skip" at bounding box center [48, 185] width 69 height 41
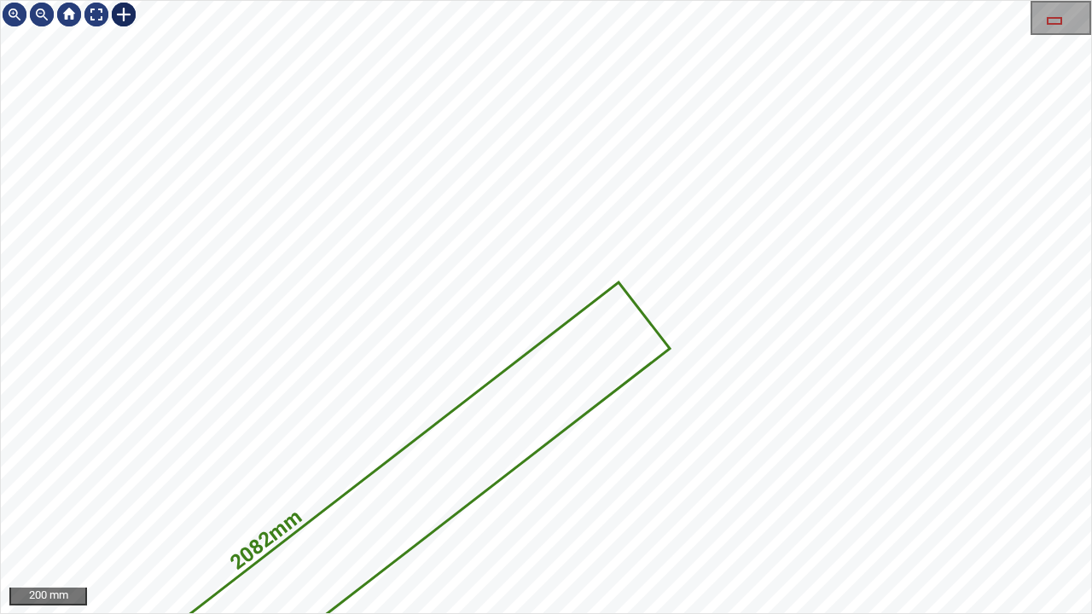
click at [132, 18] on div at bounding box center [123, 14] width 27 height 27
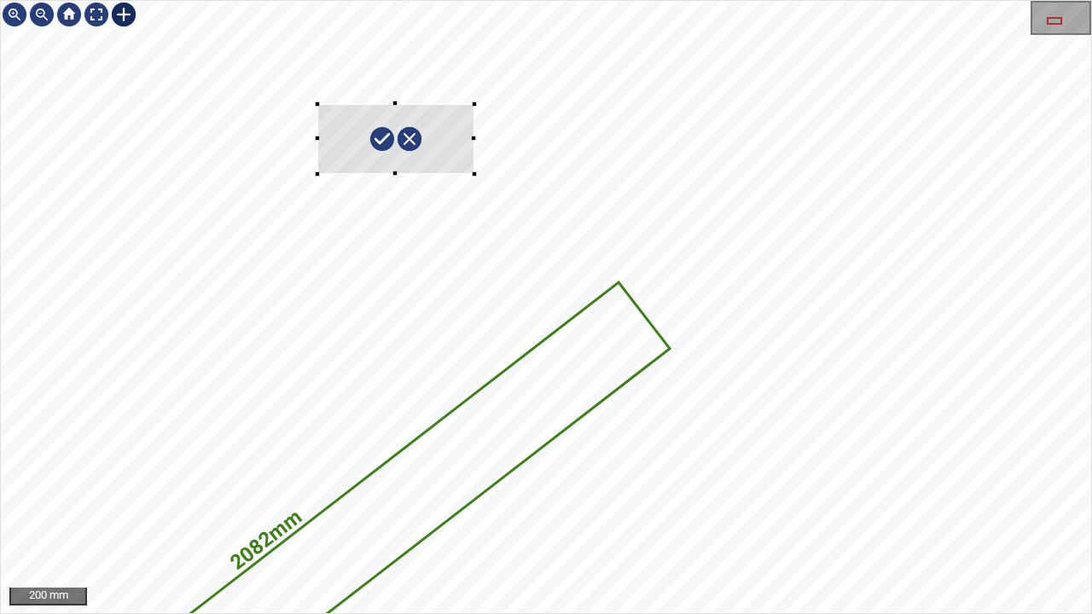
click at [477, 174] on div "2082mm 195mm" at bounding box center [546, 307] width 1090 height 612
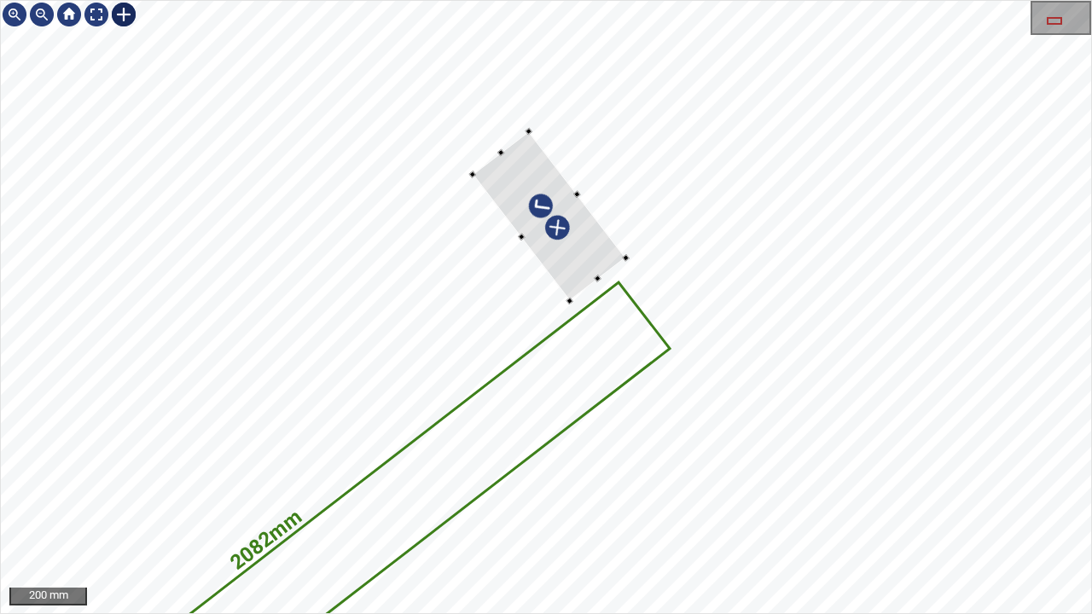
click at [559, 252] on div at bounding box center [548, 216] width 153 height 170
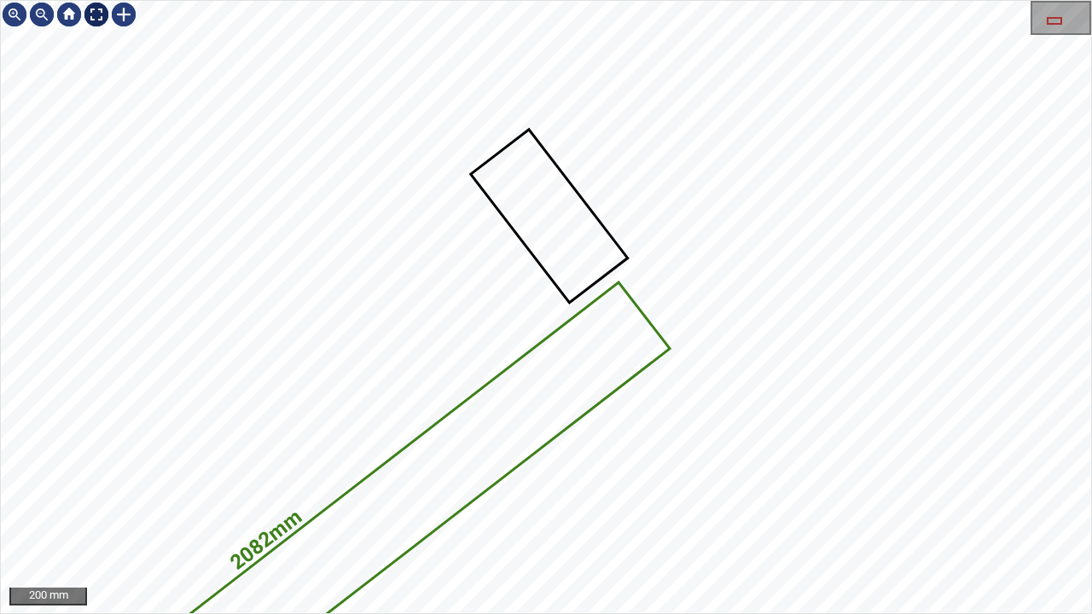
click at [94, 15] on div at bounding box center [96, 14] width 27 height 27
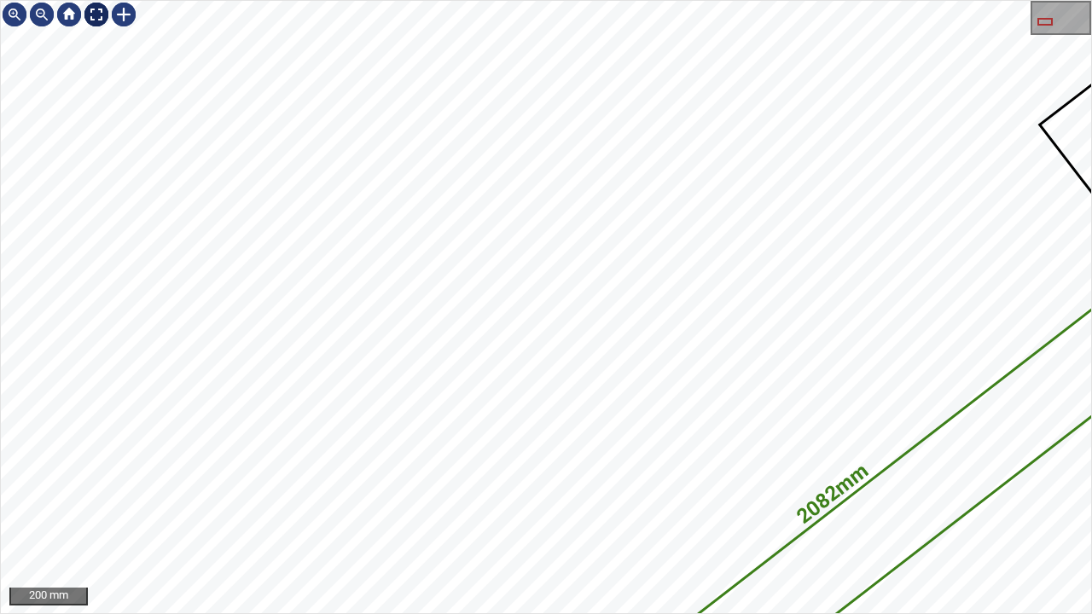
click at [96, 12] on div at bounding box center [96, 14] width 27 height 27
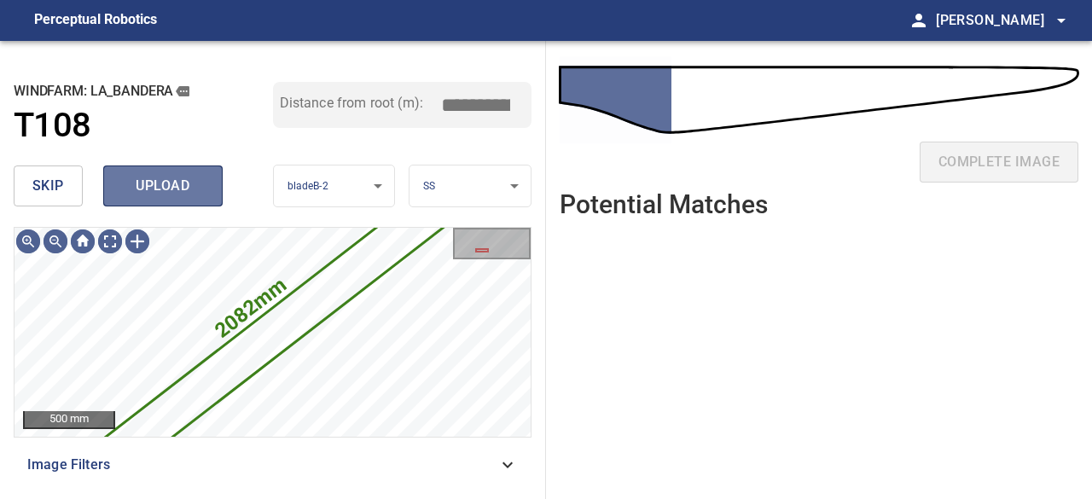
click at [171, 191] on span "upload" at bounding box center [163, 186] width 82 height 24
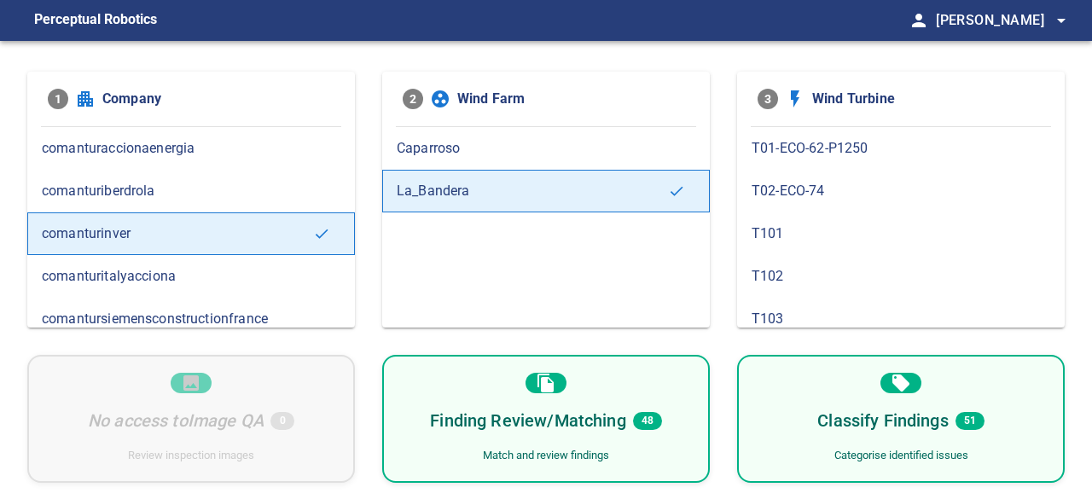
click at [408, 372] on div "Finding Review/Matching 48 Match and review findings" at bounding box center [545, 419] width 327 height 128
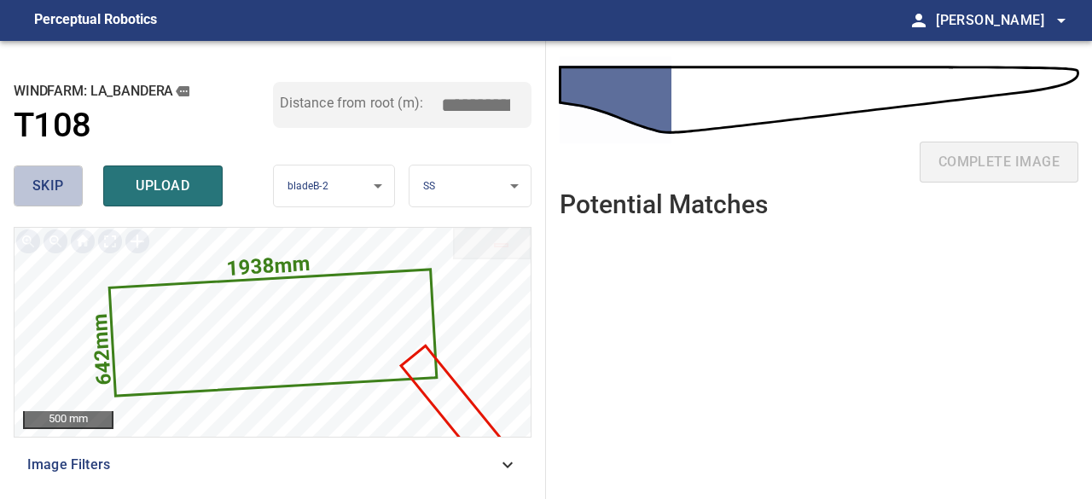
click at [61, 182] on span "skip" at bounding box center [48, 186] width 32 height 24
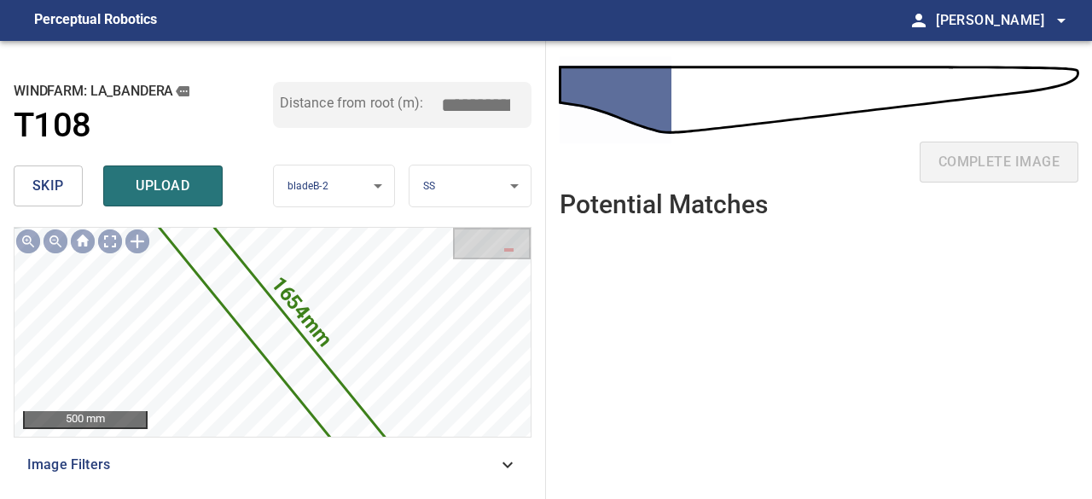
click at [58, 177] on span "skip" at bounding box center [48, 186] width 32 height 24
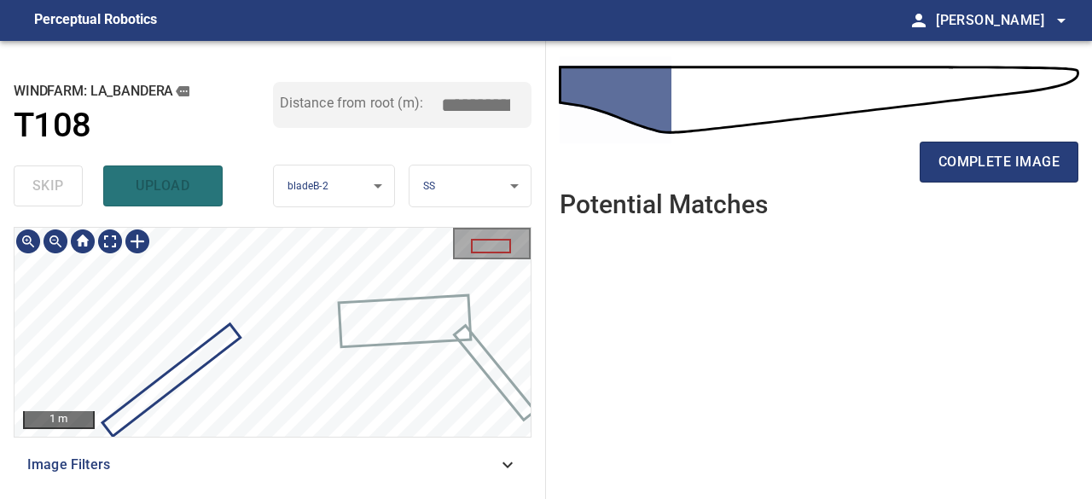
click at [343, 194] on div "**********" at bounding box center [273, 270] width 546 height 458
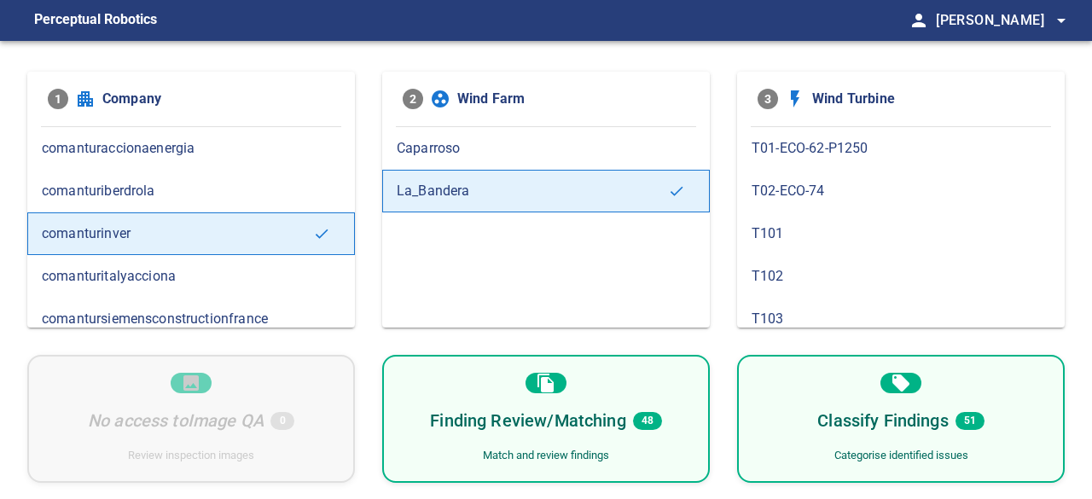
click at [415, 414] on div "Finding Review/Matching 48 Match and review findings" at bounding box center [545, 419] width 327 height 128
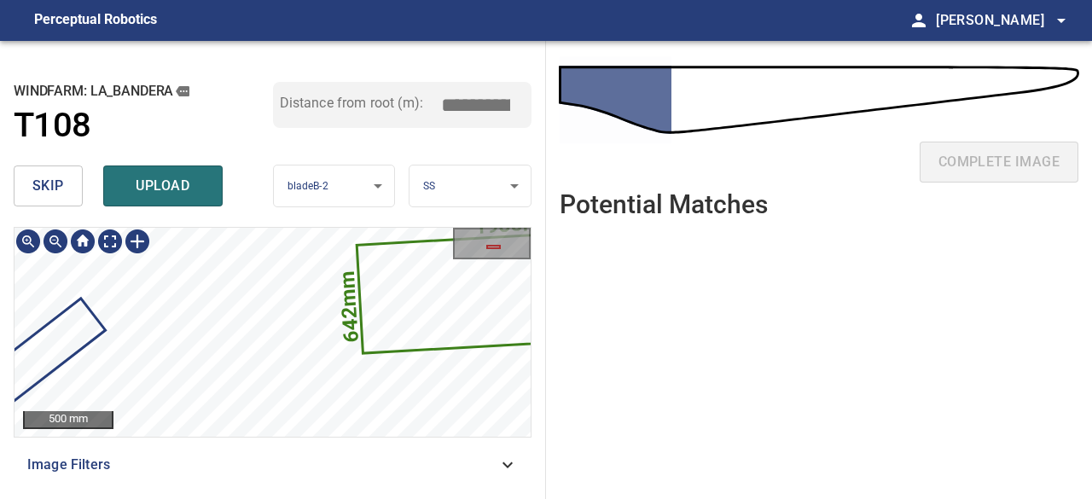
click at [595, 352] on div "**********" at bounding box center [546, 270] width 1092 height 458
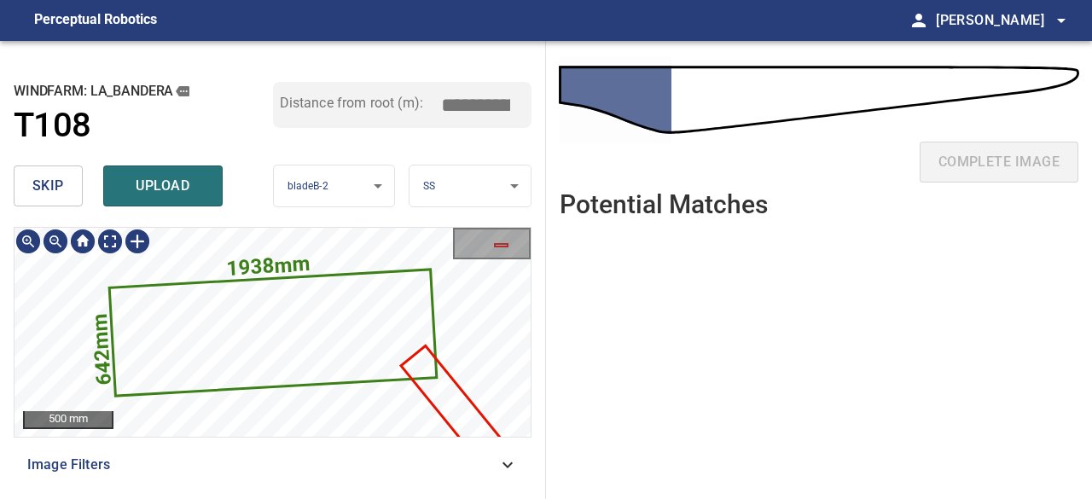
click at [145, 328] on icon at bounding box center [273, 333] width 325 height 124
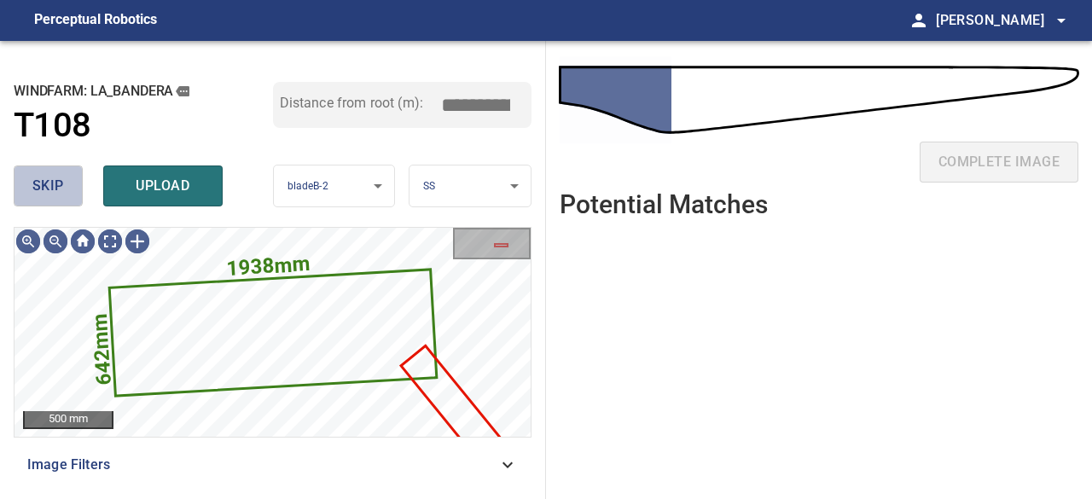
click at [52, 188] on span "skip" at bounding box center [48, 186] width 32 height 24
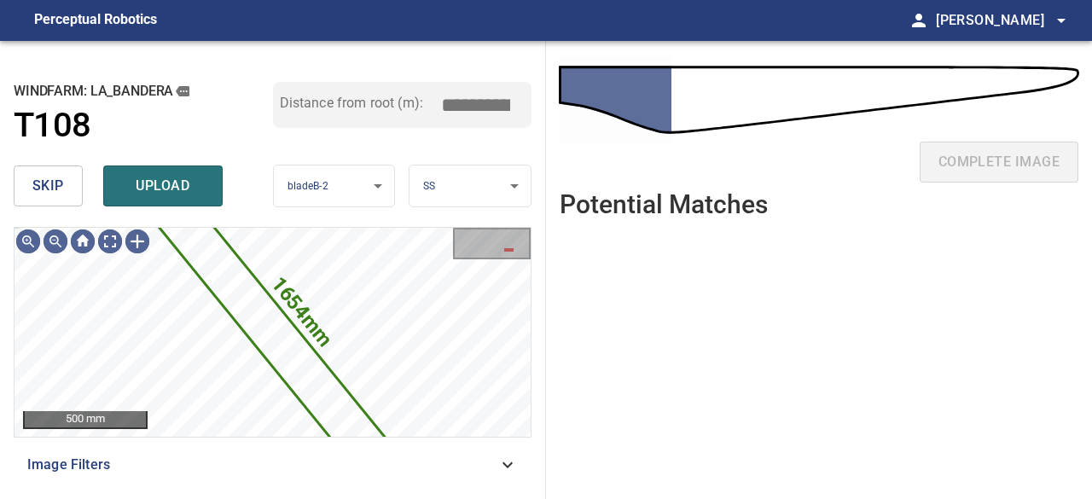
click at [52, 188] on span "skip" at bounding box center [48, 186] width 32 height 24
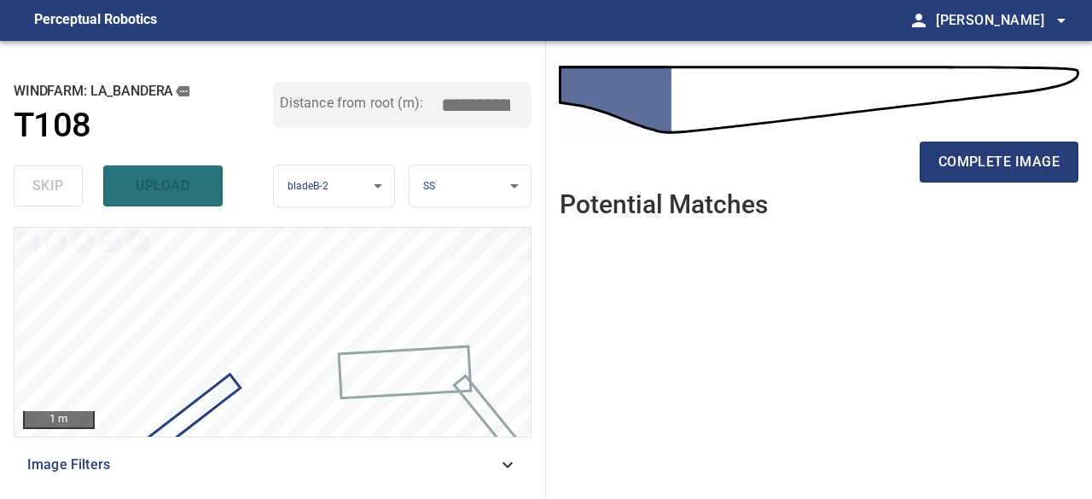
click at [52, 188] on div "skip upload" at bounding box center [143, 186] width 259 height 55
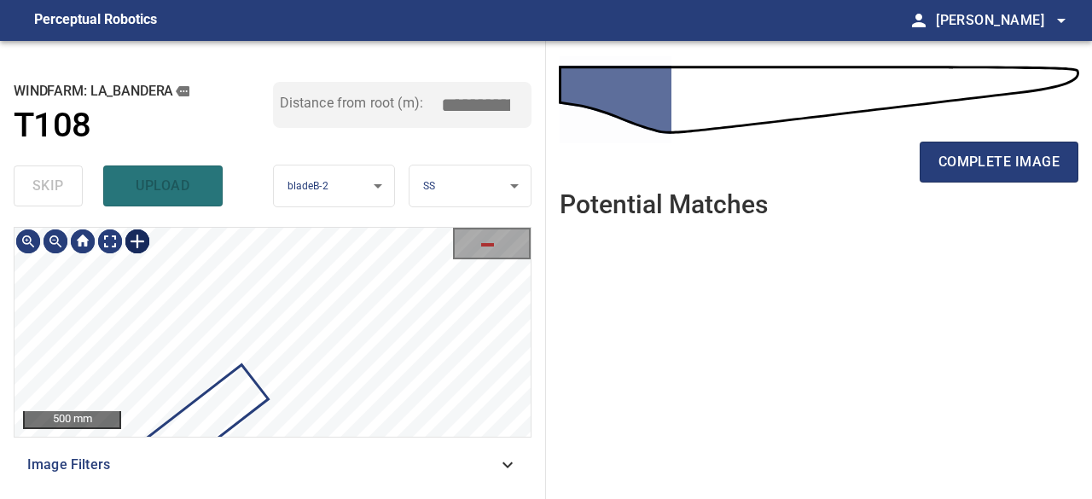
click at [135, 238] on div at bounding box center [137, 241] width 27 height 27
click at [318, 310] on div at bounding box center [272, 332] width 516 height 209
click at [208, 348] on div at bounding box center [272, 332] width 516 height 209
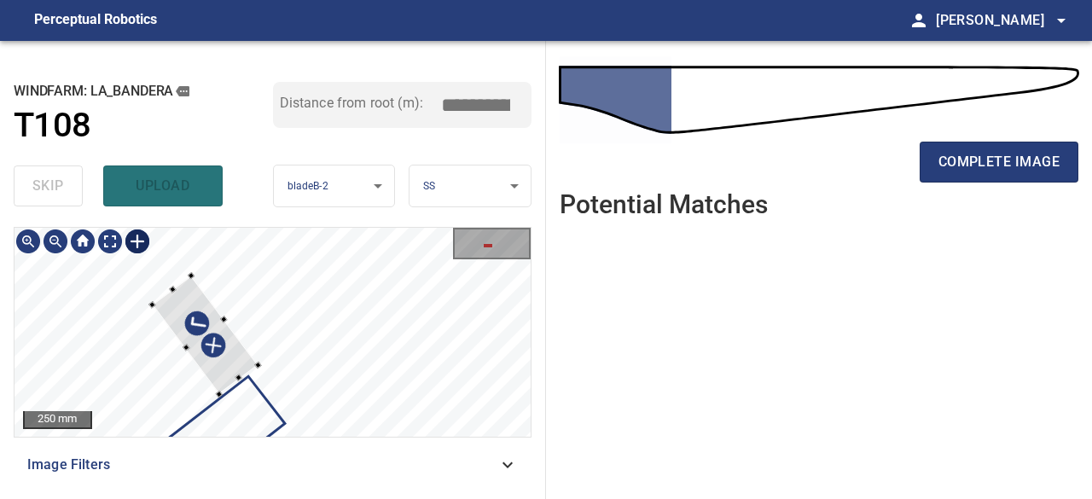
click at [175, 309] on div at bounding box center [205, 334] width 106 height 119
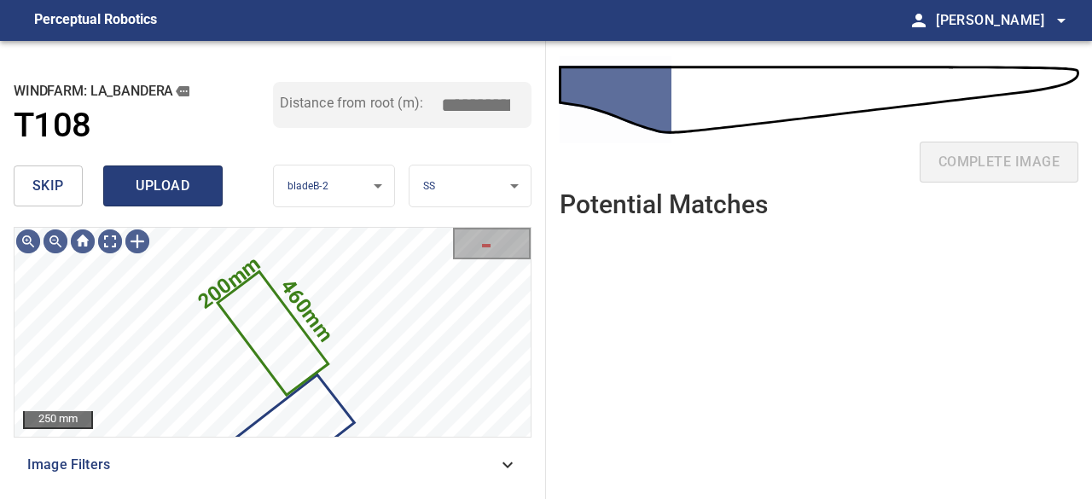
click at [162, 184] on span "upload" at bounding box center [163, 186] width 82 height 24
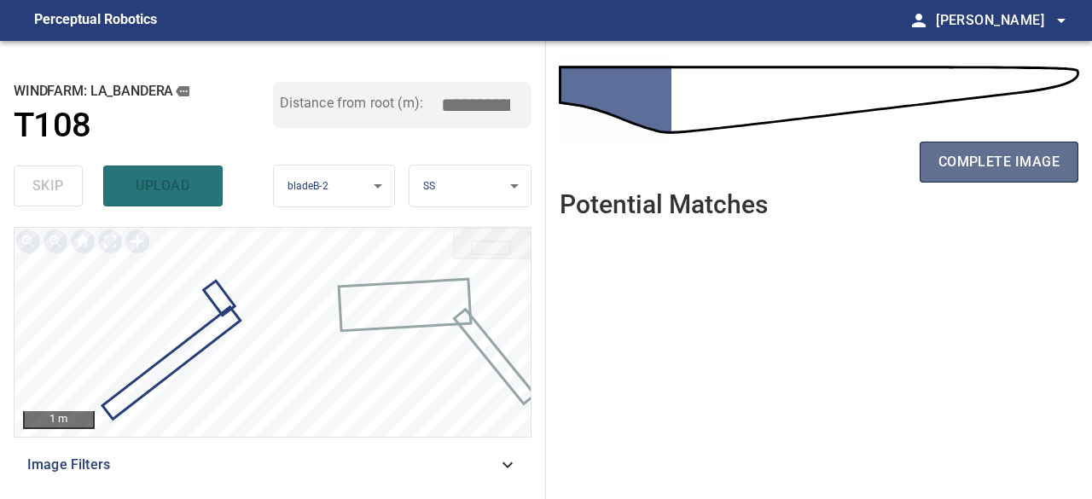
click at [976, 166] on span "complete image" at bounding box center [998, 162] width 121 height 24
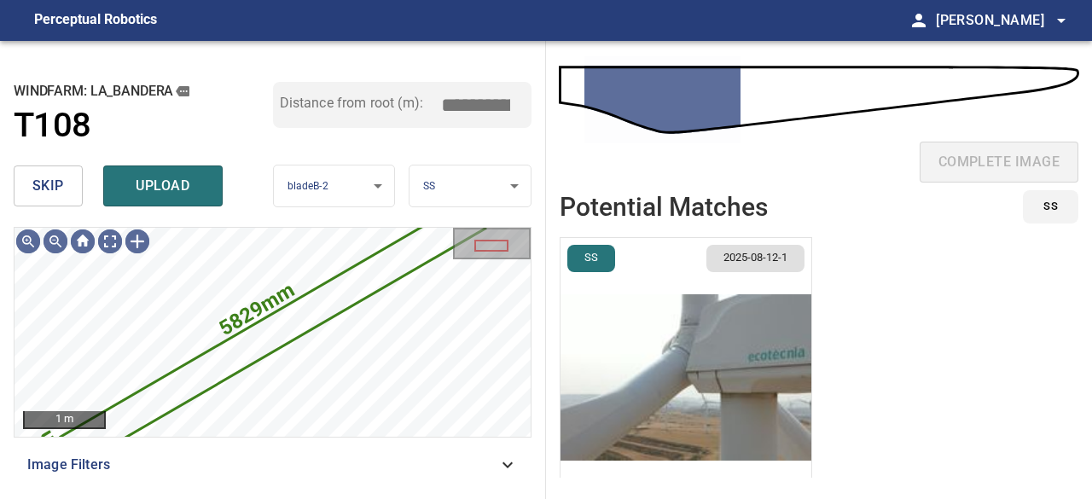
click at [39, 179] on span "skip" at bounding box center [48, 186] width 32 height 24
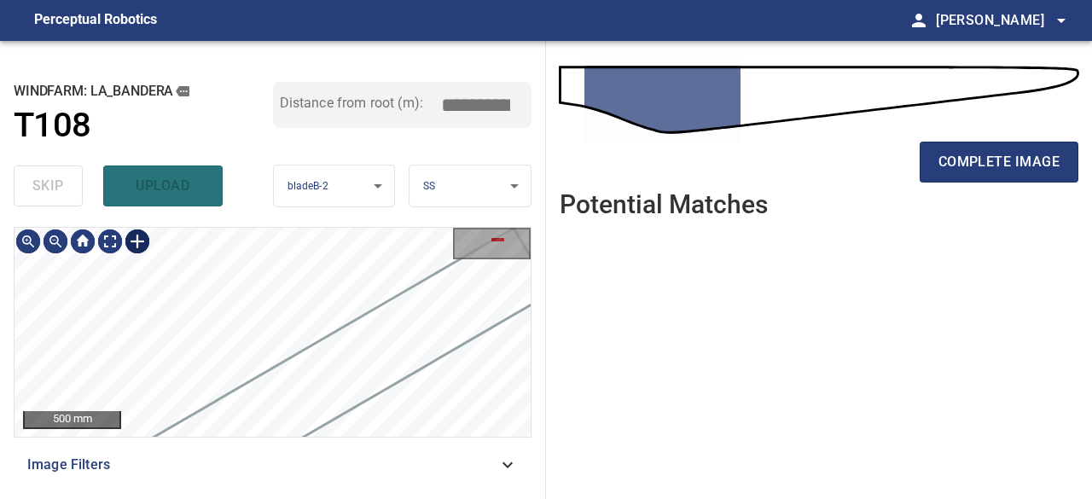
click at [135, 239] on div at bounding box center [137, 241] width 27 height 27
click at [382, 303] on div at bounding box center [272, 332] width 516 height 209
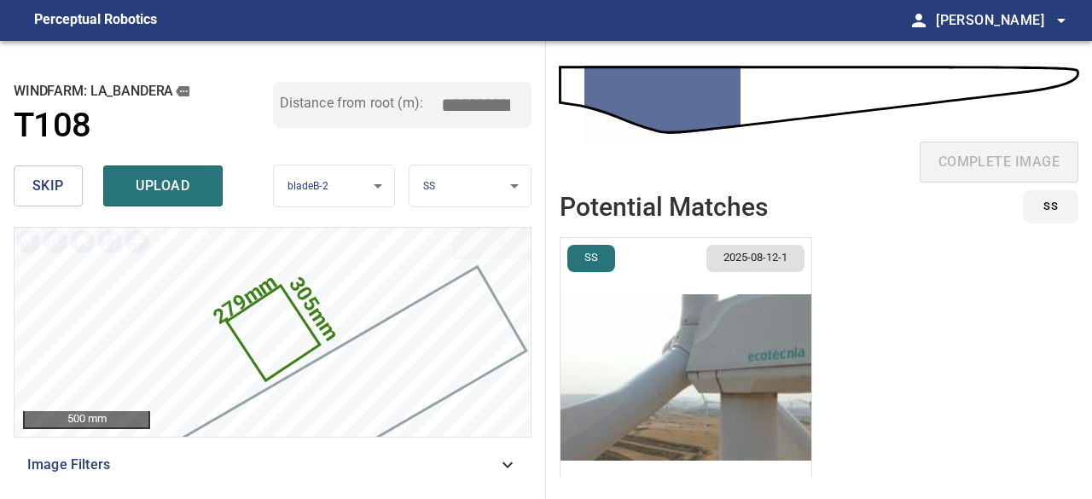
click at [662, 369] on img "button" at bounding box center [685, 377] width 251 height 279
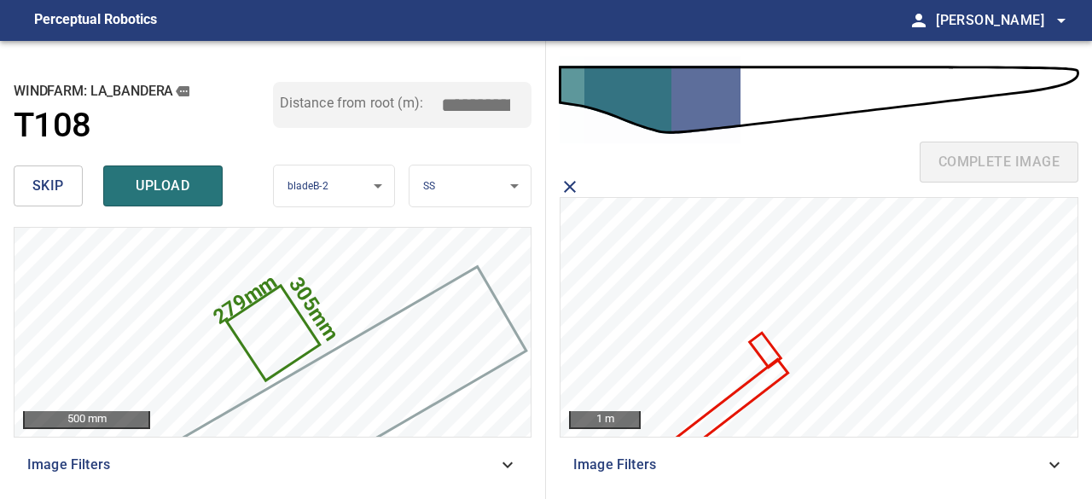
click at [762, 350] on icon at bounding box center [764, 349] width 27 height 31
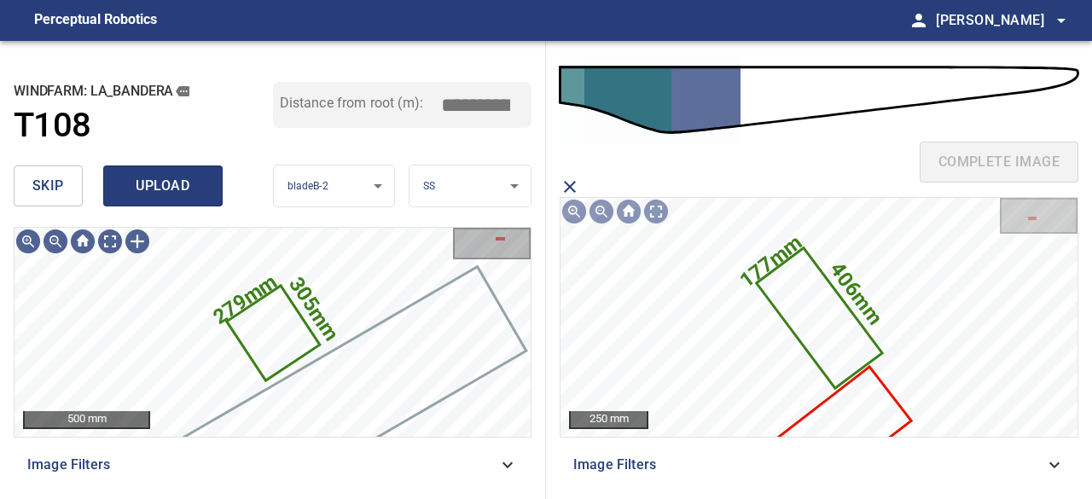
click at [159, 186] on span "upload" at bounding box center [163, 186] width 82 height 24
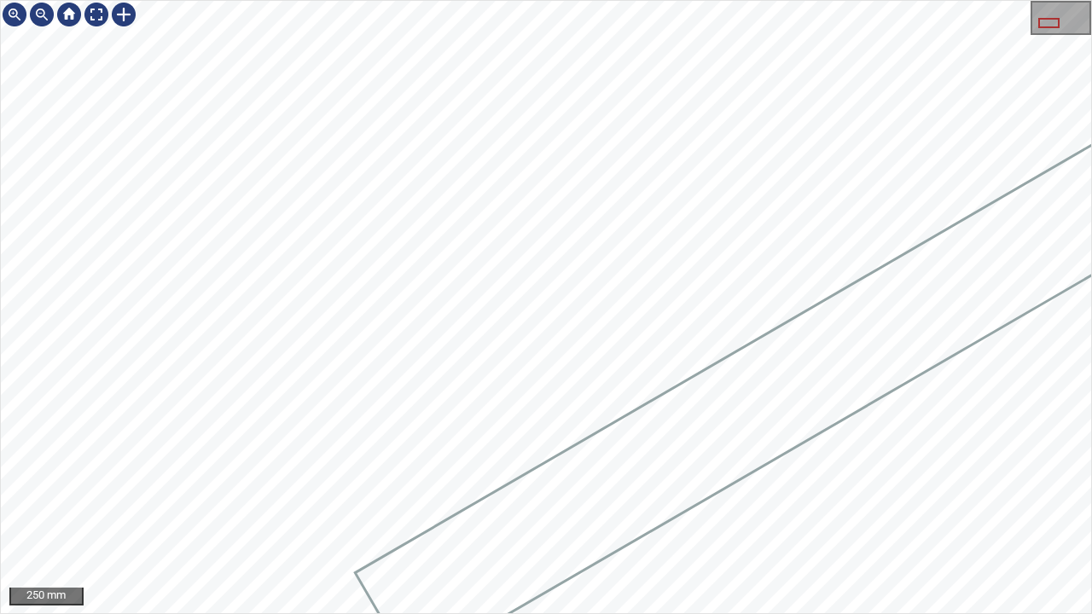
click at [658, 404] on div at bounding box center [546, 307] width 1090 height 612
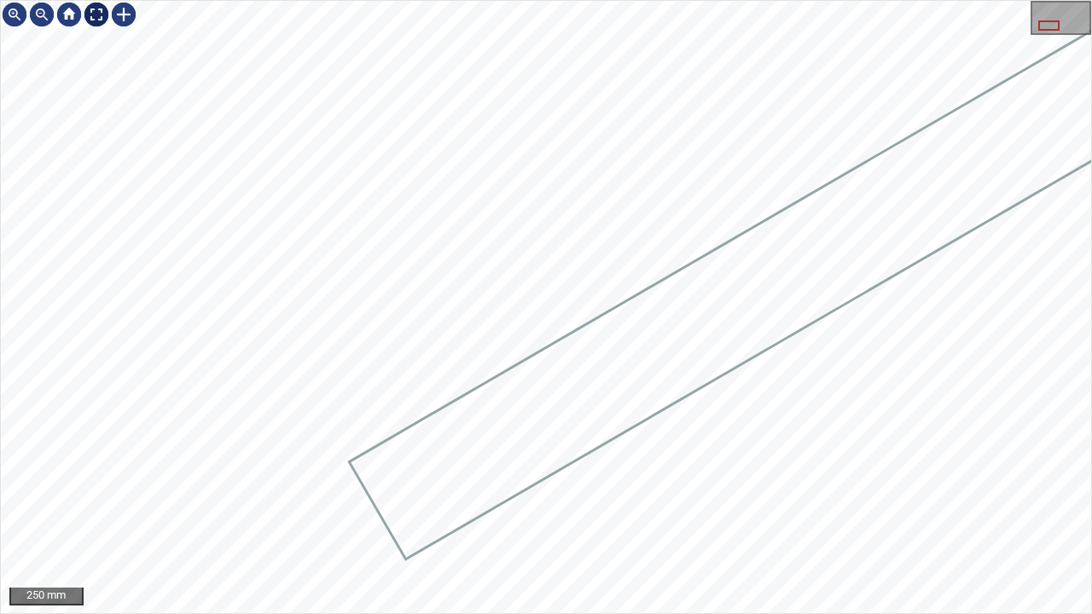
click at [96, 9] on div at bounding box center [96, 14] width 27 height 27
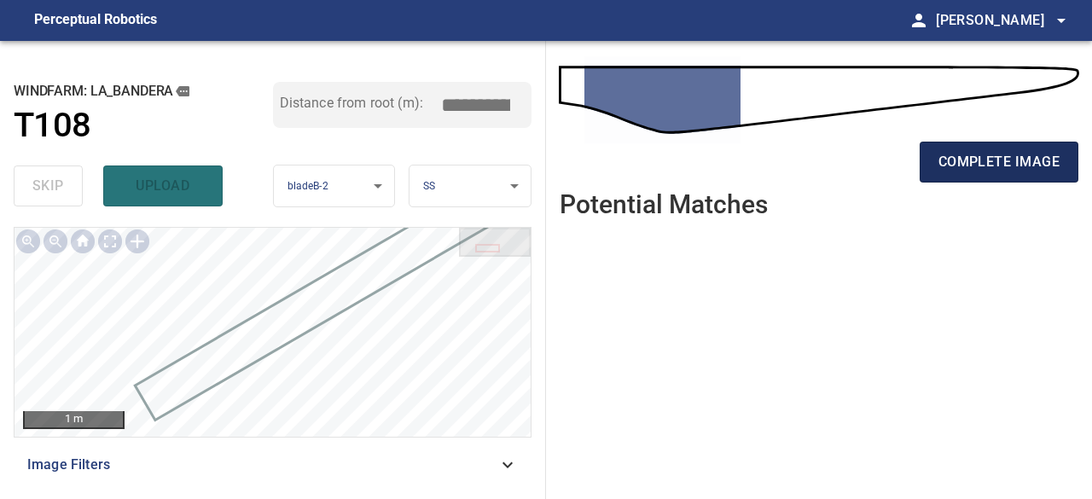
click at [962, 166] on span "complete image" at bounding box center [998, 162] width 121 height 24
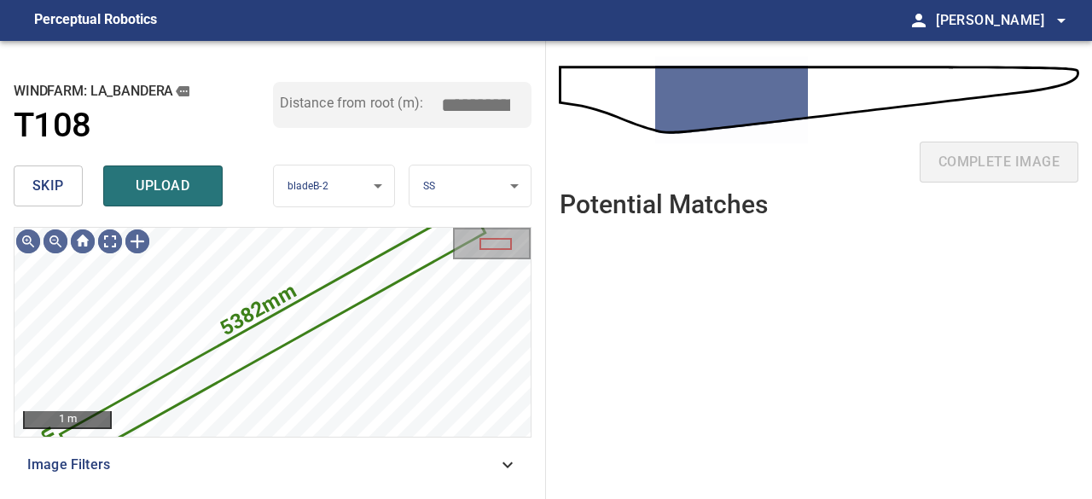
click at [38, 188] on span "skip" at bounding box center [48, 186] width 32 height 24
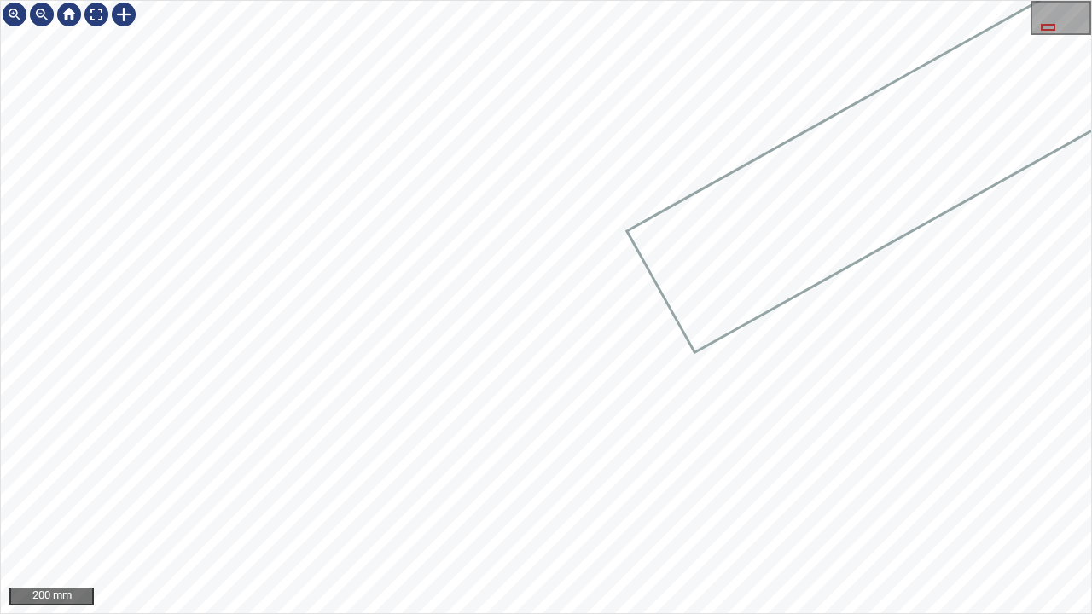
click at [776, 0] on div "200 mm" at bounding box center [546, 307] width 1092 height 614
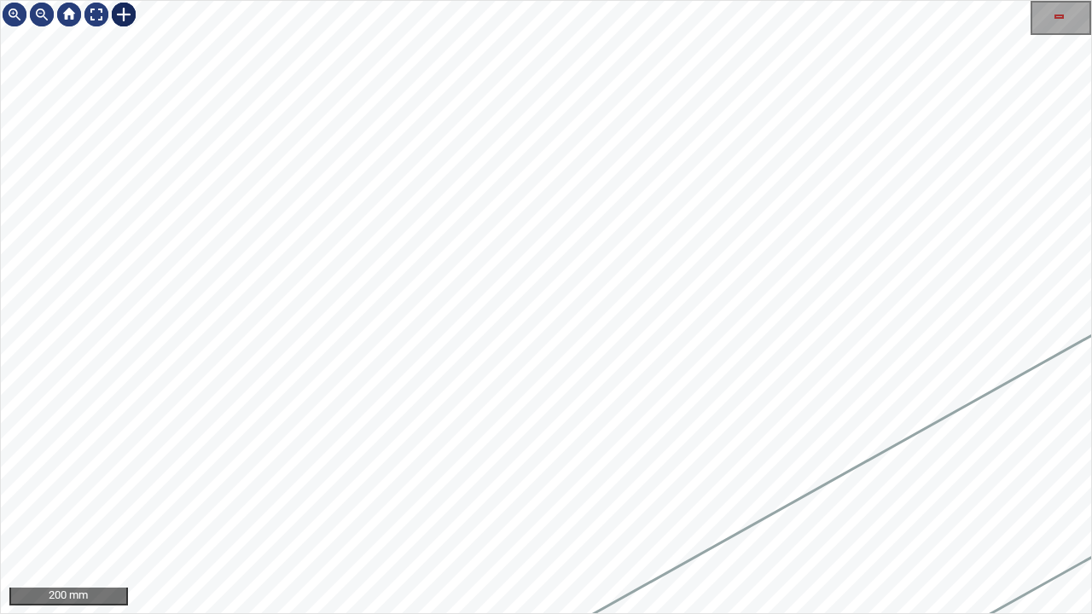
click at [128, 15] on div at bounding box center [123, 14] width 27 height 27
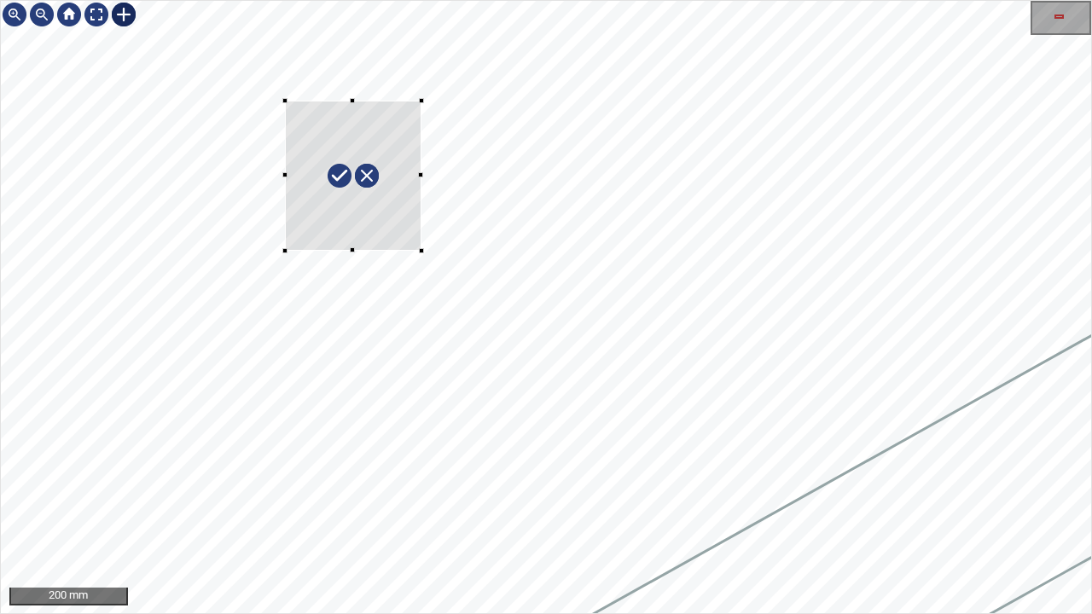
click at [421, 251] on div at bounding box center [546, 307] width 1090 height 612
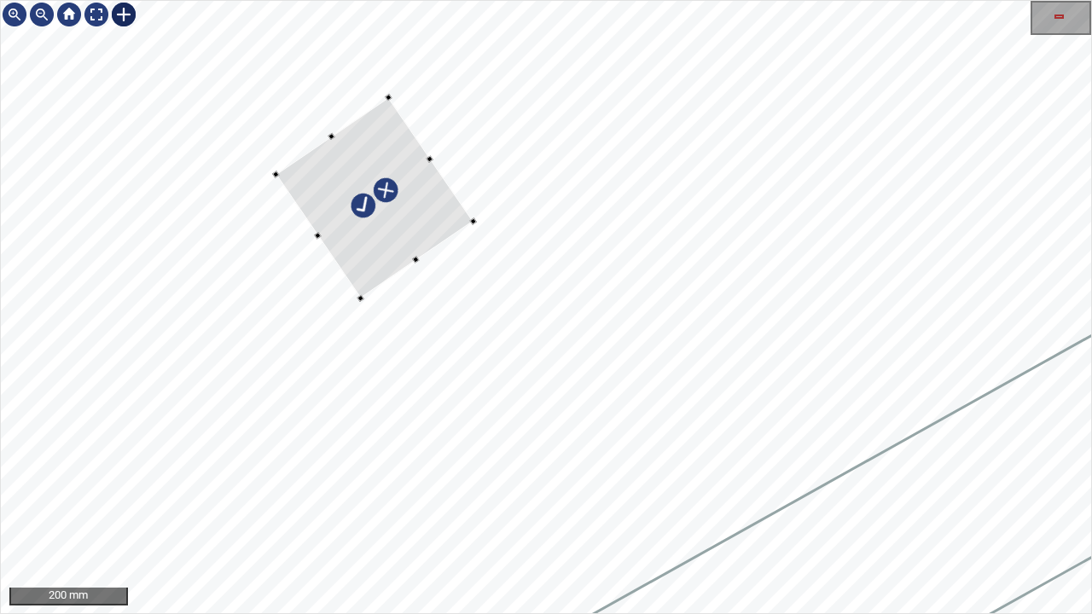
click at [335, 162] on div at bounding box center [373, 197] width 197 height 201
click at [401, 235] on div at bounding box center [367, 188] width 185 height 182
click at [338, 147] on div at bounding box center [336, 146] width 7 height 7
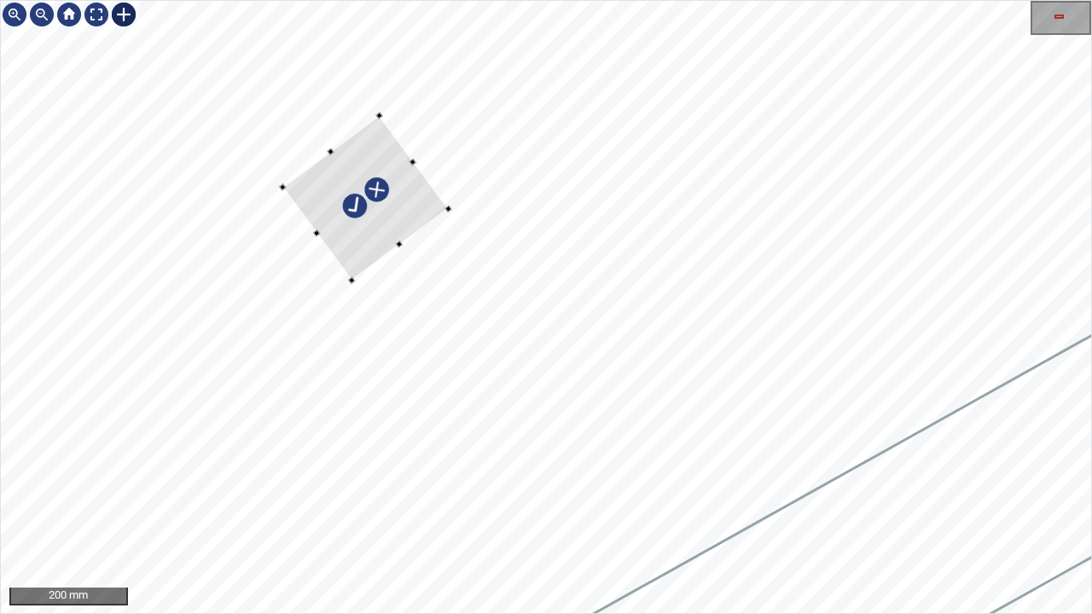
click at [406, 160] on div at bounding box center [365, 197] width 166 height 165
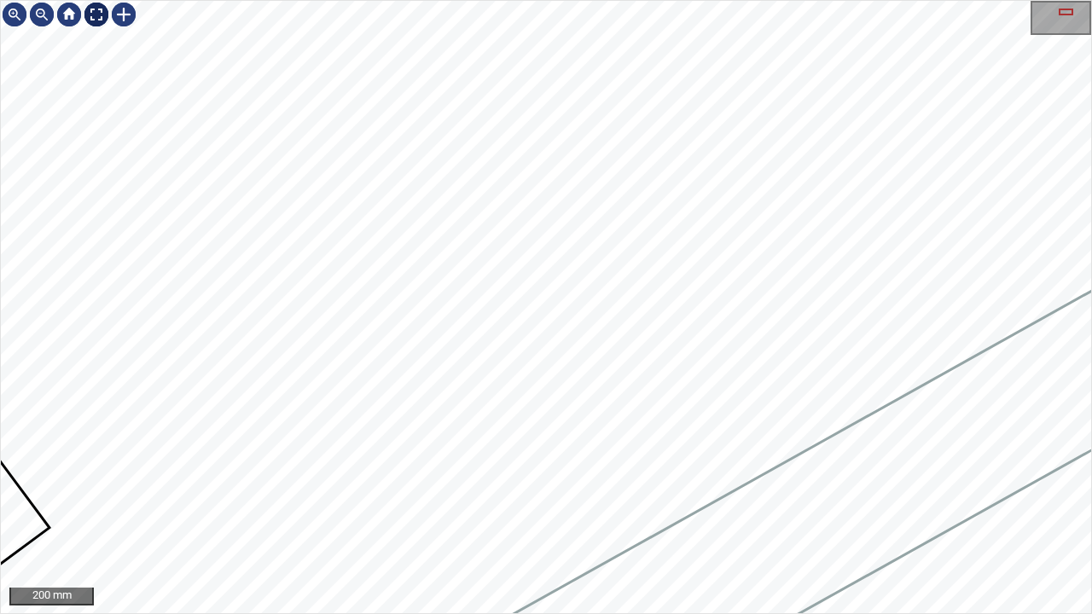
click at [101, 10] on div at bounding box center [96, 14] width 27 height 27
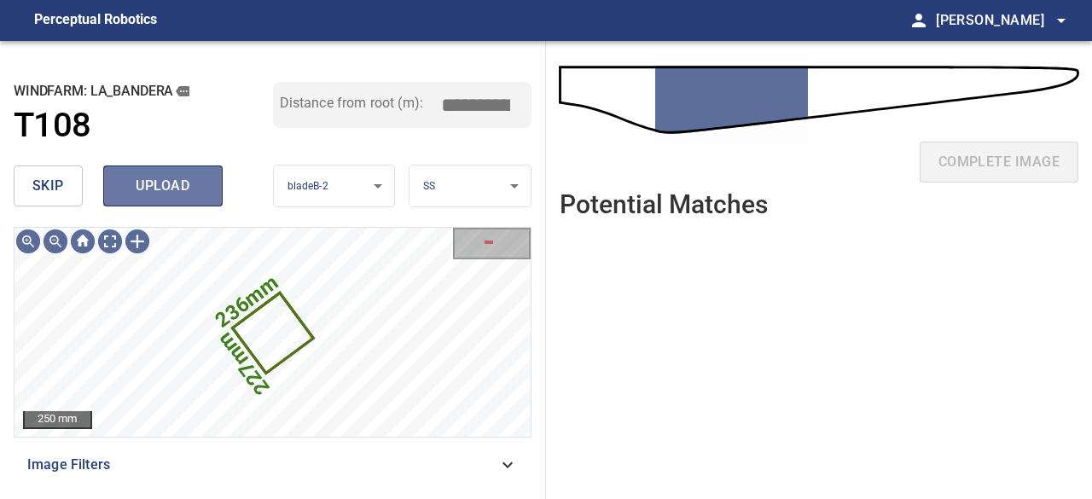
click at [180, 180] on span "upload" at bounding box center [163, 186] width 82 height 24
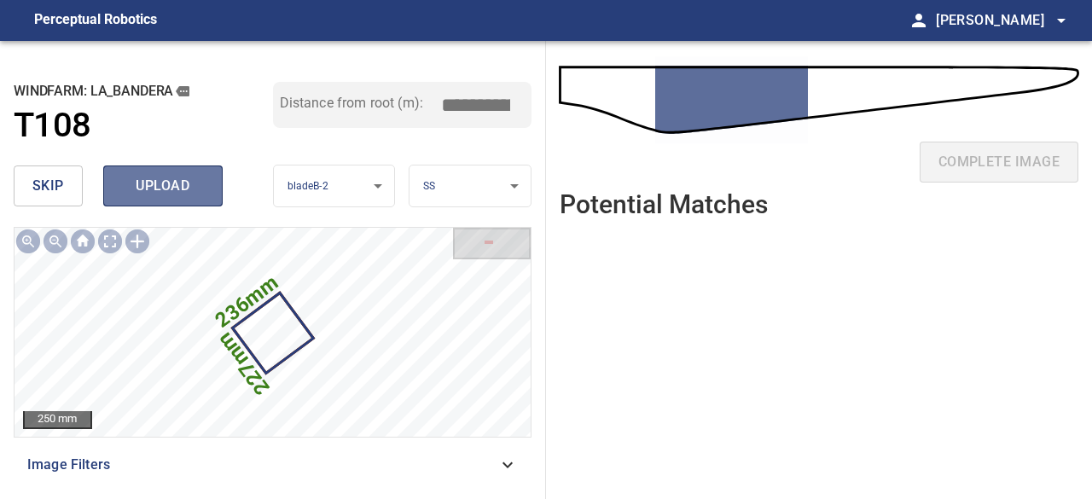
click at [159, 186] on span "upload" at bounding box center [163, 186] width 82 height 24
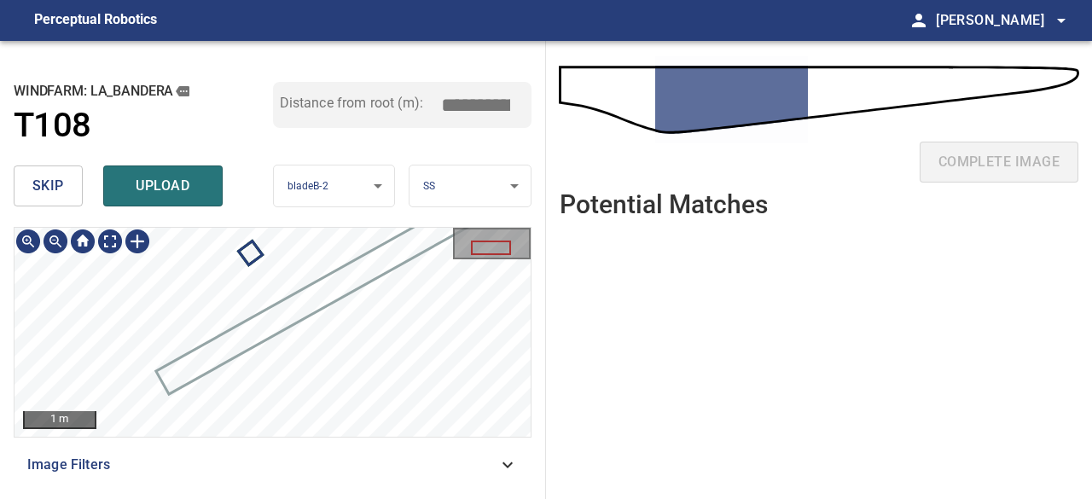
click at [330, 182] on div "**********" at bounding box center [273, 270] width 546 height 458
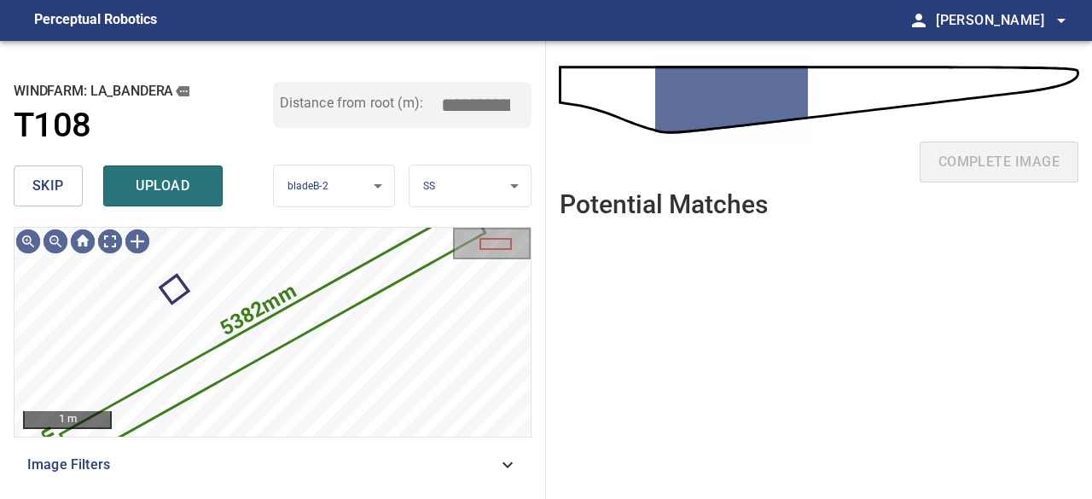
click at [63, 190] on button "skip" at bounding box center [48, 185] width 69 height 41
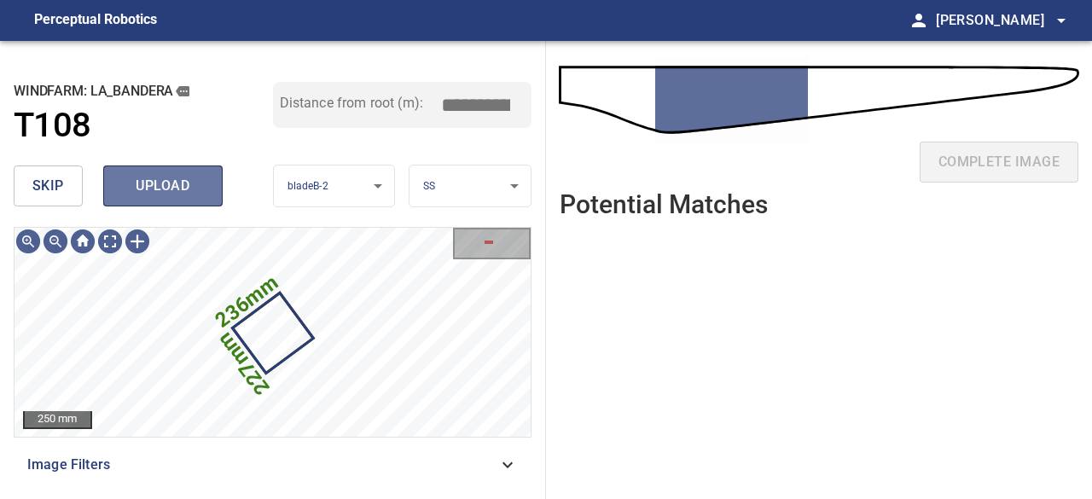
click at [158, 167] on button "upload" at bounding box center [162, 185] width 119 height 41
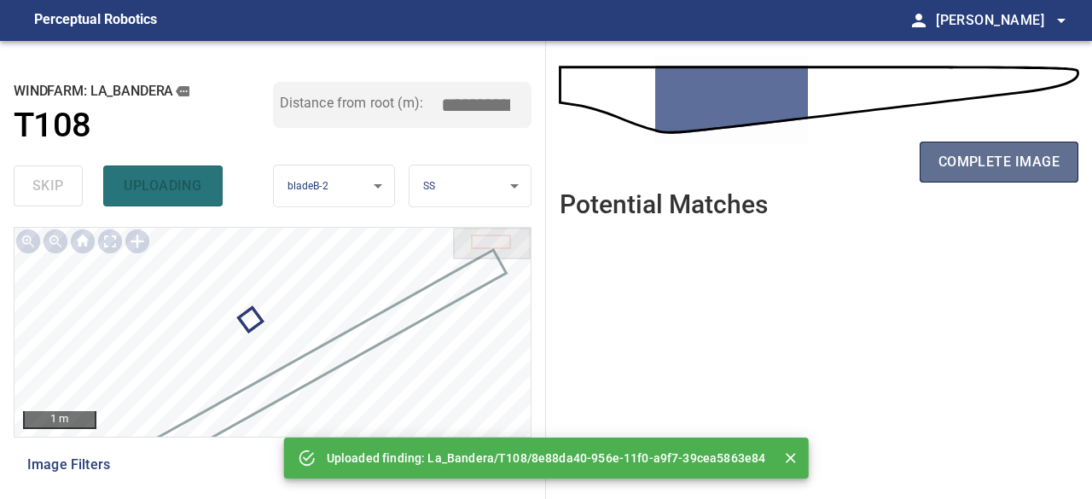
click at [953, 159] on span "complete image" at bounding box center [998, 162] width 121 height 24
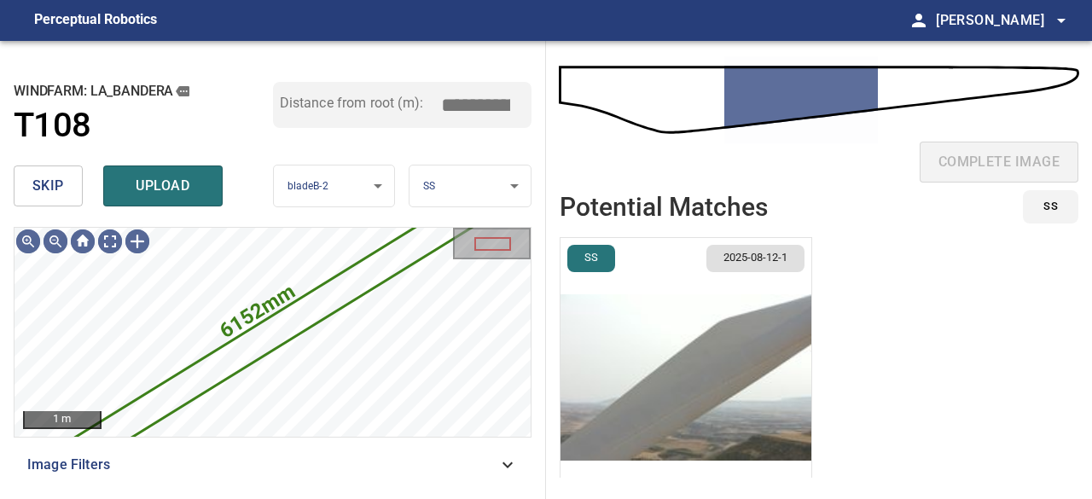
click at [46, 171] on button "skip" at bounding box center [48, 185] width 69 height 41
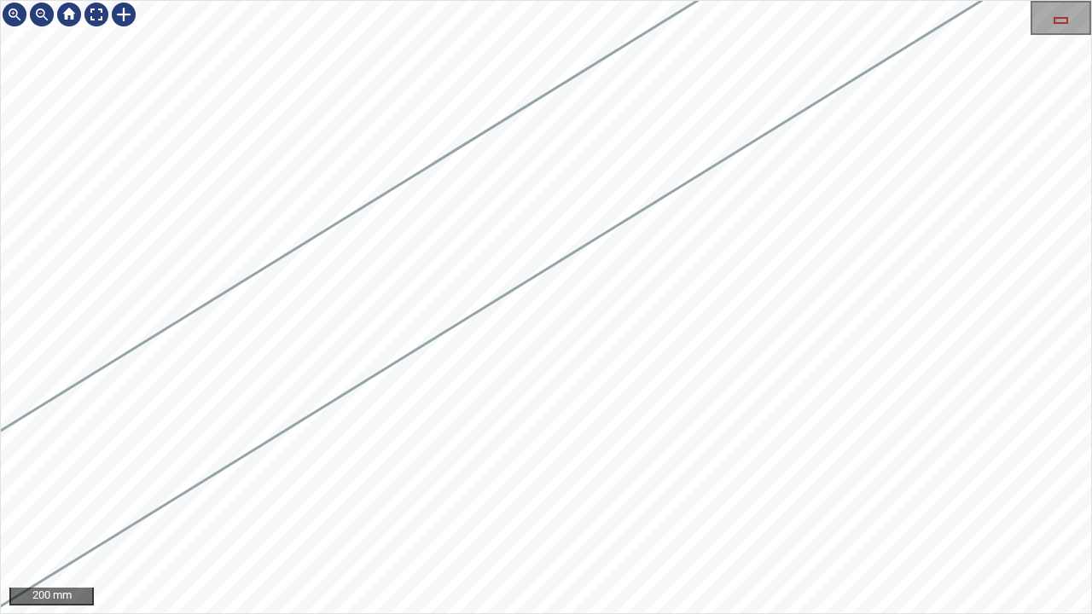
click at [177, 498] on div "200 mm" at bounding box center [546, 307] width 1092 height 614
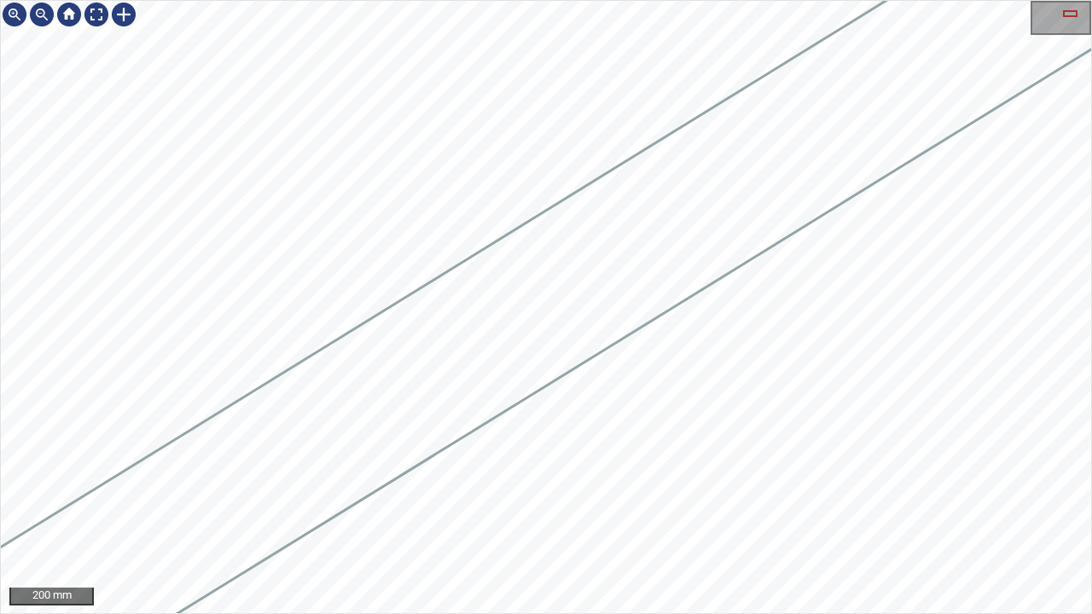
click at [382, 498] on div "200 mm" at bounding box center [546, 307] width 1092 height 614
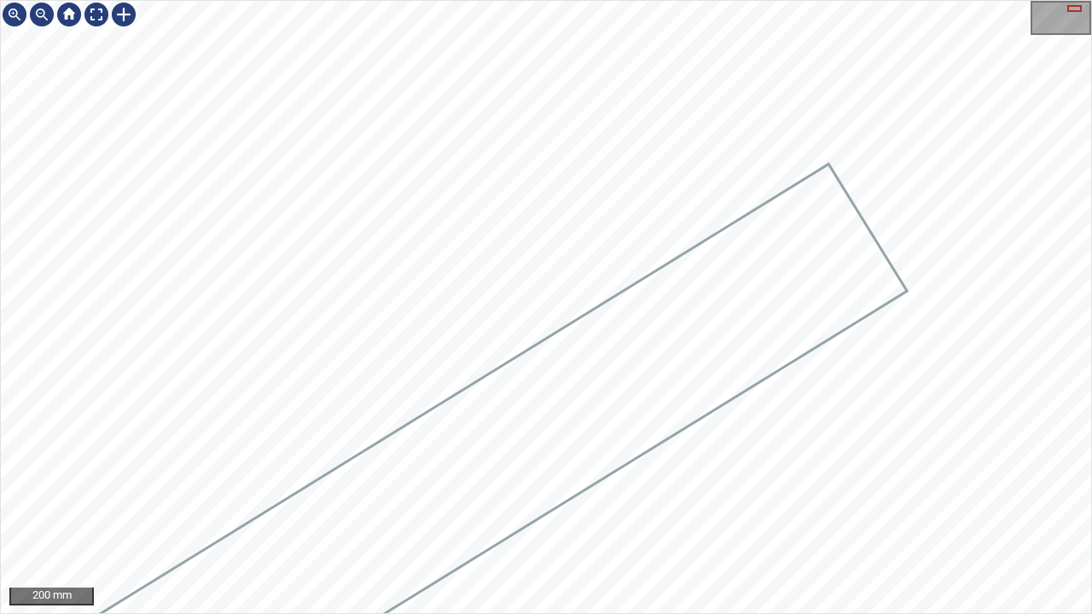
click at [500, 498] on div "200 mm" at bounding box center [546, 307] width 1092 height 614
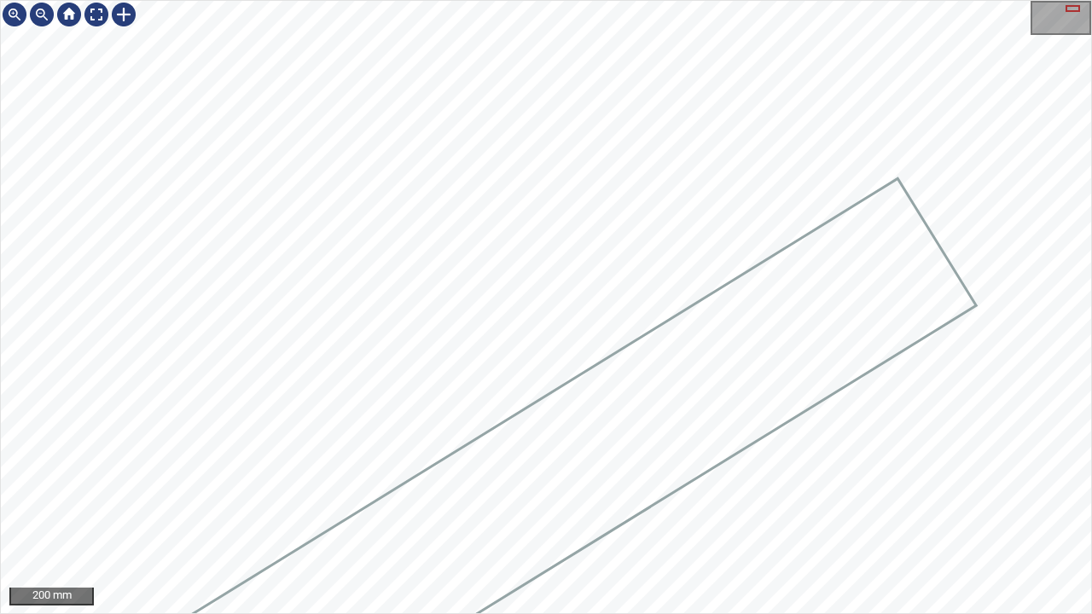
click at [733, 364] on div at bounding box center [546, 307] width 1090 height 612
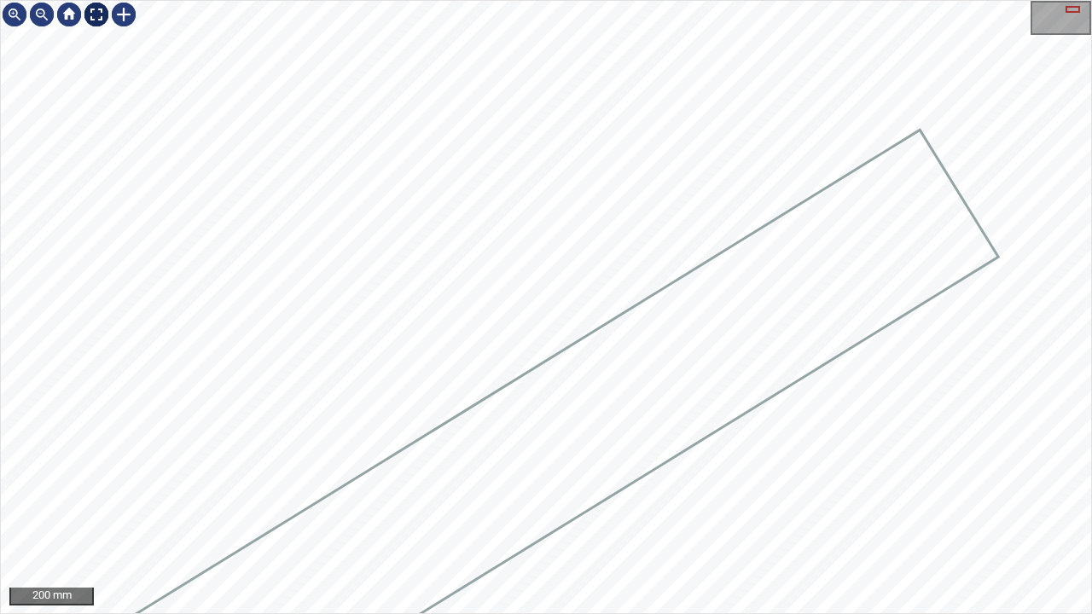
click at [96, 12] on div at bounding box center [96, 14] width 27 height 27
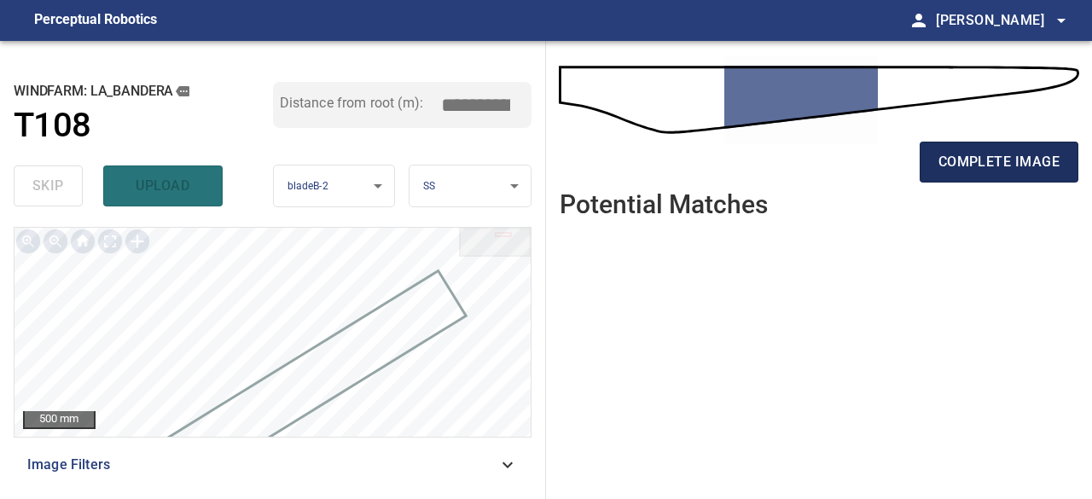
click at [1018, 164] on span "complete image" at bounding box center [998, 162] width 121 height 24
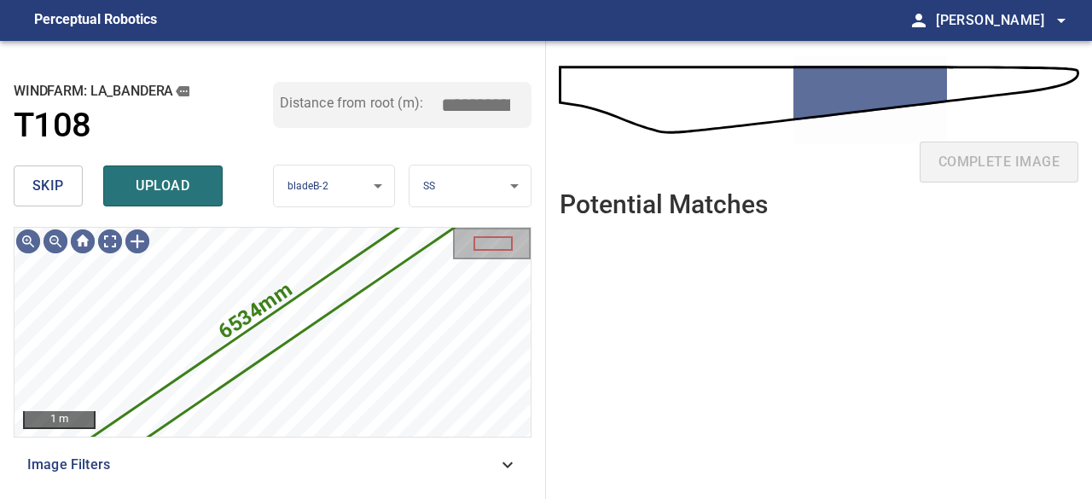
click at [64, 186] on button "skip" at bounding box center [48, 185] width 69 height 41
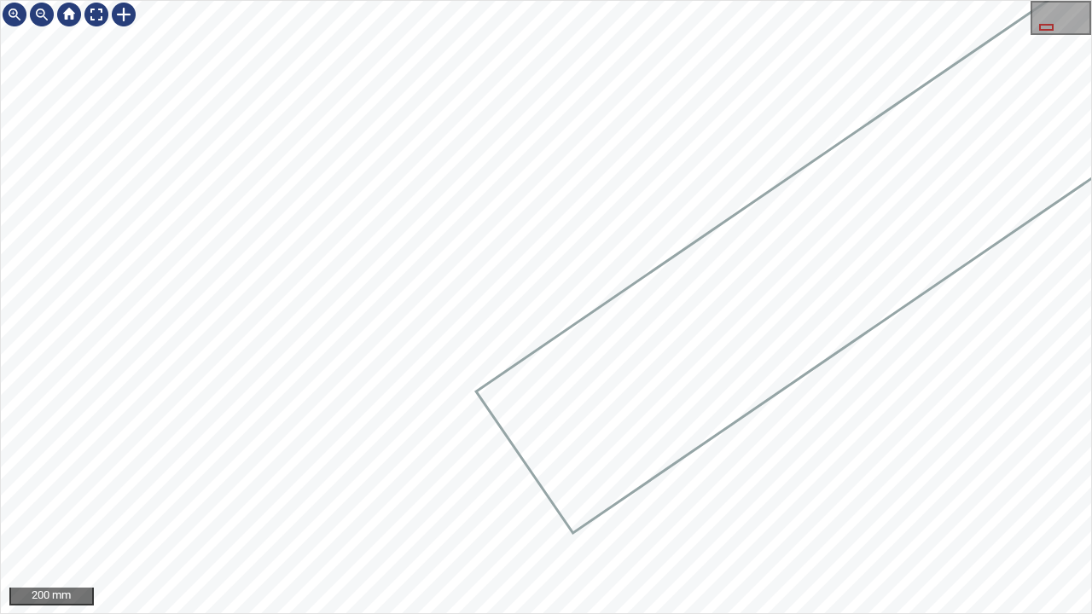
click at [793, 0] on div "200 mm" at bounding box center [546, 307] width 1092 height 614
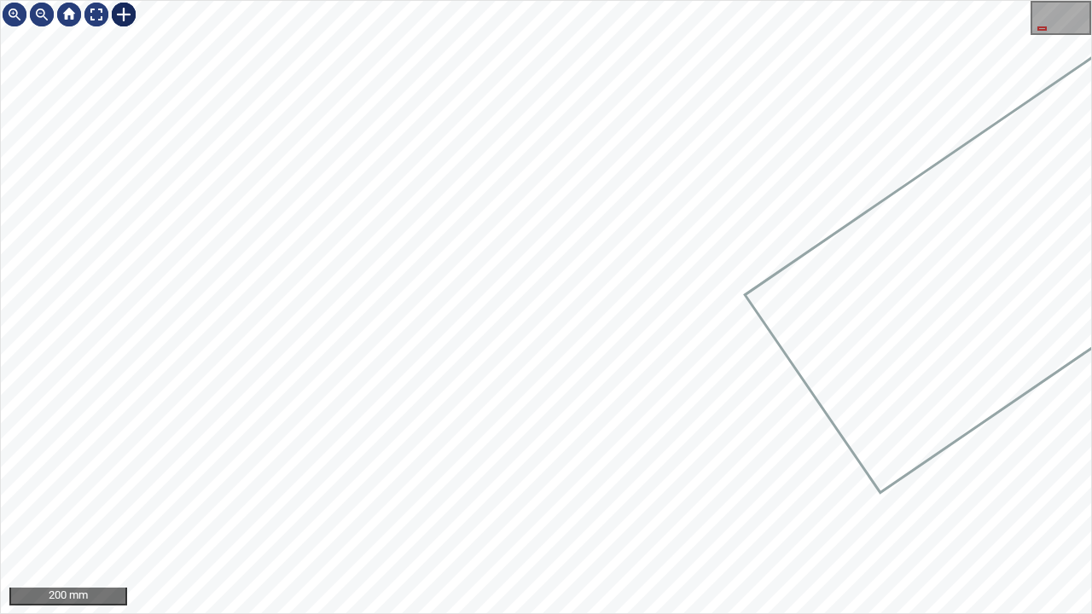
click at [125, 7] on div at bounding box center [123, 14] width 27 height 27
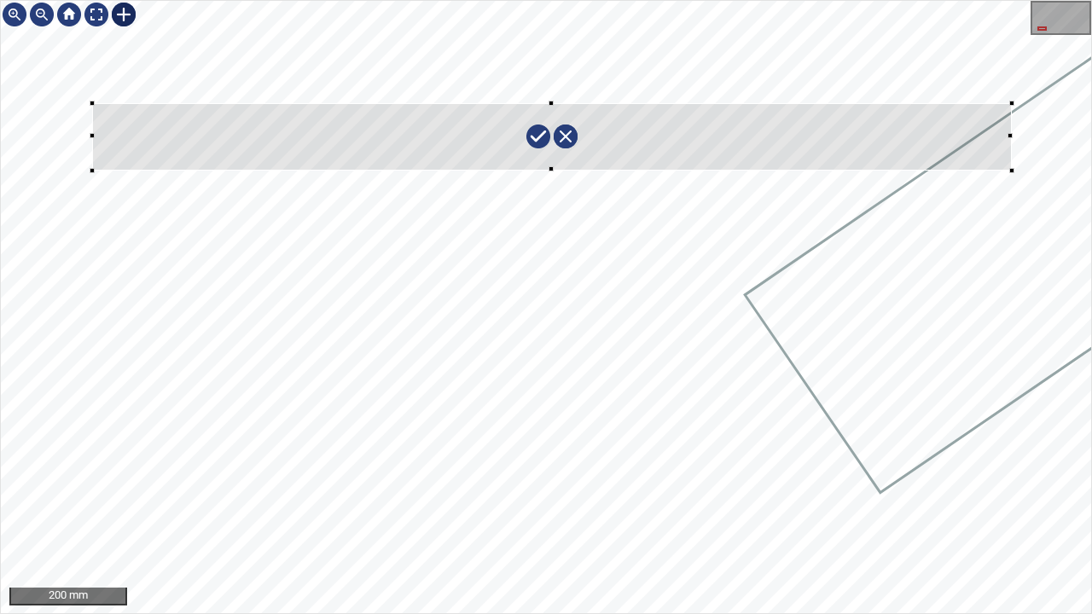
click at [1011, 170] on div at bounding box center [546, 307] width 1090 height 612
click at [989, 148] on div "La_Bandera/T108/1 Category 2 unclassified" at bounding box center [546, 307] width 1090 height 612
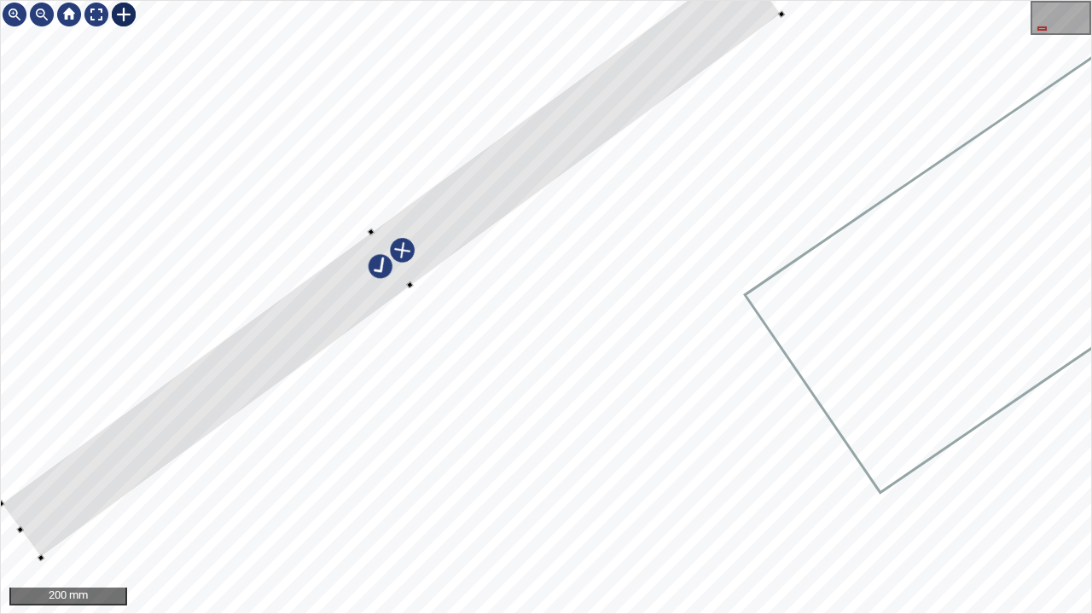
click at [431, 187] on div at bounding box center [392, 259] width 780 height 598
click at [67, 495] on div at bounding box center [412, 243] width 737 height 566
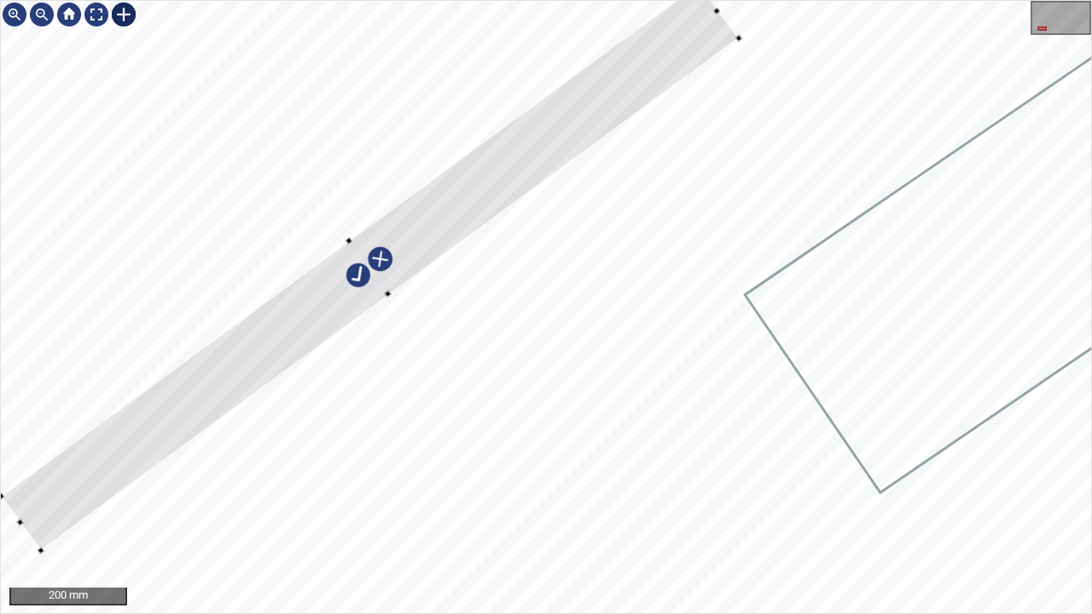
click at [707, 58] on div at bounding box center [370, 267] width 737 height 566
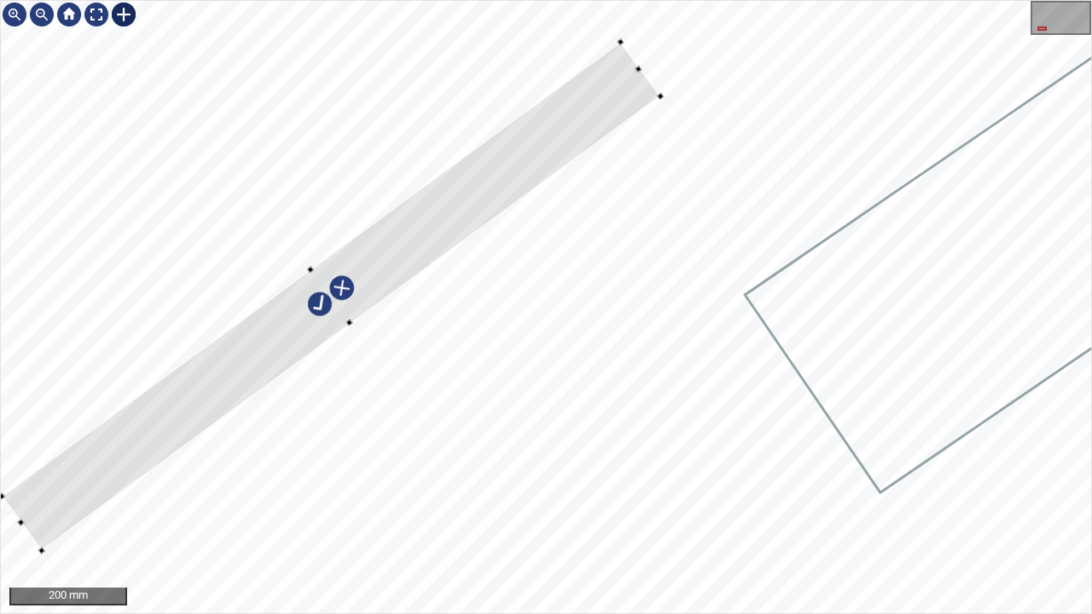
click at [628, 61] on div at bounding box center [331, 296] width 658 height 508
click at [80, 495] on div at bounding box center [354, 278] width 611 height 473
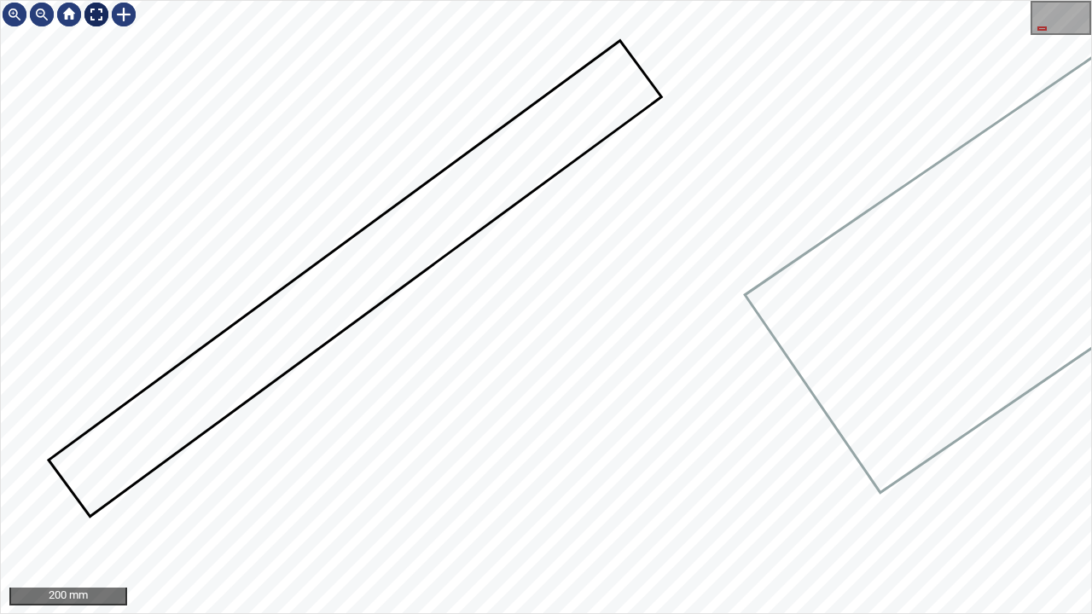
click at [101, 7] on div at bounding box center [96, 14] width 27 height 27
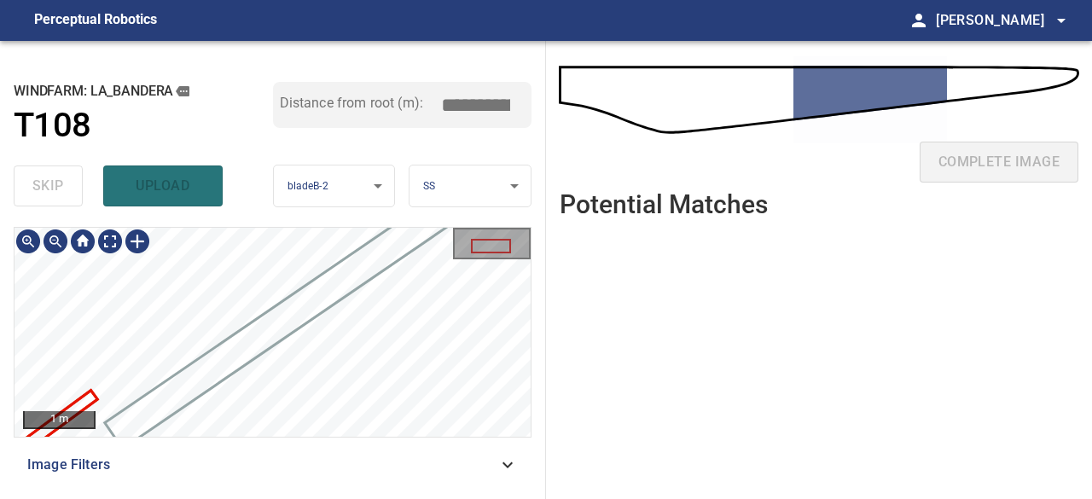
click at [379, 216] on div "**********" at bounding box center [273, 270] width 546 height 458
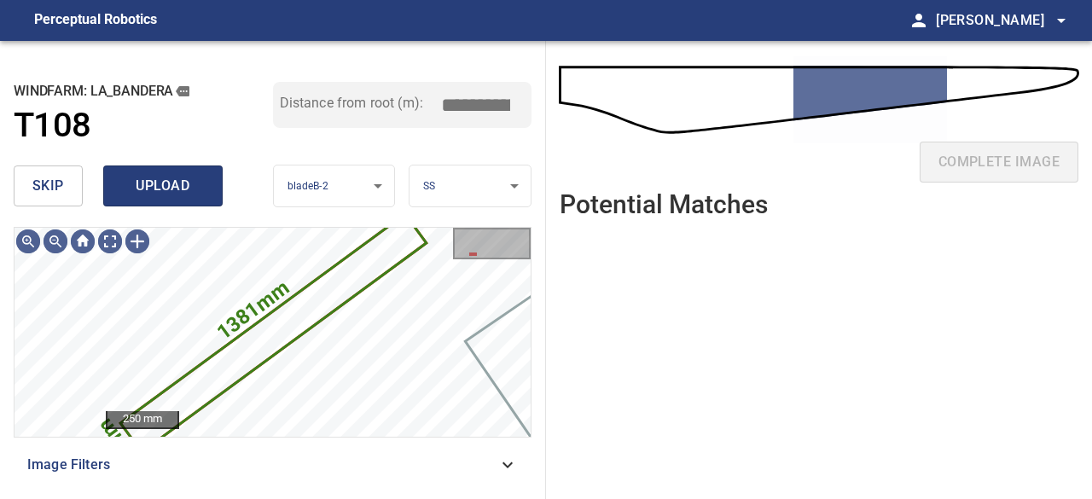
click at [177, 174] on span "upload" at bounding box center [163, 186] width 82 height 24
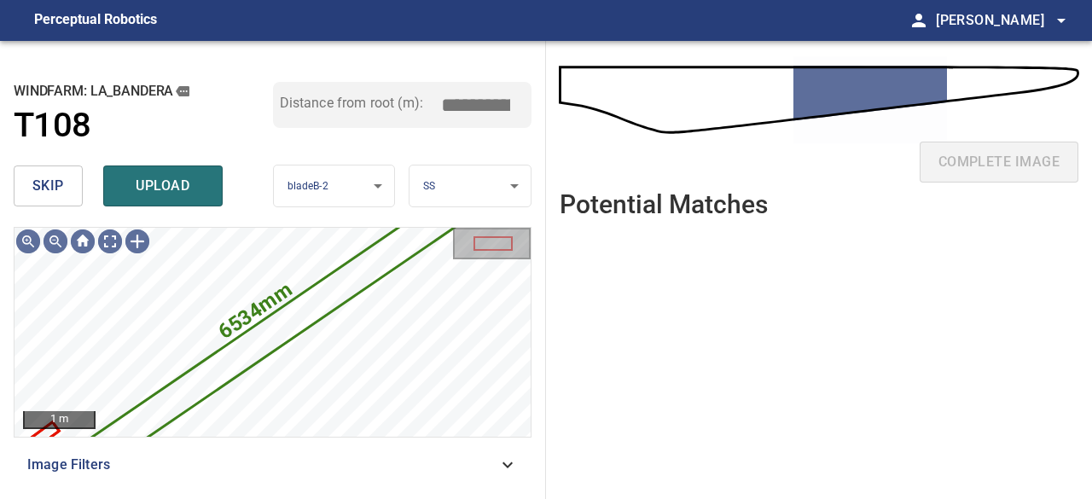
click at [43, 195] on span "skip" at bounding box center [48, 186] width 32 height 24
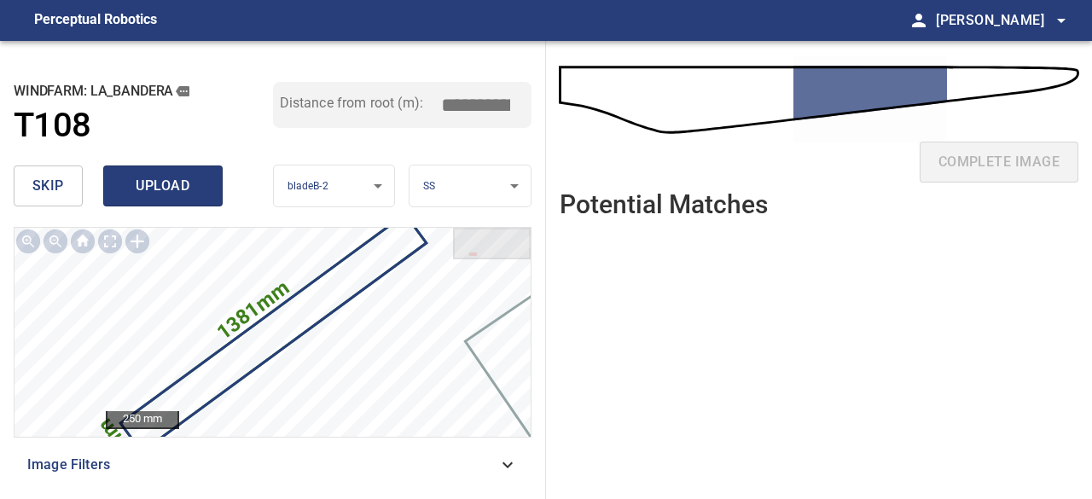
click at [167, 194] on span "upload" at bounding box center [163, 186] width 82 height 24
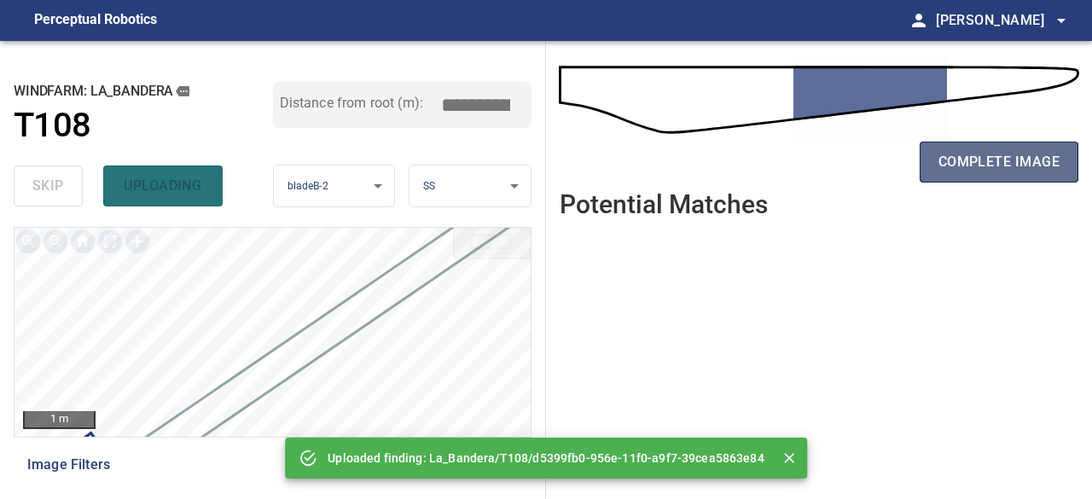
click at [945, 165] on span "complete image" at bounding box center [998, 162] width 121 height 24
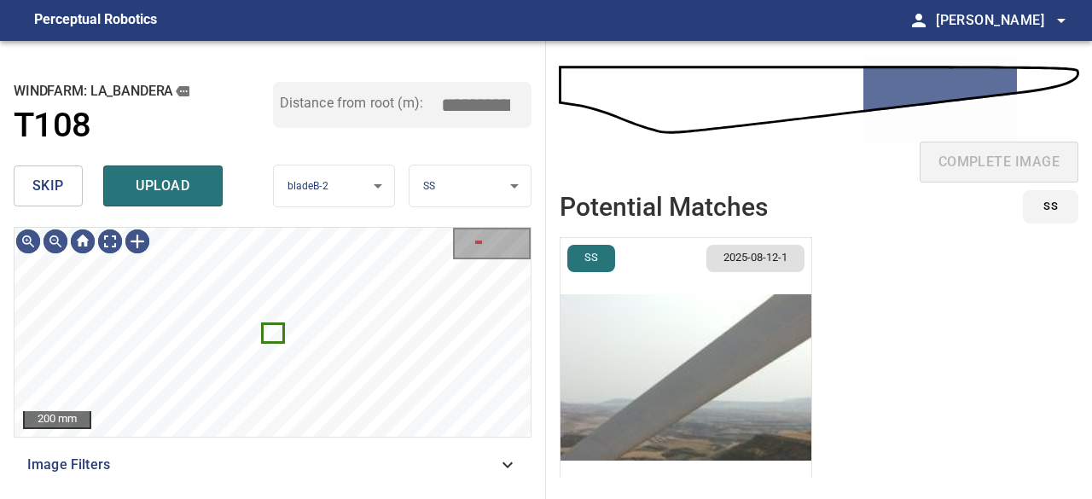
click at [51, 185] on span "skip" at bounding box center [48, 186] width 32 height 24
click at [278, 339] on icon at bounding box center [272, 333] width 17 height 16
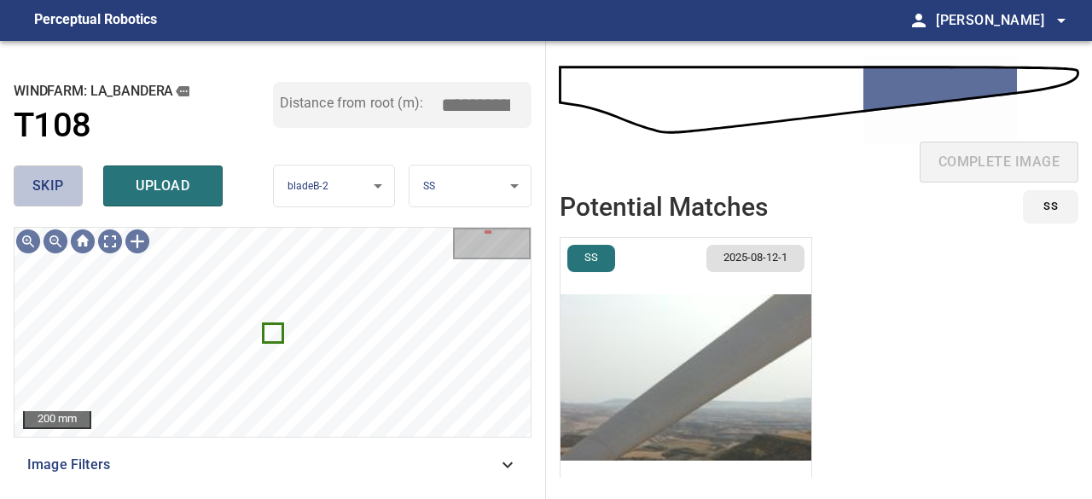
click at [55, 187] on span "skip" at bounding box center [48, 186] width 32 height 24
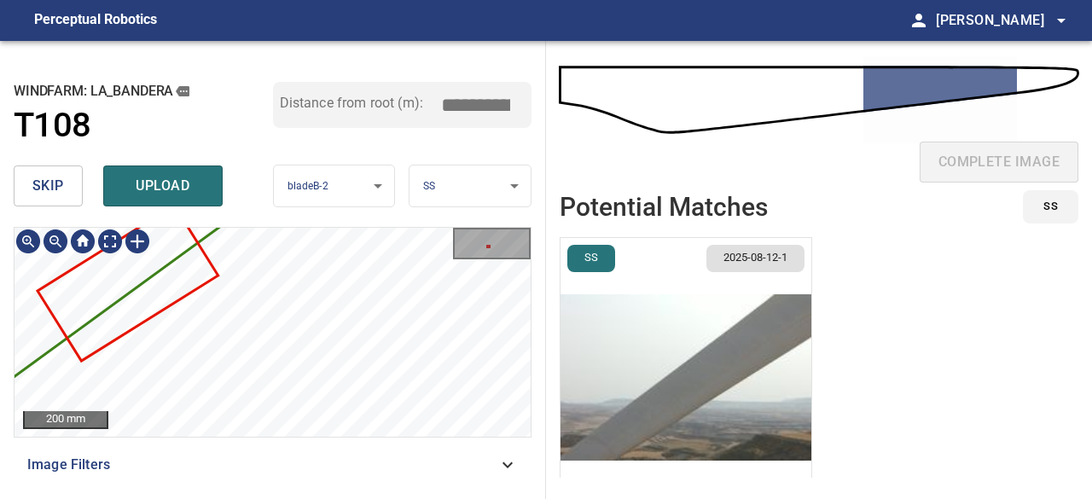
click at [350, 414] on icon at bounding box center [742, 77] width 2269 height 1795
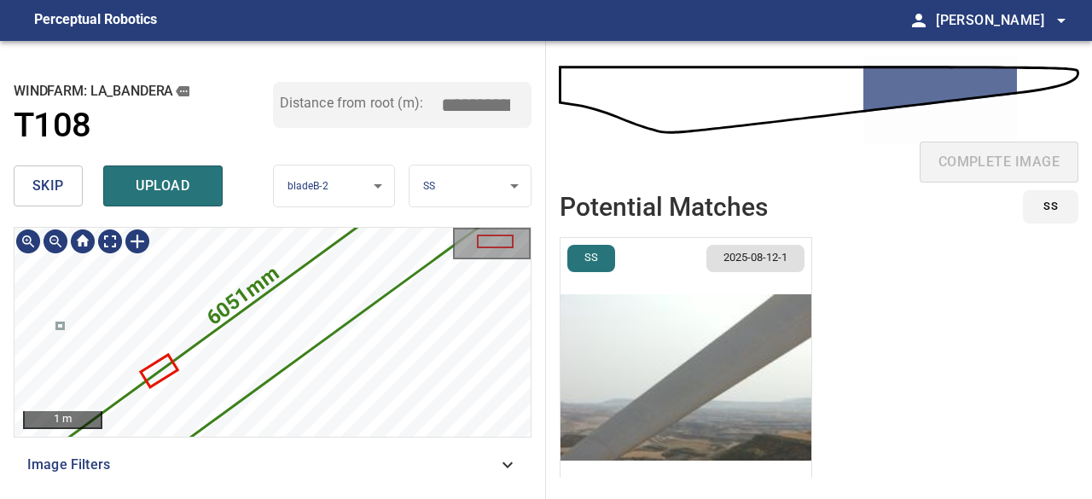
click at [250, 320] on icon at bounding box center [273, 332] width 422 height 333
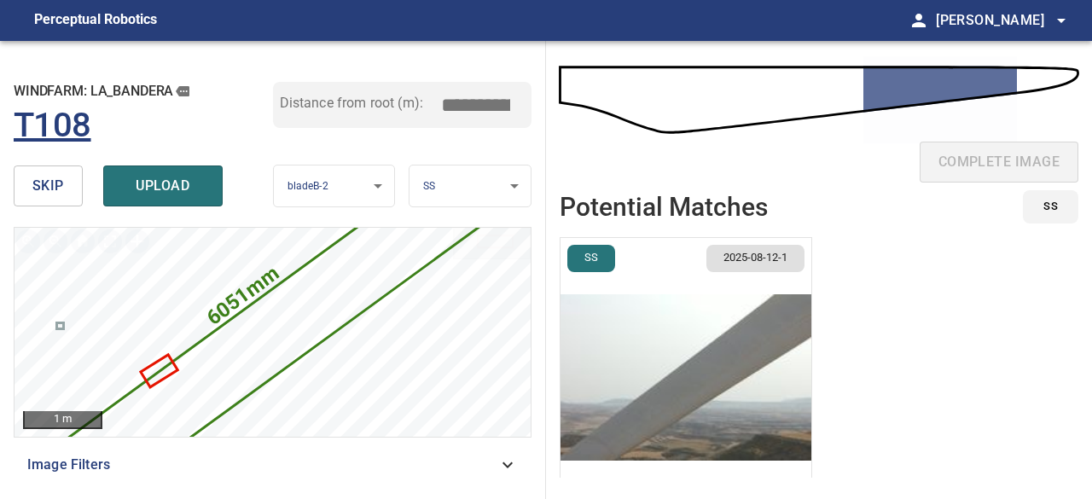
drag, startPoint x: 165, startPoint y: 182, endPoint x: 177, endPoint y: 129, distance: 54.4
click at [177, 129] on div "**********" at bounding box center [273, 270] width 546 height 458
click at [48, 182] on span "skip" at bounding box center [48, 186] width 32 height 24
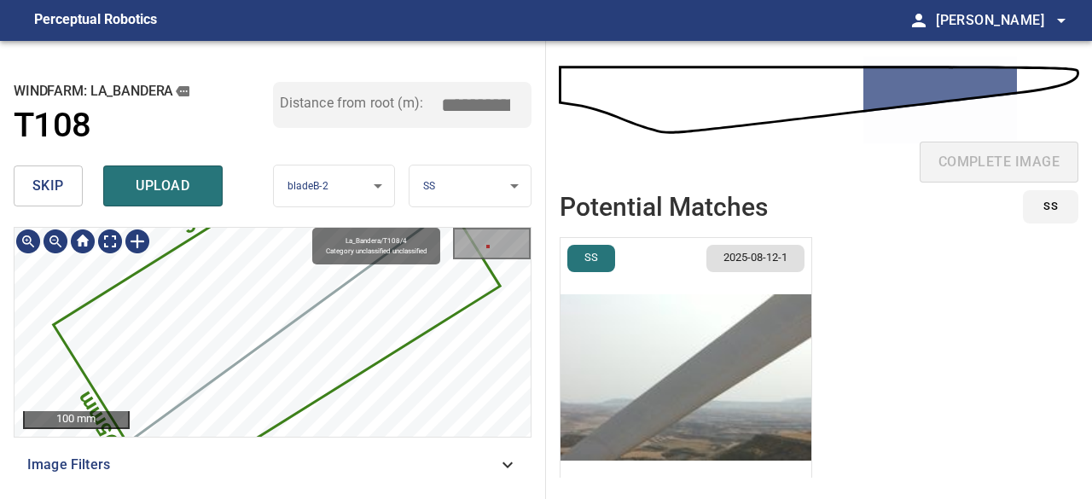
click at [287, 333] on icon at bounding box center [276, 305] width 443 height 381
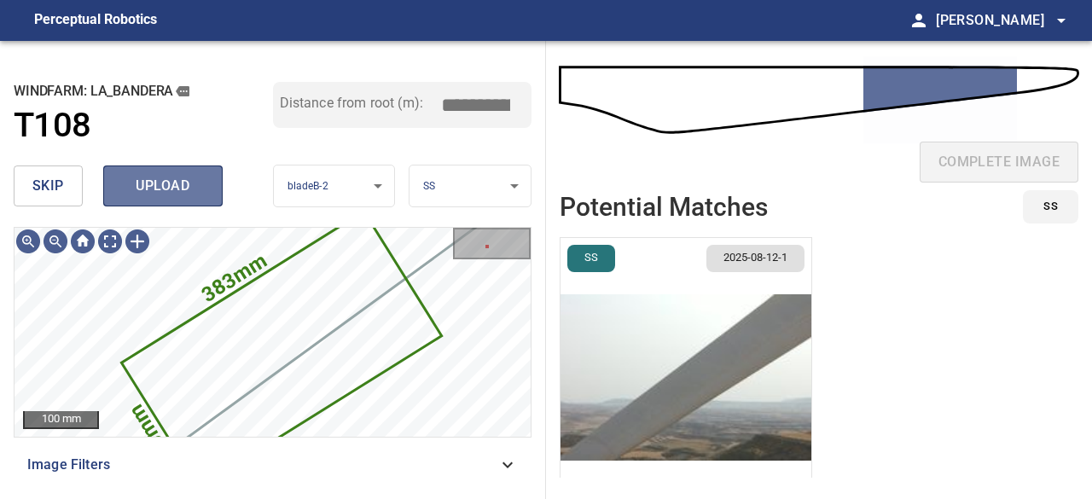
click at [188, 192] on span "upload" at bounding box center [163, 186] width 82 height 24
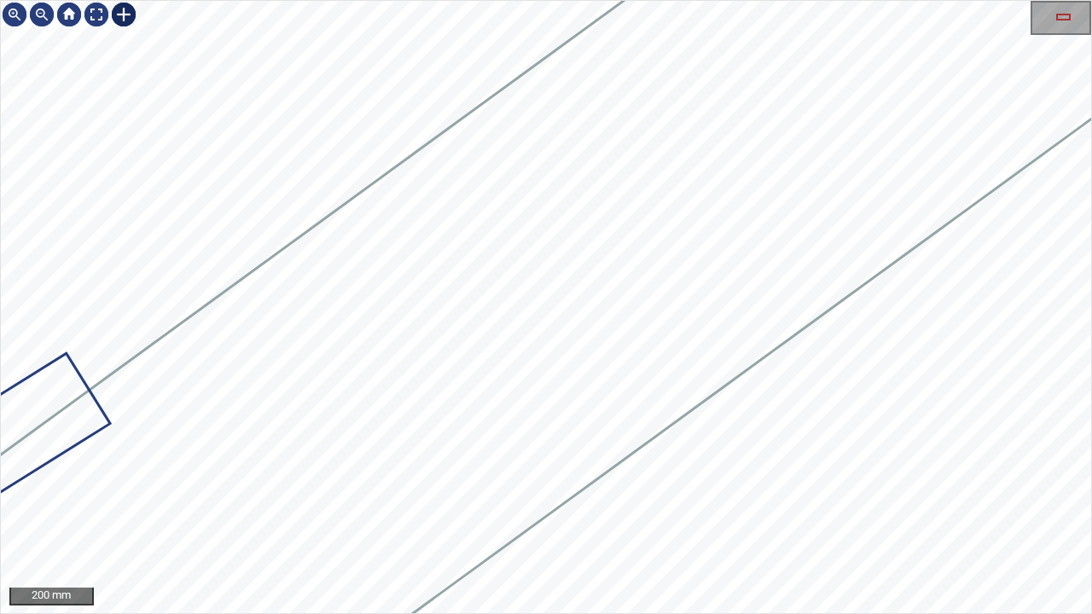
click at [119, 14] on div at bounding box center [123, 14] width 27 height 27
click at [174, 144] on div at bounding box center [546, 307] width 1090 height 612
click at [299, 182] on div at bounding box center [266, 208] width 119 height 101
click at [414, 84] on div "La_Bandera/T108/3 Category 2 unclassified" at bounding box center [546, 307] width 1090 height 612
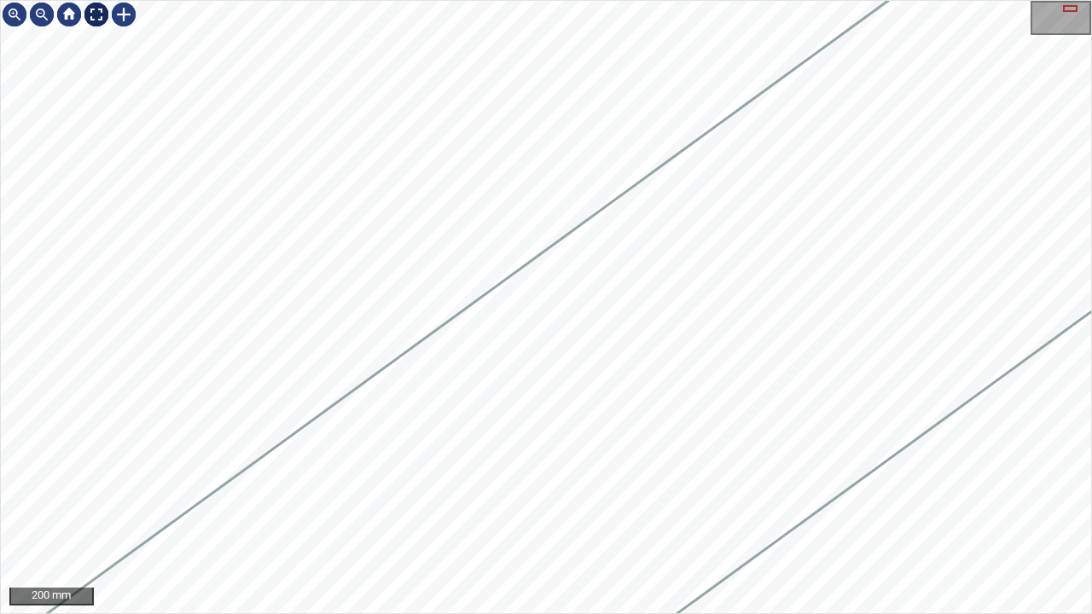
click at [96, 16] on div at bounding box center [96, 14] width 27 height 27
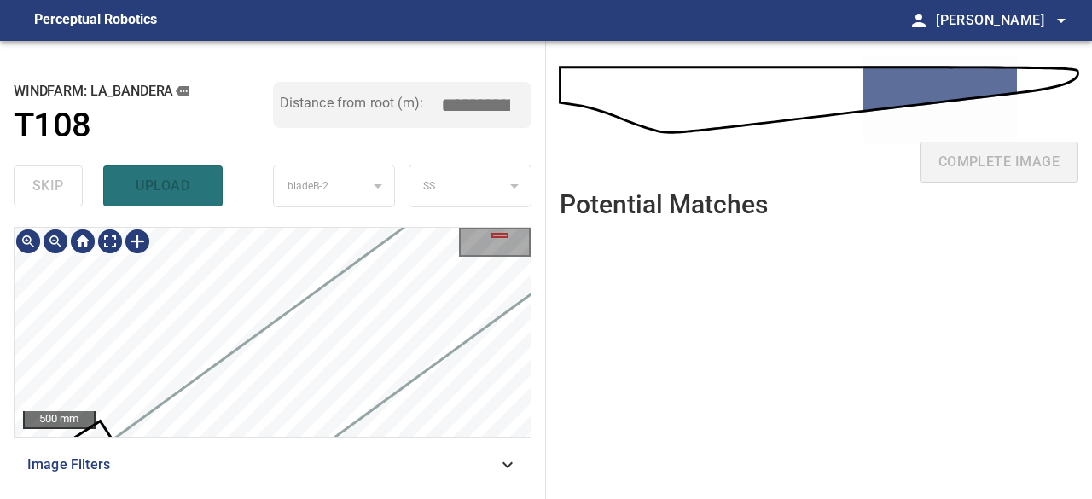
click at [275, 219] on div "**********" at bounding box center [273, 270] width 546 height 458
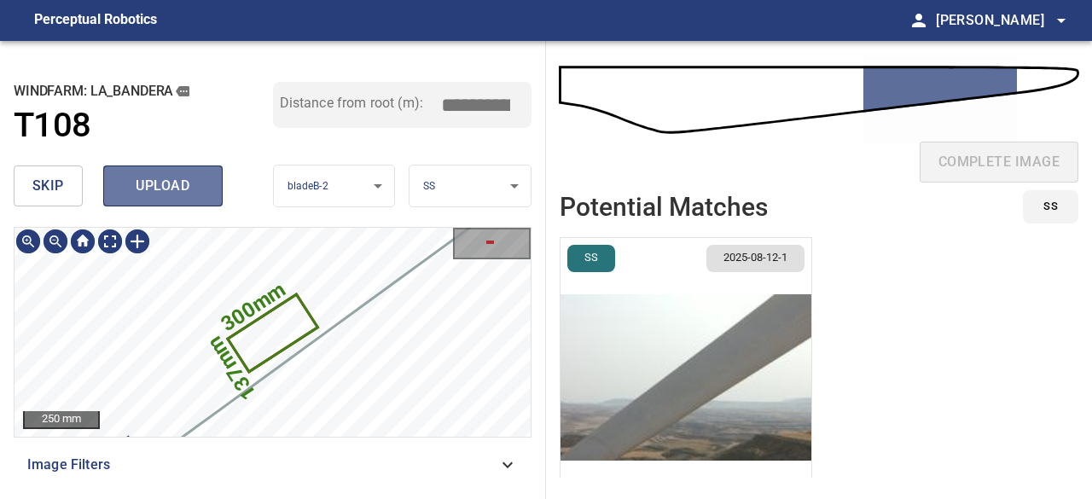
click at [192, 189] on span "upload" at bounding box center [163, 186] width 82 height 24
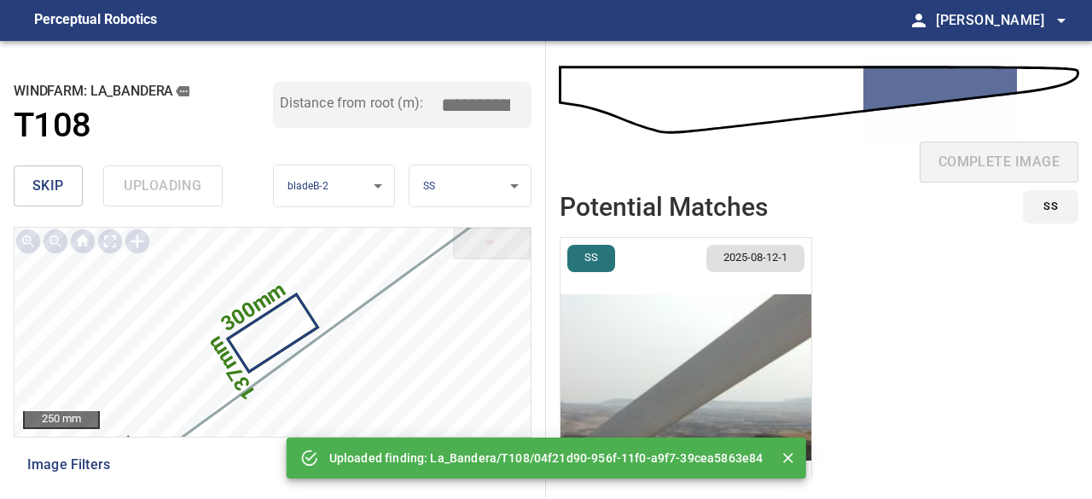
click at [192, 189] on div "skip uploading" at bounding box center [143, 186] width 259 height 55
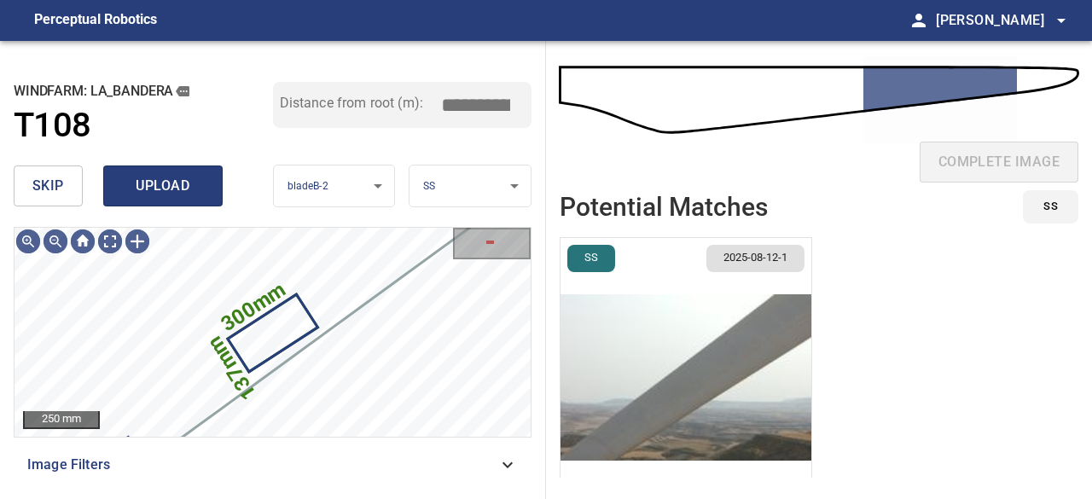
click at [182, 196] on span "upload" at bounding box center [163, 186] width 82 height 24
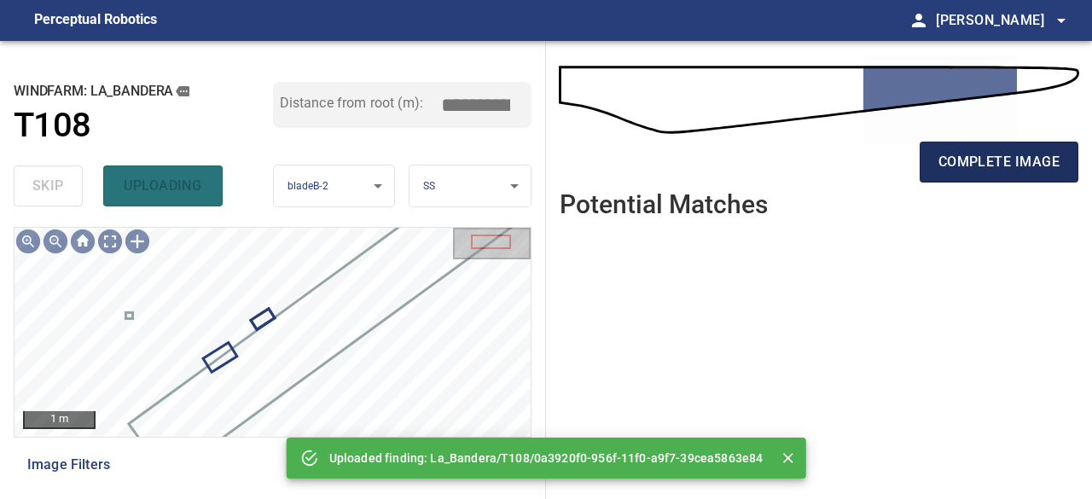
click at [982, 161] on span "complete image" at bounding box center [998, 162] width 121 height 24
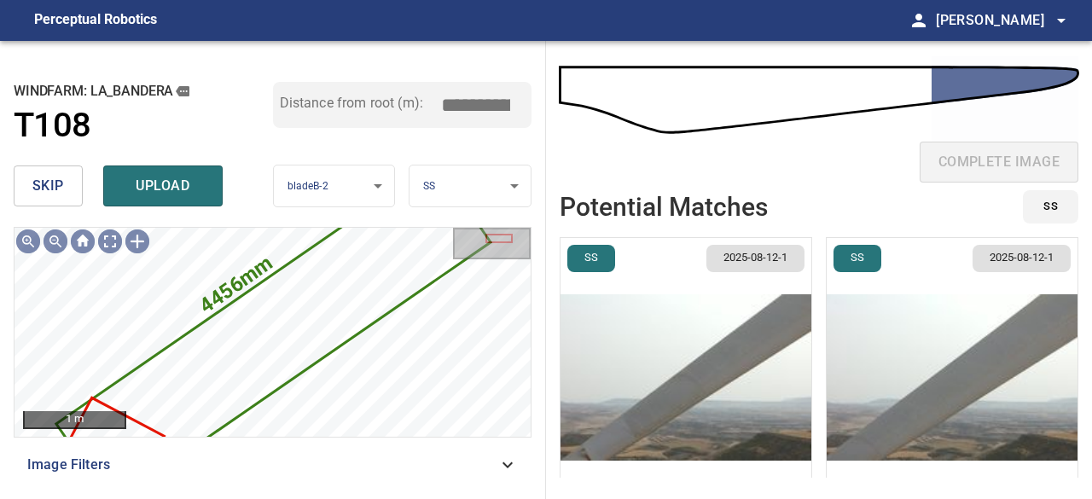
click at [61, 187] on span "skip" at bounding box center [48, 186] width 32 height 24
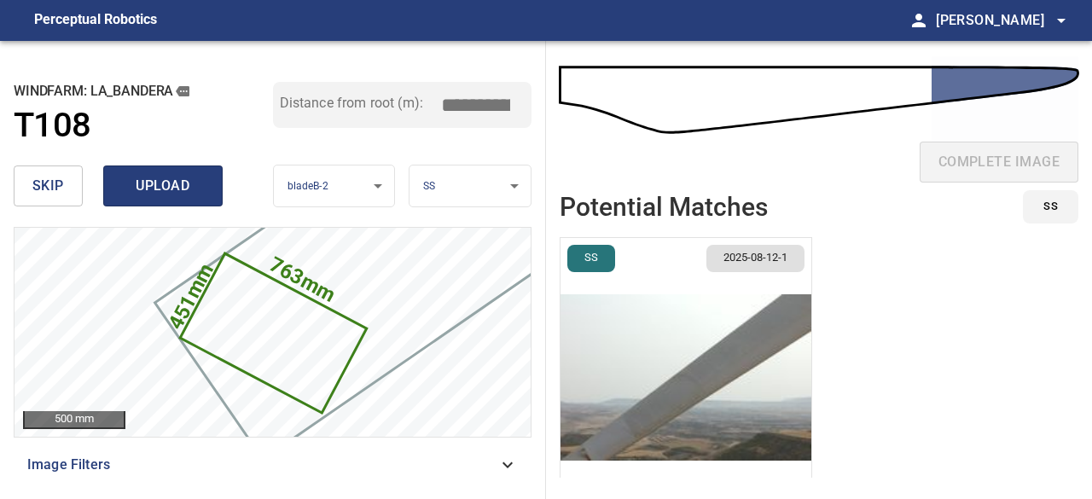
click at [164, 188] on span "upload" at bounding box center [163, 186] width 82 height 24
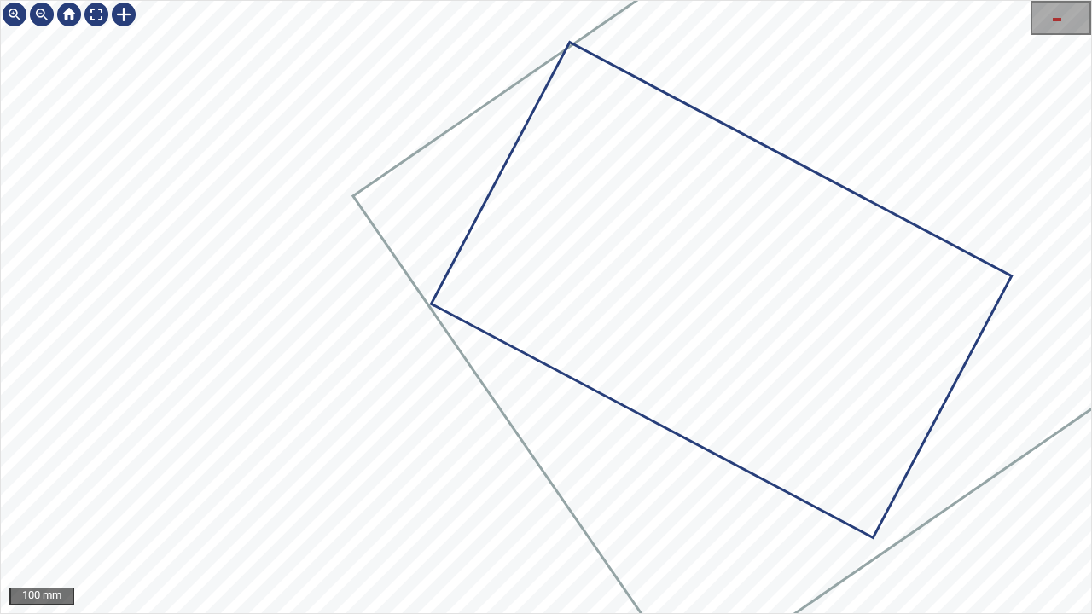
click at [177, 211] on div "334mm 116mm La_Bandera/T108/2 Category 2 unclassified" at bounding box center [546, 307] width 1090 height 612
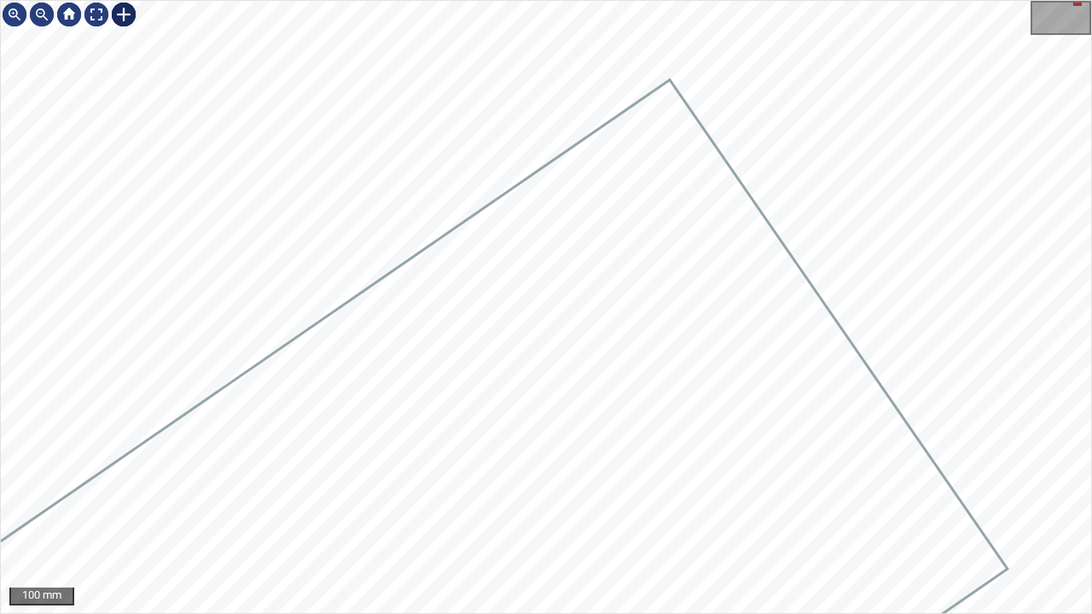
click at [126, 14] on div at bounding box center [123, 14] width 27 height 27
click at [292, 177] on div "334mm 116mm La_Bandera/T108/2 Category 2 unclassified" at bounding box center [546, 307] width 1090 height 612
click at [431, 200] on div at bounding box center [389, 213] width 130 height 112
click at [100, 10] on div at bounding box center [96, 14] width 27 height 27
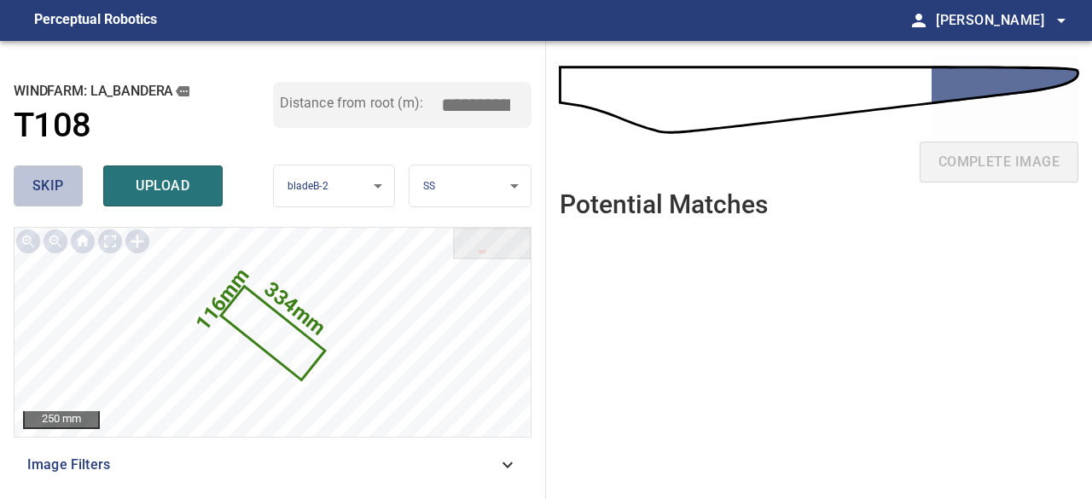
click at [74, 192] on button "skip" at bounding box center [48, 185] width 69 height 41
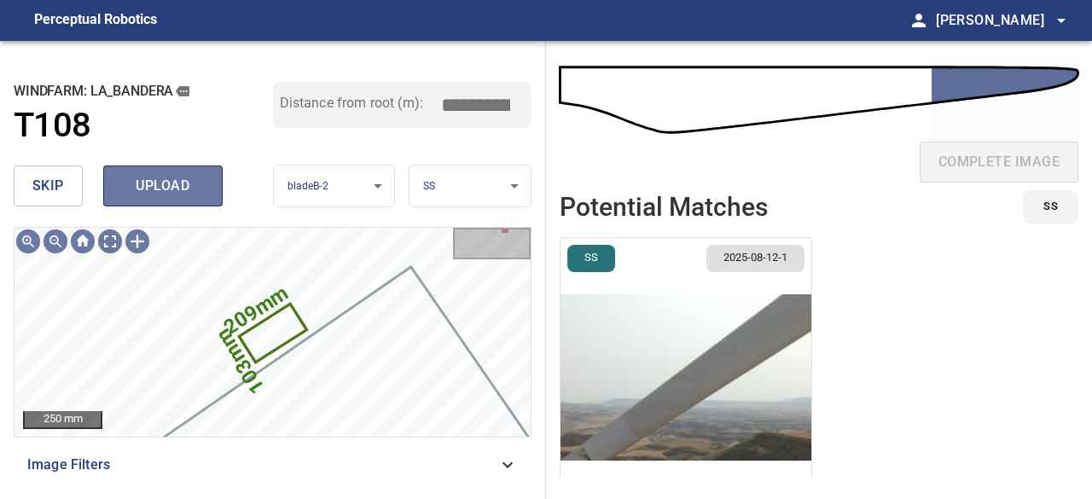
click at [179, 182] on span "upload" at bounding box center [163, 186] width 82 height 24
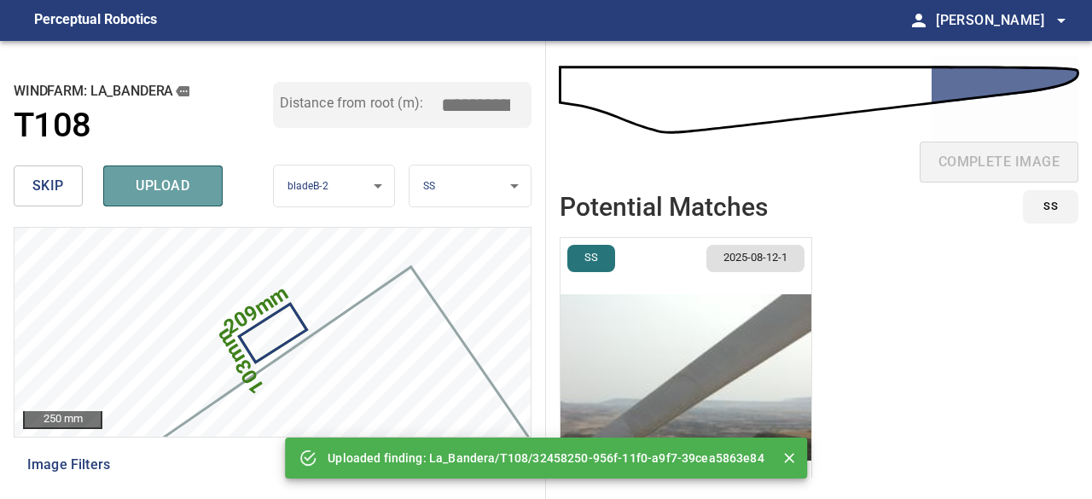
click at [176, 182] on span "upload" at bounding box center [163, 186] width 82 height 24
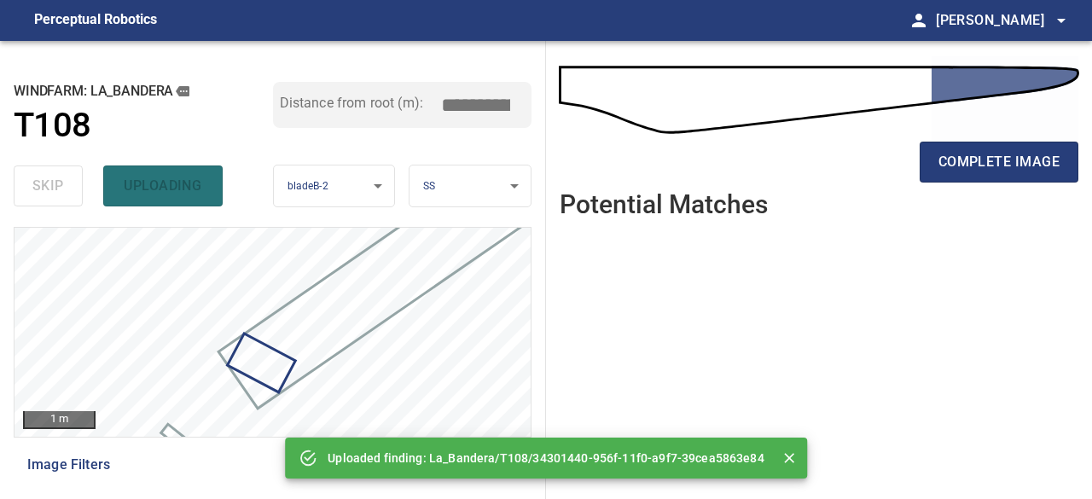
click at [177, 182] on div "skip uploading" at bounding box center [143, 186] width 259 height 55
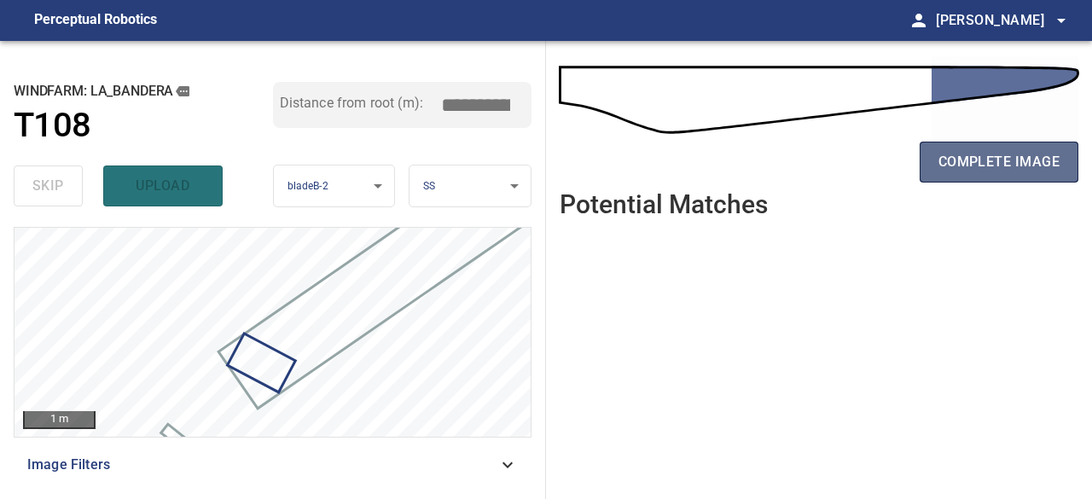
click at [942, 164] on span "complete image" at bounding box center [998, 162] width 121 height 24
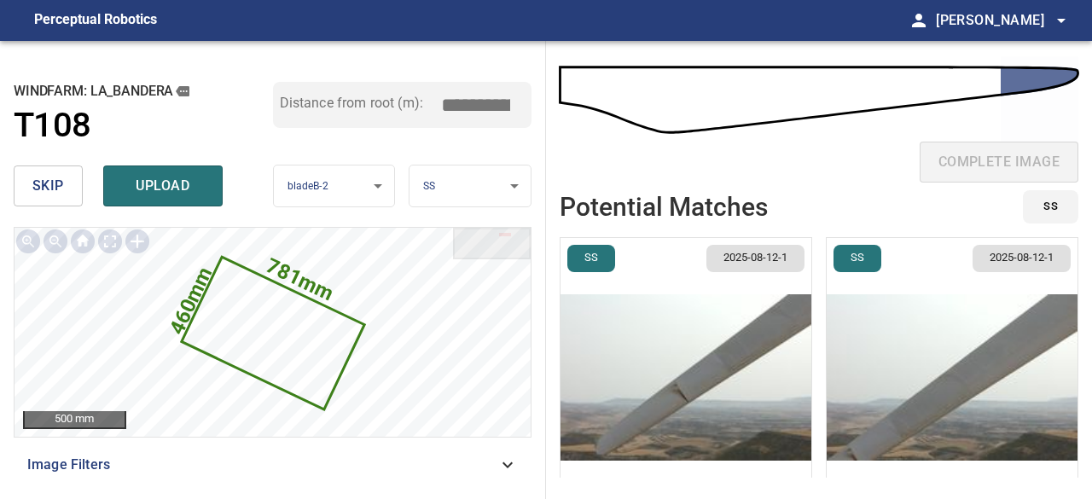
click at [669, 376] on img "button" at bounding box center [685, 377] width 251 height 279
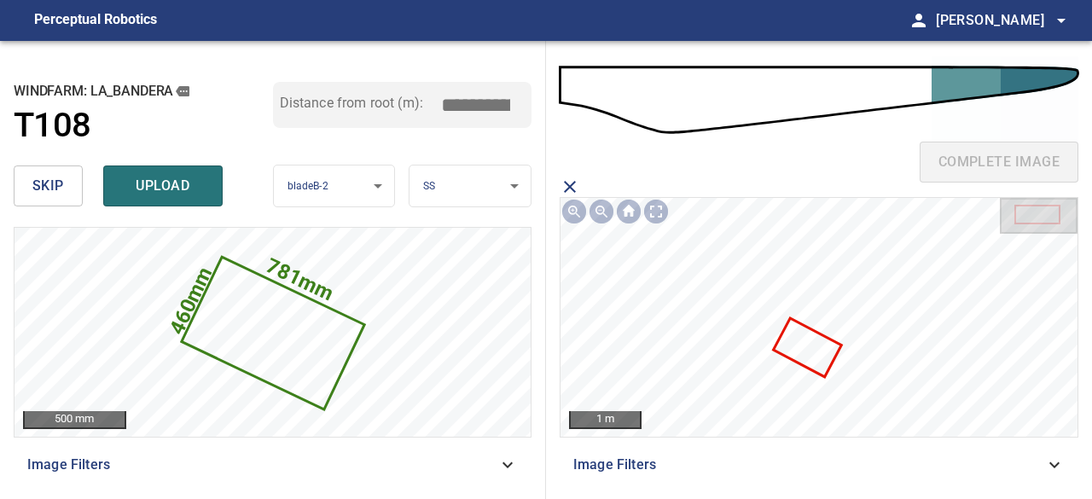
click at [790, 342] on icon at bounding box center [807, 347] width 65 height 55
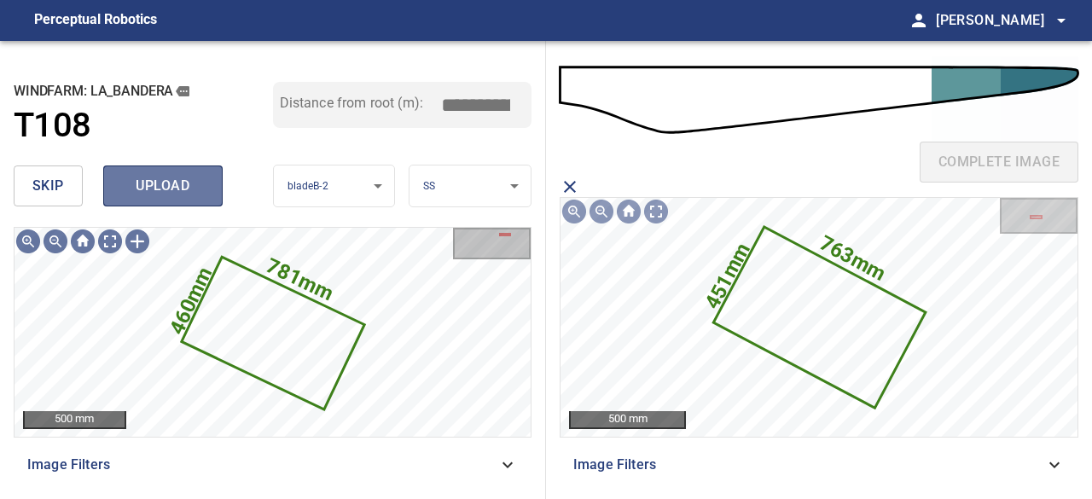
click at [145, 174] on span "upload" at bounding box center [163, 186] width 82 height 24
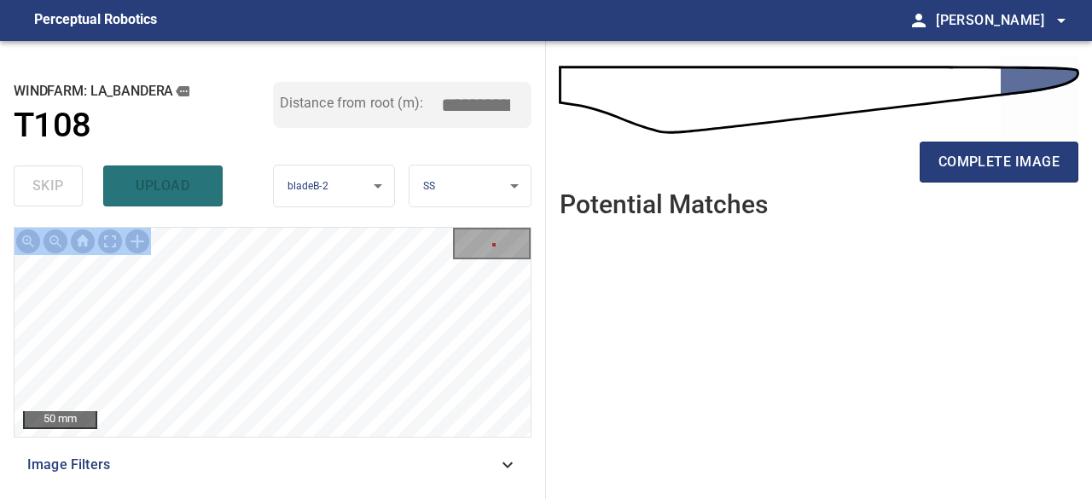
click at [148, 327] on div "**********" at bounding box center [273, 270] width 546 height 458
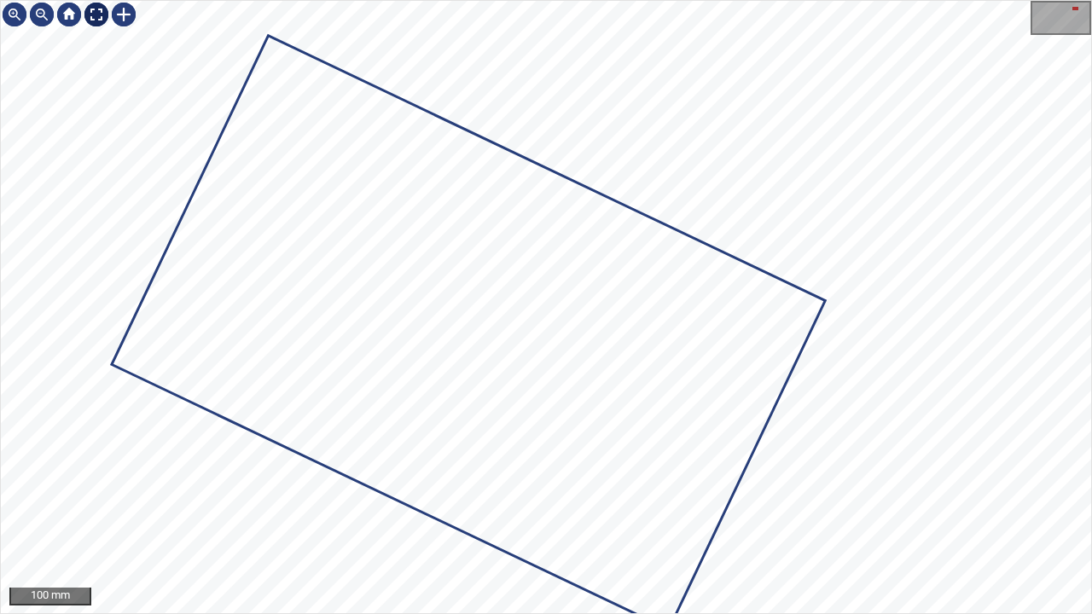
click at [92, 15] on div at bounding box center [96, 14] width 27 height 27
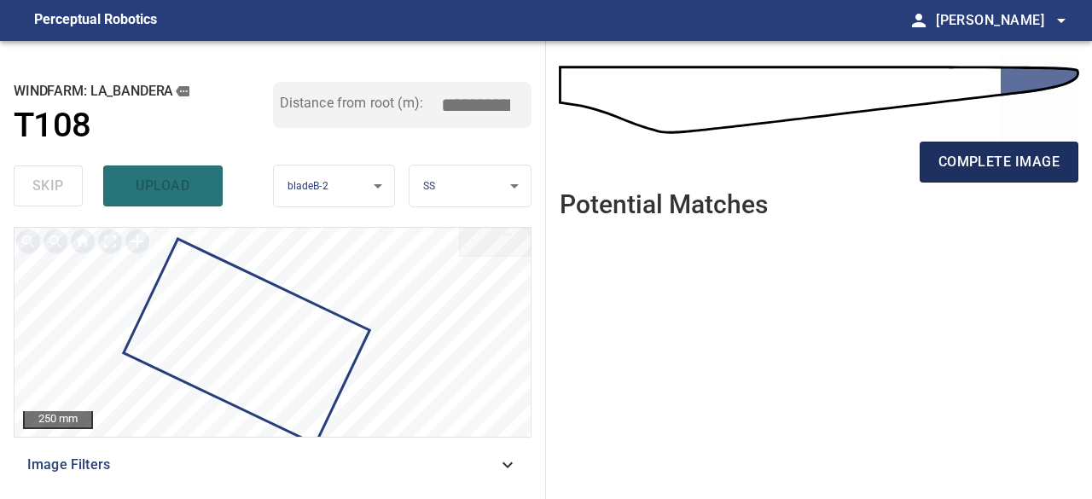
click at [993, 176] on button "complete image" at bounding box center [998, 162] width 159 height 41
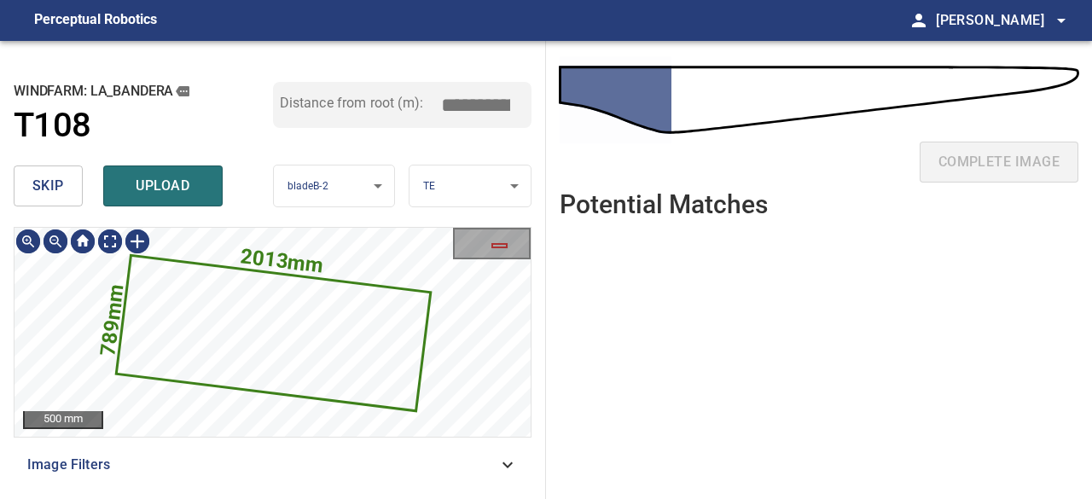
click at [50, 190] on span "skip" at bounding box center [48, 186] width 32 height 24
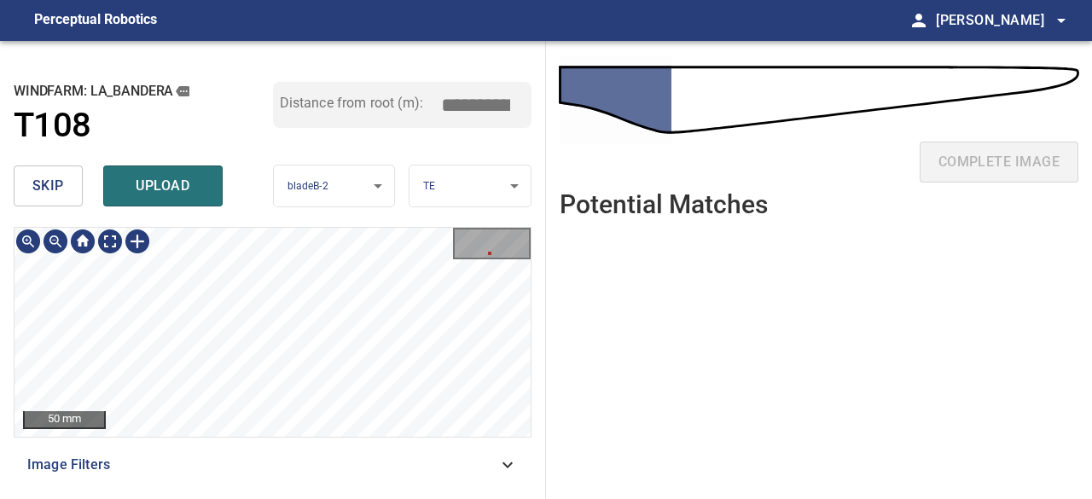
click at [295, 405] on icon at bounding box center [341, 246] width 838 height 744
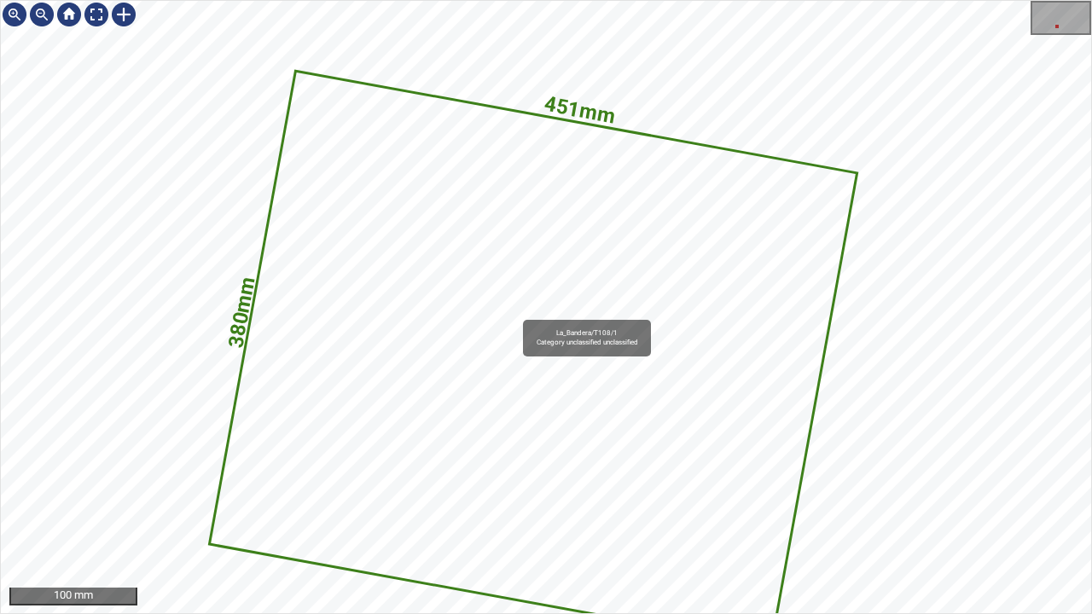
click at [562, 264] on icon at bounding box center [533, 358] width 645 height 573
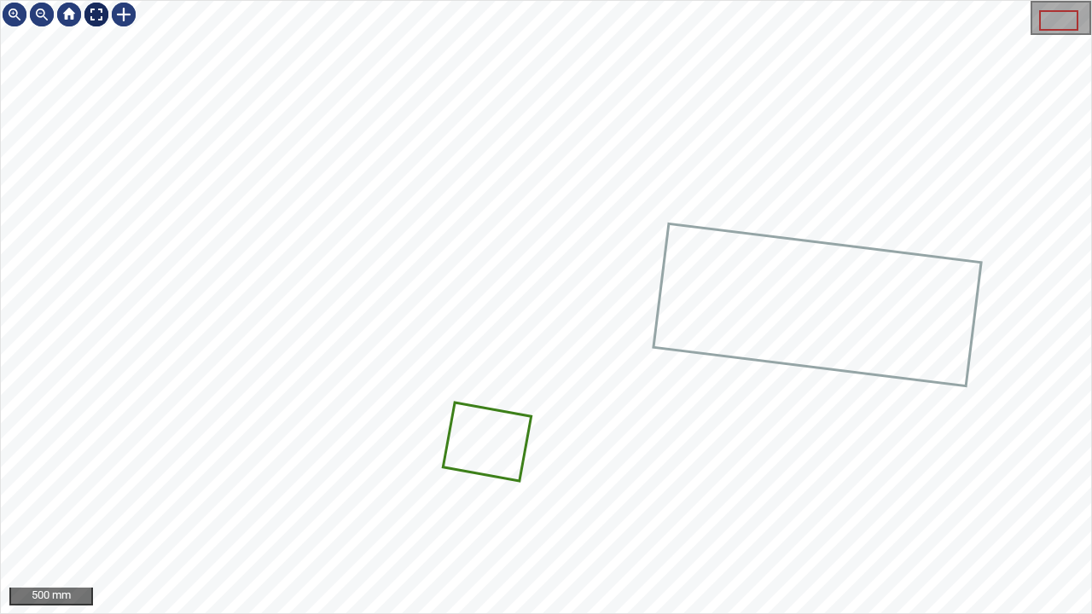
click at [90, 14] on div at bounding box center [96, 14] width 27 height 27
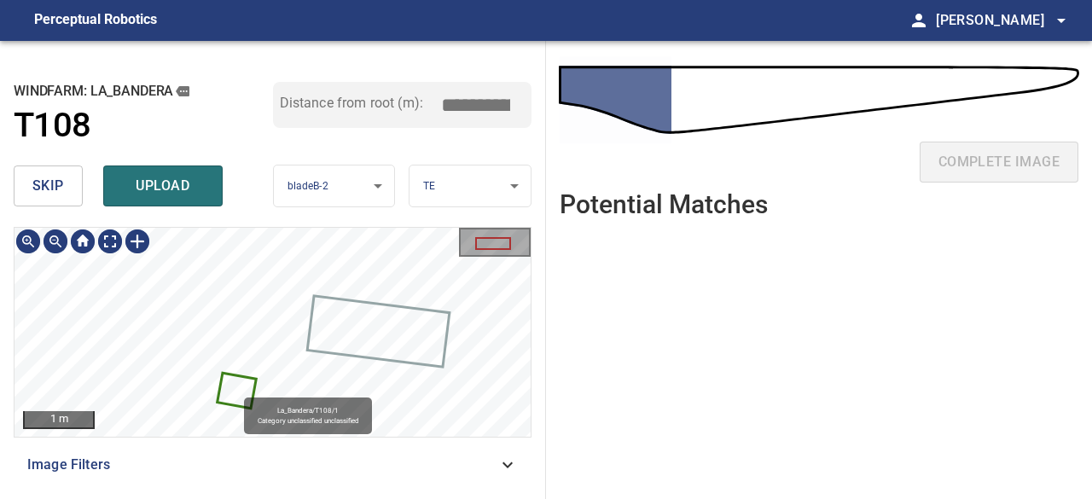
click at [238, 386] on icon at bounding box center [237, 390] width 36 height 32
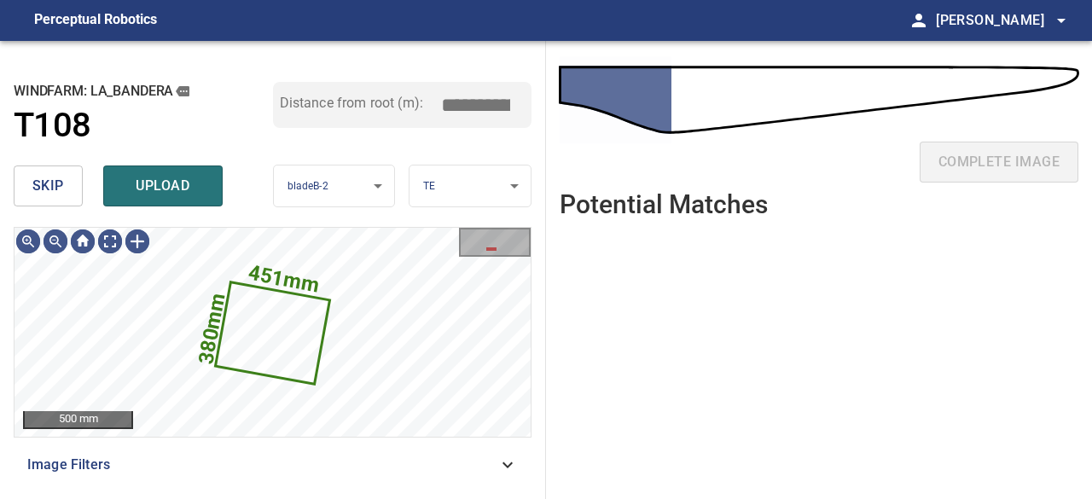
click at [153, 196] on span "upload" at bounding box center [163, 186] width 82 height 24
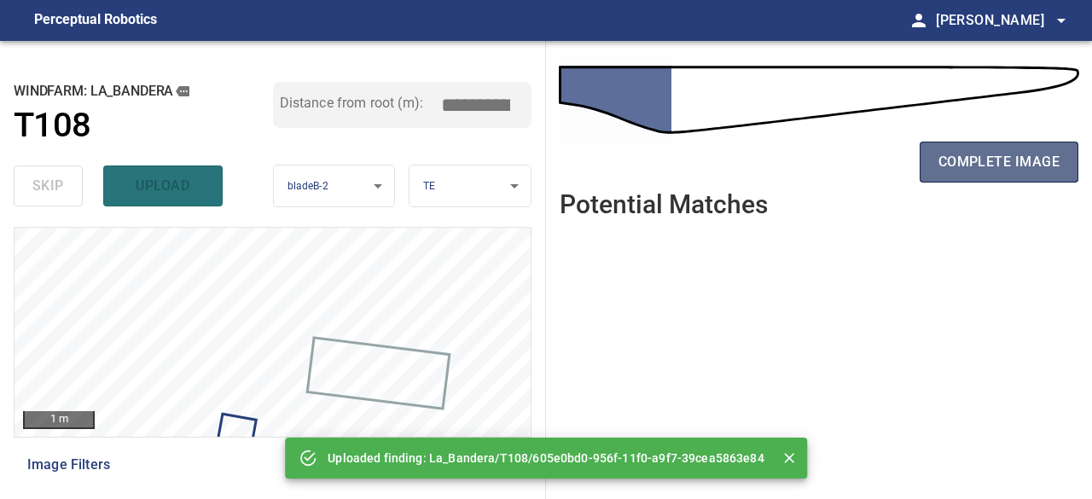
click at [948, 165] on span "complete image" at bounding box center [998, 162] width 121 height 24
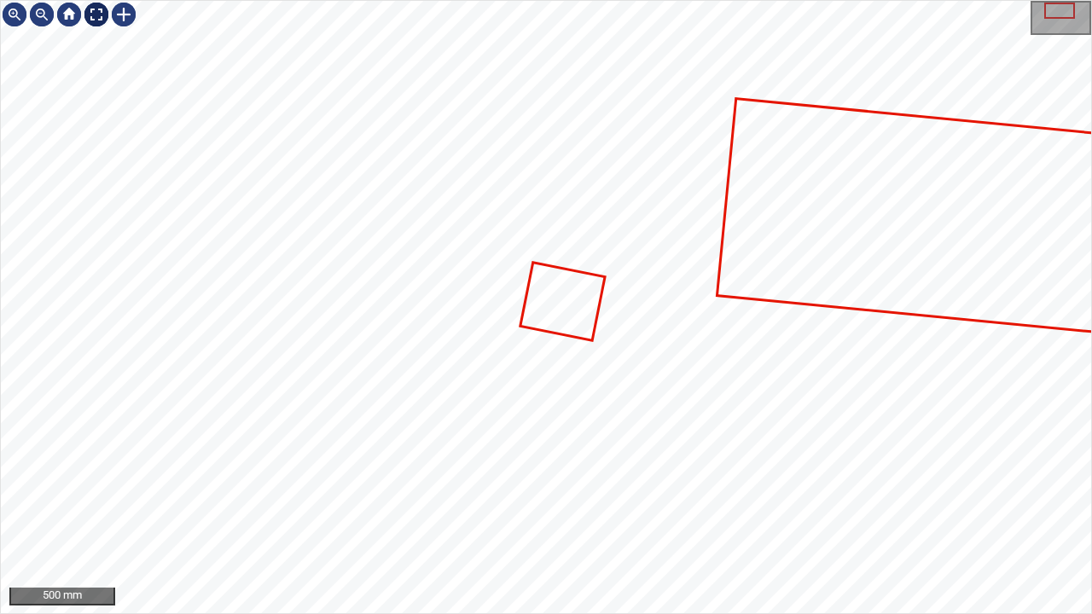
click at [91, 12] on div at bounding box center [96, 14] width 27 height 27
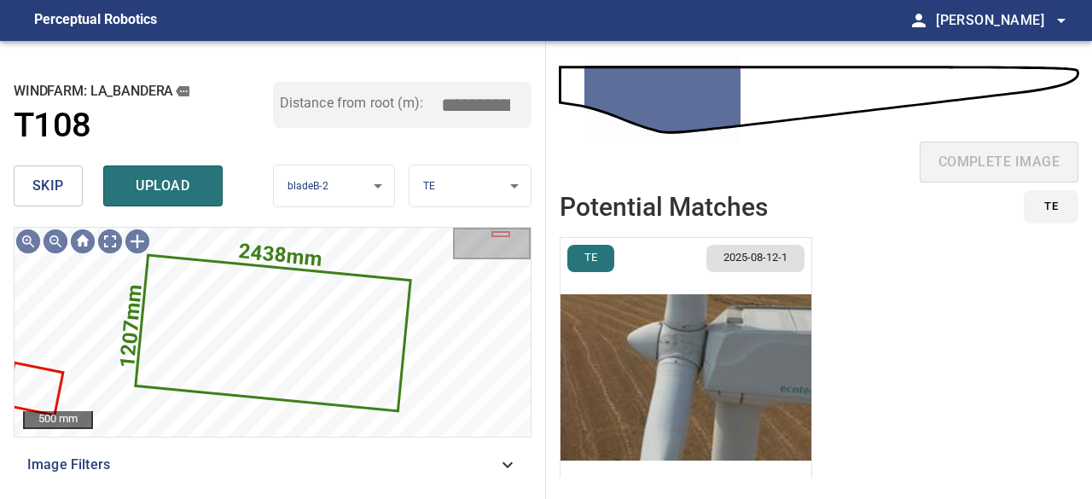
click at [60, 179] on span "skip" at bounding box center [48, 186] width 32 height 24
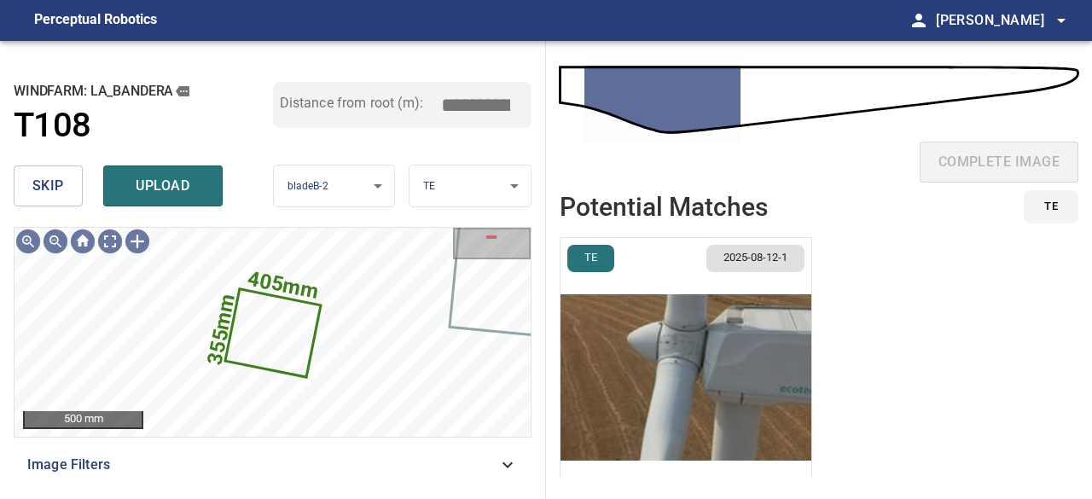
click at [663, 415] on img "button" at bounding box center [685, 377] width 251 height 279
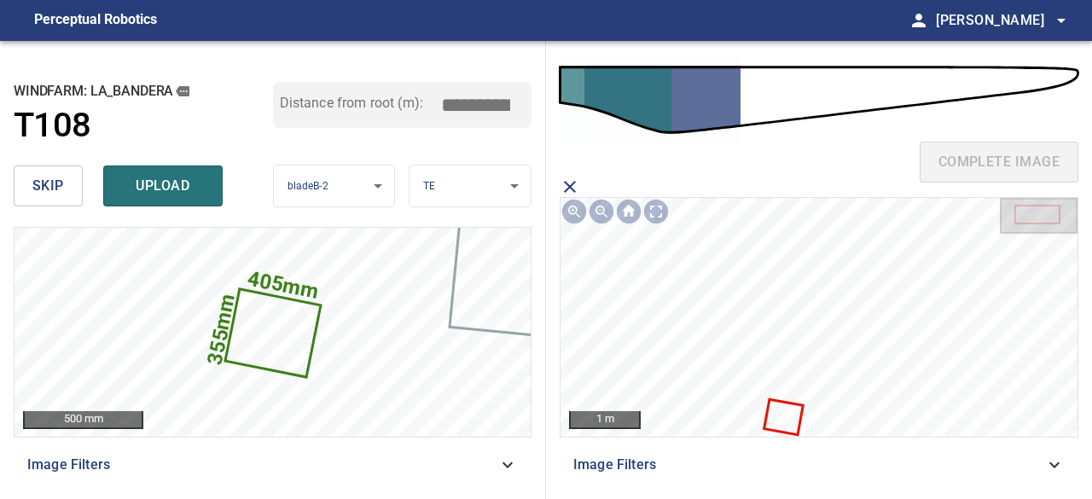
click at [773, 412] on icon at bounding box center [783, 416] width 37 height 32
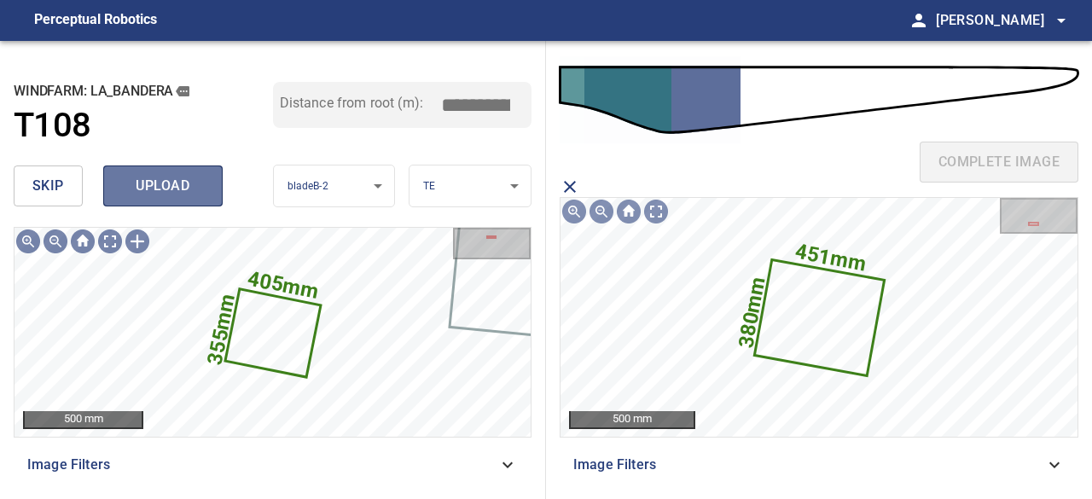
click at [199, 190] on span "upload" at bounding box center [163, 186] width 82 height 24
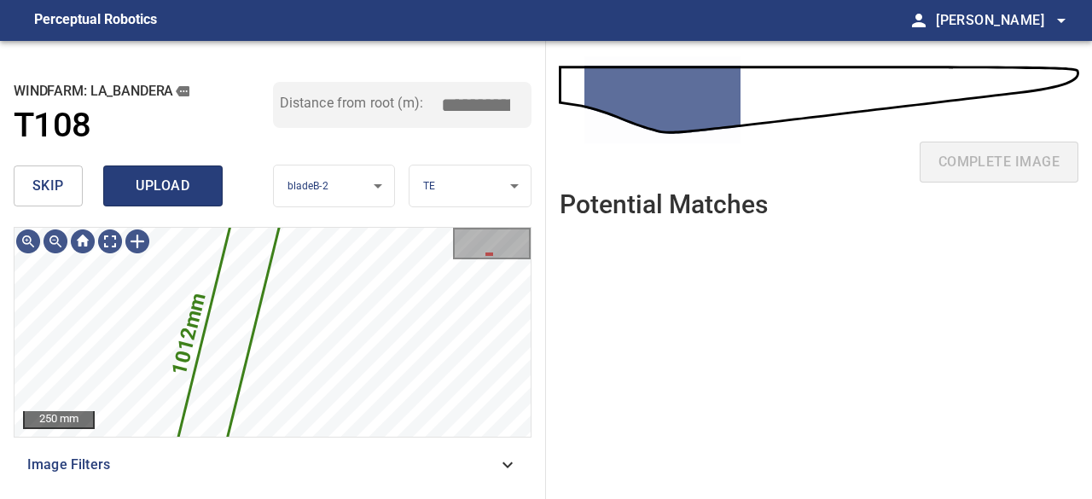
click at [171, 187] on span "upload" at bounding box center [163, 186] width 82 height 24
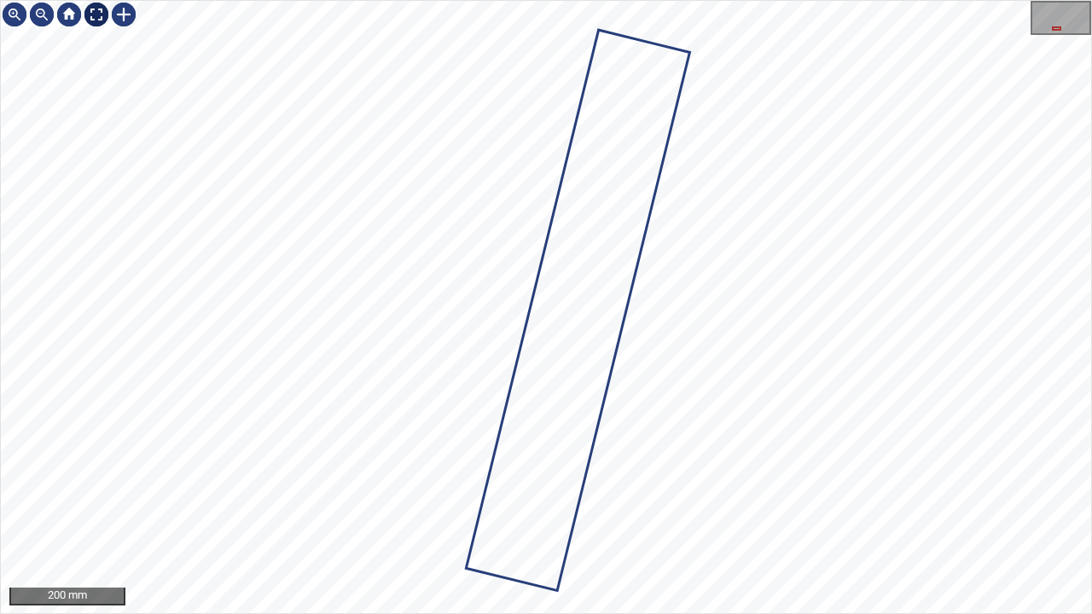
click at [96, 12] on div at bounding box center [96, 14] width 27 height 27
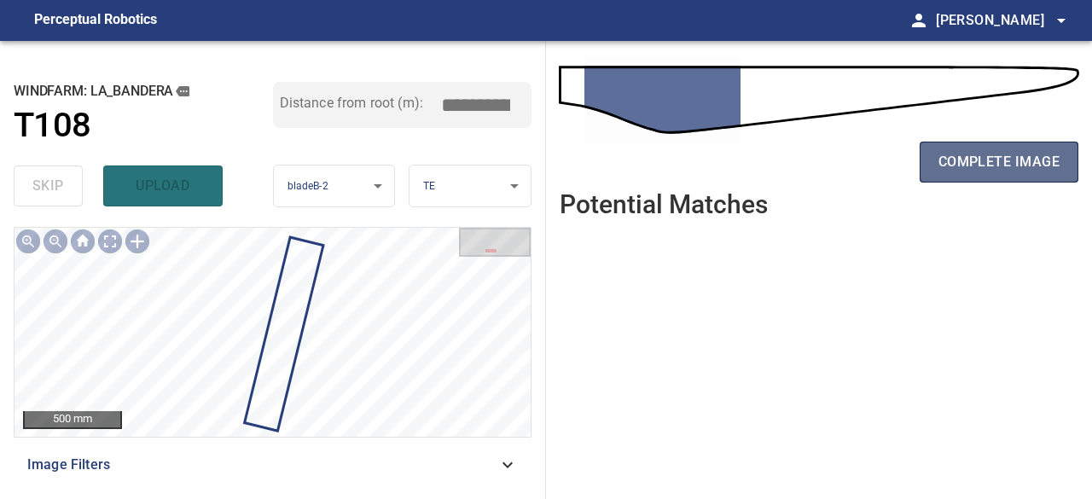
click at [996, 159] on span "complete image" at bounding box center [998, 162] width 121 height 24
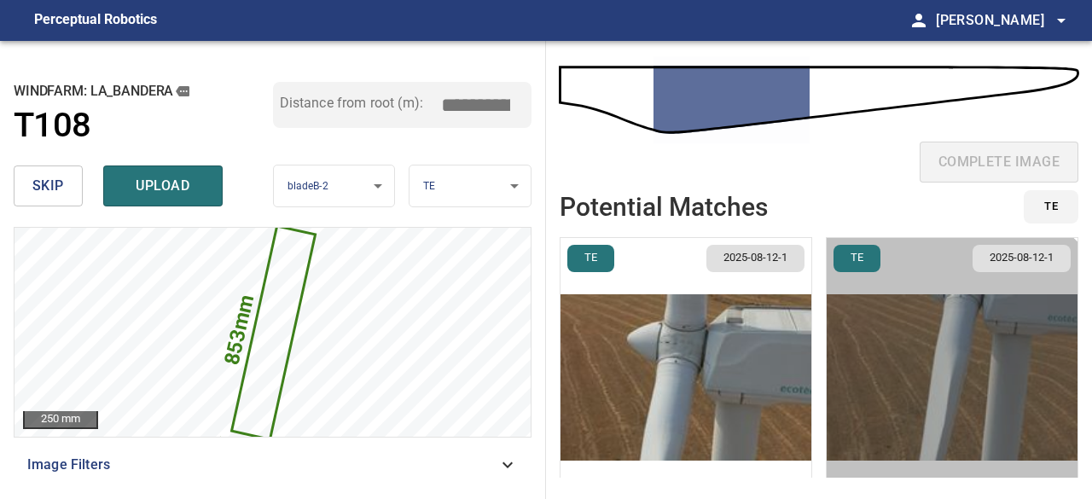
click at [913, 393] on img "button" at bounding box center [951, 377] width 251 height 279
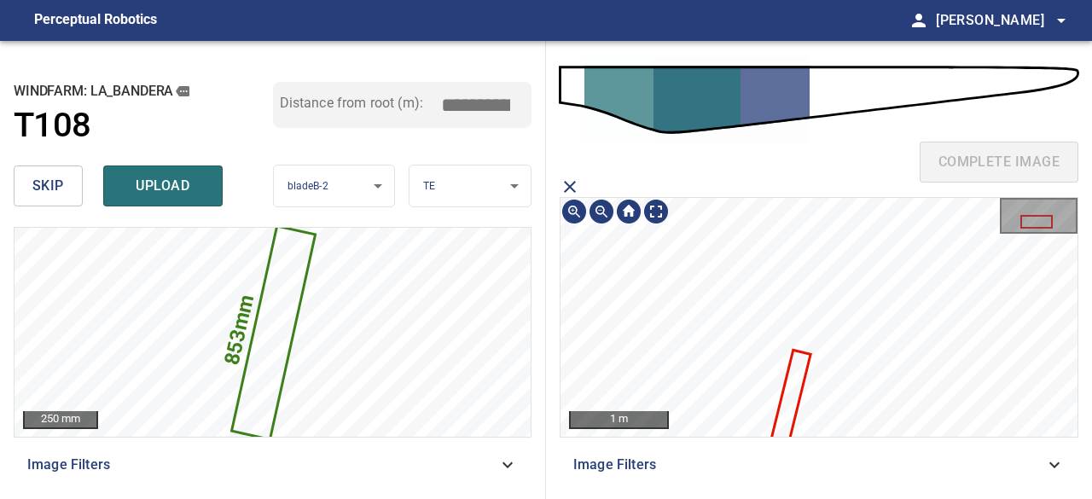
click at [794, 403] on icon at bounding box center [790, 399] width 38 height 96
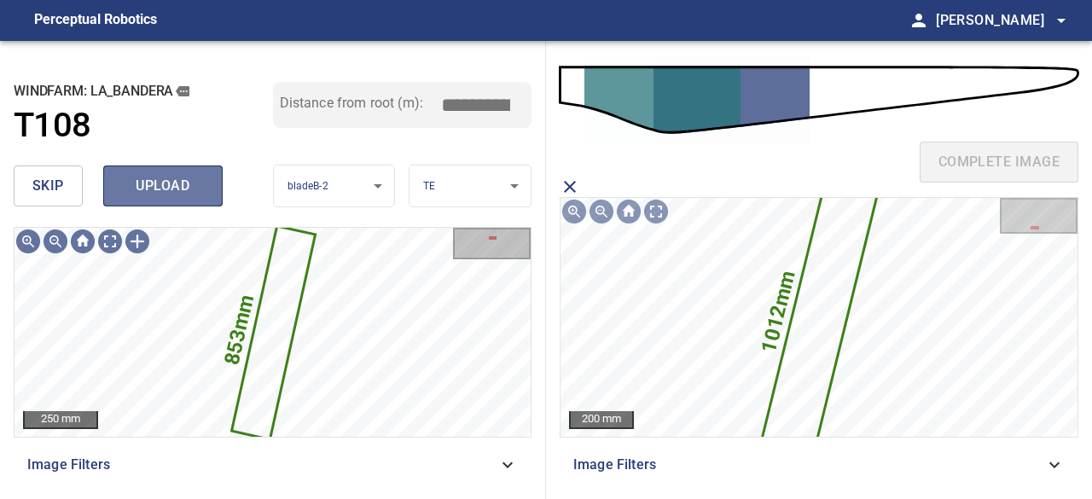
click at [169, 175] on span "upload" at bounding box center [163, 186] width 82 height 24
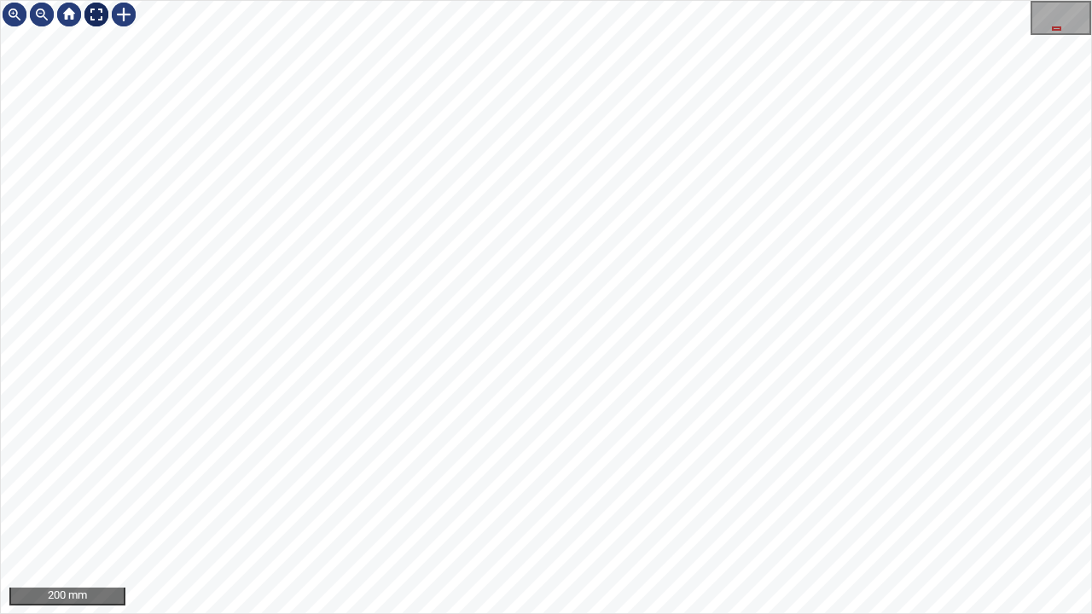
click at [93, 14] on div at bounding box center [96, 14] width 27 height 27
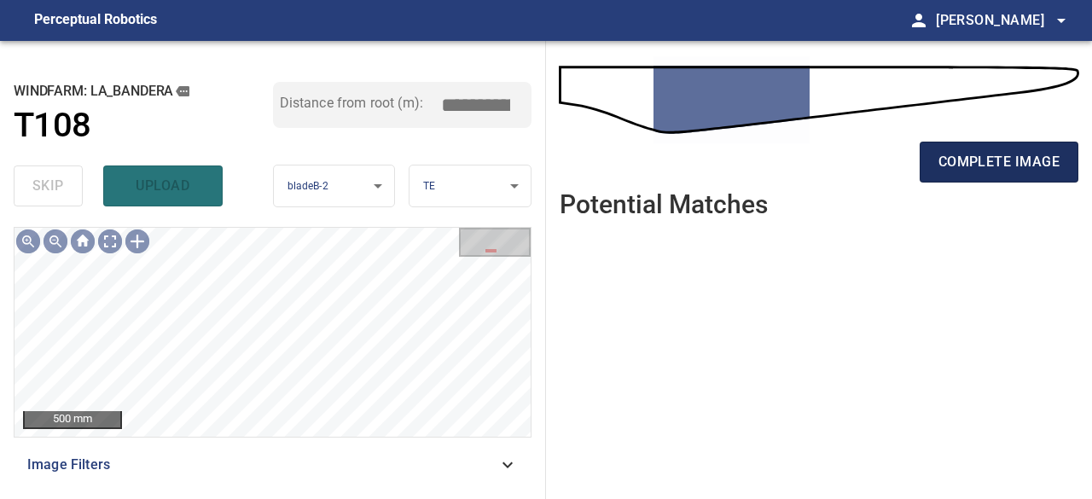
click at [1042, 168] on span "complete image" at bounding box center [998, 162] width 121 height 24
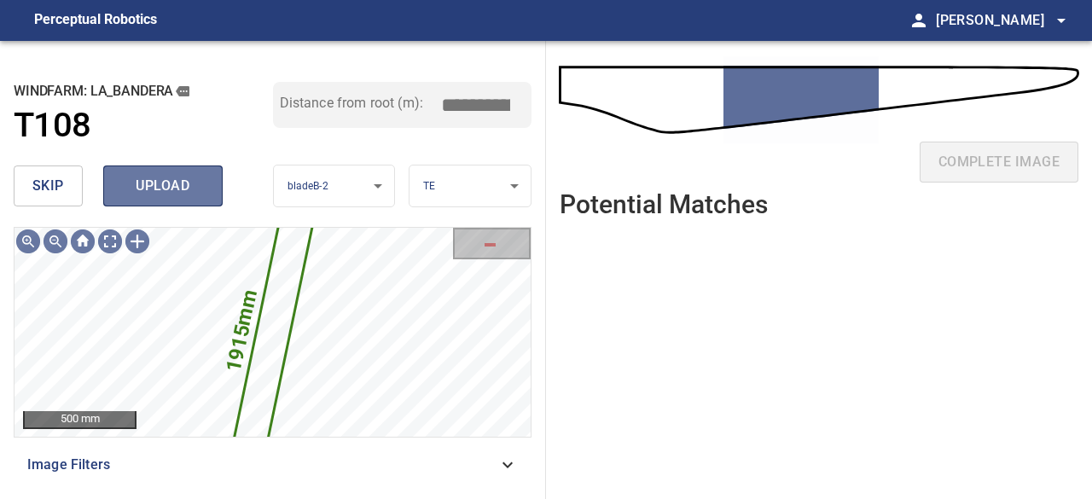
click at [170, 194] on span "upload" at bounding box center [163, 186] width 82 height 24
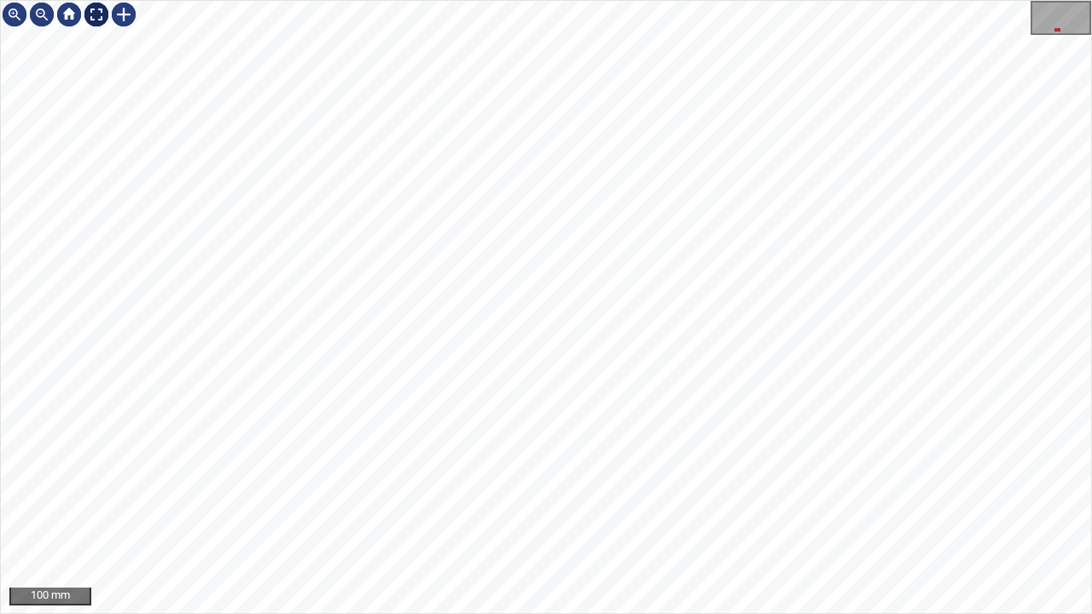
click at [90, 12] on div at bounding box center [96, 14] width 27 height 27
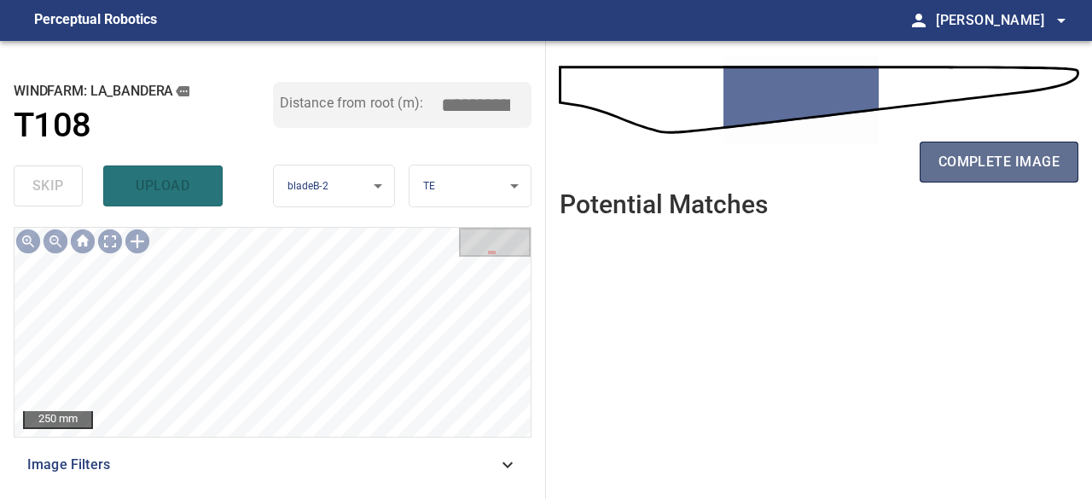
click at [956, 168] on span "complete image" at bounding box center [998, 162] width 121 height 24
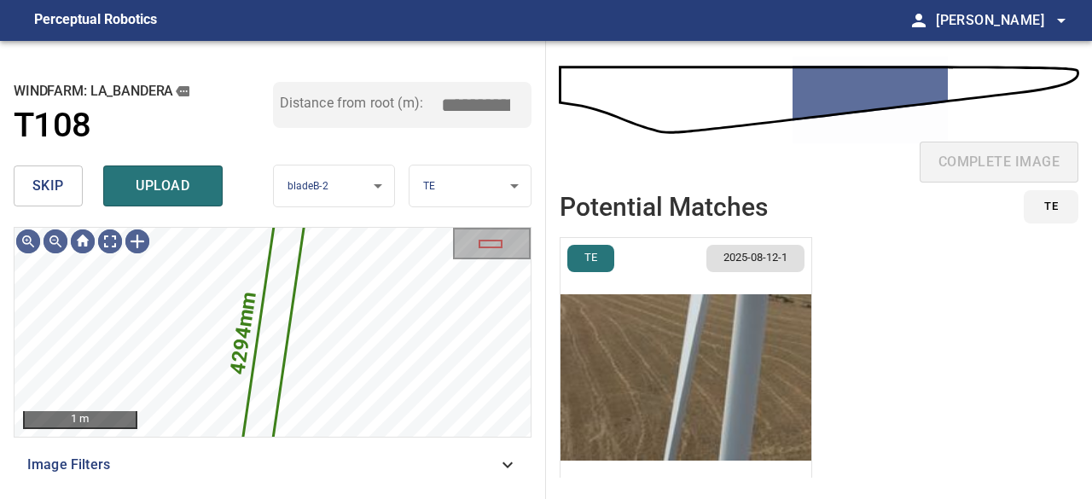
click at [50, 200] on button "skip" at bounding box center [48, 185] width 69 height 41
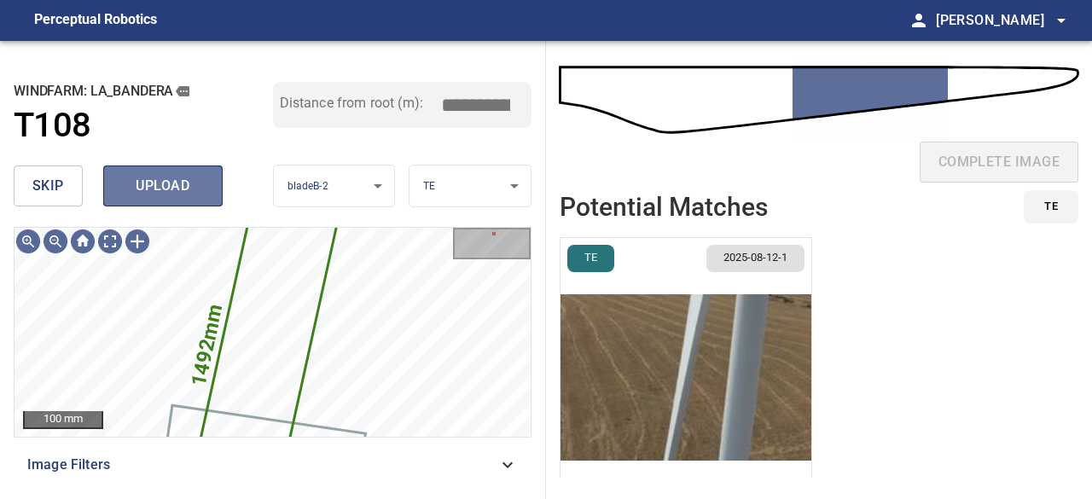
click at [182, 183] on span "upload" at bounding box center [163, 186] width 82 height 24
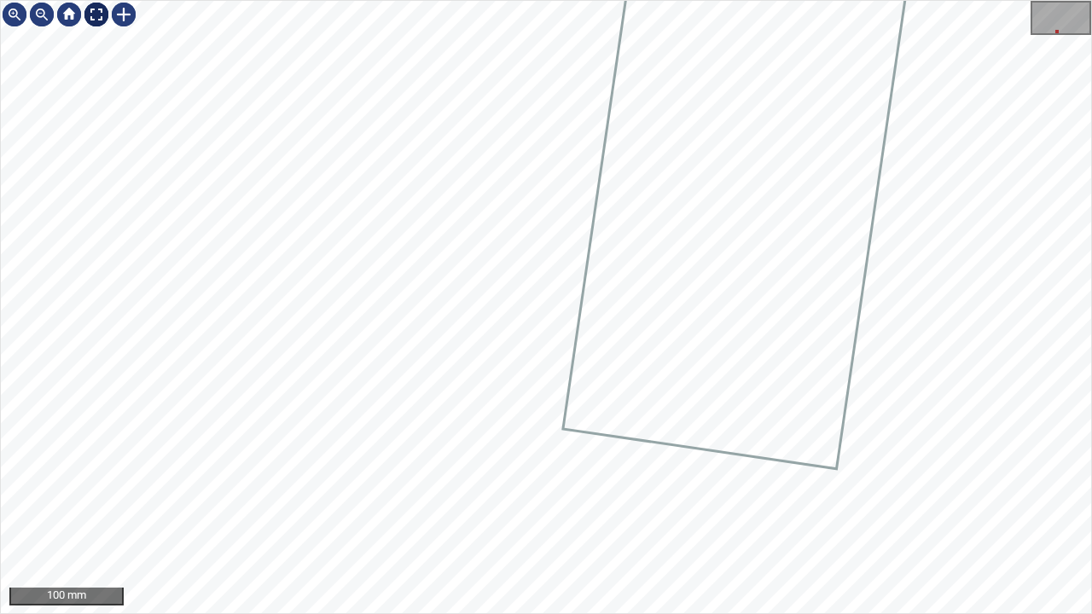
click at [97, 14] on div at bounding box center [96, 14] width 27 height 27
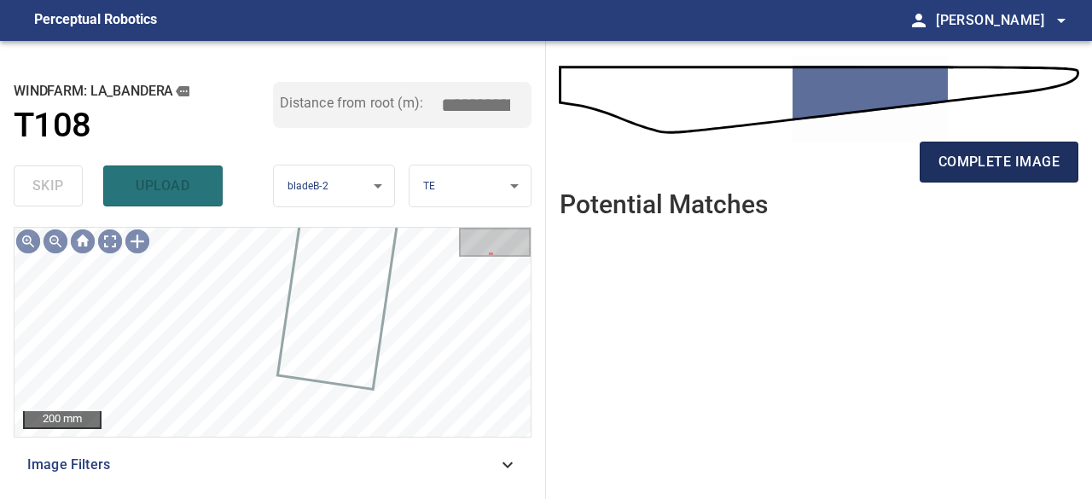
click at [965, 166] on span "complete image" at bounding box center [998, 162] width 121 height 24
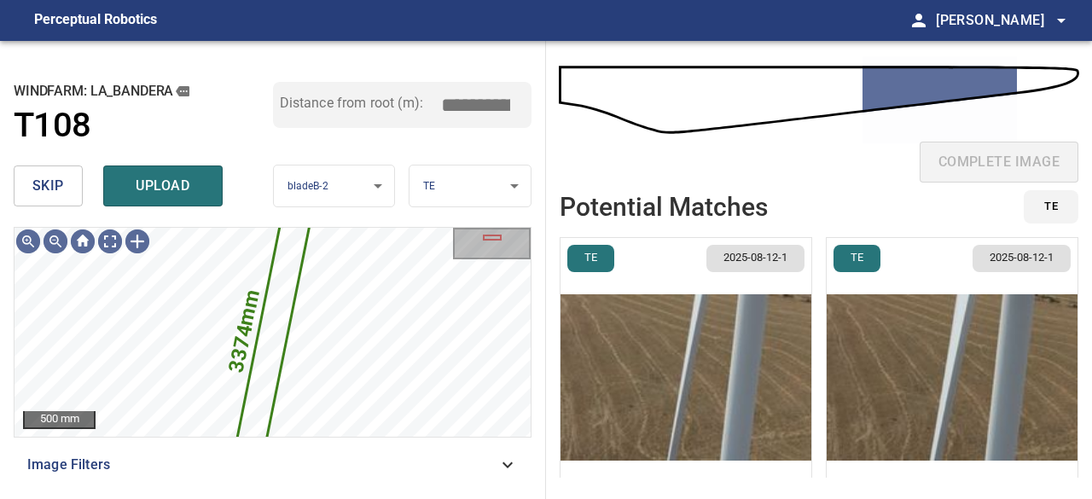
click at [63, 192] on button "skip" at bounding box center [48, 185] width 69 height 41
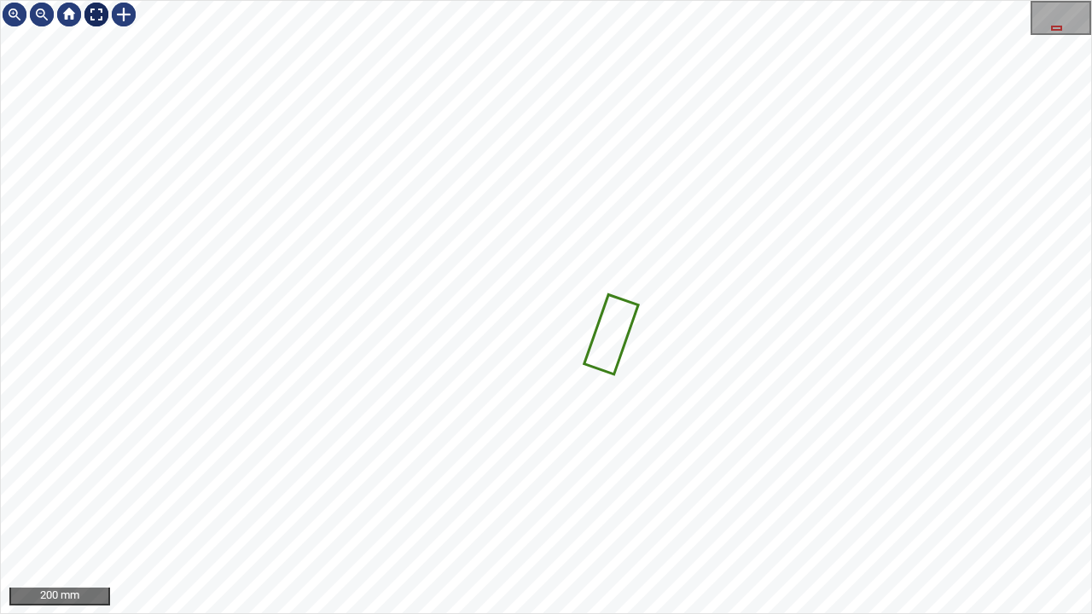
click at [94, 12] on div at bounding box center [96, 14] width 27 height 27
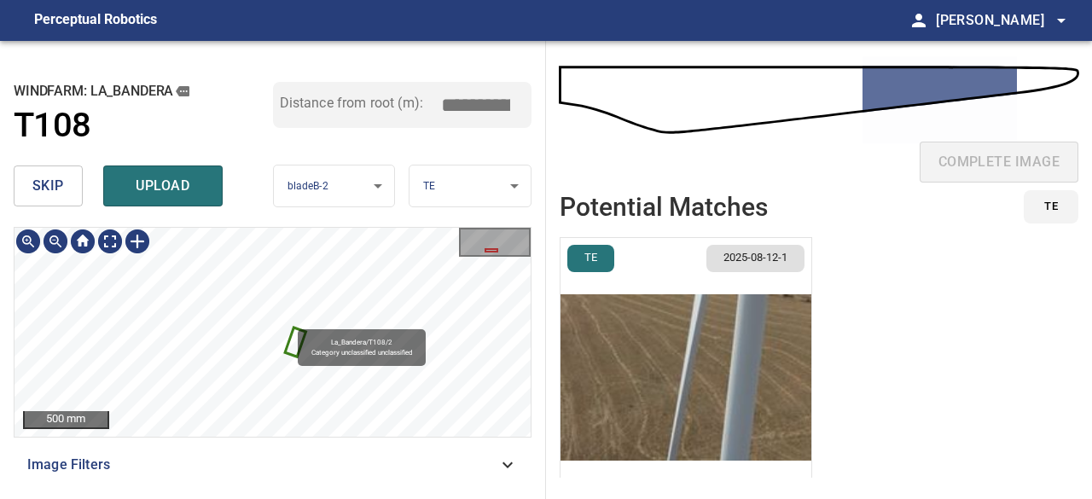
click at [292, 336] on icon at bounding box center [295, 342] width 17 height 26
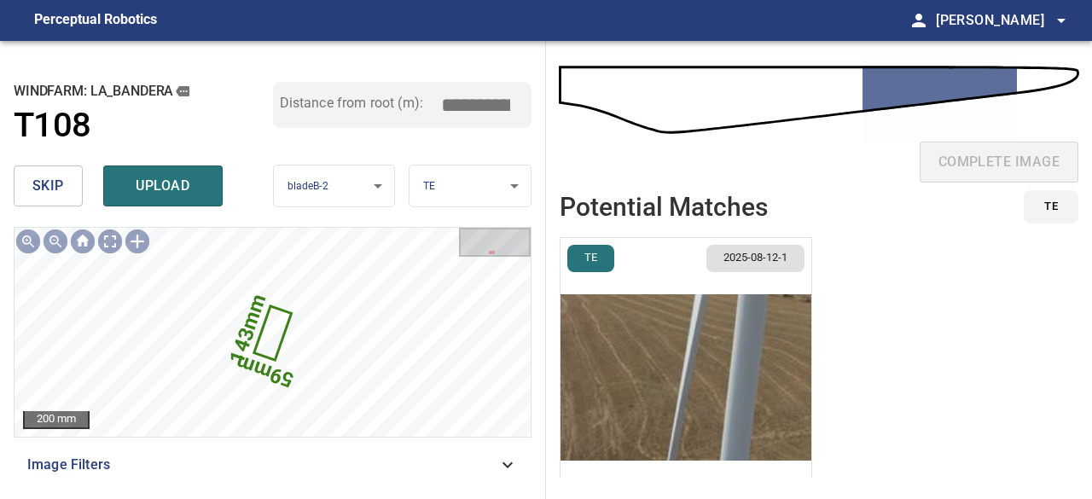
click at [63, 187] on button "skip" at bounding box center [48, 185] width 69 height 41
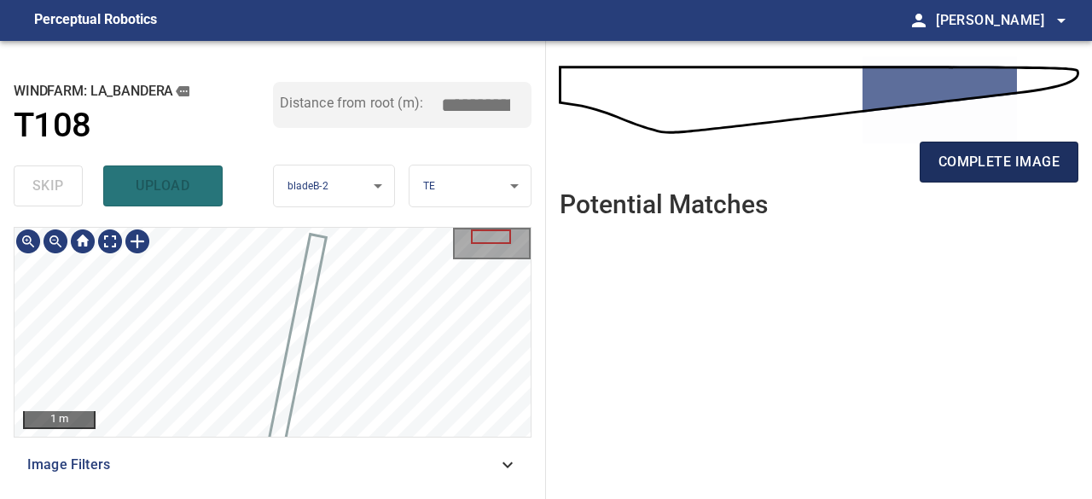
click at [1005, 171] on span "complete image" at bounding box center [998, 162] width 121 height 24
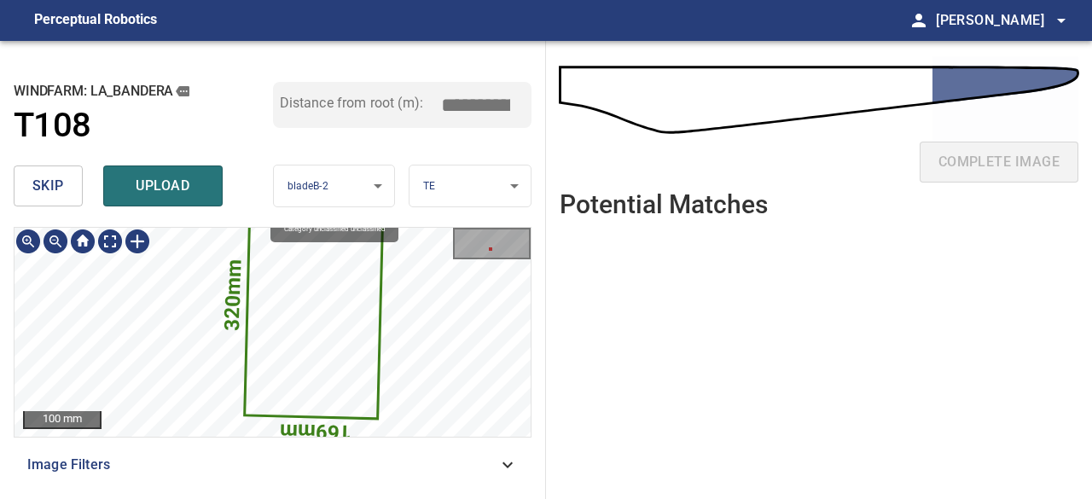
click at [316, 383] on icon at bounding box center [314, 292] width 136 height 249
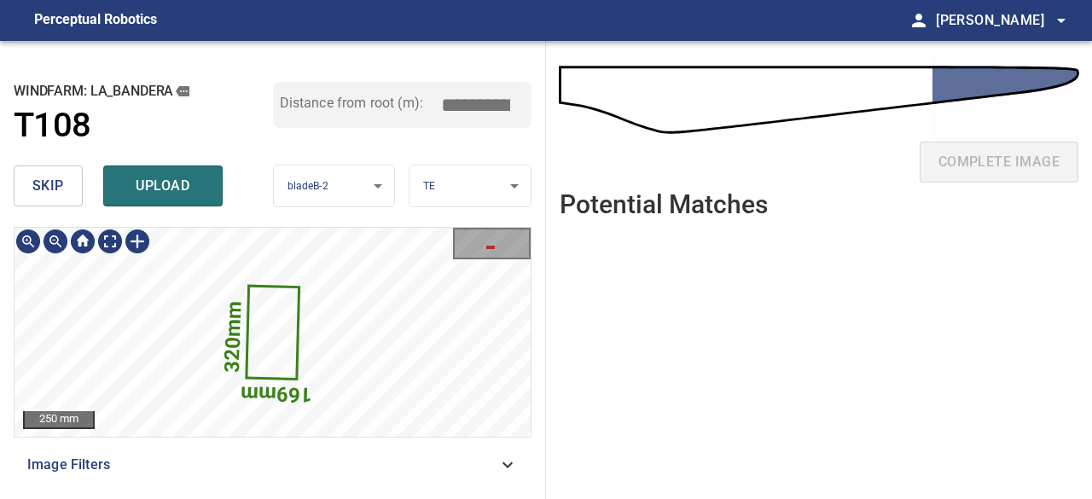
click at [283, 352] on icon at bounding box center [272, 332] width 49 height 90
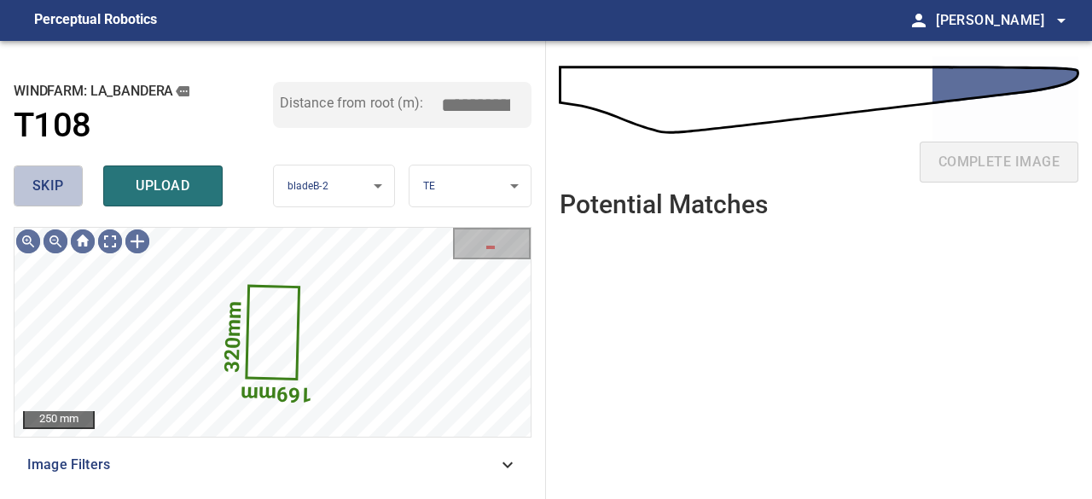
click at [61, 195] on span "skip" at bounding box center [48, 186] width 32 height 24
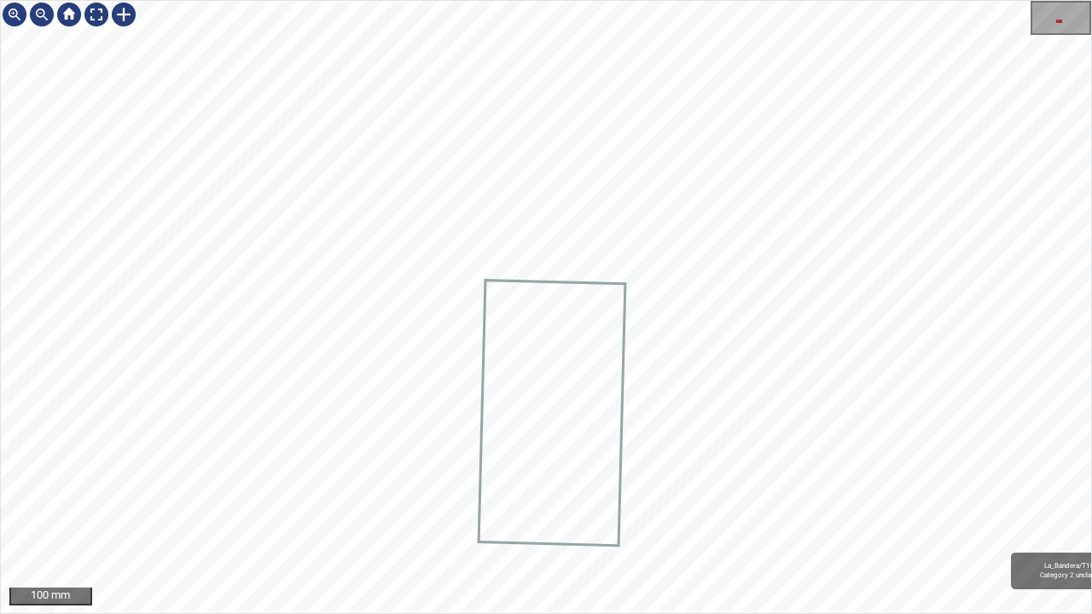
click at [580, 201] on div "La_Bandera/T108/1 Category 2 unclassified" at bounding box center [546, 307] width 1090 height 612
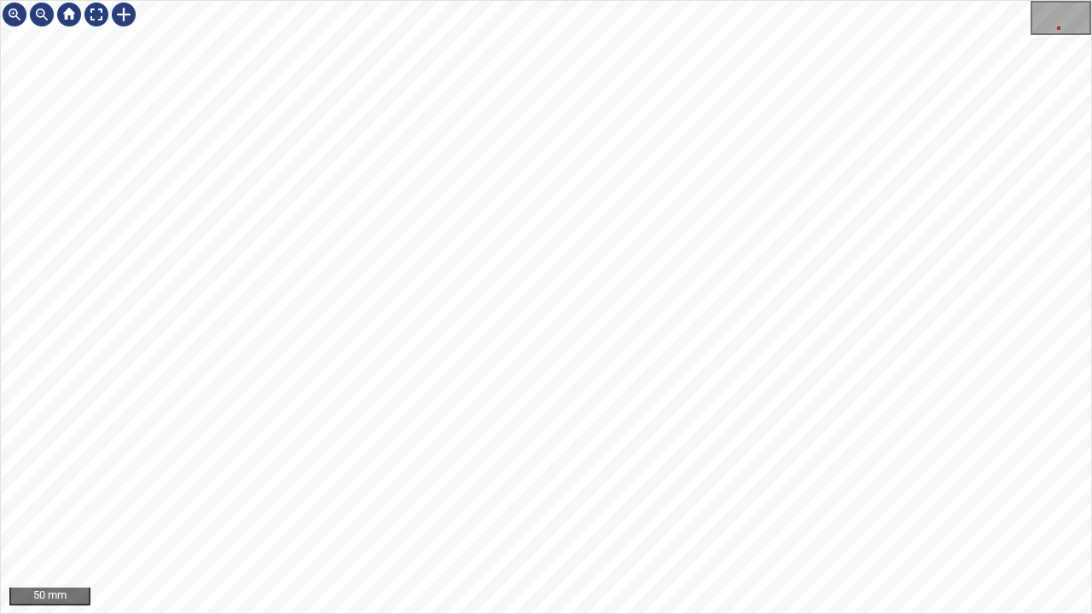
click at [704, 0] on div "50 mm" at bounding box center [546, 307] width 1092 height 614
click at [91, 19] on div at bounding box center [96, 14] width 27 height 27
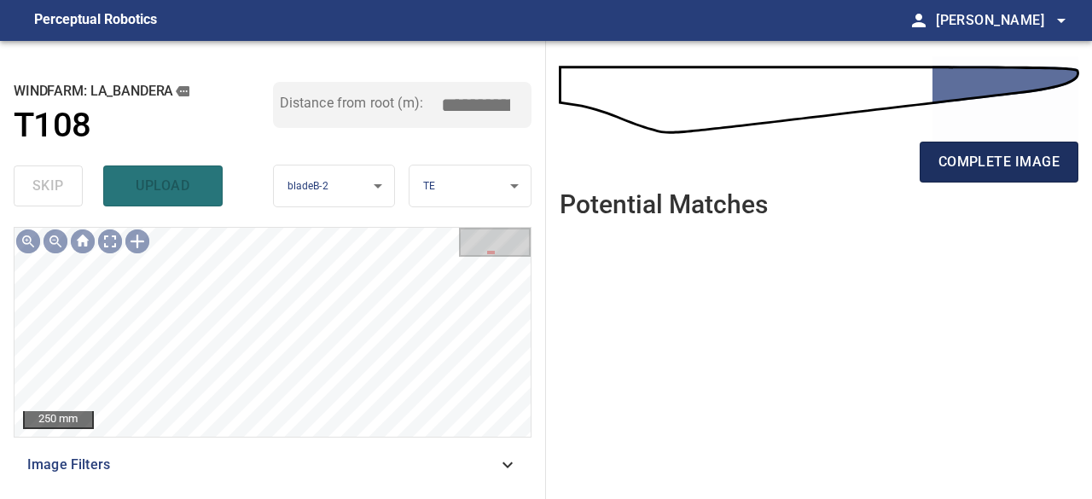
click at [1020, 161] on span "complete image" at bounding box center [998, 162] width 121 height 24
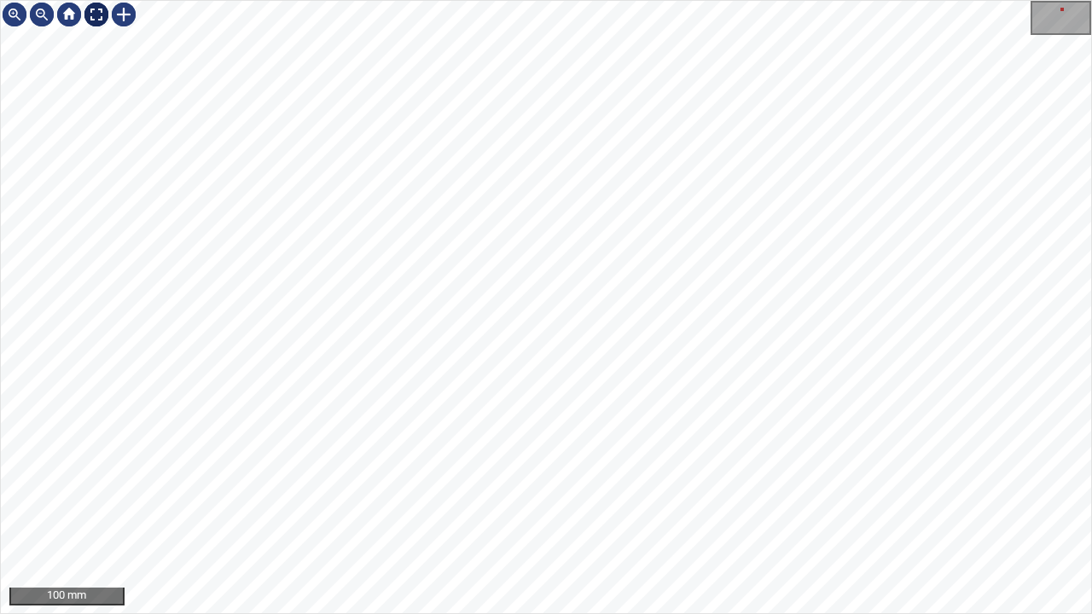
click at [96, 11] on div at bounding box center [96, 14] width 27 height 27
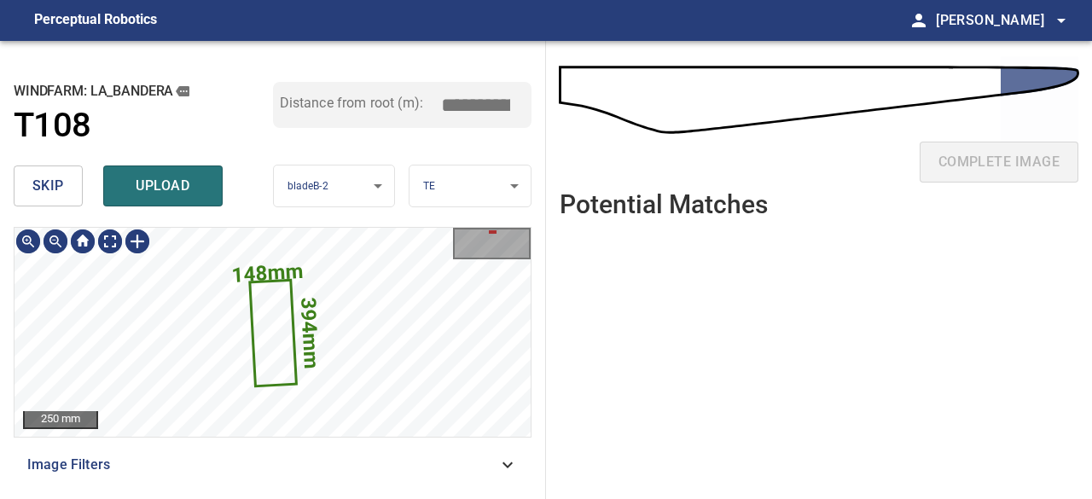
click at [46, 194] on span "skip" at bounding box center [48, 186] width 32 height 24
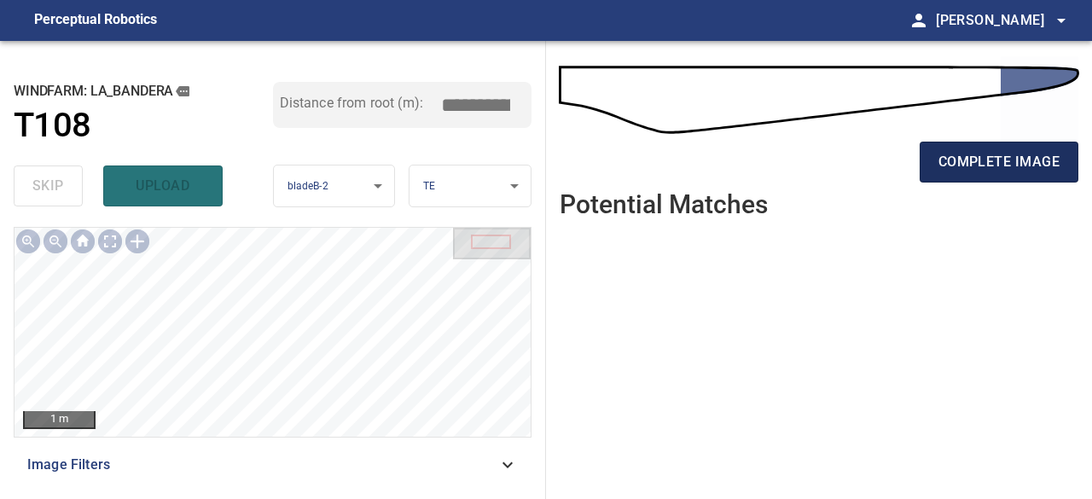
click at [996, 170] on span "complete image" at bounding box center [998, 162] width 121 height 24
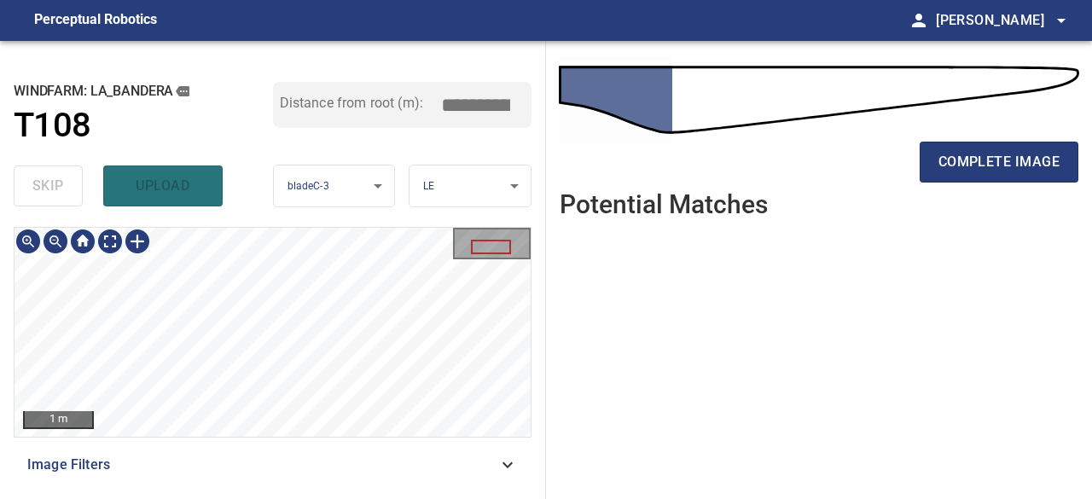
click at [421, 209] on div "**********" at bounding box center [273, 270] width 546 height 458
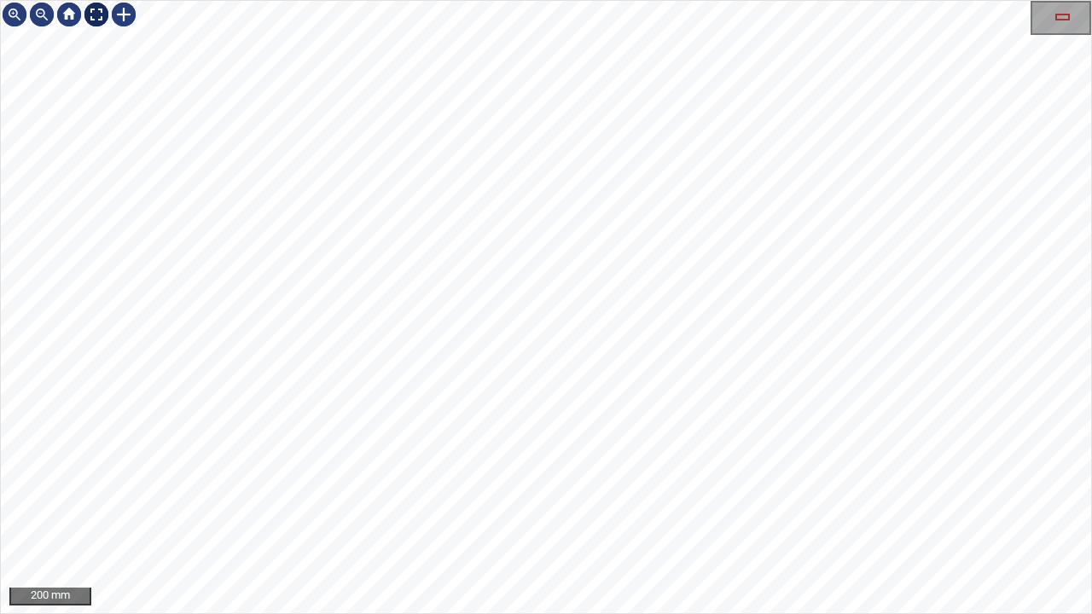
click at [97, 12] on div at bounding box center [96, 14] width 27 height 27
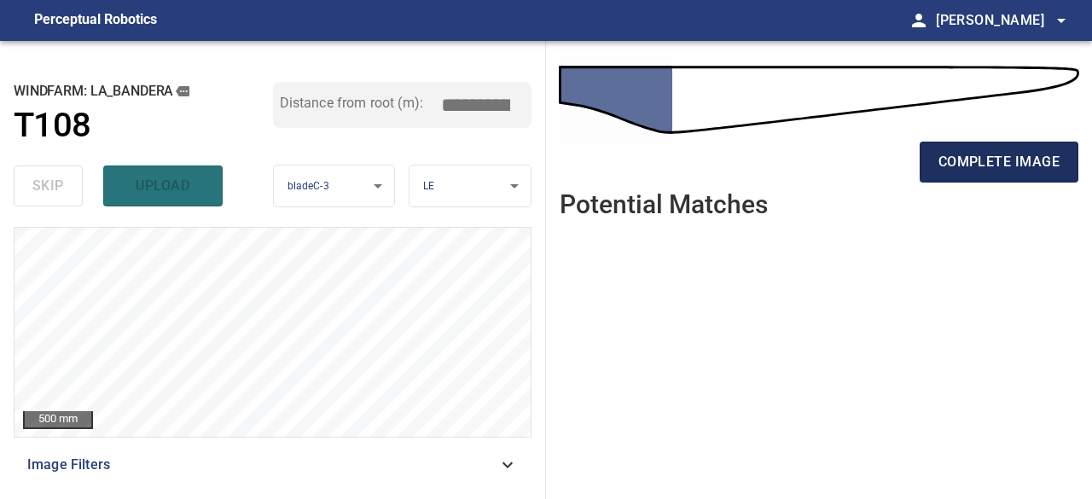
click at [1016, 161] on span "complete image" at bounding box center [998, 162] width 121 height 24
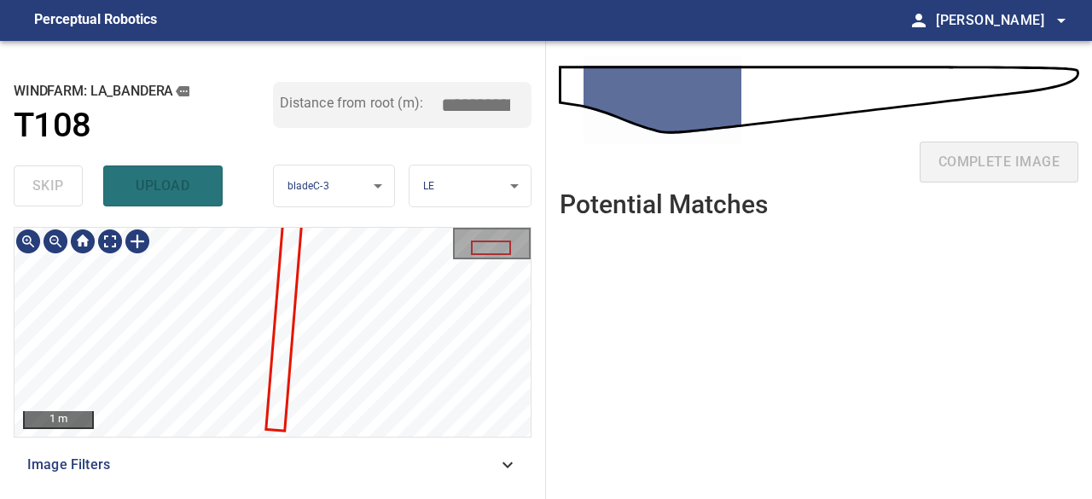
click at [418, 209] on div "**********" at bounding box center [273, 270] width 546 height 458
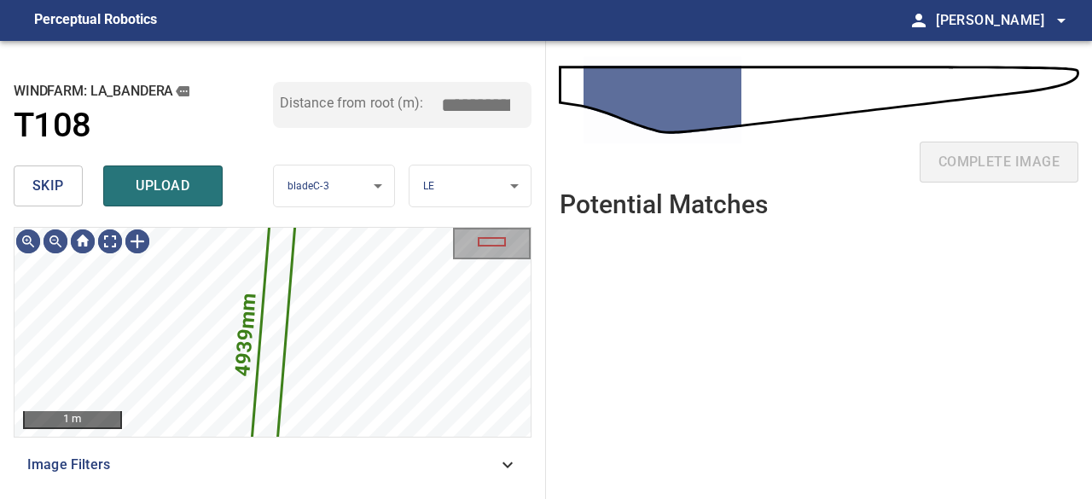
click at [49, 188] on span "skip" at bounding box center [48, 186] width 32 height 24
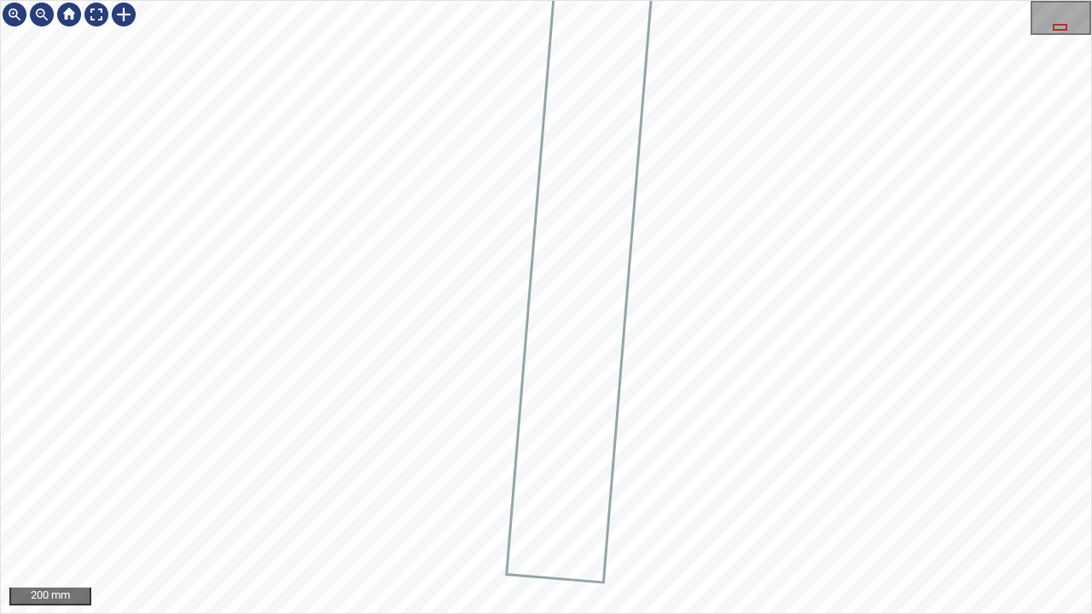
click at [534, 0] on div "200 mm" at bounding box center [546, 307] width 1092 height 614
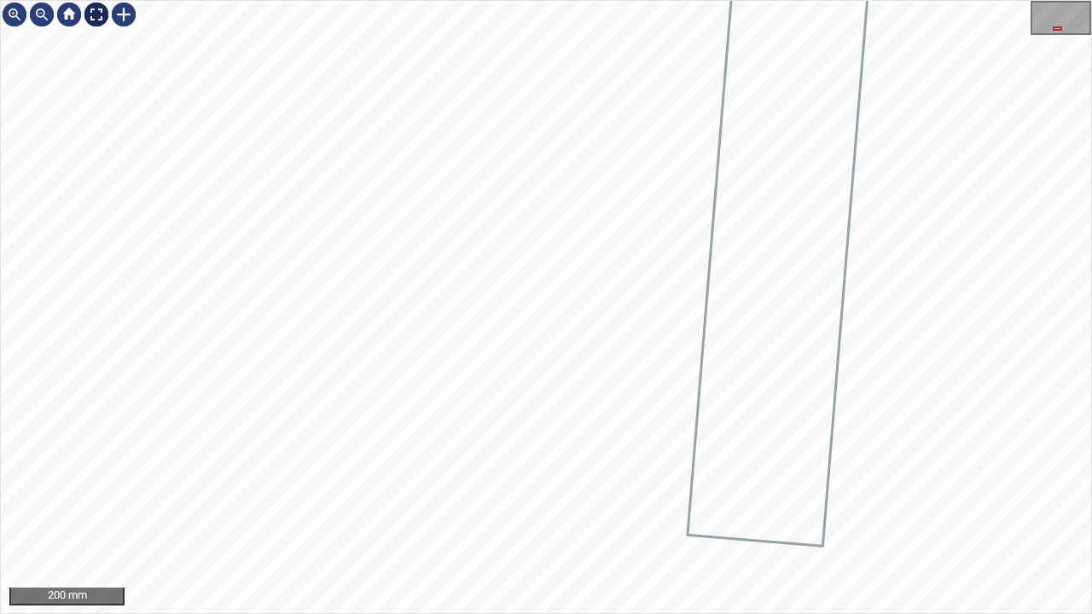
click at [91, 15] on div at bounding box center [96, 14] width 27 height 27
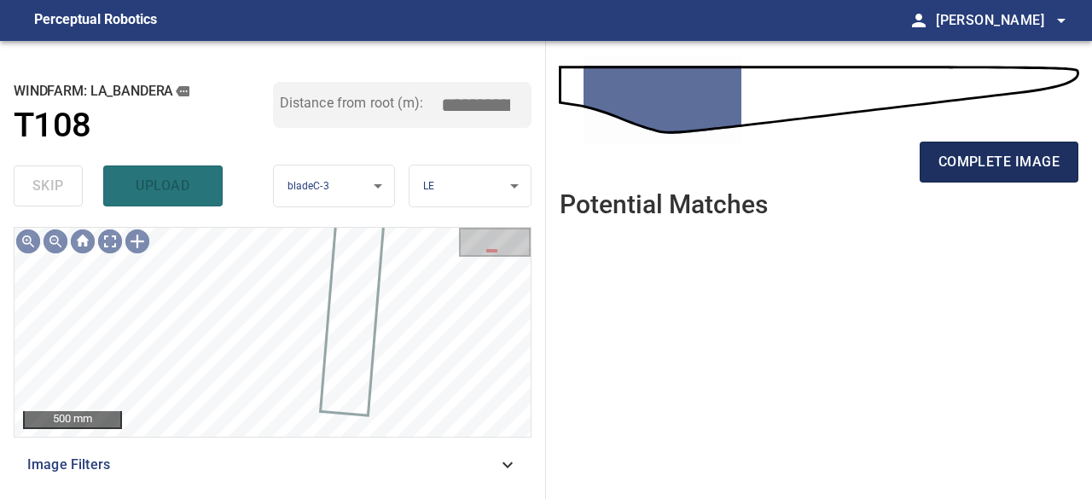
click at [1013, 161] on span "complete image" at bounding box center [998, 162] width 121 height 24
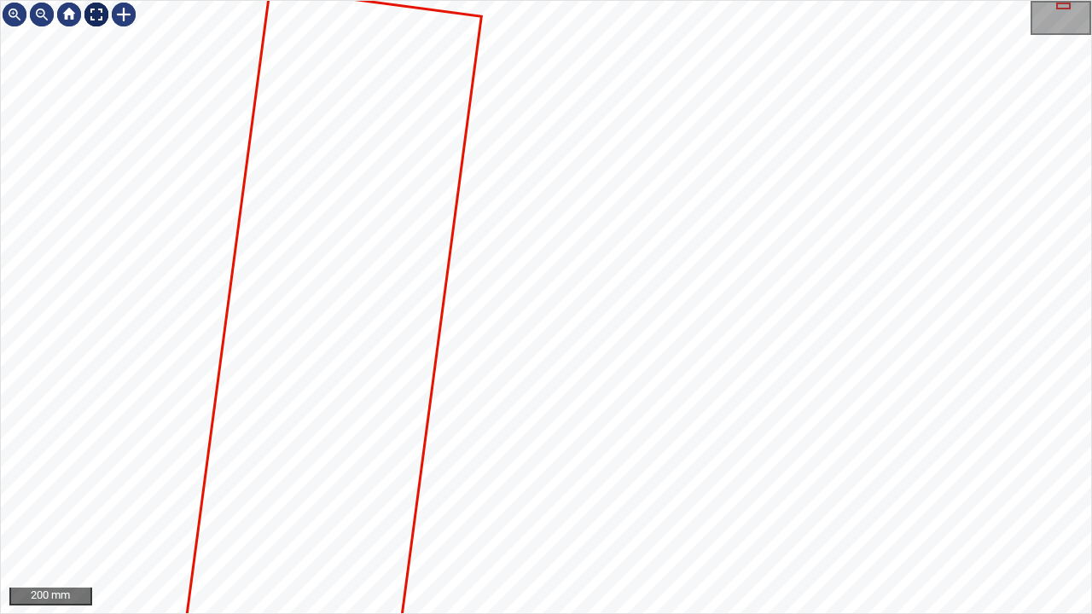
click at [92, 12] on div at bounding box center [96, 14] width 27 height 27
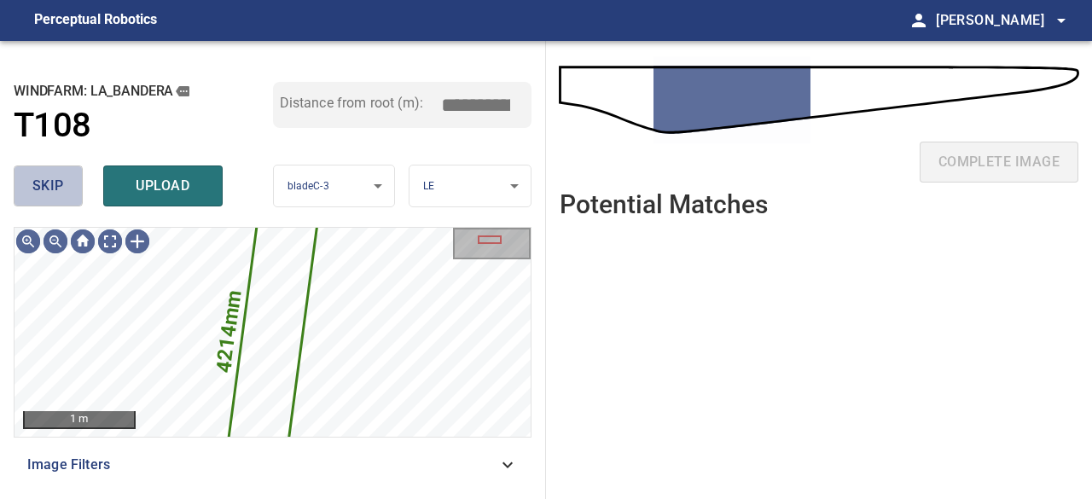
click at [43, 180] on span "skip" at bounding box center [48, 186] width 32 height 24
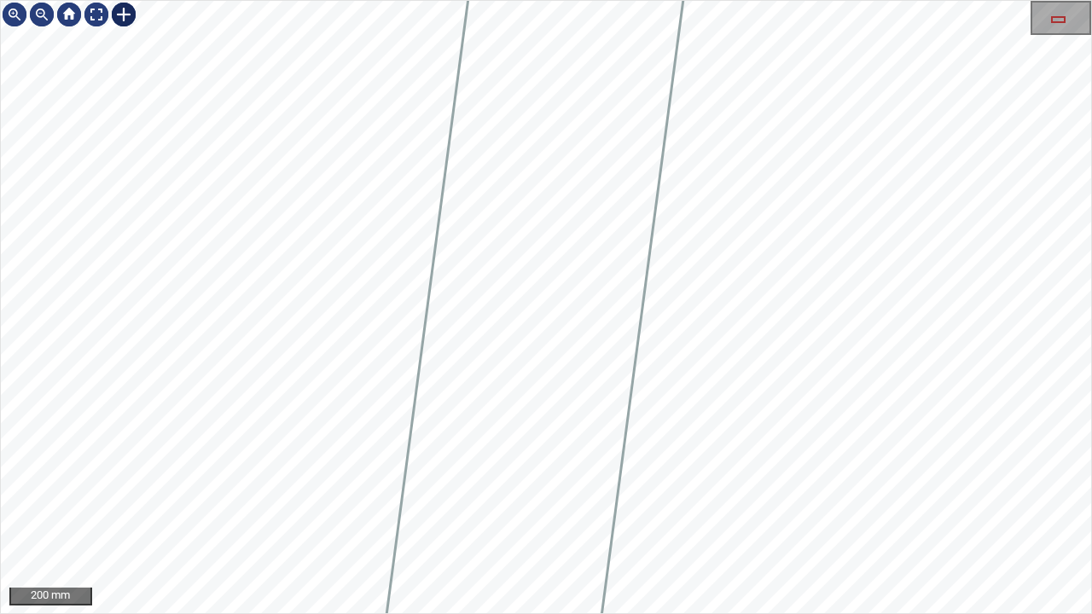
click at [120, 14] on div at bounding box center [123, 14] width 27 height 27
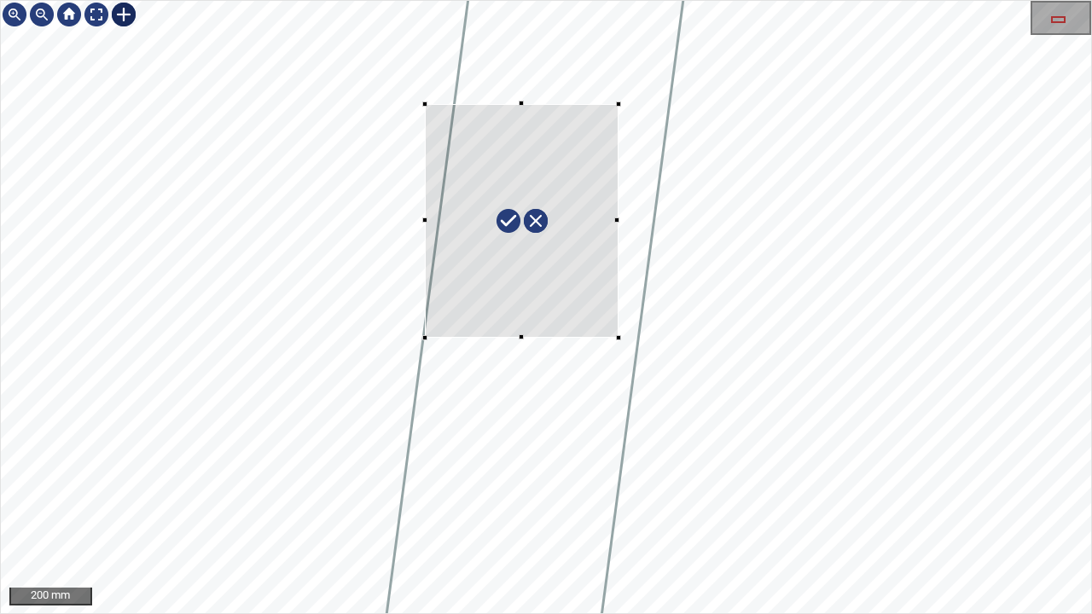
click at [615, 338] on div at bounding box center [546, 307] width 1090 height 612
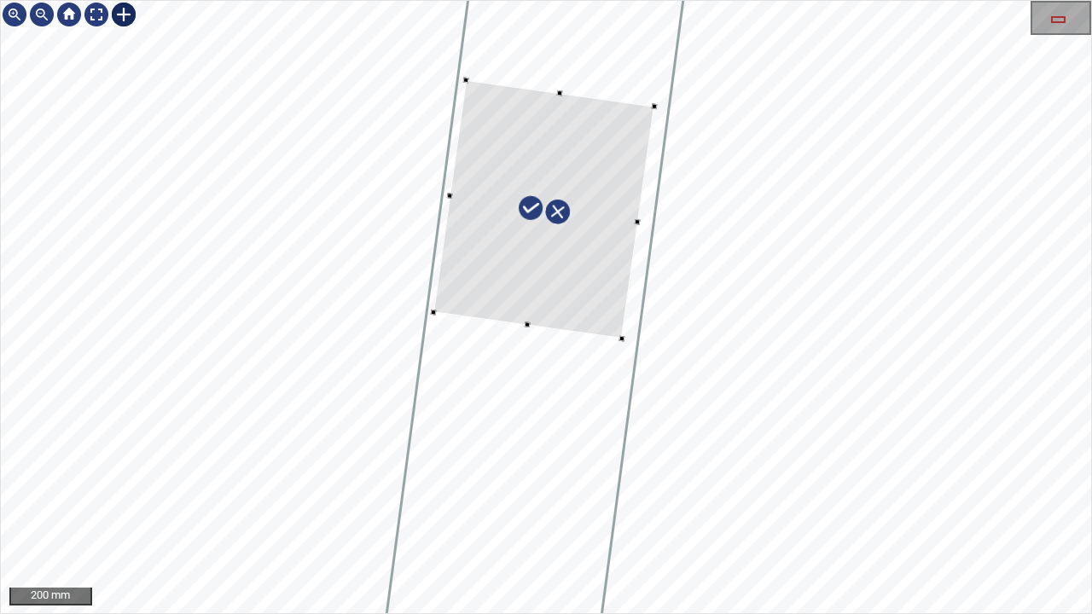
click at [507, 285] on div at bounding box center [543, 209] width 221 height 259
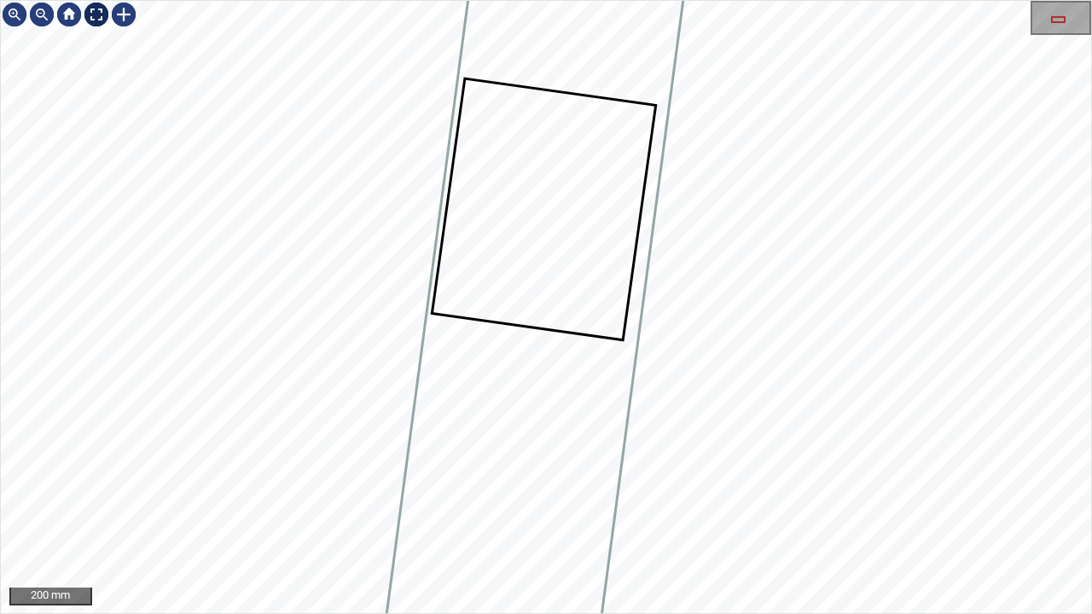
click at [92, 12] on div at bounding box center [96, 14] width 27 height 27
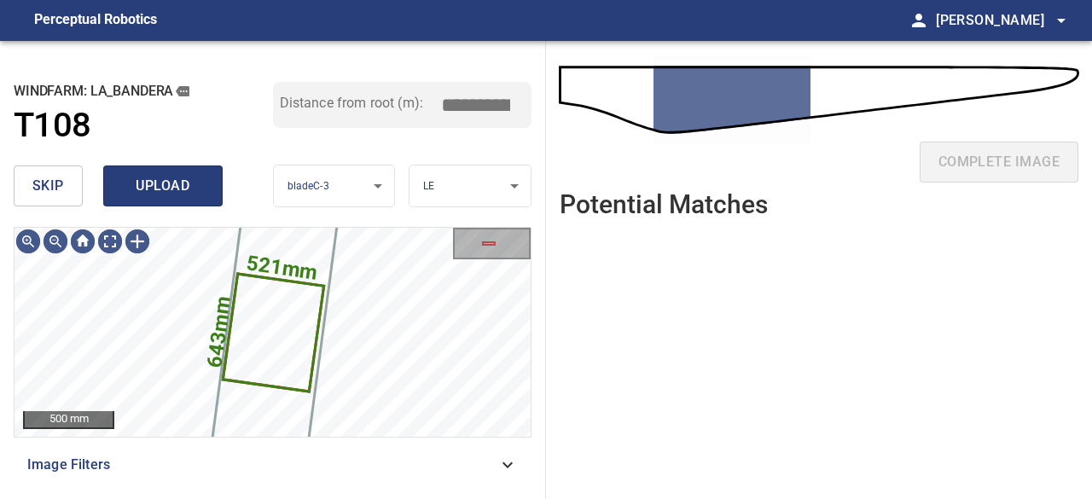
click at [188, 194] on span "upload" at bounding box center [163, 186] width 82 height 24
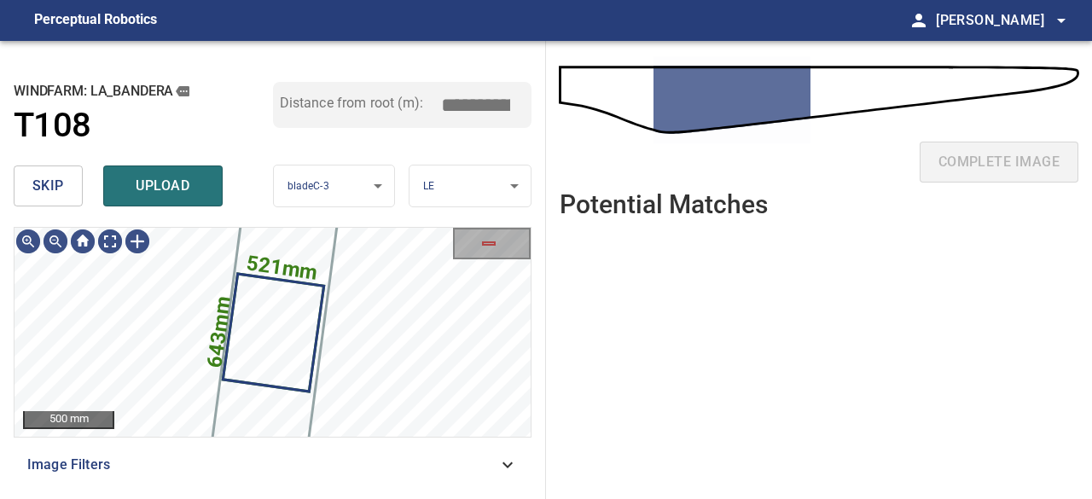
click at [139, 167] on button "upload" at bounding box center [162, 185] width 119 height 41
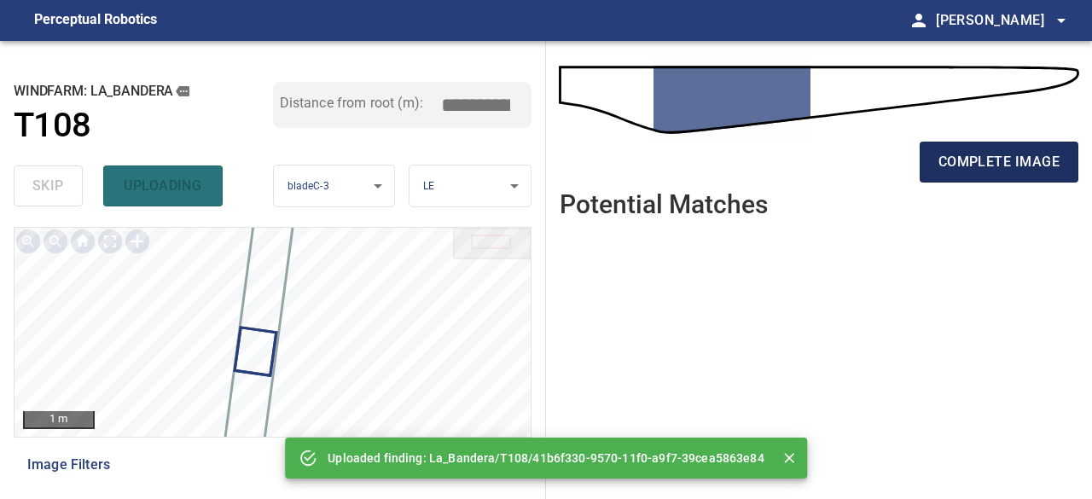
click at [1001, 163] on span "complete image" at bounding box center [998, 162] width 121 height 24
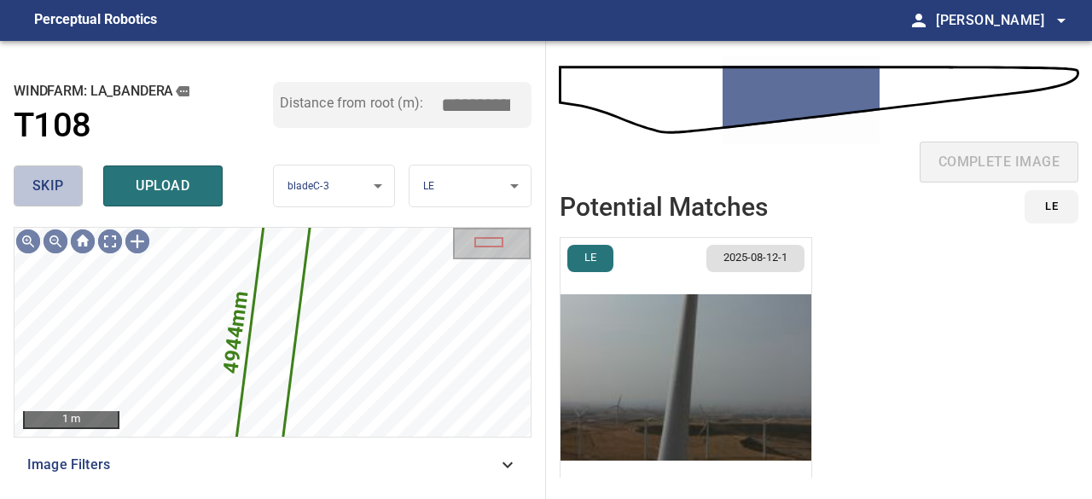
click at [67, 197] on button "skip" at bounding box center [48, 185] width 69 height 41
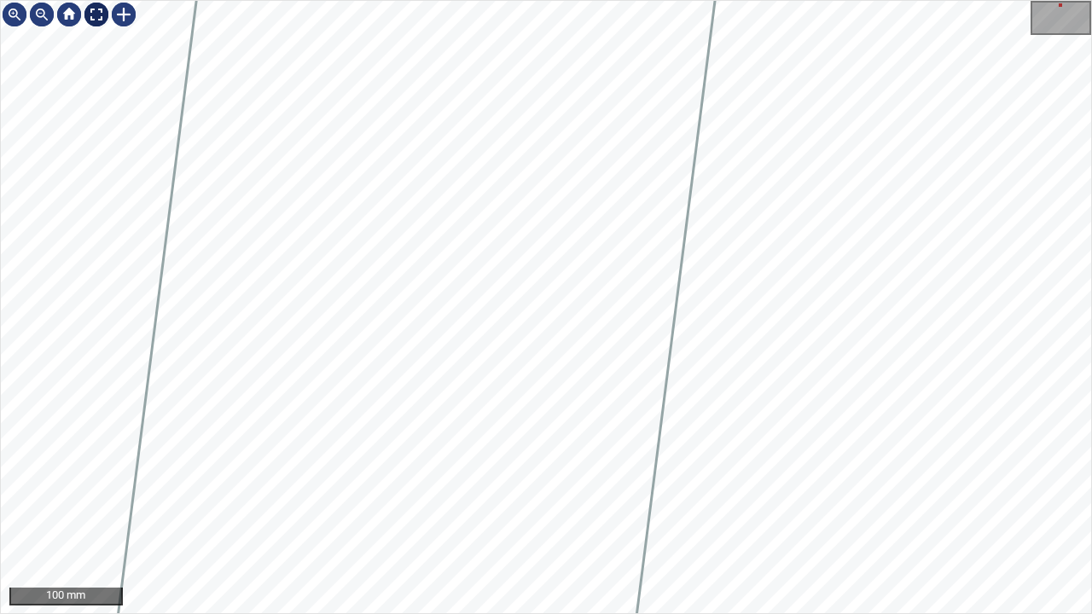
click at [96, 17] on div at bounding box center [96, 14] width 27 height 27
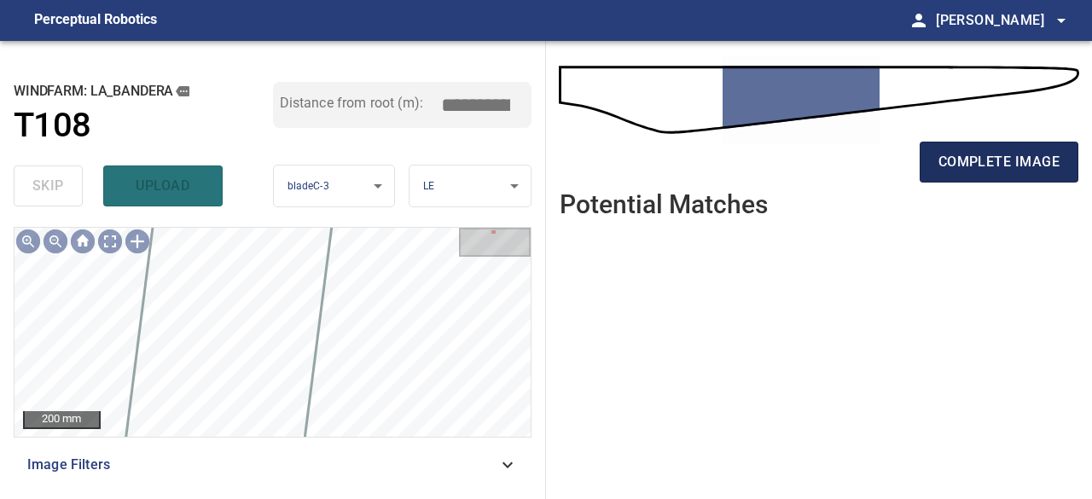
click at [970, 165] on span "complete image" at bounding box center [998, 162] width 121 height 24
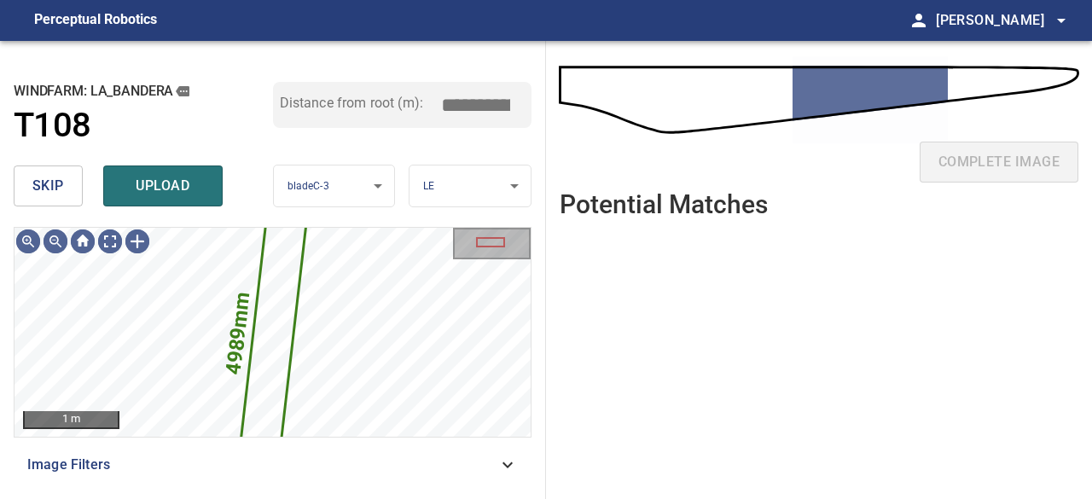
click at [61, 192] on span "skip" at bounding box center [48, 186] width 32 height 24
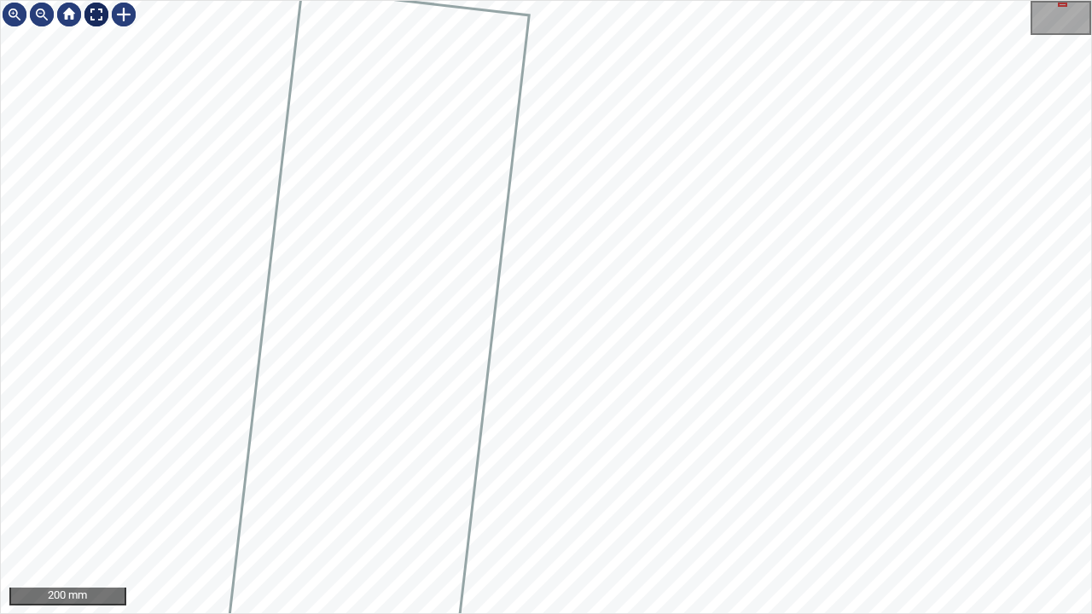
click at [92, 17] on div at bounding box center [96, 14] width 27 height 27
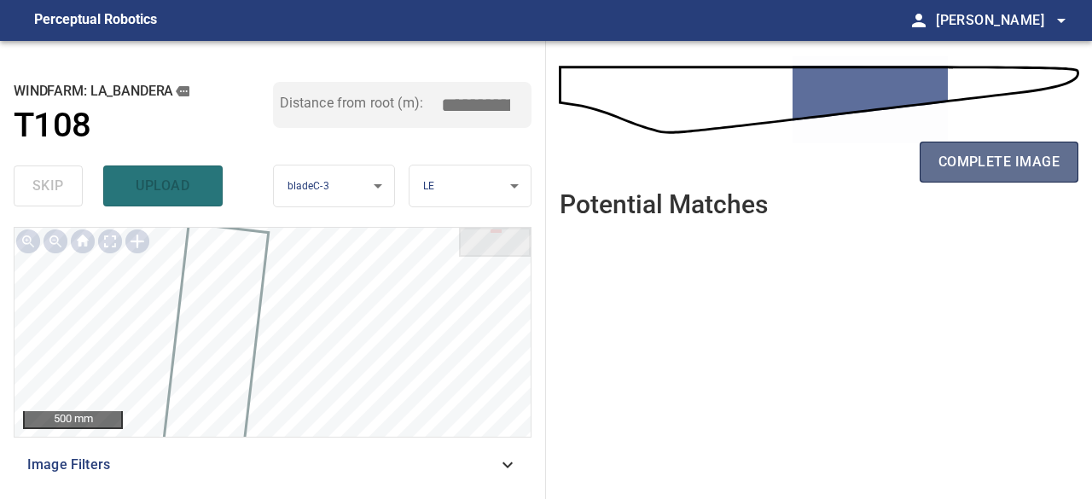
click at [957, 171] on span "complete image" at bounding box center [998, 162] width 121 height 24
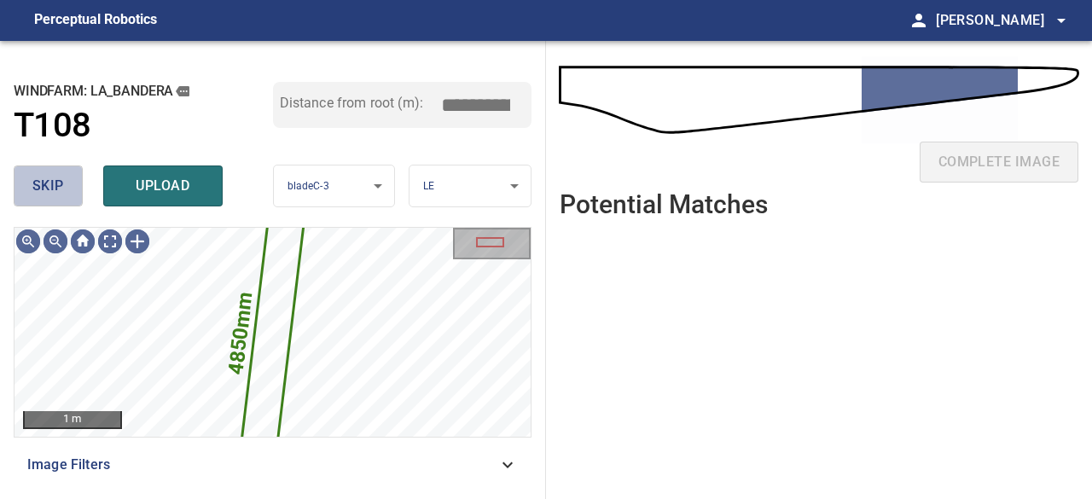
click at [41, 180] on span "skip" at bounding box center [48, 186] width 32 height 24
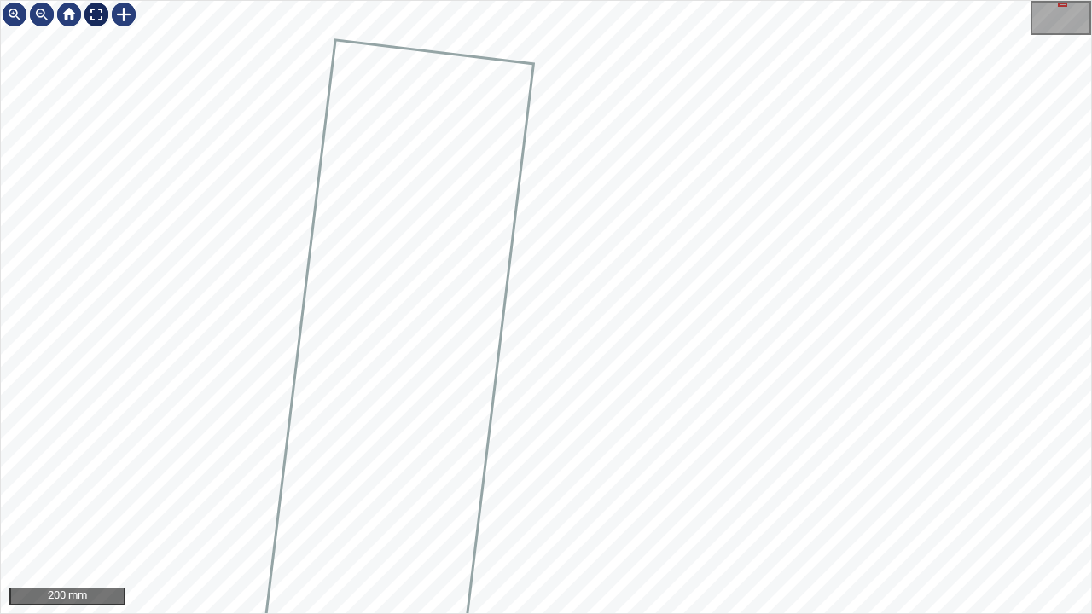
click at [90, 13] on div at bounding box center [96, 14] width 27 height 27
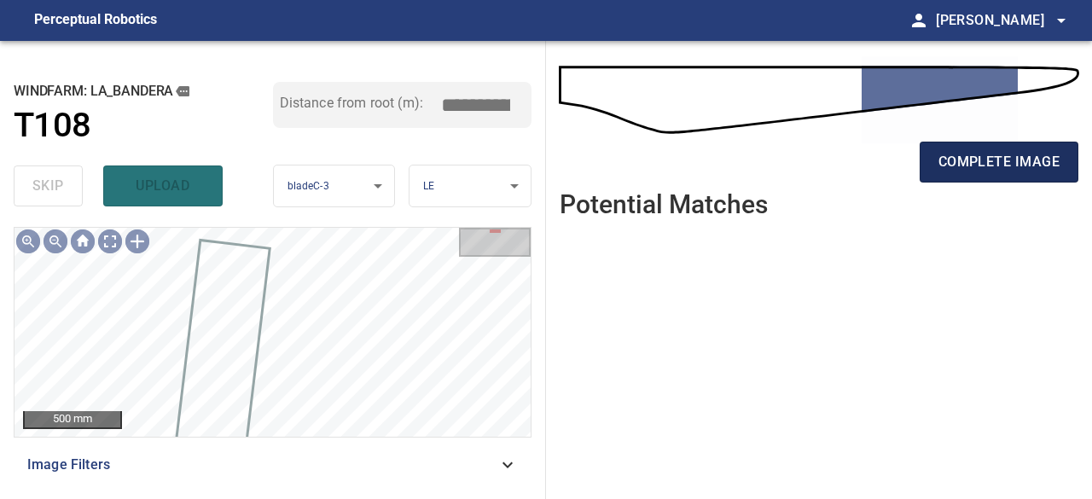
click at [974, 156] on span "complete image" at bounding box center [998, 162] width 121 height 24
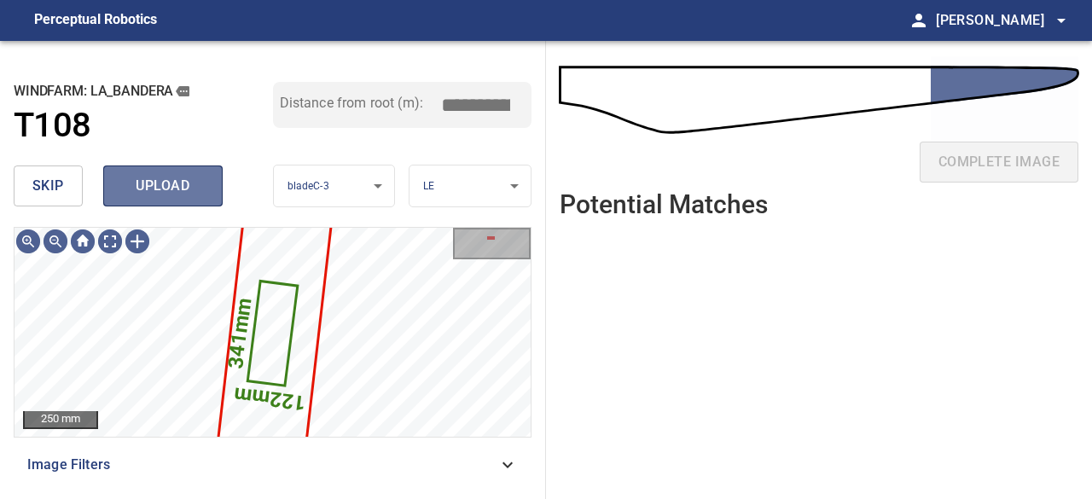
click at [177, 200] on button "upload" at bounding box center [162, 185] width 119 height 41
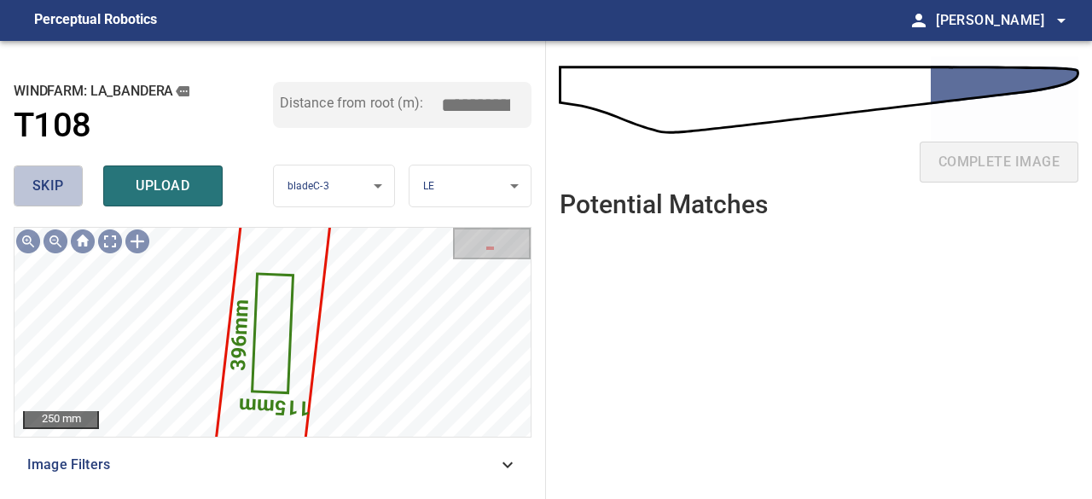
click at [61, 182] on span "skip" at bounding box center [48, 186] width 32 height 24
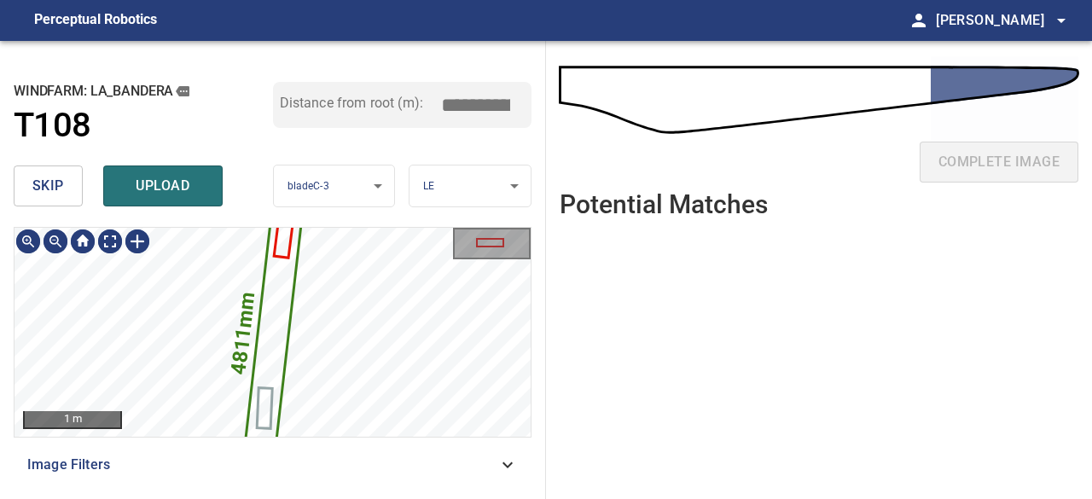
click at [273, 348] on icon at bounding box center [273, 333] width 80 height 460
click at [256, 356] on icon at bounding box center [273, 333] width 80 height 460
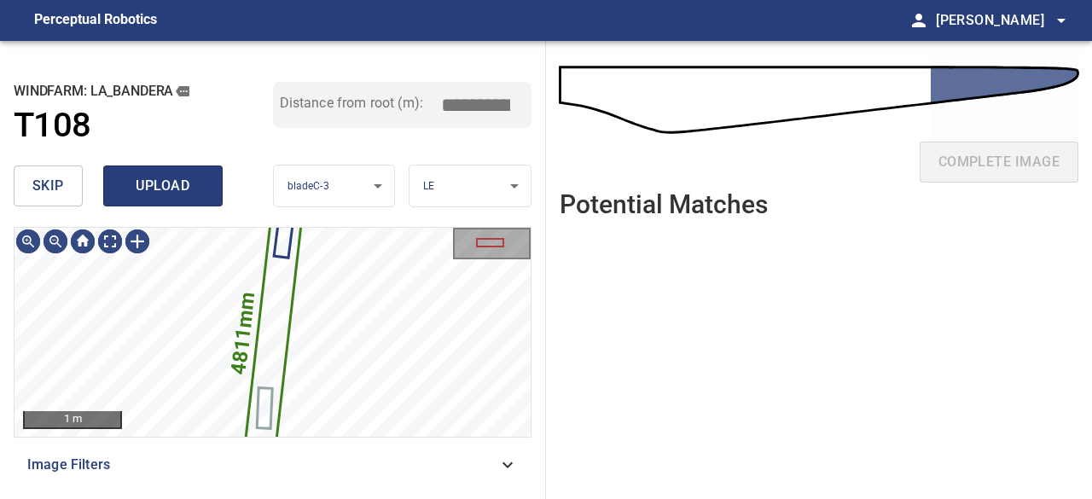
click at [177, 188] on span "upload" at bounding box center [163, 186] width 82 height 24
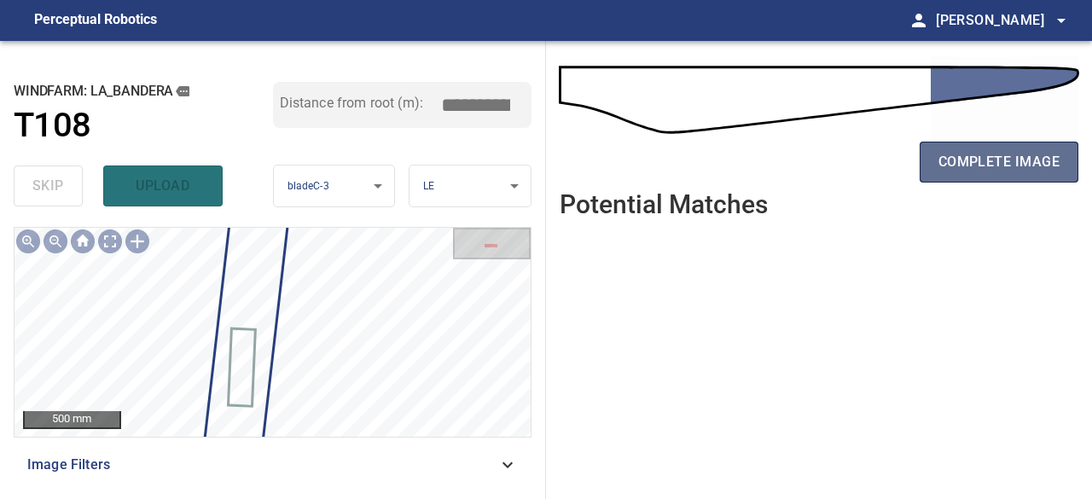
click at [981, 163] on span "complete image" at bounding box center [998, 162] width 121 height 24
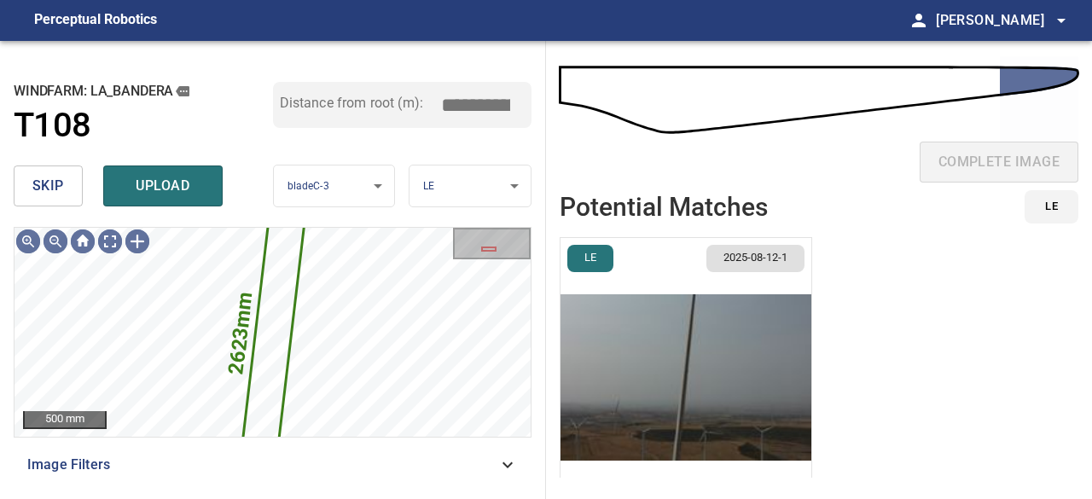
click at [46, 190] on span "skip" at bounding box center [48, 186] width 32 height 24
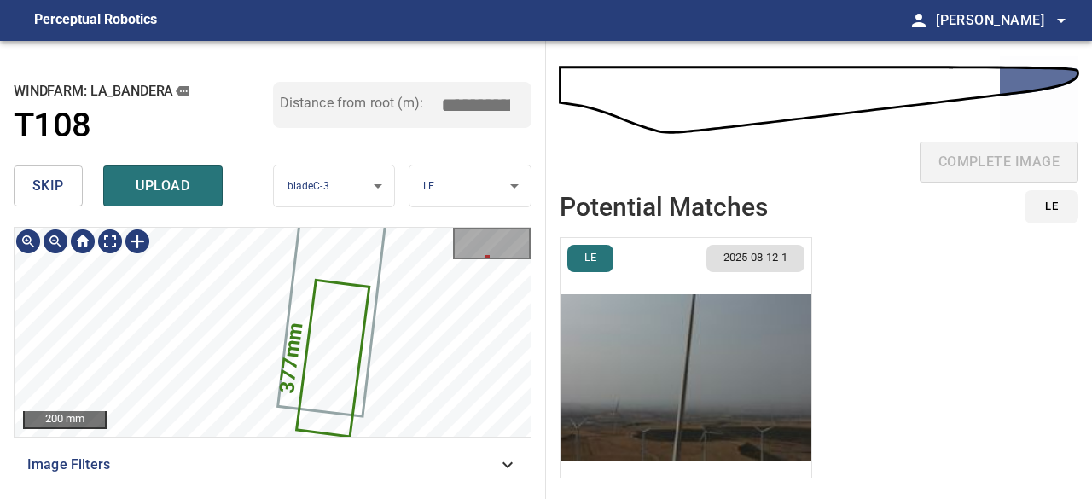
click at [343, 346] on icon at bounding box center [333, 358] width 70 height 154
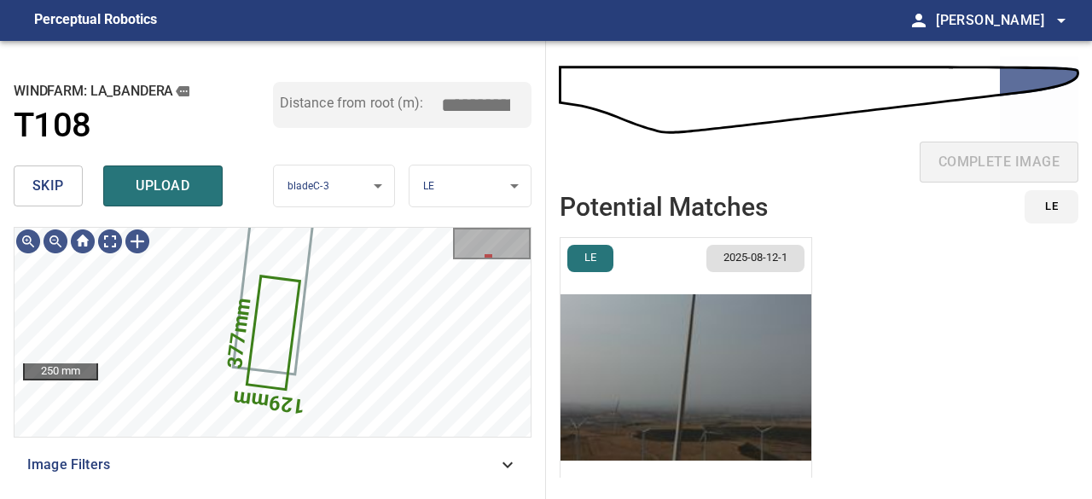
click at [600, 400] on img "button" at bounding box center [685, 377] width 251 height 279
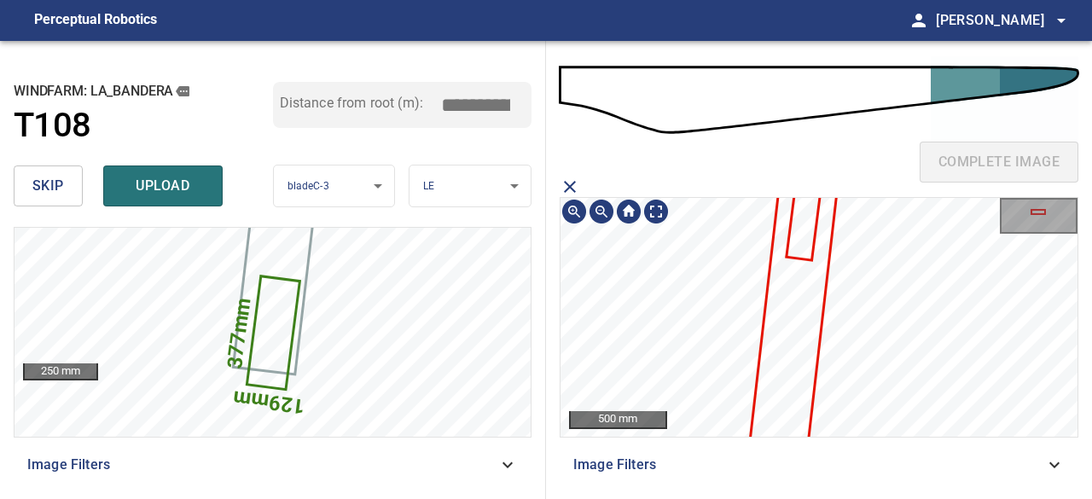
click at [798, 238] on icon at bounding box center [802, 226] width 31 height 67
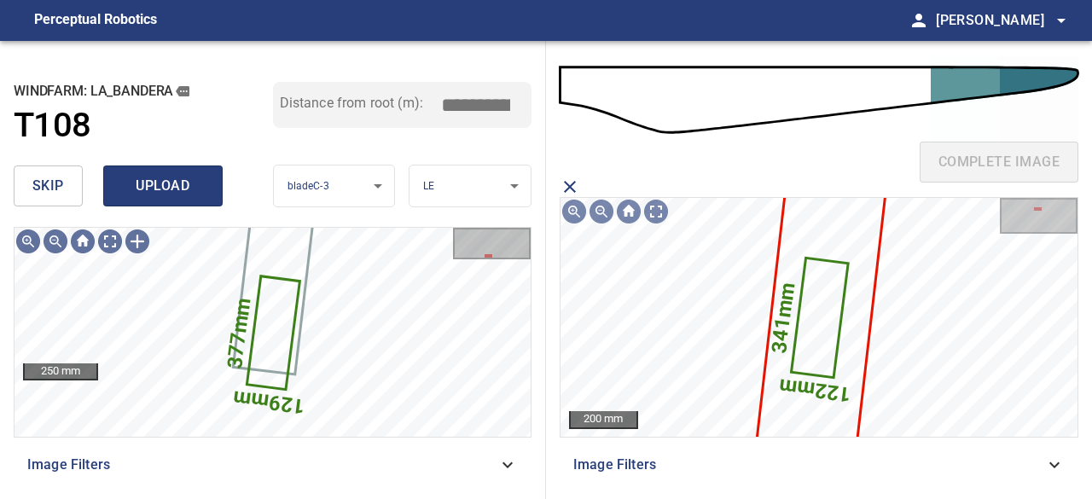
click at [190, 193] on span "upload" at bounding box center [163, 186] width 82 height 24
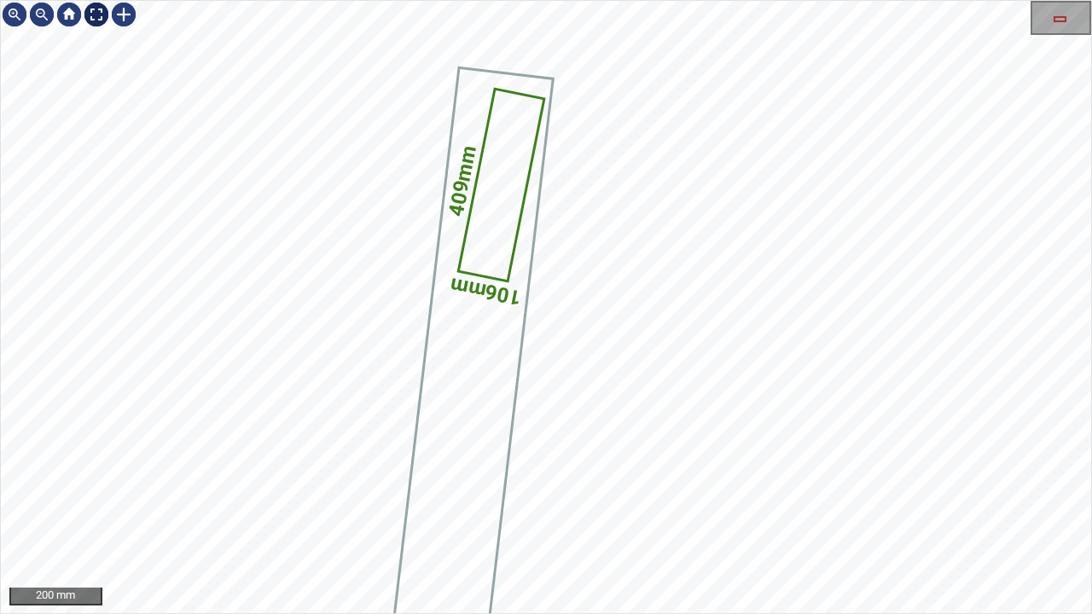
click at [99, 14] on div at bounding box center [96, 14] width 27 height 27
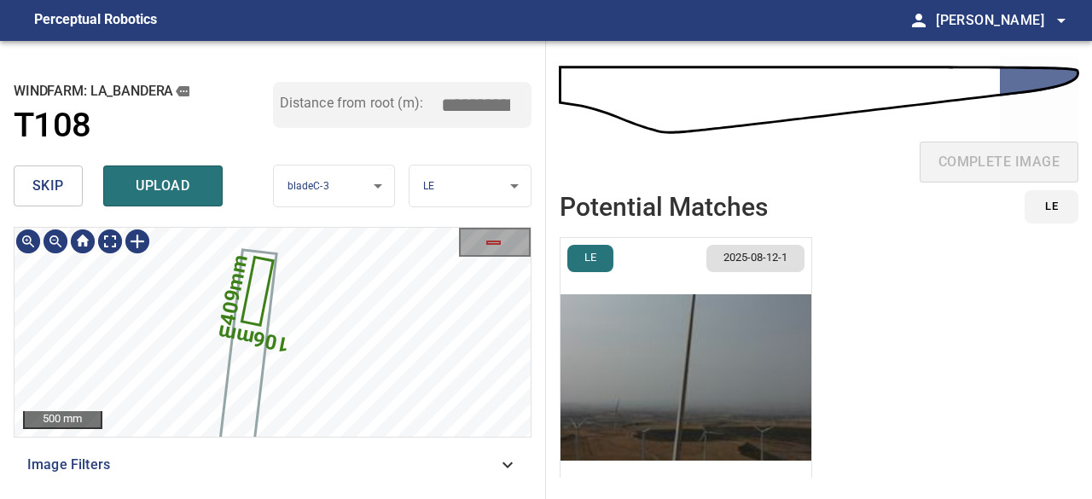
click at [258, 283] on icon at bounding box center [257, 290] width 28 height 65
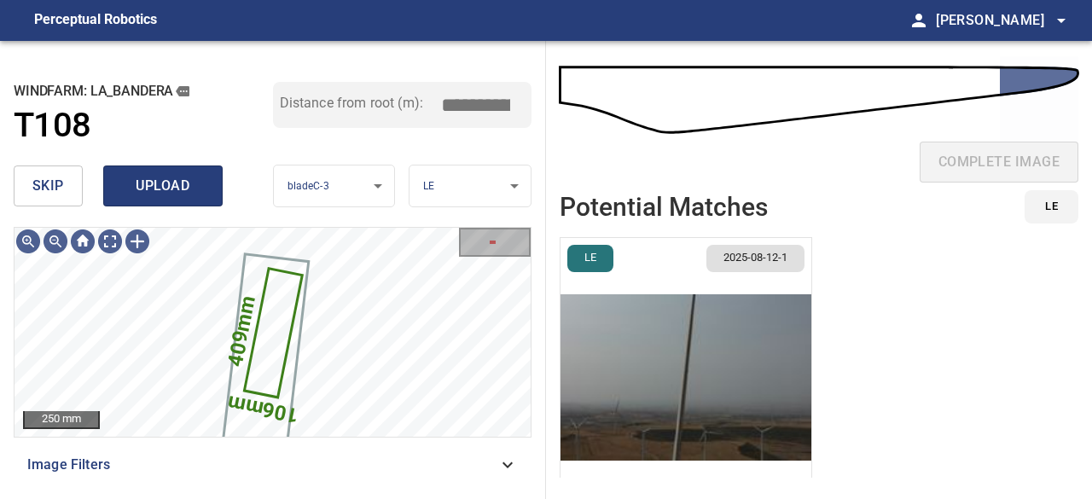
click at [184, 185] on span "upload" at bounding box center [163, 186] width 82 height 24
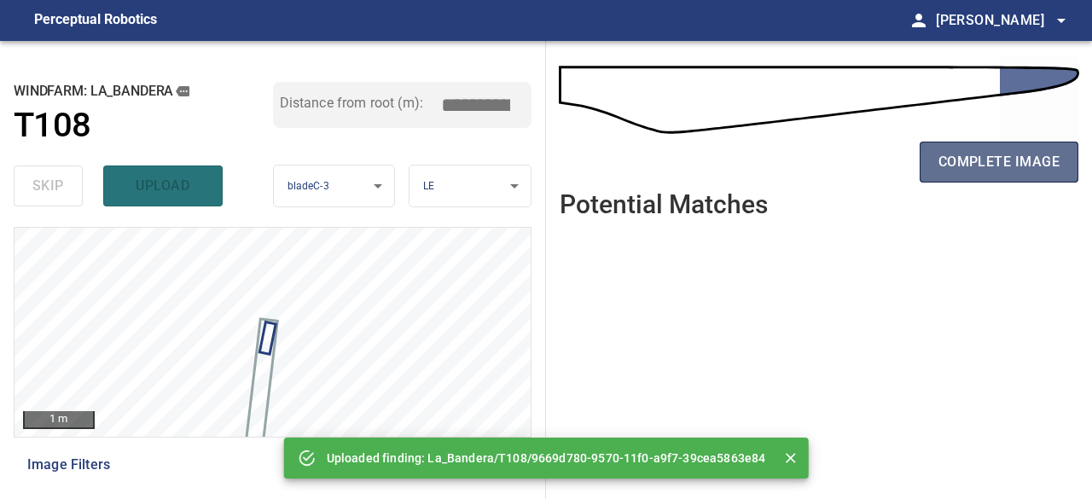
click at [1035, 165] on span "complete image" at bounding box center [998, 162] width 121 height 24
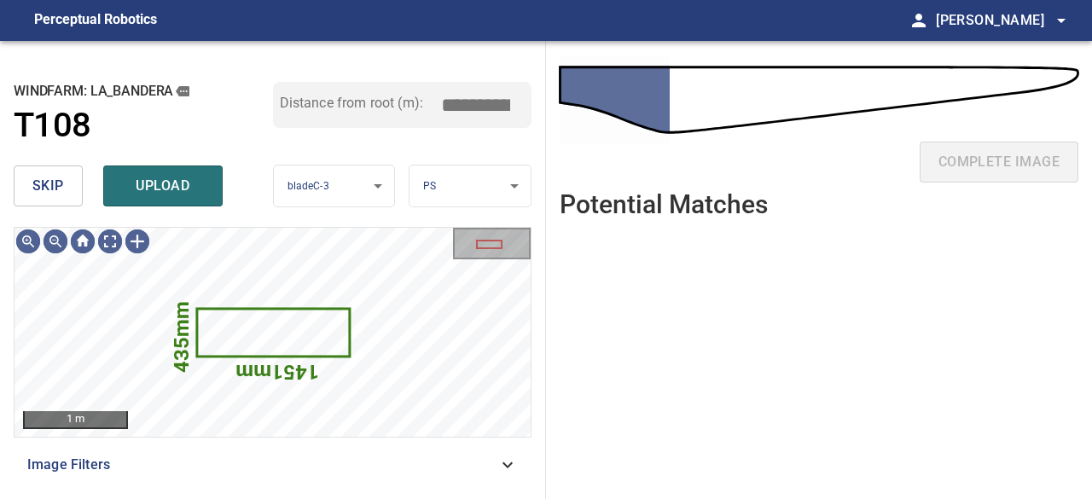
click at [68, 187] on button "skip" at bounding box center [48, 185] width 69 height 41
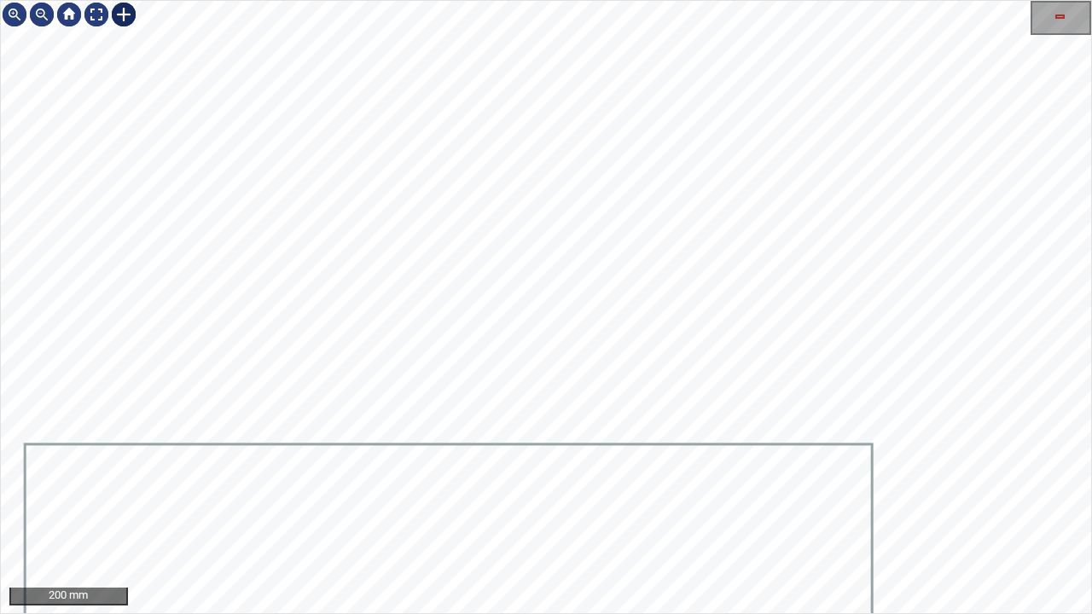
click at [124, 14] on div at bounding box center [123, 14] width 27 height 27
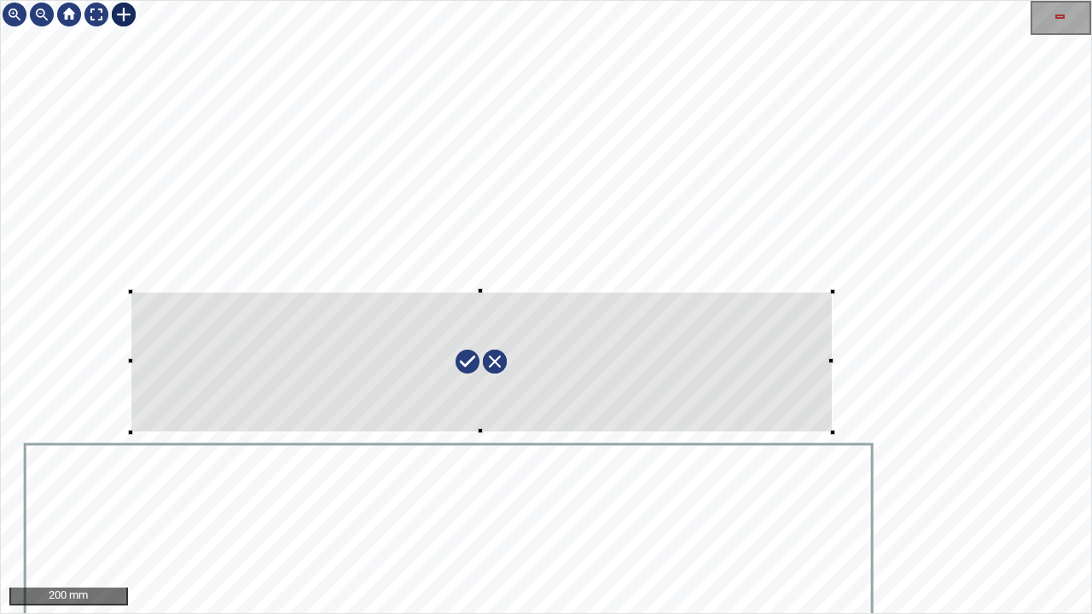
click at [831, 431] on div at bounding box center [546, 307] width 1090 height 612
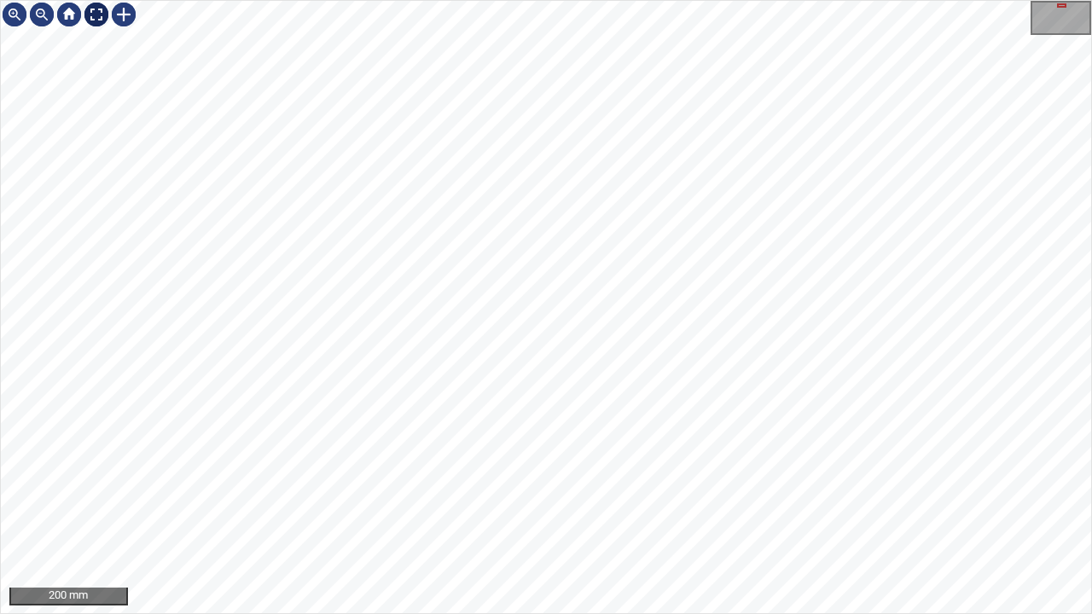
click at [99, 13] on div at bounding box center [96, 14] width 27 height 27
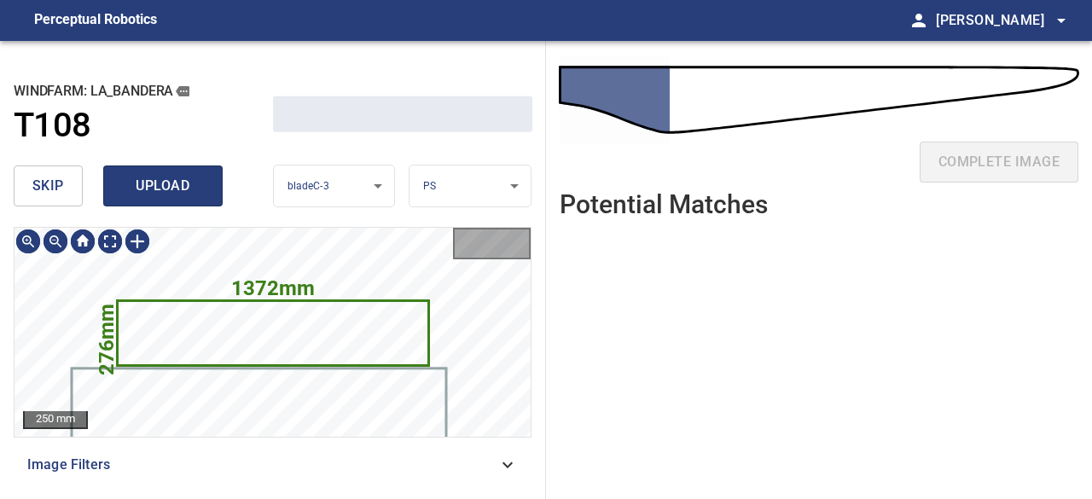
click at [161, 174] on span "upload" at bounding box center [163, 186] width 82 height 24
click at [175, 187] on span "upload" at bounding box center [163, 186] width 82 height 24
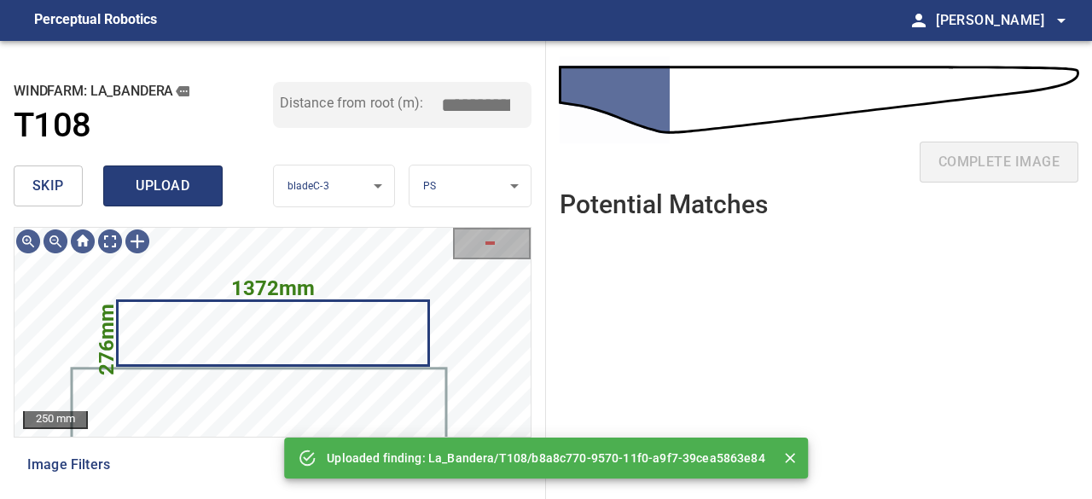
click at [146, 172] on button "upload" at bounding box center [162, 185] width 119 height 41
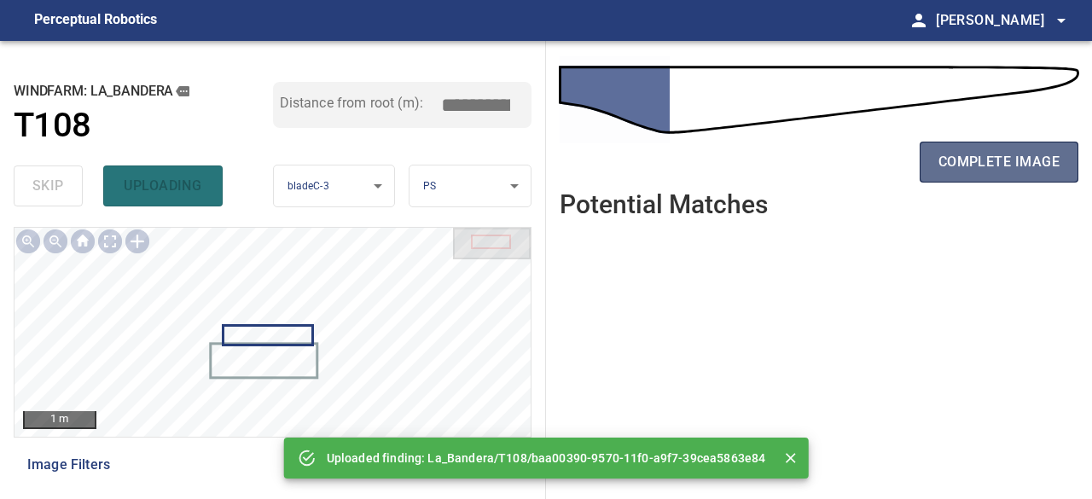
click at [993, 169] on span "complete image" at bounding box center [998, 162] width 121 height 24
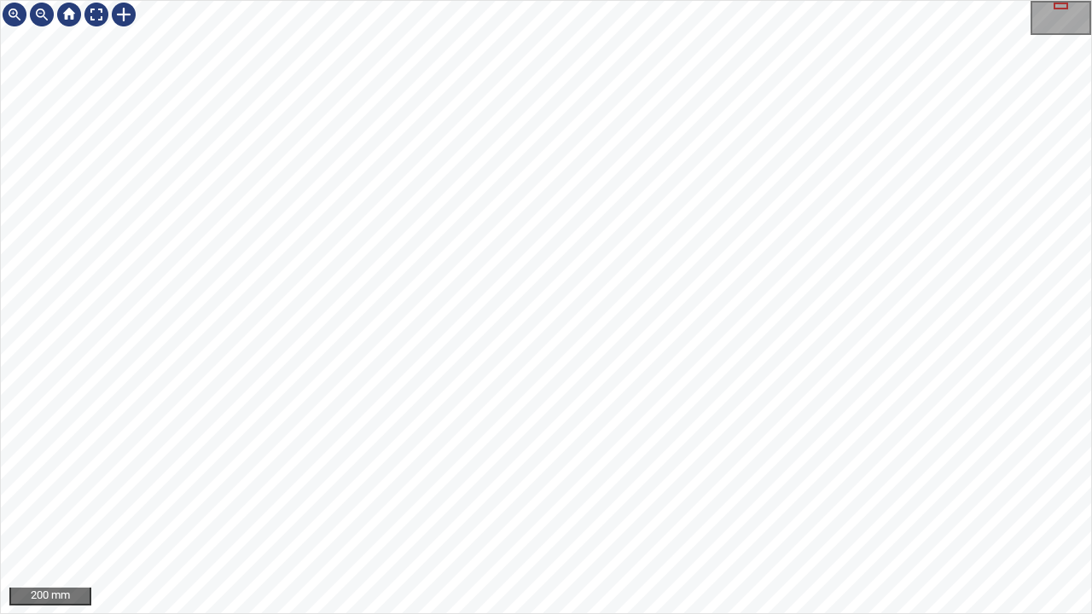
click at [281, 613] on div "200 mm" at bounding box center [546, 307] width 1092 height 614
click at [100, 14] on div at bounding box center [96, 14] width 27 height 27
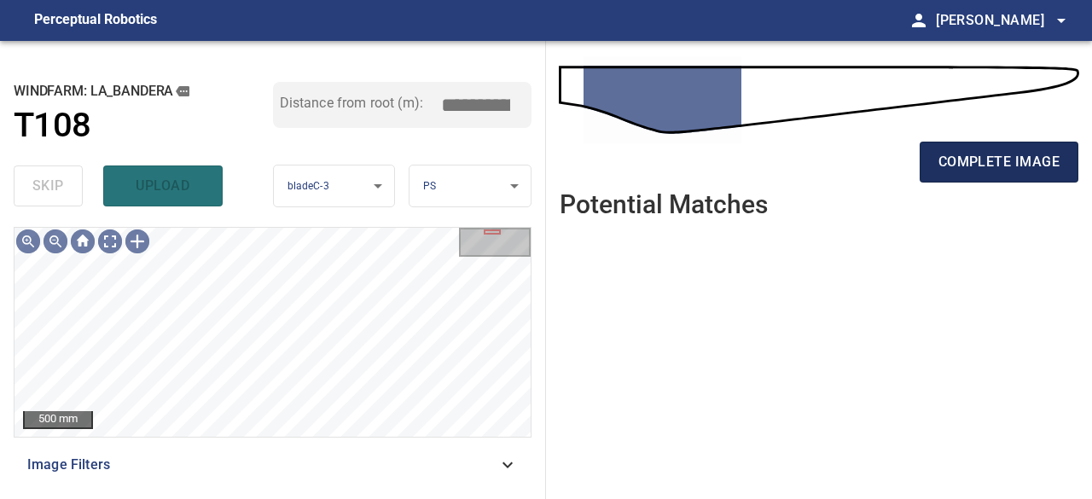
click at [977, 168] on span "complete image" at bounding box center [998, 162] width 121 height 24
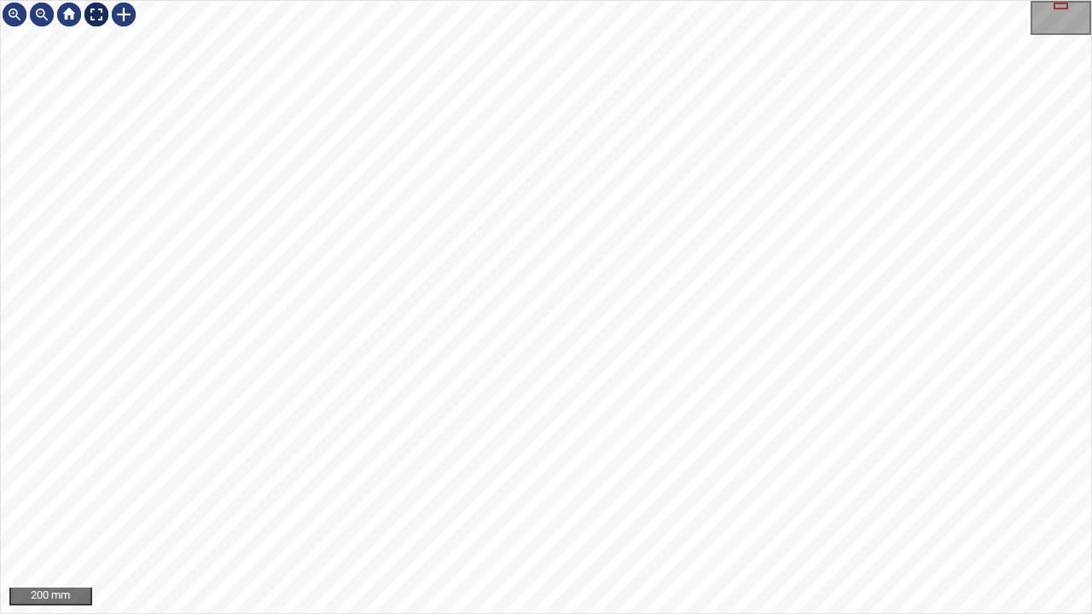
click at [97, 20] on div at bounding box center [96, 14] width 27 height 27
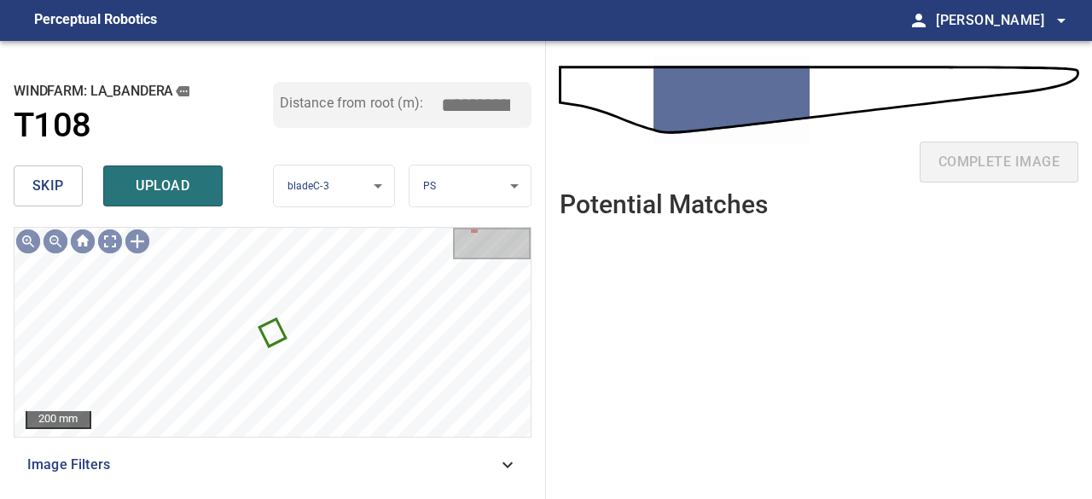
click at [55, 186] on span "skip" at bounding box center [48, 186] width 32 height 24
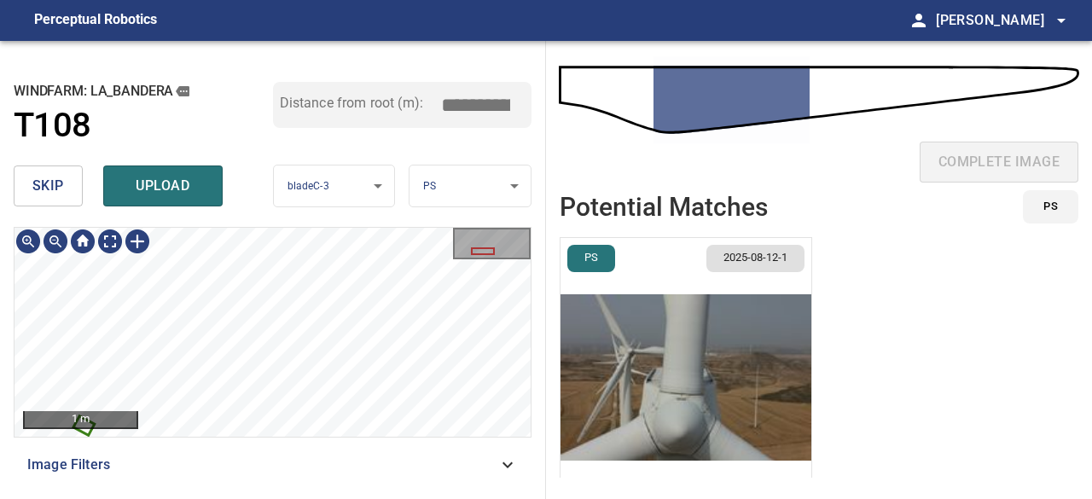
click at [288, 222] on div "**********" at bounding box center [273, 270] width 546 height 458
click at [78, 400] on icon at bounding box center [89, 414] width 34 height 31
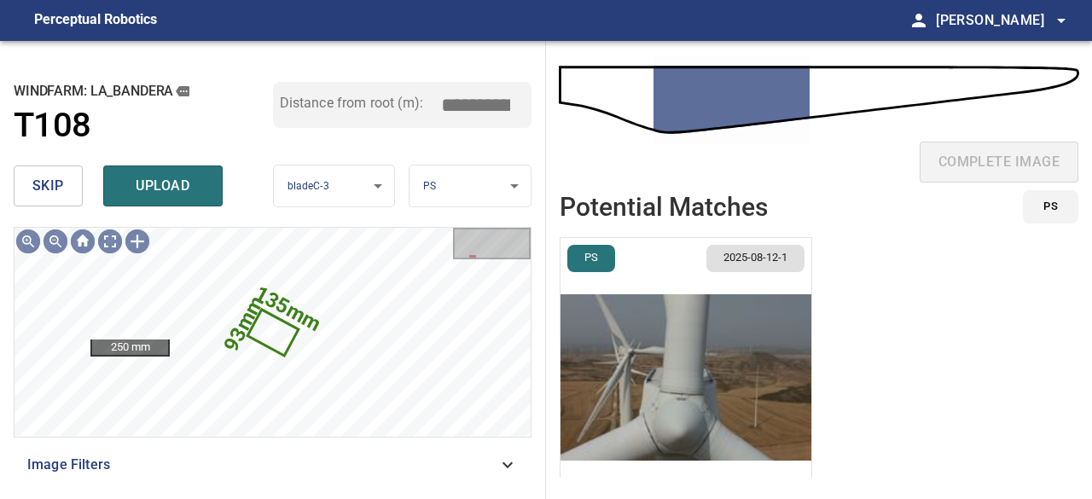
click at [56, 188] on span "skip" at bounding box center [48, 186] width 32 height 24
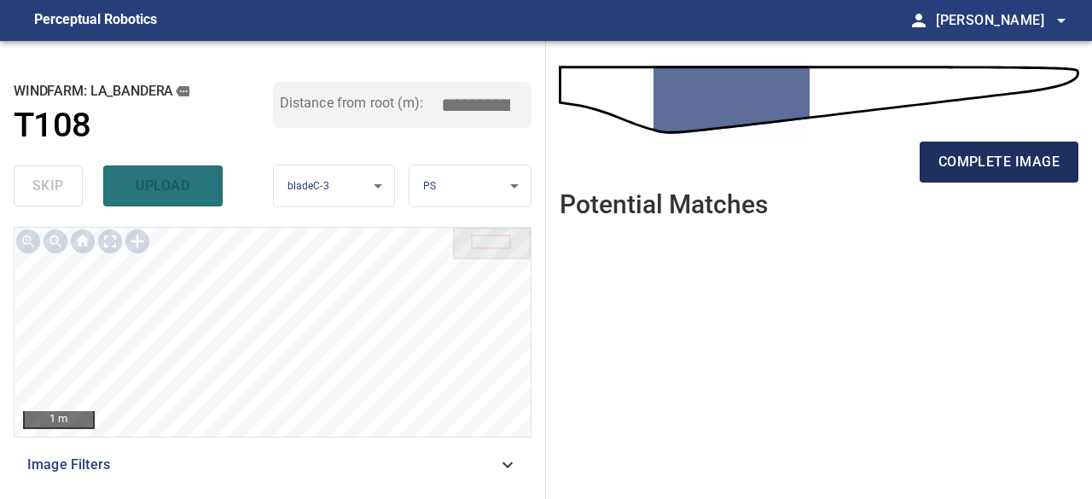
click at [1020, 165] on span "complete image" at bounding box center [998, 162] width 121 height 24
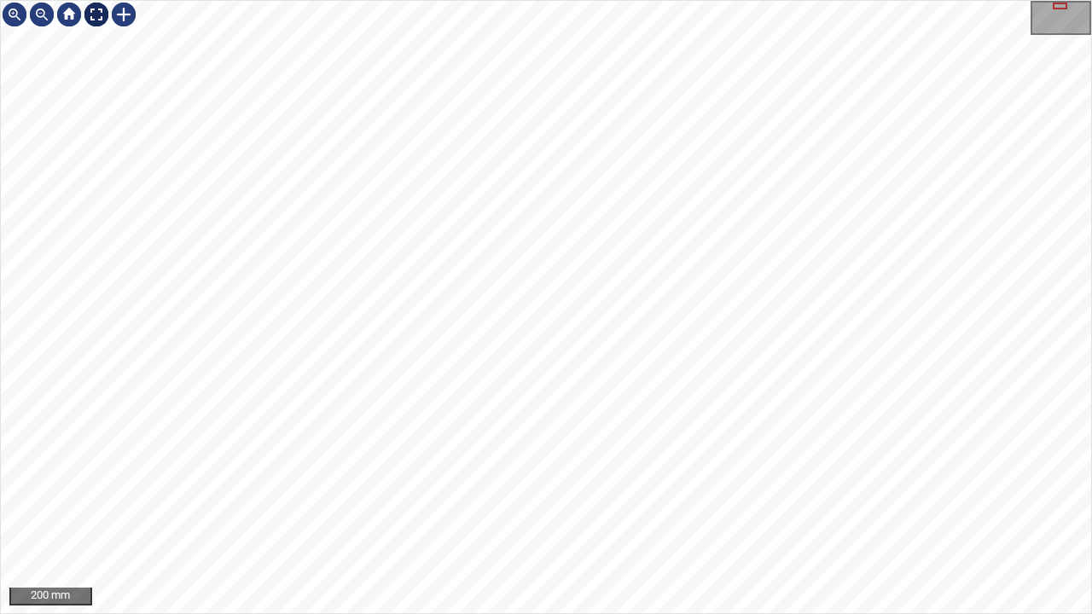
click at [100, 10] on div at bounding box center [96, 14] width 27 height 27
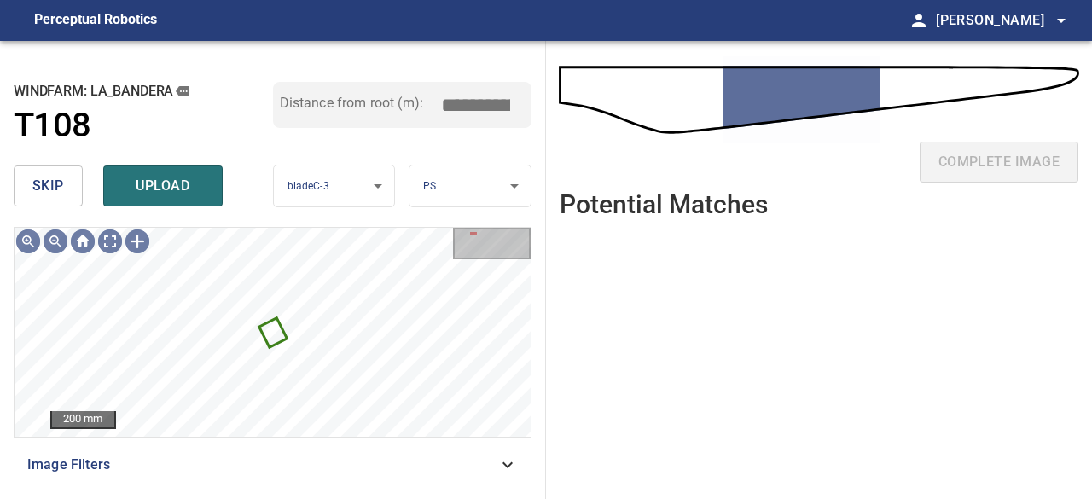
click at [60, 194] on span "skip" at bounding box center [48, 186] width 32 height 24
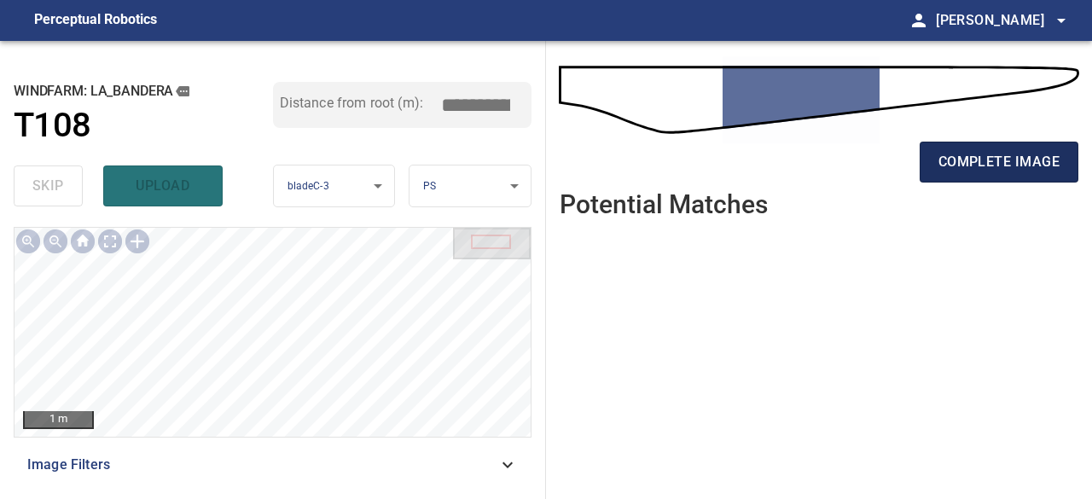
click at [989, 154] on span "complete image" at bounding box center [998, 162] width 121 height 24
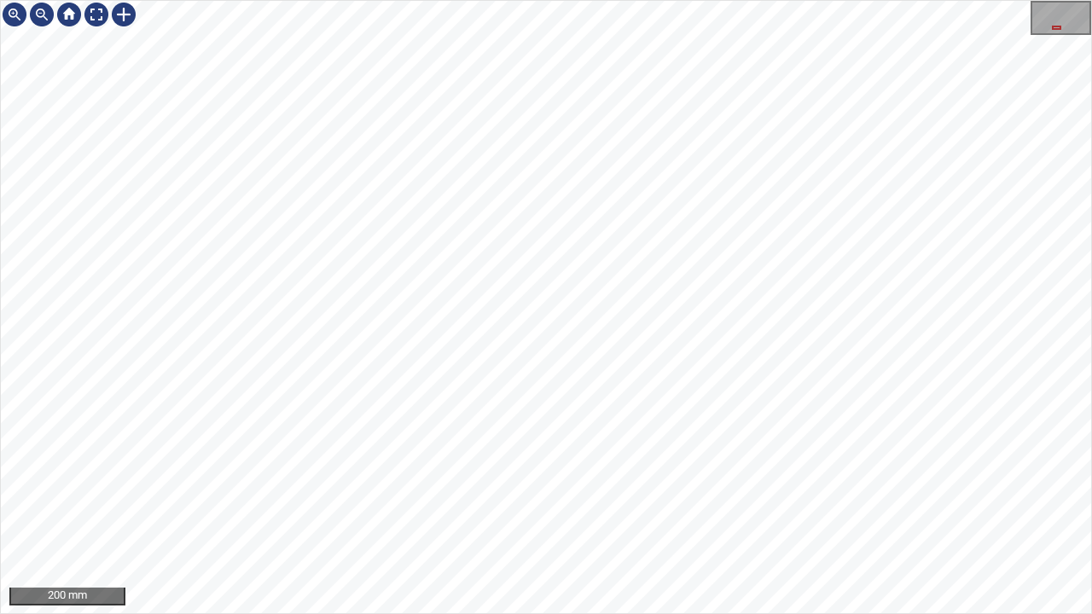
click at [602, 0] on div "200 mm" at bounding box center [546, 307] width 1092 height 614
click at [96, 16] on div at bounding box center [96, 14] width 27 height 27
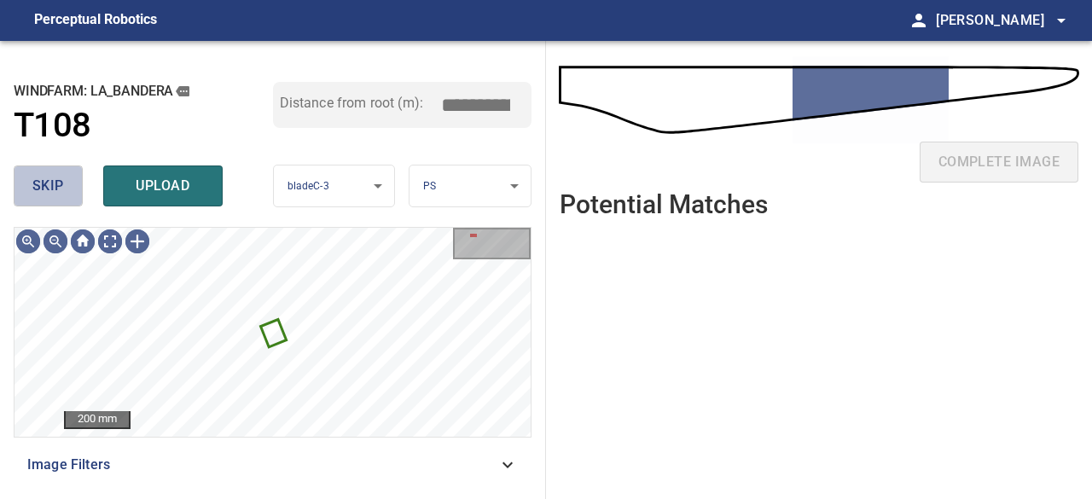
click at [54, 188] on span "skip" at bounding box center [48, 186] width 32 height 24
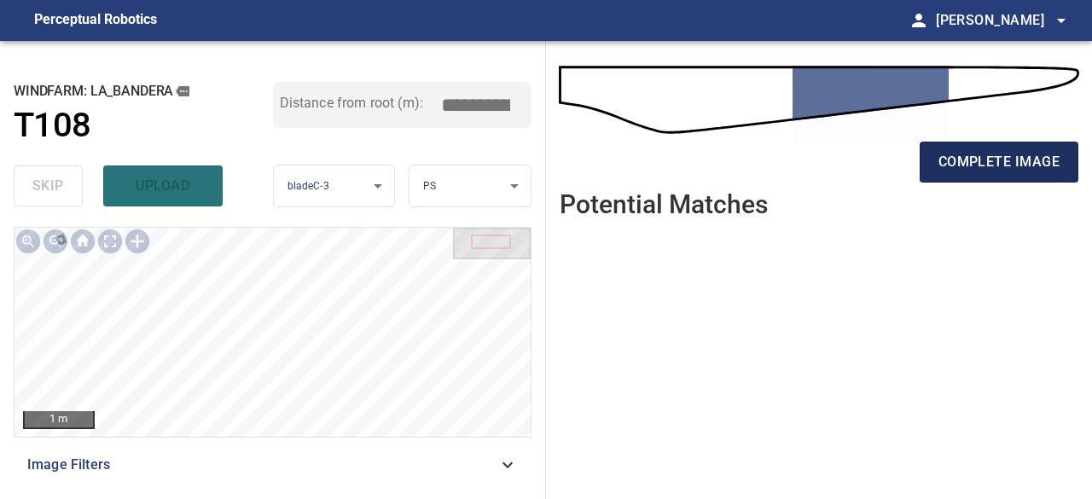
click at [1045, 159] on span "complete image" at bounding box center [998, 162] width 121 height 24
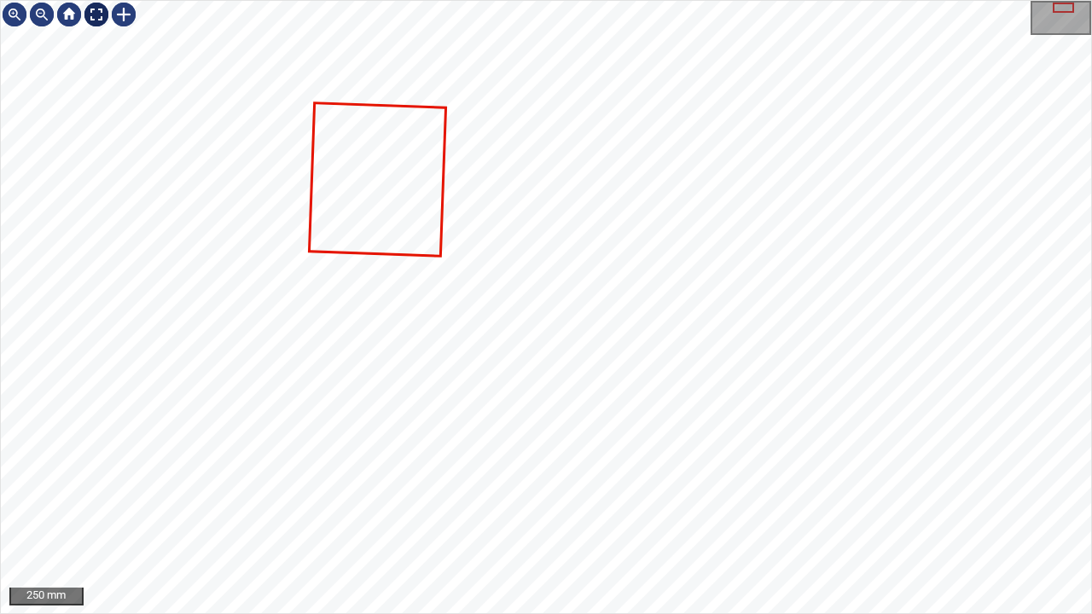
click at [96, 15] on div at bounding box center [96, 14] width 27 height 27
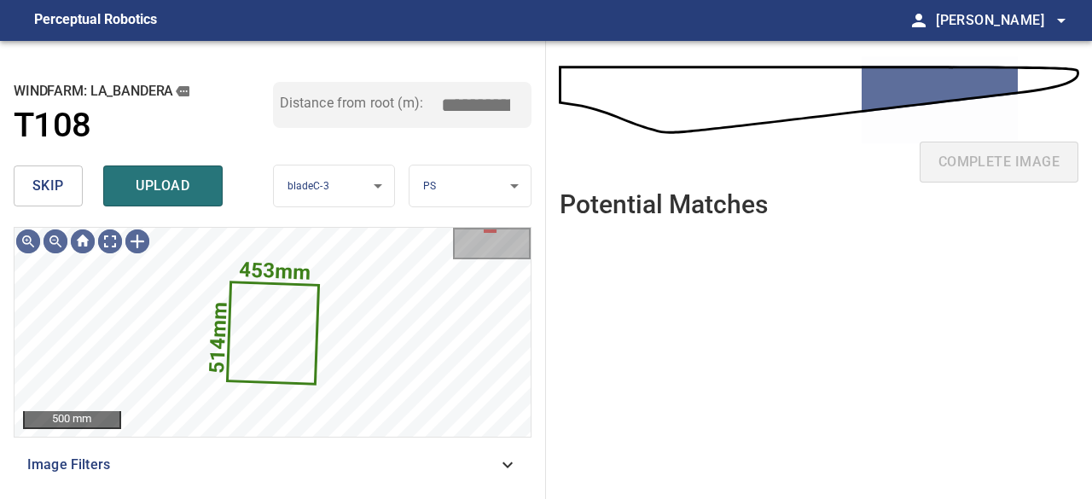
click at [51, 186] on span "skip" at bounding box center [48, 186] width 32 height 24
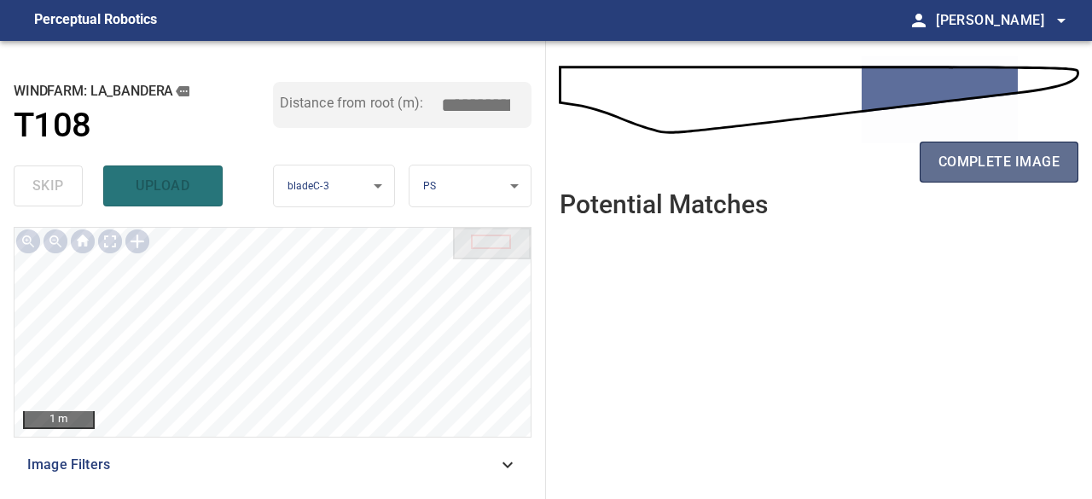
click at [996, 159] on span "complete image" at bounding box center [998, 162] width 121 height 24
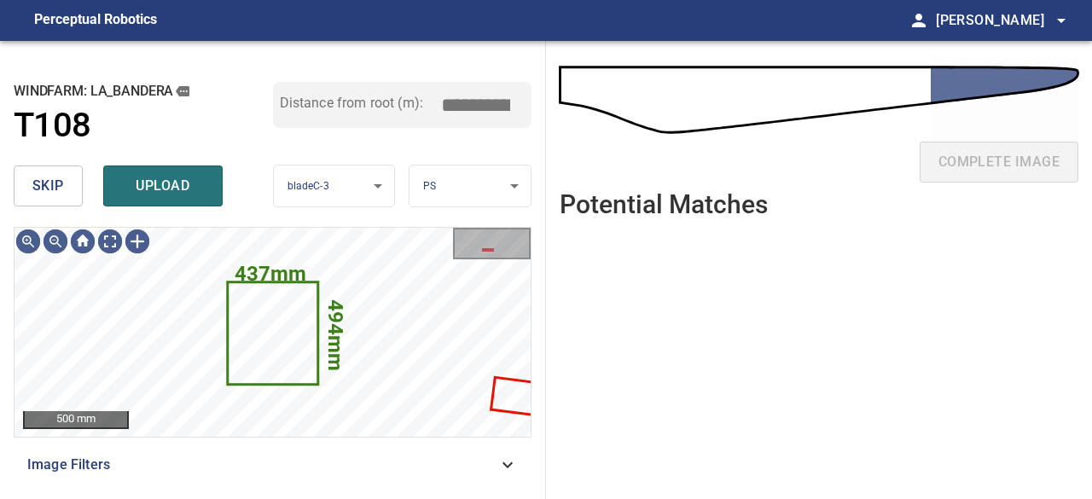
click at [60, 187] on span "skip" at bounding box center [48, 186] width 32 height 24
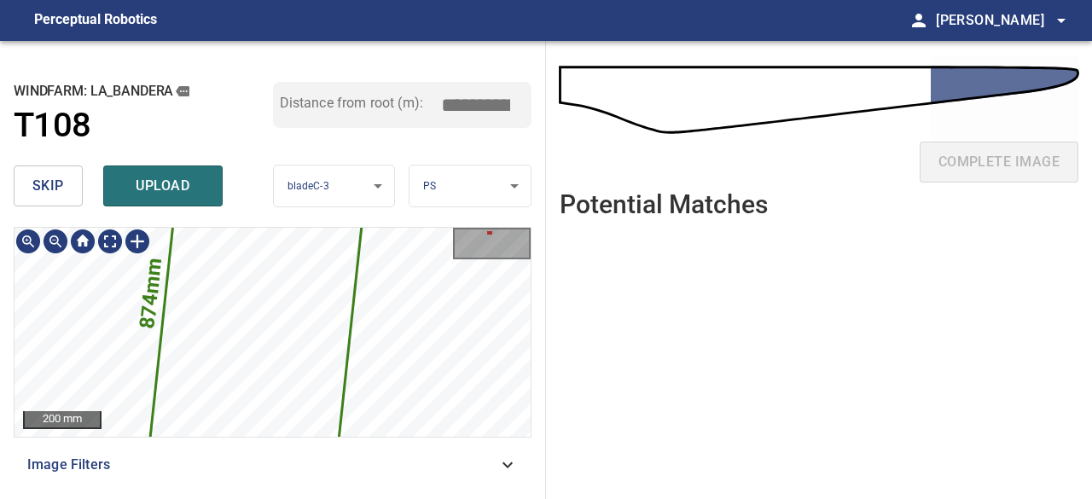
click at [327, 374] on icon at bounding box center [259, 300] width 219 height 349
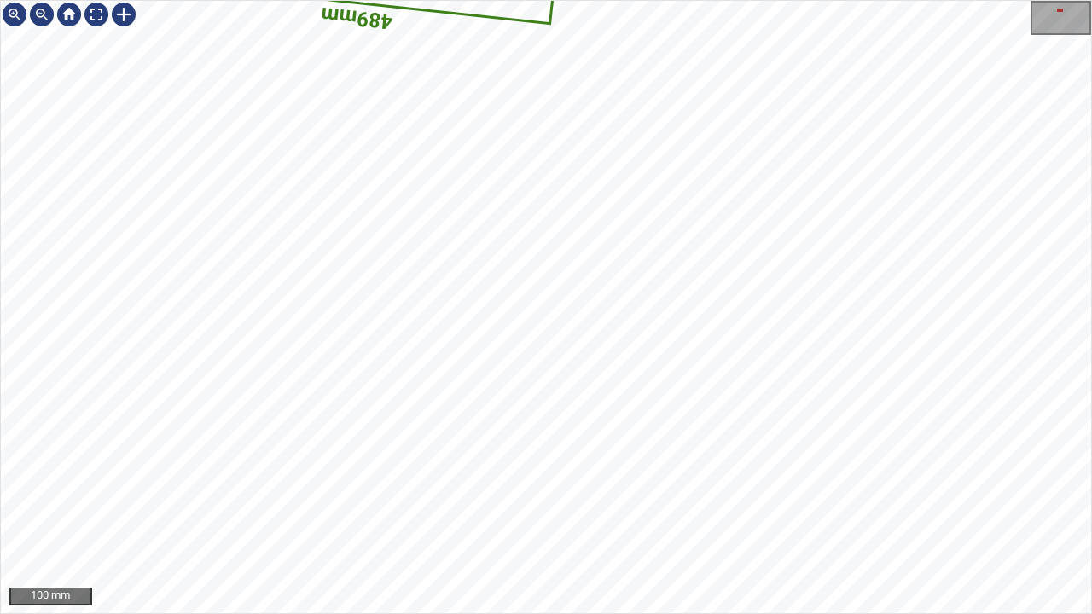
click at [360, 613] on div "874mm 489mm 100 mm" at bounding box center [546, 307] width 1092 height 614
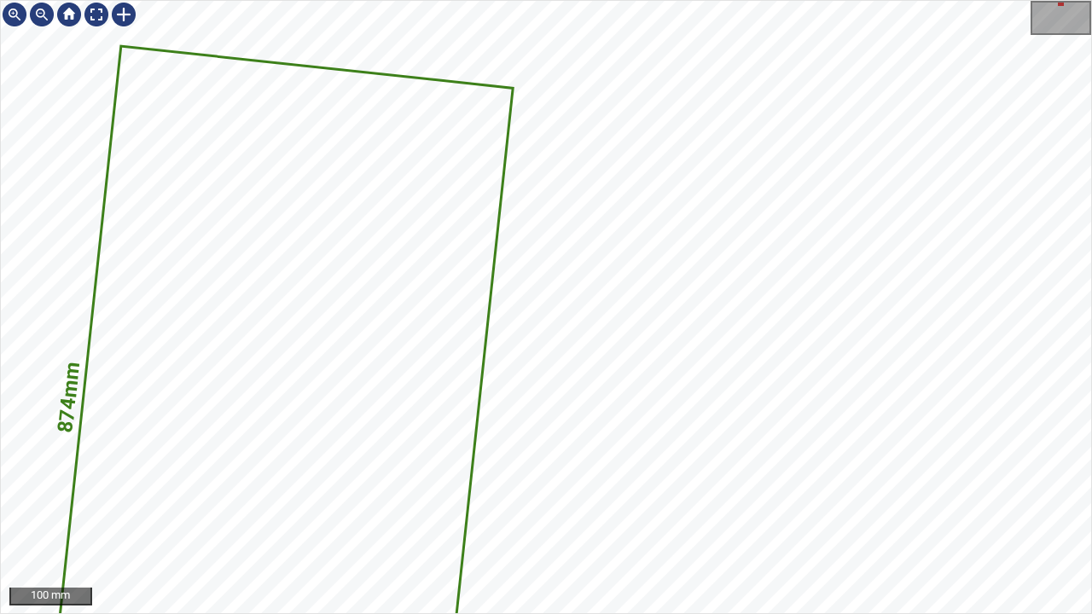
click at [495, 613] on div "874mm 489mm 100 mm" at bounding box center [546, 307] width 1092 height 614
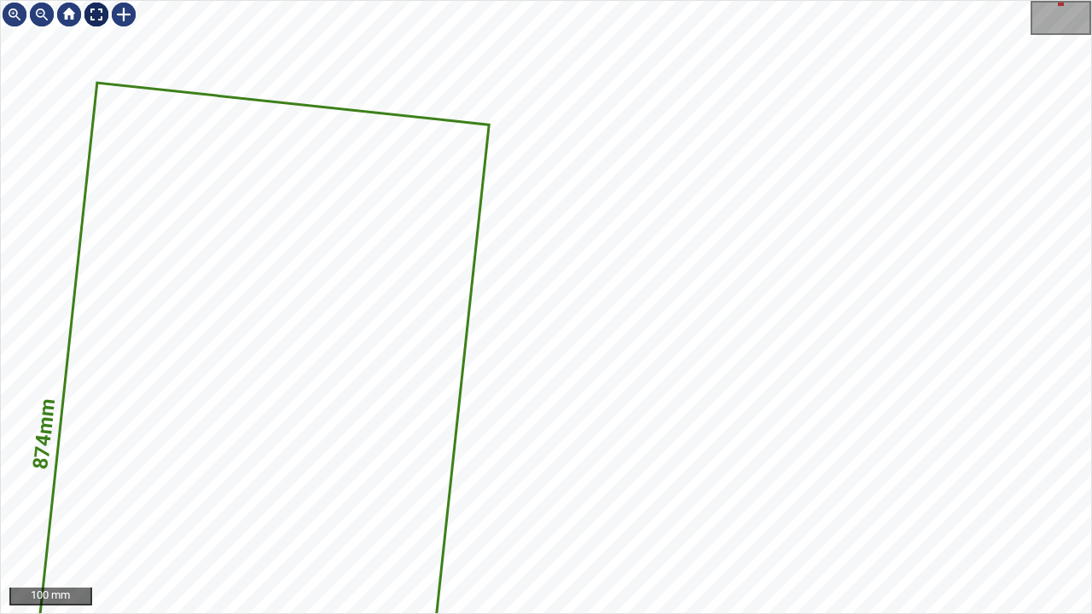
click at [96, 18] on div at bounding box center [96, 14] width 27 height 27
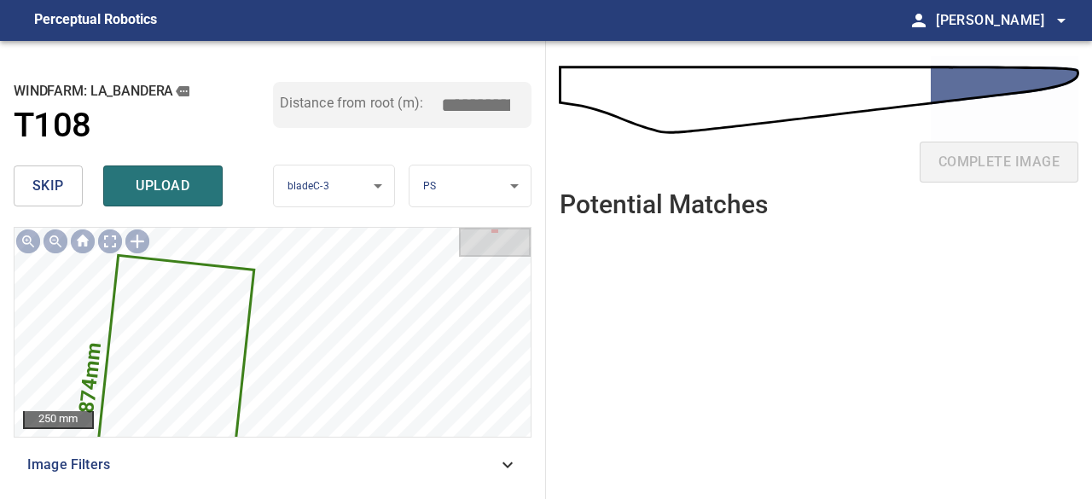
click at [55, 203] on button "skip" at bounding box center [48, 185] width 69 height 41
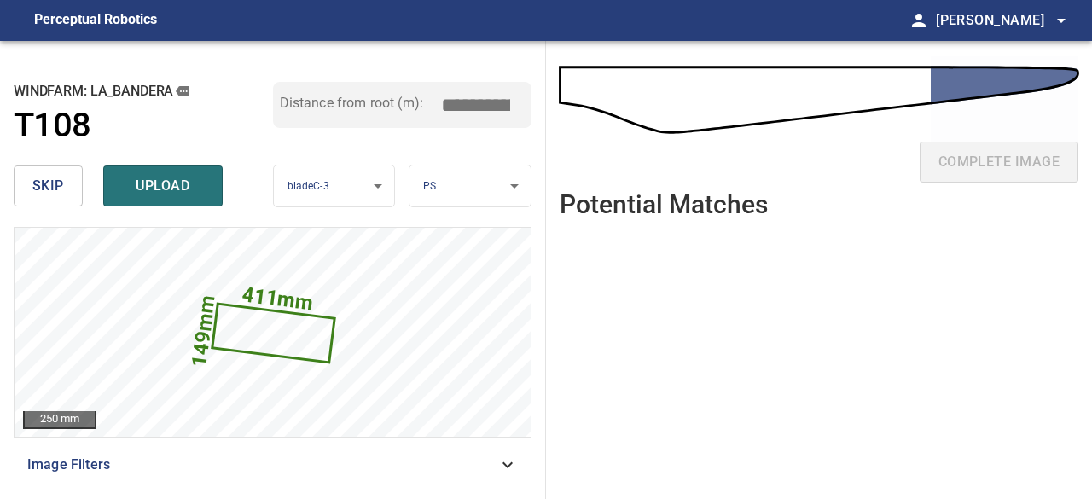
click at [56, 190] on span "skip" at bounding box center [48, 186] width 32 height 24
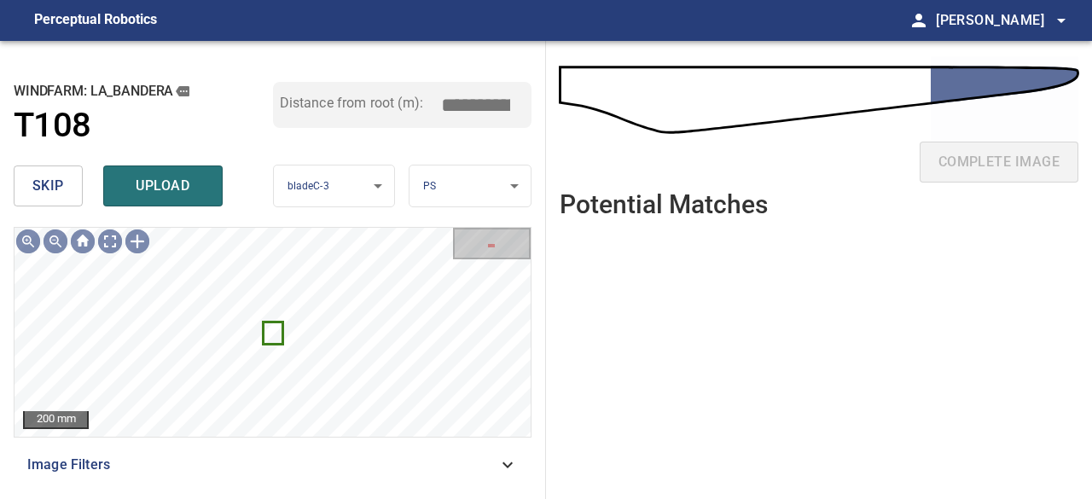
click at [56, 190] on span "skip" at bounding box center [48, 186] width 32 height 24
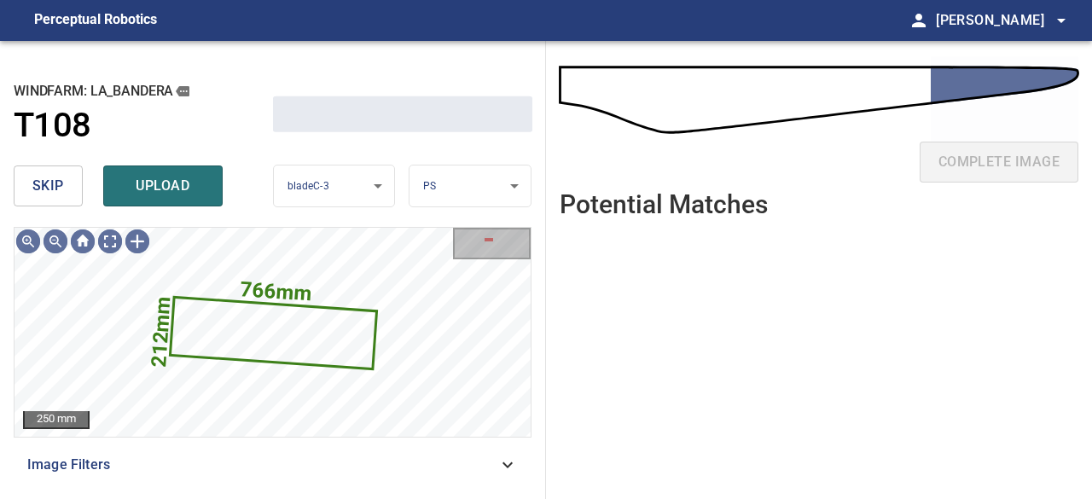
click at [56, 190] on span "skip" at bounding box center [48, 186] width 32 height 24
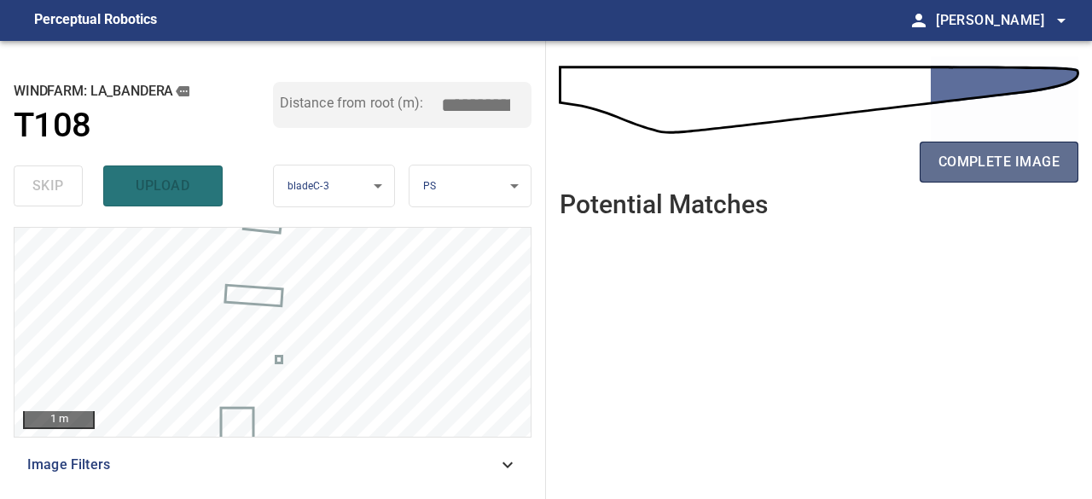
click at [1047, 172] on span "complete image" at bounding box center [998, 162] width 121 height 24
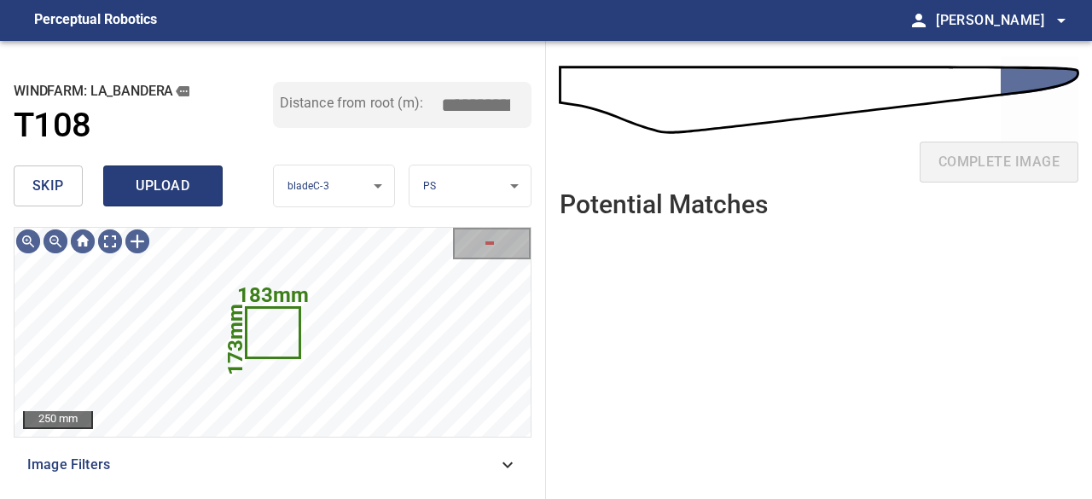
click at [164, 186] on span "upload" at bounding box center [163, 186] width 82 height 24
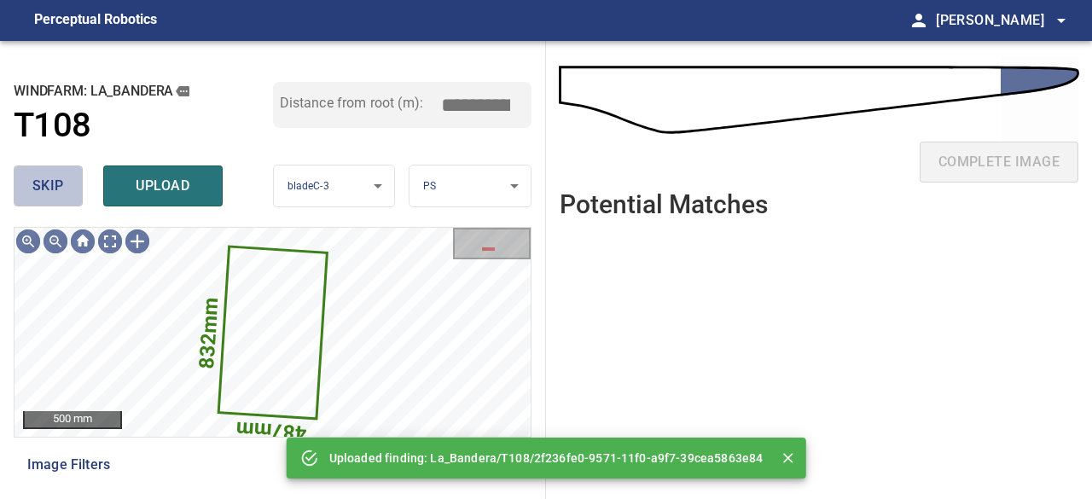
click at [63, 195] on button "skip" at bounding box center [48, 185] width 69 height 41
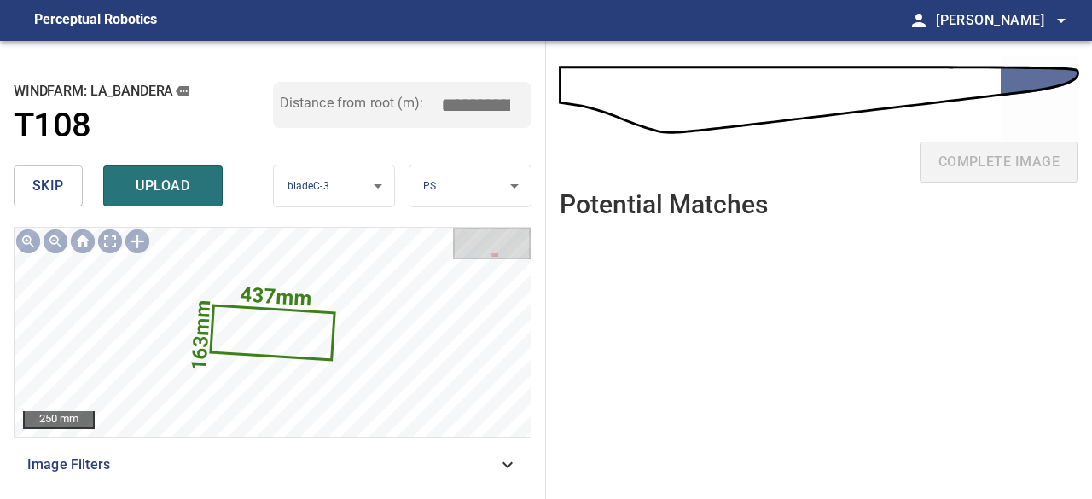
click at [61, 194] on span "skip" at bounding box center [48, 186] width 32 height 24
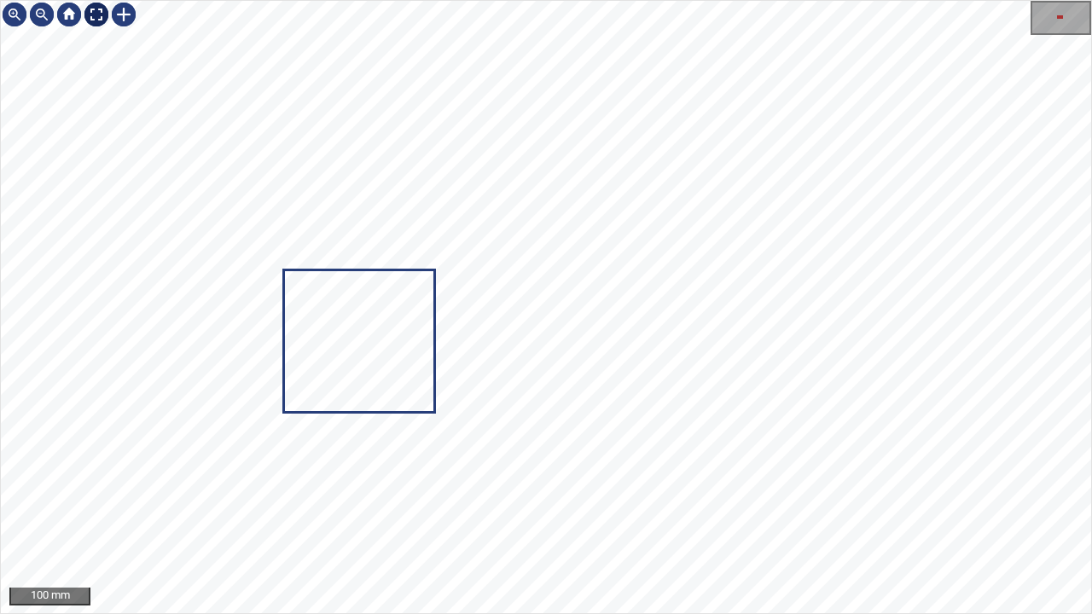
click at [90, 14] on div at bounding box center [96, 14] width 27 height 27
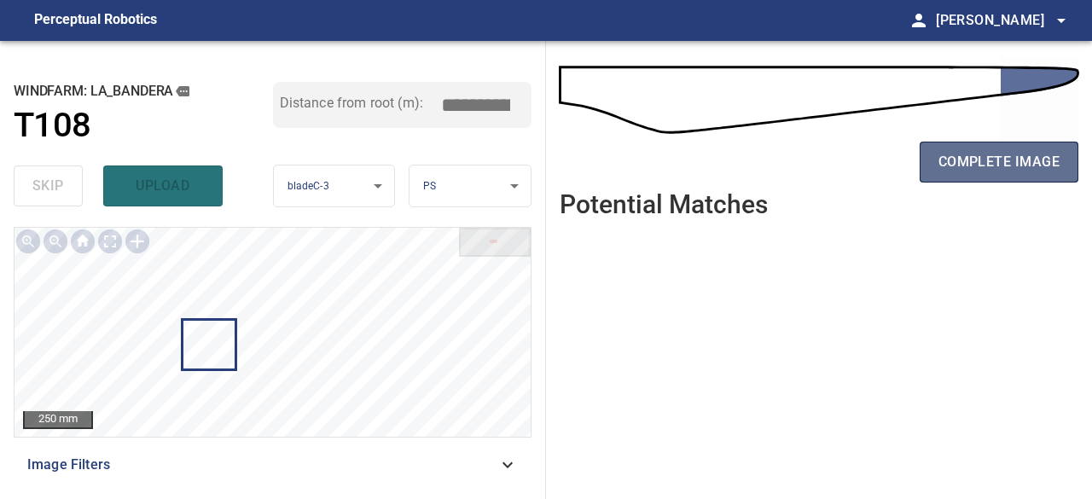
click at [974, 176] on button "complete image" at bounding box center [998, 162] width 159 height 41
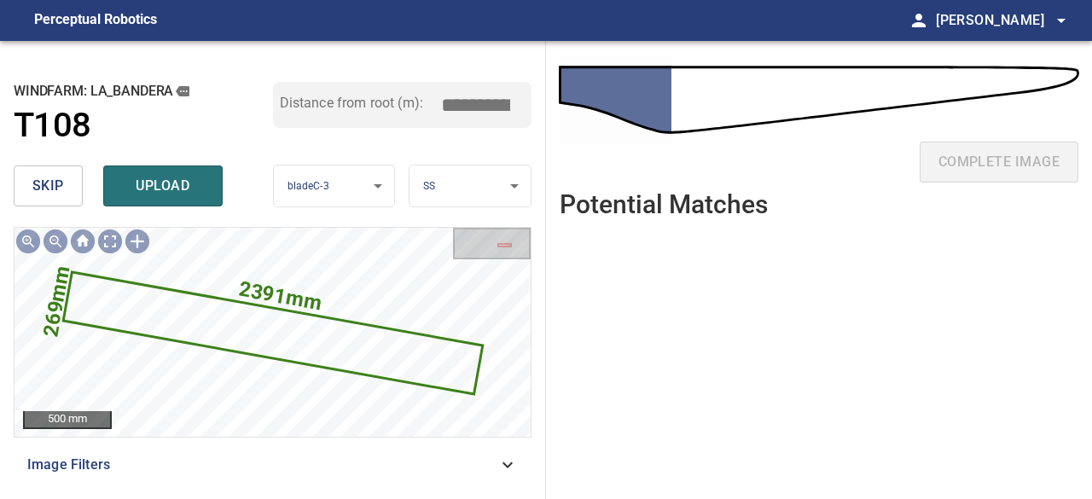
click at [53, 178] on span "skip" at bounding box center [48, 186] width 32 height 24
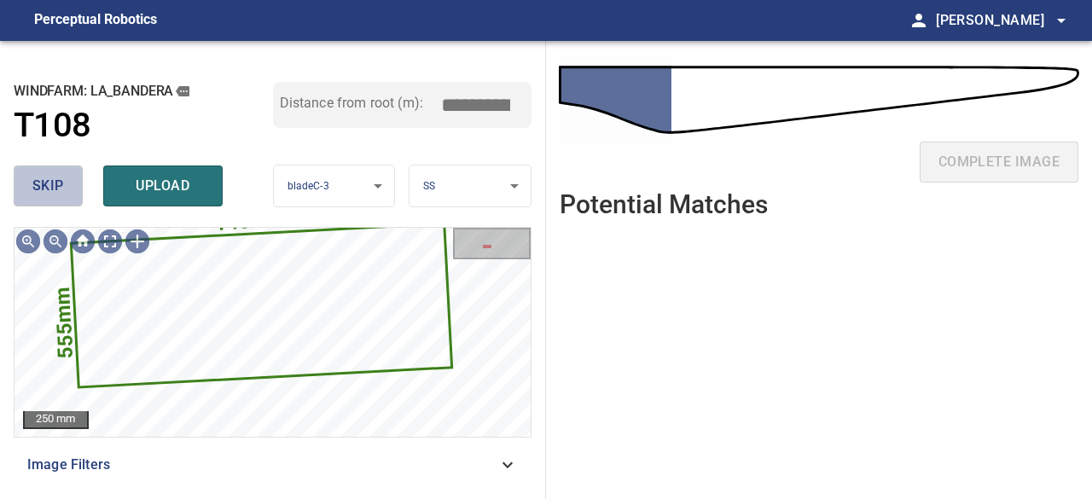
click at [49, 187] on span "skip" at bounding box center [48, 186] width 32 height 24
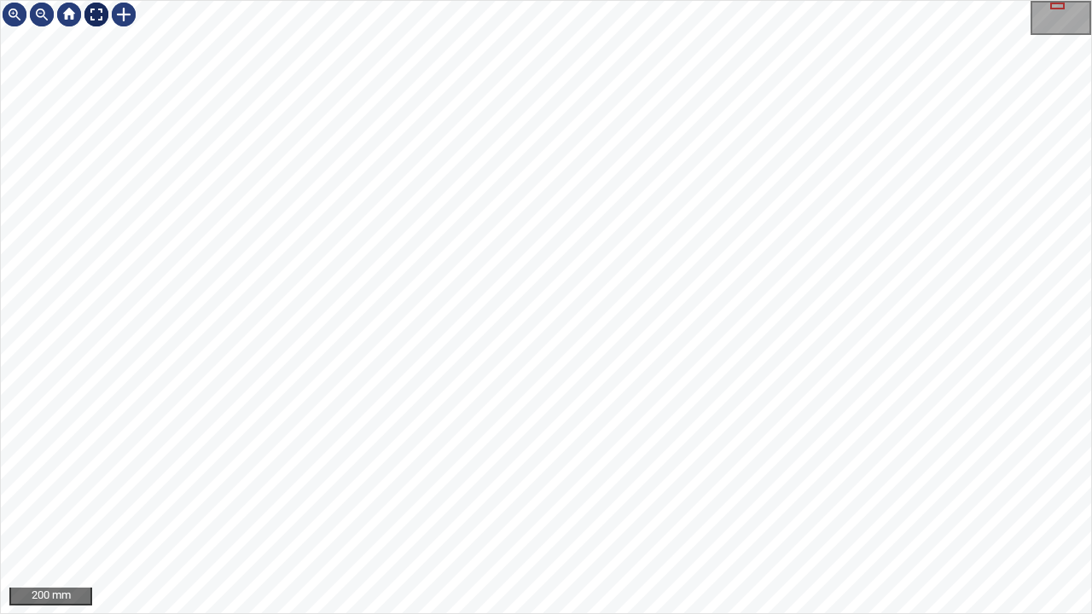
click at [92, 15] on div at bounding box center [96, 14] width 27 height 27
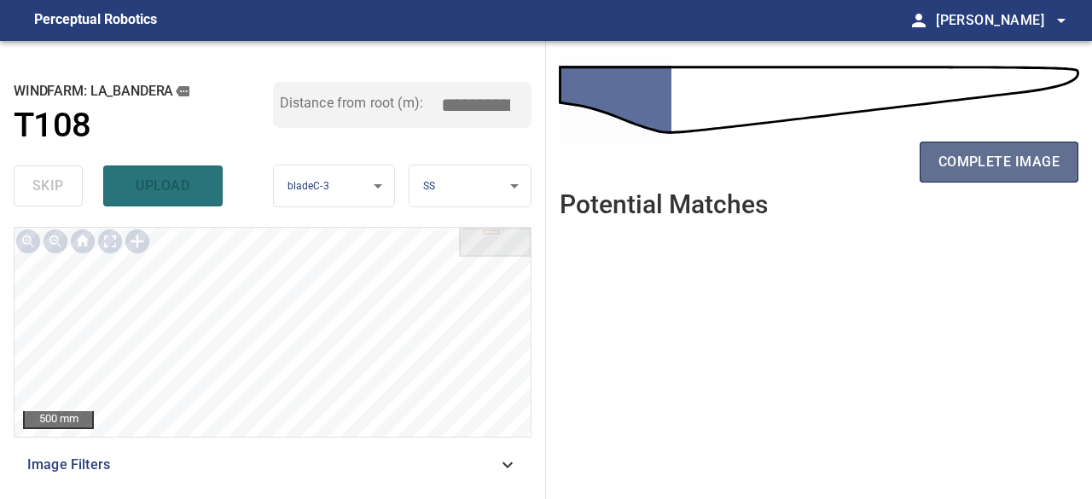
click at [947, 171] on span "complete image" at bounding box center [998, 162] width 121 height 24
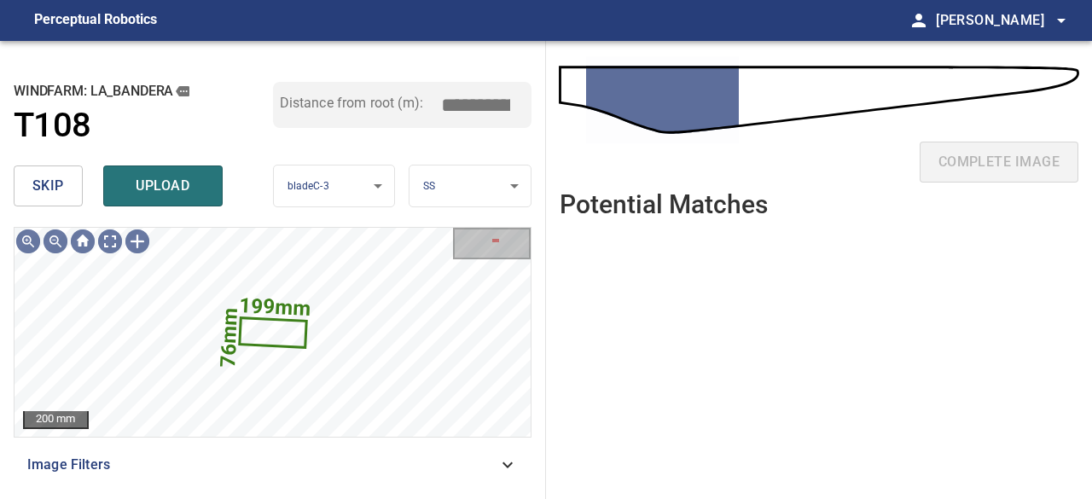
click at [49, 188] on span "skip" at bounding box center [48, 186] width 32 height 24
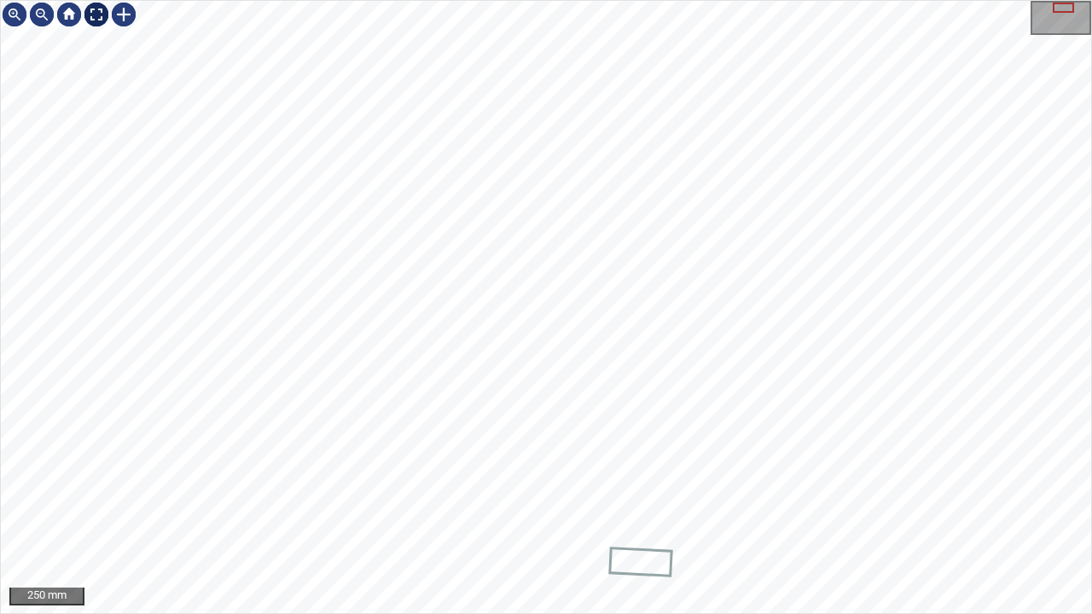
click at [97, 15] on div at bounding box center [96, 14] width 27 height 27
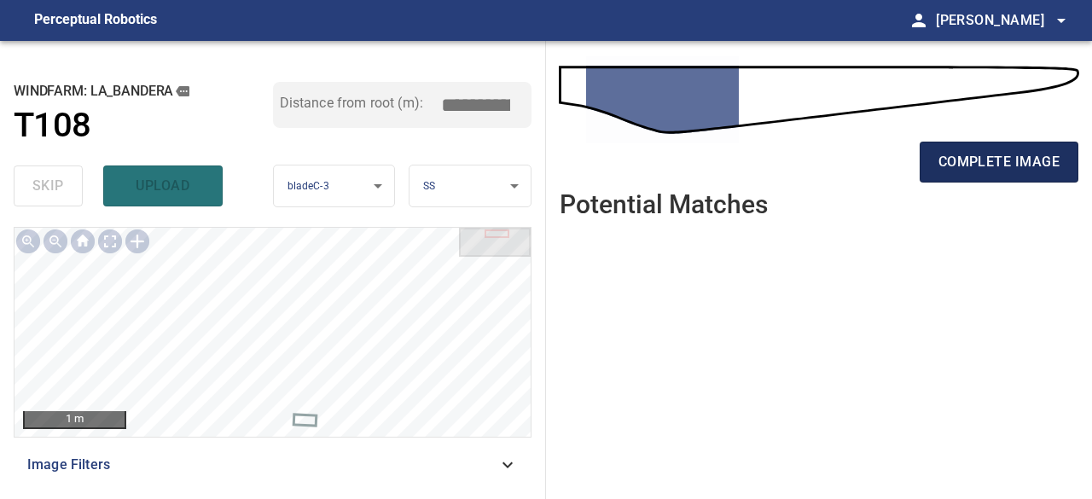
click at [993, 154] on span "complete image" at bounding box center [998, 162] width 121 height 24
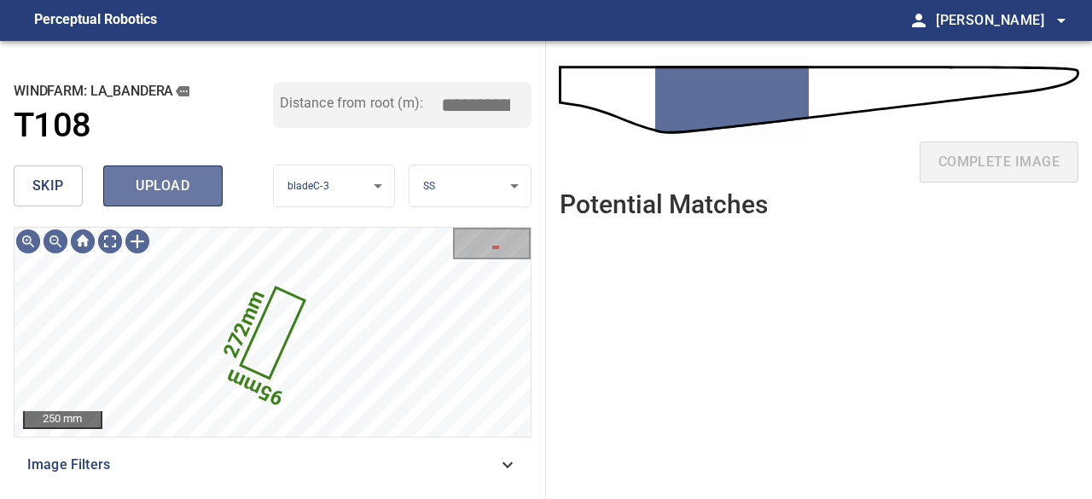
click at [172, 175] on span "upload" at bounding box center [163, 186] width 82 height 24
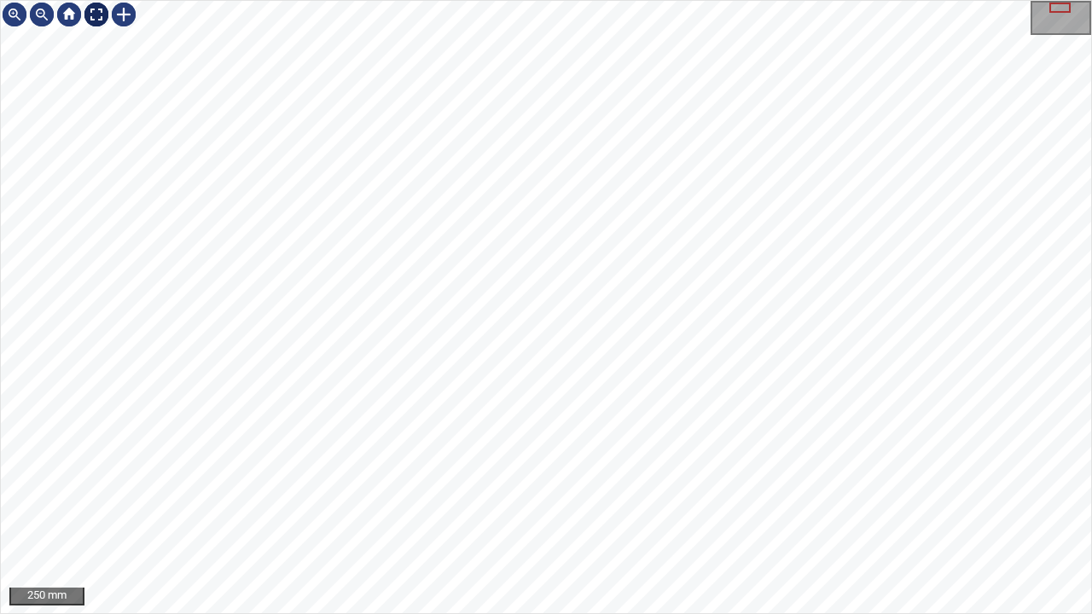
click at [99, 20] on div at bounding box center [96, 14] width 27 height 27
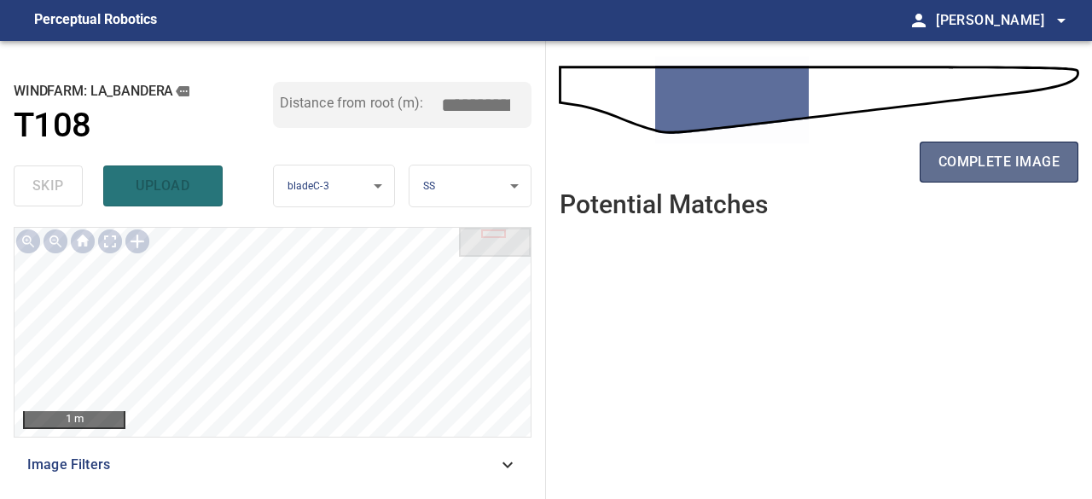
click at [936, 168] on button "complete image" at bounding box center [998, 162] width 159 height 41
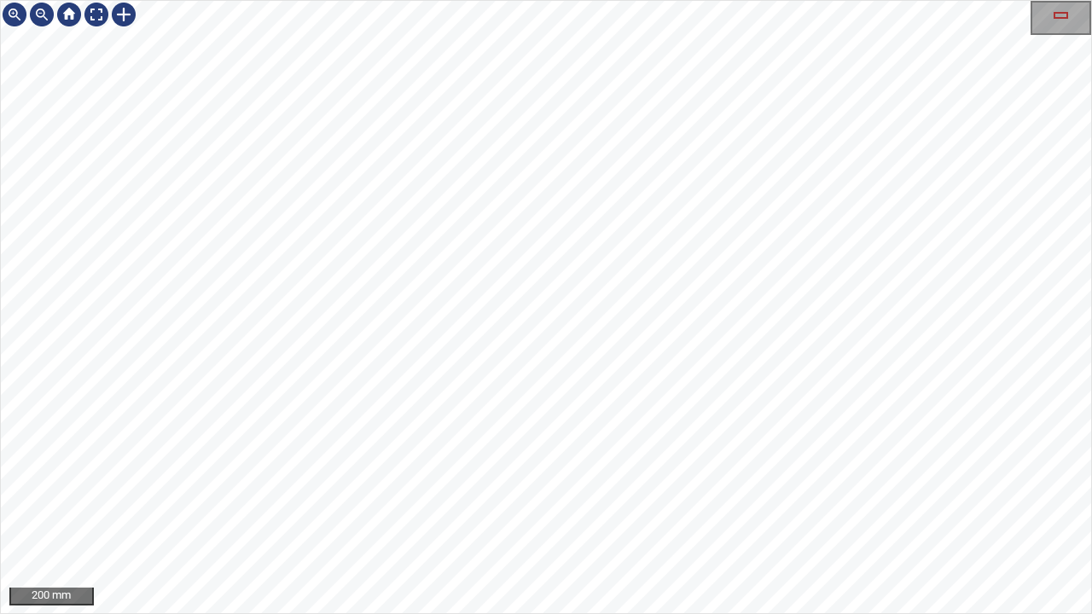
click at [118, 13] on div at bounding box center [123, 14] width 27 height 27
click at [305, 312] on div at bounding box center [546, 307] width 1090 height 612
click at [106, 18] on div at bounding box center [96, 14] width 27 height 27
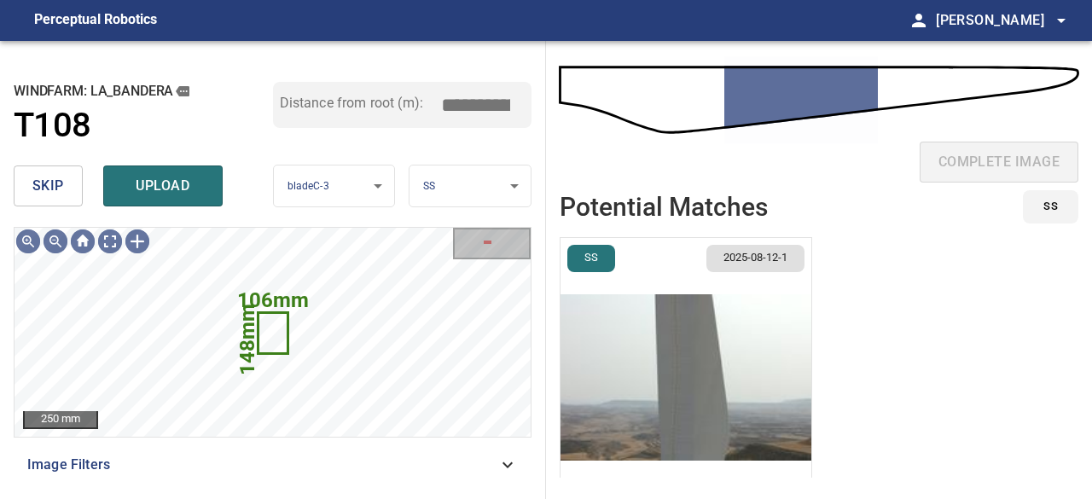
click at [57, 182] on span "skip" at bounding box center [48, 186] width 32 height 24
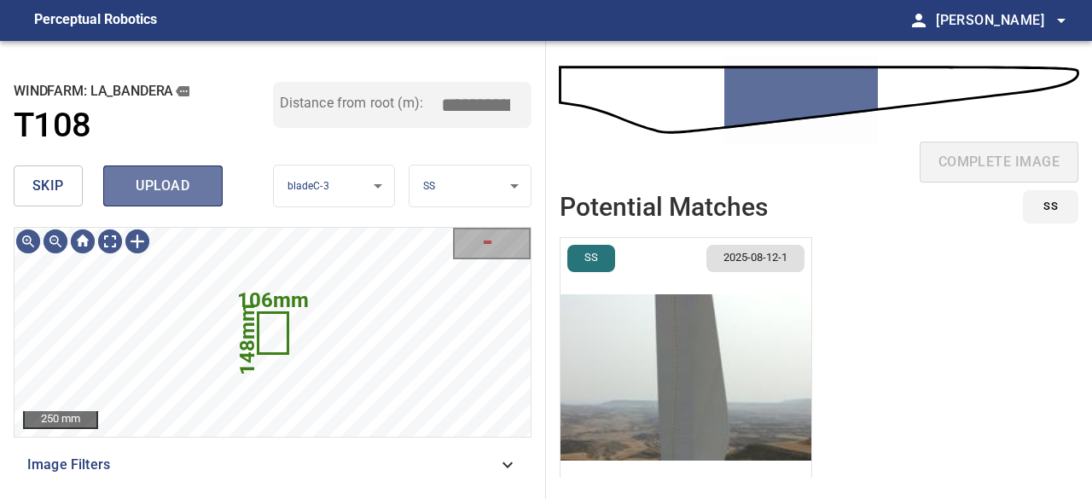
click at [163, 179] on span "upload" at bounding box center [163, 186] width 82 height 24
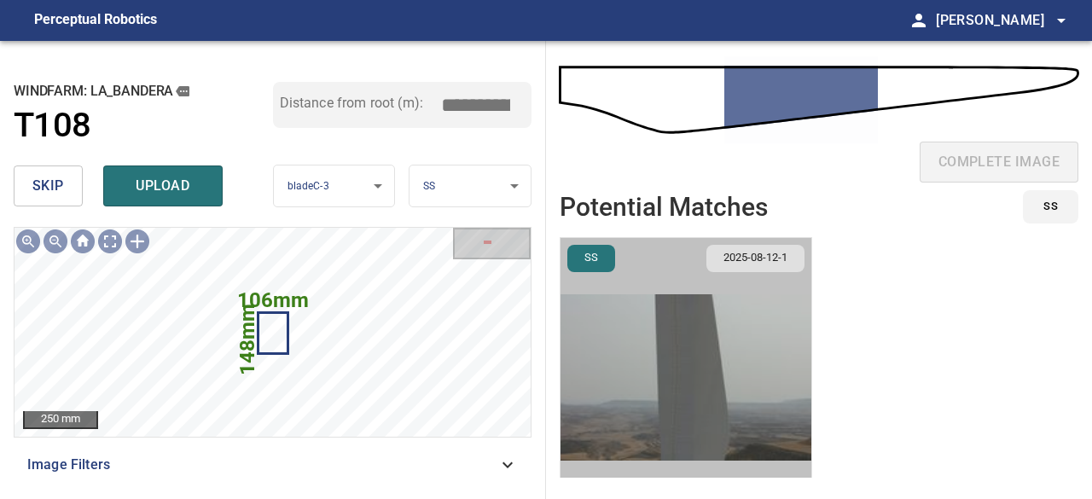
click at [631, 333] on img "button" at bounding box center [685, 377] width 251 height 279
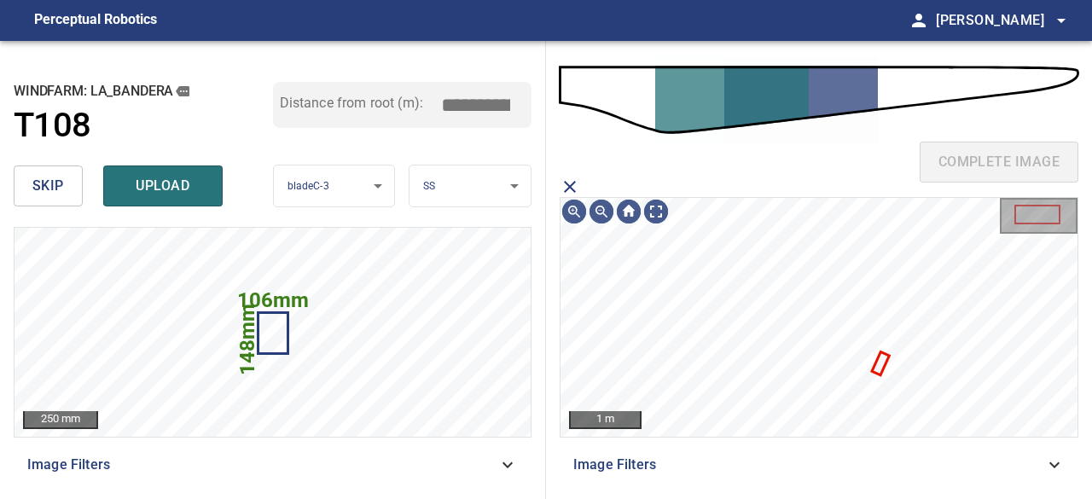
click at [571, 180] on icon "close matching imageResolution:" at bounding box center [569, 187] width 20 height 20
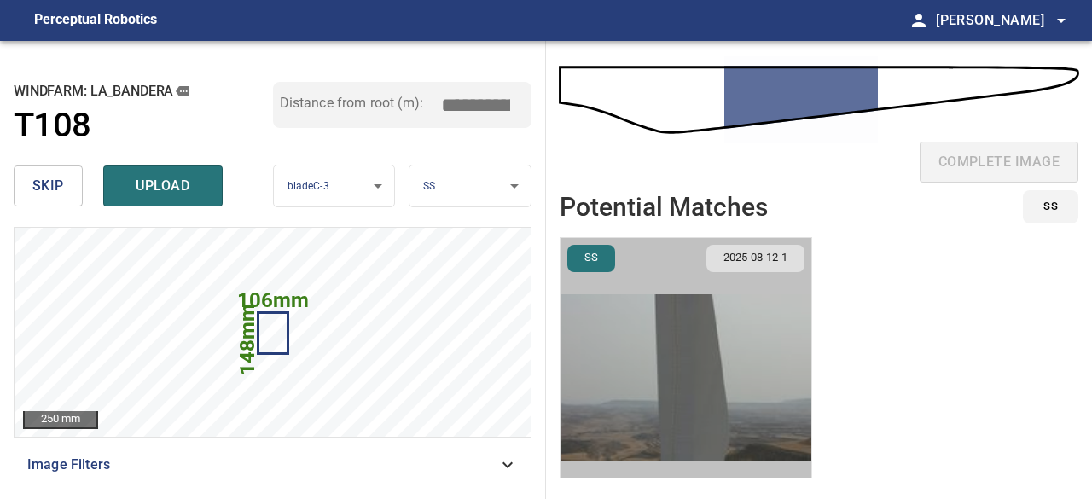
click at [599, 335] on img "button" at bounding box center [685, 377] width 251 height 279
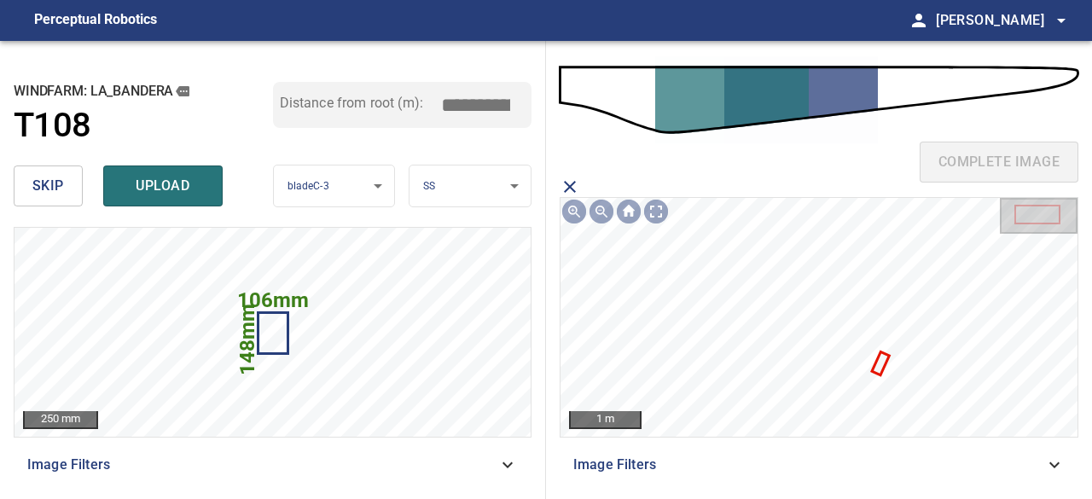
click at [568, 182] on icon "close matching imageResolution:" at bounding box center [569, 187] width 20 height 20
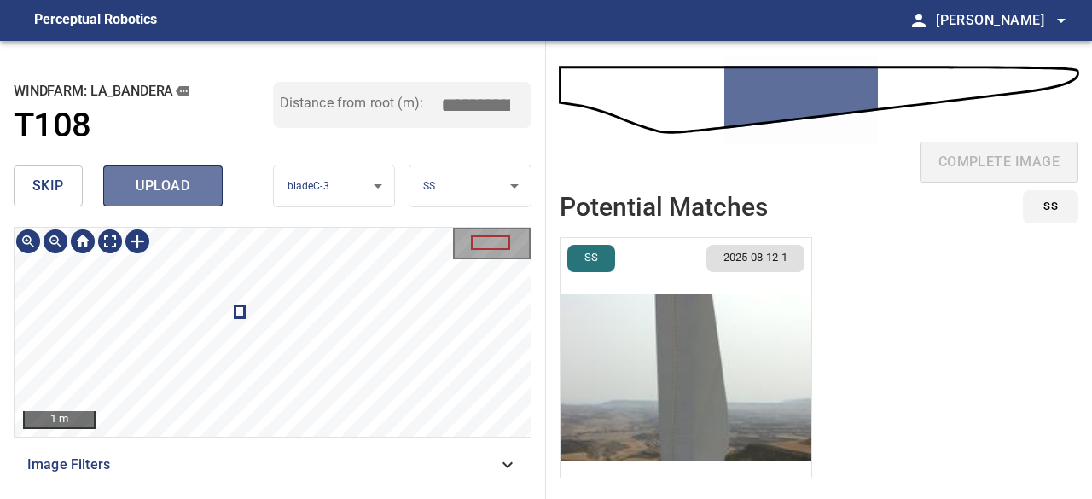
click at [127, 177] on span "upload" at bounding box center [163, 186] width 82 height 24
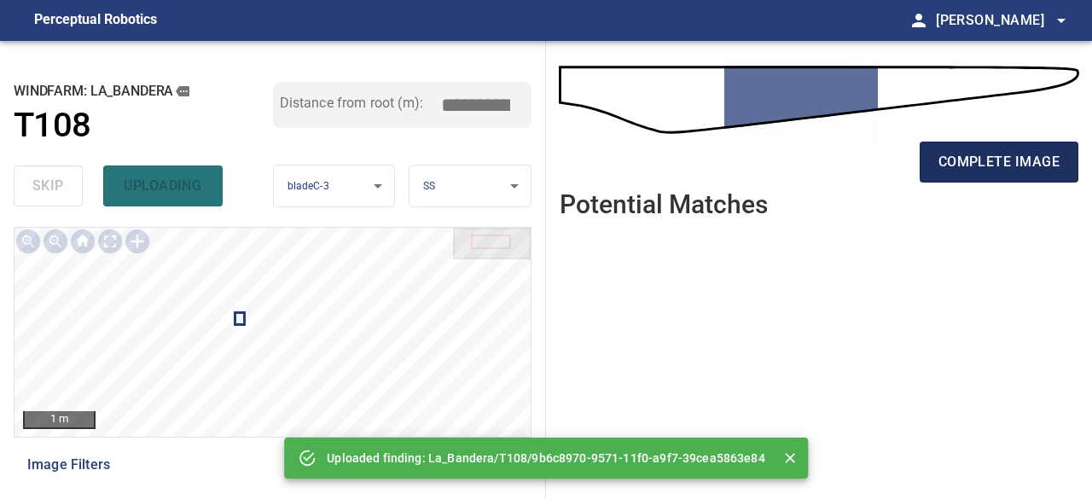
click at [931, 166] on button "complete image" at bounding box center [998, 162] width 159 height 41
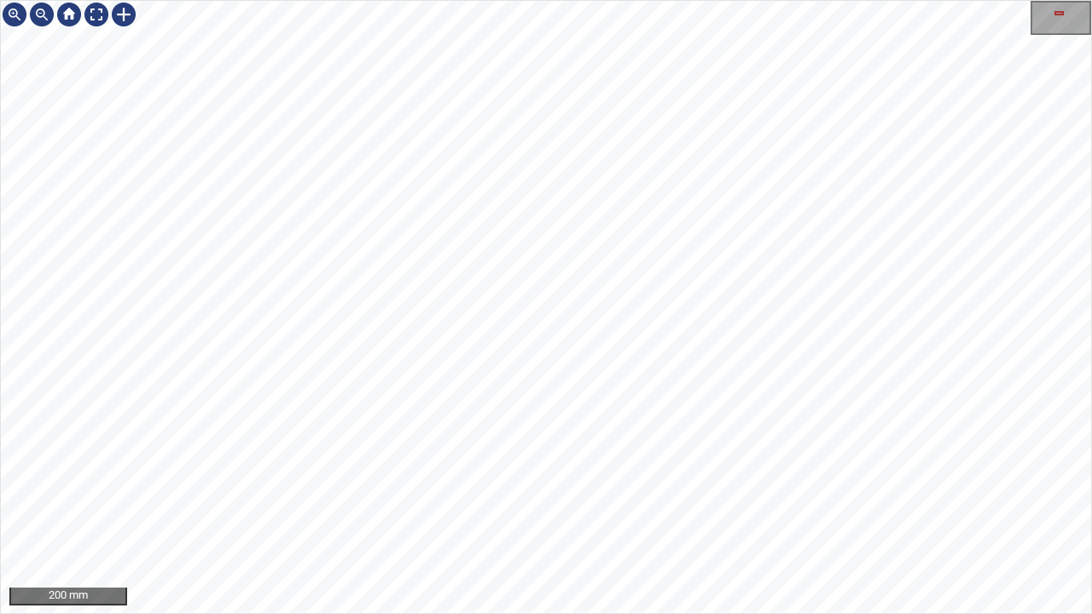
click at [607, 613] on div "200 mm" at bounding box center [546, 307] width 1092 height 614
click at [90, 14] on div at bounding box center [96, 14] width 27 height 27
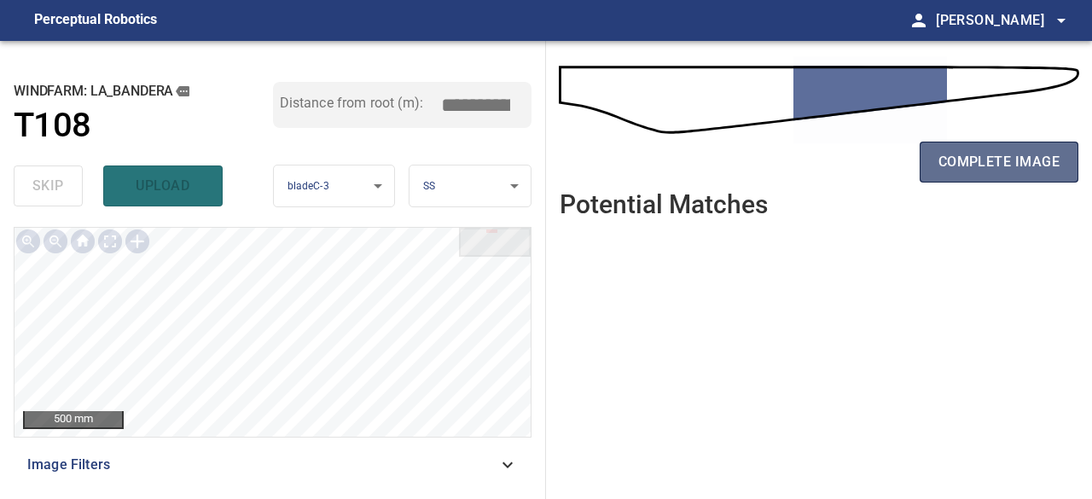
click at [961, 170] on span "complete image" at bounding box center [998, 162] width 121 height 24
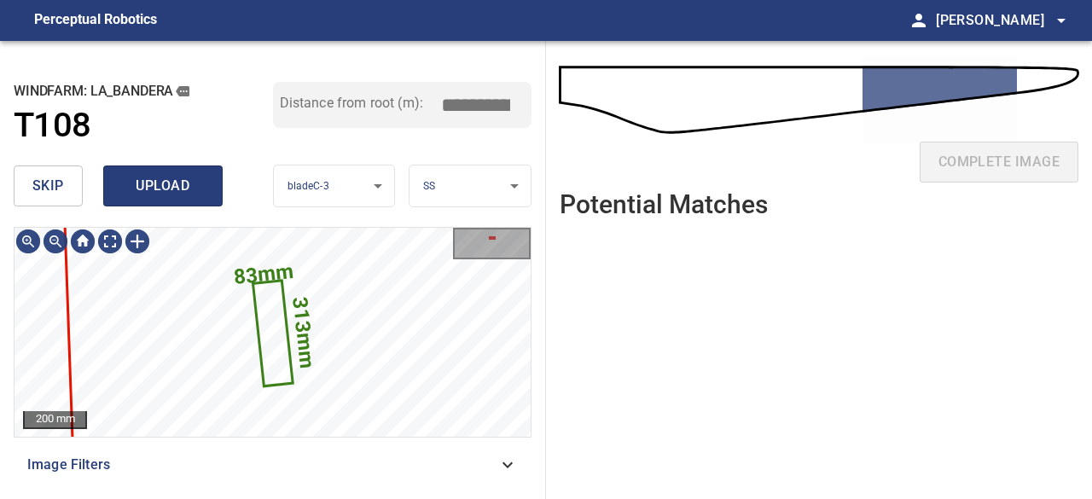
click at [153, 187] on span "upload" at bounding box center [163, 186] width 82 height 24
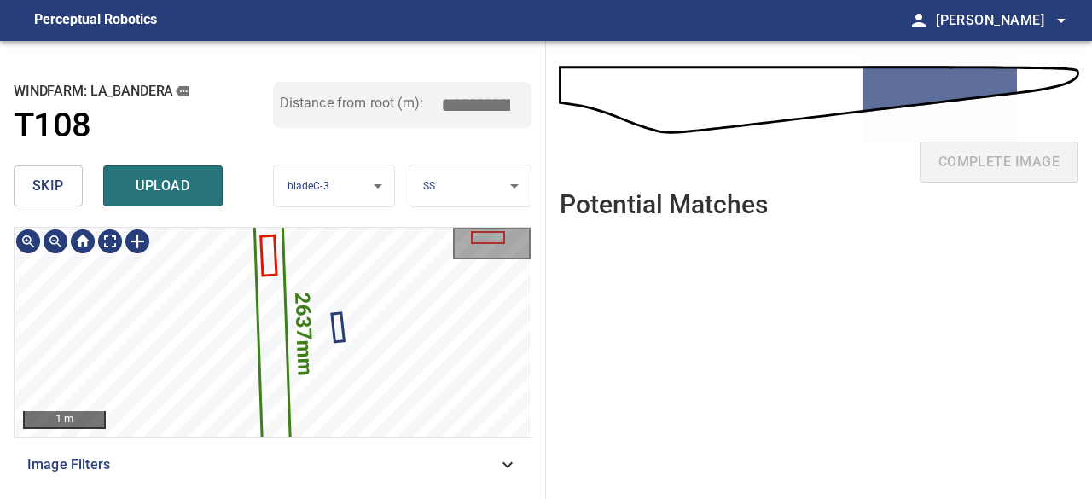
click at [278, 301] on icon at bounding box center [272, 332] width 33 height 218
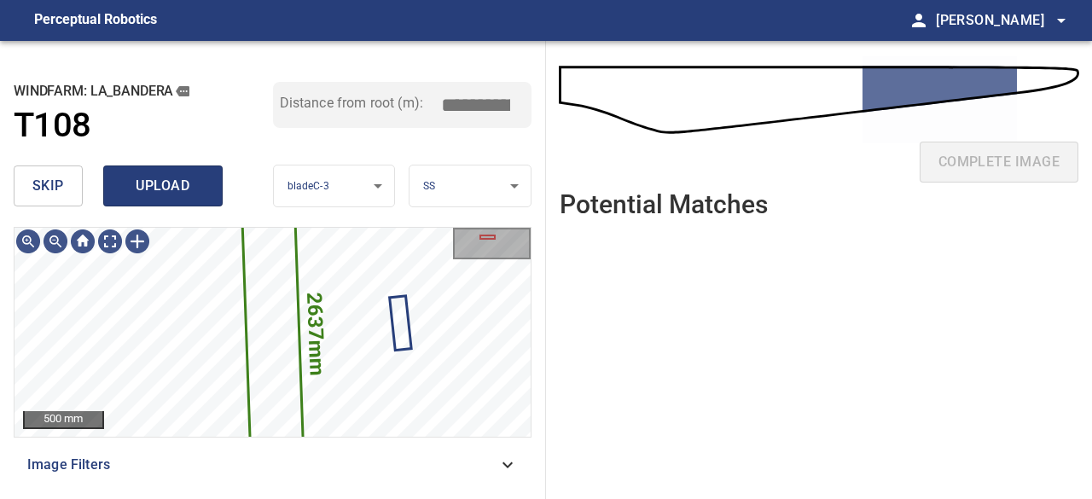
click at [172, 192] on span "upload" at bounding box center [163, 186] width 82 height 24
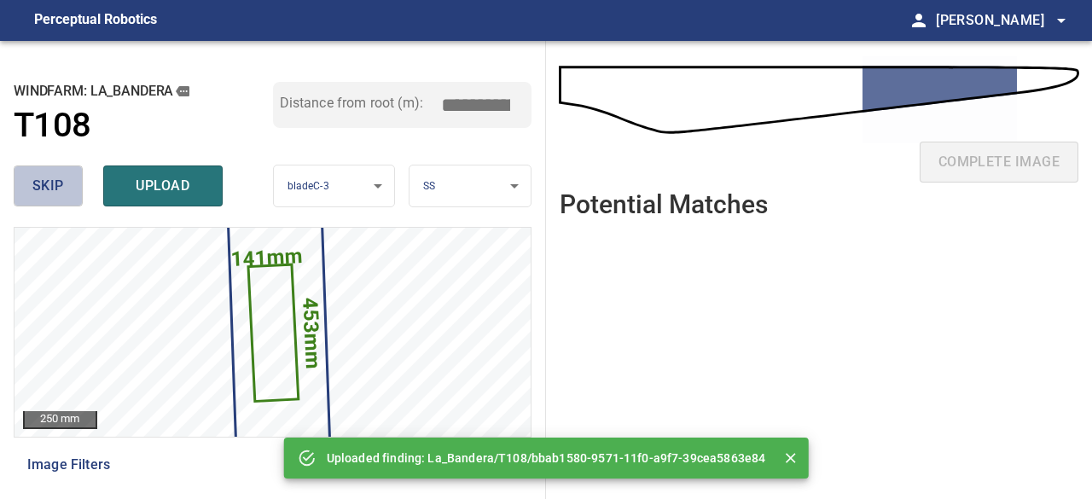
click at [59, 175] on span "skip" at bounding box center [48, 186] width 32 height 24
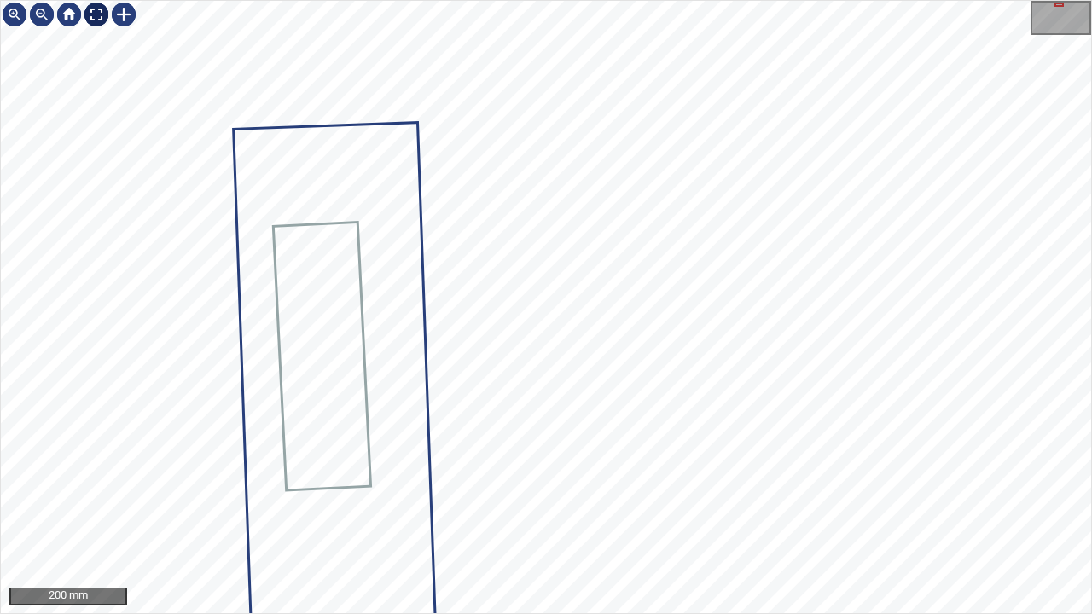
click at [89, 6] on div at bounding box center [96, 14] width 27 height 27
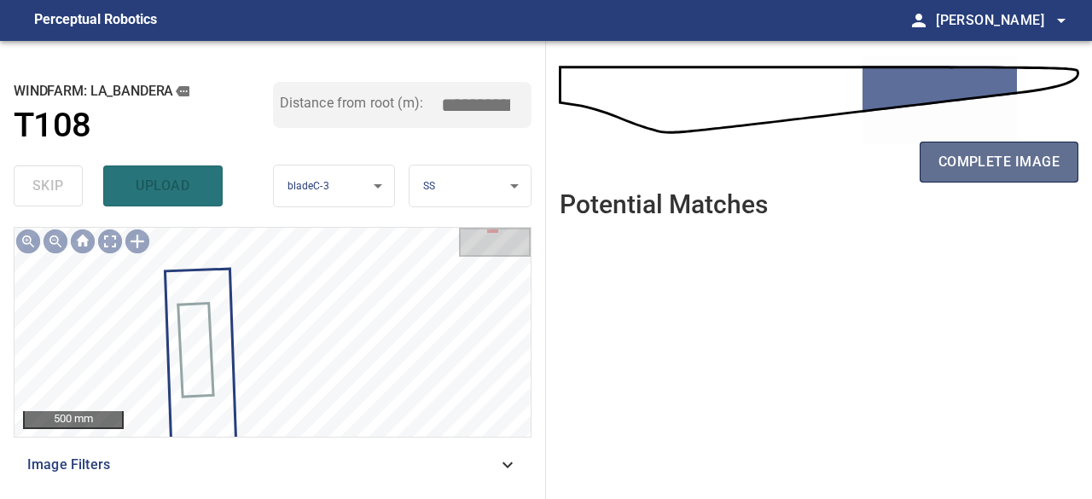
click at [939, 150] on span "complete image" at bounding box center [998, 162] width 121 height 24
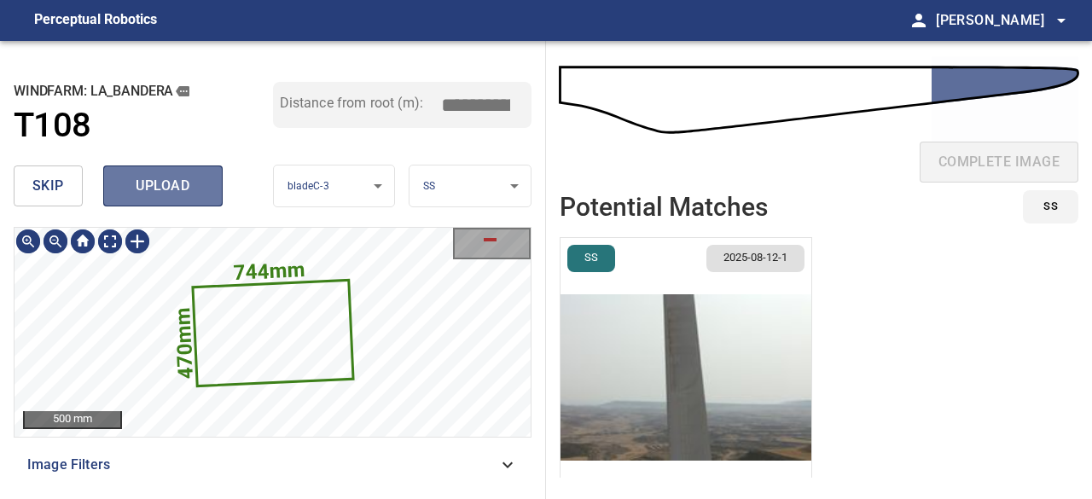
click at [167, 185] on span "upload" at bounding box center [163, 186] width 82 height 24
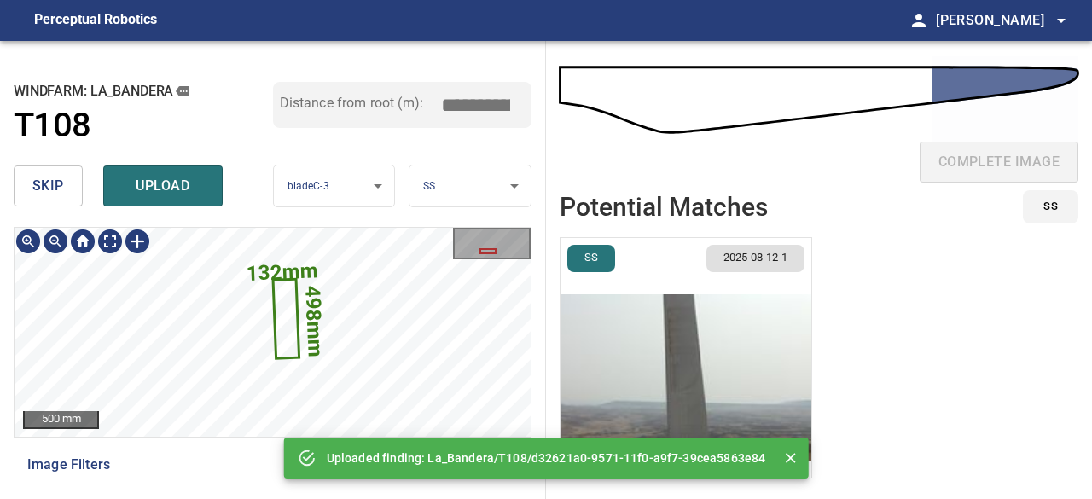
click at [283, 323] on icon at bounding box center [286, 319] width 23 height 77
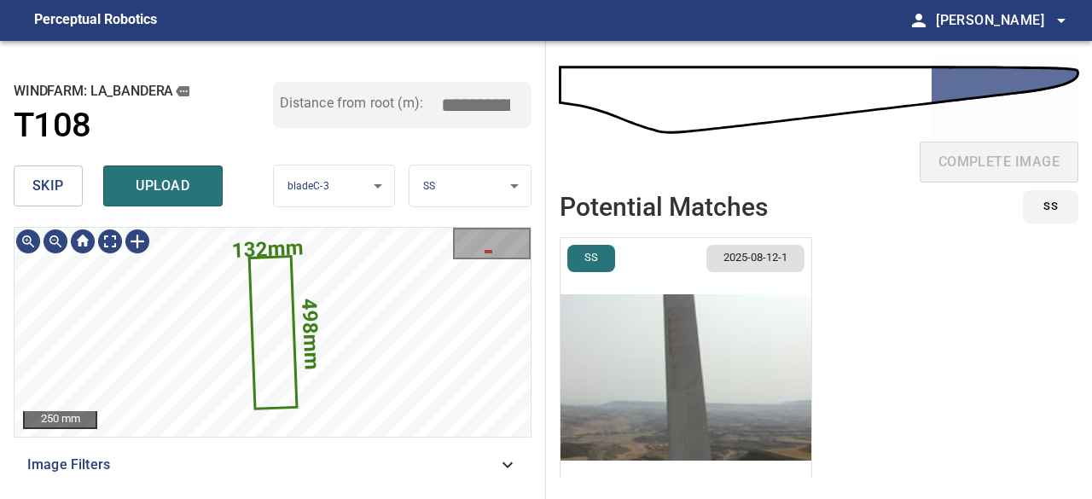
click at [710, 391] on img "button" at bounding box center [685, 377] width 251 height 279
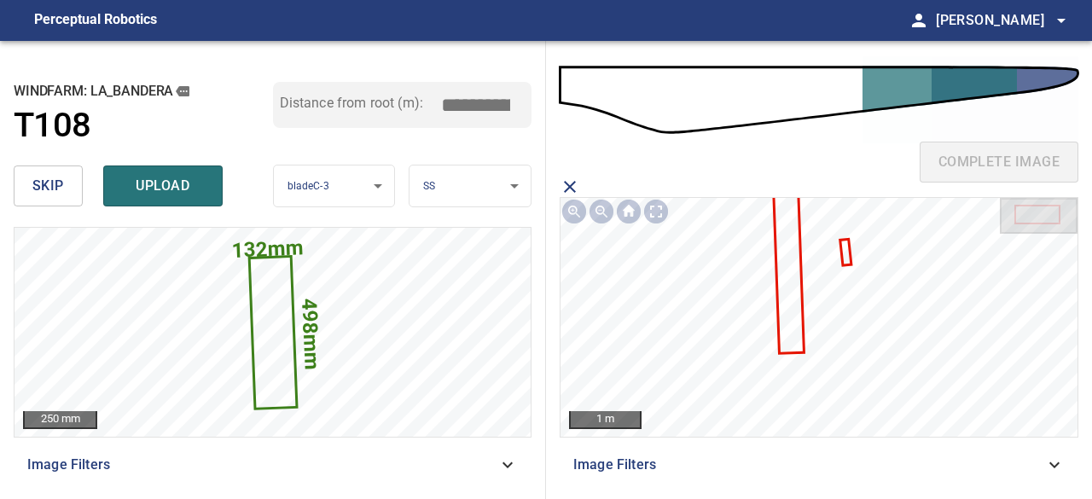
click at [789, 270] on icon at bounding box center [787, 255] width 29 height 191
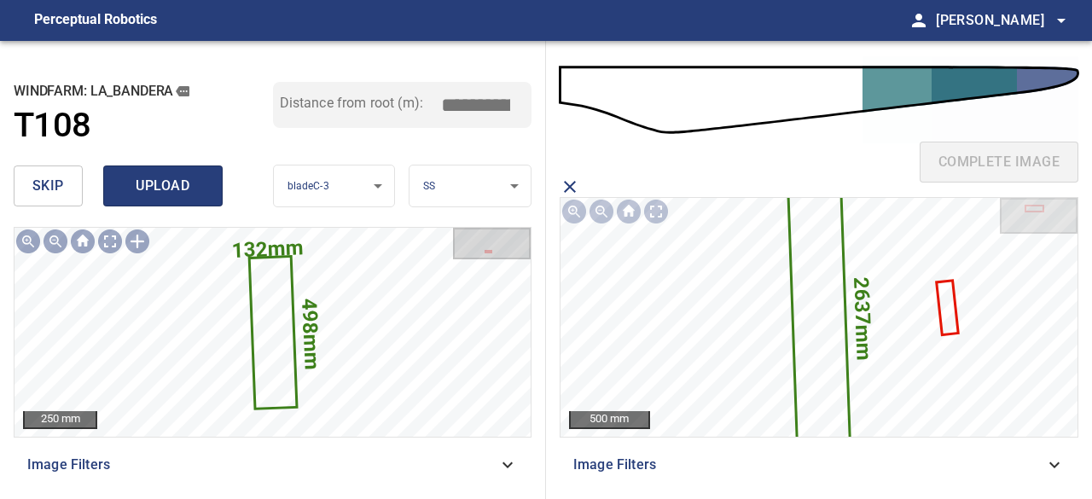
click at [191, 194] on span "upload" at bounding box center [163, 186] width 82 height 24
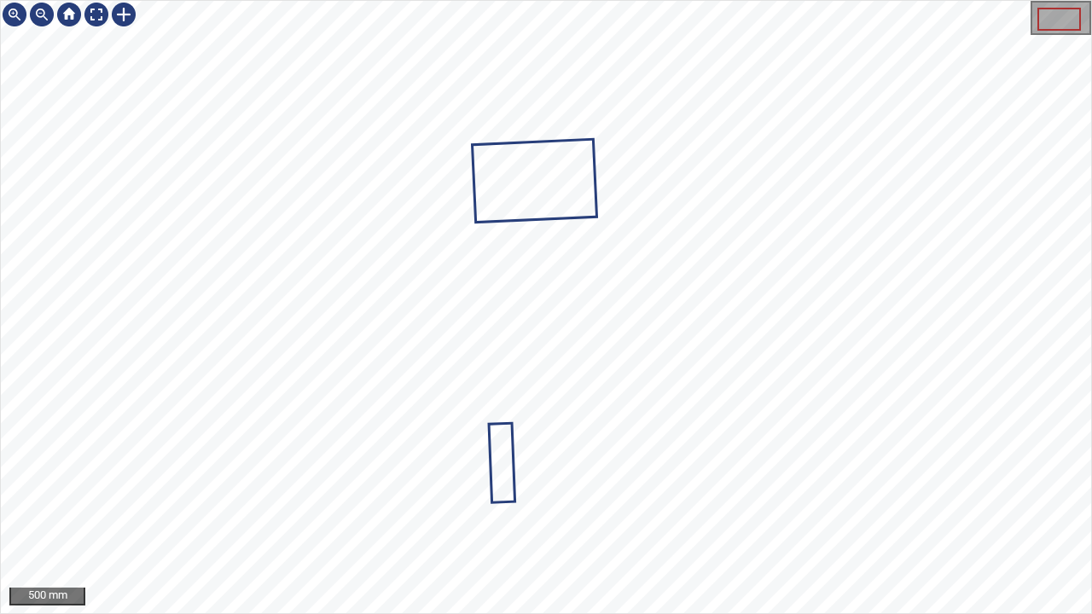
click at [571, 212] on div at bounding box center [546, 307] width 1090 height 612
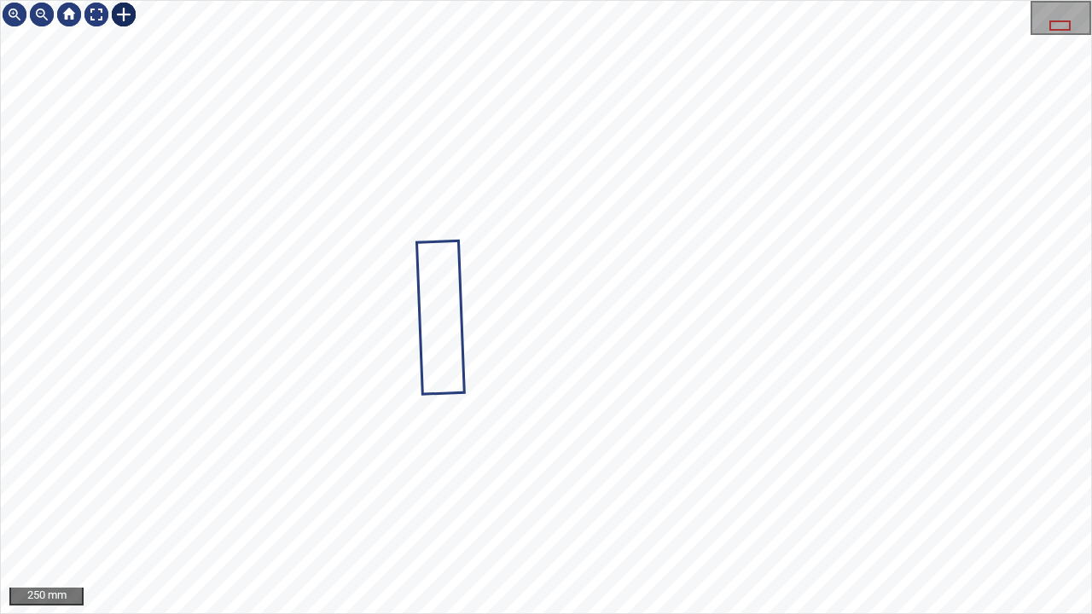
click at [119, 21] on div at bounding box center [123, 14] width 27 height 27
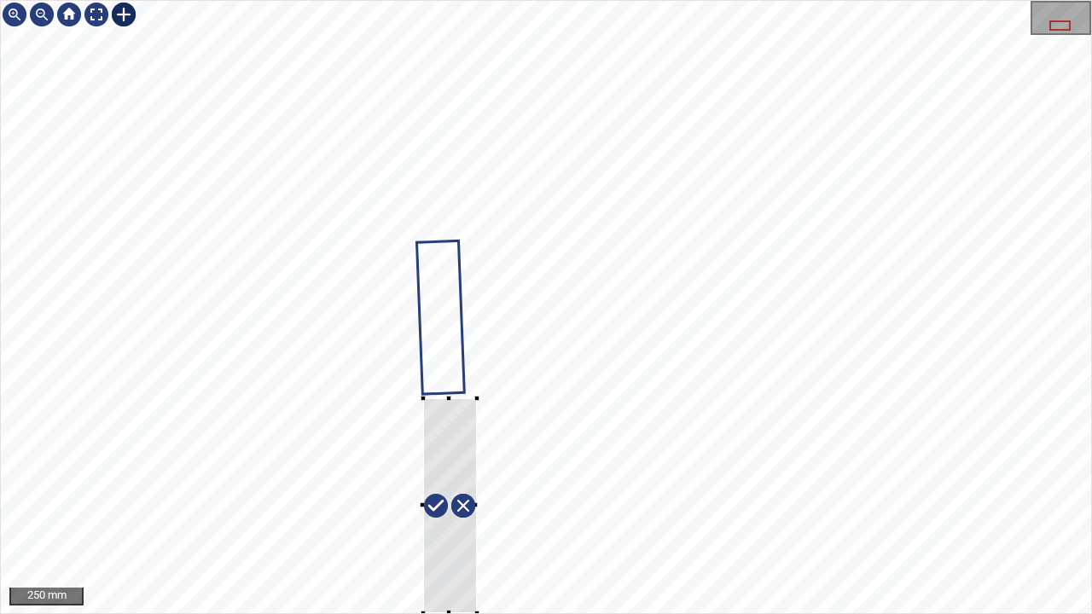
click at [477, 613] on div "250 mm" at bounding box center [546, 307] width 1092 height 614
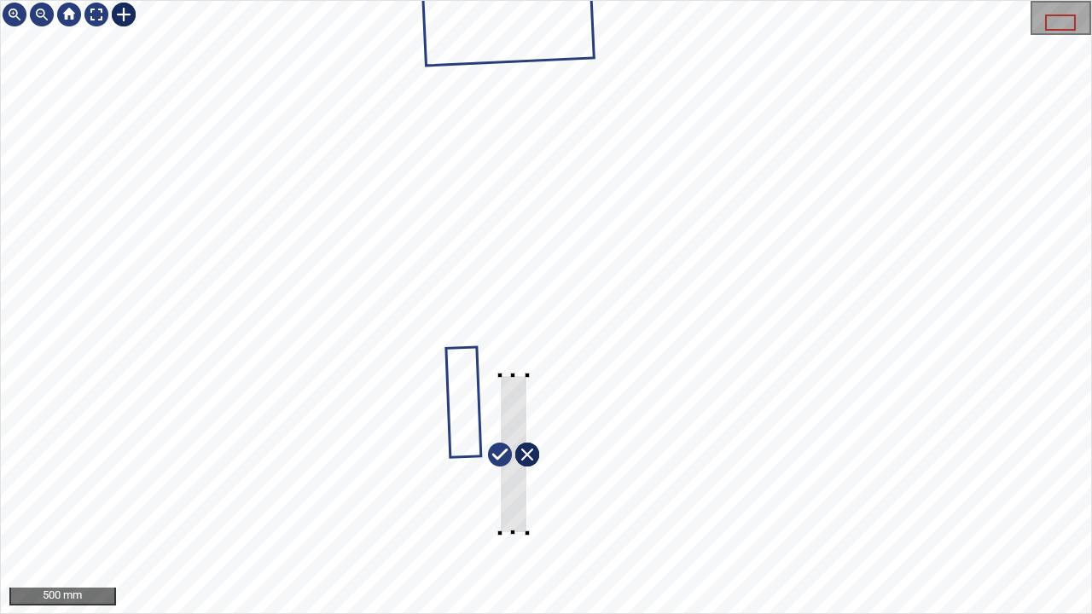
click at [527, 374] on div at bounding box center [546, 307] width 1090 height 612
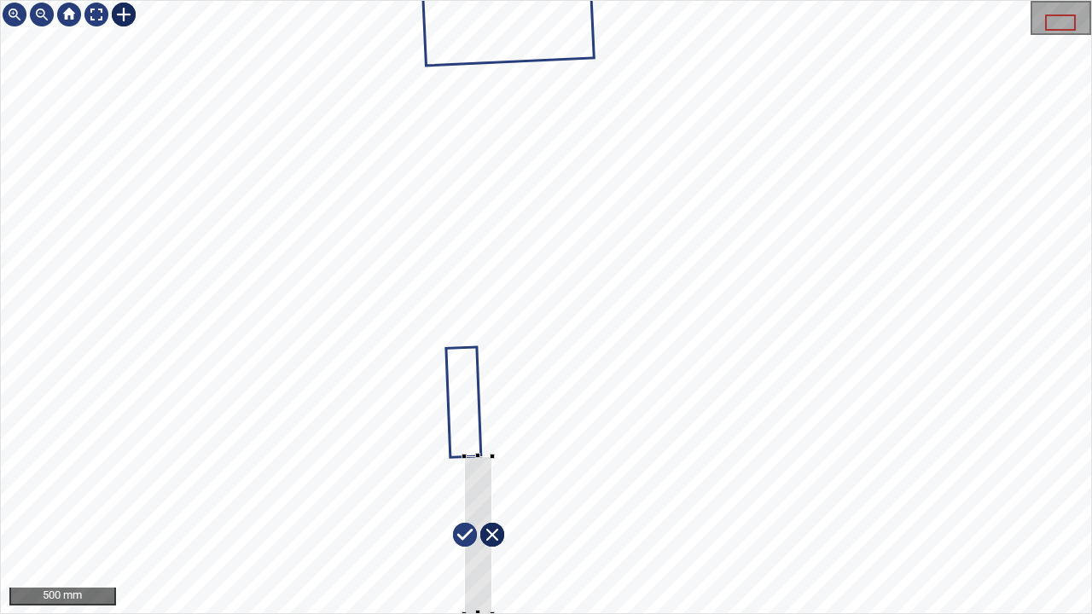
click at [457, 589] on div at bounding box center [546, 307] width 1090 height 612
click at [476, 473] on div at bounding box center [469, 535] width 29 height 158
click at [85, 12] on div at bounding box center [96, 14] width 27 height 27
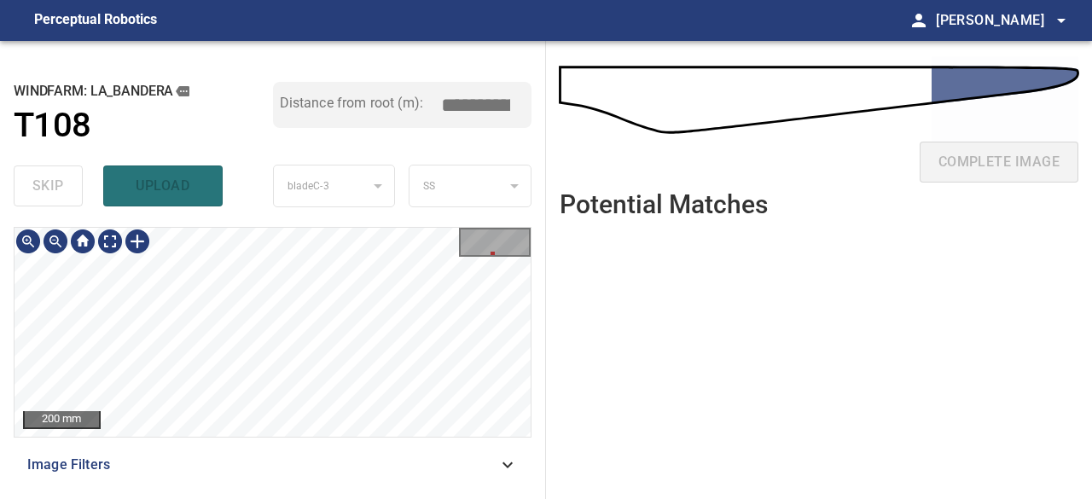
click at [297, 194] on div "**********" at bounding box center [273, 270] width 546 height 458
click at [322, 431] on div "200 mm Image Filters" at bounding box center [273, 356] width 518 height 258
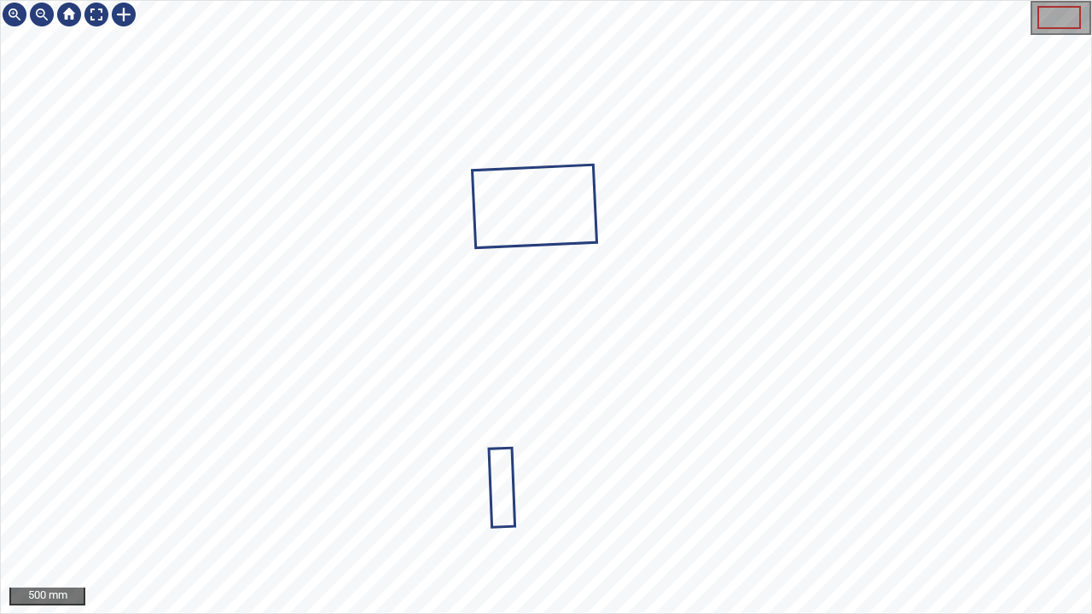
click at [565, 181] on div at bounding box center [546, 307] width 1090 height 612
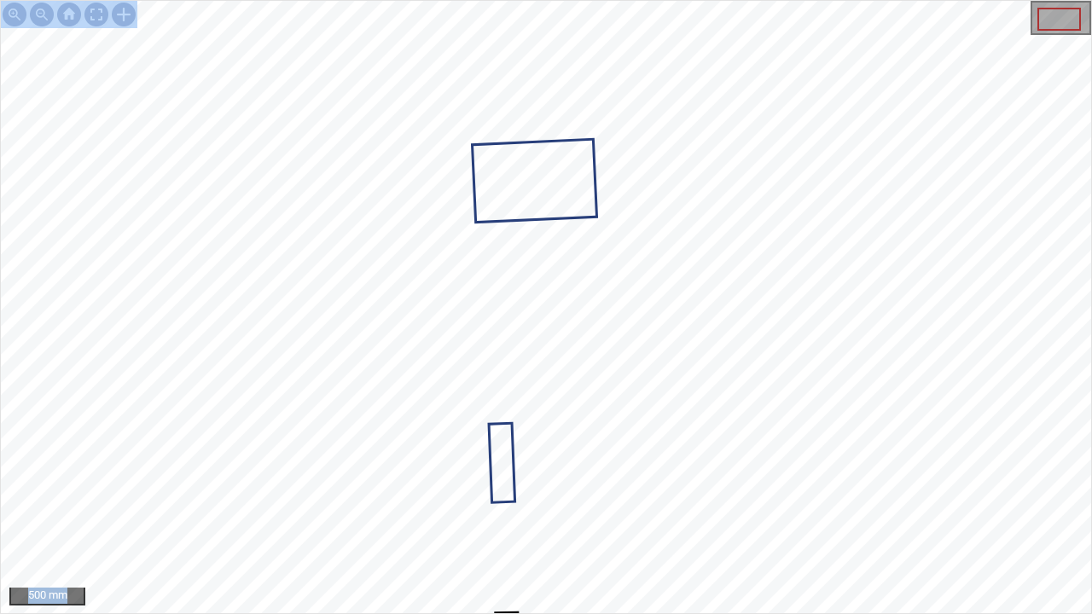
click at [505, 546] on div "500 mm" at bounding box center [546, 307] width 1092 height 614
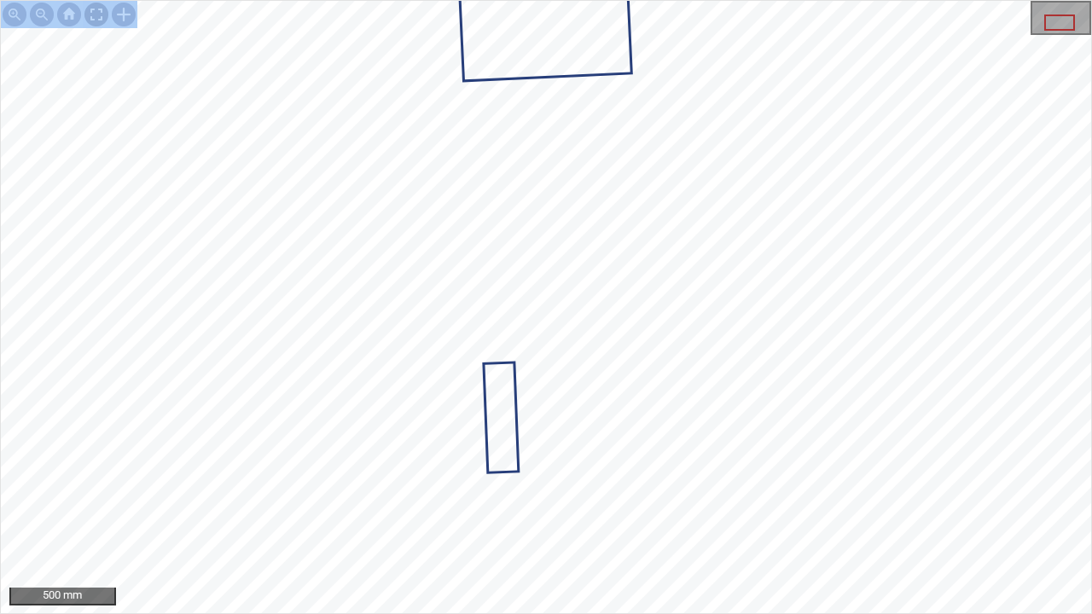
click at [94, 14] on div at bounding box center [96, 14] width 27 height 27
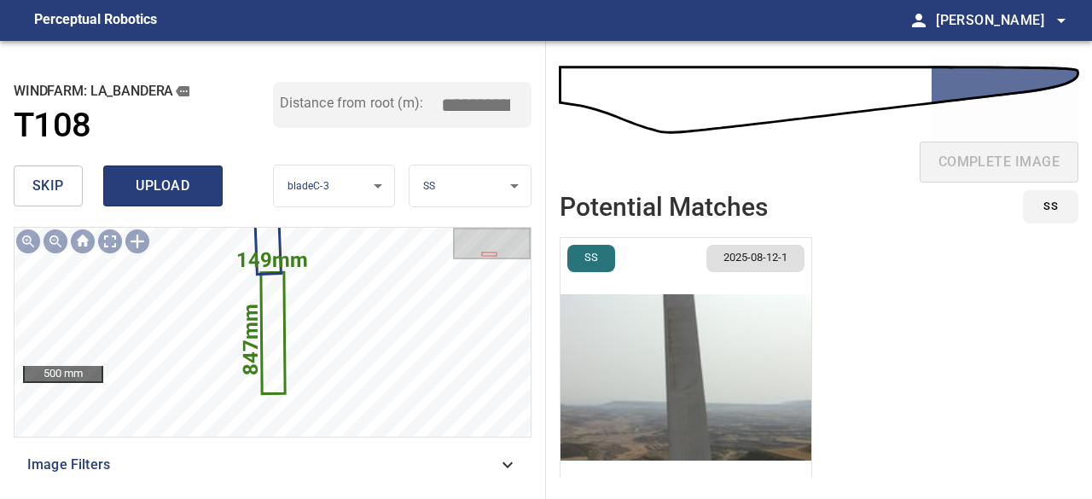
click at [158, 192] on span "upload" at bounding box center [163, 186] width 82 height 24
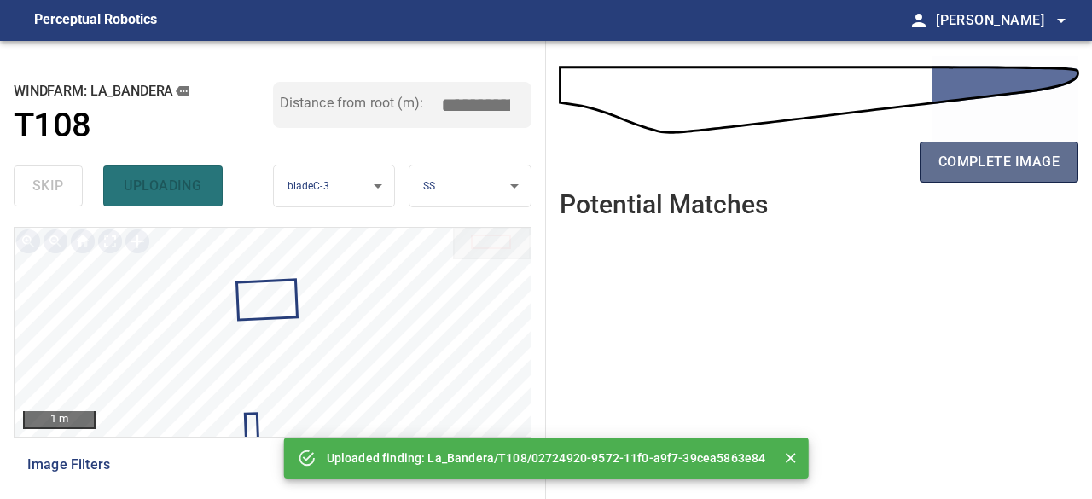
click at [969, 153] on span "complete image" at bounding box center [998, 162] width 121 height 24
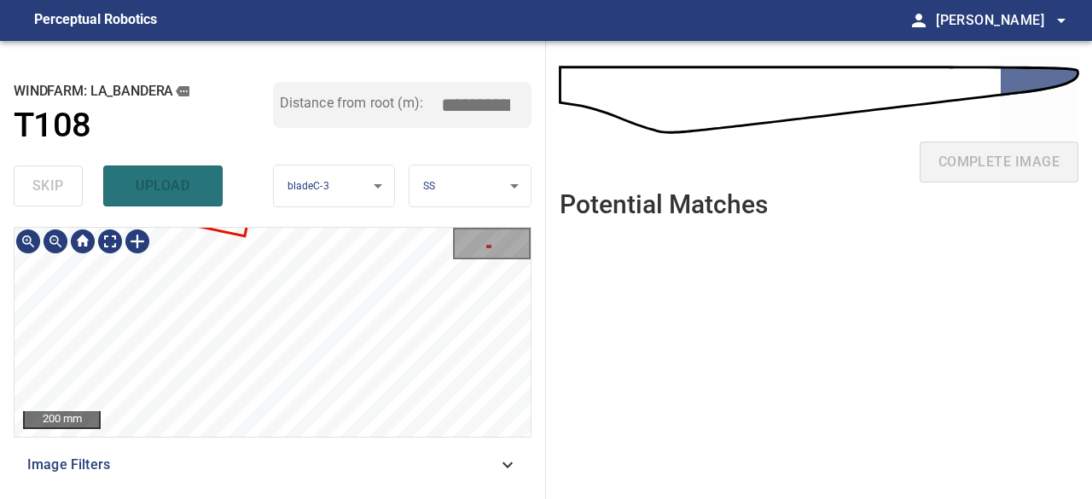
click at [351, 216] on div "**********" at bounding box center [273, 270] width 546 height 458
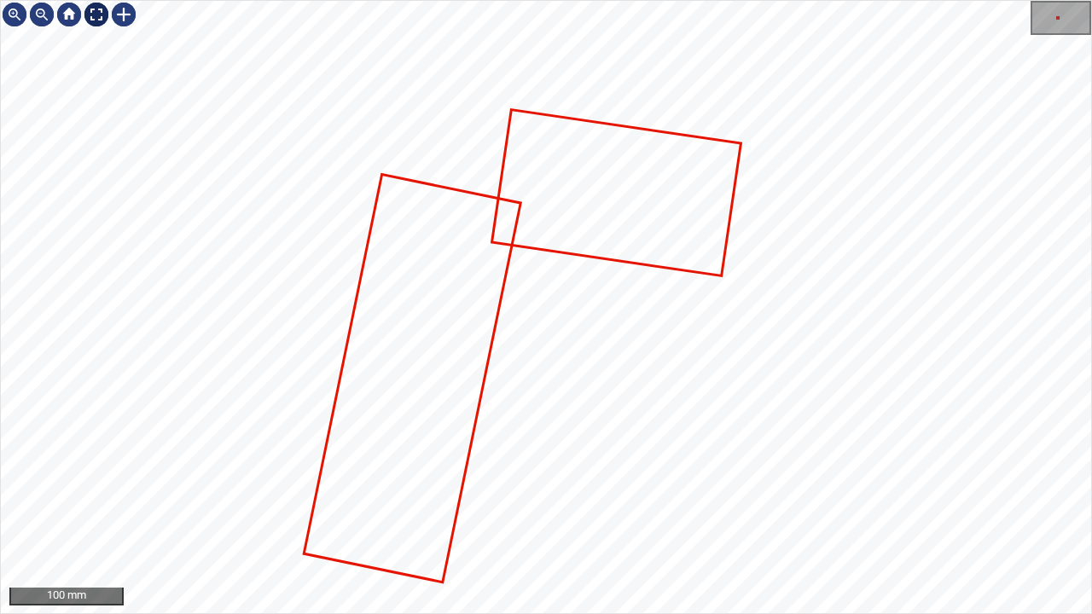
click at [92, 25] on div at bounding box center [96, 14] width 27 height 27
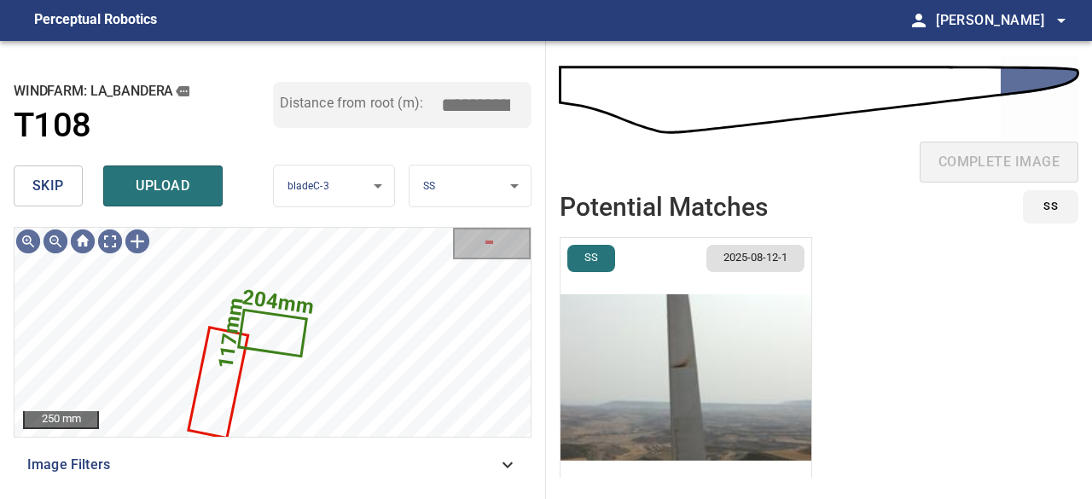
click at [69, 183] on button "skip" at bounding box center [48, 185] width 69 height 41
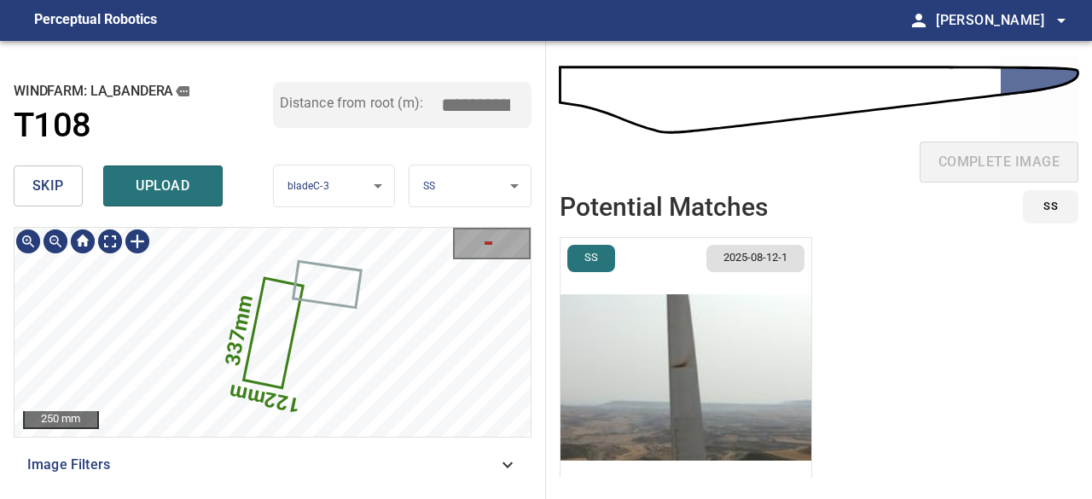
click at [278, 337] on icon at bounding box center [273, 333] width 56 height 107
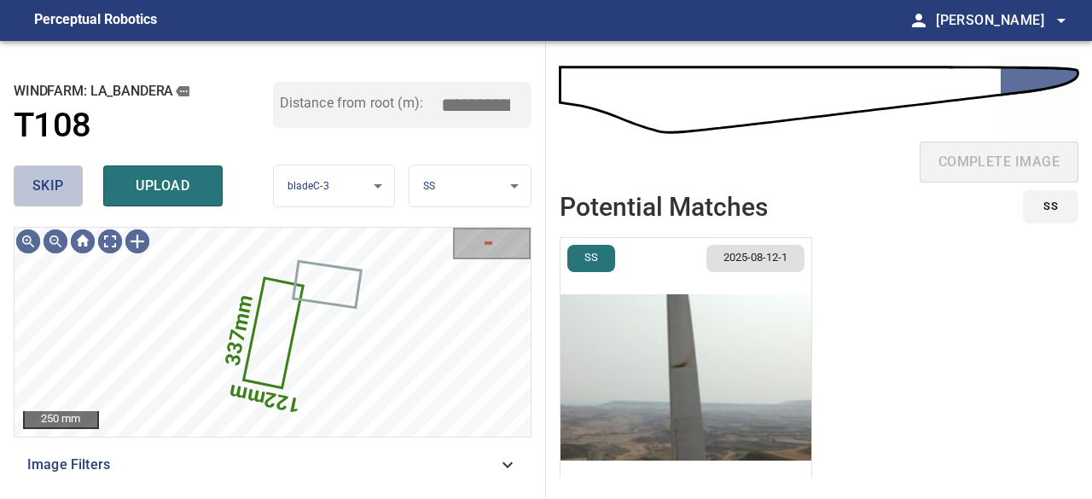
click at [46, 182] on span "skip" at bounding box center [48, 186] width 32 height 24
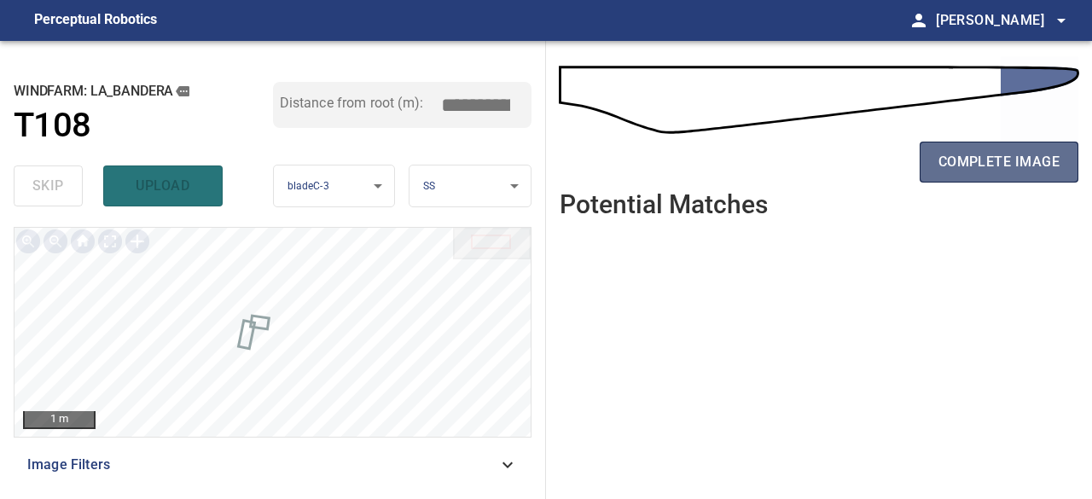
click at [966, 166] on span "complete image" at bounding box center [998, 162] width 121 height 24
